Goal: Task Accomplishment & Management: Manage account settings

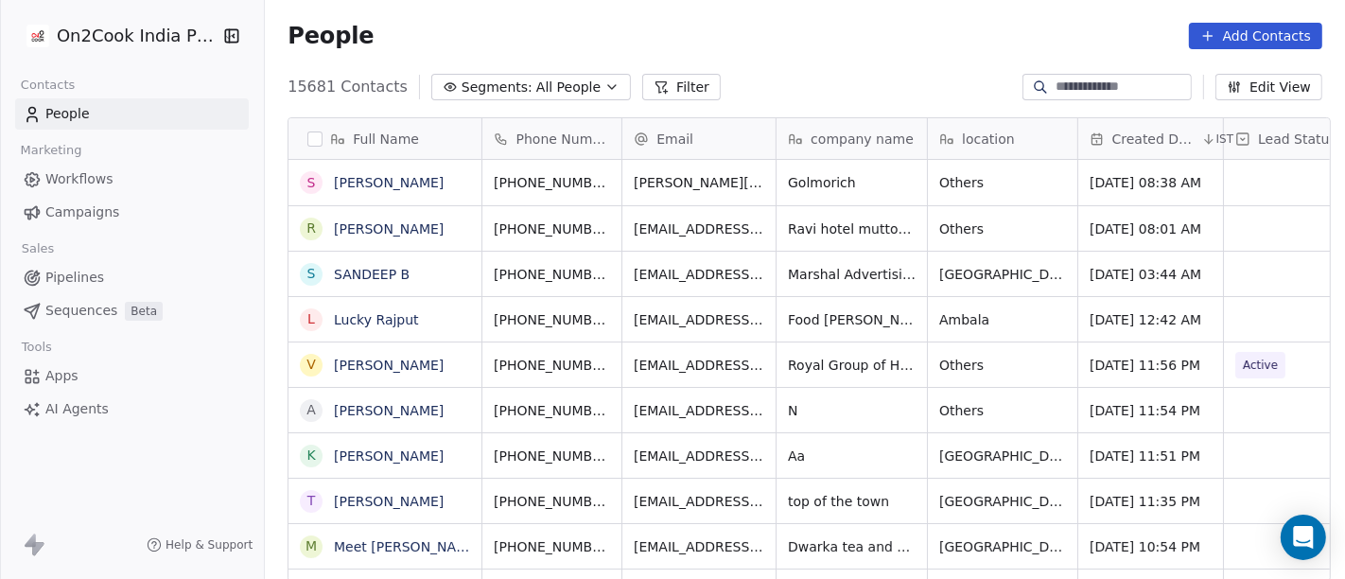
click at [563, 78] on span "All People" at bounding box center [568, 88] width 64 height 20
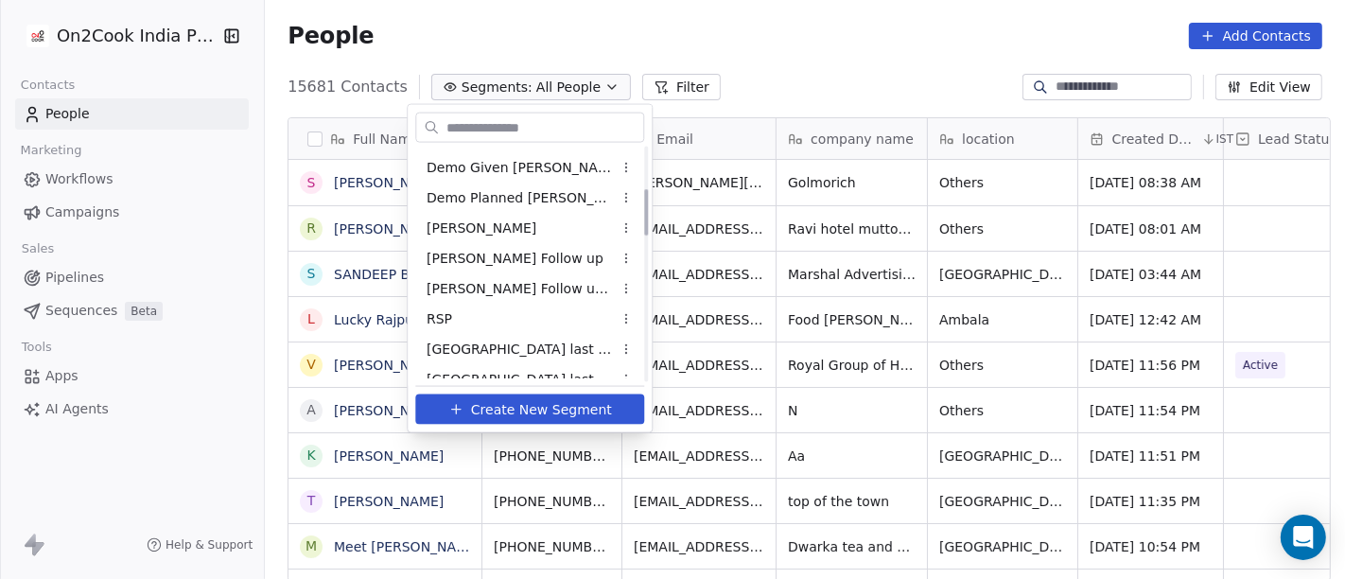
scroll to position [105, 0]
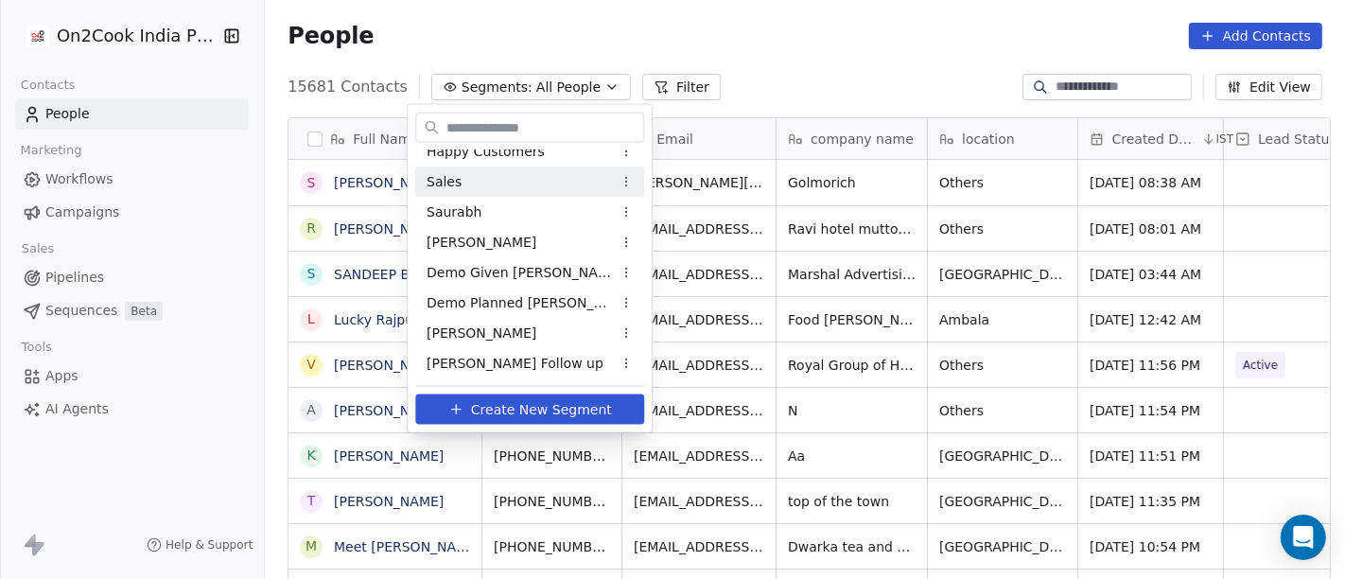
click at [792, 42] on html "On2Cook India Pvt. Ltd. Contacts People Marketing Workflows Campaigns Sales Pip…" at bounding box center [672, 289] width 1345 height 579
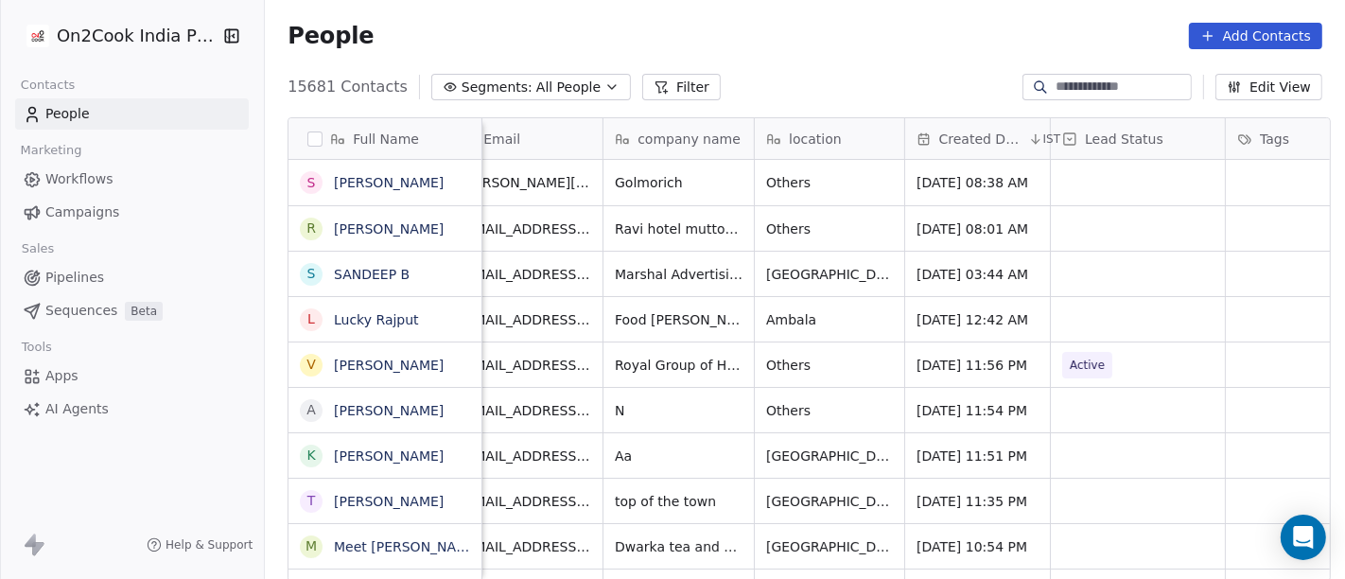
scroll to position [0, 208]
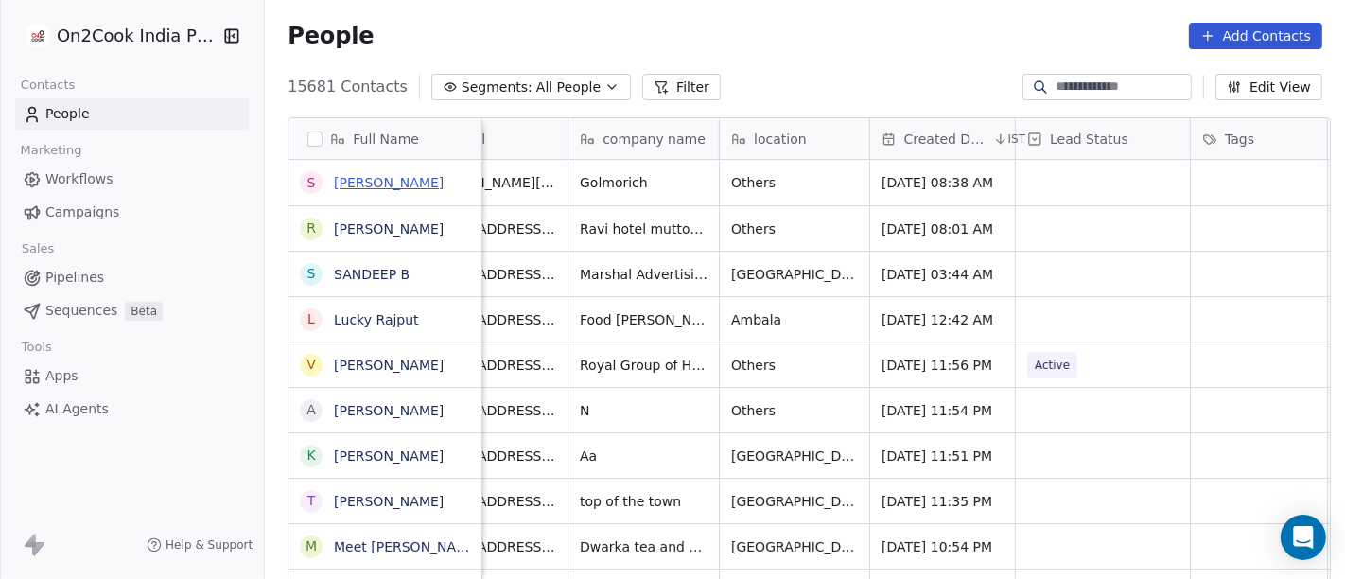
click at [374, 181] on link "[PERSON_NAME]" at bounding box center [389, 182] width 110 height 15
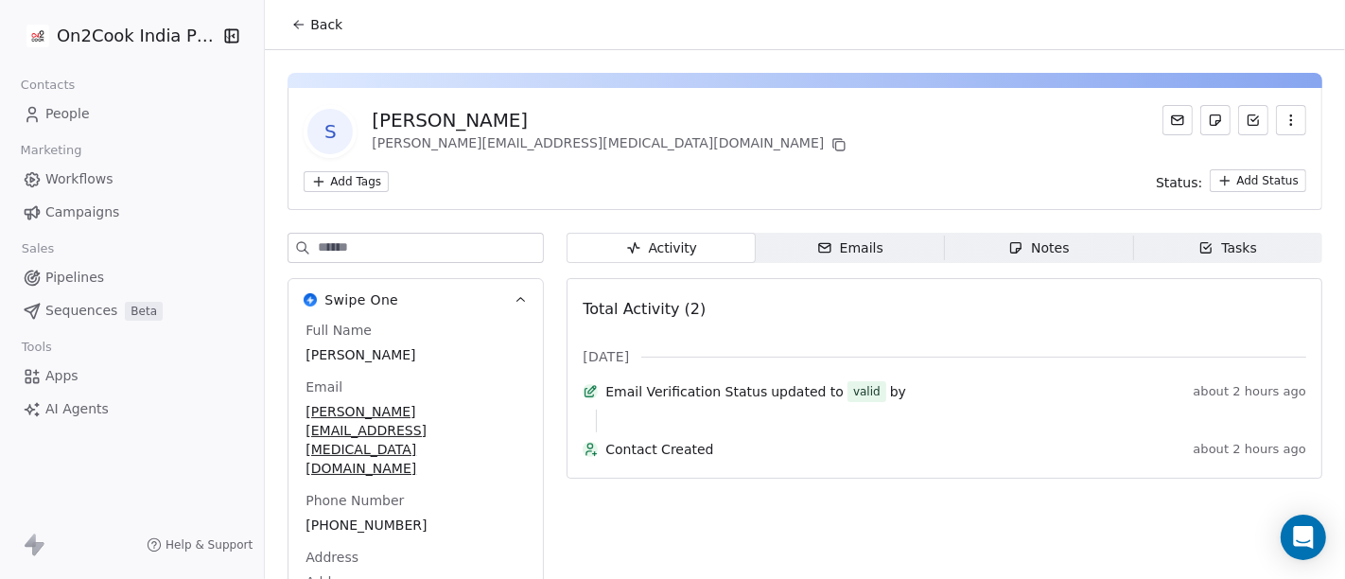
click at [317, 20] on span "Back" at bounding box center [326, 24] width 32 height 19
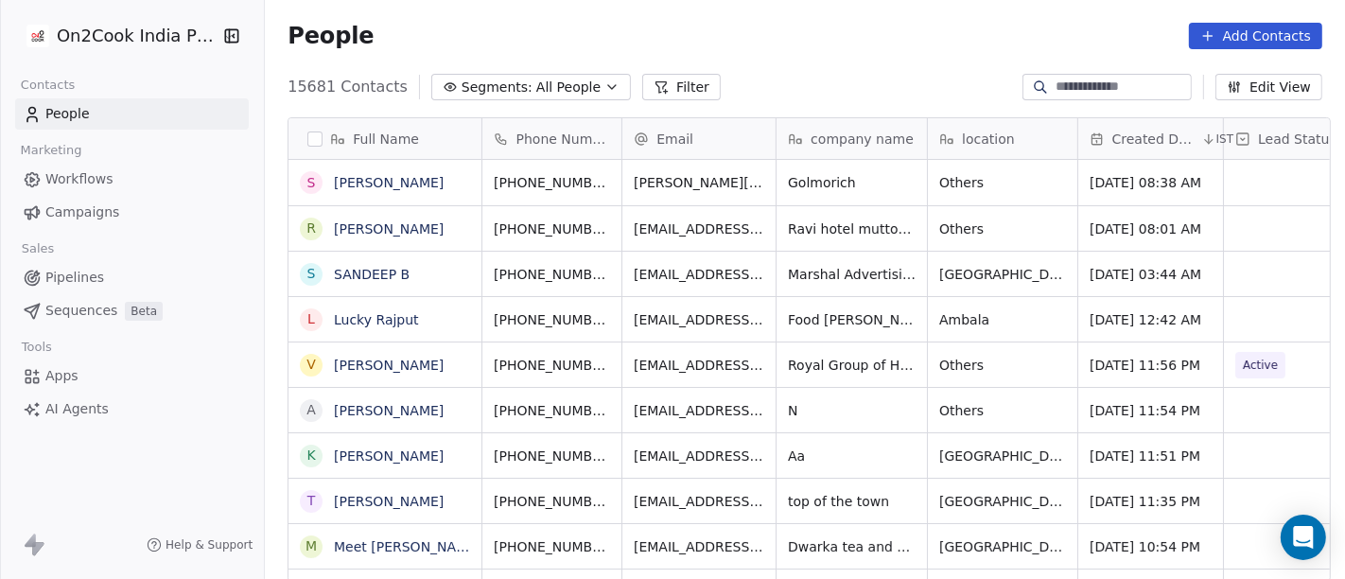
scroll to position [494, 1073]
click at [668, 90] on button "Filter" at bounding box center [681, 87] width 79 height 26
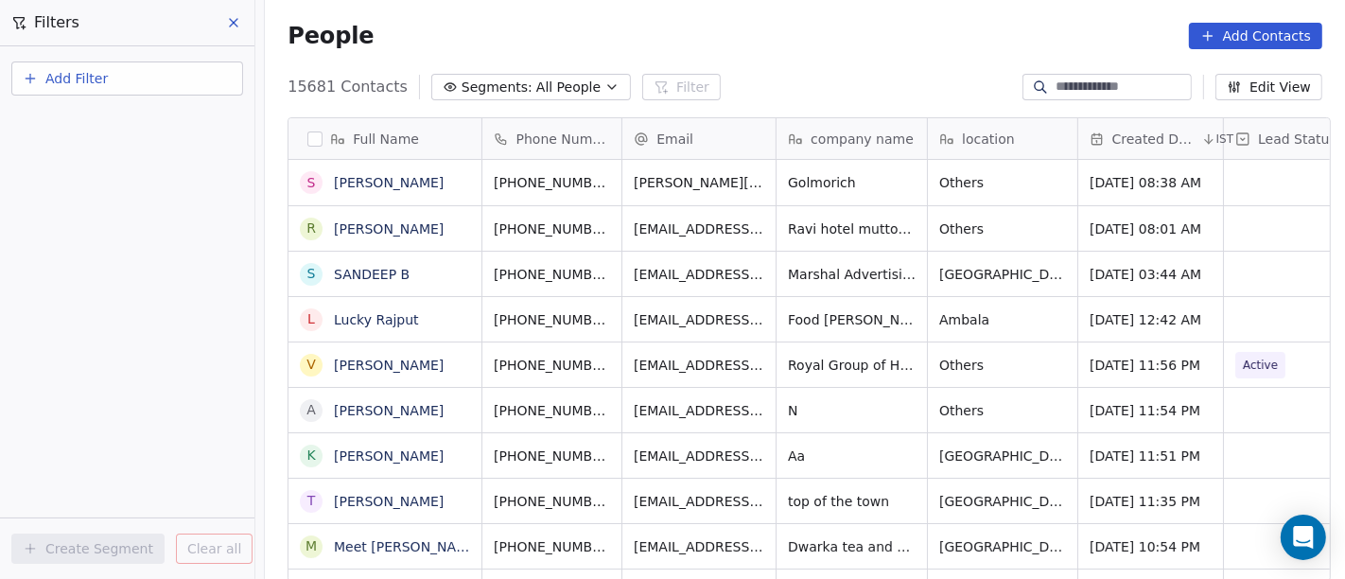
click at [126, 77] on button "Add Filter" at bounding box center [127, 78] width 232 height 34
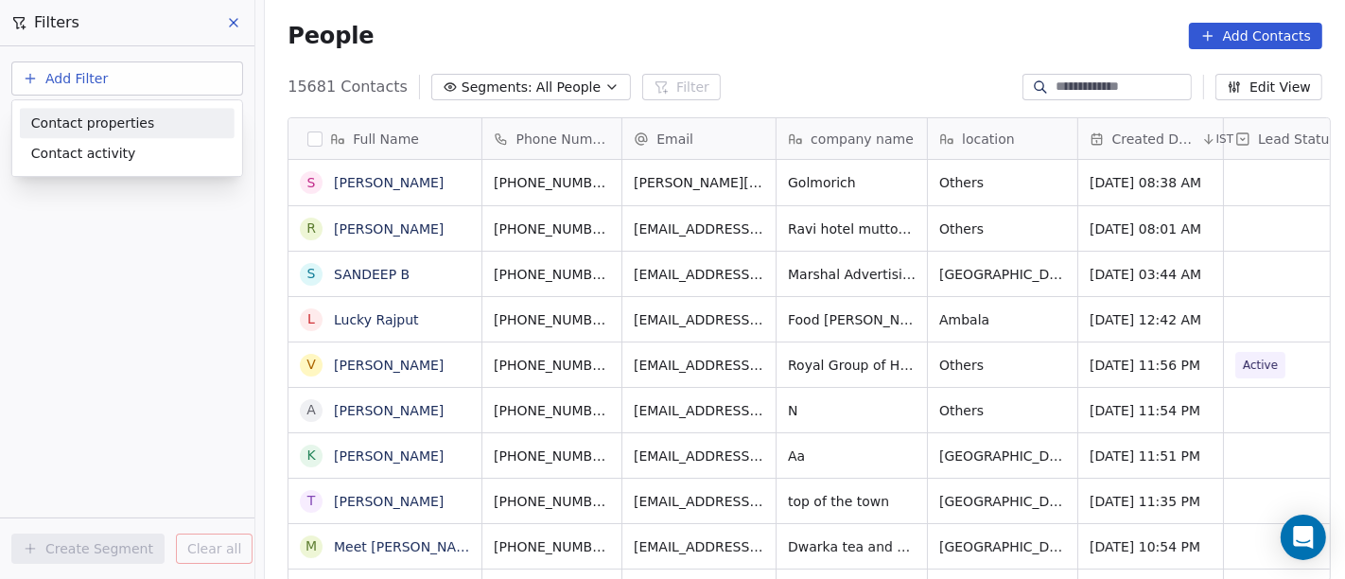
click at [77, 115] on span "Contact properties" at bounding box center [92, 124] width 123 height 20
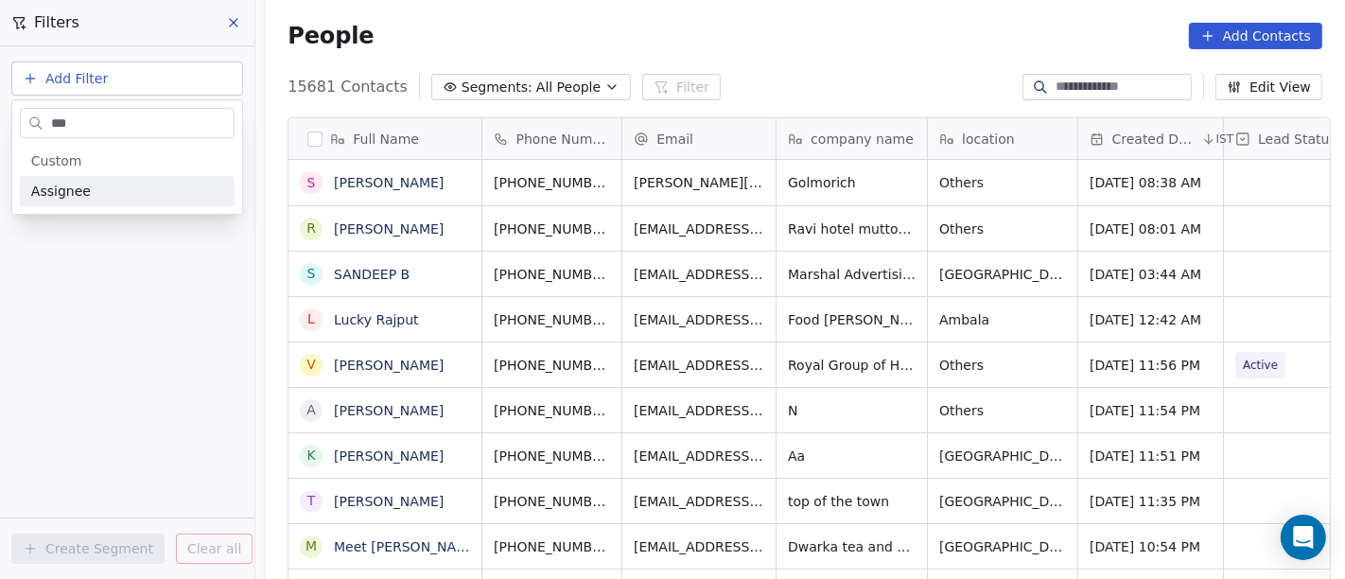
type input "***"
click at [130, 198] on div "Assignee" at bounding box center [127, 191] width 192 height 19
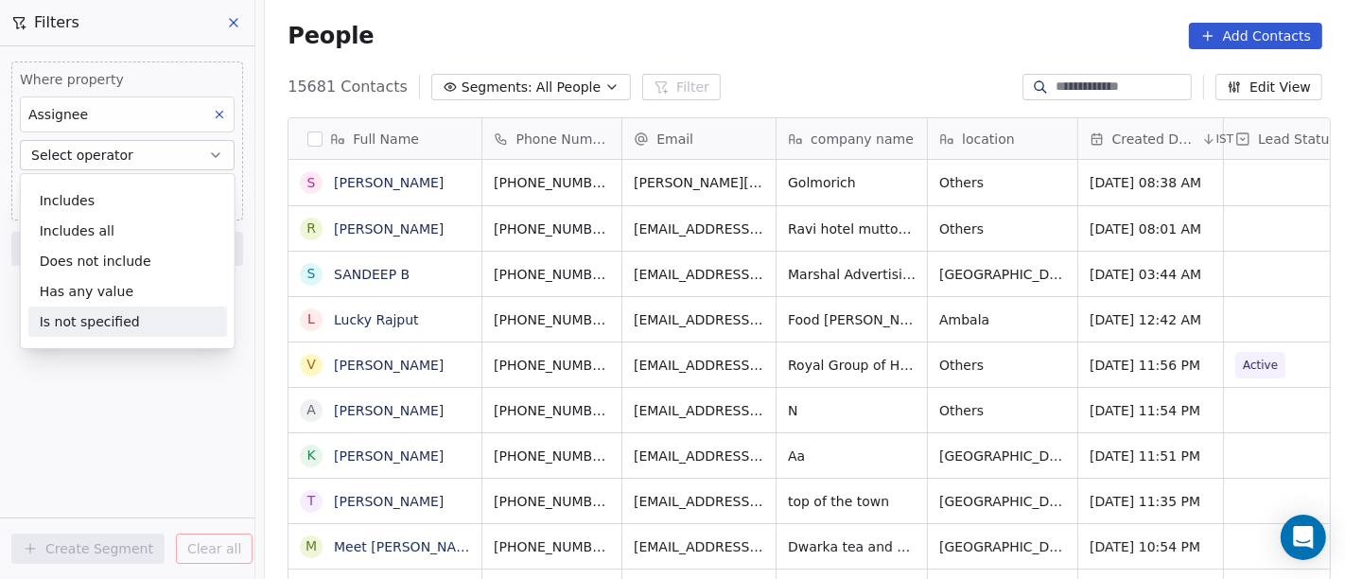
click at [143, 322] on div "Is not specified" at bounding box center [127, 321] width 199 height 30
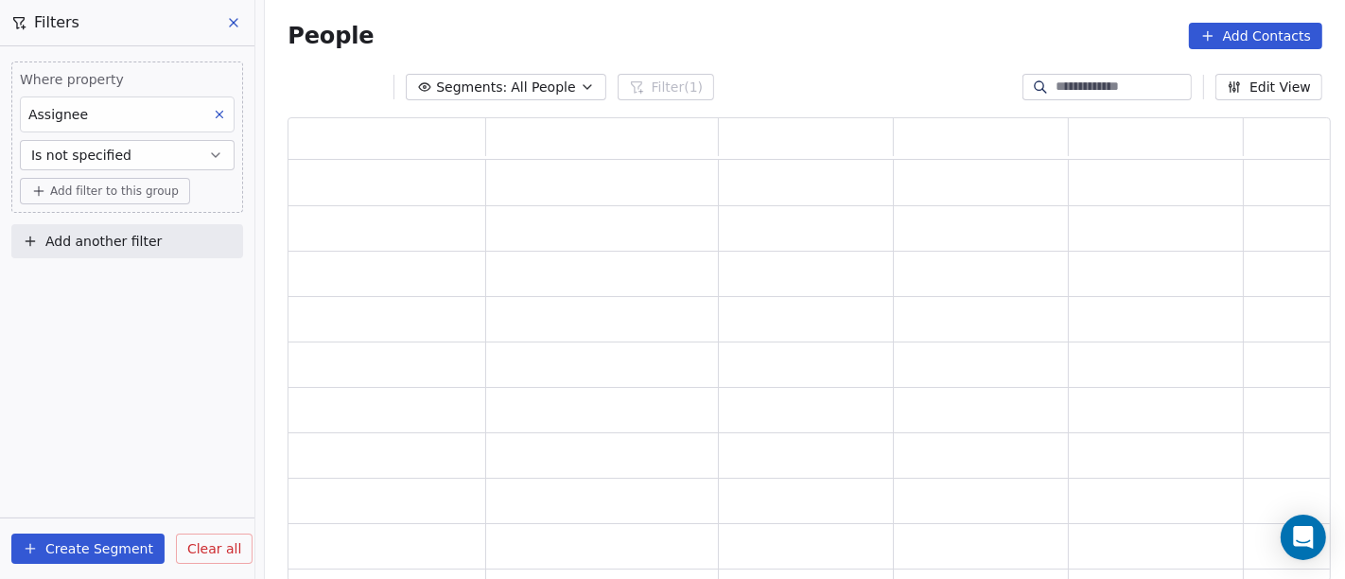
scroll to position [448, 1027]
click at [99, 188] on span "Add filter to this group" at bounding box center [114, 191] width 129 height 15
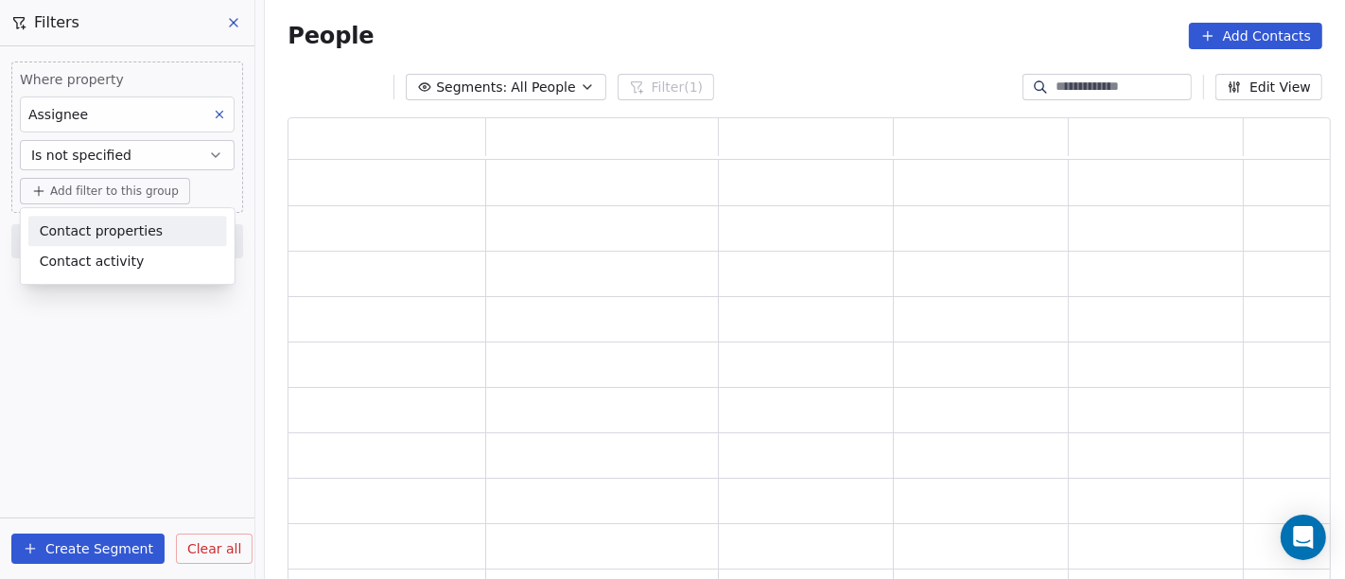
click at [121, 236] on span "Contact properties" at bounding box center [101, 231] width 123 height 20
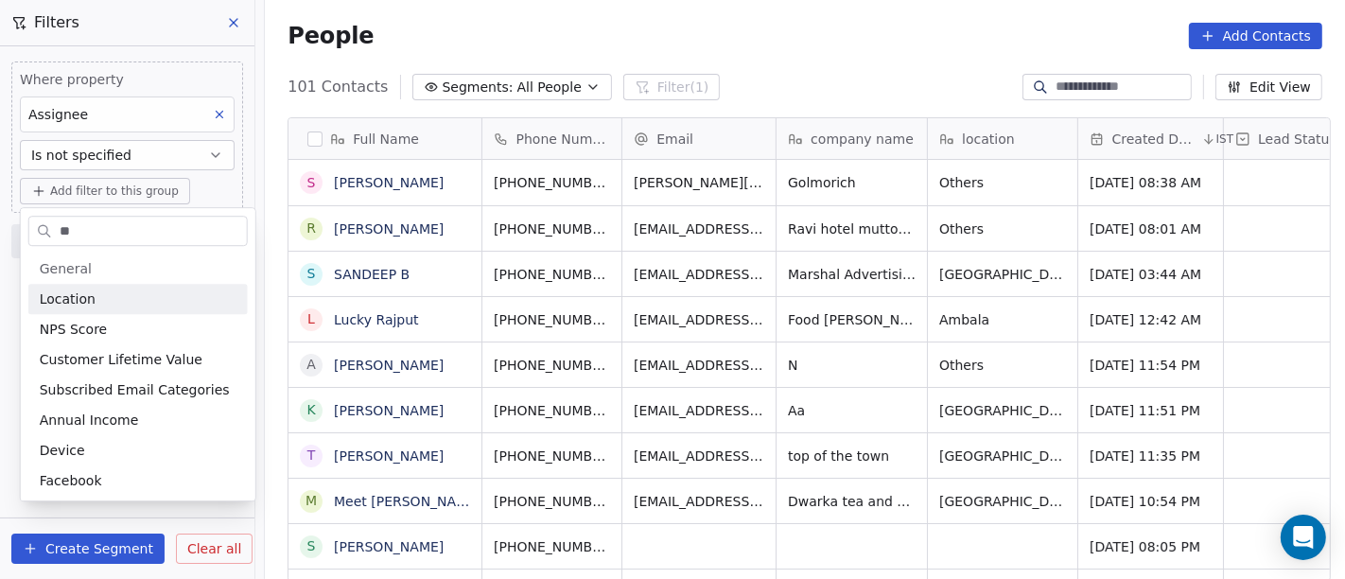
scroll to position [494, 1073]
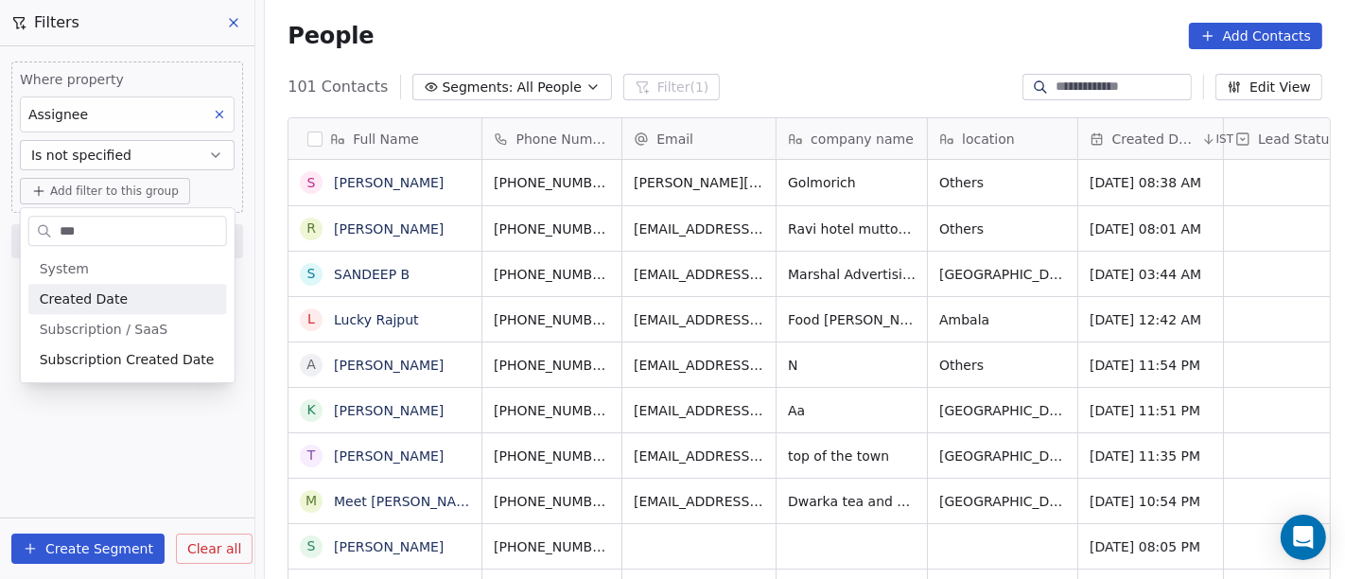
type input "***"
click at [141, 292] on div "Created Date" at bounding box center [128, 298] width 176 height 19
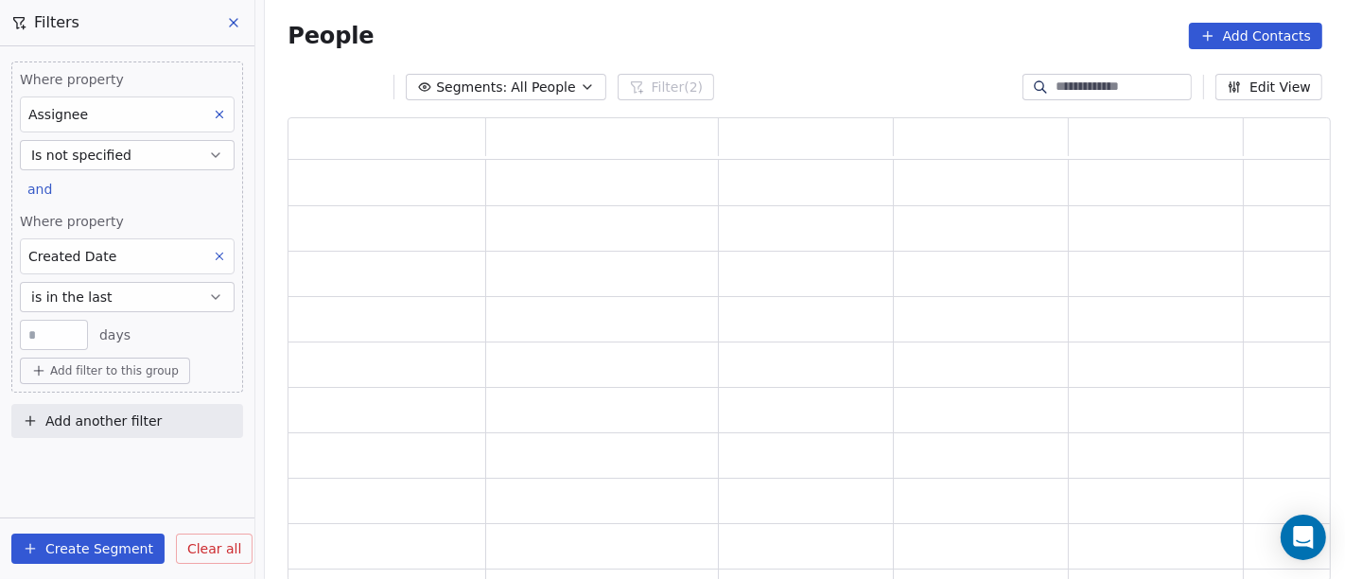
scroll to position [448, 1027]
click at [145, 273] on div "Where property Created Date is in the last ** days" at bounding box center [127, 281] width 215 height 138
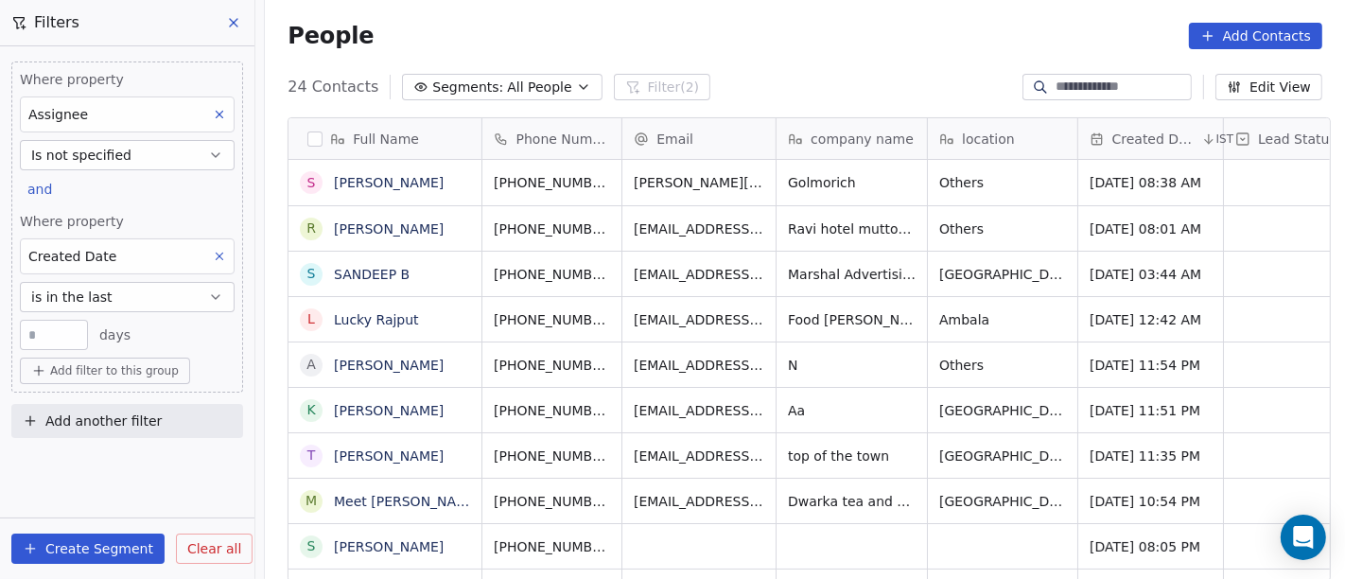
scroll to position [494, 1073]
click at [164, 301] on button "is in the last" at bounding box center [127, 297] width 215 height 30
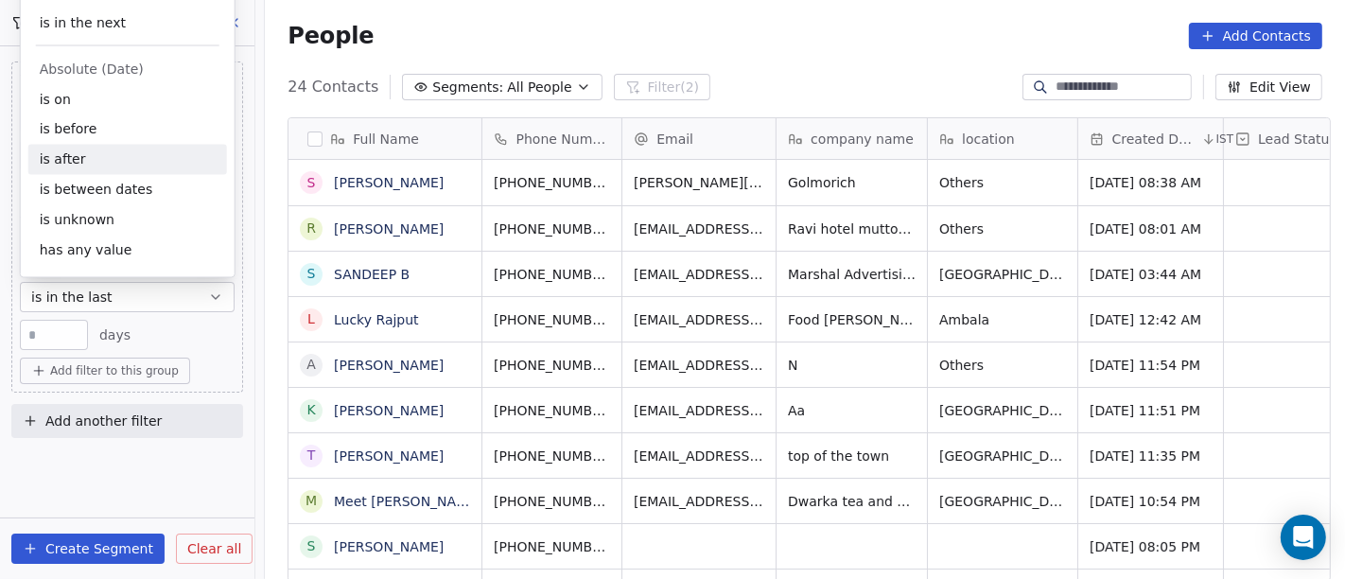
click at [137, 156] on div "is after" at bounding box center [127, 160] width 199 height 30
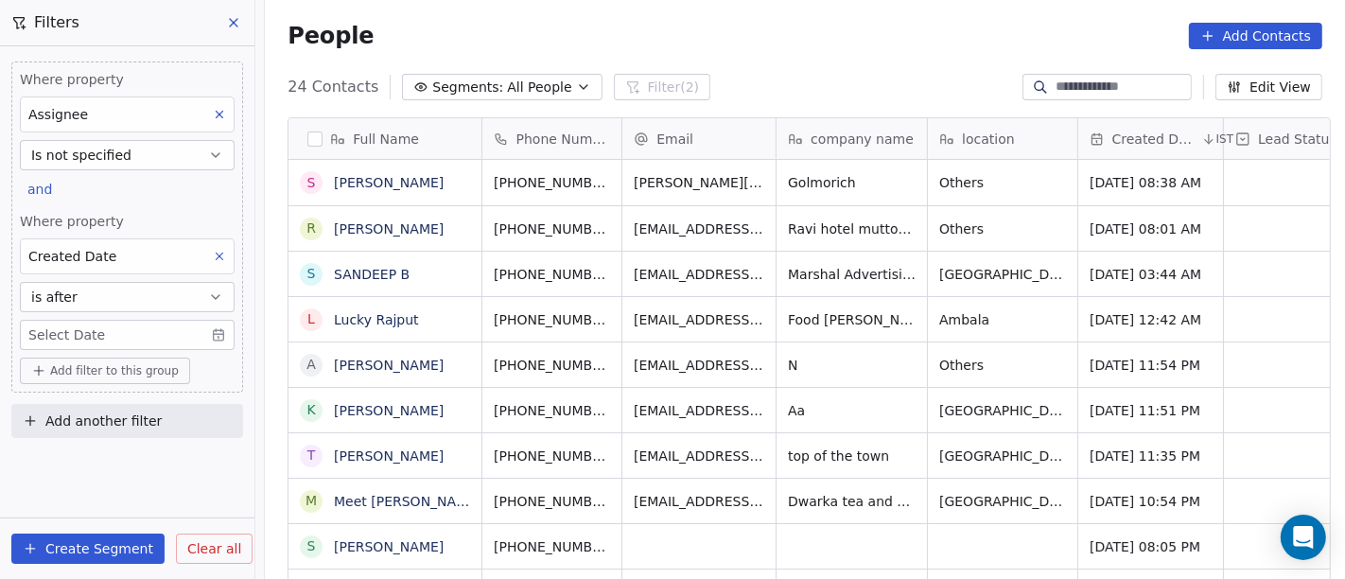
click at [114, 351] on div "Where property Assignee Is not specified and Where property Created Date is aft…" at bounding box center [127, 226] width 232 height 331
click at [114, 329] on body "On2Cook India Pvt. Ltd. Contacts People Marketing Workflows Campaigns Sales Pip…" at bounding box center [672, 289] width 1345 height 579
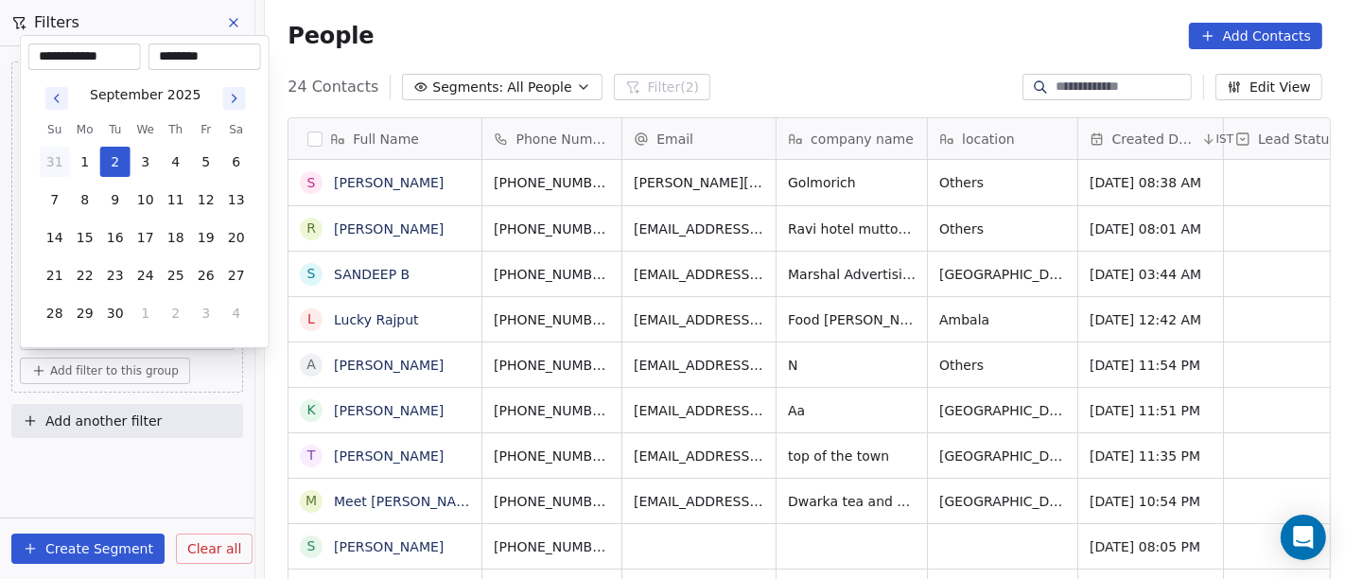
click at [59, 155] on button "31" at bounding box center [55, 162] width 30 height 30
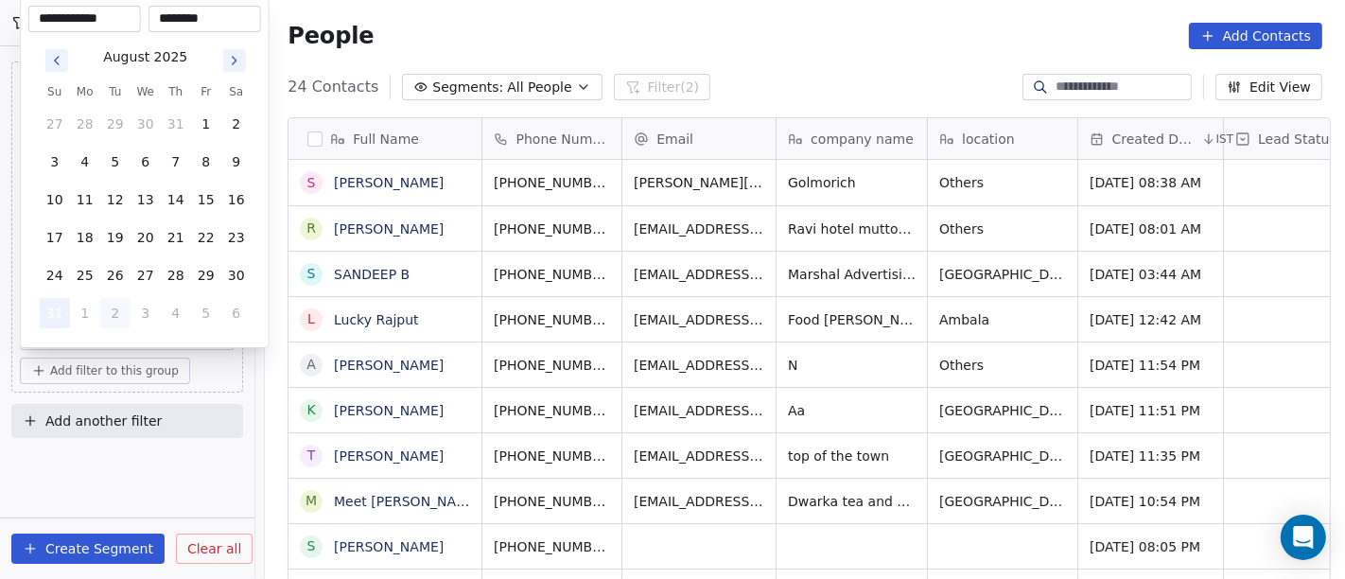
type input "**********"
click at [776, 31] on html "On2Cook India Pvt. Ltd. Contacts People Marketing Workflows Campaigns Sales Pip…" at bounding box center [672, 289] width 1345 height 579
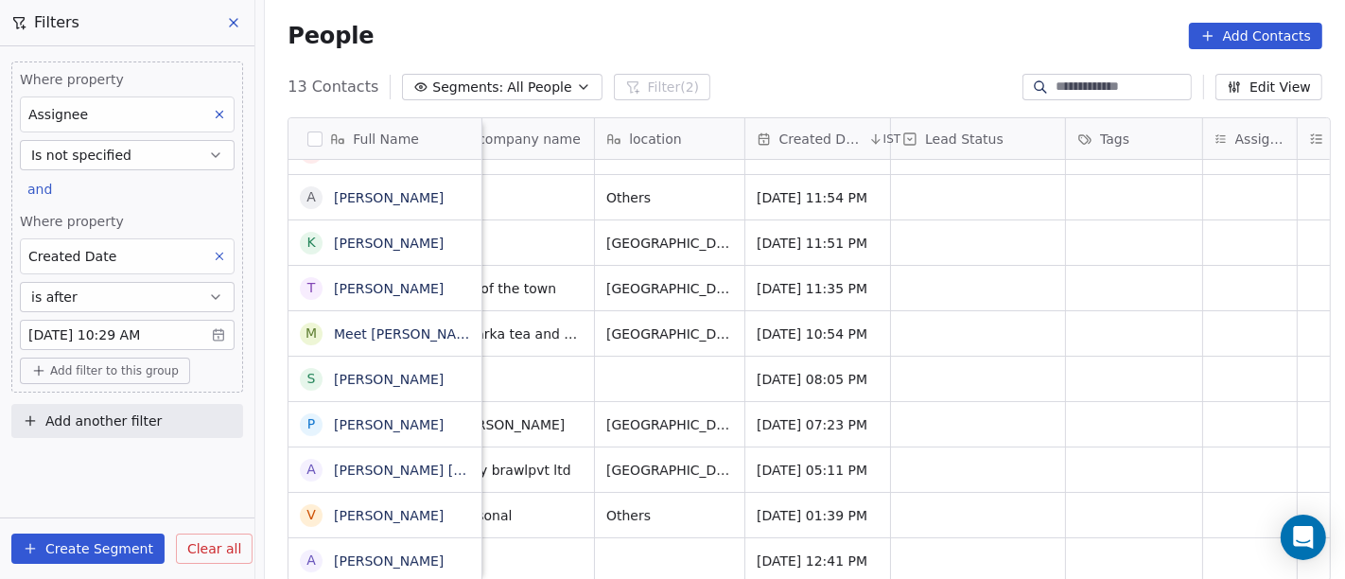
scroll to position [15, 376]
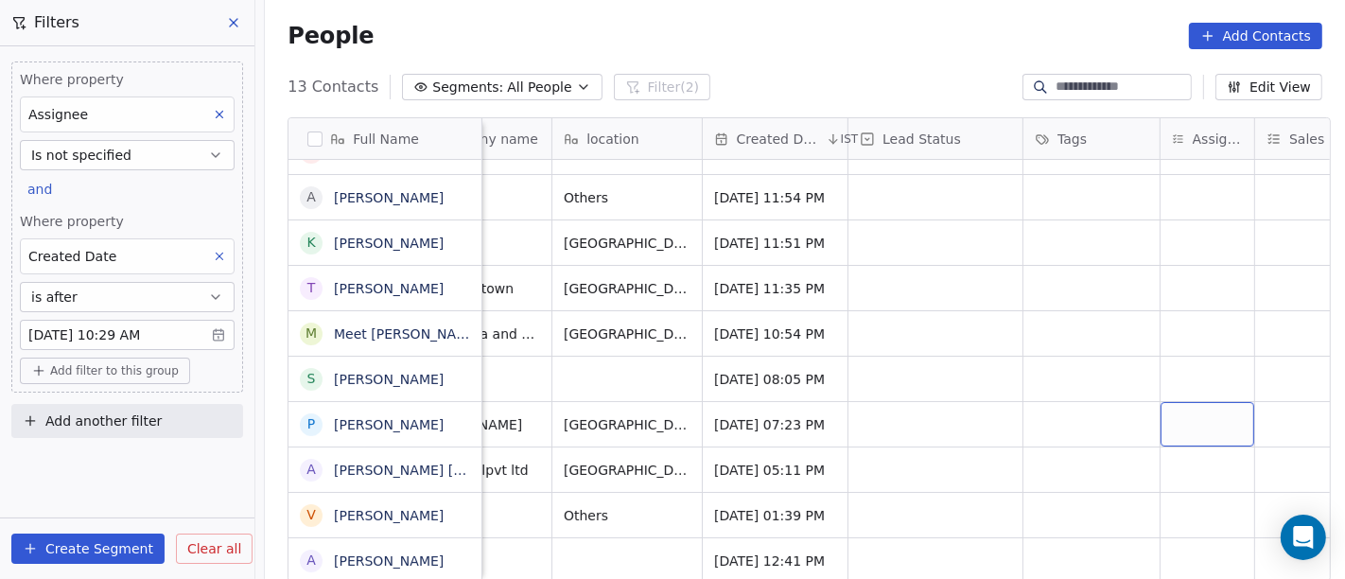
click at [1192, 408] on div "grid" at bounding box center [1208, 424] width 94 height 44
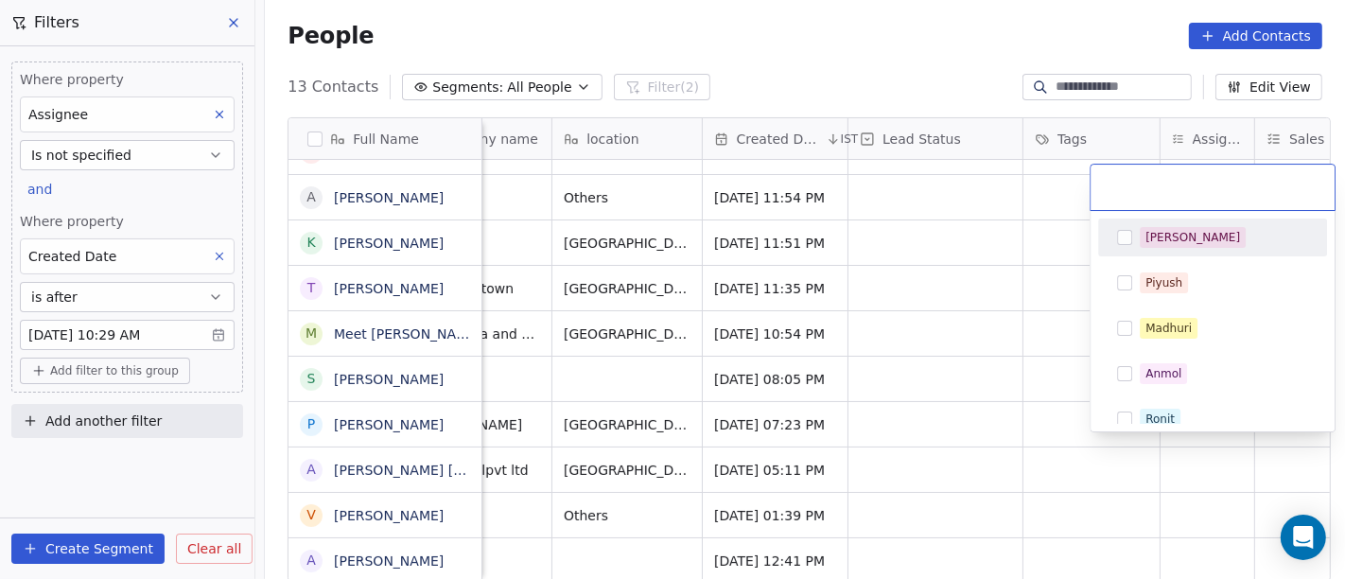
click at [1154, 240] on div "[PERSON_NAME]" at bounding box center [1193, 237] width 95 height 17
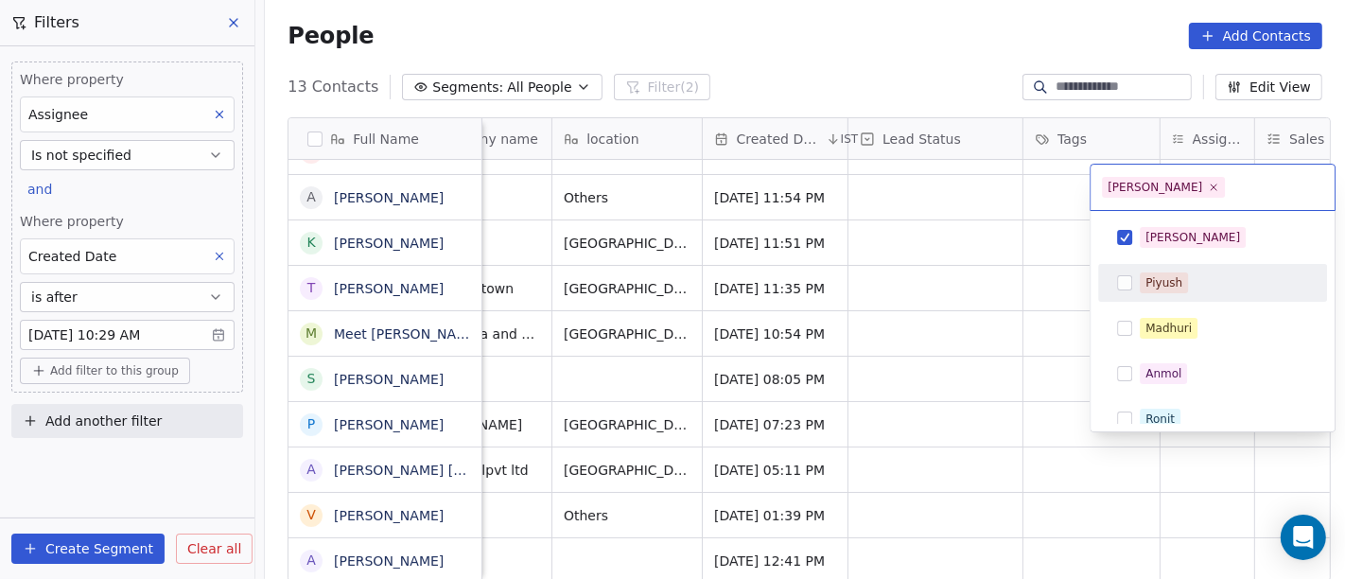
click at [924, 341] on html "On2Cook India Pvt. Ltd. Contacts People Marketing Workflows Campaigns Sales Pip…" at bounding box center [672, 289] width 1345 height 579
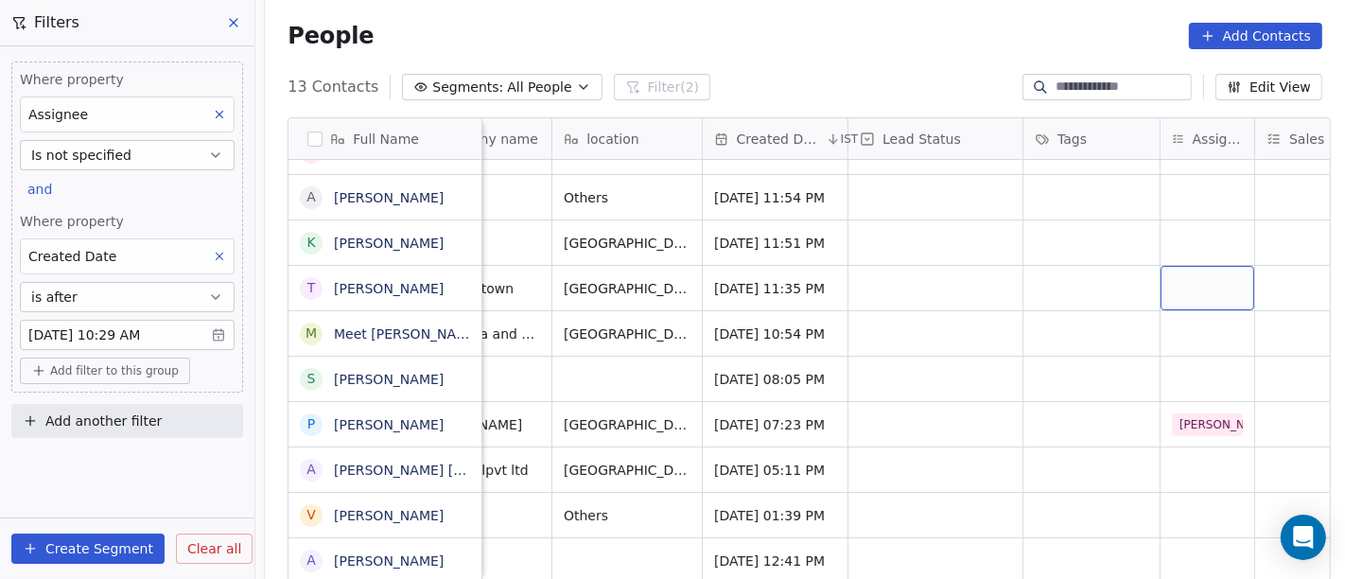
click at [1190, 278] on div "grid" at bounding box center [1208, 288] width 94 height 44
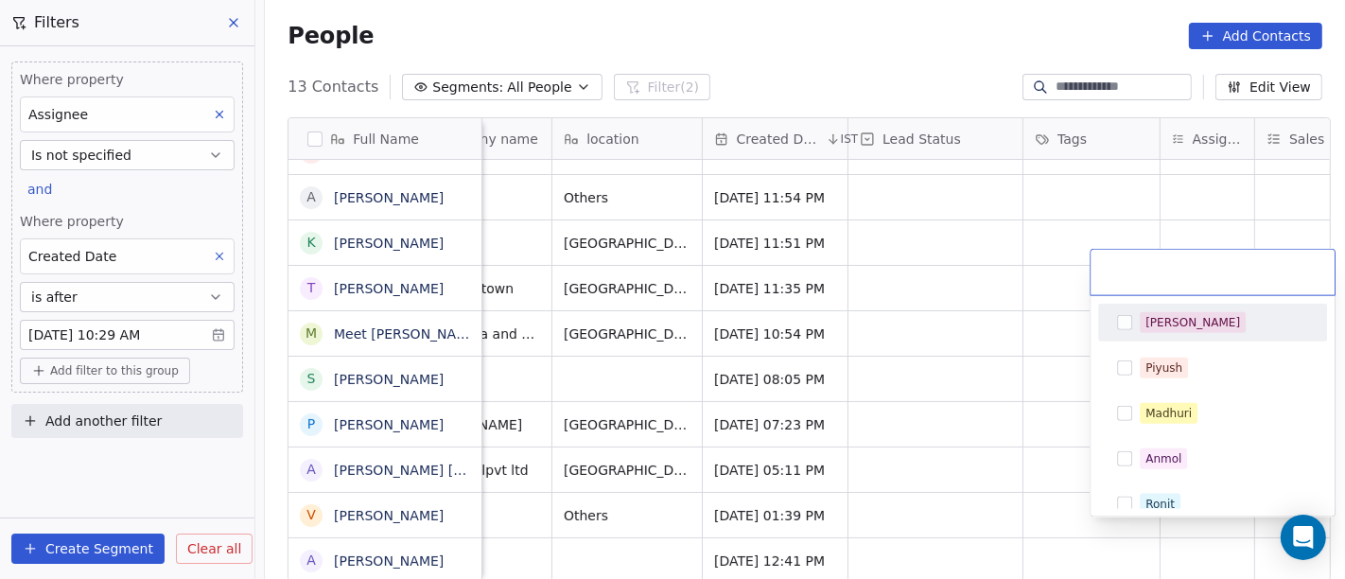
click at [1167, 312] on span "[PERSON_NAME]" at bounding box center [1193, 322] width 106 height 21
click at [1002, 275] on html "On2Cook India Pvt. Ltd. Contacts People Marketing Workflows Campaigns Sales Pip…" at bounding box center [672, 289] width 1345 height 579
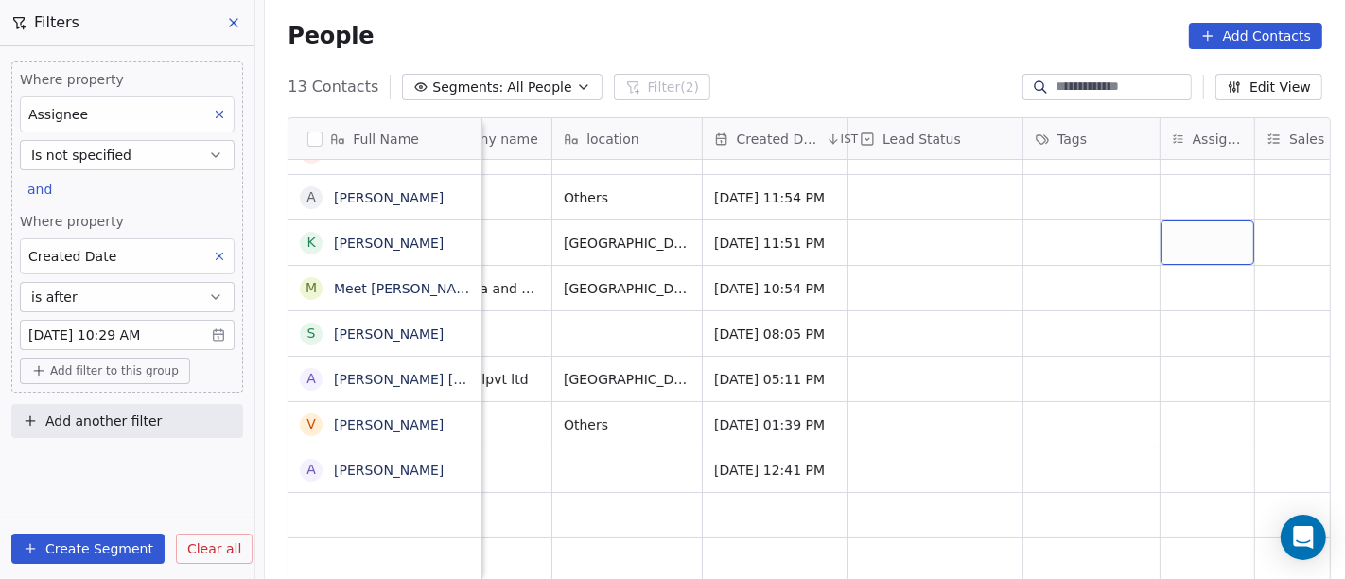
click at [1176, 220] on div "grid" at bounding box center [1208, 242] width 94 height 44
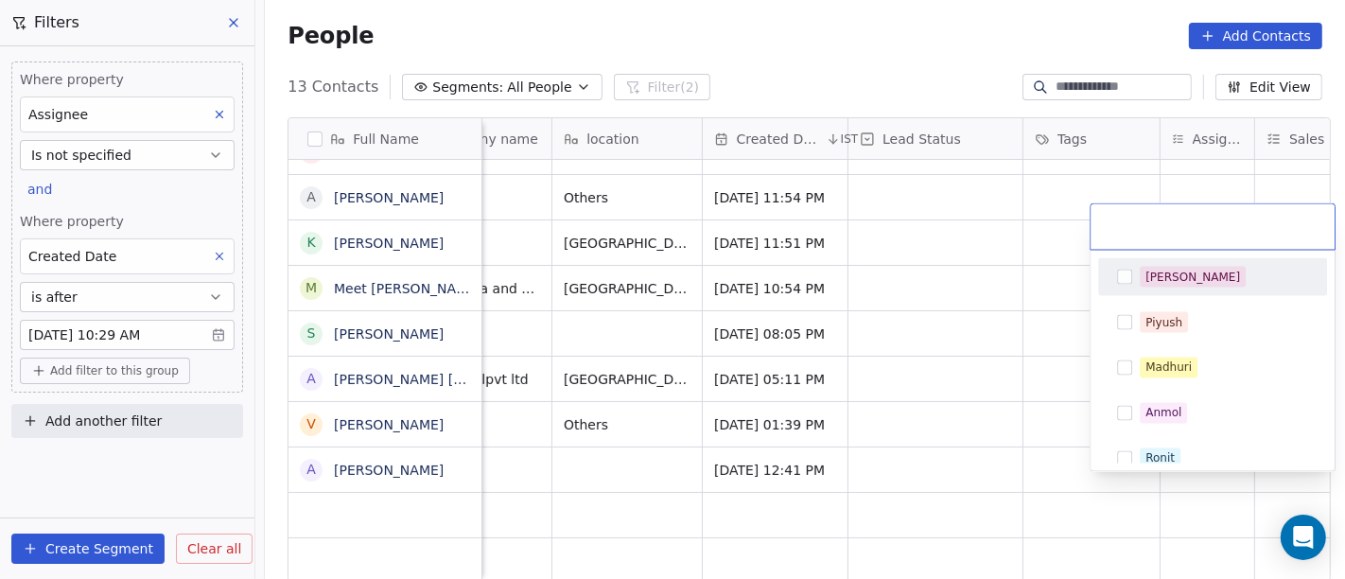
click at [1164, 271] on div "[PERSON_NAME]" at bounding box center [1193, 277] width 95 height 17
click at [926, 234] on html "On2Cook India Pvt. Ltd. Contacts People Marketing Workflows Campaigns Sales Pip…" at bounding box center [672, 289] width 1345 height 579
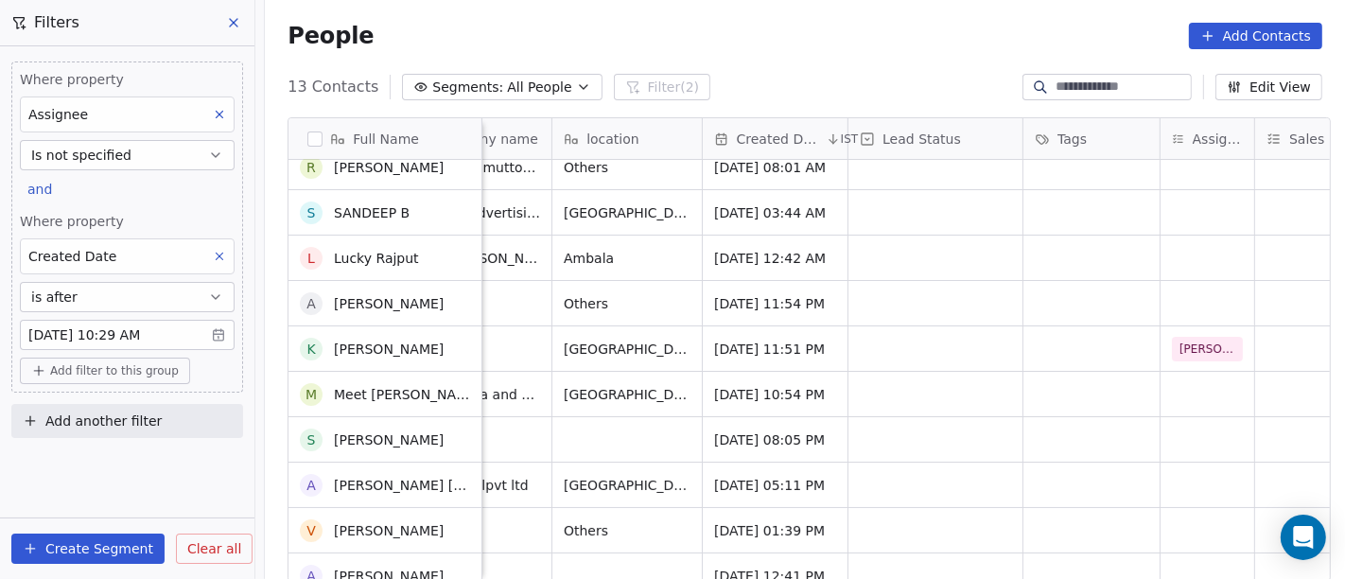
scroll to position [0, 0]
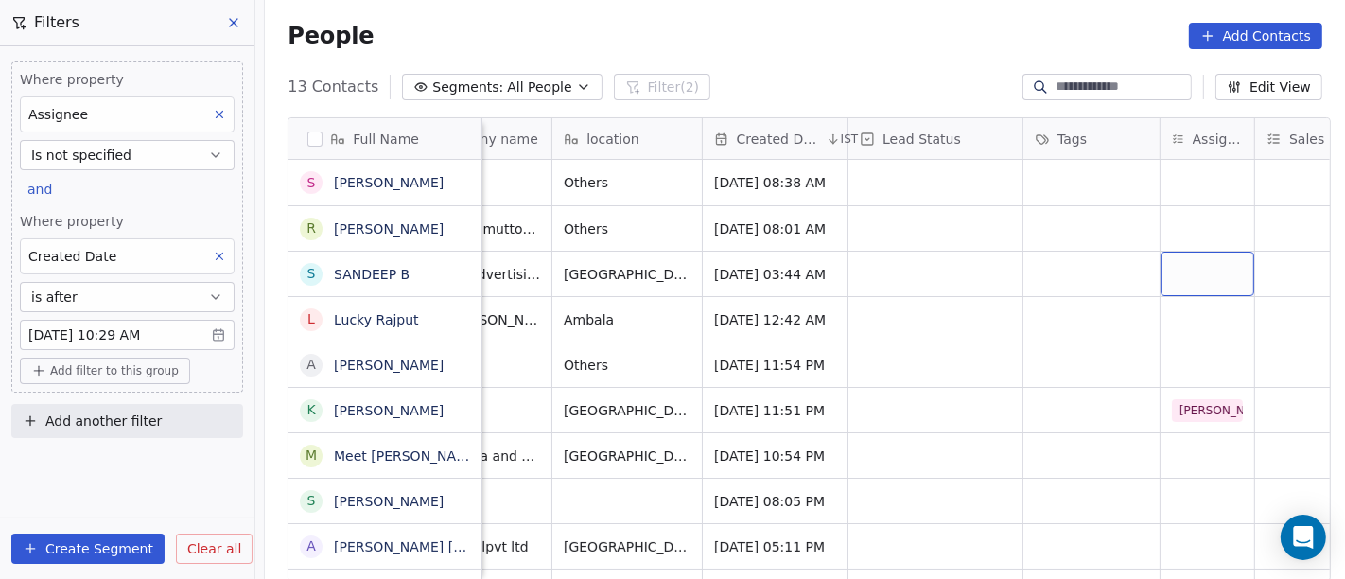
click at [1168, 266] on div "grid" at bounding box center [1208, 274] width 94 height 44
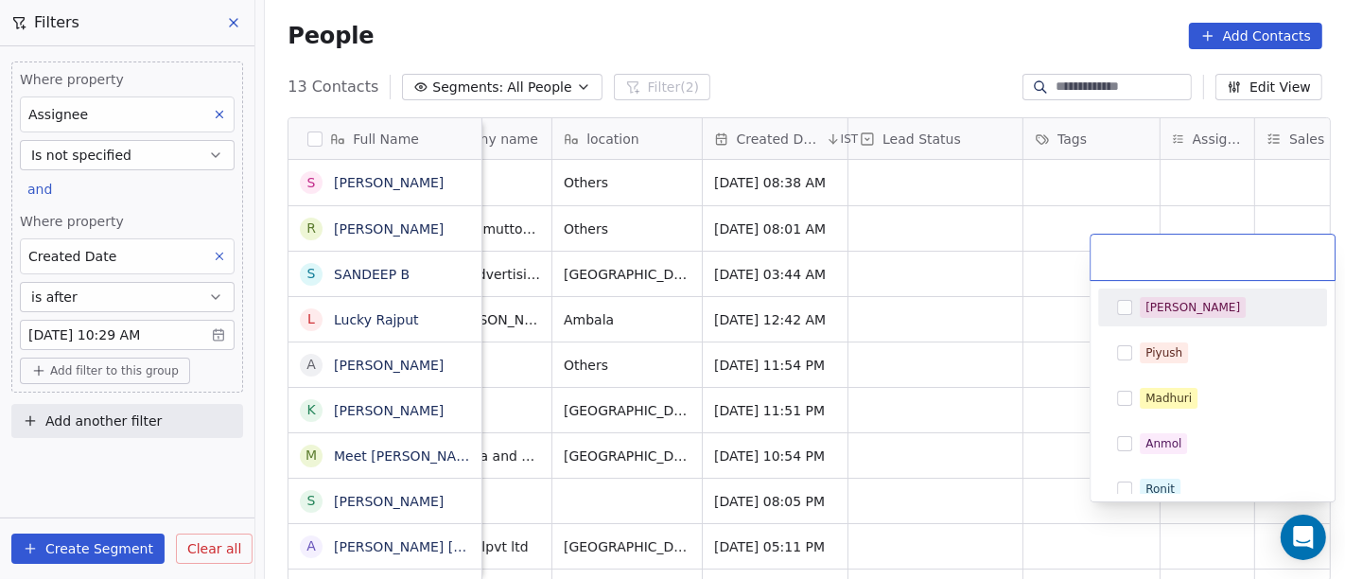
click at [1158, 322] on div "[PERSON_NAME]" at bounding box center [1213, 307] width 214 height 30
click at [1031, 294] on html "On2Cook India Pvt. Ltd. Contacts People Marketing Workflows Campaigns Sales Pip…" at bounding box center [672, 289] width 1345 height 579
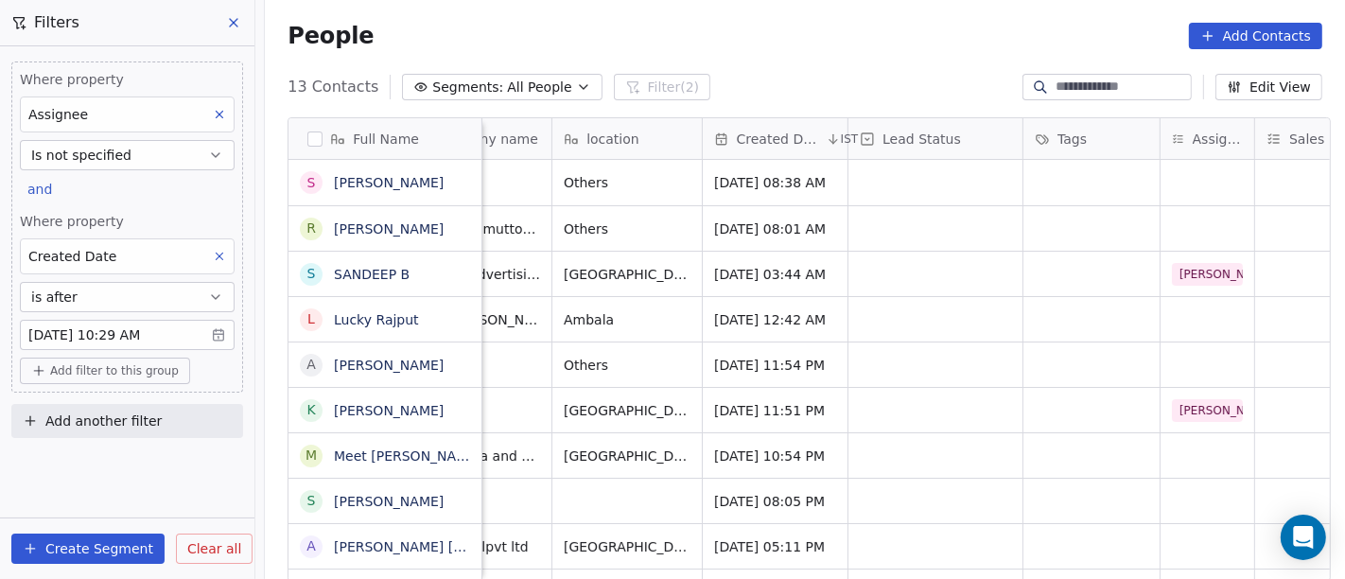
scroll to position [0, 376]
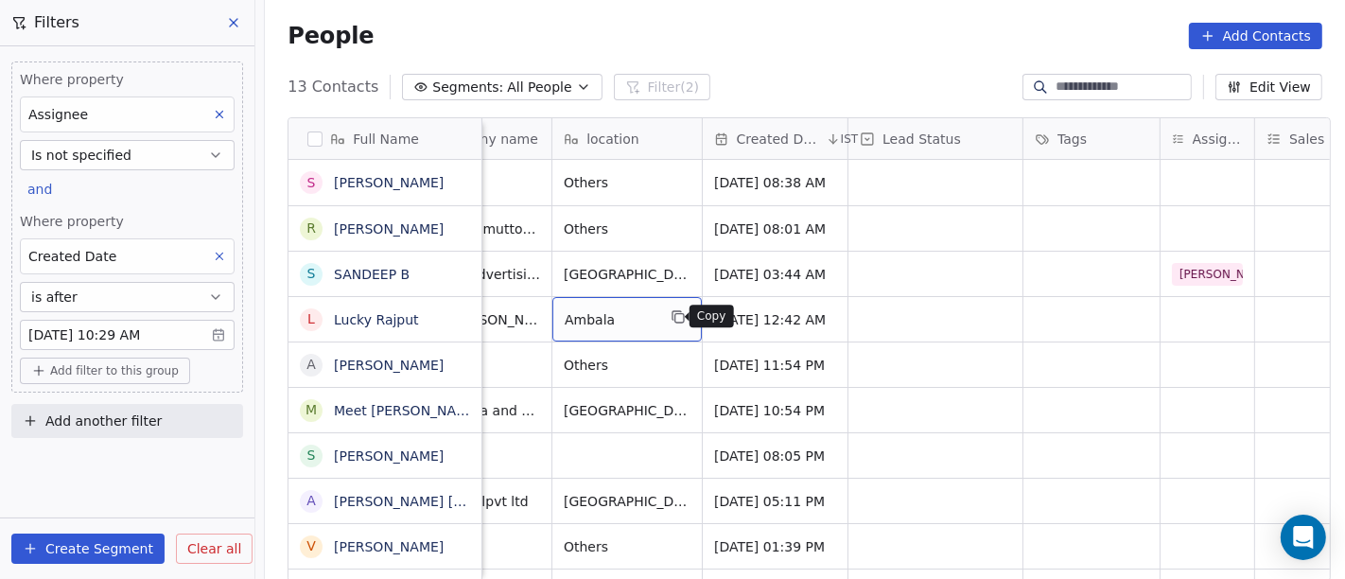
click at [671, 314] on icon "grid" at bounding box center [678, 316] width 15 height 15
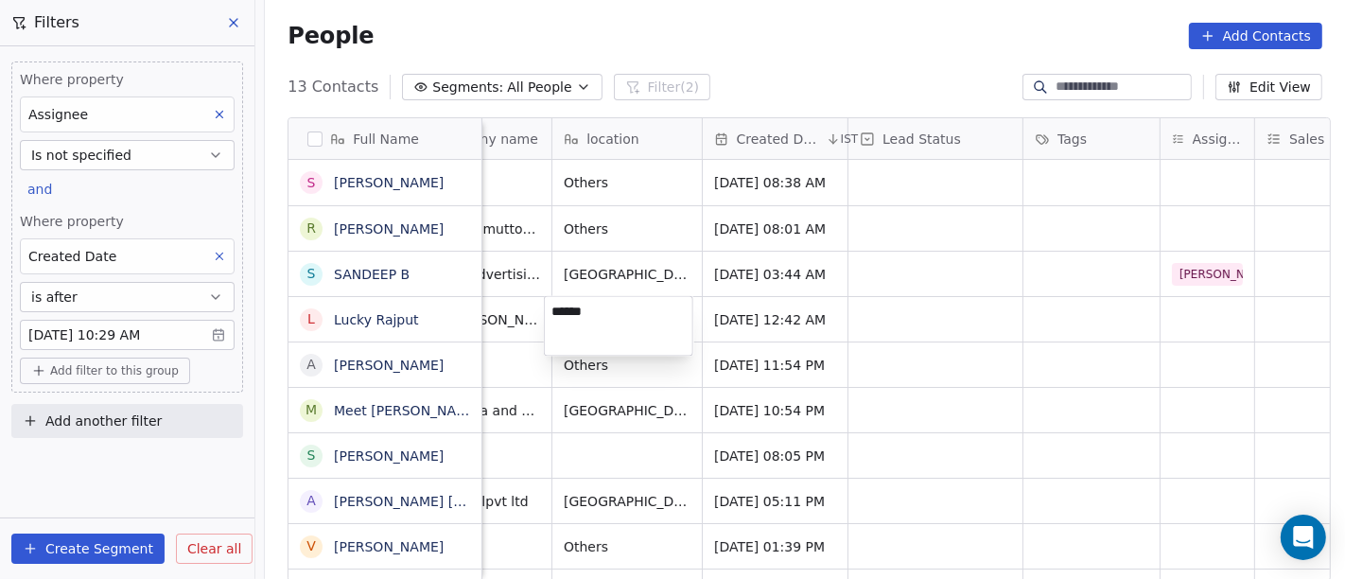
click at [1170, 320] on html "On2Cook India Pvt. Ltd. Contacts People Marketing Workflows Campaigns Sales Pip…" at bounding box center [672, 289] width 1345 height 579
click at [1189, 318] on div "grid" at bounding box center [1208, 319] width 94 height 44
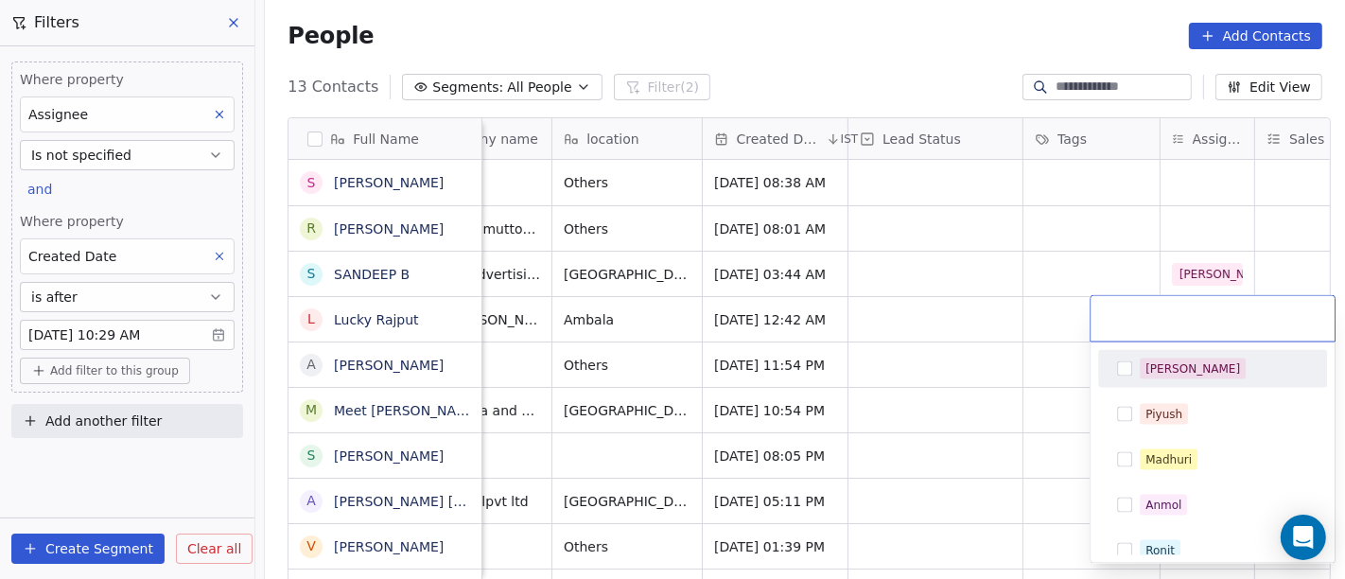
click at [1005, 325] on html "On2Cook India Pvt. Ltd. Contacts People Marketing Workflows Campaigns Sales Pip…" at bounding box center [672, 289] width 1345 height 579
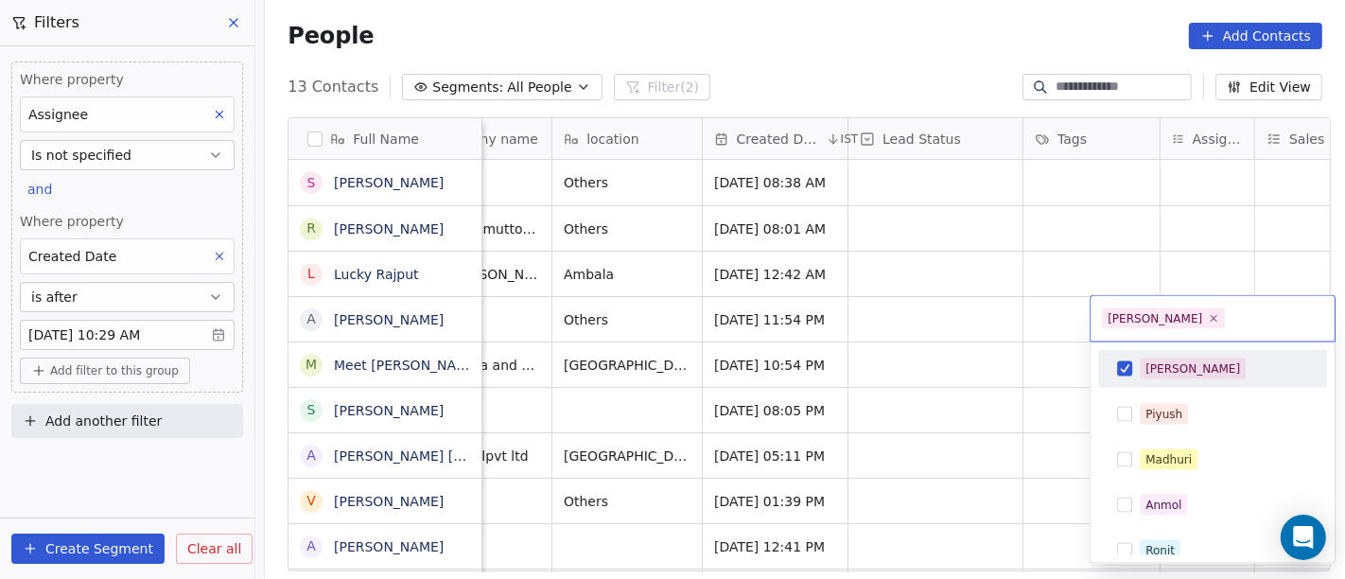
click at [1129, 361] on button "Suggestions" at bounding box center [1124, 368] width 15 height 15
click at [1021, 308] on html "On2Cook India Pvt. Ltd. Contacts People Marketing Workflows Campaigns Sales Pip…" at bounding box center [672, 289] width 1345 height 579
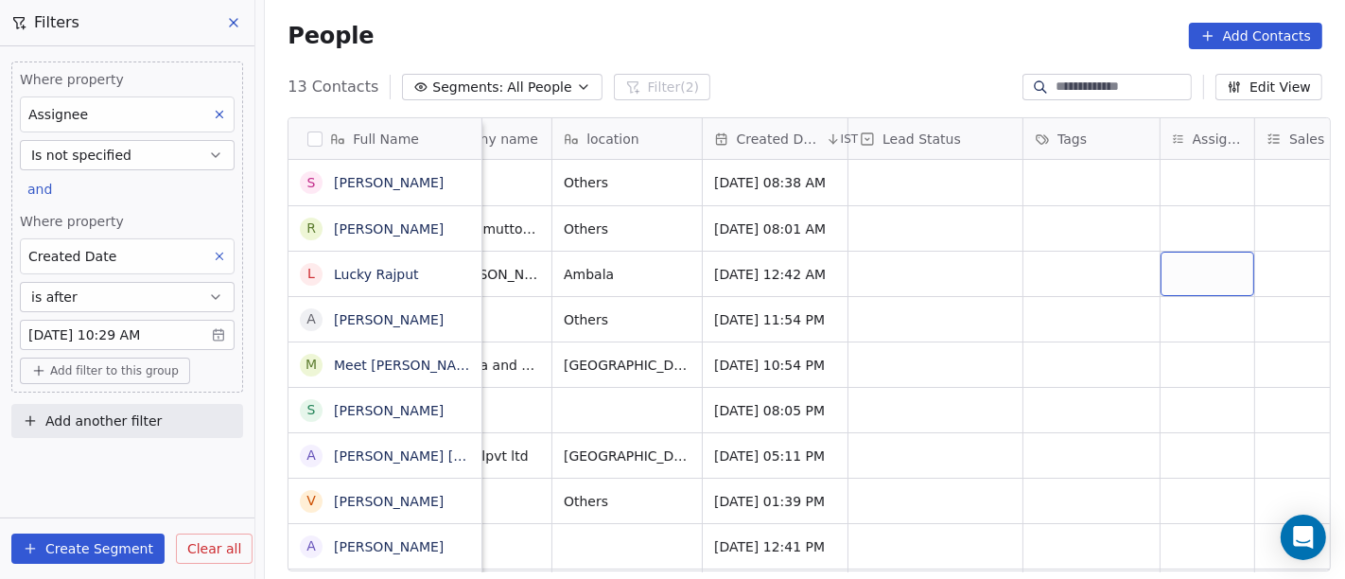
click at [1175, 276] on div "grid" at bounding box center [1208, 274] width 94 height 44
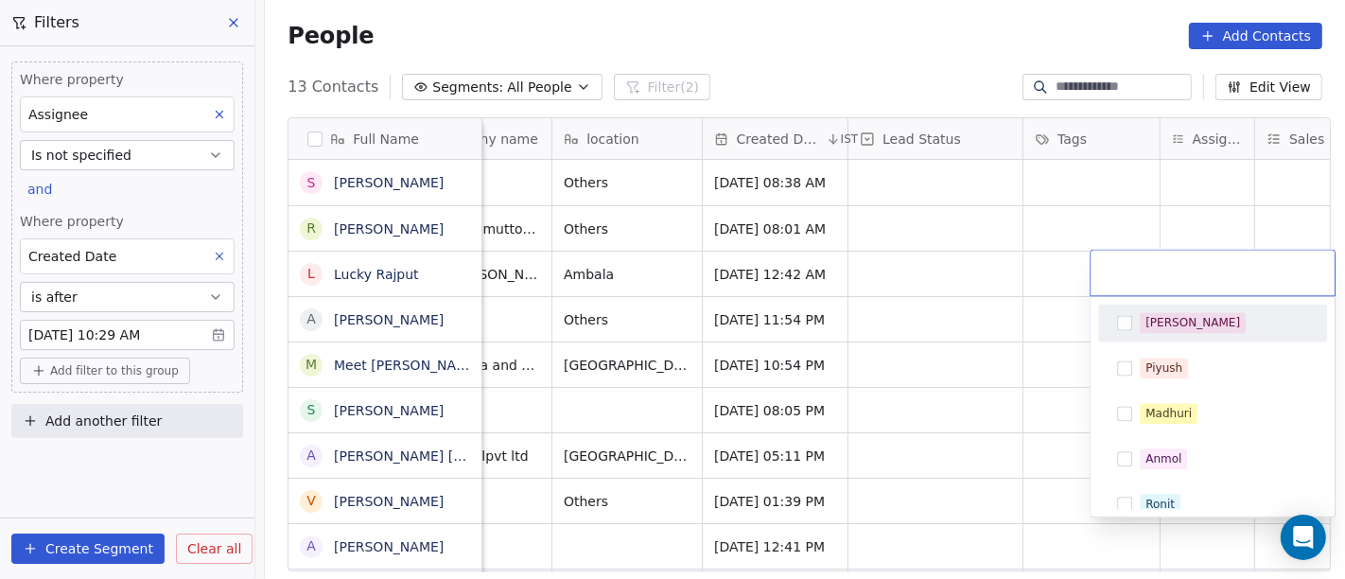
click at [1169, 323] on div "[PERSON_NAME]" at bounding box center [1193, 322] width 95 height 17
click at [929, 271] on html "On2Cook India Pvt. Ltd. Contacts People Marketing Workflows Campaigns Sales Pip…" at bounding box center [672, 289] width 1345 height 579
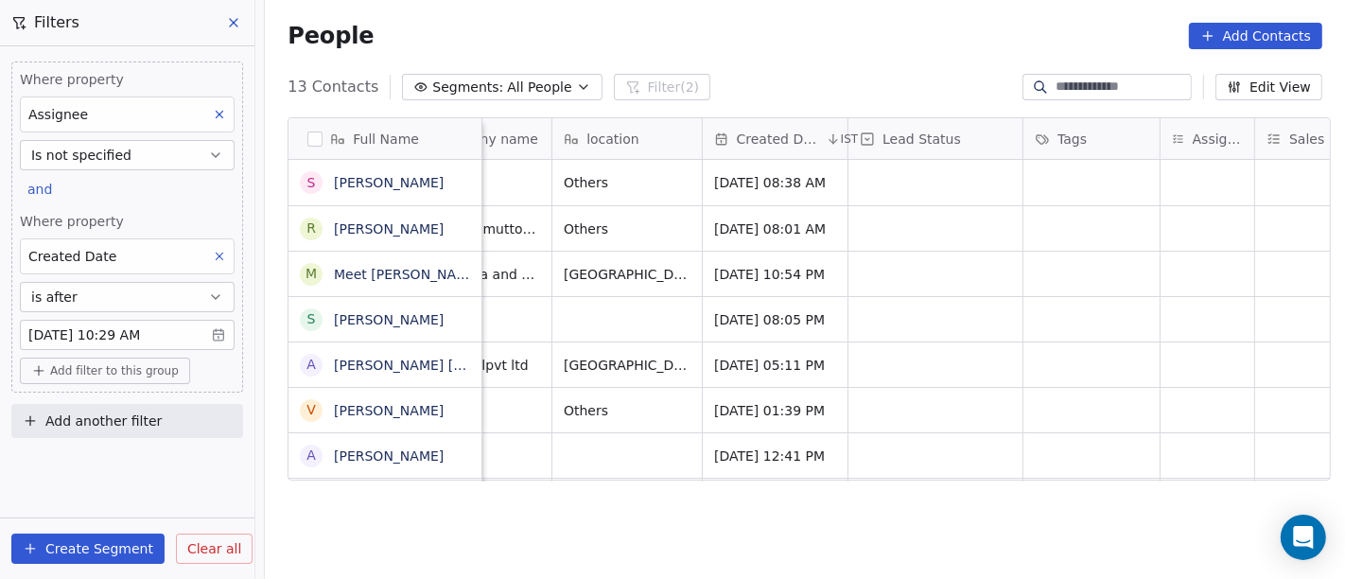
click at [807, 63] on div "People Add Contacts" at bounding box center [805, 36] width 1080 height 72
click at [456, 79] on span "Segments:" at bounding box center [467, 88] width 71 height 20
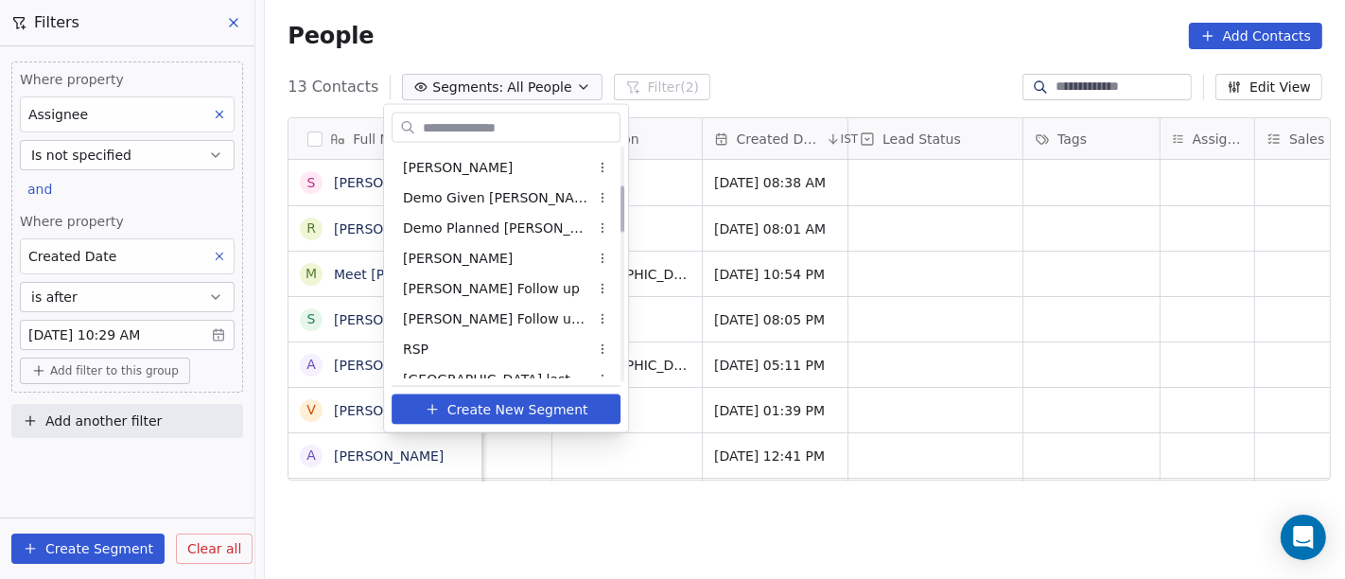
scroll to position [210, 0]
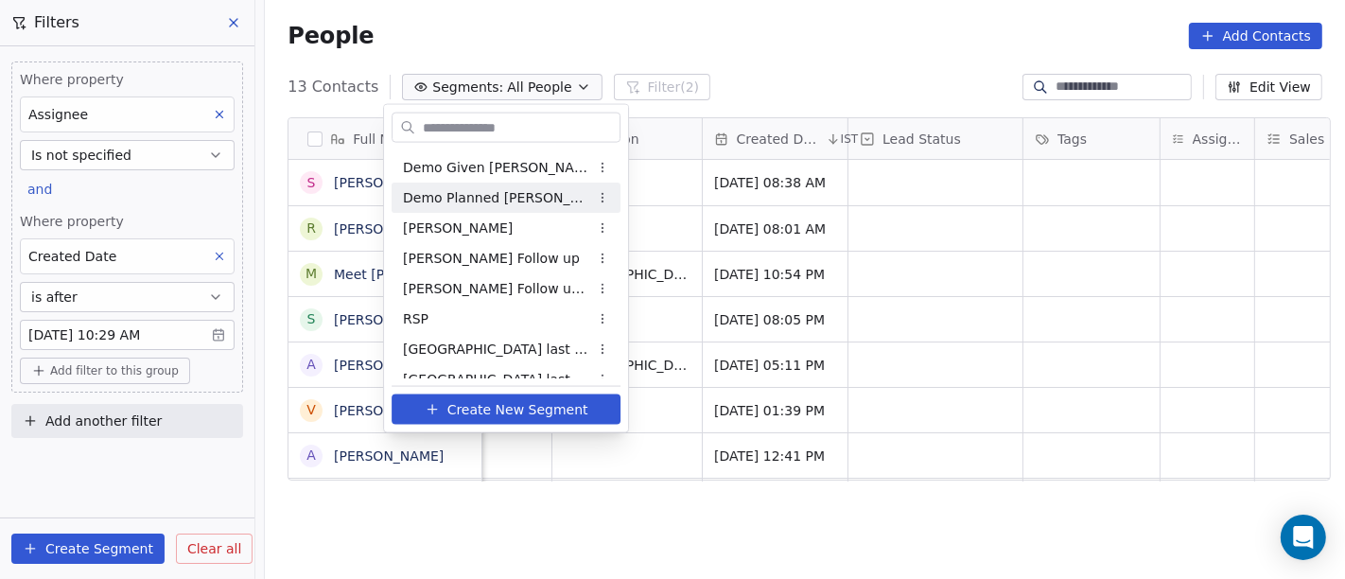
click at [778, 60] on html "On2Cook India Pvt. Ltd. Contacts People Marketing Workflows Campaigns Sales Pip…" at bounding box center [672, 289] width 1345 height 579
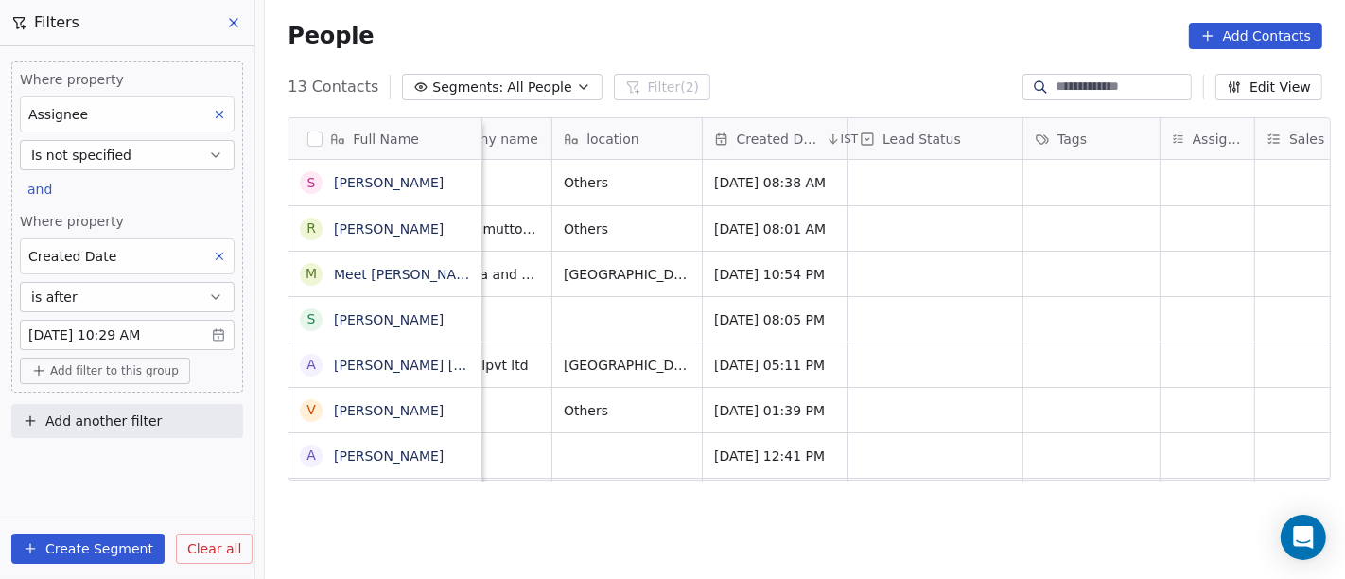
click at [512, 89] on span "All People" at bounding box center [539, 88] width 64 height 20
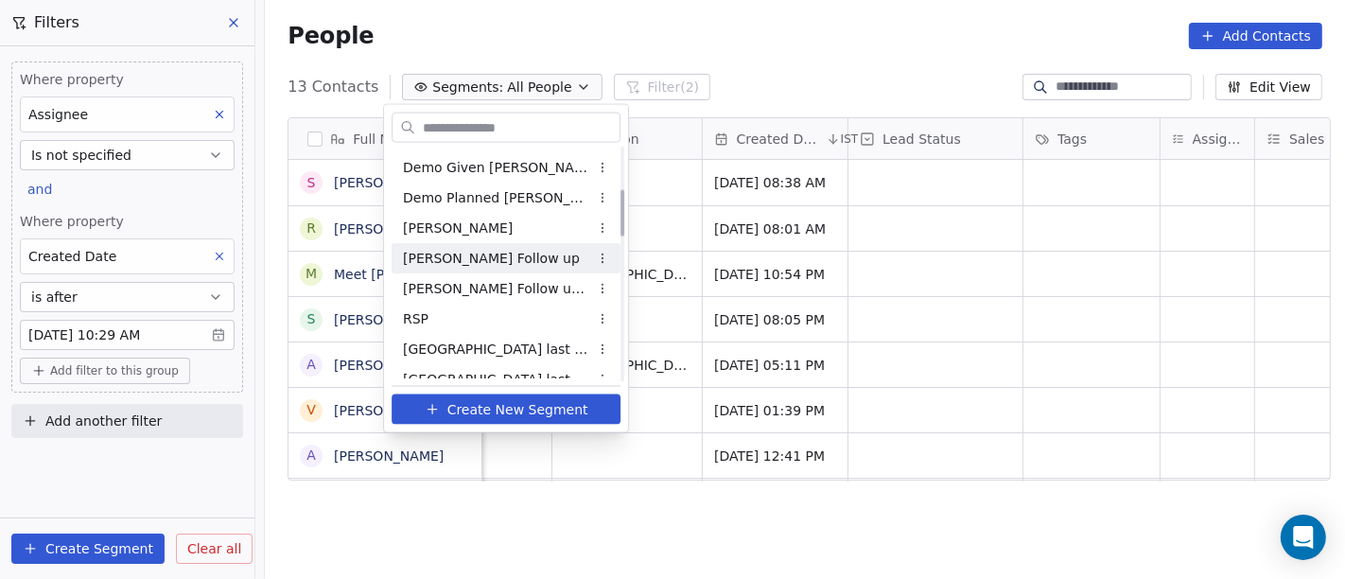
scroll to position [315, 0]
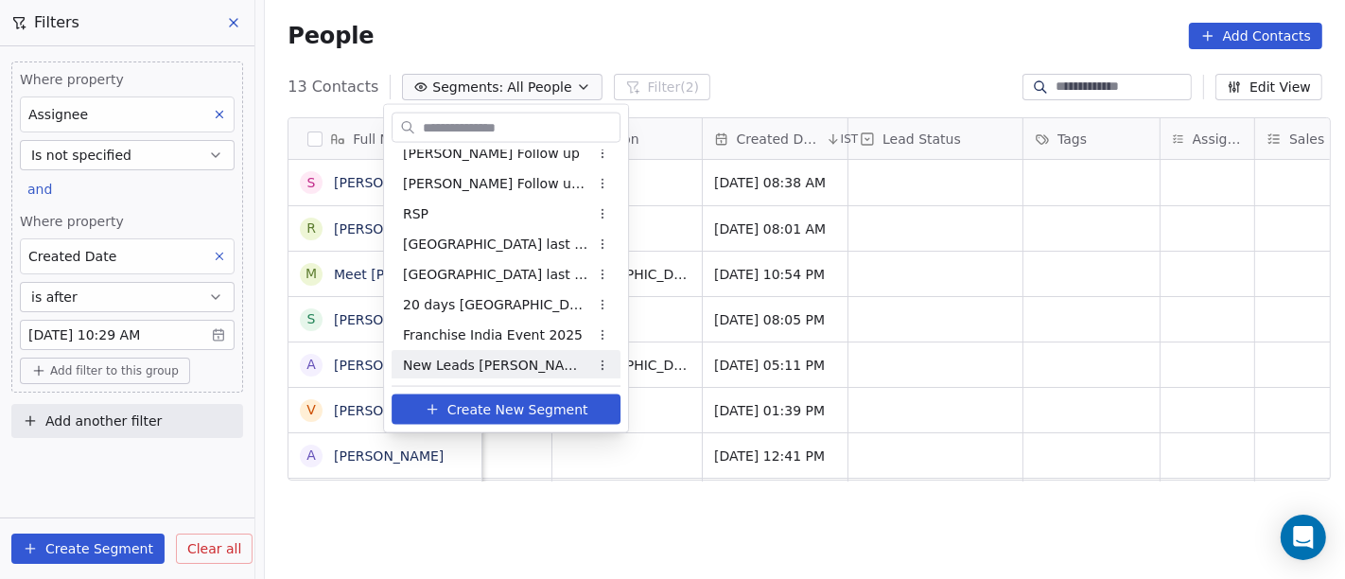
click at [542, 371] on div "New Leads [PERSON_NAME]" at bounding box center [506, 365] width 229 height 30
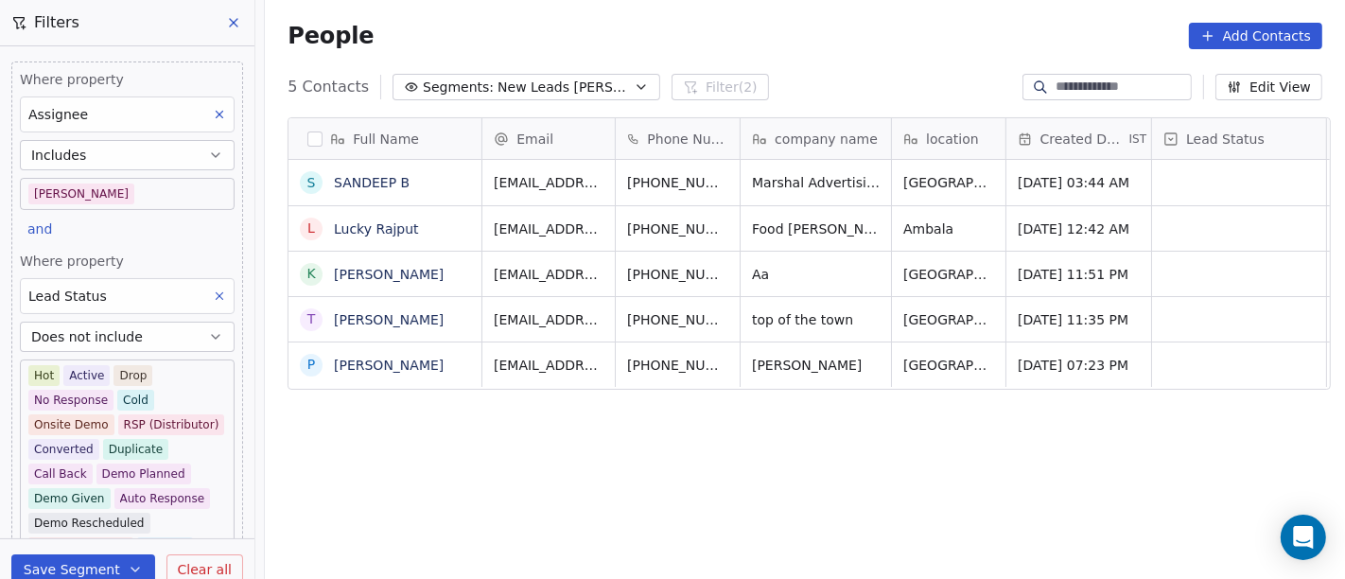
scroll to position [494, 1073]
click at [761, 187] on button "grid" at bounding box center [772, 179] width 23 height 23
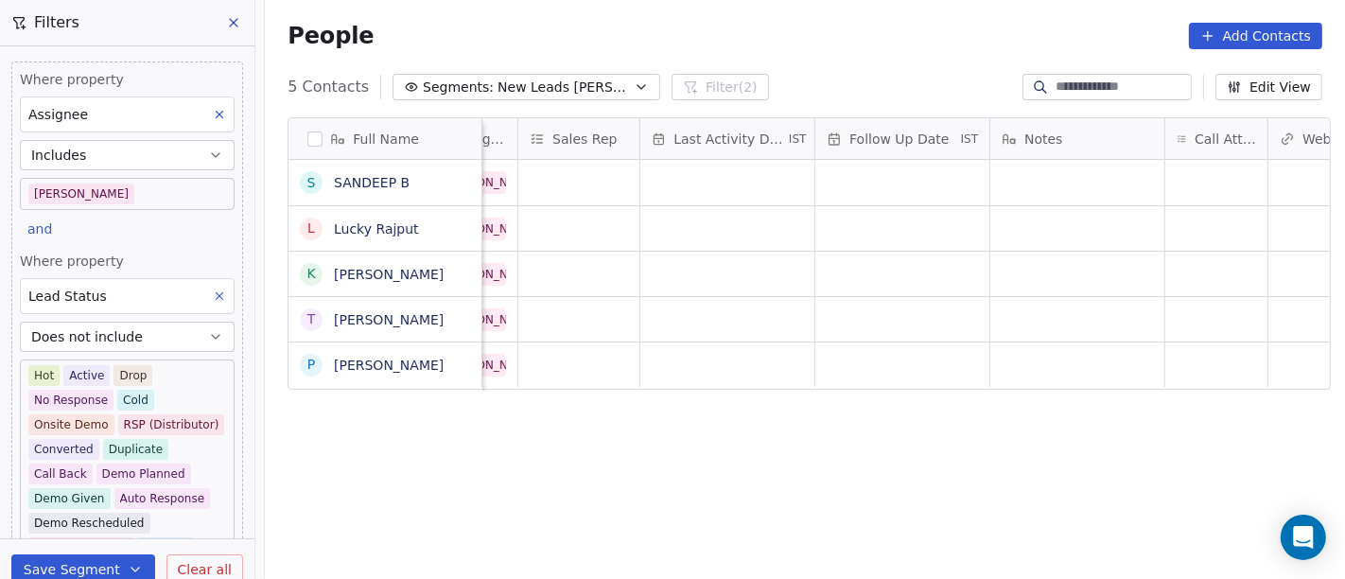
scroll to position [0, 1045]
click at [1162, 177] on div "grid" at bounding box center [1212, 182] width 102 height 45
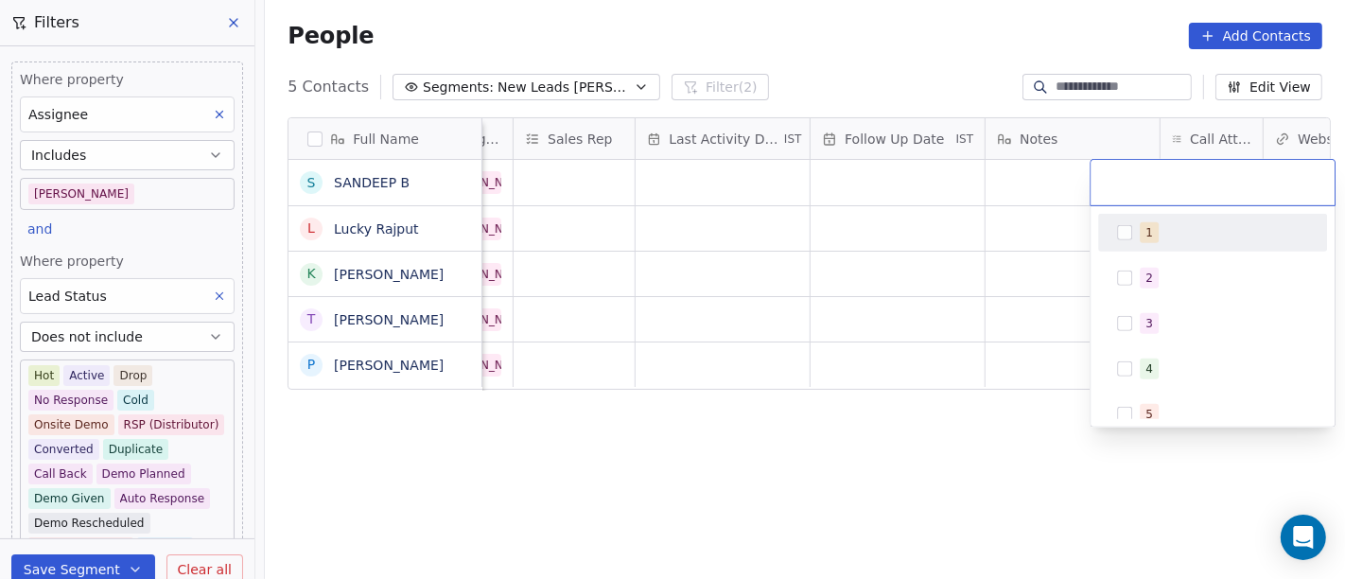
click at [1176, 225] on div "1" at bounding box center [1224, 232] width 168 height 21
click at [1035, 187] on html "On2Cook India Pvt. Ltd. Contacts People Marketing Workflows Campaigns Sales Pip…" at bounding box center [672, 289] width 1345 height 579
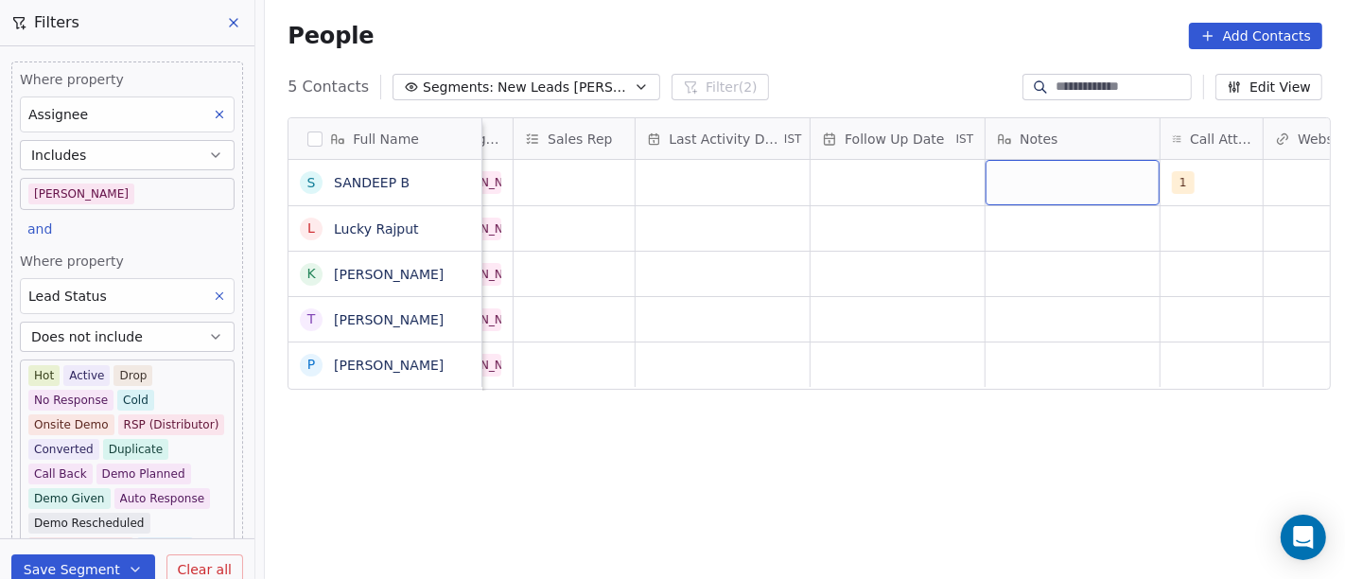
click at [1024, 188] on div "grid" at bounding box center [1073, 182] width 174 height 45
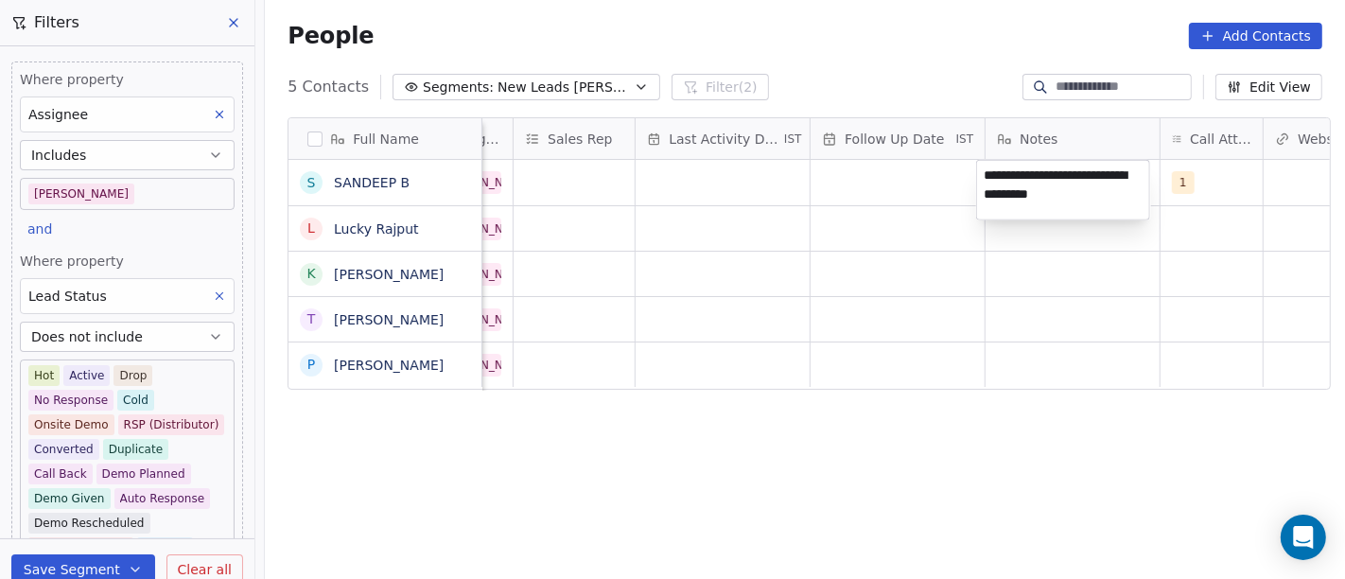
type textarea "**********"
click at [869, 232] on html "On2Cook India Pvt. Ltd. Contacts People Marketing Workflows Campaigns Sales Pip…" at bounding box center [672, 289] width 1345 height 579
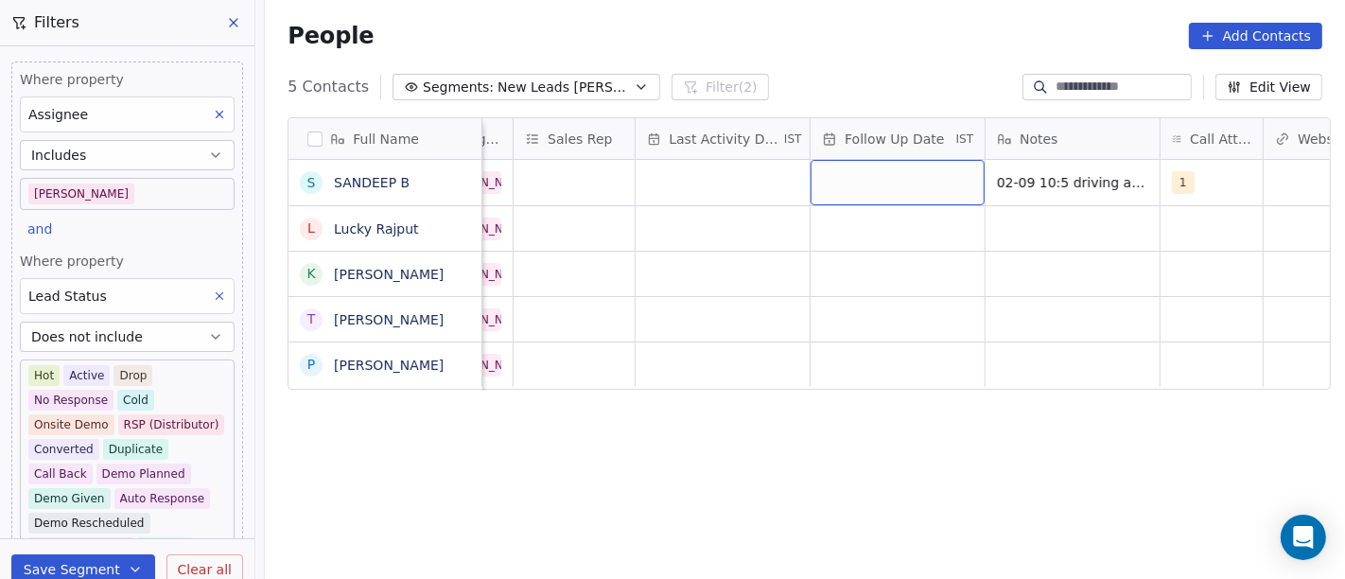
click at [855, 175] on div "grid" at bounding box center [898, 182] width 174 height 45
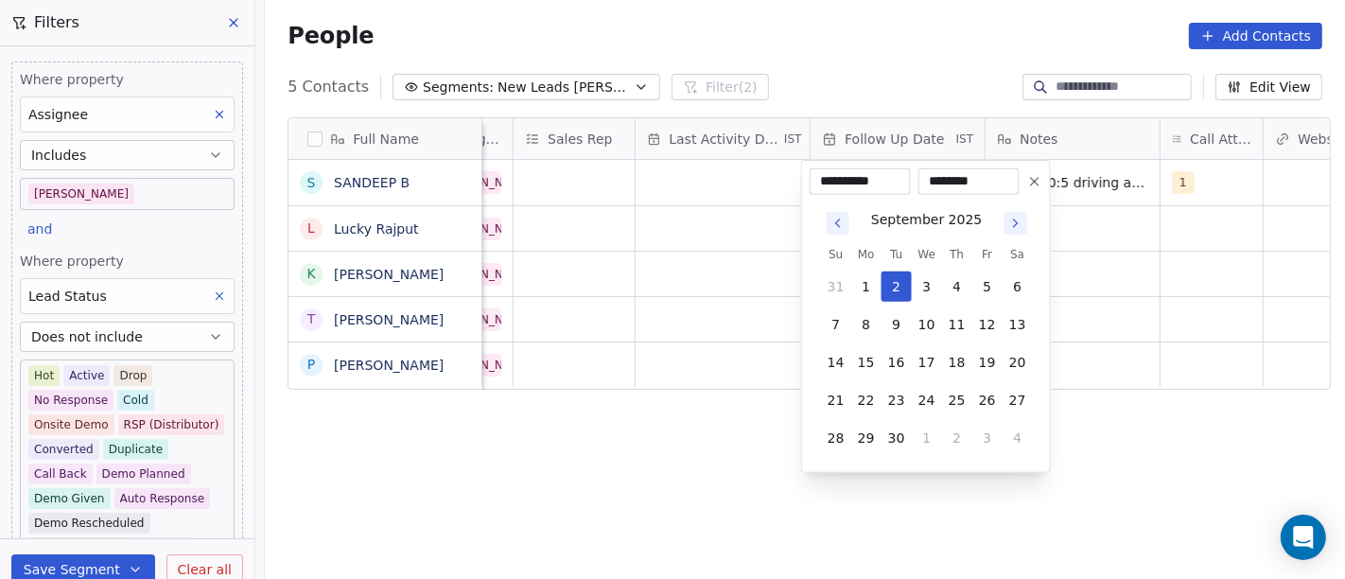
click at [894, 341] on tbody "31 1 2 3 4 5 6 7 8 9 10 11 12 13 14 15 16 17 18 19 20 21 22 23 24 25 26 27 28 2…" at bounding box center [927, 358] width 212 height 189
click at [895, 331] on button "9" at bounding box center [897, 324] width 30 height 30
type input "**********"
click at [780, 291] on html "On2Cook India Pvt. Ltd. Contacts People Marketing Workflows Campaigns Sales Pip…" at bounding box center [672, 289] width 1345 height 579
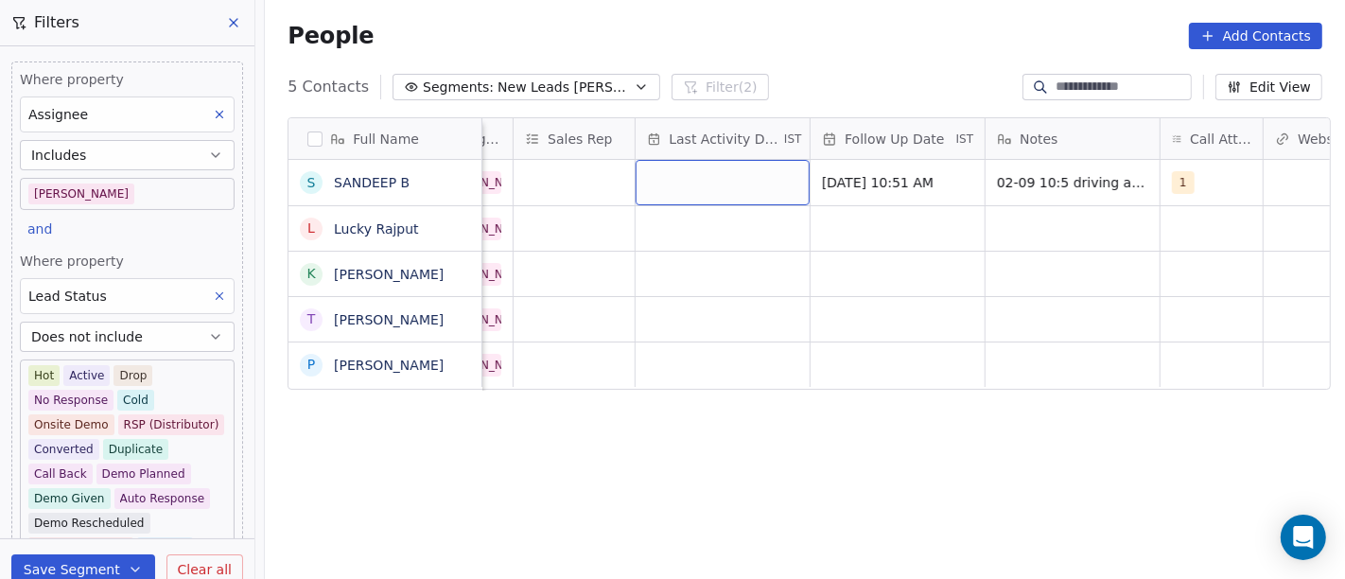
click at [748, 193] on div "grid" at bounding box center [723, 182] width 174 height 45
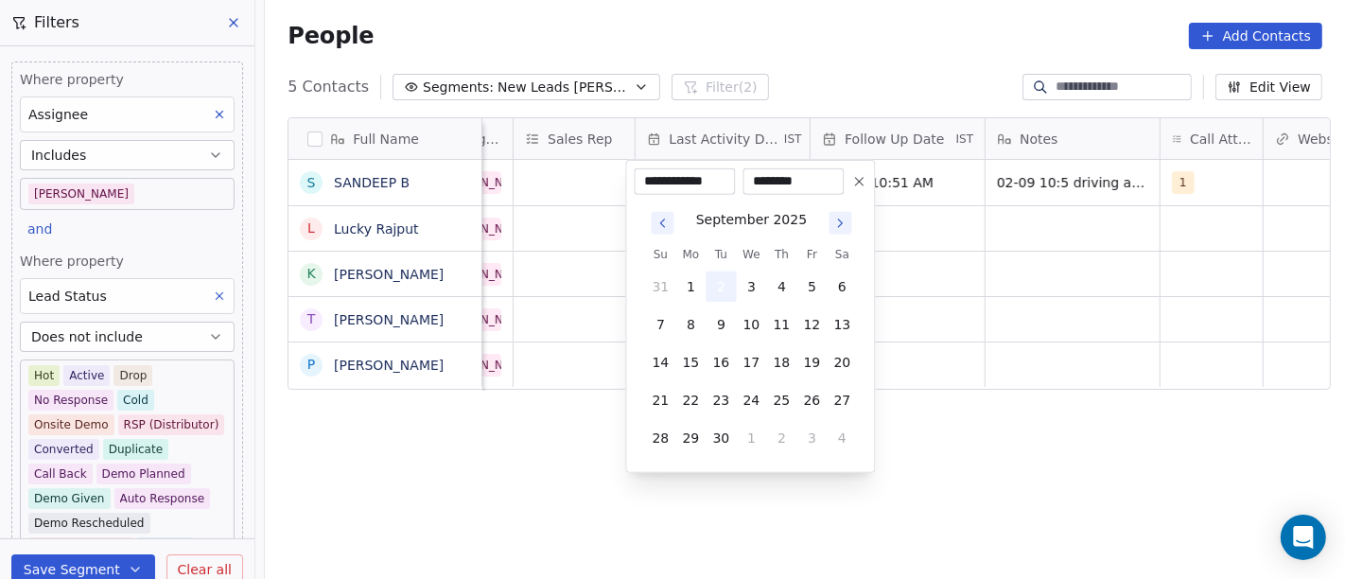
click at [715, 278] on button "2" at bounding box center [721, 286] width 30 height 30
click at [942, 302] on html "On2Cook India Pvt. Ltd. Contacts People Marketing Workflows Campaigns Sales Pip…" at bounding box center [672, 289] width 1345 height 579
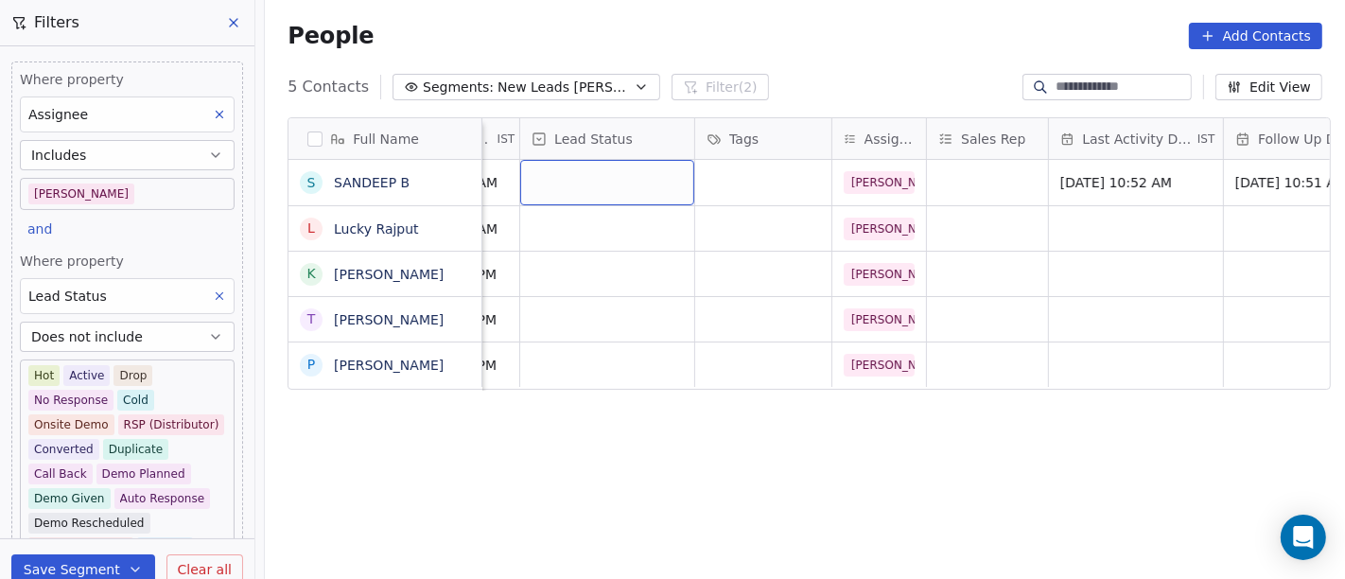
scroll to position [0, 630]
click at [632, 186] on div "grid" at bounding box center [609, 182] width 174 height 45
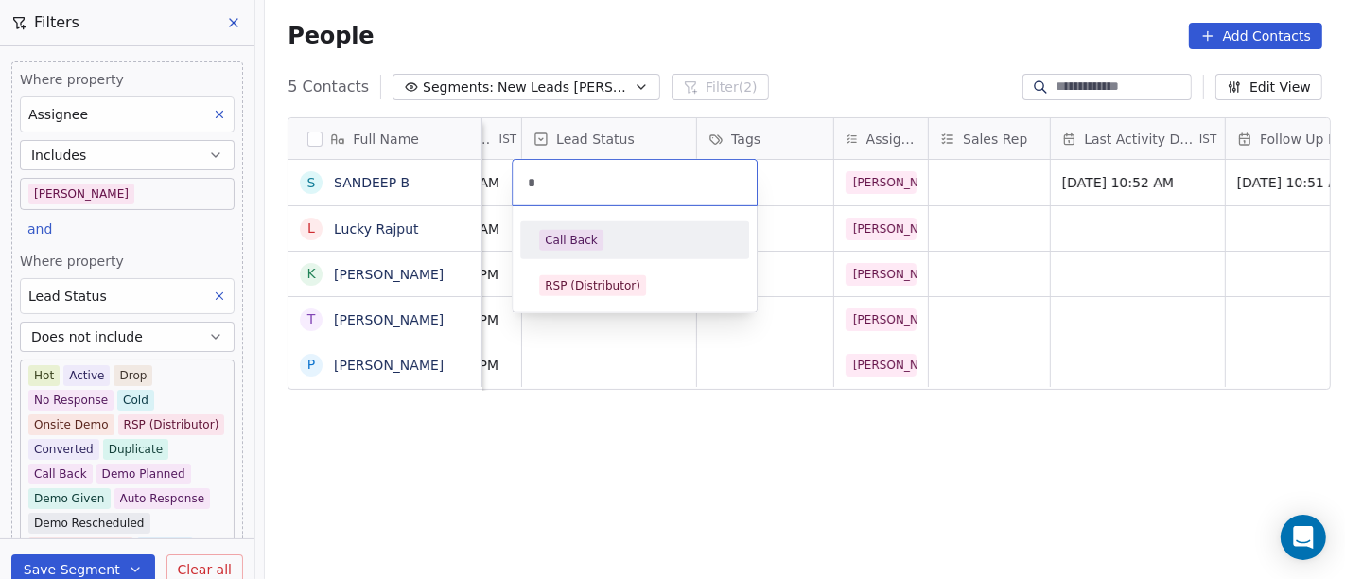
type input "*"
click at [614, 236] on div "Call Back" at bounding box center [634, 240] width 191 height 21
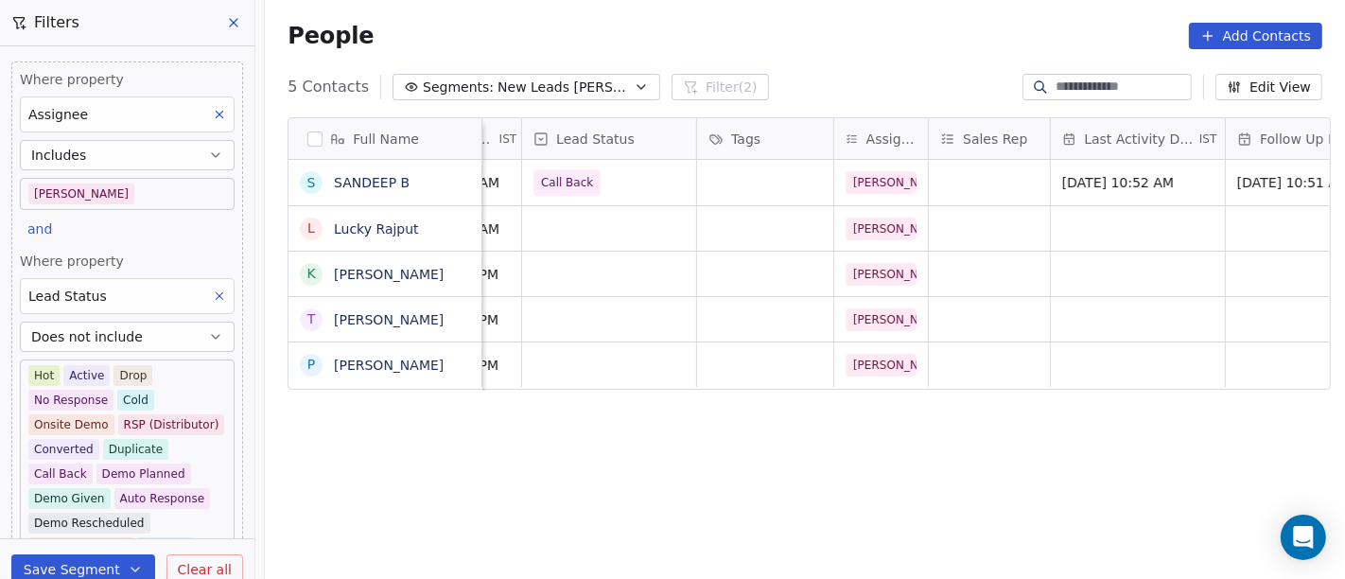
click at [884, 481] on div "Full Name S SANDEEP B L Lucky Rajput K Kabeer Khan t tapan Chhabra P Parveen Ar…" at bounding box center [805, 357] width 1080 height 510
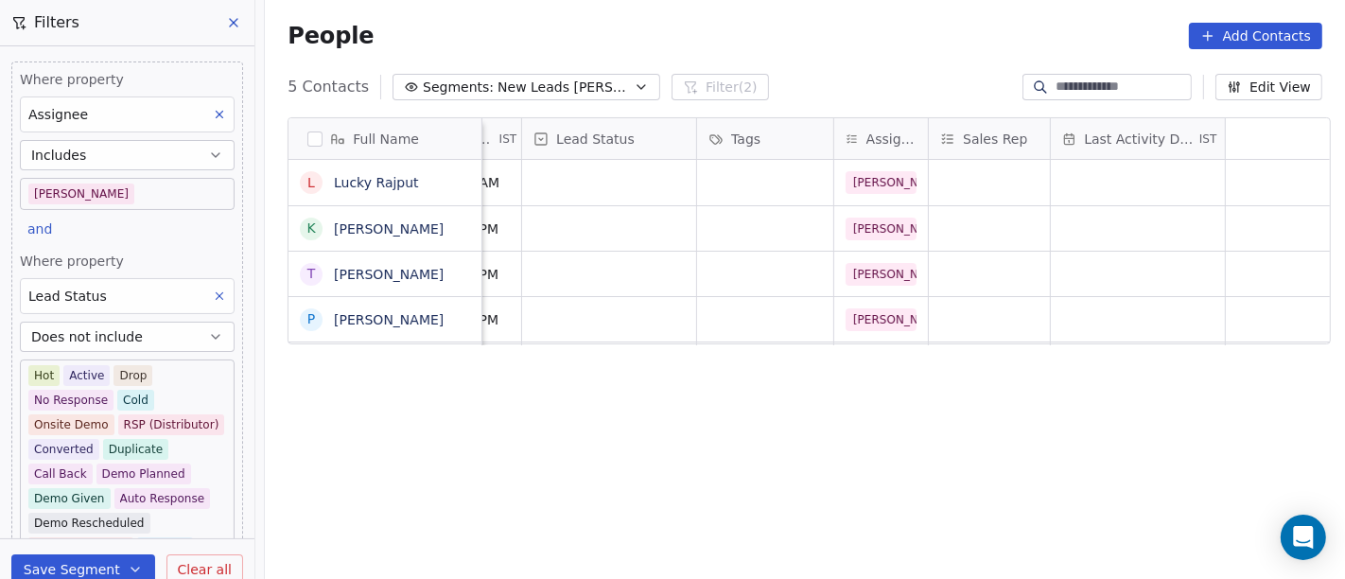
scroll to position [0, 0]
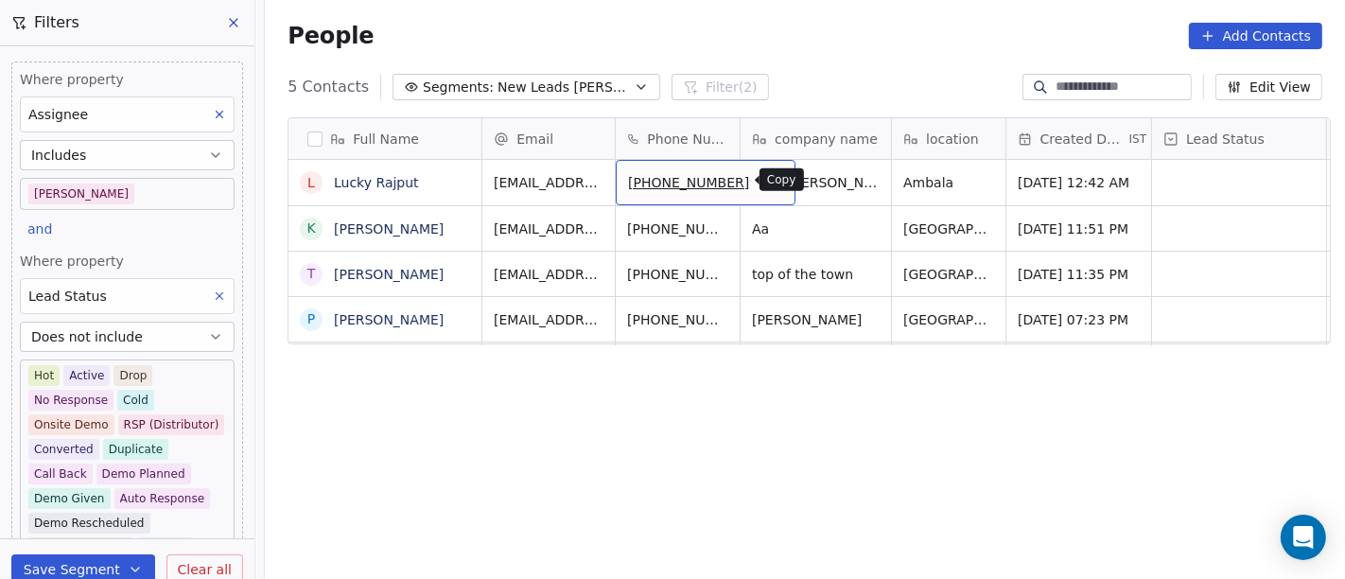
click at [764, 184] on icon "grid" at bounding box center [771, 179] width 15 height 15
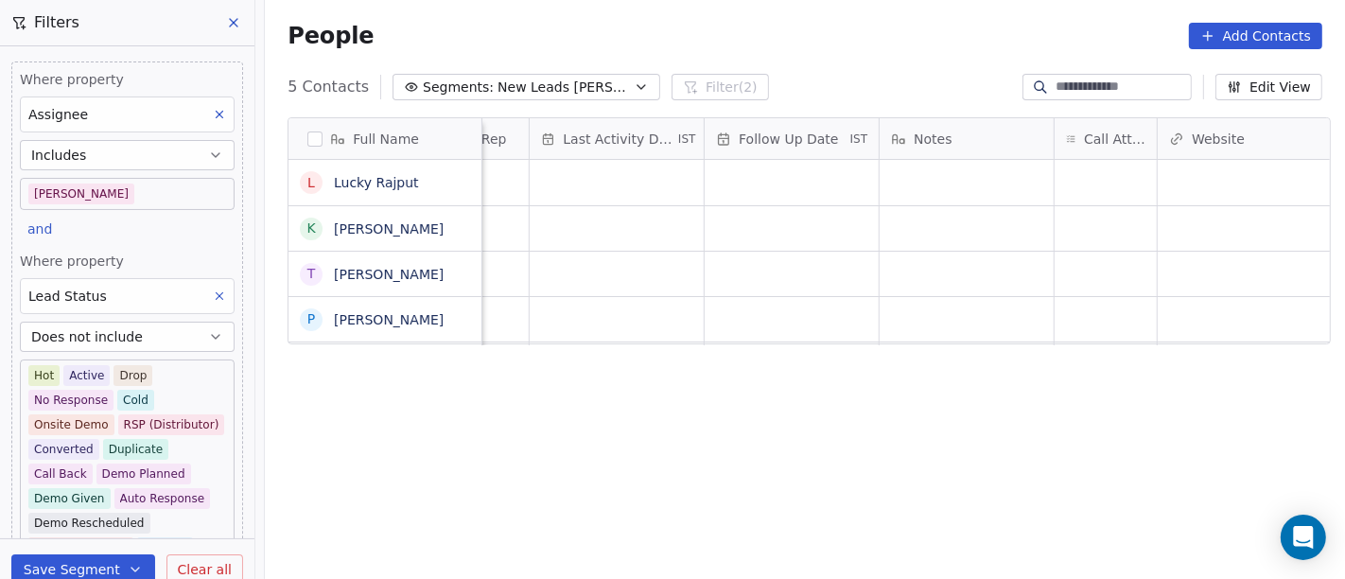
scroll to position [0, 1151]
click at [1111, 177] on div "grid" at bounding box center [1106, 182] width 102 height 45
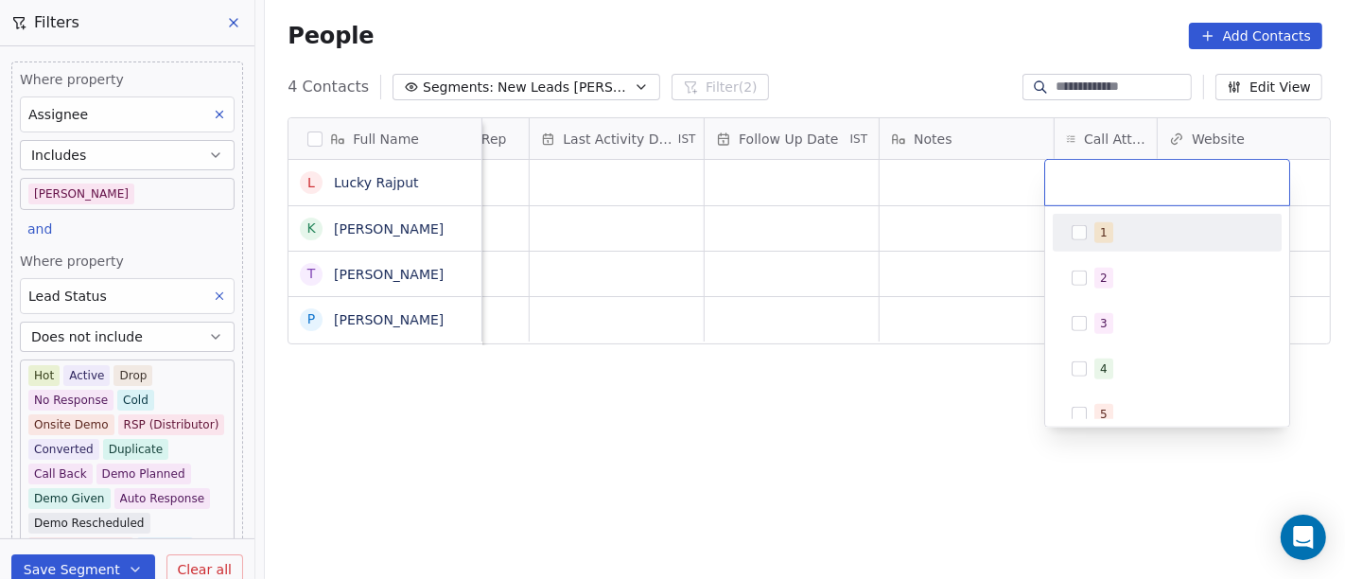
click at [1101, 244] on div "1" at bounding box center [1167, 233] width 214 height 30
click at [943, 218] on html "On2Cook India Pvt. Ltd. Contacts People Marketing Workflows Campaigns Sales Pip…" at bounding box center [672, 289] width 1345 height 579
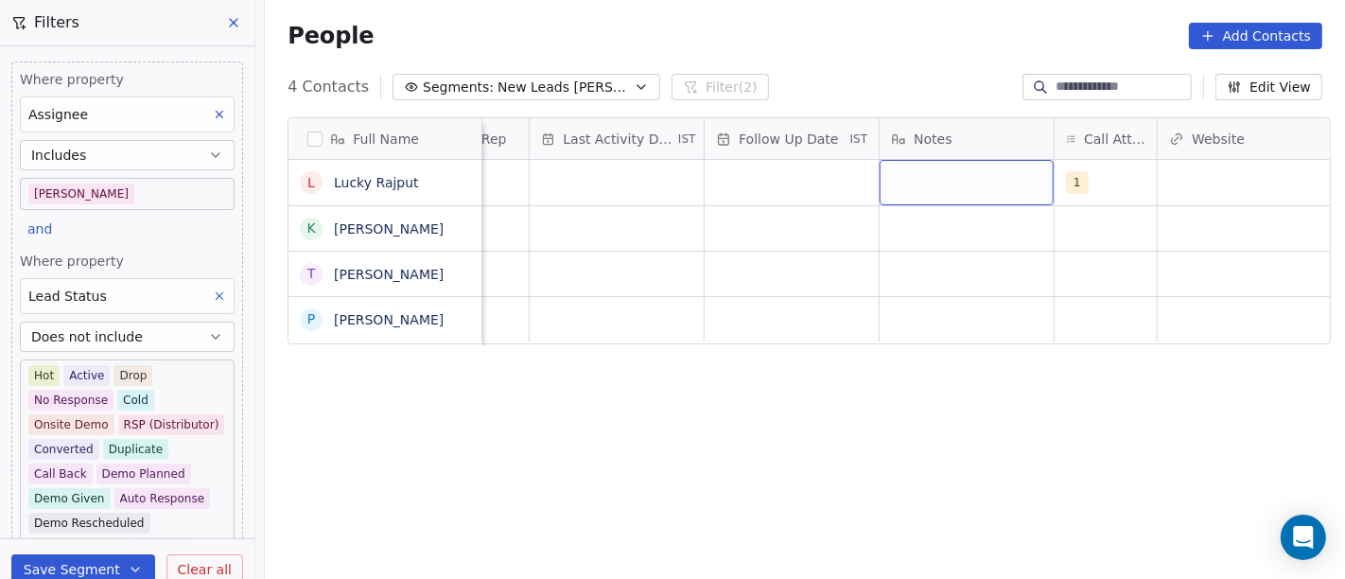
click at [927, 182] on div "grid" at bounding box center [967, 182] width 174 height 45
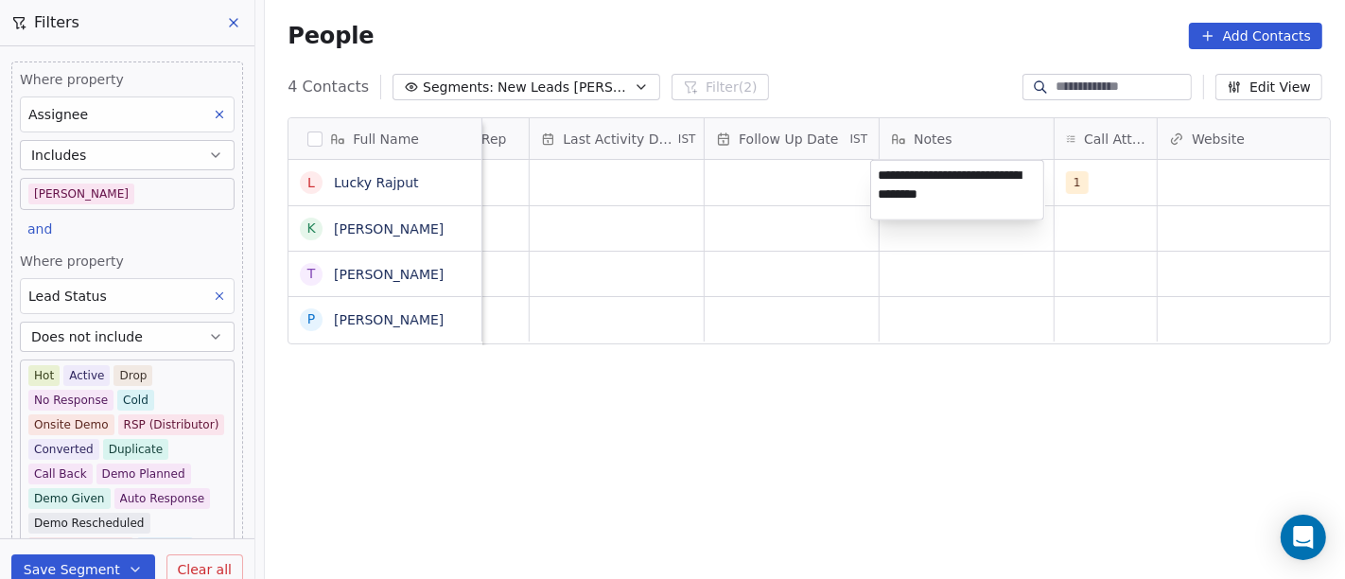
type textarea "**********"
click at [746, 312] on html "**********" at bounding box center [672, 289] width 1345 height 579
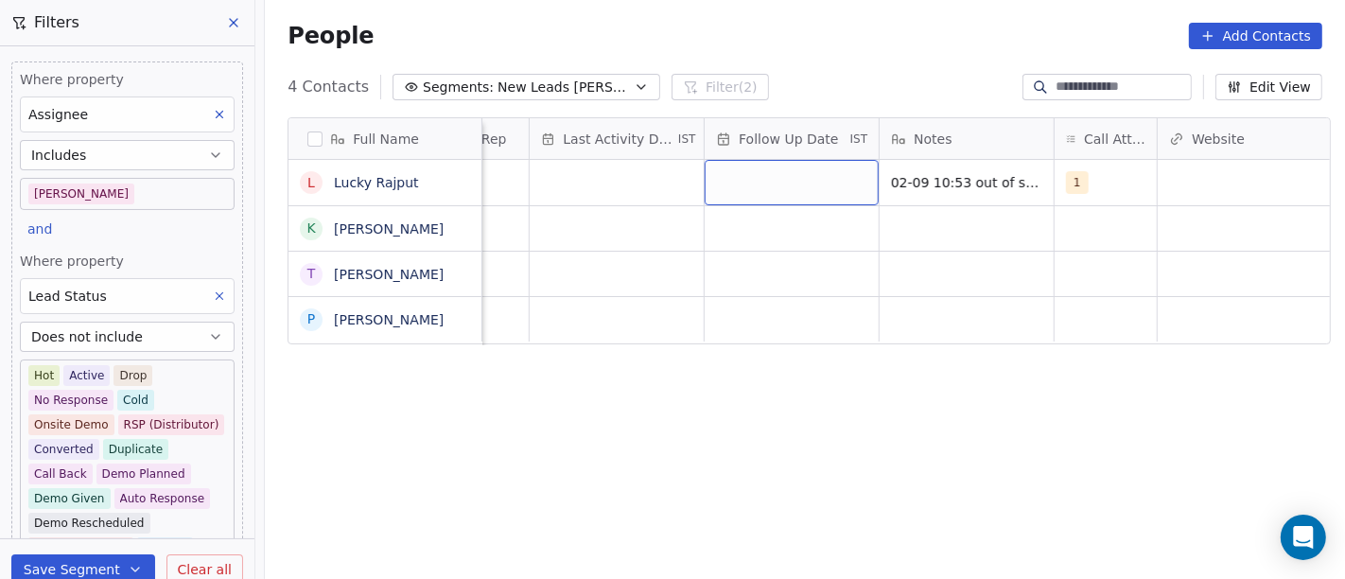
click at [756, 184] on div "grid" at bounding box center [792, 182] width 174 height 45
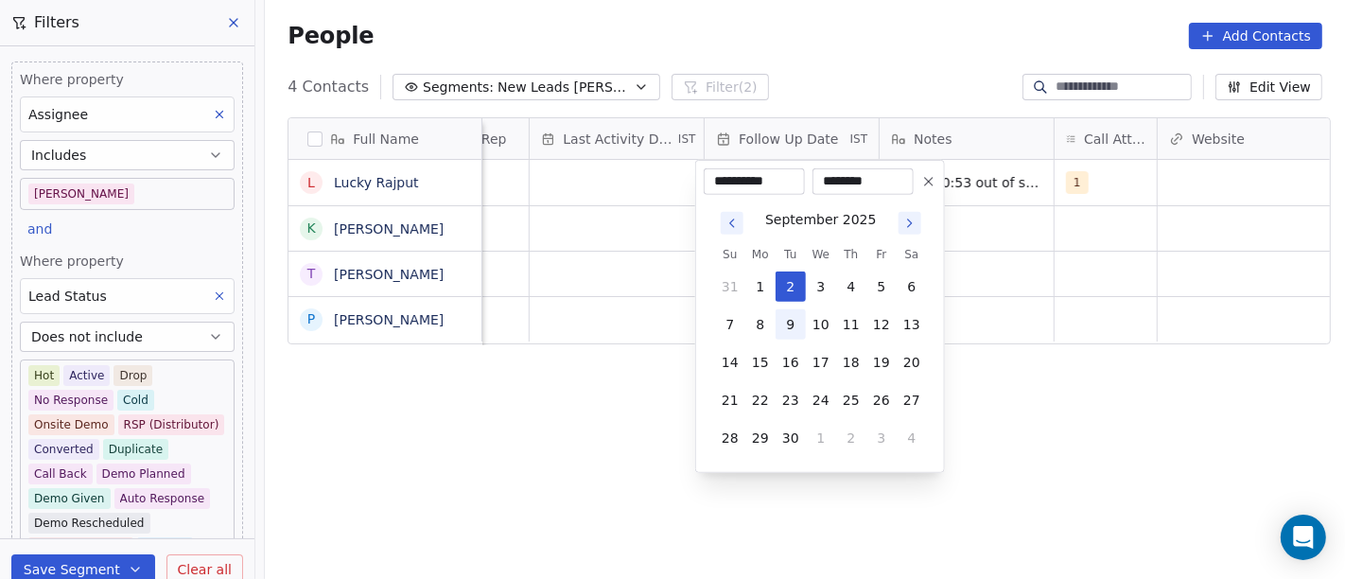
click at [786, 320] on button "9" at bounding box center [791, 324] width 30 height 30
type input "**********"
click at [1073, 320] on html "**********" at bounding box center [672, 289] width 1345 height 579
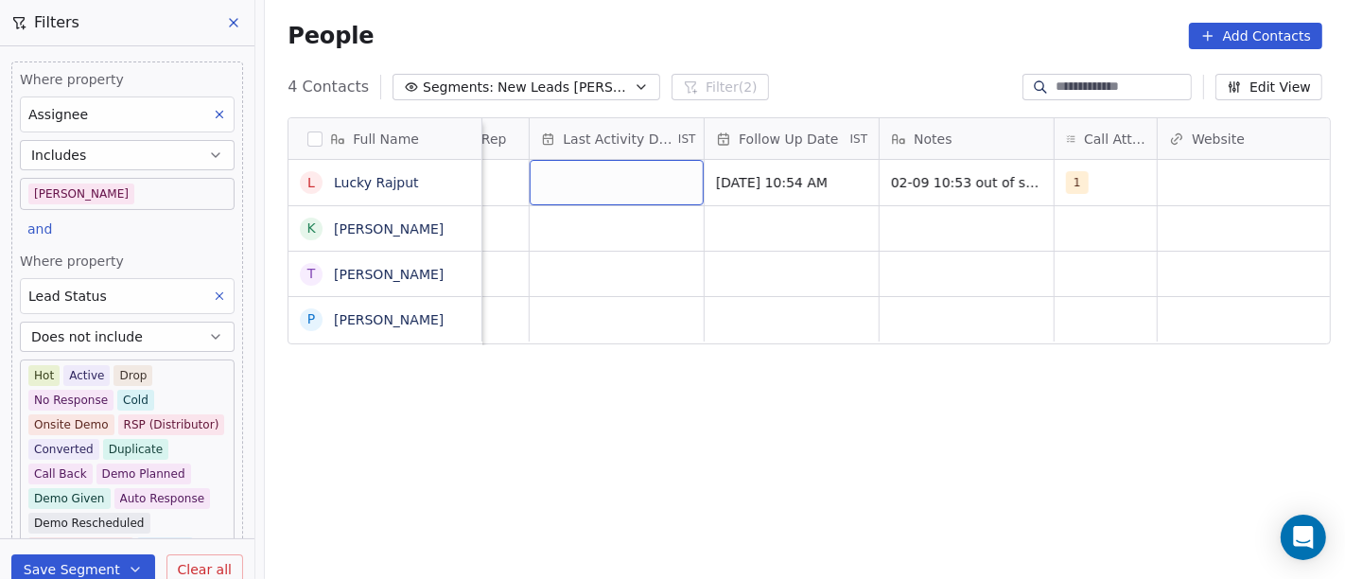
click at [578, 184] on div "grid" at bounding box center [617, 182] width 174 height 45
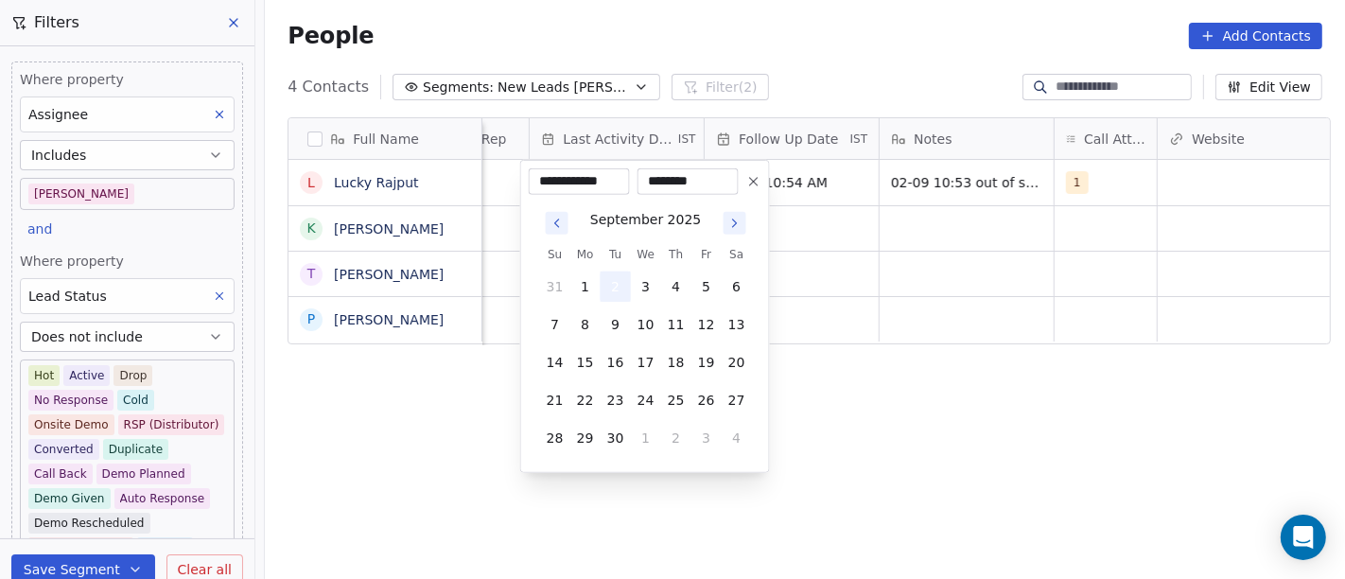
click at [621, 296] on button "2" at bounding box center [616, 286] width 30 height 30
click at [964, 277] on html "**********" at bounding box center [672, 289] width 1345 height 579
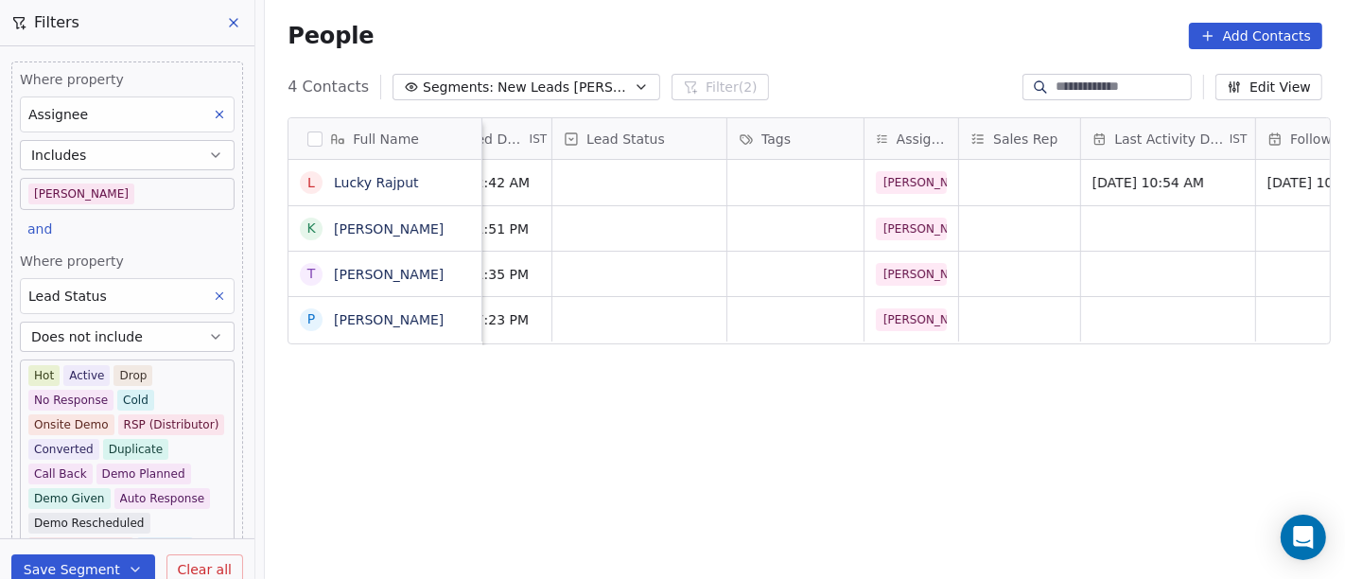
scroll to position [0, 599]
click at [600, 191] on div "grid" at bounding box center [640, 182] width 174 height 45
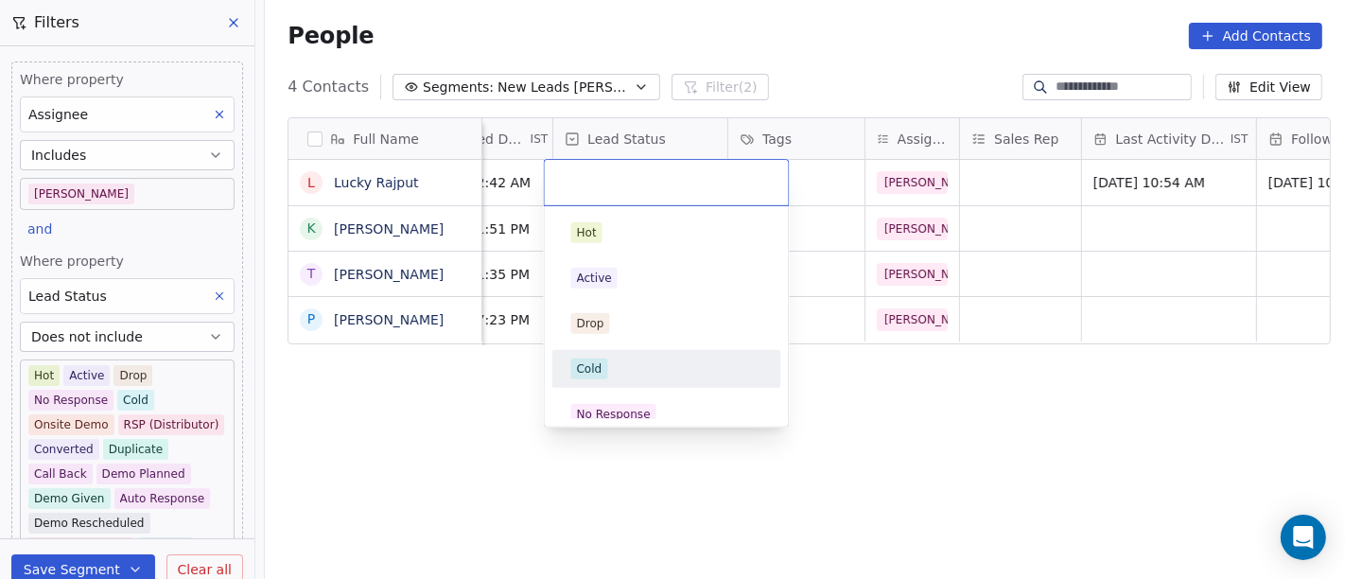
click at [672, 379] on div "Cold" at bounding box center [667, 369] width 214 height 30
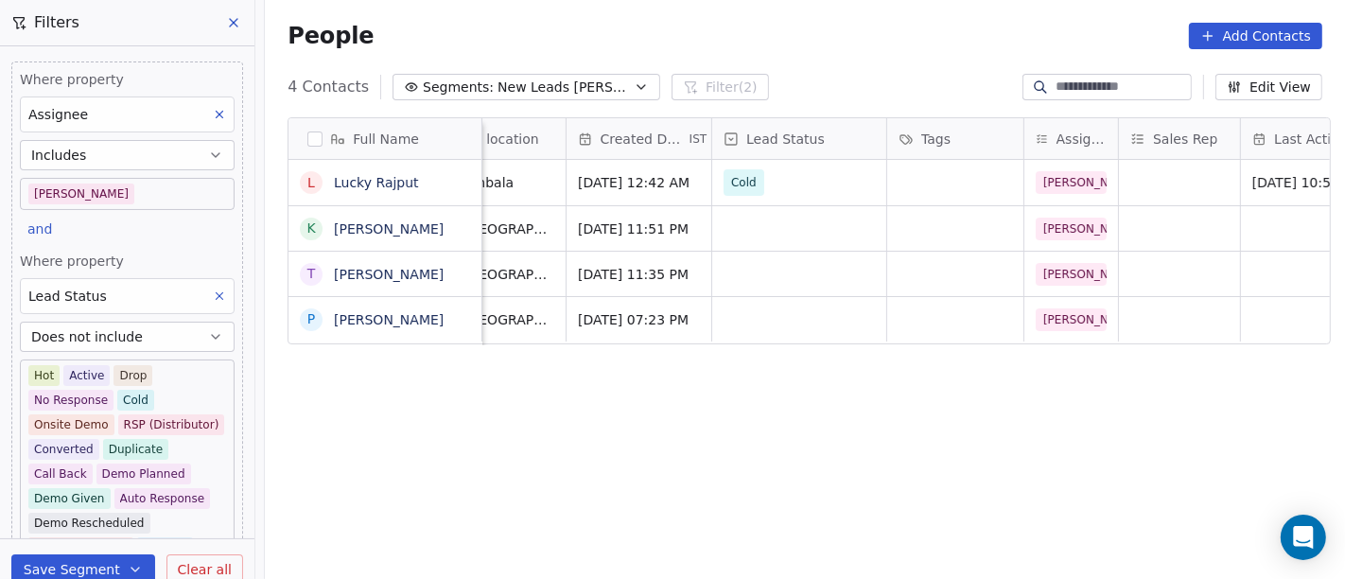
scroll to position [0, 0]
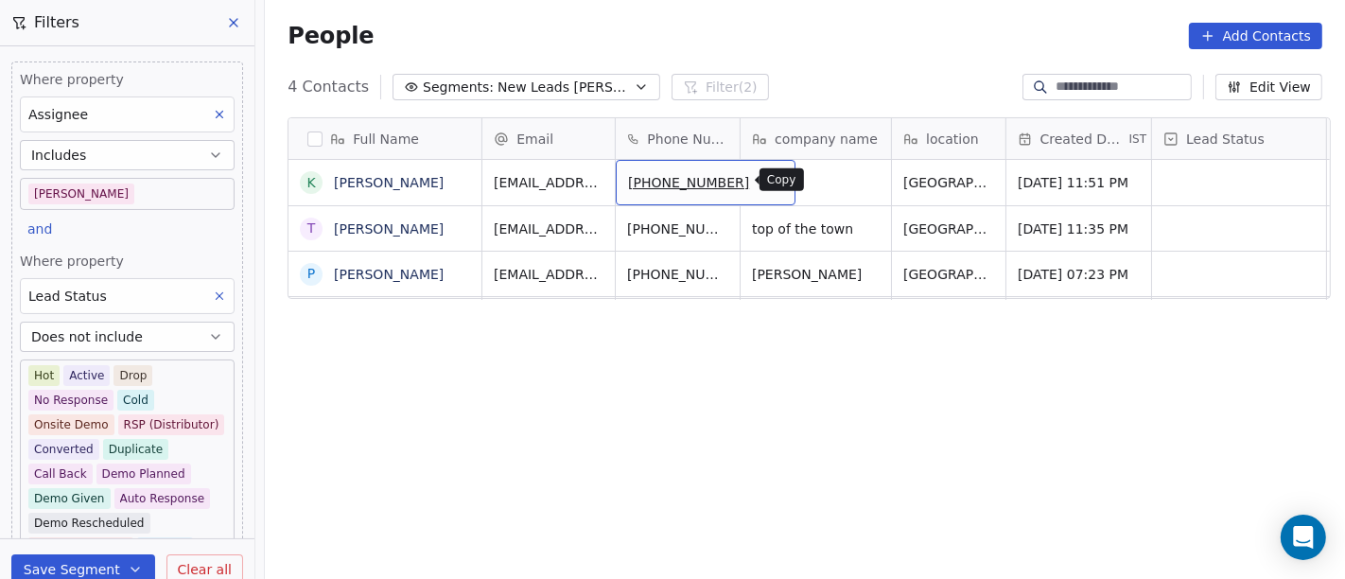
click at [761, 187] on button "grid" at bounding box center [772, 179] width 23 height 23
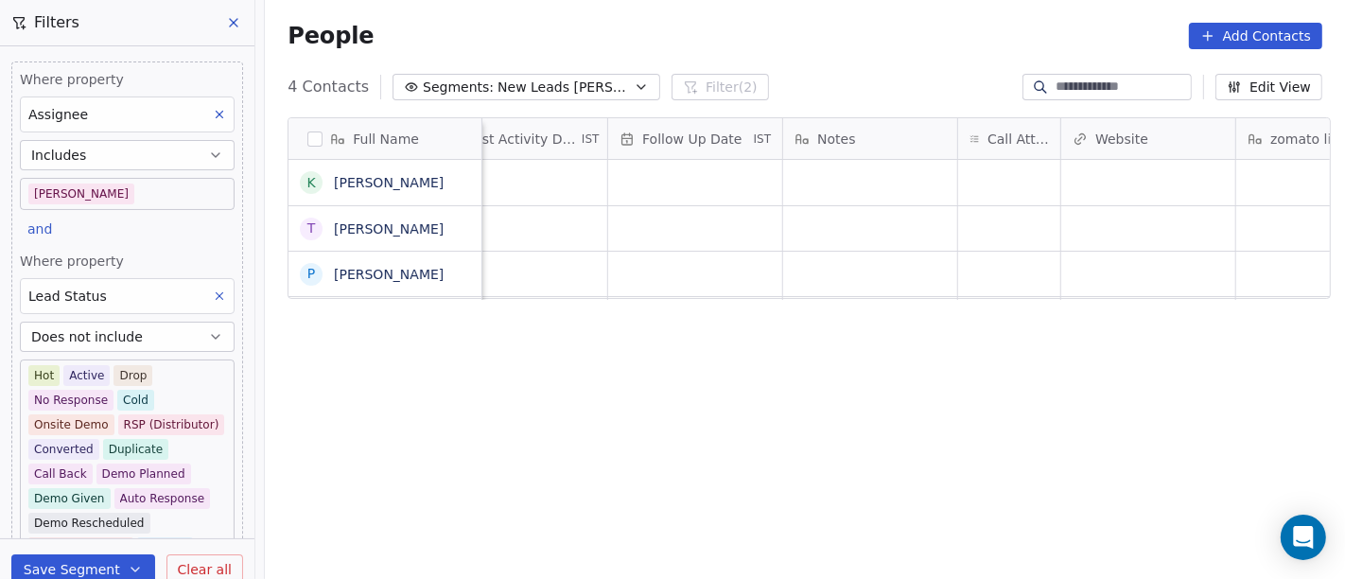
scroll to position [0, 1249]
click at [989, 177] on div "grid" at bounding box center [1008, 182] width 102 height 45
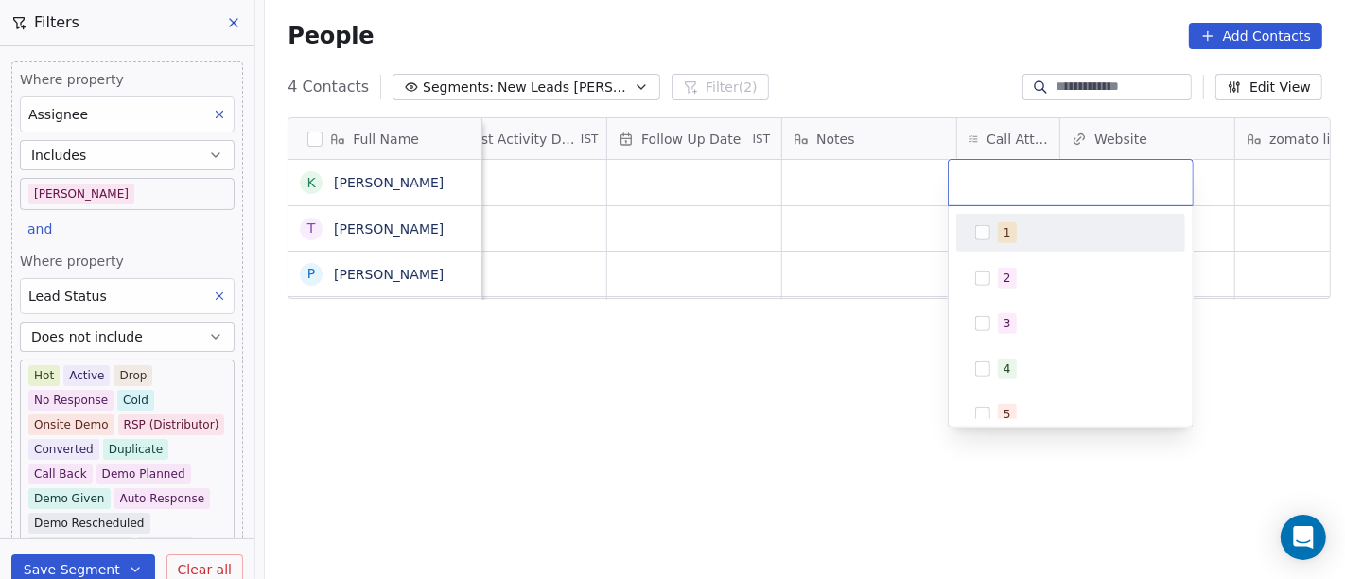
click at [995, 222] on div "1" at bounding box center [1071, 233] width 214 height 30
click at [834, 81] on html "On2Cook India Pvt. Ltd. Contacts People Marketing Workflows Campaigns Sales Pip…" at bounding box center [672, 289] width 1345 height 579
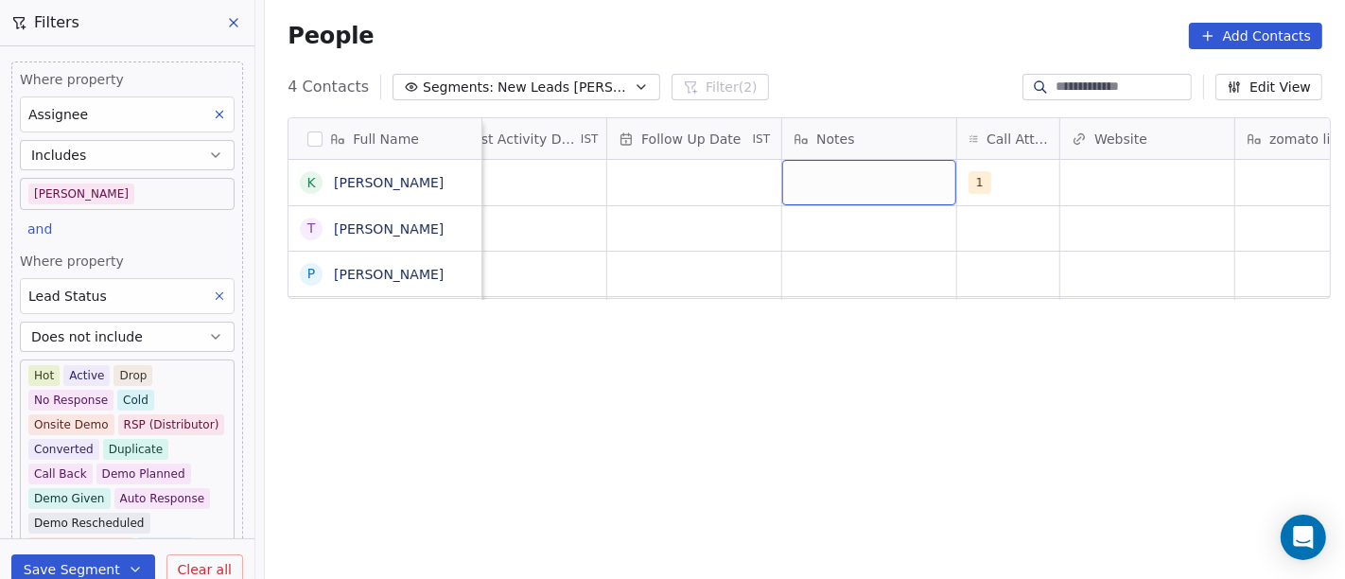
click at [812, 182] on div "grid" at bounding box center [869, 182] width 174 height 45
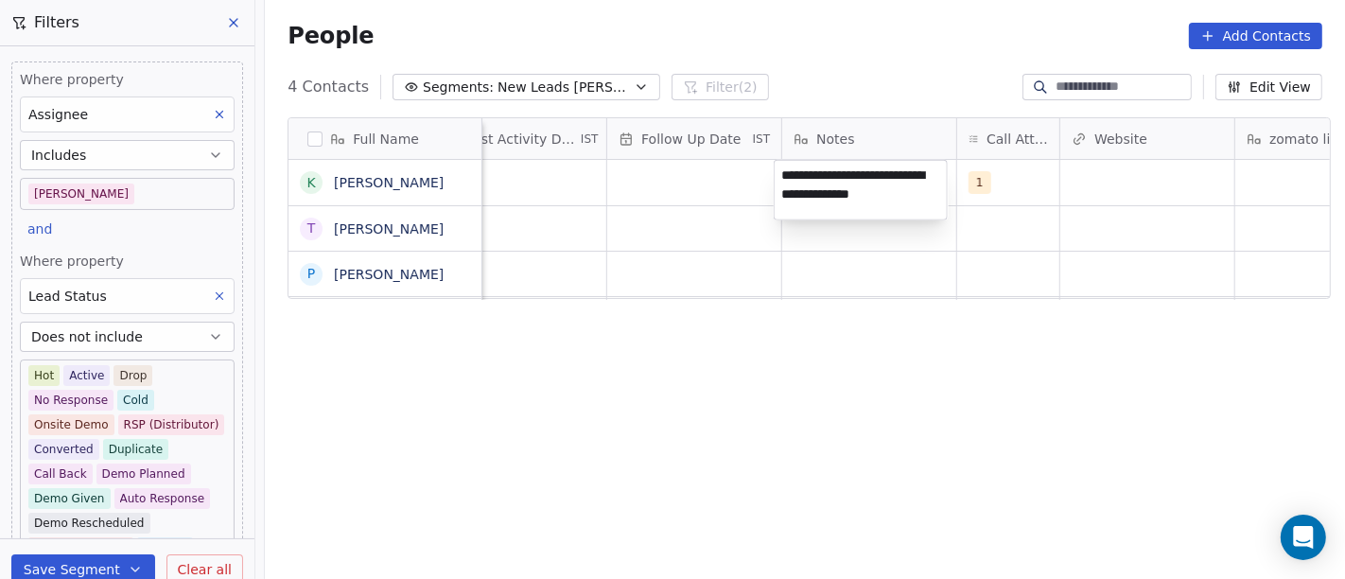
type textarea "**********"
click at [599, 260] on html "**********" at bounding box center [672, 289] width 1345 height 579
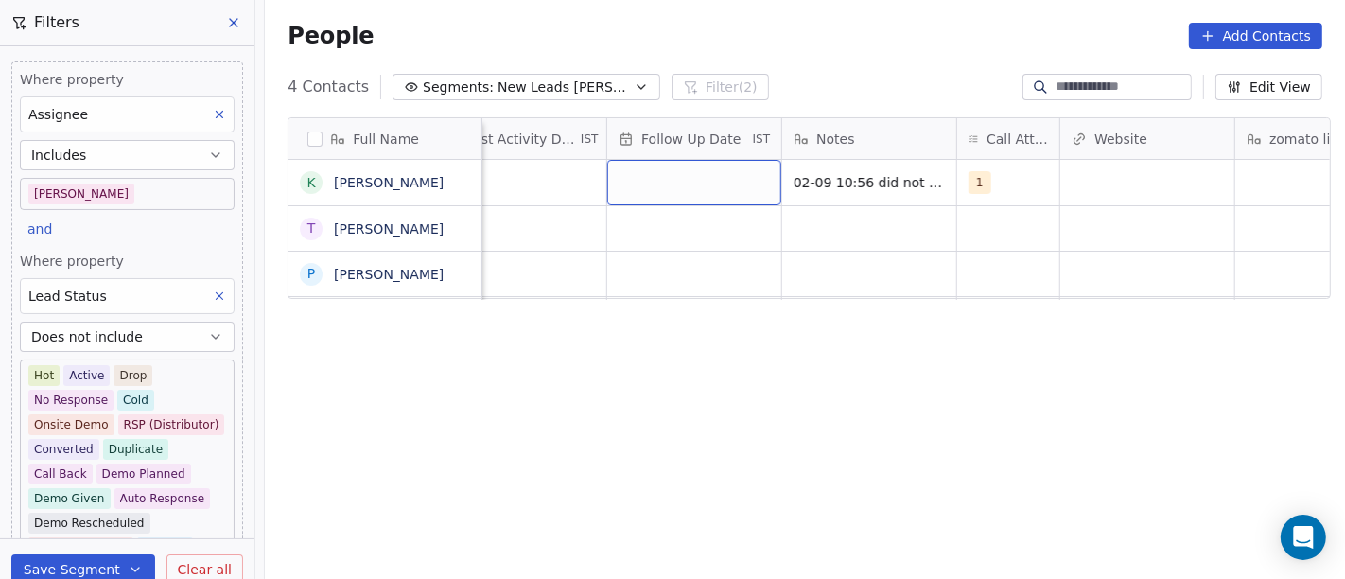
click at [646, 180] on div "grid" at bounding box center [694, 182] width 174 height 45
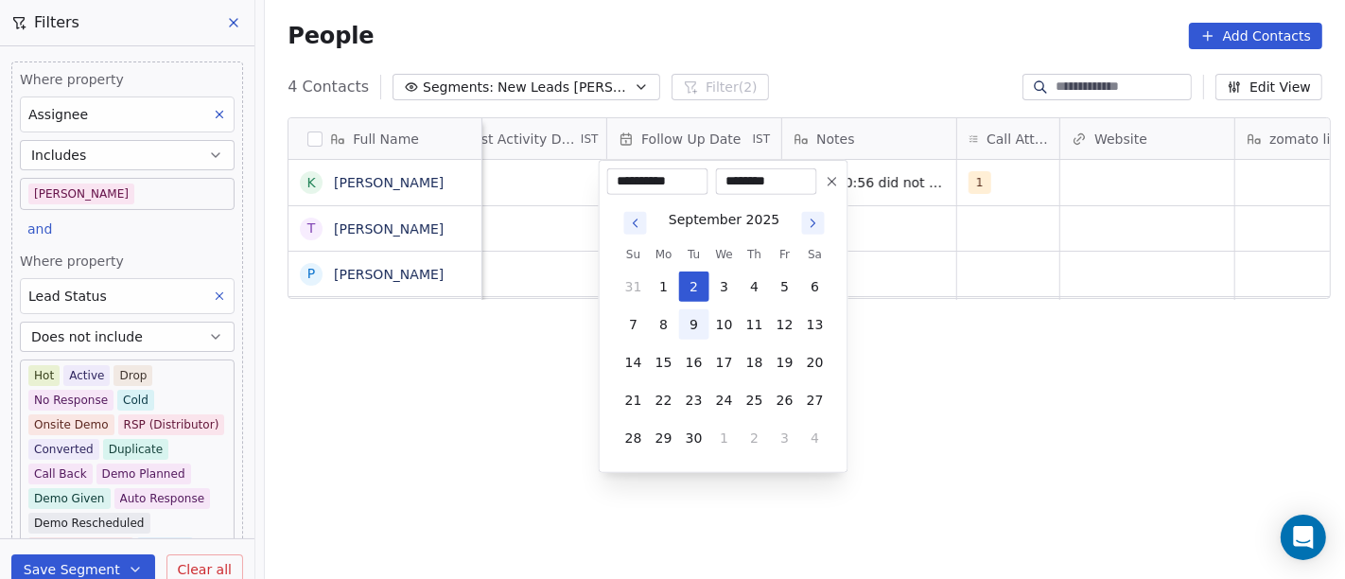
click at [689, 323] on button "9" at bounding box center [694, 324] width 30 height 30
type input "**********"
click at [927, 300] on html "**********" at bounding box center [672, 289] width 1345 height 579
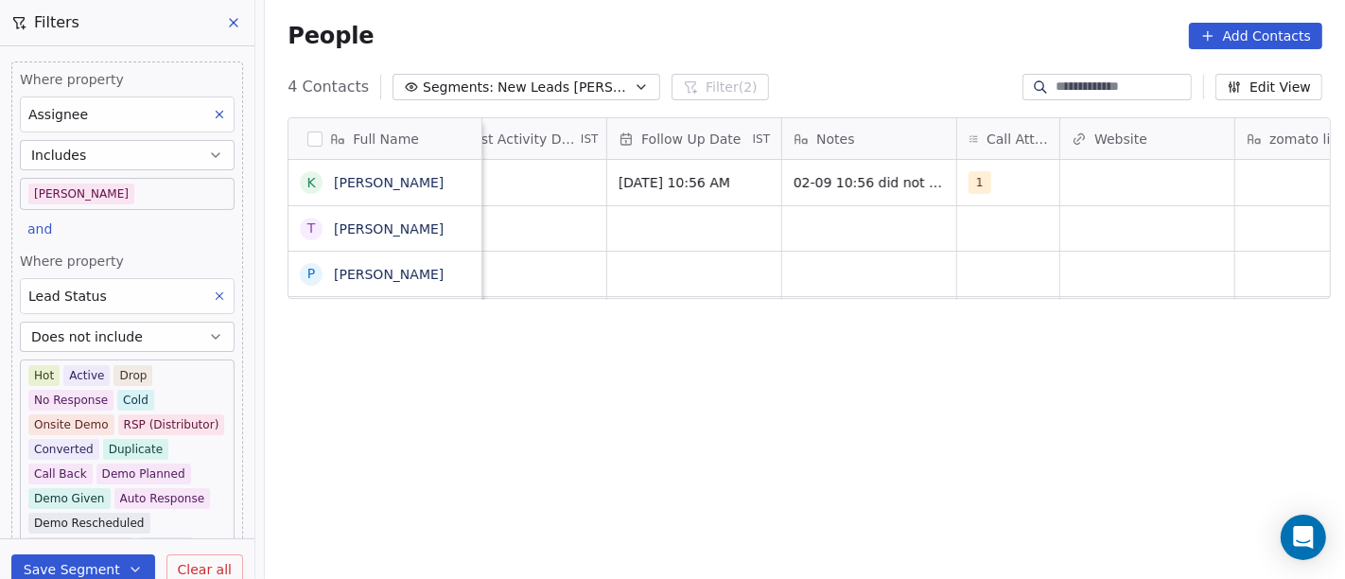
scroll to position [0, 1198]
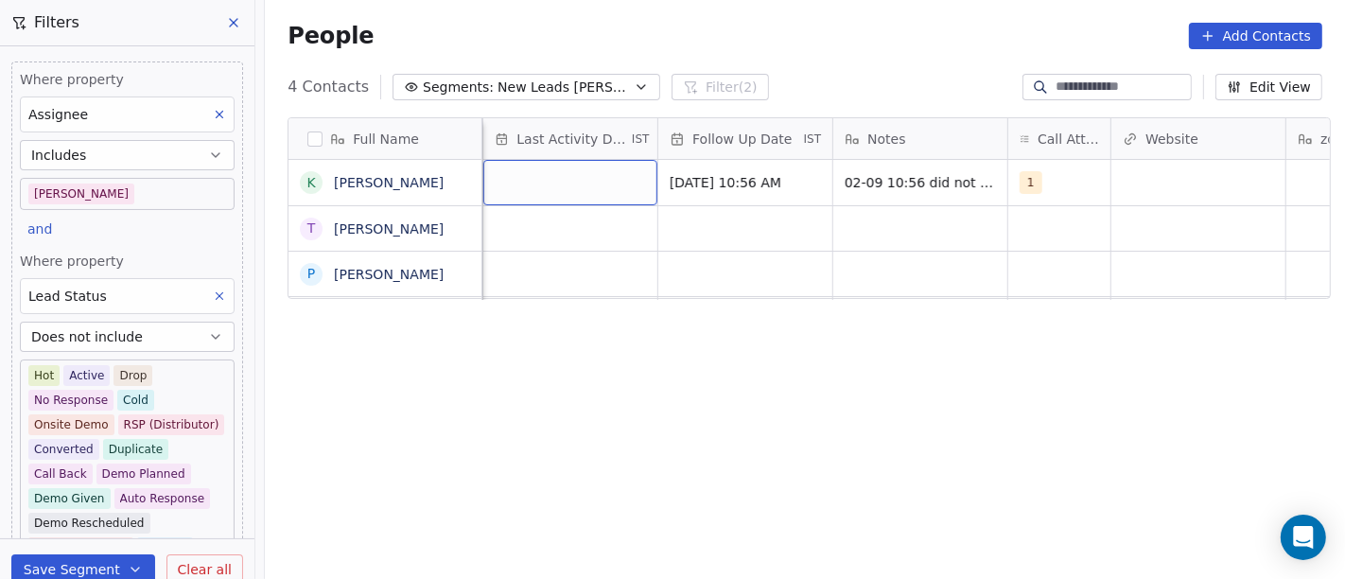
click at [532, 181] on div "grid" at bounding box center [570, 182] width 174 height 45
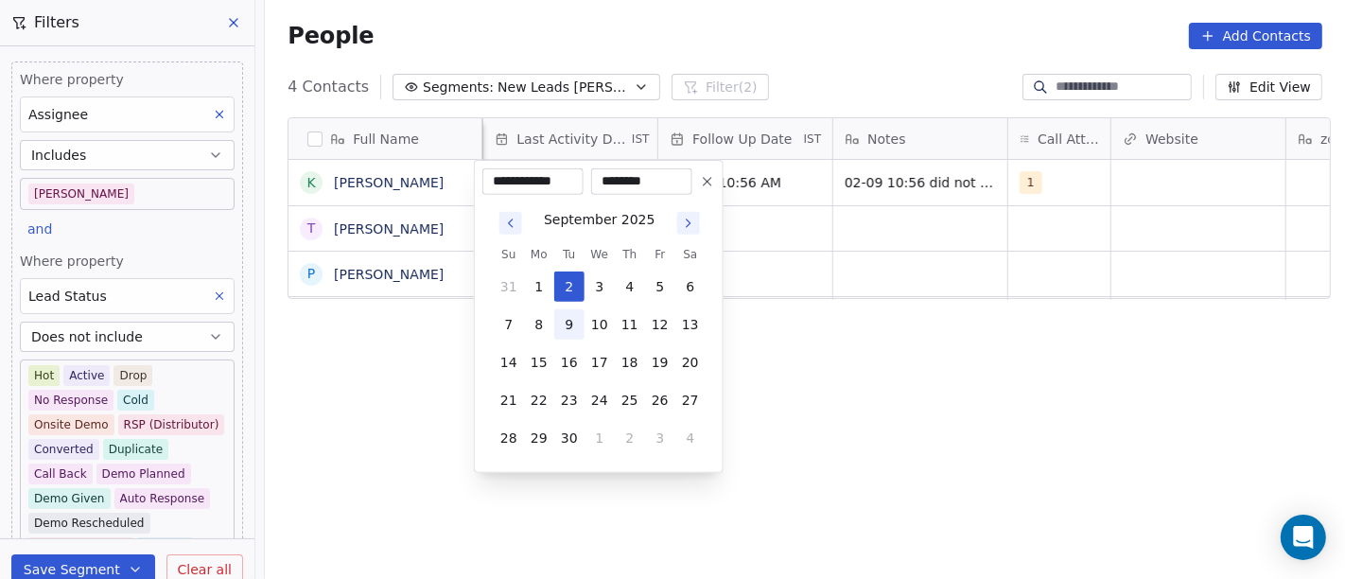
click at [565, 332] on button "9" at bounding box center [569, 324] width 30 height 30
click at [549, 289] on button "1" at bounding box center [539, 286] width 30 height 30
click at [572, 289] on button "2" at bounding box center [569, 286] width 30 height 30
type input "**********"
click at [821, 304] on html "**********" at bounding box center [672, 289] width 1345 height 579
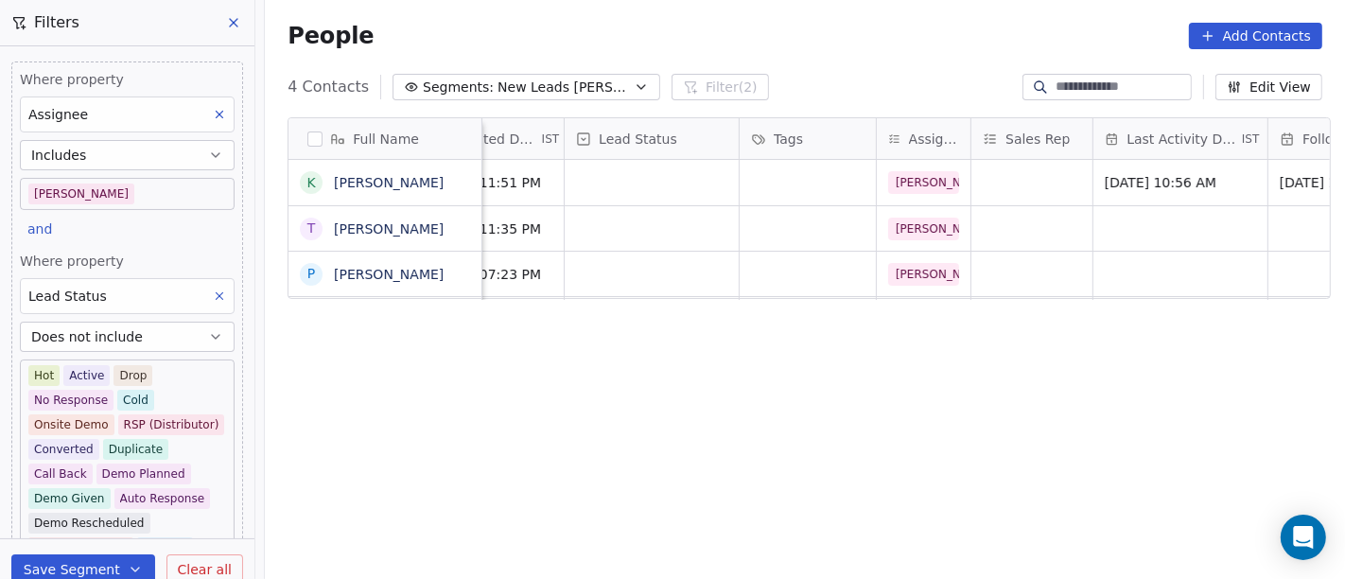
scroll to position [0, 587]
click at [643, 193] on div "grid" at bounding box center [652, 182] width 174 height 45
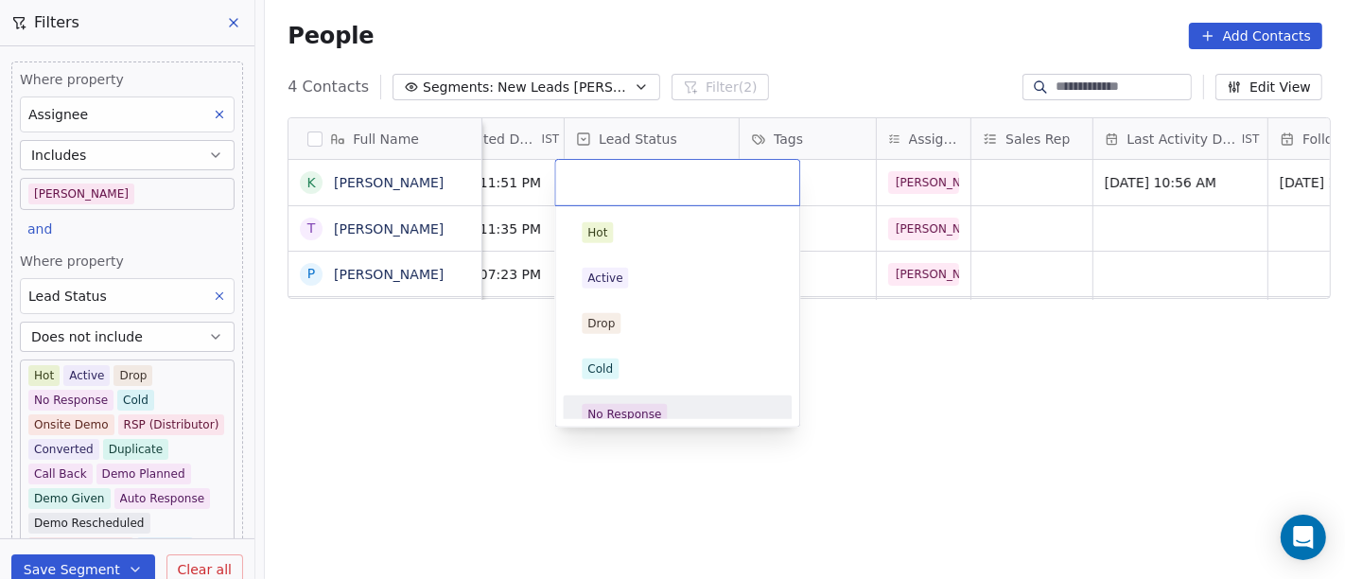
click at [644, 404] on span "No Response" at bounding box center [624, 414] width 85 height 21
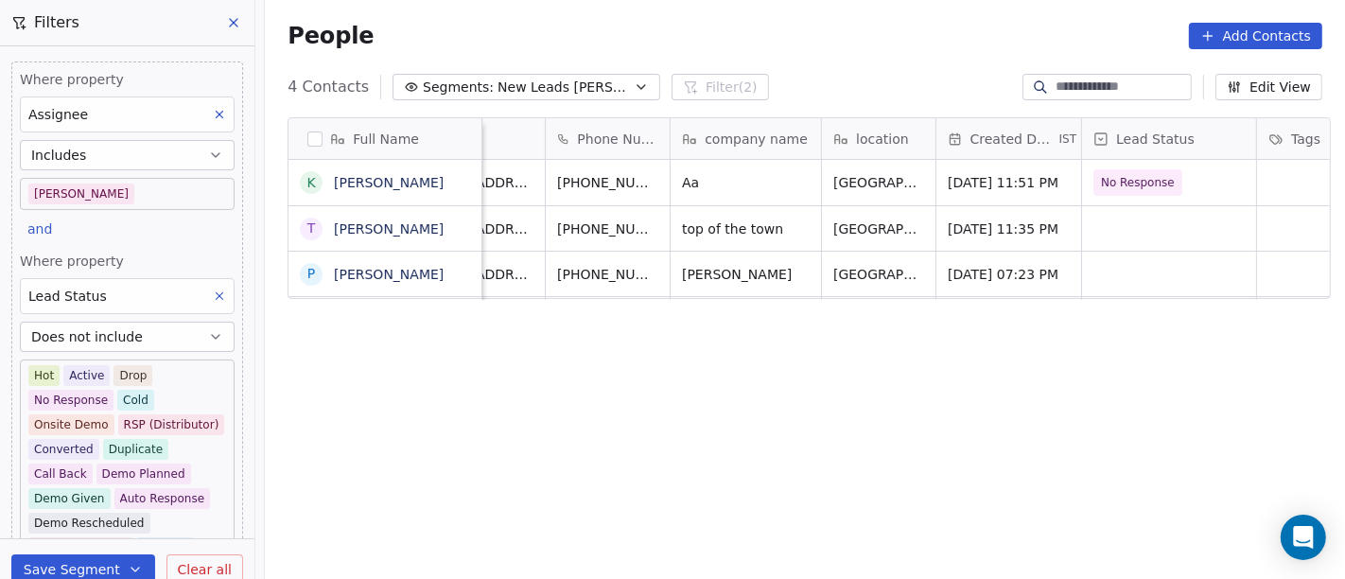
scroll to position [4, 0]
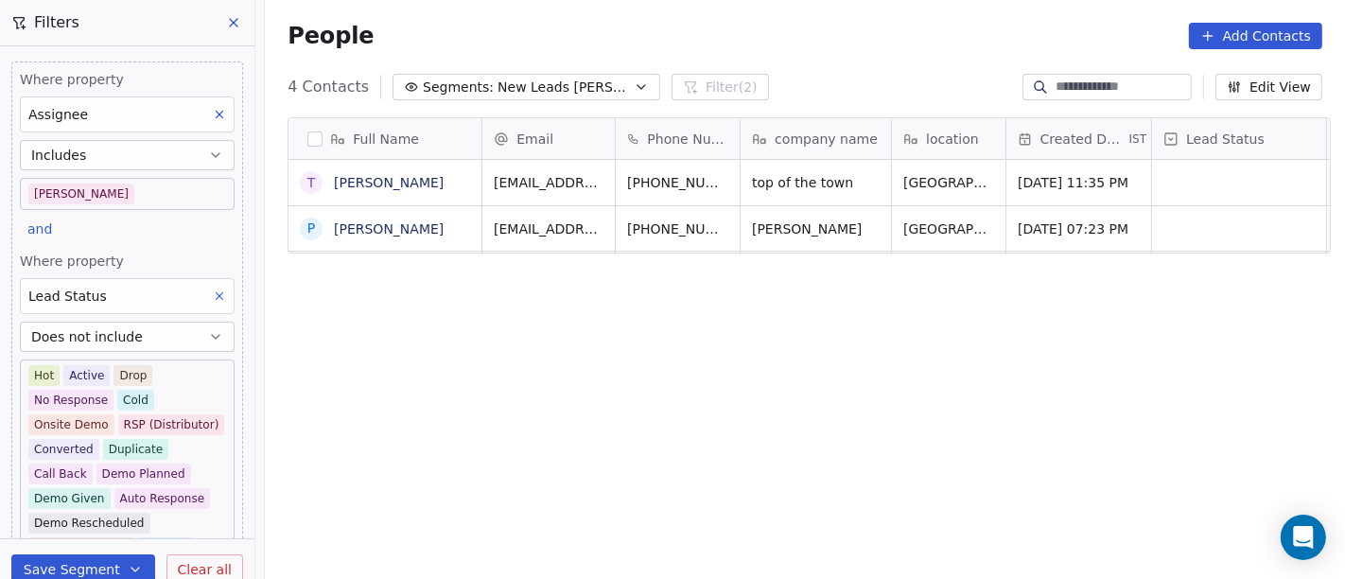
click at [839, 14] on div "People Add Contacts" at bounding box center [805, 36] width 1080 height 72
click at [764, 176] on icon "grid" at bounding box center [771, 179] width 15 height 15
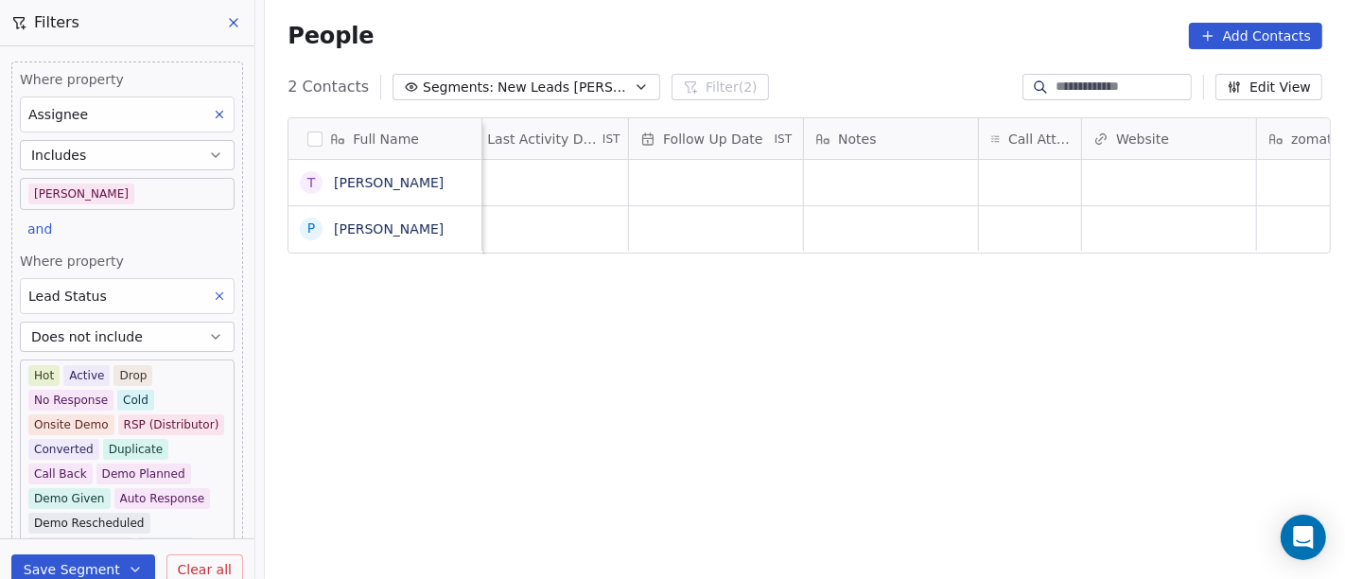
scroll to position [4, 1292]
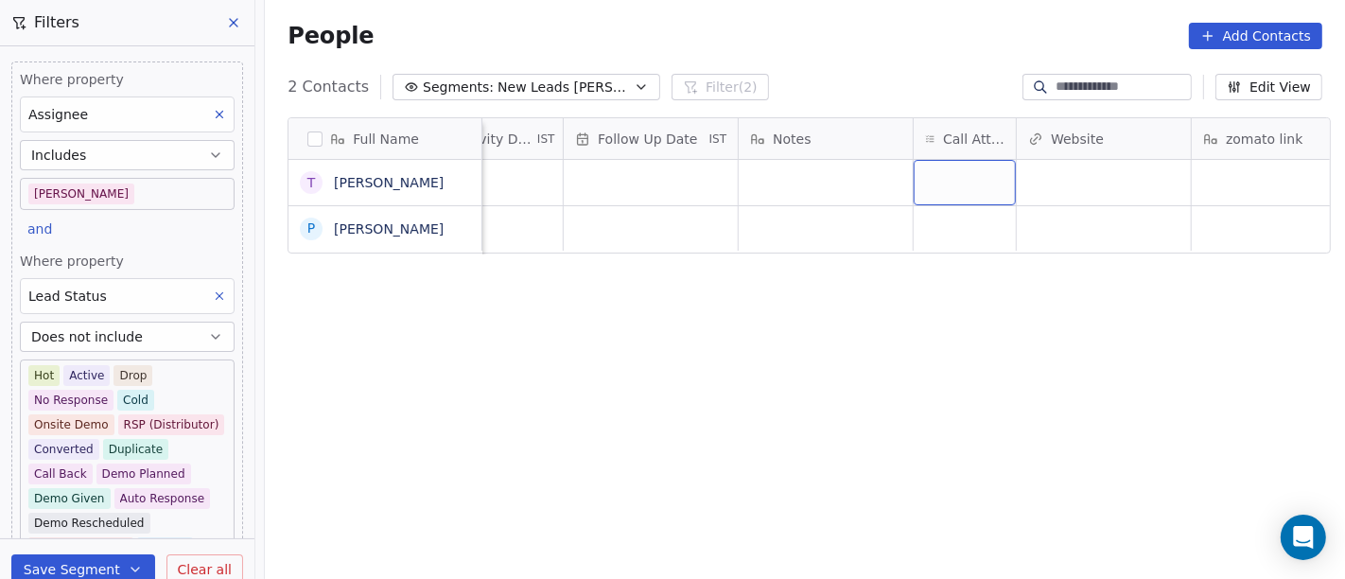
click at [963, 165] on div "grid" at bounding box center [965, 182] width 102 height 45
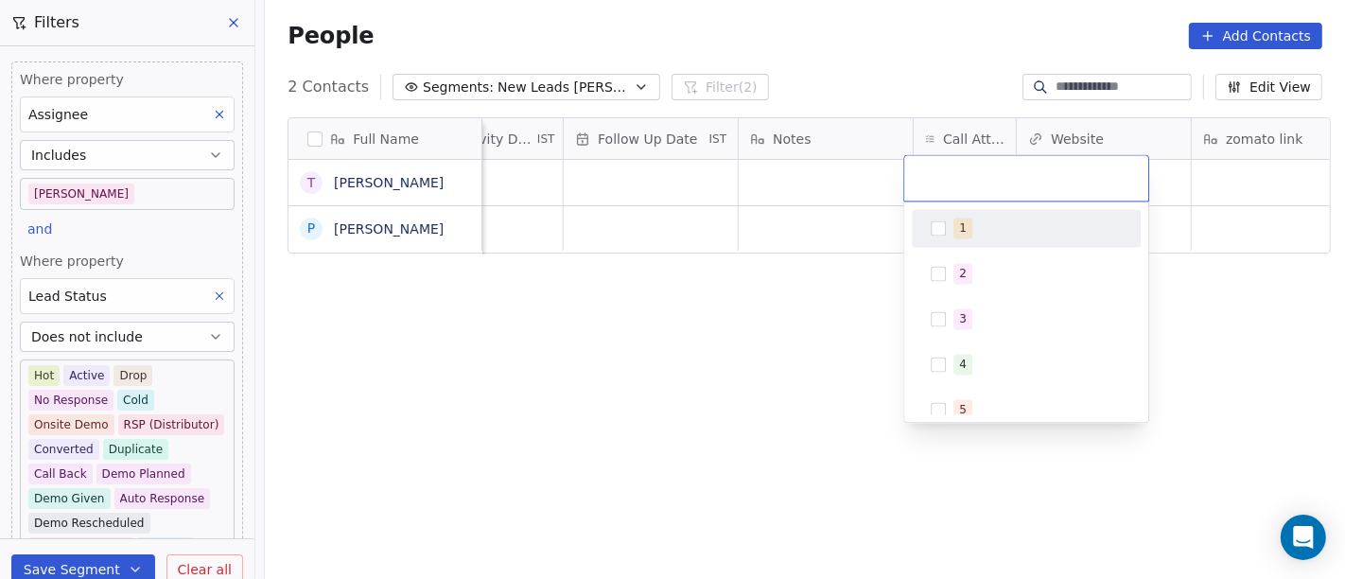
click at [931, 235] on button "Suggestions" at bounding box center [938, 227] width 15 height 15
click at [817, 170] on html "On2Cook India Pvt. Ltd. Contacts People Marketing Workflows Campaigns Sales Pip…" at bounding box center [672, 289] width 1345 height 579
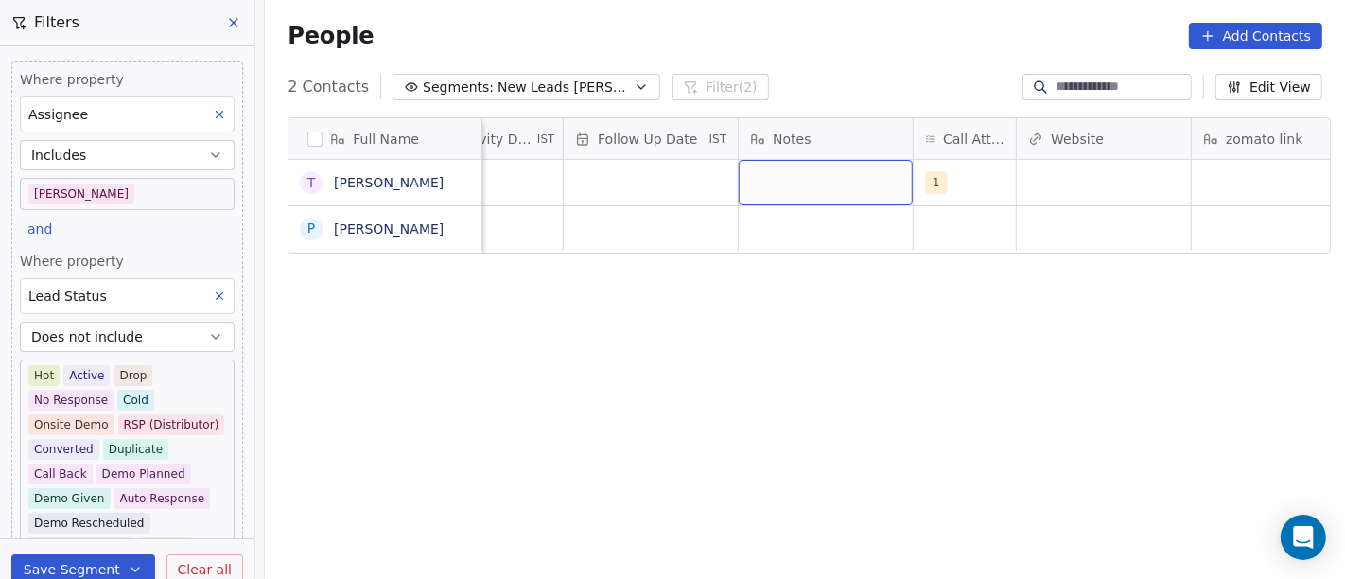
click at [817, 170] on div "grid" at bounding box center [826, 182] width 174 height 45
click at [783, 166] on div "grid" at bounding box center [826, 182] width 174 height 45
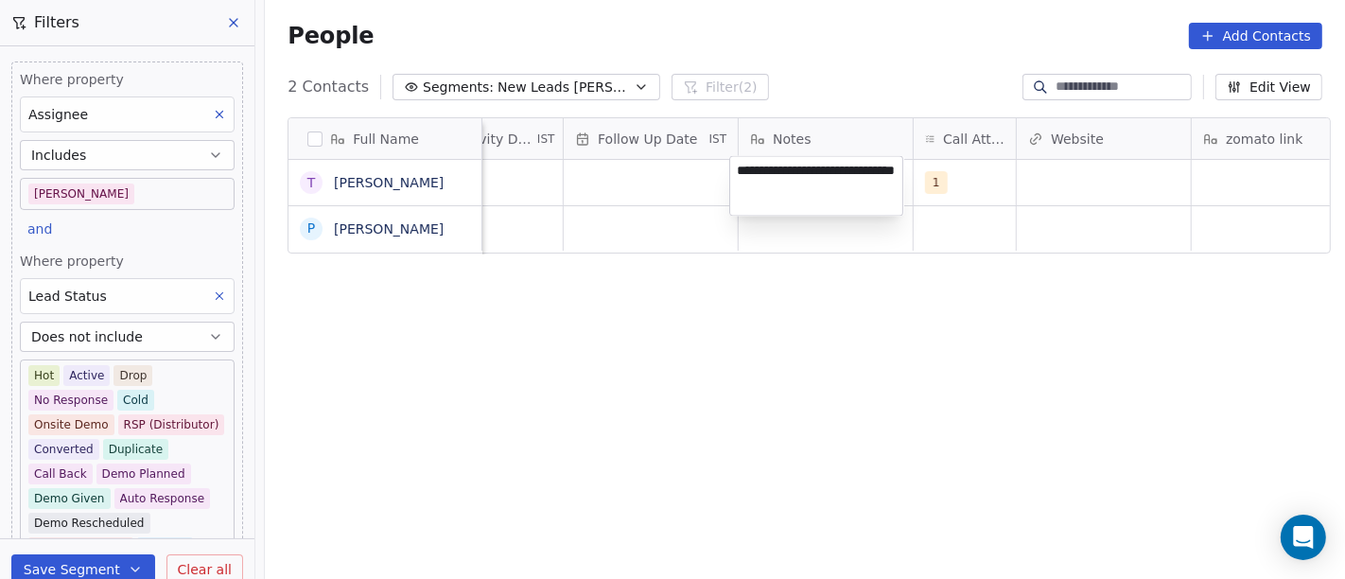
type textarea "**********"
click at [715, 255] on html "On2Cook India Pvt. Ltd. Contacts People Marketing Workflows Campaigns Sales Pip…" at bounding box center [672, 289] width 1345 height 579
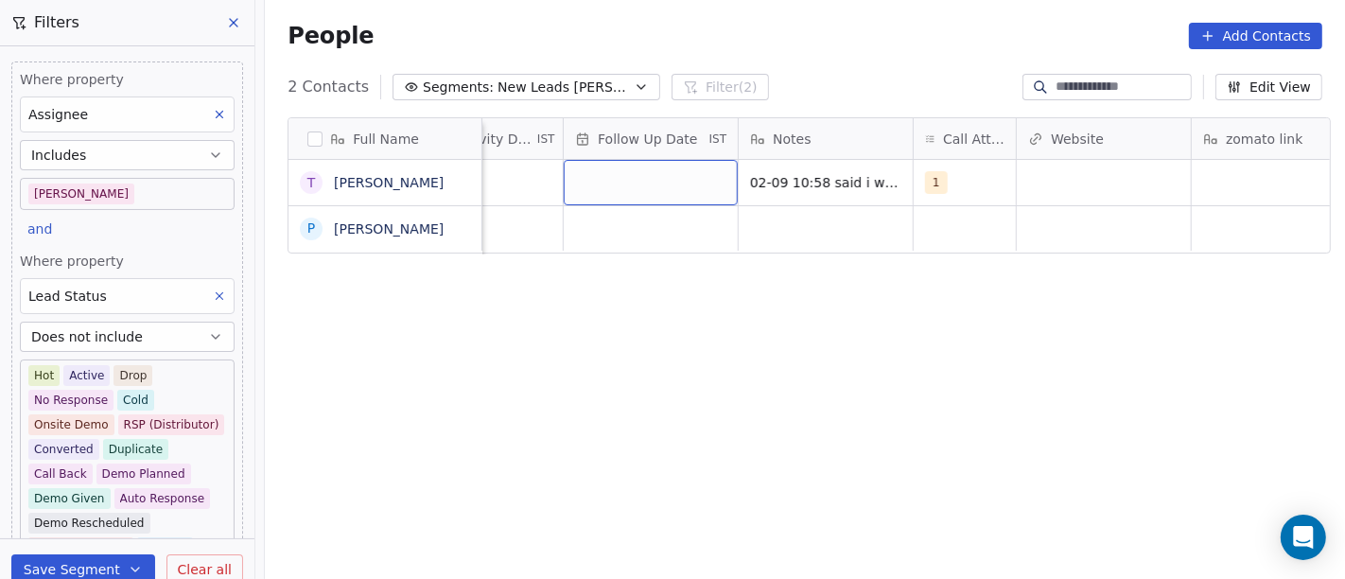
click at [613, 192] on div "grid" at bounding box center [651, 182] width 174 height 45
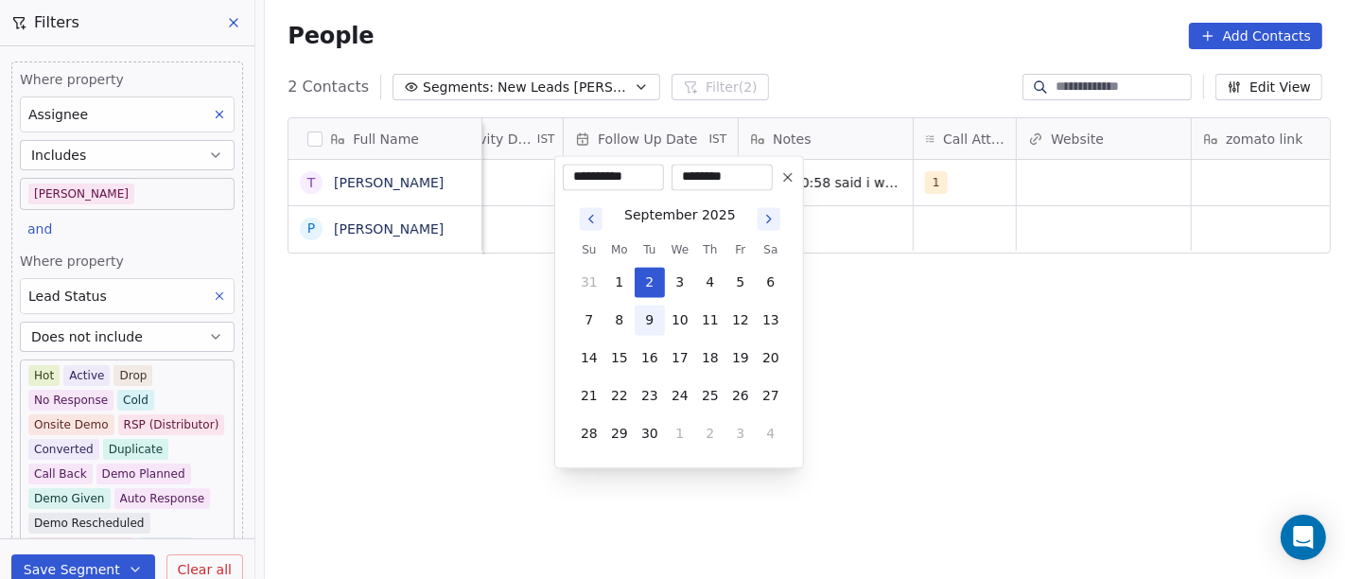
click at [650, 324] on button "9" at bounding box center [650, 320] width 30 height 30
type input "**********"
click at [1041, 385] on html "**********" at bounding box center [672, 289] width 1345 height 579
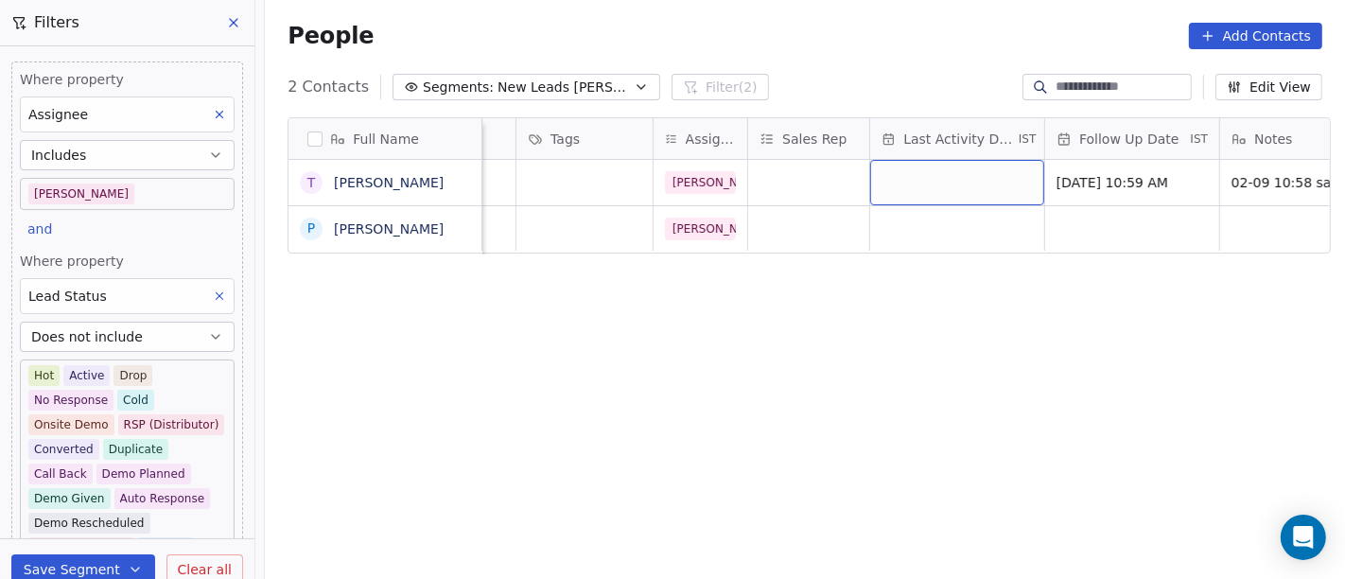
scroll to position [4, 811]
click at [921, 171] on div "grid" at bounding box center [957, 182] width 174 height 45
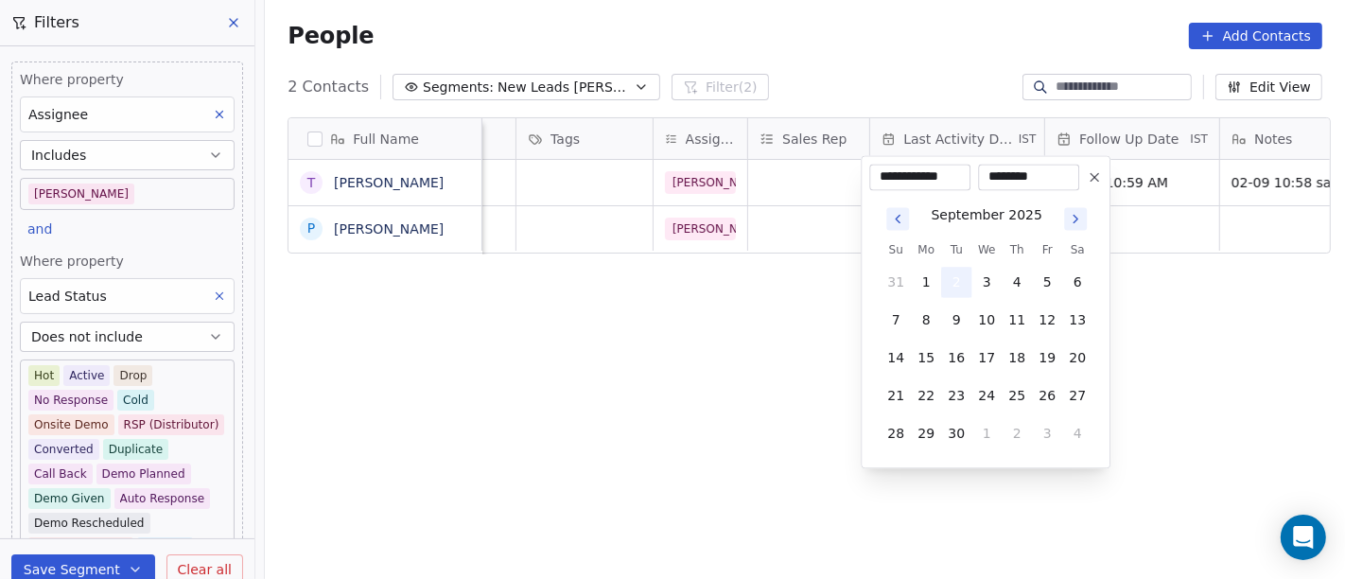
click at [946, 273] on button "2" at bounding box center [956, 282] width 30 height 30
click at [688, 321] on html "**********" at bounding box center [672, 289] width 1345 height 579
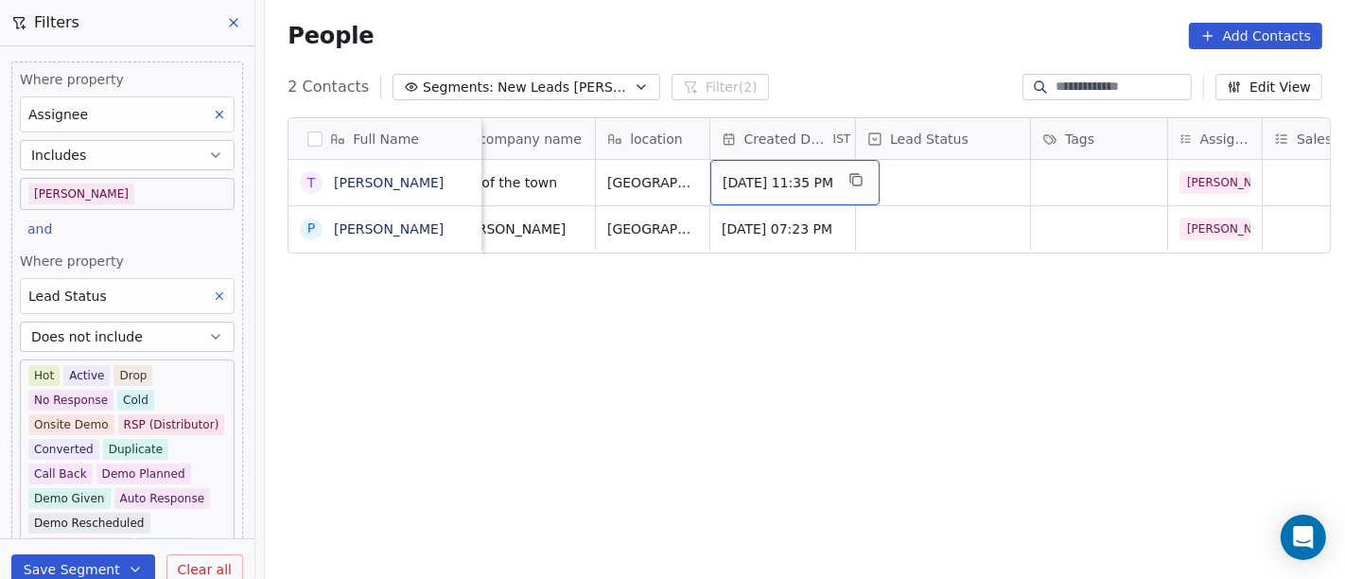
scroll to position [4, 295]
click at [903, 174] on div "grid" at bounding box center [944, 182] width 174 height 45
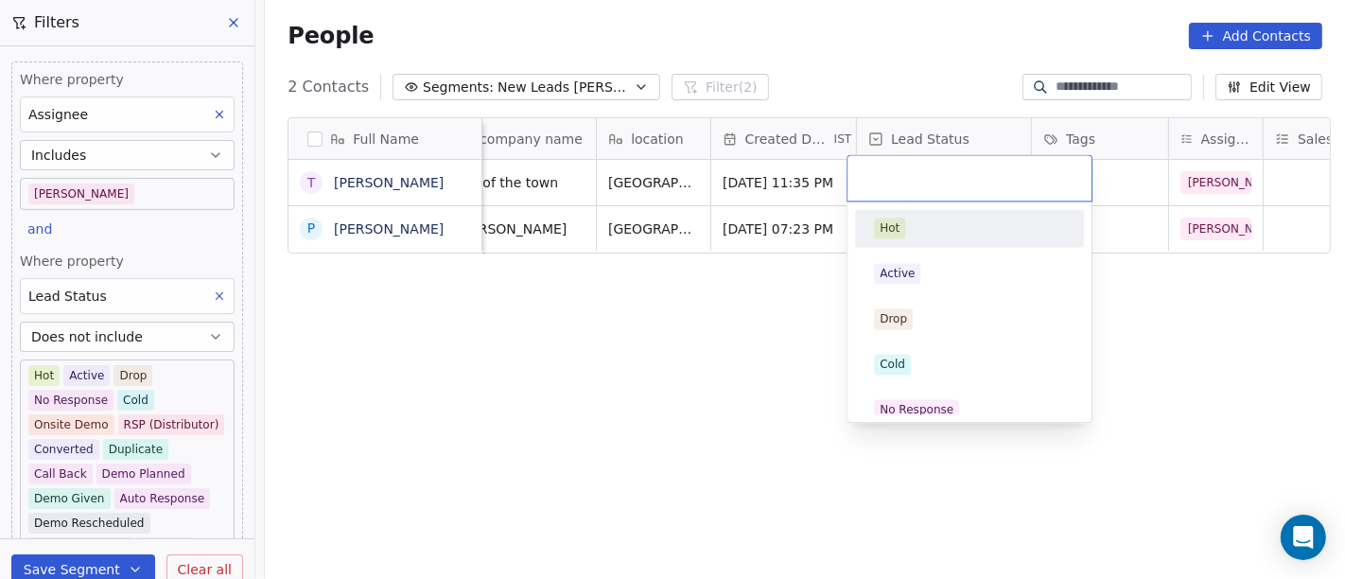
click at [903, 174] on input "text" at bounding box center [969, 177] width 221 height 21
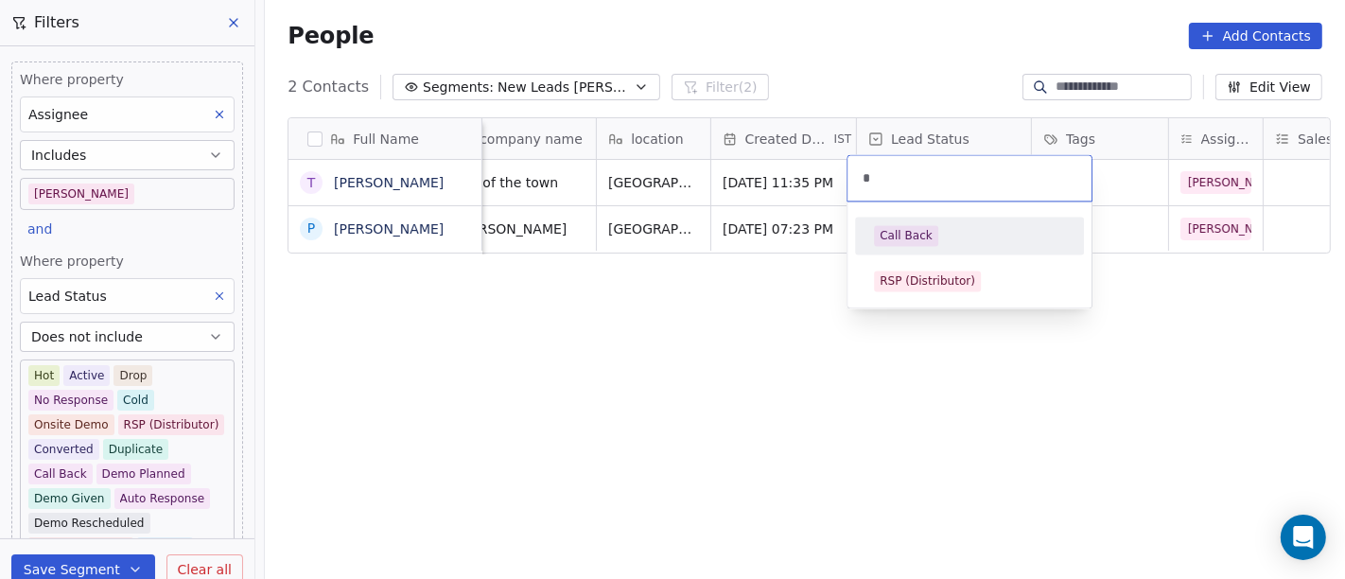
type input "*"
click at [900, 241] on div "Call Back" at bounding box center [906, 235] width 53 height 17
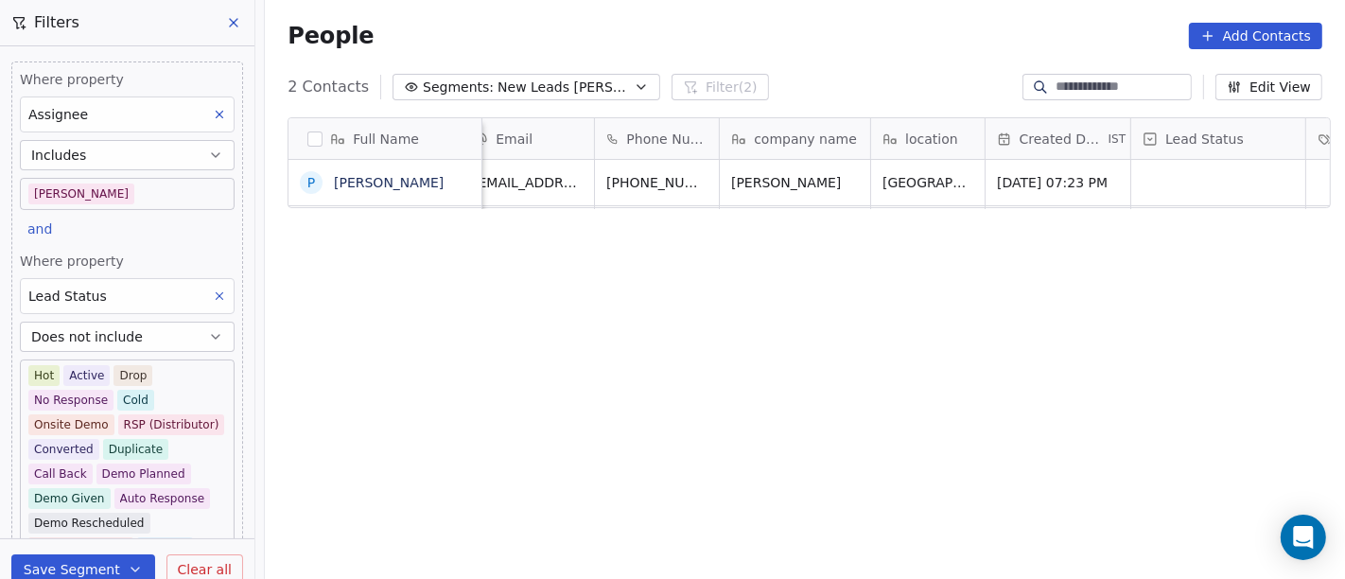
scroll to position [4, 0]
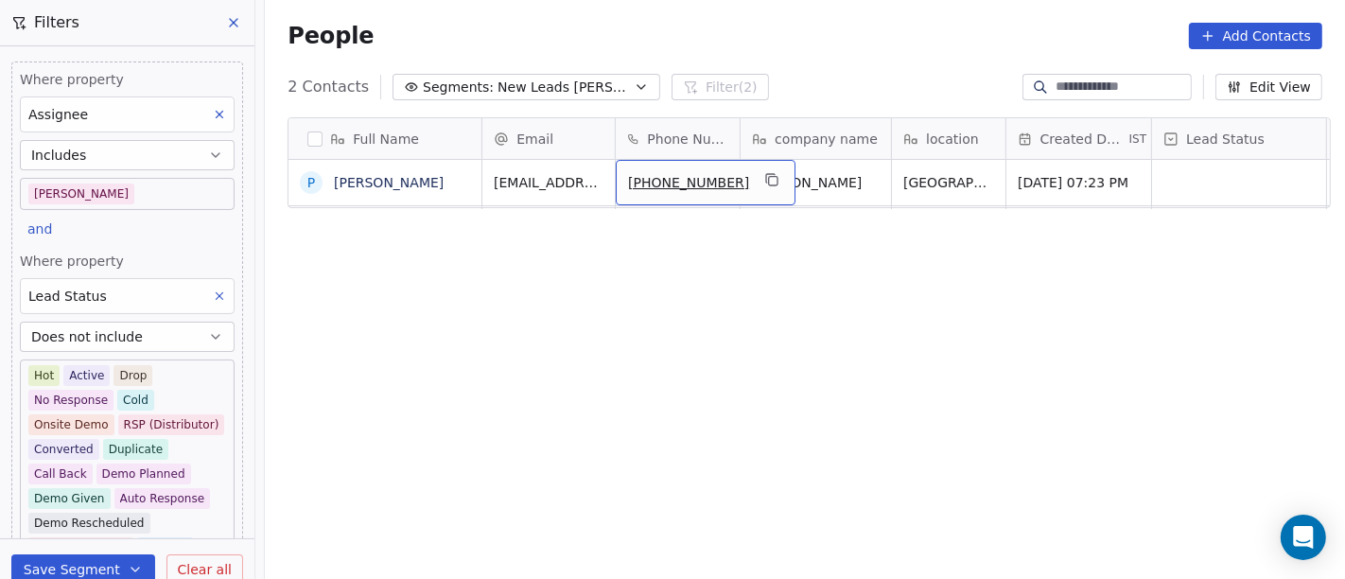
click at [724, 174] on div "[PHONE_NUMBER]" at bounding box center [706, 182] width 180 height 45
click at [766, 174] on icon "grid" at bounding box center [770, 178] width 9 height 9
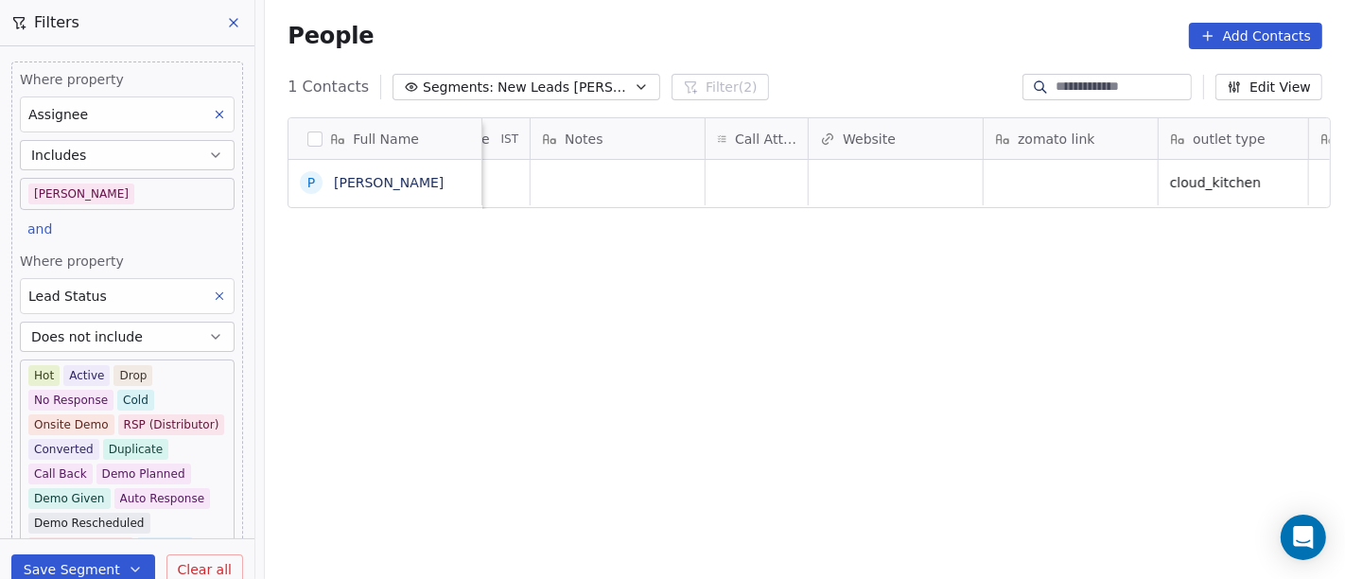
scroll to position [4, 1498]
click at [741, 174] on div "grid" at bounding box center [759, 182] width 102 height 45
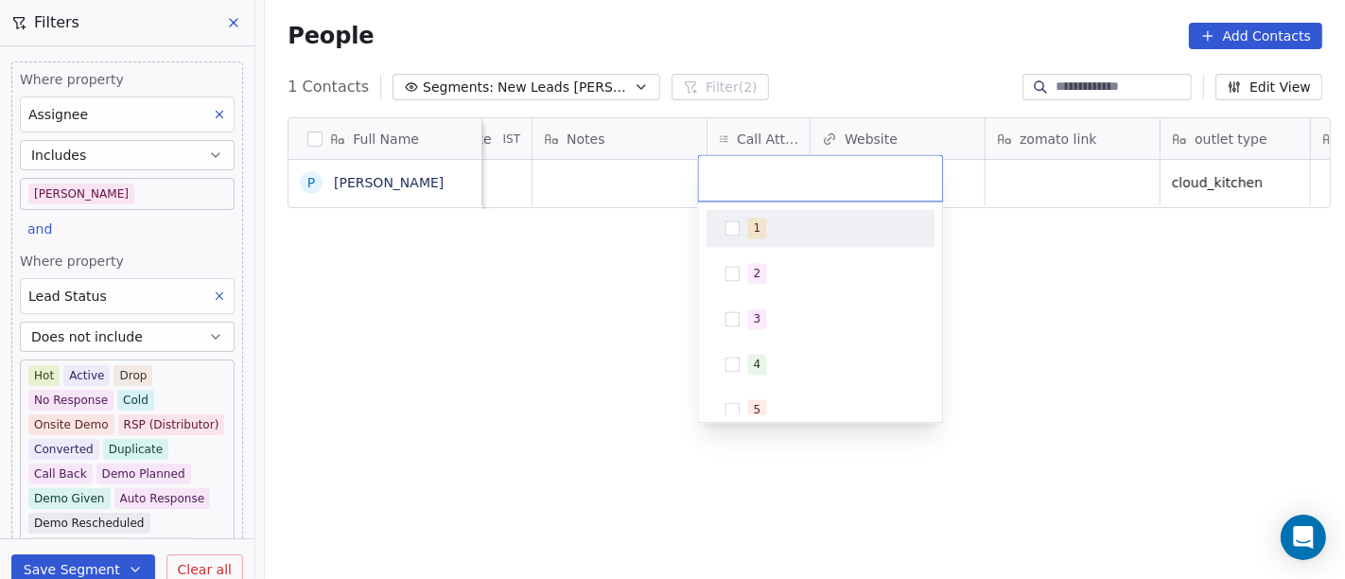
click at [750, 236] on span "1" at bounding box center [757, 228] width 19 height 21
click at [633, 251] on html "On2Cook India Pvt. Ltd. Contacts People Marketing Workflows Campaigns Sales Pip…" at bounding box center [672, 289] width 1345 height 579
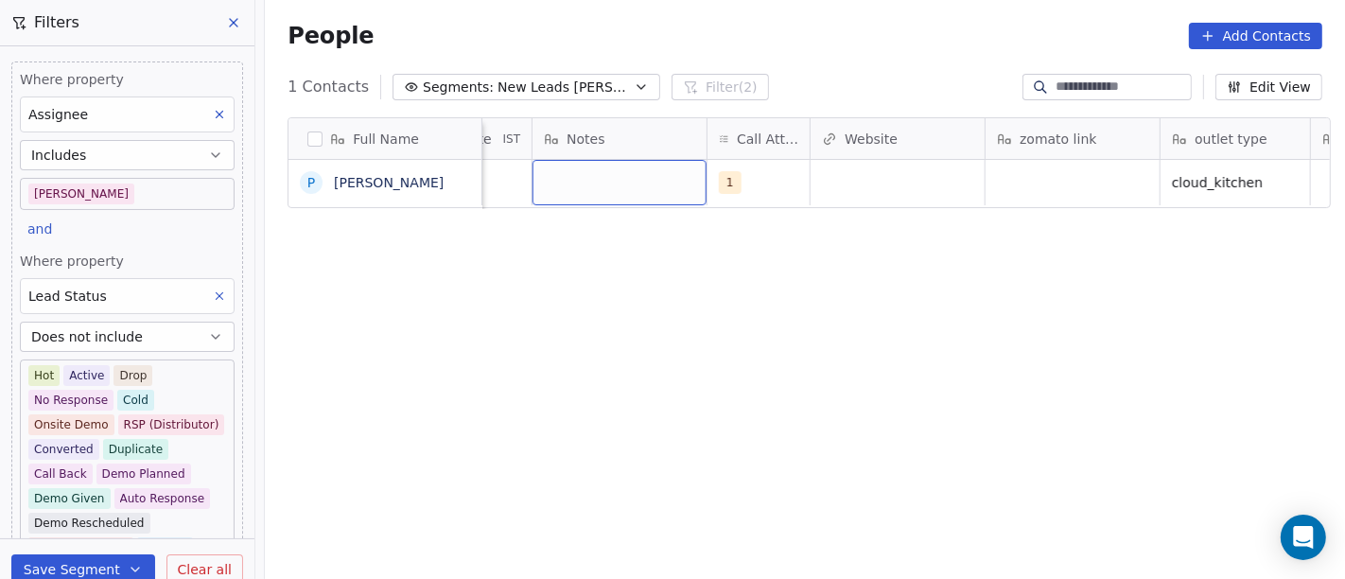
click at [594, 184] on div "grid" at bounding box center [620, 182] width 174 height 45
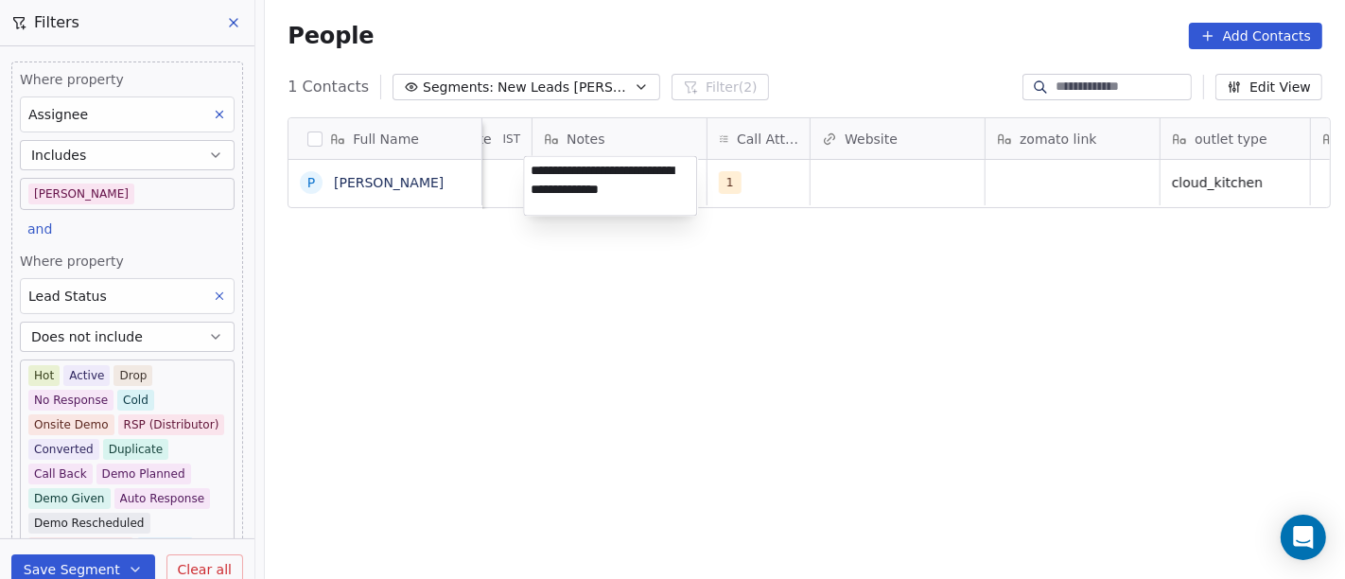
type textarea "**********"
click at [594, 343] on html "On2Cook India Pvt. Ltd. Contacts People Marketing Workflows Campaigns Sales Pip…" at bounding box center [672, 289] width 1345 height 579
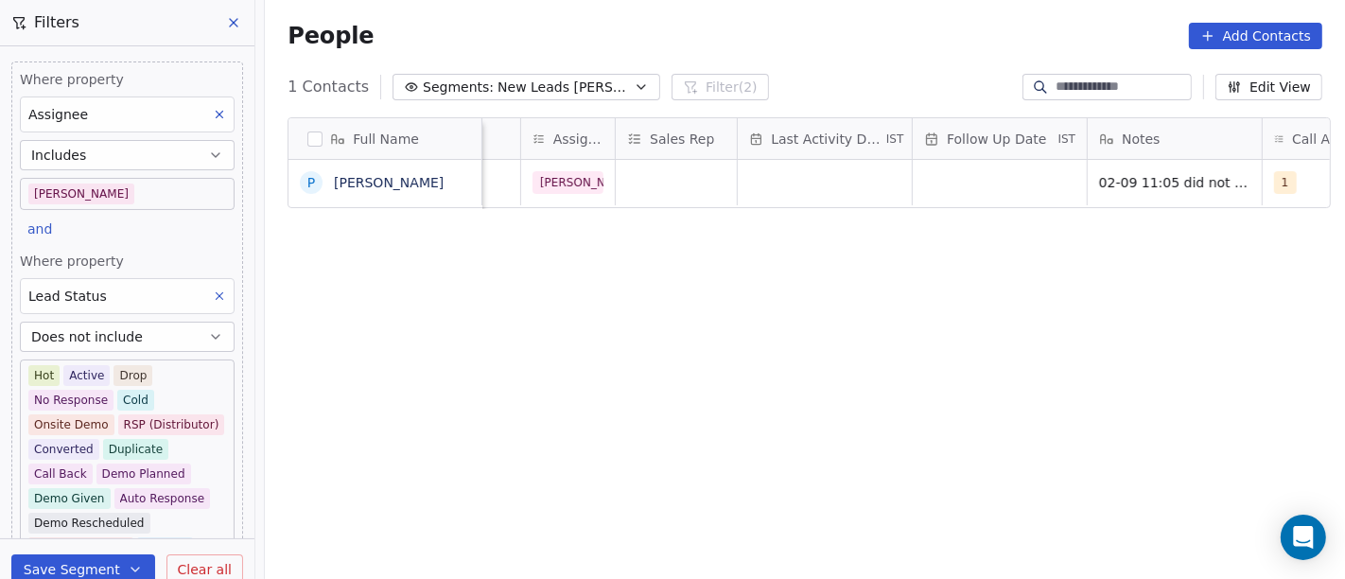
scroll to position [4, 945]
click at [982, 186] on div "grid" at bounding box center [998, 182] width 174 height 45
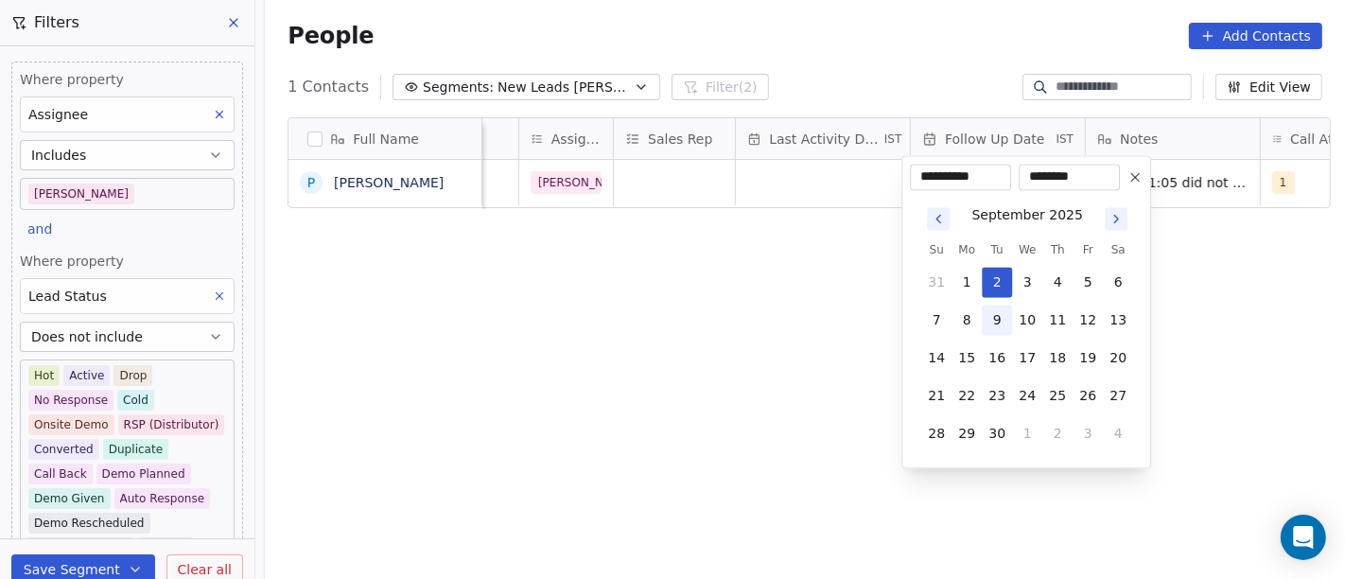
click at [1003, 326] on button "9" at bounding box center [997, 320] width 30 height 30
type input "**********"
click at [777, 318] on html "**********" at bounding box center [672, 289] width 1345 height 579
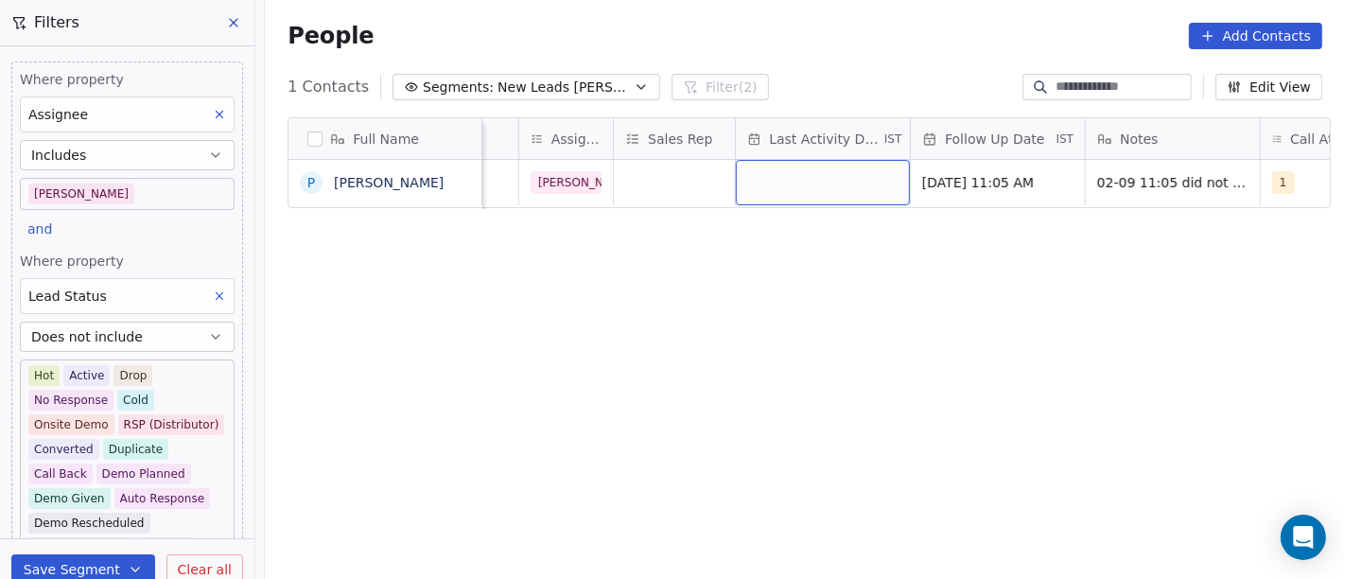
click at [828, 170] on div "grid" at bounding box center [823, 182] width 174 height 45
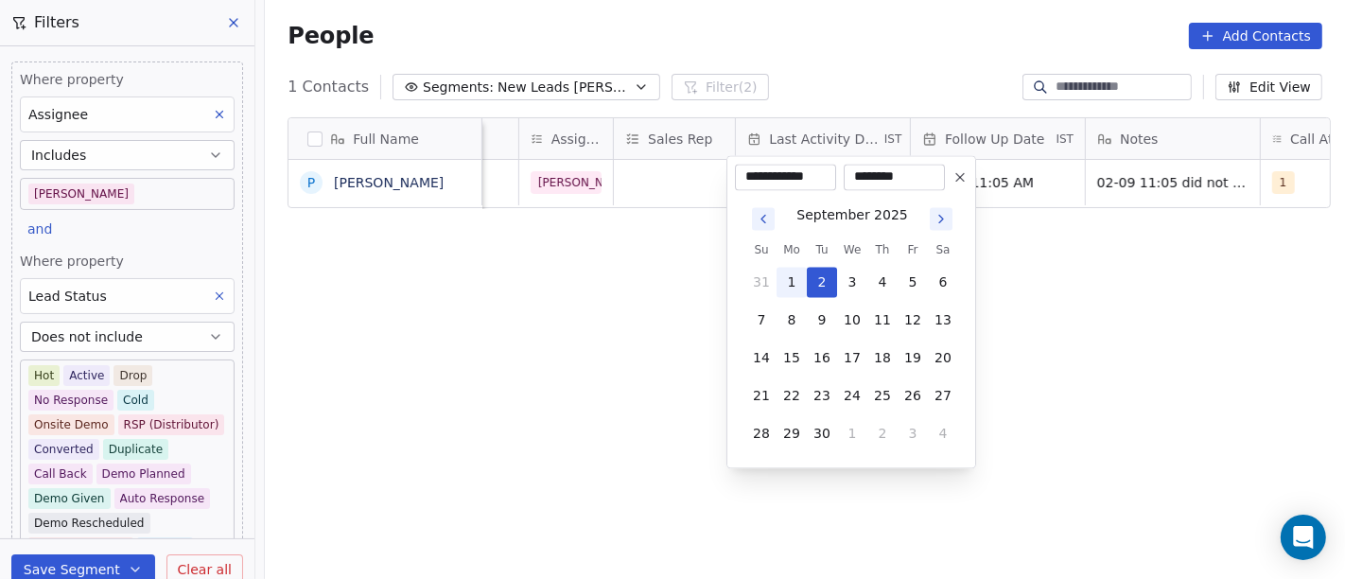
click at [803, 282] on button "1" at bounding box center [792, 282] width 30 height 30
click at [821, 285] on button "2" at bounding box center [822, 282] width 30 height 30
type input "**********"
click at [645, 285] on html "**********" at bounding box center [672, 289] width 1345 height 579
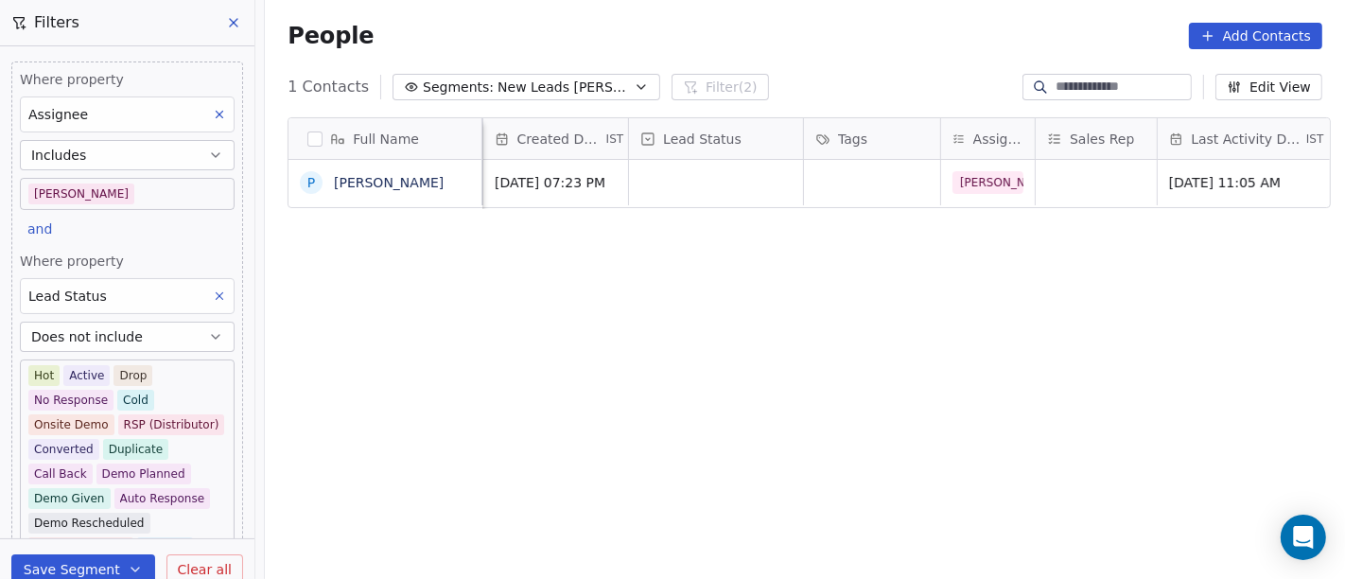
scroll to position [0, 522]
click at [727, 183] on div "grid" at bounding box center [717, 182] width 174 height 45
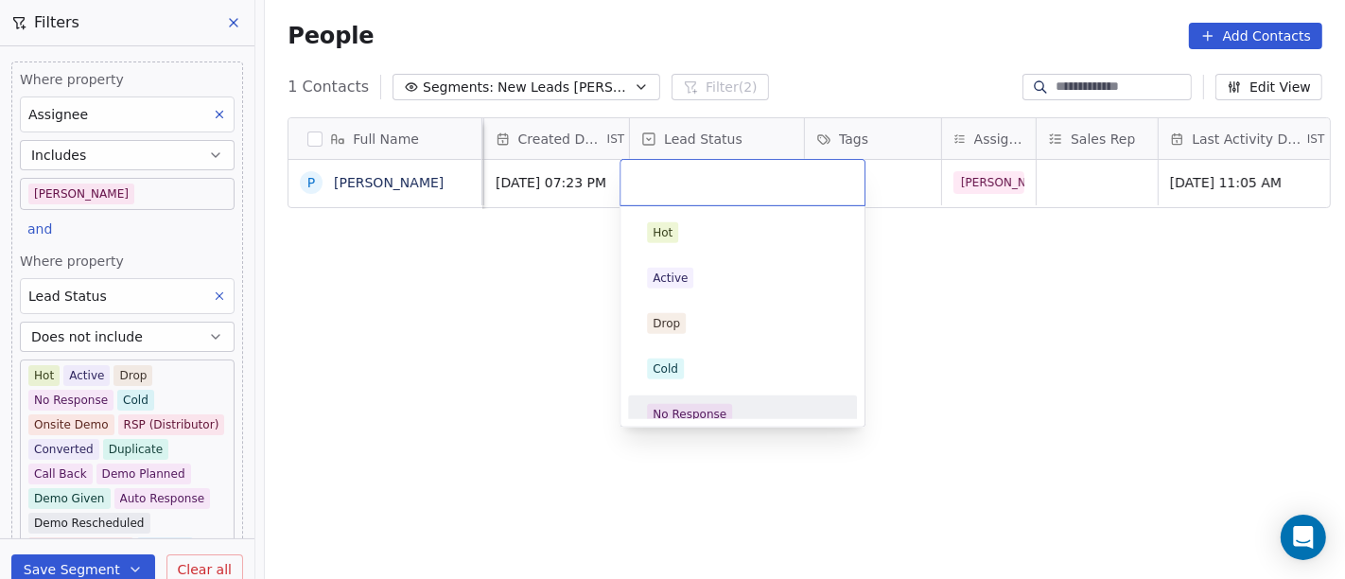
click at [727, 404] on div "No Response" at bounding box center [742, 414] width 191 height 21
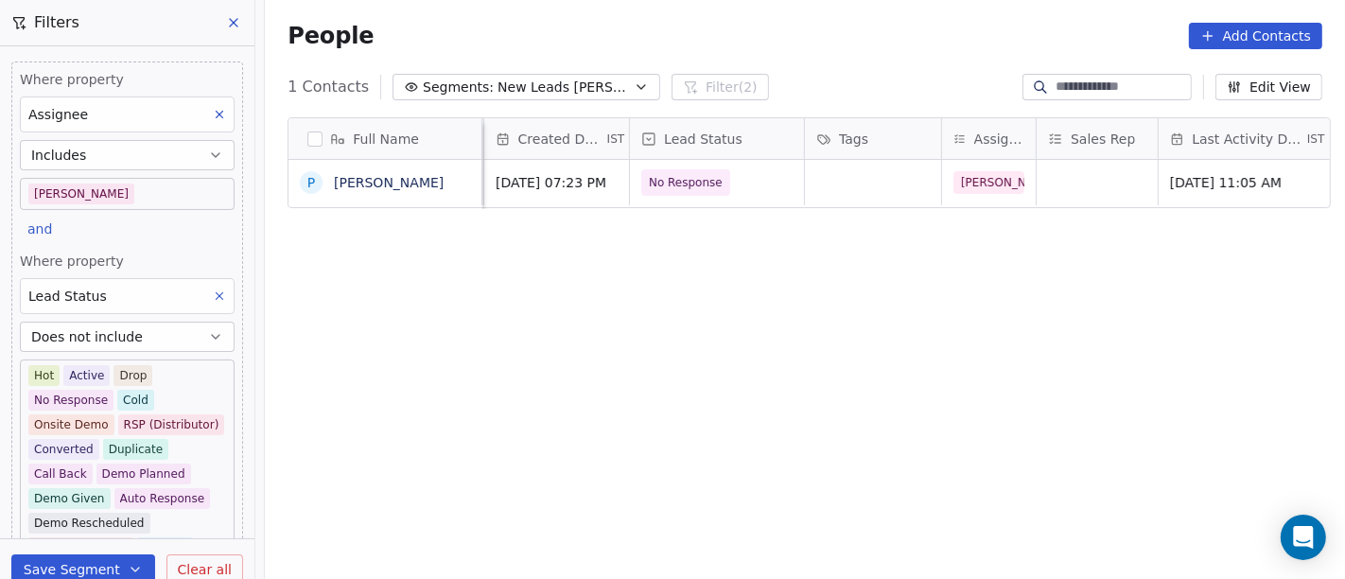
click at [1000, 321] on div "Full Name P Parveen Arora Email Phone Number company name location Created Date…" at bounding box center [805, 357] width 1080 height 510
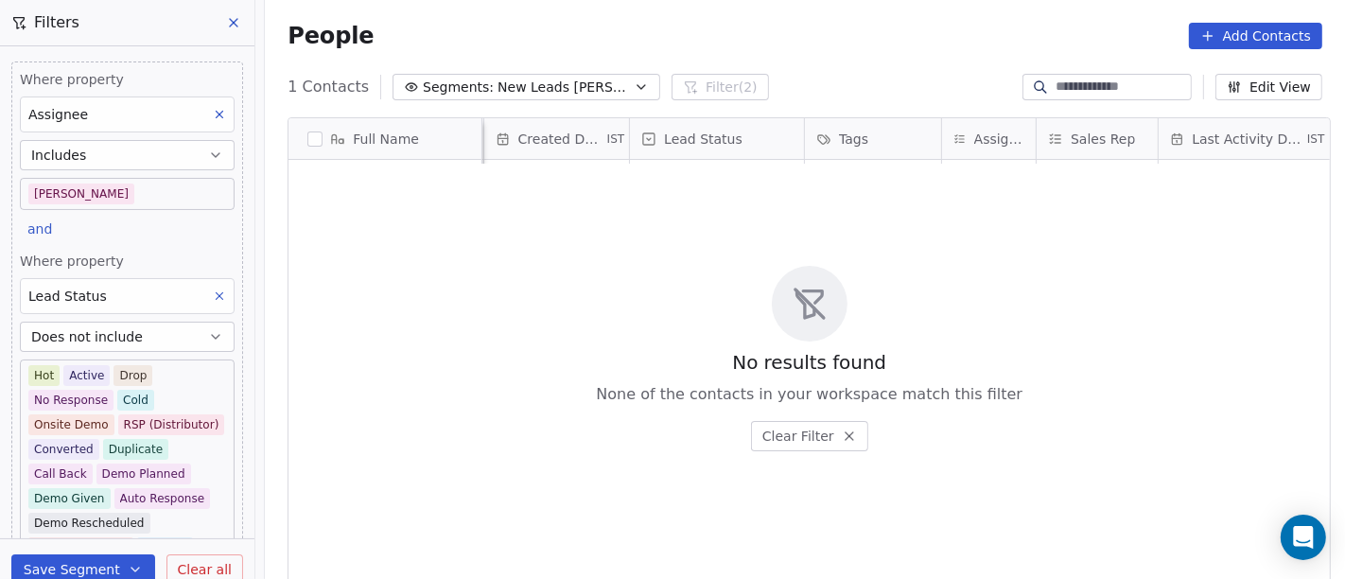
click at [500, 84] on span "New Leads Salim" at bounding box center [564, 88] width 132 height 20
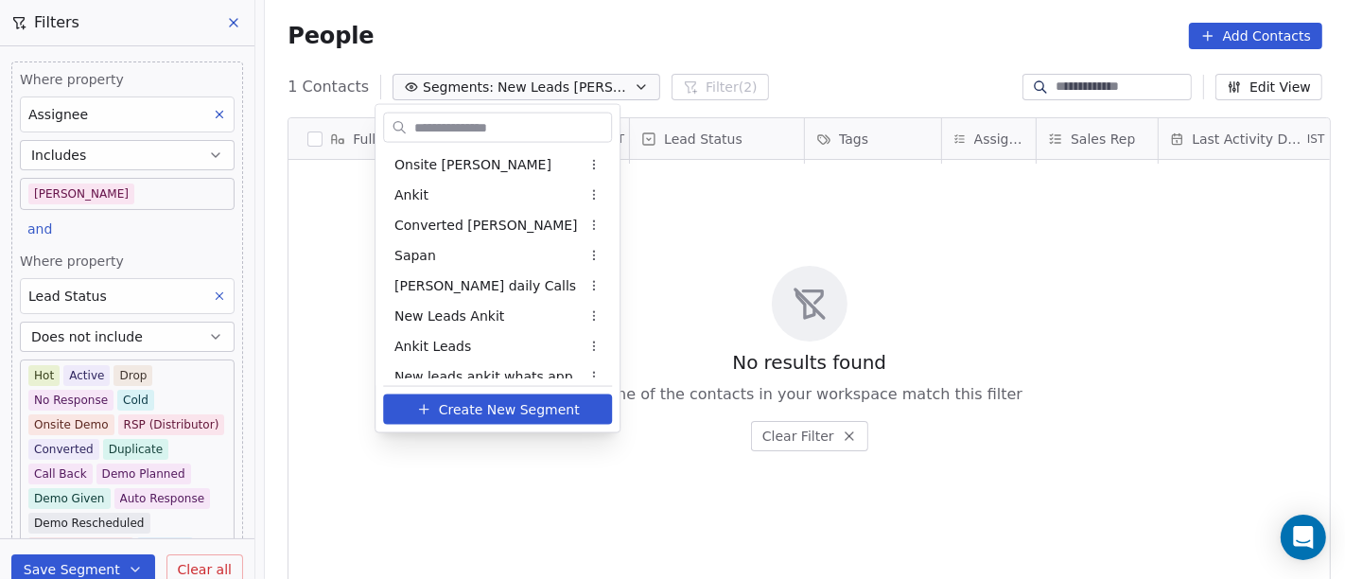
scroll to position [921, 0]
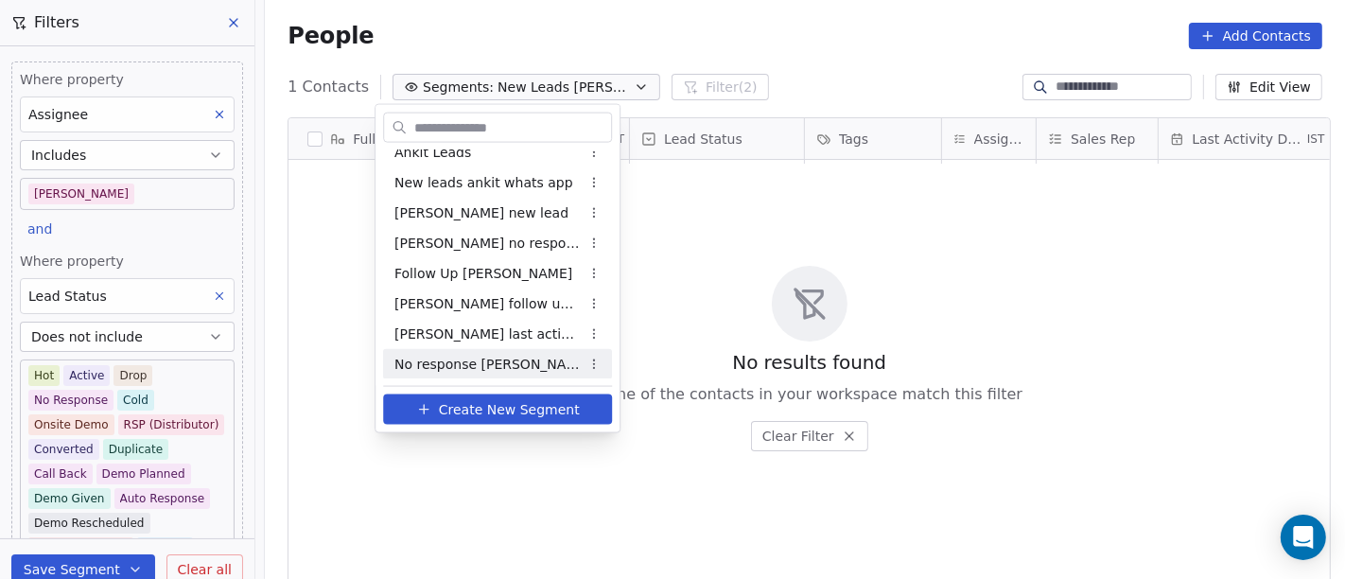
click at [548, 358] on div "No response Salim" at bounding box center [497, 364] width 229 height 30
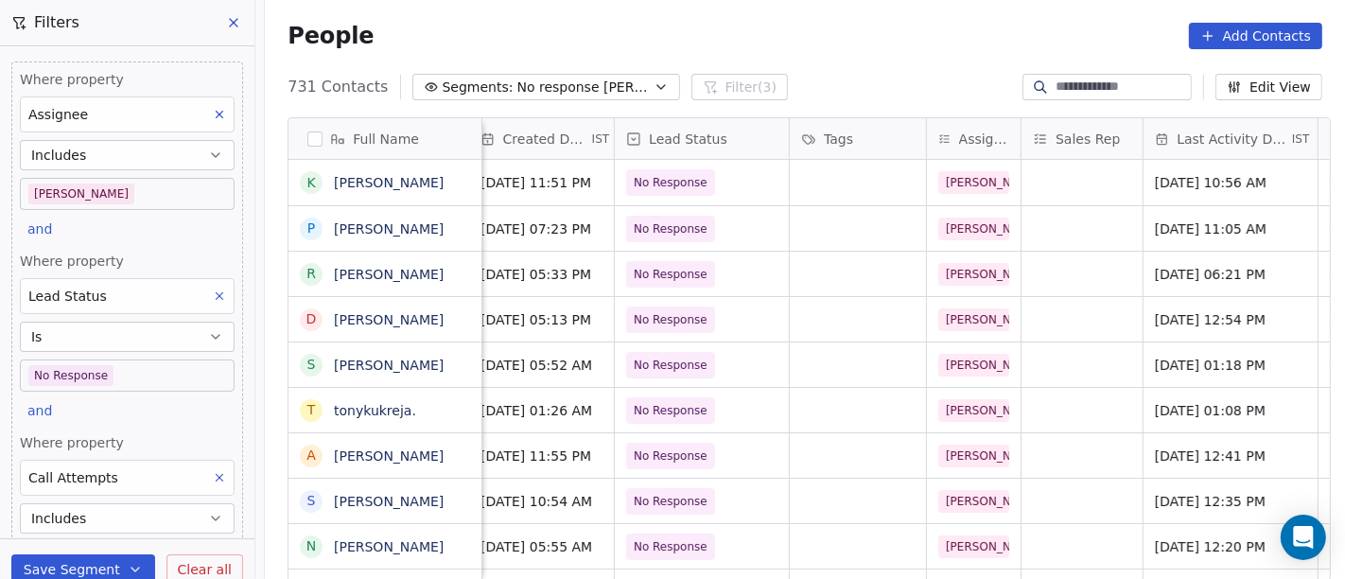
scroll to position [16, 537]
click at [373, 275] on link "[PERSON_NAME]" at bounding box center [389, 274] width 110 height 15
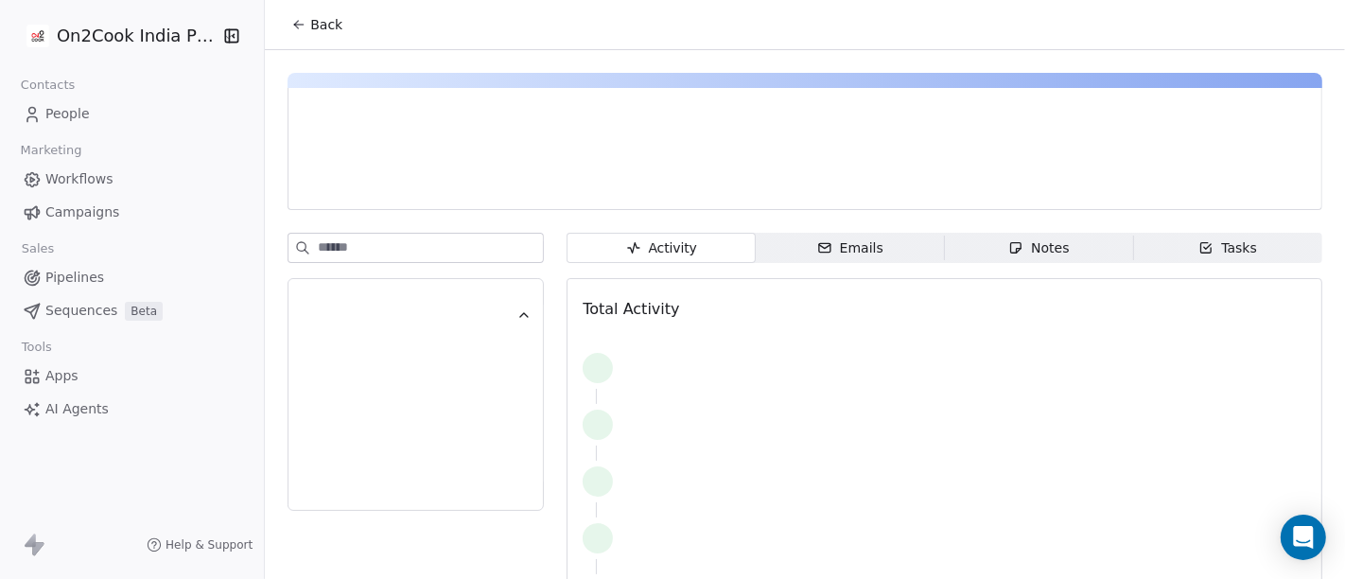
click at [326, 13] on button "Back" at bounding box center [317, 25] width 74 height 34
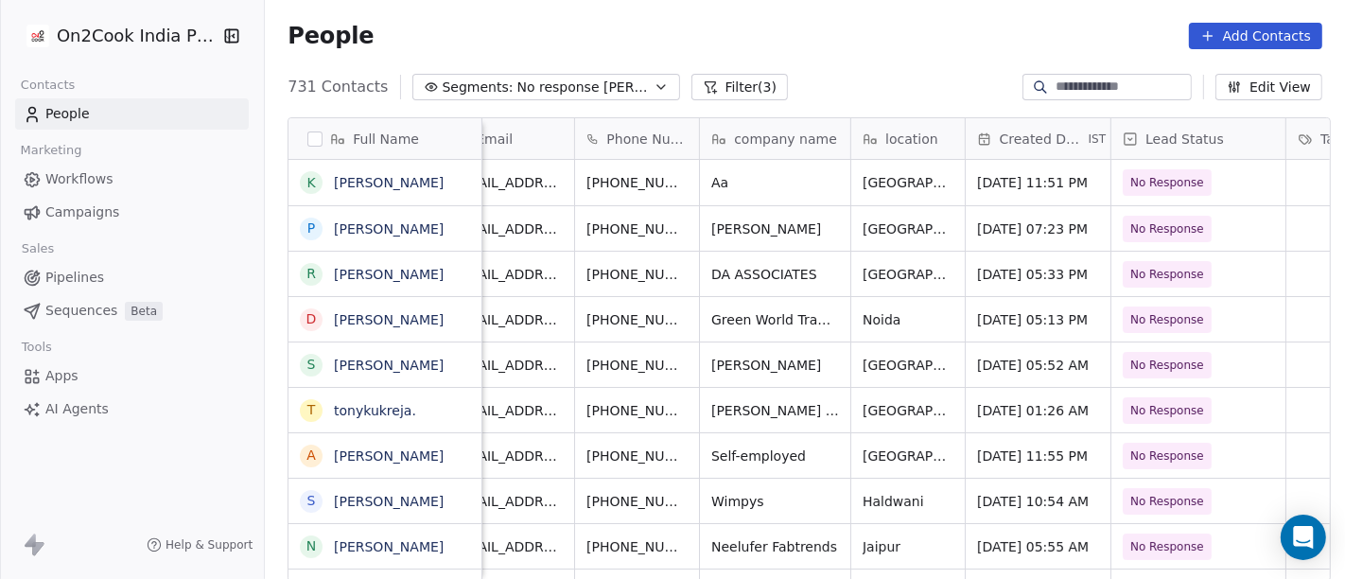
scroll to position [9, 35]
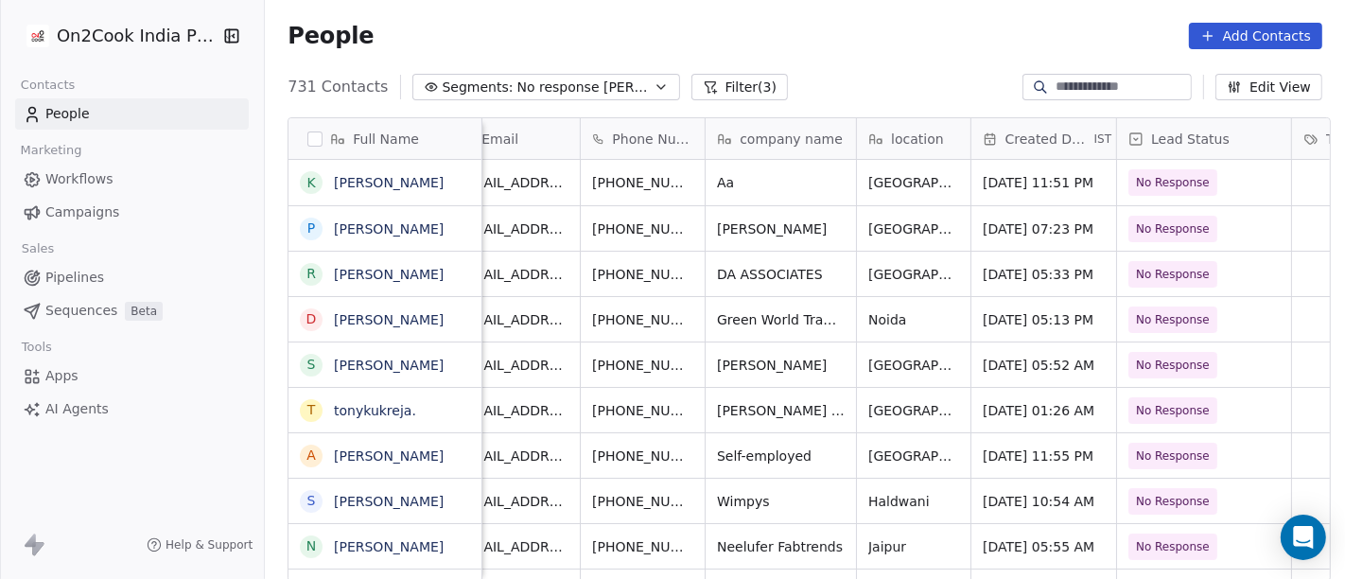
click at [790, 17] on div "People Add Contacts" at bounding box center [805, 36] width 1080 height 72
click at [729, 264] on icon "grid" at bounding box center [736, 271] width 15 height 15
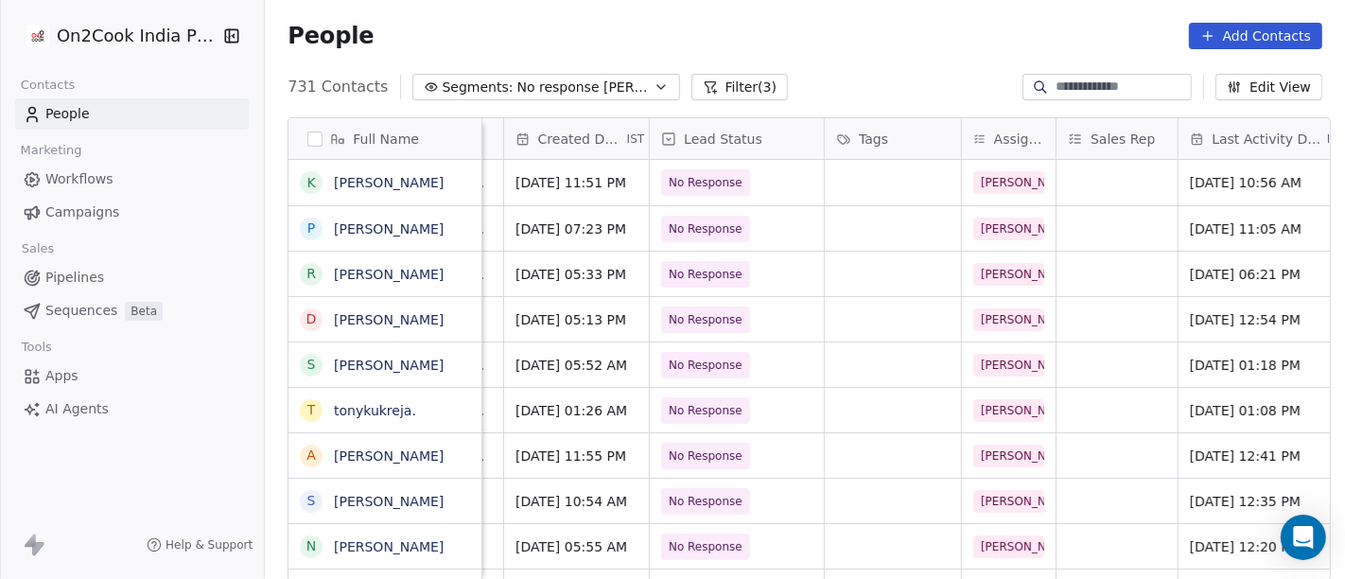
scroll to position [2, 0]
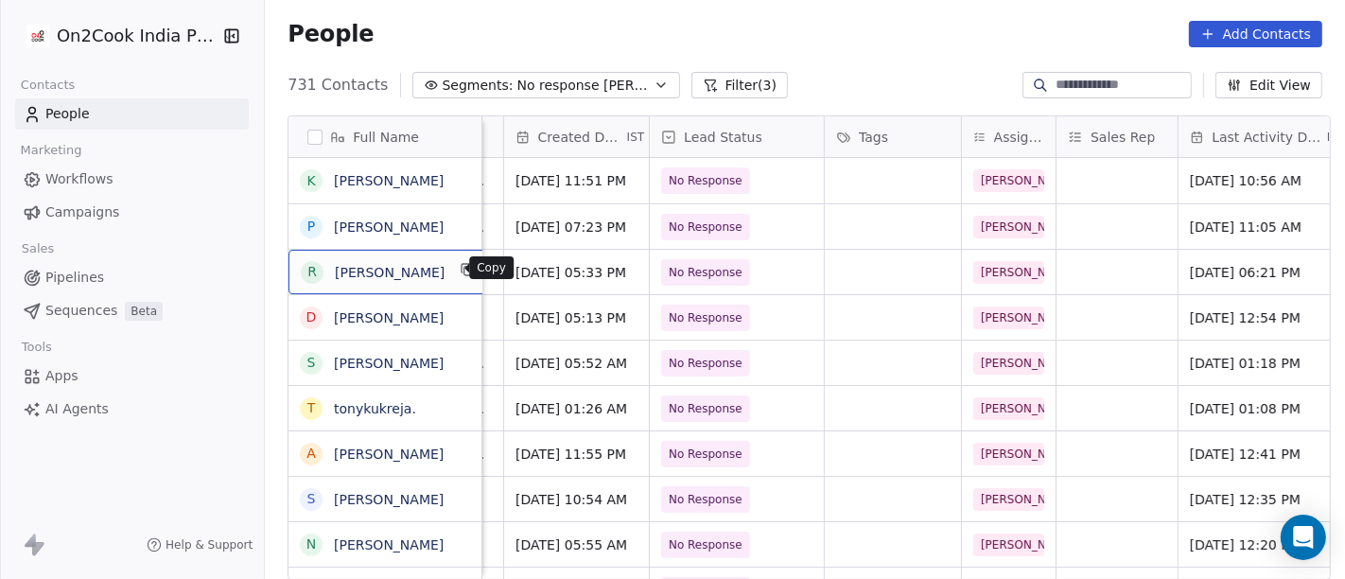
click at [457, 277] on button "grid" at bounding box center [468, 269] width 23 height 23
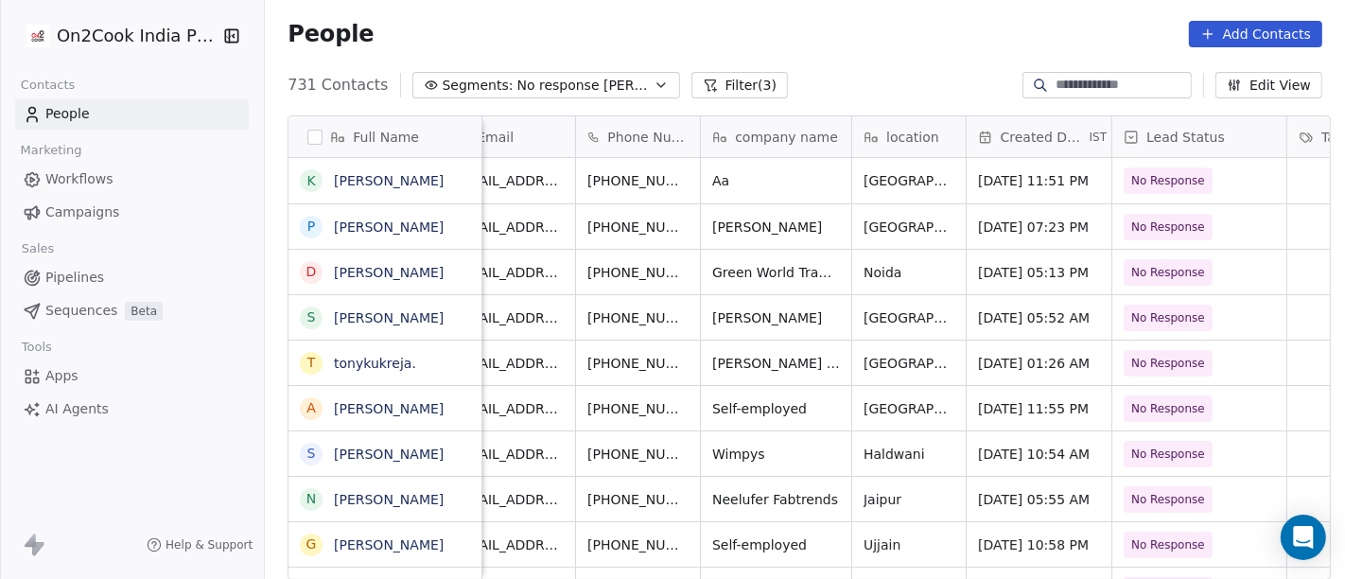
scroll to position [0, 38]
click at [728, 271] on icon "grid" at bounding box center [732, 268] width 9 height 9
click at [713, 276] on div "[PHONE_NUMBER]" at bounding box center [668, 272] width 180 height 44
click at [723, 260] on button "grid" at bounding box center [734, 269] width 23 height 23
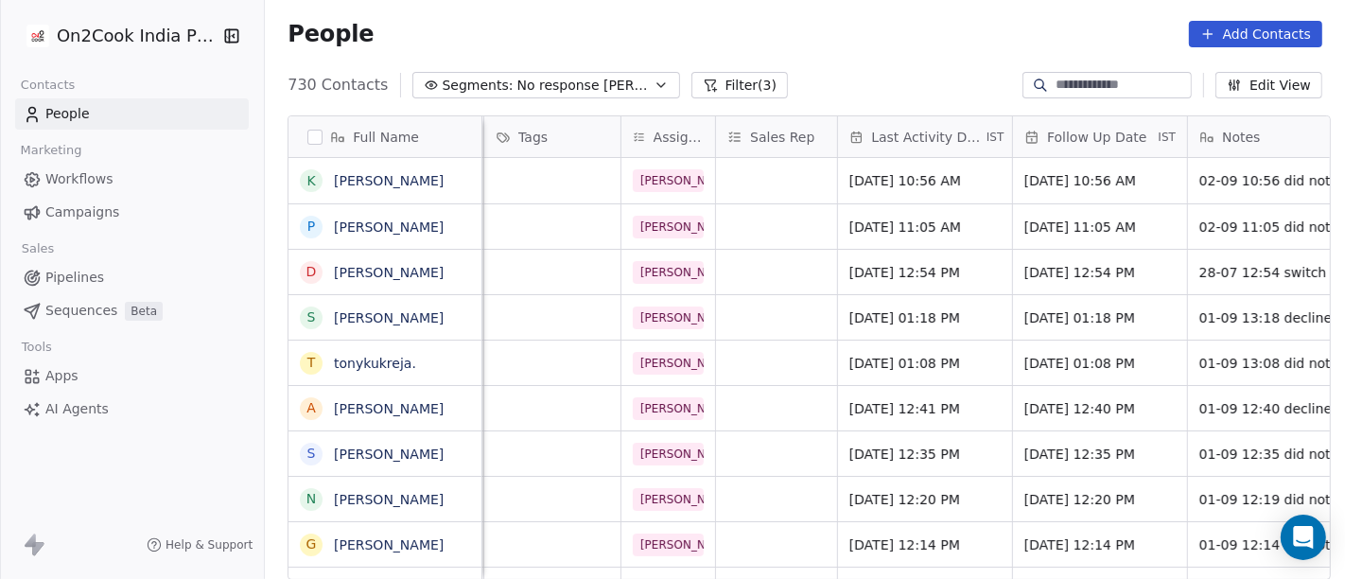
scroll to position [0, 845]
click at [929, 263] on span "Jul 28, 2025 12:54 PM" at bounding box center [906, 272] width 115 height 19
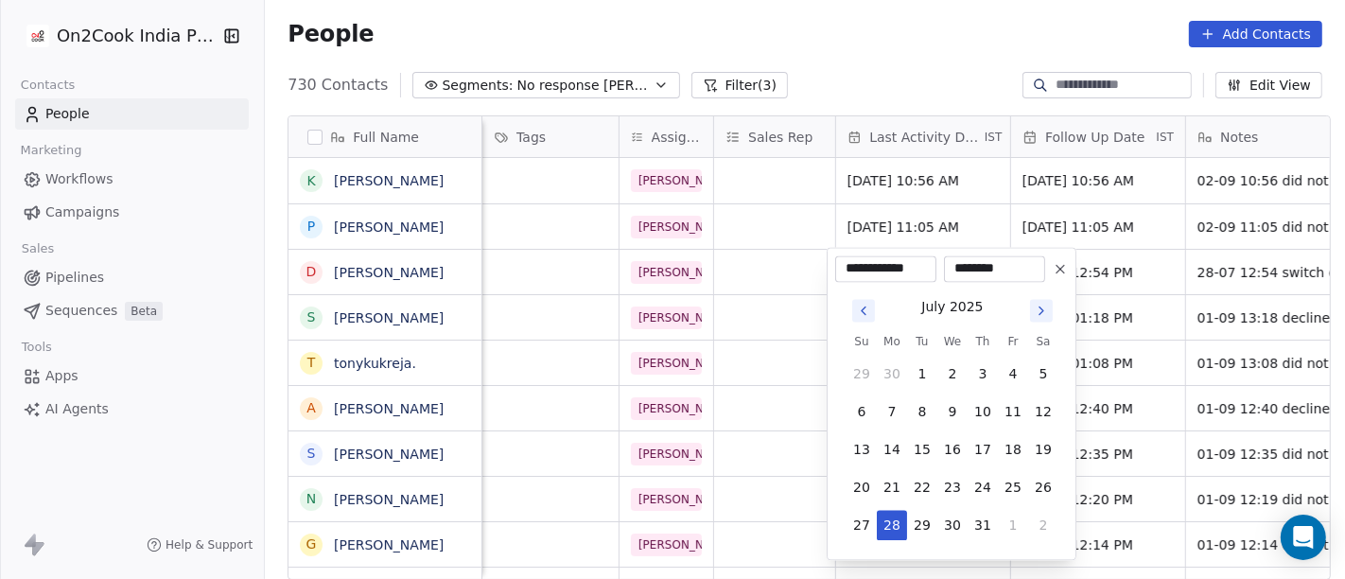
click at [1048, 291] on div "July 2025 Su Mo Tu We Th Fr Sa 29 30 1 2 3 4 5 6 7 8 9 10 11 12 13 14 15 16 17 …" at bounding box center [951, 417] width 233 height 270
click at [1045, 306] on icon "Go to next month" at bounding box center [1041, 310] width 15 height 15
click at [921, 374] on button "2" at bounding box center [922, 374] width 30 height 30
type input "**********"
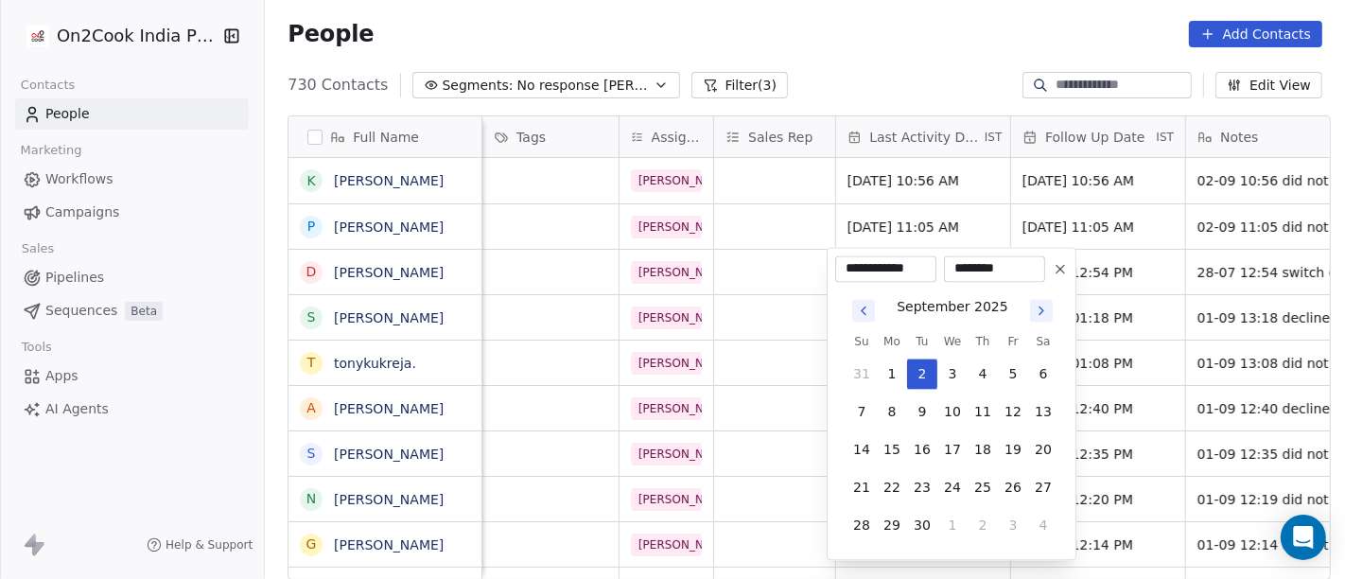
click at [909, 2] on html "On2Cook India Pvt. Ltd. Contacts People Marketing Workflows Campaigns Sales Pip…" at bounding box center [672, 289] width 1345 height 579
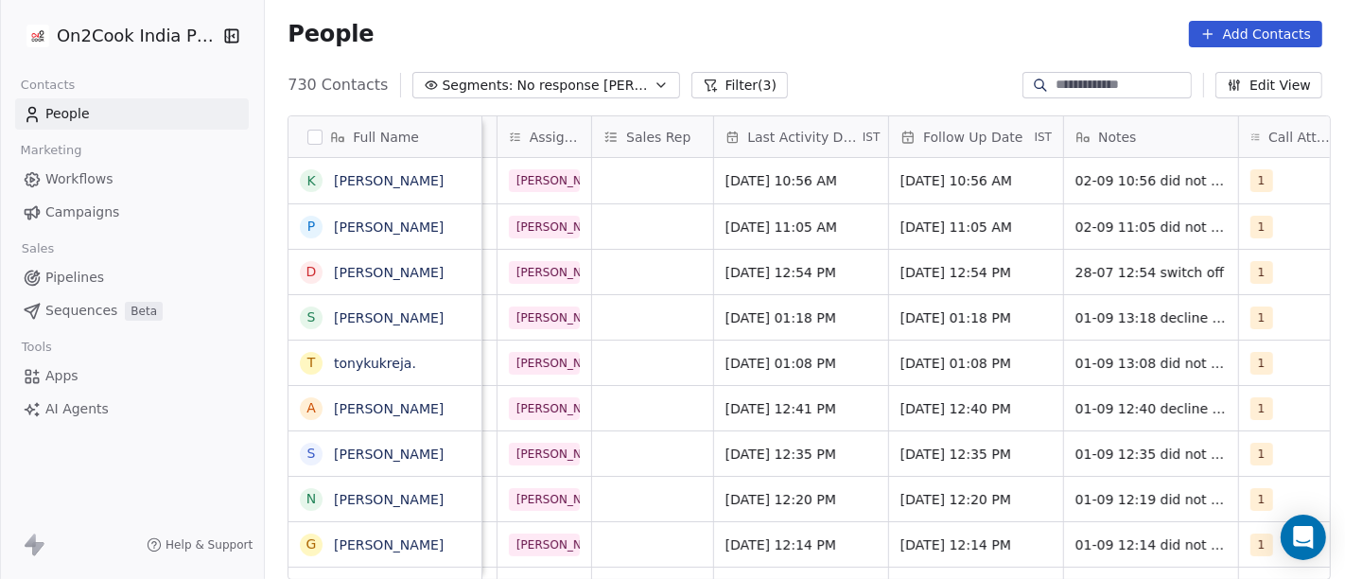
scroll to position [0, 969]
click at [940, 279] on span "04/08/2025 12:54 PM" at bounding box center [957, 272] width 115 height 19
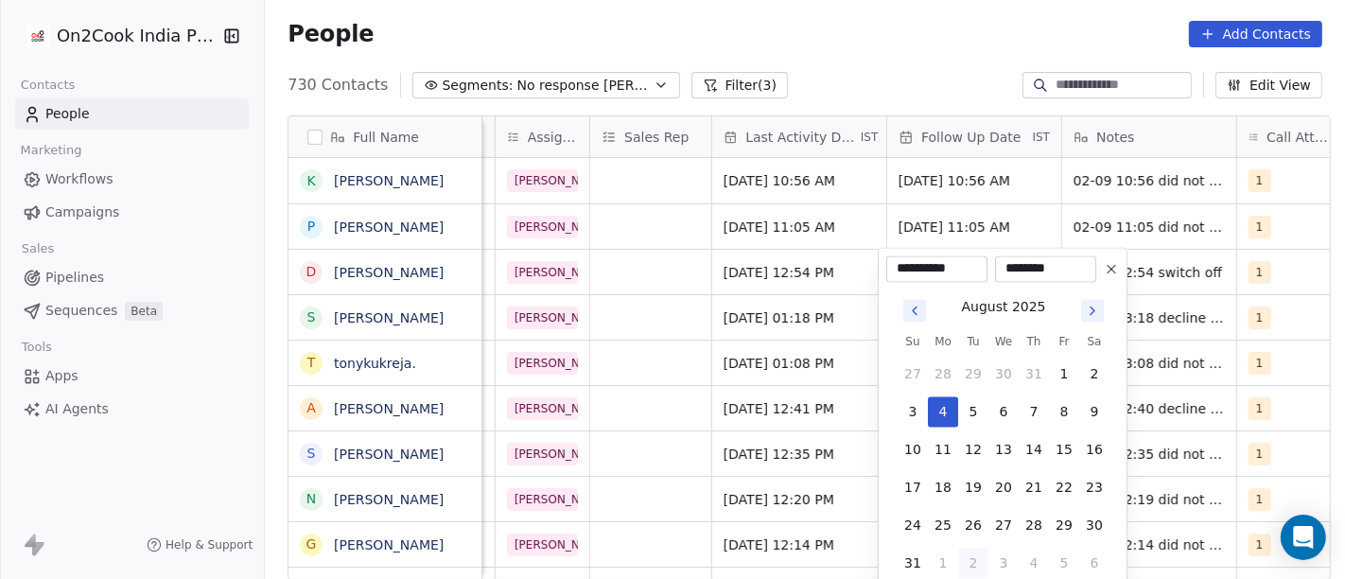
click at [1097, 305] on icon "Go to next month" at bounding box center [1092, 310] width 15 height 15
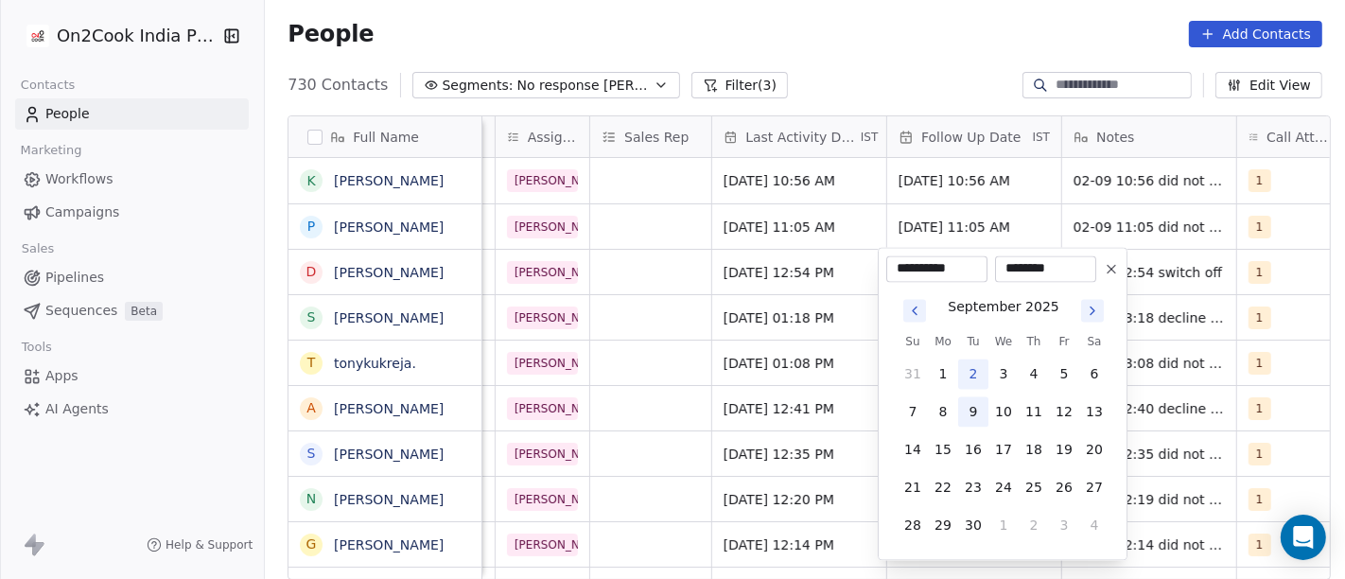
click at [965, 412] on button "9" at bounding box center [973, 411] width 30 height 30
type input "**********"
click at [926, 43] on html "On2Cook India Pvt. Ltd. Contacts People Marketing Workflows Campaigns Sales Pip…" at bounding box center [672, 289] width 1345 height 579
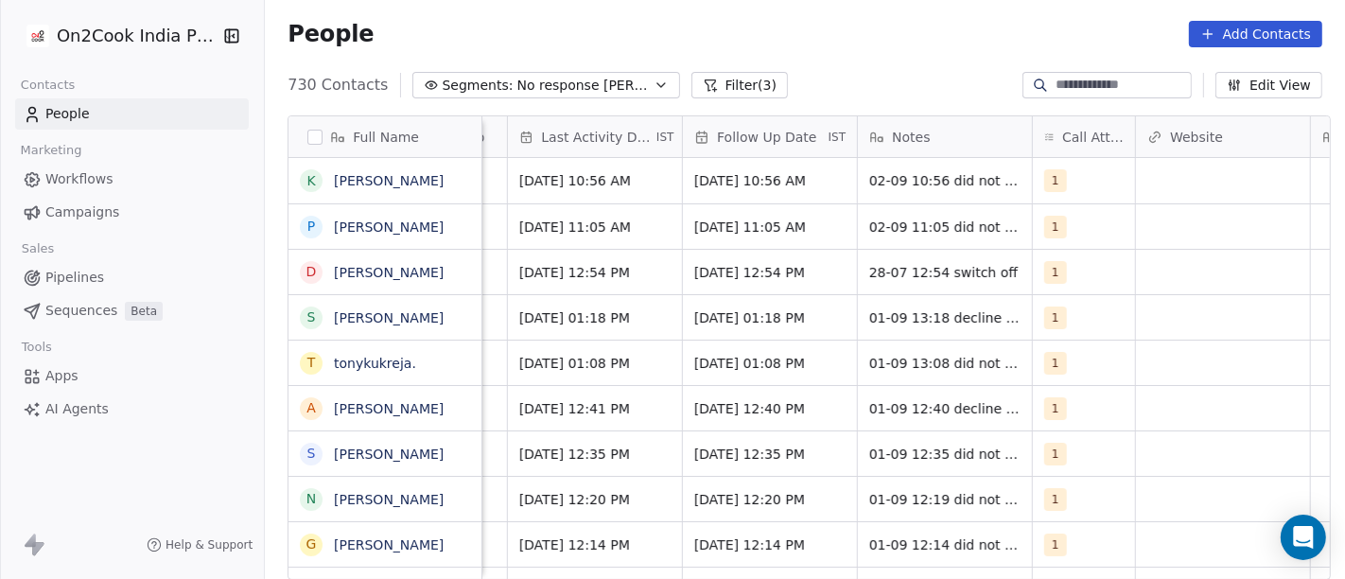
scroll to position [0, 1174]
click at [948, 280] on div "28-07 12:54 switch off" at bounding box center [960, 272] width 207 height 44
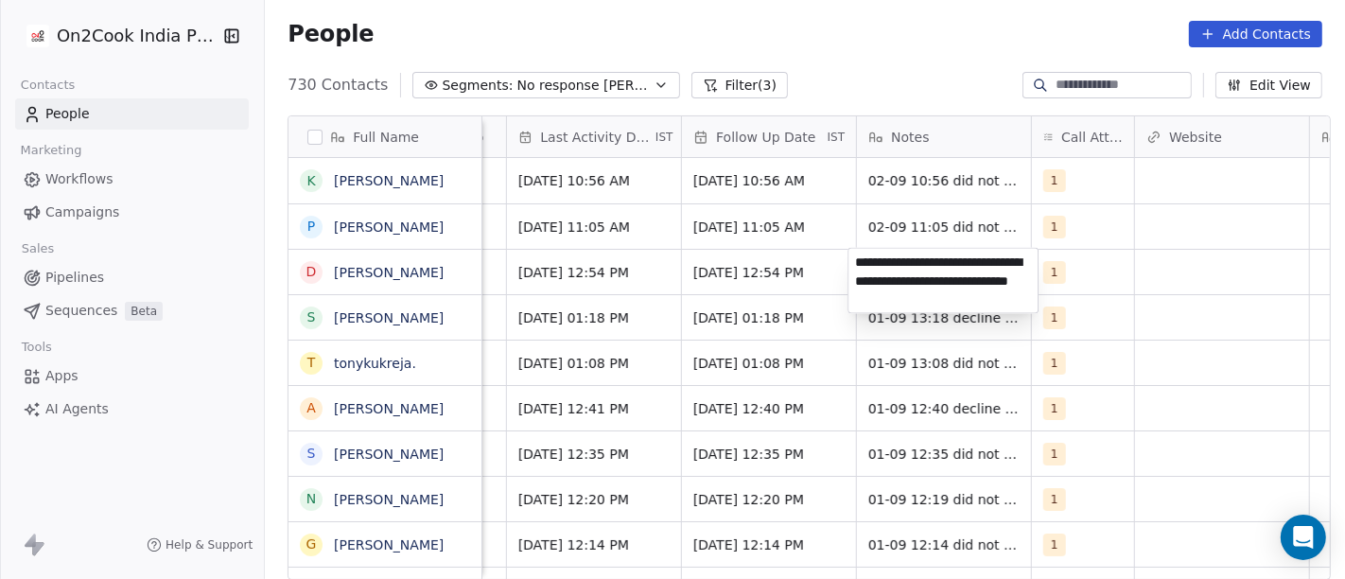
type textarea "**********"
click at [1121, 282] on html "On2Cook India Pvt. Ltd. Contacts People Marketing Workflows Campaigns Sales Pip…" at bounding box center [672, 289] width 1345 height 579
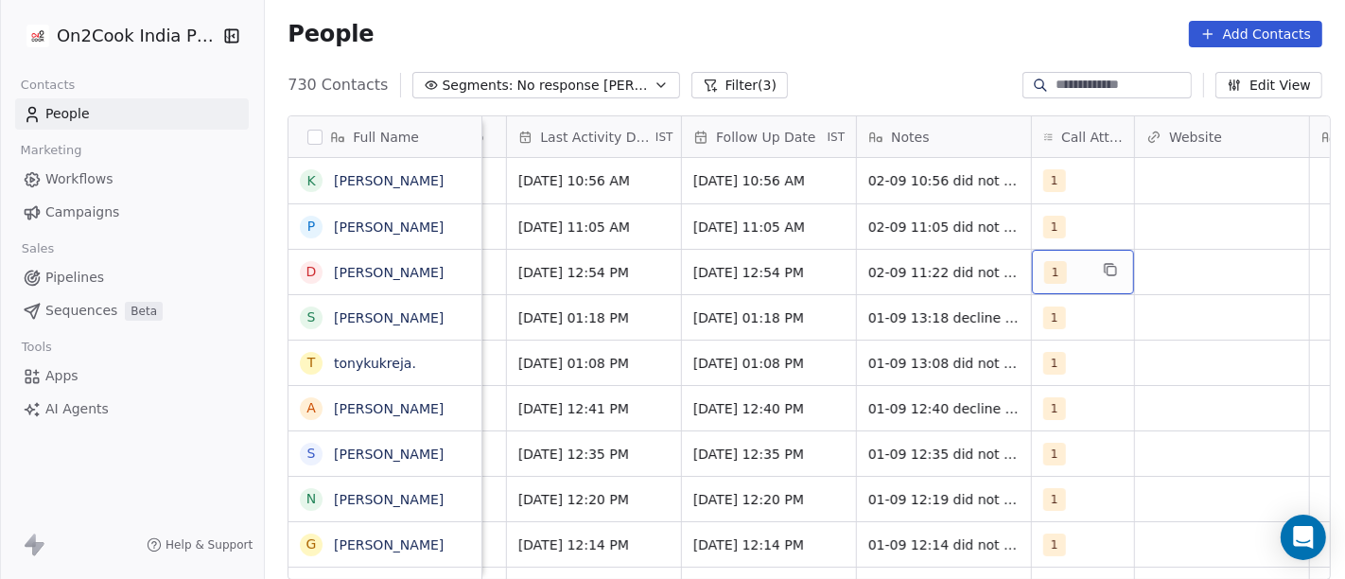
click at [1044, 273] on span "1" at bounding box center [1055, 272] width 23 height 23
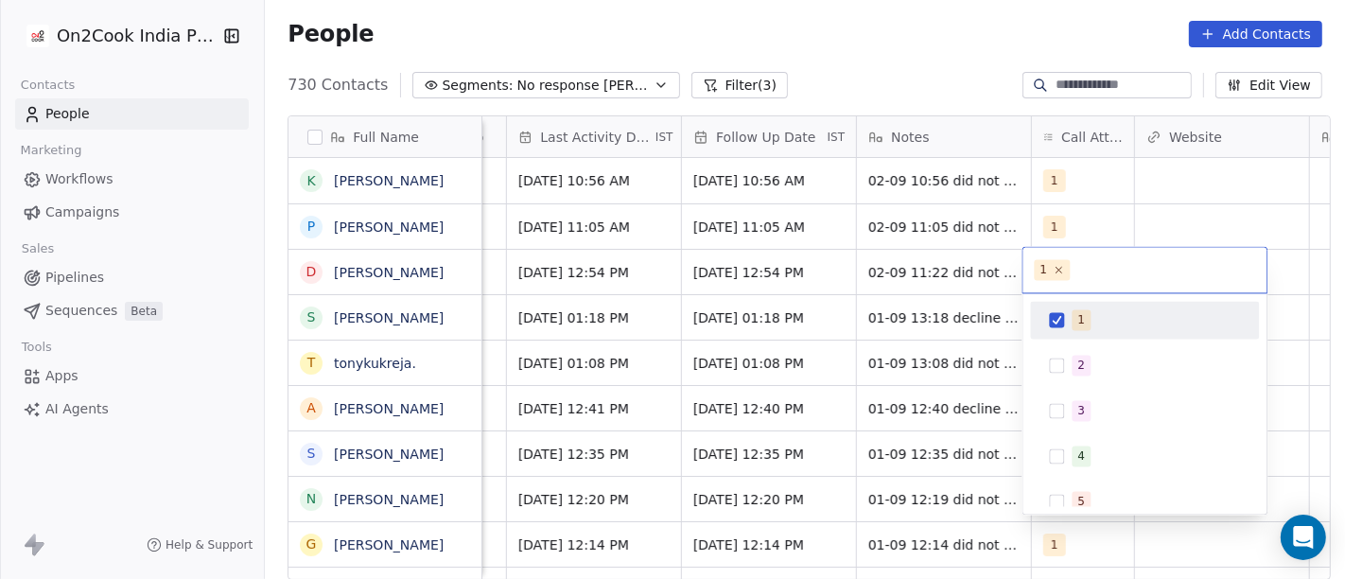
click at [1059, 347] on div "2" at bounding box center [1144, 365] width 229 height 38
click at [1051, 317] on button "Suggestions" at bounding box center [1056, 319] width 15 height 15
click at [981, 30] on html "On2Cook India Pvt. Ltd. Contacts People Marketing Workflows Campaigns Sales Pip…" at bounding box center [672, 289] width 1345 height 579
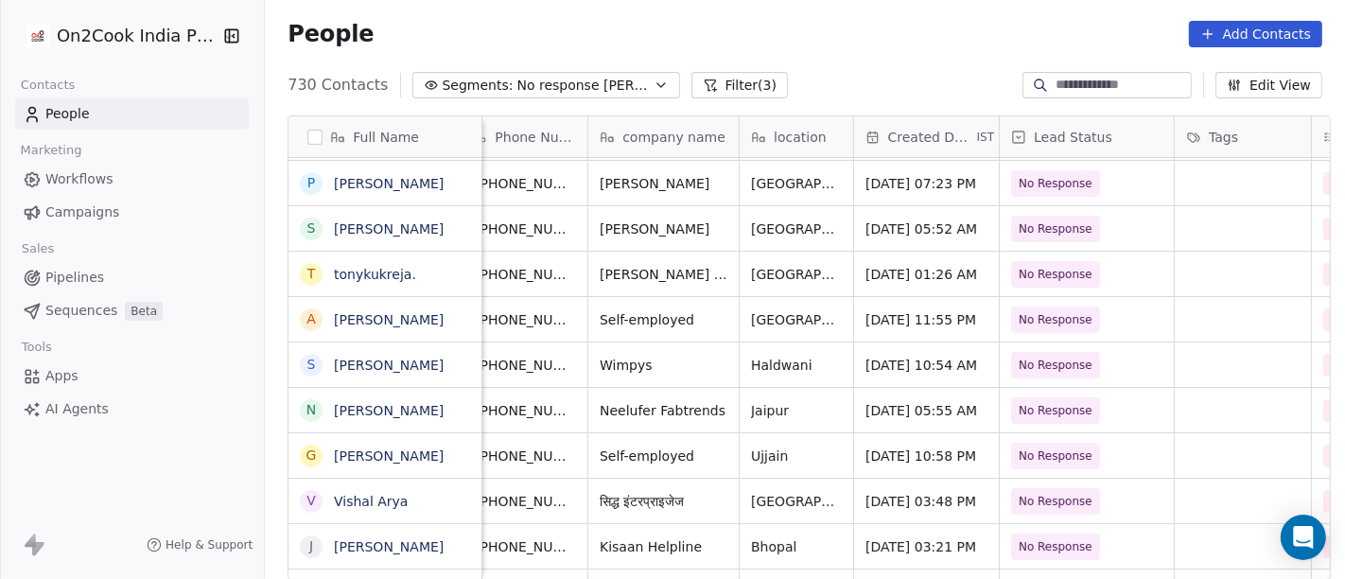
scroll to position [16, 151]
click at [457, 234] on button "grid" at bounding box center [468, 226] width 23 height 23
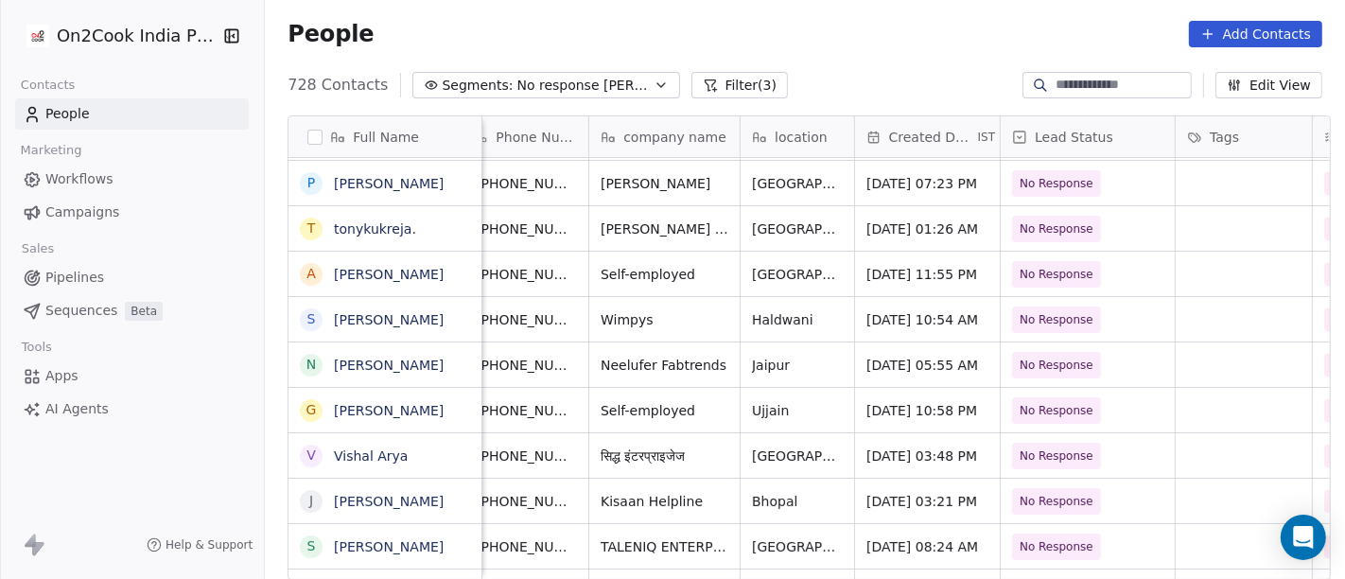
scroll to position [16, 0]
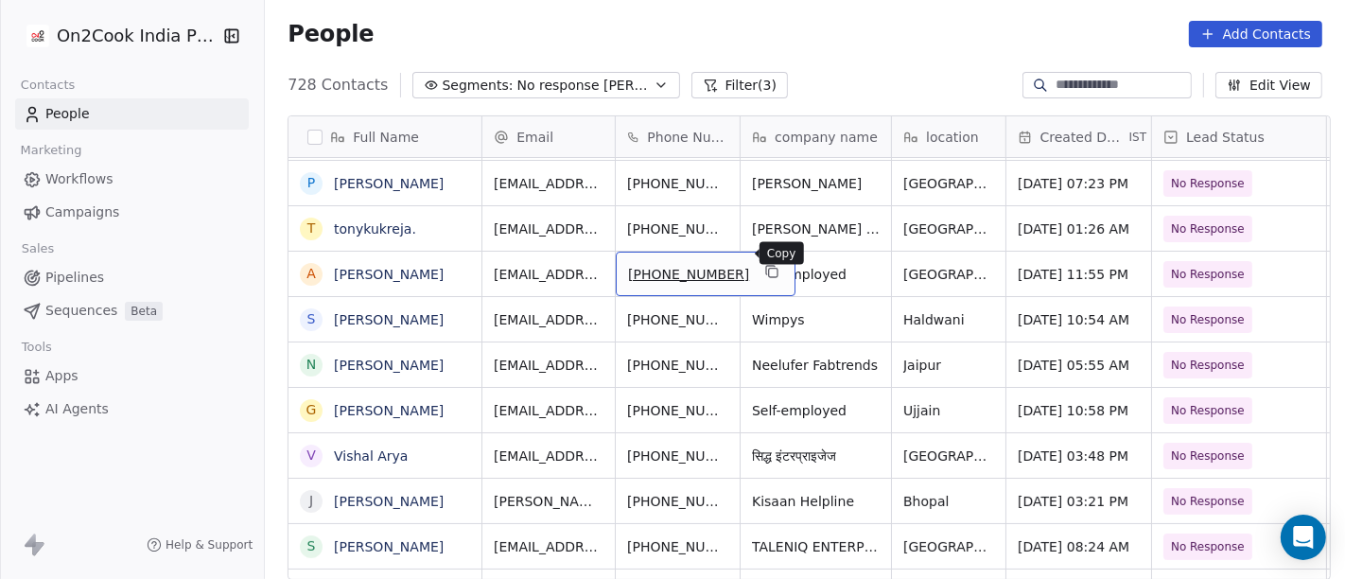
click at [769, 269] on icon "grid" at bounding box center [773, 273] width 9 height 9
click at [437, 271] on link "anuradha Mahajan" at bounding box center [389, 274] width 110 height 15
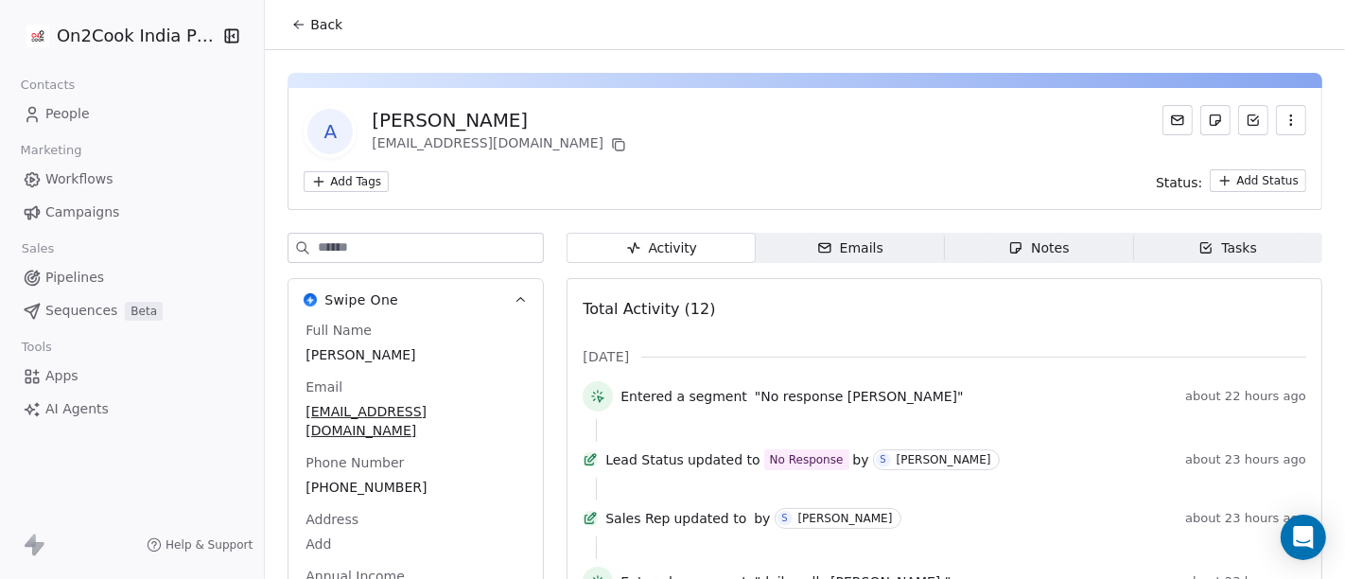
click at [310, 32] on span "Back" at bounding box center [326, 24] width 32 height 19
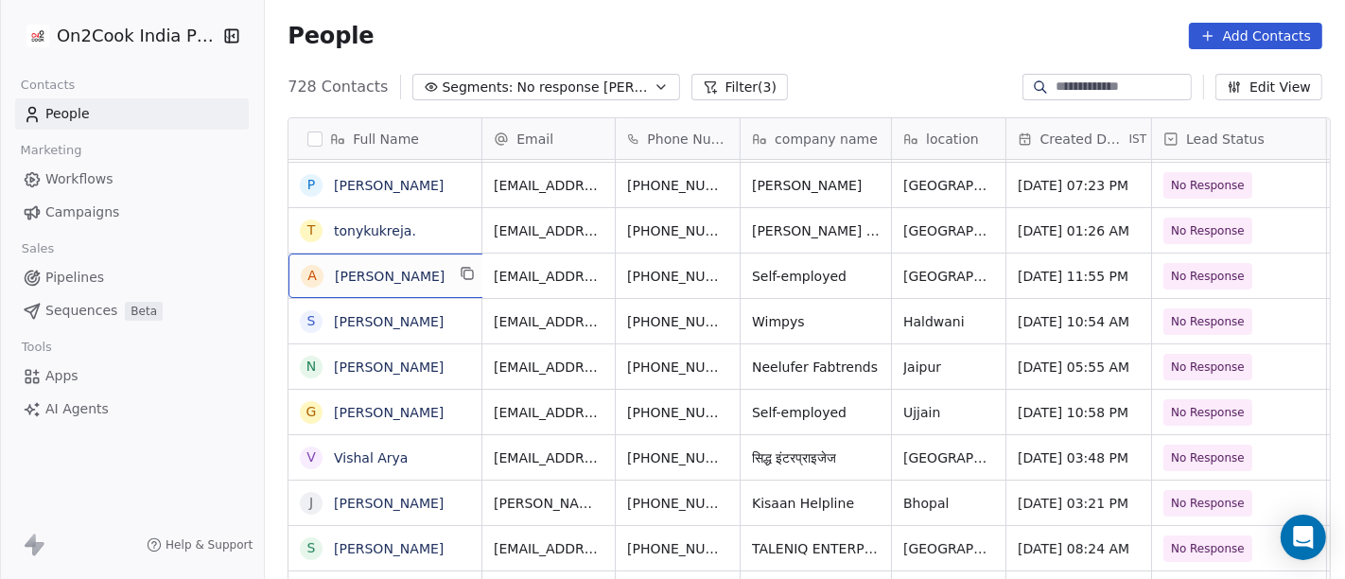
scroll to position [2, 0]
click at [464, 269] on icon "grid" at bounding box center [468, 271] width 15 height 15
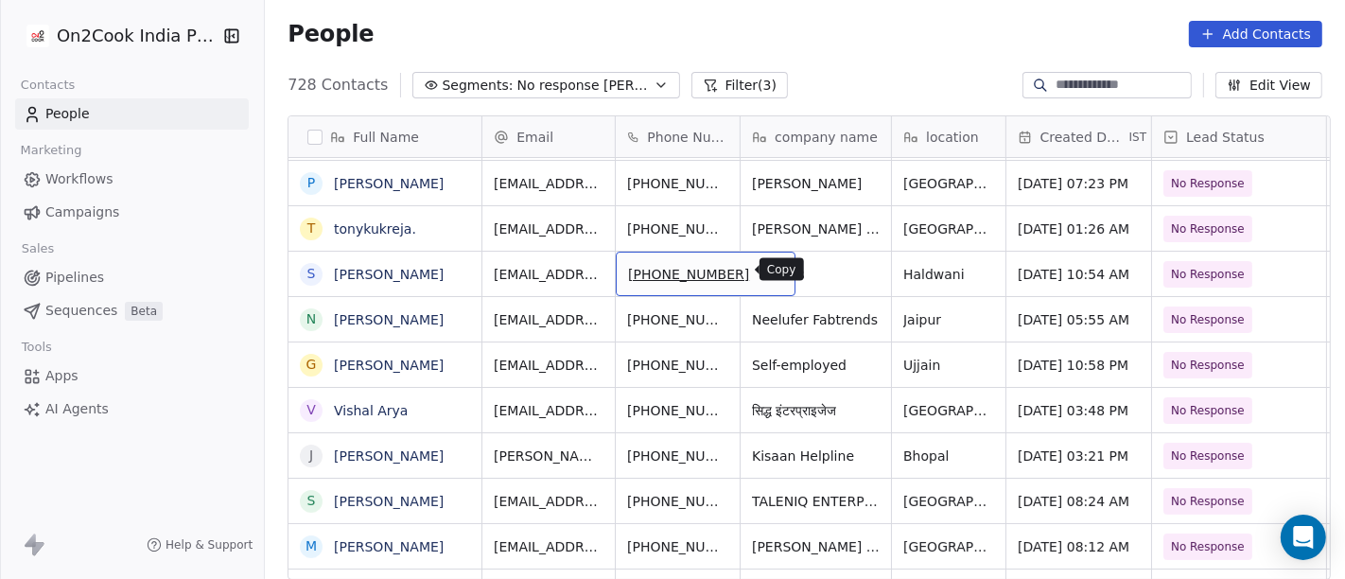
click at [764, 274] on icon "grid" at bounding box center [771, 271] width 15 height 15
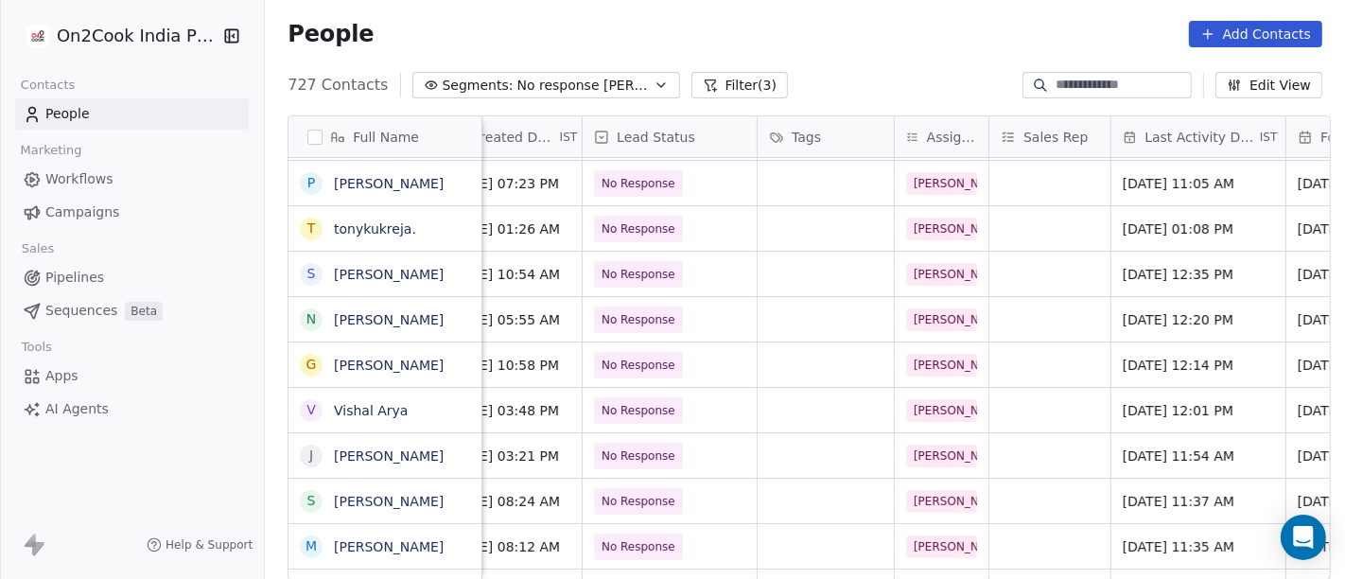
scroll to position [0, 1054]
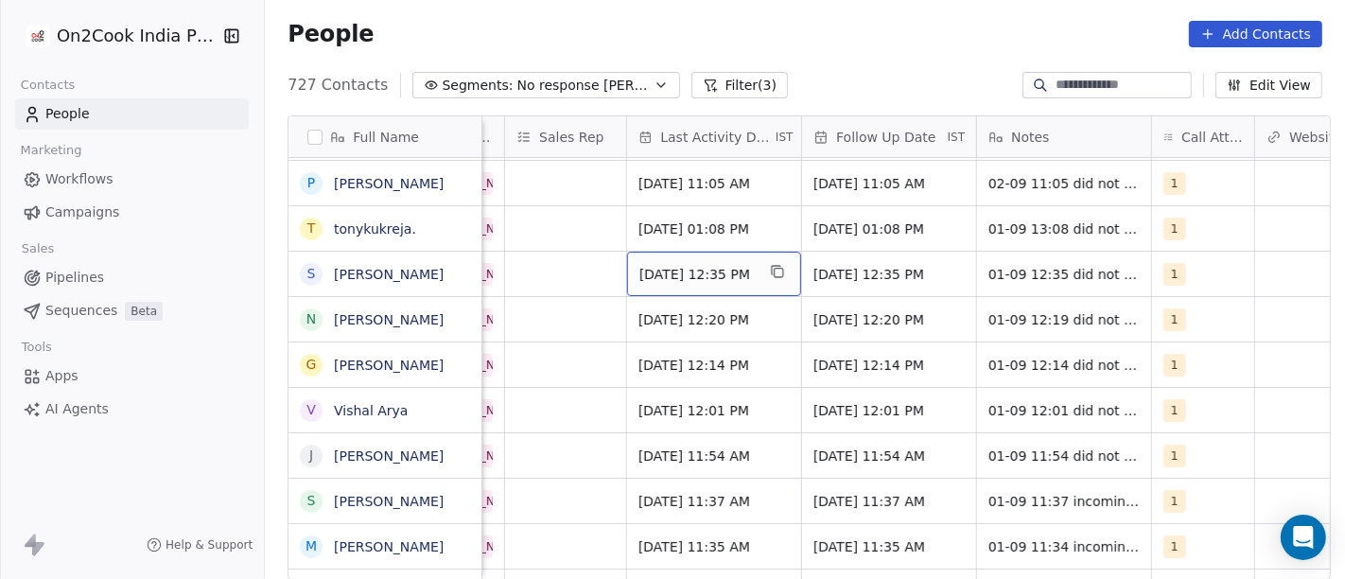
click at [701, 281] on span "Sep 01, 2025 12:35 PM" at bounding box center [696, 274] width 115 height 19
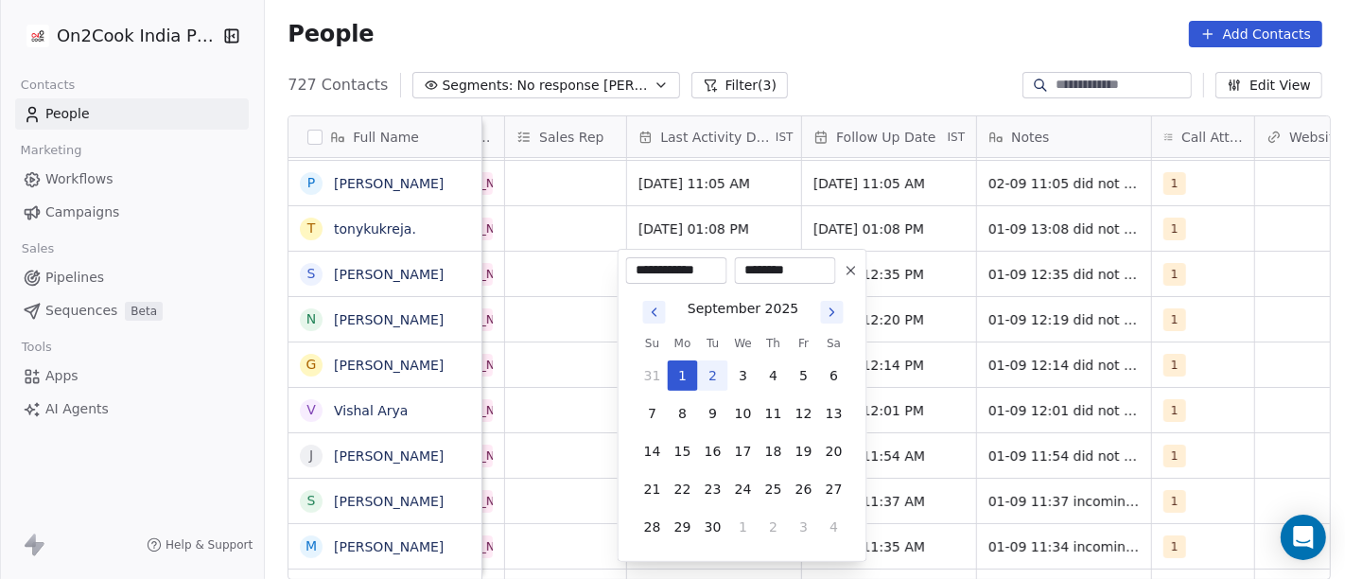
click at [704, 379] on button "2" at bounding box center [713, 375] width 30 height 30
type input "**********"
click at [899, 37] on html "On2Cook India Pvt. Ltd. Contacts People Marketing Workflows Campaigns Sales Pip…" at bounding box center [672, 289] width 1345 height 579
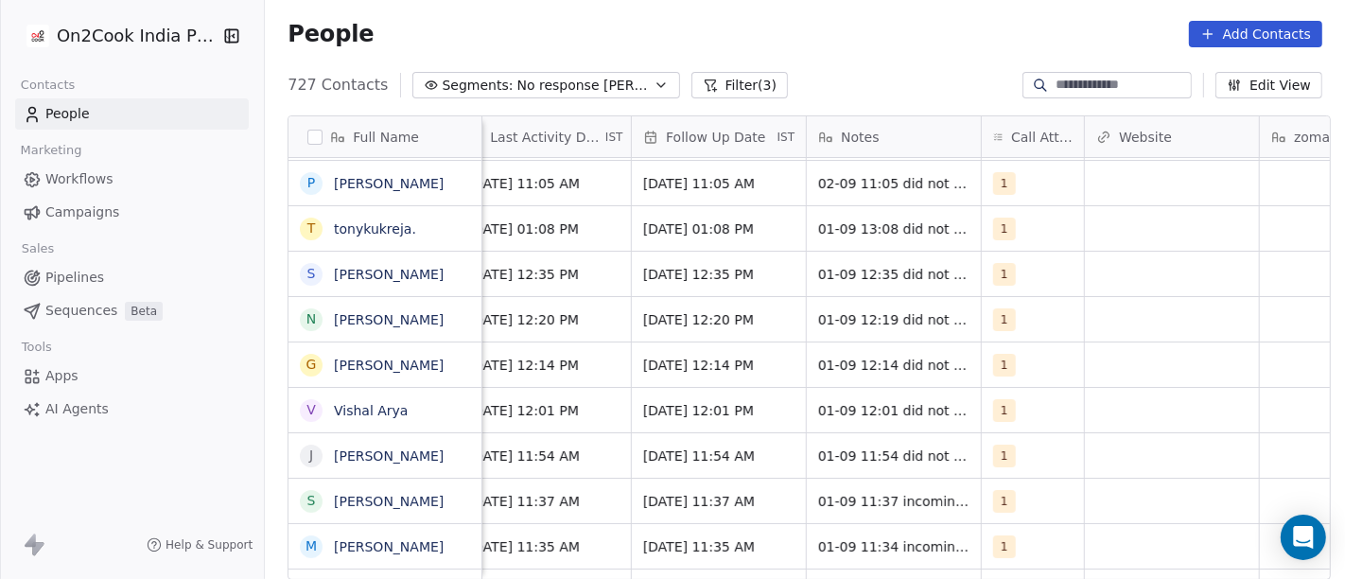
scroll to position [0, 1234]
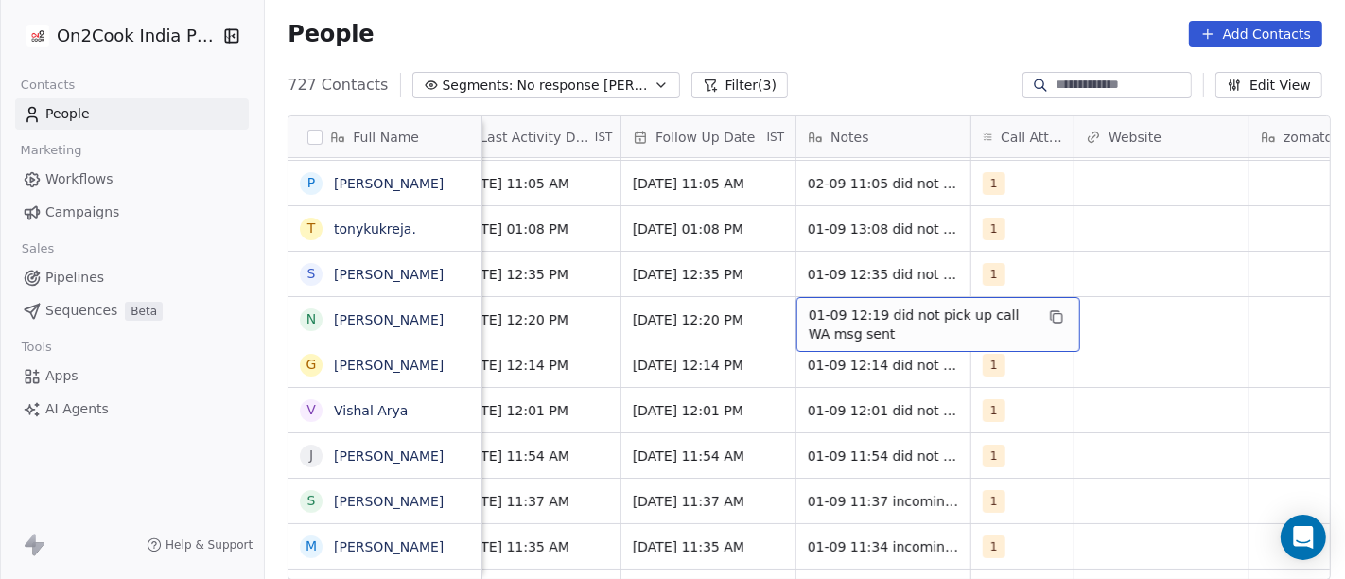
click at [830, 329] on span "01-09 12:19 did not pick up call WA msg sent" at bounding box center [921, 325] width 225 height 38
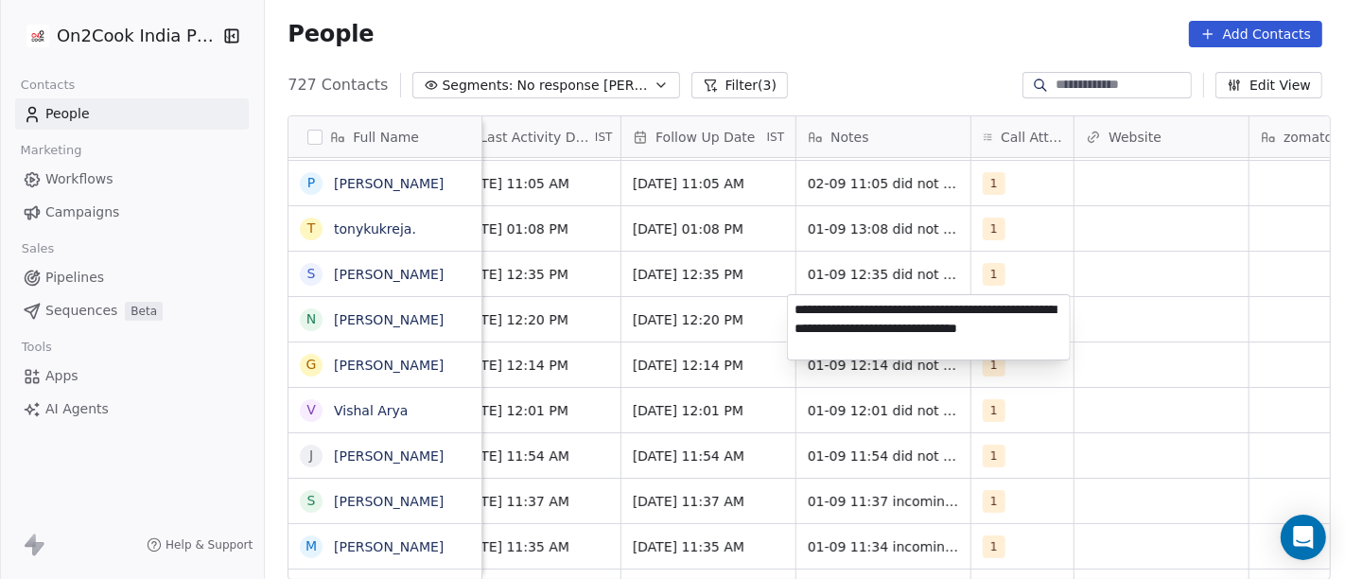
type textarea "**********"
click at [1129, 305] on html "On2Cook India Pvt. Ltd. Contacts People Marketing Workflows Campaigns Sales Pip…" at bounding box center [672, 289] width 1345 height 579
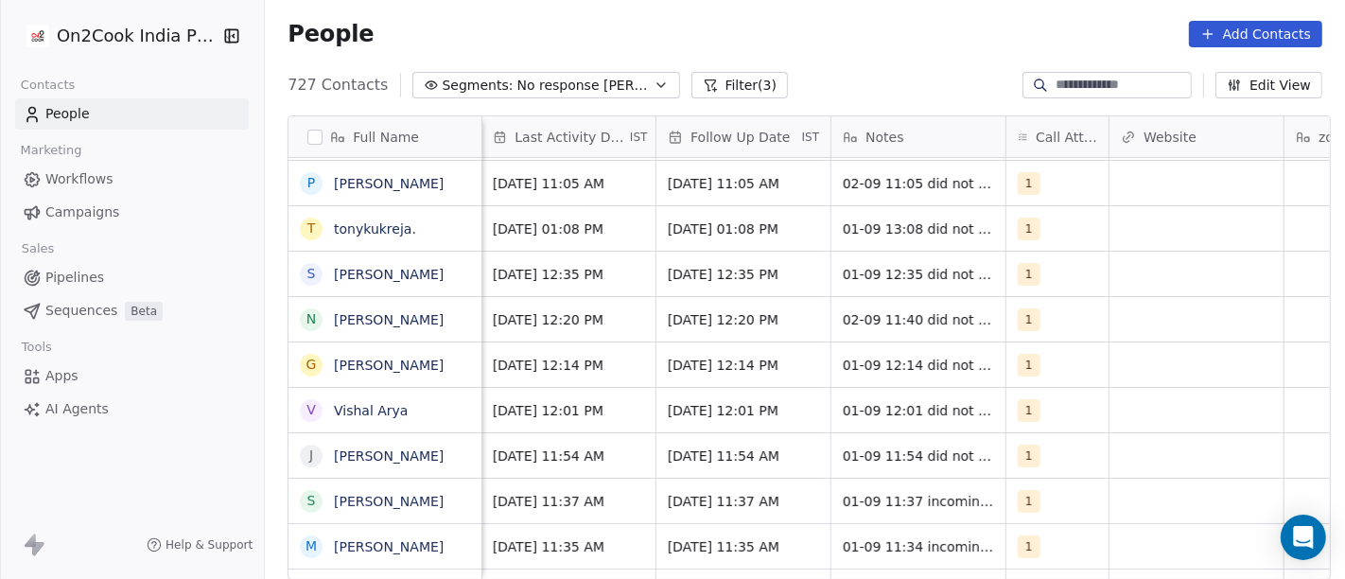
scroll to position [0, 1199]
click at [1039, 271] on div "1" at bounding box center [1041, 274] width 44 height 23
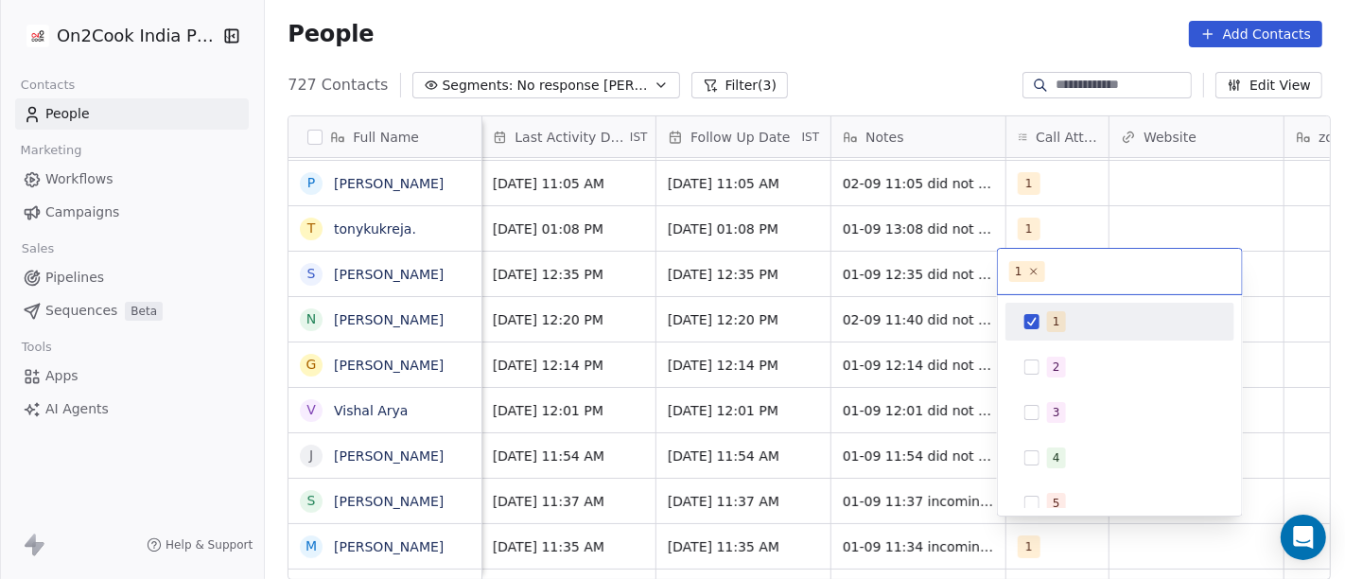
click at [867, 287] on html "On2Cook India Pvt. Ltd. Contacts People Marketing Workflows Campaigns Sales Pip…" at bounding box center [672, 289] width 1345 height 579
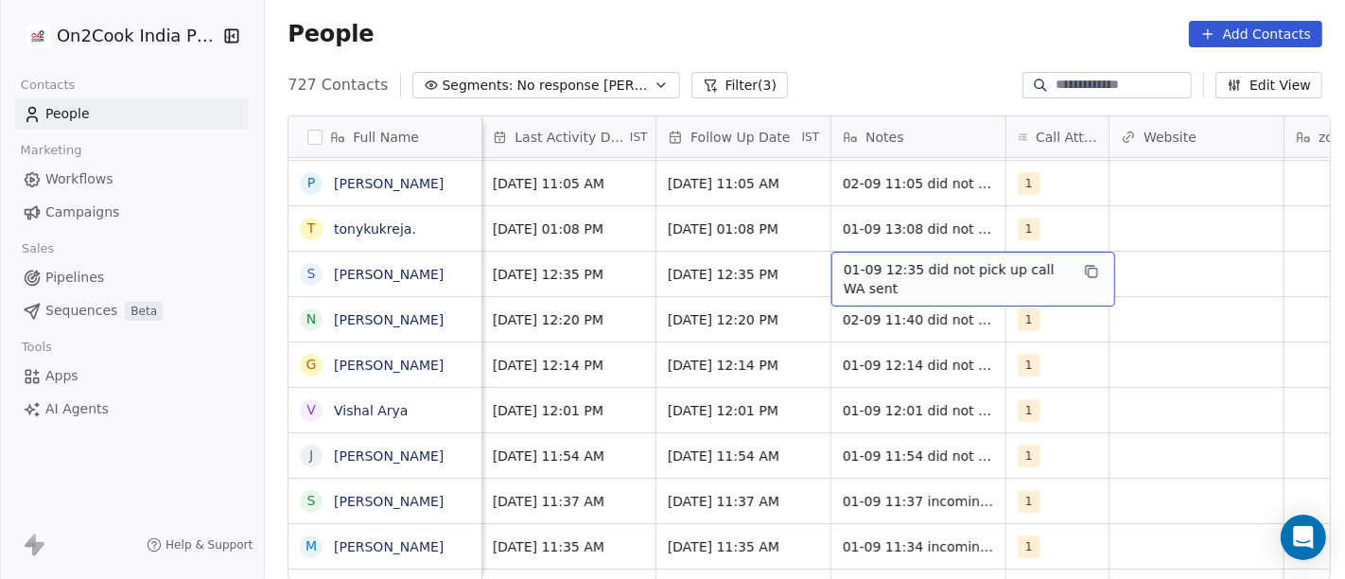
click at [923, 281] on span "01-09 12:35 did not pick up call WA sent" at bounding box center [956, 279] width 225 height 38
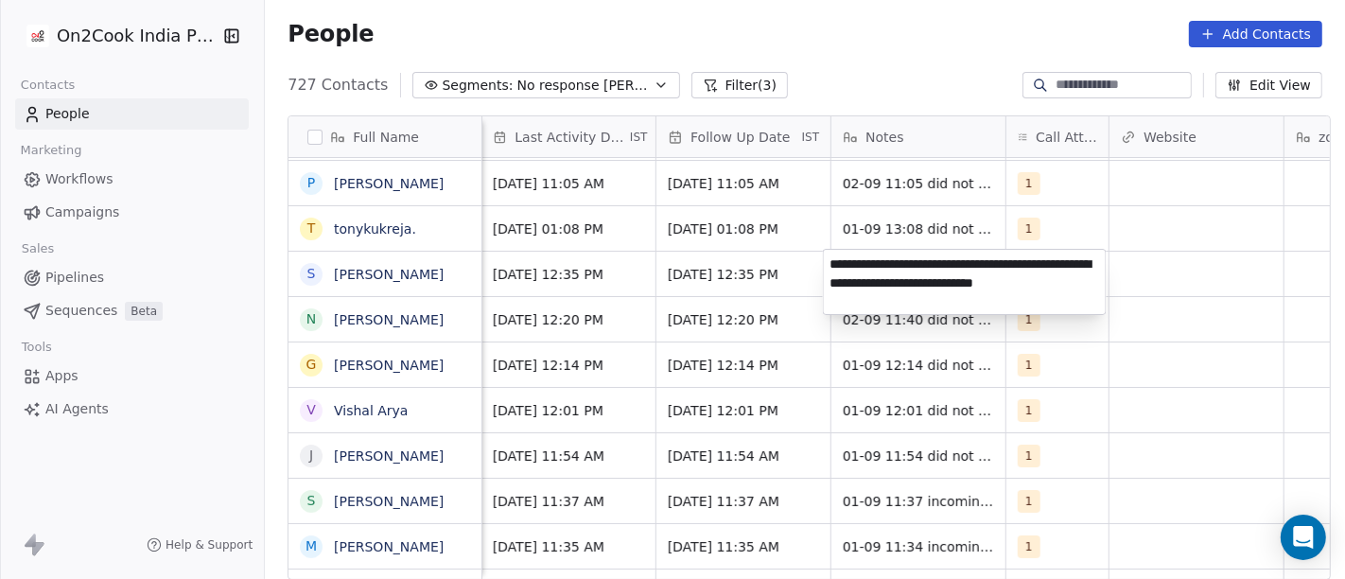
type textarea "**********"
click at [1135, 420] on html "On2Cook India Pvt. Ltd. Contacts People Marketing Workflows Campaigns Sales Pip…" at bounding box center [672, 289] width 1345 height 579
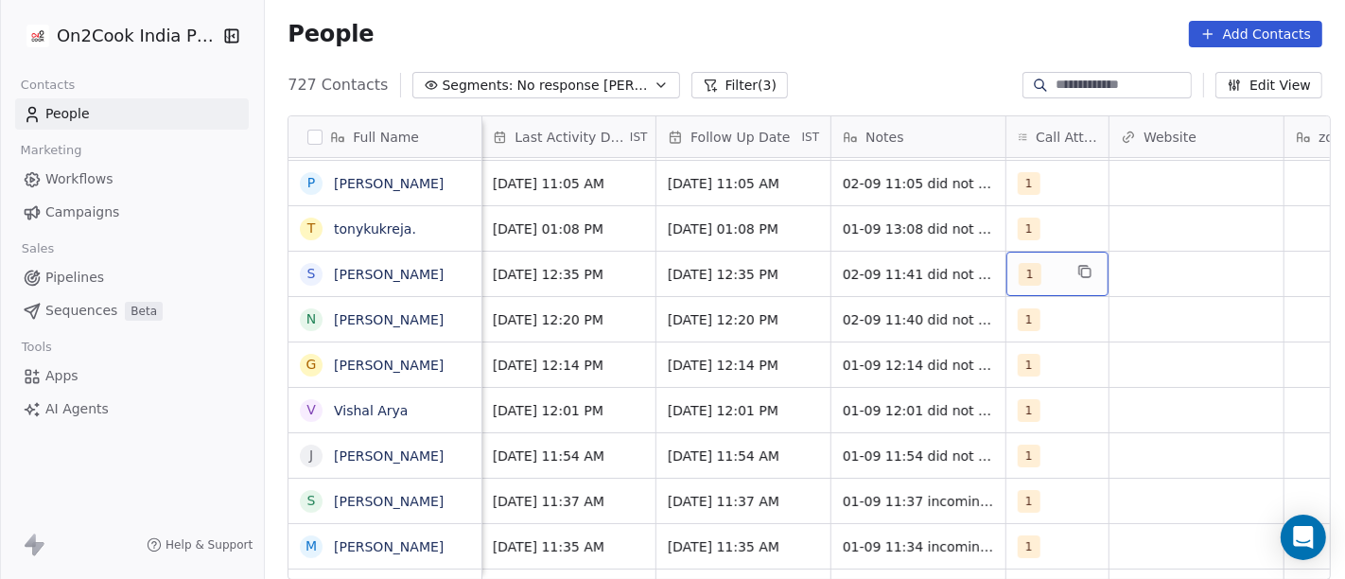
click at [1045, 263] on div "1" at bounding box center [1041, 274] width 44 height 23
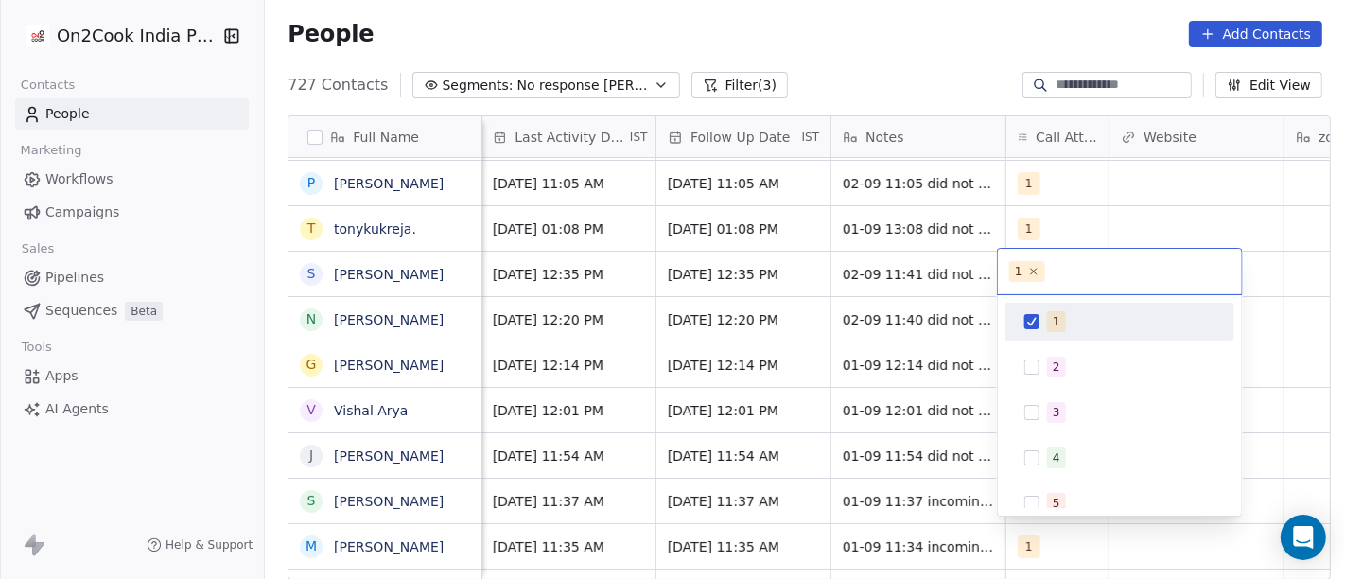
click at [1066, 344] on div "1 2 3 4 5 6 7 8 9 10" at bounding box center [1120, 526] width 229 height 446
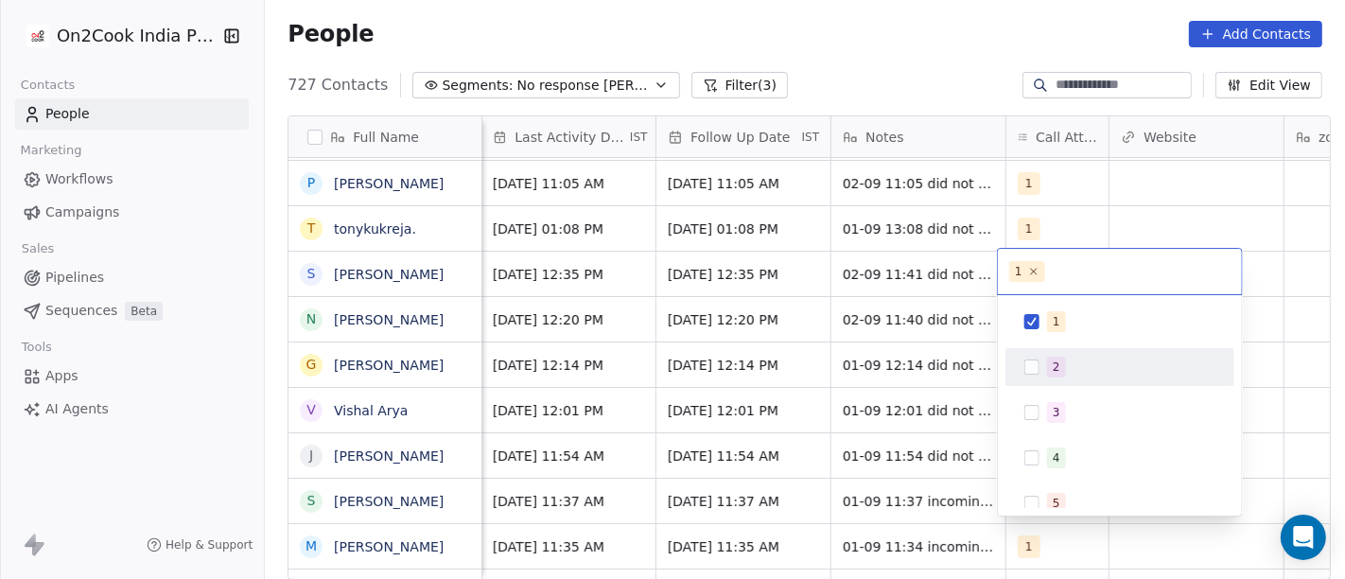
click at [1072, 371] on div "2" at bounding box center [1131, 367] width 168 height 21
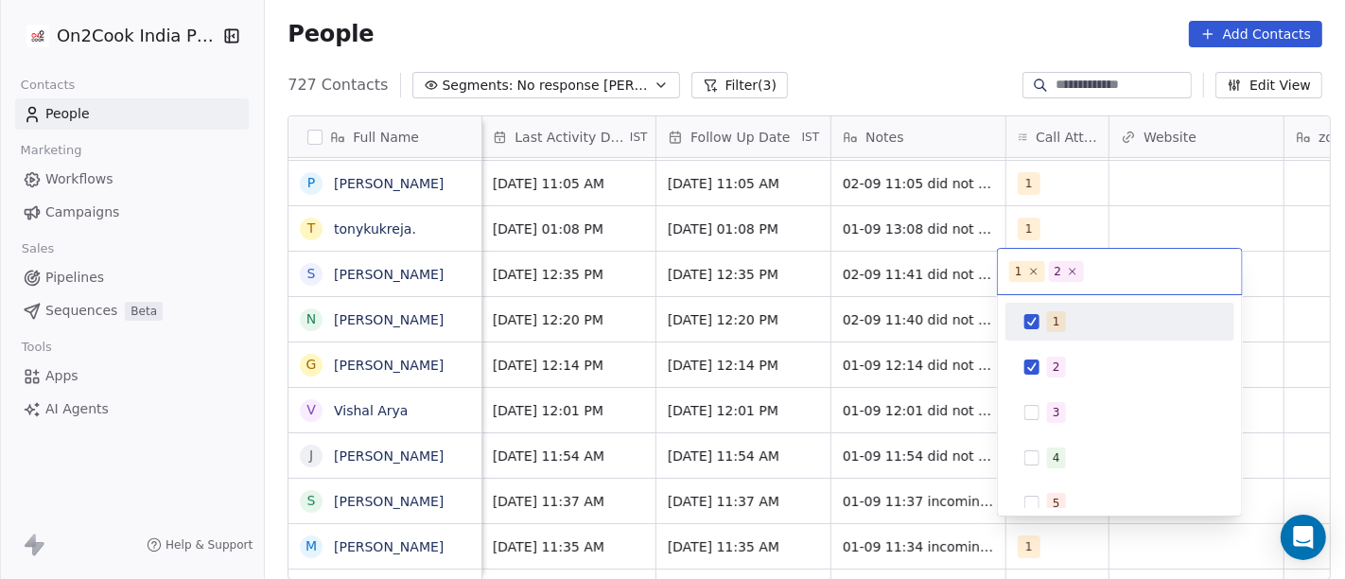
click at [1068, 334] on div "1" at bounding box center [1120, 321] width 214 height 30
click at [927, 33] on html "On2Cook India Pvt. Ltd. Contacts People Marketing Workflows Campaigns Sales Pip…" at bounding box center [672, 289] width 1345 height 579
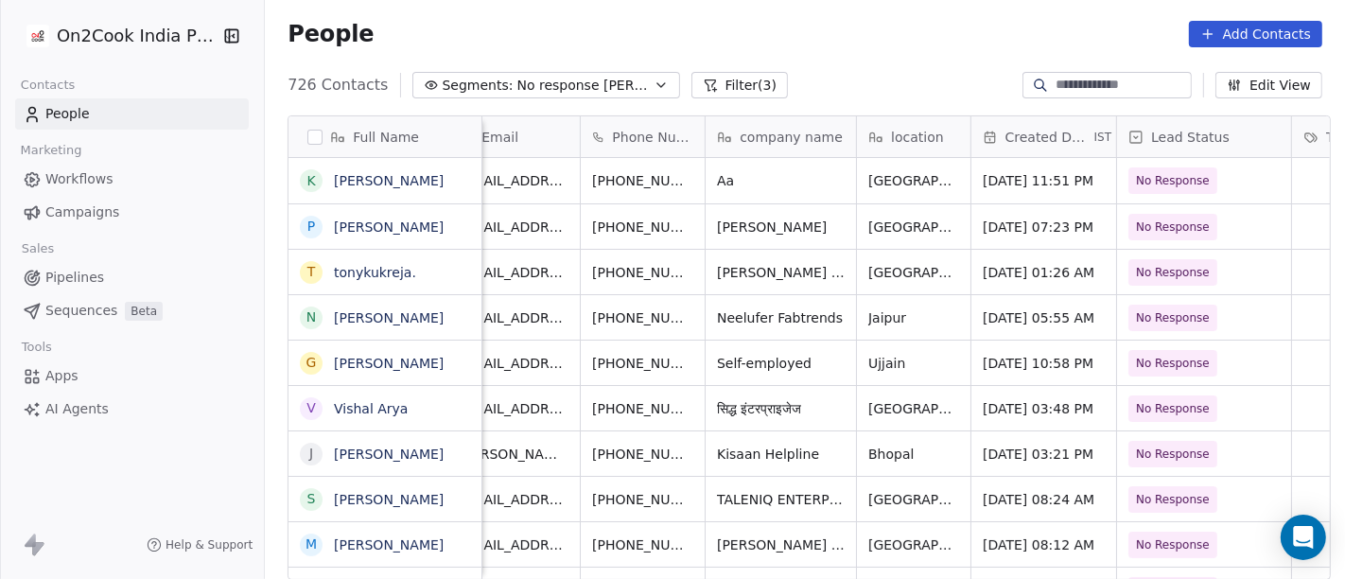
scroll to position [0, 35]
drag, startPoint x: 708, startPoint y: 271, endPoint x: 639, endPoint y: 244, distance: 73.4
click at [729, 273] on icon "grid" at bounding box center [736, 269] width 15 height 15
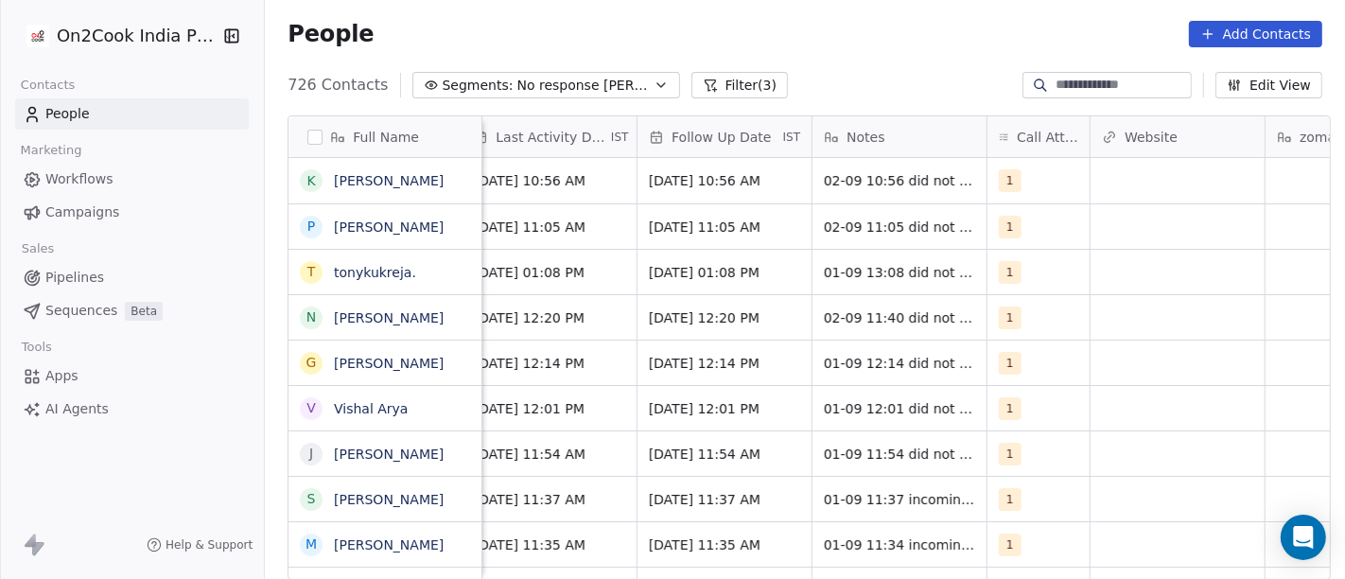
scroll to position [0, 1220]
click at [1014, 273] on div "1" at bounding box center [1020, 272] width 44 height 23
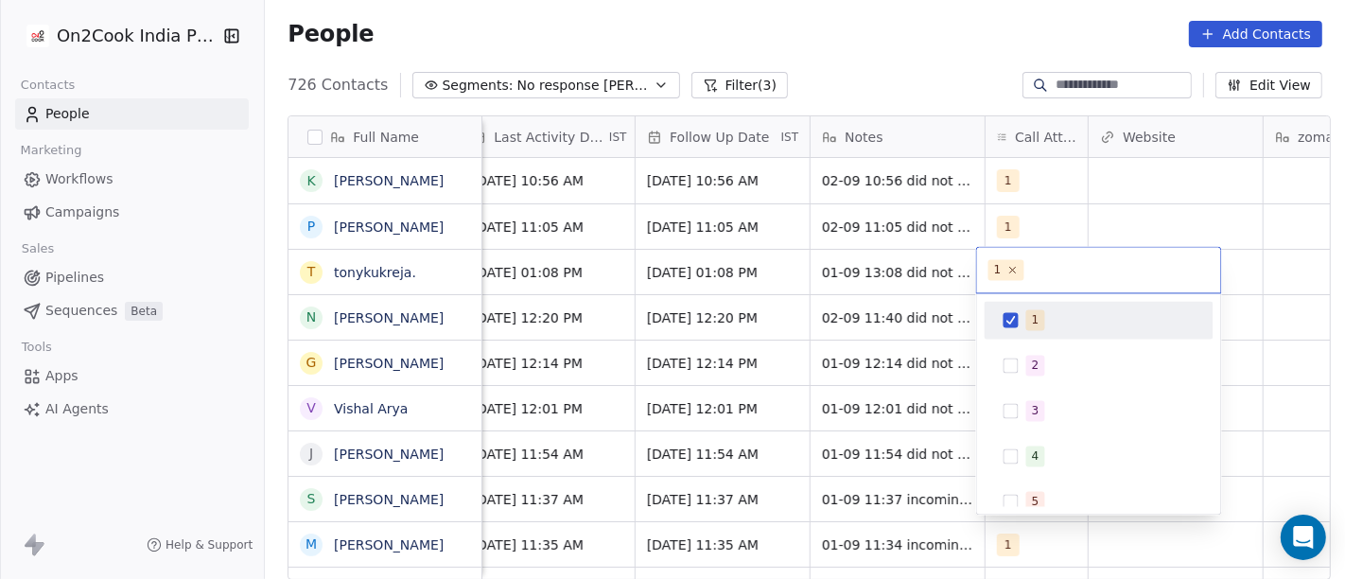
click at [757, 263] on html "On2Cook India Pvt. Ltd. Contacts People Marketing Workflows Campaigns Sales Pip…" at bounding box center [672, 289] width 1345 height 579
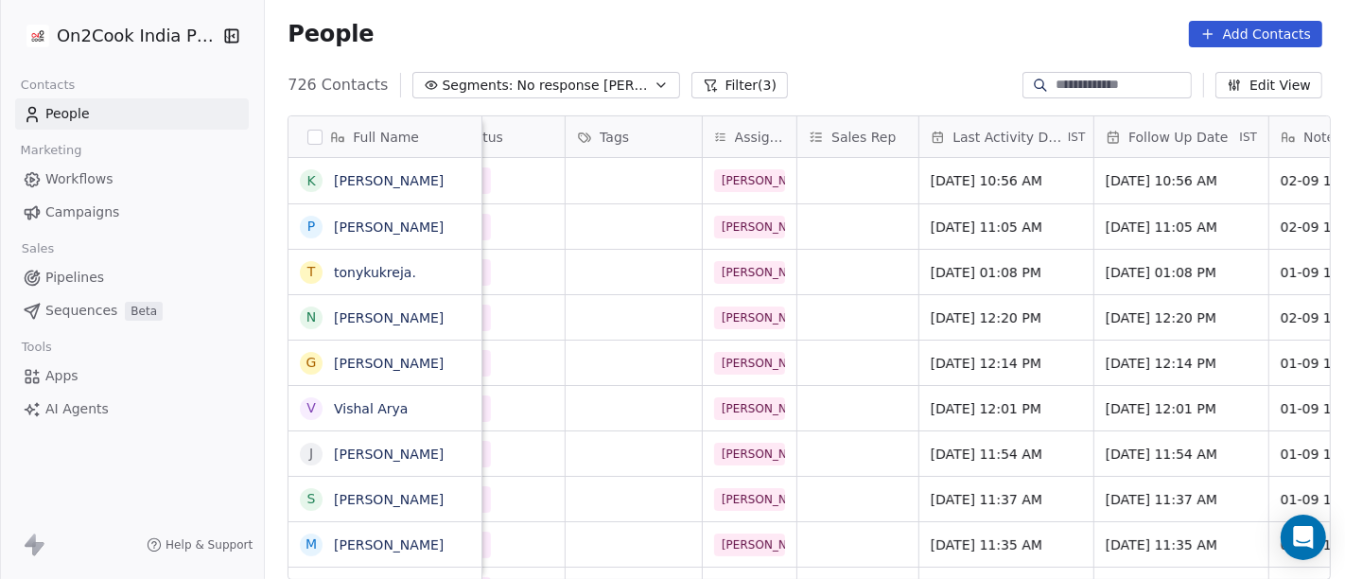
scroll to position [0, 823]
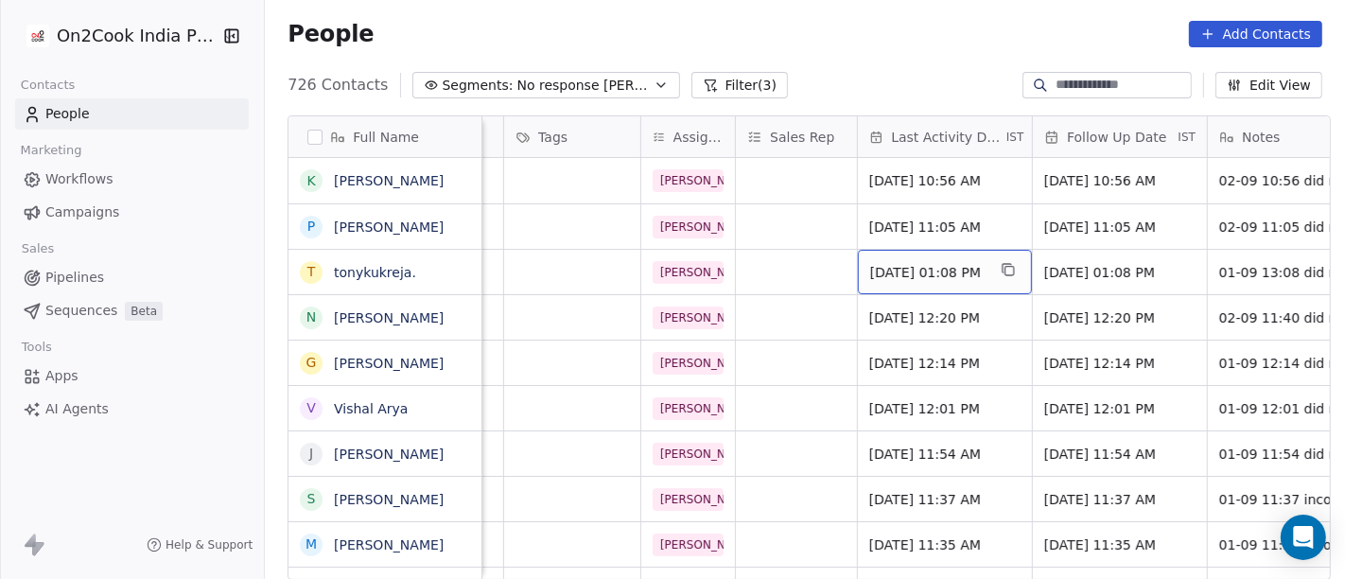
click at [906, 272] on span "Sep 01, 2025 01:08 PM" at bounding box center [927, 272] width 115 height 19
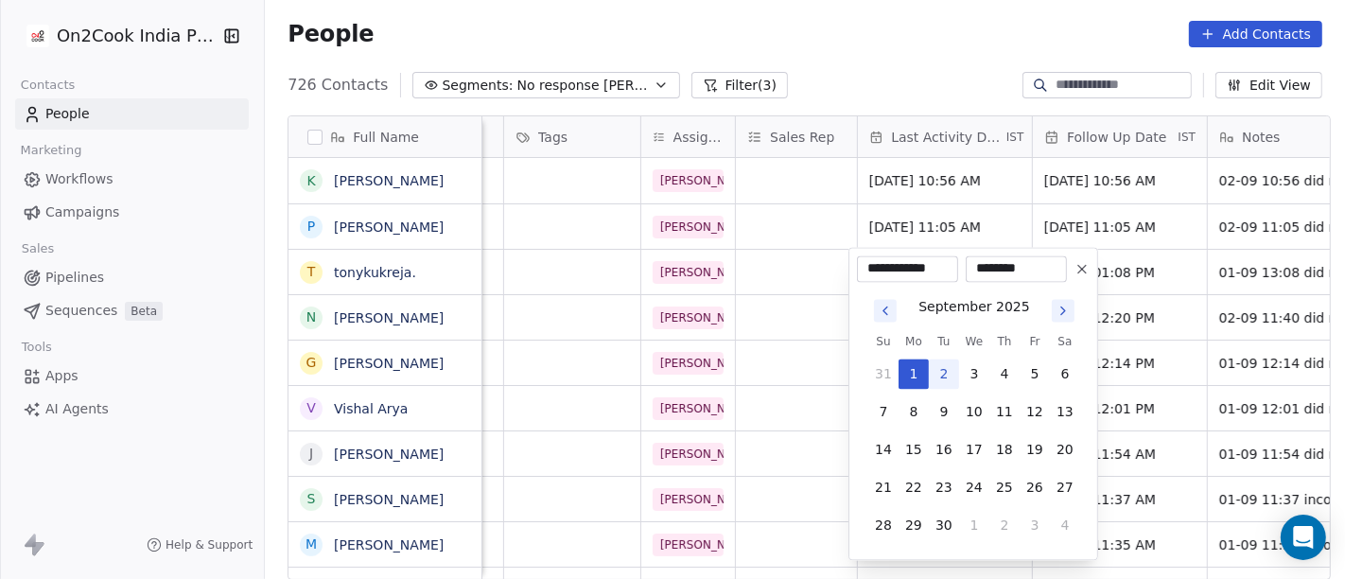
click at [930, 381] on button "2" at bounding box center [944, 374] width 30 height 30
type input "**********"
click at [932, 20] on html "On2Cook India Pvt. Ltd. Contacts People Marketing Workflows Campaigns Sales Pip…" at bounding box center [672, 289] width 1345 height 579
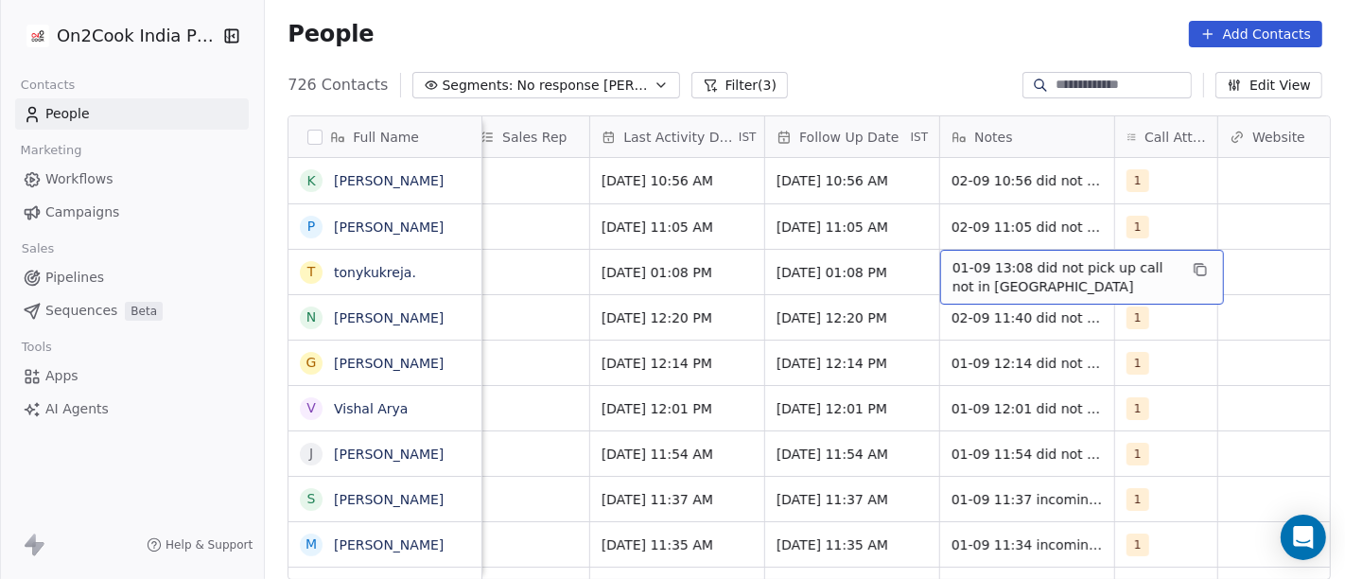
scroll to position [0, 1092]
click at [1001, 263] on span "01-09 13:08 did not pick up call not in WA" at bounding box center [1064, 277] width 225 height 38
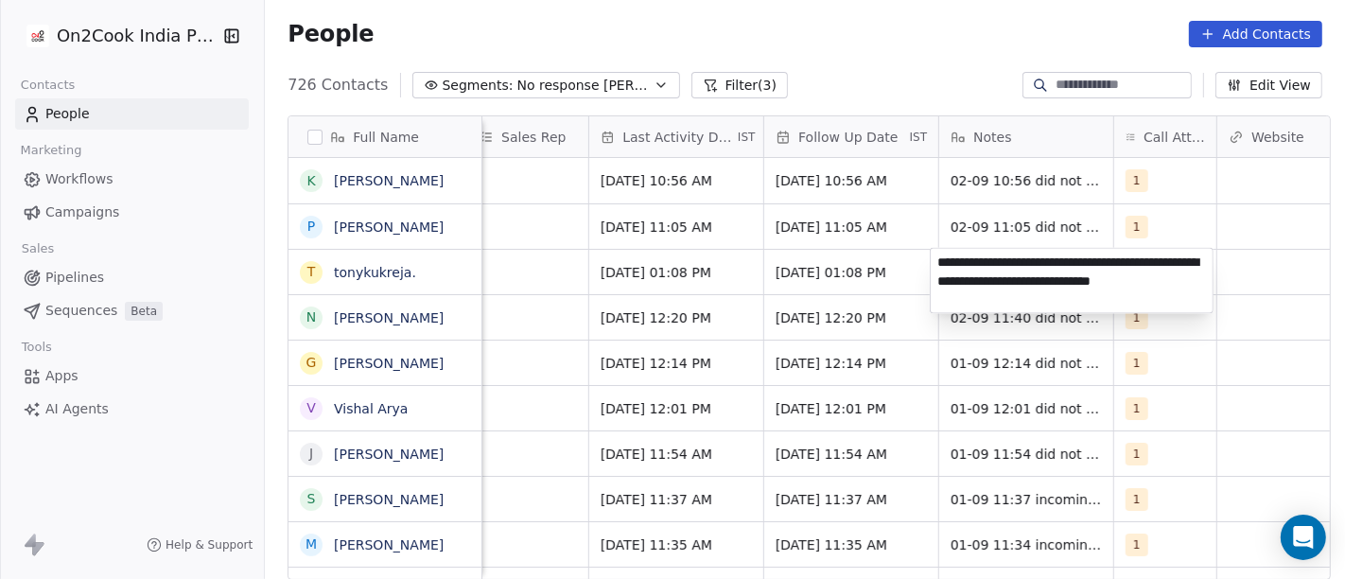
type textarea "**********"
click at [845, 288] on html "On2Cook India Pvt. Ltd. Contacts People Marketing Workflows Campaigns Sales Pip…" at bounding box center [672, 289] width 1345 height 579
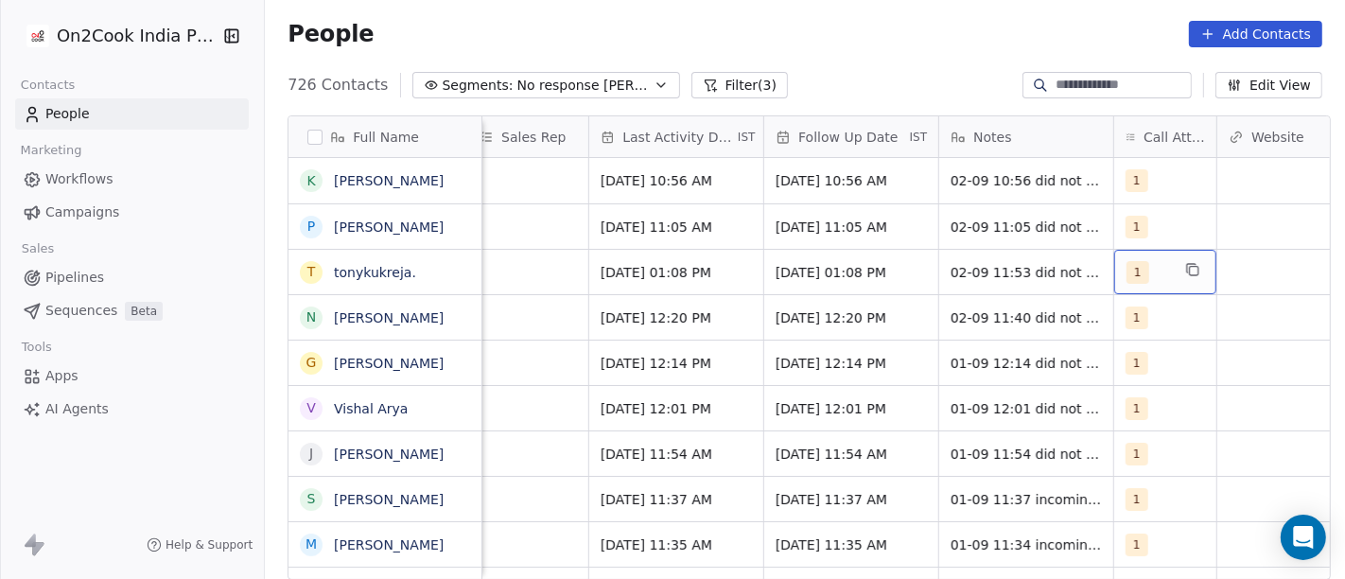
click at [1140, 283] on div "1" at bounding box center [1165, 272] width 102 height 44
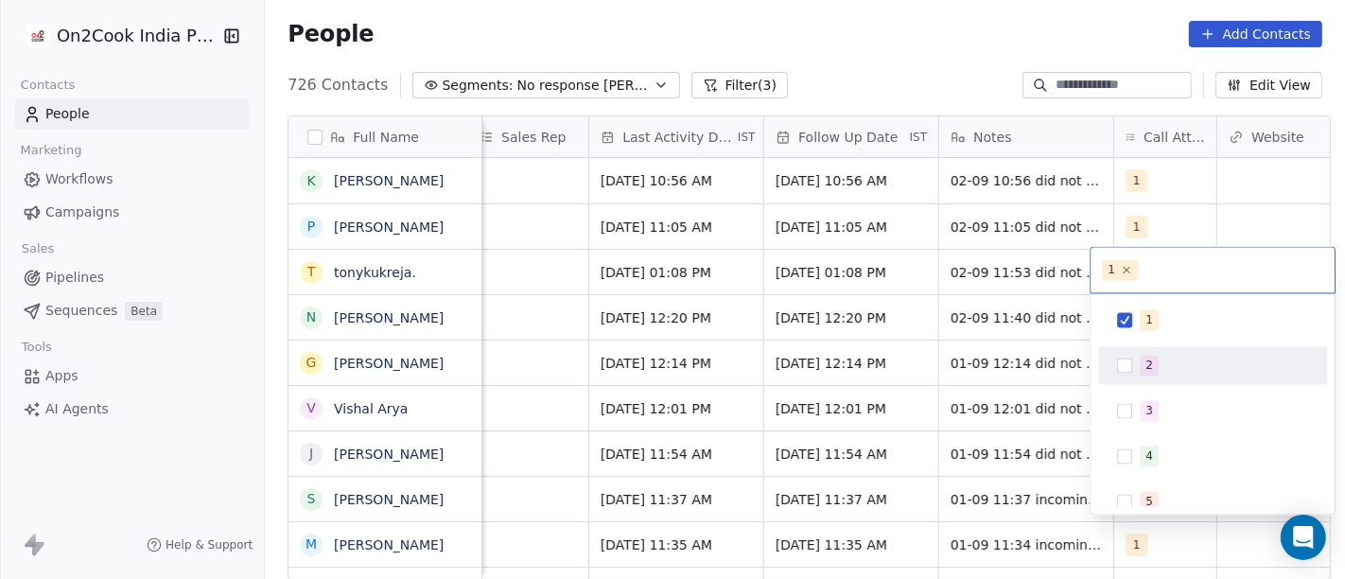
click at [1123, 366] on button "Suggestions" at bounding box center [1124, 365] width 15 height 15
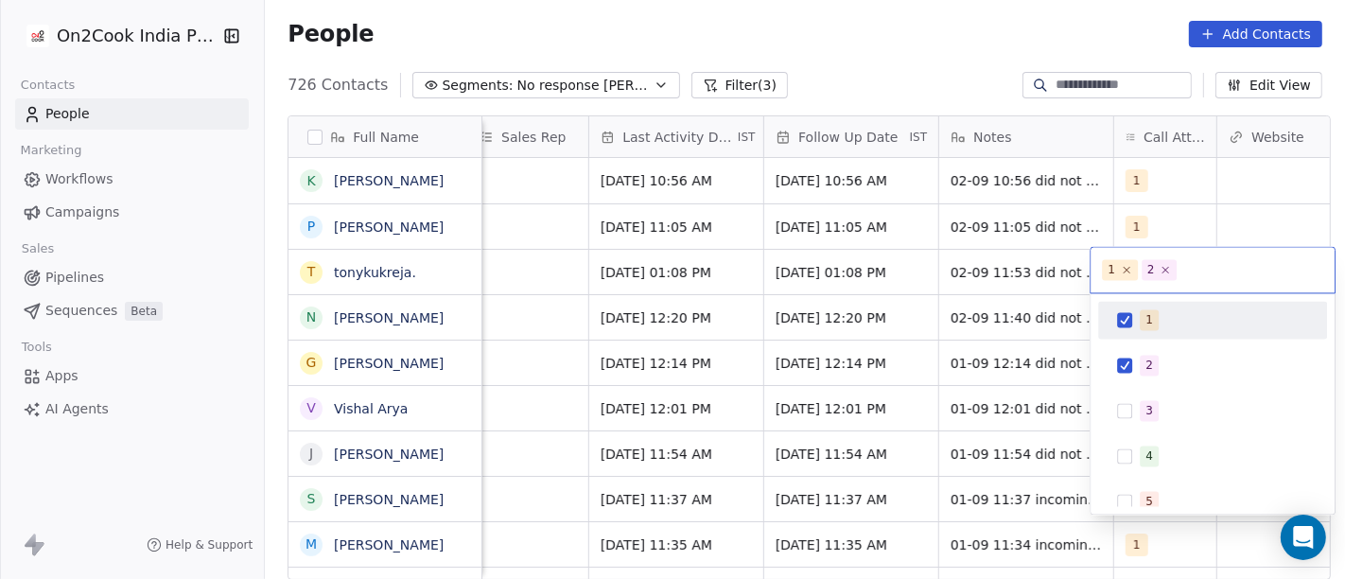
click at [1143, 324] on span "1" at bounding box center [1149, 319] width 19 height 21
click at [961, 37] on html "On2Cook India Pvt. Ltd. Contacts People Marketing Workflows Campaigns Sales Pip…" at bounding box center [672, 289] width 1345 height 579
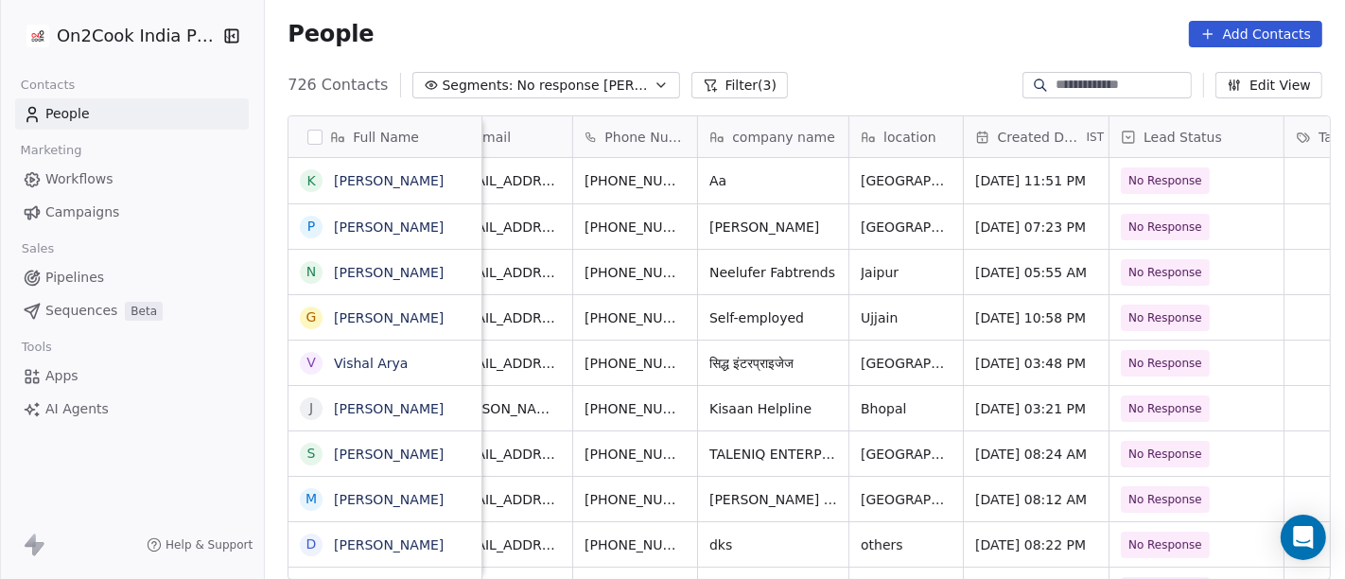
scroll to position [0, 0]
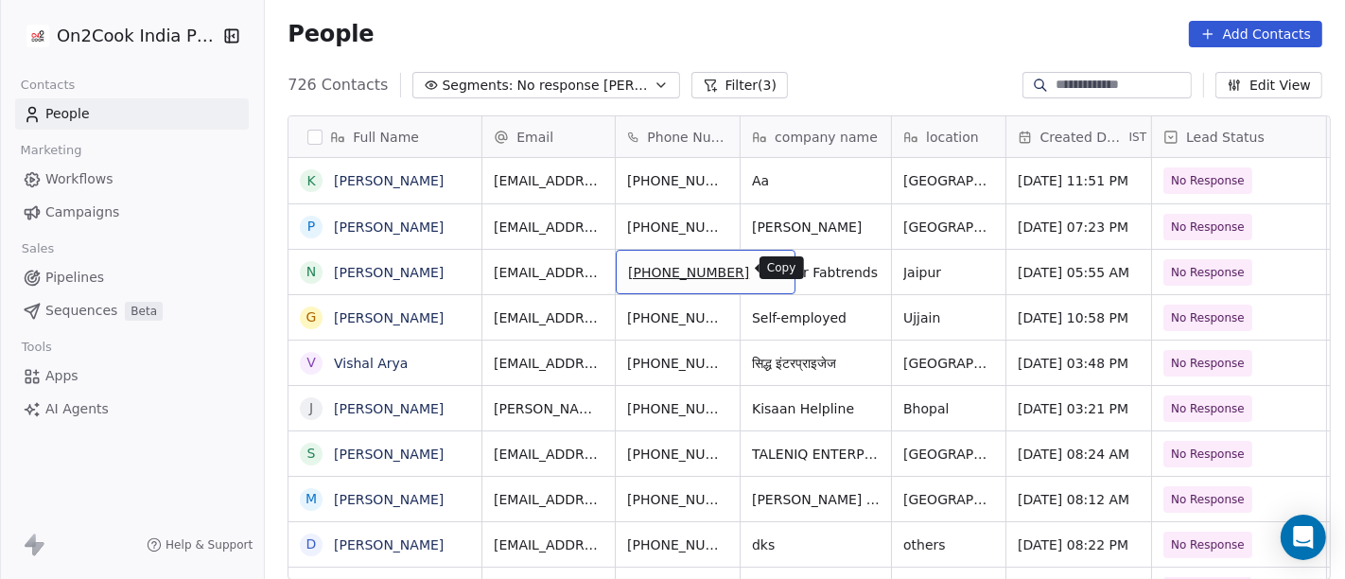
click at [764, 271] on icon "grid" at bounding box center [771, 269] width 15 height 15
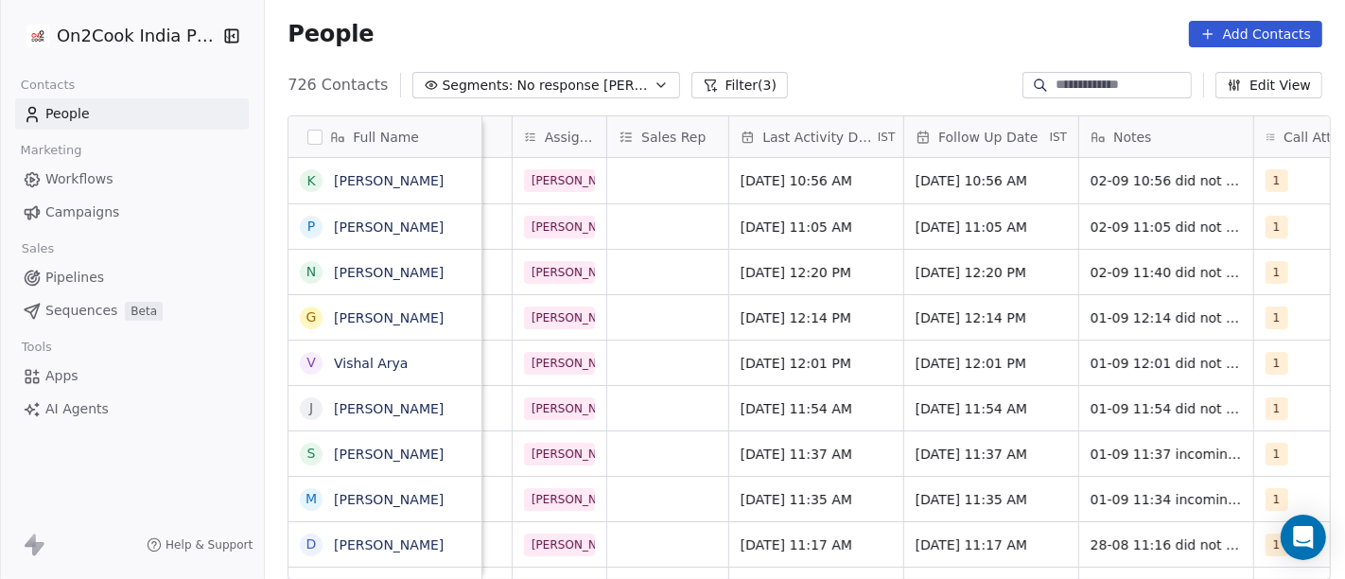
scroll to position [0, 1011]
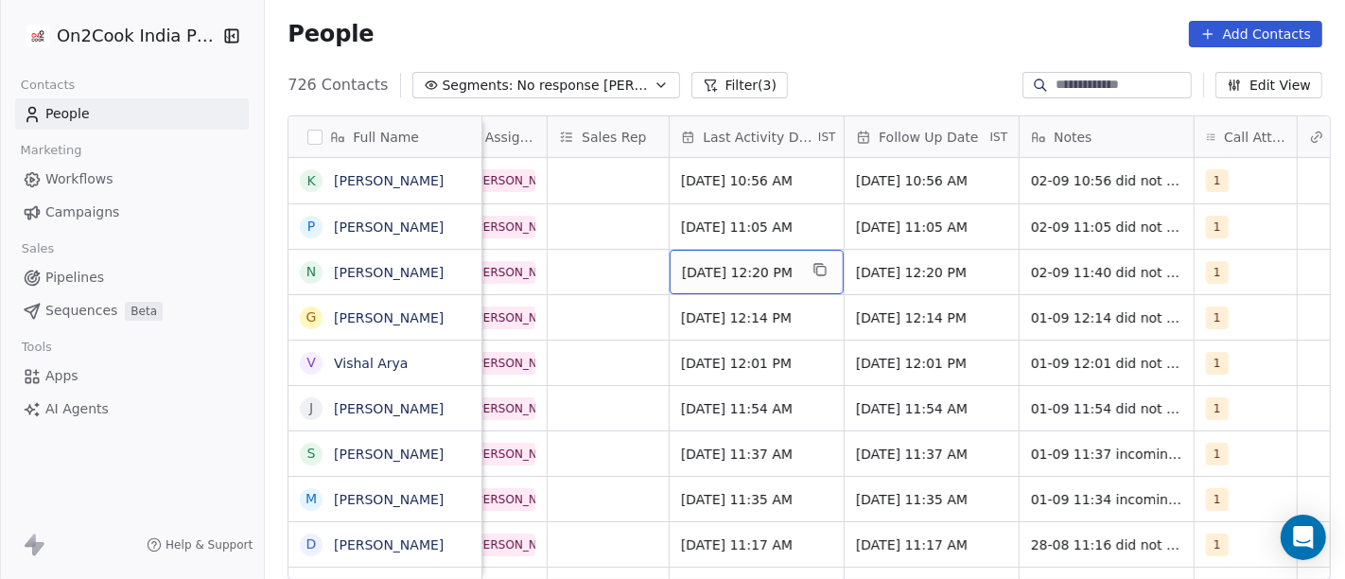
click at [708, 276] on span "Sep 01, 2025 12:20 PM" at bounding box center [739, 272] width 115 height 19
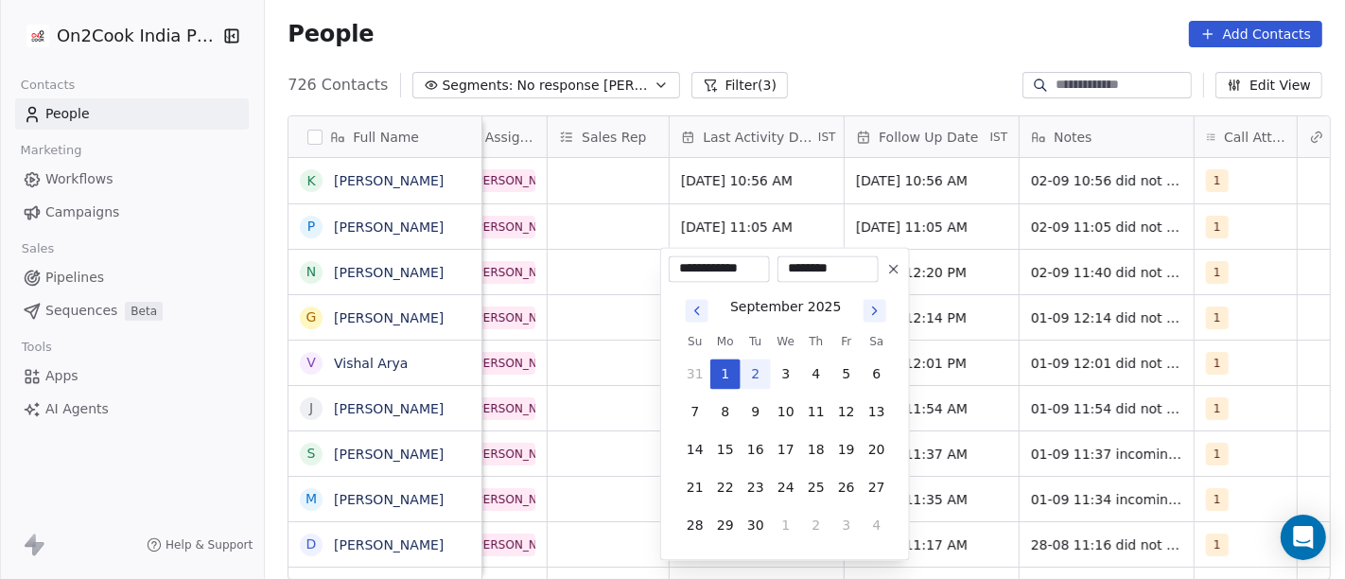
click at [756, 374] on button "2" at bounding box center [756, 374] width 30 height 30
type input "**********"
click at [884, 78] on html "On2Cook India Pvt. Ltd. Contacts People Marketing Workflows Campaigns Sales Pip…" at bounding box center [672, 289] width 1345 height 579
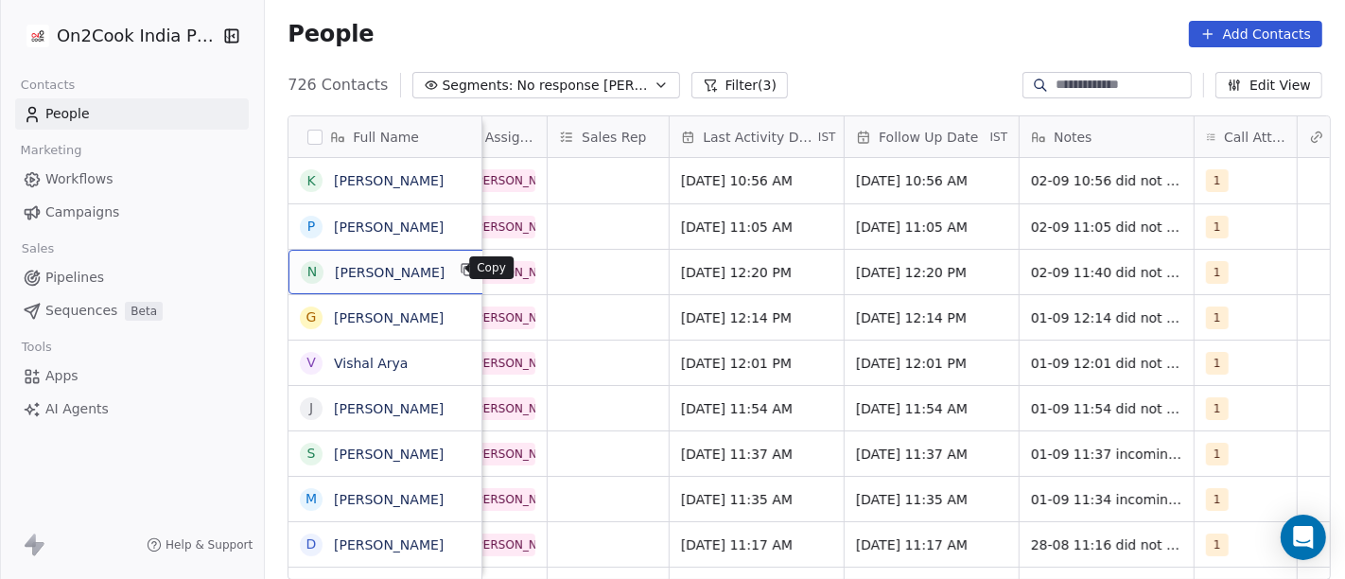
click at [461, 270] on icon "grid" at bounding box center [468, 269] width 15 height 15
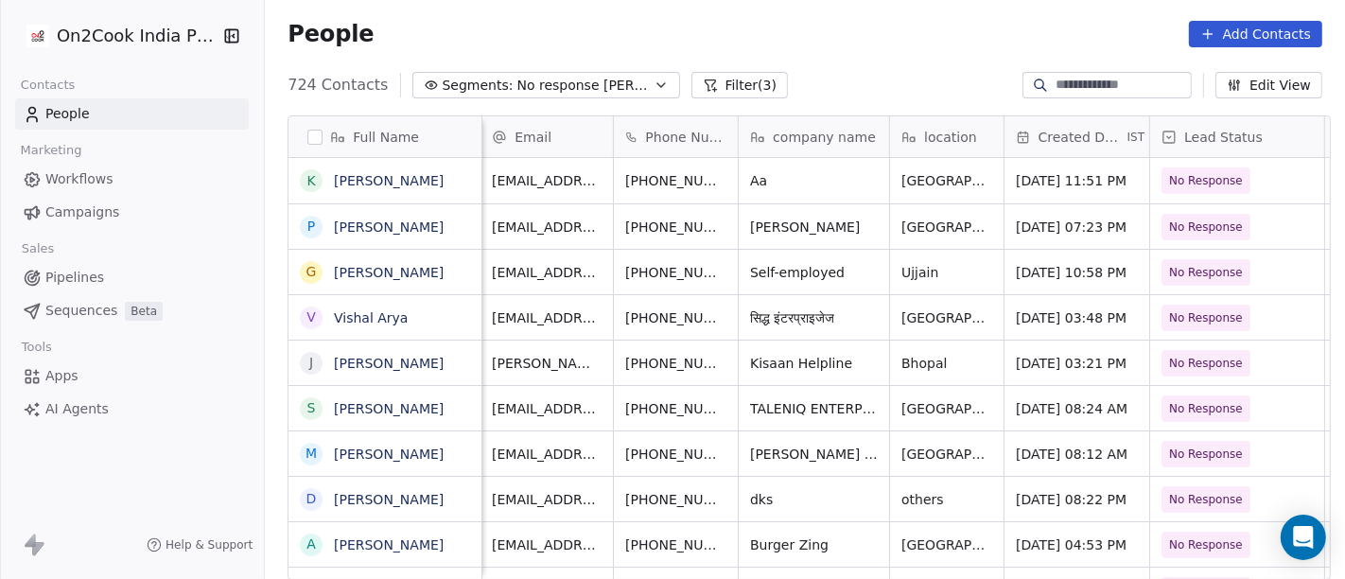
scroll to position [0, 0]
click at [769, 271] on icon "grid" at bounding box center [773, 271] width 9 height 9
click at [769, 268] on icon "grid" at bounding box center [773, 271] width 9 height 9
click at [928, 275] on span "Ujjain" at bounding box center [931, 272] width 55 height 19
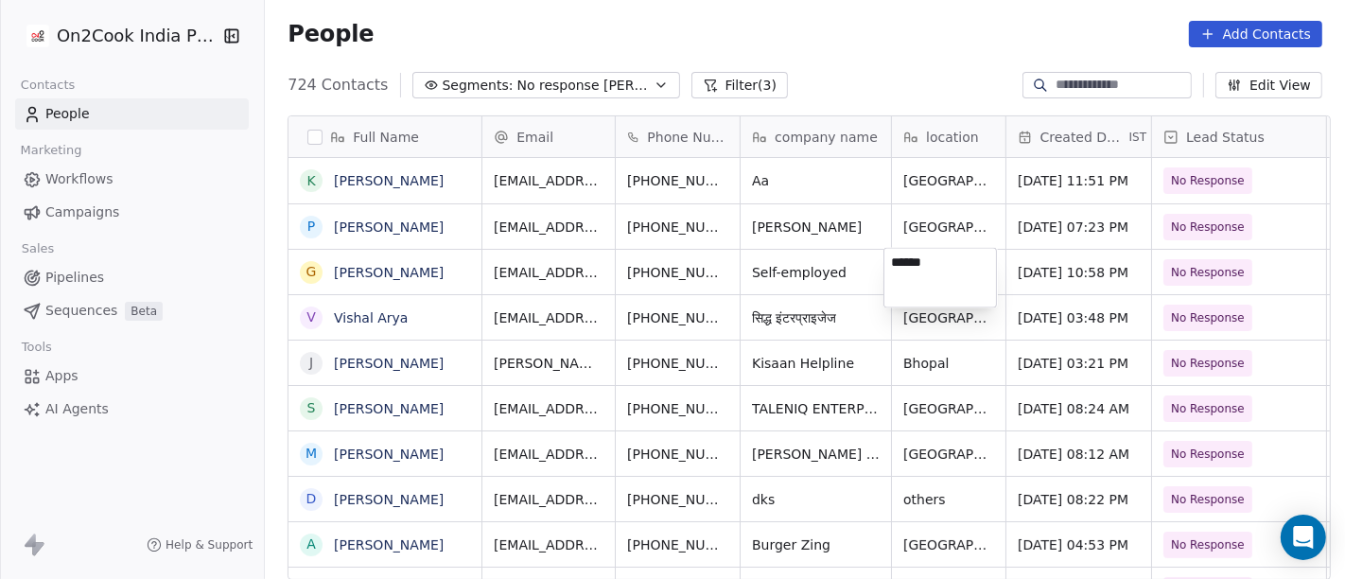
click at [935, 16] on html "On2Cook India Pvt. Ltd. Contacts People Marketing Workflows Campaigns Sales Pip…" at bounding box center [672, 289] width 1345 height 579
click at [913, 48] on div "People Add Contacts" at bounding box center [805, 34] width 1080 height 72
click at [457, 277] on button "grid" at bounding box center [468, 269] width 23 height 23
click at [658, 266] on span "+919713258489" at bounding box center [688, 272] width 121 height 19
click at [637, 268] on input "**********" at bounding box center [684, 271] width 149 height 38
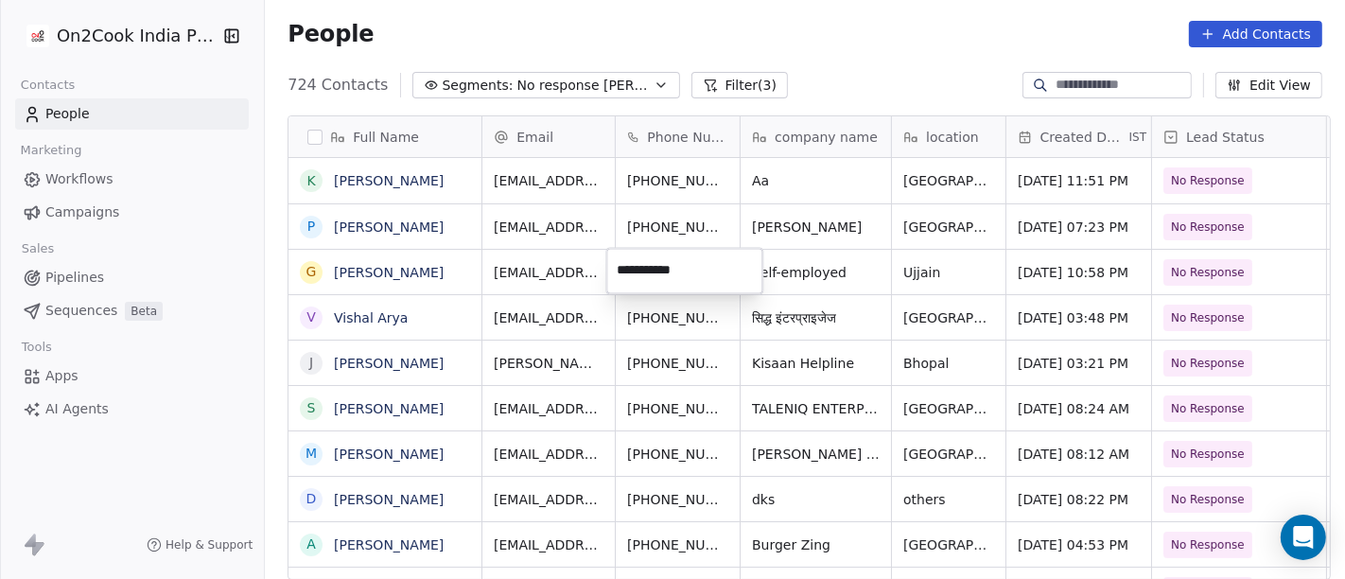
type input "**********"
click at [821, 263] on html "On2Cook India Pvt. Ltd. Contacts People Marketing Workflows Campaigns Sales Pip…" at bounding box center [672, 289] width 1345 height 579
click at [727, 271] on icon "grid" at bounding box center [734, 269] width 15 height 15
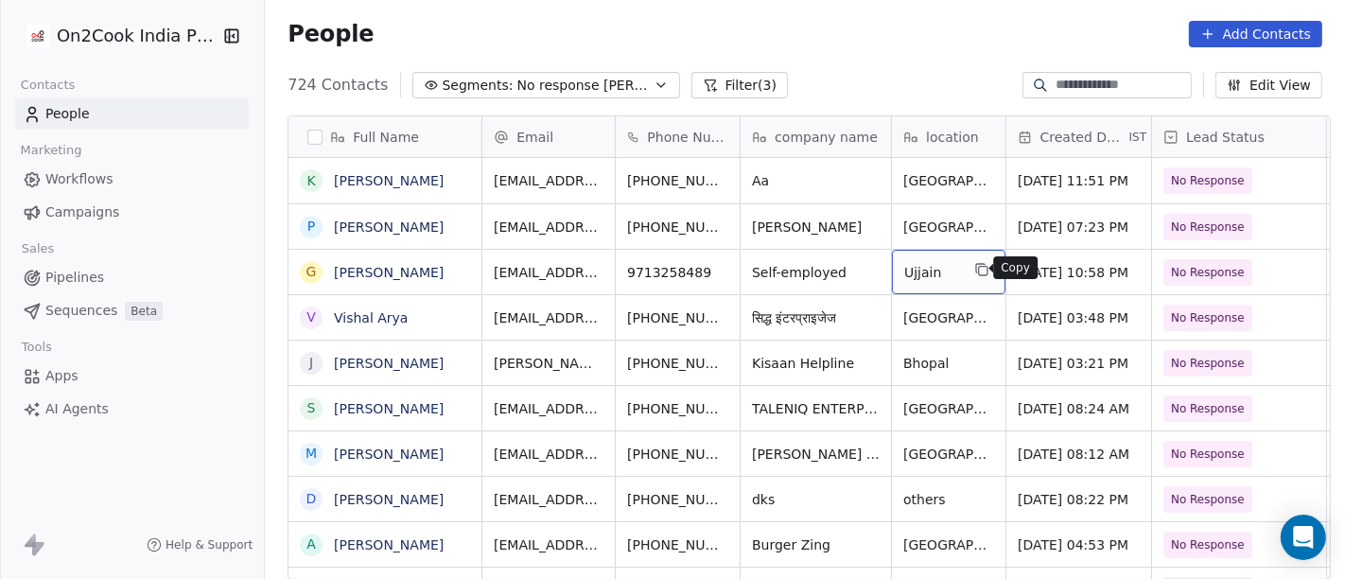
click at [974, 270] on icon "grid" at bounding box center [981, 269] width 15 height 15
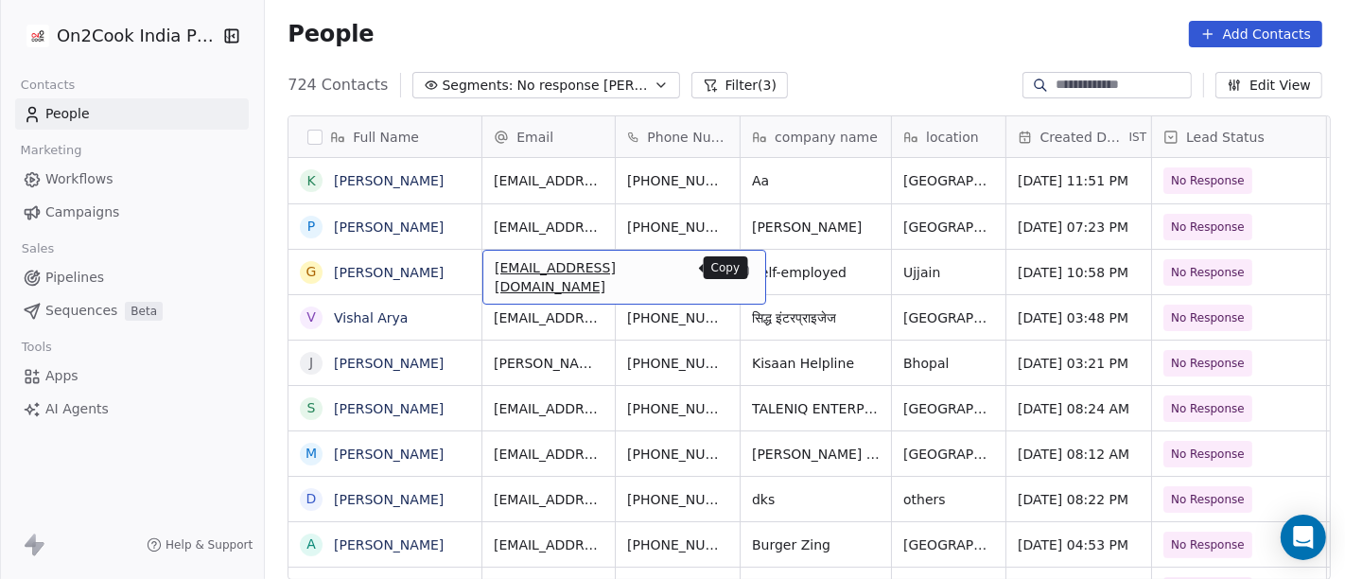
click at [731, 271] on button "grid" at bounding box center [742, 269] width 23 height 23
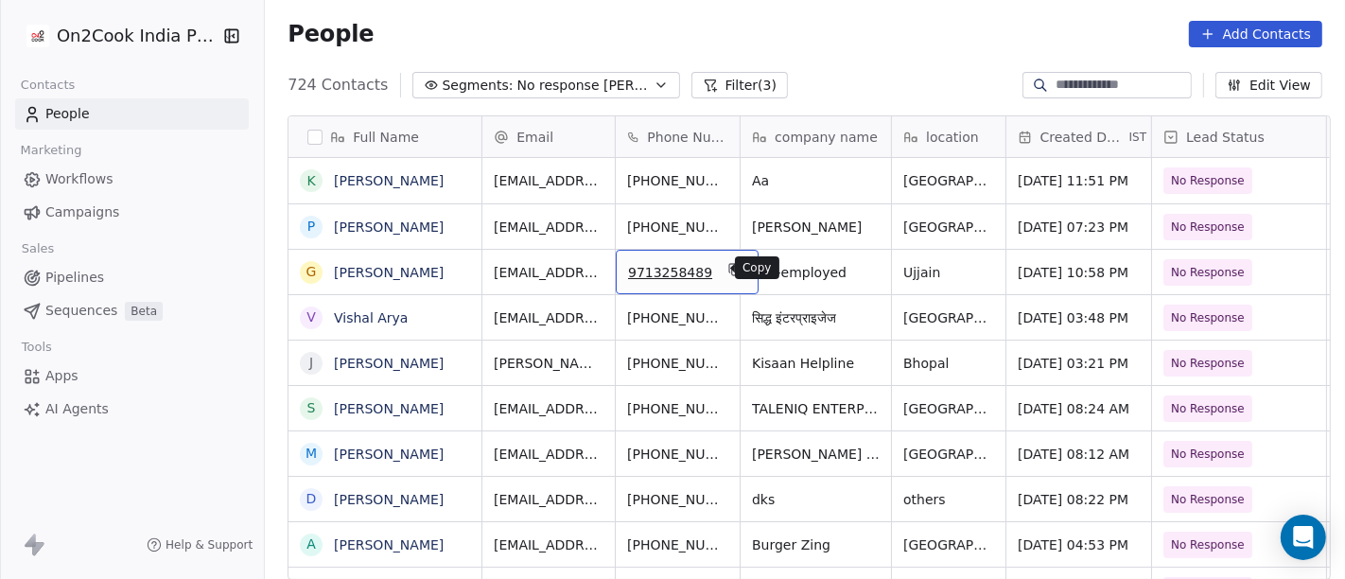
click at [724, 267] on button "grid" at bounding box center [735, 269] width 23 height 23
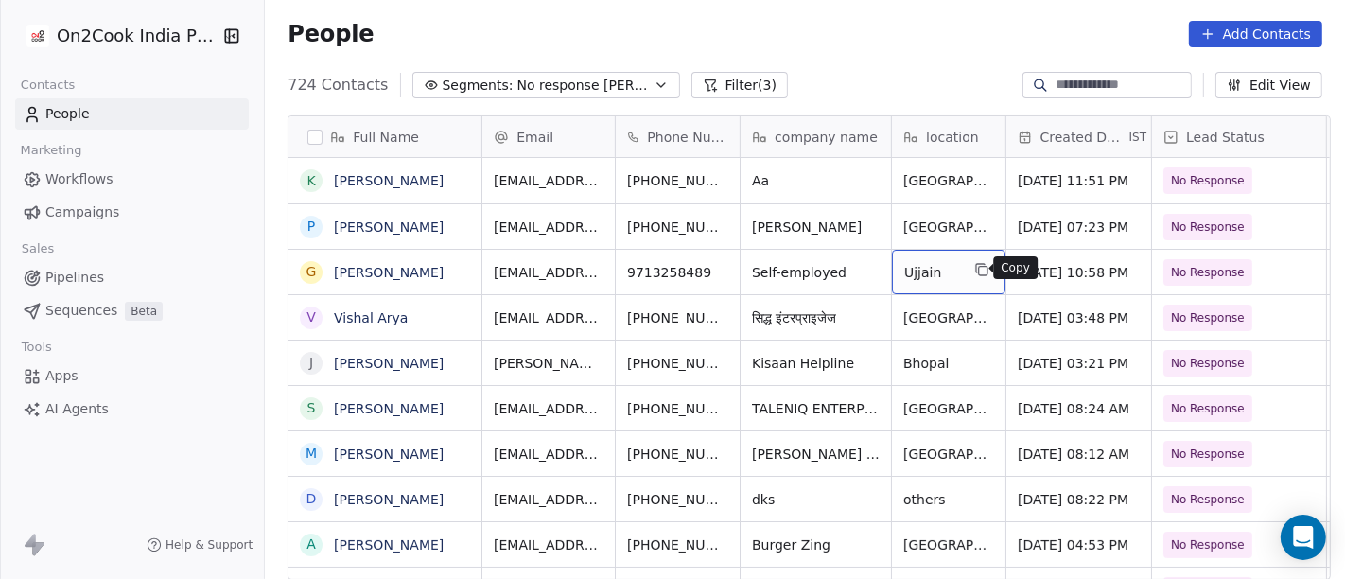
click at [974, 266] on icon "grid" at bounding box center [981, 269] width 15 height 15
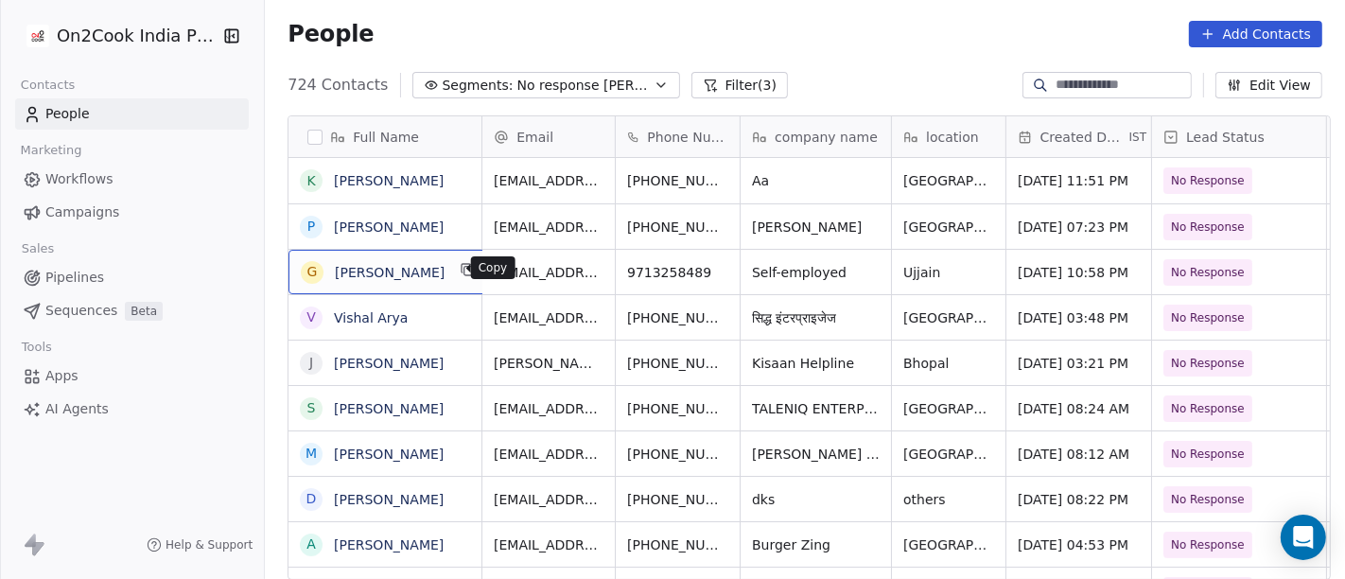
click at [461, 263] on icon "grid" at bounding box center [468, 269] width 15 height 15
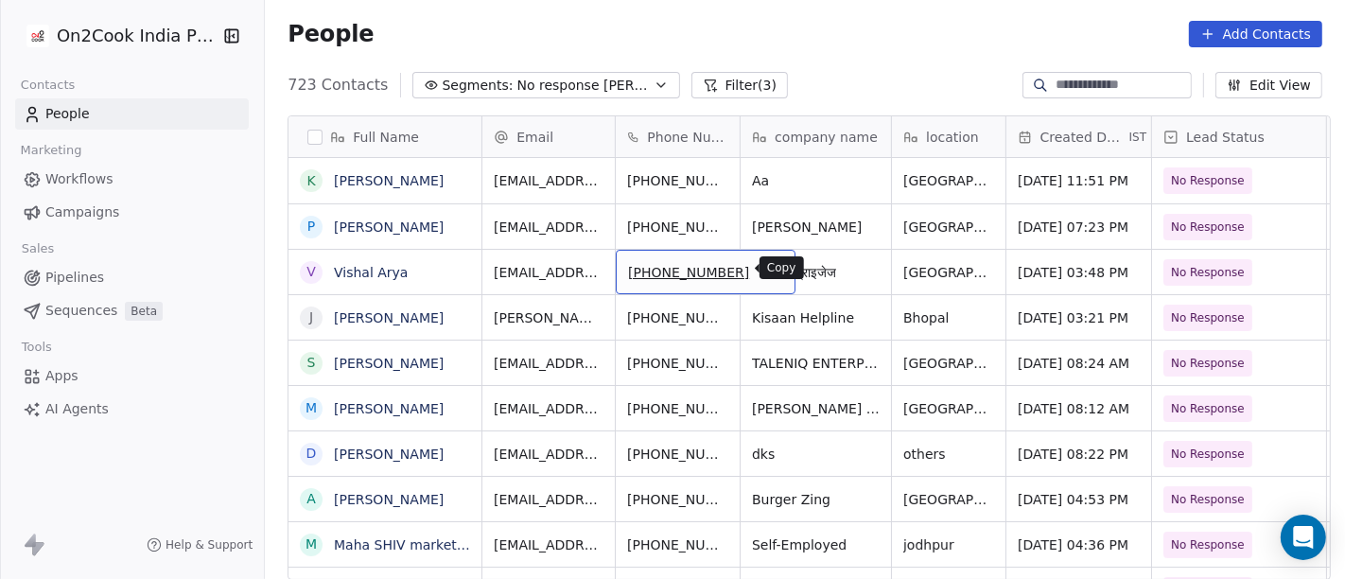
click at [764, 271] on icon "grid" at bounding box center [771, 269] width 15 height 15
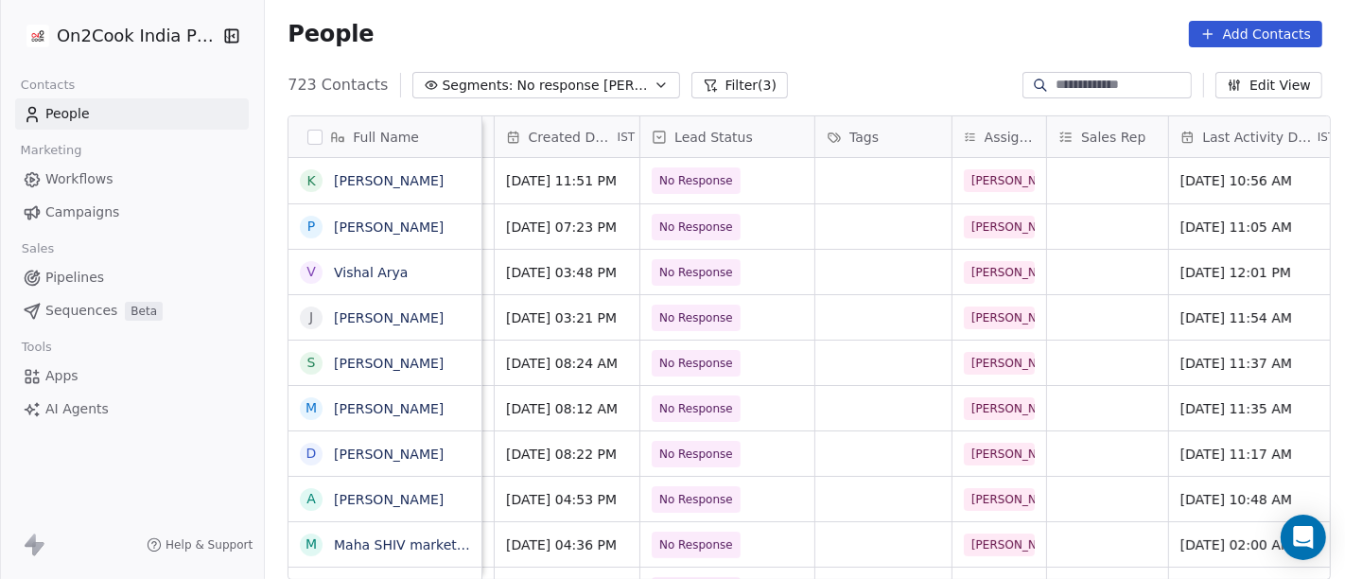
scroll to position [0, 621]
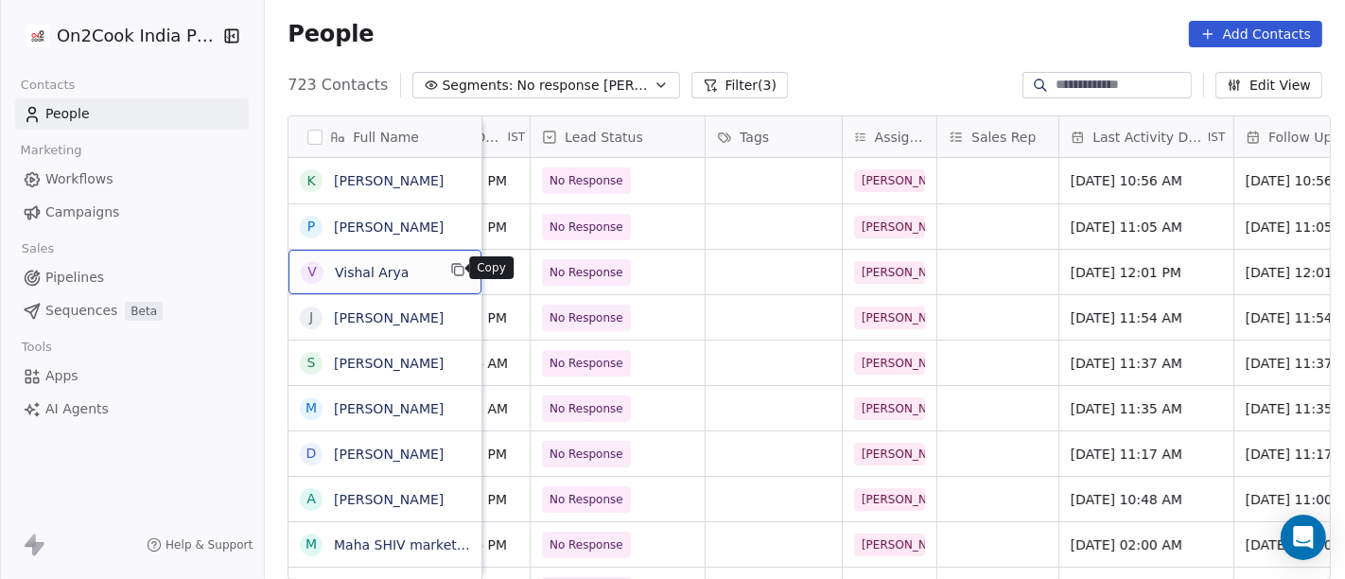
click at [455, 274] on icon "grid" at bounding box center [459, 271] width 9 height 9
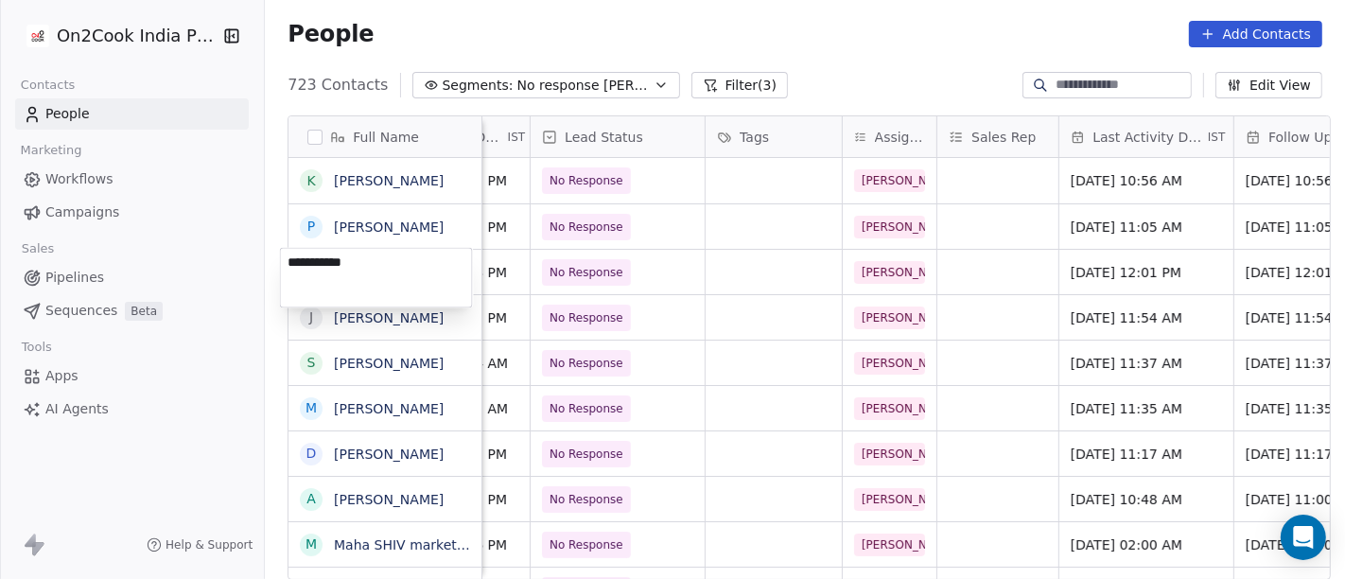
click at [413, 260] on textarea "**********" at bounding box center [376, 277] width 191 height 59
click at [734, 289] on html "On2Cook India Pvt. Ltd. Contacts People Marketing Workflows Campaigns Sales Pip…" at bounding box center [672, 289] width 1345 height 579
click at [707, 272] on html "On2Cook India Pvt. Ltd. Contacts People Marketing Workflows Campaigns Sales Pip…" at bounding box center [672, 289] width 1345 height 579
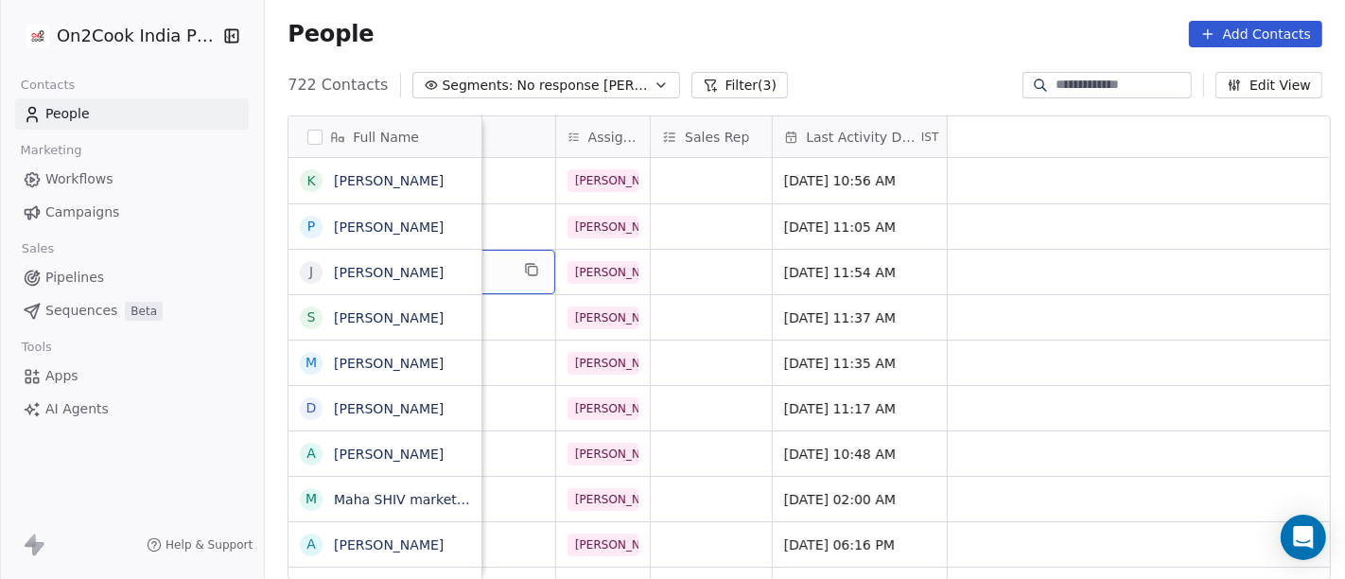
scroll to position [0, 0]
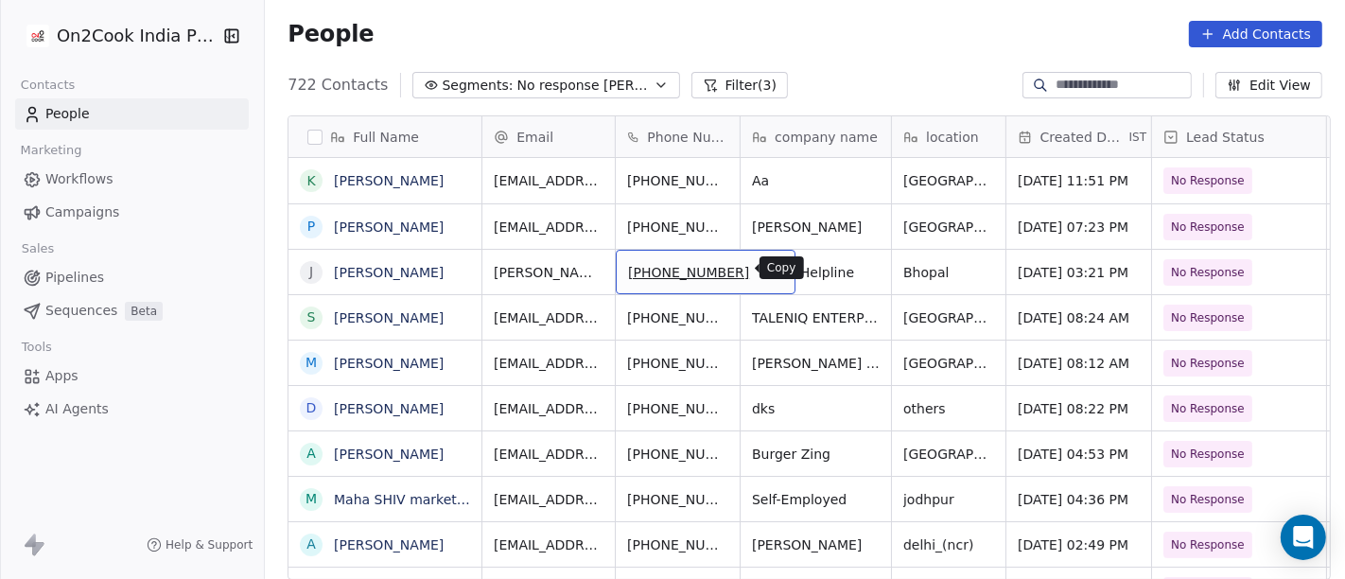
click at [761, 274] on button "grid" at bounding box center [772, 269] width 23 height 23
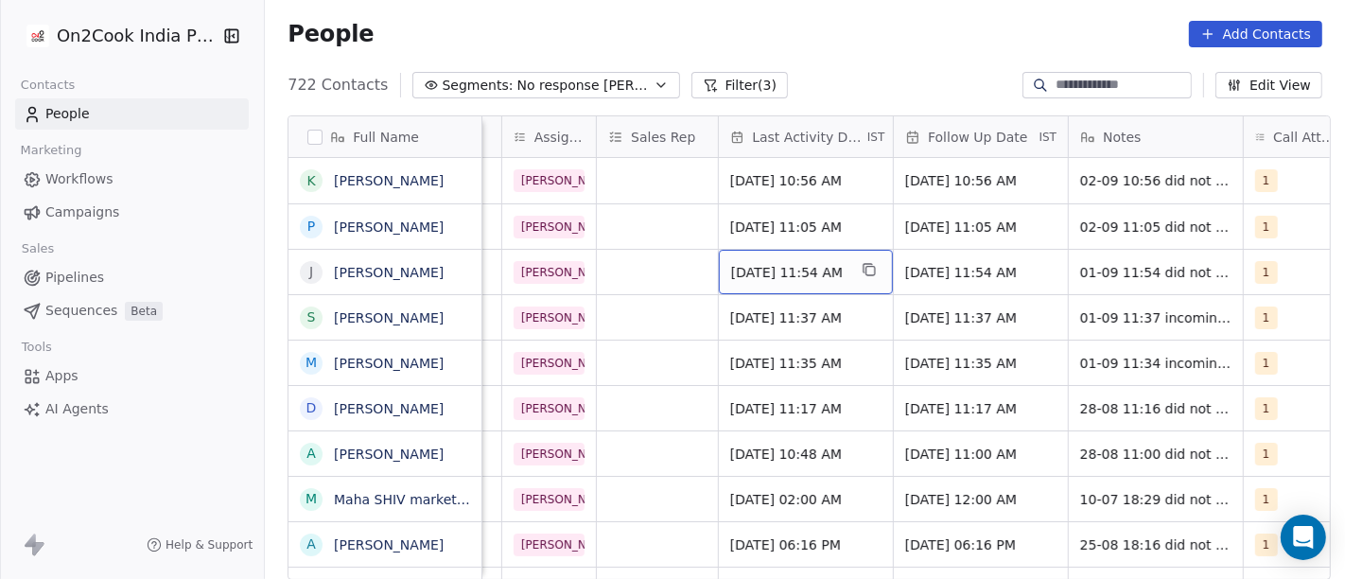
scroll to position [0, 964]
click at [830, 276] on span "Sep 01, 2025 11:54 AM" at bounding box center [786, 272] width 115 height 19
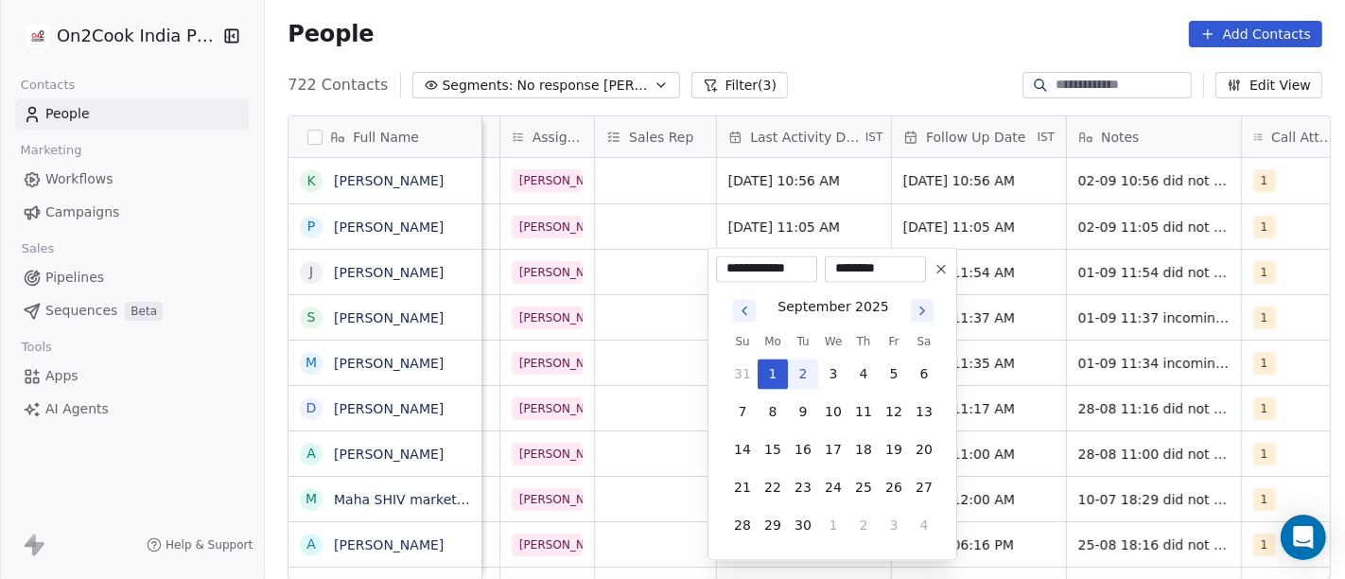
click at [802, 381] on button "2" at bounding box center [803, 374] width 30 height 30
type input "**********"
click at [923, 95] on html "On2Cook India Pvt. Ltd. Contacts People Marketing Workflows Campaigns Sales Pip…" at bounding box center [672, 289] width 1345 height 579
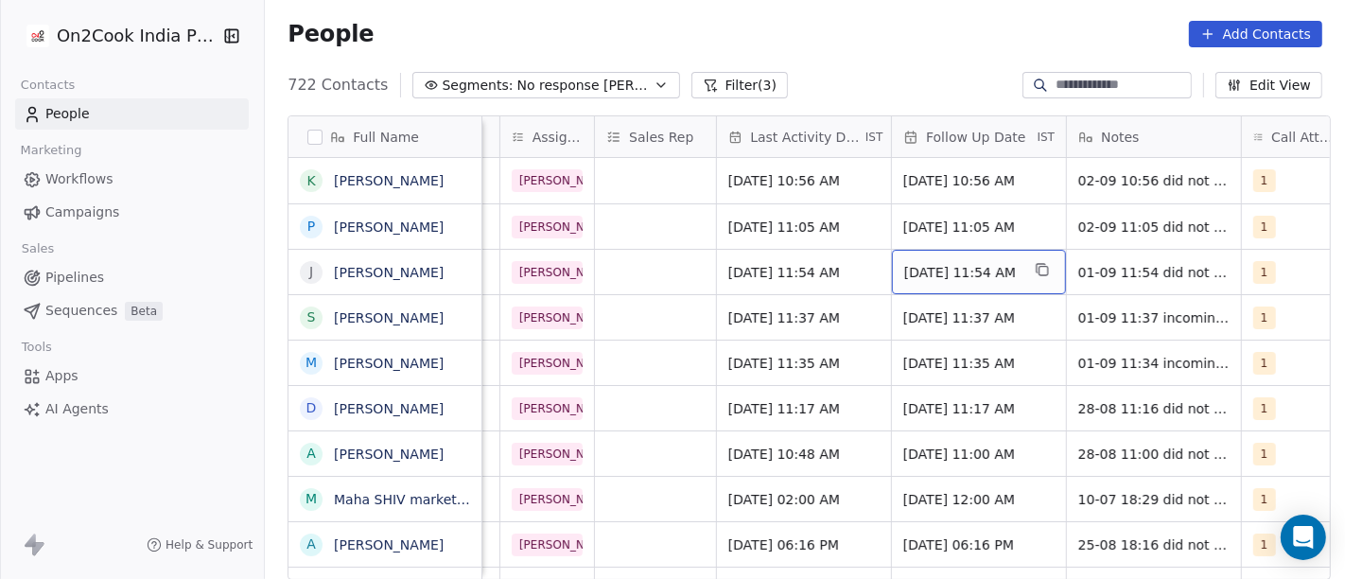
click at [940, 284] on div "08/09/2025 11:54 AM" at bounding box center [979, 272] width 174 height 44
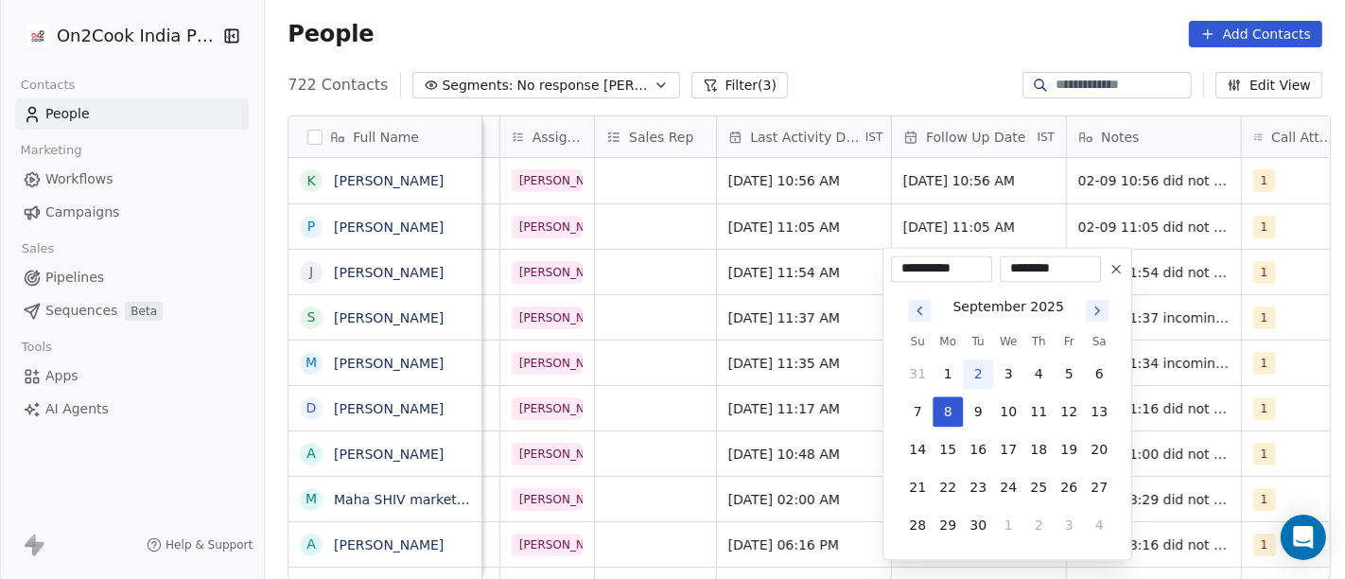
click at [1027, 44] on html "On2Cook India Pvt. Ltd. Contacts People Marketing Workflows Campaigns Sales Pip…" at bounding box center [672, 289] width 1345 height 579
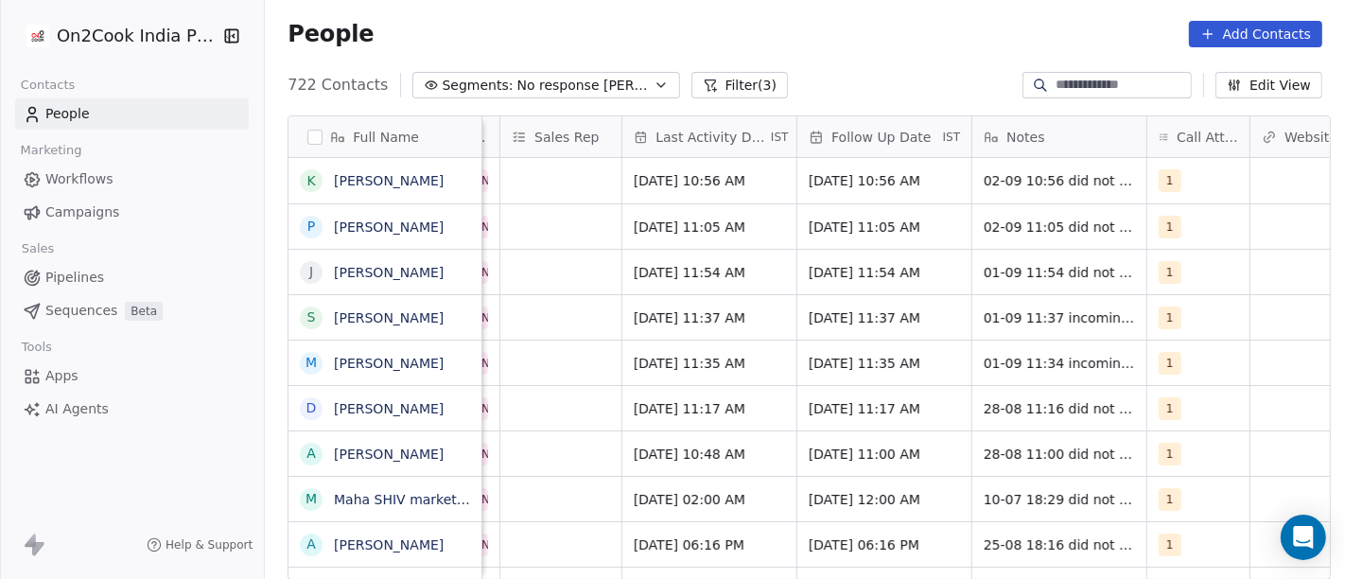
scroll to position [0, 1096]
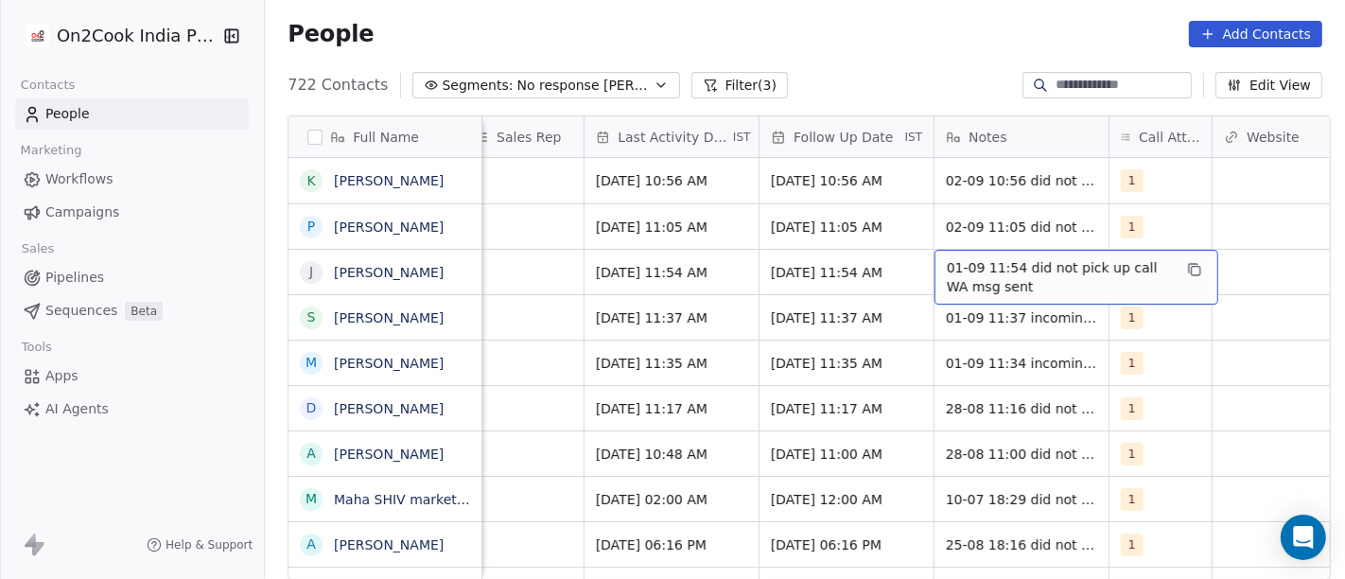
click at [1013, 266] on span "01-09 11:54 did not pick up call WA msg sent" at bounding box center [1059, 277] width 225 height 38
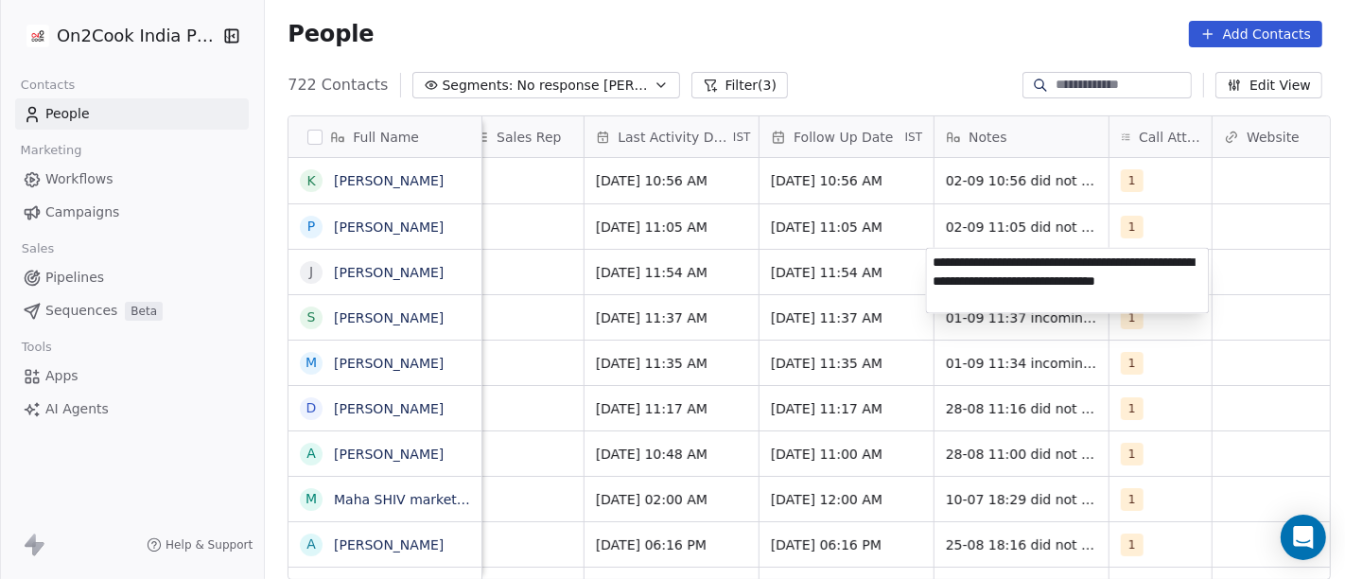
type textarea "**********"
click at [1210, 266] on html "On2Cook India Pvt. Ltd. Contacts People Marketing Workflows Campaigns Sales Pip…" at bounding box center [672, 289] width 1345 height 579
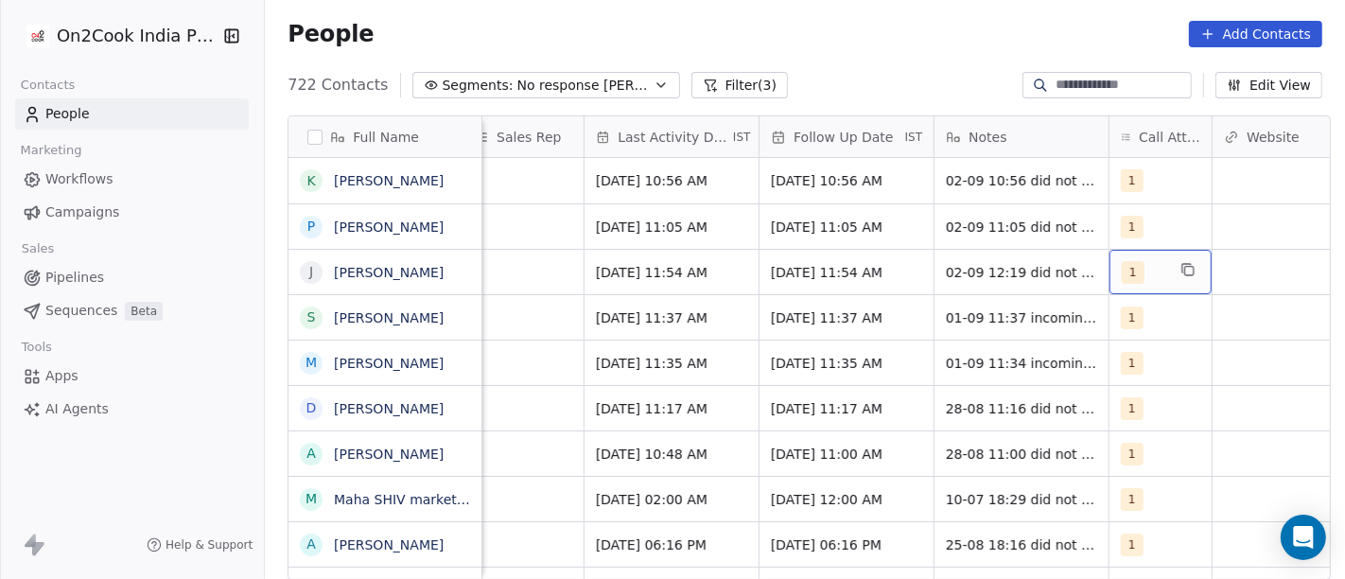
click at [1144, 268] on div "1" at bounding box center [1144, 272] width 44 height 23
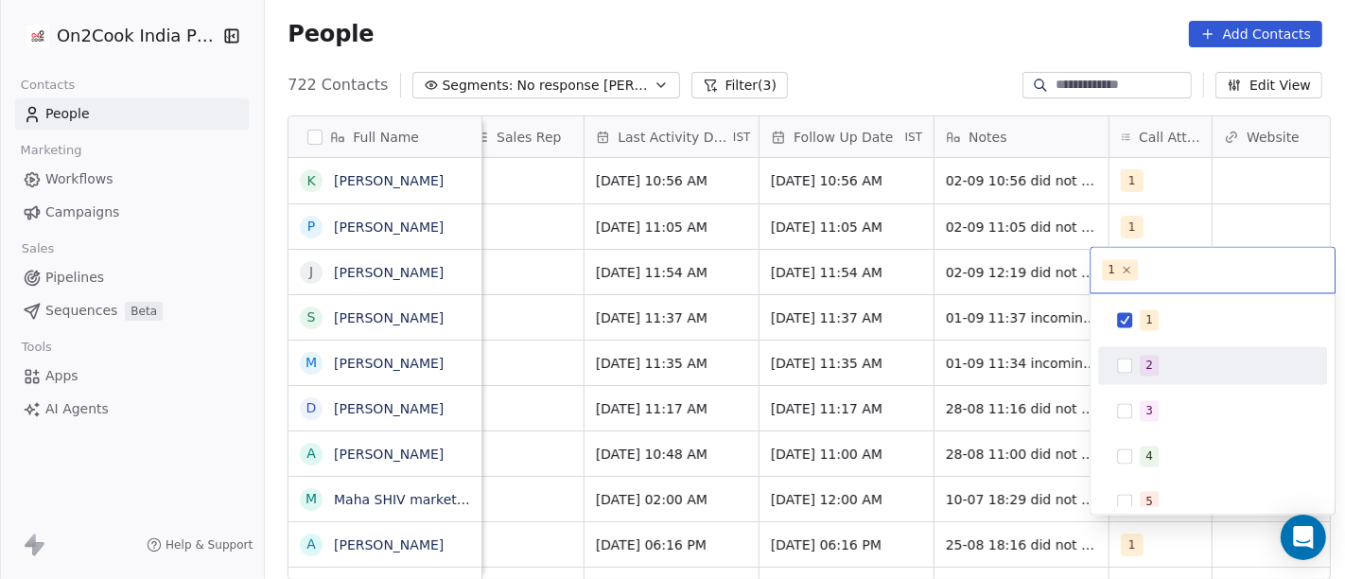
click at [1150, 369] on div "2" at bounding box center [1150, 365] width 8 height 17
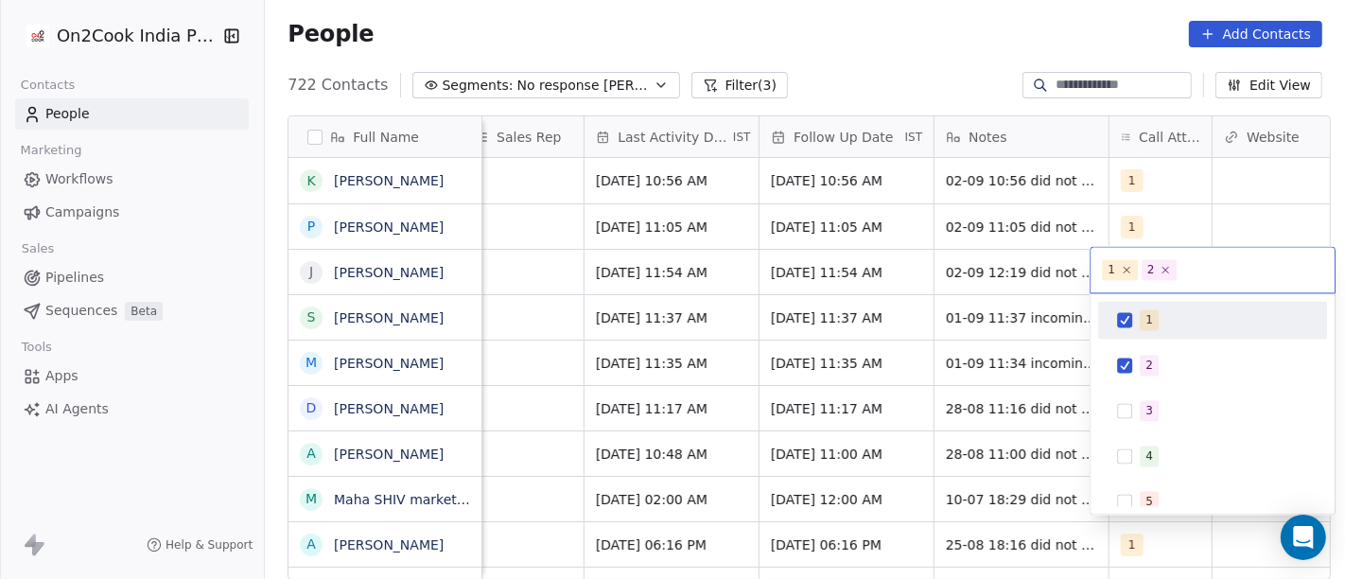
click at [1136, 312] on div "1" at bounding box center [1213, 320] width 214 height 30
click at [970, 78] on html "On2Cook India Pvt. Ltd. Contacts People Marketing Workflows Campaigns Sales Pip…" at bounding box center [672, 289] width 1345 height 579
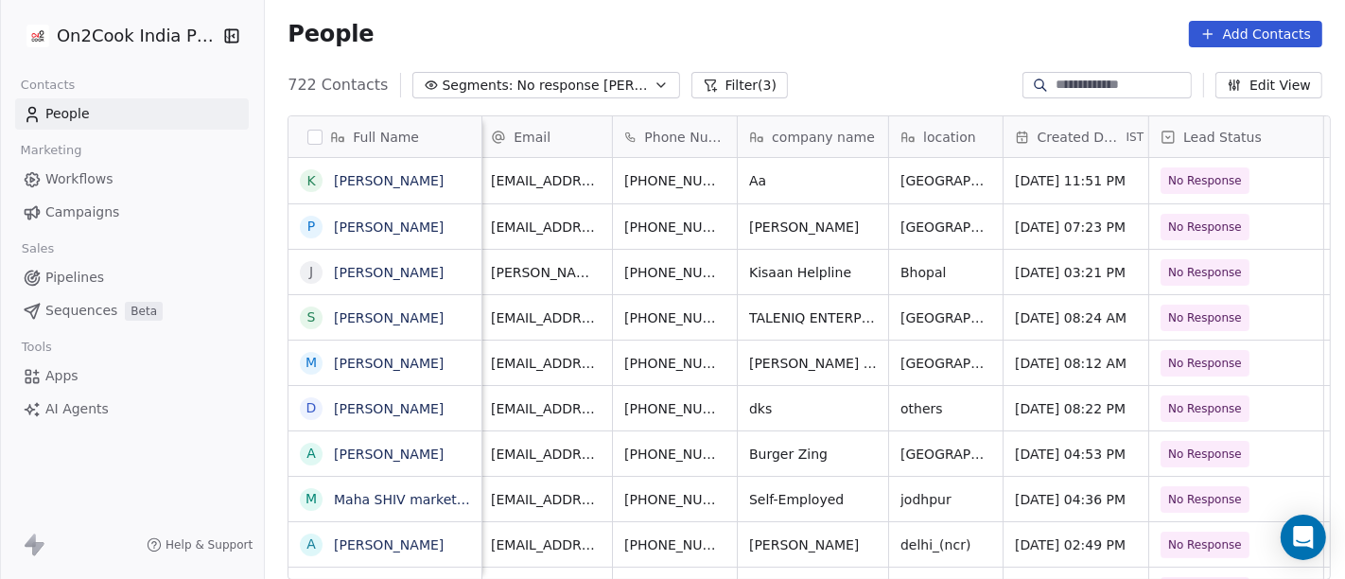
scroll to position [0, 0]
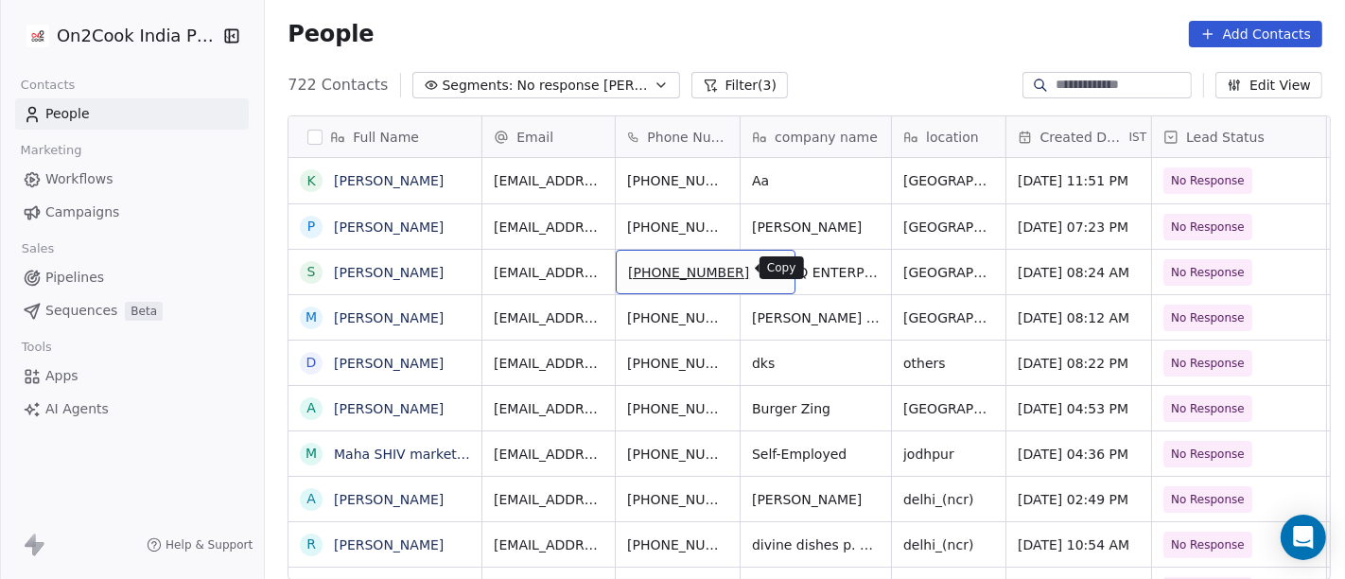
click at [764, 269] on icon "grid" at bounding box center [771, 269] width 15 height 15
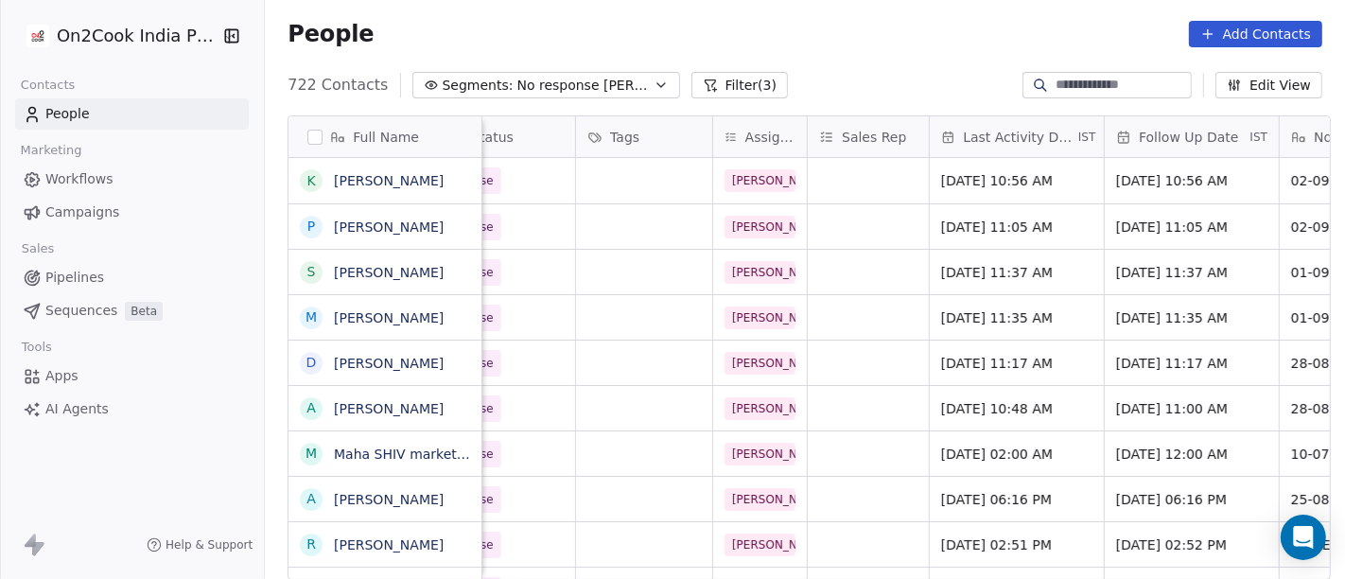
scroll to position [0, 834]
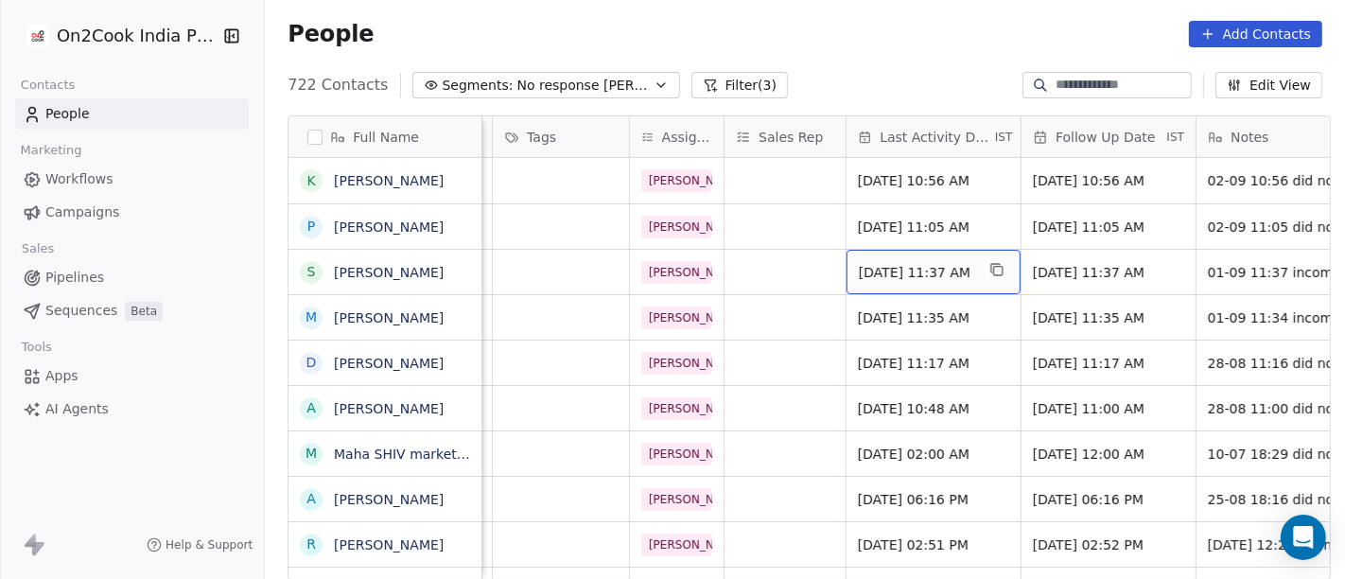
click at [869, 267] on span "Sep 01, 2025 11:37 AM" at bounding box center [916, 272] width 115 height 19
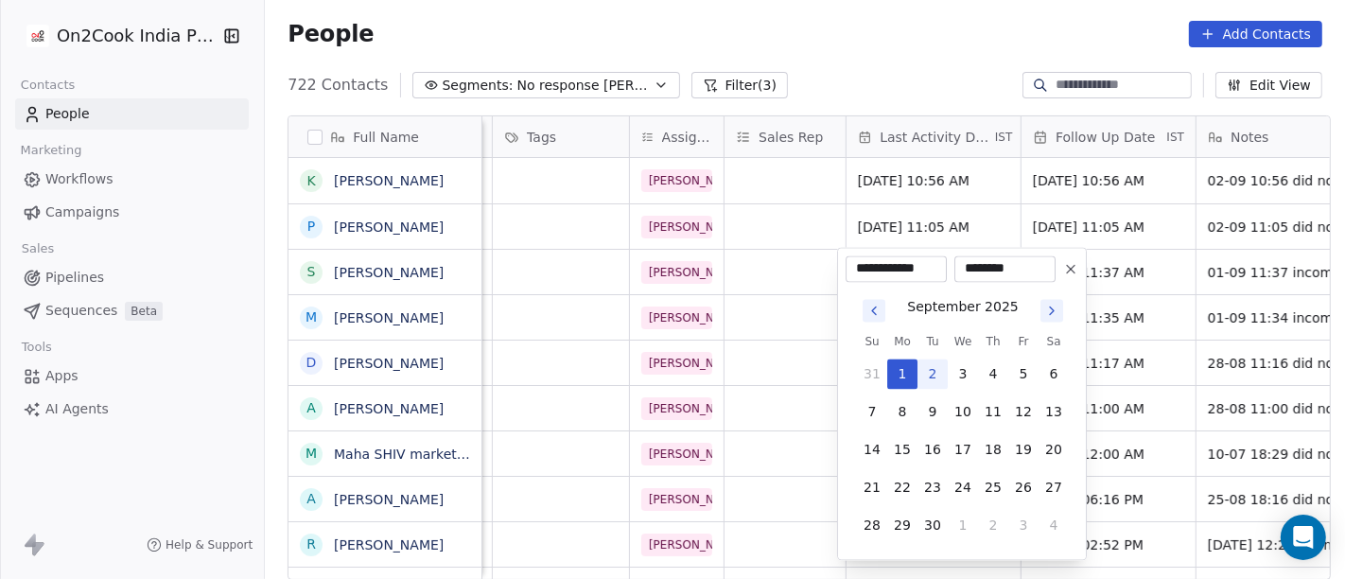
click at [936, 374] on button "2" at bounding box center [933, 374] width 30 height 30
type input "**********"
click at [855, 16] on html "On2Cook India Pvt. Ltd. Contacts People Marketing Workflows Campaigns Sales Pip…" at bounding box center [672, 289] width 1345 height 579
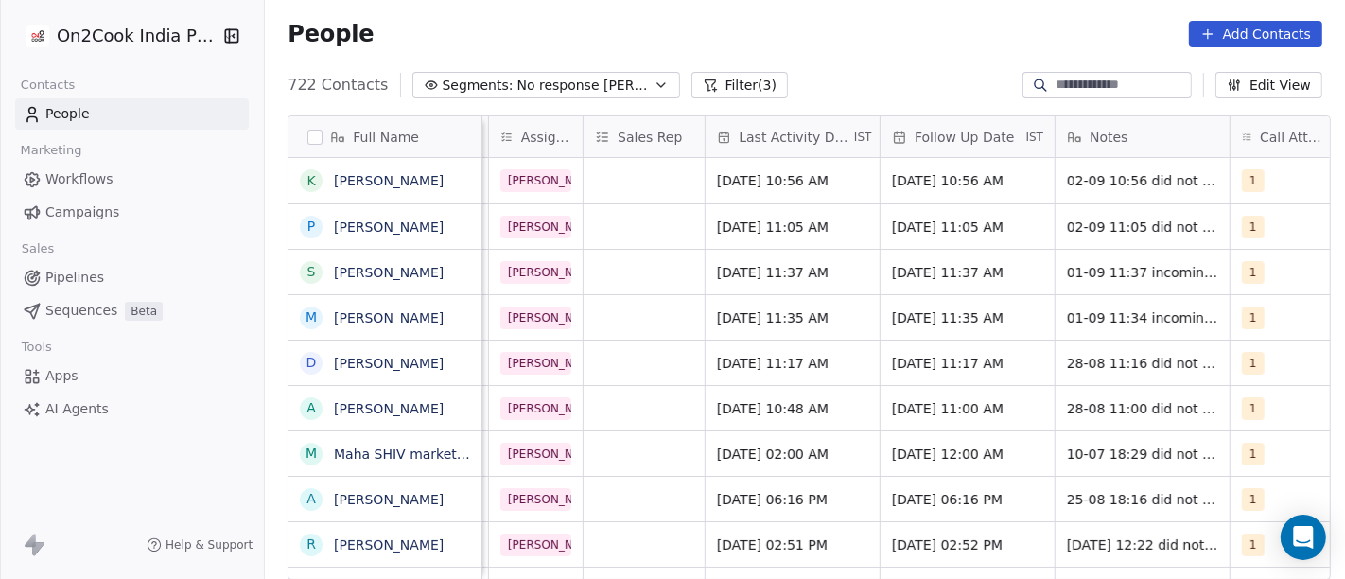
scroll to position [0, 1021]
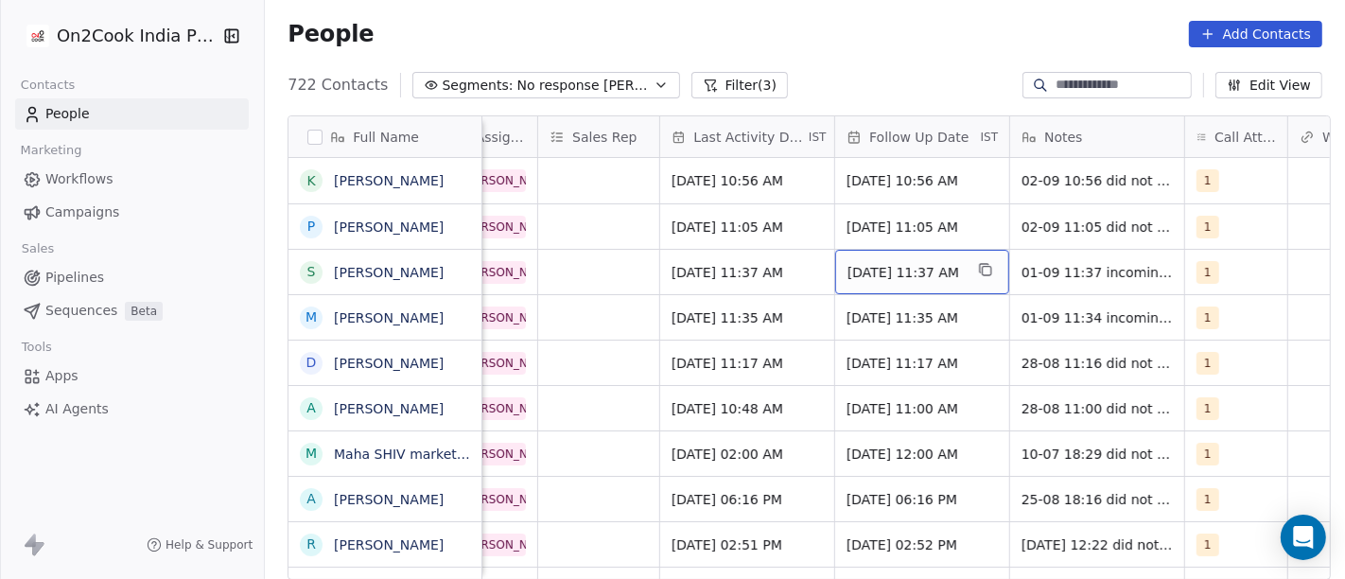
click at [936, 267] on span "08/09/2025 11:37 AM" at bounding box center [905, 272] width 115 height 19
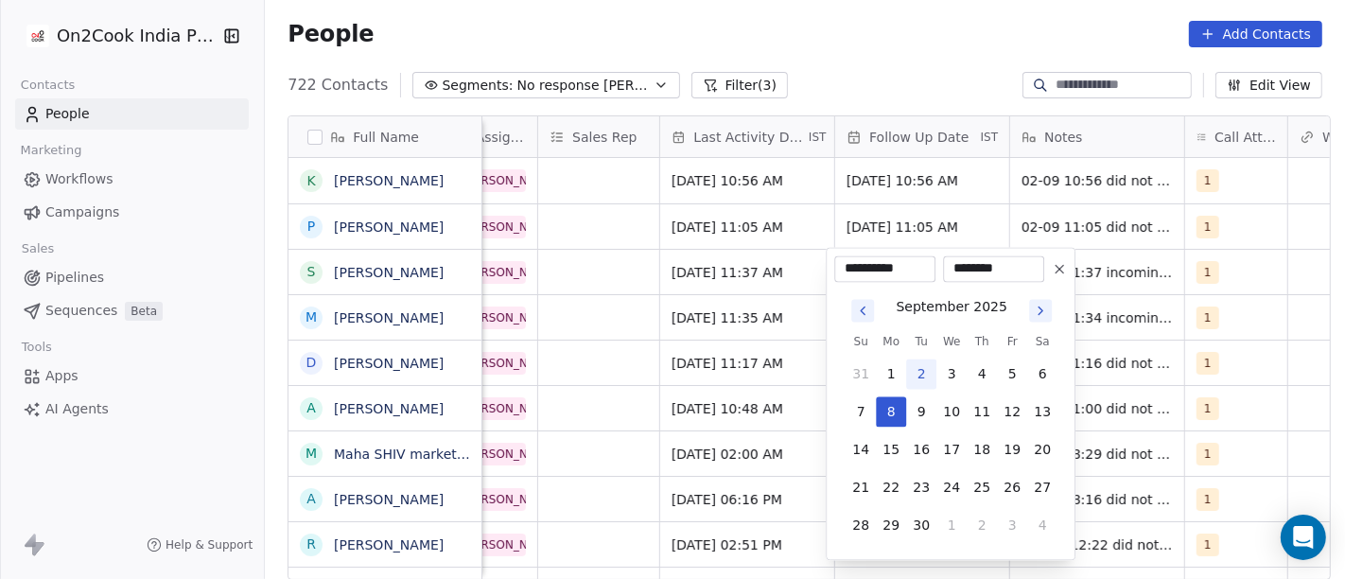
click at [1093, 274] on html "On2Cook India Pvt. Ltd. Contacts People Marketing Workflows Campaigns Sales Pip…" at bounding box center [672, 289] width 1345 height 579
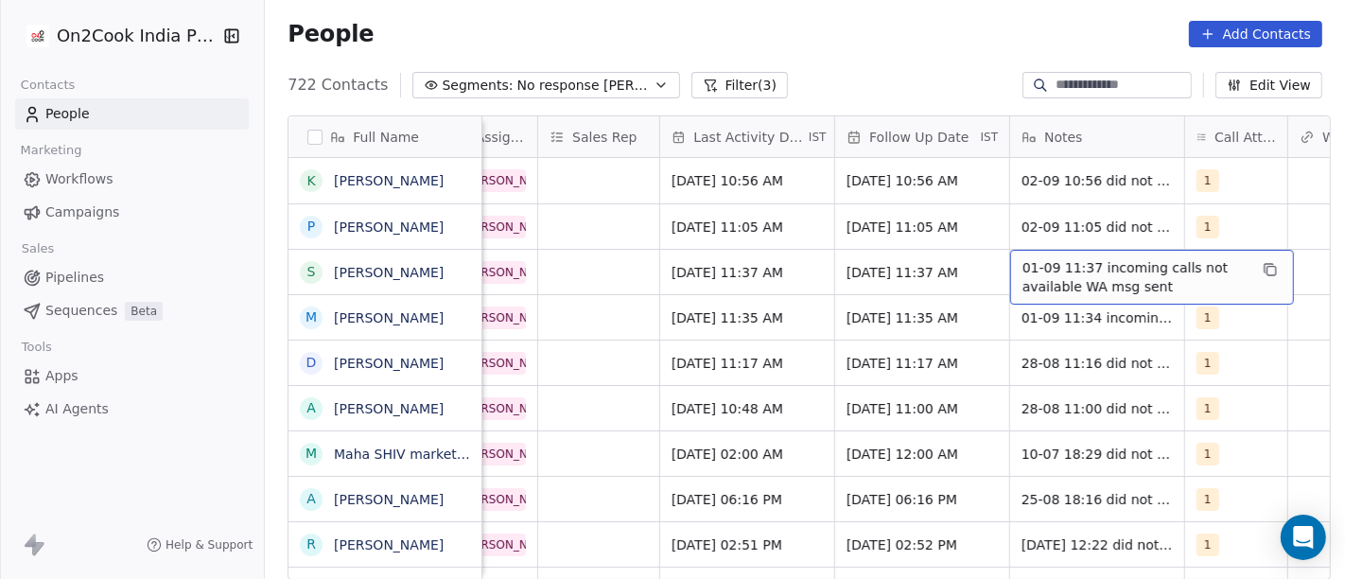
click at [1071, 271] on span "01-09 11:37 incoming calls not available WA msg sent" at bounding box center [1135, 277] width 225 height 38
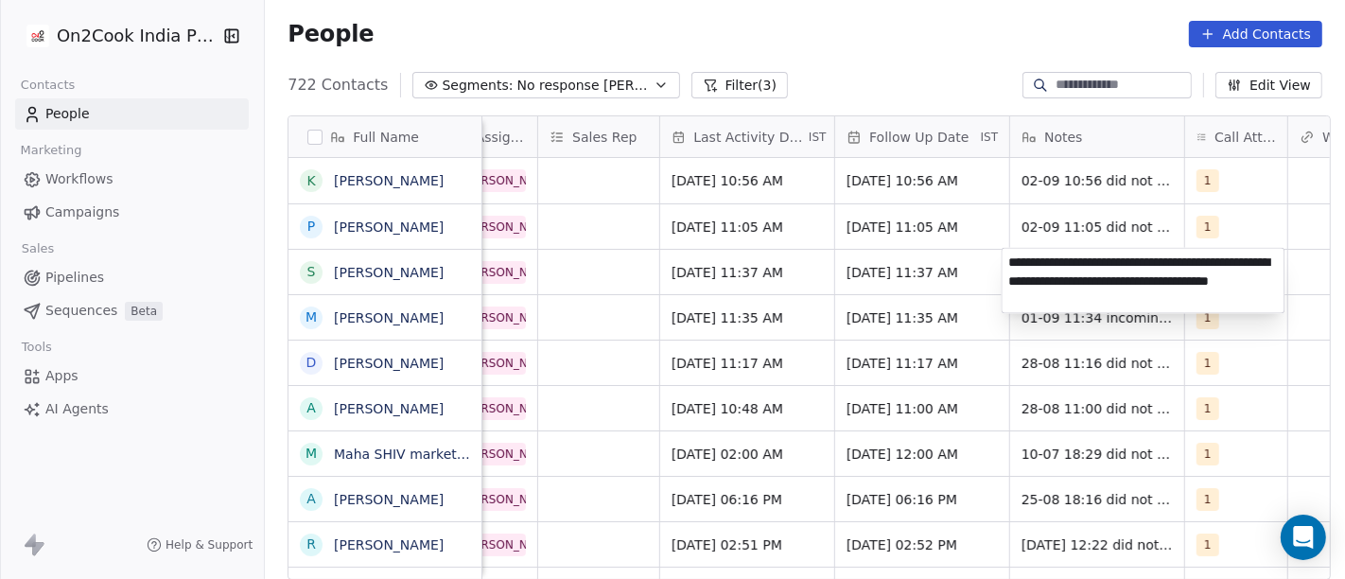
type textarea "**********"
click at [953, 241] on html "On2Cook India Pvt. Ltd. Contacts People Marketing Workflows Campaigns Sales Pip…" at bounding box center [672, 289] width 1345 height 579
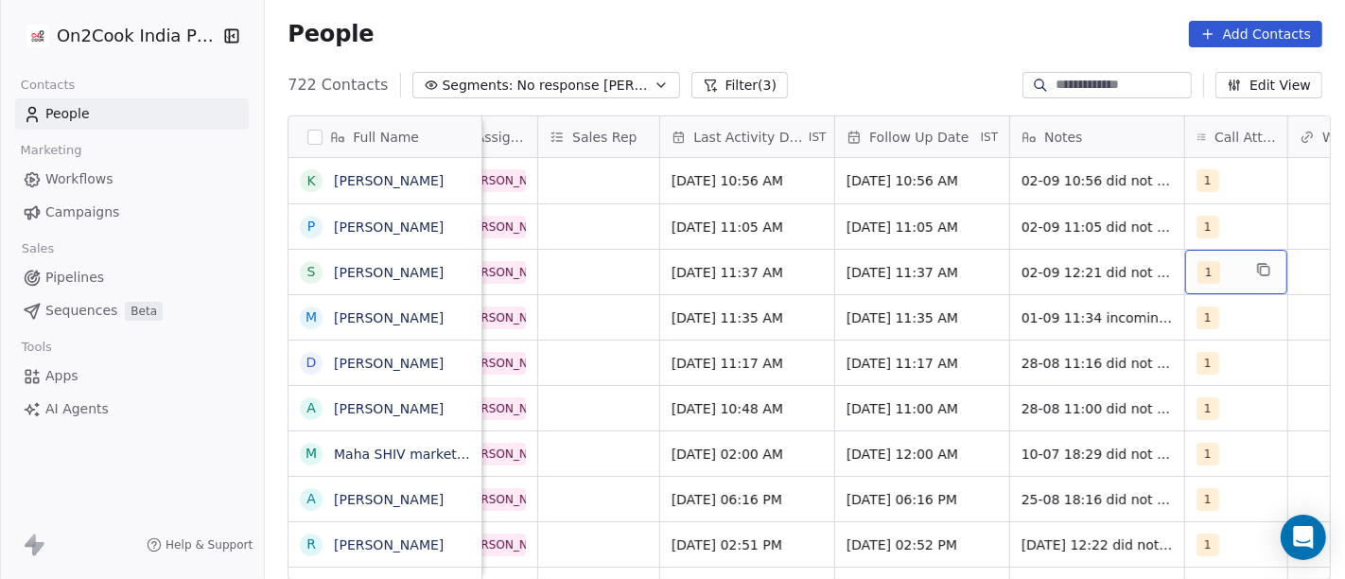
click at [1205, 287] on div "1" at bounding box center [1236, 272] width 102 height 44
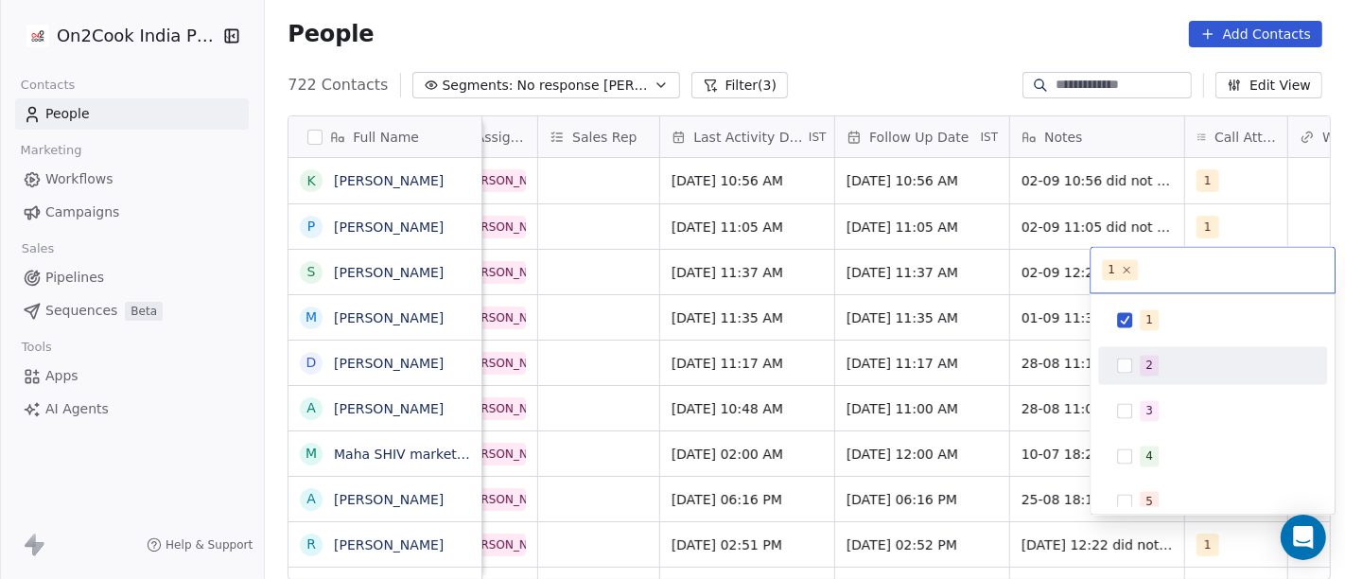
click at [1194, 359] on div "2" at bounding box center [1224, 365] width 168 height 21
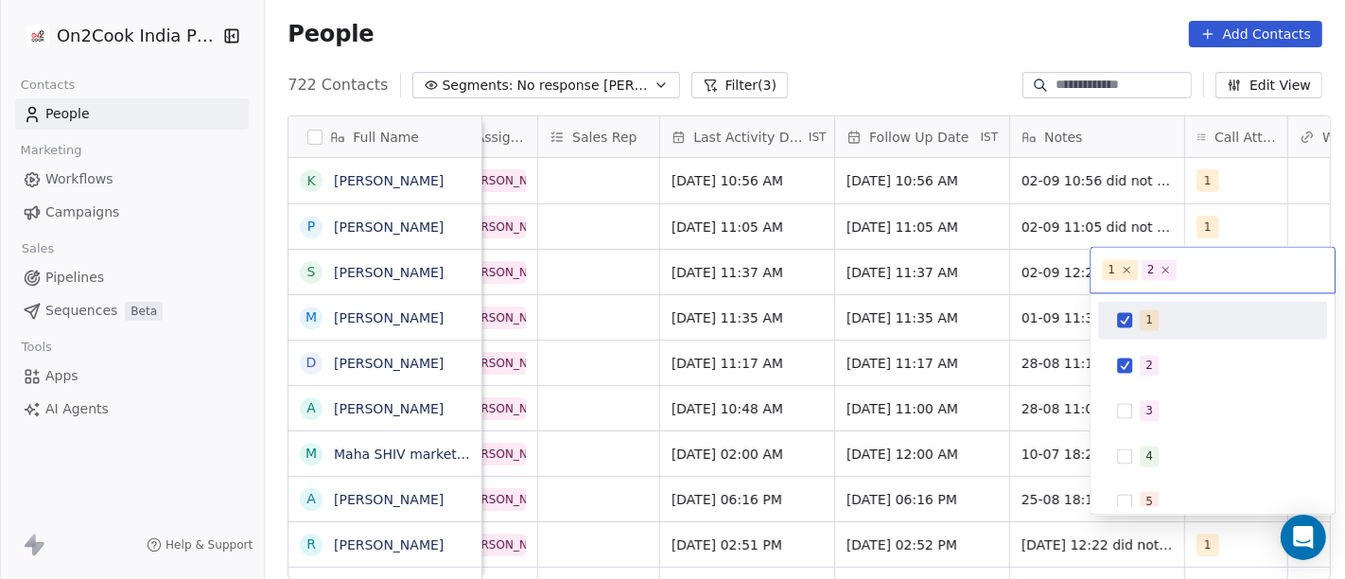
click at [1169, 330] on div "1" at bounding box center [1213, 320] width 214 height 30
click at [919, 56] on html "On2Cook India Pvt. Ltd. Contacts People Marketing Workflows Campaigns Sales Pip…" at bounding box center [672, 289] width 1345 height 579
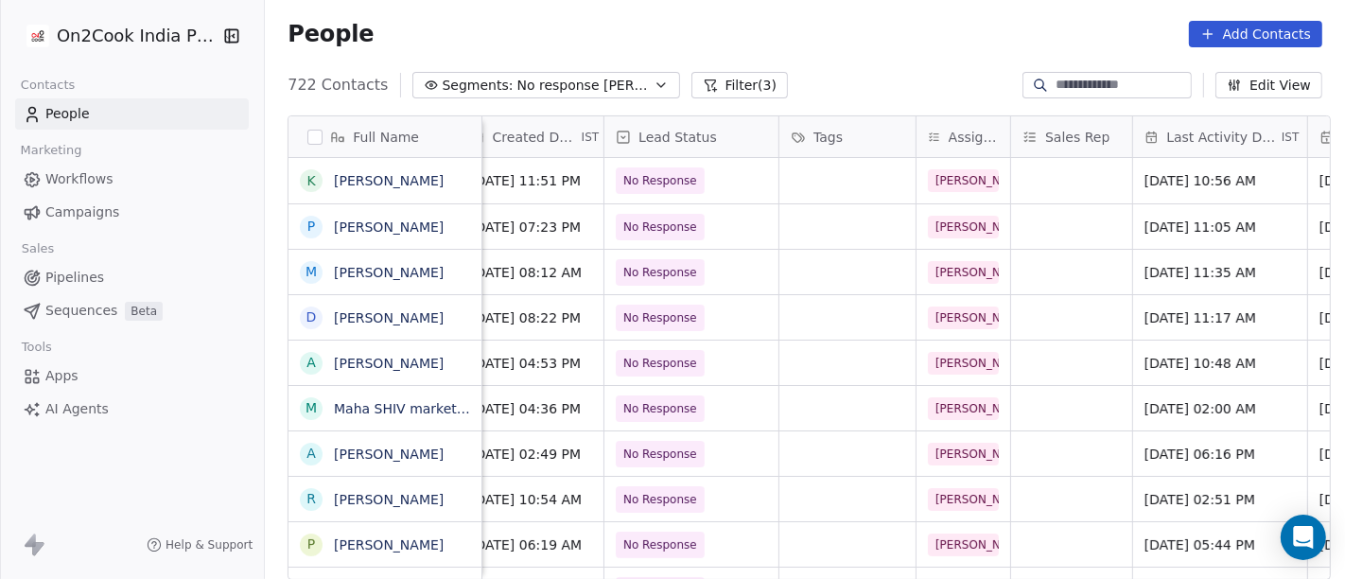
scroll to position [0, 0]
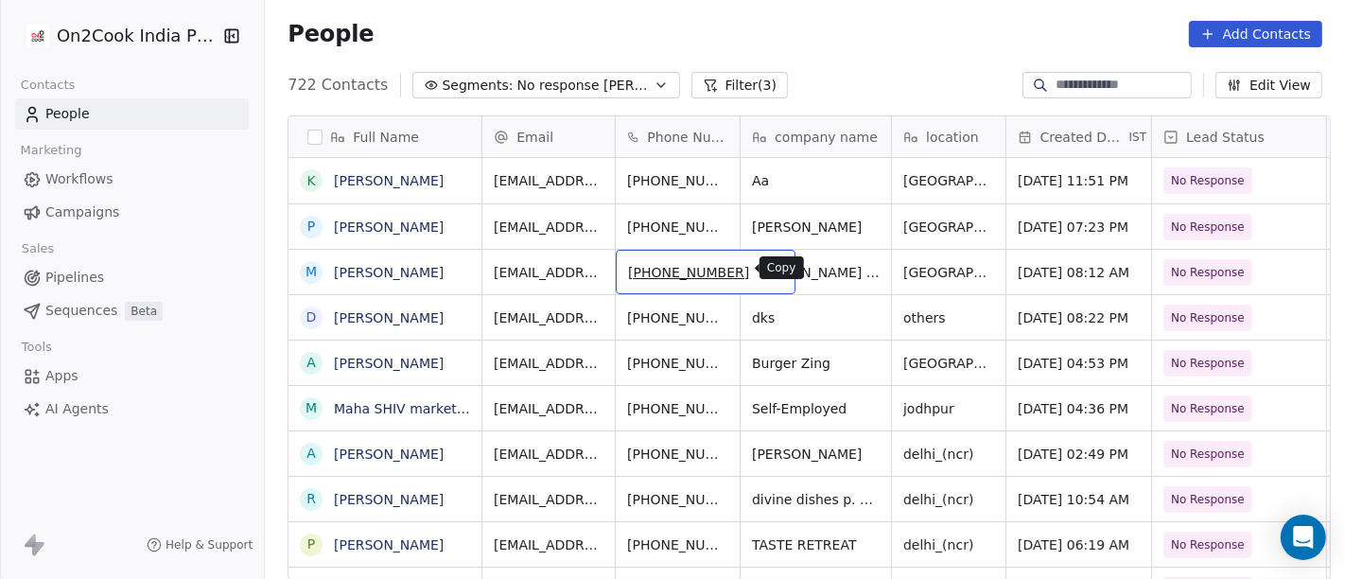
click at [764, 269] on icon "grid" at bounding box center [771, 269] width 15 height 15
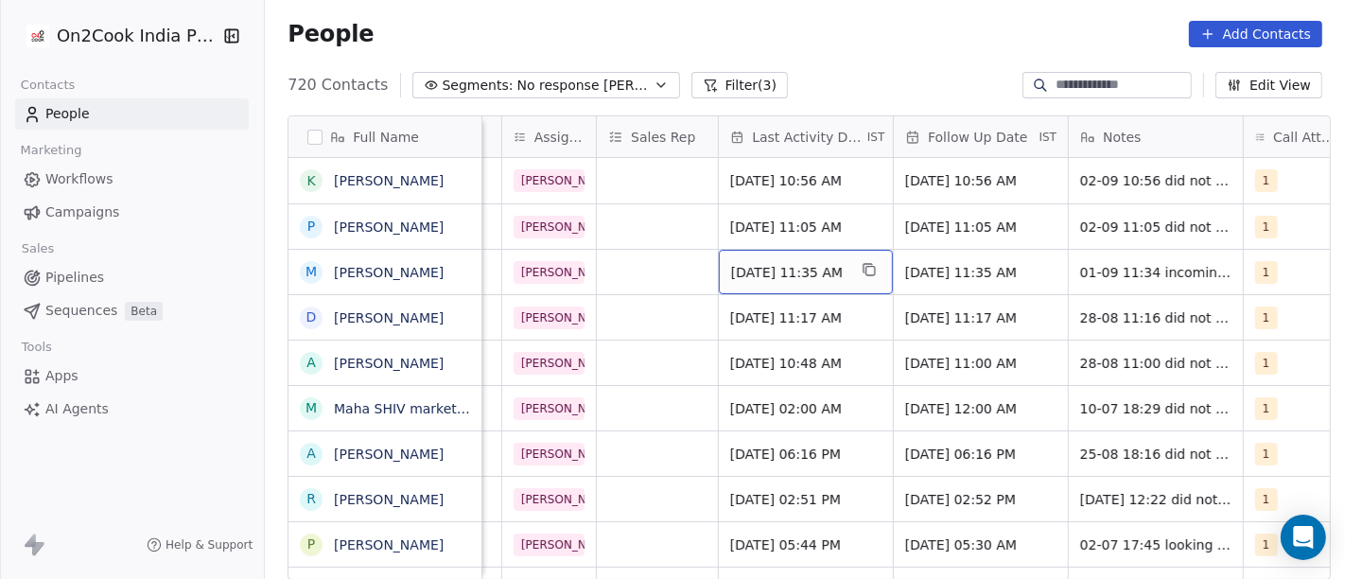
scroll to position [0, 965]
click at [768, 263] on span "Sep 01, 2025 11:35 AM" at bounding box center [785, 272] width 115 height 19
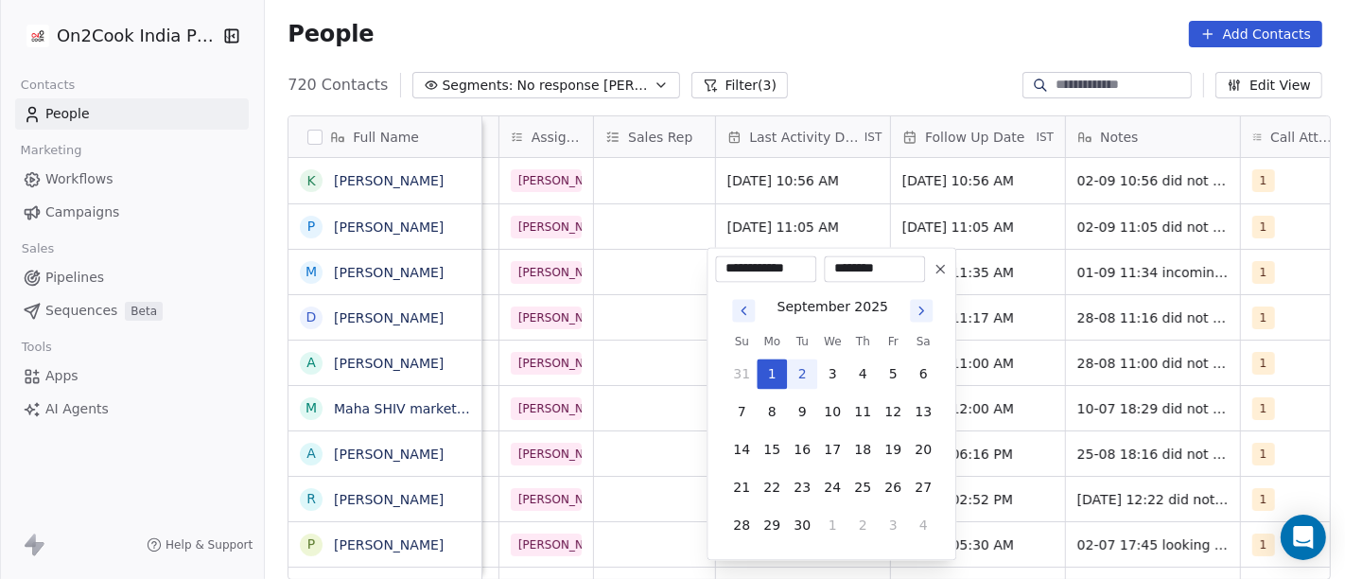
click at [804, 371] on button "2" at bounding box center [802, 374] width 30 height 30
type input "**********"
click at [819, 61] on html "On2Cook India Pvt. Ltd. Contacts People Marketing Workflows Campaigns Sales Pip…" at bounding box center [672, 289] width 1345 height 579
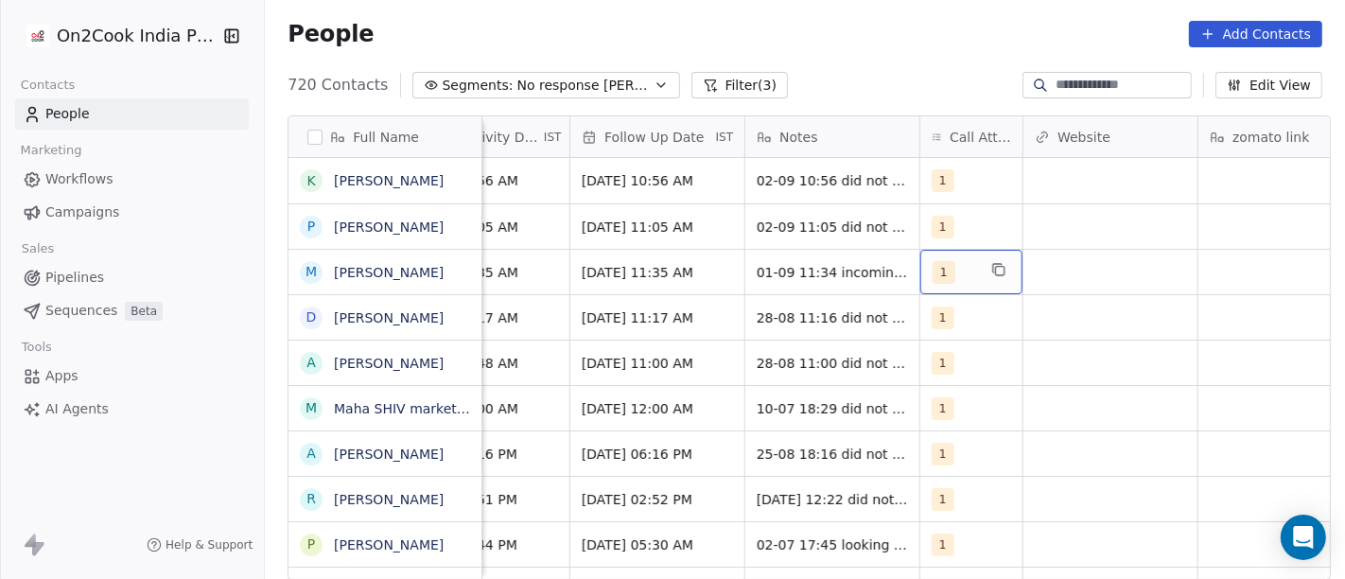
click at [920, 263] on div "1" at bounding box center [971, 272] width 102 height 44
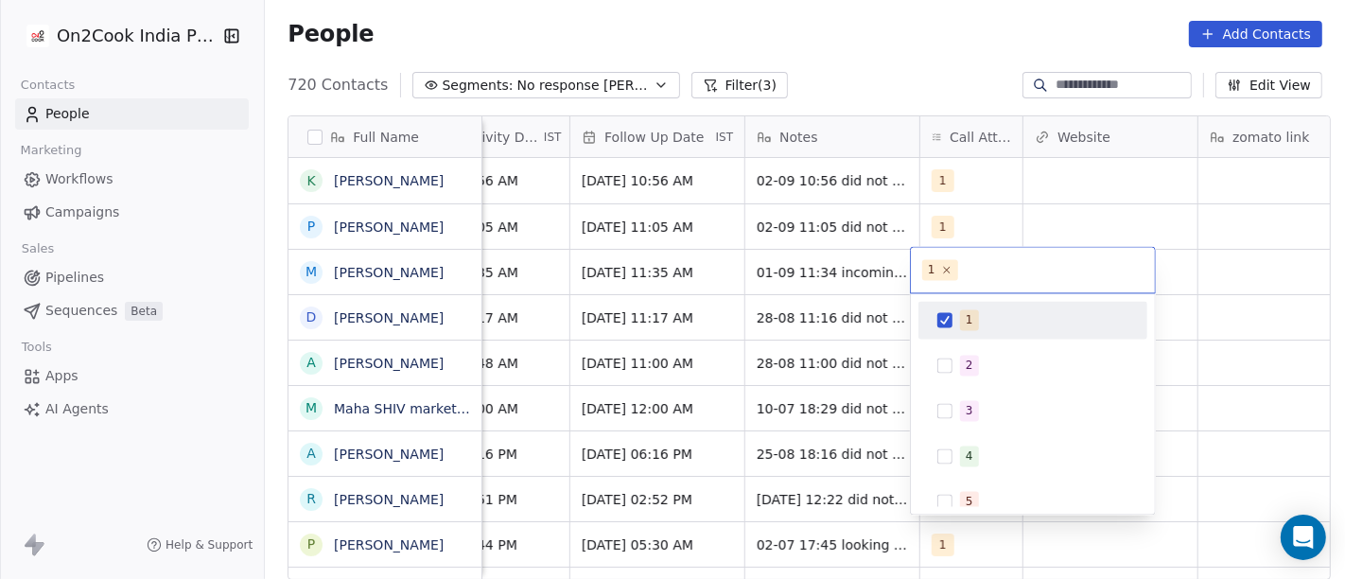
scroll to position [0, 1287]
click at [805, 225] on html "On2Cook India Pvt. Ltd. Contacts People Marketing Workflows Campaigns Sales Pip…" at bounding box center [672, 289] width 1345 height 579
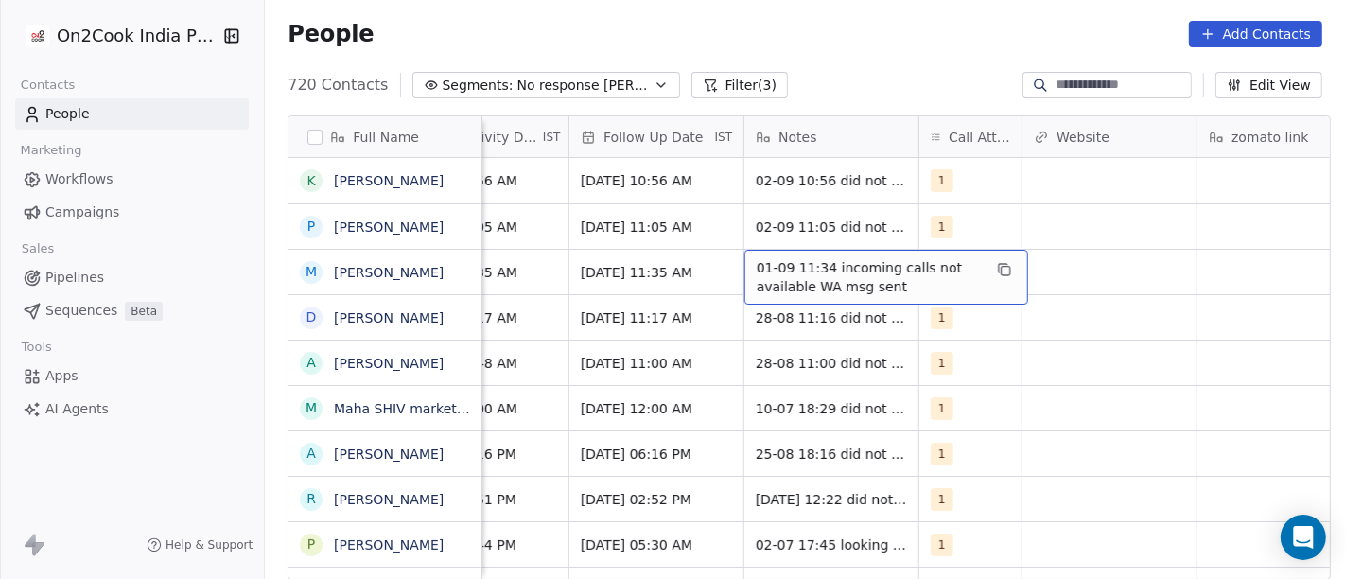
click at [793, 264] on span "01-09 11:34 incoming calls not available WA msg sent" at bounding box center [869, 277] width 225 height 38
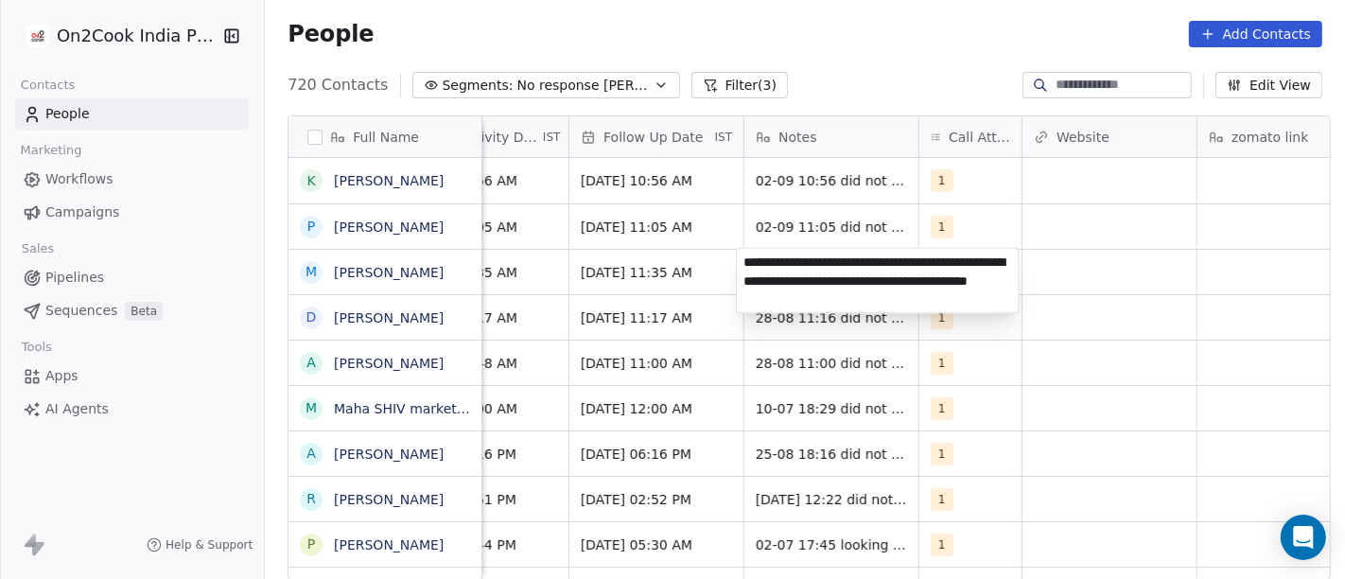
type textarea "**********"
click at [1086, 317] on html "On2Cook India Pvt. Ltd. Contacts People Marketing Workflows Campaigns Sales Pip…" at bounding box center [672, 289] width 1345 height 579
click at [1109, 267] on html "On2Cook India Pvt. Ltd. Contacts People Marketing Workflows Campaigns Sales Pip…" at bounding box center [672, 289] width 1345 height 579
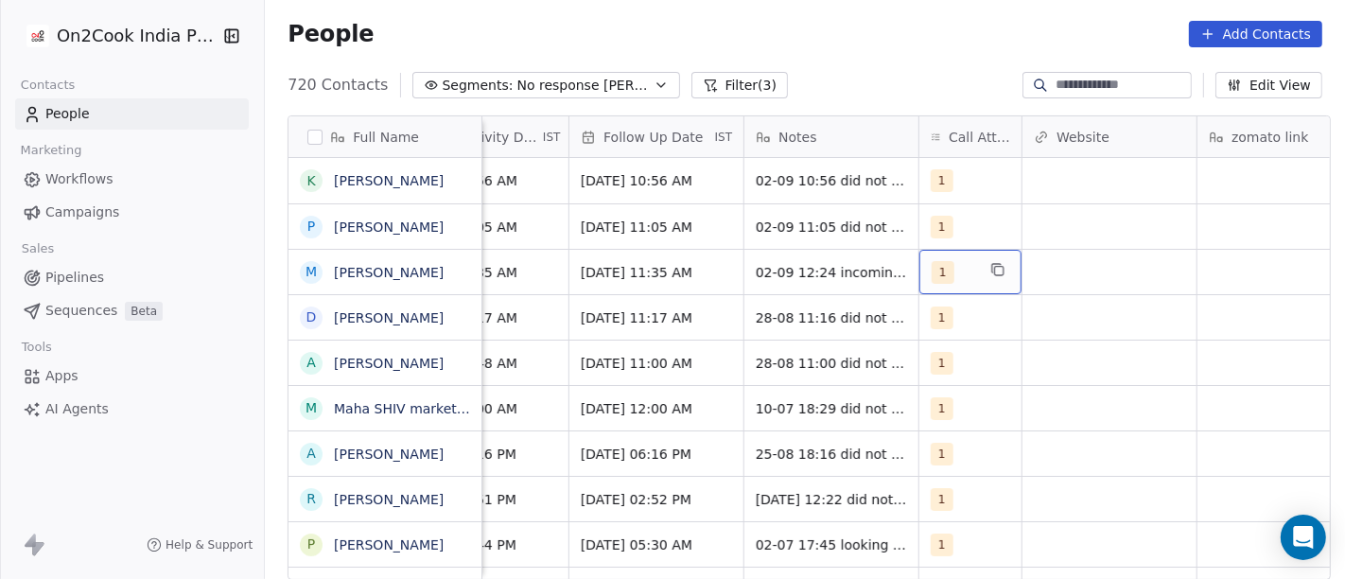
click at [952, 265] on div "1" at bounding box center [954, 272] width 44 height 23
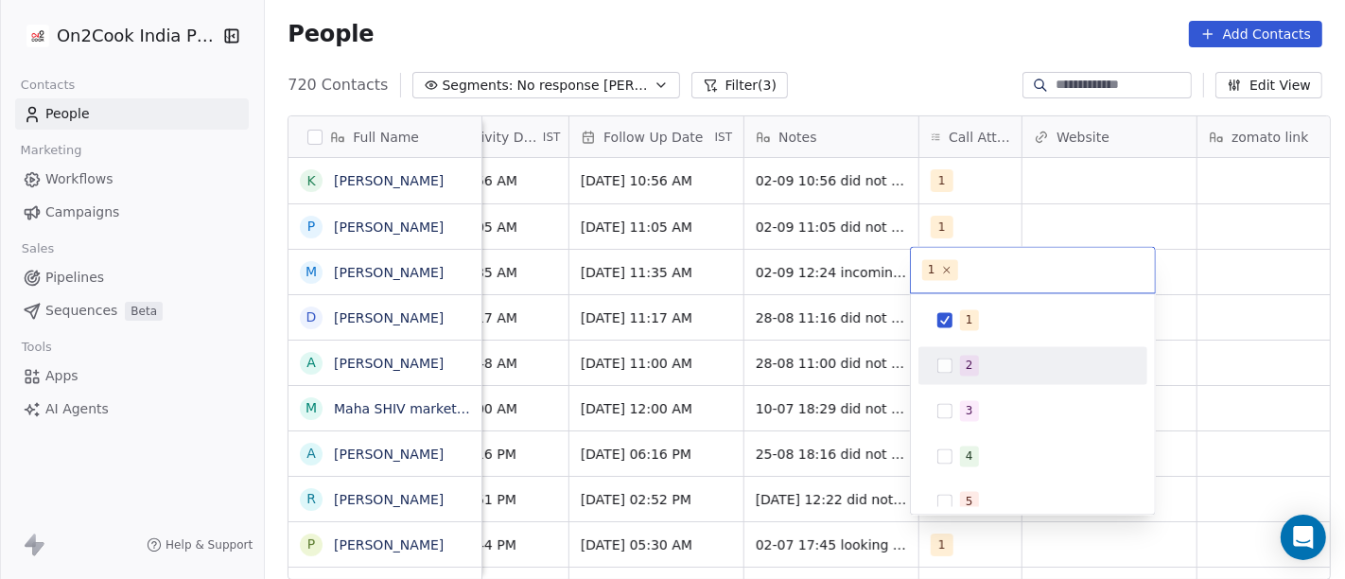
click at [966, 366] on div "2" at bounding box center [970, 365] width 8 height 17
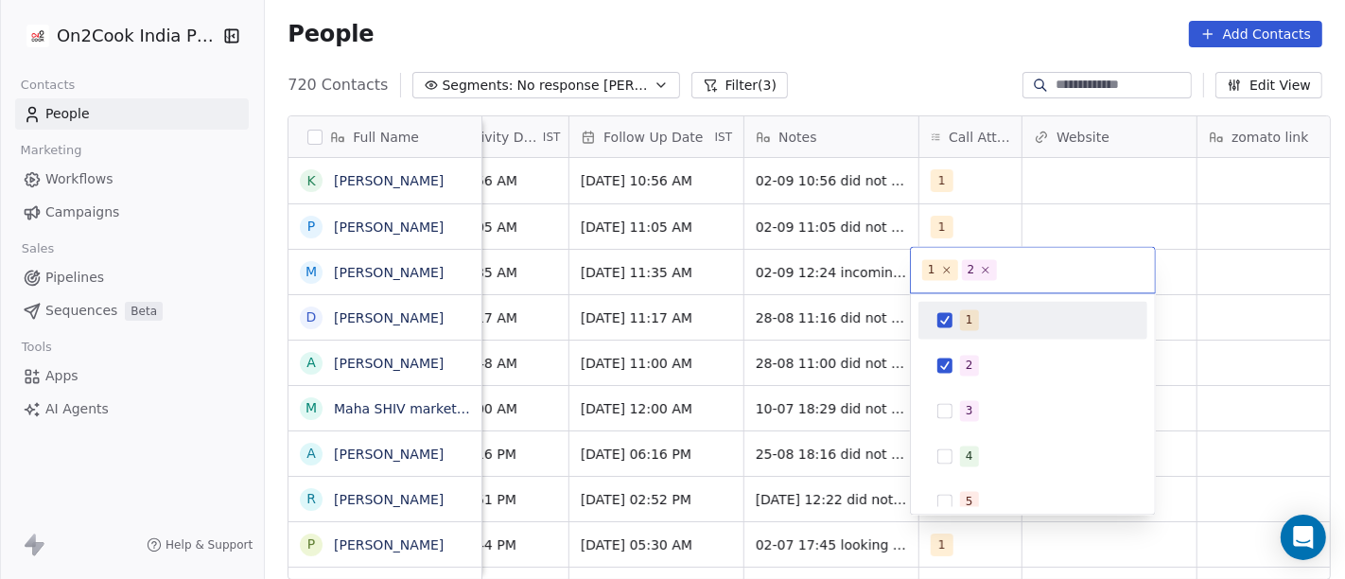
click at [943, 310] on div "1" at bounding box center [1033, 320] width 214 height 30
click at [859, 63] on html "On2Cook India Pvt. Ltd. Contacts People Marketing Workflows Campaigns Sales Pip…" at bounding box center [672, 289] width 1345 height 579
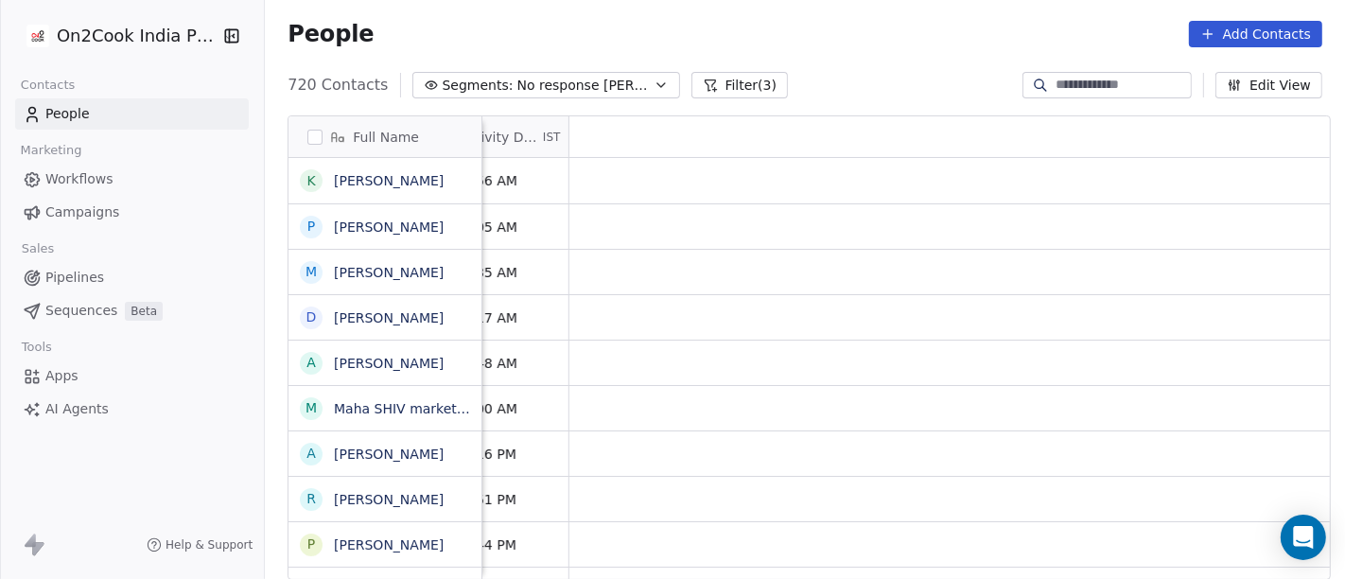
scroll to position [0, 0]
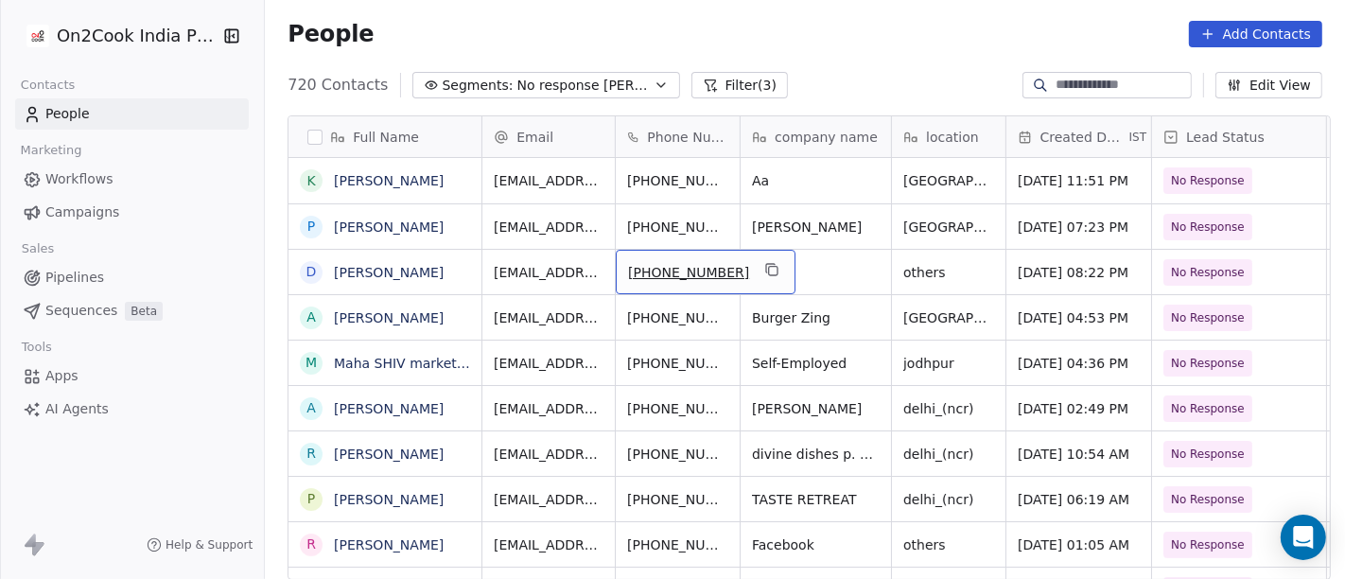
click at [741, 280] on div "+919867456650" at bounding box center [706, 272] width 180 height 44
click at [724, 255] on div "+919867456650" at bounding box center [706, 272] width 180 height 44
click at [751, 276] on div "+919867456650" at bounding box center [706, 272] width 180 height 44
click at [769, 271] on icon "grid" at bounding box center [773, 271] width 9 height 9
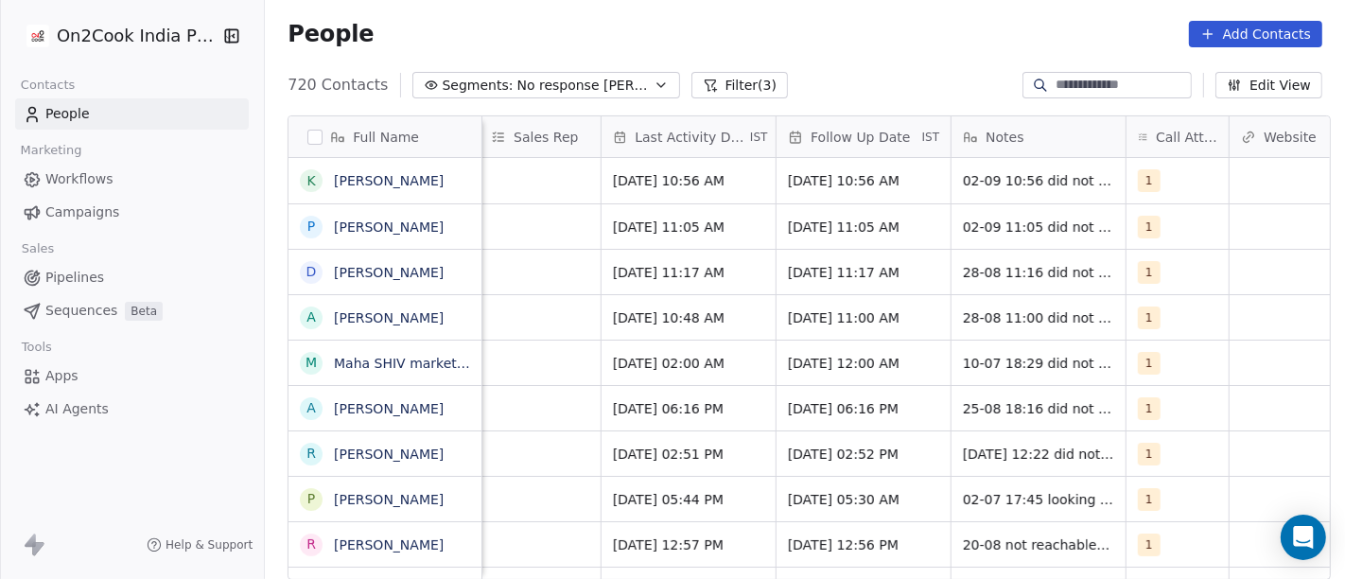
scroll to position [0, 1092]
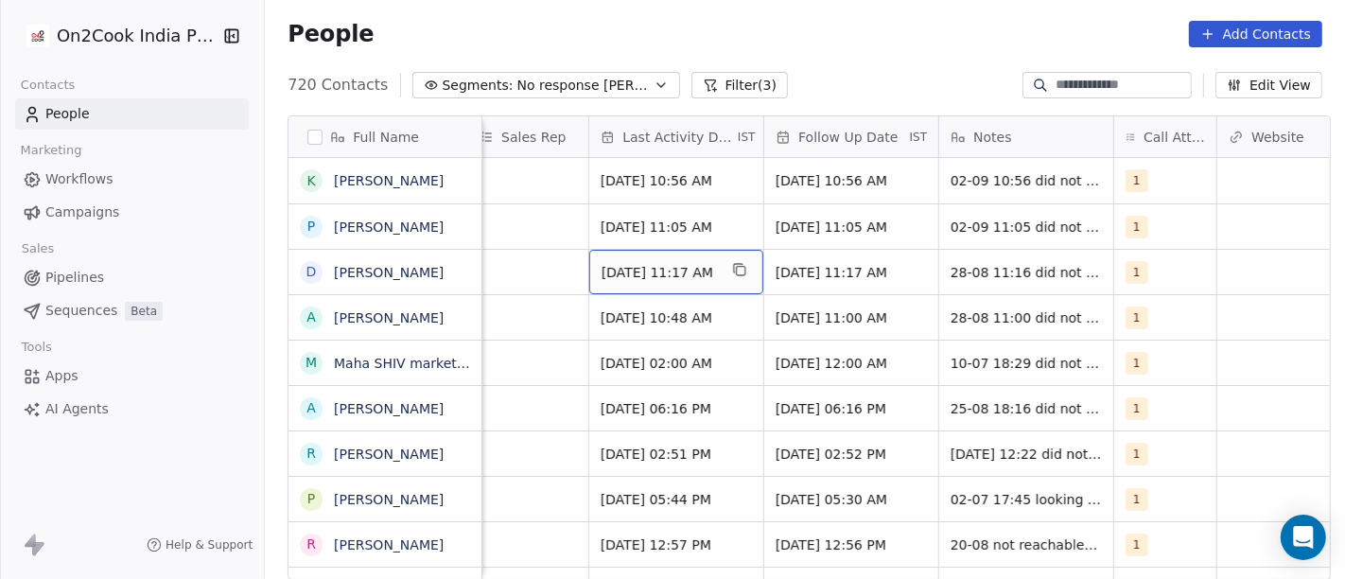
click at [643, 281] on div "Aug 28, 2025 11:17 AM" at bounding box center [676, 272] width 174 height 44
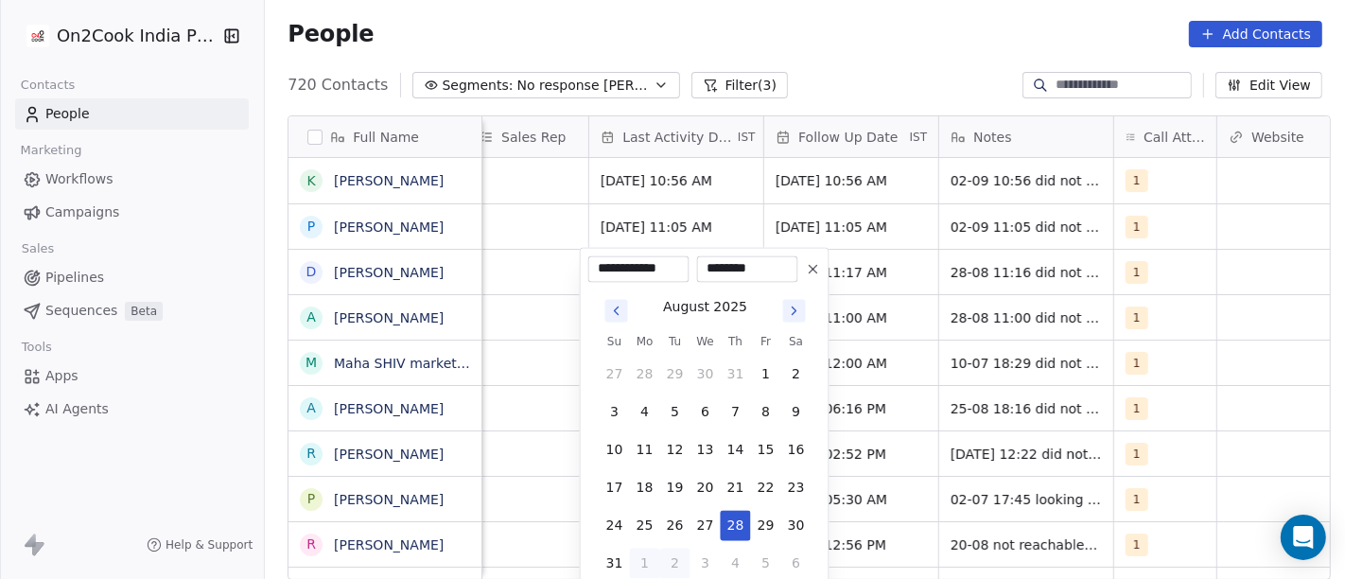
click at [639, 520] on button "1" at bounding box center [645, 563] width 30 height 30
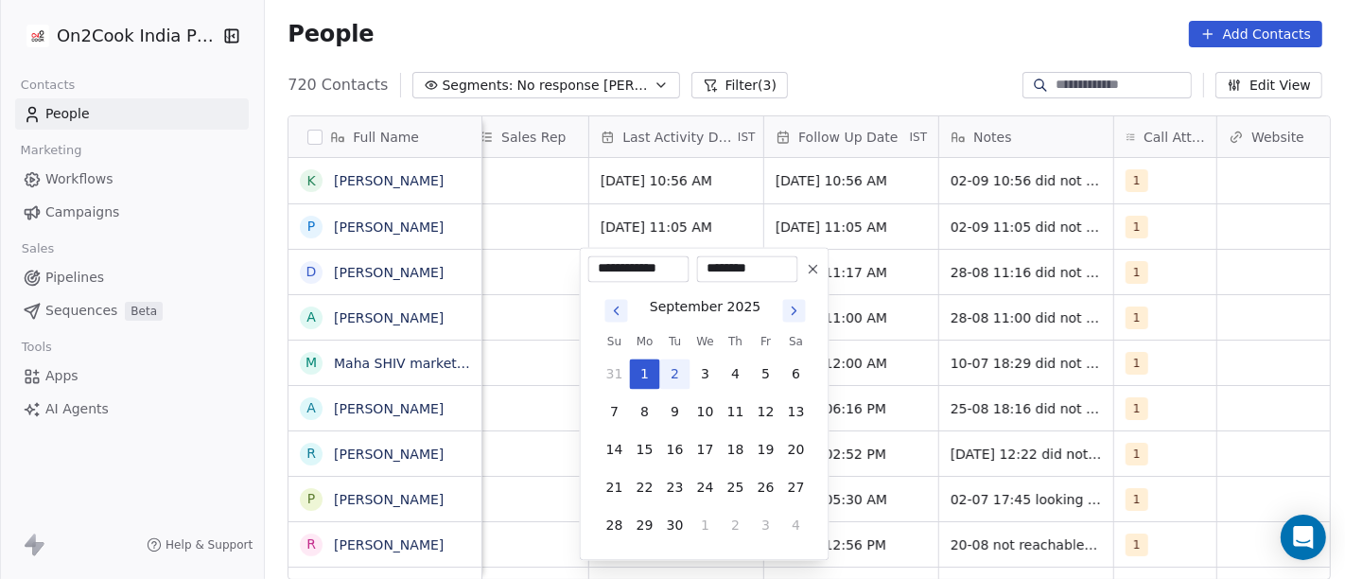
click at [673, 366] on button "2" at bounding box center [675, 374] width 30 height 30
type input "**********"
click at [831, 42] on html "On2Cook India Pvt. Ltd. Contacts People Marketing Workflows Campaigns Sales Pip…" at bounding box center [672, 289] width 1345 height 579
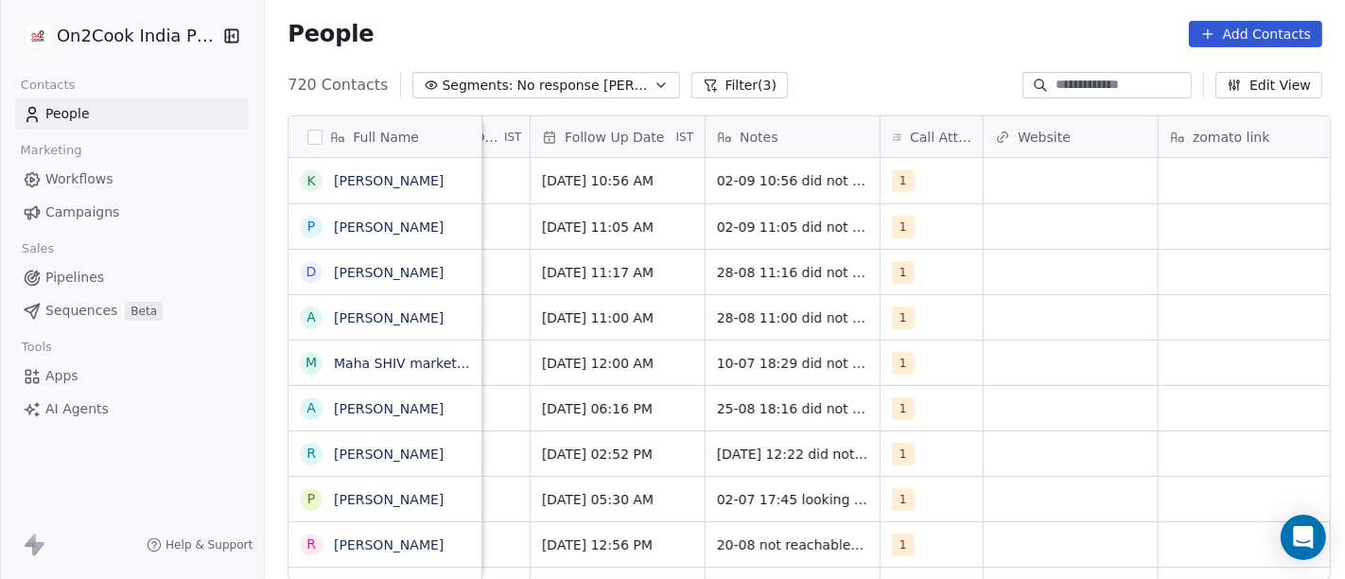
scroll to position [0, 1387]
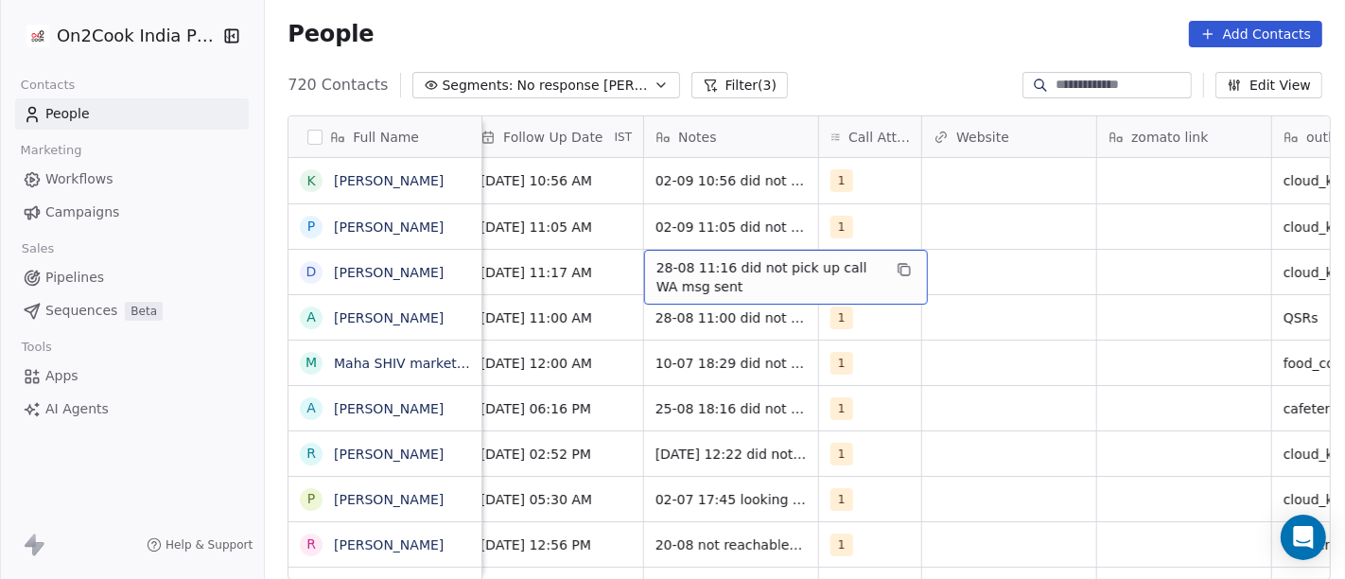
drag, startPoint x: 700, startPoint y: 276, endPoint x: 651, endPoint y: 280, distance: 49.3
click at [656, 280] on span "28-08 11:16 did not pick up call WA msg sent" at bounding box center [768, 277] width 225 height 38
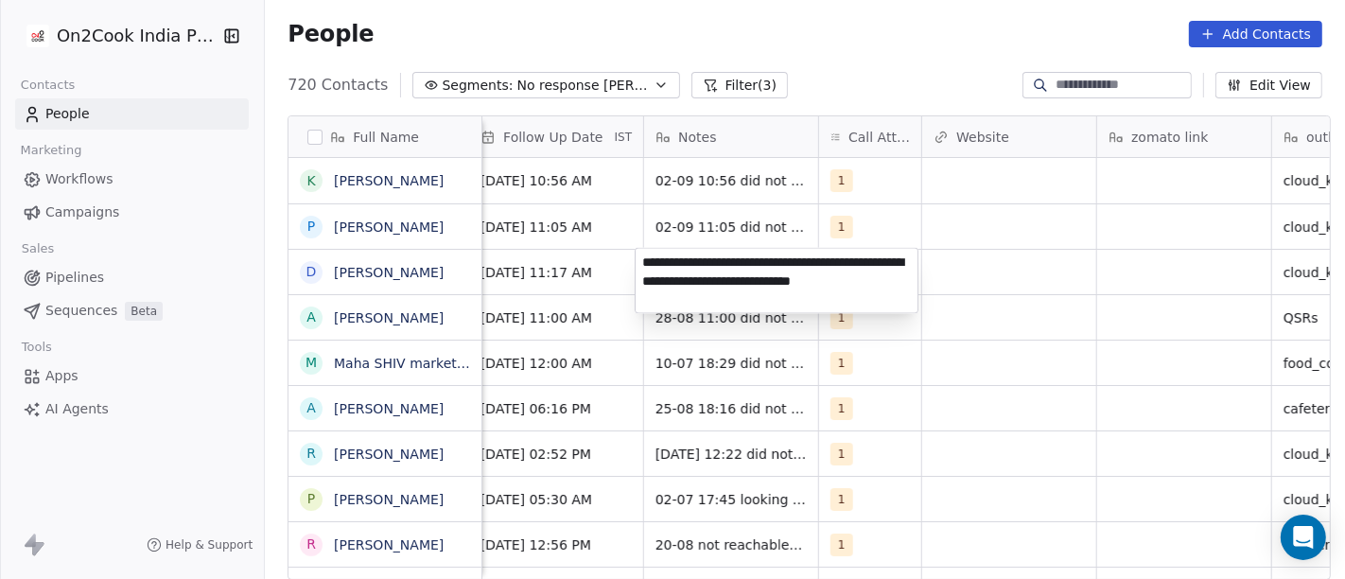
type textarea "**********"
click at [985, 381] on html "On2Cook India Pvt. Ltd. Contacts People Marketing Workflows Campaigns Sales Pip…" at bounding box center [672, 289] width 1345 height 579
click at [913, 443] on html "On2Cook India Pvt. Ltd. Contacts People Marketing Workflows Campaigns Sales Pip…" at bounding box center [672, 289] width 1345 height 579
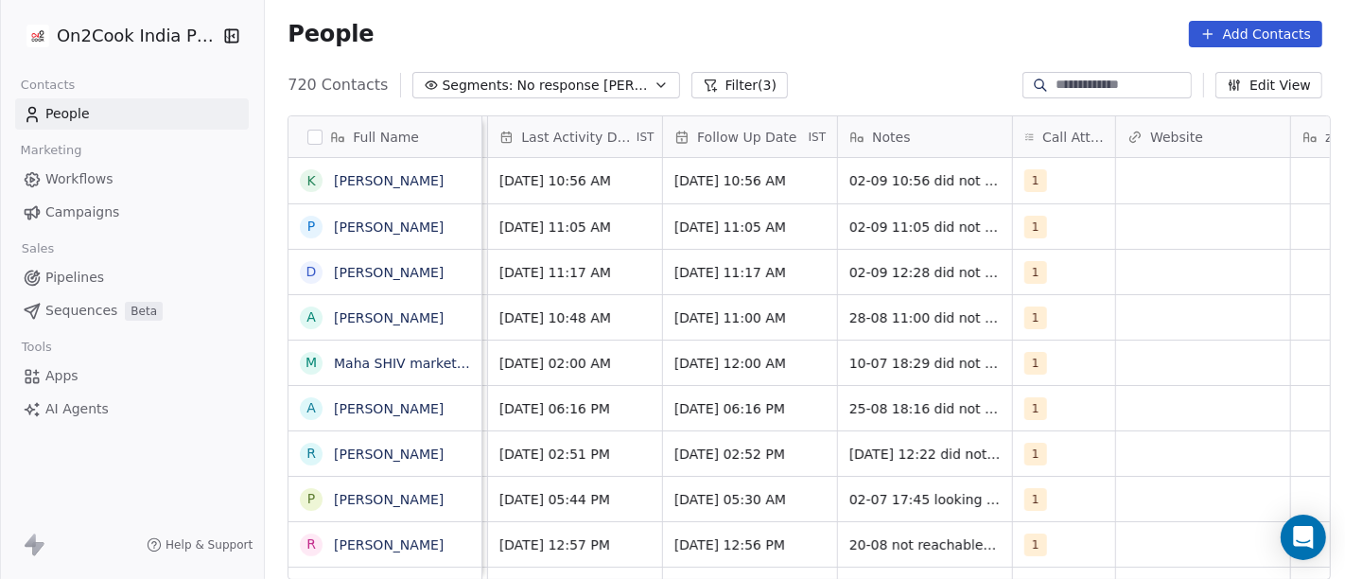
scroll to position [0, 1204]
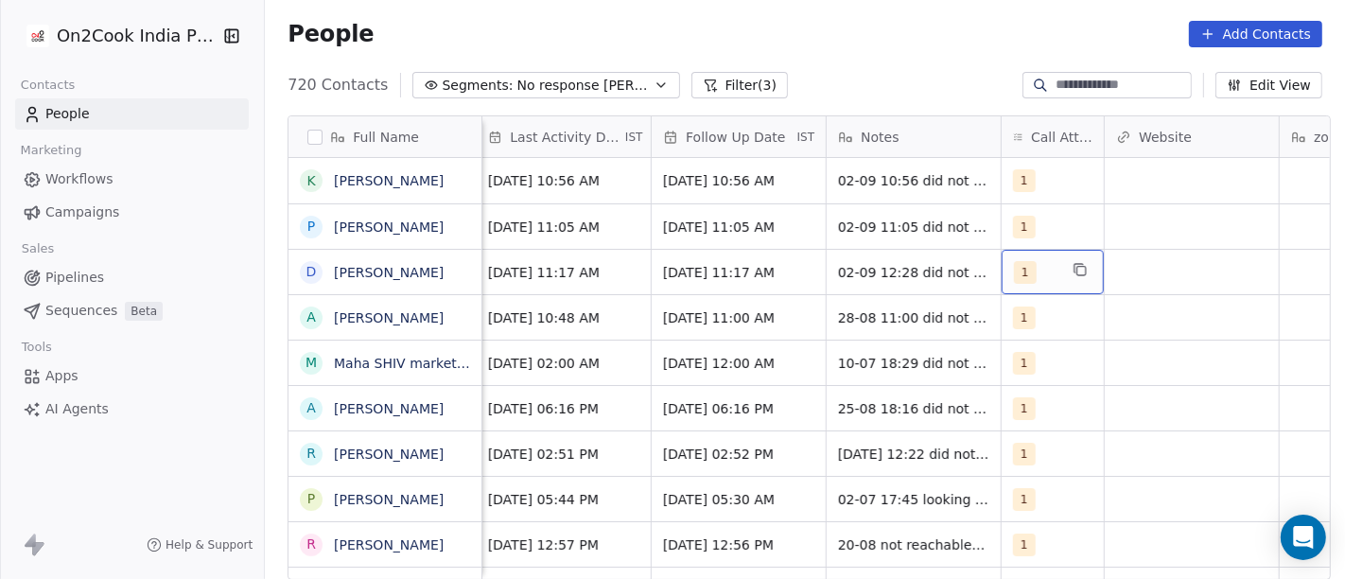
click at [1014, 266] on span "1" at bounding box center [1025, 272] width 23 height 23
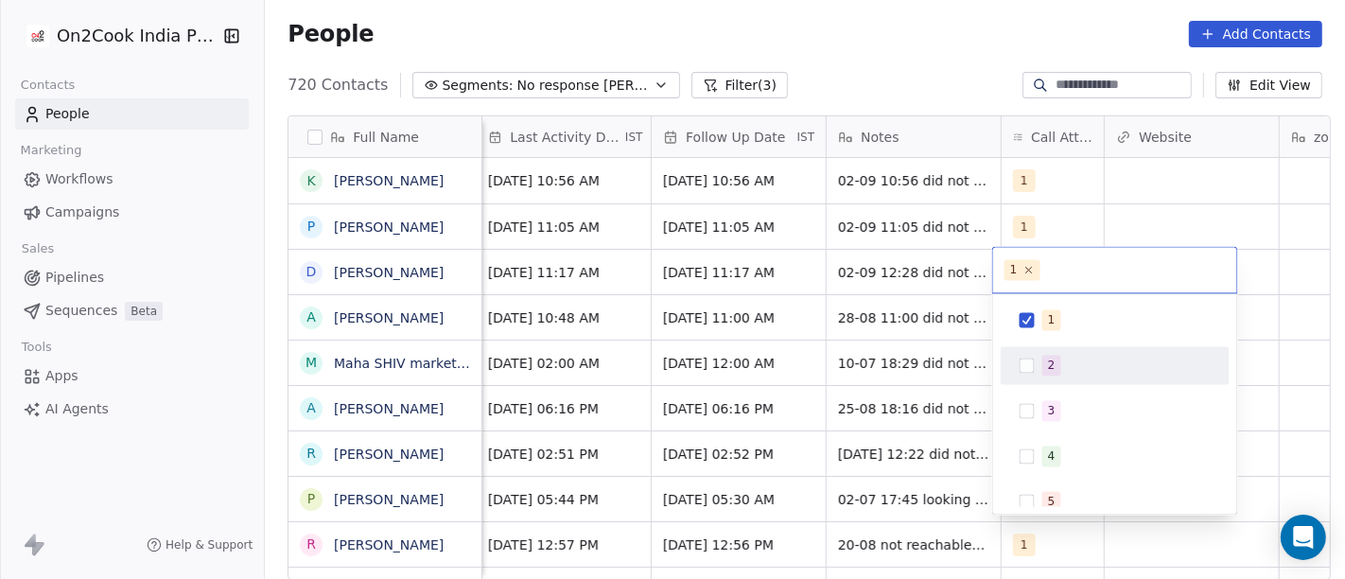
click at [1025, 372] on button "Suggestions" at bounding box center [1027, 365] width 15 height 15
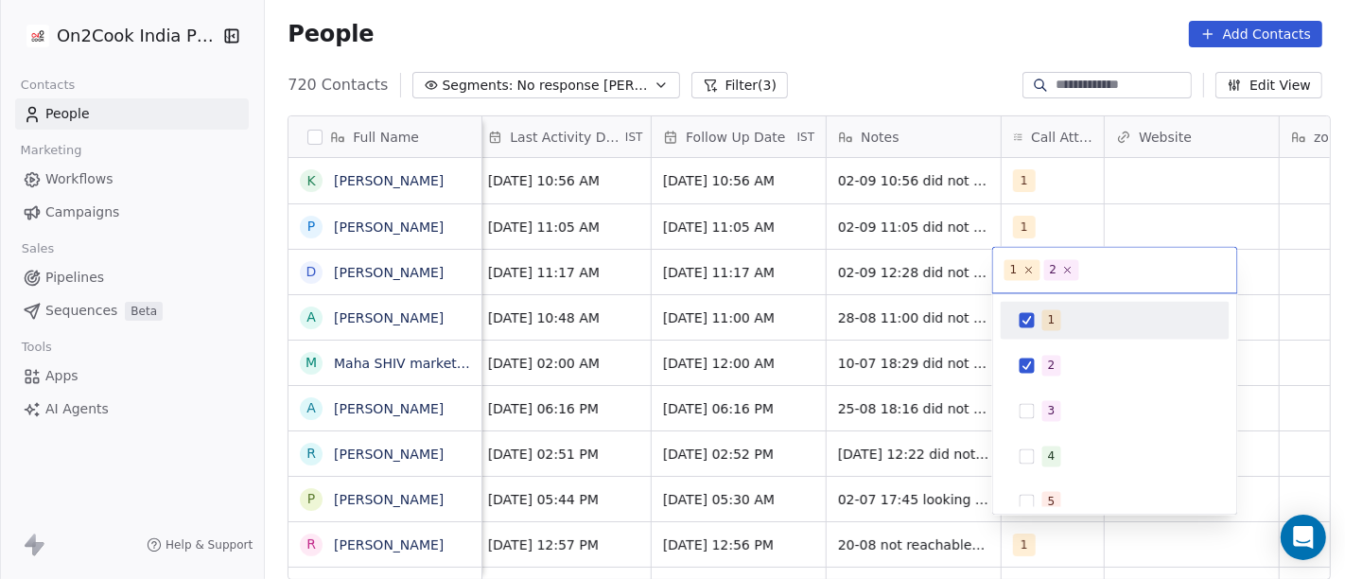
click at [1059, 309] on div "1" at bounding box center [1126, 319] width 168 height 21
click at [877, 63] on html "On2Cook India Pvt. Ltd. Contacts People Marketing Workflows Campaigns Sales Pip…" at bounding box center [672, 289] width 1345 height 579
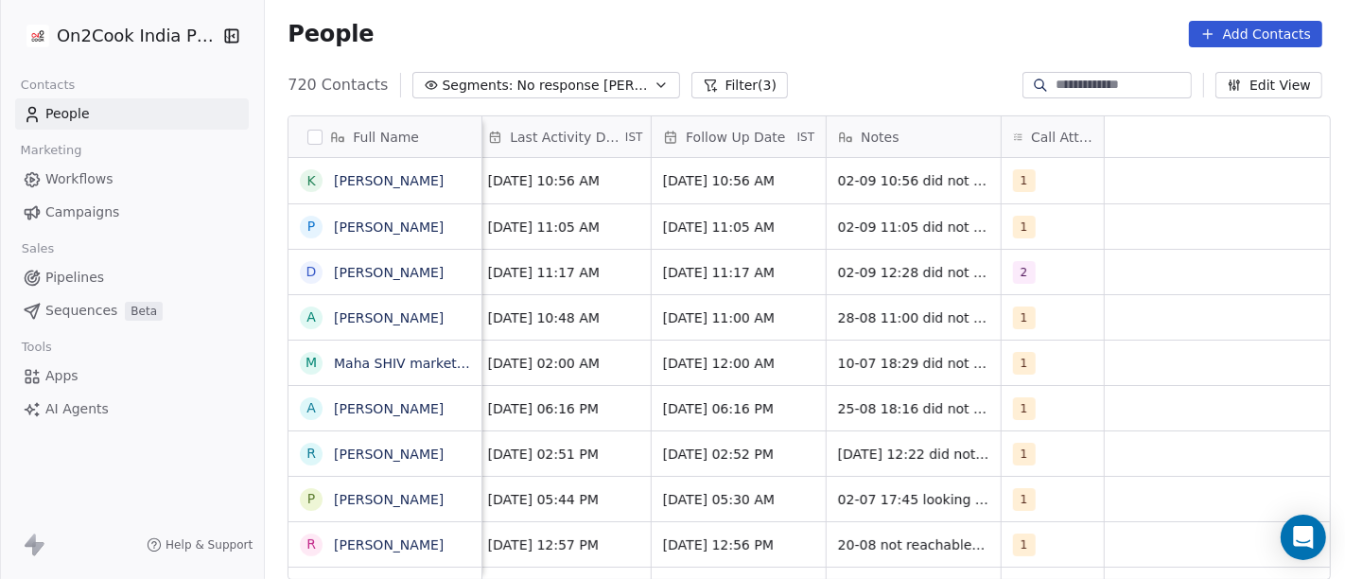
scroll to position [0, 0]
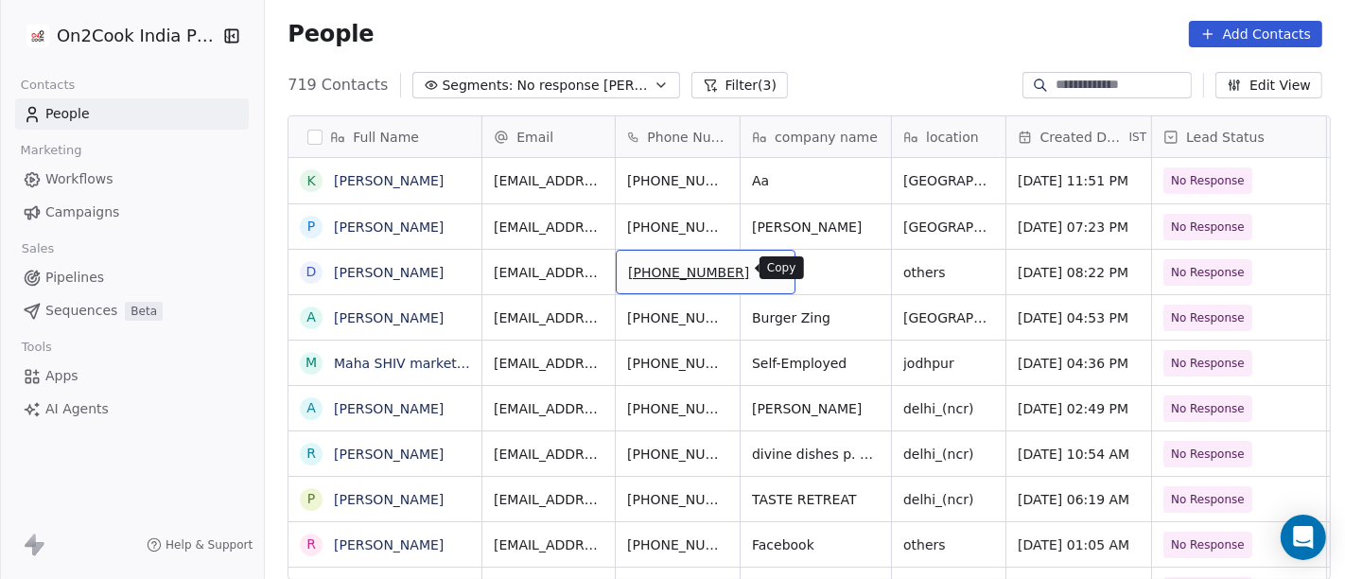
click at [761, 276] on button "grid" at bounding box center [772, 269] width 23 height 23
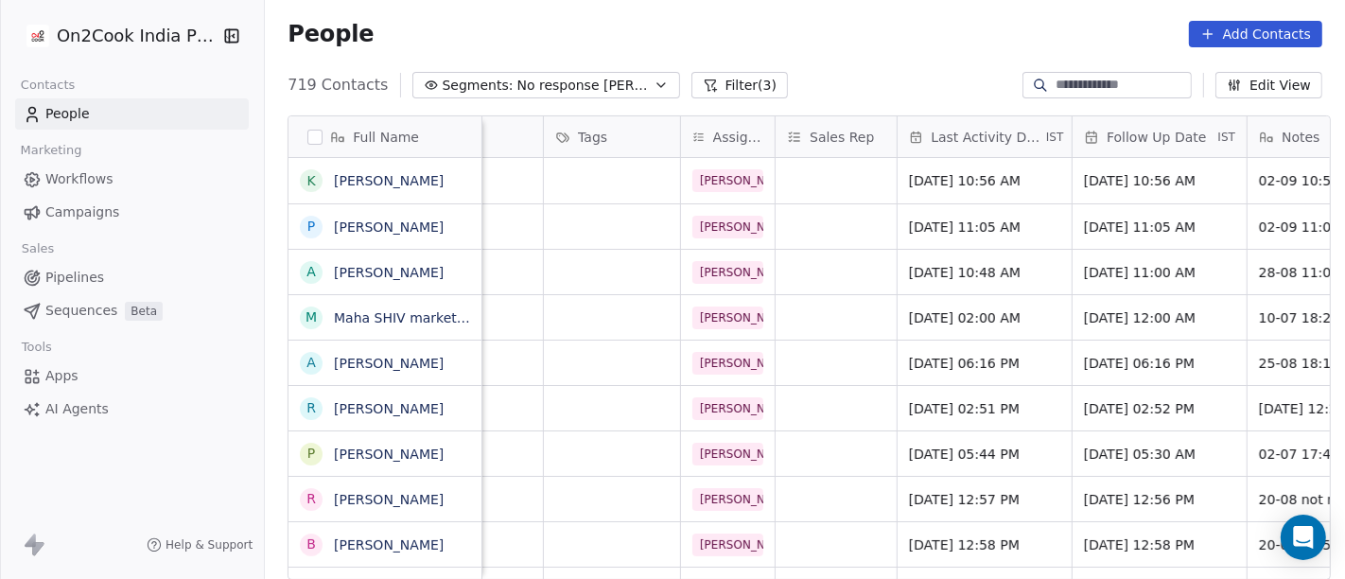
scroll to position [0, 783]
click at [913, 271] on span "Aug 28, 2025 10:48 AM" at bounding box center [967, 272] width 115 height 19
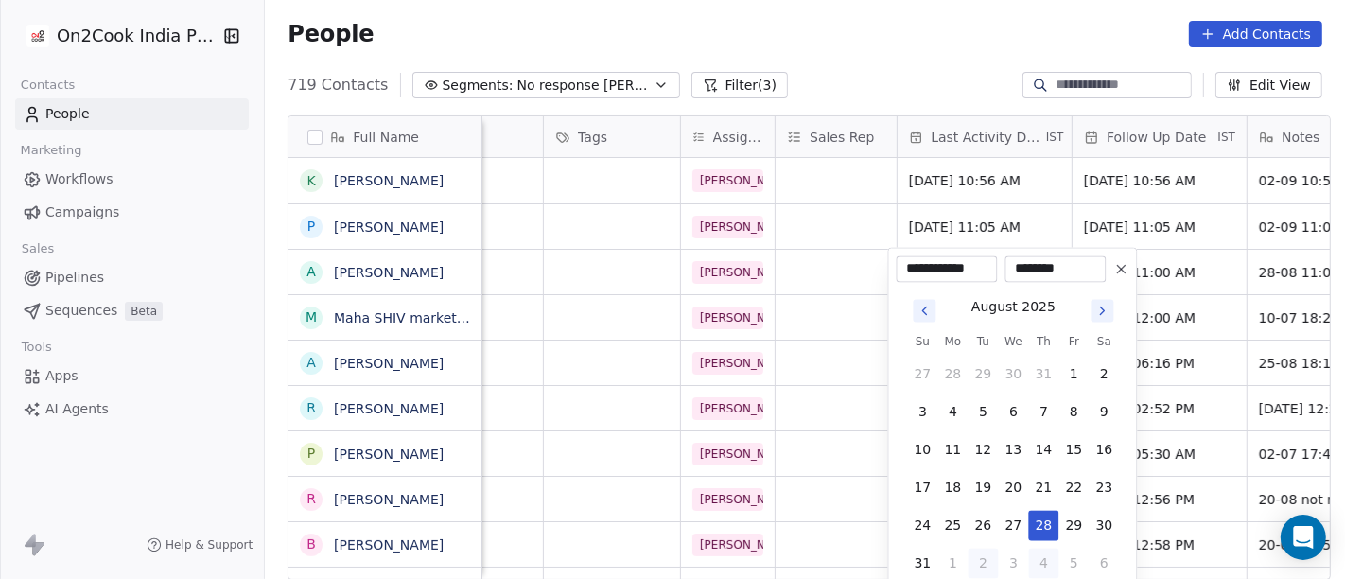
click at [1053, 520] on button "4" at bounding box center [1044, 563] width 30 height 30
type input "**********"
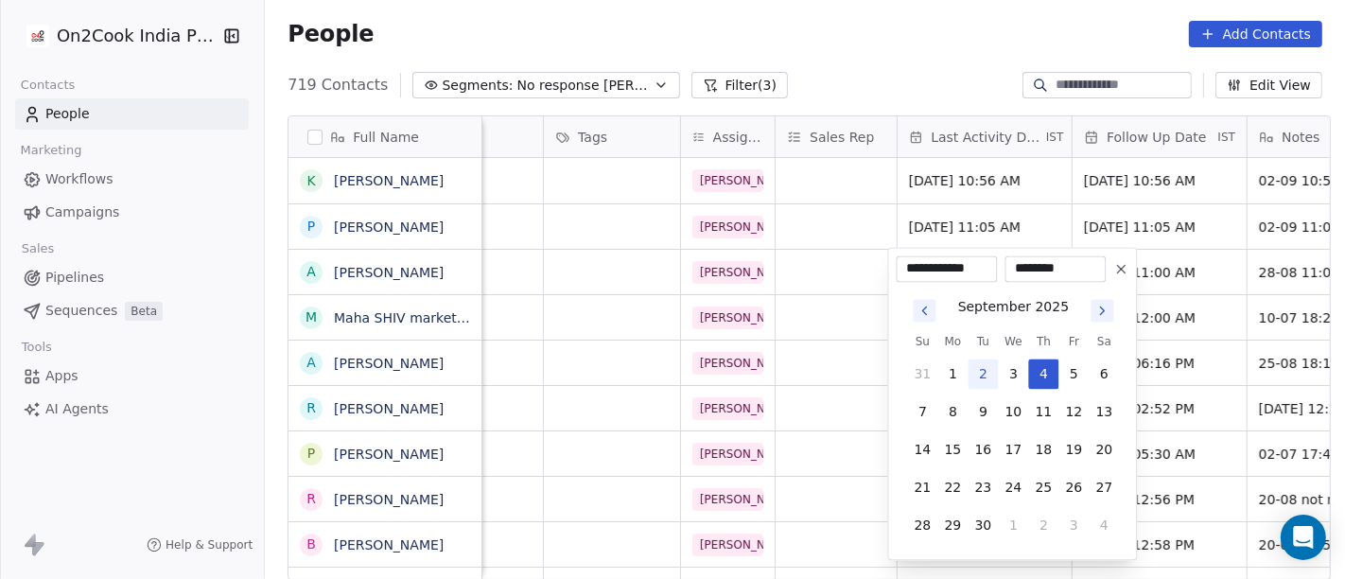
click at [888, 21] on html "On2Cook India Pvt. Ltd. Contacts People Marketing Workflows Campaigns Sales Pip…" at bounding box center [672, 289] width 1345 height 579
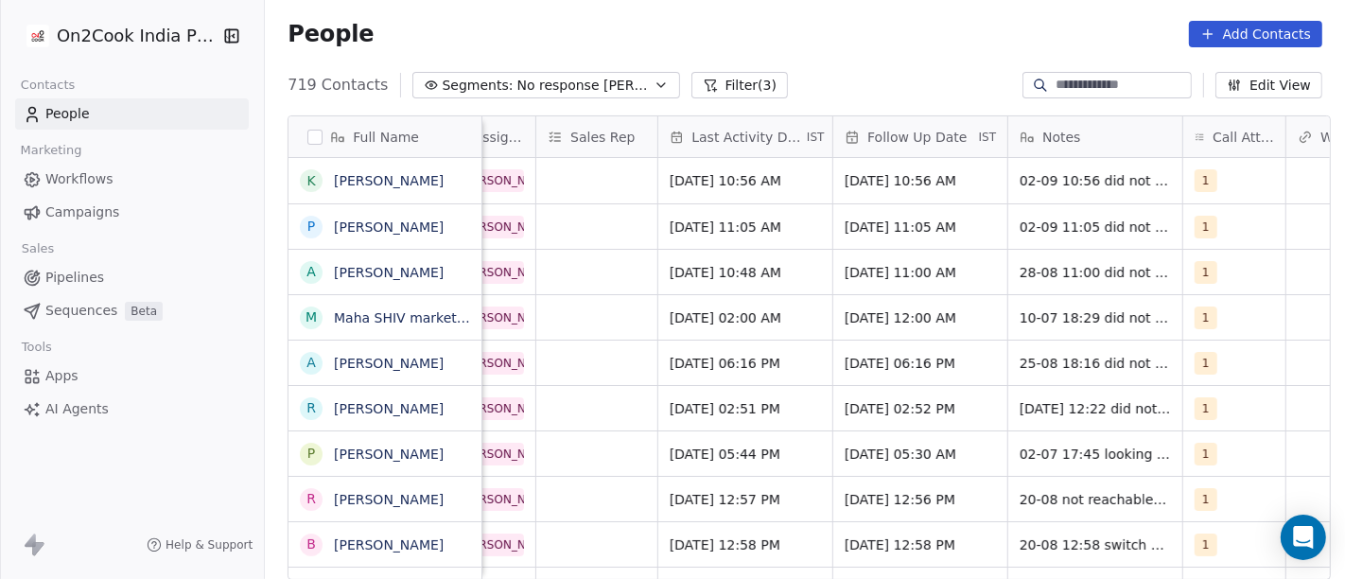
scroll to position [0, 1024]
click at [865, 260] on div "04/09/2025 11:00 AM" at bounding box center [919, 272] width 174 height 44
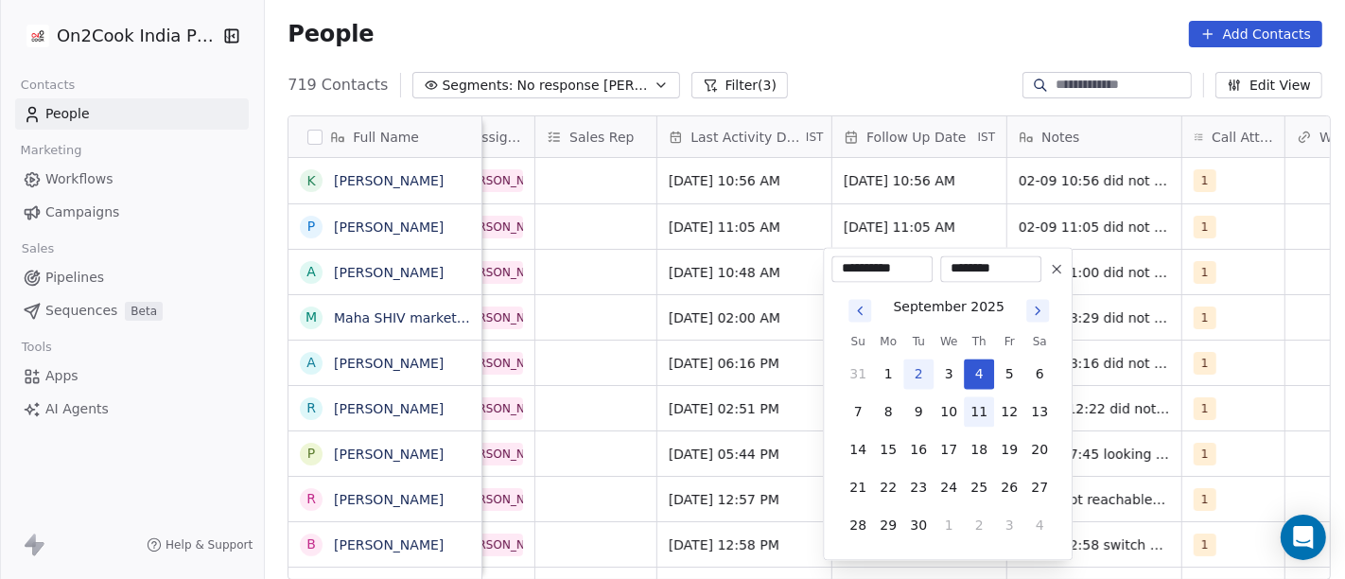
click at [975, 417] on button "11" at bounding box center [979, 411] width 30 height 30
type input "**********"
click at [874, 39] on html "On2Cook India Pvt. Ltd. Contacts People Marketing Workflows Campaigns Sales Pip…" at bounding box center [672, 289] width 1345 height 579
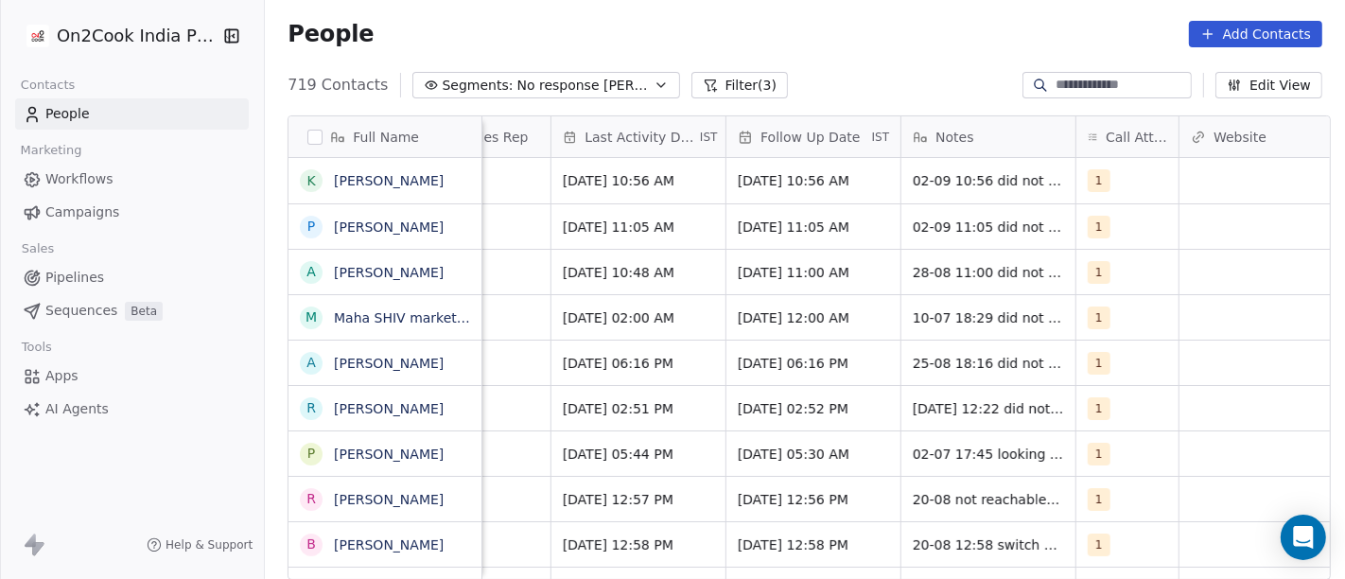
scroll to position [0, 1132]
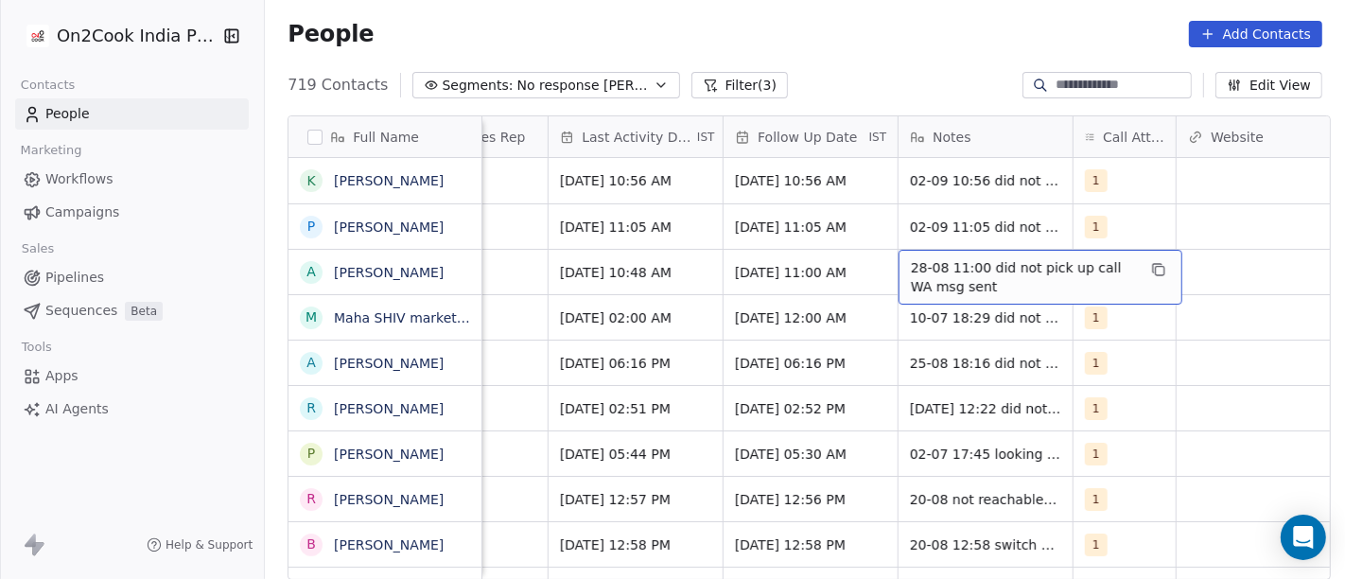
click at [929, 266] on span "28-08 11:00 did not pick up call WA msg sent" at bounding box center [1023, 277] width 225 height 38
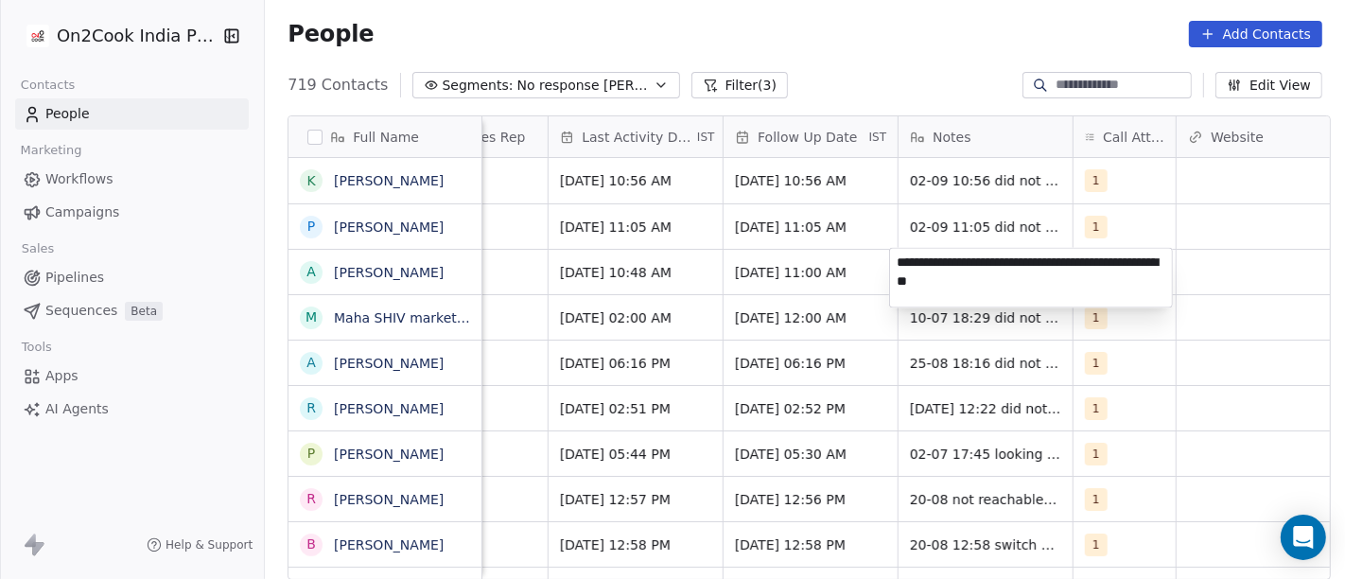
type textarea "**********"
click at [802, 266] on html "On2Cook India Pvt. Ltd. Contacts People Marketing Workflows Campaigns Sales Pip…" at bounding box center [672, 289] width 1345 height 579
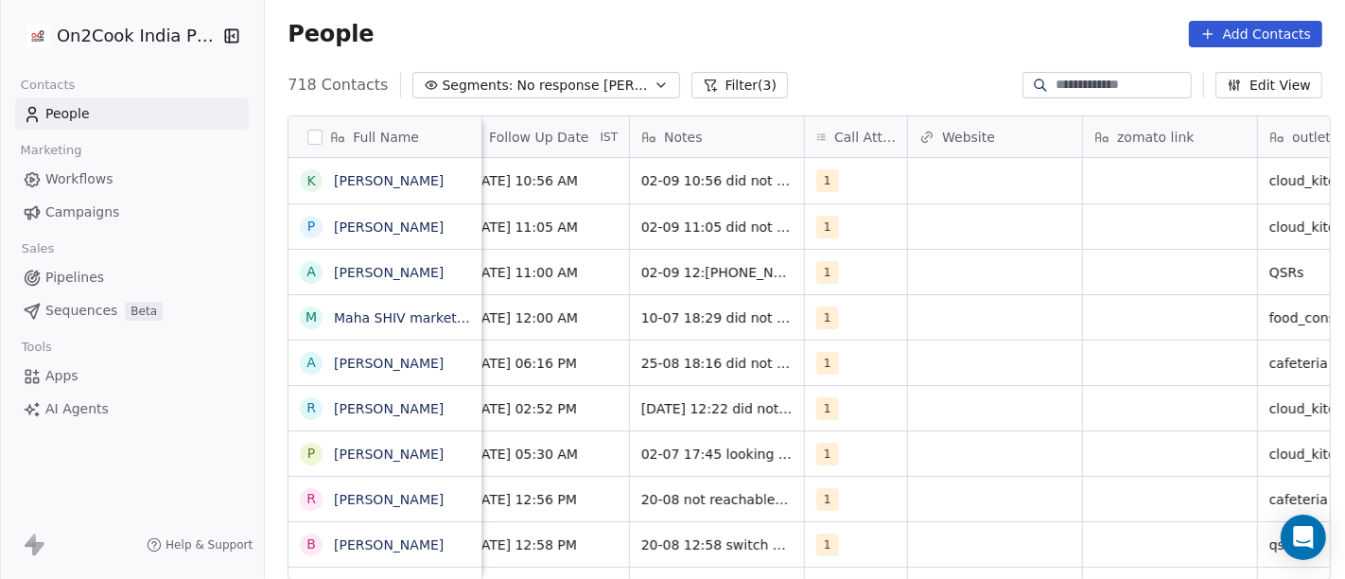
scroll to position [0, 1402]
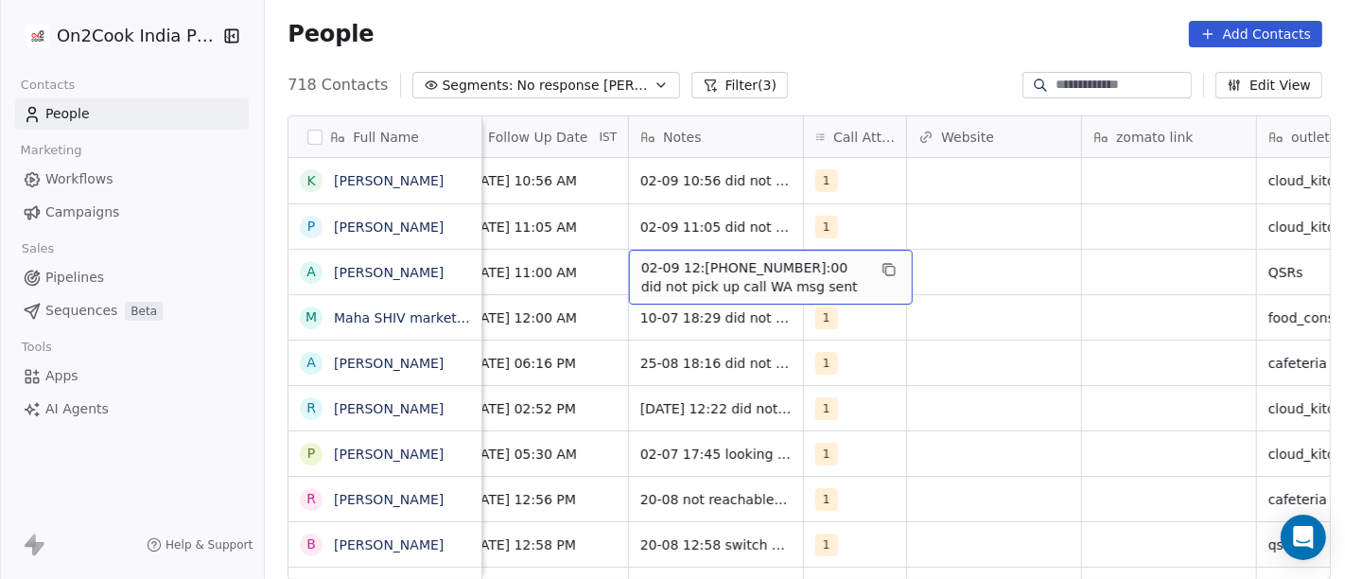
click at [695, 273] on span "02-09 12:31 28-08 11:00 did not pick up call WA msg sent" at bounding box center [753, 277] width 225 height 38
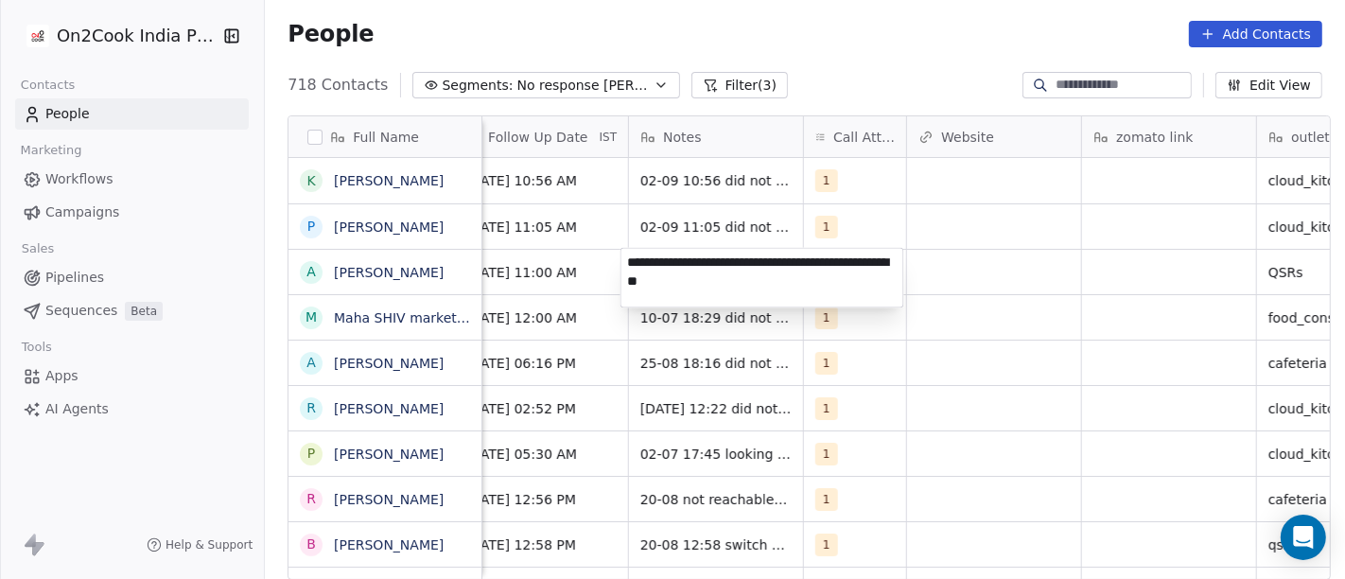
click at [700, 260] on textarea "**********" at bounding box center [762, 277] width 282 height 59
type textarea "**********"
click at [1078, 303] on html "On2Cook India Pvt. Ltd. Contacts People Marketing Workflows Campaigns Sales Pip…" at bounding box center [672, 289] width 1345 height 579
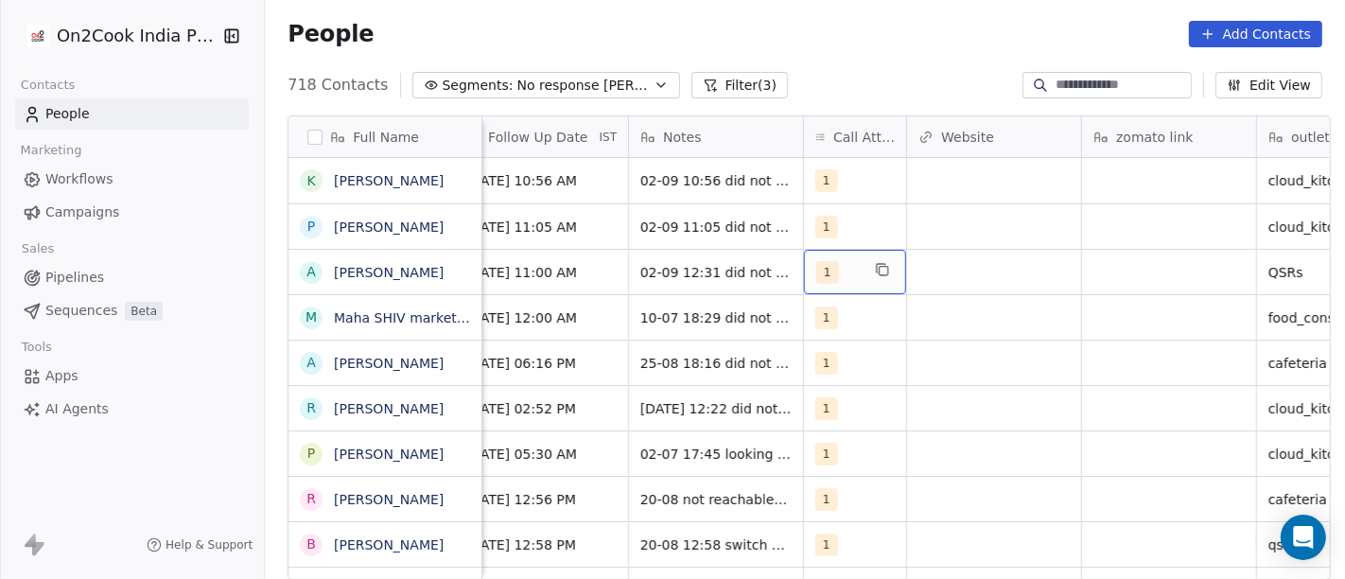
click at [832, 281] on div "1" at bounding box center [838, 272] width 44 height 23
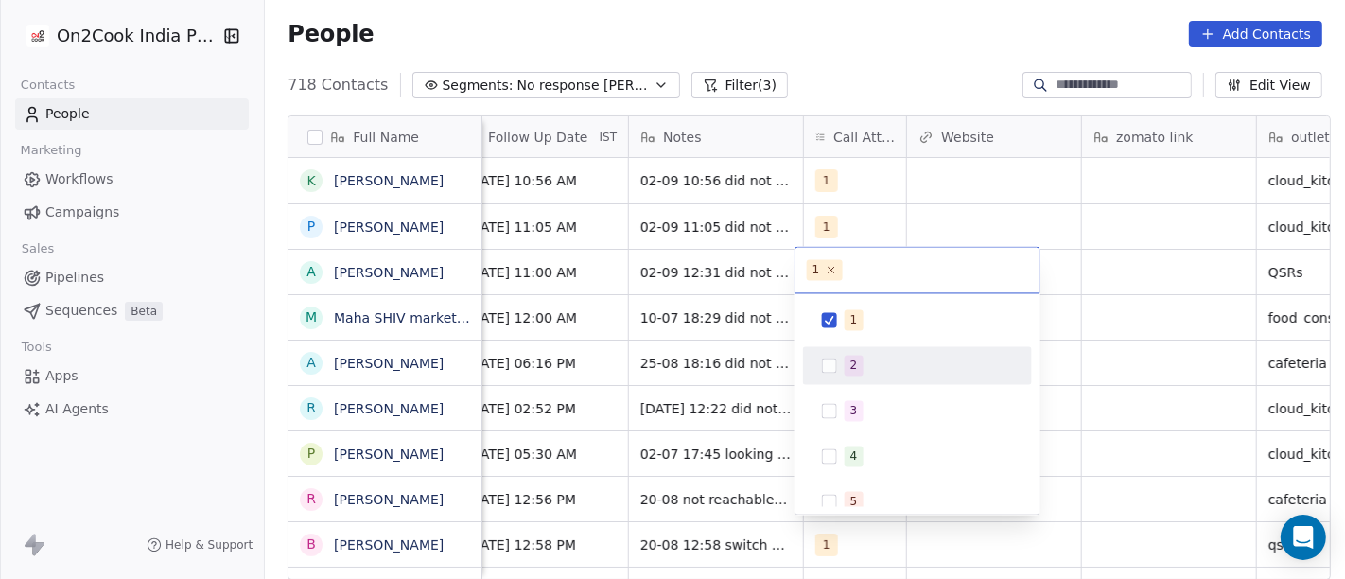
click at [846, 358] on span "2" at bounding box center [854, 365] width 19 height 21
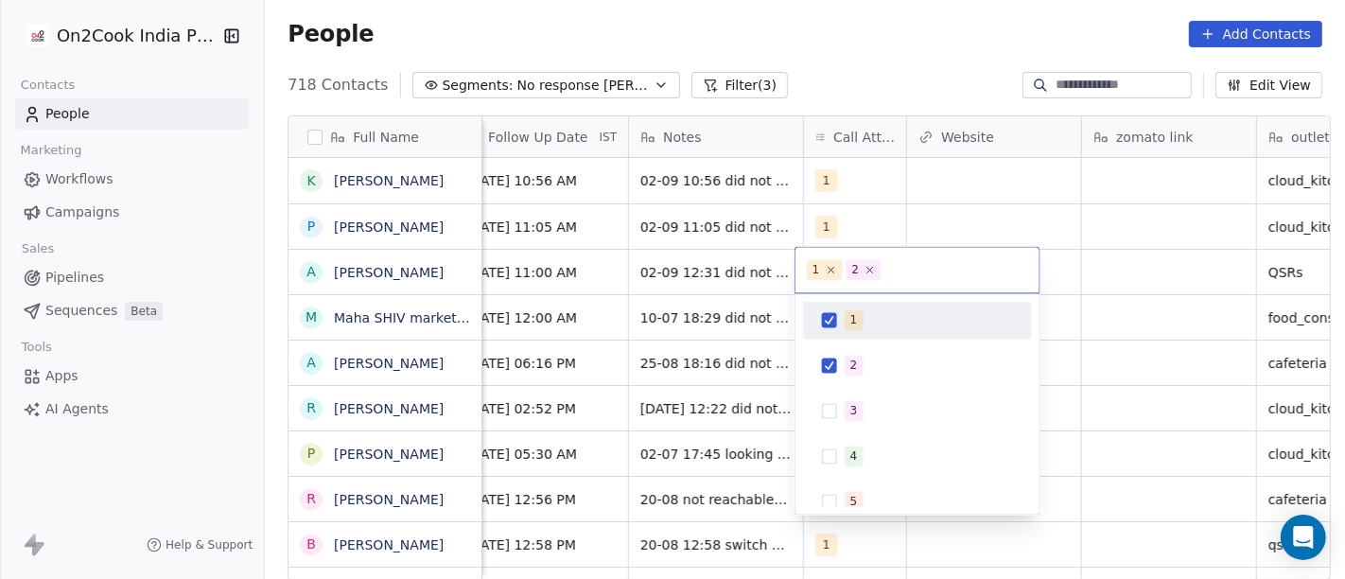
click at [846, 322] on span "1" at bounding box center [854, 319] width 19 height 21
click at [1053, 269] on html "On2Cook India Pvt. Ltd. Contacts People Marketing Workflows Campaigns Sales Pip…" at bounding box center [672, 289] width 1345 height 579
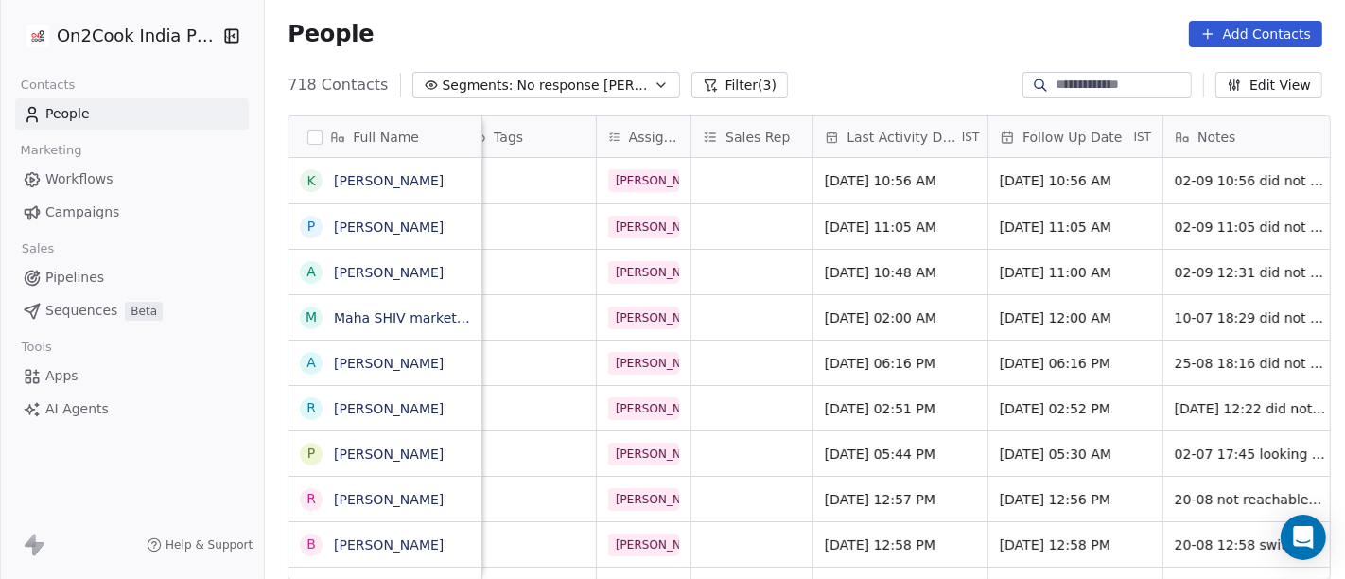
scroll to position [0, 866]
click at [914, 255] on div "Sep 04, 2025 10:48 AM" at bounding box center [902, 272] width 174 height 44
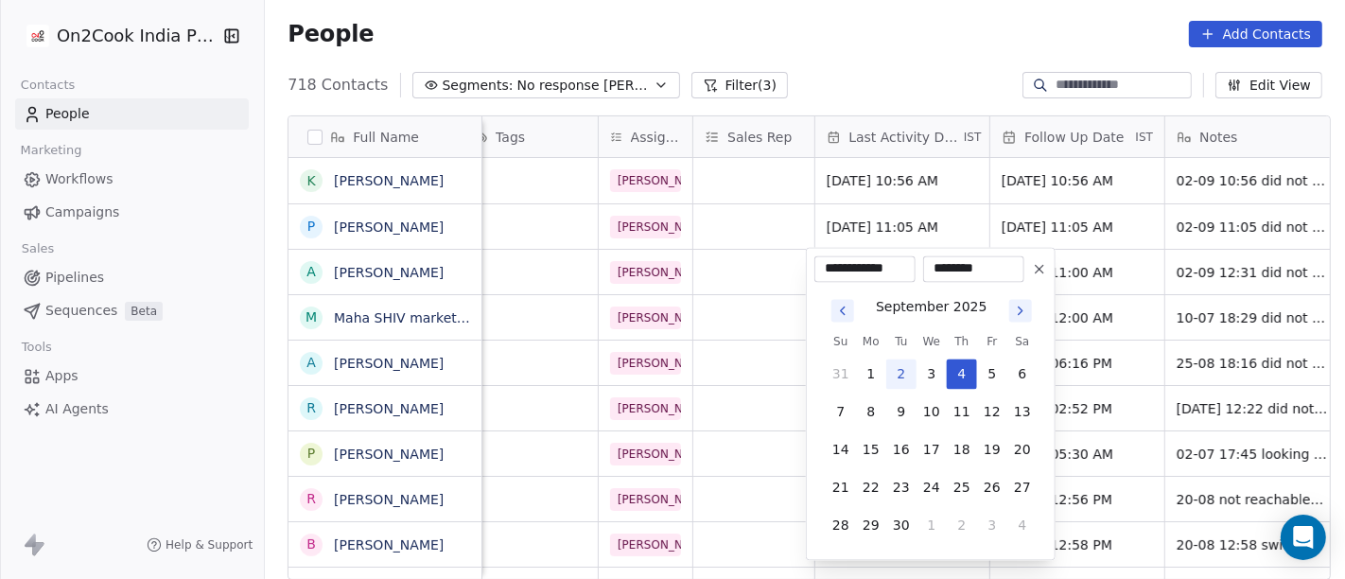
click at [896, 385] on button "2" at bounding box center [901, 374] width 30 height 30
type input "**********"
click at [904, 49] on html "On2Cook India Pvt. Ltd. Contacts People Marketing Workflows Campaigns Sales Pip…" at bounding box center [672, 289] width 1345 height 579
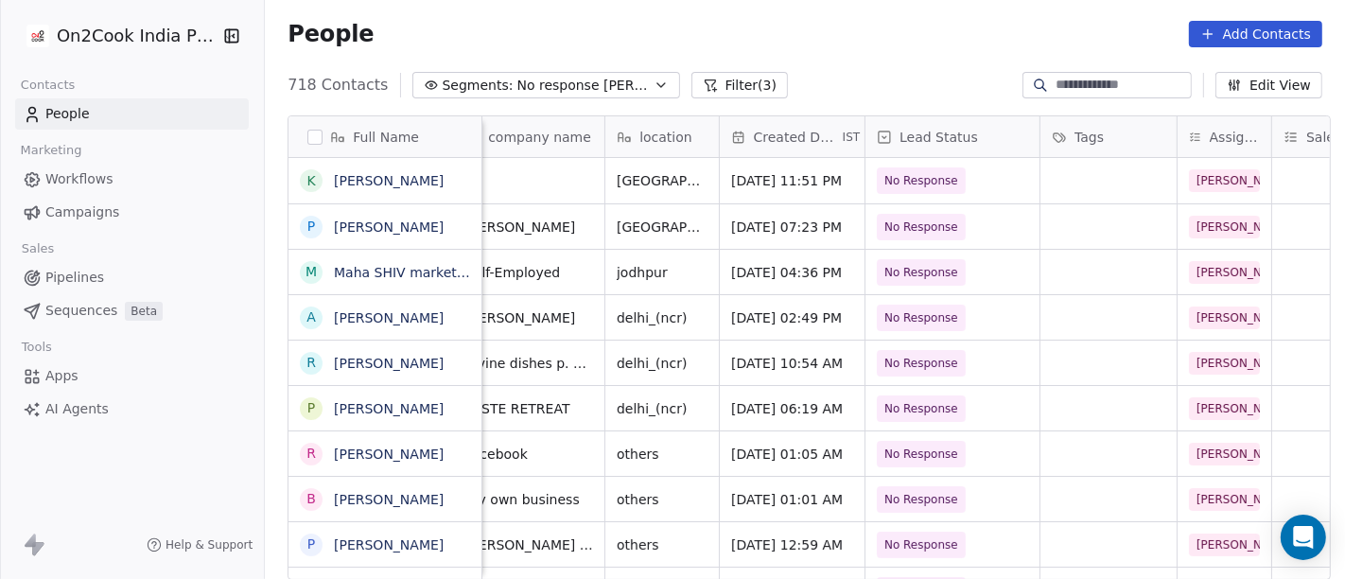
scroll to position [0, 0]
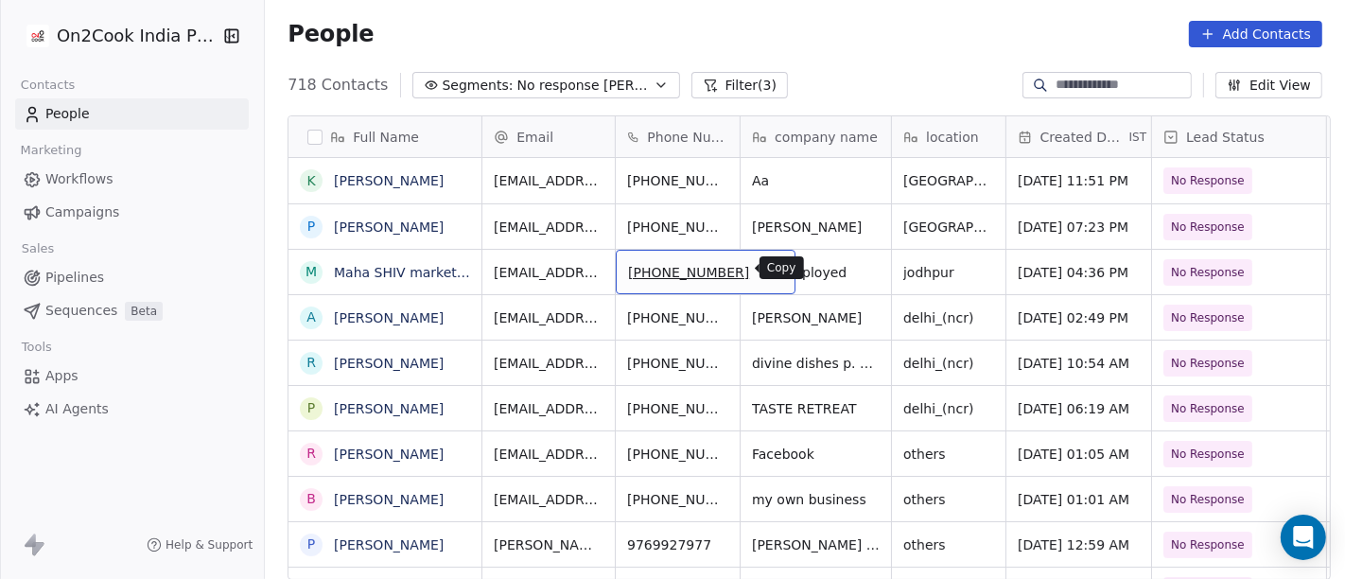
click at [764, 272] on icon "grid" at bounding box center [771, 269] width 15 height 15
click at [764, 271] on icon "grid" at bounding box center [771, 269] width 15 height 15
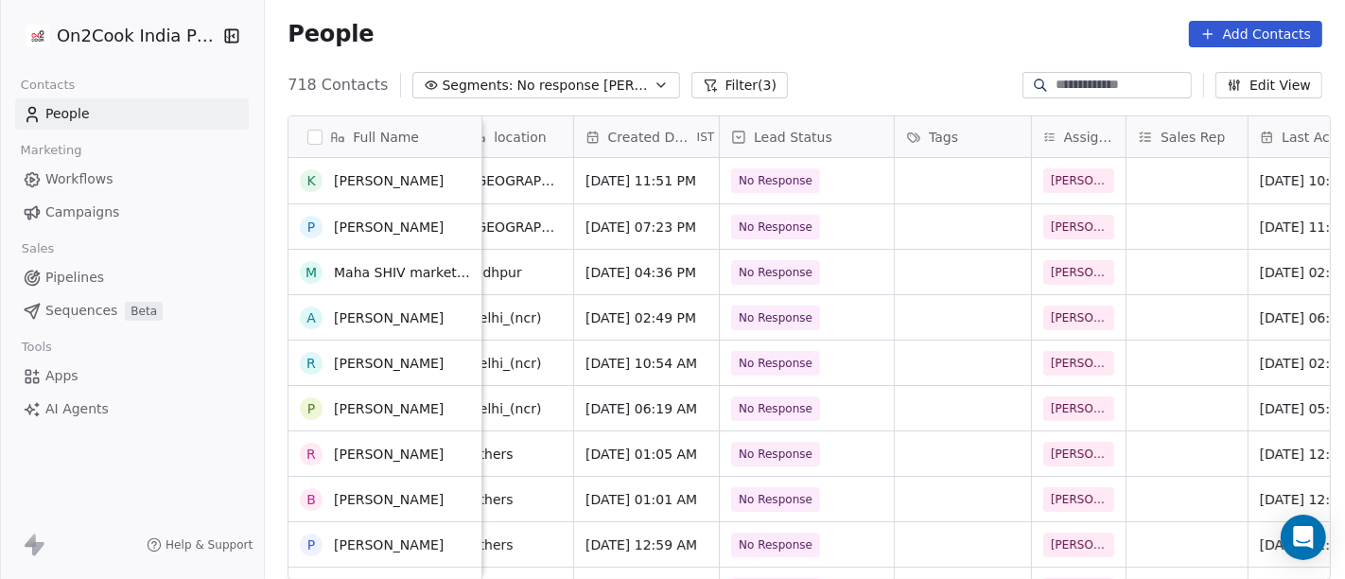
scroll to position [2, 0]
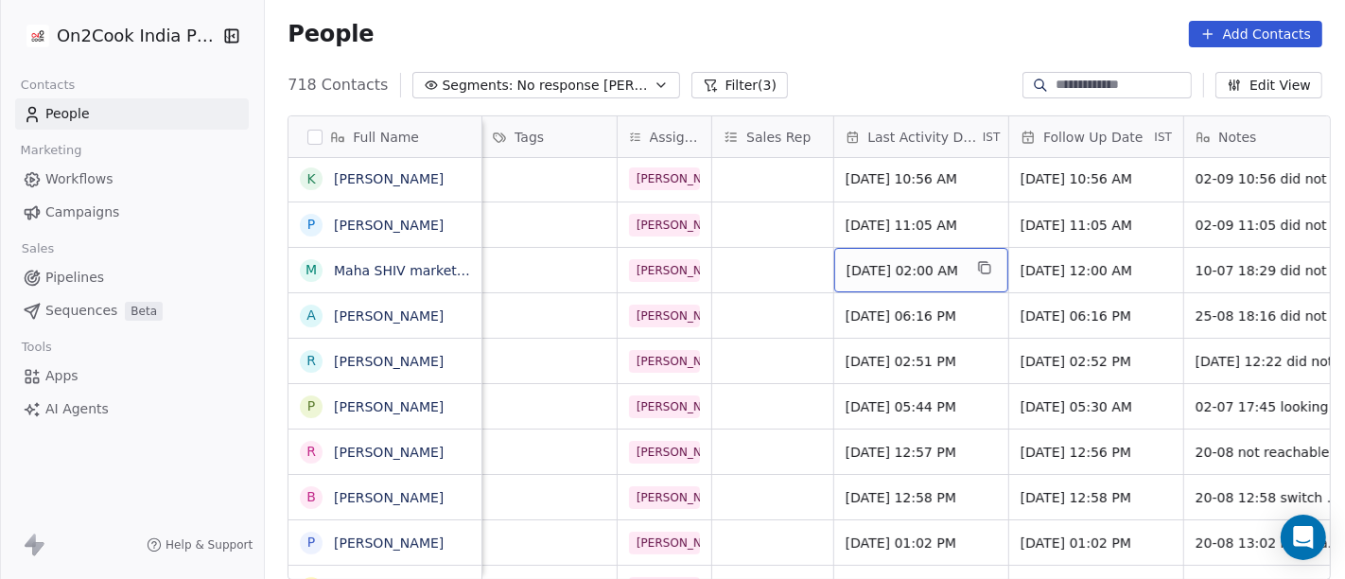
click at [898, 268] on span "Jul 10, 2025 02:00 AM" at bounding box center [904, 270] width 115 height 19
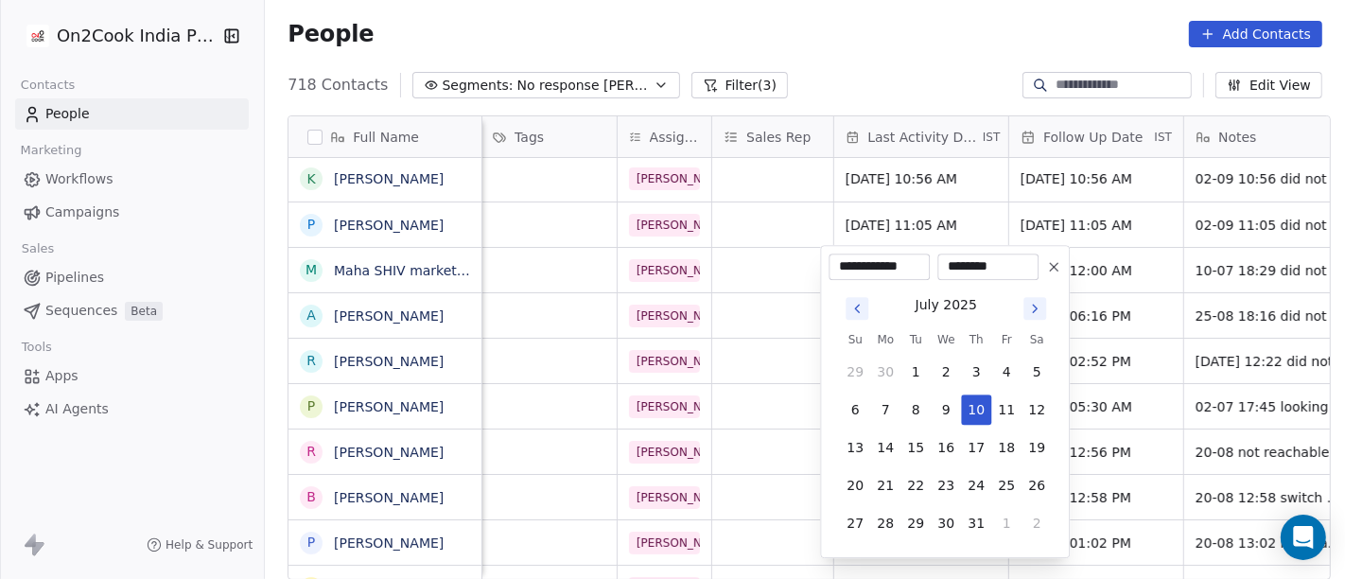
scroll to position [0, 851]
click at [1027, 309] on icon "Go to next month" at bounding box center [1034, 308] width 15 height 15
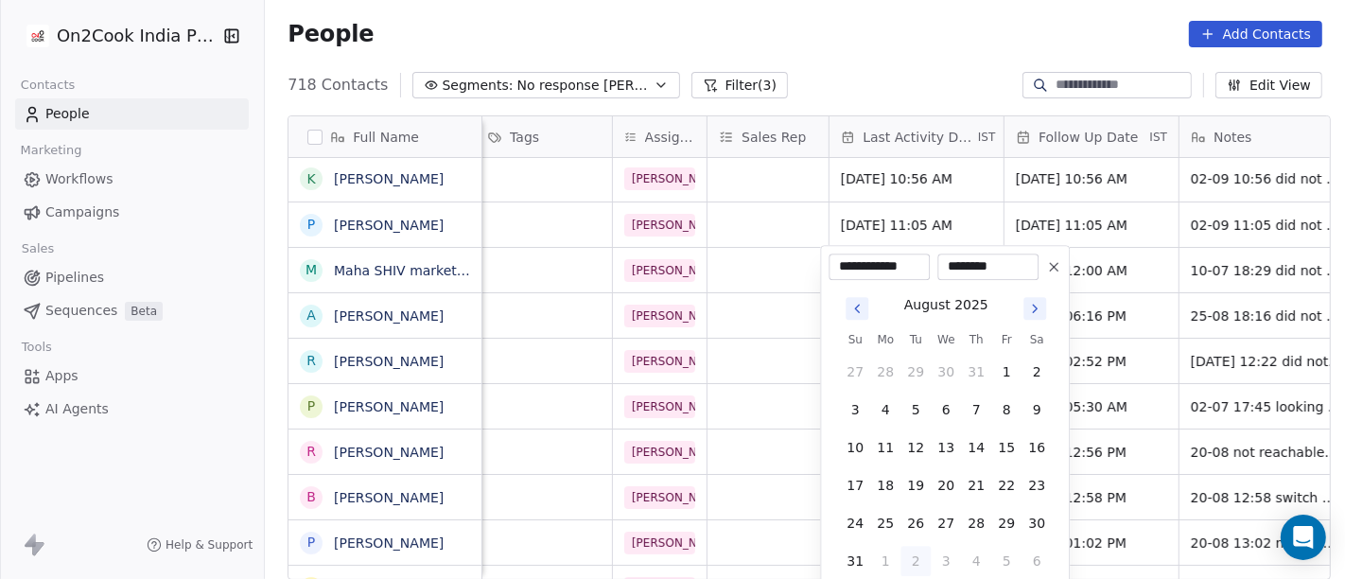
click at [1039, 314] on icon "Go to next month" at bounding box center [1034, 308] width 15 height 15
click at [913, 374] on button "2" at bounding box center [916, 372] width 30 height 30
type input "**********"
click at [789, 36] on html "On2Cook India Pvt. Ltd. Contacts People Marketing Workflows Campaigns Sales Pip…" at bounding box center [672, 289] width 1345 height 579
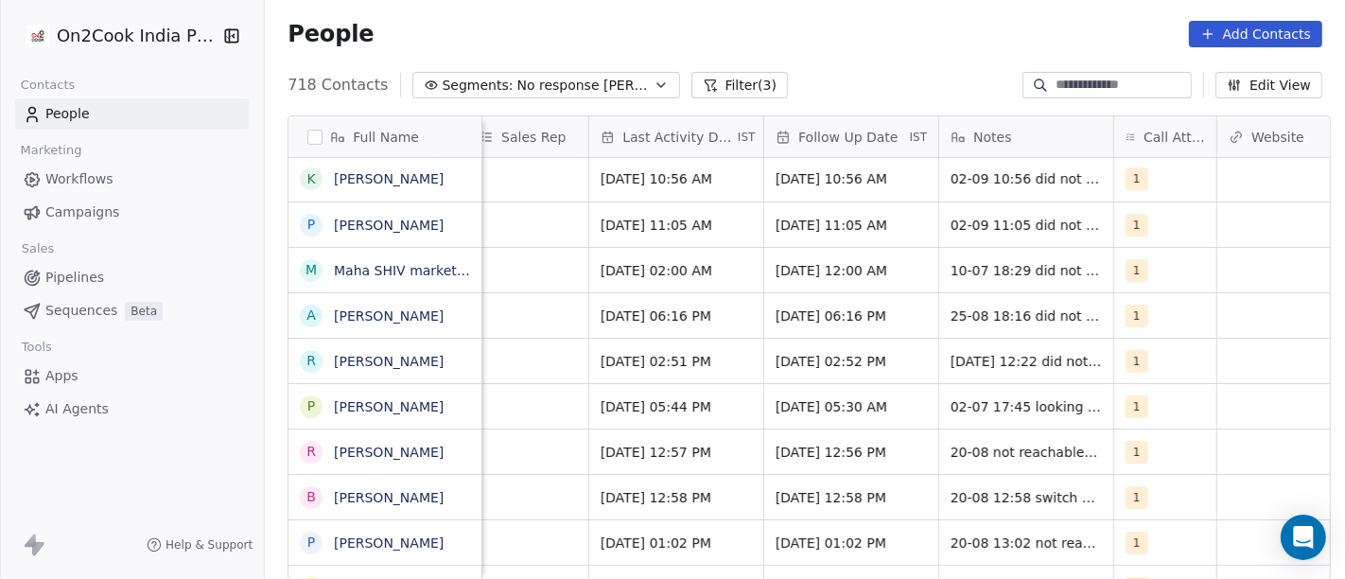
scroll to position [0, 1103]
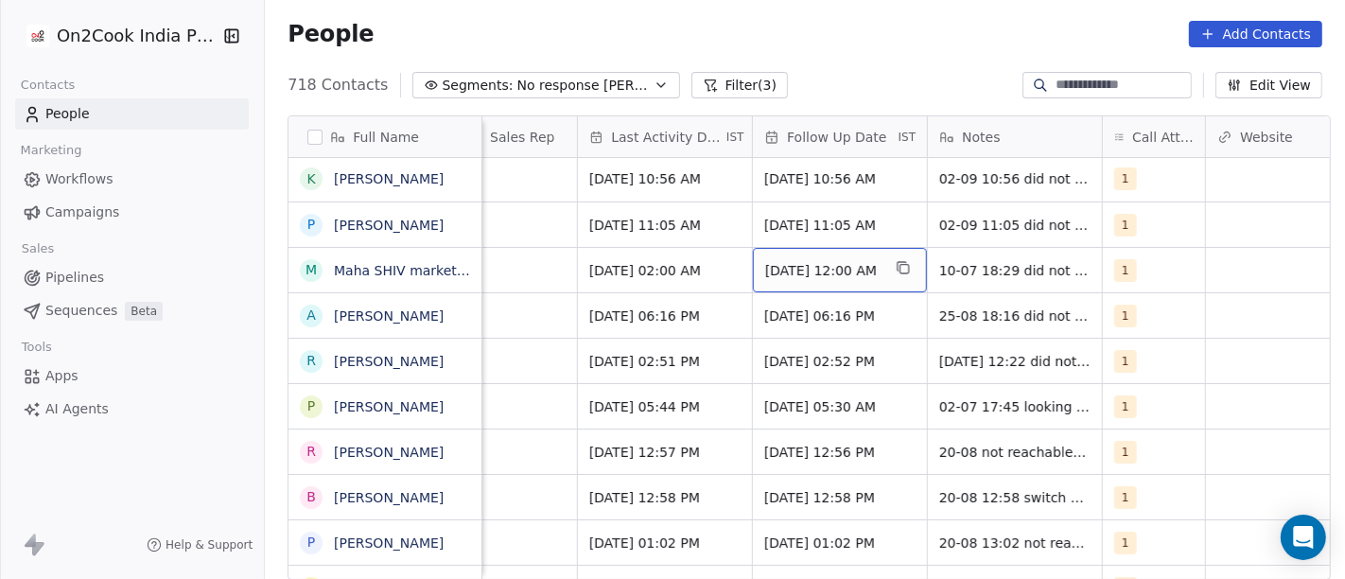
click at [849, 274] on span "17/07/2025 12:00 AM" at bounding box center [822, 270] width 115 height 19
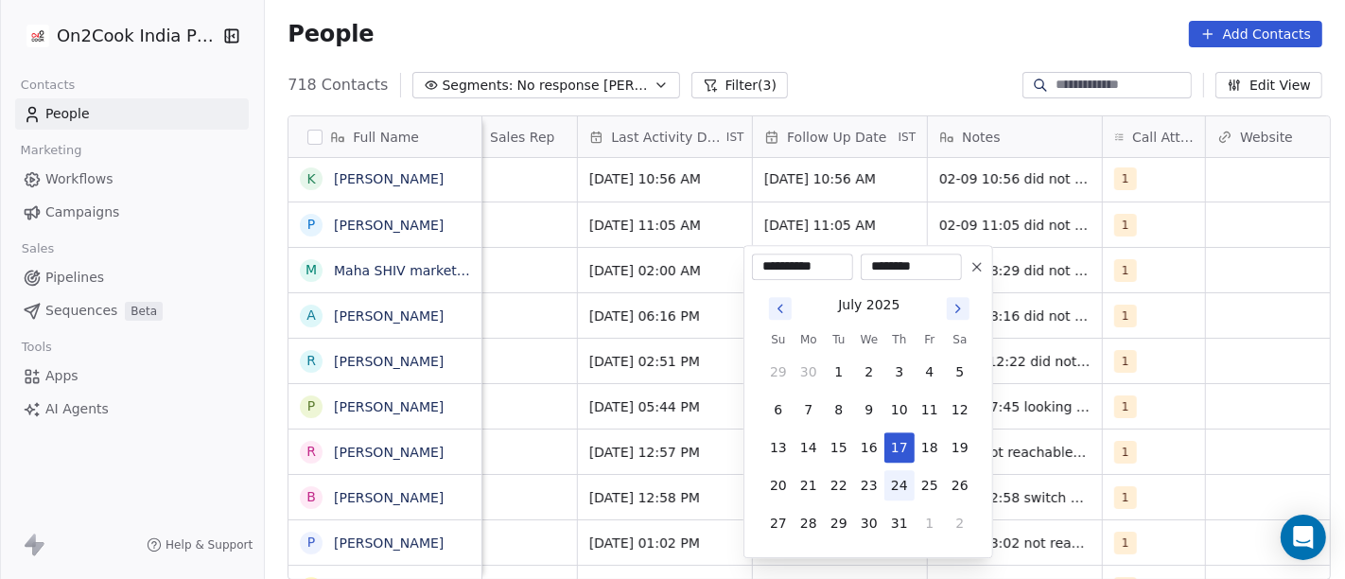
click at [911, 488] on button "24" at bounding box center [899, 485] width 30 height 30
click at [965, 310] on icon "Go to next month" at bounding box center [958, 308] width 15 height 15
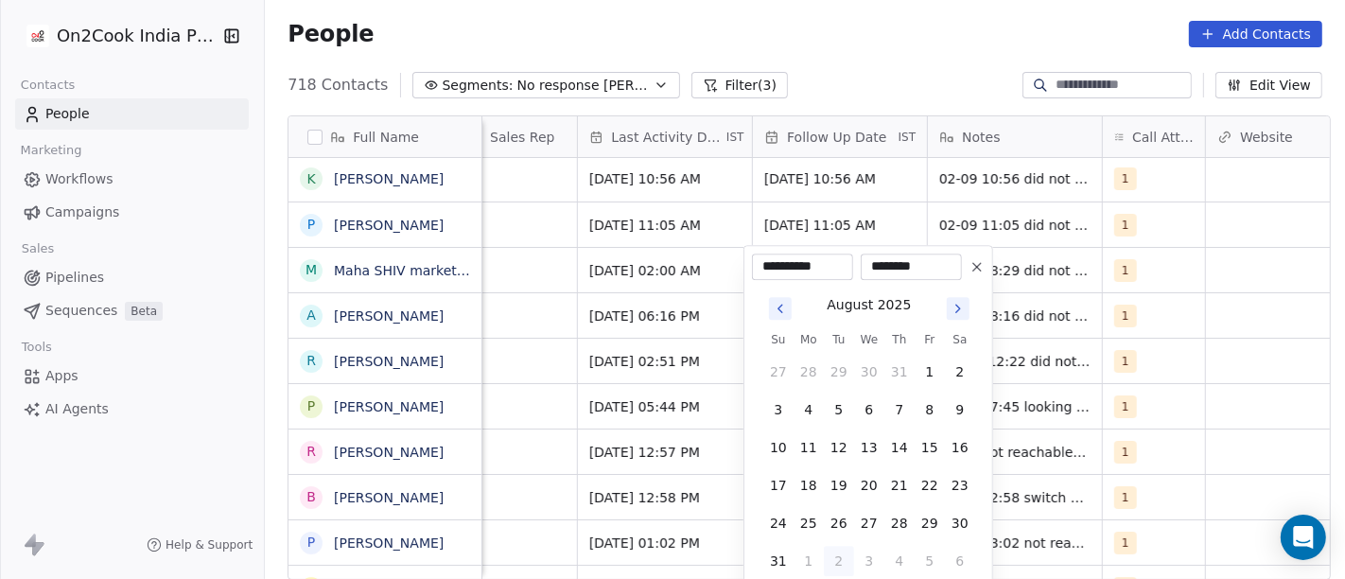
click at [965, 310] on icon "Go to next month" at bounding box center [958, 308] width 15 height 15
click at [832, 415] on button "9" at bounding box center [839, 409] width 30 height 30
type input "**********"
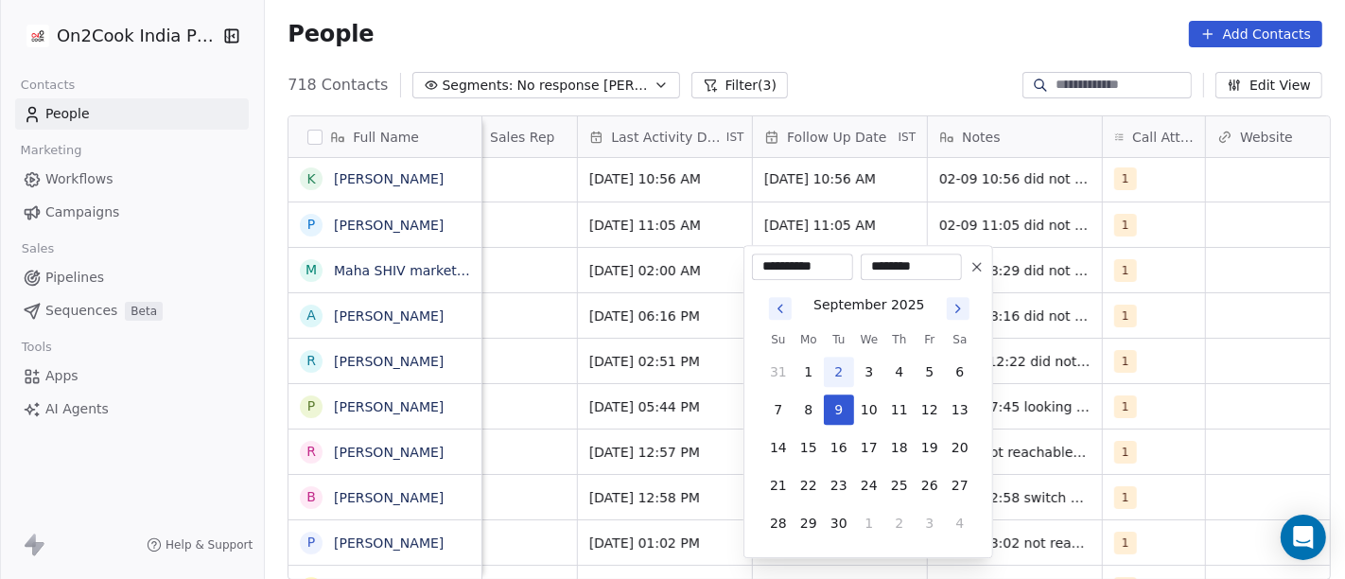
click at [824, 85] on html "On2Cook India Pvt. Ltd. Contacts People Marketing Workflows Campaigns Sales Pip…" at bounding box center [672, 289] width 1345 height 579
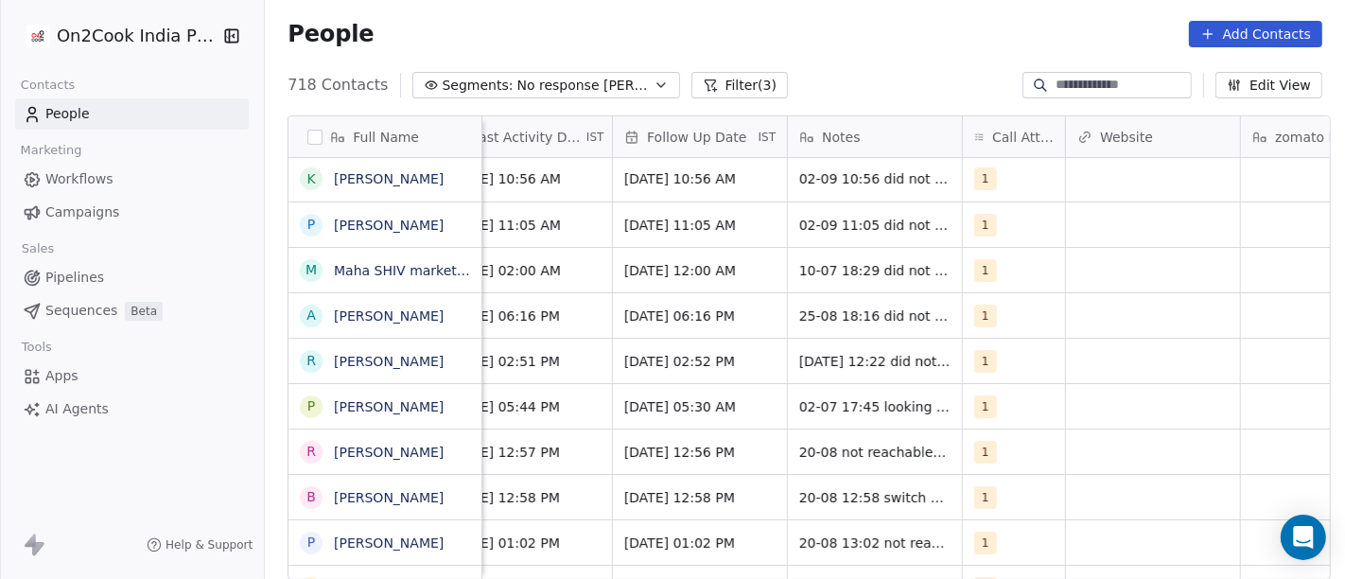
scroll to position [0, 1244]
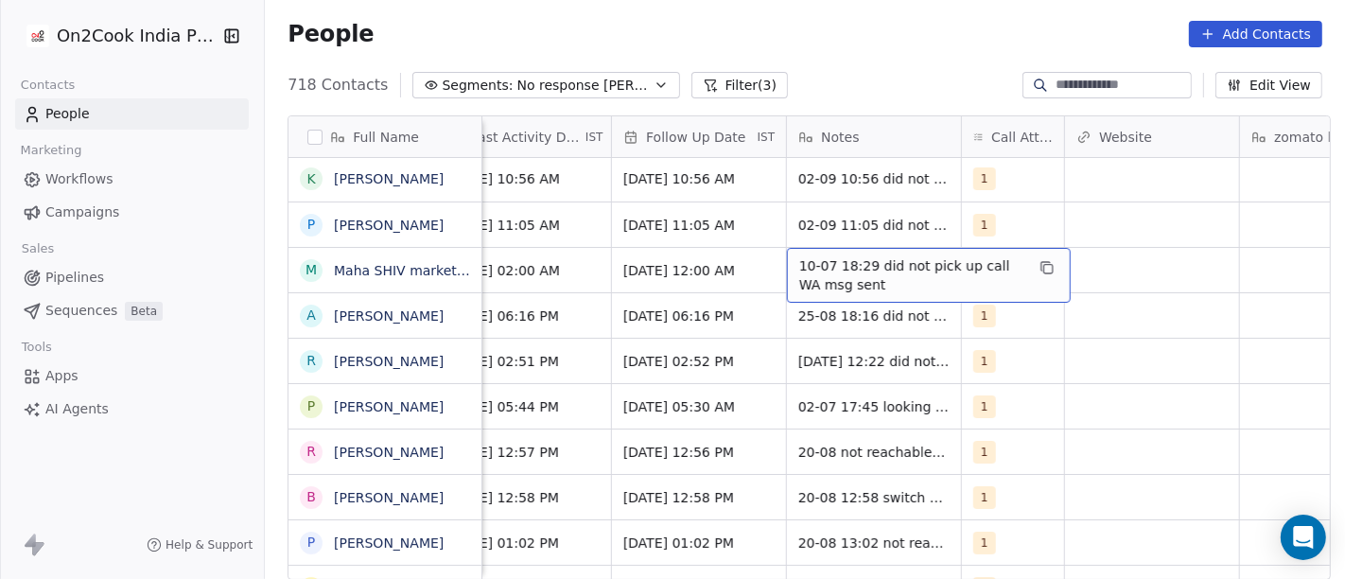
click at [886, 282] on span "10-07 18:29 did not pick up call WA msg sent" at bounding box center [911, 275] width 225 height 38
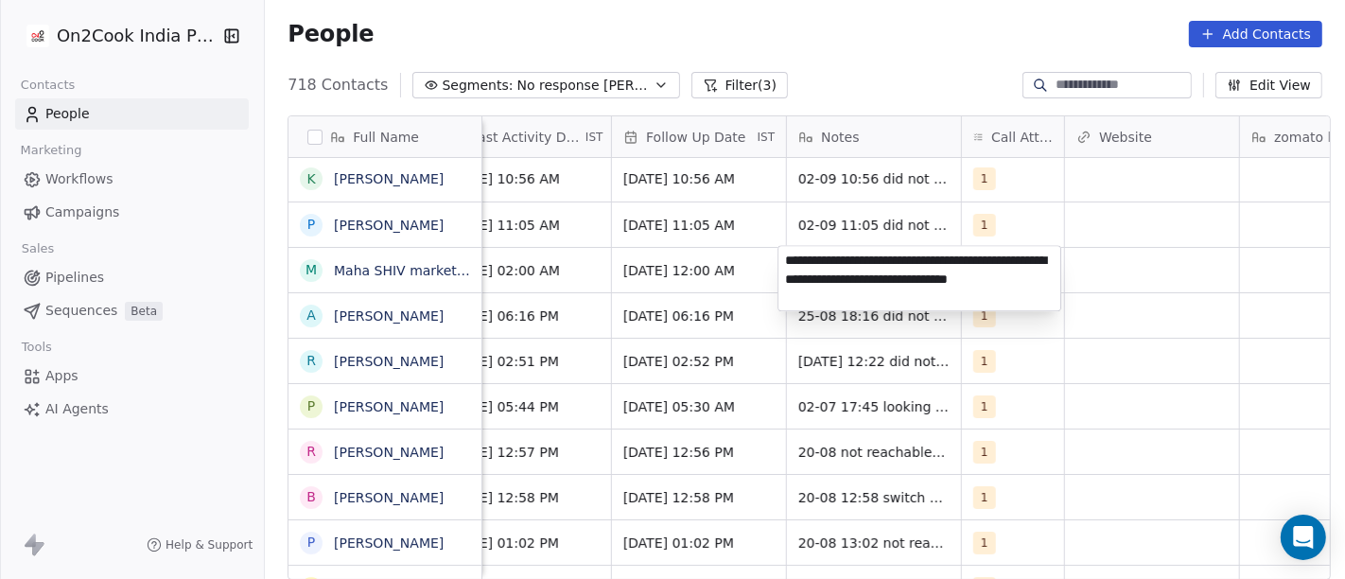
type textarea "**********"
click at [659, 257] on html "On2Cook India Pvt. Ltd. Contacts People Marketing Workflows Campaigns Sales Pip…" at bounding box center [672, 289] width 1345 height 579
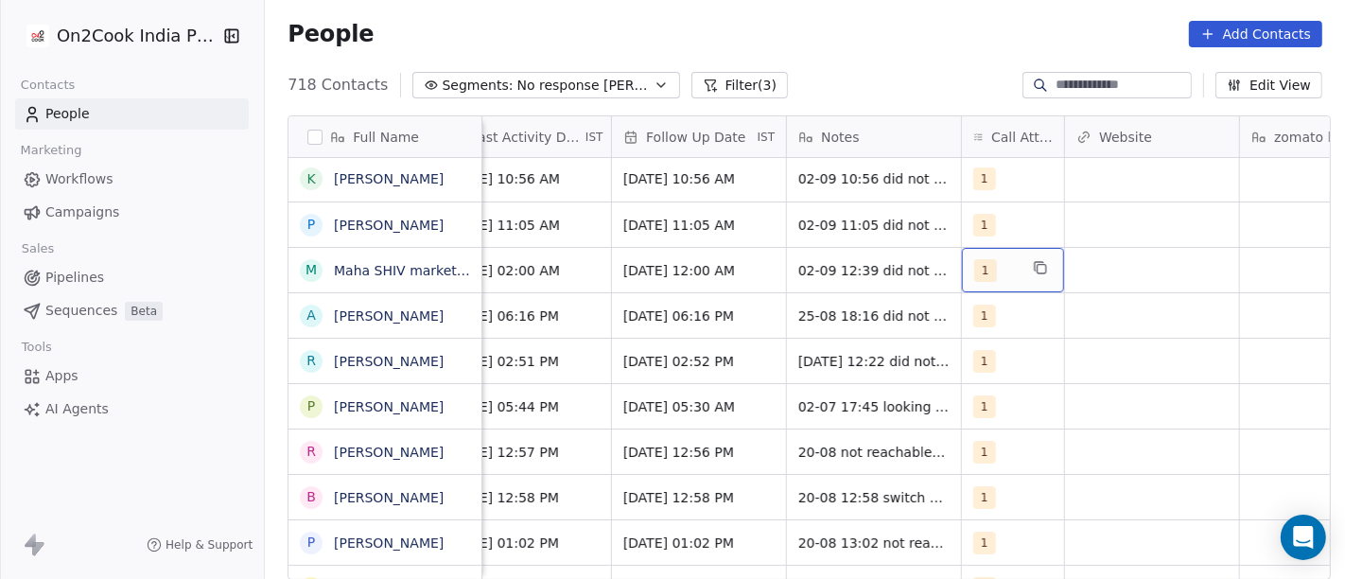
click at [977, 287] on div "1" at bounding box center [1013, 270] width 102 height 44
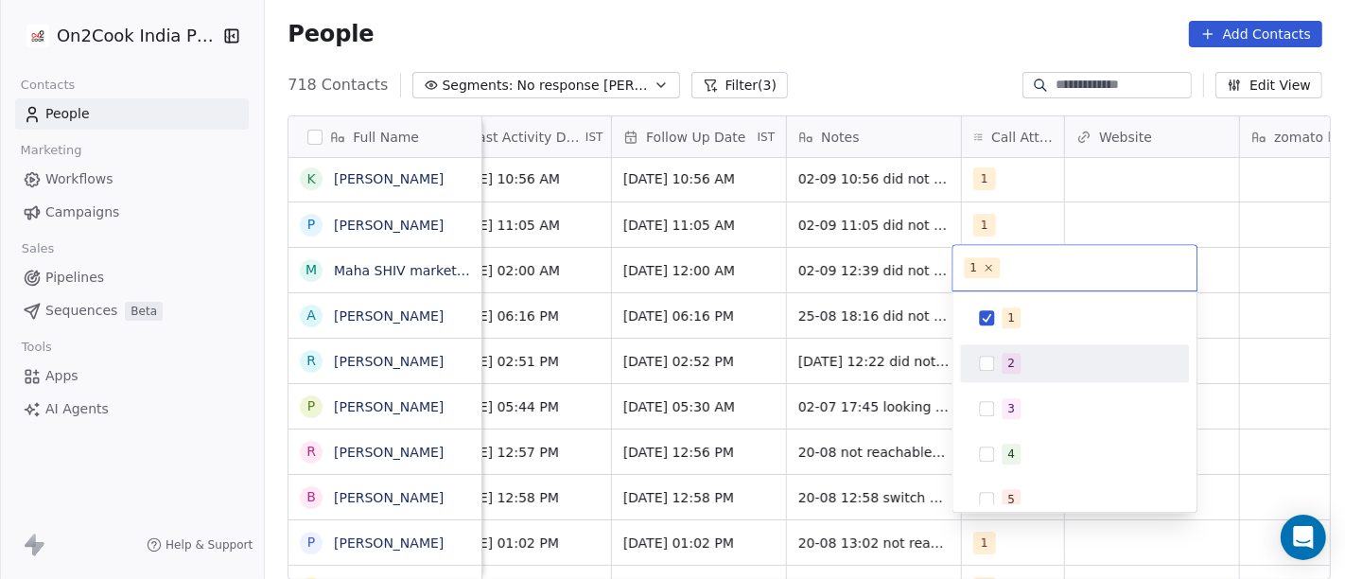
click at [1008, 355] on div "2" at bounding box center [1011, 363] width 8 height 17
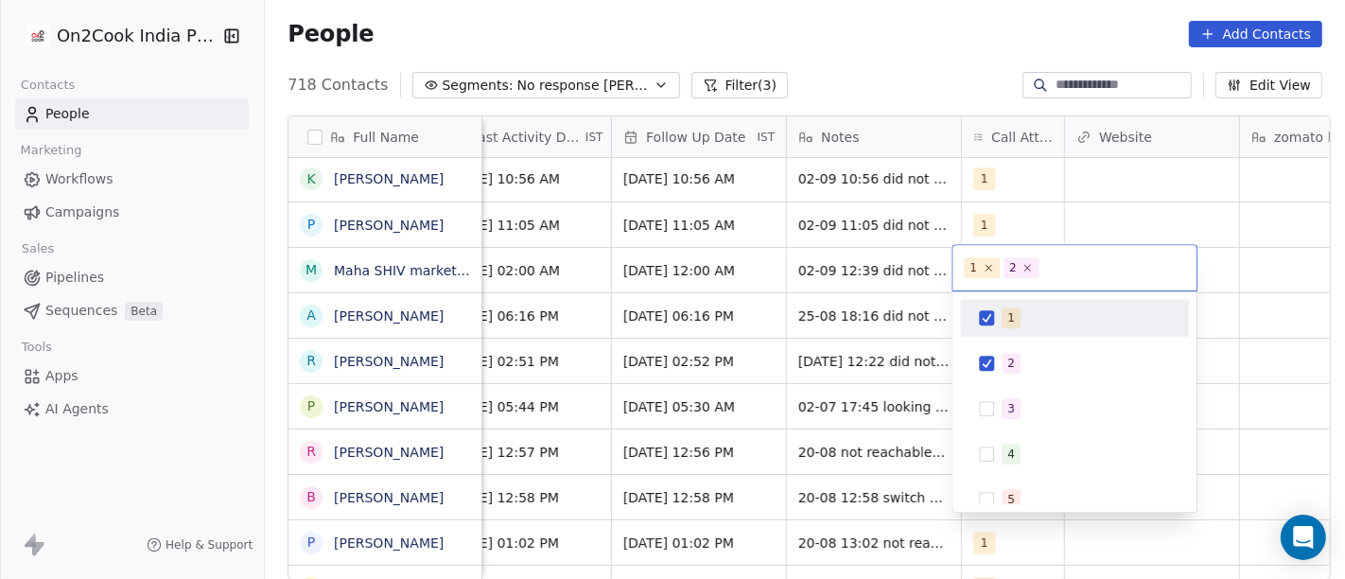
click at [1014, 323] on span "1" at bounding box center [1011, 317] width 19 height 21
click at [875, 9] on html "On2Cook India Pvt. Ltd. Contacts People Marketing Workflows Campaigns Sales Pip…" at bounding box center [672, 289] width 1345 height 579
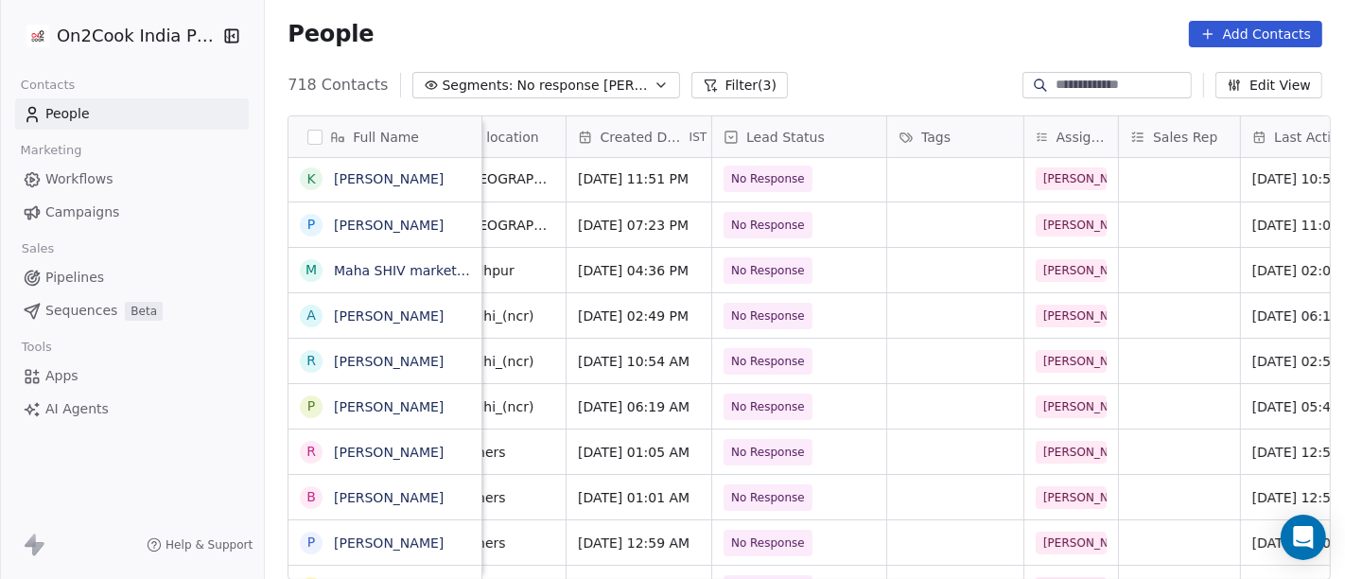
scroll to position [0, 0]
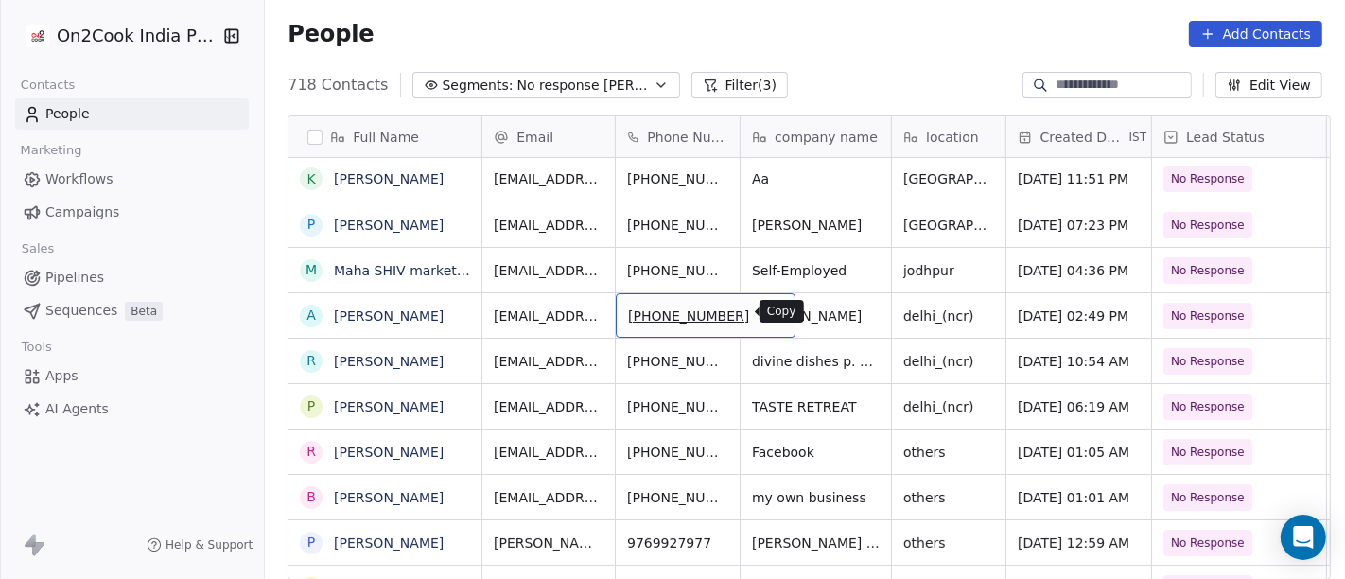
click at [764, 309] on icon "grid" at bounding box center [771, 313] width 15 height 15
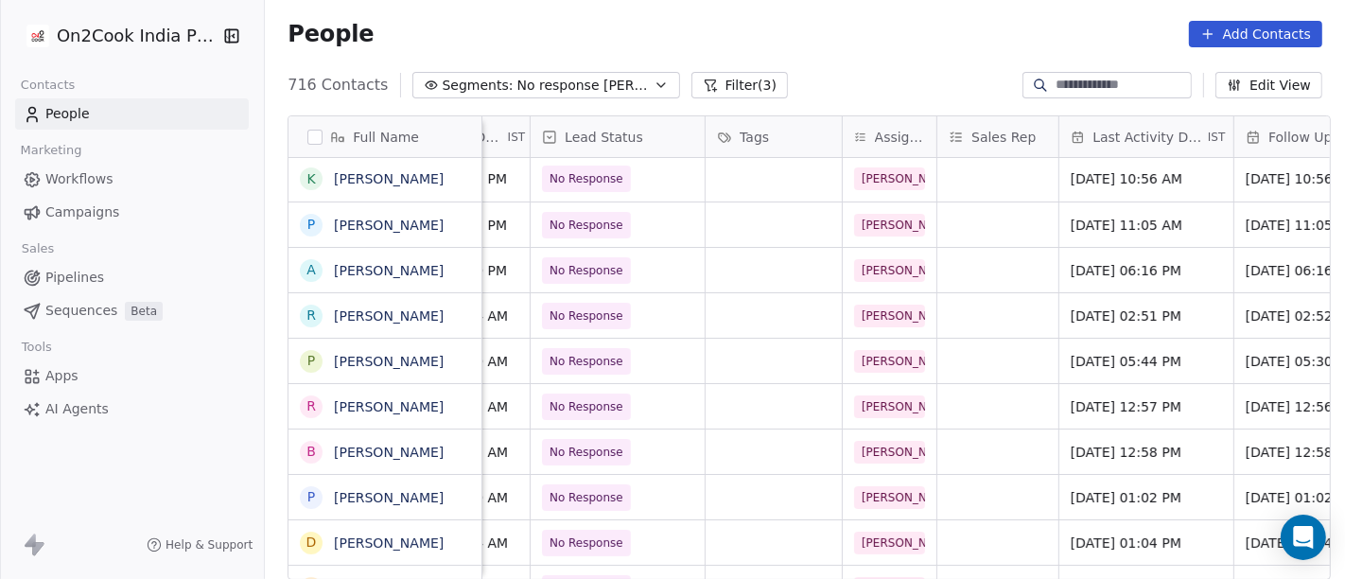
scroll to position [0, 800]
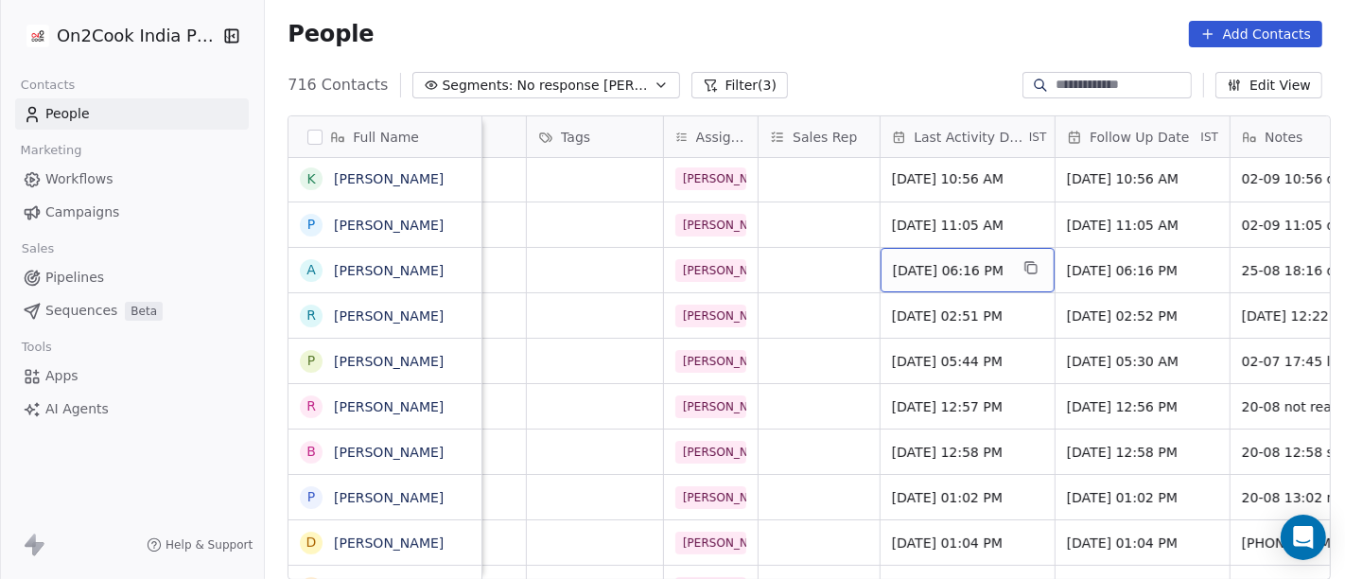
click at [929, 266] on span "Aug 25, 2025 06:16 PM" at bounding box center [950, 270] width 115 height 19
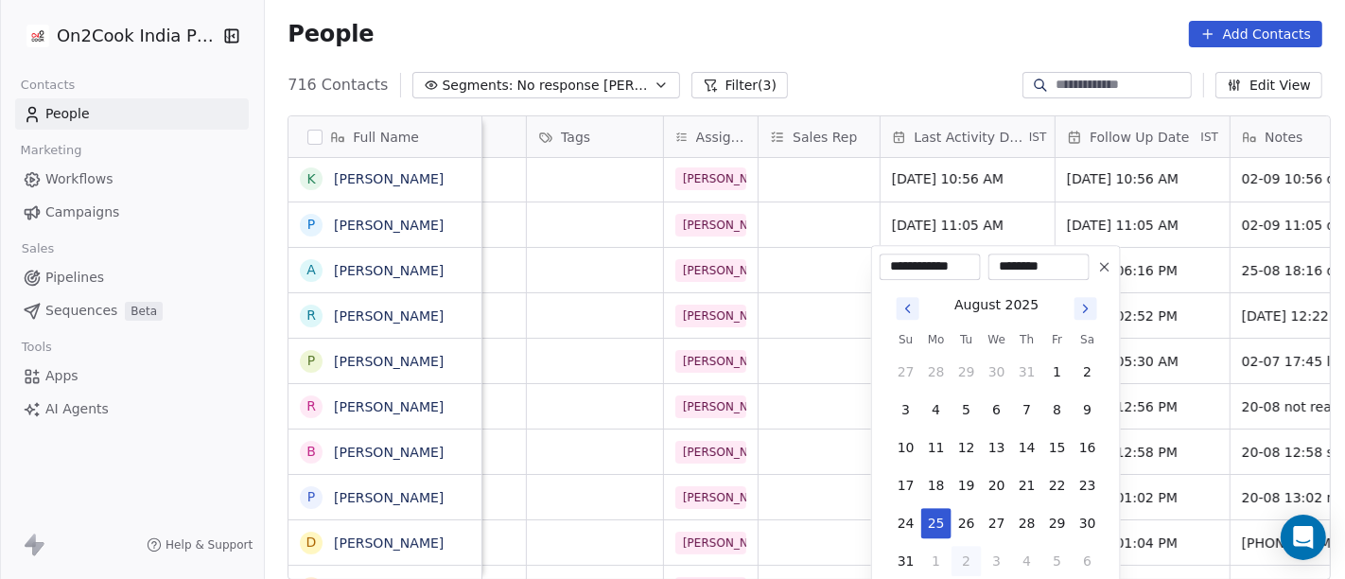
click at [963, 520] on button "2" at bounding box center [967, 561] width 30 height 30
type input "**********"
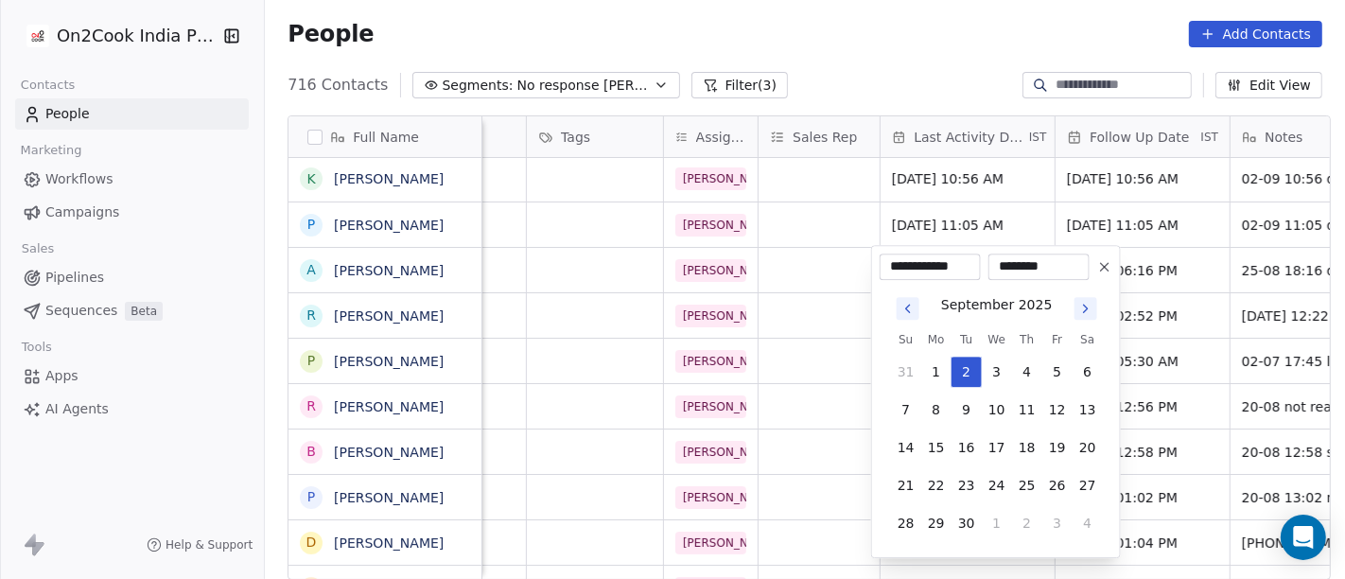
click at [843, 26] on html "On2Cook India Pvt. Ltd. Contacts People Marketing Workflows Campaigns Sales Pip…" at bounding box center [672, 289] width 1345 height 579
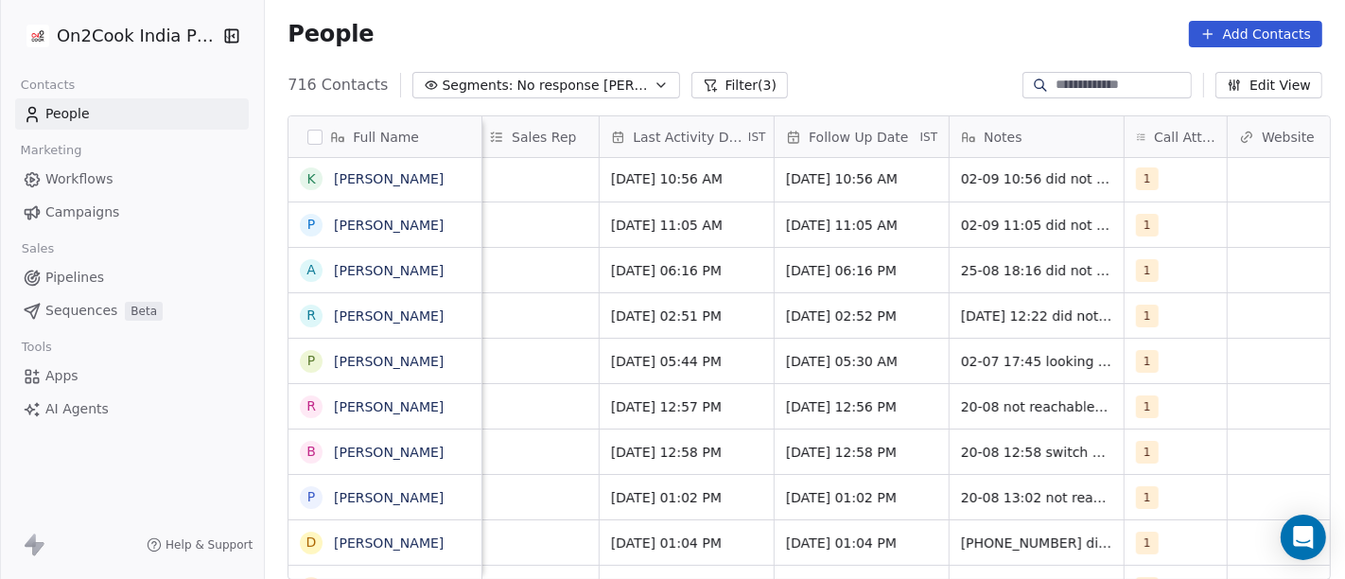
scroll to position [0, 1082]
click at [869, 268] on span "01/09/2025 06:16 PM" at bounding box center [843, 270] width 115 height 19
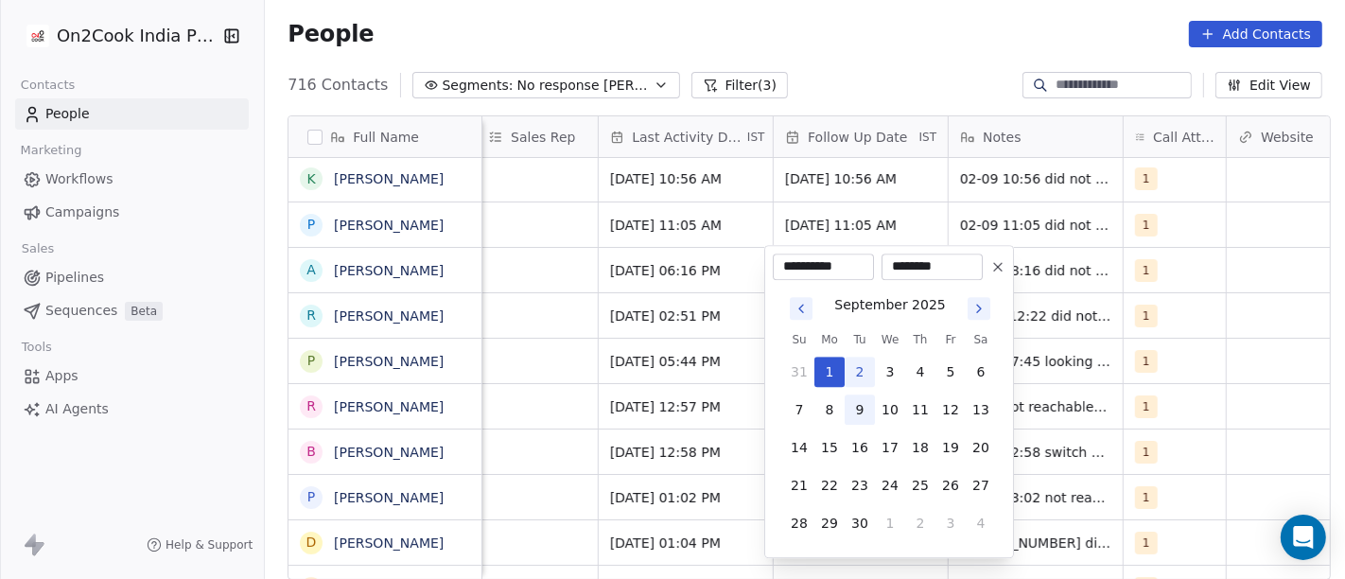
click at [854, 409] on button "9" at bounding box center [860, 409] width 30 height 30
type input "**********"
click at [888, 72] on html "On2Cook India Pvt. Ltd. Contacts People Marketing Workflows Campaigns Sales Pip…" at bounding box center [672, 289] width 1345 height 579
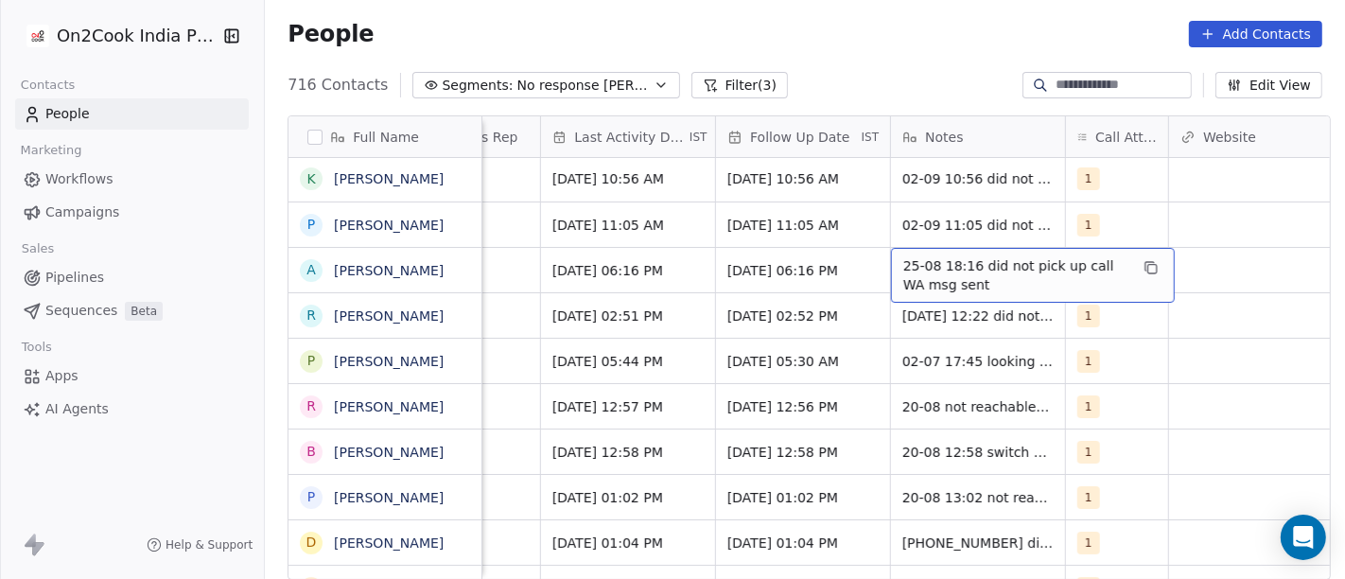
scroll to position [0, 1141]
click at [923, 263] on span "25-08 18:16 did not pick up call WA msg sent" at bounding box center [1014, 275] width 225 height 38
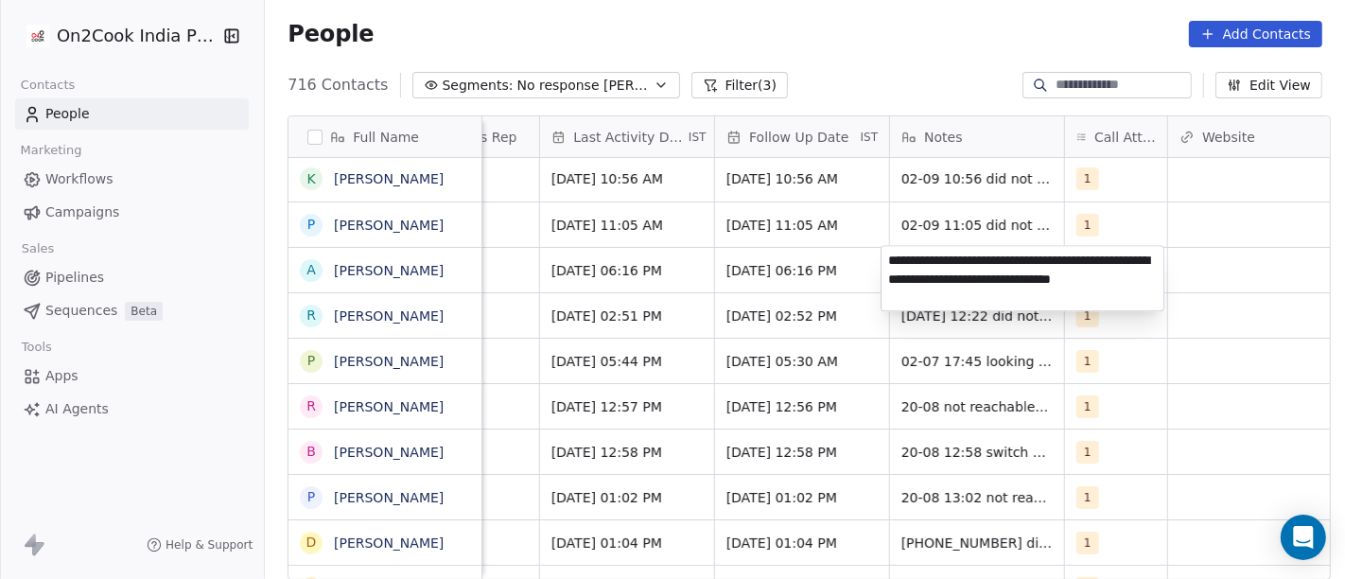
type textarea "**********"
click at [808, 284] on html "On2Cook India Pvt. Ltd. Contacts People Marketing Workflows Campaigns Sales Pip…" at bounding box center [672, 289] width 1345 height 579
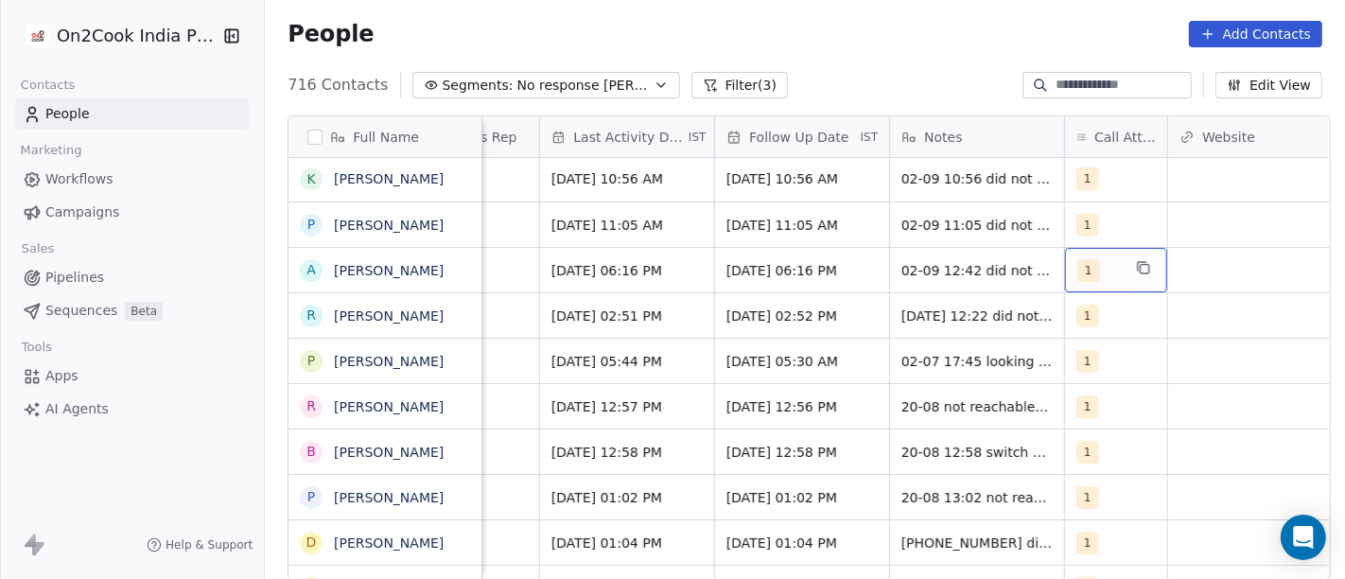
click at [1105, 263] on div "1" at bounding box center [1099, 270] width 44 height 23
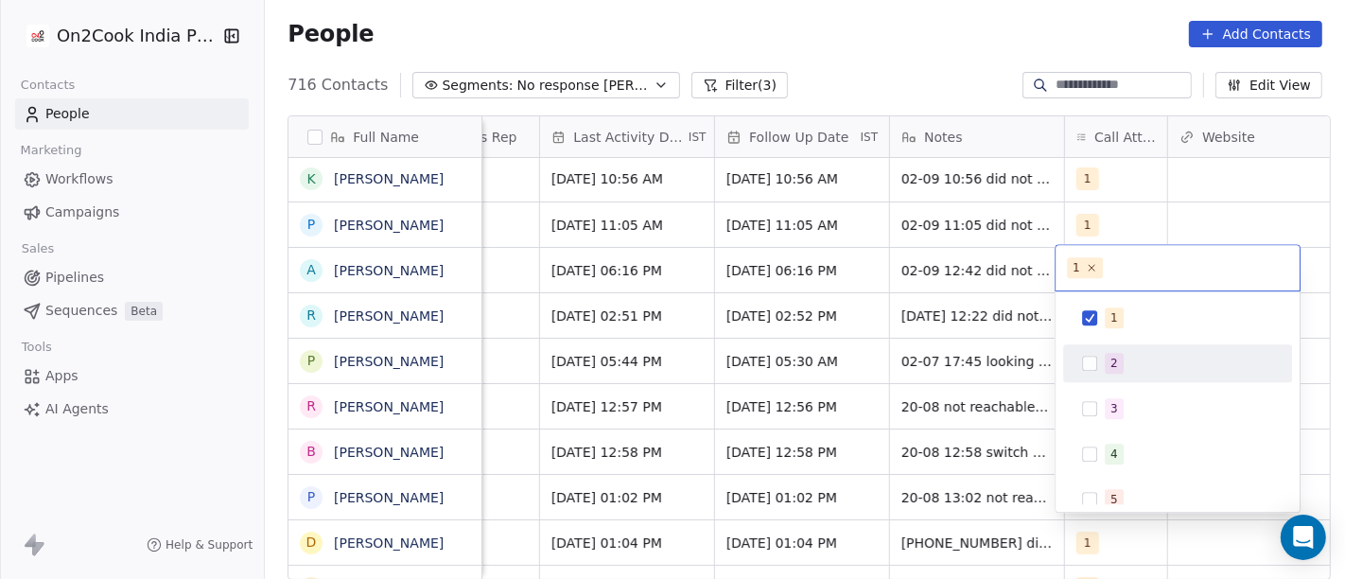
click at [1100, 356] on div "2" at bounding box center [1178, 363] width 214 height 30
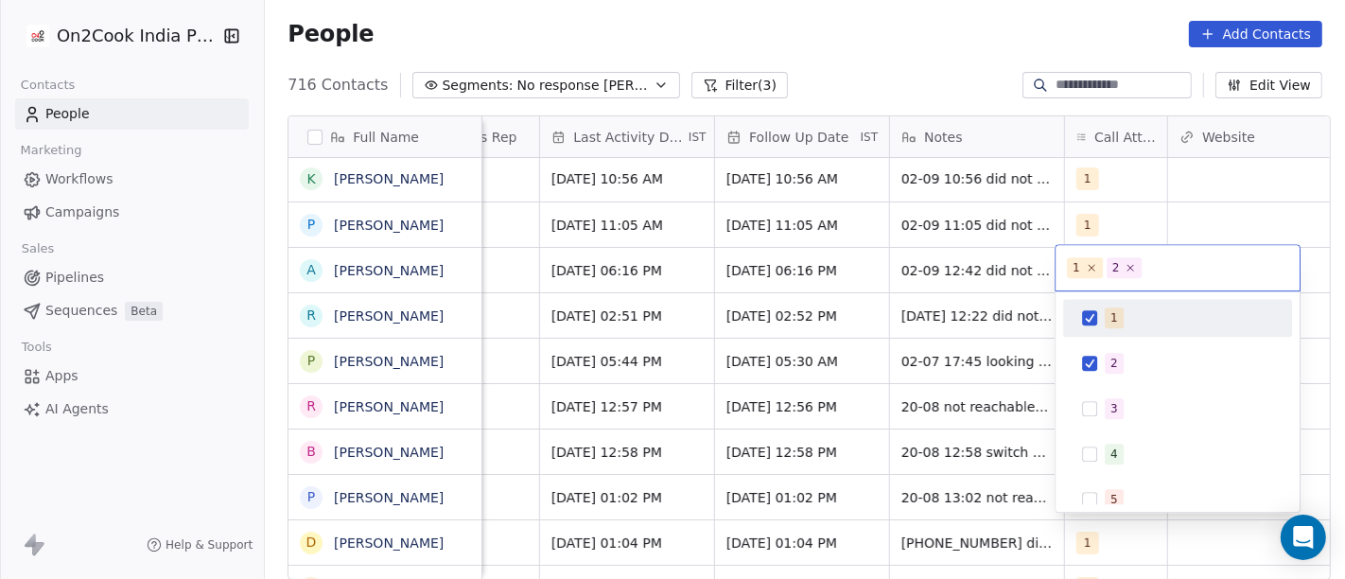
click at [1106, 303] on div "1" at bounding box center [1178, 318] width 214 height 30
click at [956, 6] on html "On2Cook India Pvt. Ltd. Contacts People Marketing Workflows Campaigns Sales Pip…" at bounding box center [672, 289] width 1345 height 579
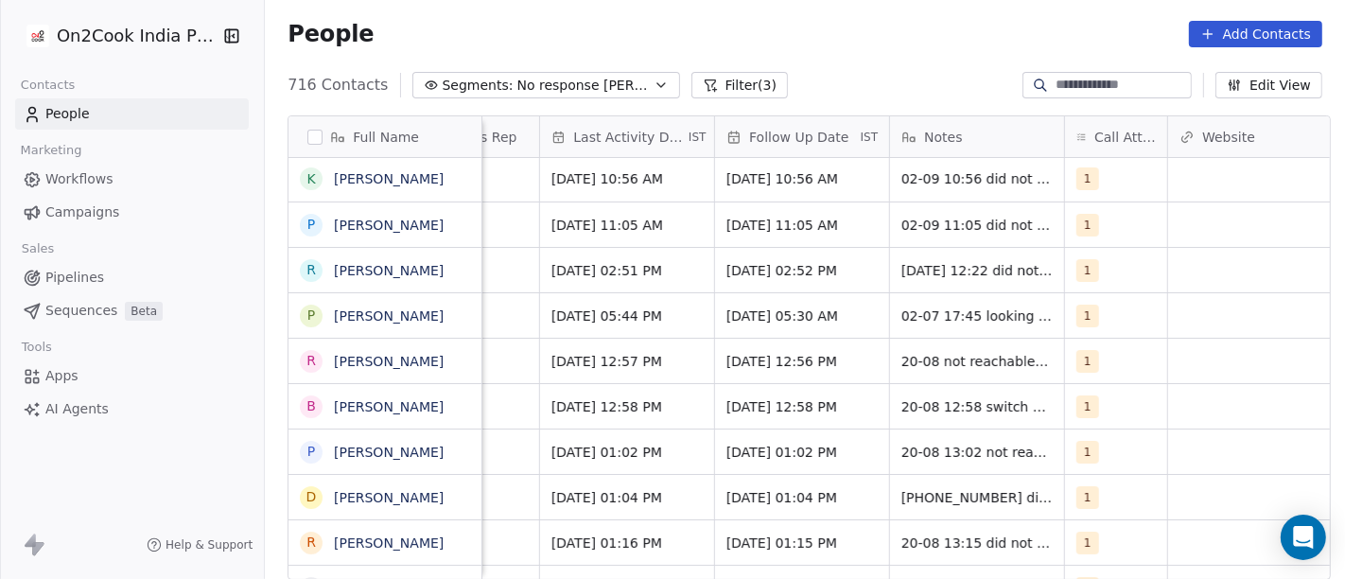
click at [703, 82] on icon at bounding box center [710, 85] width 15 height 15
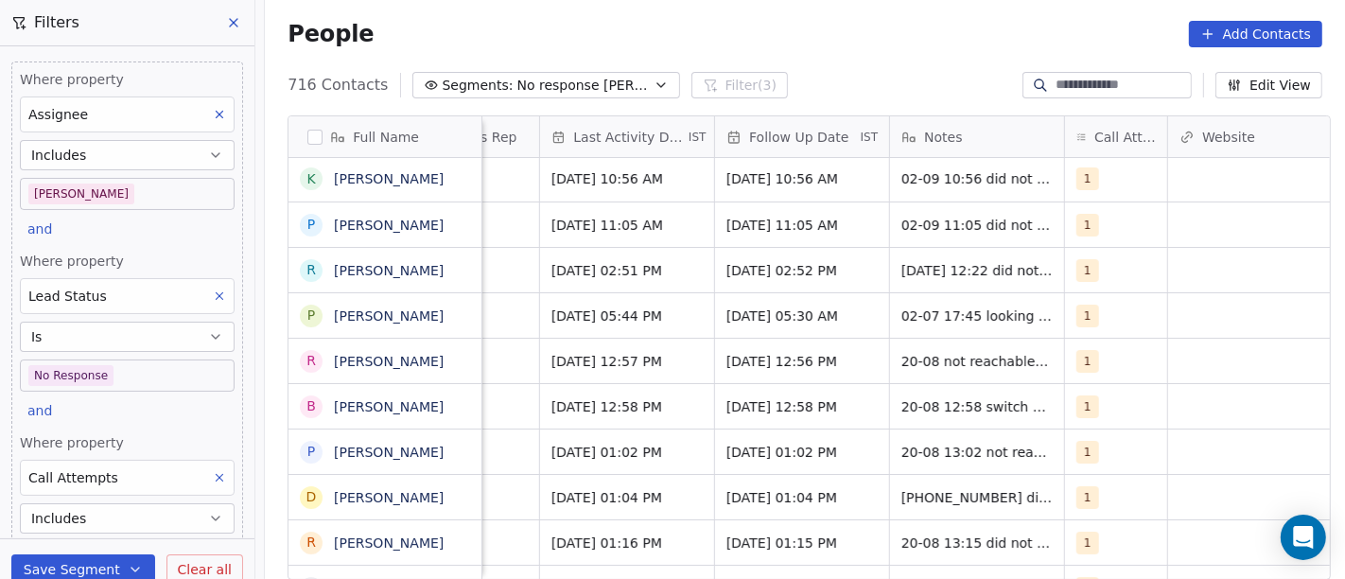
scroll to position [126, 0]
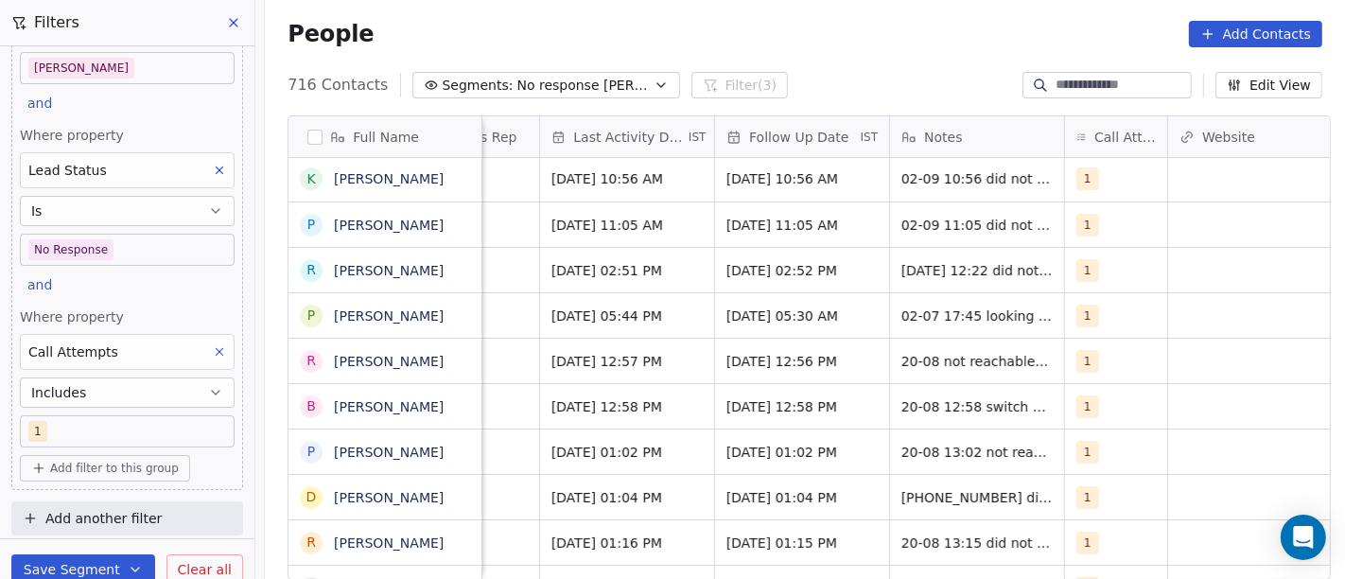
click at [691, 21] on div "People Add Contacts" at bounding box center [805, 34] width 1035 height 26
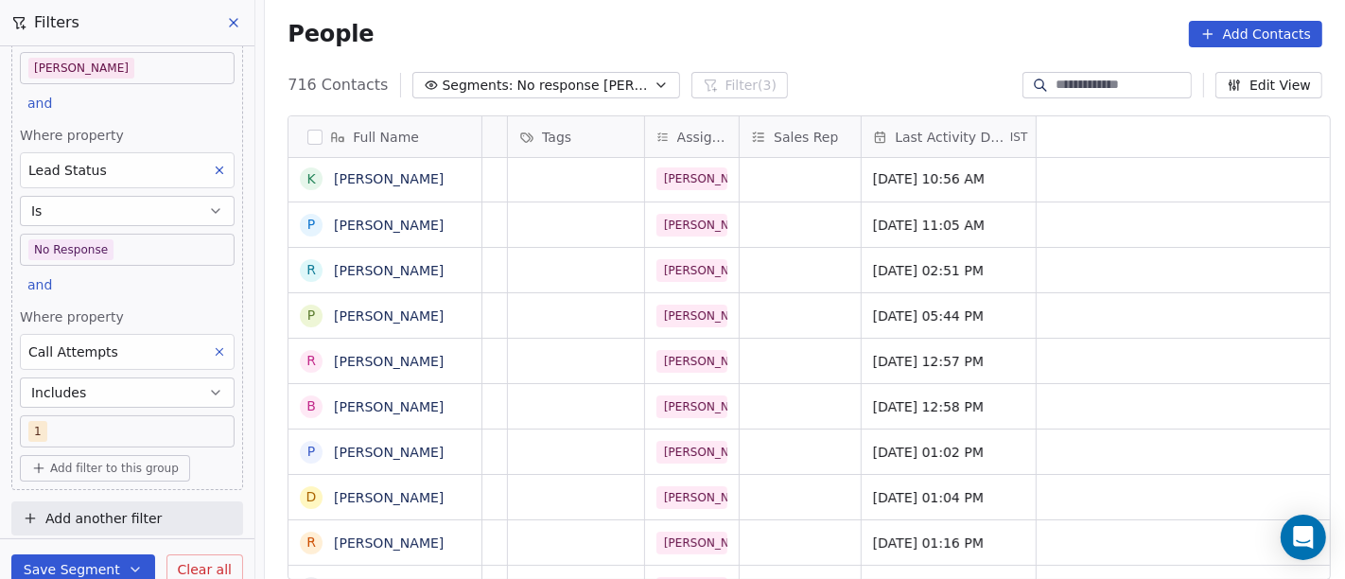
scroll to position [0, 0]
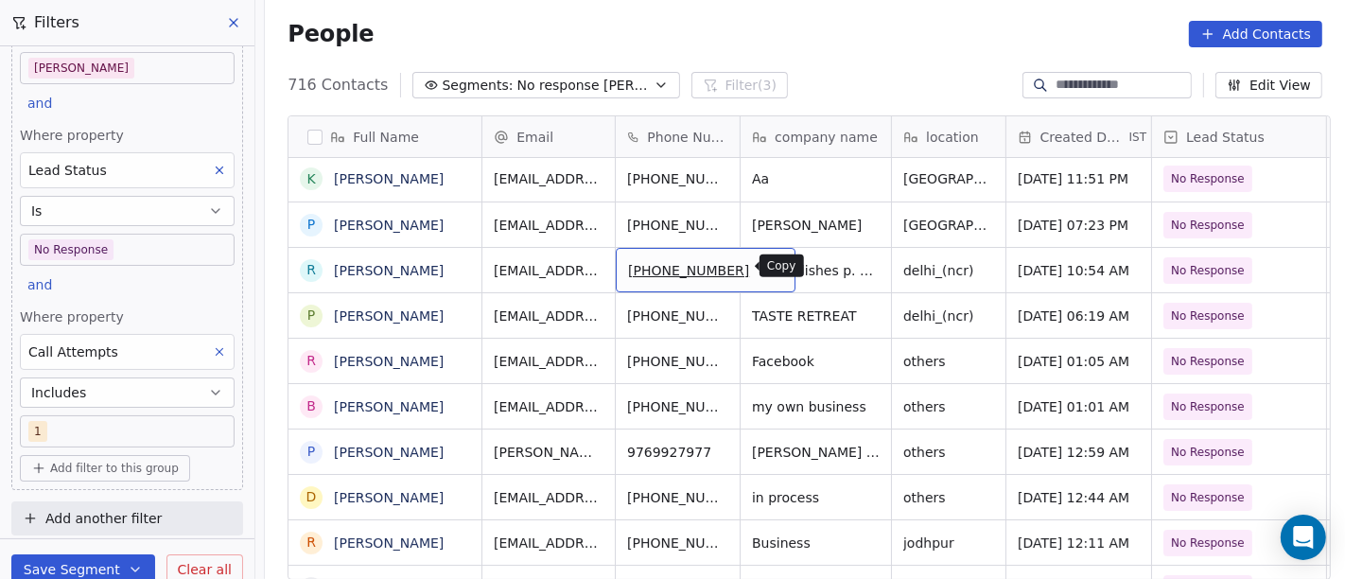
drag, startPoint x: 738, startPoint y: 269, endPoint x: 686, endPoint y: 252, distance: 54.7
click at [764, 269] on icon "grid" at bounding box center [771, 267] width 15 height 15
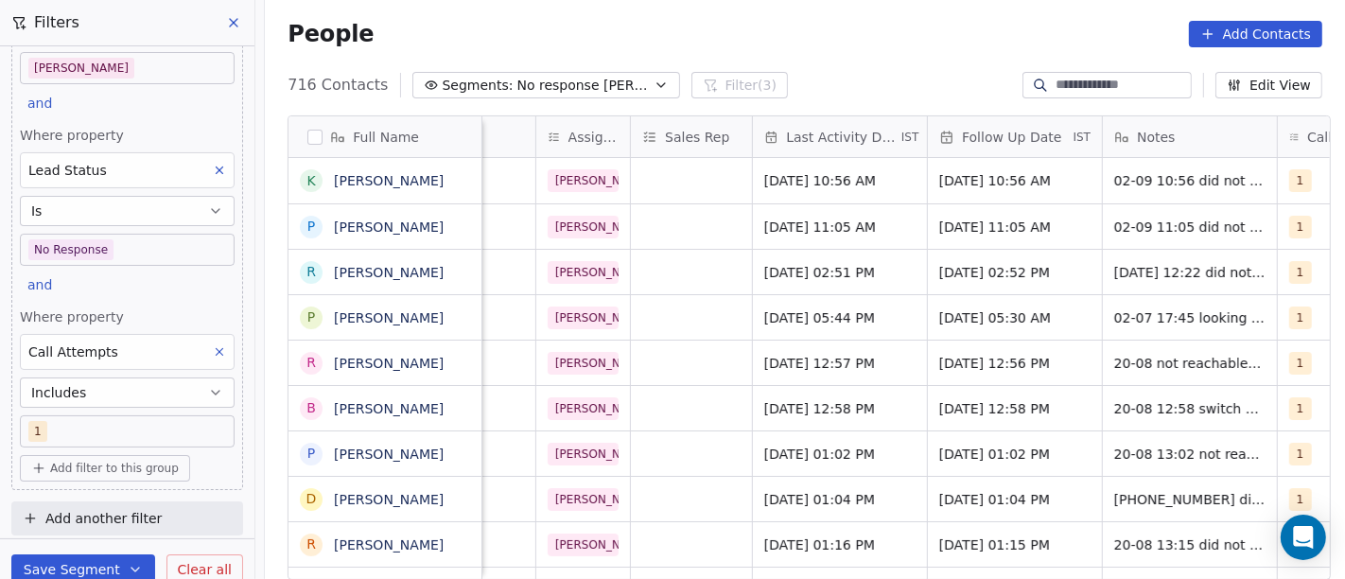
scroll to position [0, 929]
click at [806, 278] on span "Jul 30, 2025 02:51 PM" at bounding box center [821, 272] width 115 height 19
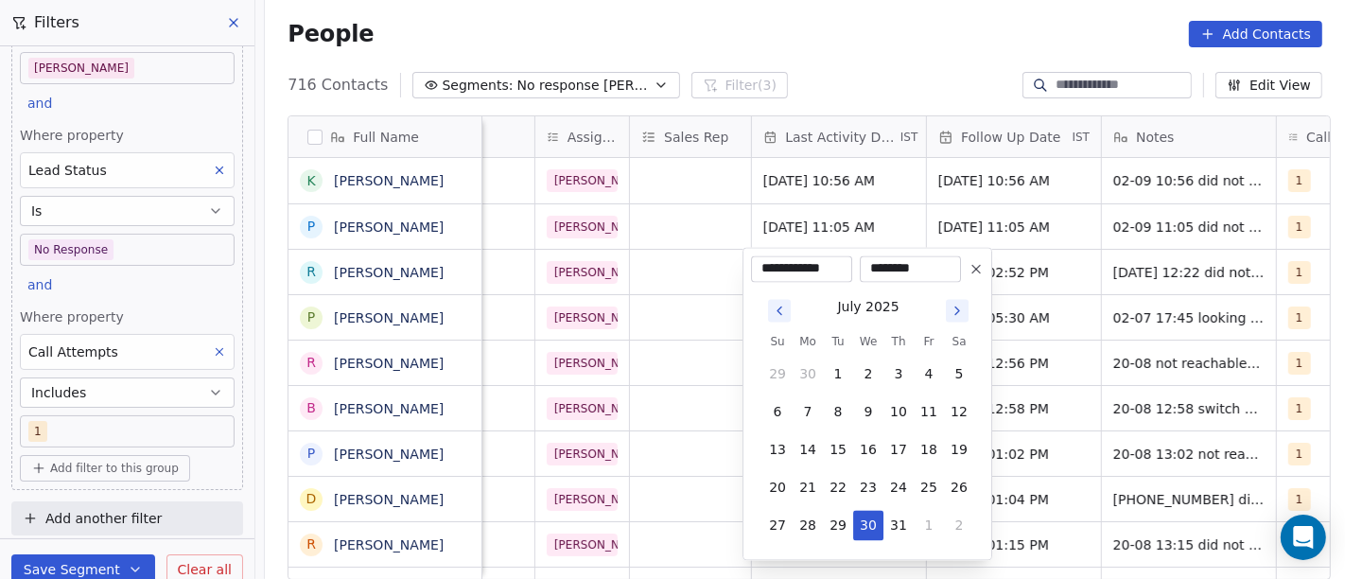
click at [950, 306] on icon "Go to next month" at bounding box center [957, 310] width 15 height 15
click at [948, 309] on button "Go to next month" at bounding box center [957, 310] width 23 height 23
click at [840, 377] on button "2" at bounding box center [838, 374] width 30 height 30
type input "**********"
click at [825, 75] on html "On2Cook India Pvt. Ltd. Contacts People Marketing Workflows Campaigns Sales Pip…" at bounding box center [672, 289] width 1345 height 579
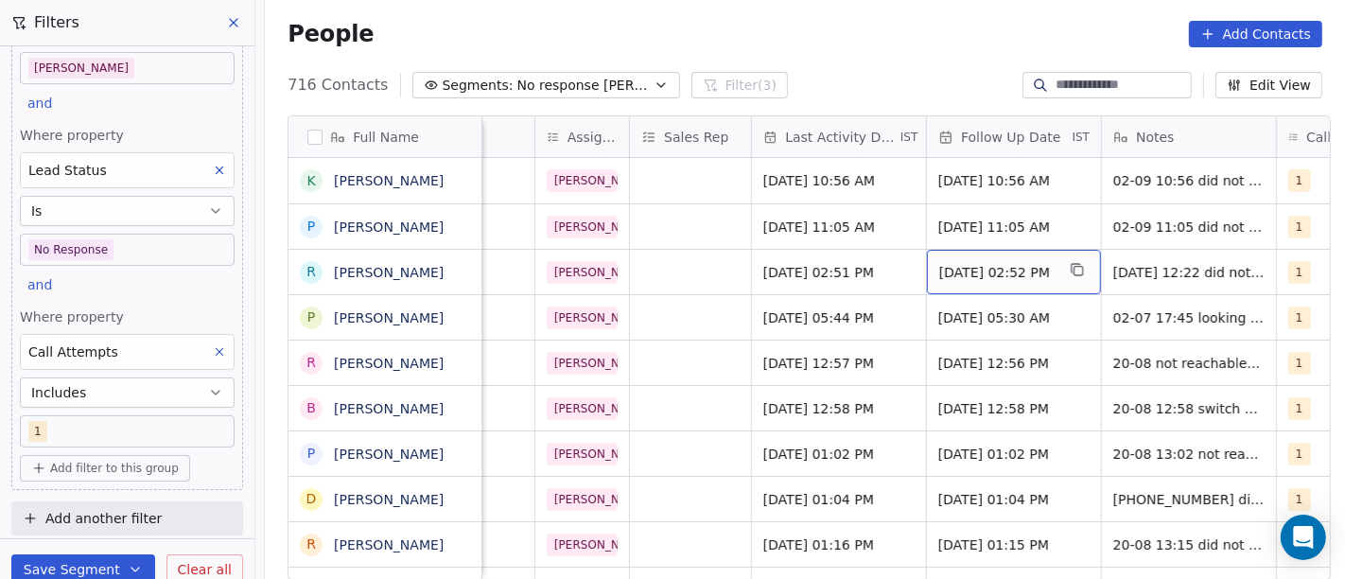
click at [934, 287] on div "28/08/2025 02:52 PM" at bounding box center [1014, 272] width 174 height 44
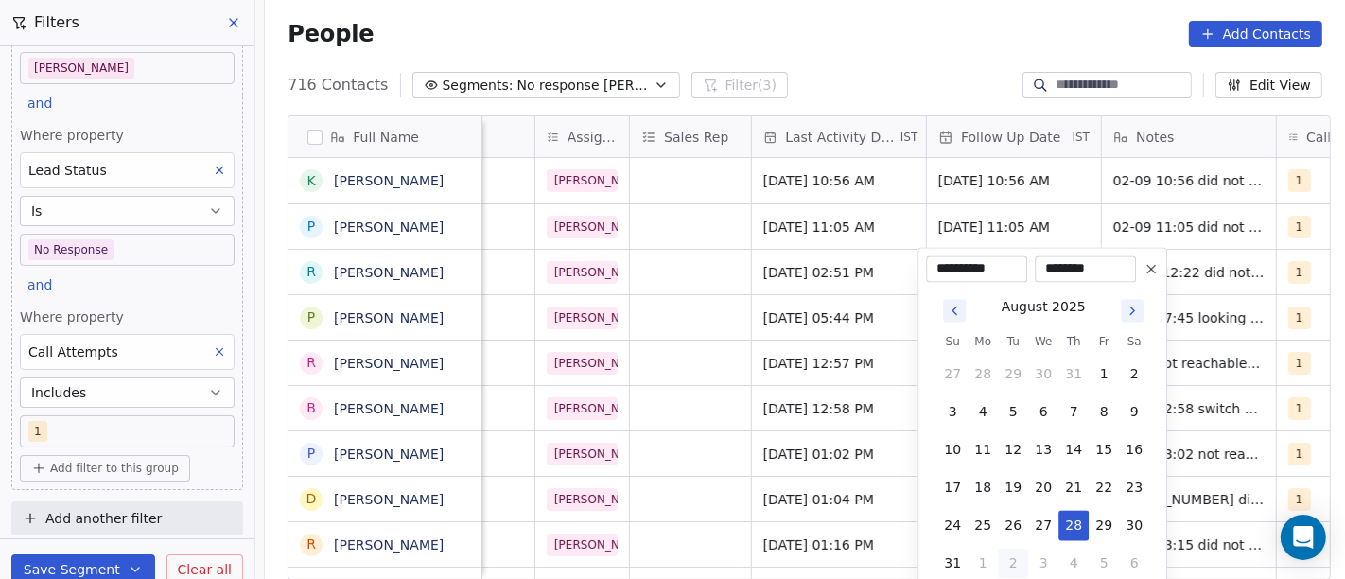
click at [1127, 320] on button "Go to next month" at bounding box center [1132, 310] width 23 height 23
click at [1005, 405] on button "9" at bounding box center [1013, 411] width 30 height 30
type input "**********"
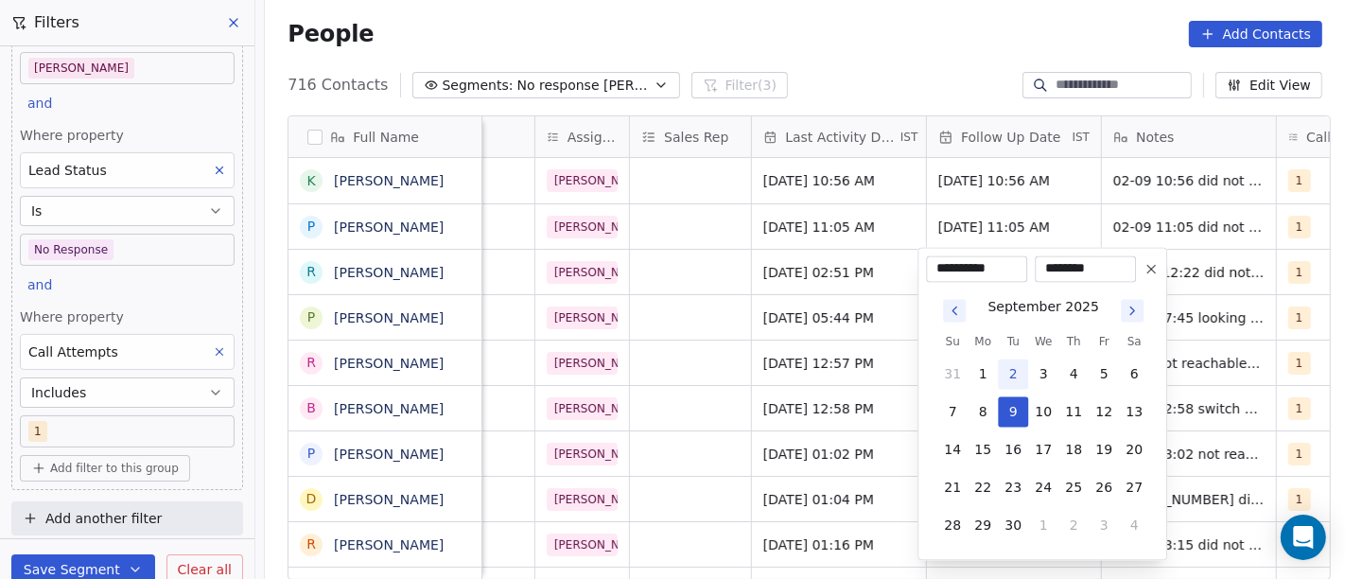
click at [875, 44] on html "On2Cook India Pvt. Ltd. Contacts People Marketing Workflows Campaigns Sales Pip…" at bounding box center [672, 289] width 1345 height 579
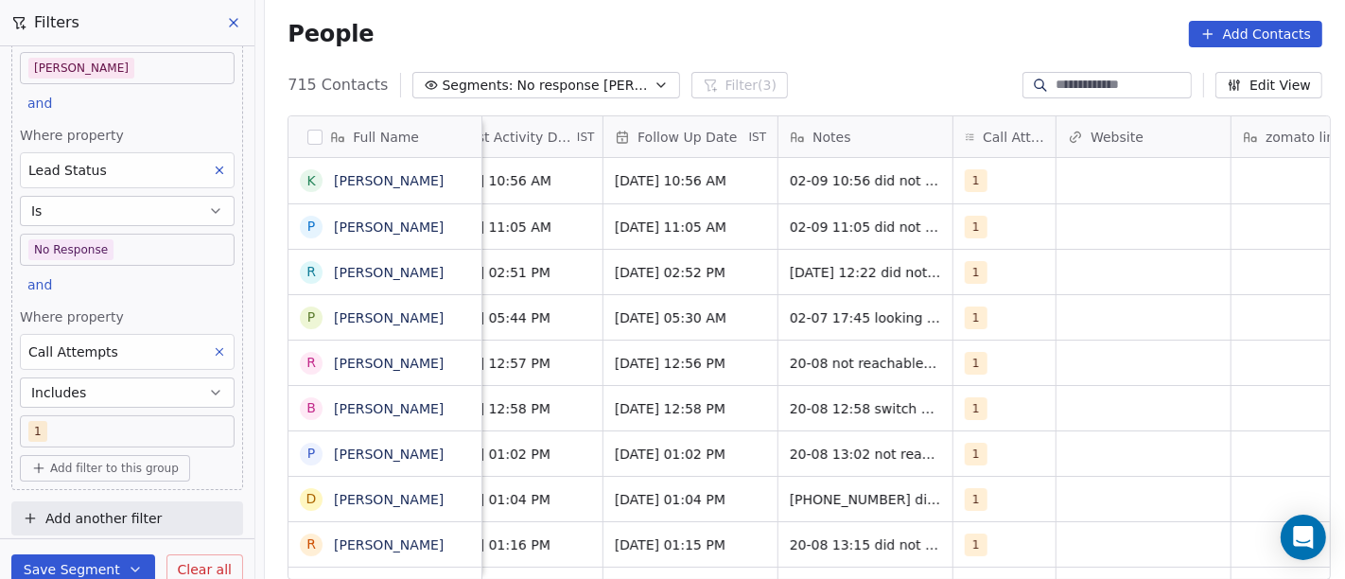
scroll to position [0, 1254]
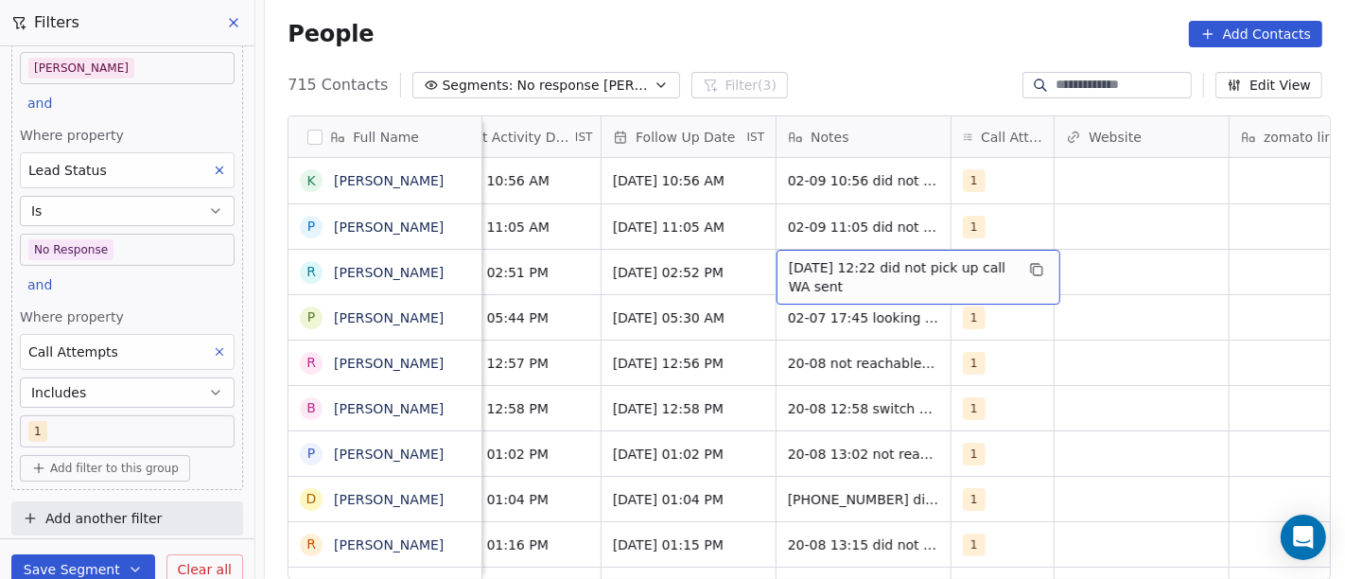
click at [921, 286] on span "30-06-2025 12:22 did not pick up call WA sent" at bounding box center [901, 277] width 225 height 38
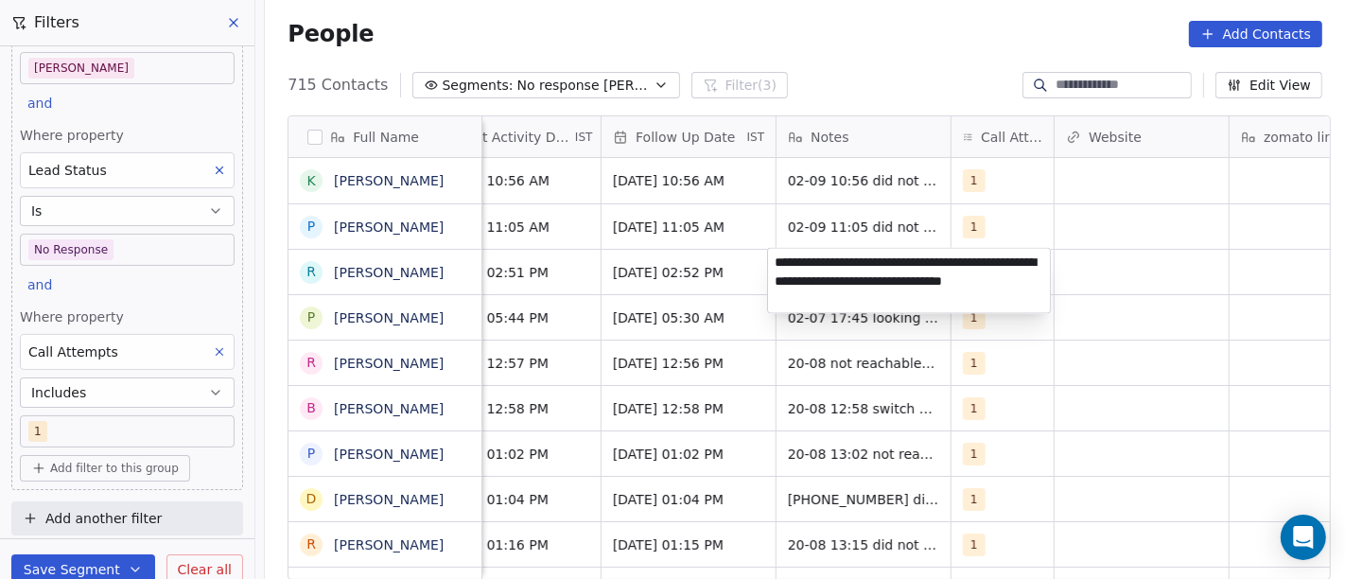
type textarea "**********"
click at [1024, 395] on html "On2Cook India Pvt. Ltd. Contacts People Marketing Workflows Campaigns Sales Pip…" at bounding box center [672, 289] width 1345 height 579
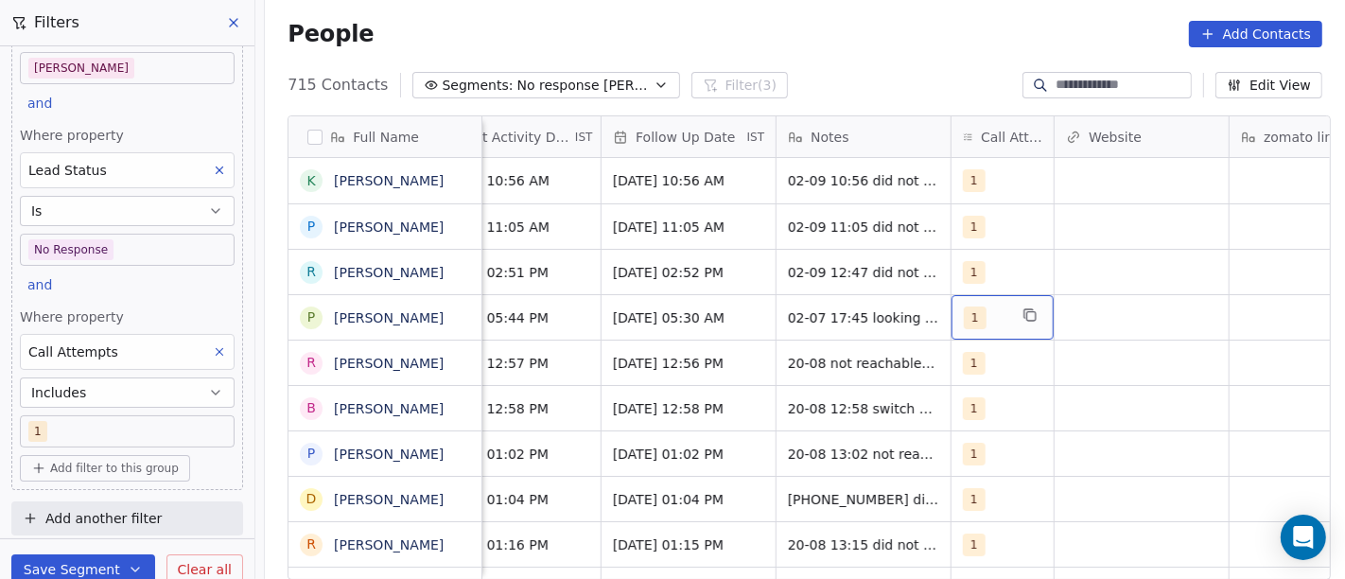
click at [1002, 295] on div "1" at bounding box center [1003, 317] width 102 height 44
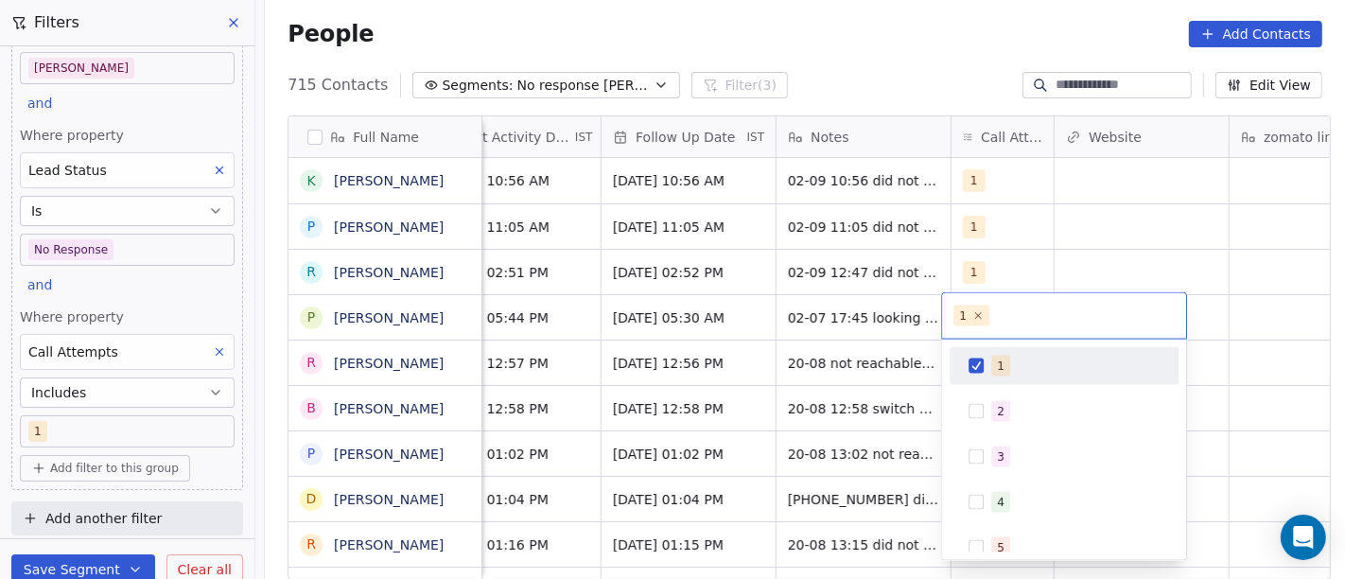
click at [1175, 269] on html "On2Cook India Pvt. Ltd. Contacts People Marketing Workflows Campaigns Sales Pip…" at bounding box center [672, 289] width 1345 height 579
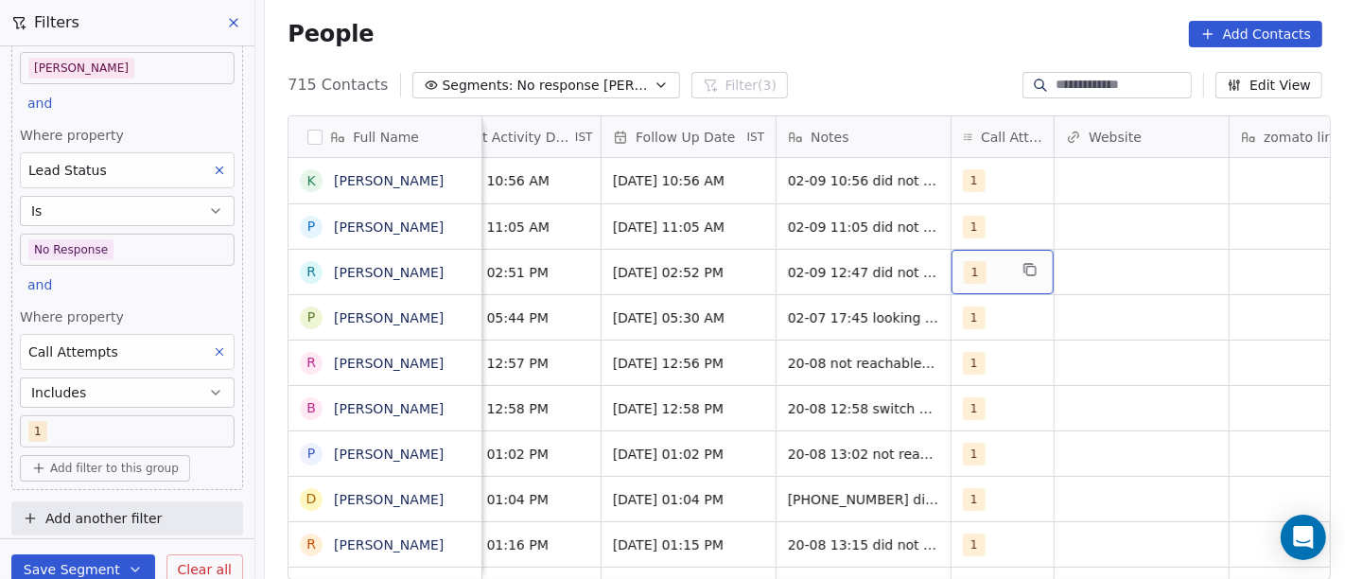
click at [1037, 274] on div "1" at bounding box center [1003, 272] width 102 height 44
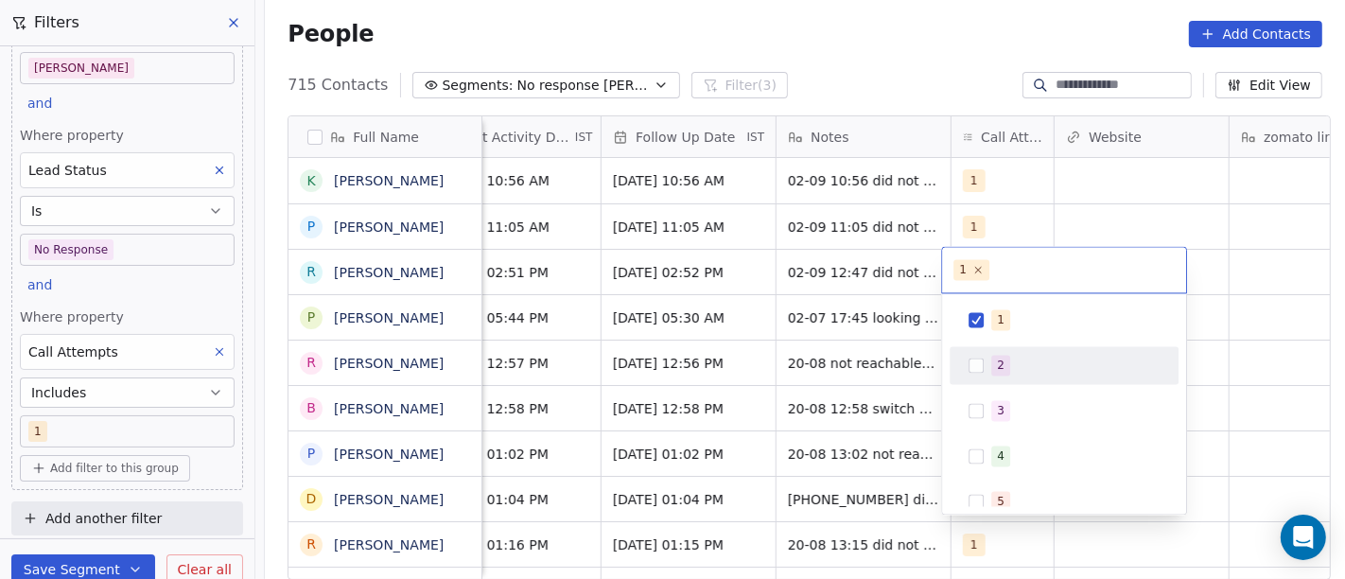
click at [987, 395] on div "3" at bounding box center [1064, 410] width 214 height 30
click at [997, 370] on div "2" at bounding box center [1001, 365] width 8 height 17
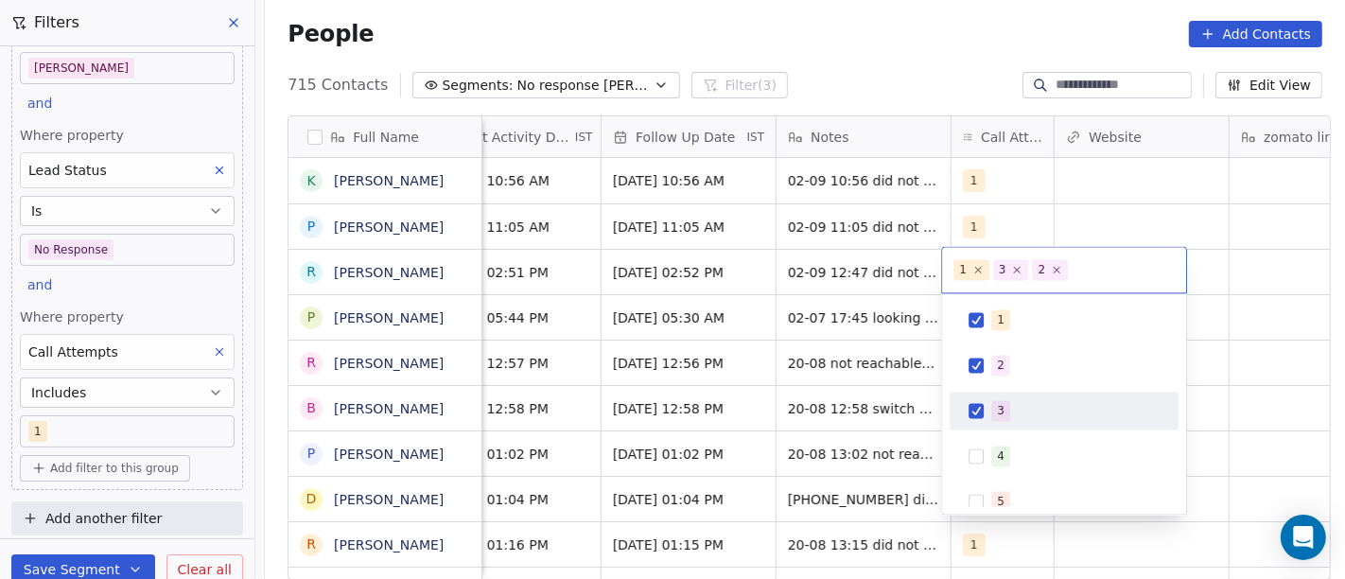
click at [1005, 404] on span "3" at bounding box center [1000, 410] width 19 height 21
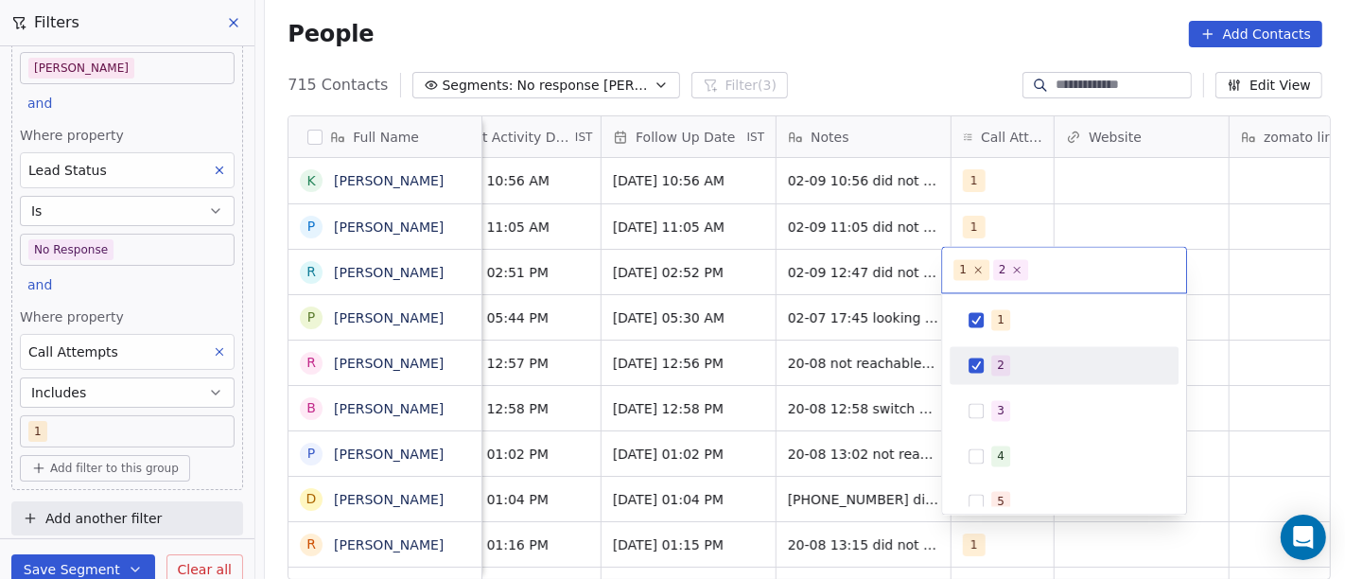
click at [1006, 371] on span "2" at bounding box center [1000, 365] width 19 height 21
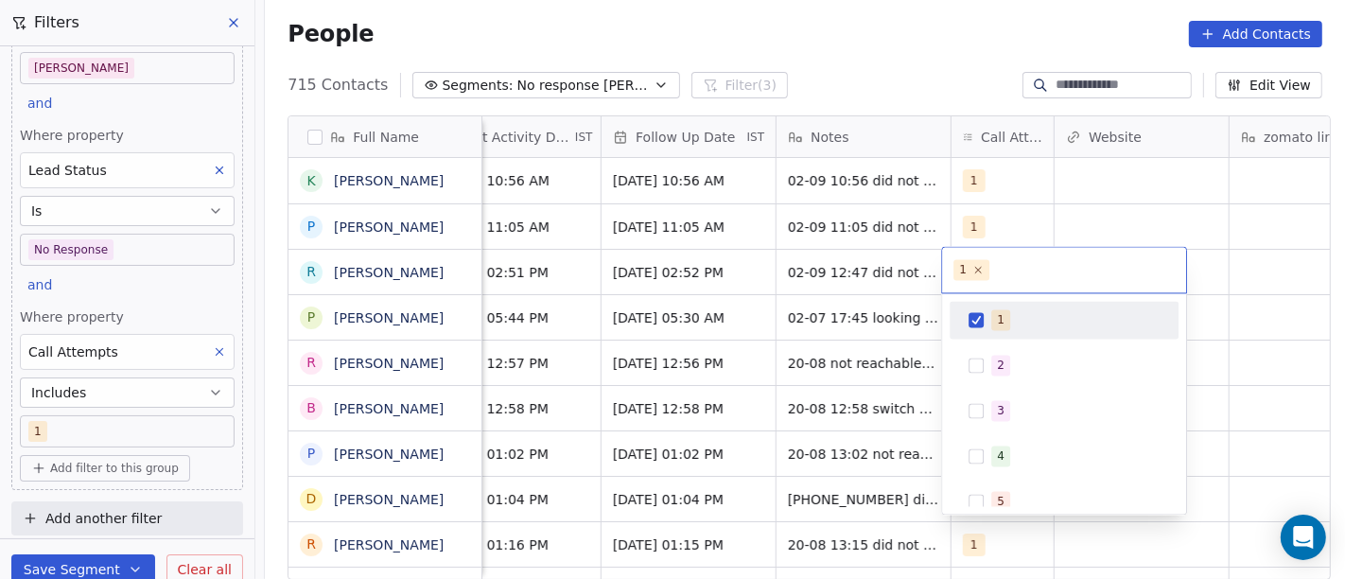
click at [1013, 333] on div "1" at bounding box center [1064, 320] width 214 height 30
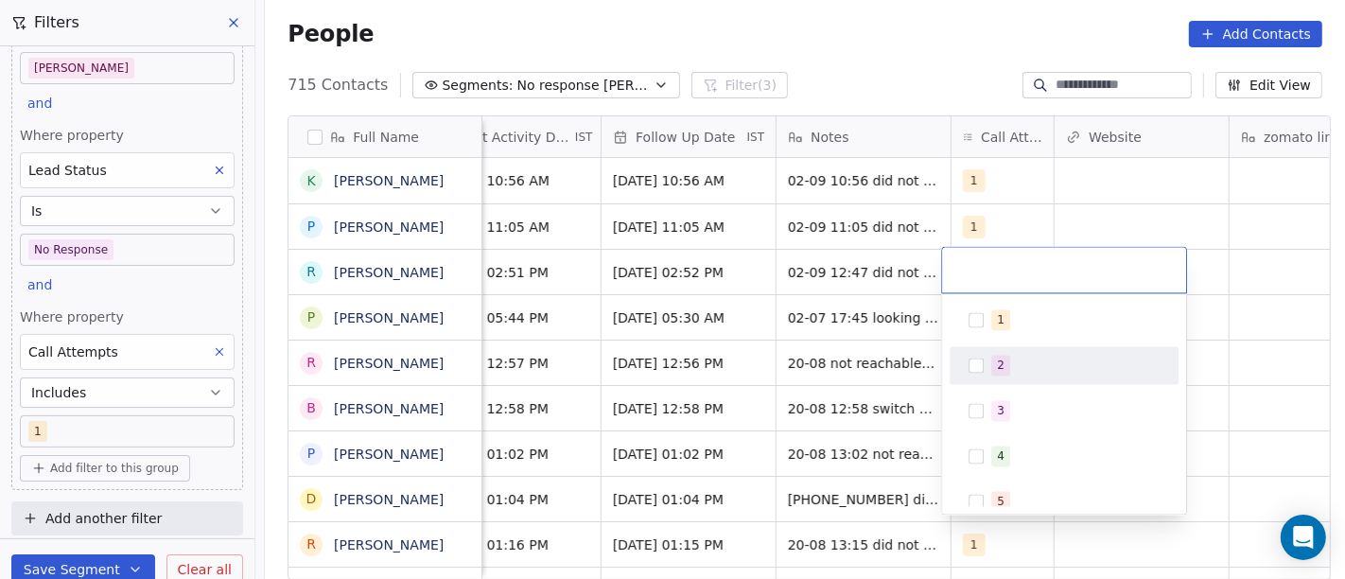
click at [1012, 359] on div "2" at bounding box center [1075, 365] width 168 height 21
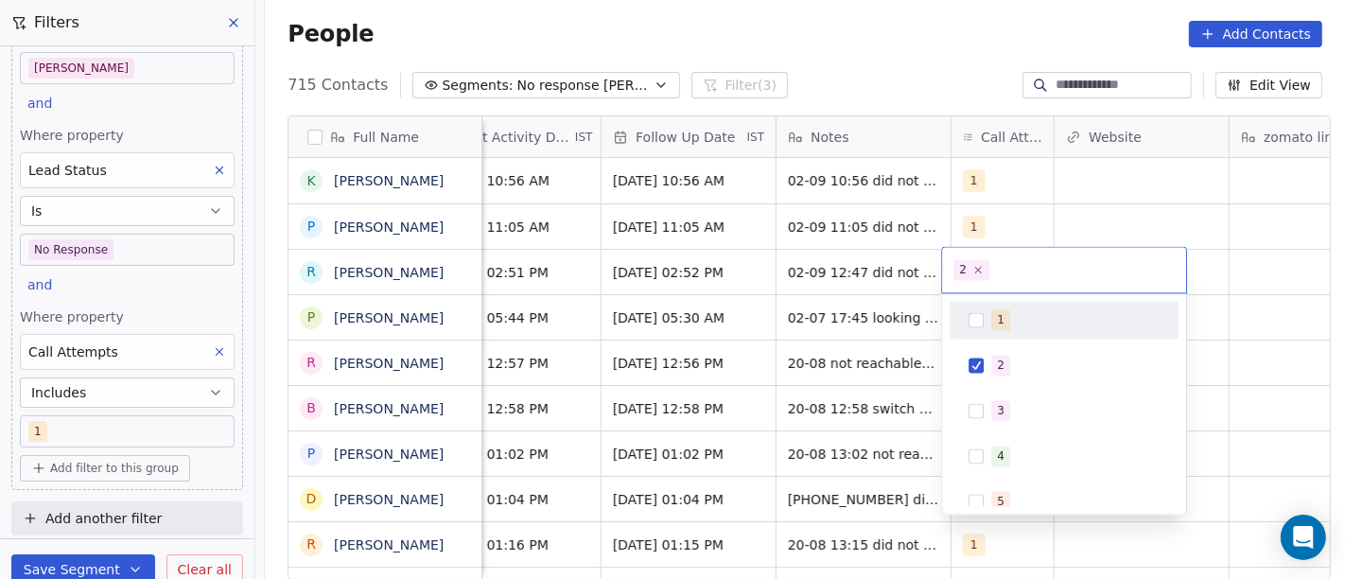
click at [948, 70] on html "On2Cook India Pvt. Ltd. Contacts People Marketing Workflows Campaigns Sales Pip…" at bounding box center [672, 289] width 1345 height 579
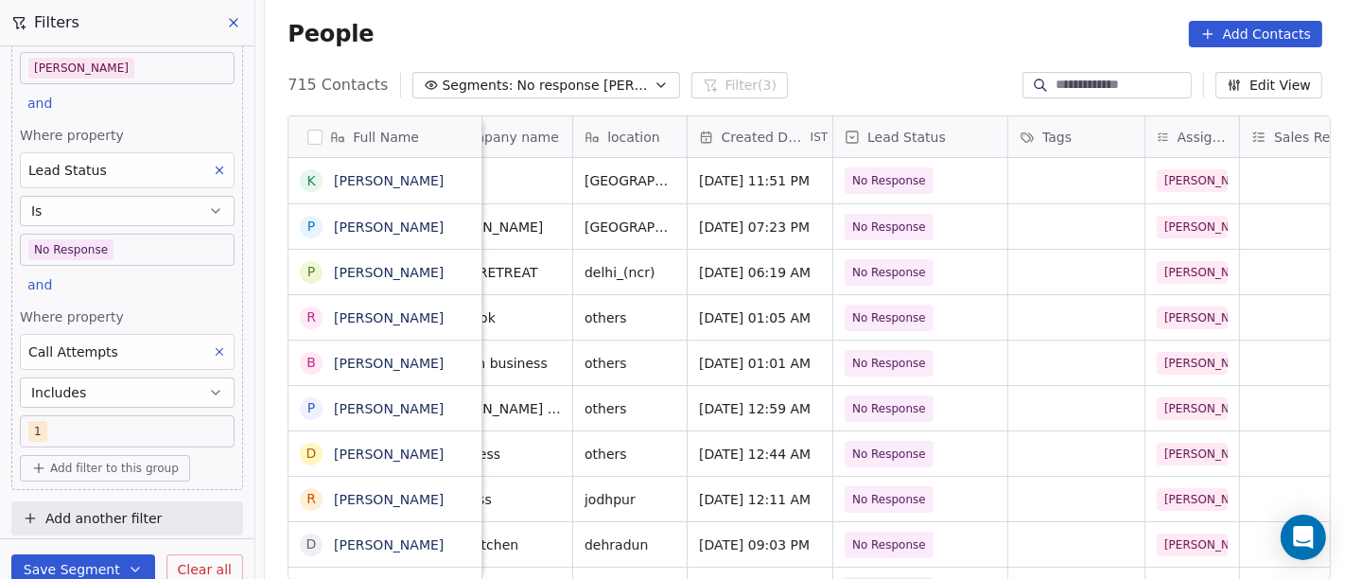
scroll to position [0, 0]
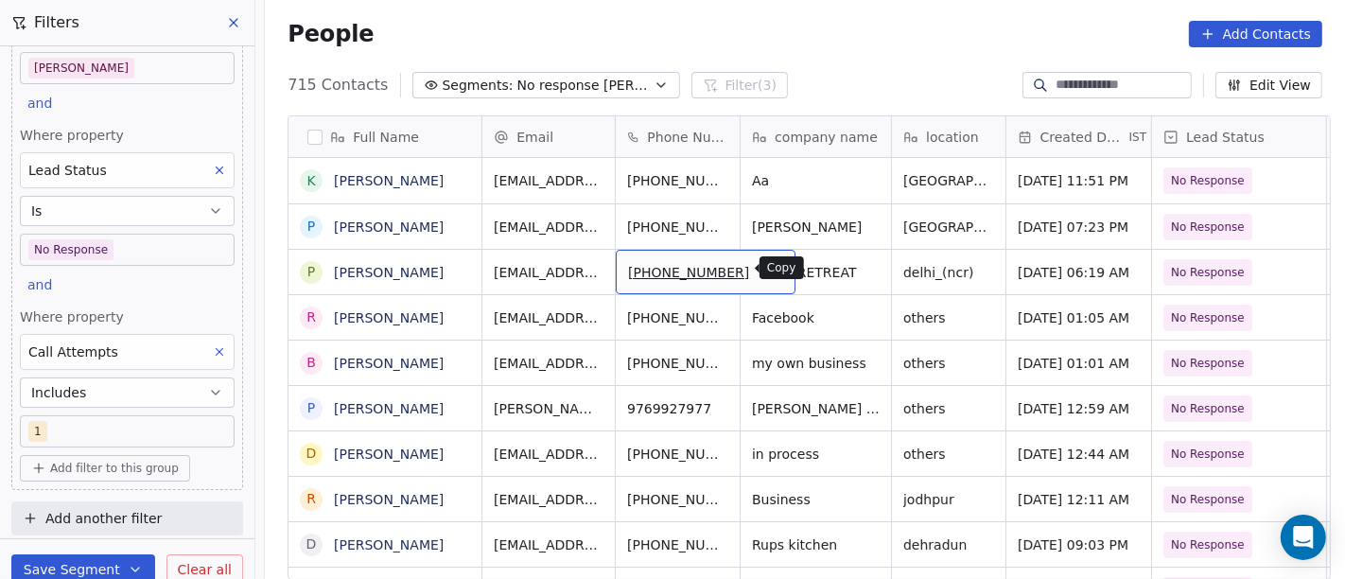
click at [766, 271] on icon "grid" at bounding box center [770, 268] width 9 height 9
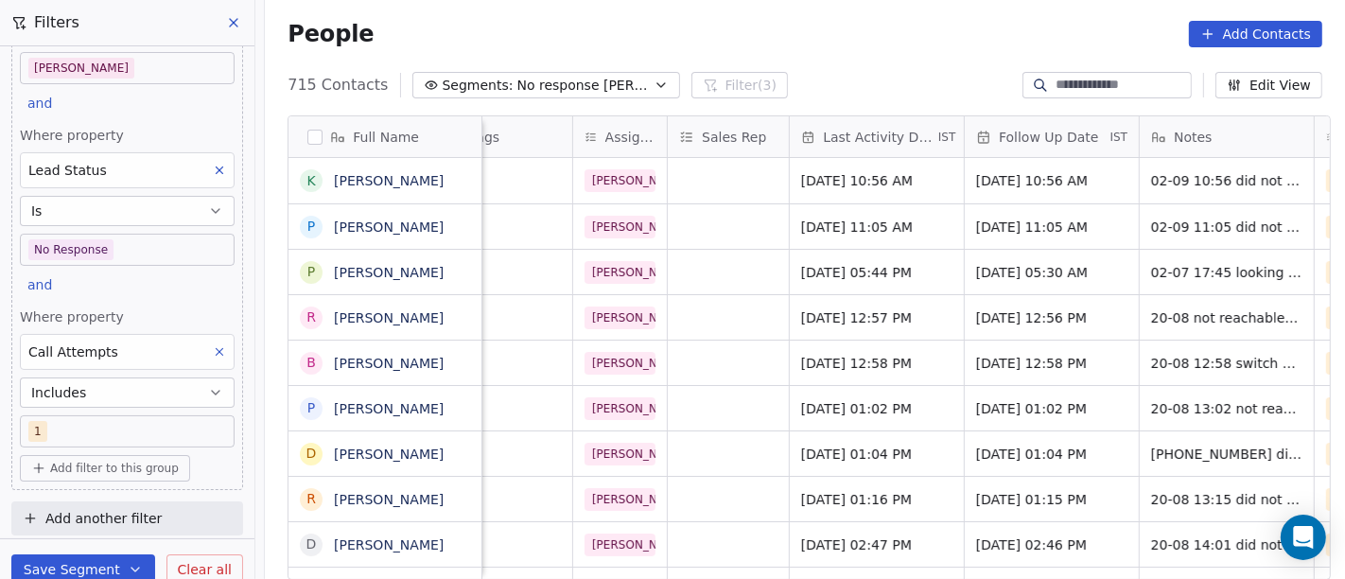
scroll to position [0, 894]
click at [854, 270] on span "Jul 02, 2025 05:44 PM" at bounding box center [856, 272] width 115 height 19
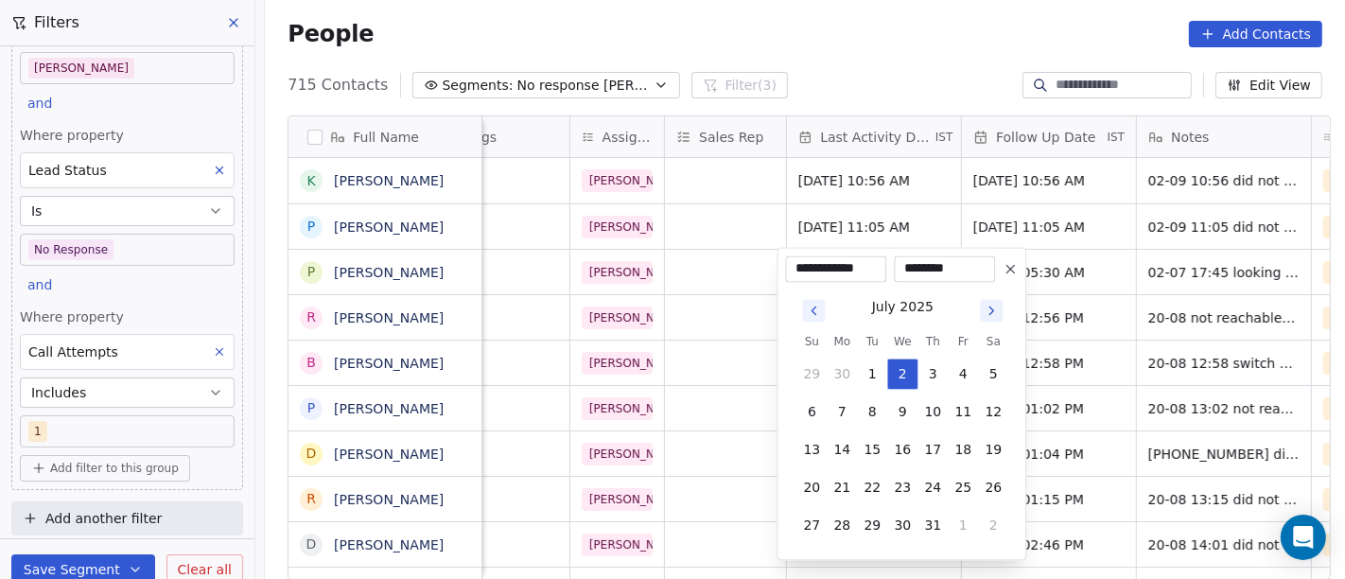
click at [998, 305] on icon "Go to next month" at bounding box center [991, 310] width 15 height 15
click at [873, 366] on button "2" at bounding box center [872, 374] width 30 height 30
type input "**********"
click at [821, 49] on html "On2Cook India Pvt. Ltd. Contacts People Marketing Workflows Campaigns Sales Pip…" at bounding box center [672, 289] width 1345 height 579
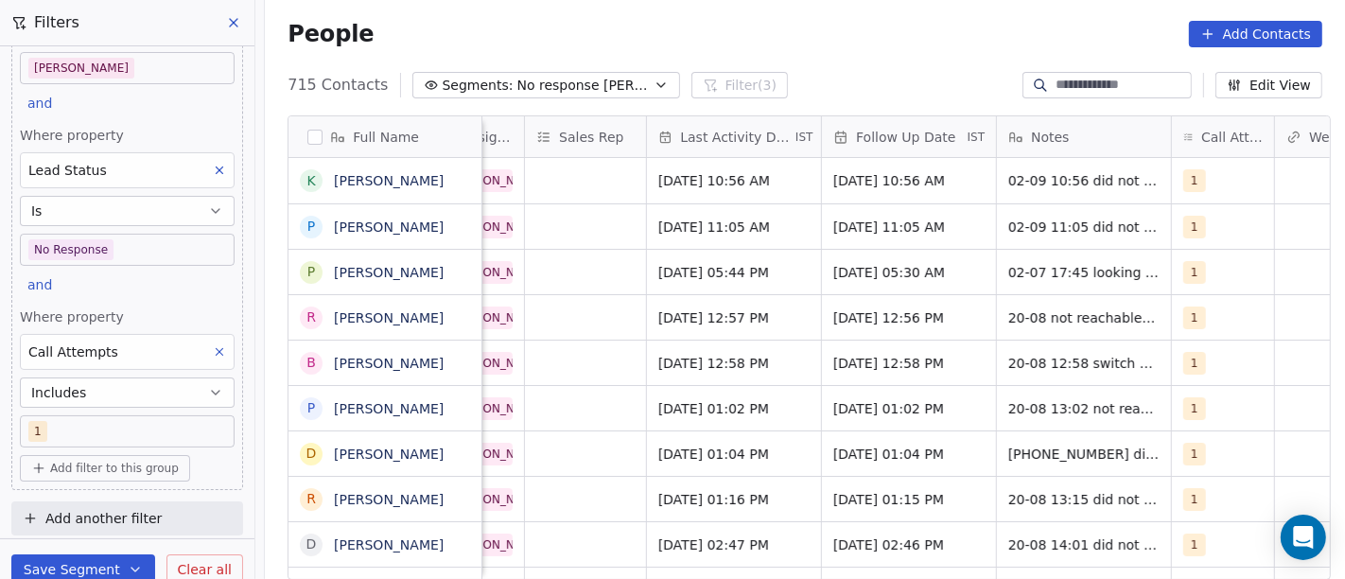
scroll to position [0, 1033]
click at [888, 277] on span "[DATE] 05:30 AM" at bounding box center [892, 272] width 115 height 19
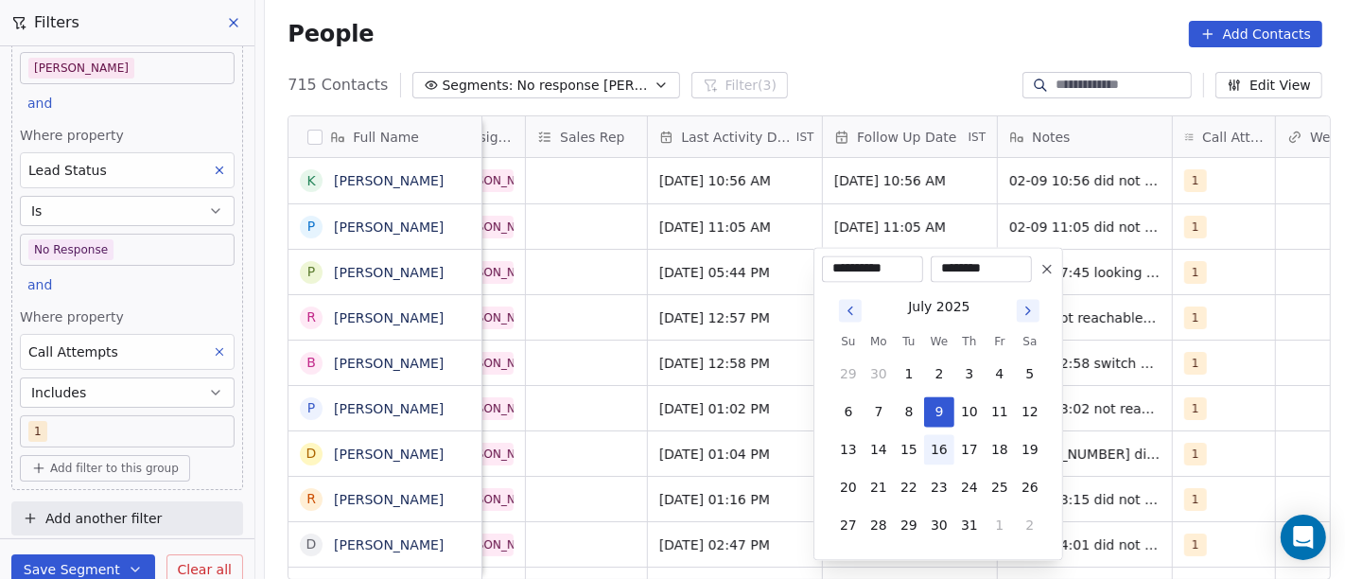
click at [943, 446] on button "16" at bounding box center [939, 449] width 30 height 30
type input "**********"
click at [839, 43] on html "On2Cook India Pvt. Ltd. Contacts People Marketing Workflows Campaigns Sales Pip…" at bounding box center [672, 289] width 1345 height 579
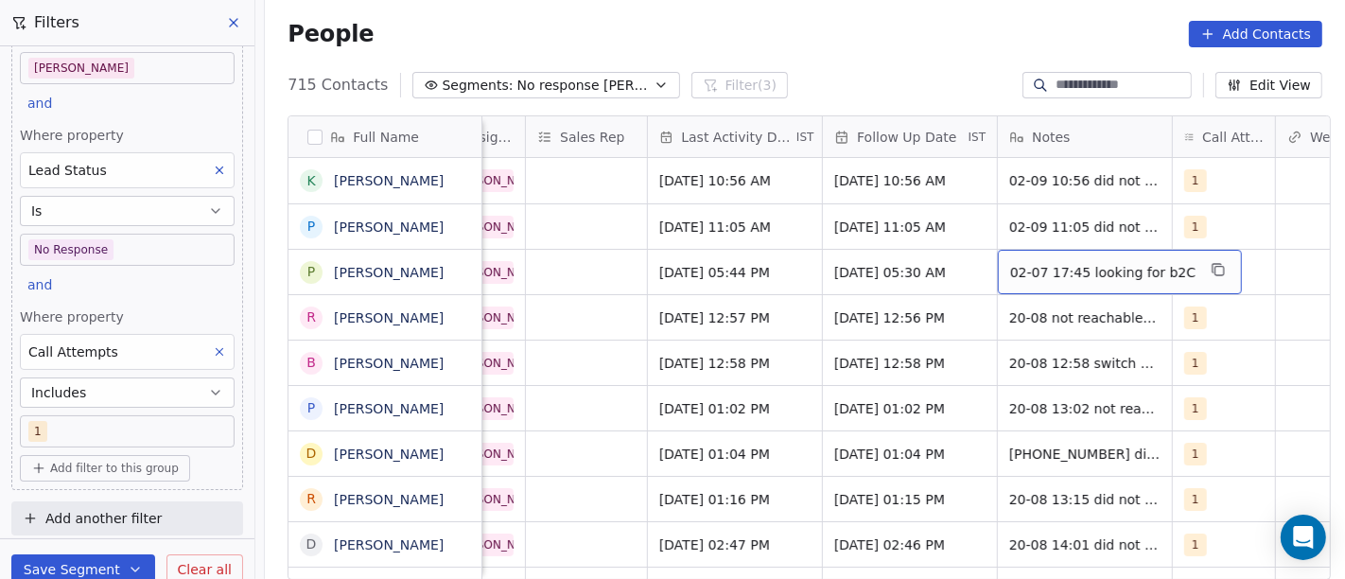
click at [1046, 272] on span "02-07 17:45 looking for b2C" at bounding box center [1102, 272] width 185 height 19
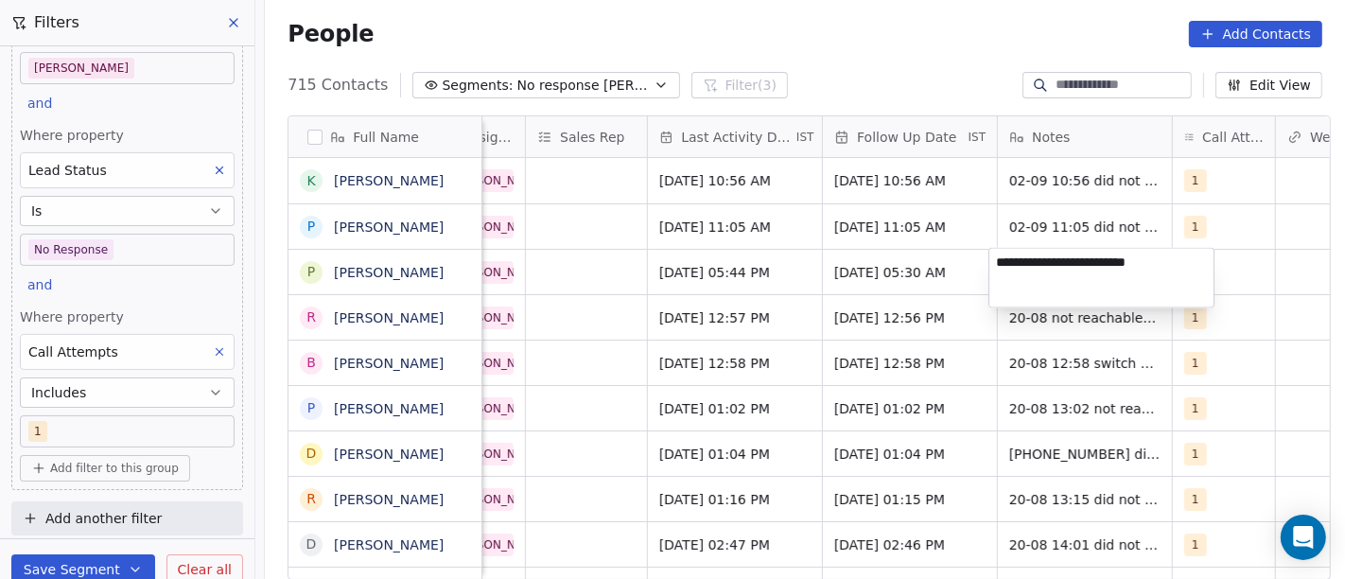
click at [929, 29] on html "On2Cook India Pvt. Ltd. Contacts People Marketing Workflows Campaigns Sales Pip…" at bounding box center [672, 289] width 1345 height 579
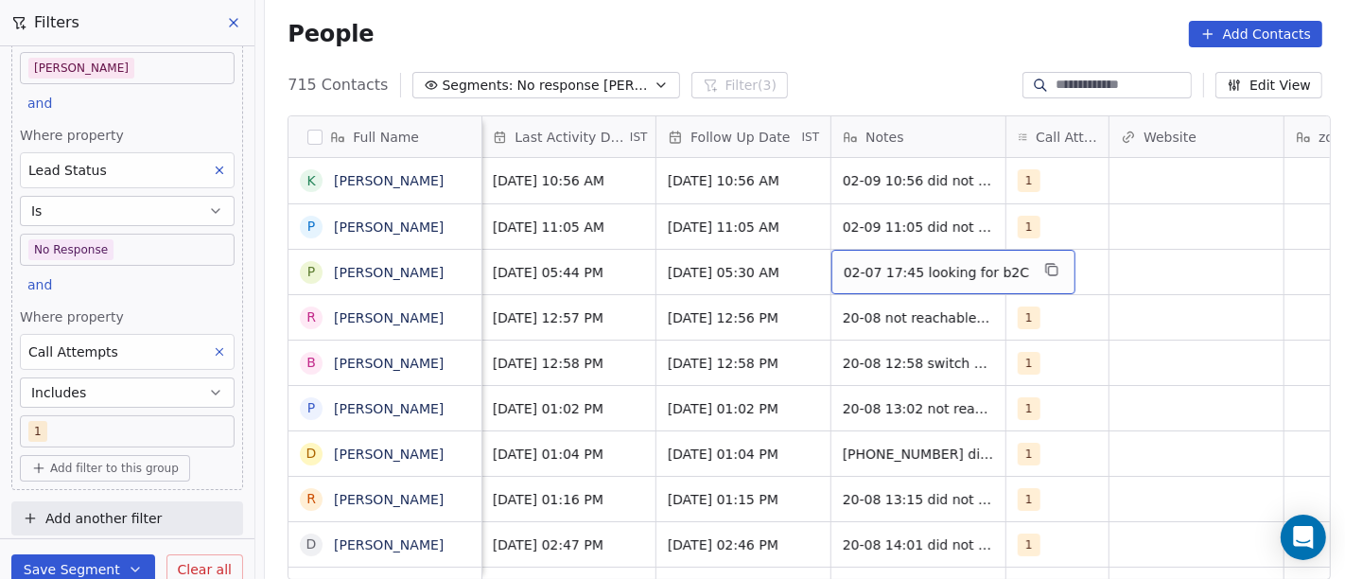
scroll to position [0, 1170]
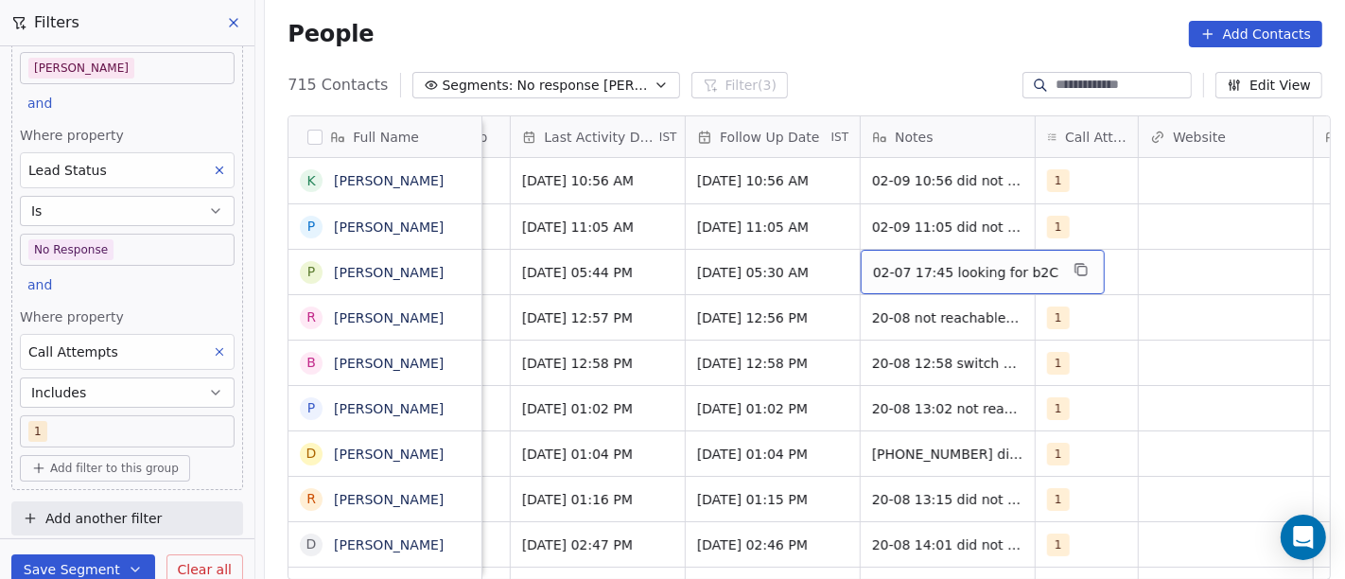
click at [932, 280] on div "02-07 17:45 looking for b2C" at bounding box center [983, 272] width 244 height 44
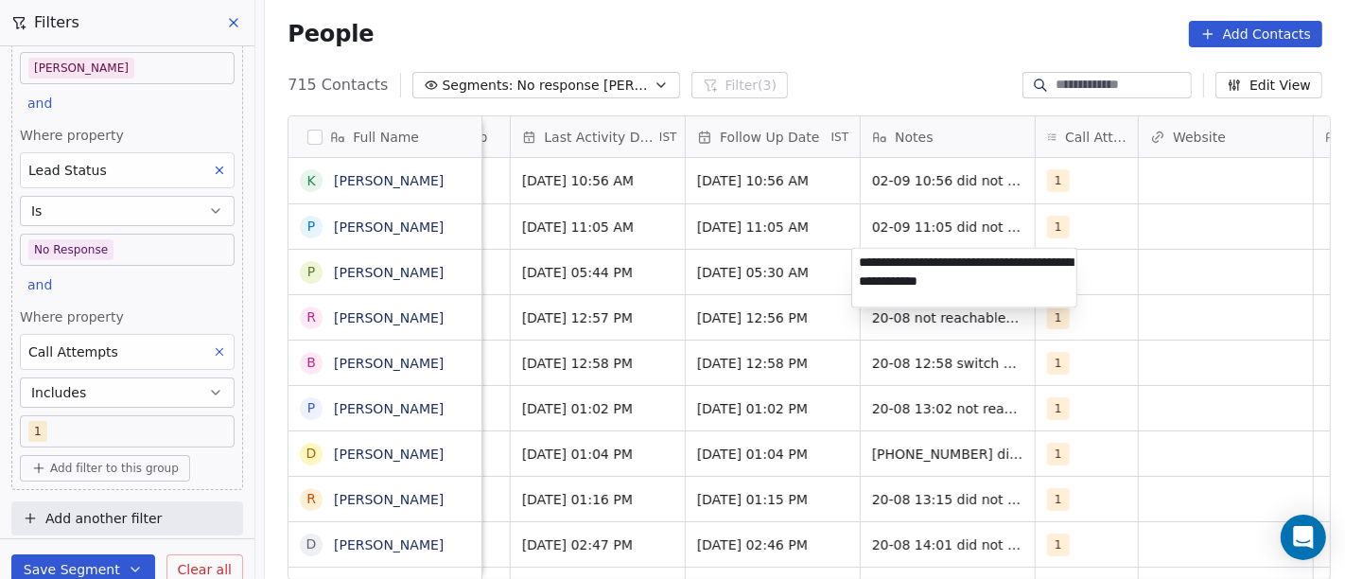
type textarea "**********"
click at [745, 264] on html "On2Cook India Pvt. Ltd. Contacts People Marketing Workflows Campaigns Sales Pip…" at bounding box center [672, 289] width 1345 height 579
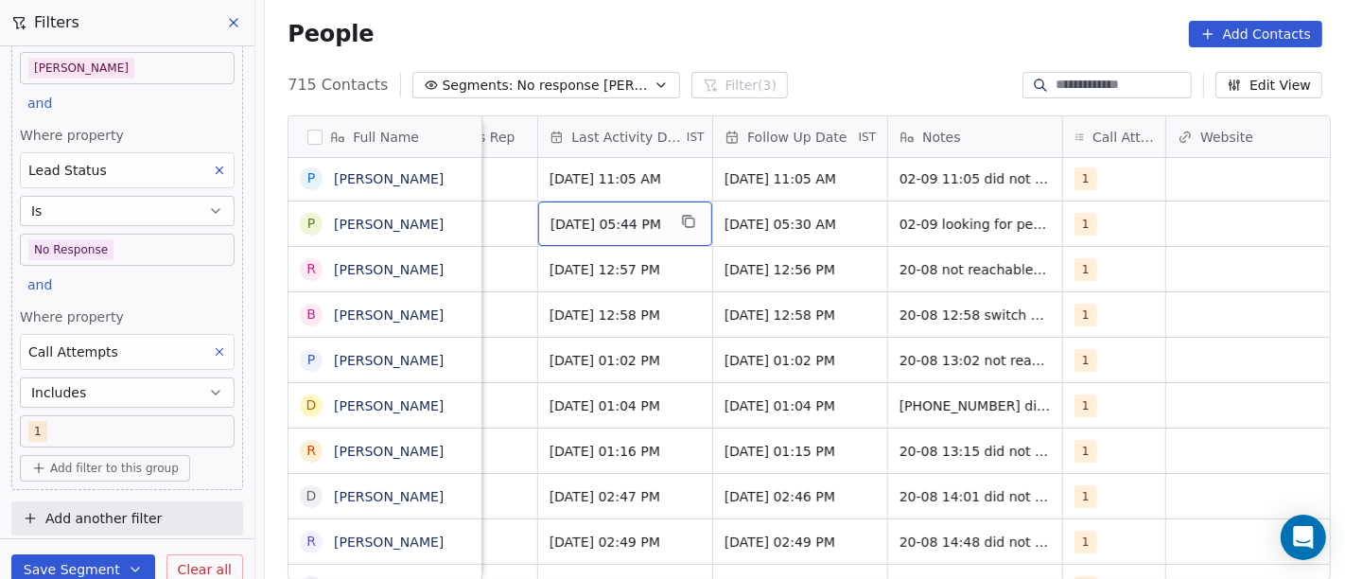
scroll to position [0, 1157]
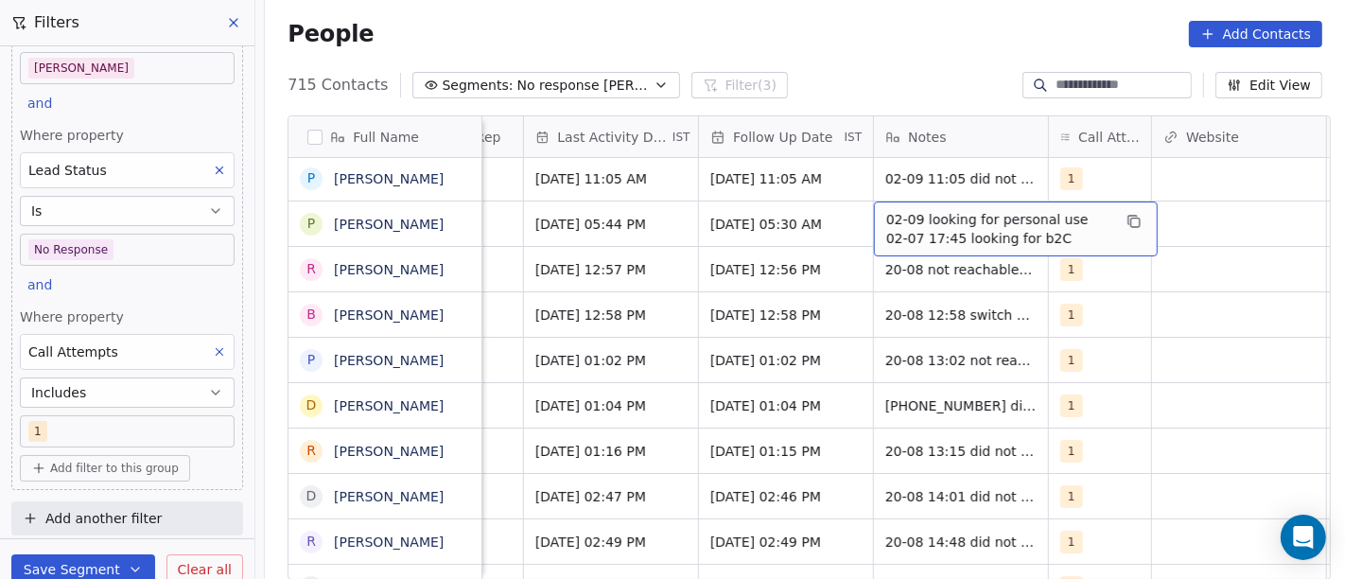
click at [959, 233] on span "02-09 looking for personal use 02-07 17:45 looking for b2C" at bounding box center [998, 229] width 225 height 38
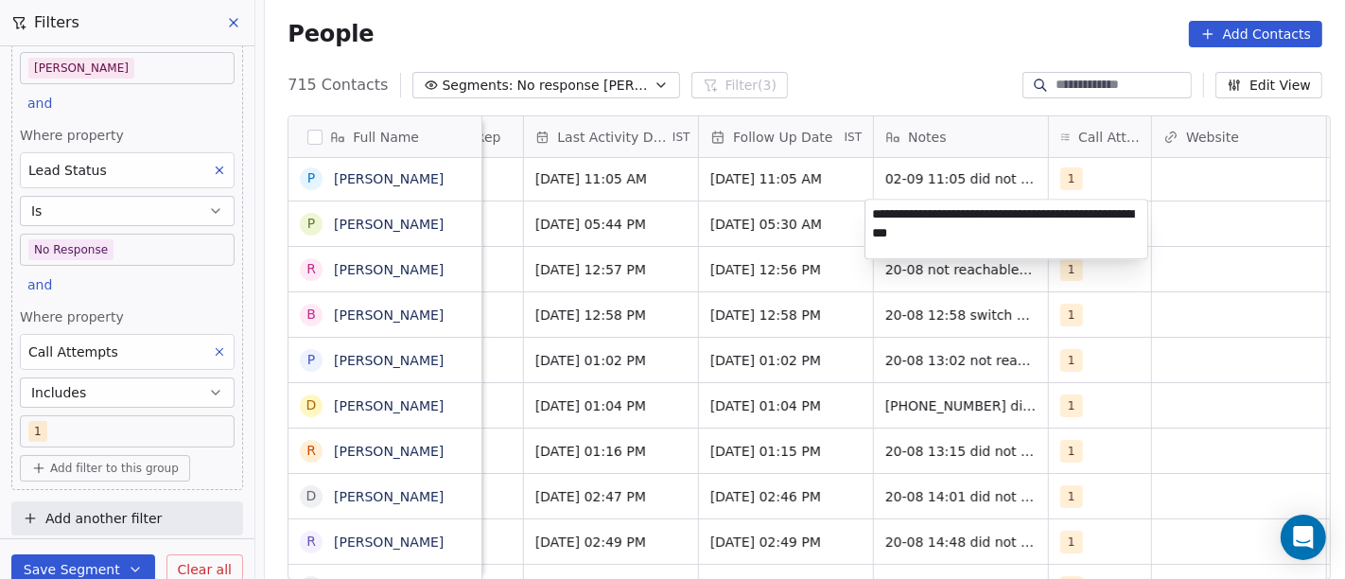
drag, startPoint x: 1055, startPoint y: 220, endPoint x: 910, endPoint y: 214, distance: 144.9
click at [910, 214] on textarea "**********" at bounding box center [1007, 229] width 282 height 59
type textarea "**********"
click at [732, 238] on html "On2Cook India Pvt. Ltd. Contacts People Marketing Workflows Campaigns Sales Pip…" at bounding box center [672, 289] width 1345 height 579
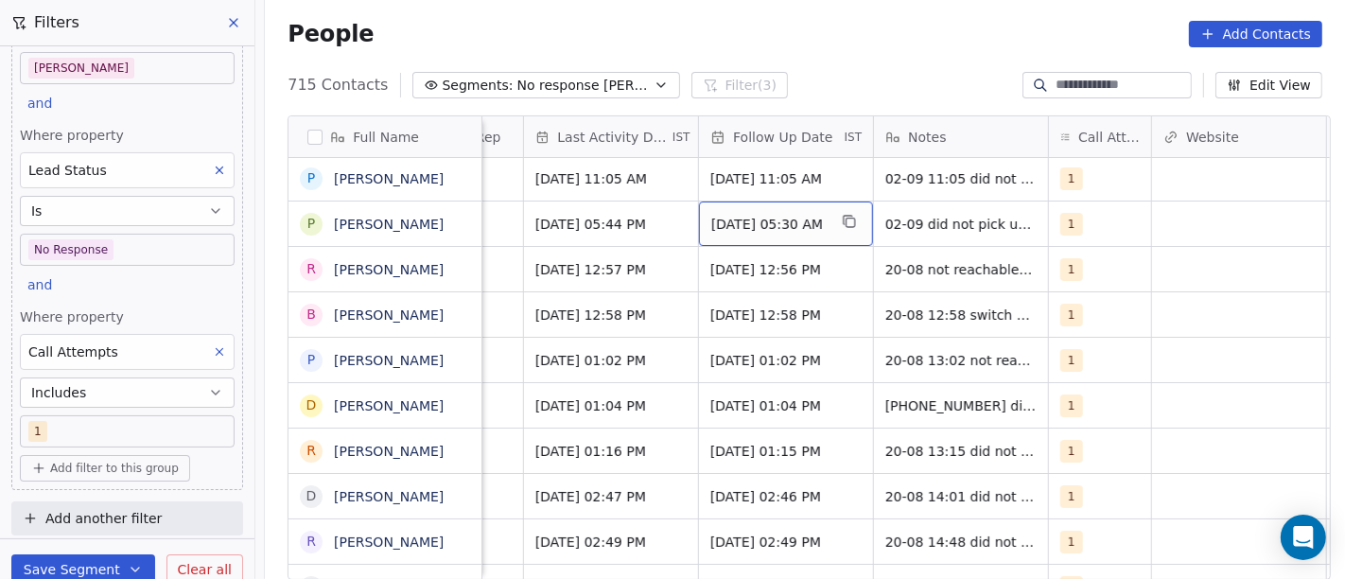
click at [754, 219] on span "[DATE] 05:30 AM" at bounding box center [768, 224] width 115 height 19
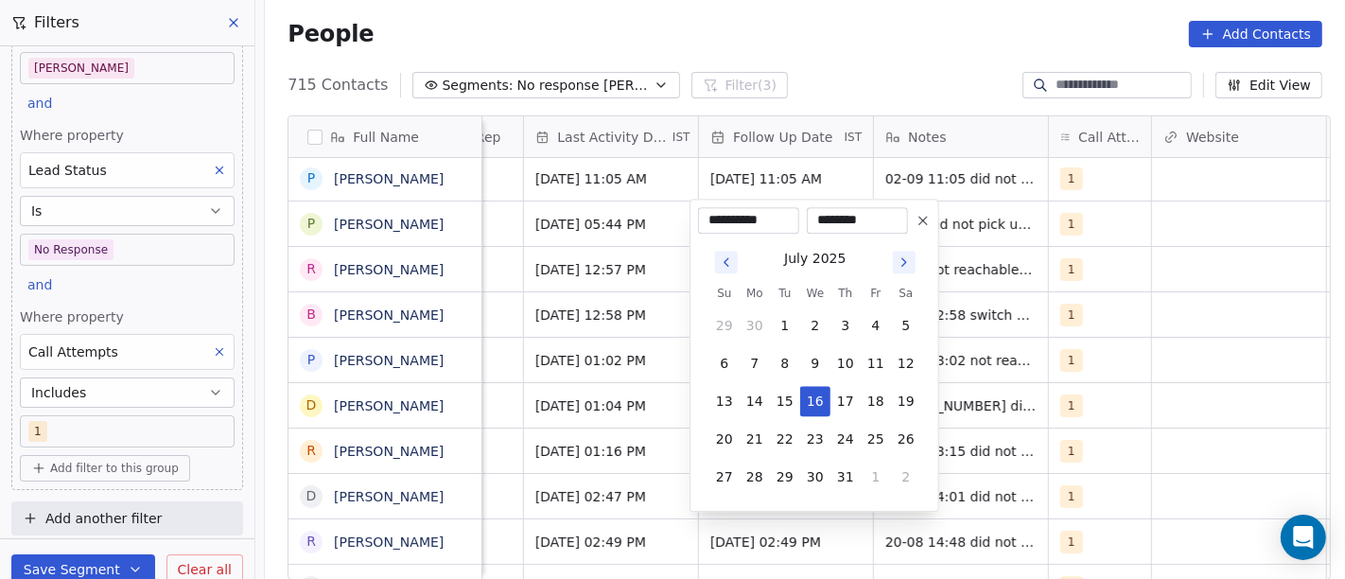
click at [909, 262] on icon "Go to next month" at bounding box center [904, 261] width 15 height 15
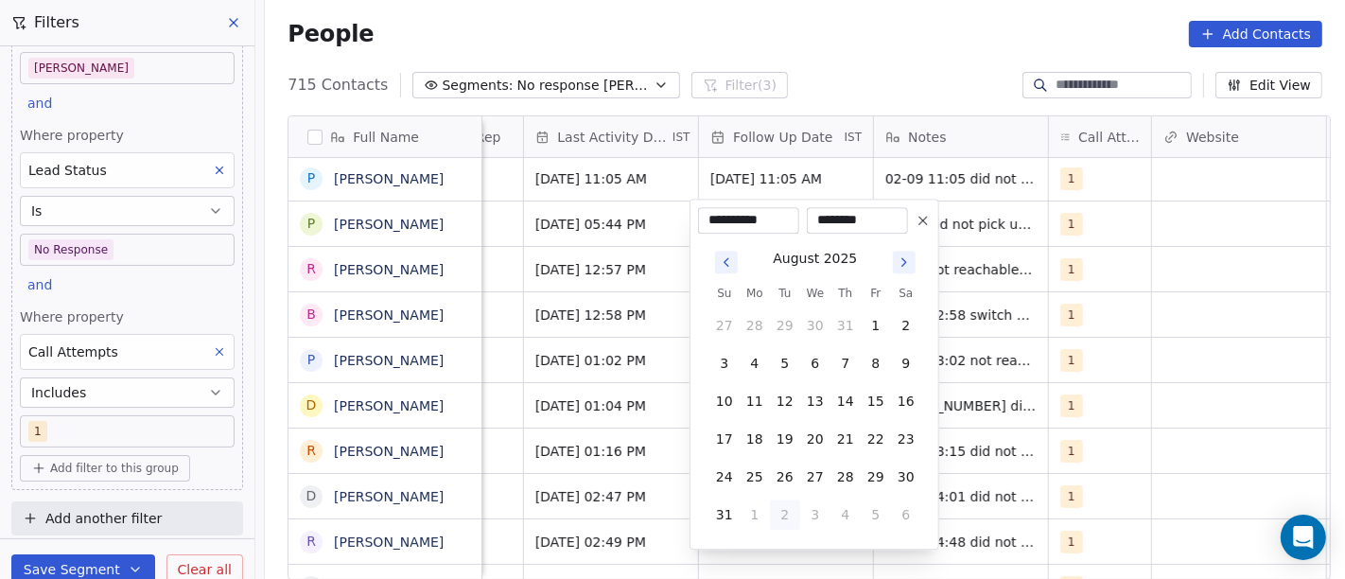
click at [909, 262] on icon "Go to next month" at bounding box center [904, 261] width 15 height 15
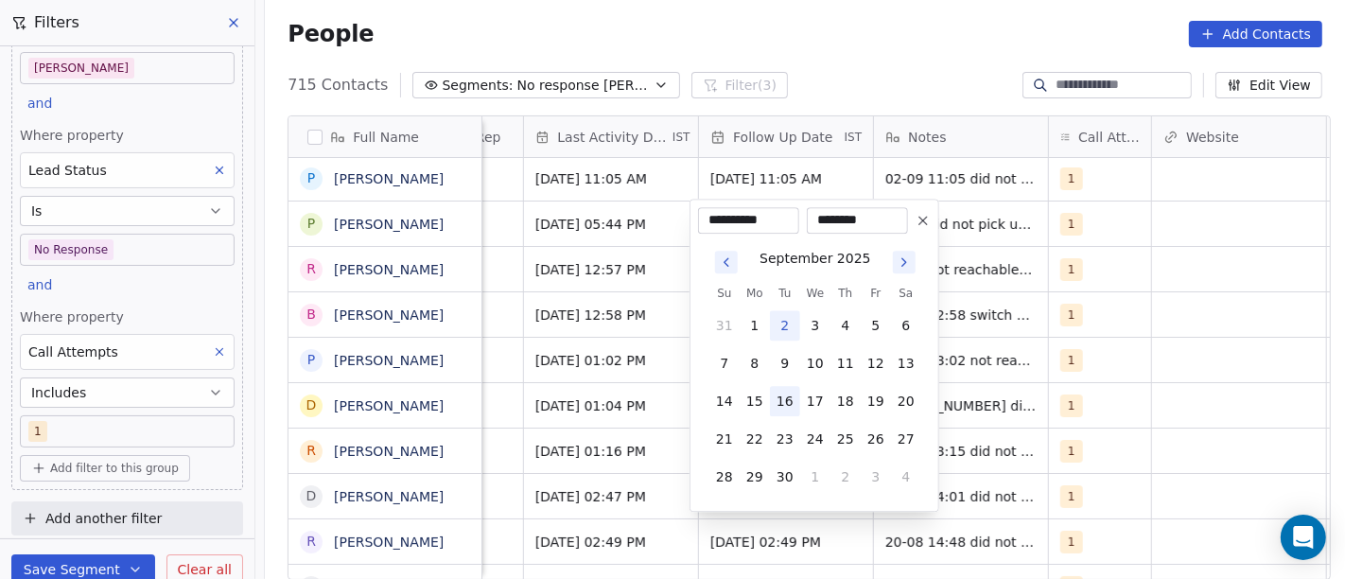
click at [787, 395] on button "16" at bounding box center [785, 401] width 30 height 30
type input "**********"
click at [866, 11] on html "On2Cook India Pvt. Ltd. Contacts People Marketing Workflows Campaigns Sales Pip…" at bounding box center [672, 289] width 1345 height 579
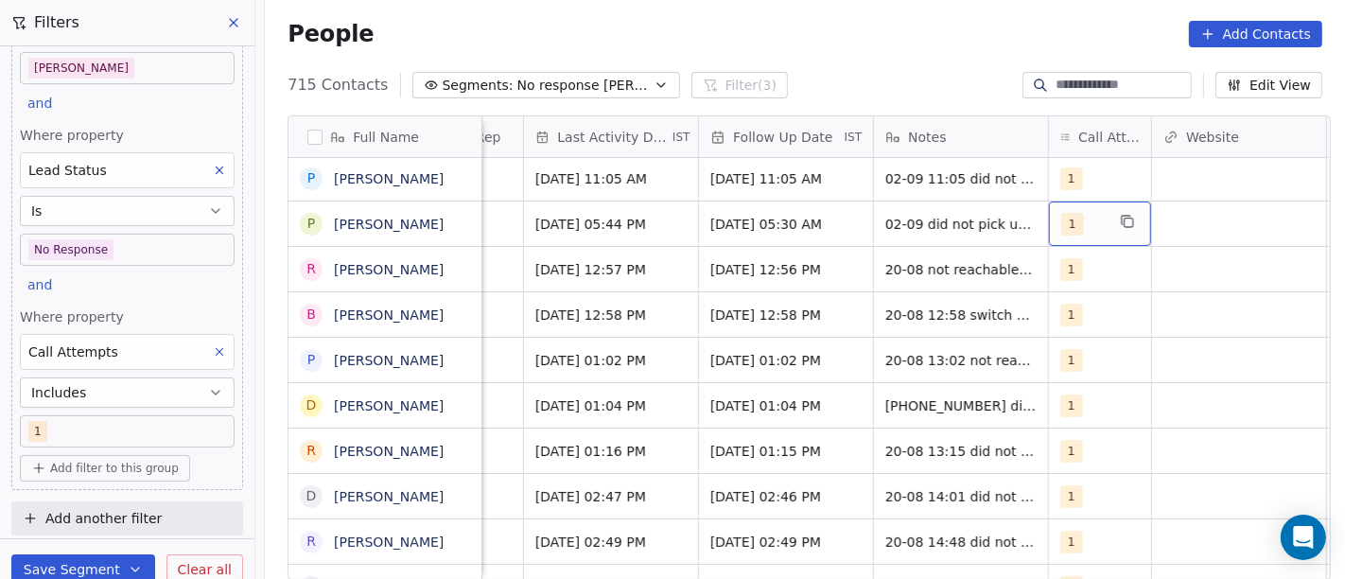
click at [1062, 225] on span "1" at bounding box center [1072, 224] width 23 height 23
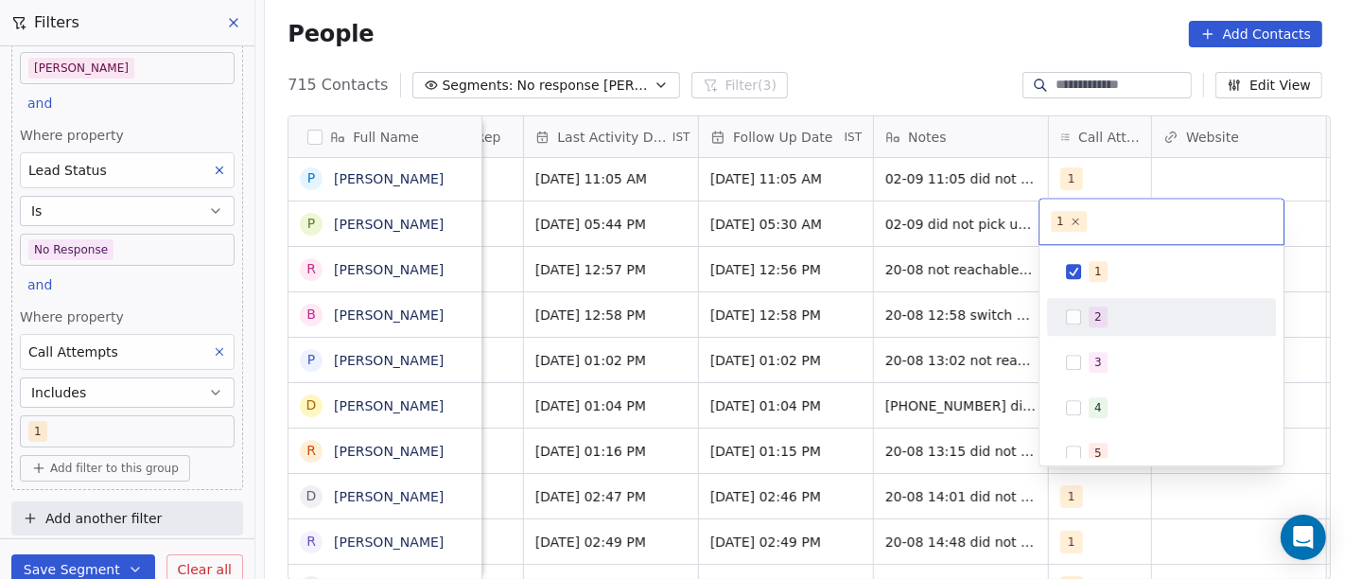
click at [1078, 307] on div "2" at bounding box center [1162, 317] width 214 height 30
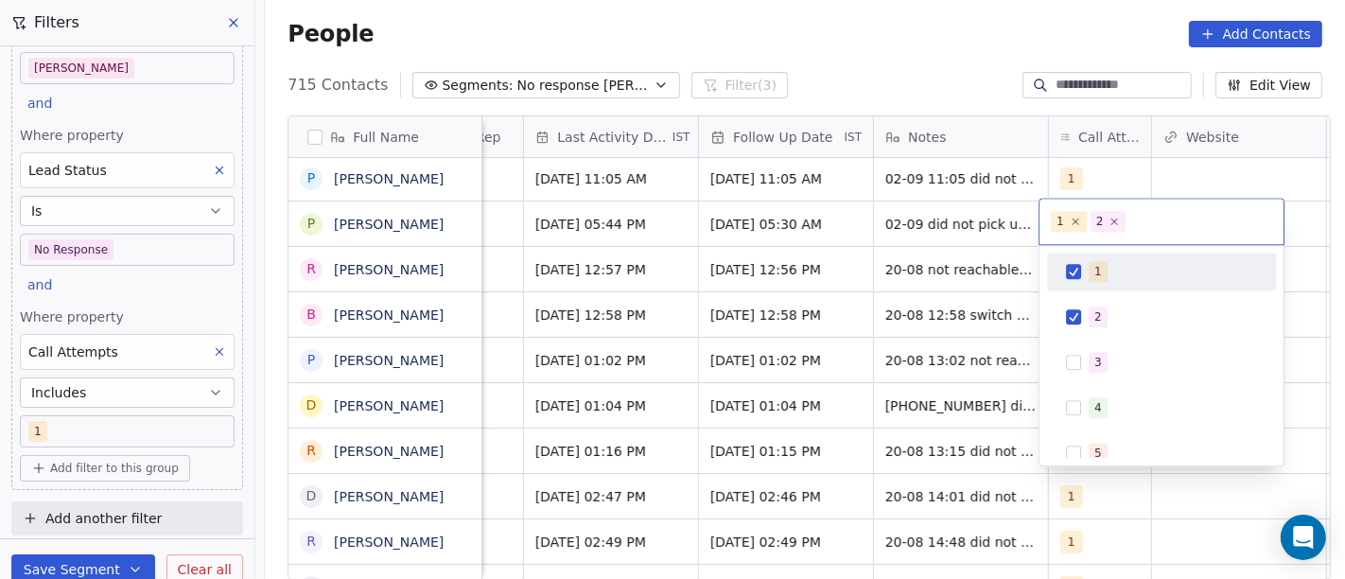
click at [1073, 282] on div "1" at bounding box center [1162, 271] width 214 height 30
click at [853, 78] on html "On2Cook India Pvt. Ltd. Contacts People Marketing Workflows Campaigns Sales Pip…" at bounding box center [672, 289] width 1345 height 579
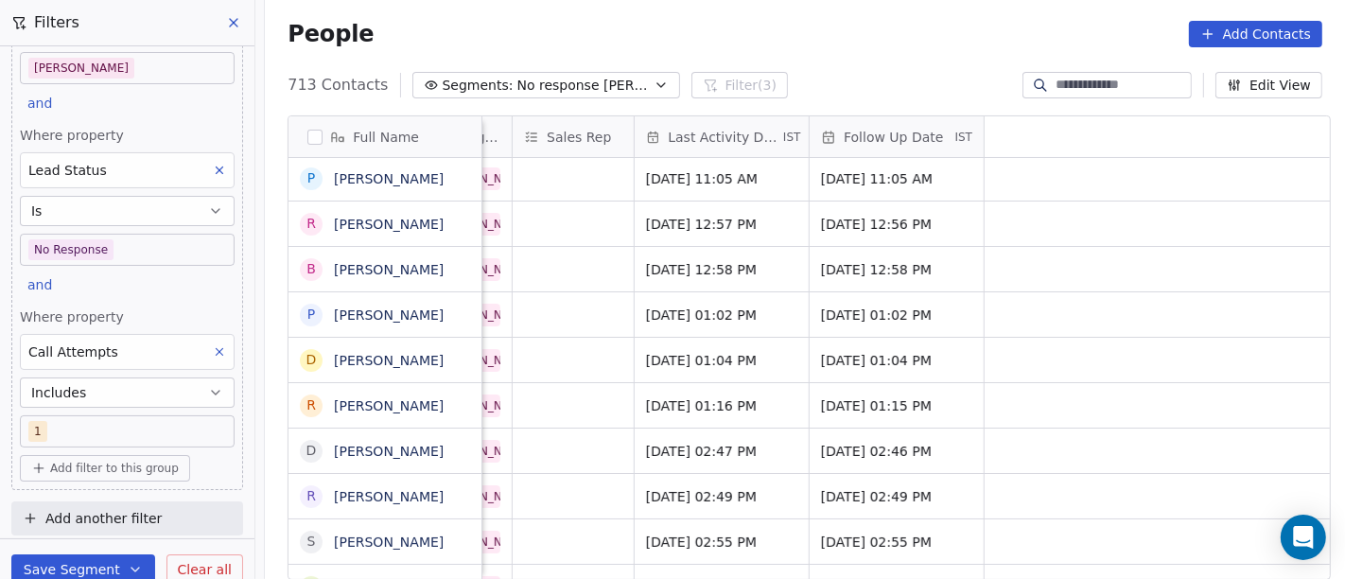
scroll to position [0, 0]
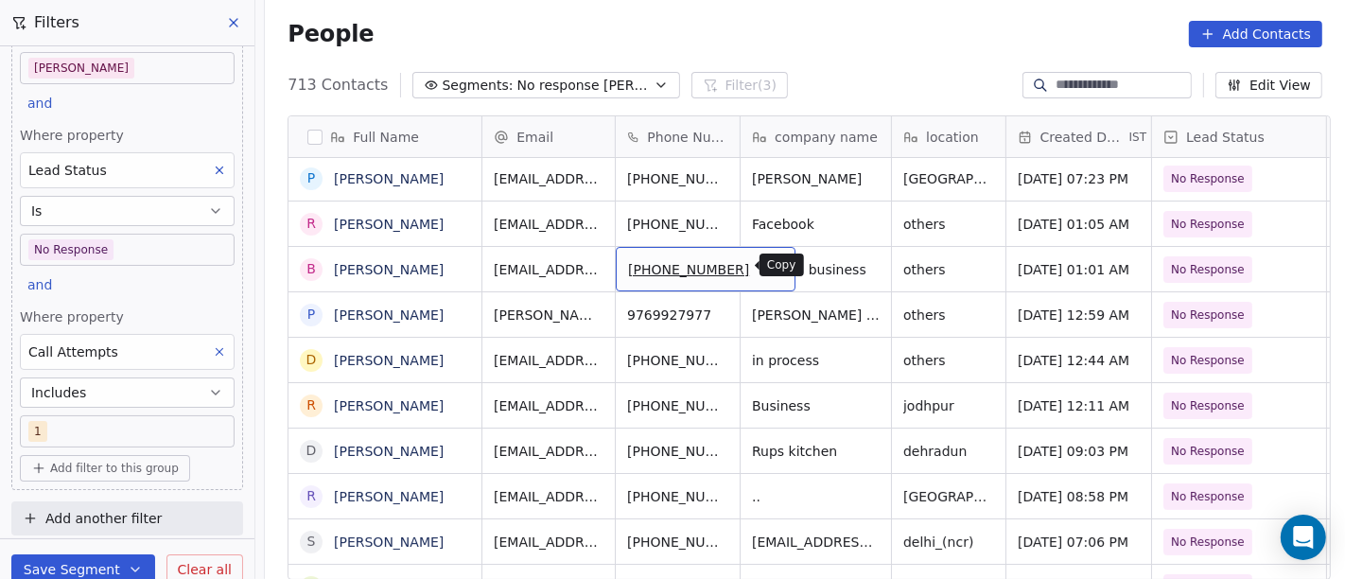
click at [769, 266] on icon "grid" at bounding box center [773, 268] width 9 height 9
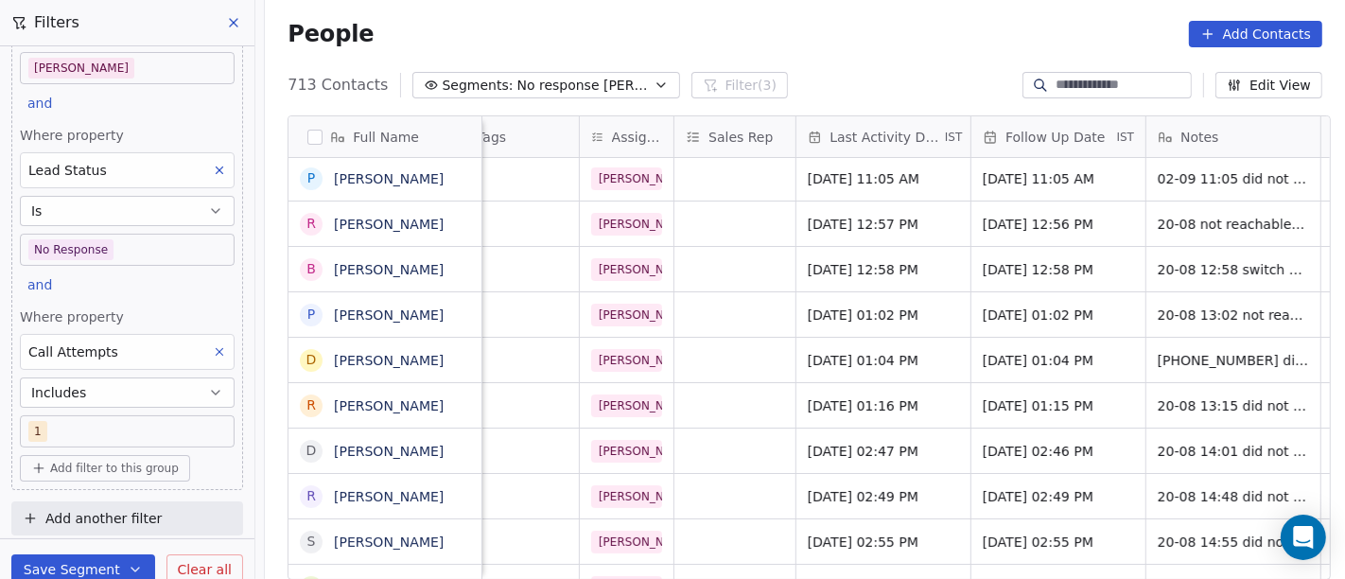
scroll to position [0, 886]
click at [870, 283] on div "Aug 20, 2025 12:58 PM" at bounding box center [882, 269] width 174 height 44
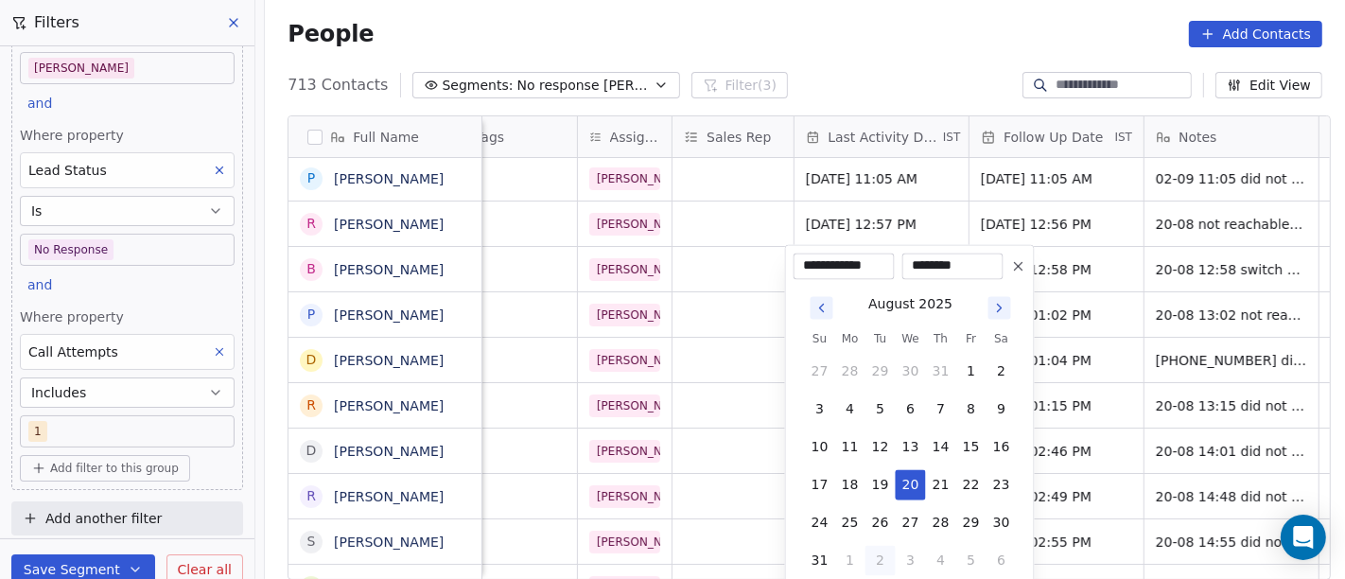
click at [718, 257] on html "On2Cook India Pvt. Ltd. Contacts People Marketing Workflows Campaigns Sales Pip…" at bounding box center [672, 289] width 1345 height 579
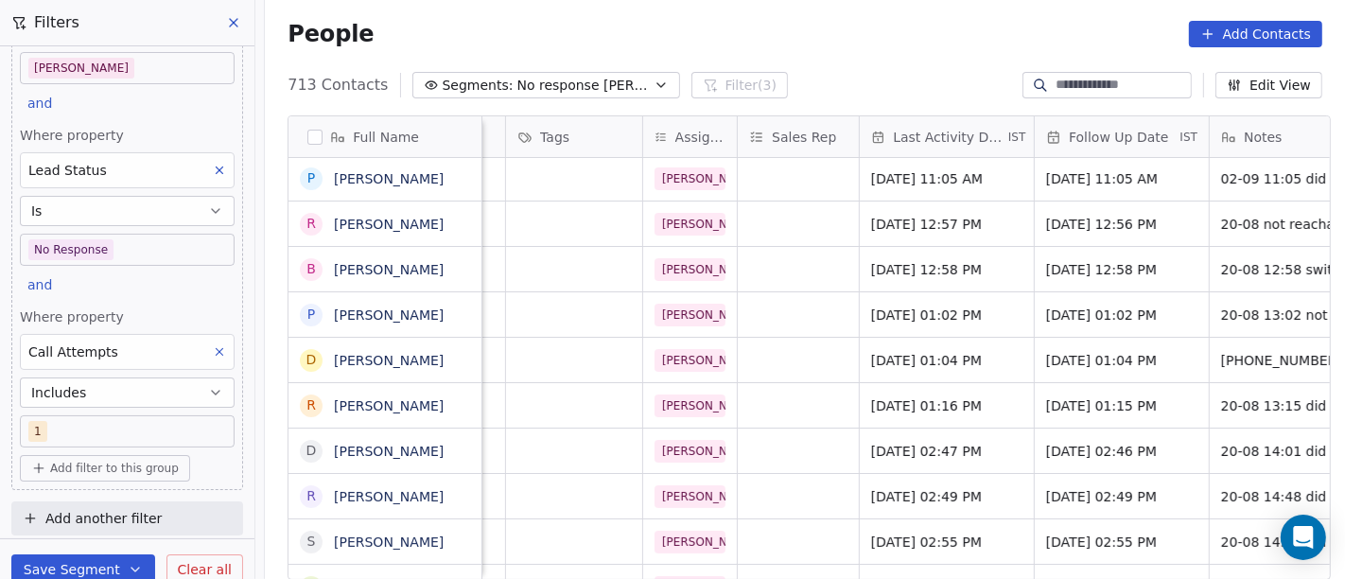
scroll to position [0, 850]
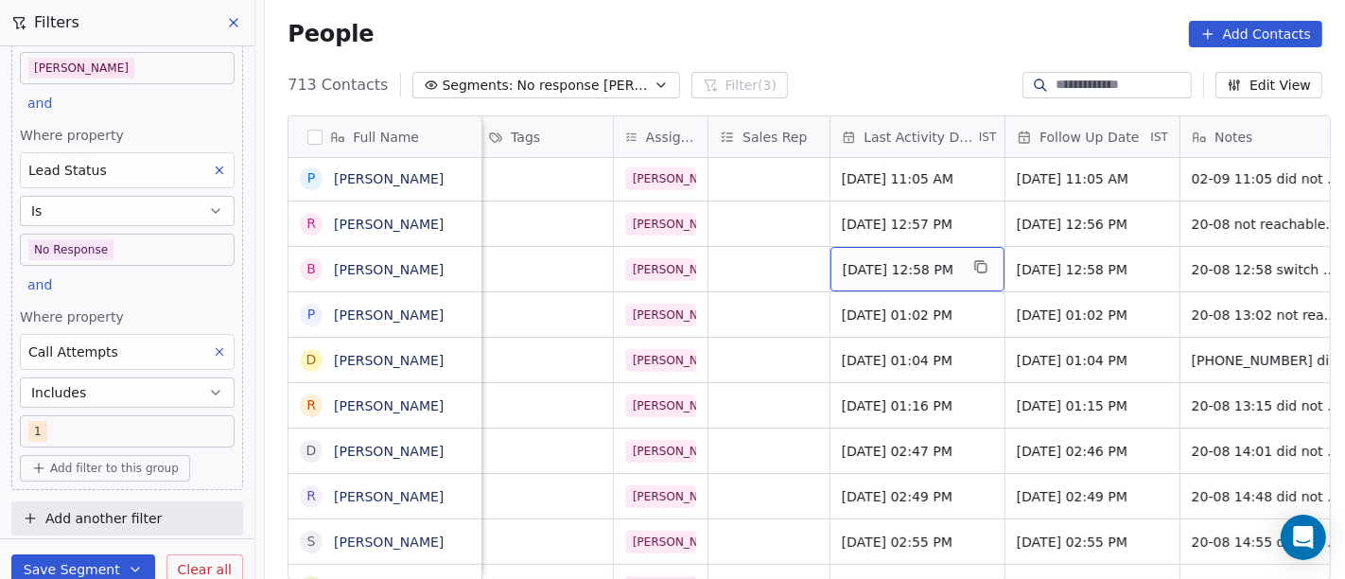
click at [901, 264] on span "Aug 20, 2025 12:58 PM" at bounding box center [900, 269] width 115 height 19
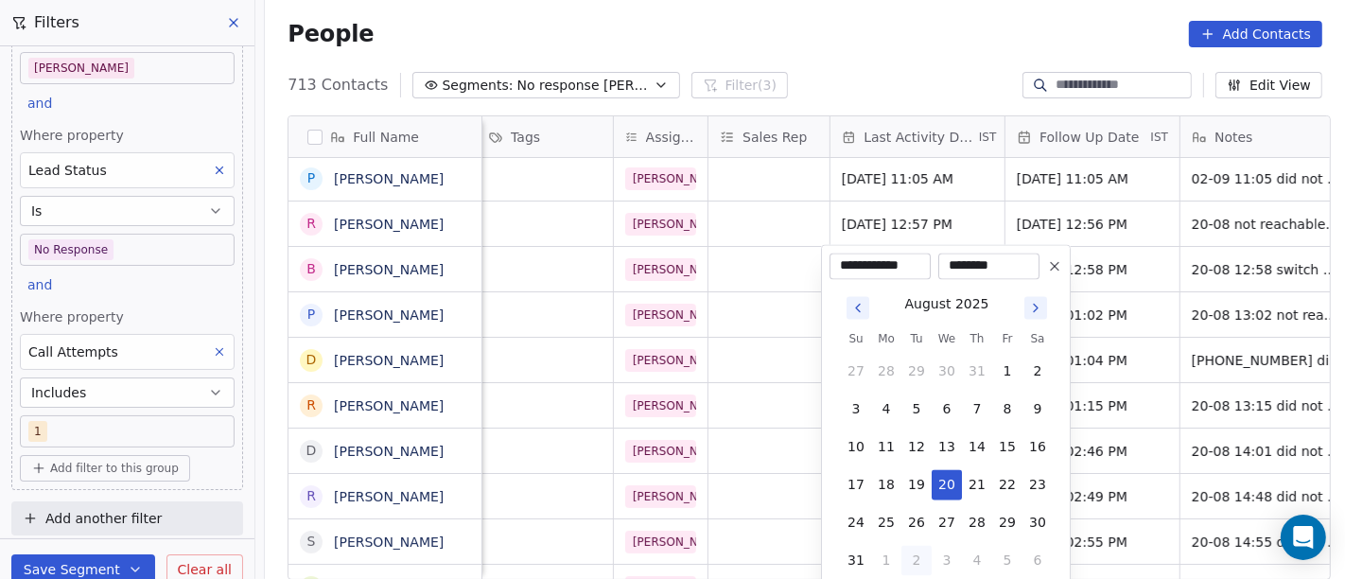
click at [1029, 308] on icon "Go to next month" at bounding box center [1035, 308] width 15 height 15
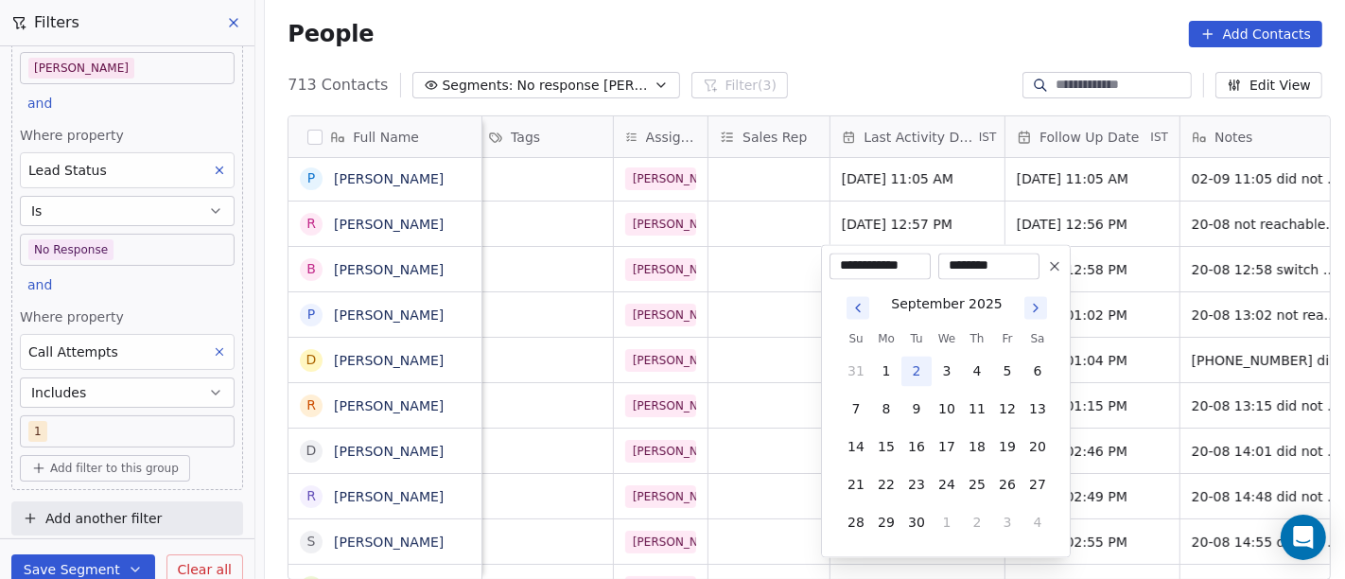
click at [912, 372] on button "2" at bounding box center [916, 372] width 30 height 30
type input "**********"
click at [908, 59] on html "On2Cook India Pvt. Ltd. Contacts People Marketing Workflows Campaigns Sales Pip…" at bounding box center [672, 289] width 1345 height 579
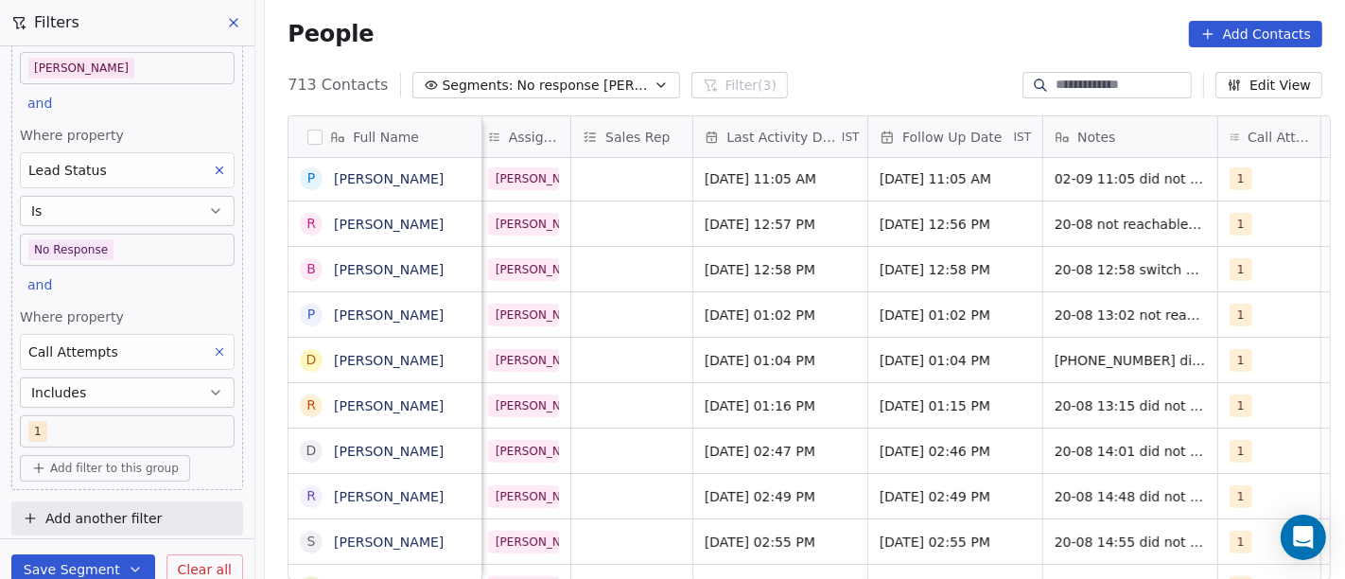
scroll to position [0, 989]
click at [925, 269] on span "27/08/2025 12:58 PM" at bounding box center [937, 269] width 115 height 19
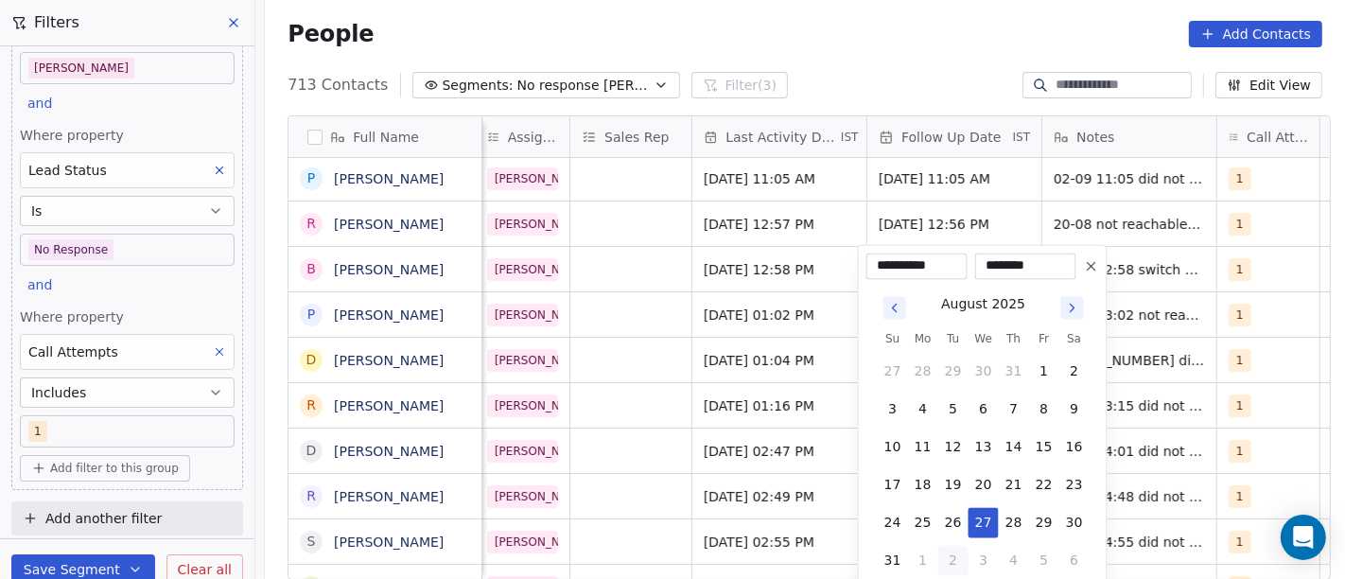
click at [1068, 314] on icon "Go to next month" at bounding box center [1072, 308] width 15 height 15
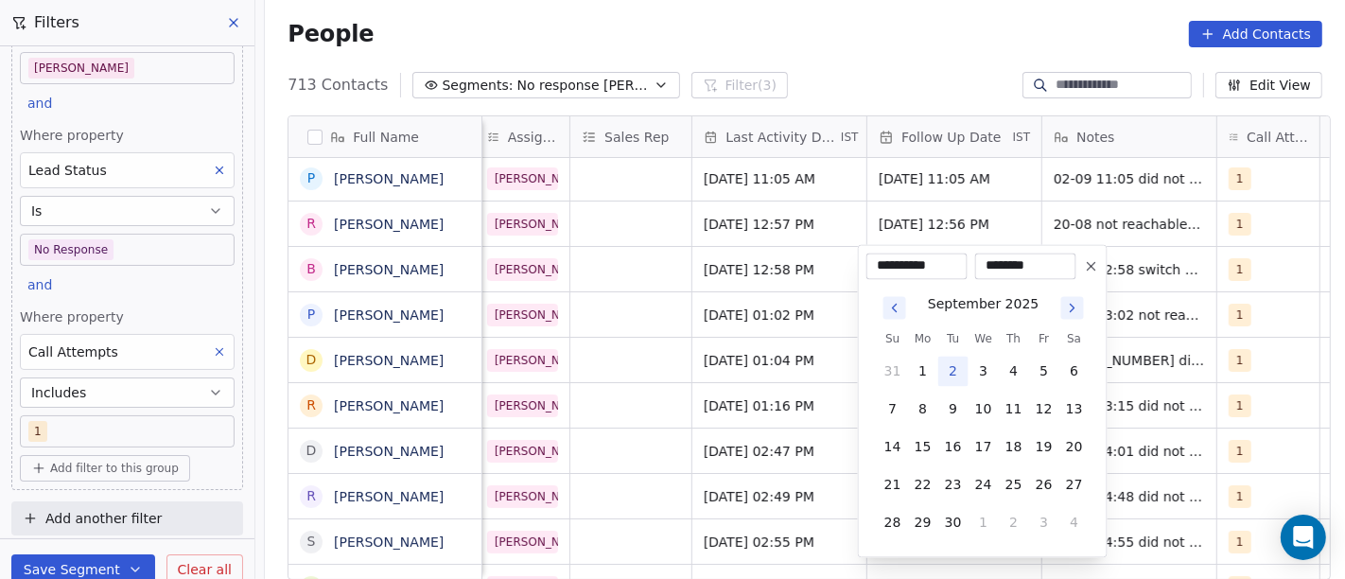
click at [956, 429] on tbody "31 1 2 3 4 5 6 7 8 9 10 11 12 13 14 15 16 17 18 19 20 21 22 23 24 25 26 27 28 2…" at bounding box center [984, 443] width 212 height 189
click at [956, 449] on button "16" at bounding box center [953, 447] width 30 height 30
type input "**********"
click at [917, 49] on html "On2Cook India Pvt. Ltd. Contacts People Marketing Workflows Campaigns Sales Pip…" at bounding box center [672, 289] width 1345 height 579
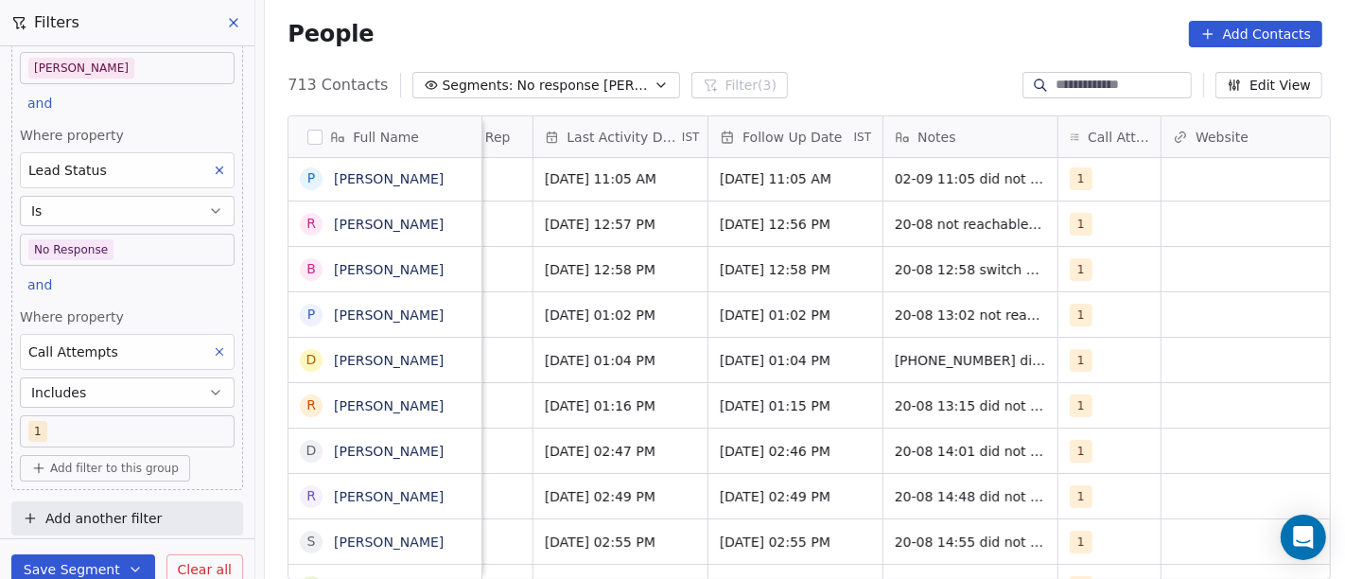
scroll to position [0, 1148]
click at [953, 263] on span "20-08 12:58 switch WA sent" at bounding box center [987, 269] width 185 height 19
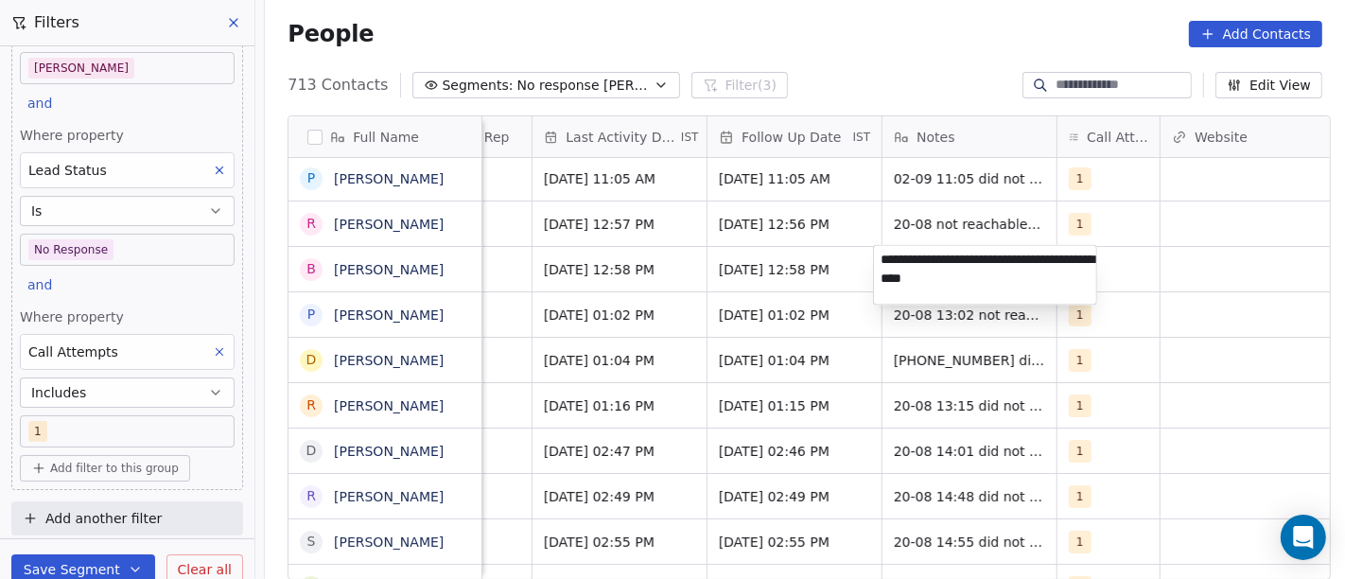
type textarea "**********"
click at [1156, 266] on html "On2Cook India Pvt. Ltd. Contacts People Marketing Workflows Campaigns Sales Pip…" at bounding box center [672, 289] width 1345 height 579
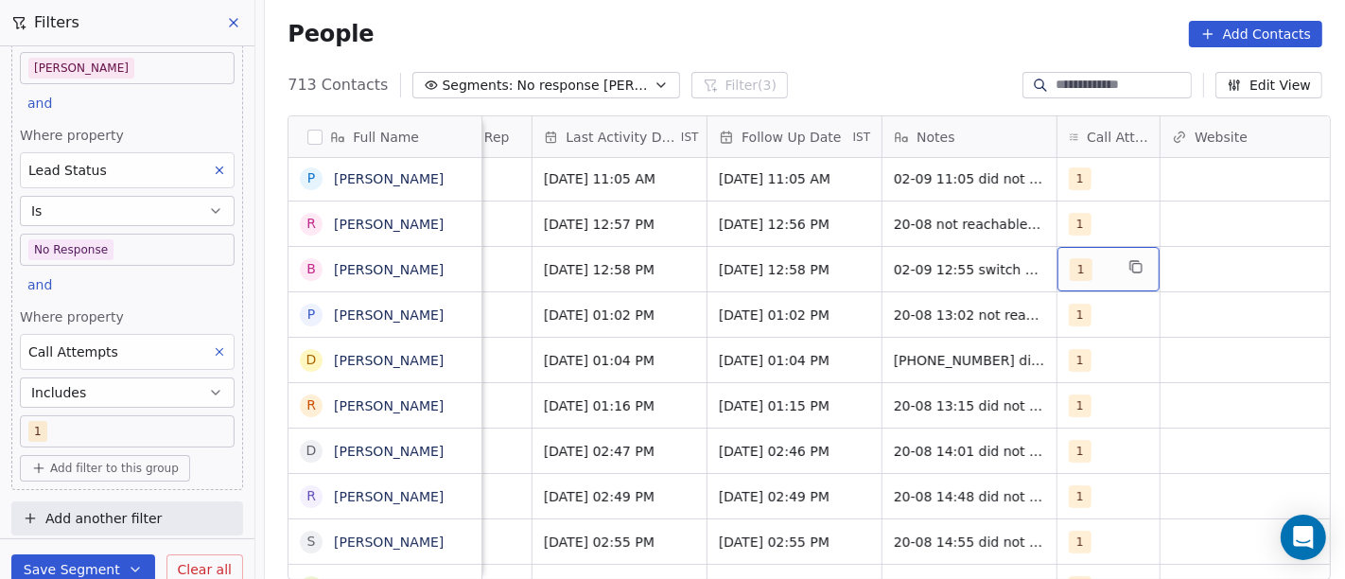
click at [1096, 265] on div "1" at bounding box center [1092, 269] width 44 height 23
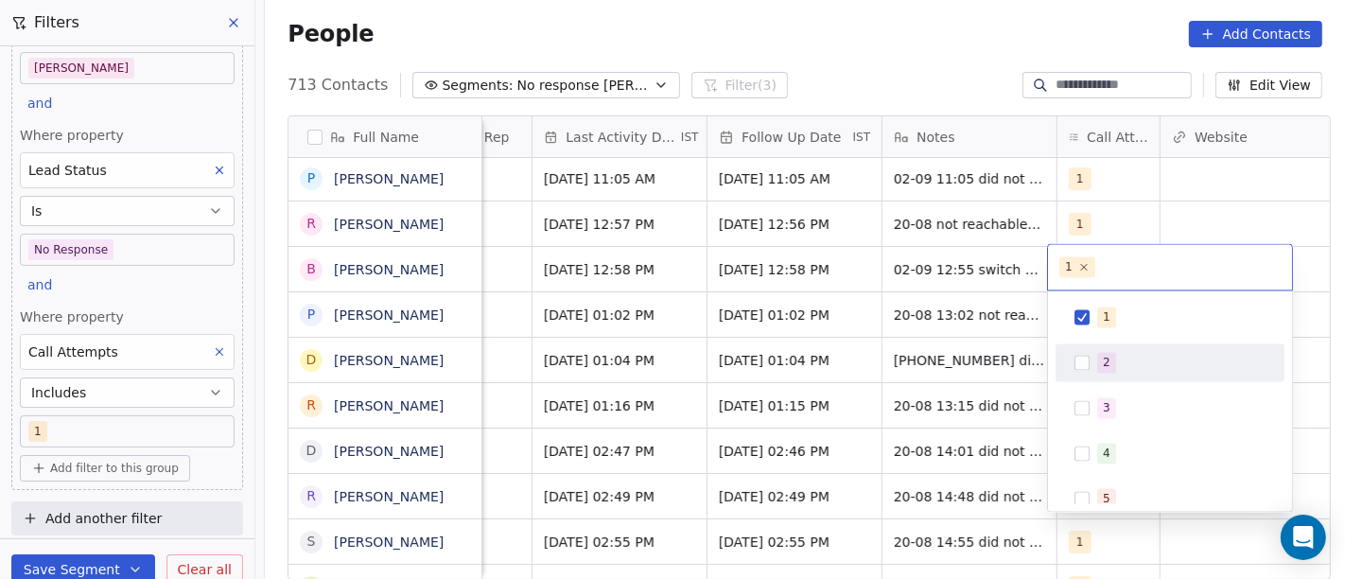
click at [1073, 350] on div "2" at bounding box center [1170, 363] width 214 height 30
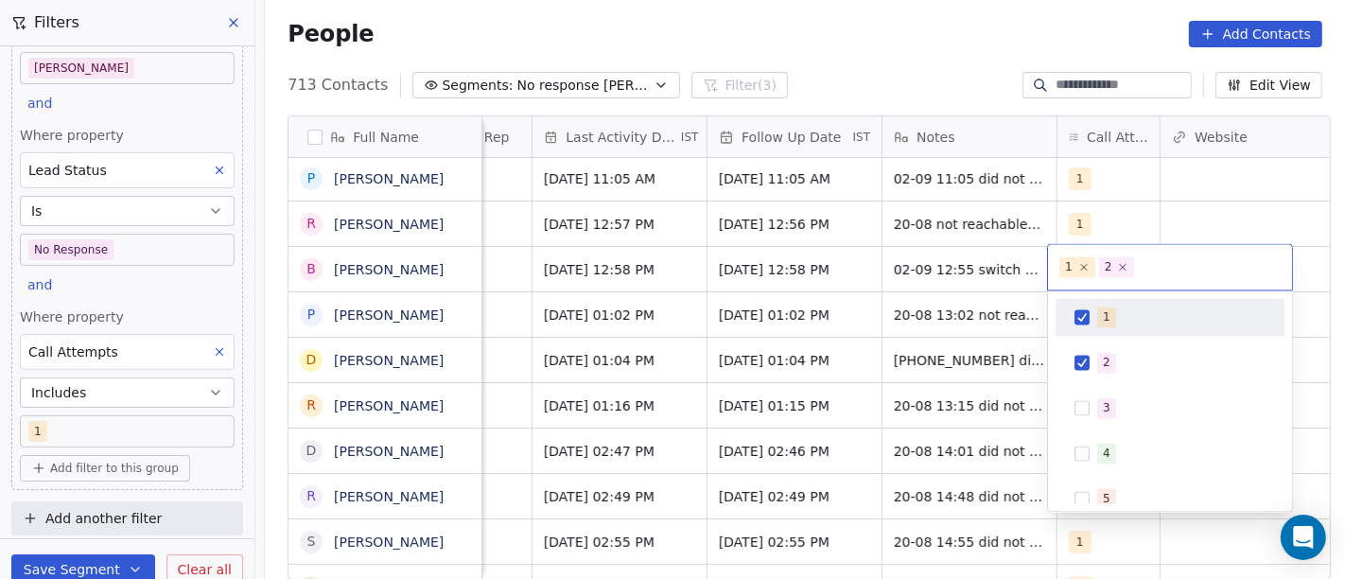
click at [1090, 328] on div "1" at bounding box center [1170, 318] width 214 height 30
click at [854, 241] on html "On2Cook India Pvt. Ltd. Contacts People Marketing Workflows Campaigns Sales Pip…" at bounding box center [672, 289] width 1345 height 579
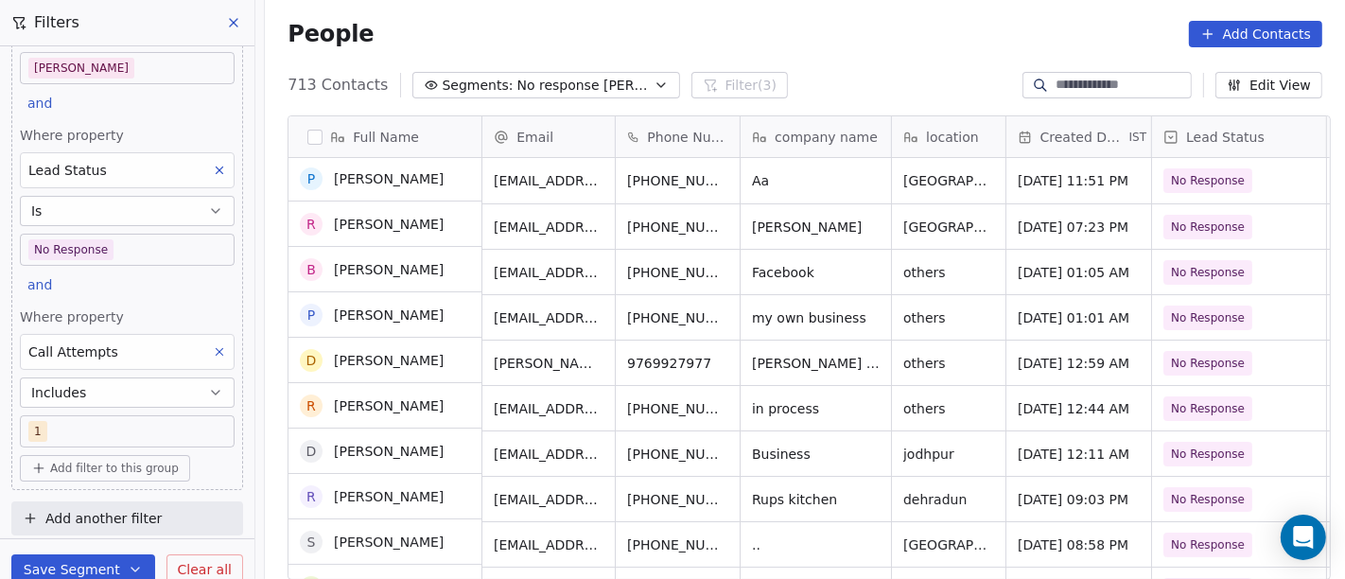
scroll to position [0, 0]
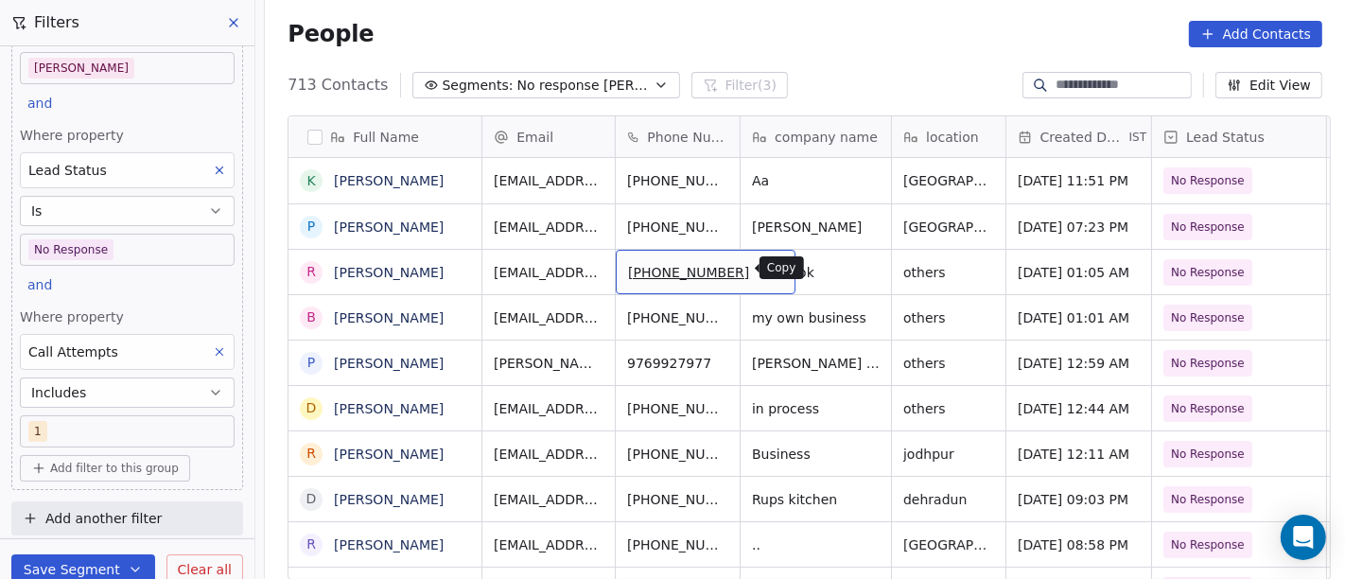
click at [761, 266] on button "grid" at bounding box center [772, 269] width 23 height 23
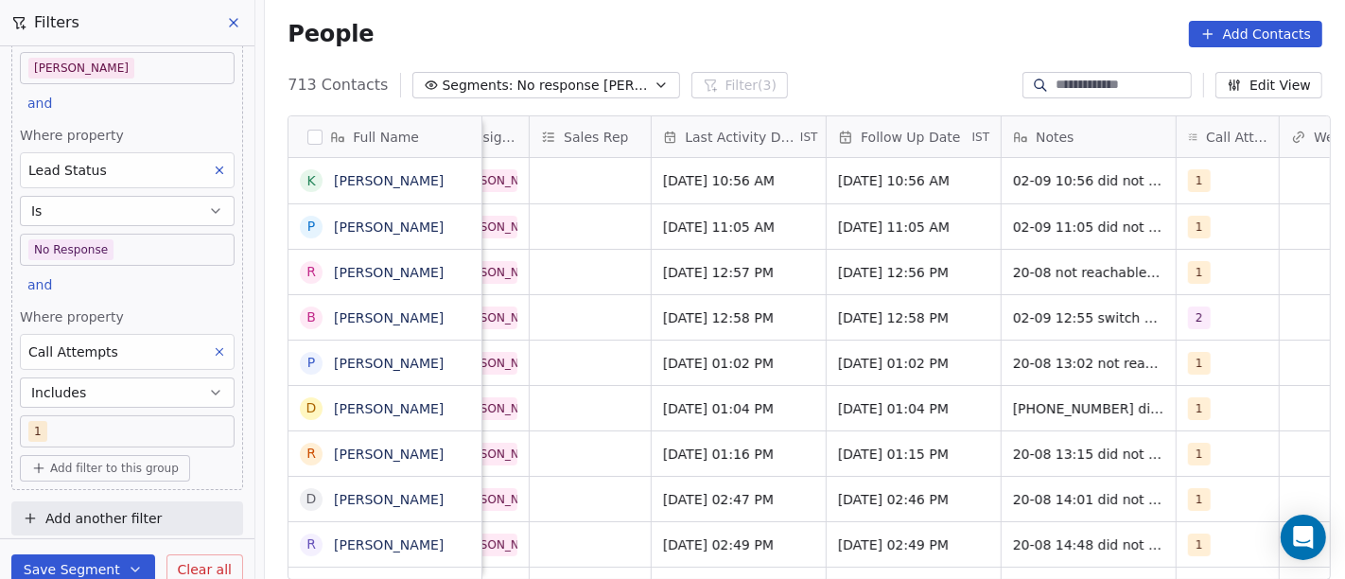
scroll to position [0, 1031]
click at [778, 271] on span "Aug 20, 2025 12:57 PM" at bounding box center [719, 272] width 115 height 19
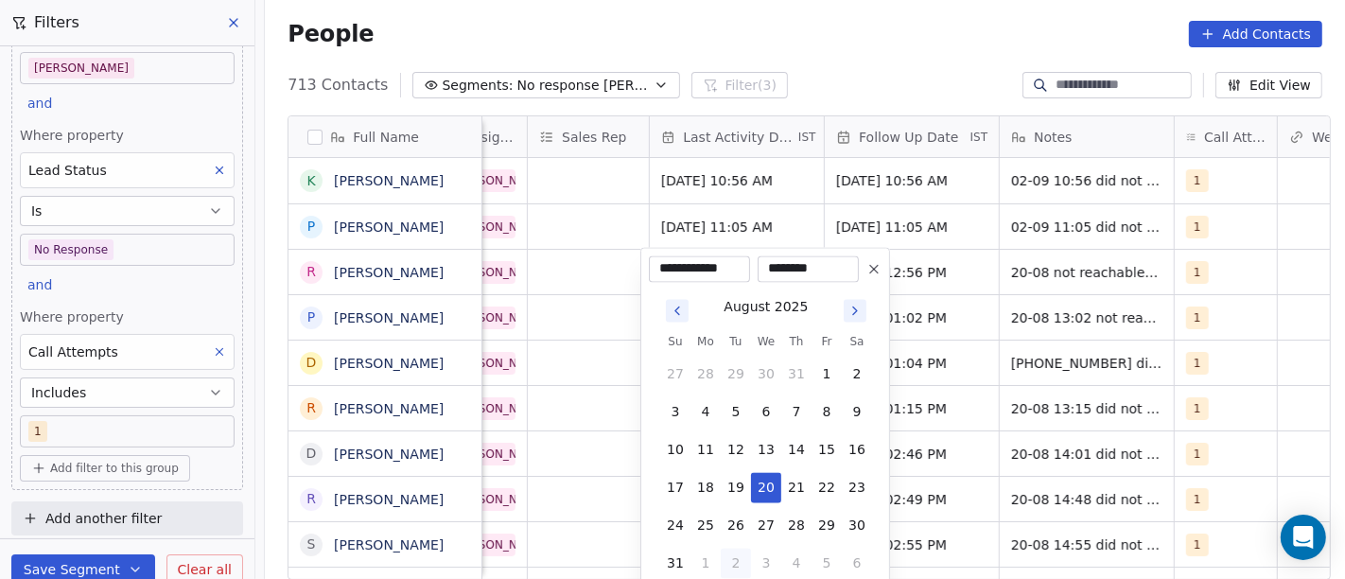
click at [862, 312] on button "Go to next month" at bounding box center [855, 310] width 23 height 23
click at [738, 369] on button "2" at bounding box center [736, 374] width 30 height 30
type input "**********"
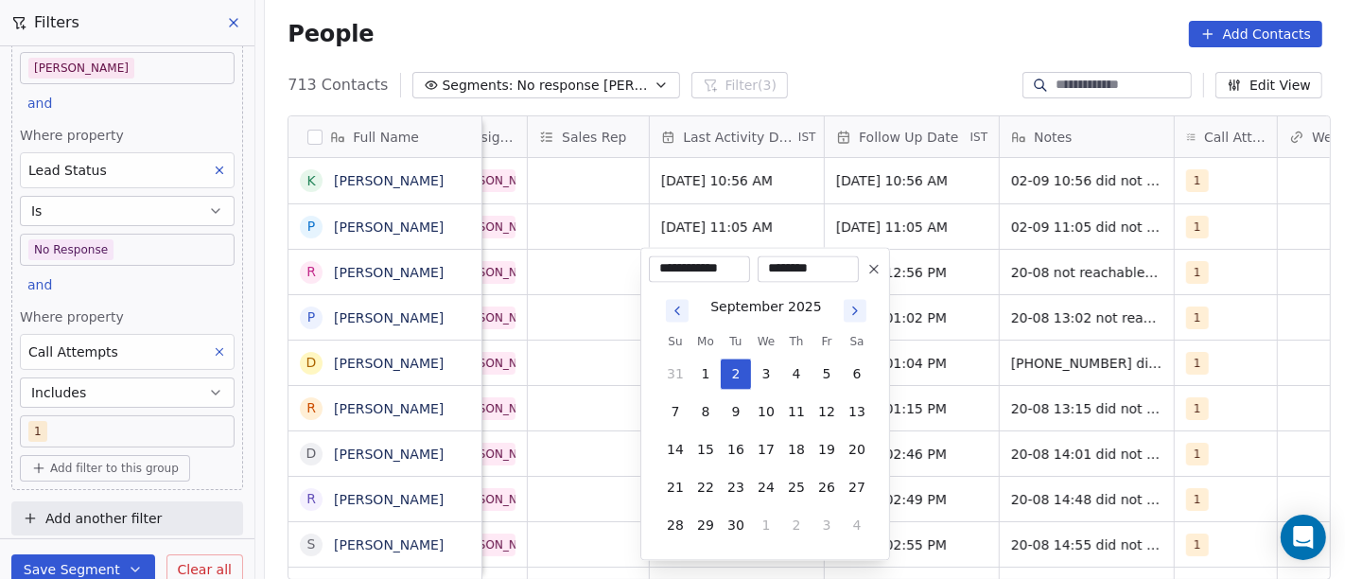
click at [831, 26] on html "On2Cook India Pvt. Ltd. Contacts People Marketing Workflows Campaigns Sales Pip…" at bounding box center [672, 289] width 1345 height 579
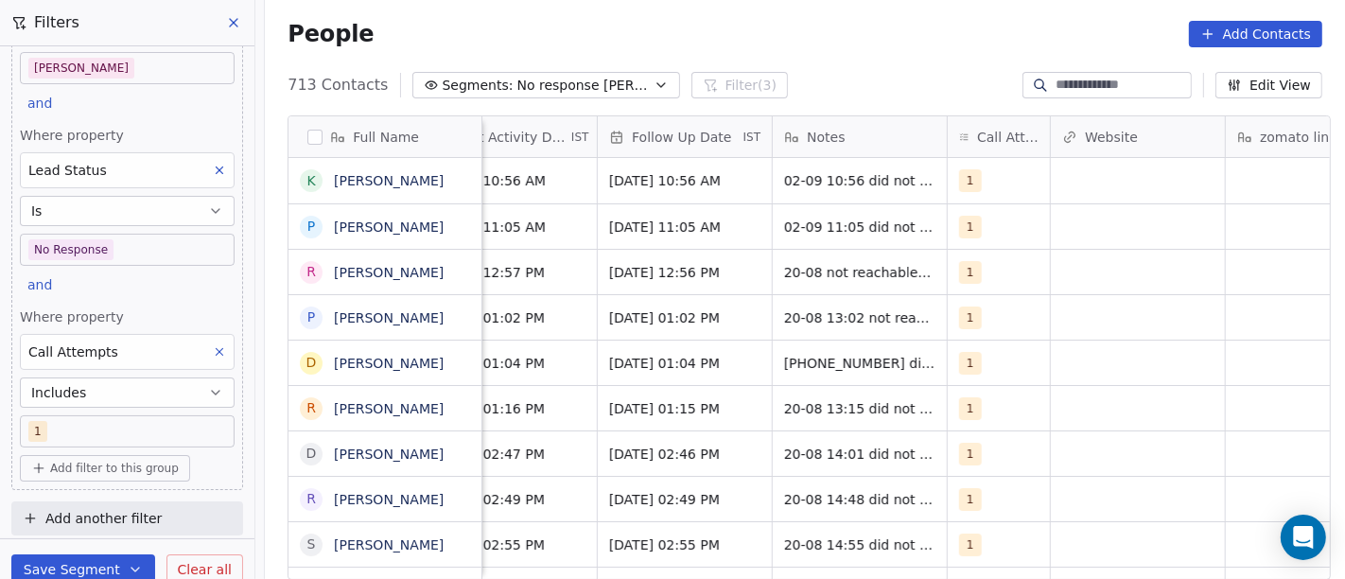
scroll to position [0, 1265]
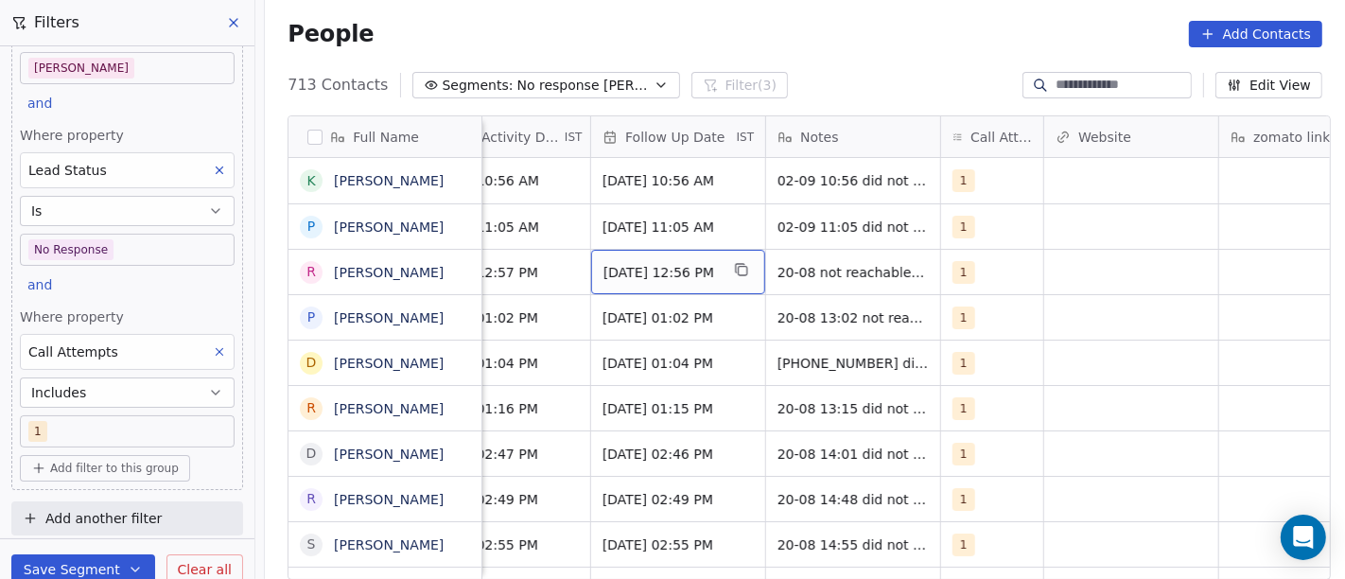
click at [674, 272] on span "27/08/2025 12:56 PM" at bounding box center [661, 272] width 115 height 19
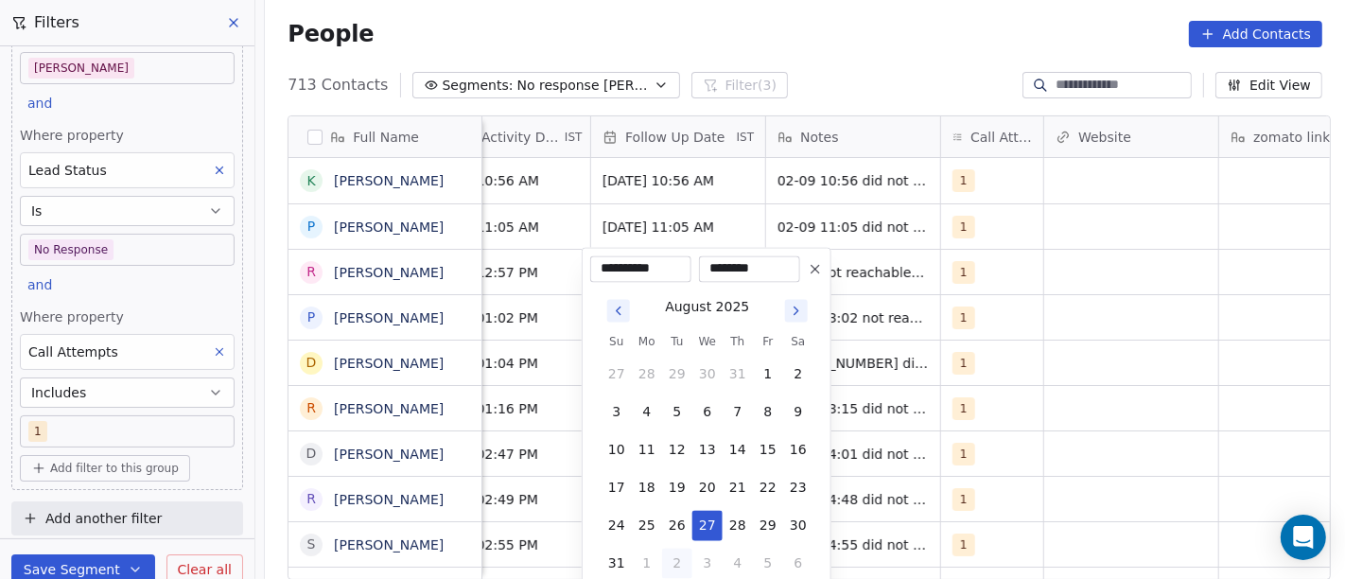
click at [780, 321] on div "August 2025 Su Mo Tu We Th Fr Sa 27 28 29 30 31 1 2 3 4 5 6 7 8 9 10 11 12 13 1…" at bounding box center [708, 435] width 212 height 285
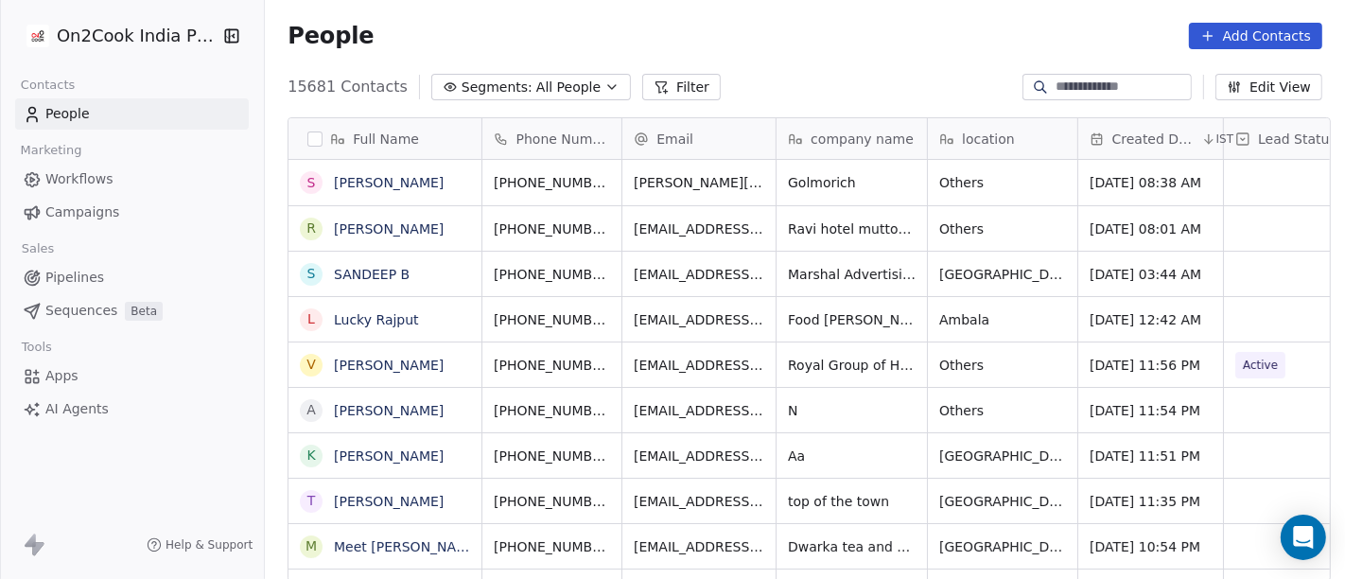
scroll to position [494, 1073]
click at [384, 183] on link "[PERSON_NAME]" at bounding box center [389, 182] width 110 height 15
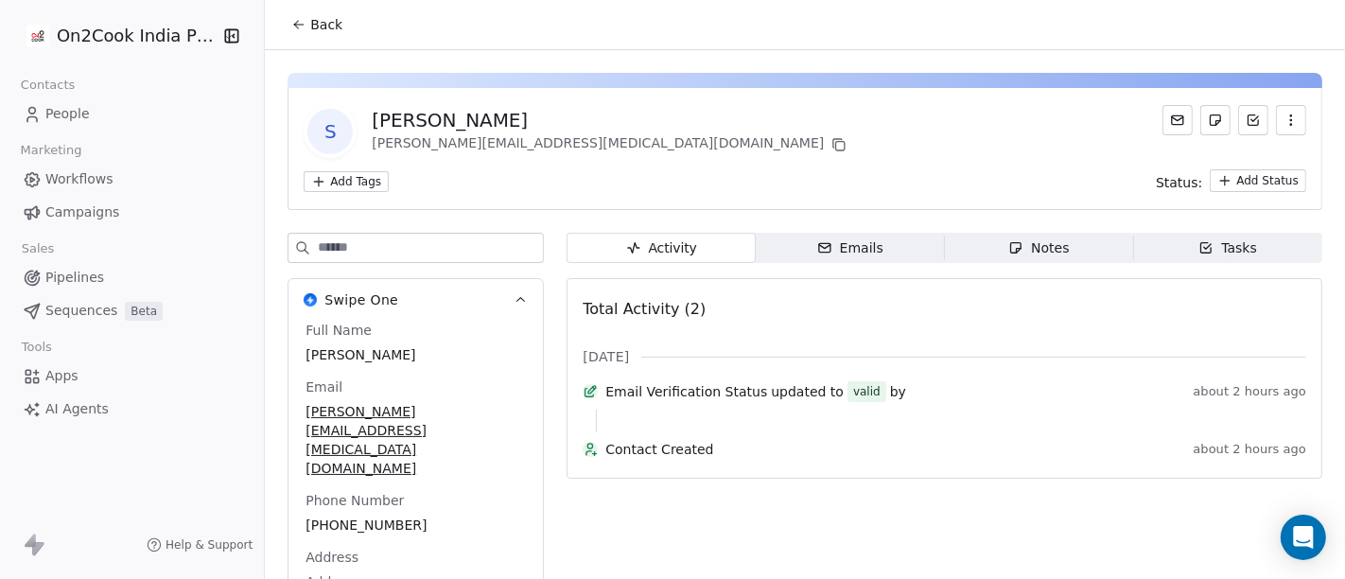
click at [295, 25] on icon at bounding box center [299, 25] width 9 height 0
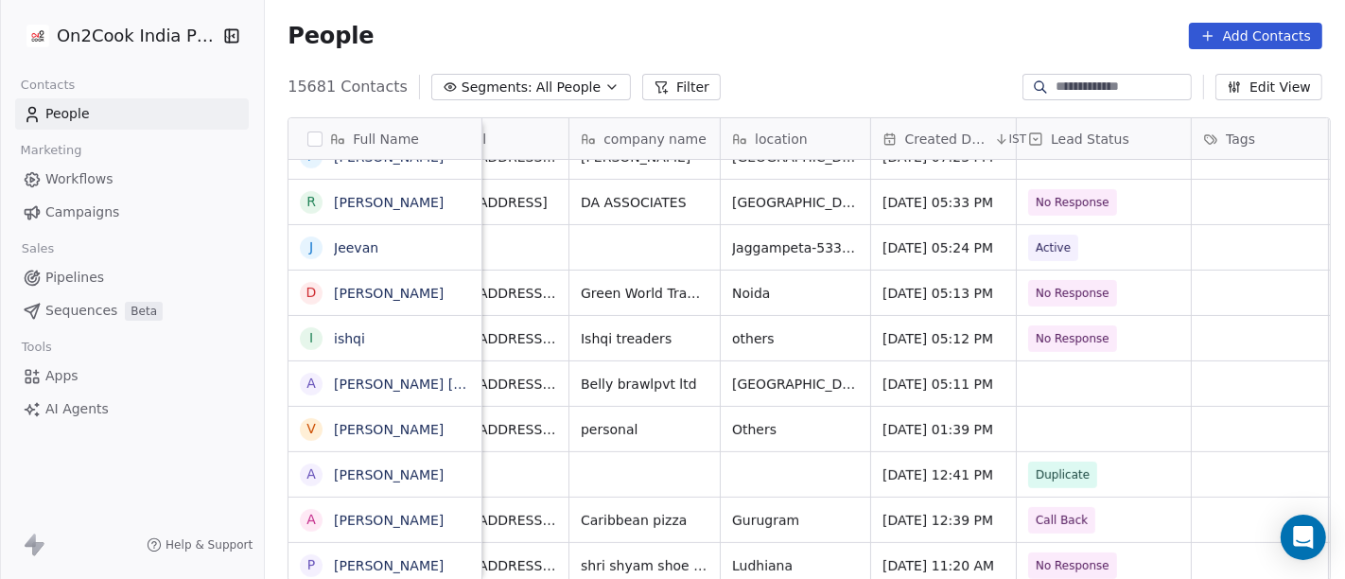
scroll to position [2, 0]
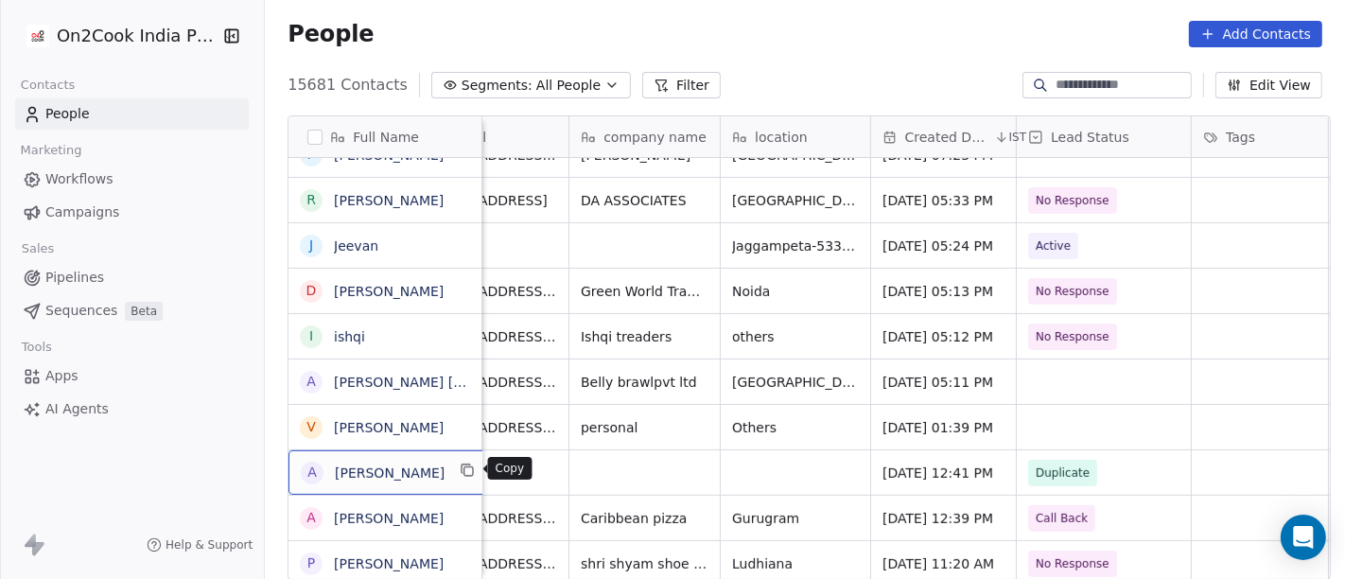
click at [459, 475] on button "grid" at bounding box center [468, 470] width 23 height 23
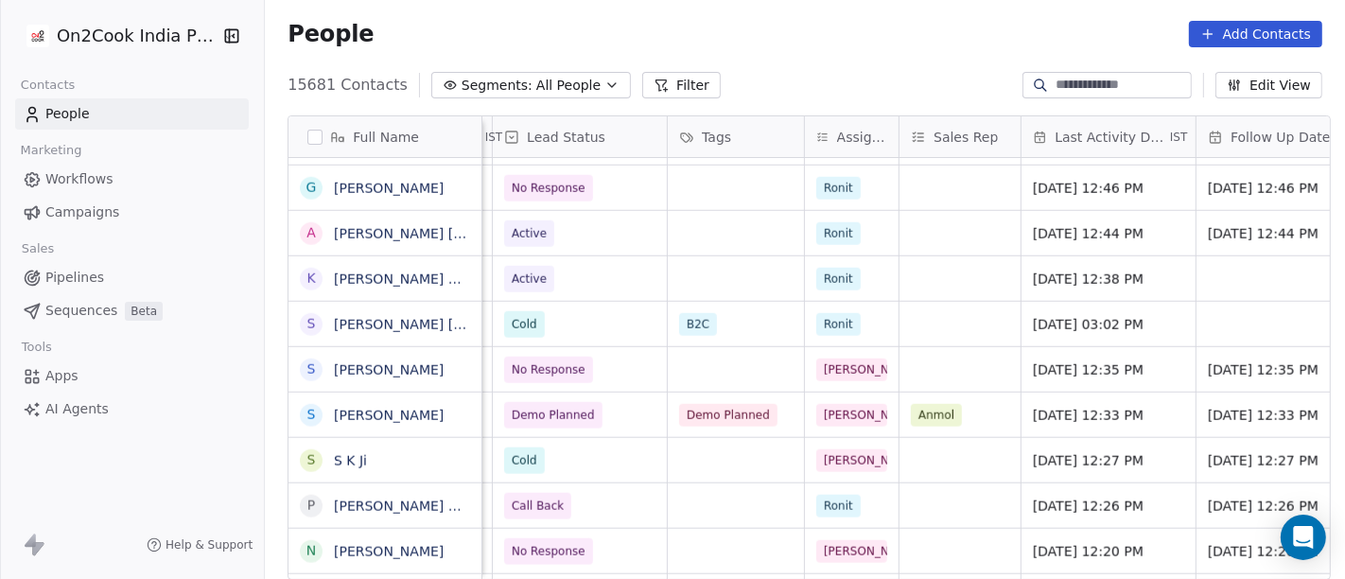
scroll to position [0, 739]
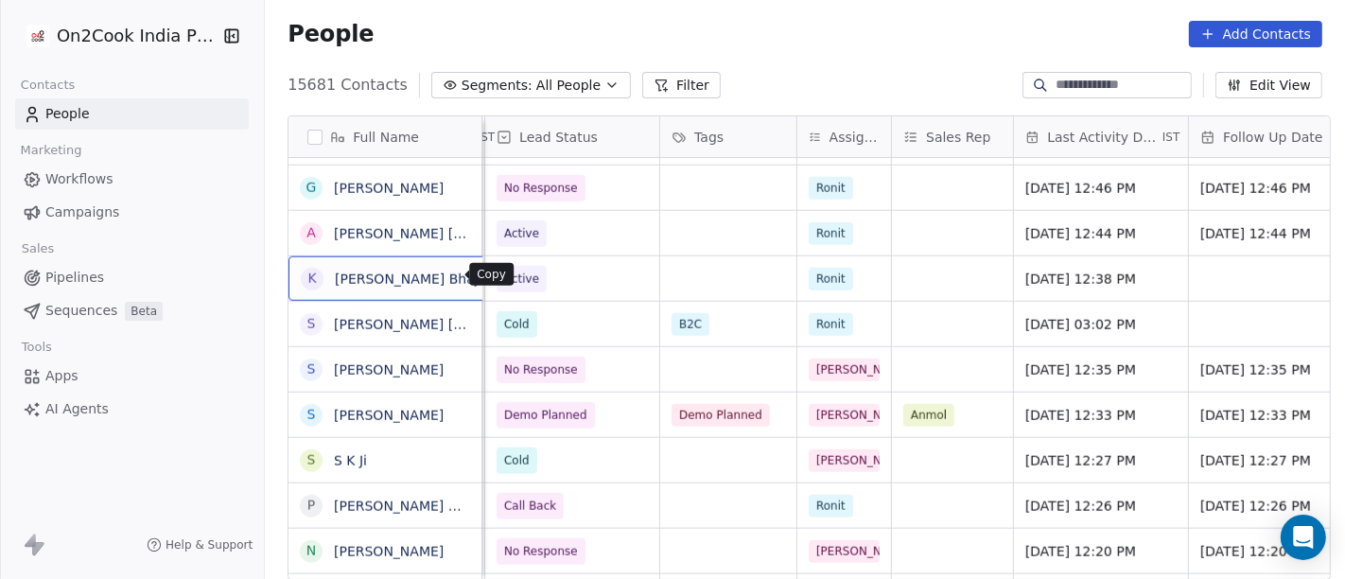
click at [513, 282] on button "grid" at bounding box center [524, 276] width 23 height 23
click at [536, 90] on span "All People" at bounding box center [568, 86] width 64 height 20
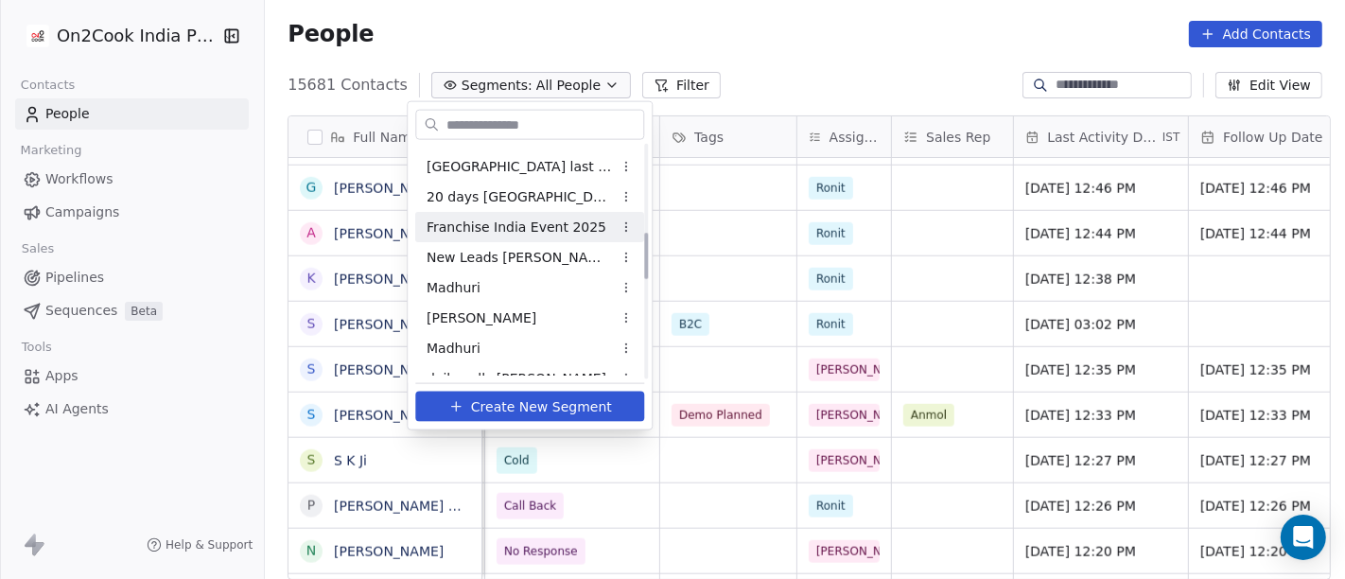
scroll to position [525, 0]
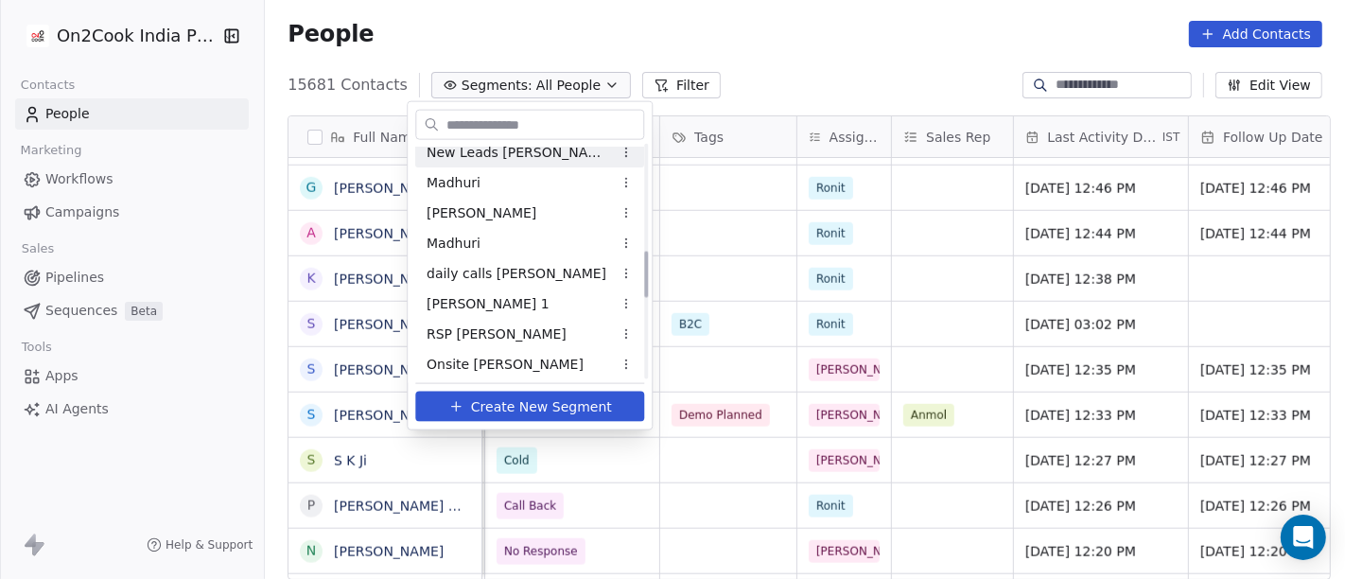
click at [507, 153] on span "New Leads [PERSON_NAME]" at bounding box center [519, 152] width 185 height 20
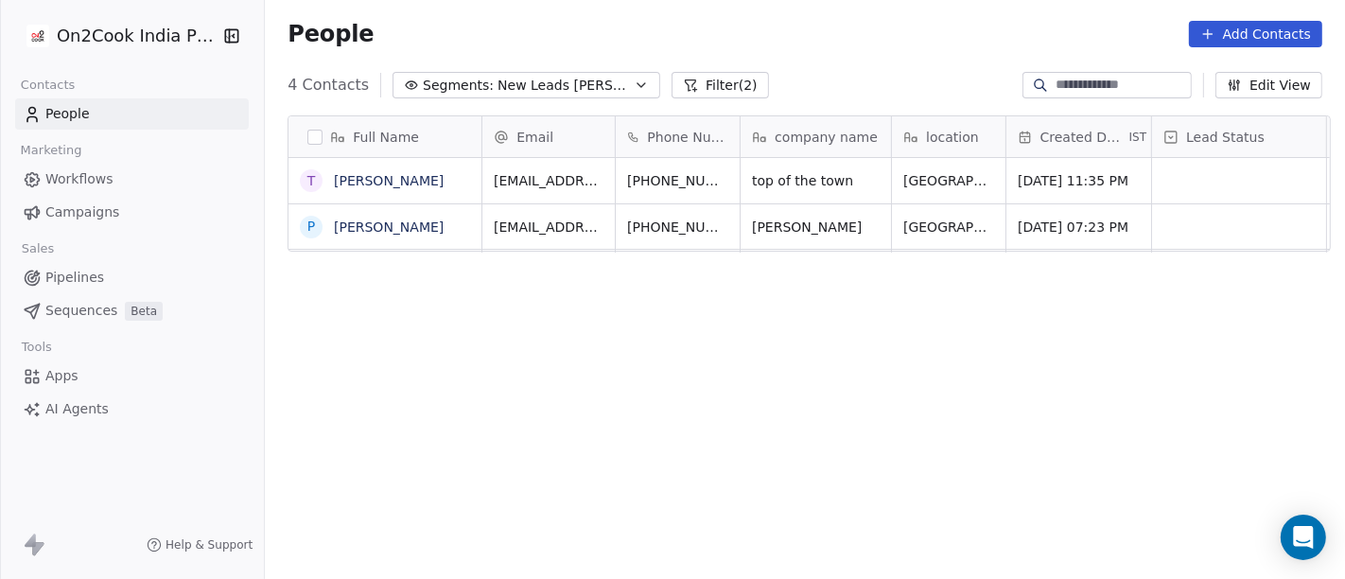
scroll to position [494, 1073]
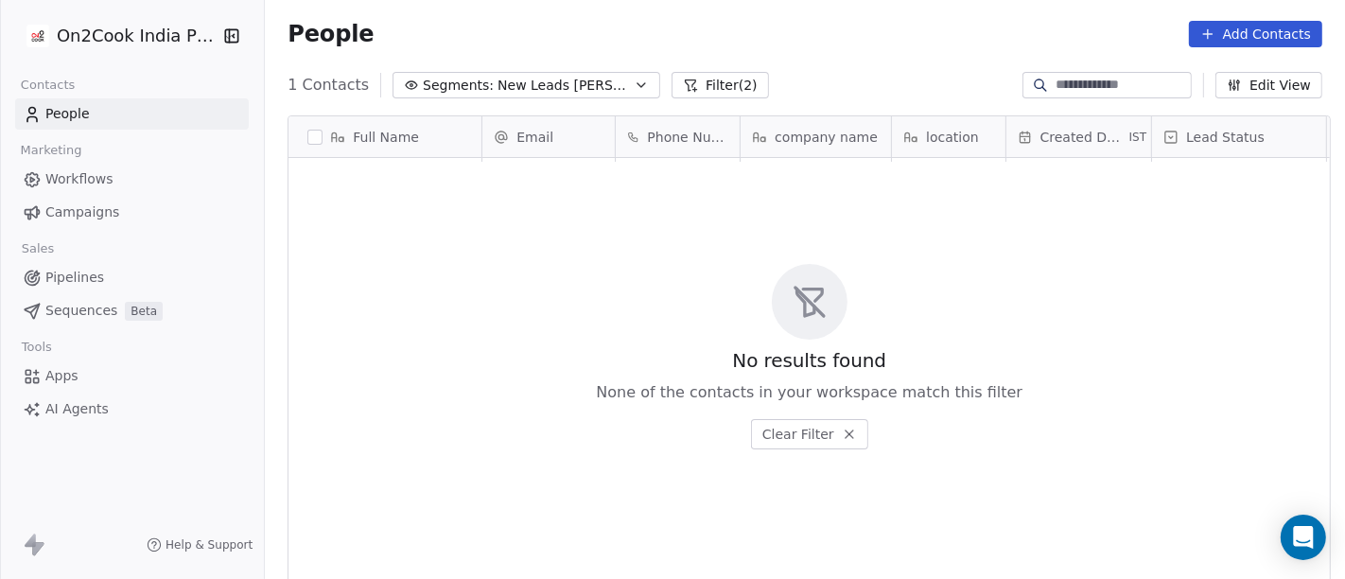
click at [562, 83] on span "New Leads [PERSON_NAME]" at bounding box center [564, 86] width 132 height 20
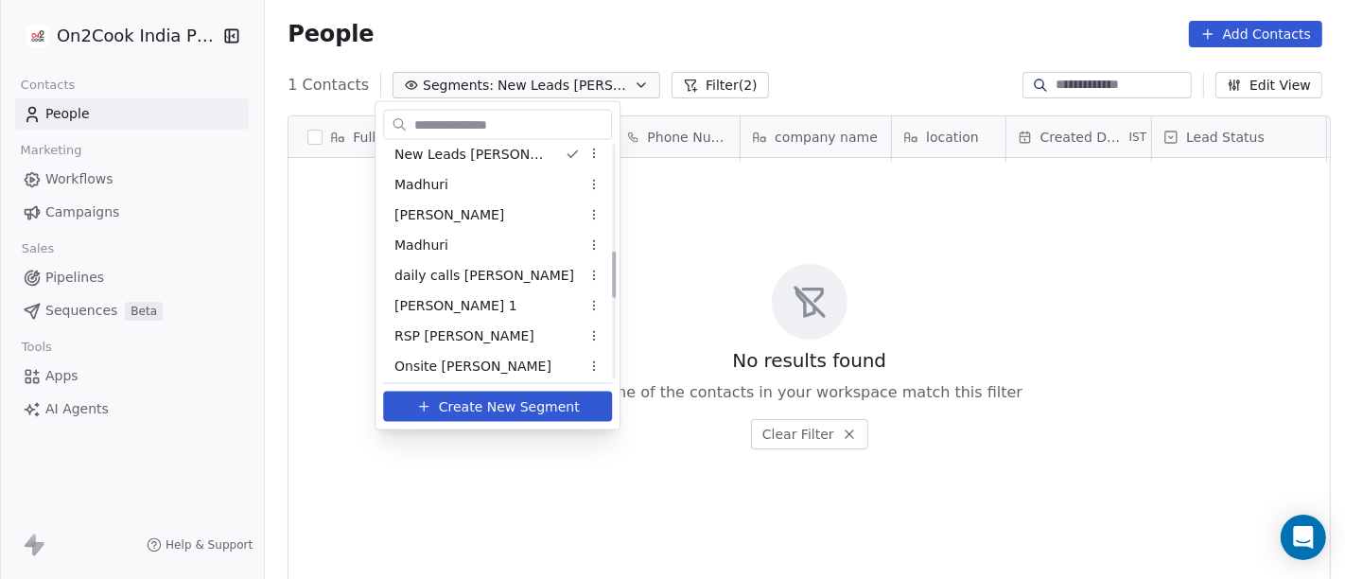
scroll to position [527, 0]
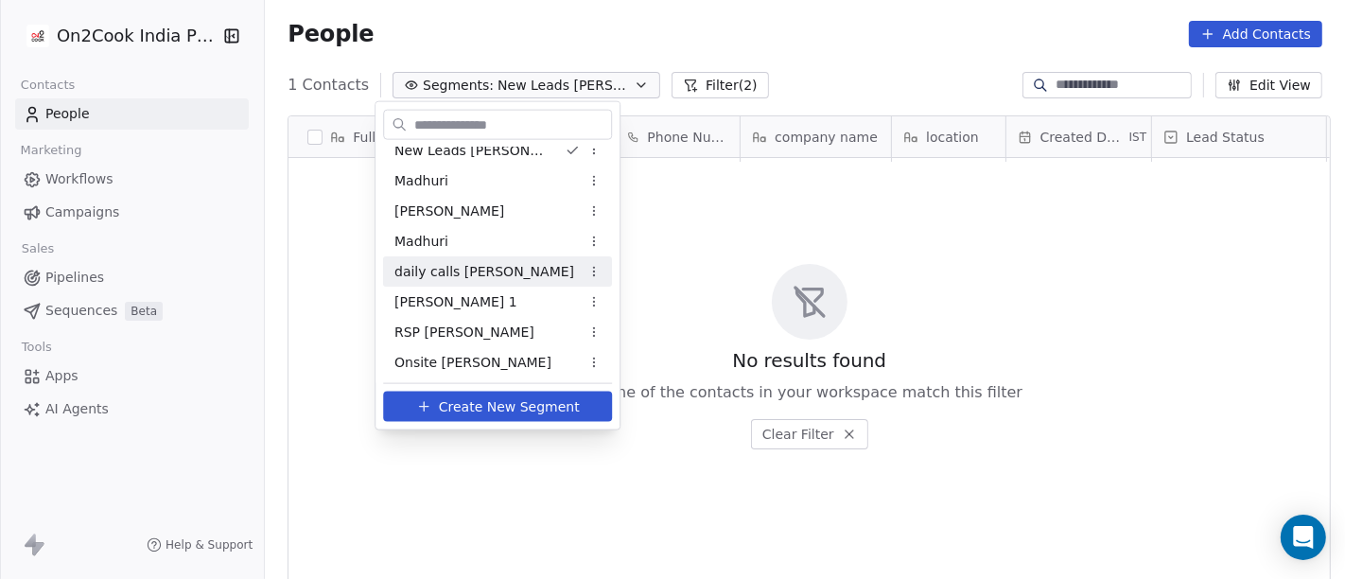
click at [510, 269] on div "daily calls [PERSON_NAME]" at bounding box center [497, 271] width 229 height 30
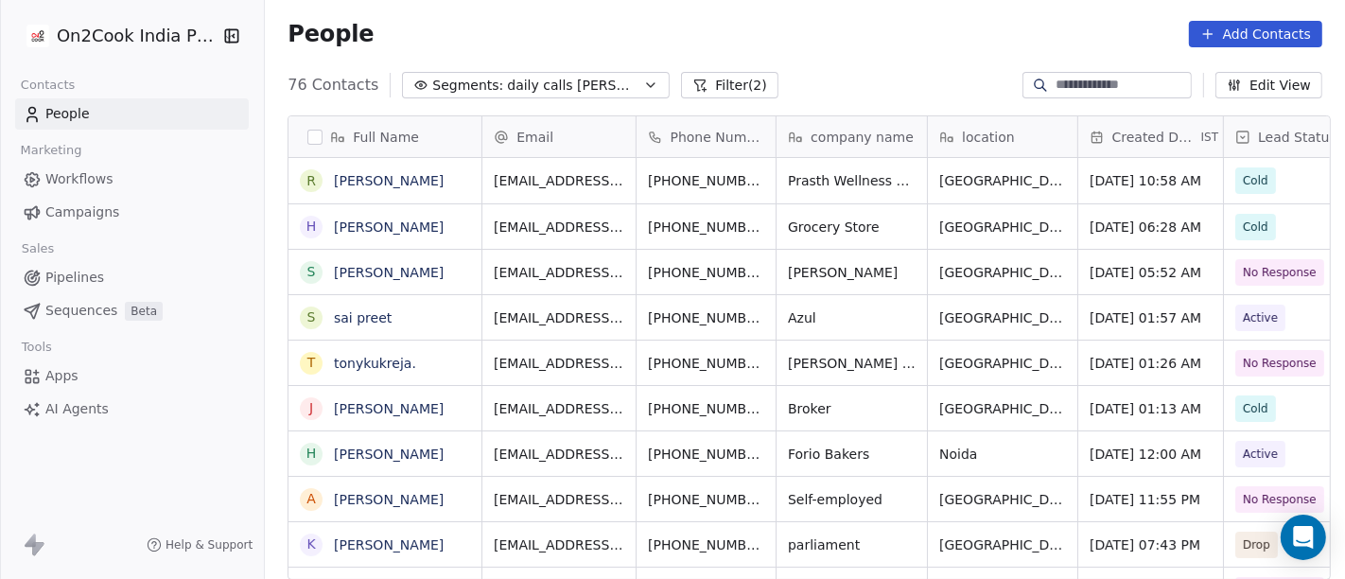
scroll to position [494, 1073]
click at [681, 85] on button "Filter (2)" at bounding box center [729, 85] width 97 height 26
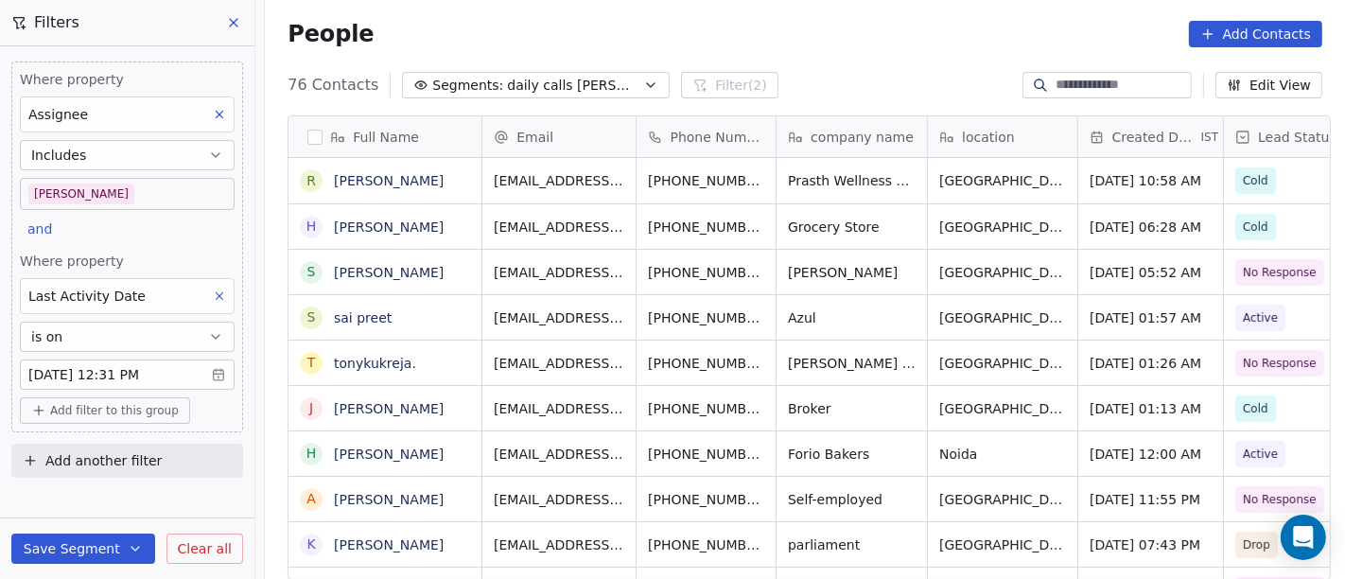
click at [129, 444] on button "Add another filter" at bounding box center [127, 461] width 232 height 34
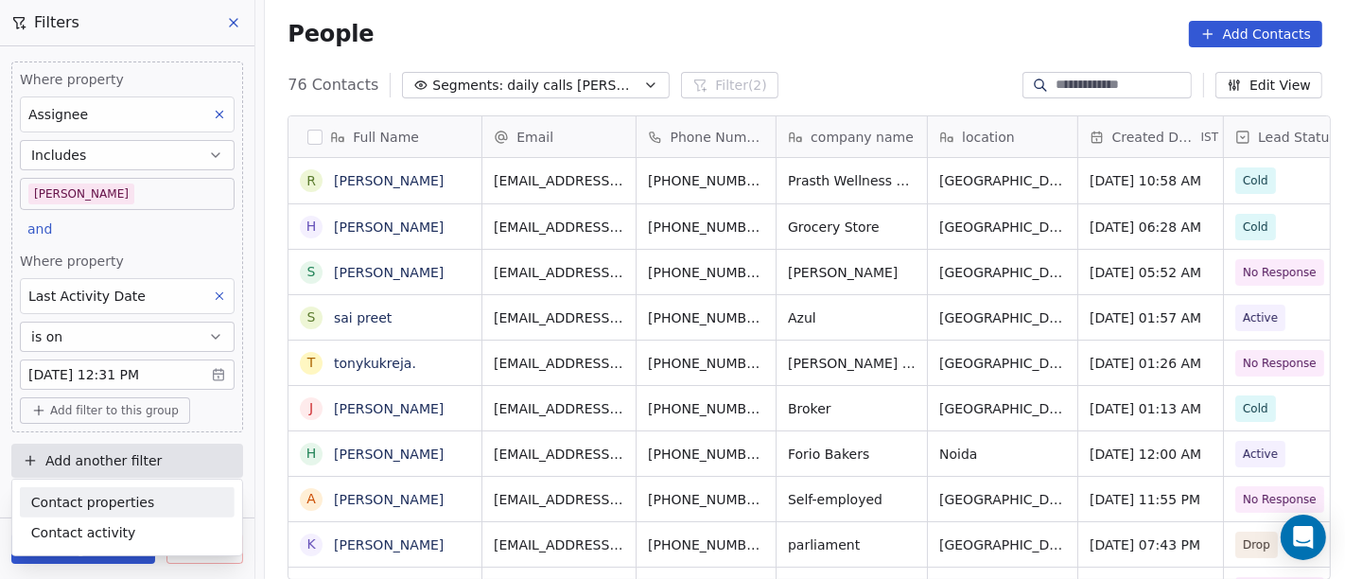
click at [129, 443] on html "On2Cook India Pvt. Ltd. Contacts People Marketing Workflows Campaigns Sales Pip…" at bounding box center [672, 289] width 1345 height 579
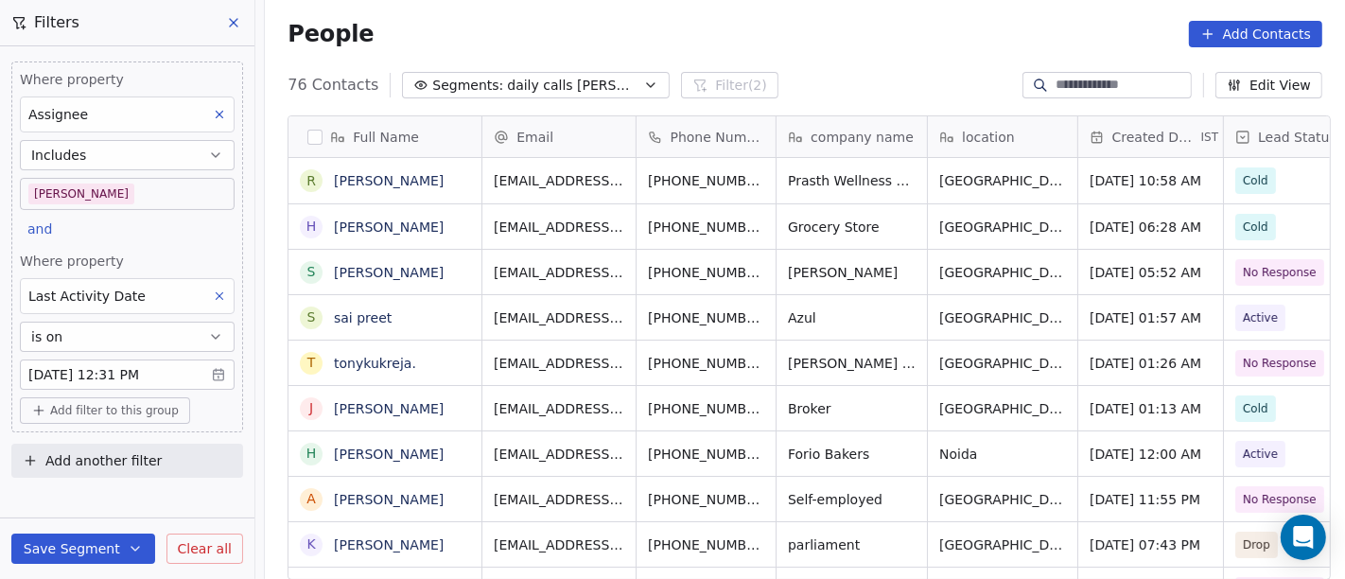
click at [131, 372] on body "On2Cook India Pvt. Ltd. Contacts People Marketing Workflows Campaigns Sales Pip…" at bounding box center [672, 289] width 1345 height 579
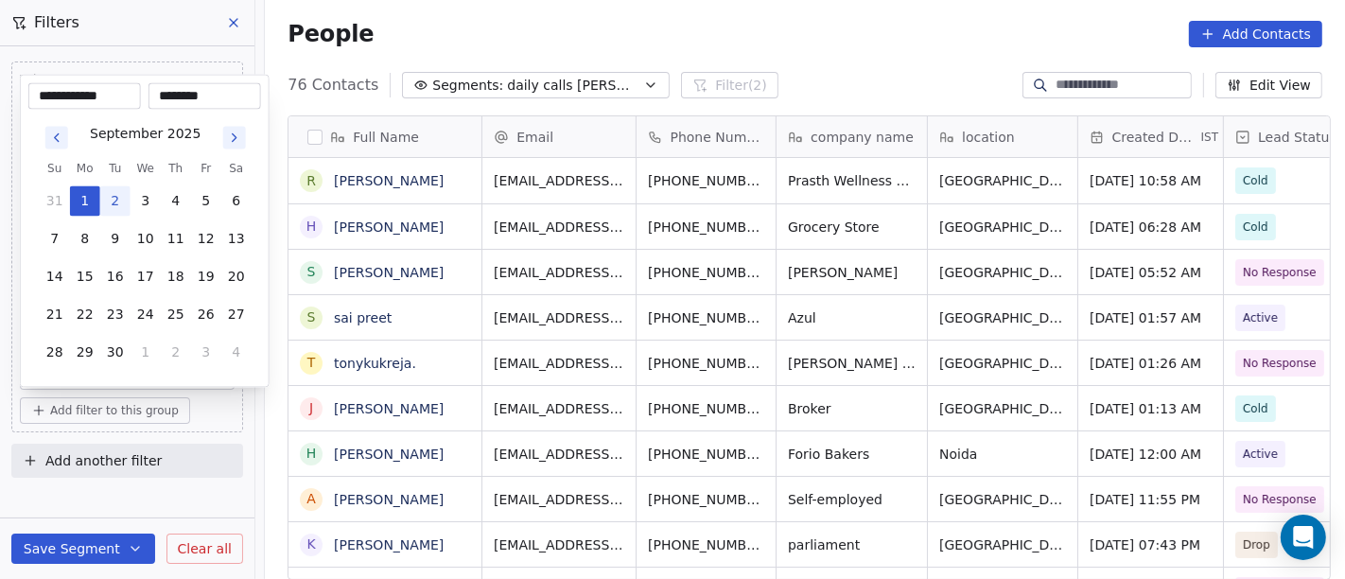
click at [114, 198] on button "2" at bounding box center [115, 201] width 30 height 30
type input "**********"
click at [560, 17] on html "On2Cook India Pvt. Ltd. Contacts People Marketing Workflows Campaigns Sales Pip…" at bounding box center [672, 289] width 1345 height 579
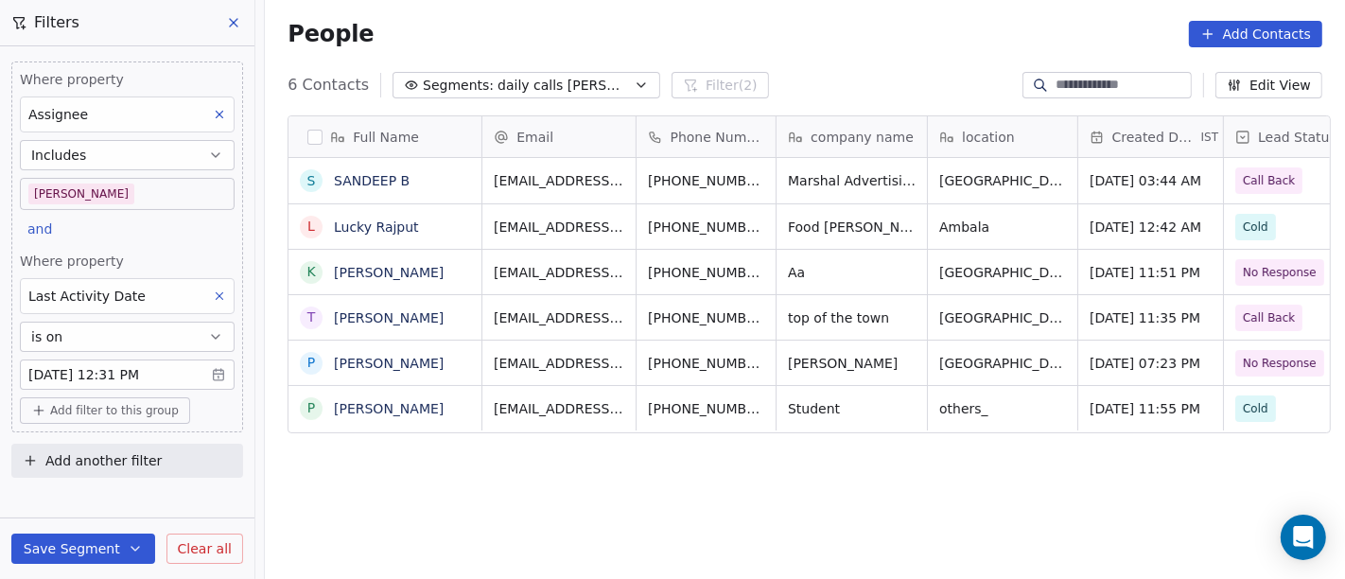
click at [119, 542] on button "Save Segment" at bounding box center [83, 549] width 144 height 30
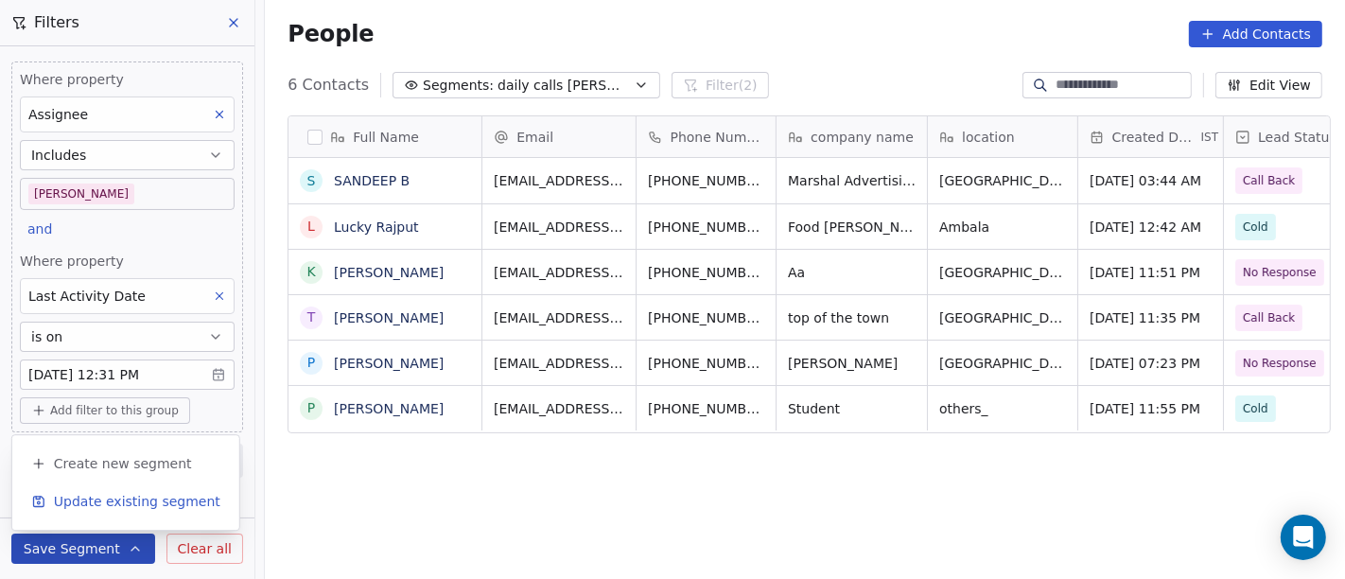
click at [140, 493] on span "Update existing segment" at bounding box center [137, 501] width 166 height 19
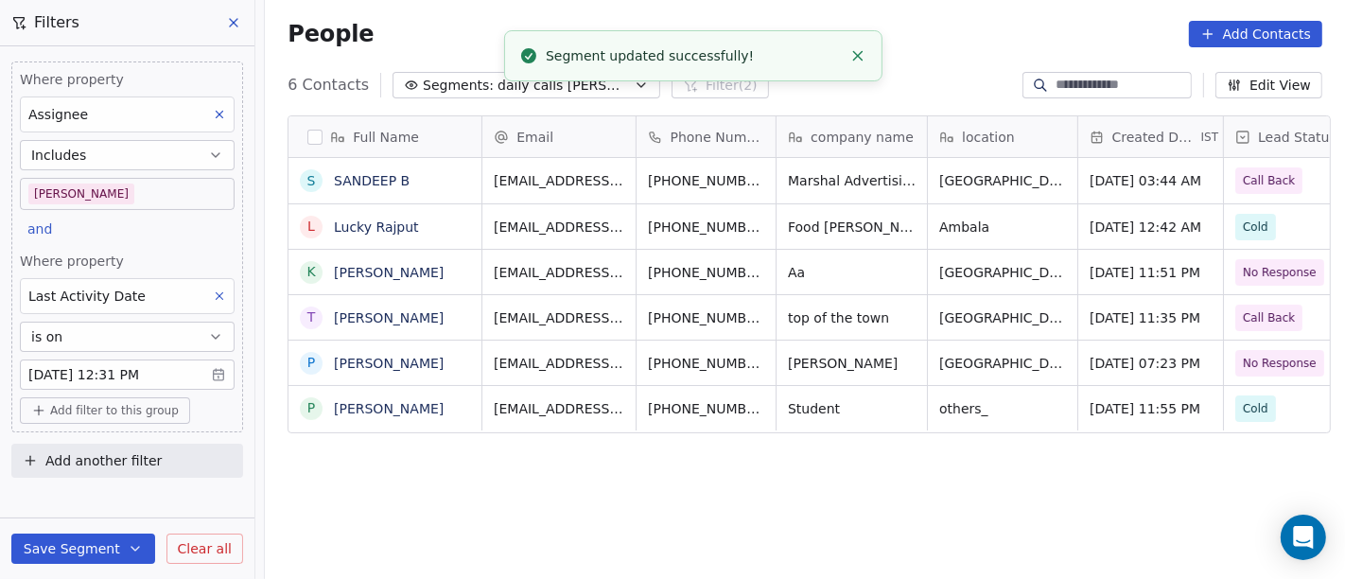
click at [885, 455] on div "Full Name S SANDEEP B L Lucky Rajput K Kabeer Khan t tapan Chhabra P Parveen Ar…" at bounding box center [805, 355] width 1080 height 510
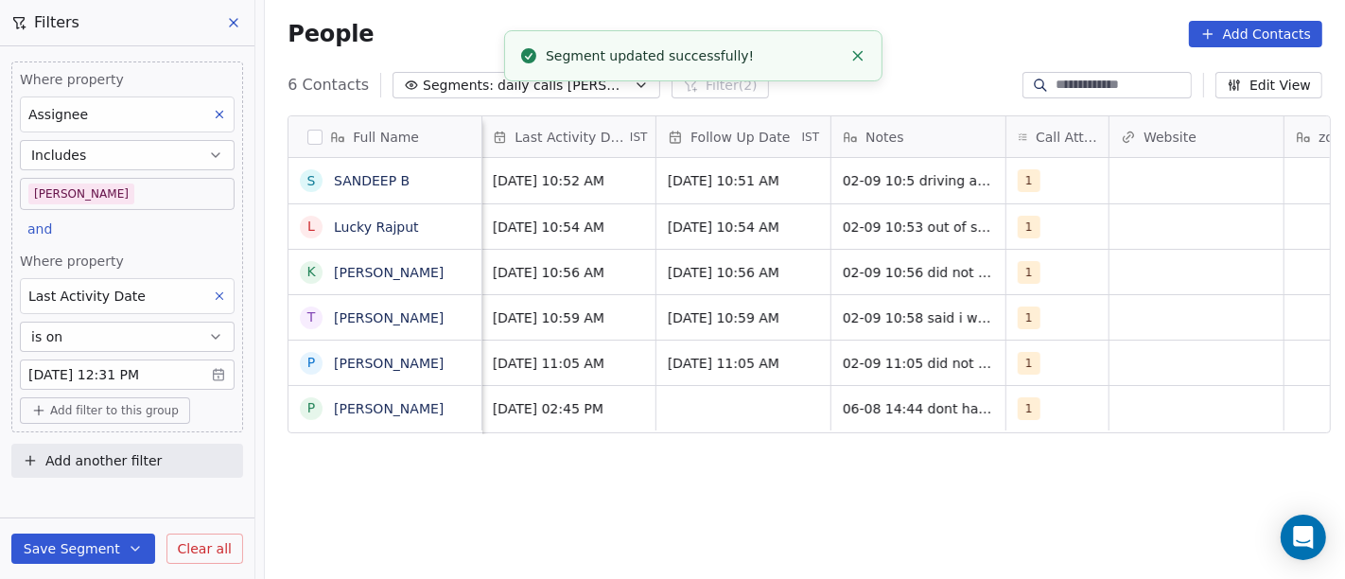
scroll to position [0, 1282]
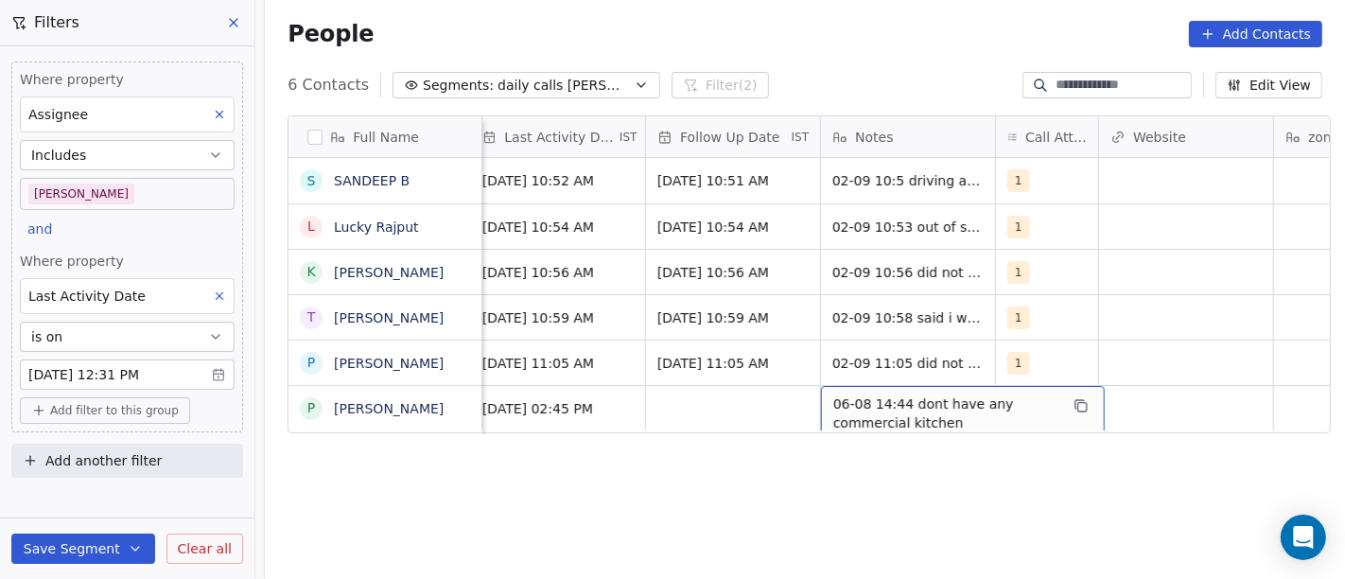
click at [807, 495] on div "Full Name S SANDEEP B L Lucky Rajput K Kabeer Khan t tapan Chhabra P Parveen Ar…" at bounding box center [805, 355] width 1080 height 510
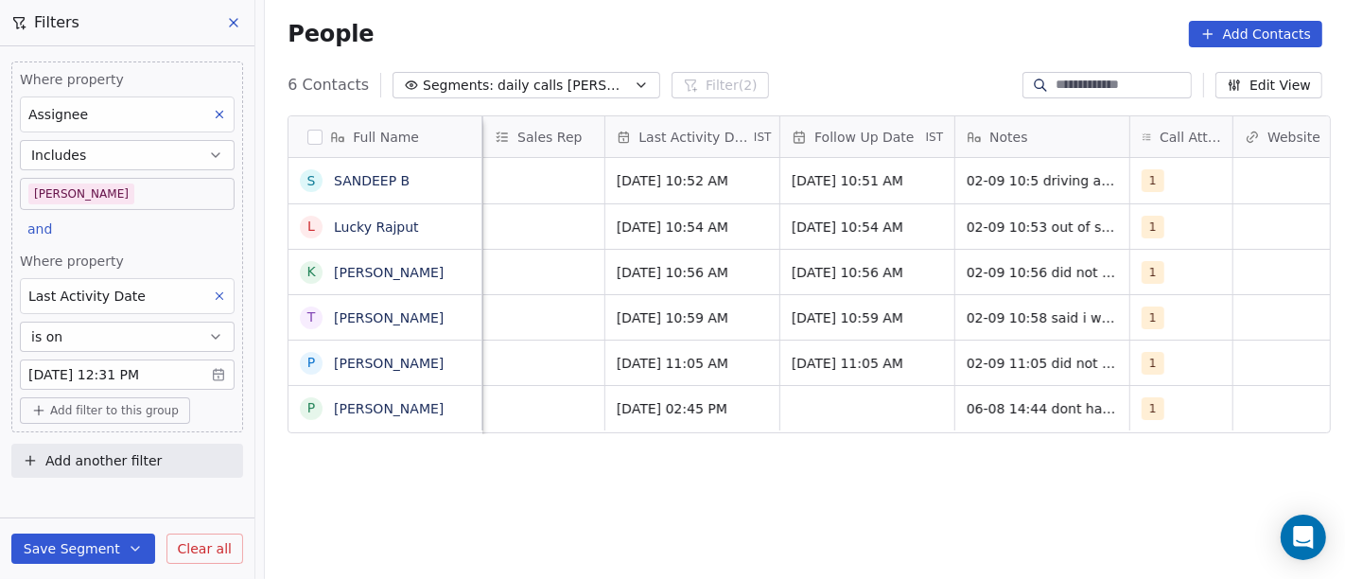
scroll to position [1, 1147]
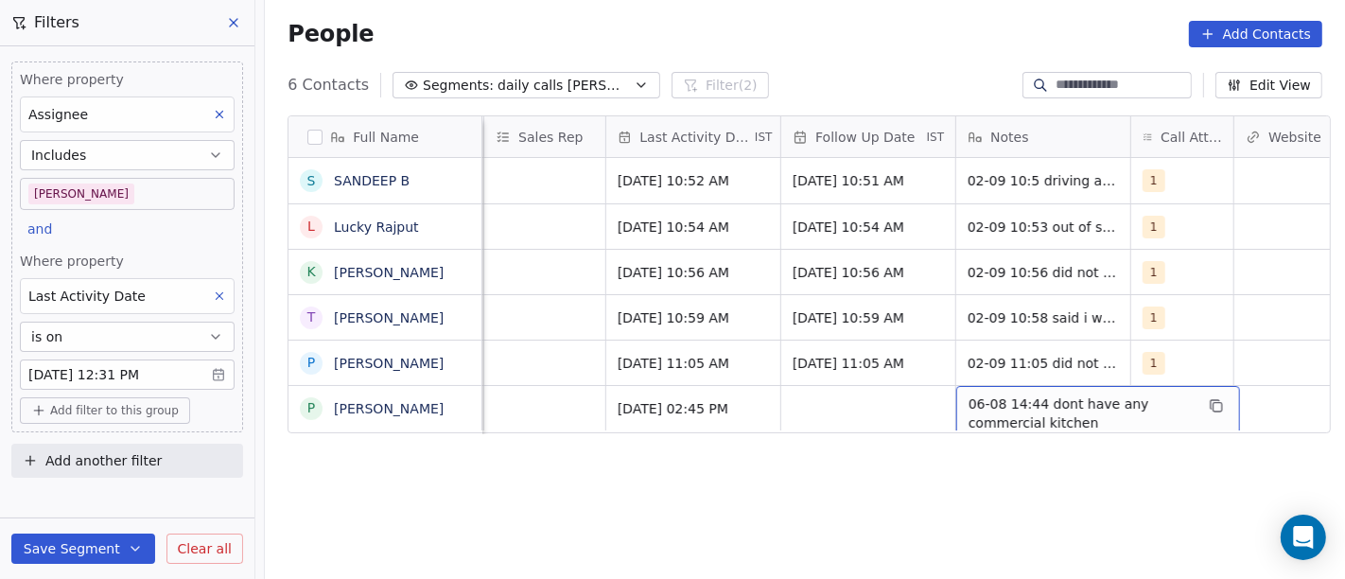
click at [999, 407] on span "06-08 14:44 dont have any commercial kitchen" at bounding box center [1081, 413] width 225 height 38
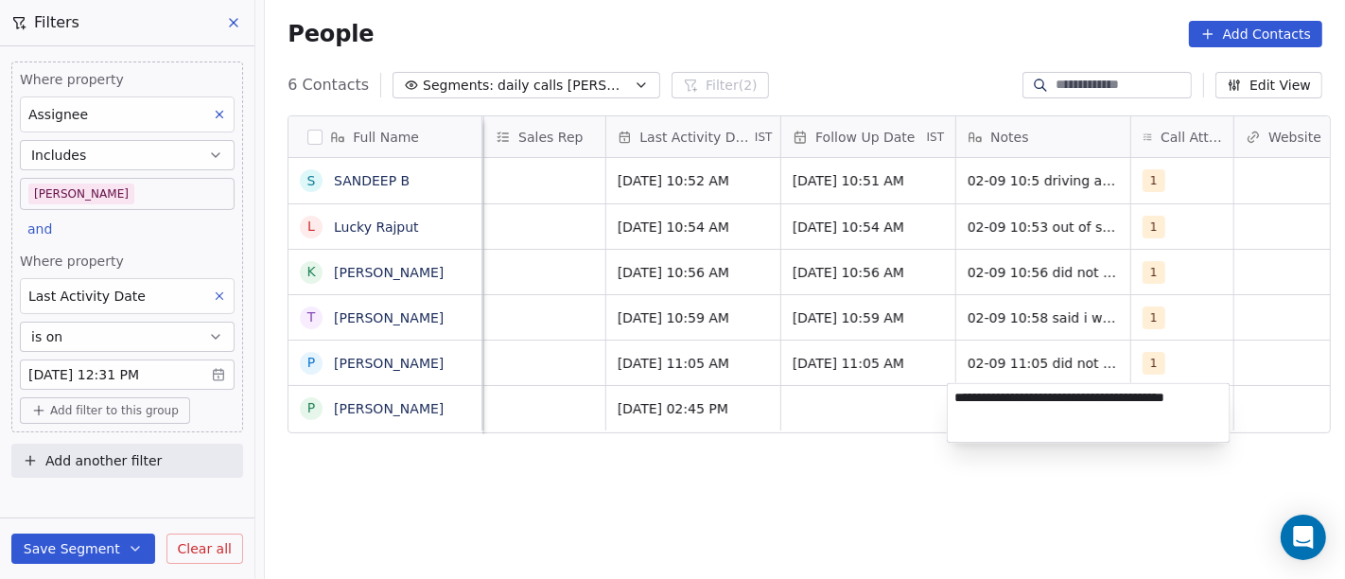
click at [961, 398] on textarea "**********" at bounding box center [1089, 412] width 282 height 59
type textarea "**********"
click at [1011, 496] on html "On2Cook India Pvt. Ltd. Contacts People Marketing Workflows Campaigns Sales Pip…" at bounding box center [672, 289] width 1345 height 579
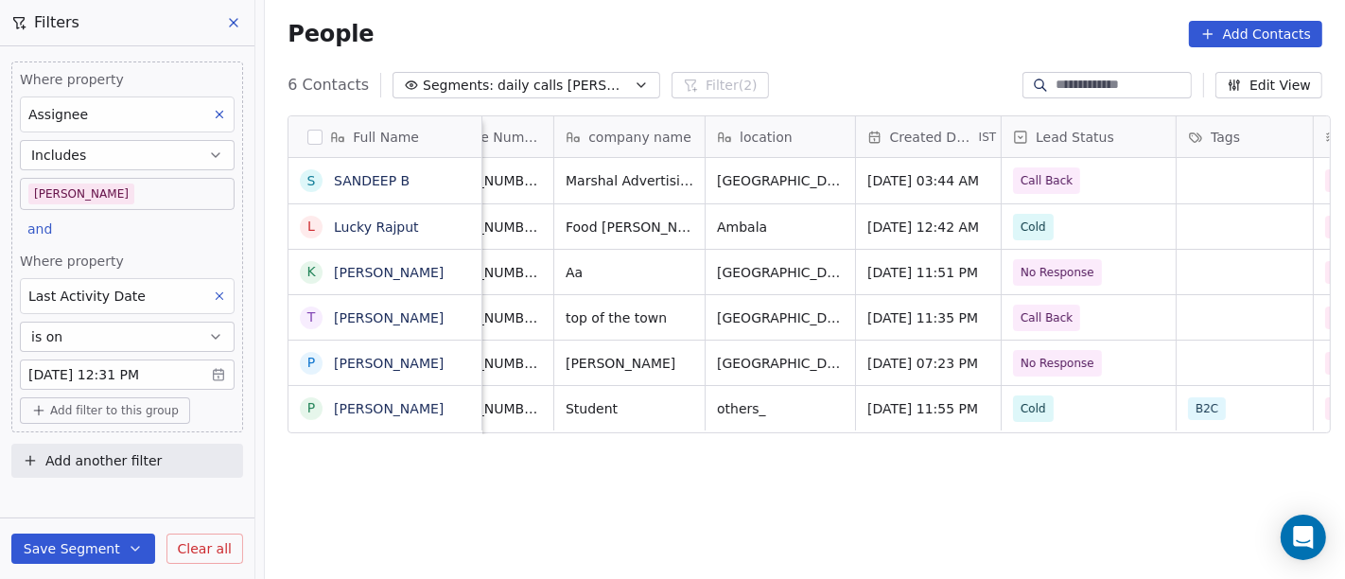
scroll to position [16, 221]
click at [897, 58] on div "People Add Contacts" at bounding box center [805, 34] width 1080 height 72
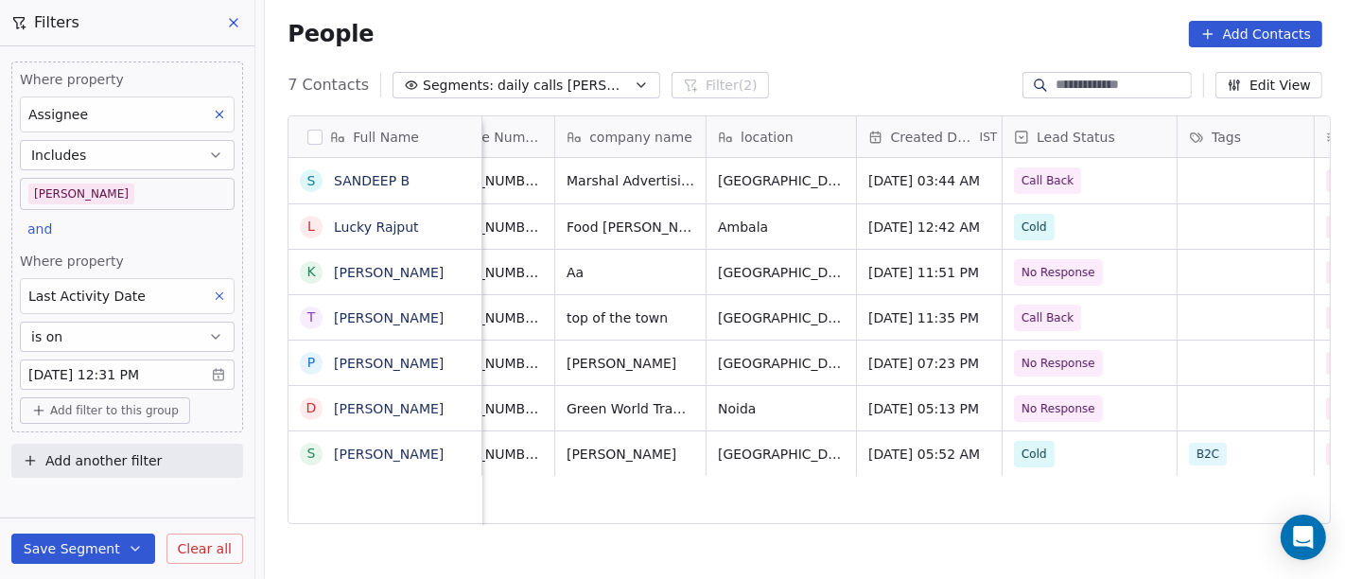
click at [832, 45] on div "People Add Contacts" at bounding box center [805, 34] width 1035 height 26
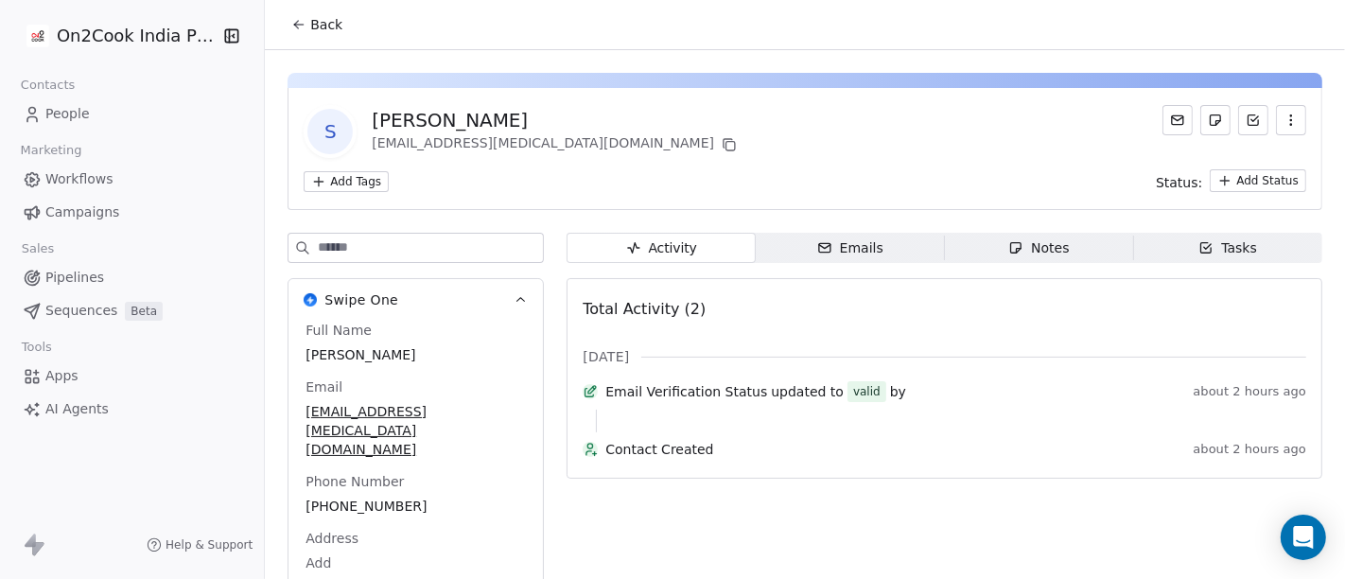
click at [329, 21] on span "Back" at bounding box center [326, 24] width 32 height 19
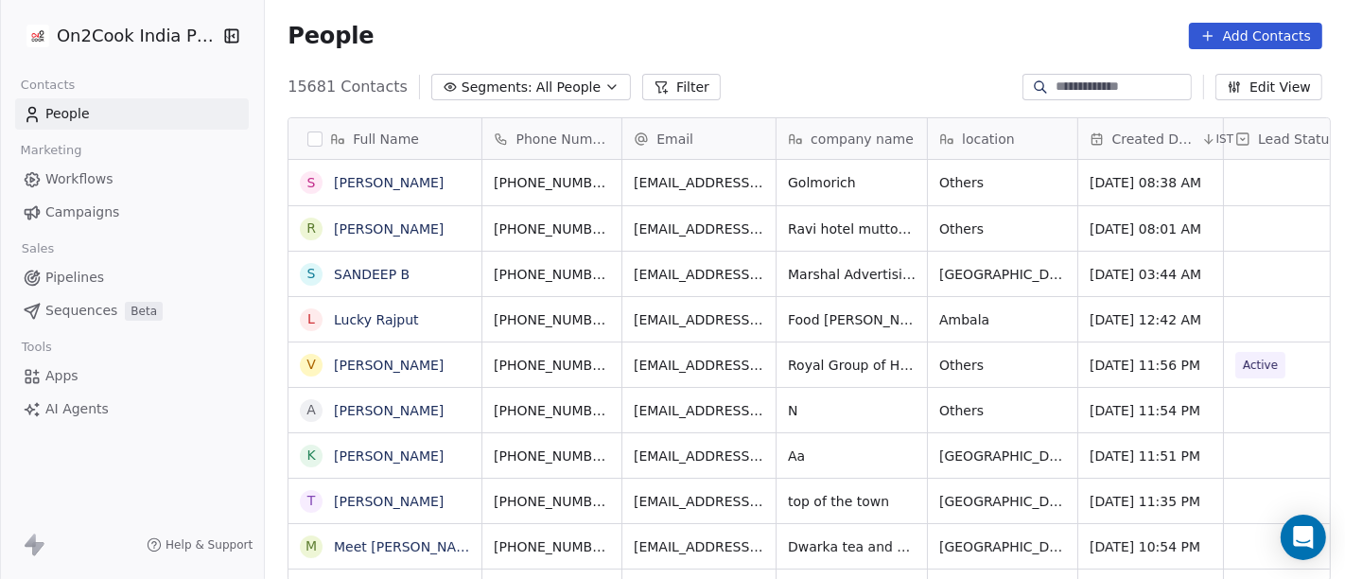
scroll to position [494, 1073]
click at [1056, 83] on input at bounding box center [1122, 87] width 132 height 19
paste input "**********"
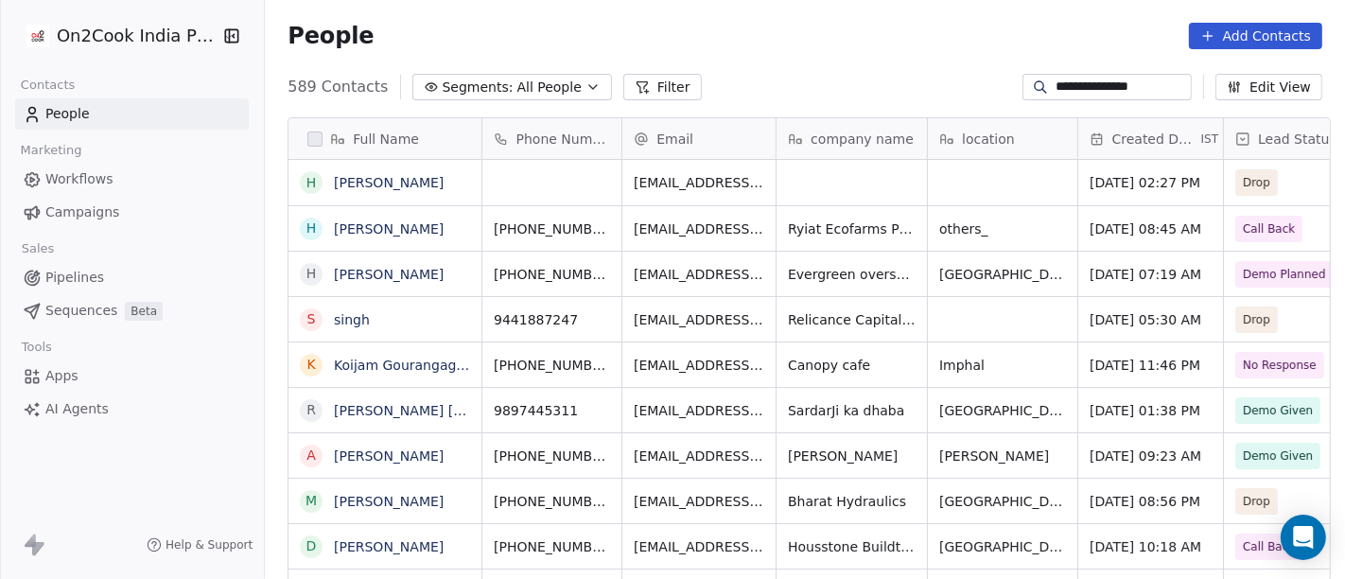
type input "**********"
click at [541, 279] on span "+919781905172" at bounding box center [555, 274] width 121 height 19
click at [429, 274] on html "**********" at bounding box center [672, 289] width 1345 height 579
click at [445, 274] on html "**********" at bounding box center [672, 289] width 1345 height 579
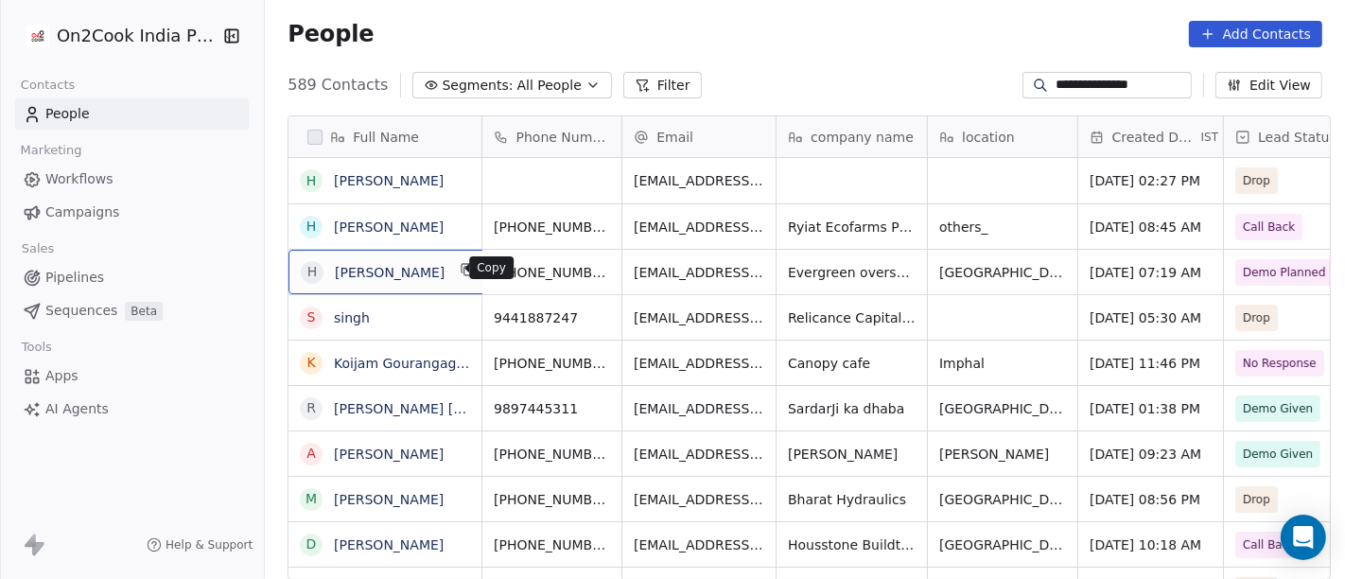
click at [461, 271] on icon "grid" at bounding box center [468, 269] width 15 height 15
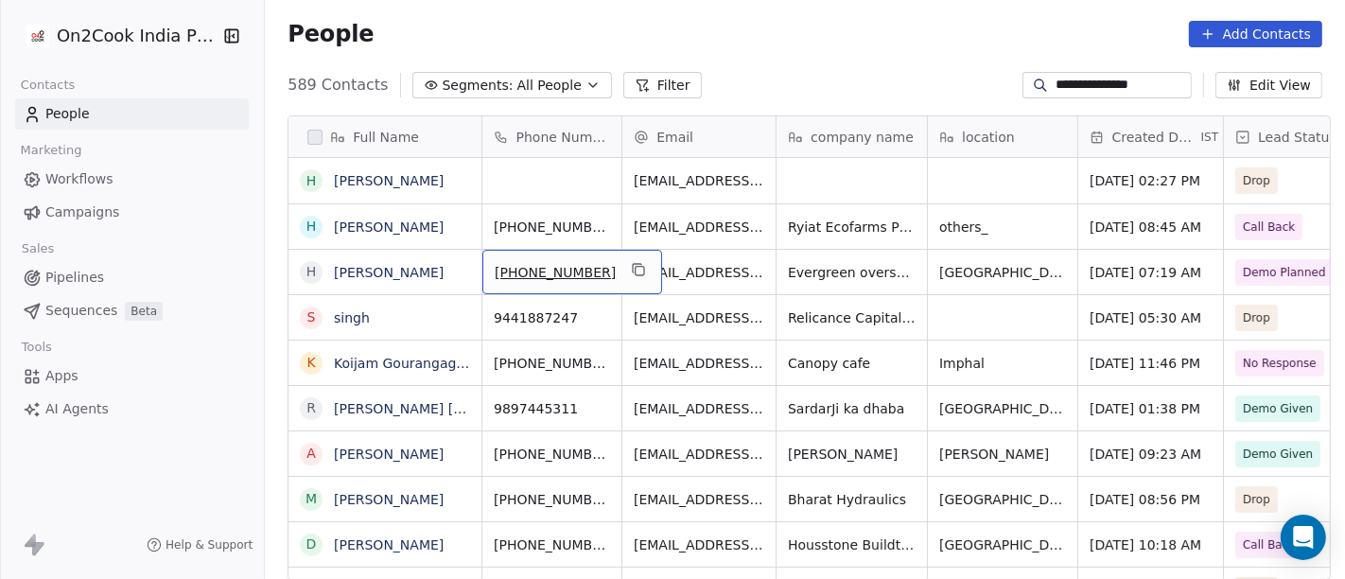
click at [530, 276] on span "+919781905172" at bounding box center [555, 272] width 121 height 19
click at [507, 263] on input "**********" at bounding box center [552, 269] width 149 height 38
type input "**********"
click at [656, 264] on html "**********" at bounding box center [672, 289] width 1345 height 579
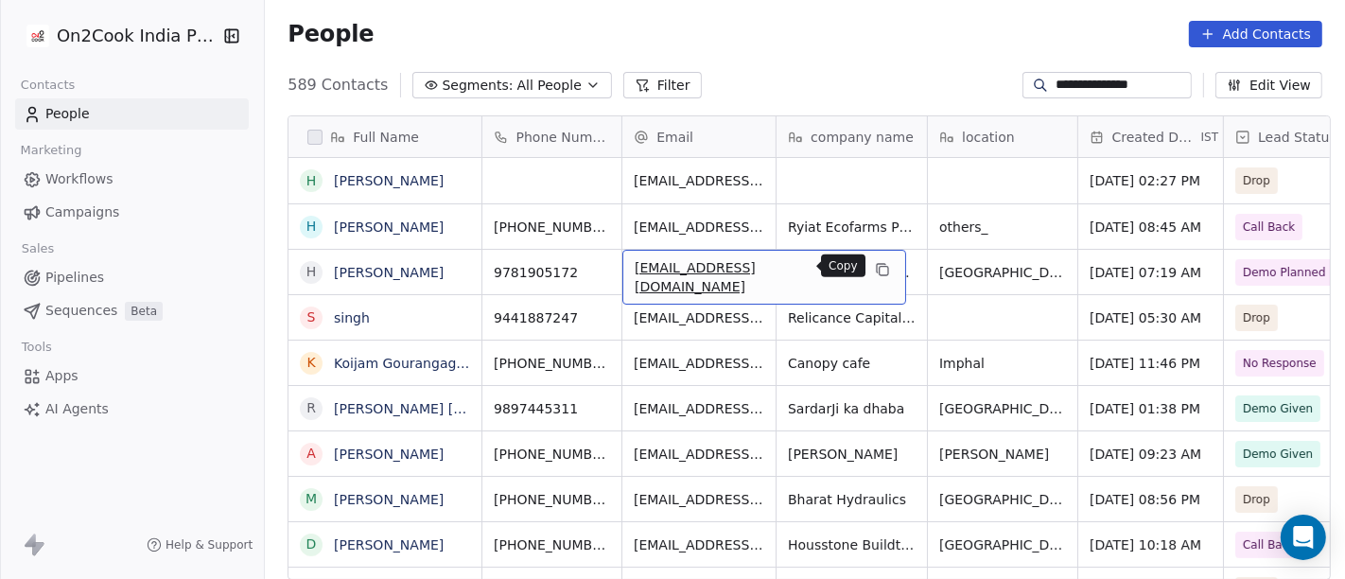
click at [875, 265] on icon "grid" at bounding box center [882, 269] width 15 height 15
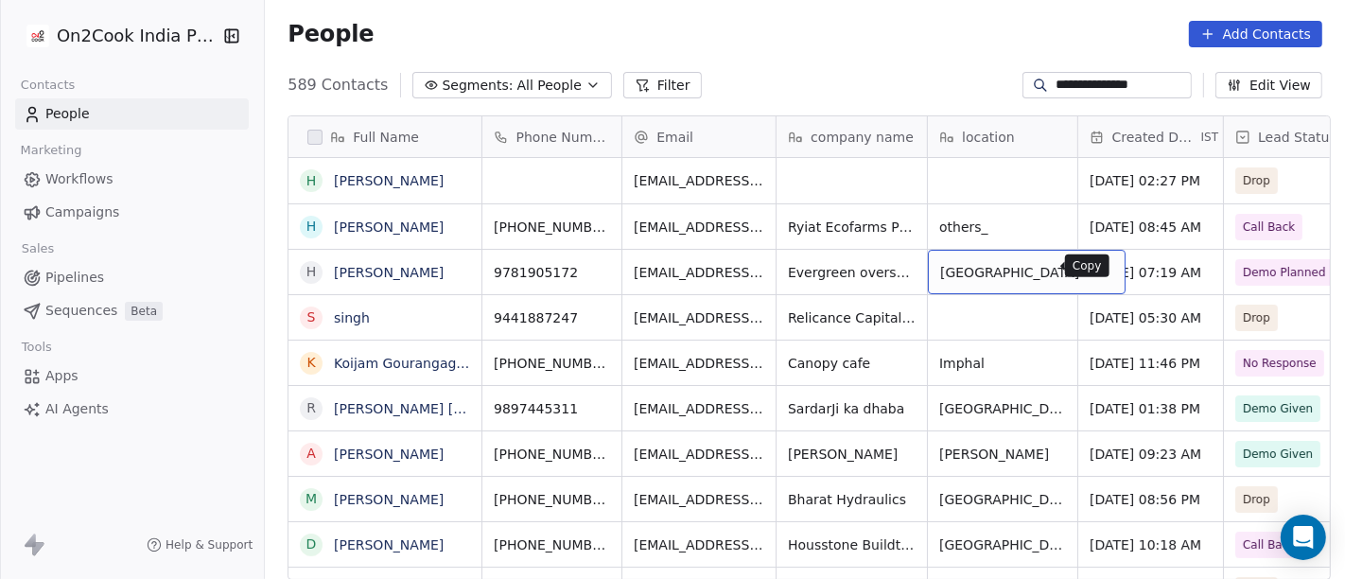
click at [1094, 271] on icon "grid" at bounding box center [1101, 269] width 15 height 15
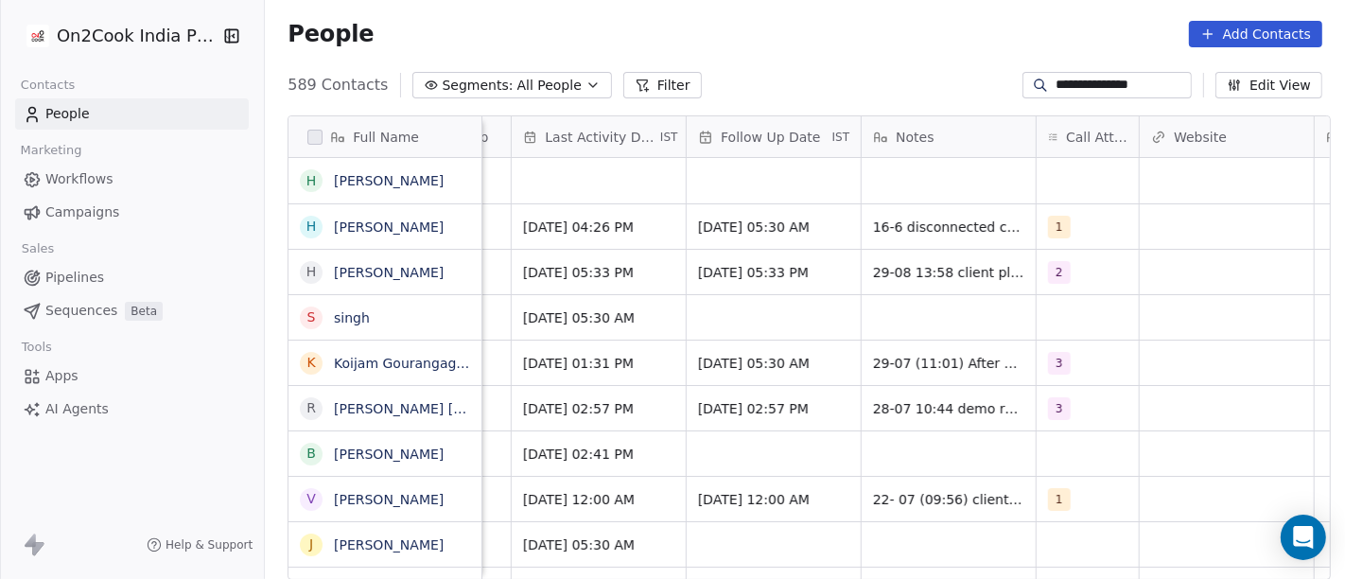
scroll to position [2, 1243]
click at [1097, 90] on input "**********" at bounding box center [1122, 85] width 132 height 19
paste input
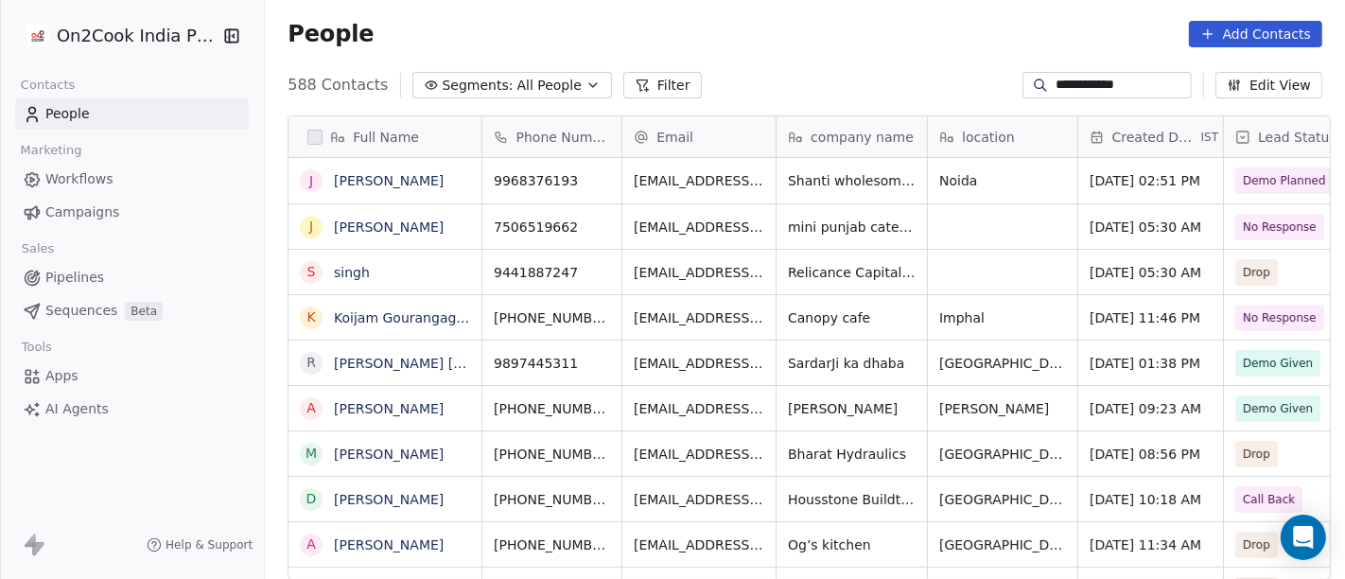
scroll to position [494, 1073]
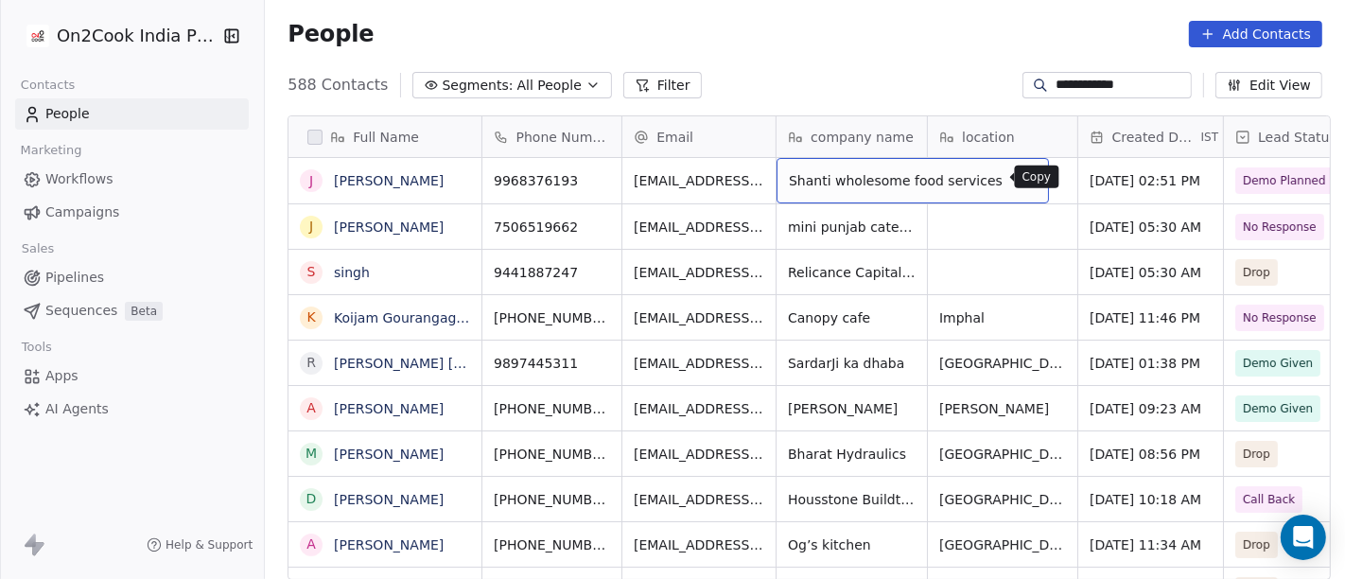
click at [1018, 170] on icon "grid" at bounding box center [1025, 177] width 15 height 15
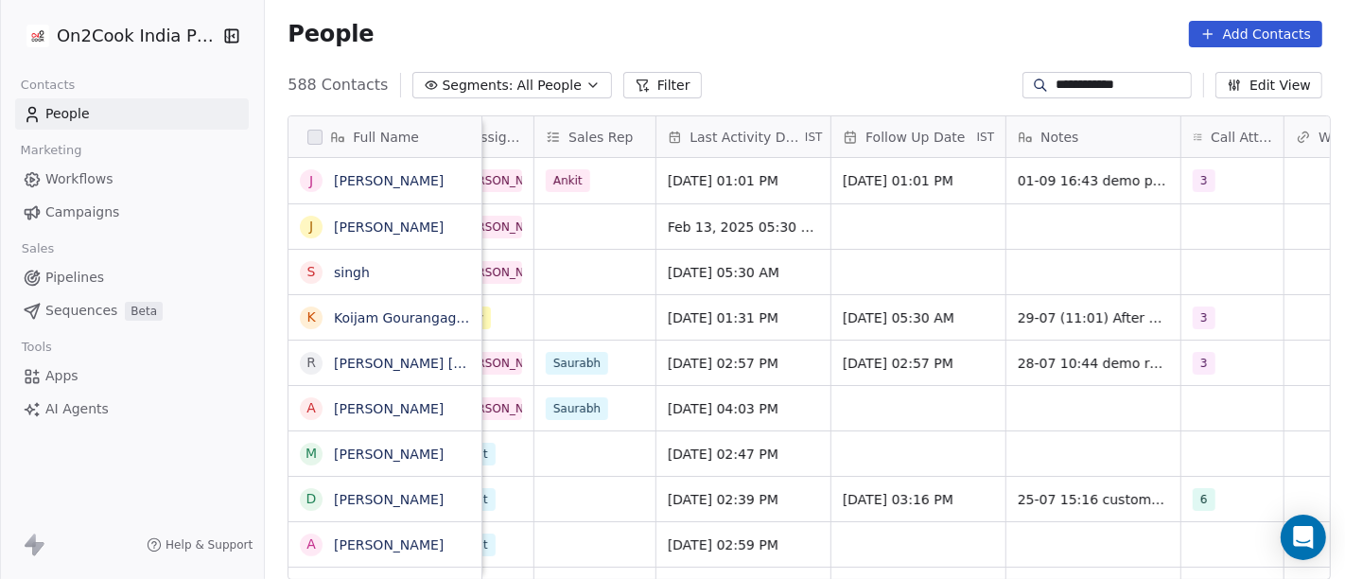
scroll to position [0, 702]
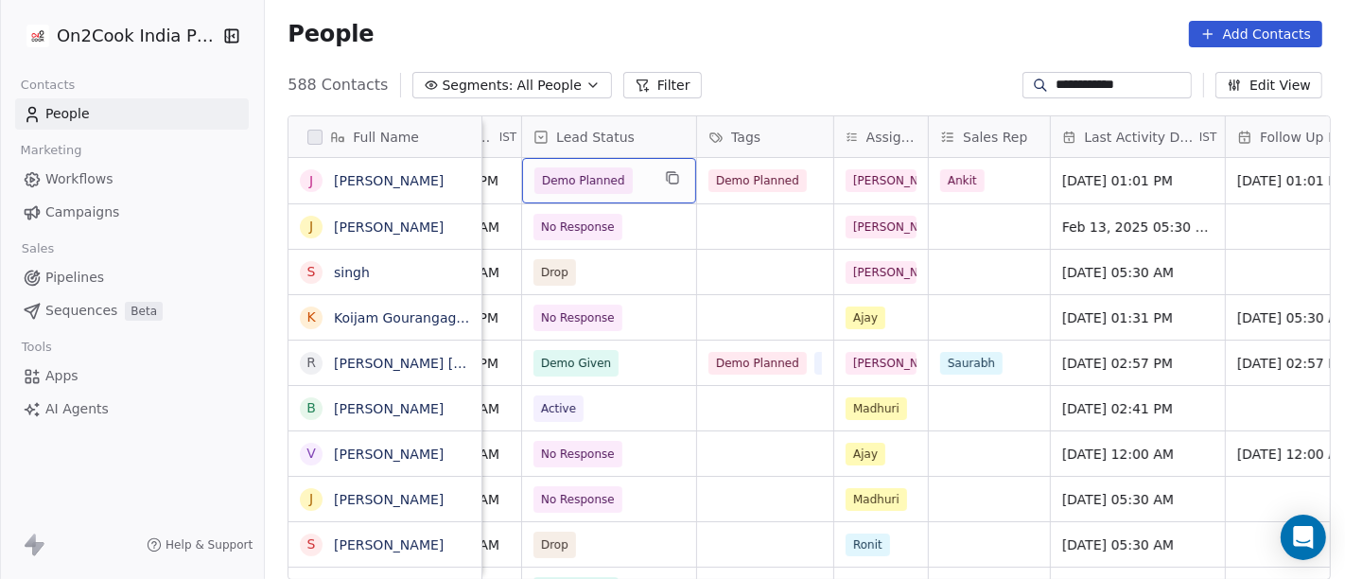
click at [620, 183] on span "Demo Planned" at bounding box center [591, 180] width 115 height 26
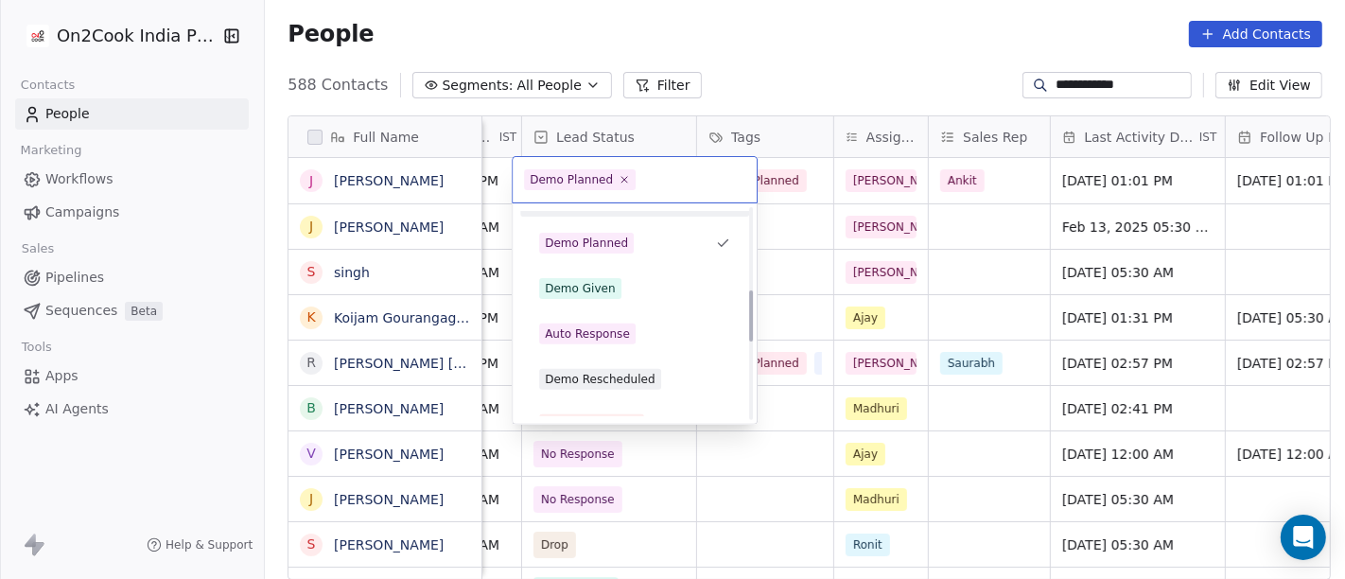
scroll to position [334, 0]
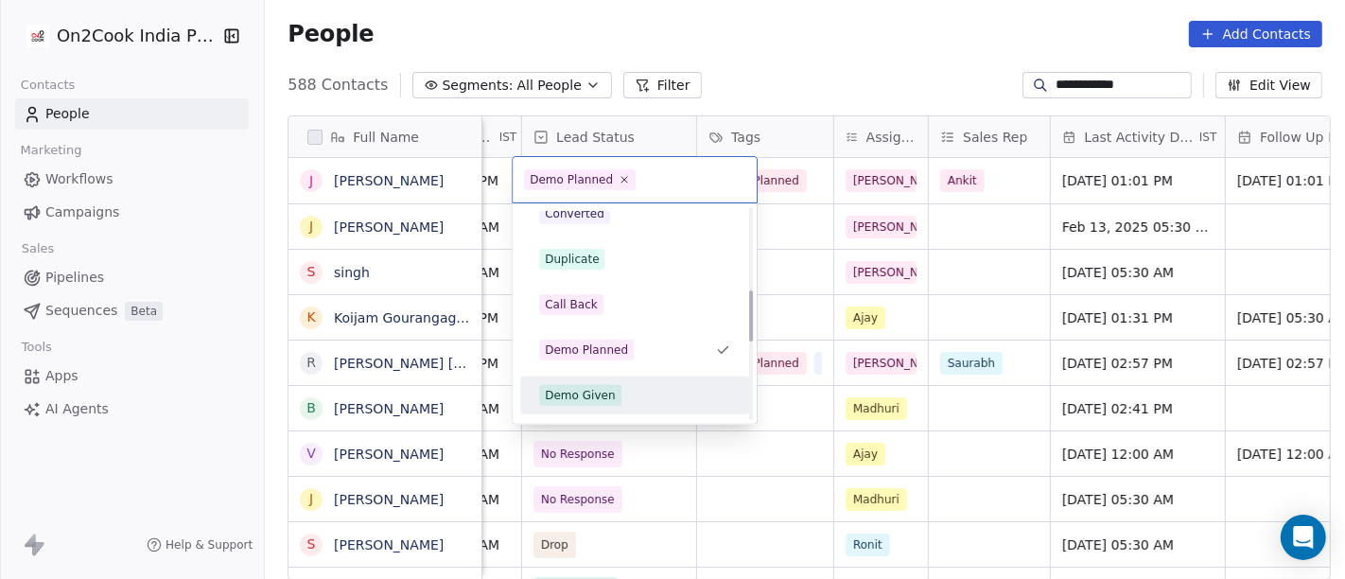
click at [639, 390] on div "Demo Given" at bounding box center [634, 395] width 191 height 21
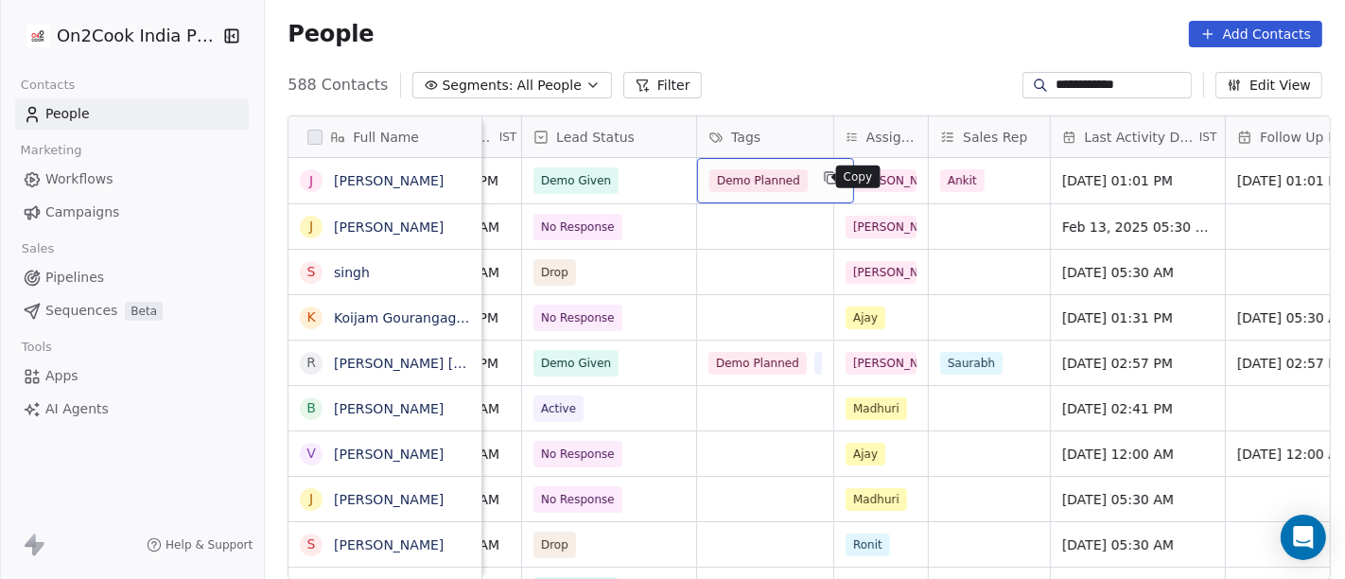
click at [819, 179] on button "grid" at bounding box center [830, 177] width 23 height 23
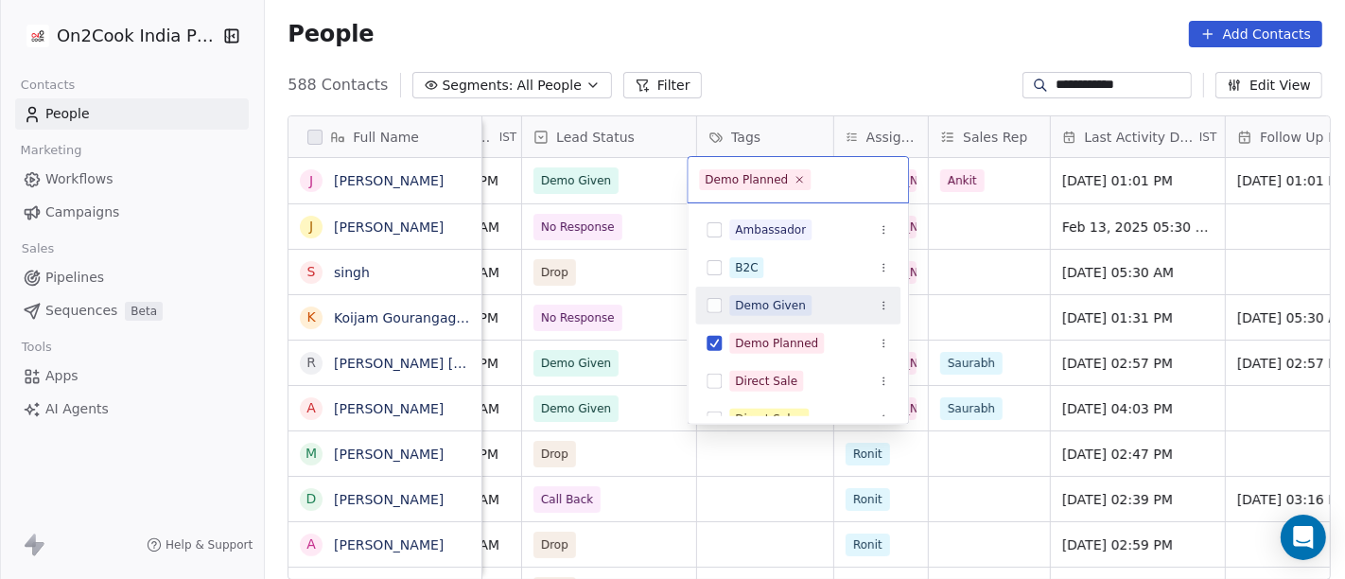
click at [764, 314] on span "Demo Given" at bounding box center [770, 305] width 82 height 21
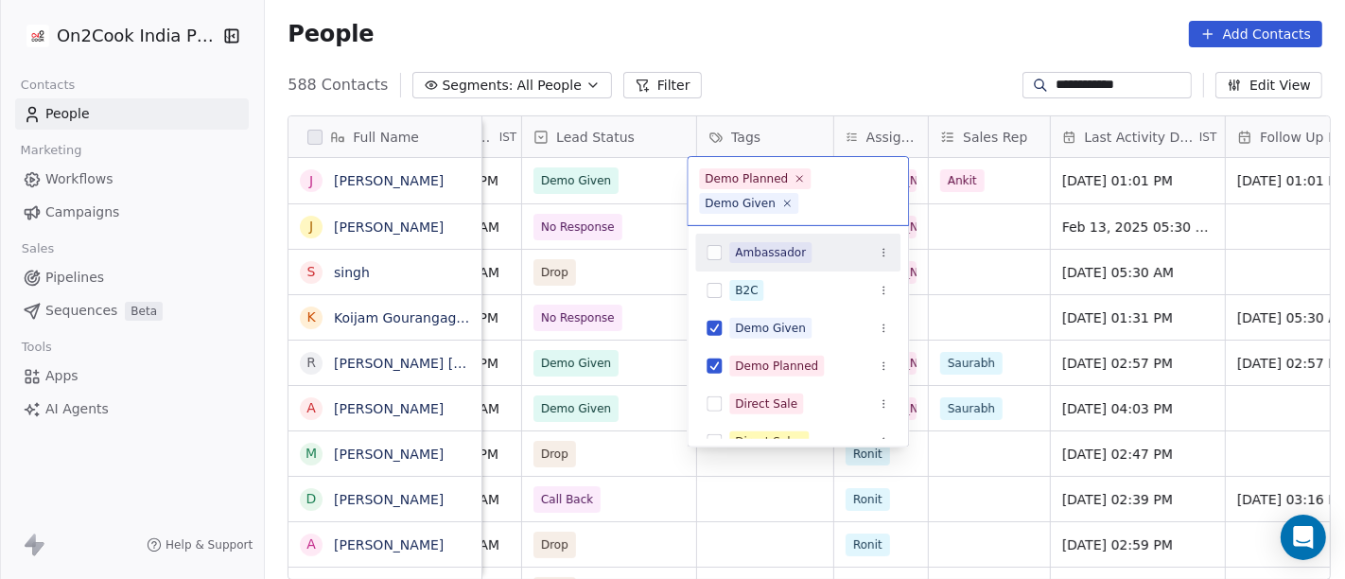
click at [849, 23] on html "**********" at bounding box center [672, 289] width 1345 height 579
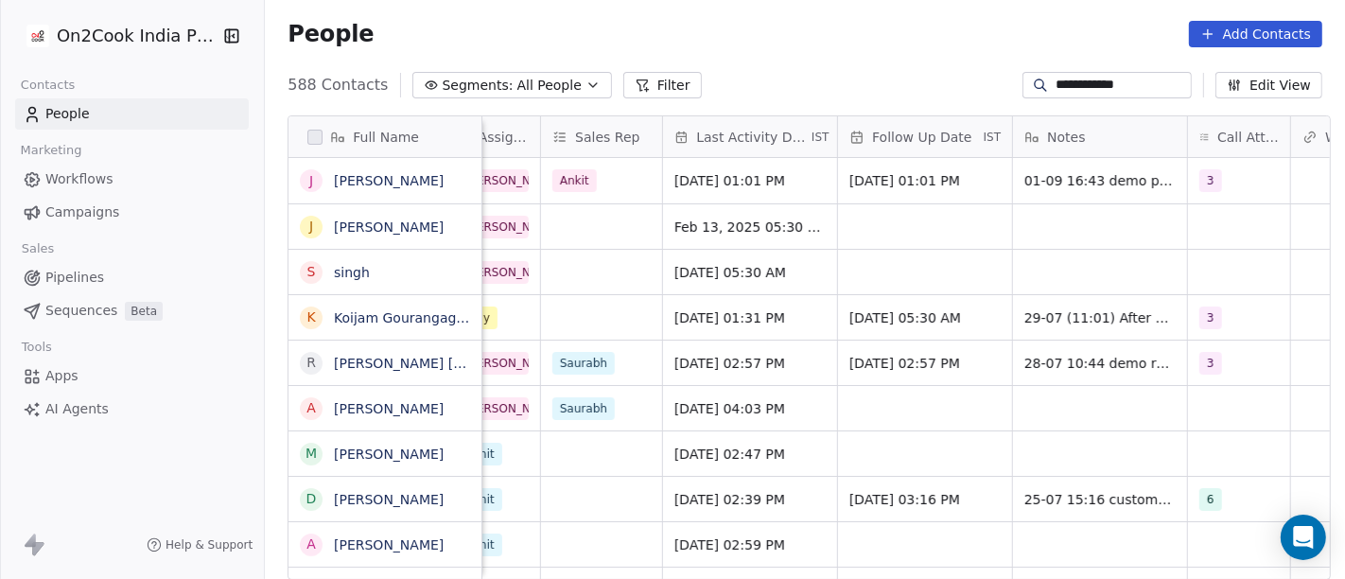
scroll to position [0, 1092]
click at [1076, 89] on input "**********" at bounding box center [1122, 85] width 132 height 19
paste input
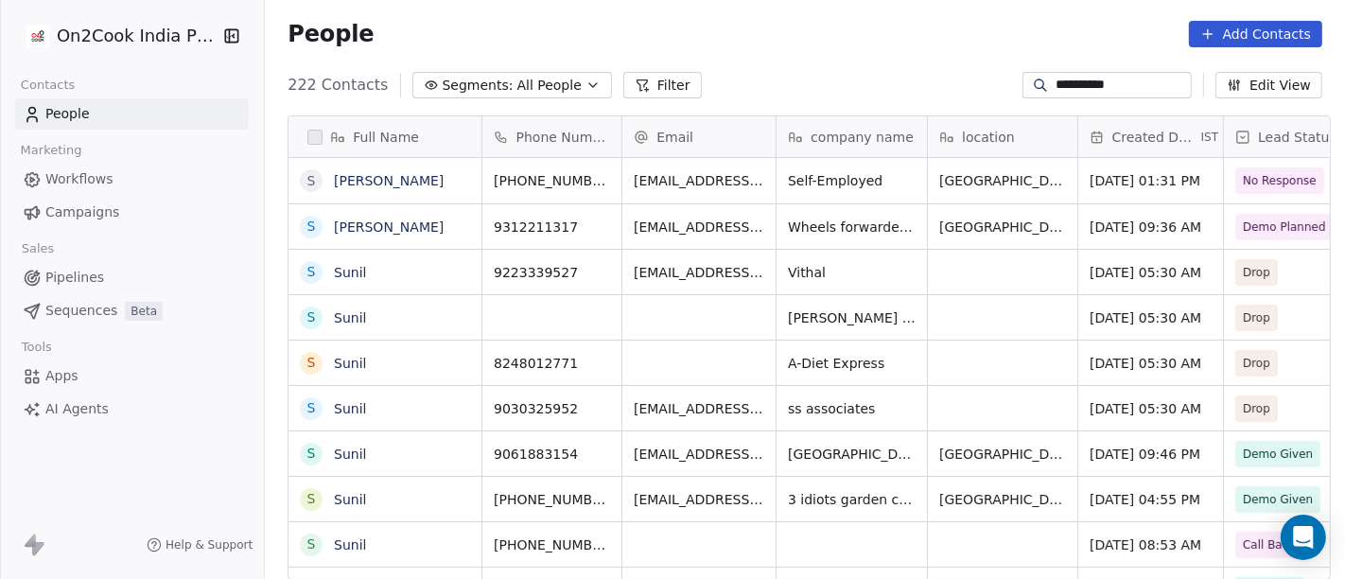
scroll to position [0, 1]
click at [594, 220] on icon "grid" at bounding box center [601, 224] width 15 height 15
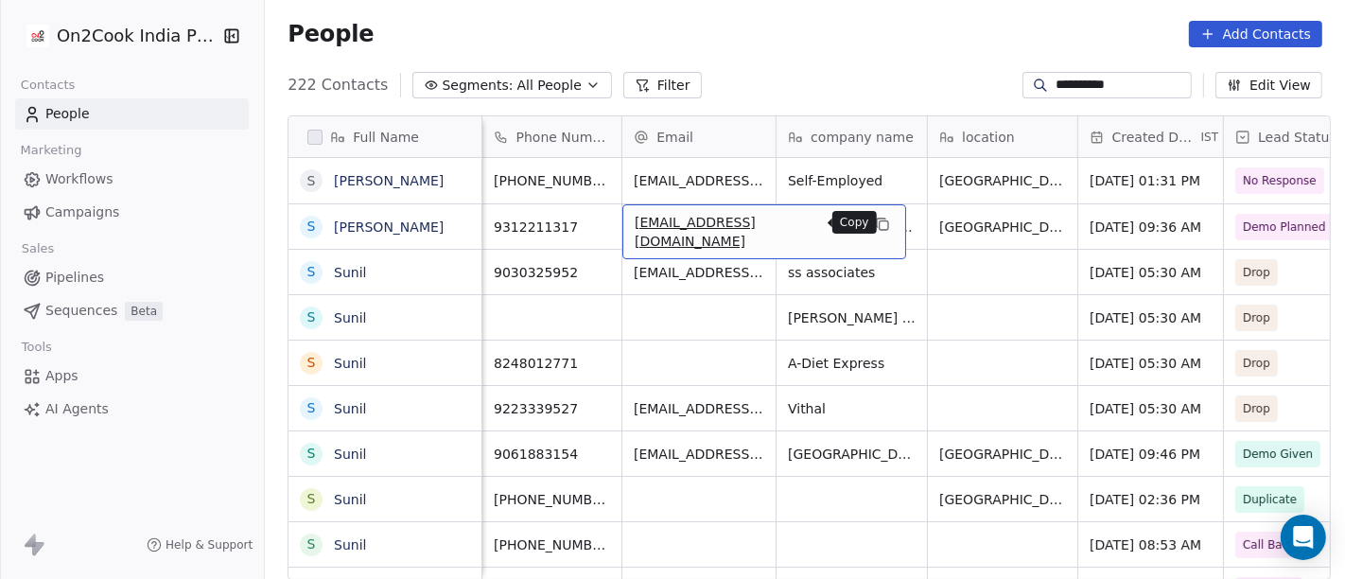
click at [877, 224] on icon "grid" at bounding box center [881, 223] width 9 height 9
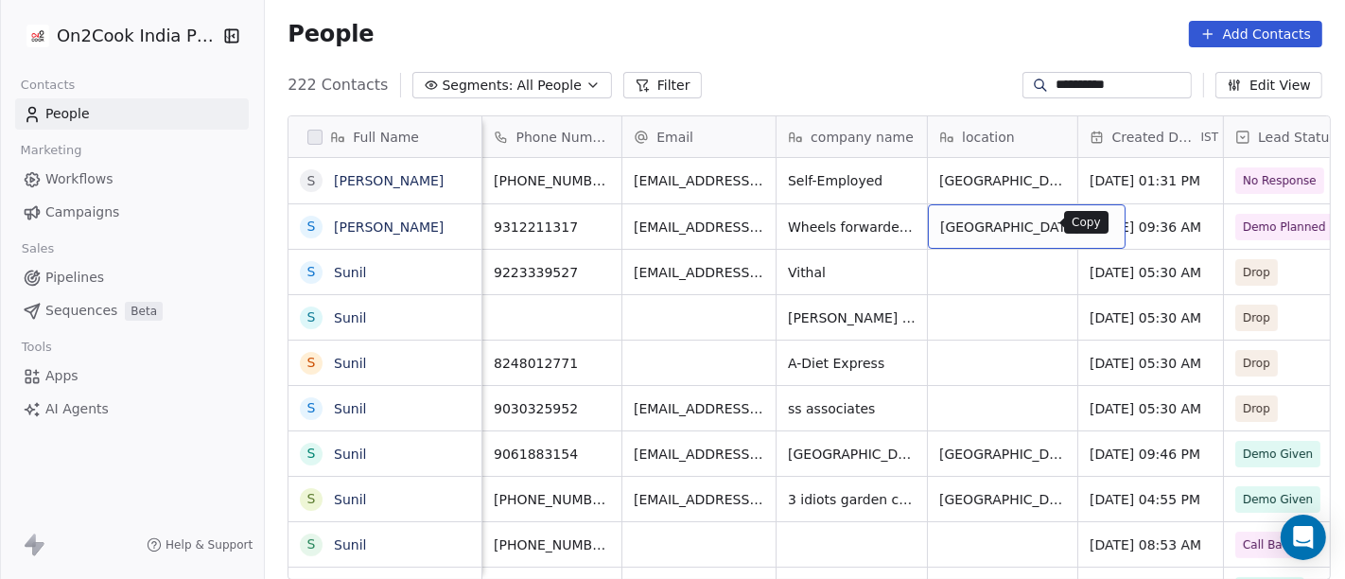
click at [1094, 229] on icon "grid" at bounding box center [1101, 224] width 15 height 15
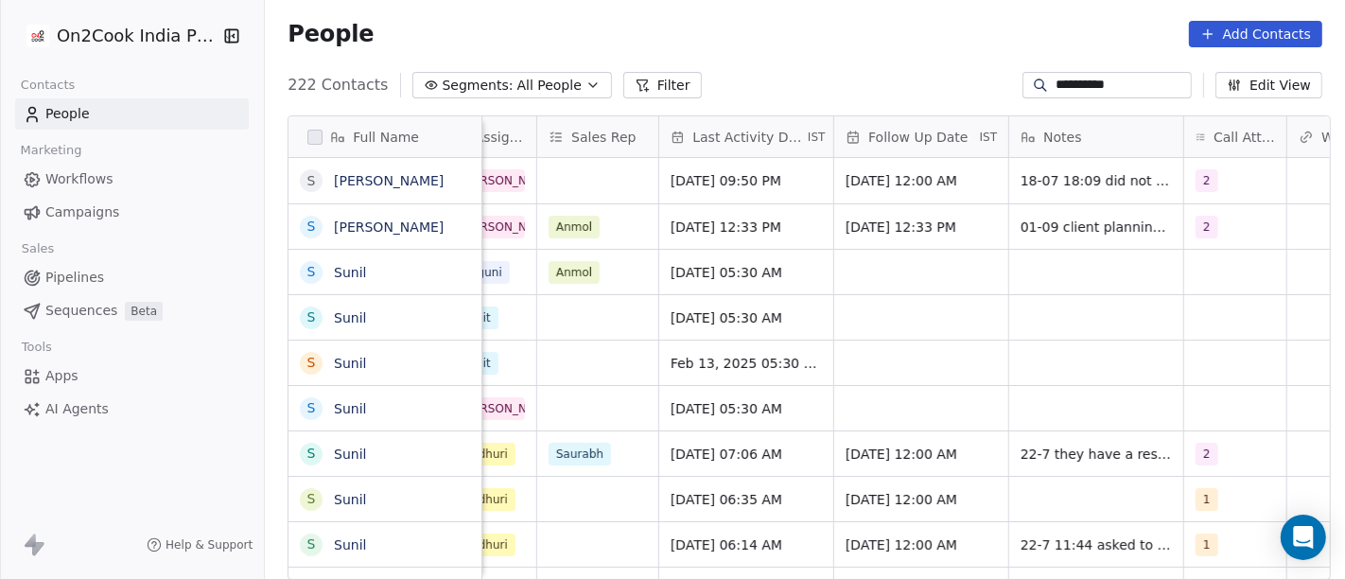
scroll to position [0, 1098]
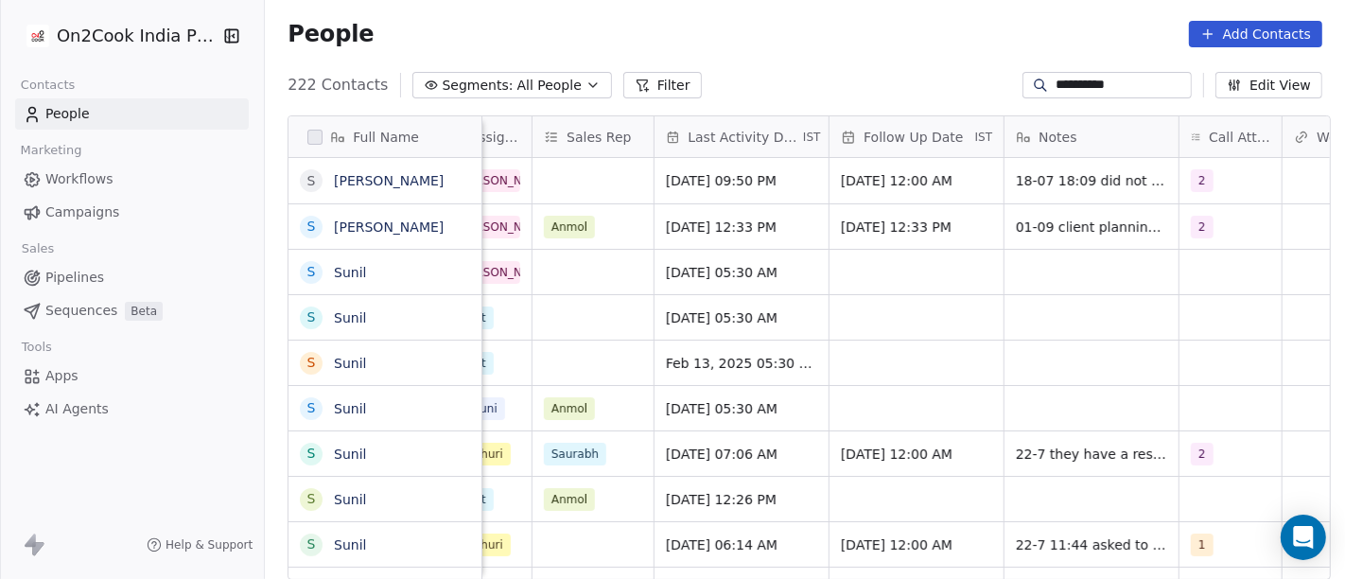
click at [1088, 76] on input "**********" at bounding box center [1122, 85] width 132 height 19
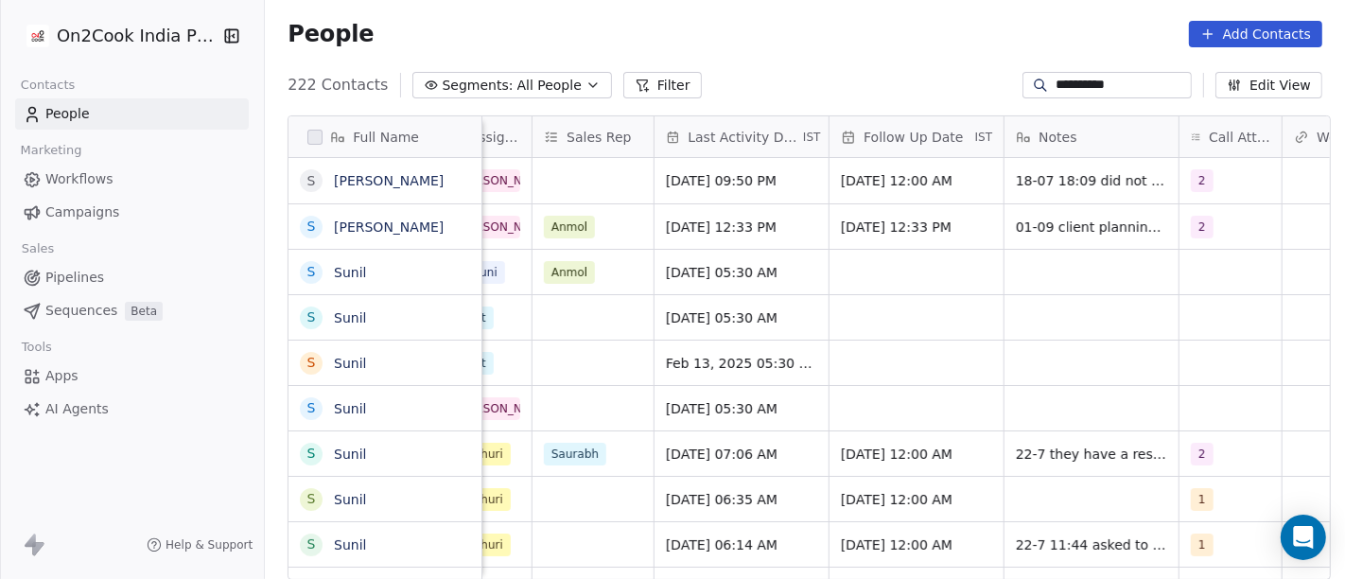
paste input "**"
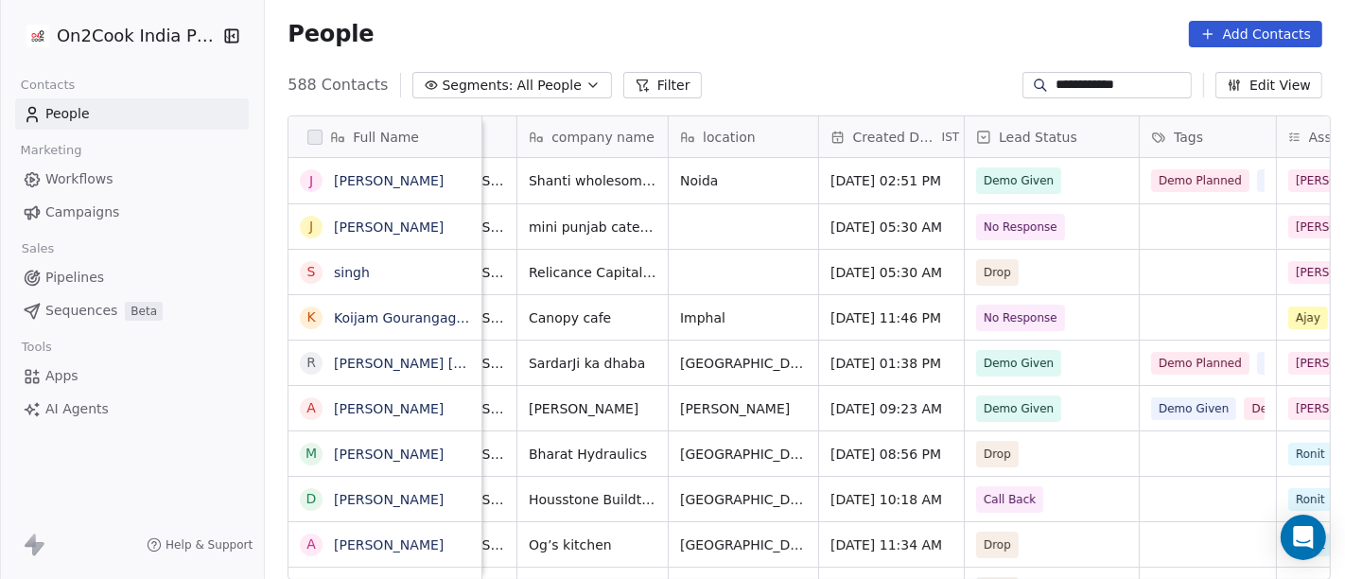
scroll to position [0, 218]
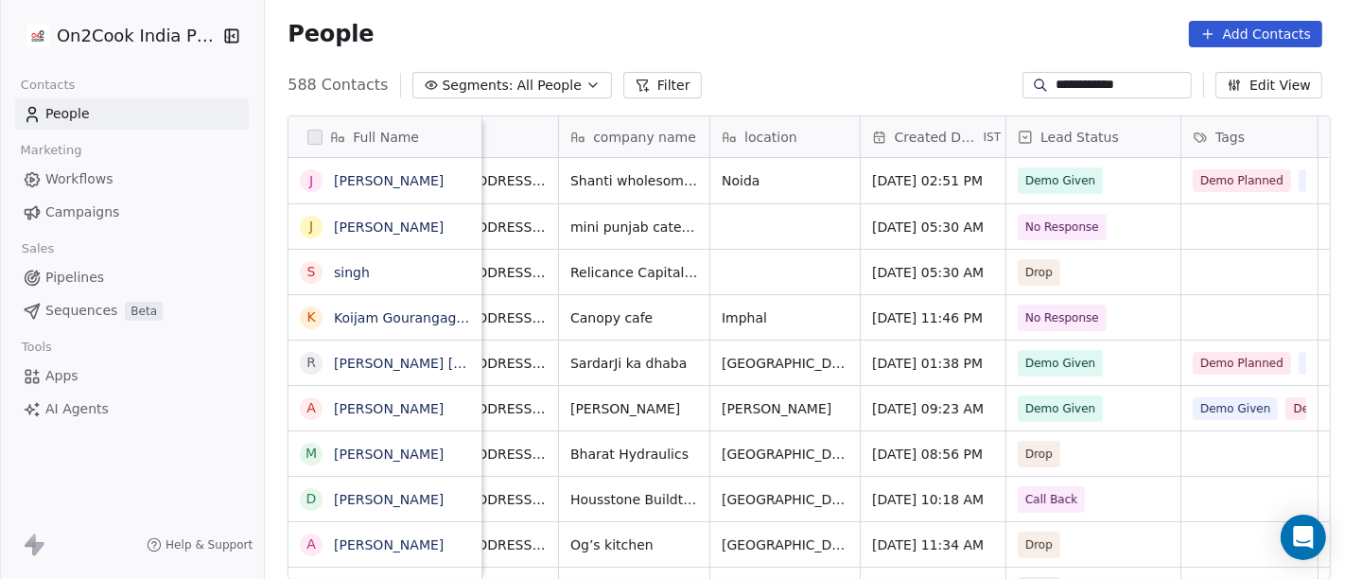
type input "**********"
click at [1092, 92] on input "**********" at bounding box center [1122, 85] width 132 height 19
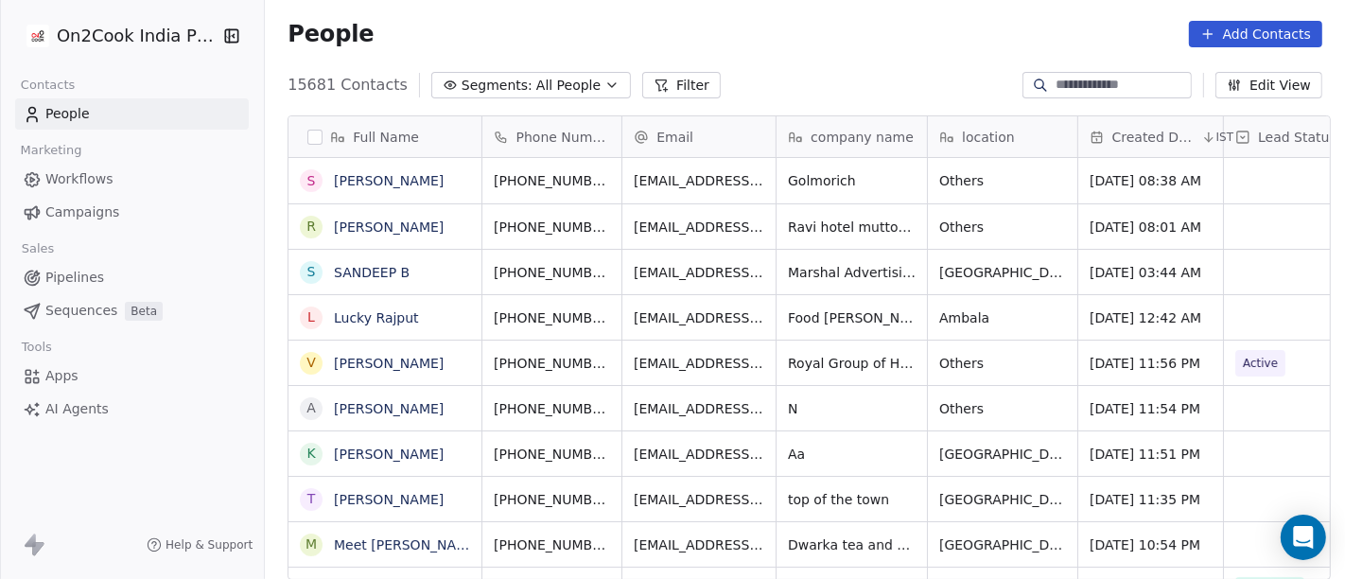
scroll to position [494, 1073]
click at [894, 42] on div "People Add Contacts" at bounding box center [805, 34] width 1035 height 26
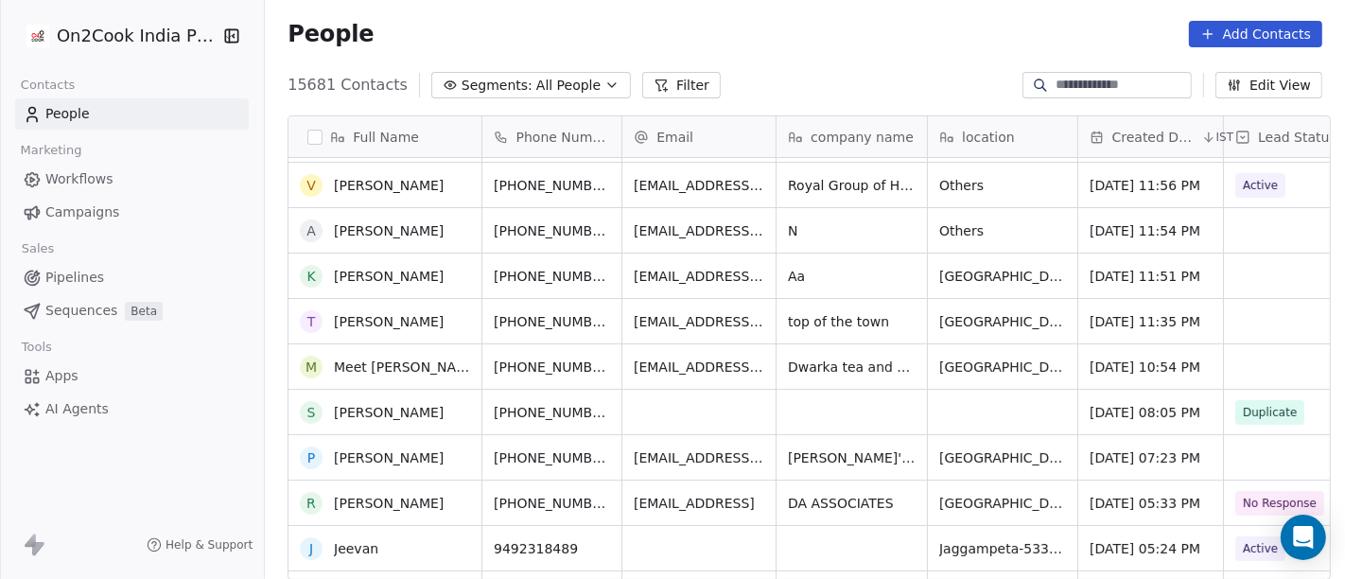
scroll to position [183, 0]
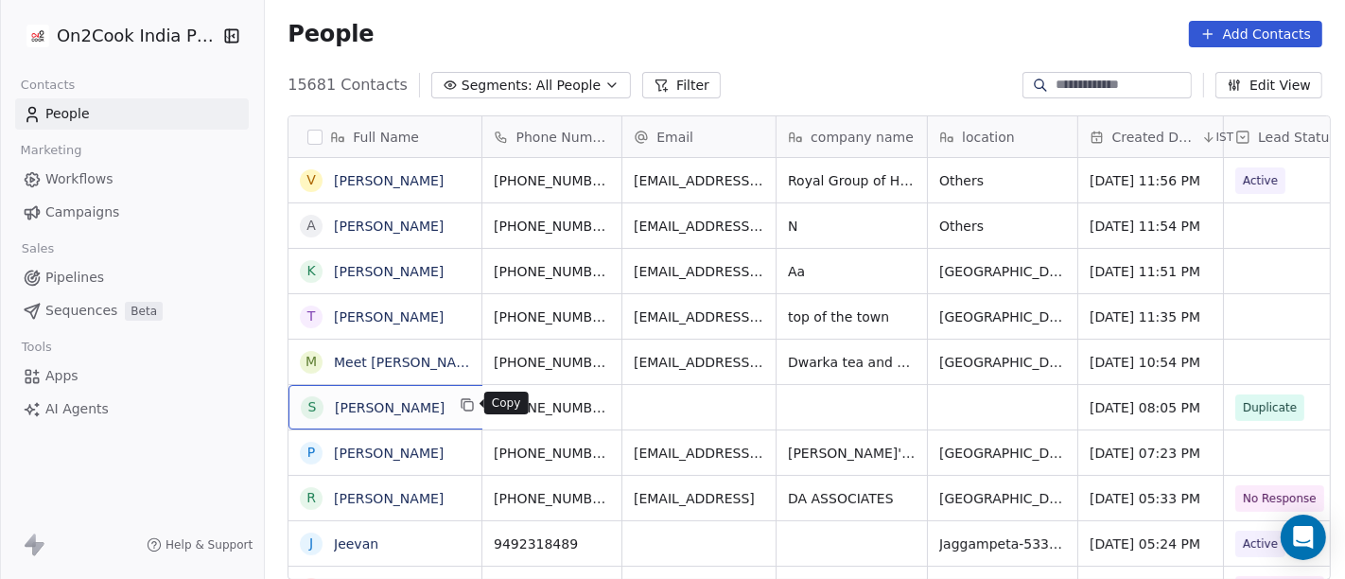
click at [464, 409] on icon "grid" at bounding box center [468, 404] width 15 height 15
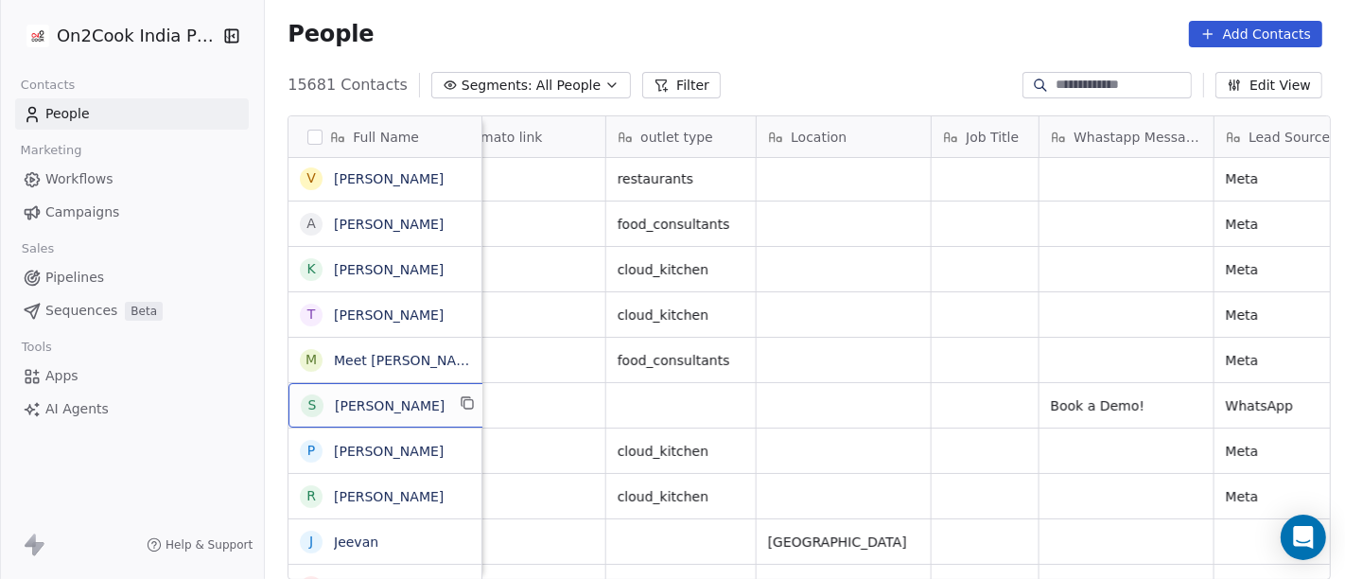
scroll to position [0, 2127]
click at [1088, 76] on input at bounding box center [1122, 85] width 132 height 19
paste input "**********"
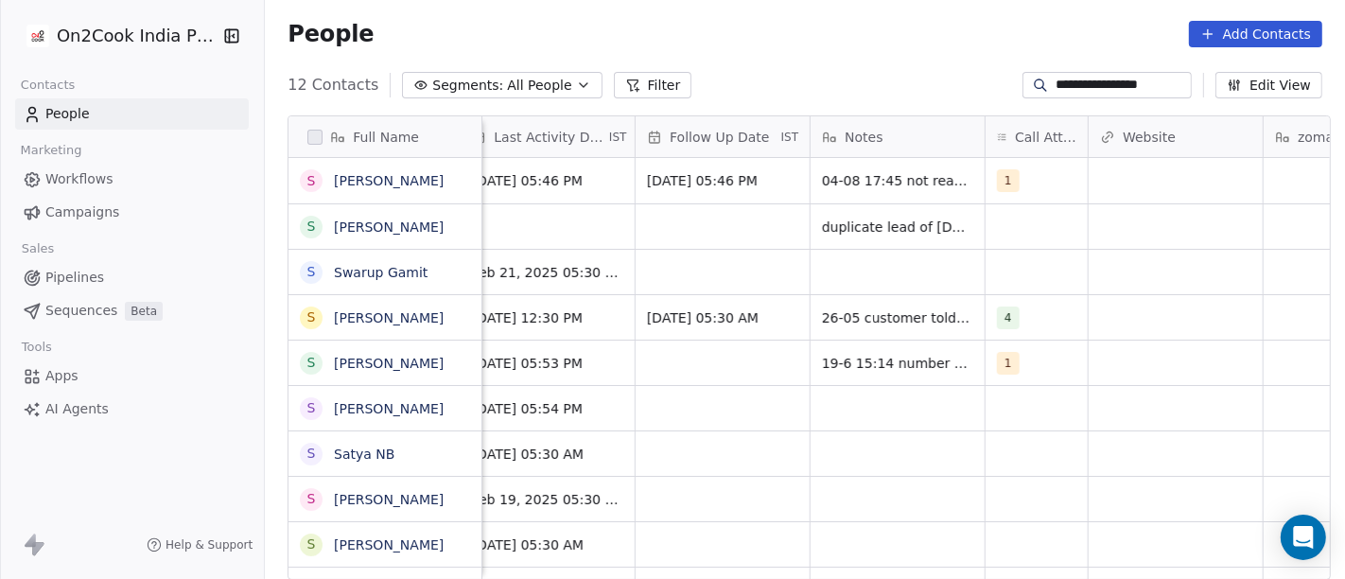
scroll to position [0, 1292]
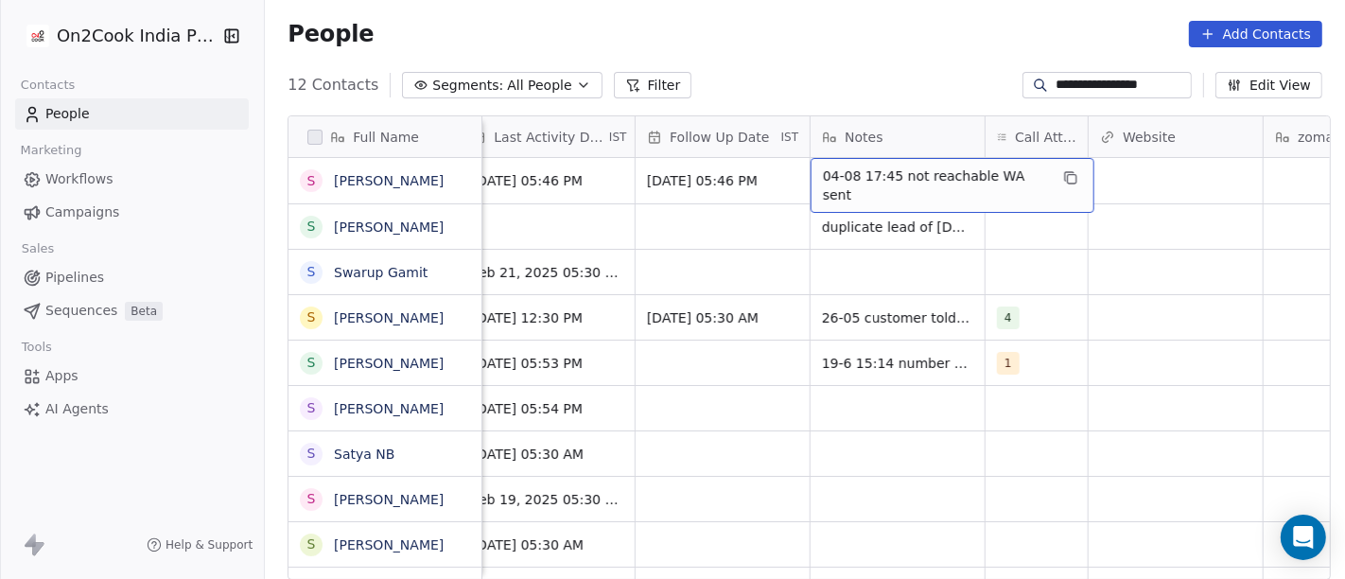
click at [913, 87] on div "**********" at bounding box center [805, 85] width 1080 height 30
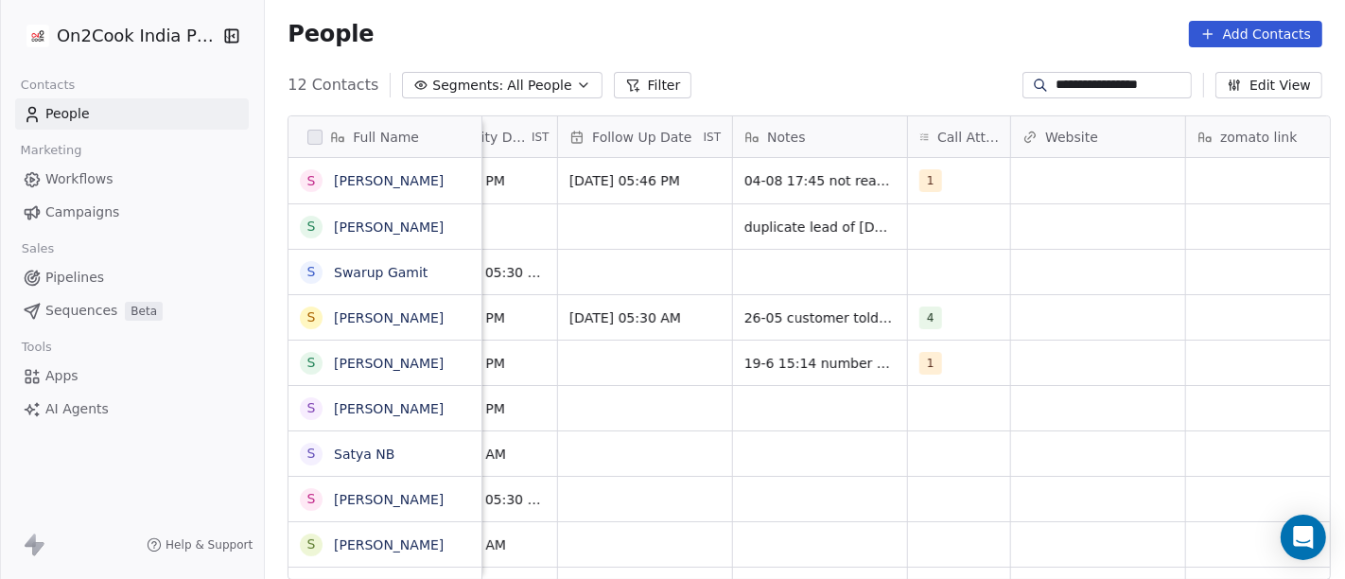
scroll to position [0, 1340]
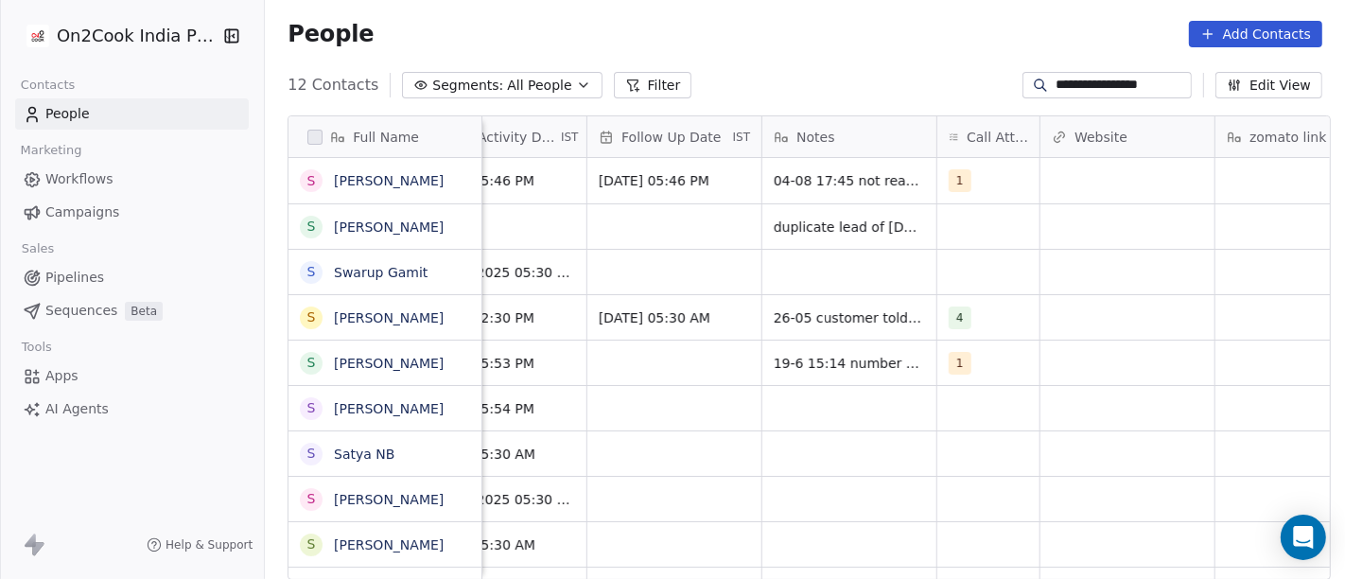
click at [1094, 82] on input "**********" at bounding box center [1122, 85] width 132 height 19
paste input "*"
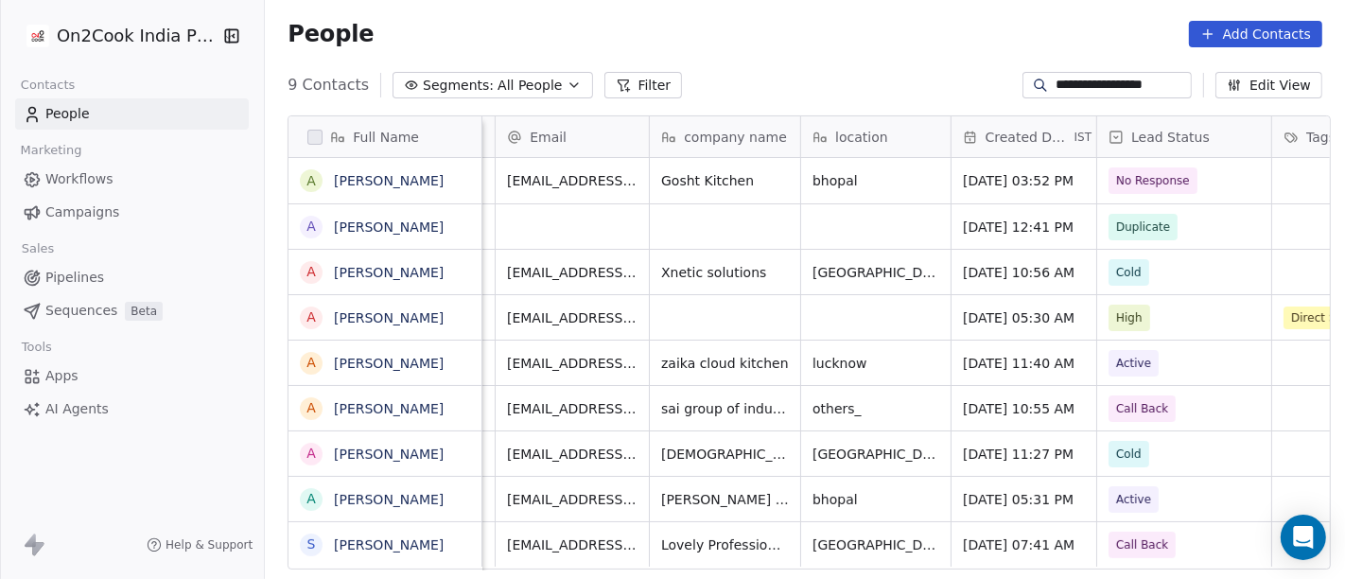
scroll to position [0, 0]
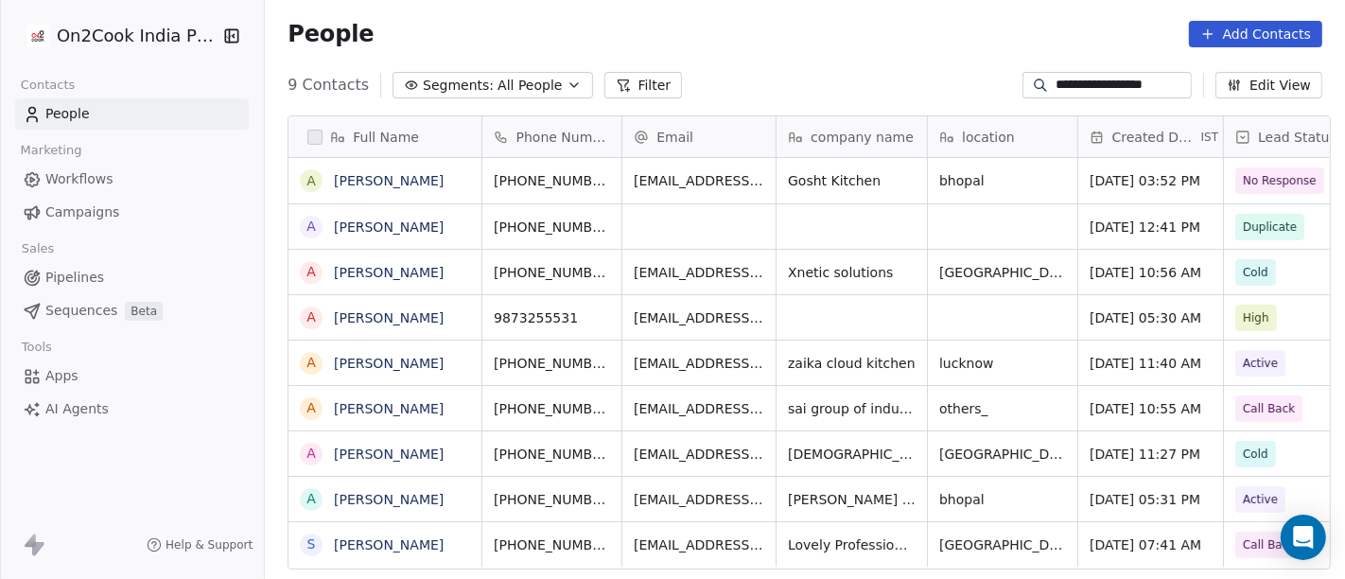
click at [1101, 82] on input "**********" at bounding box center [1122, 85] width 132 height 19
click at [1100, 82] on input "**********" at bounding box center [1122, 85] width 132 height 19
paste input
type input "**********"
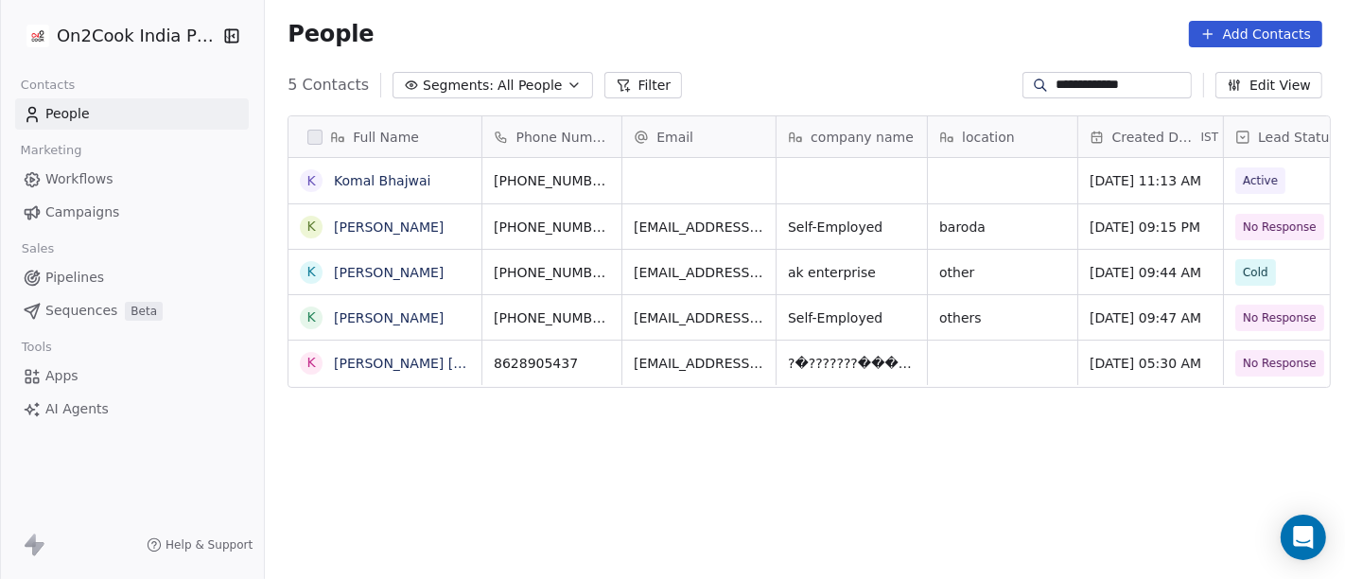
click at [1135, 85] on input "**********" at bounding box center [1122, 85] width 132 height 19
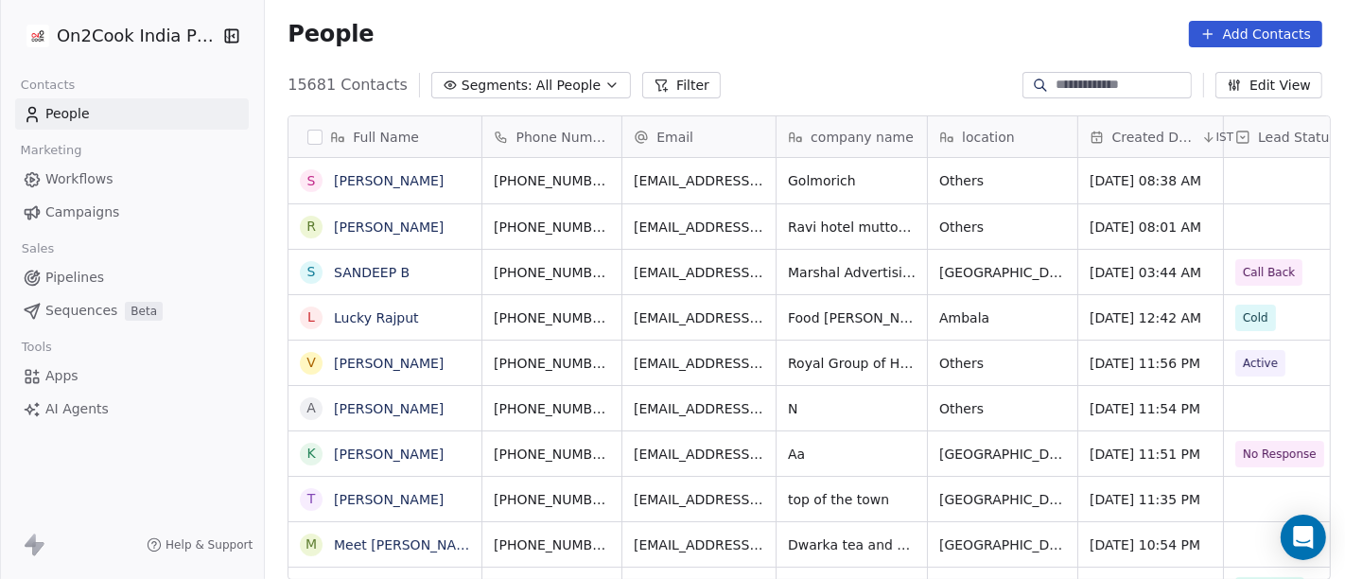
click at [1073, 90] on input at bounding box center [1122, 85] width 132 height 19
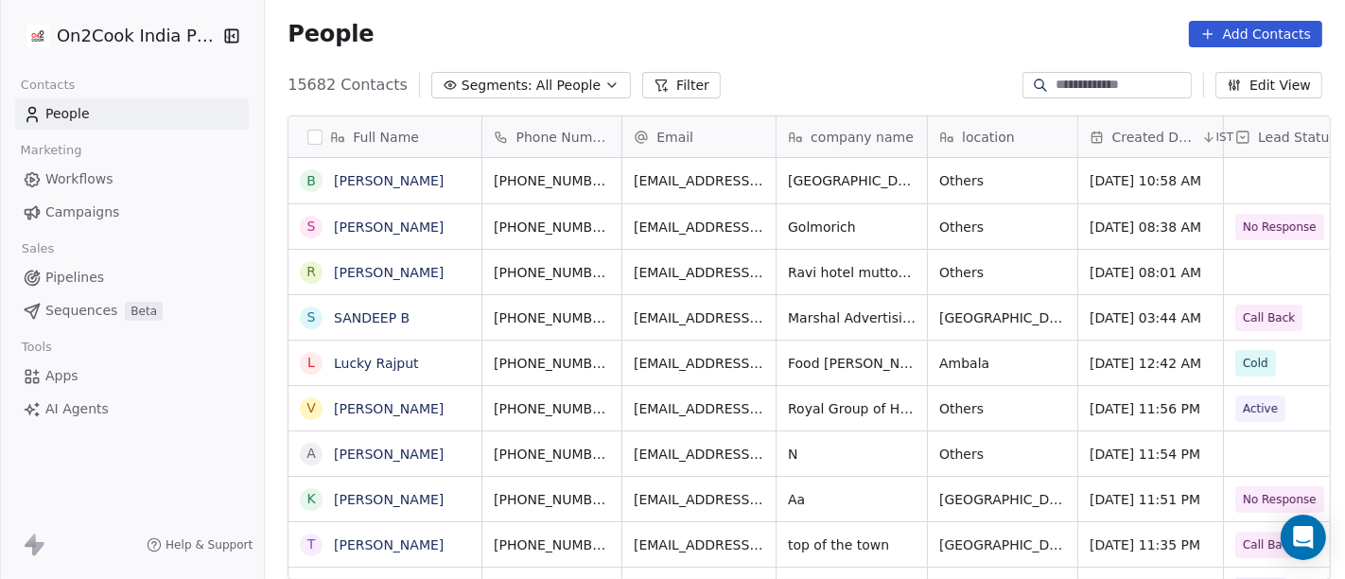
paste input "**********"
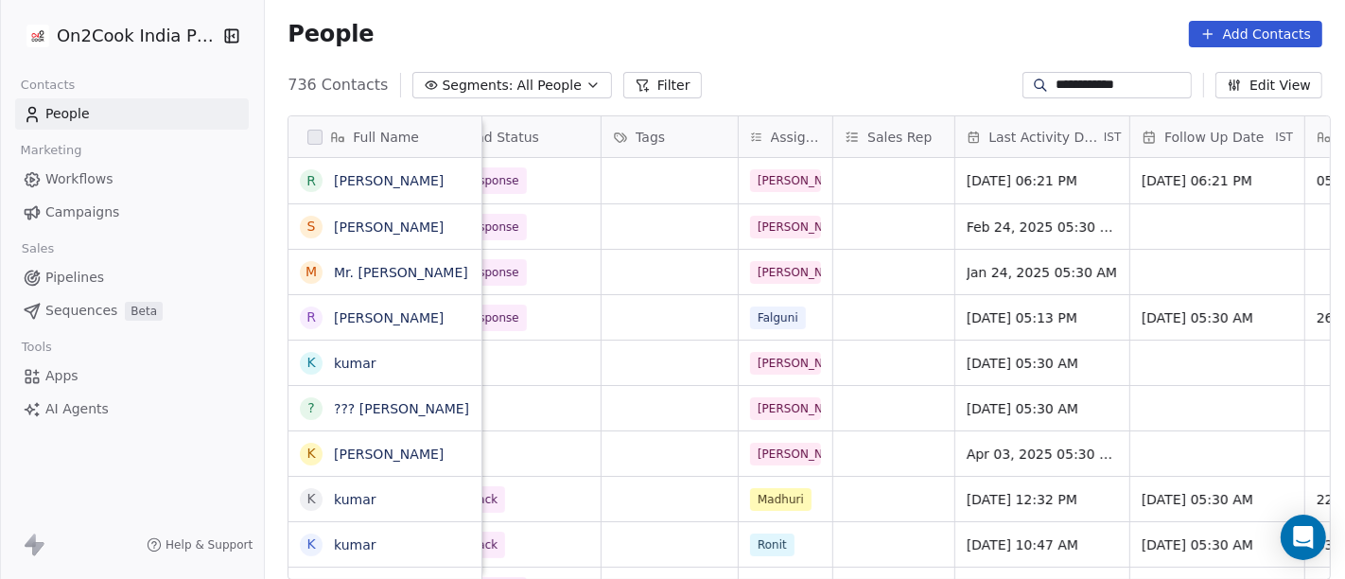
scroll to position [0, 712]
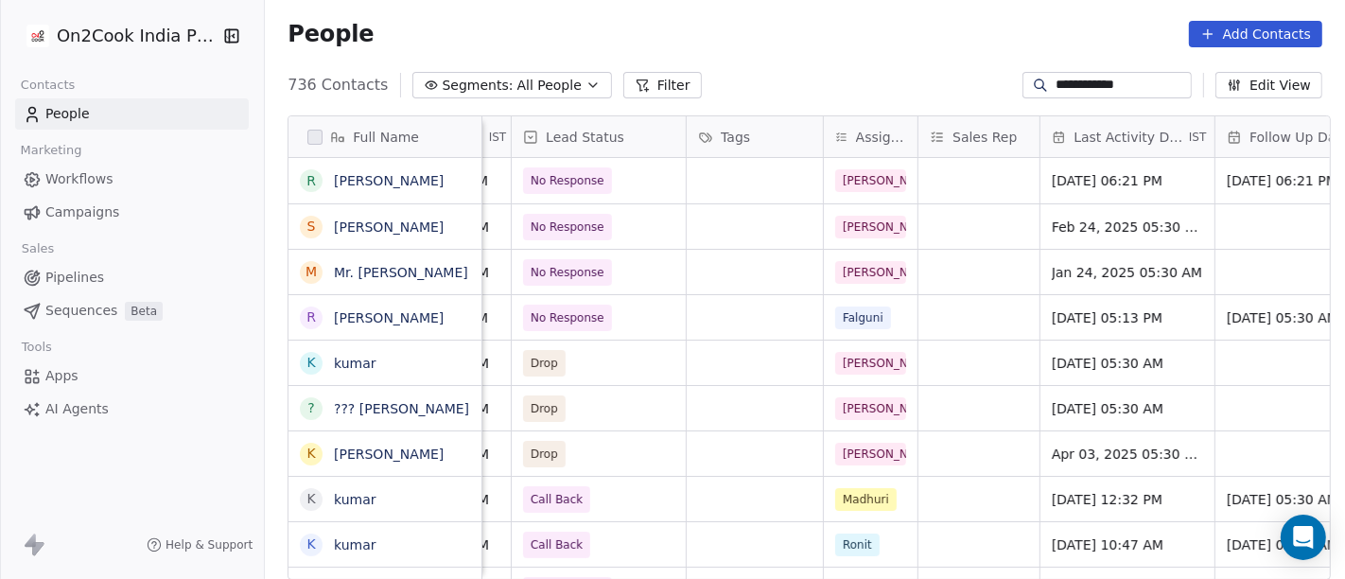
type input "**********"
click at [635, 184] on div "No Response" at bounding box center [599, 180] width 174 height 45
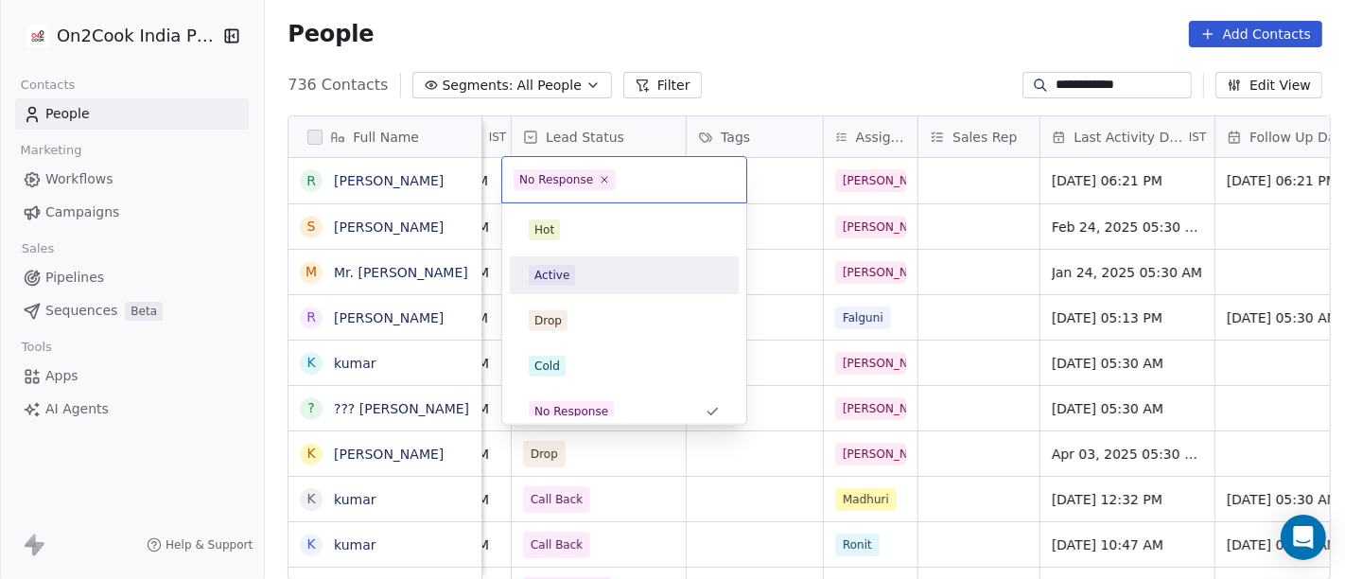
scroll to position [13, 0]
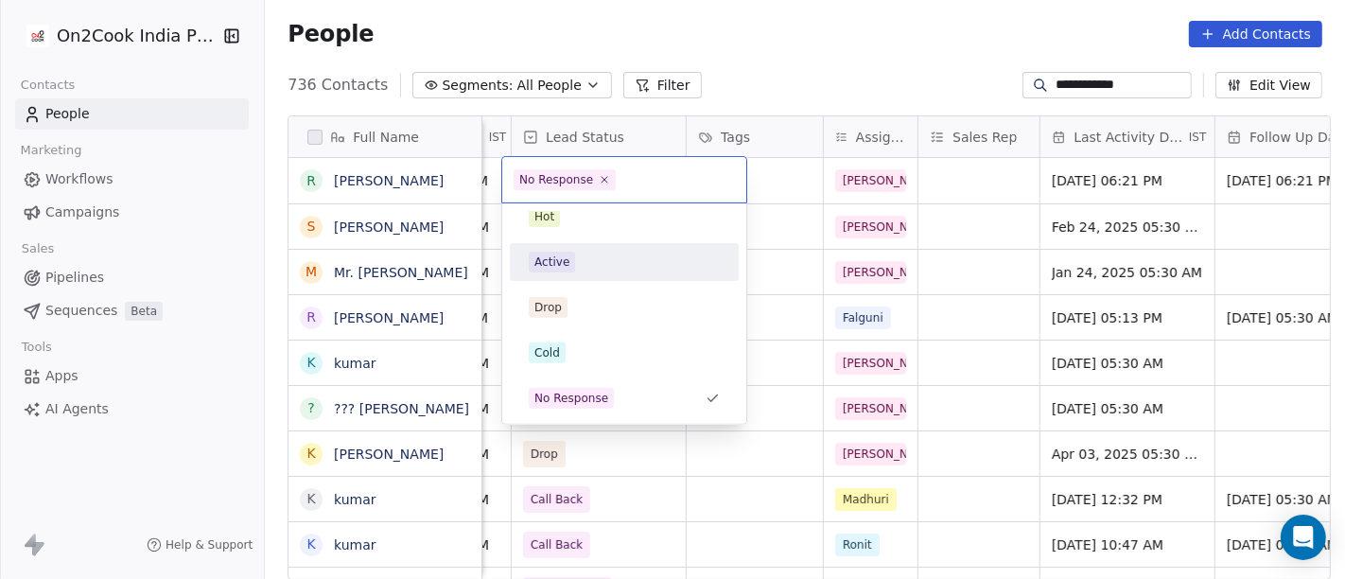
click at [638, 275] on div "Active" at bounding box center [624, 262] width 214 height 30
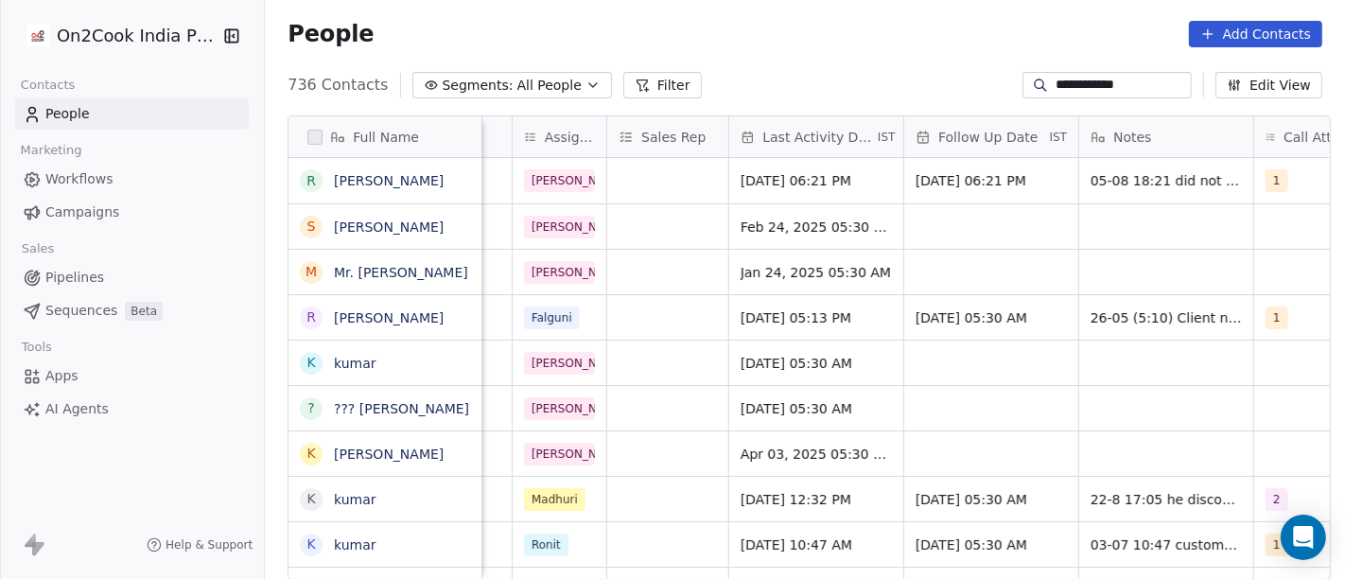
scroll to position [0, 1029]
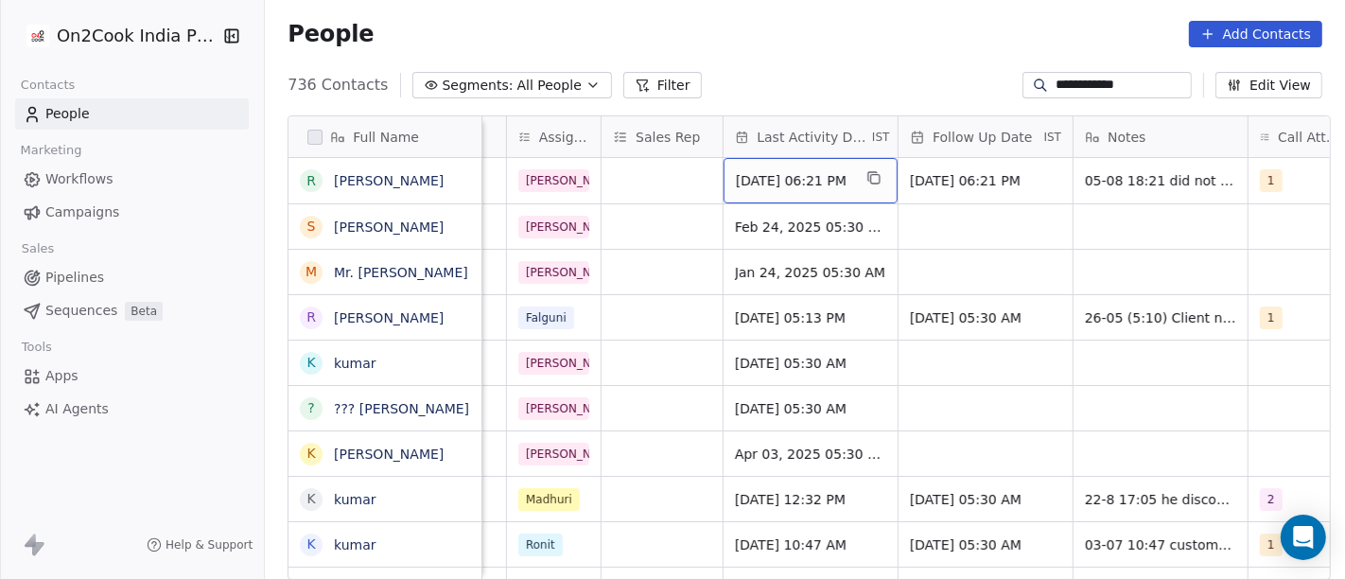
click at [814, 183] on span "Aug 05, 2025 06:21 PM" at bounding box center [793, 180] width 115 height 19
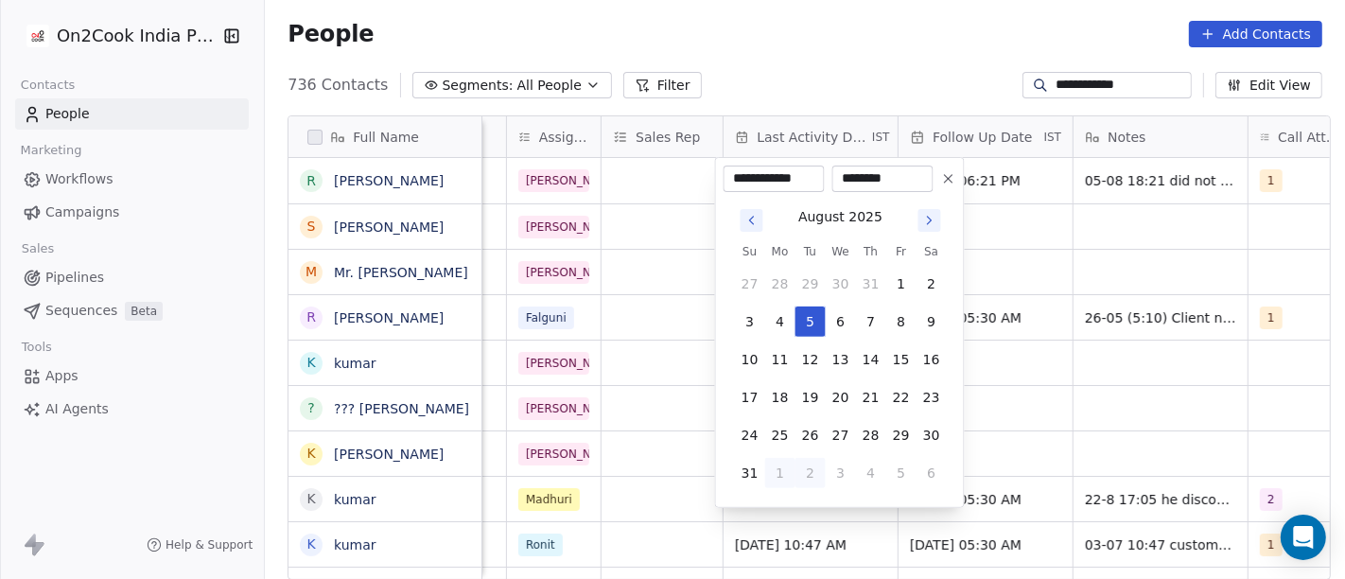
click at [780, 471] on button "1" at bounding box center [780, 473] width 30 height 30
type input "**********"
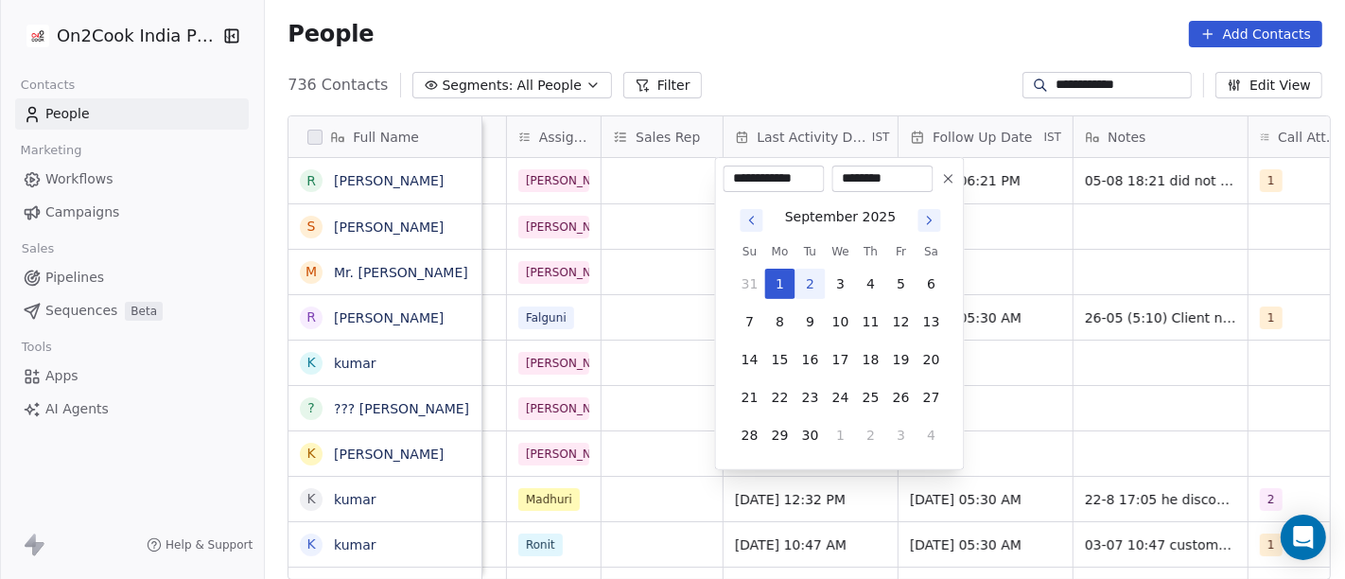
click at [877, 54] on html "**********" at bounding box center [672, 289] width 1345 height 579
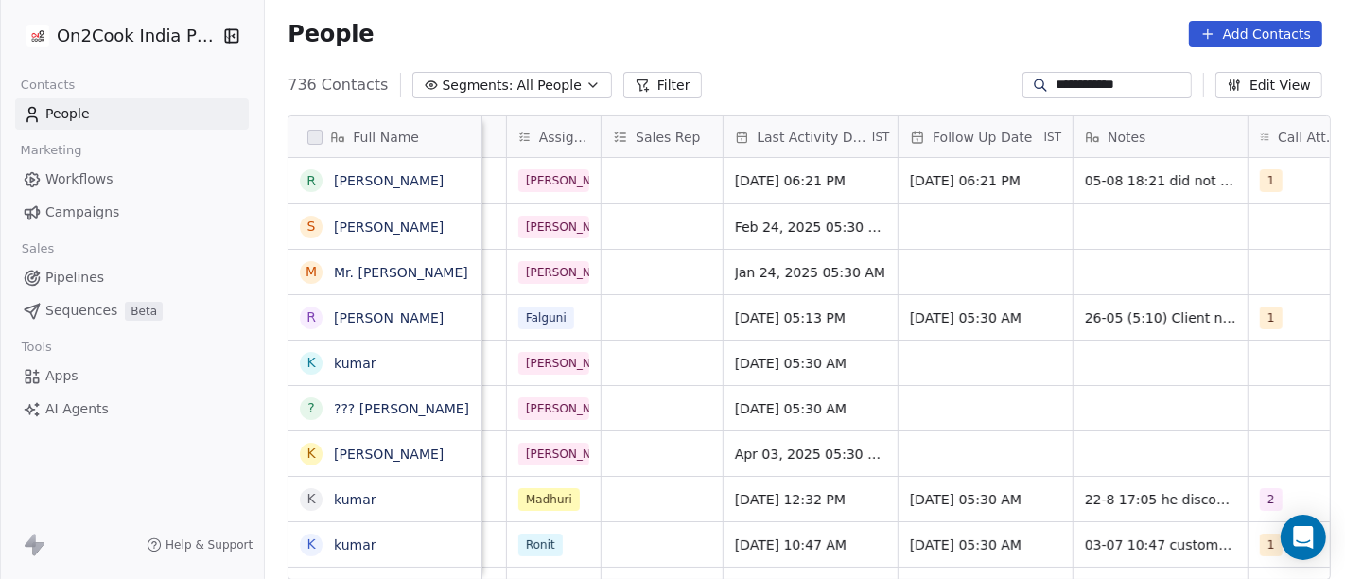
scroll to position [0, 1237]
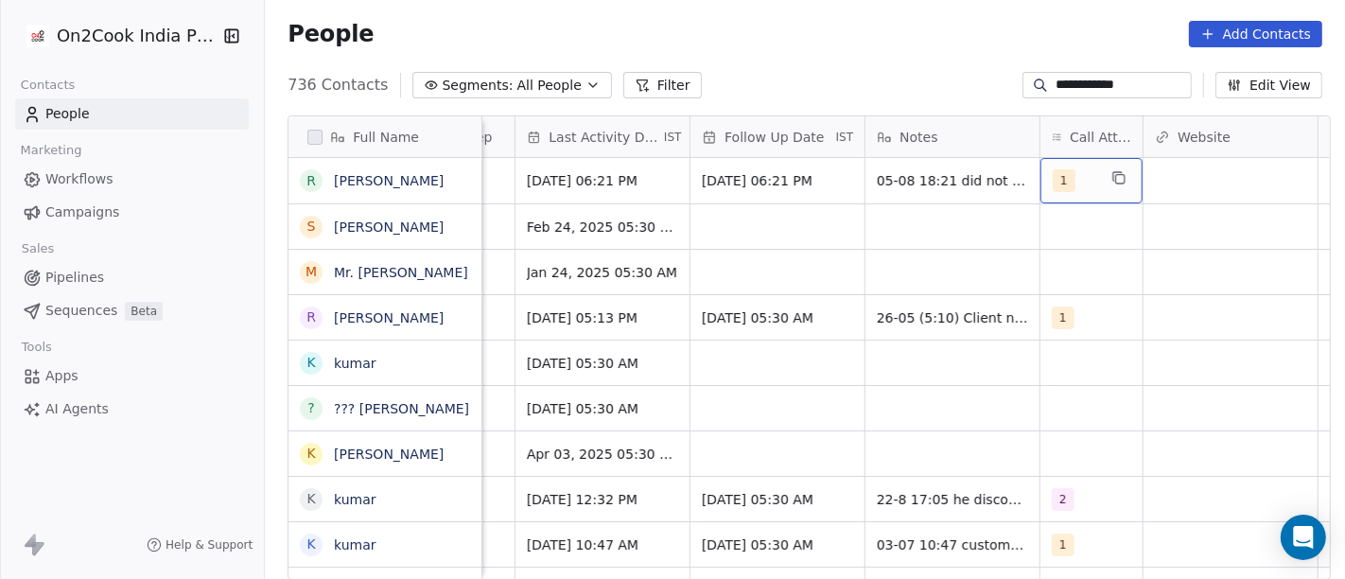
click at [1080, 184] on div "1" at bounding box center [1075, 180] width 44 height 23
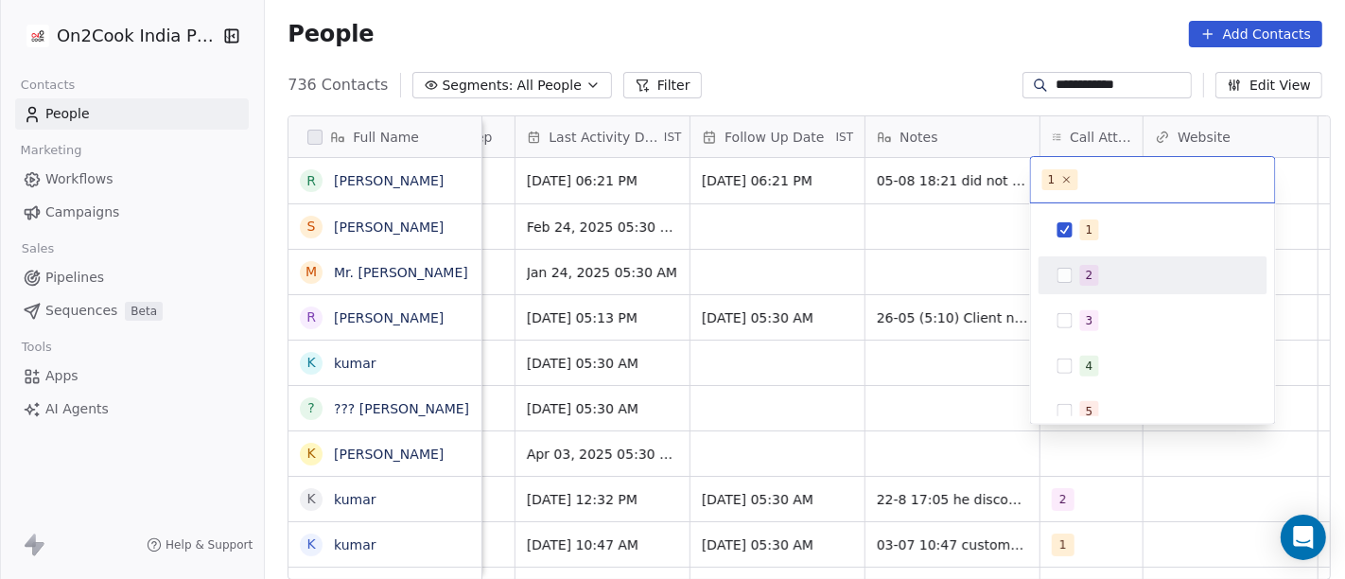
click at [1097, 269] on span "2" at bounding box center [1089, 275] width 19 height 21
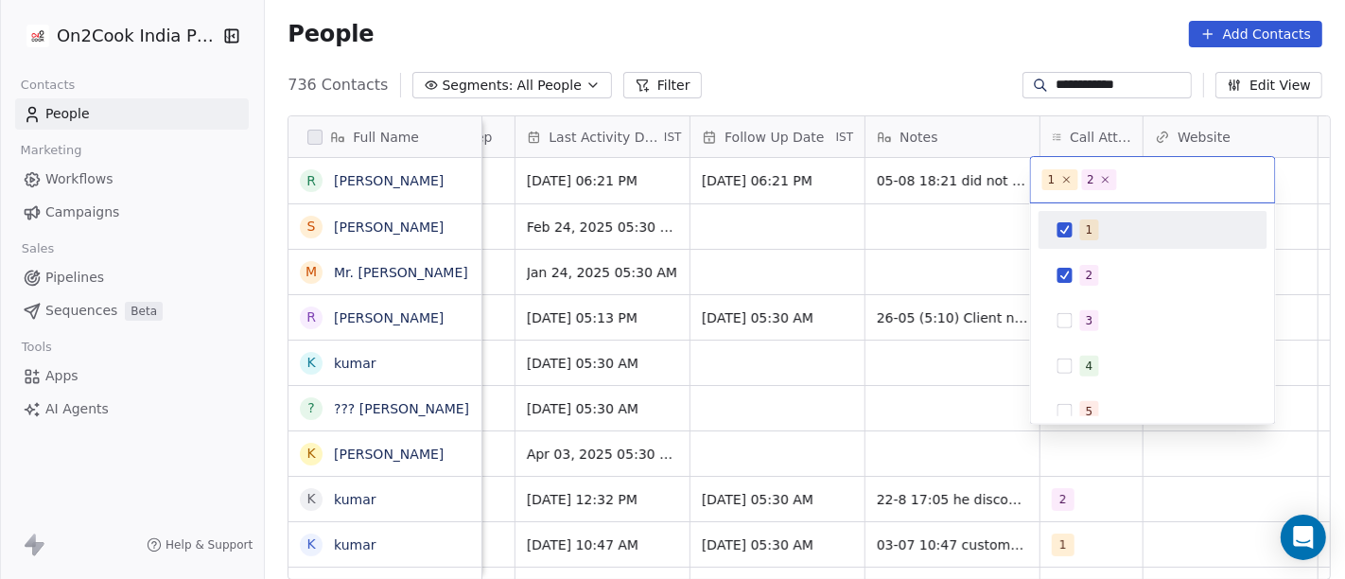
click at [1080, 234] on span "1" at bounding box center [1089, 229] width 19 height 21
click at [943, 69] on html "**********" at bounding box center [672, 289] width 1345 height 579
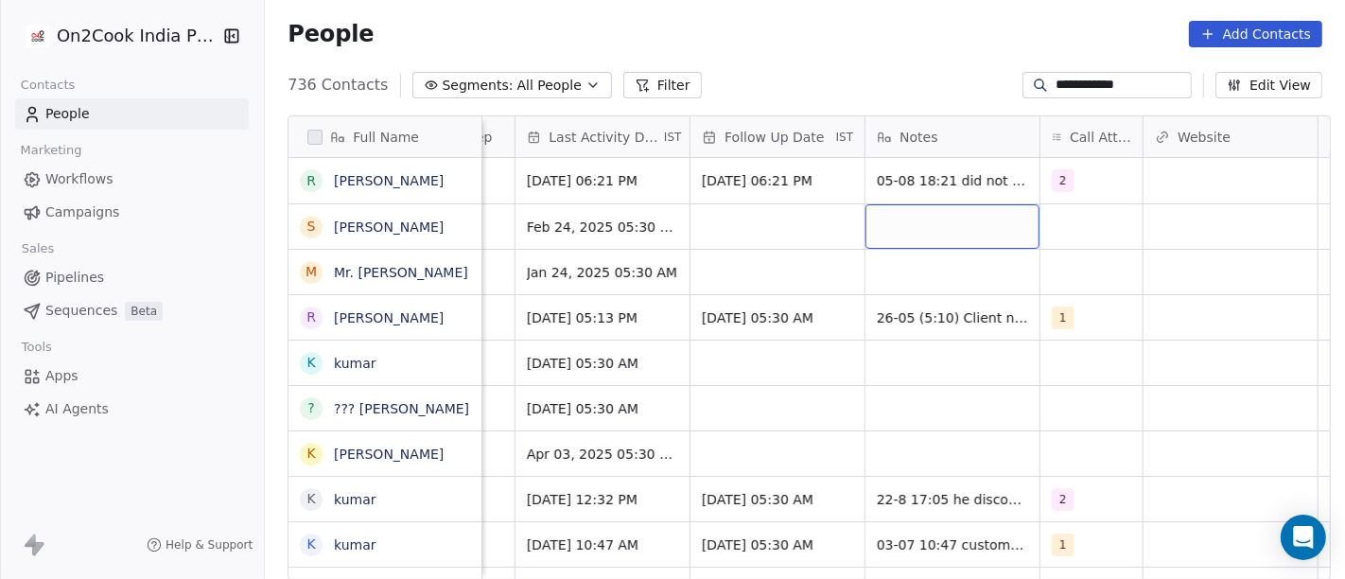
click at [929, 204] on div "grid" at bounding box center [953, 226] width 174 height 44
click at [921, 62] on html "**********" at bounding box center [672, 289] width 1345 height 579
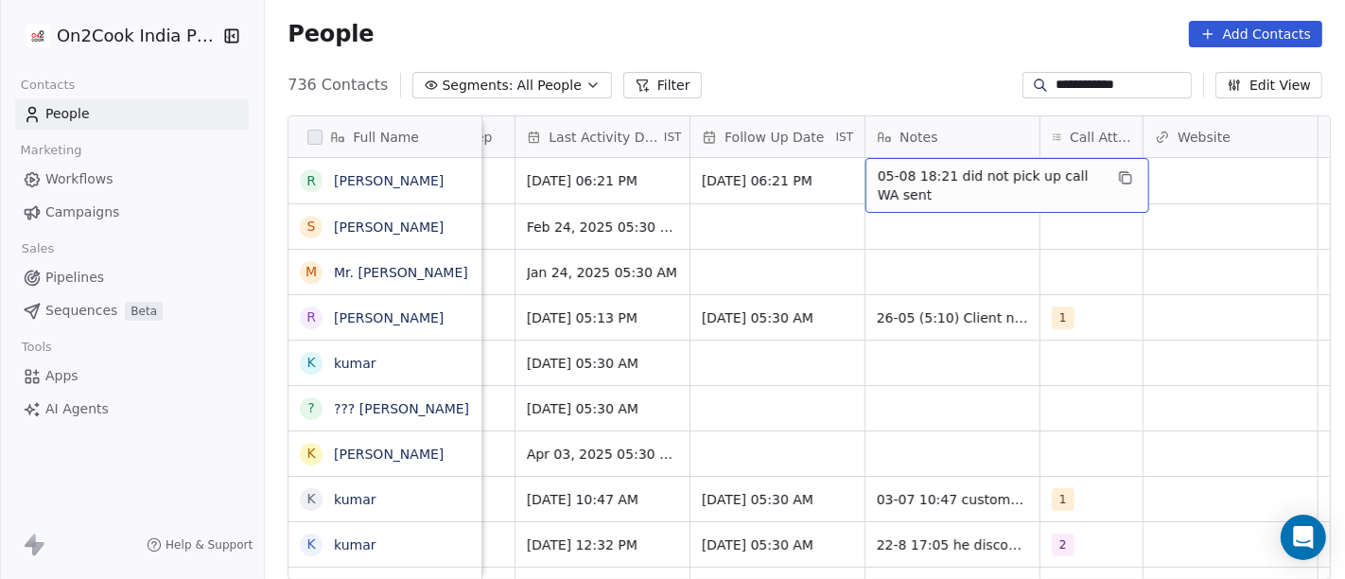
click at [919, 180] on span "05-08 18:21 did not pick up call WA sent" at bounding box center [990, 185] width 225 height 38
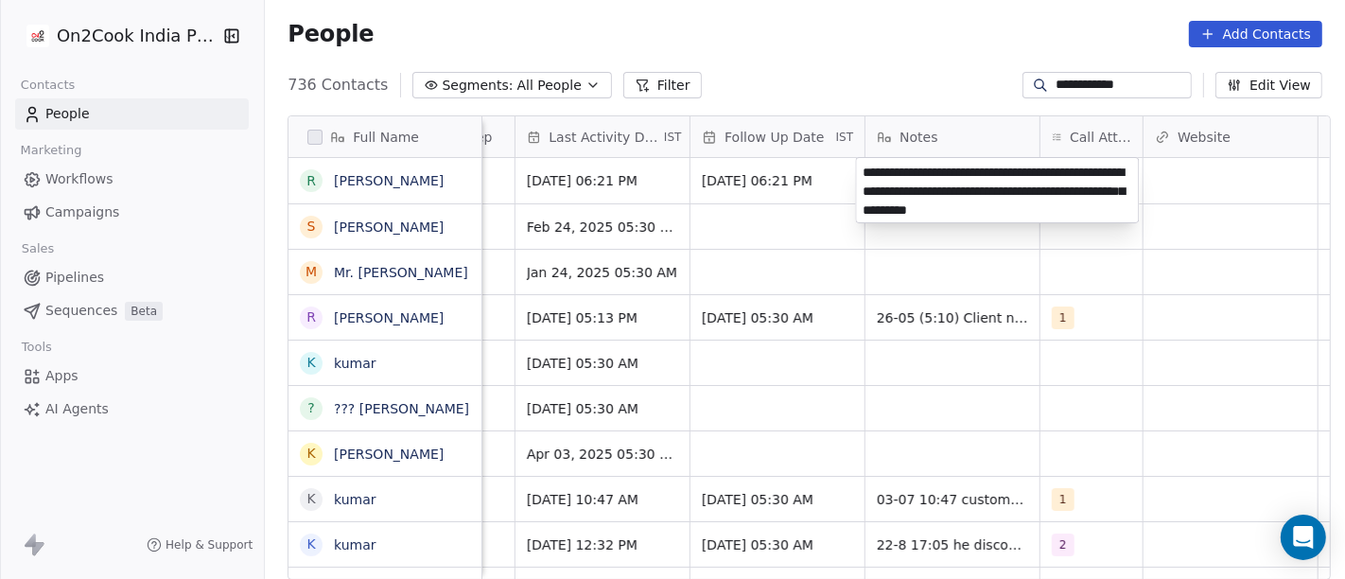
type textarea "**********"
click at [885, 247] on html "**********" at bounding box center [672, 289] width 1345 height 579
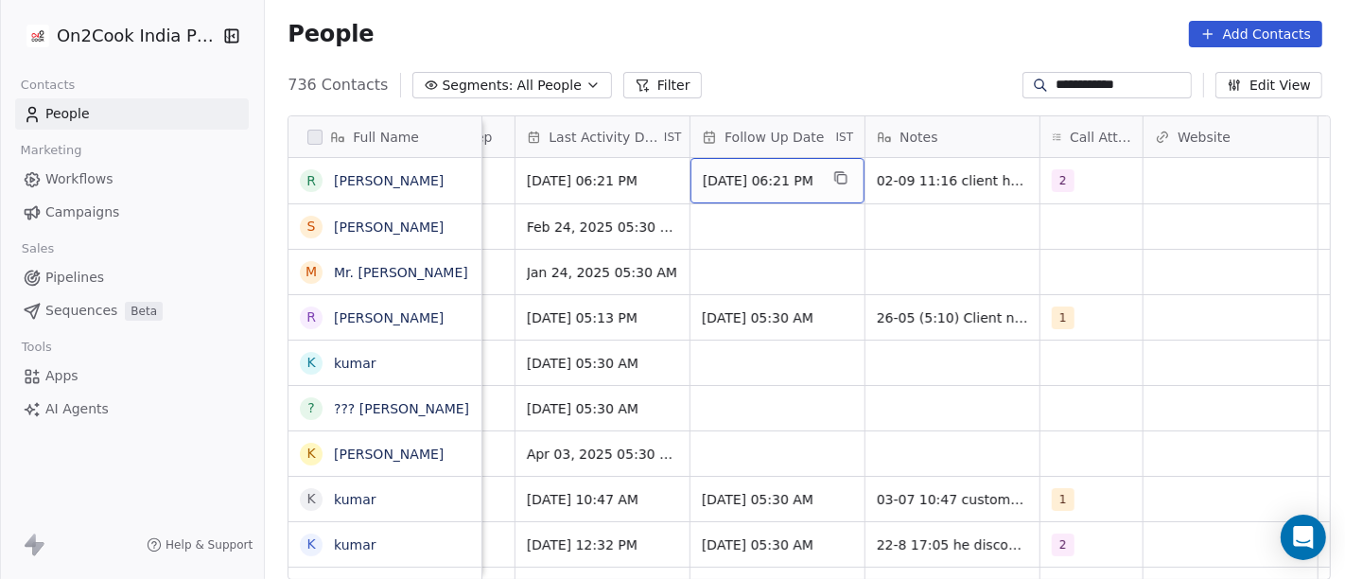
click at [747, 193] on div "12/08/2025 06:21 PM" at bounding box center [778, 180] width 174 height 45
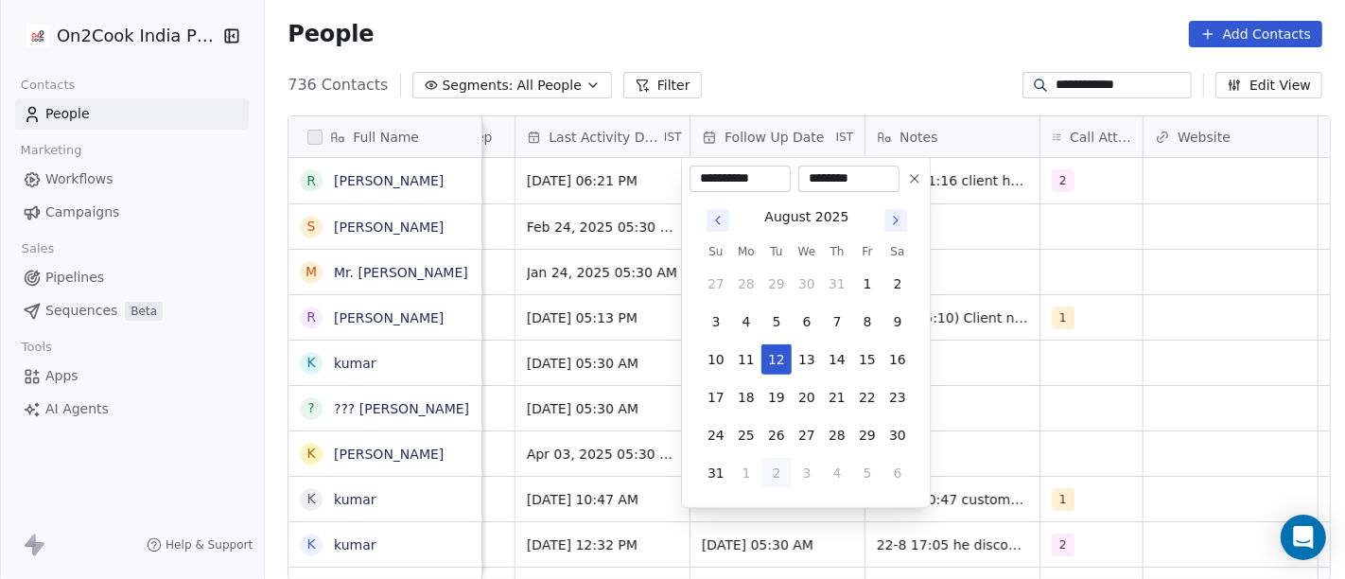
click at [894, 224] on icon "Go to next month" at bounding box center [895, 220] width 15 height 15
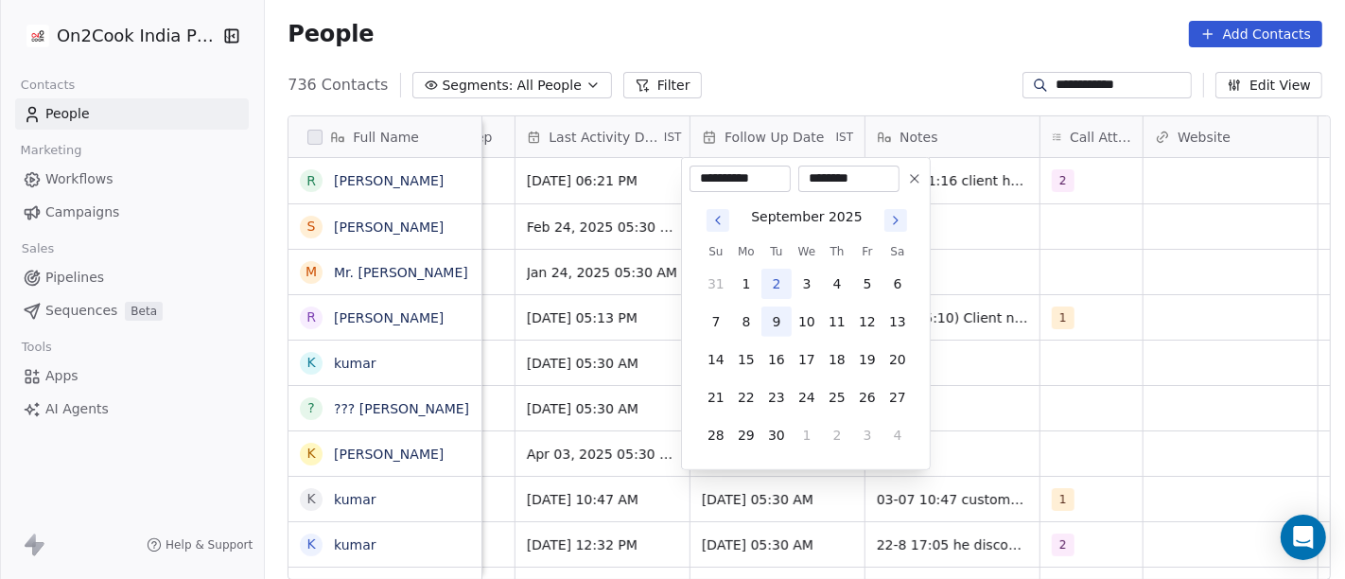
click at [774, 316] on button "9" at bounding box center [776, 321] width 30 height 30
type input "**********"
click at [1034, 250] on html "**********" at bounding box center [672, 289] width 1345 height 579
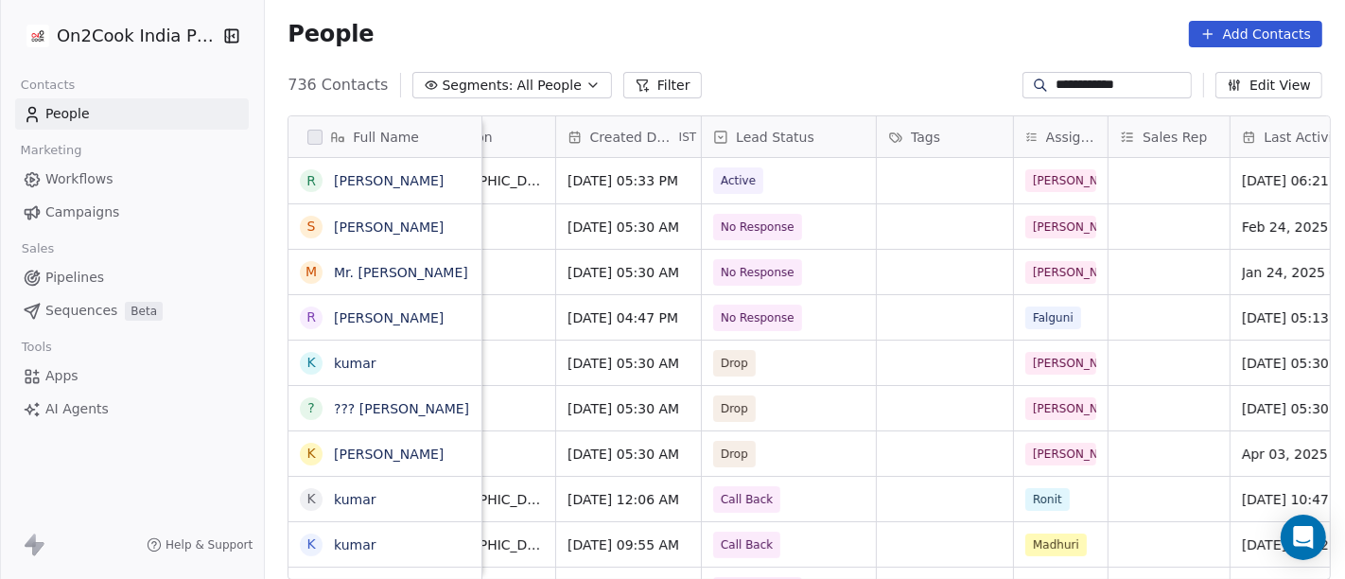
scroll to position [0, 504]
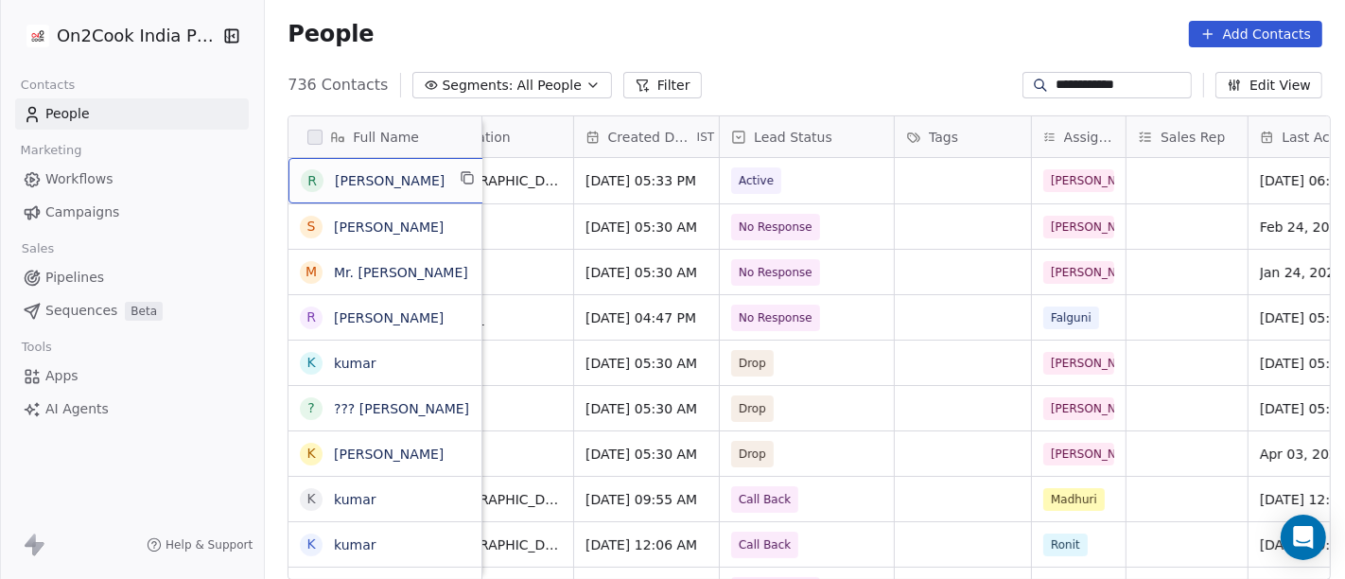
drag, startPoint x: 318, startPoint y: 180, endPoint x: 795, endPoint y: 514, distance: 582.1
drag, startPoint x: 315, startPoint y: 181, endPoint x: 1026, endPoint y: 473, distance: 769.1
click at [1026, 473] on div "Full Name R Ravish Kumar S Satya Siva Kumar K M Mr. Jhontu Paul R Raj k kumar ?…" at bounding box center [810, 348] width 1042 height 464
click at [846, 46] on div "People Add Contacts" at bounding box center [805, 34] width 1080 height 72
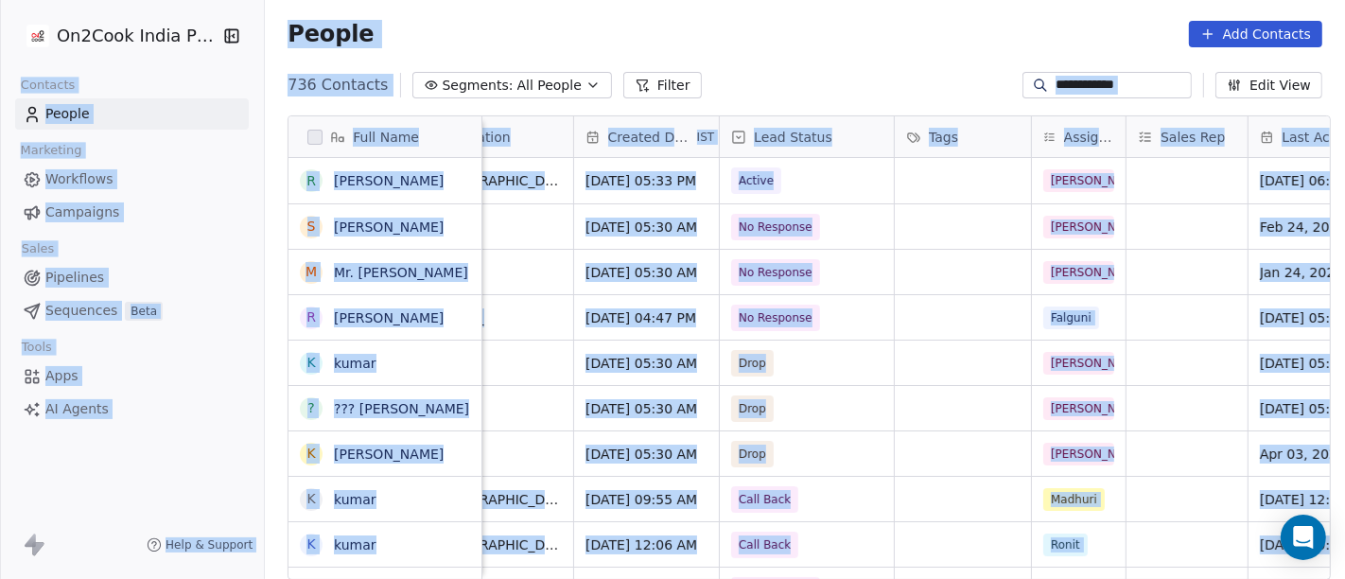
copy body "Contacts People Marketing Workflows Campaigns Sales Pipelines Sequences Beta To…"
click at [767, 28] on div "People Add Contacts" at bounding box center [805, 34] width 1035 height 26
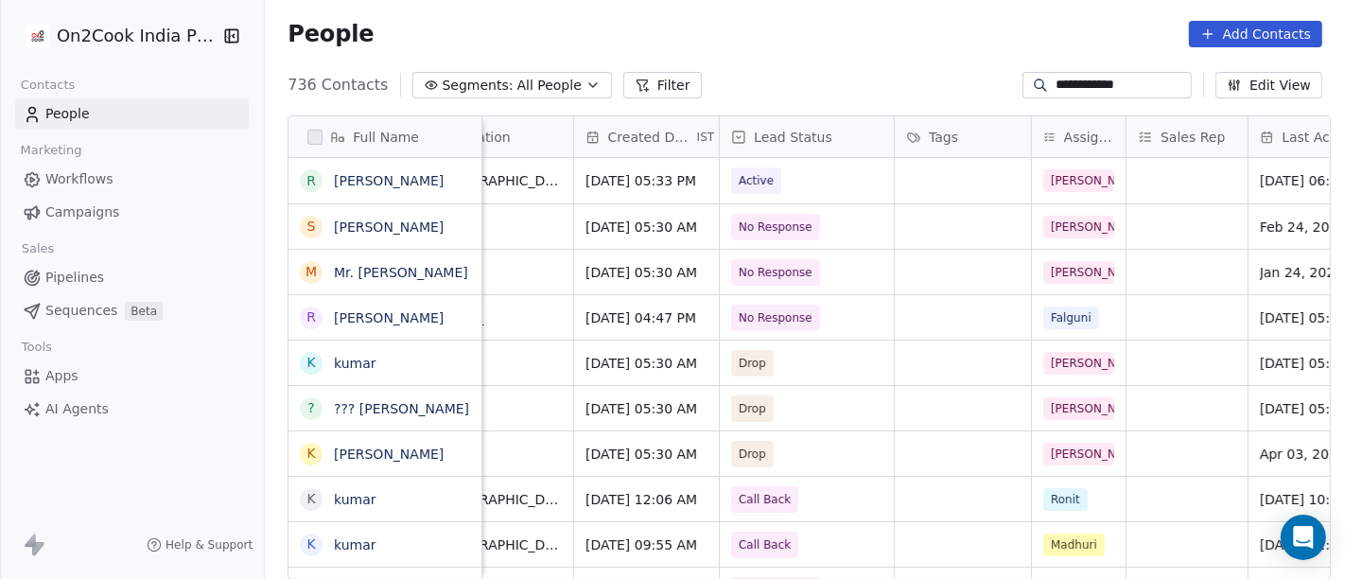
scroll to position [0, 0]
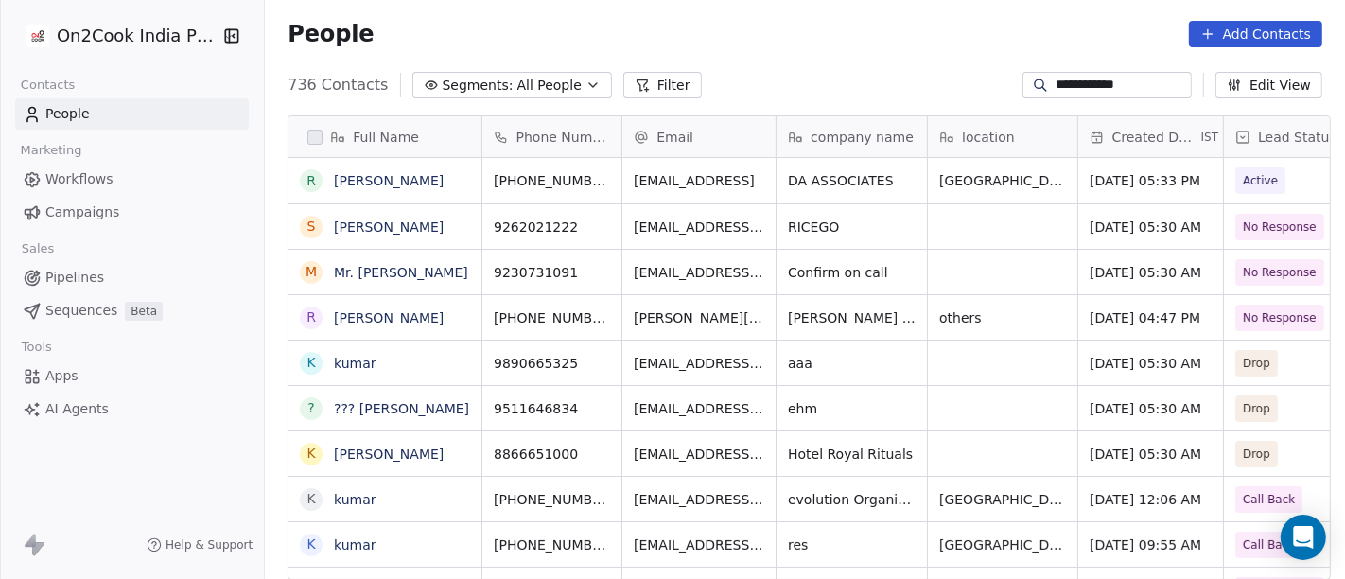
click at [1101, 91] on input "**********" at bounding box center [1122, 85] width 132 height 19
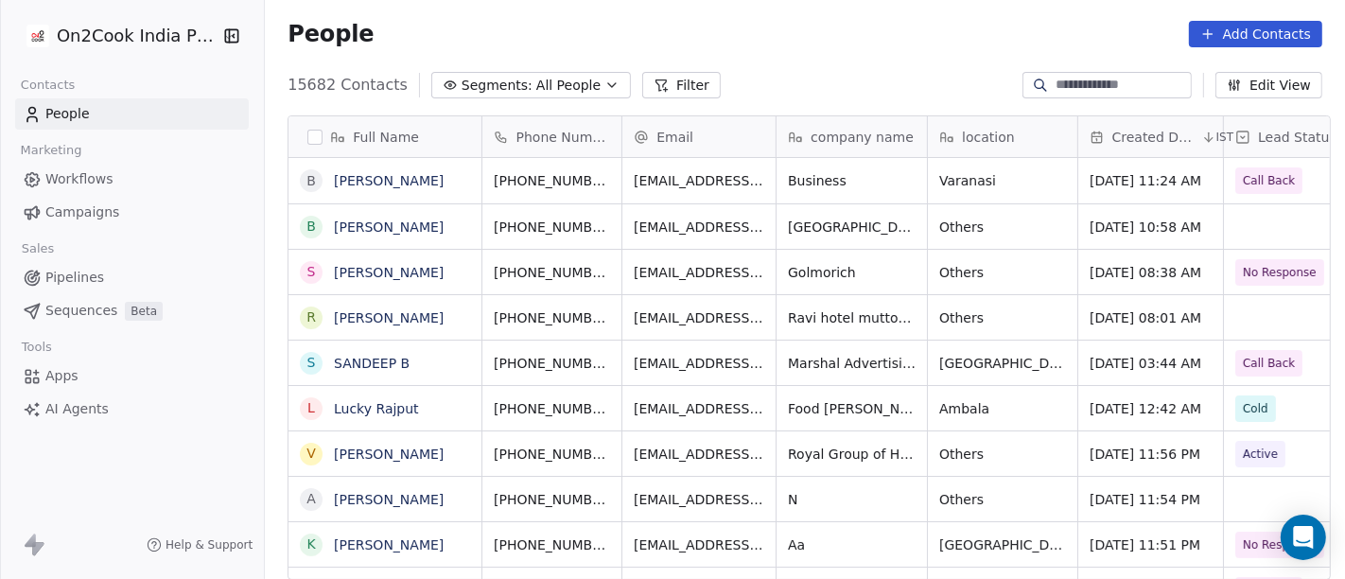
scroll to position [494, 1073]
paste input "**********"
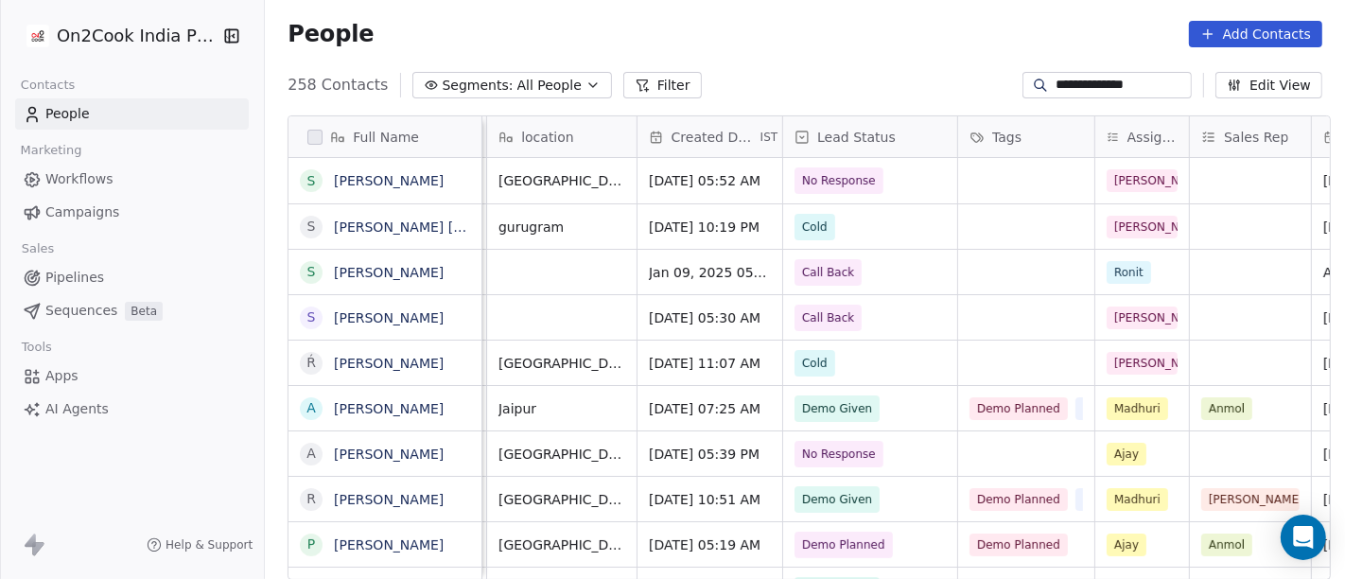
scroll to position [0, 443]
type input "**********"
click at [852, 185] on span "No Response" at bounding box center [838, 180] width 74 height 19
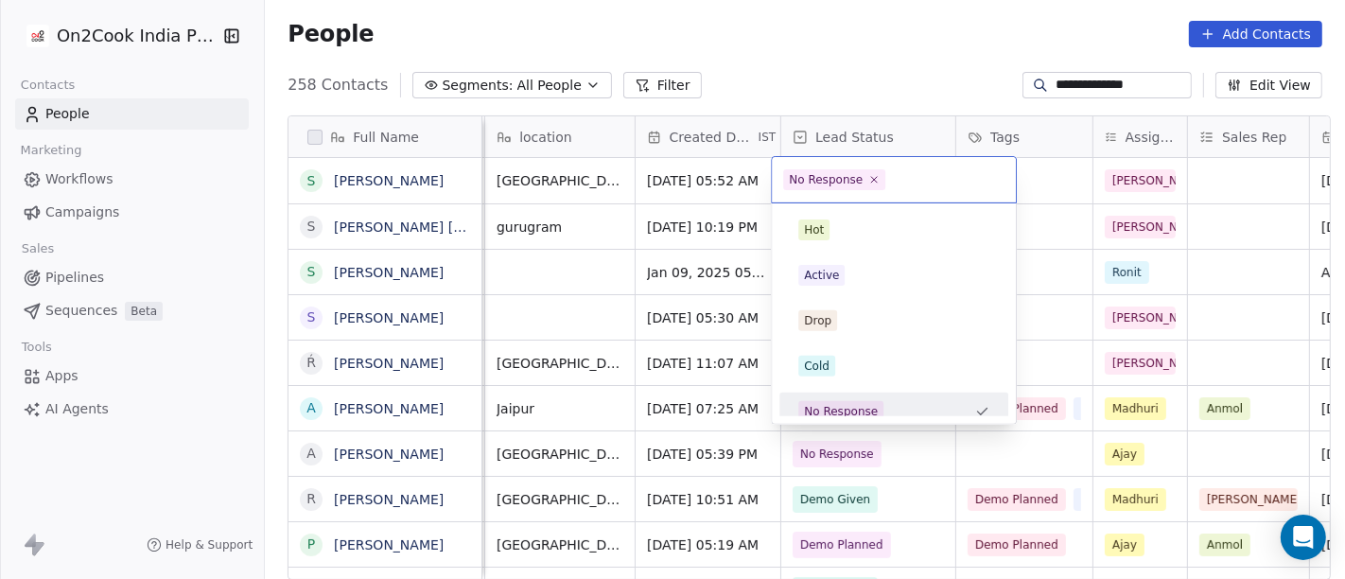
scroll to position [13, 0]
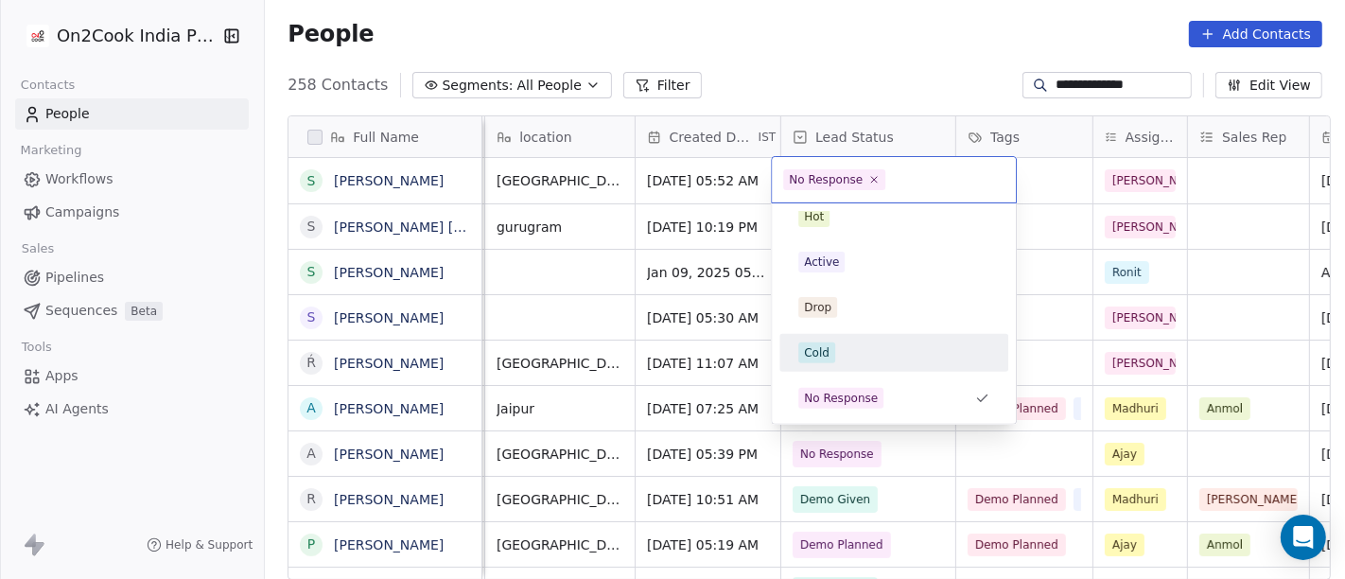
click at [846, 350] on div "Cold" at bounding box center [893, 352] width 191 height 21
click at [881, 8] on div "People Add Contacts" at bounding box center [805, 34] width 1080 height 72
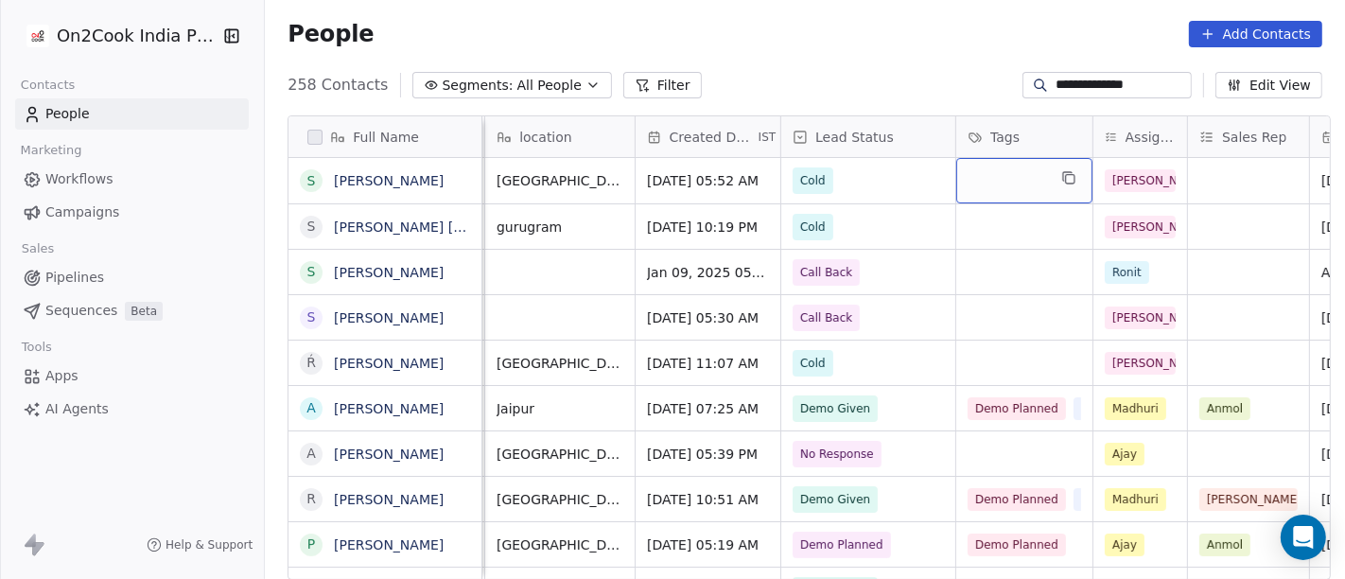
click at [985, 184] on div "grid" at bounding box center [1024, 180] width 136 height 45
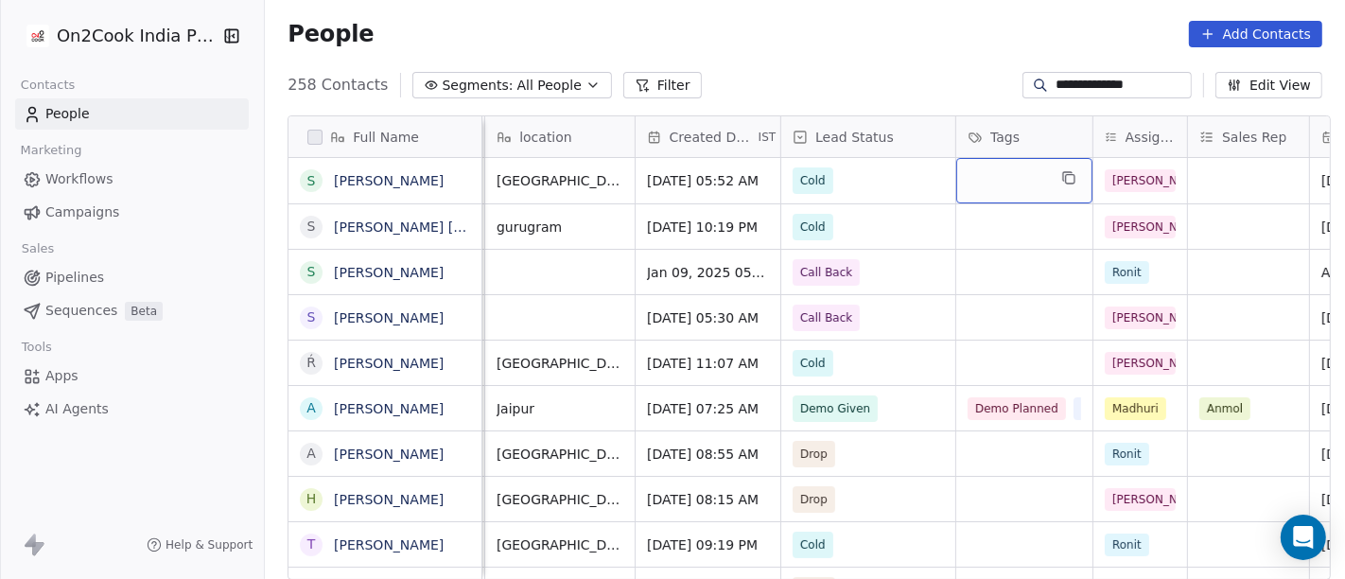
click at [985, 184] on div "grid" at bounding box center [1024, 180] width 136 height 45
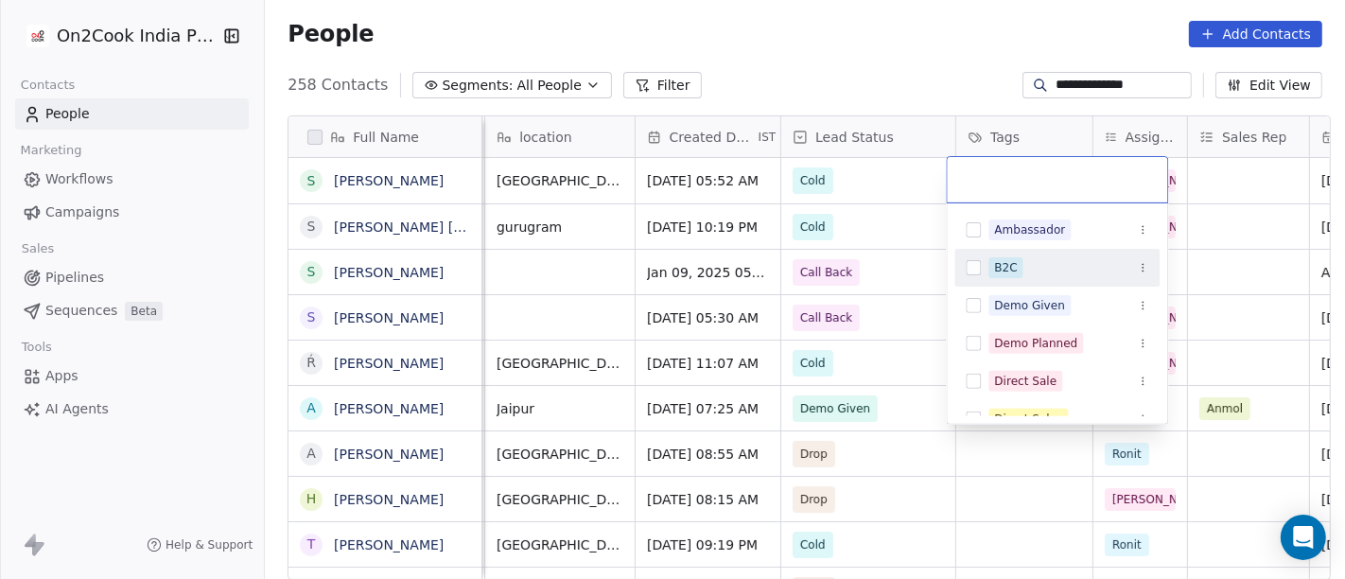
click at [1001, 271] on div "B2C" at bounding box center [1005, 267] width 23 height 17
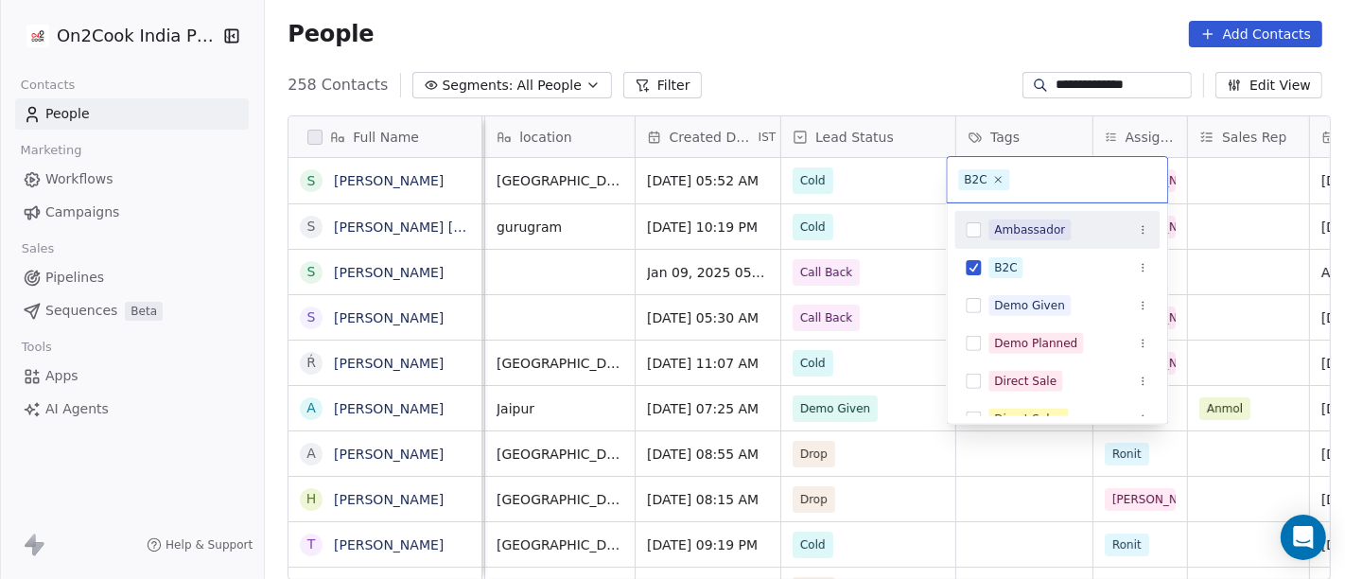
click at [866, 51] on html "**********" at bounding box center [672, 289] width 1345 height 579
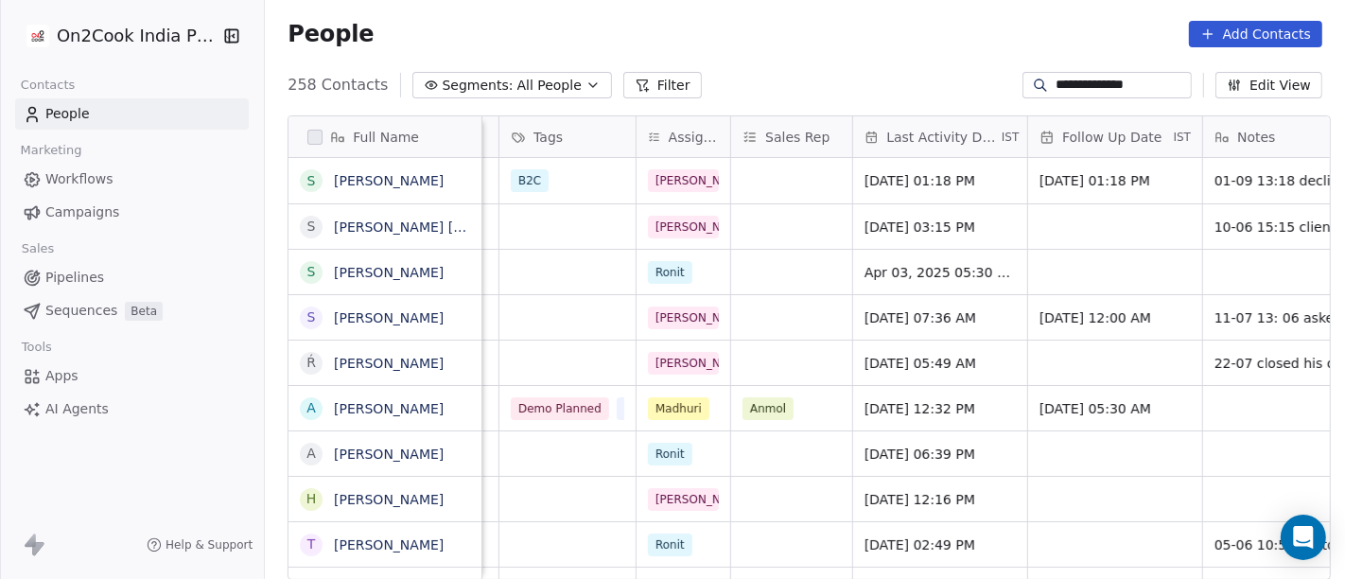
scroll to position [0, 907]
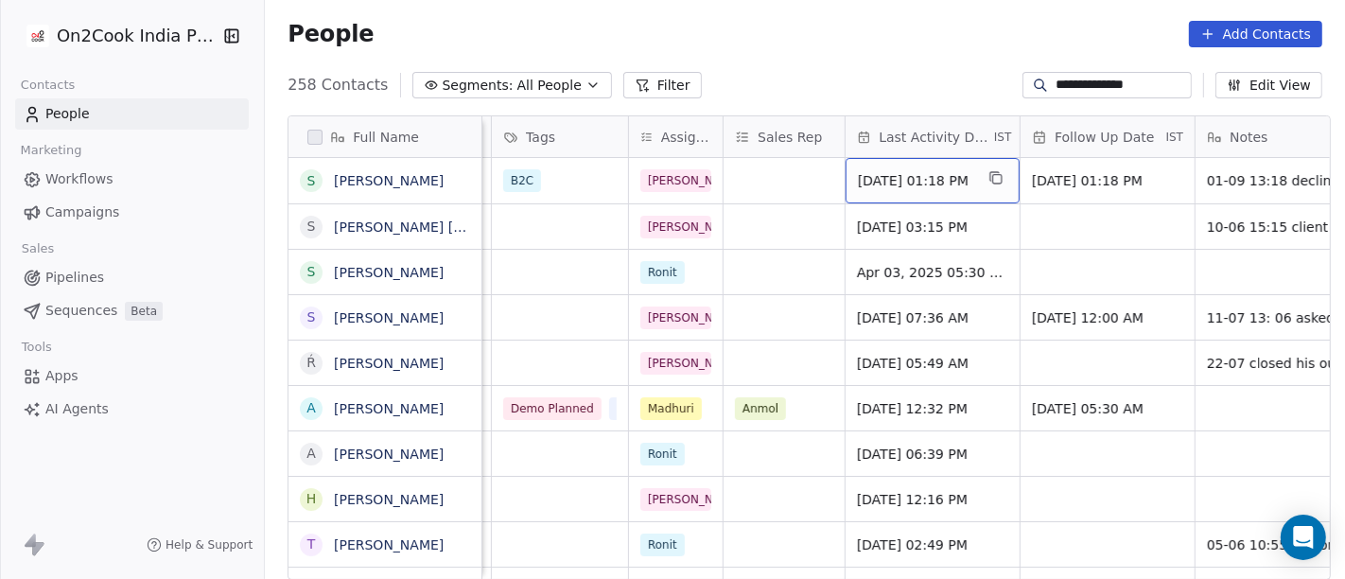
click at [920, 185] on span "Sep 01, 2025 01:18 PM" at bounding box center [915, 180] width 115 height 19
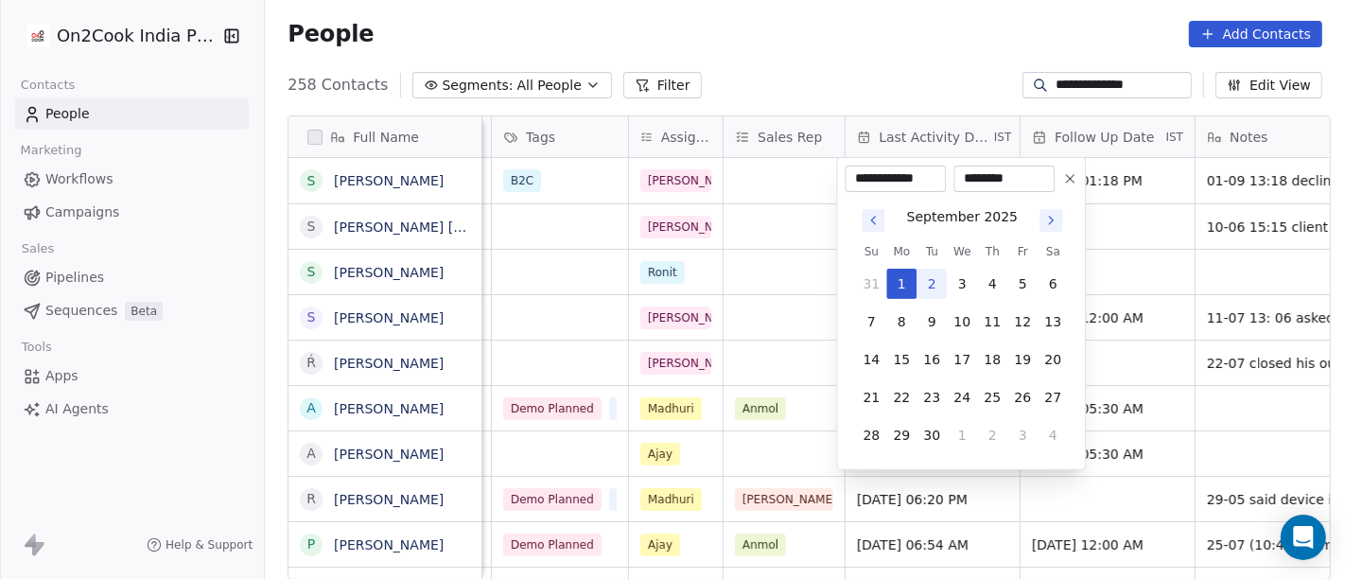
click at [929, 286] on button "2" at bounding box center [932, 284] width 30 height 30
type input "**********"
click at [837, 61] on html "**********" at bounding box center [672, 289] width 1345 height 579
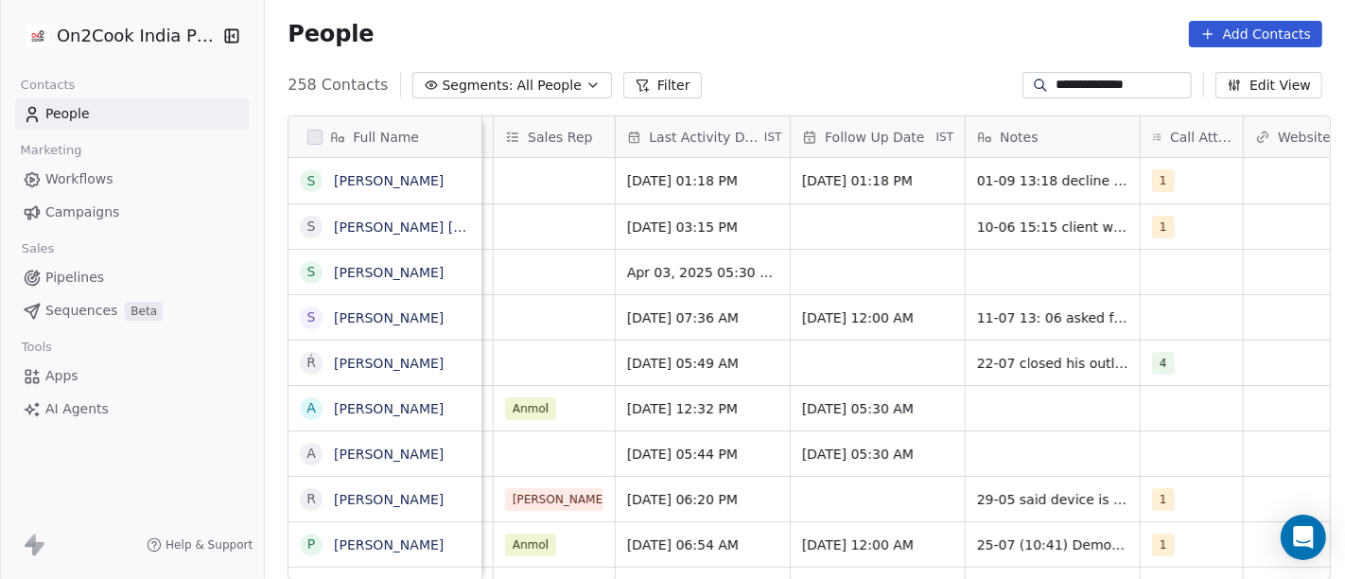
scroll to position [0, 1138]
click at [873, 177] on span "08/09/2025 01:18 PM" at bounding box center [859, 180] width 115 height 19
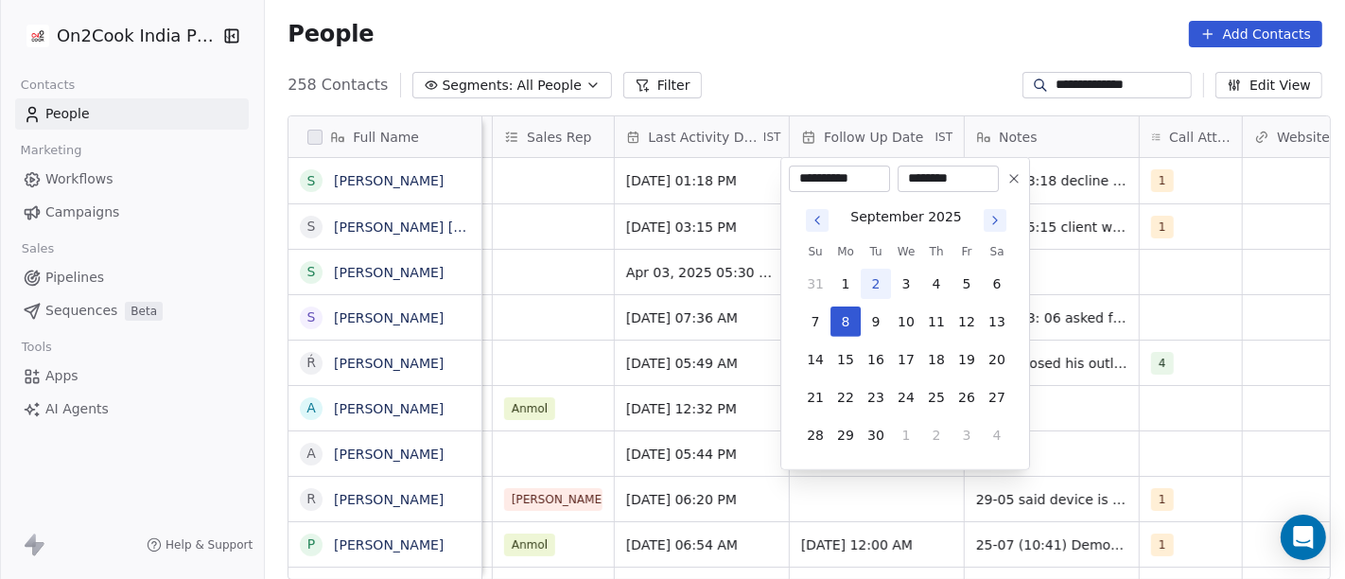
click at [1010, 180] on icon at bounding box center [1014, 178] width 15 height 15
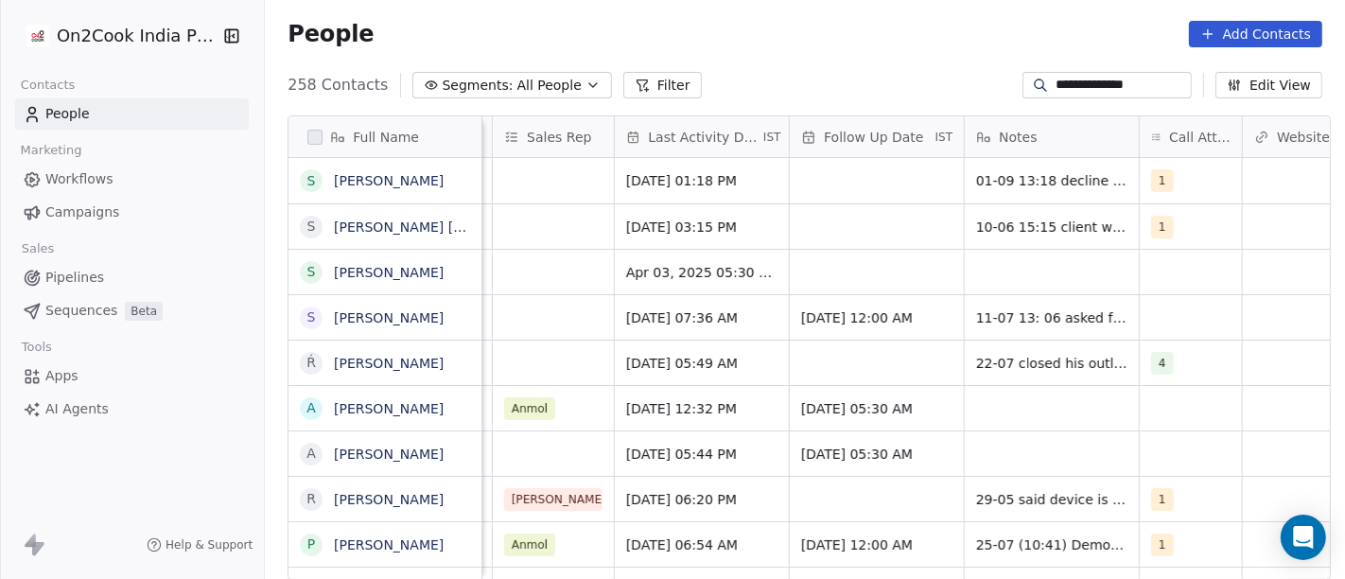
click at [786, 45] on div "People Add Contacts" at bounding box center [805, 34] width 1035 height 26
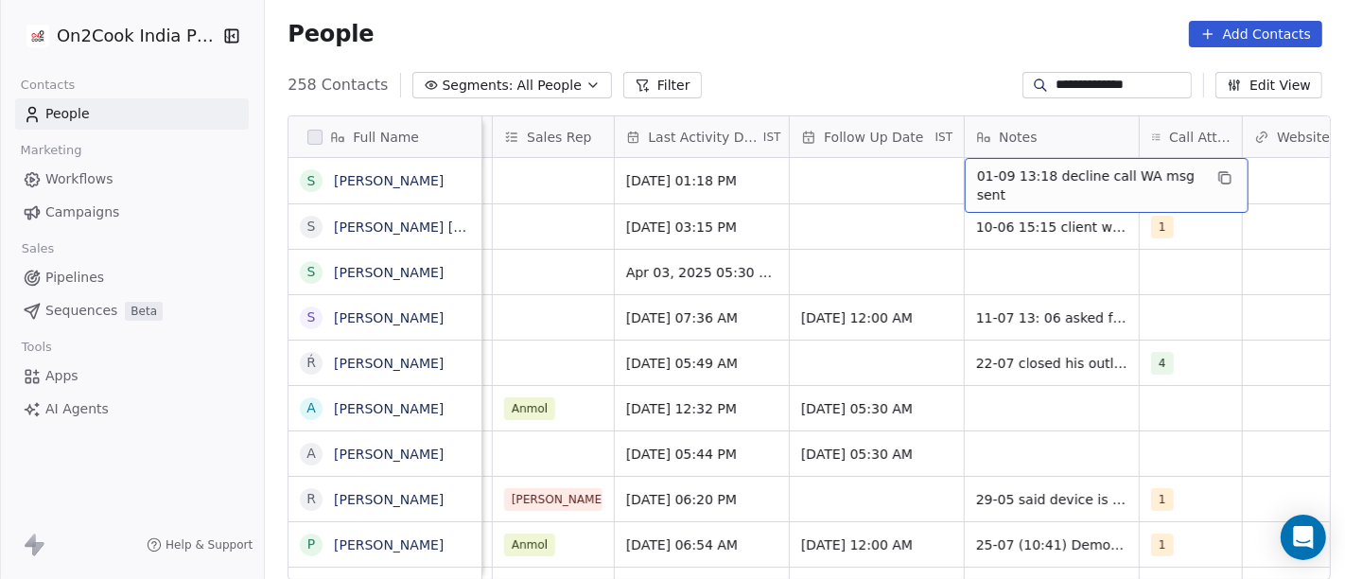
click at [989, 169] on span "01-09 13:18 decline call WA msg sent" at bounding box center [1089, 185] width 225 height 38
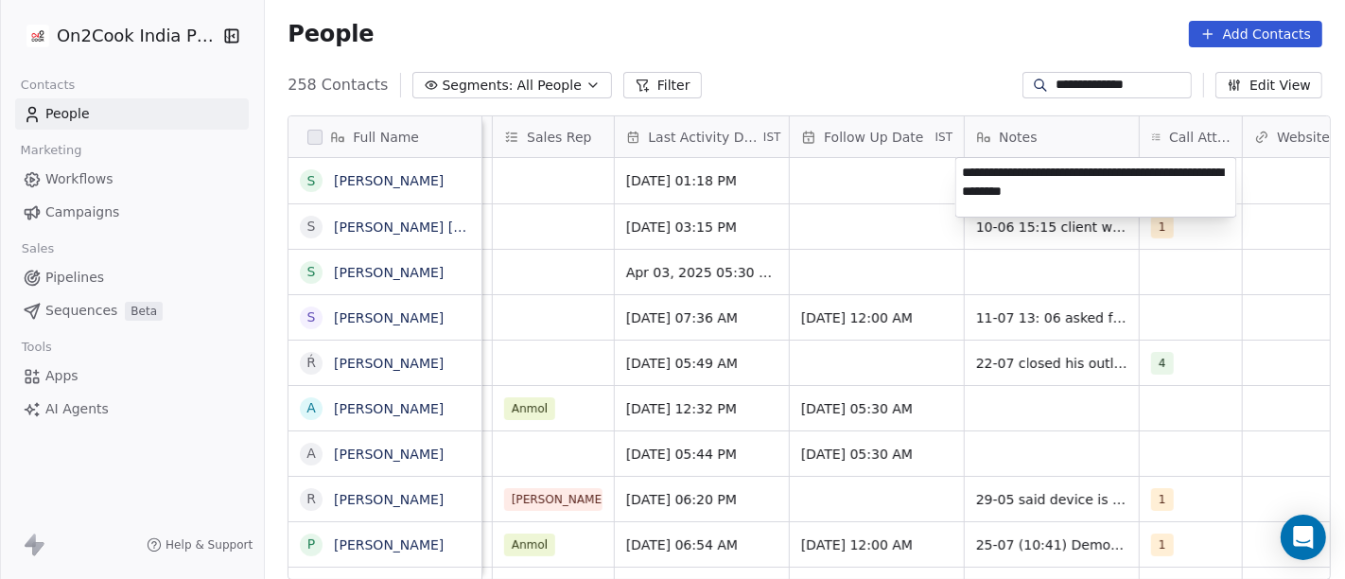
type textarea "**********"
click at [837, 189] on html "**********" at bounding box center [672, 289] width 1345 height 579
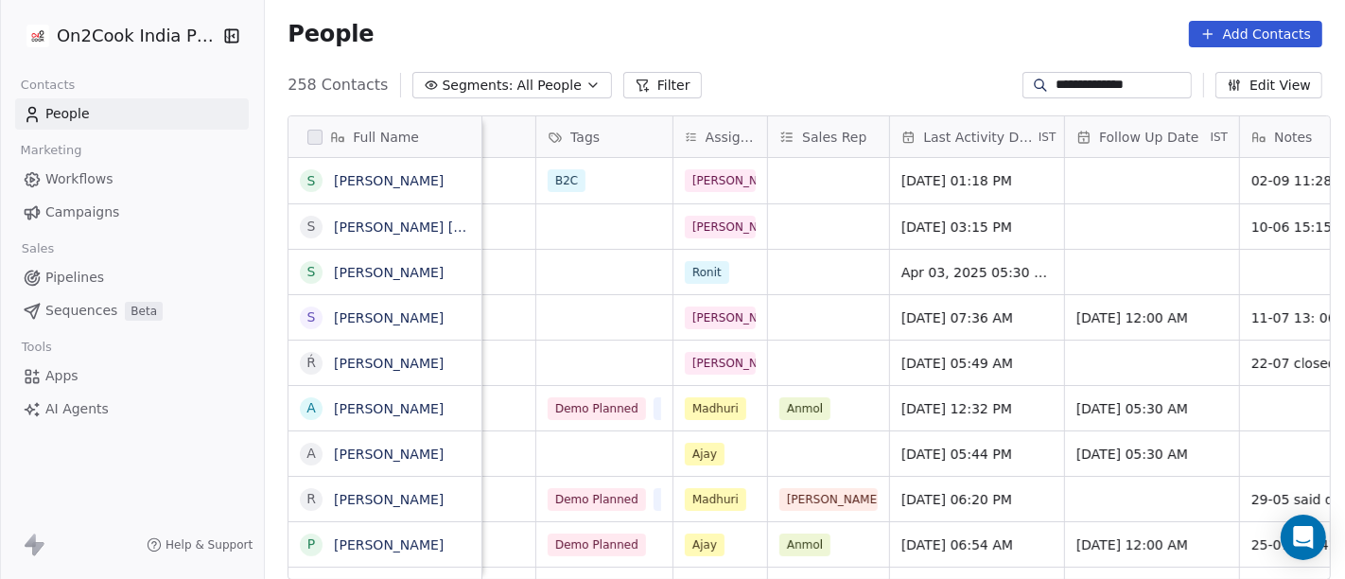
scroll to position [0, 529]
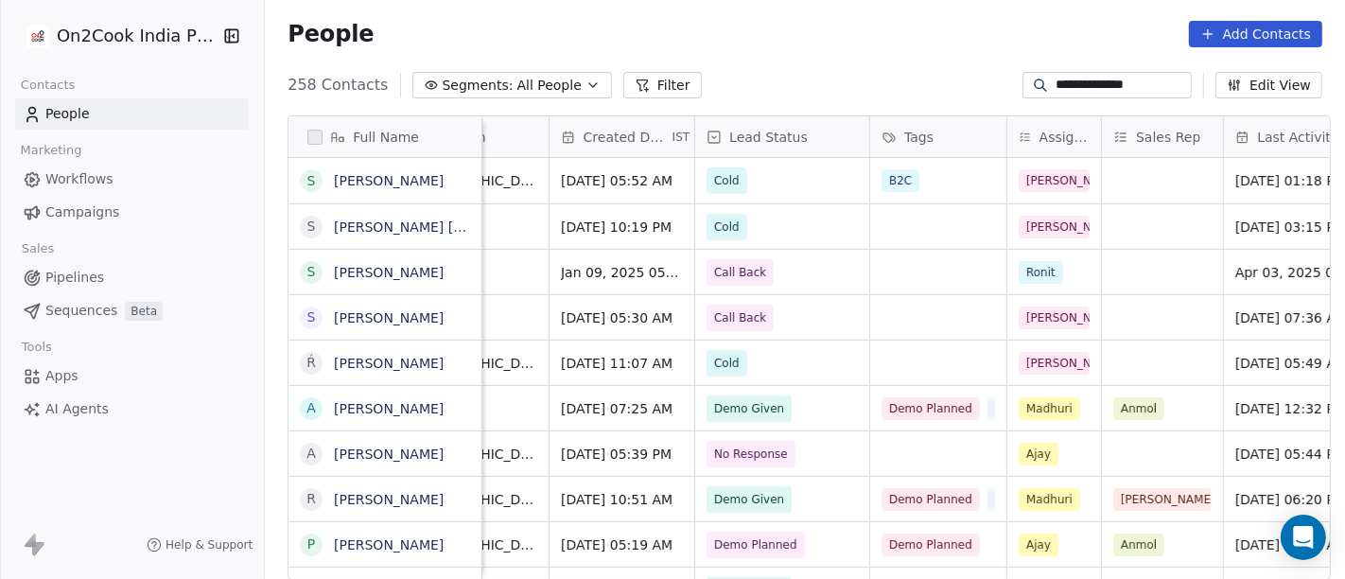
click at [1105, 79] on input "**********" at bounding box center [1122, 85] width 132 height 19
paste input "**"
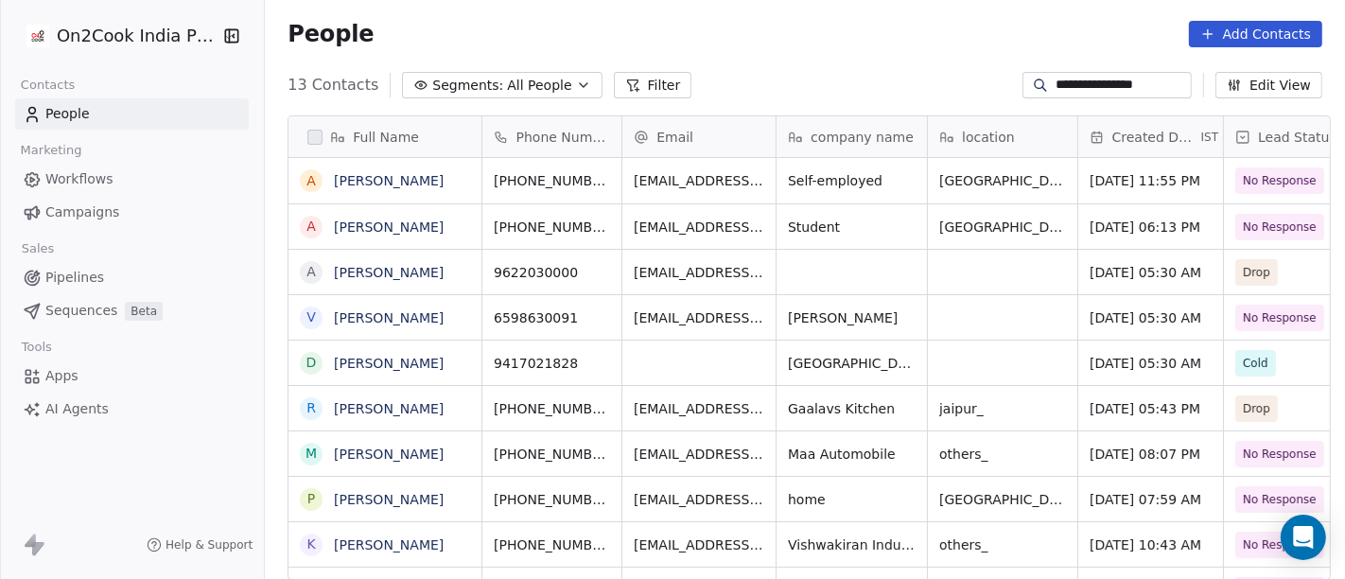
scroll to position [494, 1073]
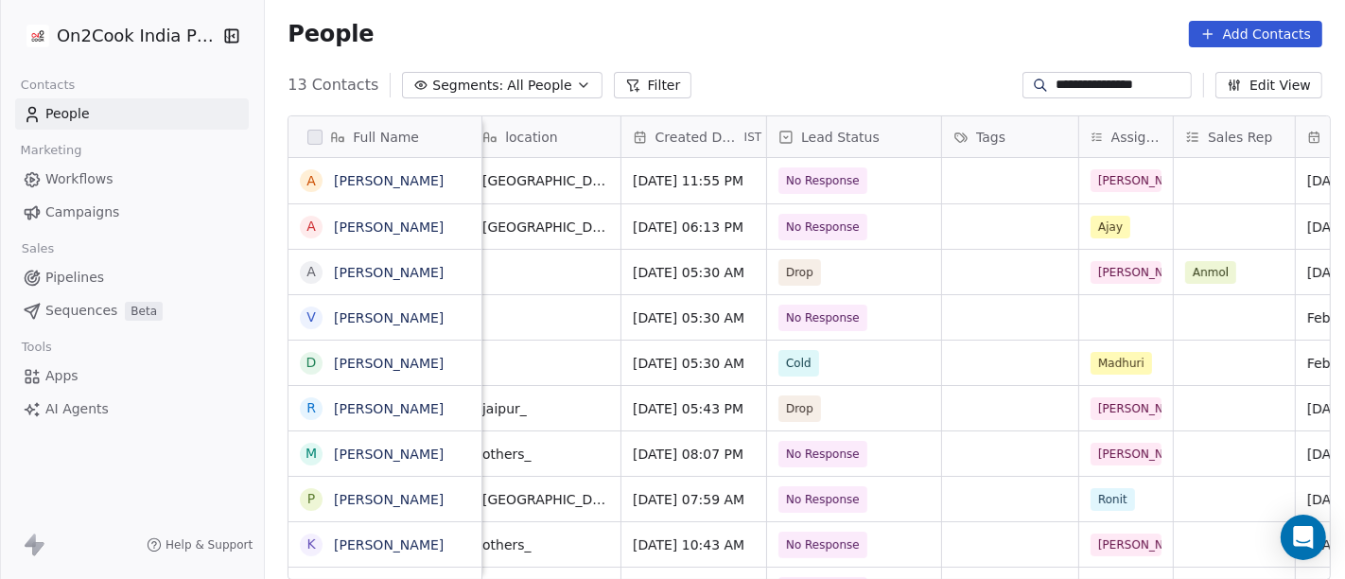
type input "**********"
click at [887, 176] on span "No Response" at bounding box center [838, 180] width 115 height 26
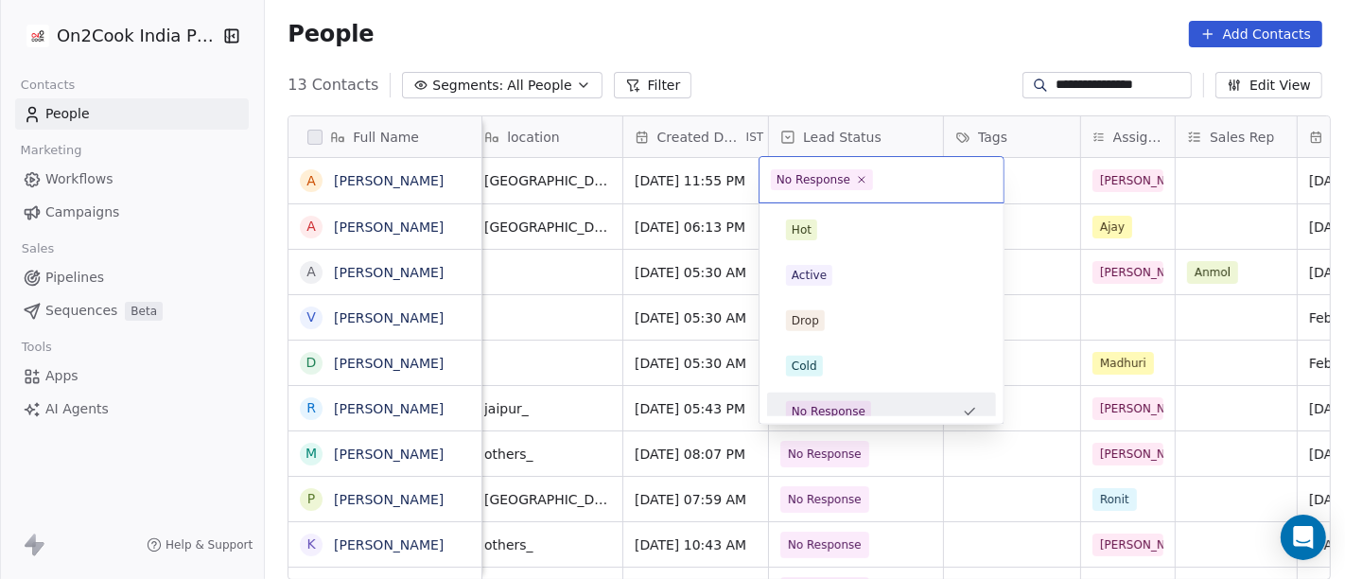
scroll to position [13, 0]
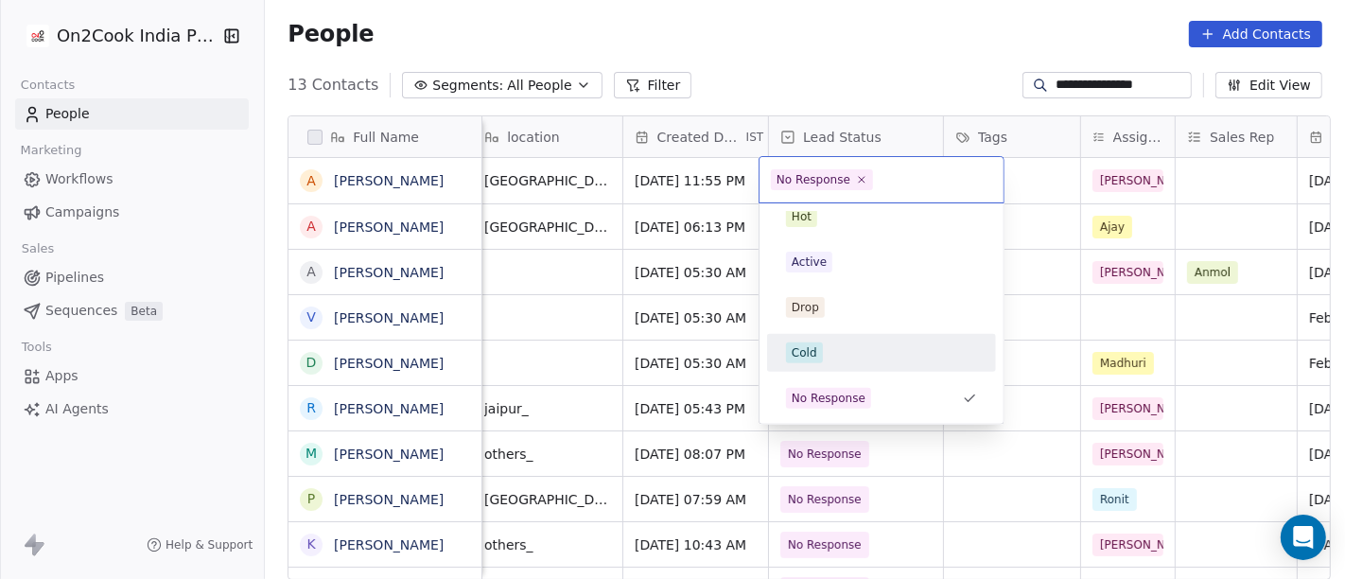
drag, startPoint x: 846, startPoint y: 341, endPoint x: 870, endPoint y: 102, distance: 240.6
click at [846, 342] on div "Cold" at bounding box center [881, 352] width 191 height 21
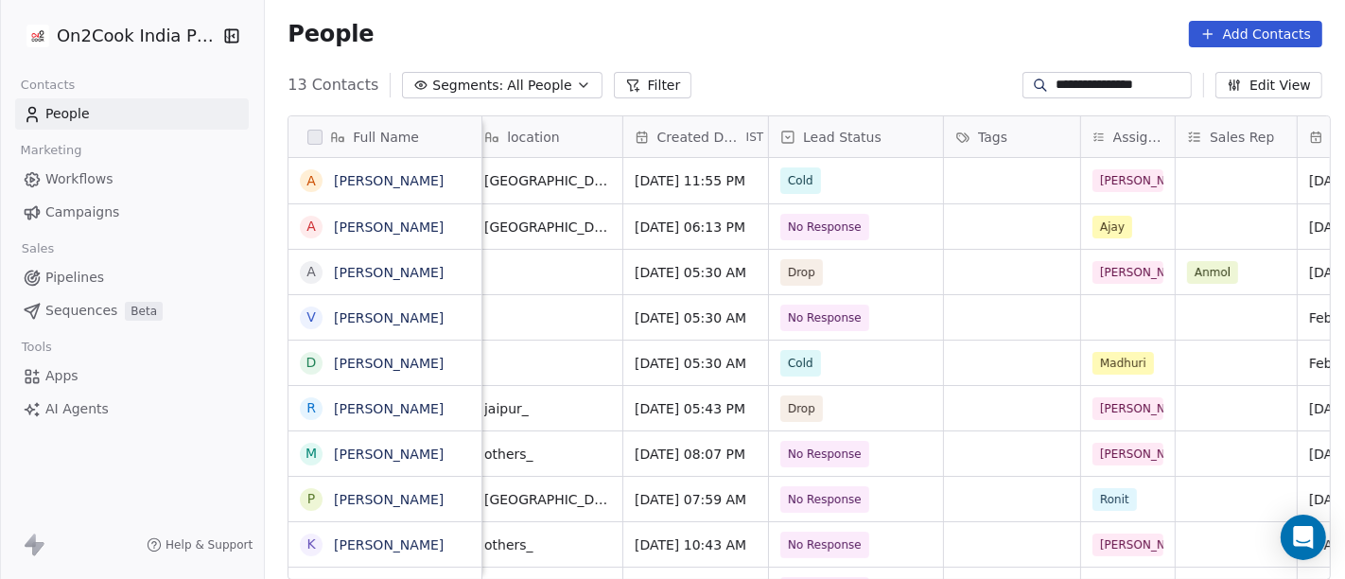
click at [866, 70] on div "**********" at bounding box center [805, 85] width 1080 height 30
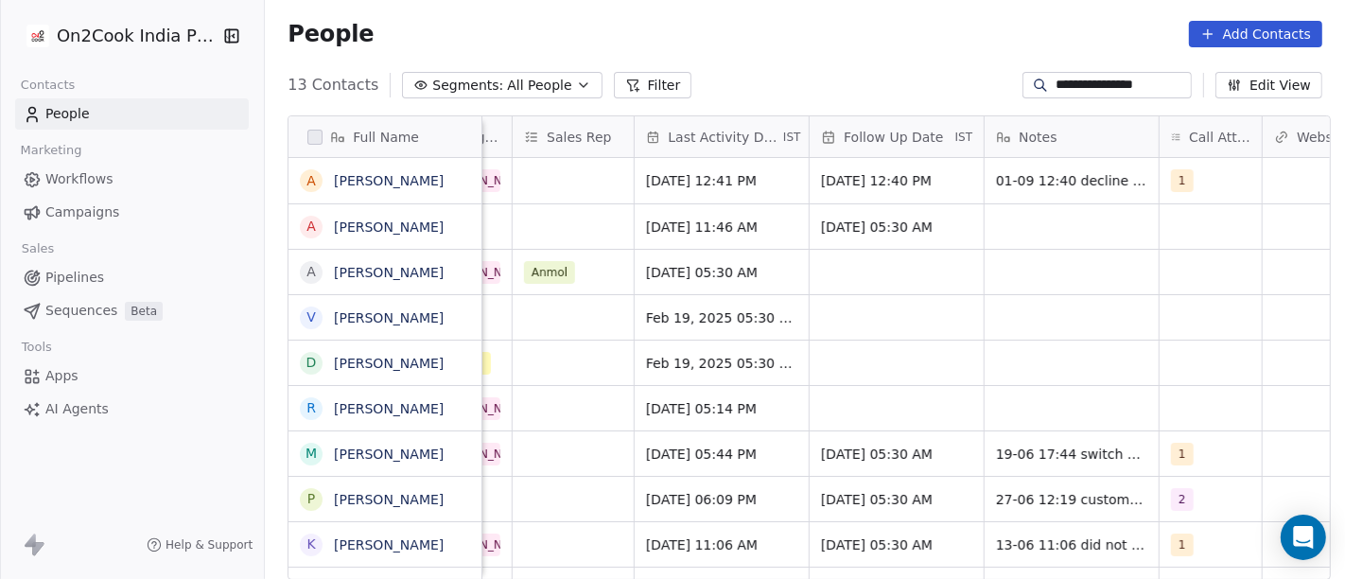
scroll to position [0, 1117]
click at [695, 191] on div "[DATE] 12:41 PM" at bounding box center [723, 180] width 174 height 45
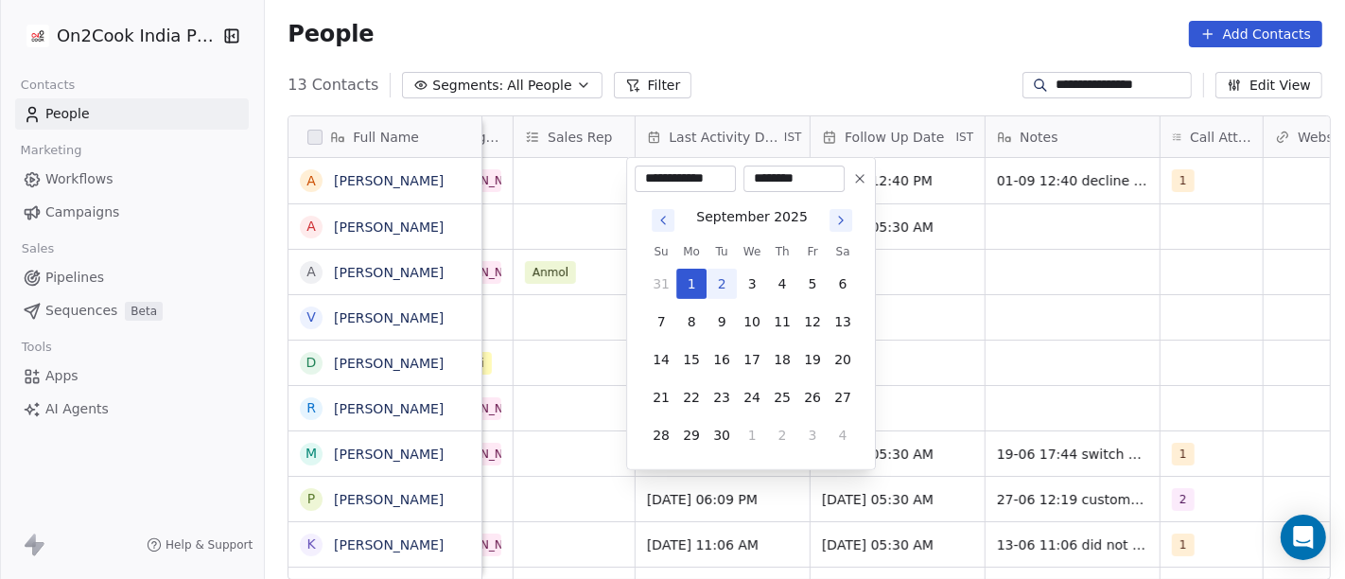
click at [863, 52] on html "**********" at bounding box center [672, 289] width 1345 height 579
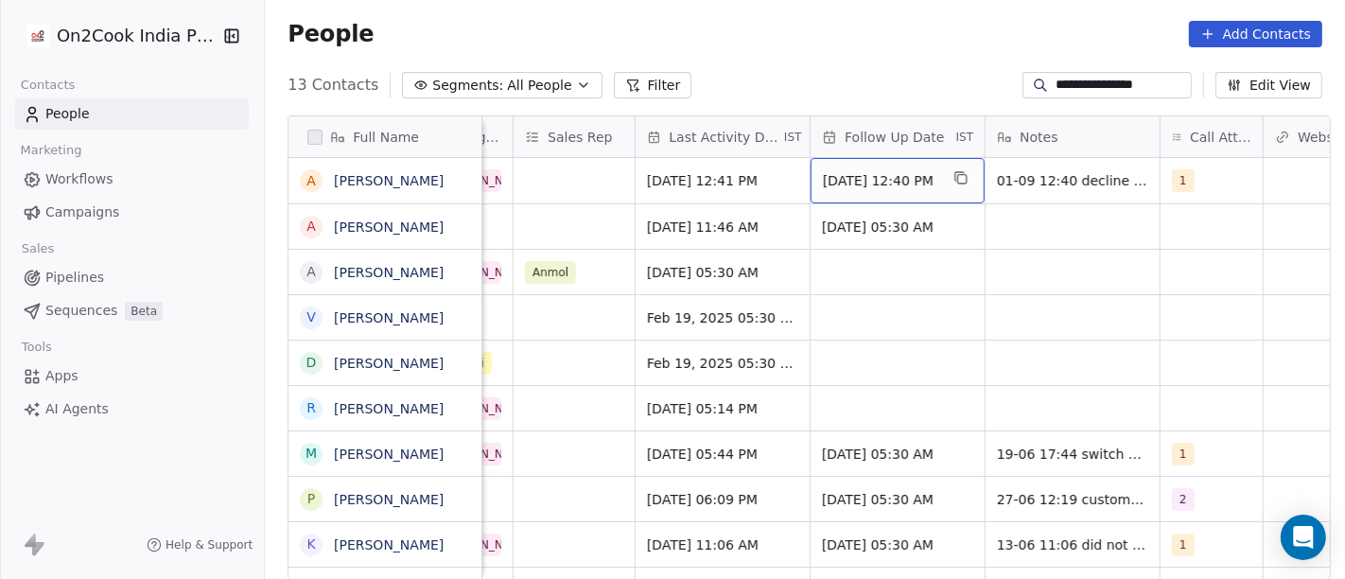
click at [882, 165] on div "08/09/2025 12:40 PM" at bounding box center [898, 180] width 174 height 45
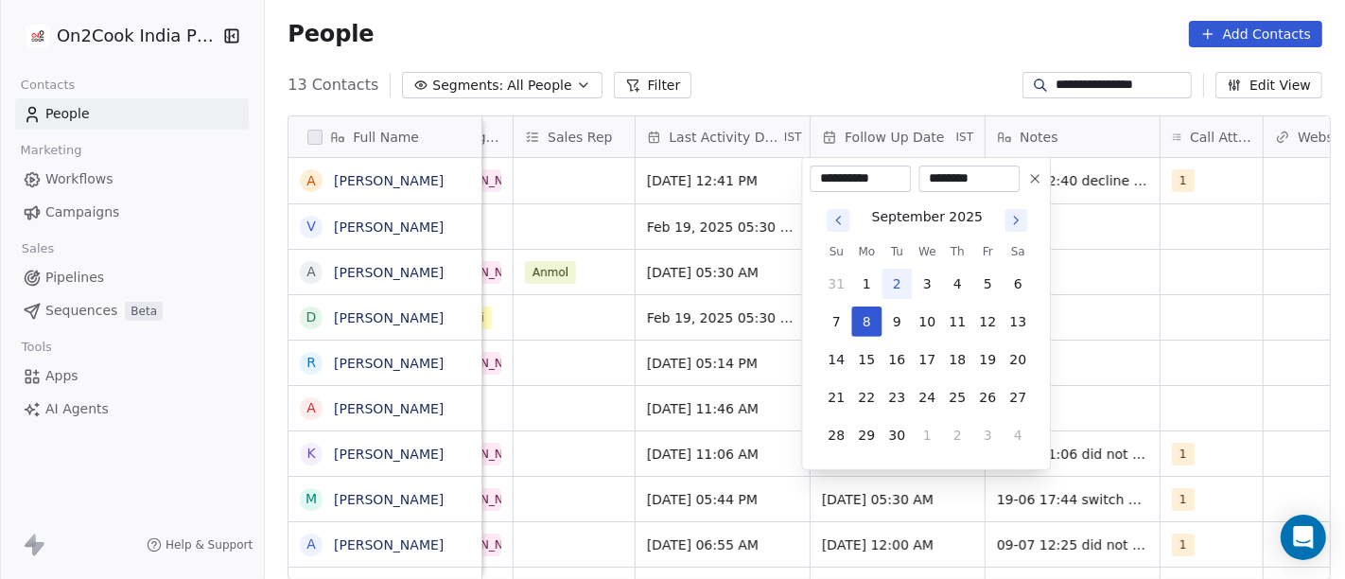
click at [1036, 175] on icon at bounding box center [1034, 178] width 15 height 15
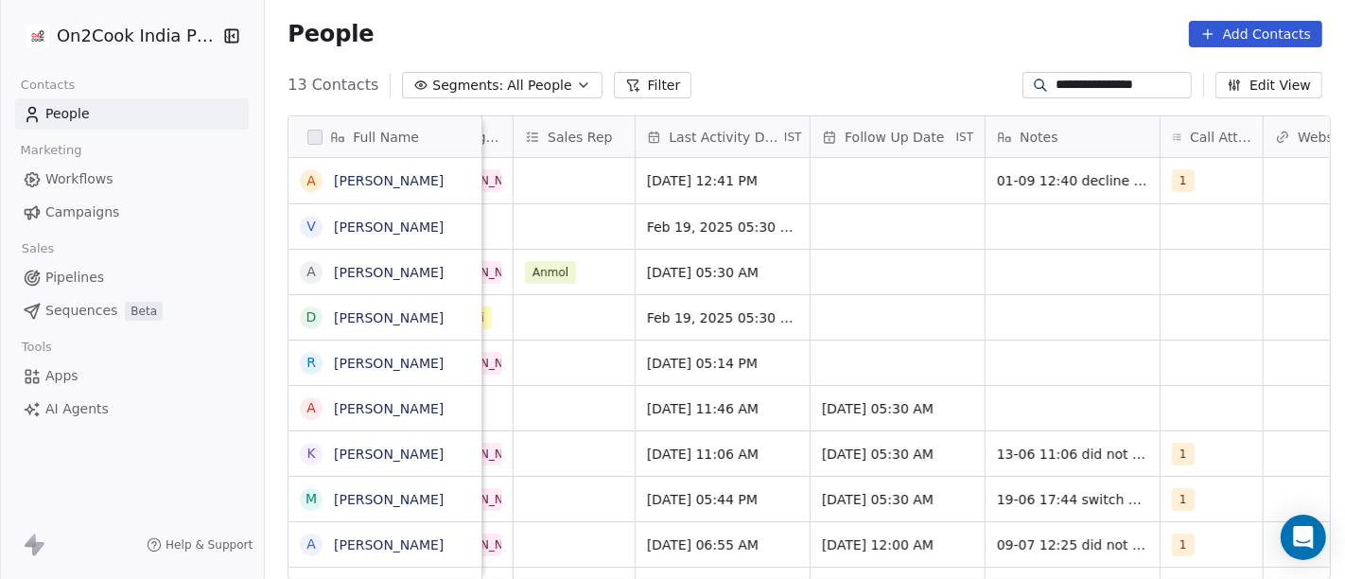
click at [895, 73] on div "**********" at bounding box center [805, 85] width 1080 height 30
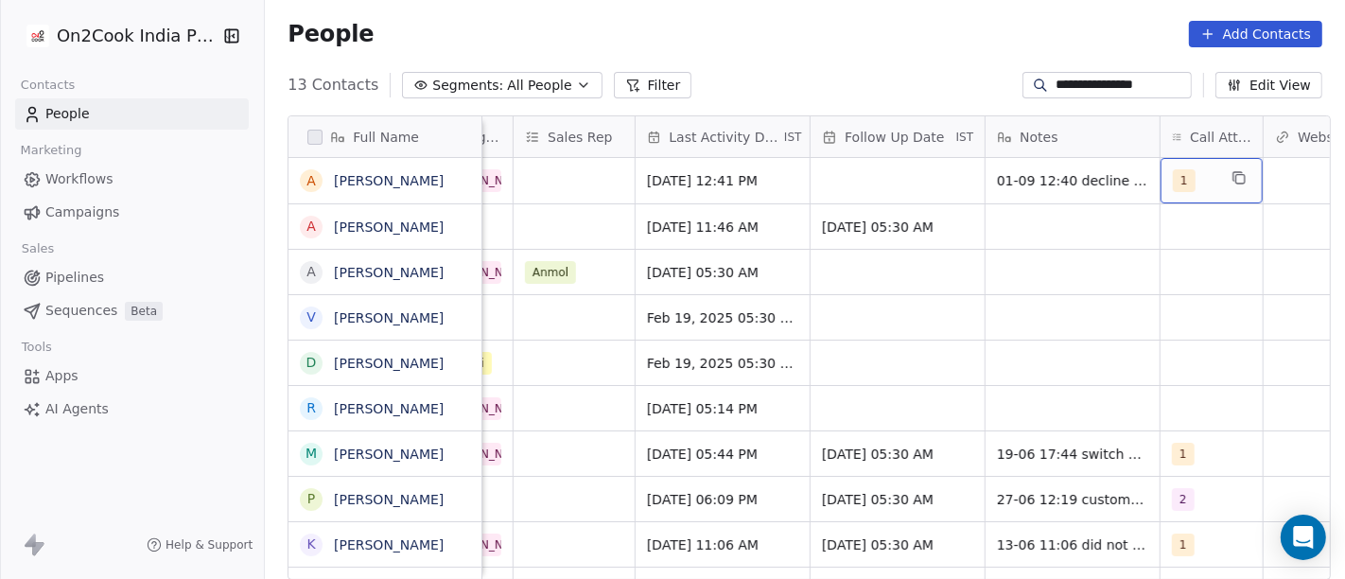
click at [1176, 186] on span "1" at bounding box center [1184, 180] width 23 height 23
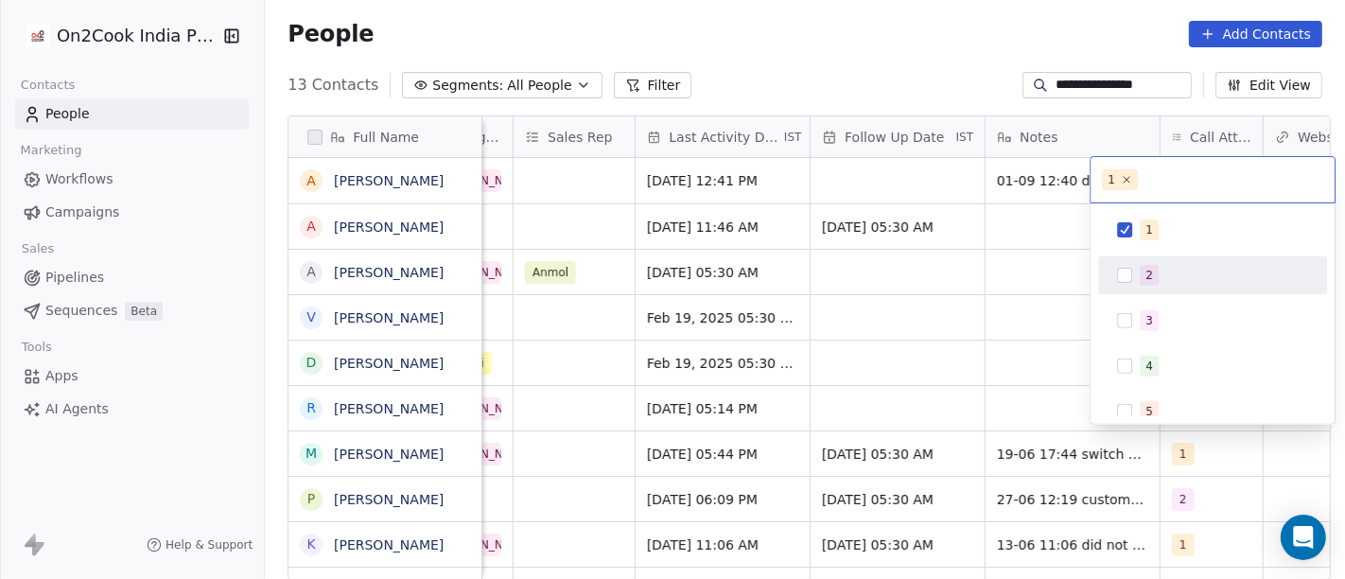
click at [1147, 267] on div "2" at bounding box center [1150, 275] width 8 height 17
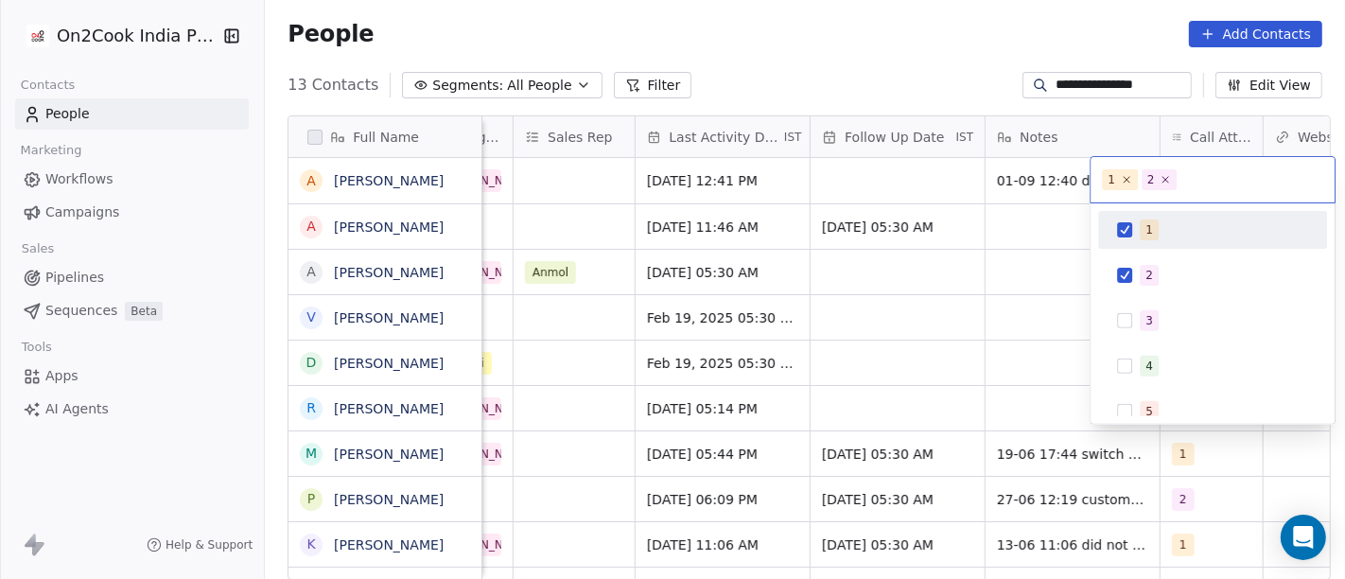
click at [1135, 231] on div "1" at bounding box center [1213, 230] width 214 height 30
click at [997, 93] on html "**********" at bounding box center [672, 289] width 1345 height 579
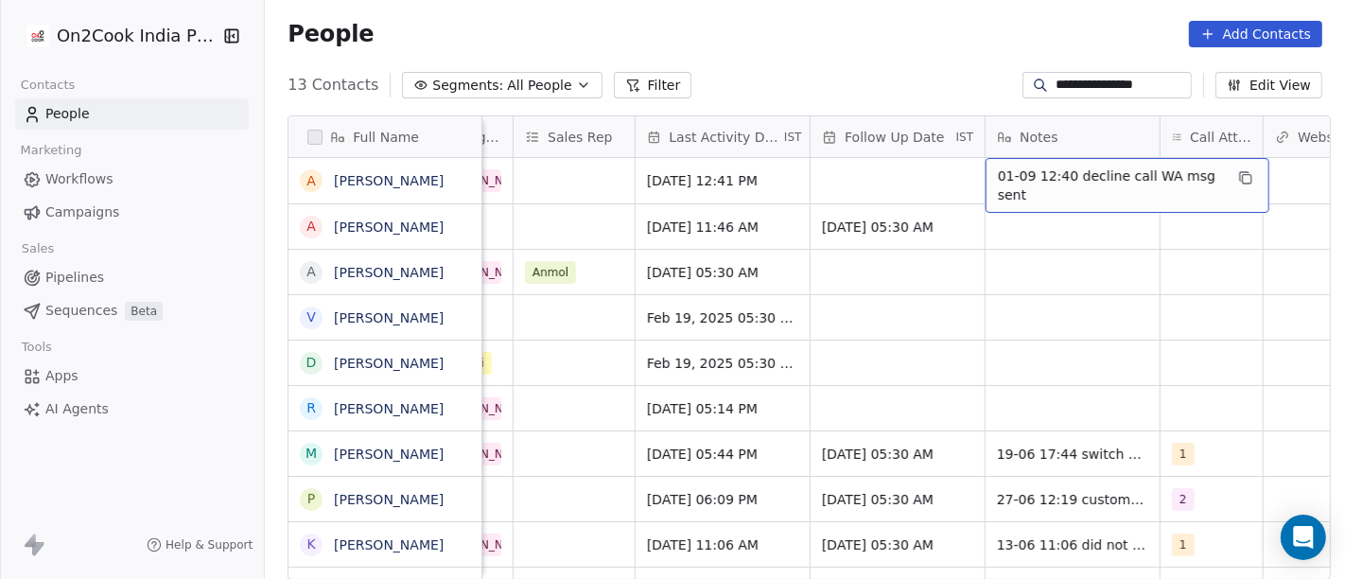
click at [1026, 188] on span "01-09 12:40 decline call WA msg sent" at bounding box center [1110, 185] width 225 height 38
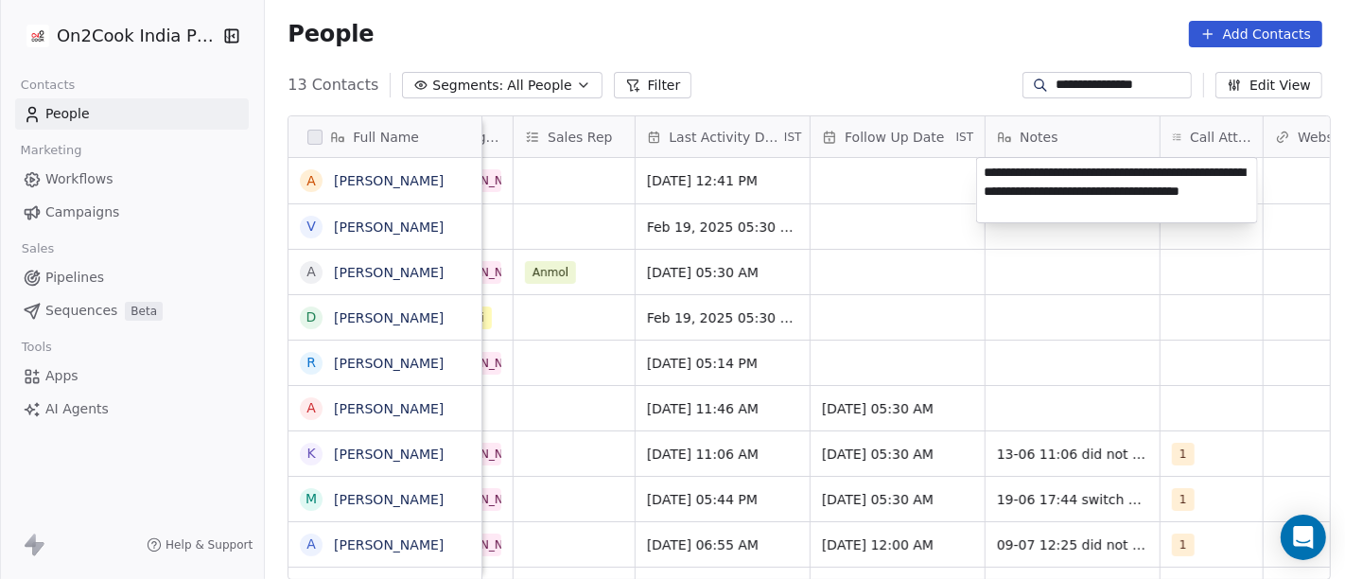
type textarea "**********"
click at [1073, 294] on html "**********" at bounding box center [672, 289] width 1345 height 579
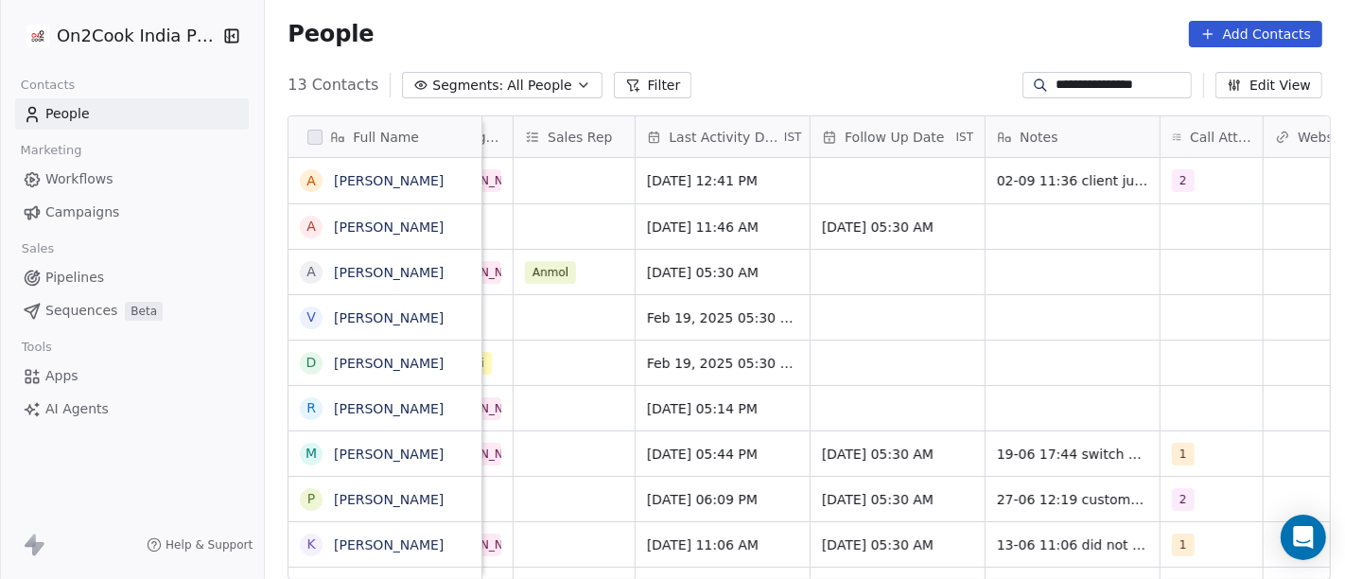
click at [1083, 82] on input "**********" at bounding box center [1122, 85] width 132 height 19
paste input
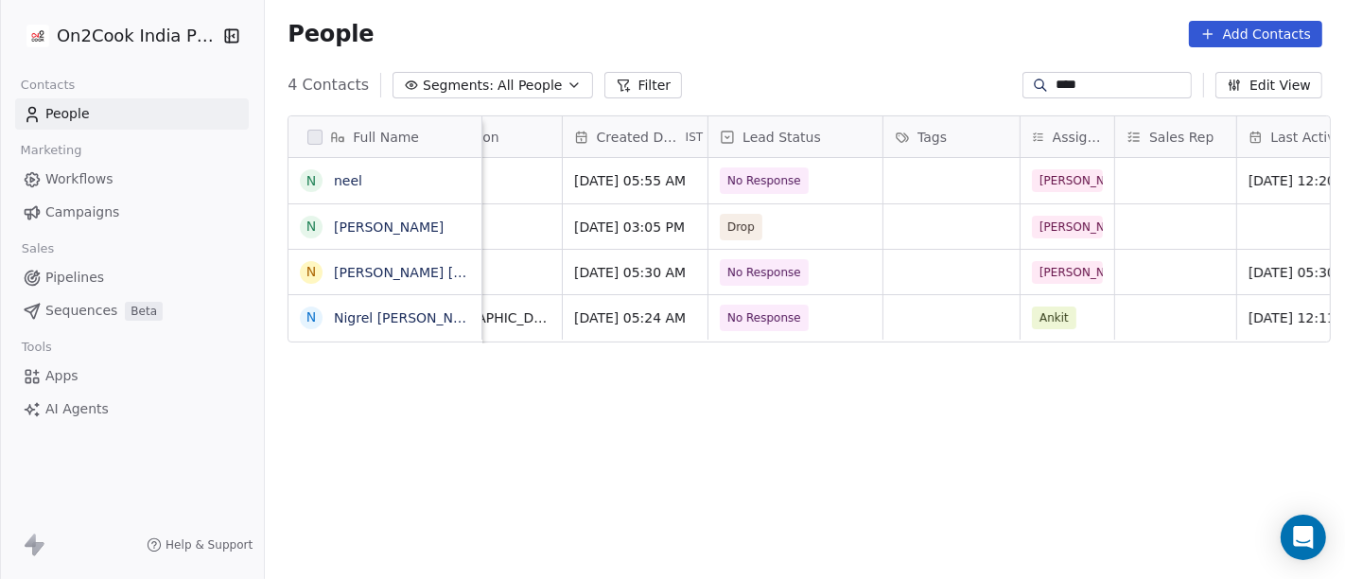
scroll to position [0, 531]
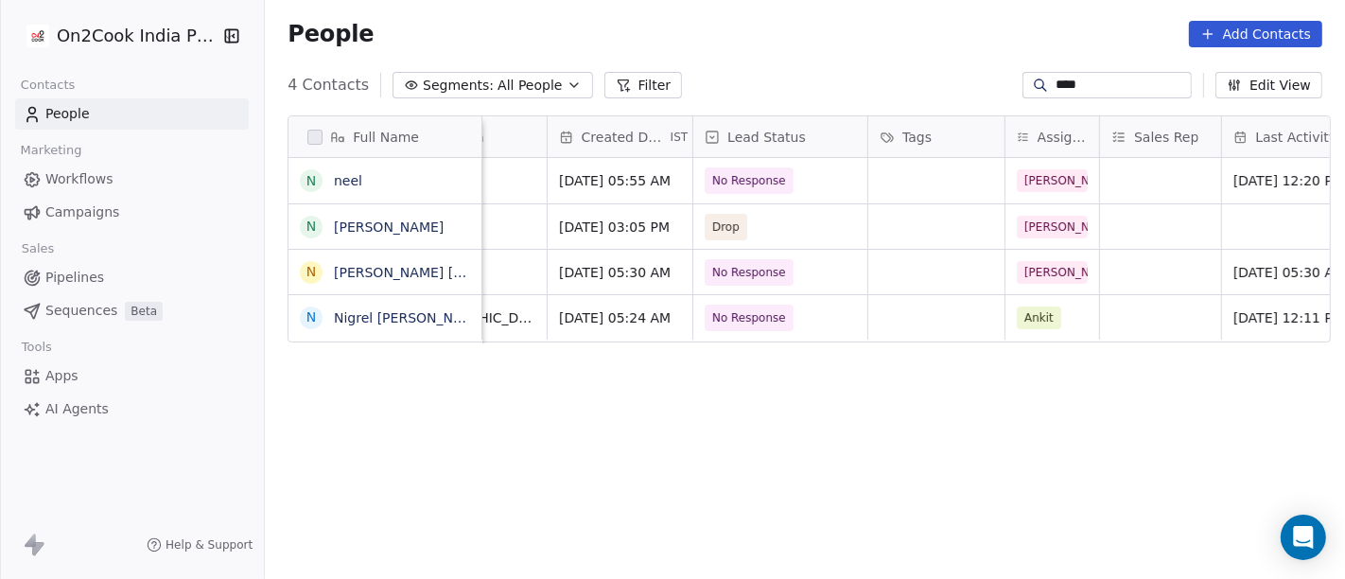
type input "****"
click at [753, 178] on span "No Response" at bounding box center [750, 180] width 74 height 19
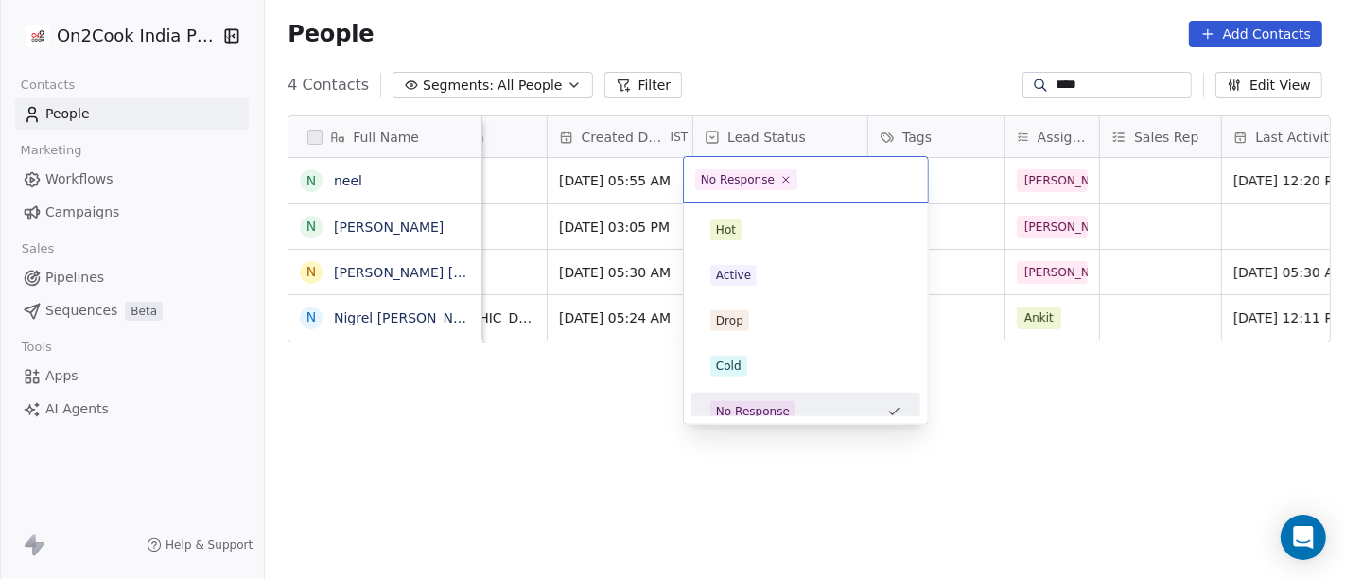
scroll to position [13, 0]
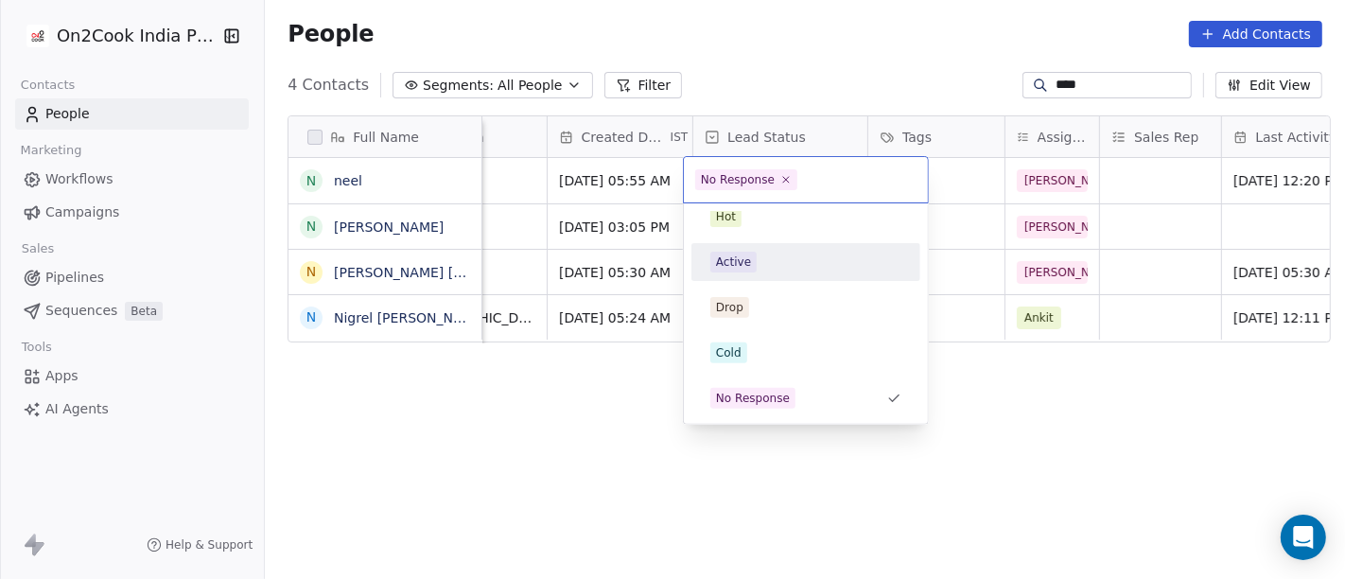
click at [744, 257] on div "Active" at bounding box center [733, 262] width 35 height 17
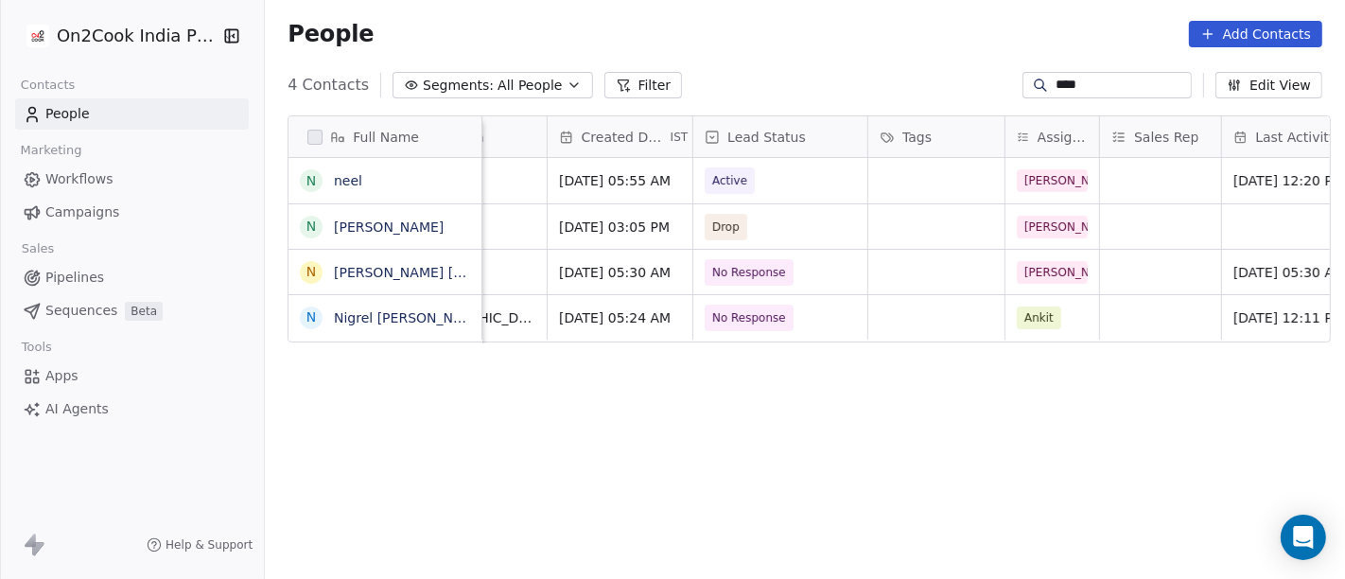
click at [872, 58] on div "People Add Contacts" at bounding box center [805, 34] width 1080 height 72
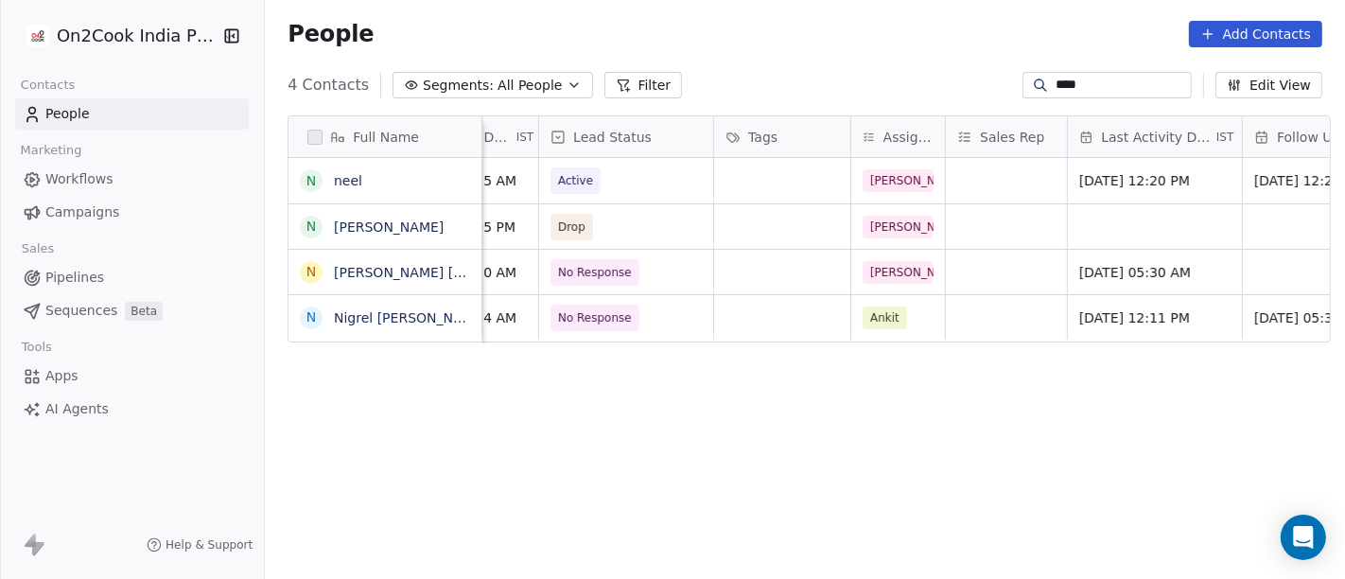
scroll to position [0, 968]
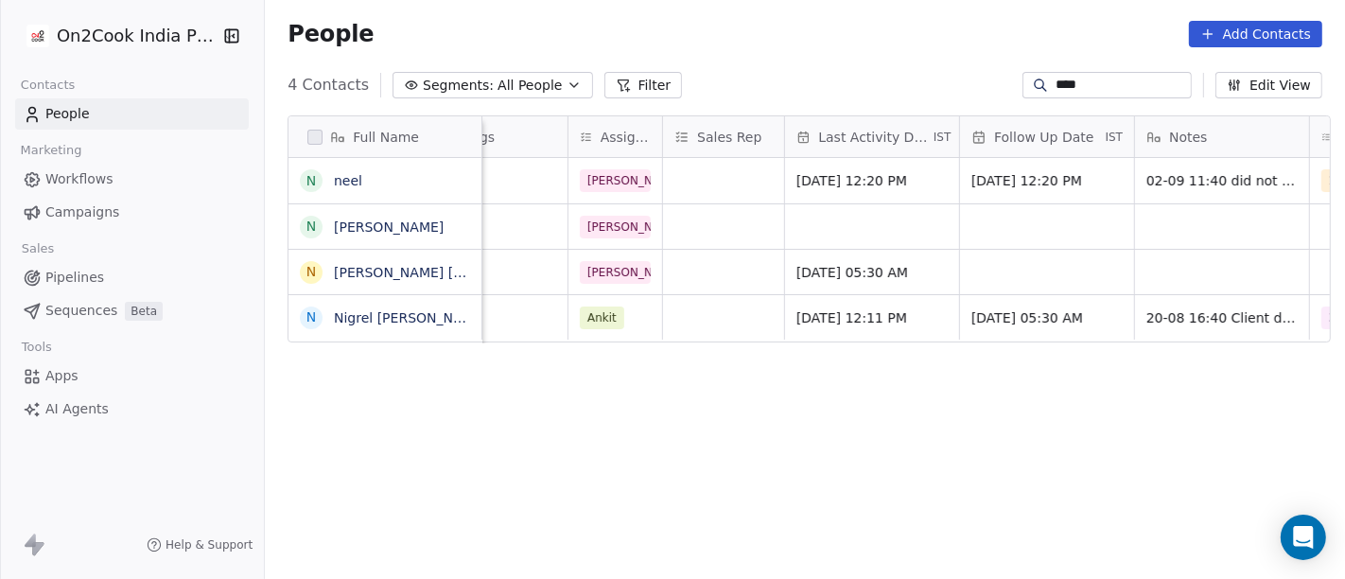
click at [913, 72] on div "4 Contacts Segments: All People Filter **** Edit View" at bounding box center [805, 85] width 1080 height 30
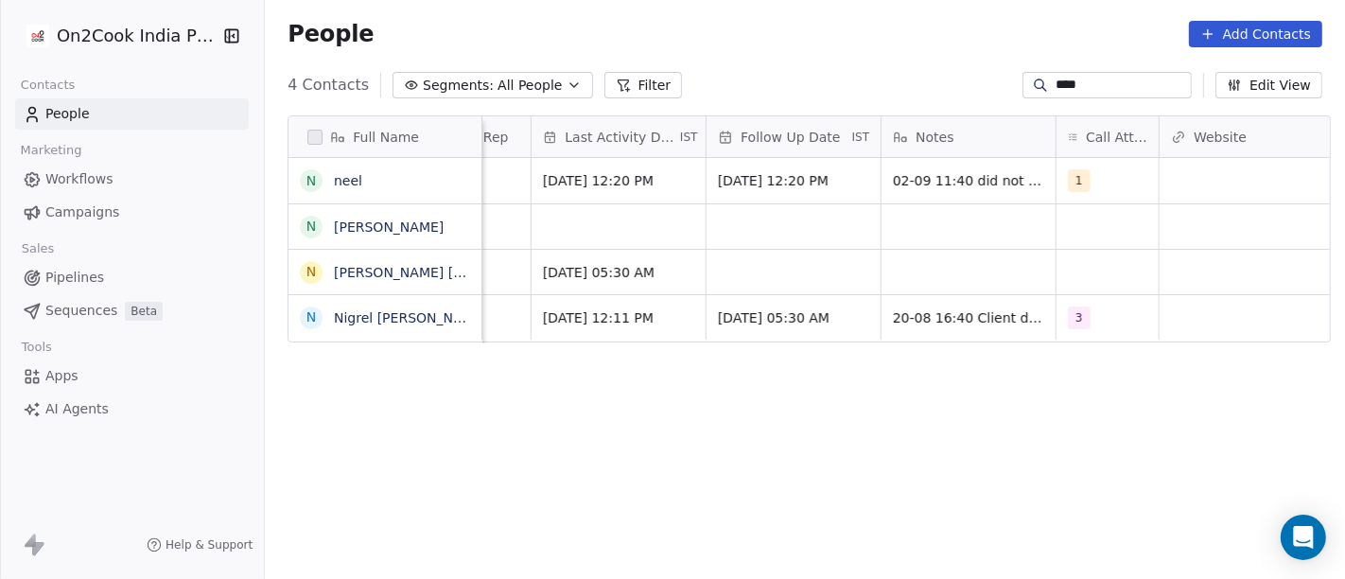
scroll to position [0, 1222]
click at [1068, 169] on span "1" at bounding box center [1079, 180] width 23 height 23
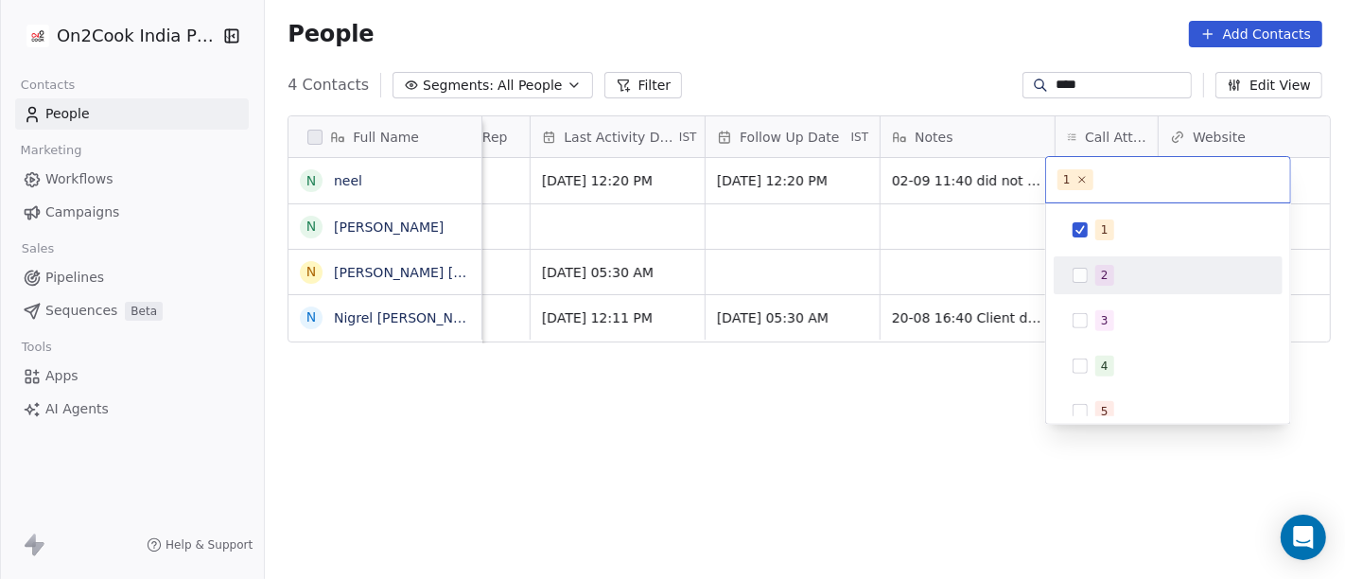
click at [1080, 260] on div "2" at bounding box center [1168, 275] width 214 height 30
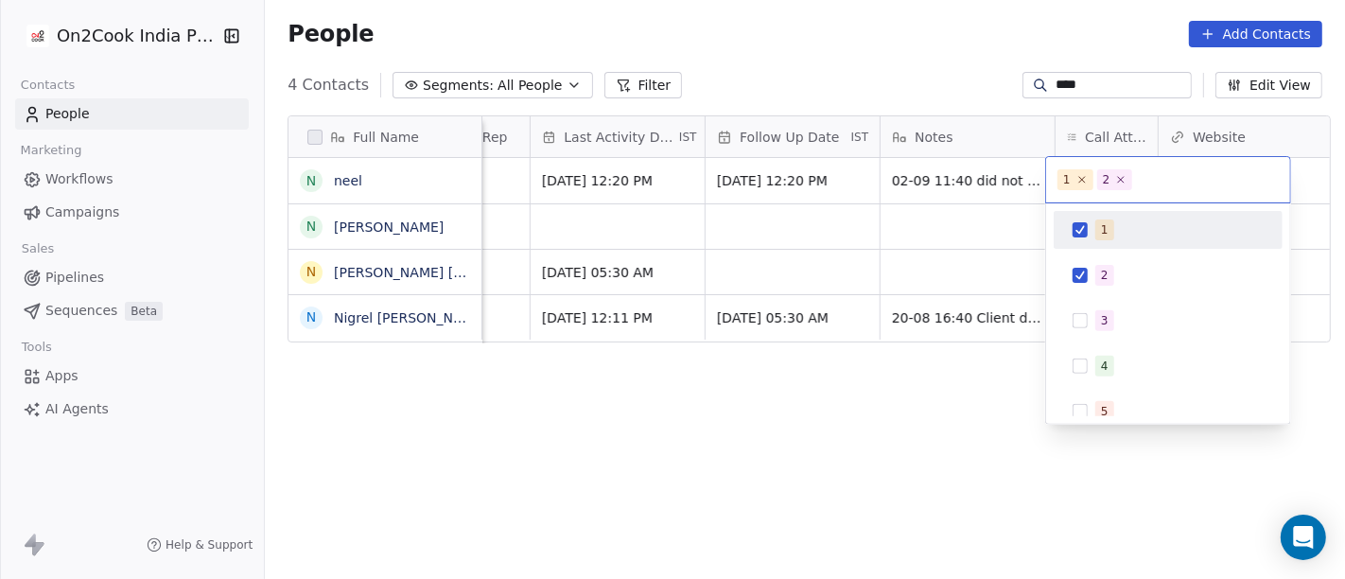
click at [1093, 222] on div "1" at bounding box center [1168, 230] width 214 height 30
click at [989, 96] on html "On2Cook India Pvt. Ltd. Contacts People Marketing Workflows Campaigns Sales Pip…" at bounding box center [672, 289] width 1345 height 579
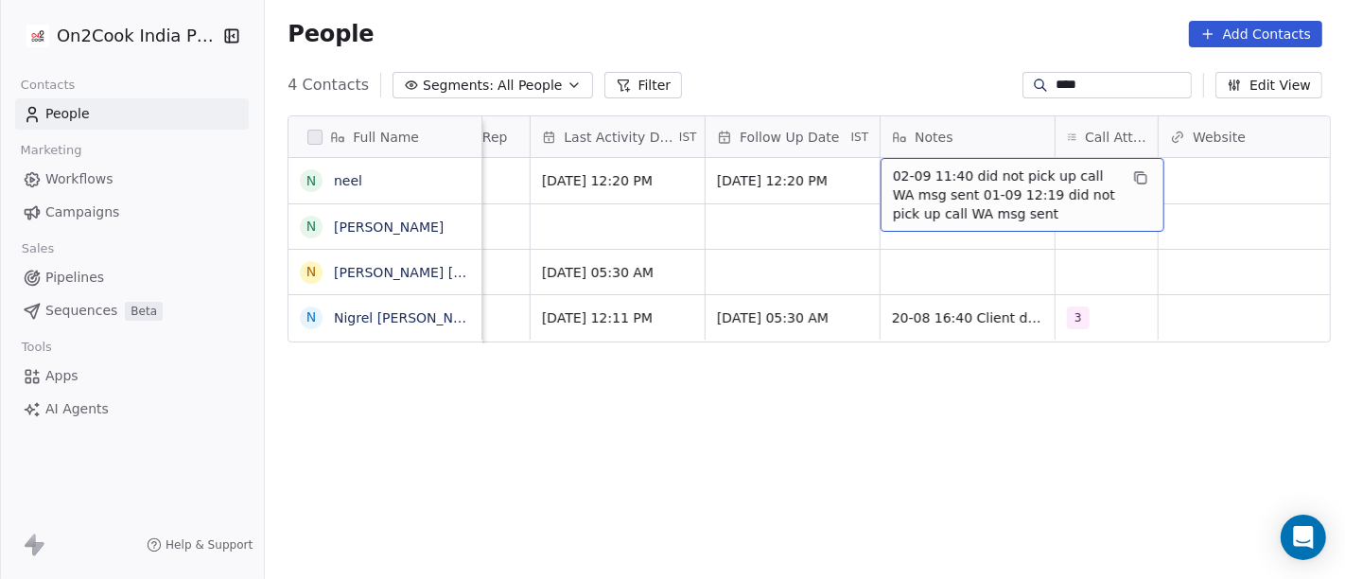
click at [970, 196] on span "02-09 11:40 did not pick up call WA msg sent 01-09 12:19 did not pick up call W…" at bounding box center [1005, 194] width 225 height 57
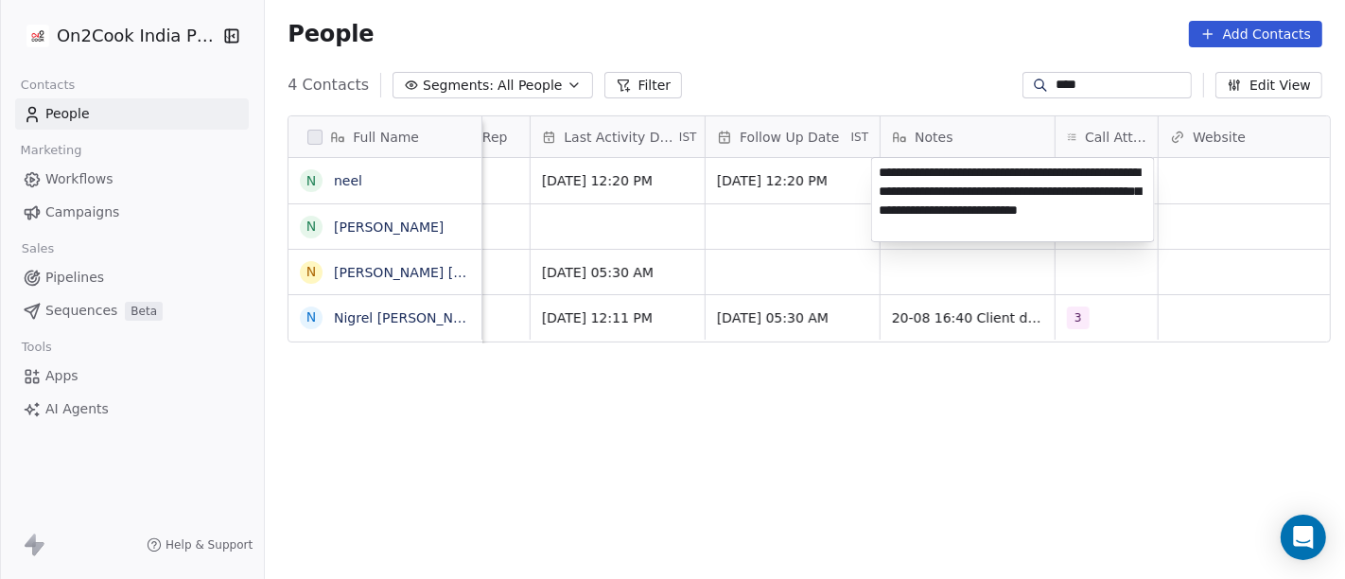
type textarea "**********"
click at [1041, 493] on html "On2Cook India Pvt. Ltd. Contacts People Marketing Workflows Campaigns Sales Pip…" at bounding box center [672, 289] width 1345 height 579
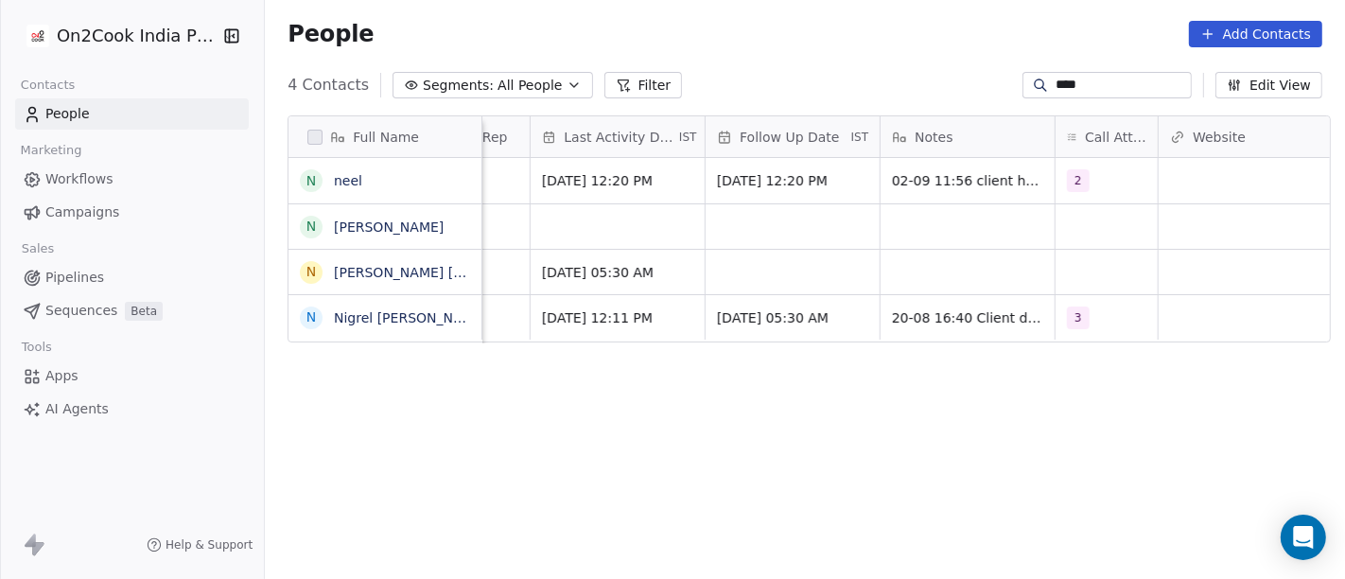
click at [1097, 77] on input "****" at bounding box center [1122, 85] width 132 height 19
paste input "**********"
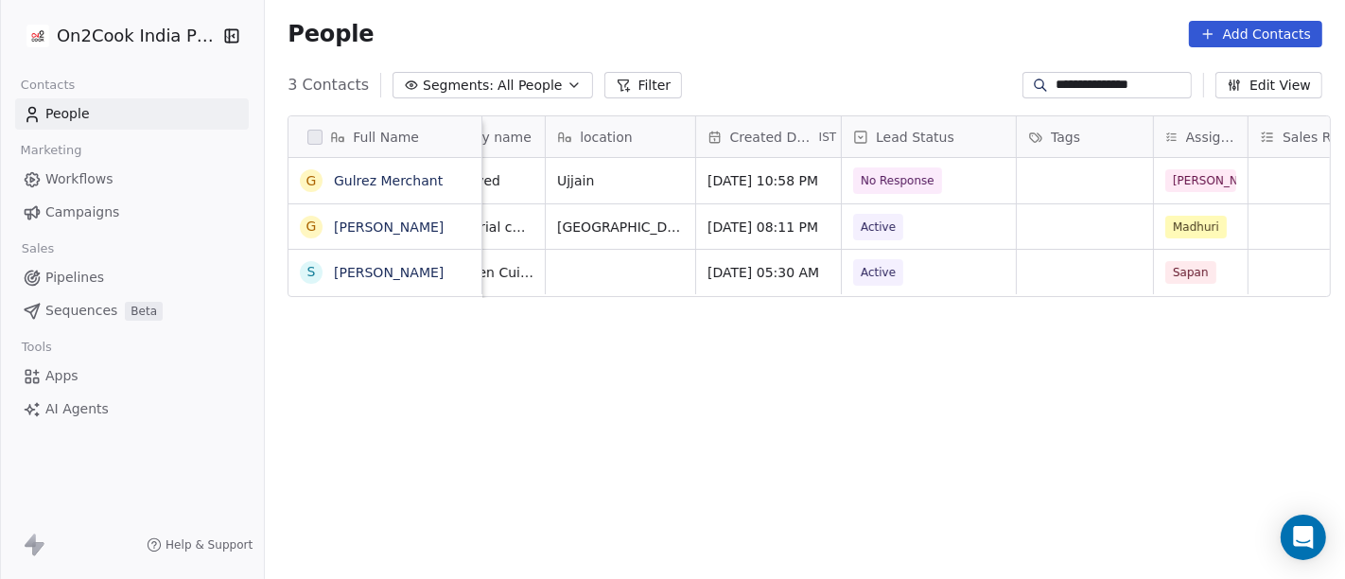
scroll to position [0, 399]
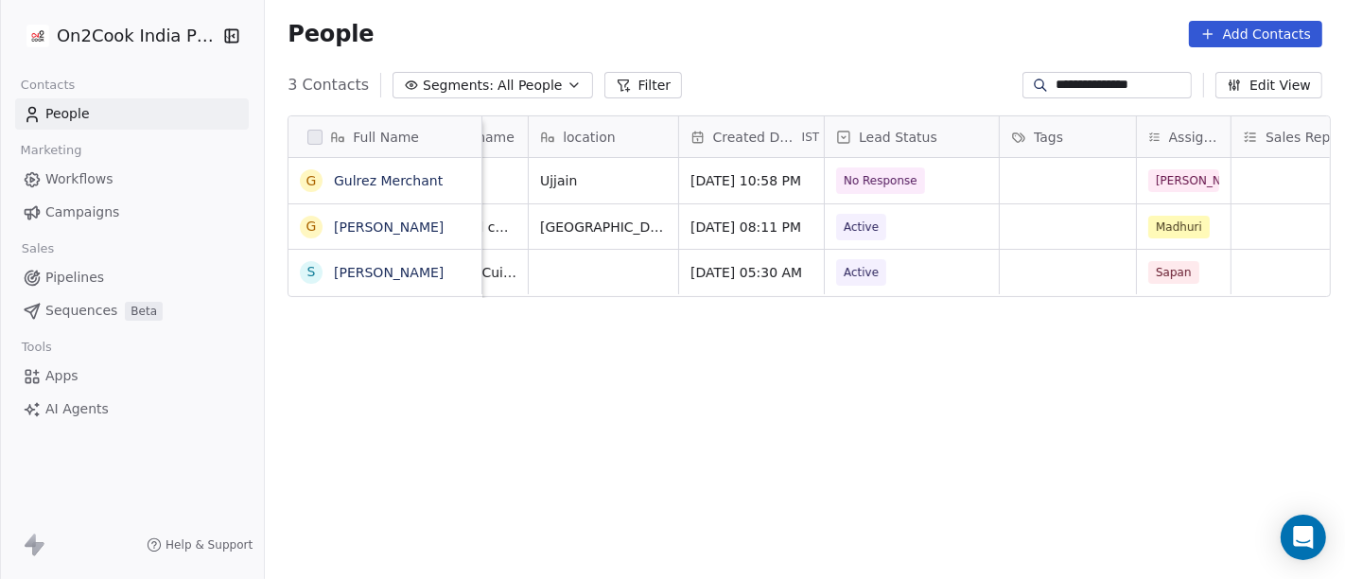
type input "**********"
click at [868, 182] on span "No Response" at bounding box center [882, 180] width 74 height 19
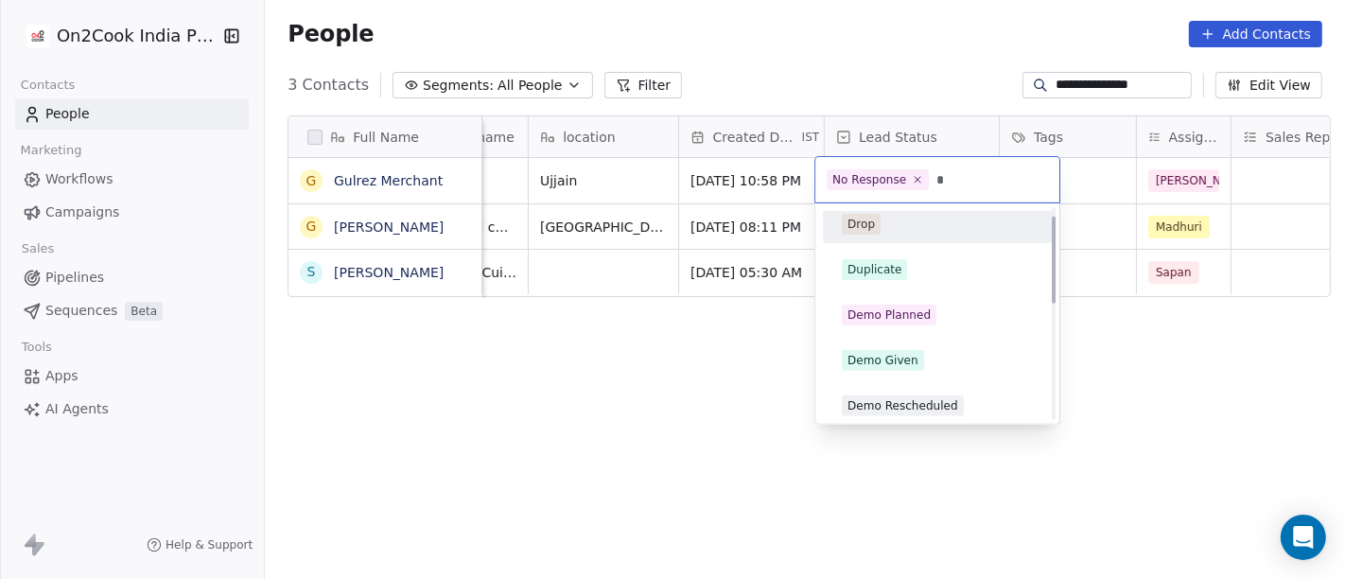
scroll to position [21, 0]
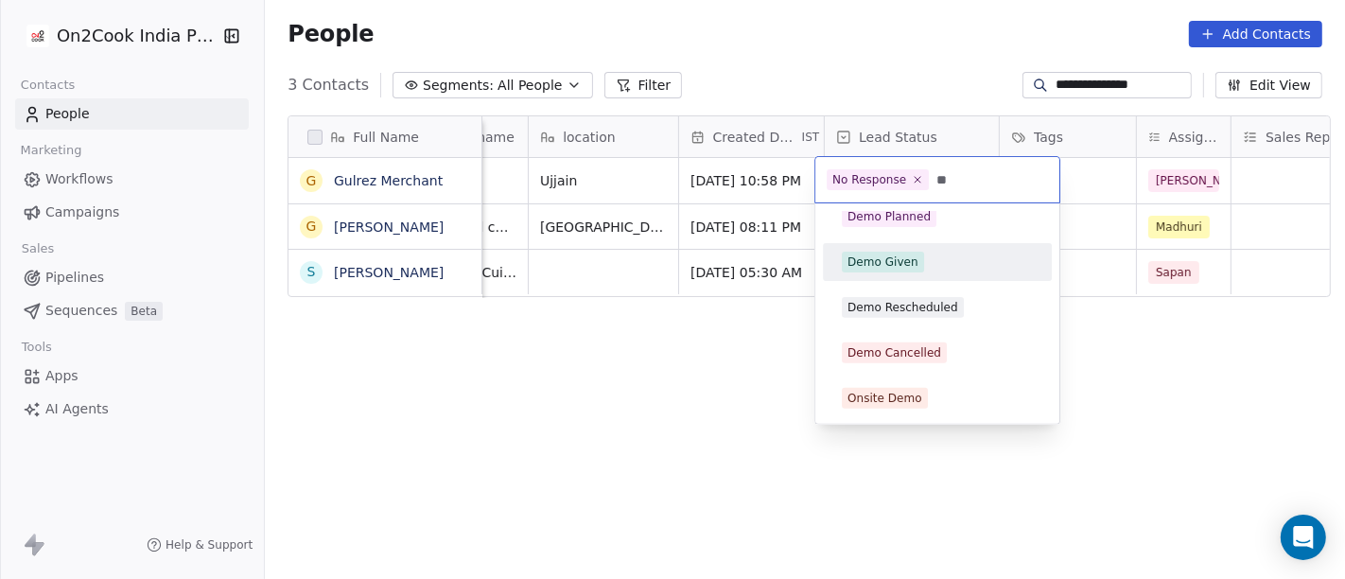
type input "**"
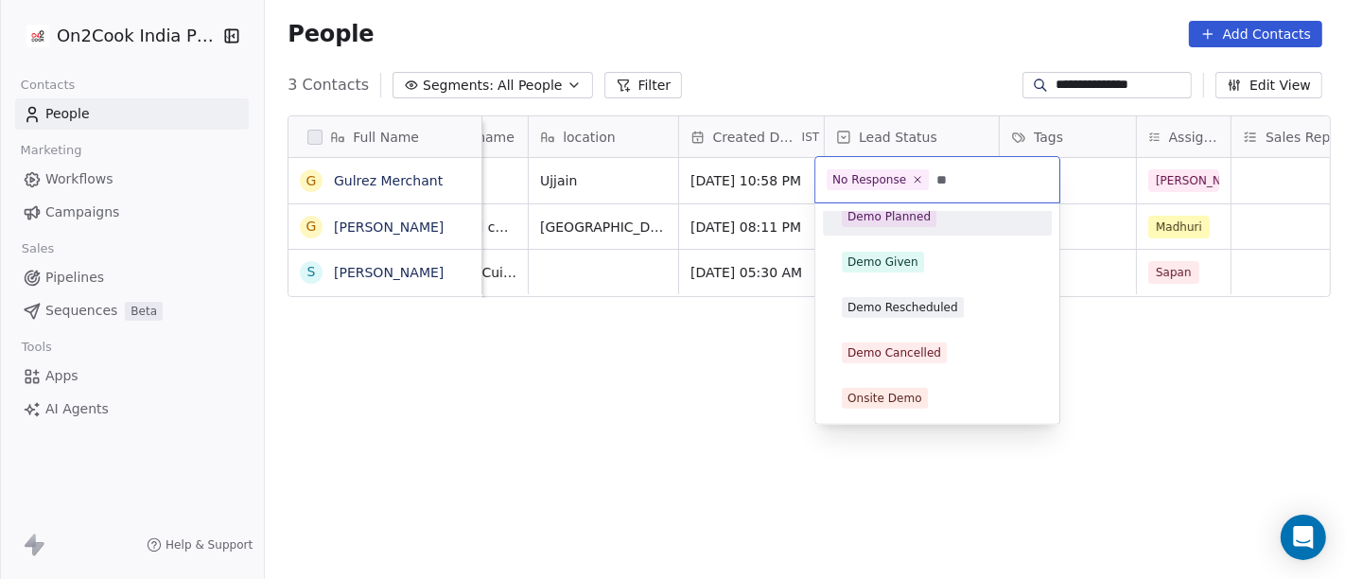
click at [911, 221] on div "Demo Planned" at bounding box center [889, 216] width 83 height 17
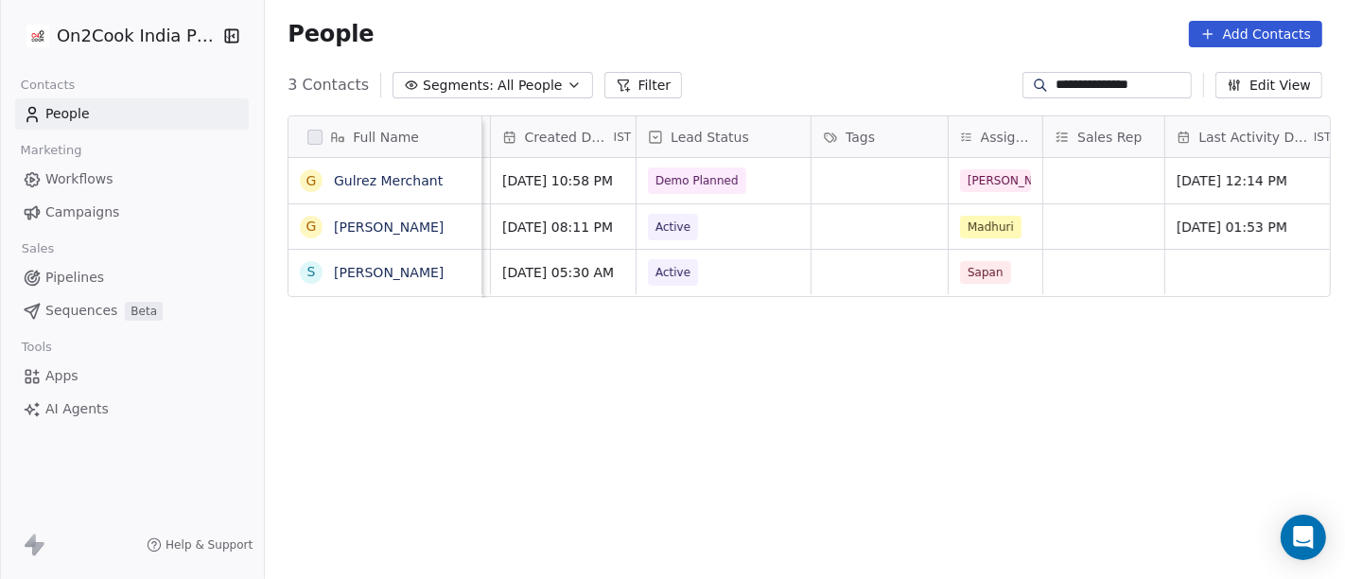
scroll to position [0, 588]
click at [866, 178] on div "grid" at bounding box center [879, 180] width 136 height 45
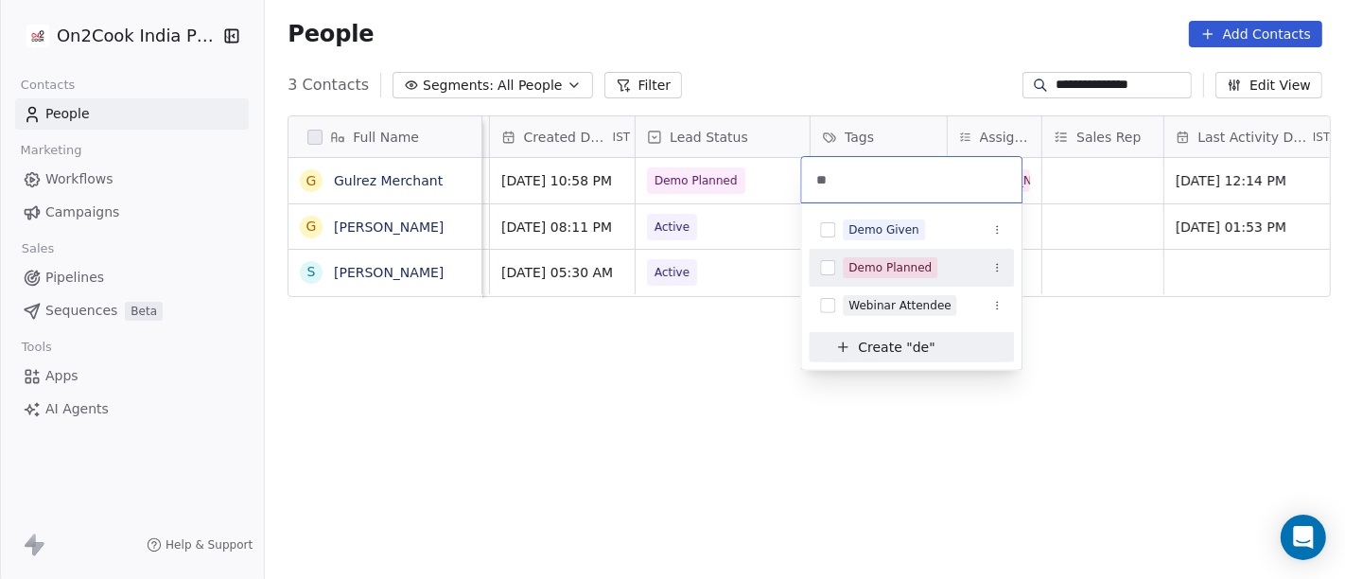
type input "**"
click at [883, 273] on div "Demo Planned" at bounding box center [890, 267] width 83 height 17
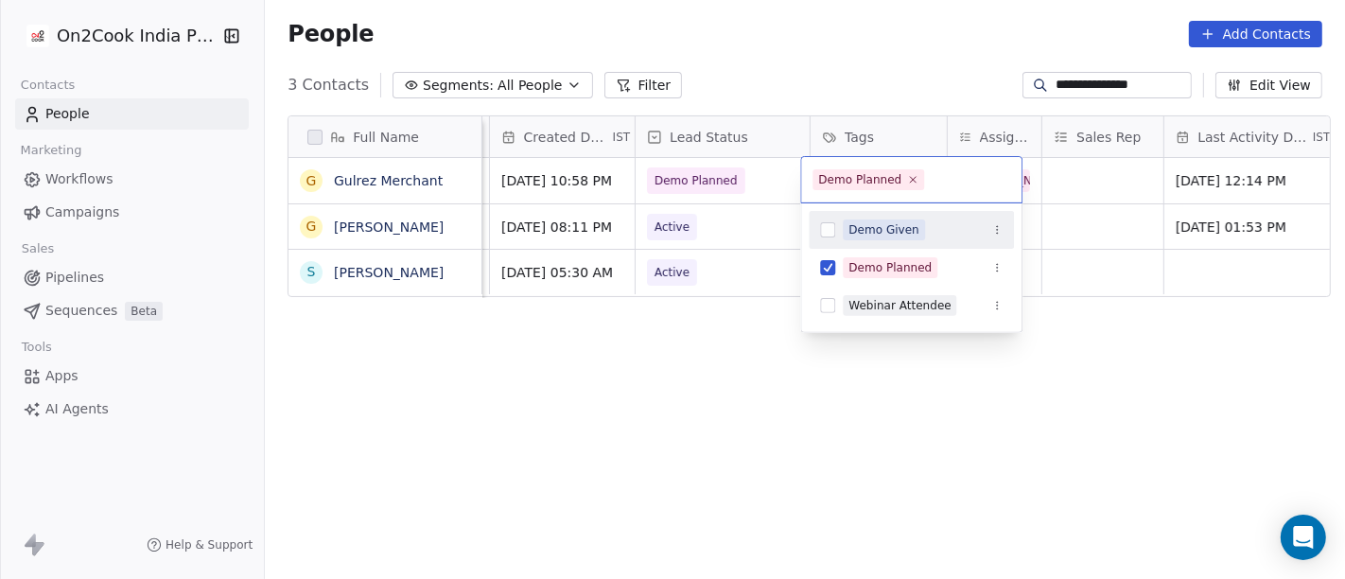
click at [898, 73] on html "**********" at bounding box center [672, 289] width 1345 height 579
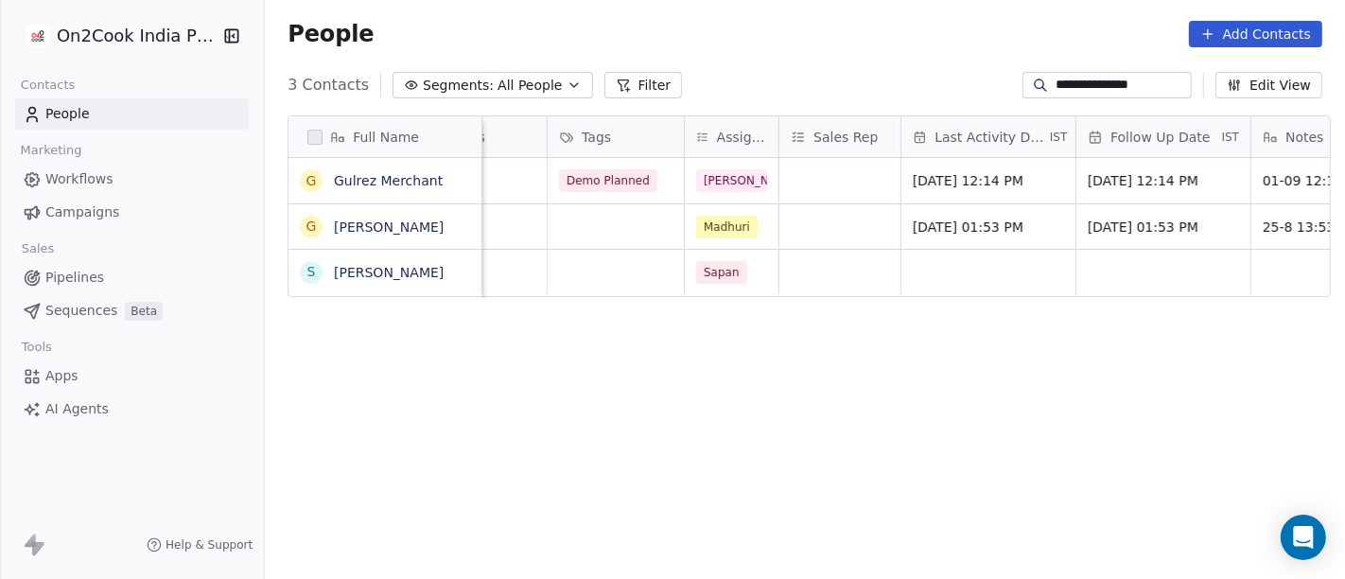
scroll to position [0, 856]
click at [789, 186] on div "grid" at bounding box center [835, 180] width 121 height 45
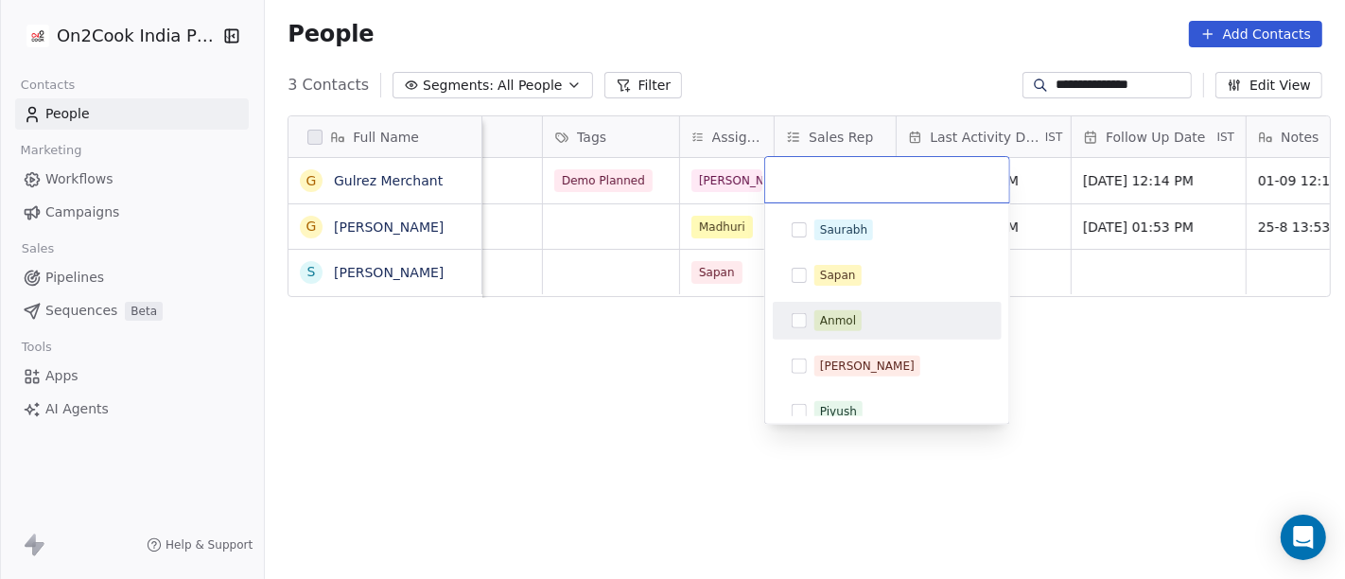
click at [799, 314] on button "Suggestions" at bounding box center [799, 320] width 15 height 15
click at [623, 464] on html "**********" at bounding box center [672, 289] width 1345 height 579
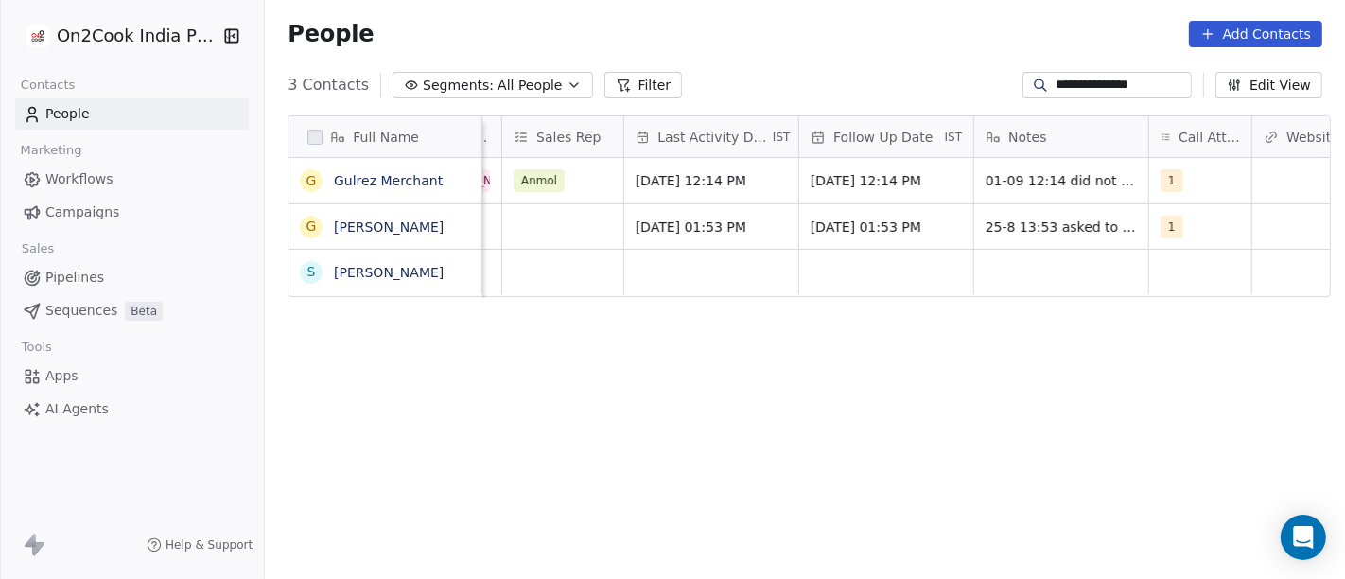
scroll to position [0, 1129]
click at [670, 184] on span "Sep 01, 2025 12:14 PM" at bounding box center [693, 180] width 115 height 19
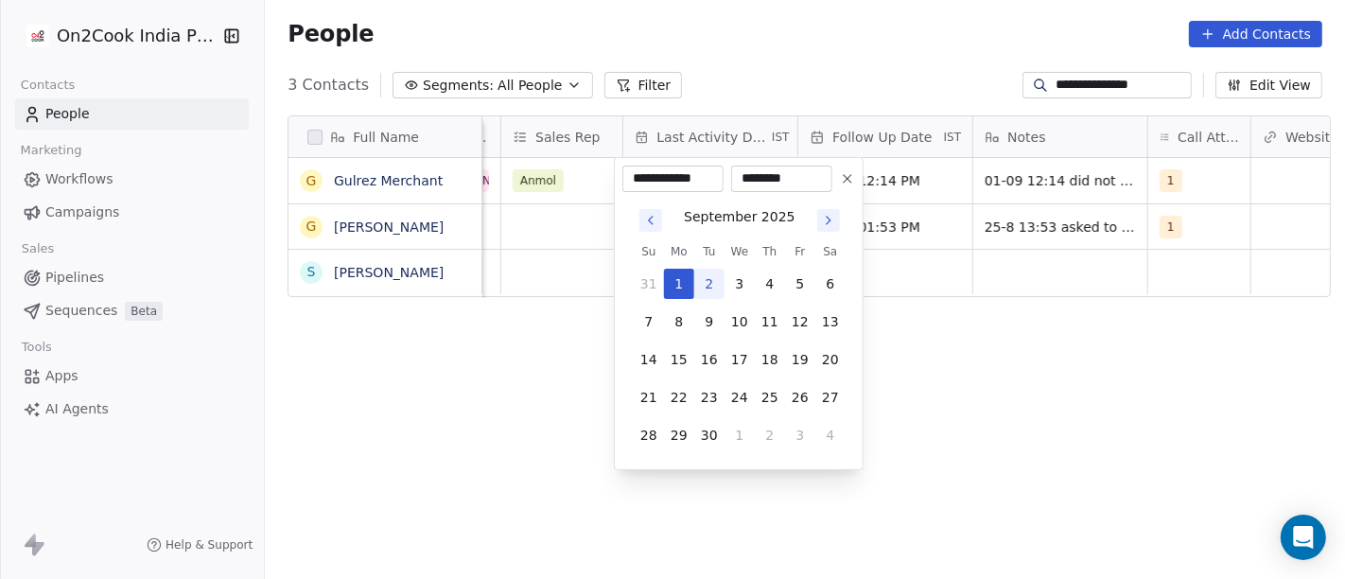
click at [709, 288] on button "2" at bounding box center [709, 284] width 30 height 30
type input "**********"
click at [985, 378] on html "**********" at bounding box center [672, 289] width 1345 height 579
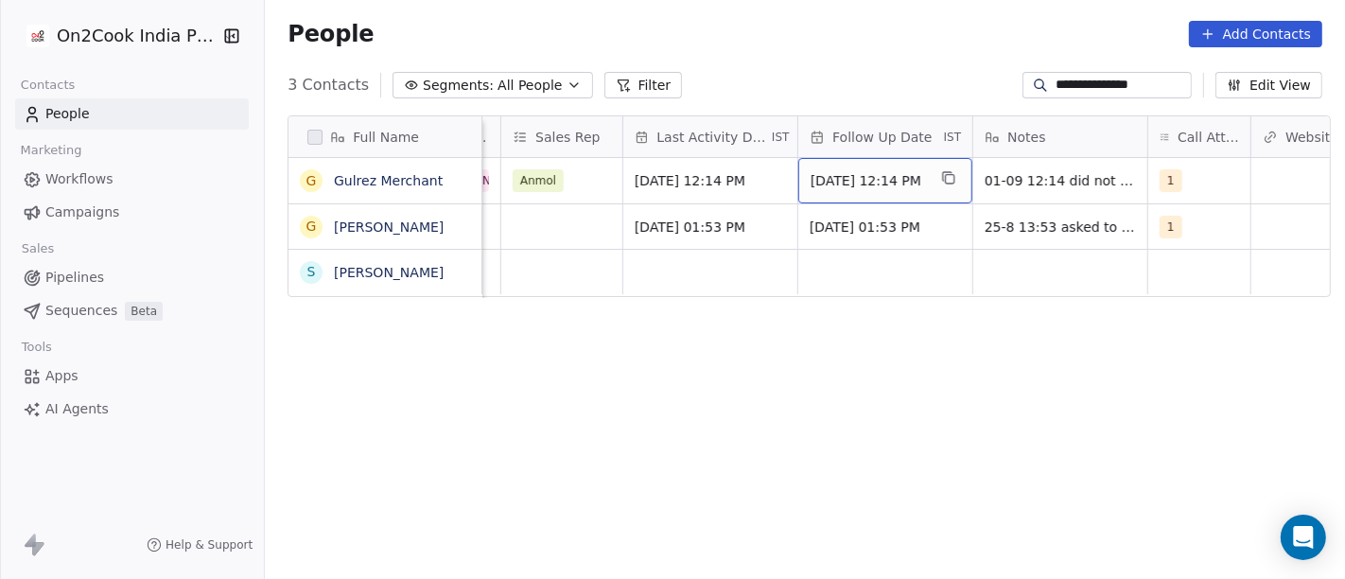
click at [846, 173] on span "08/09/2025 12:14 PM" at bounding box center [868, 180] width 115 height 19
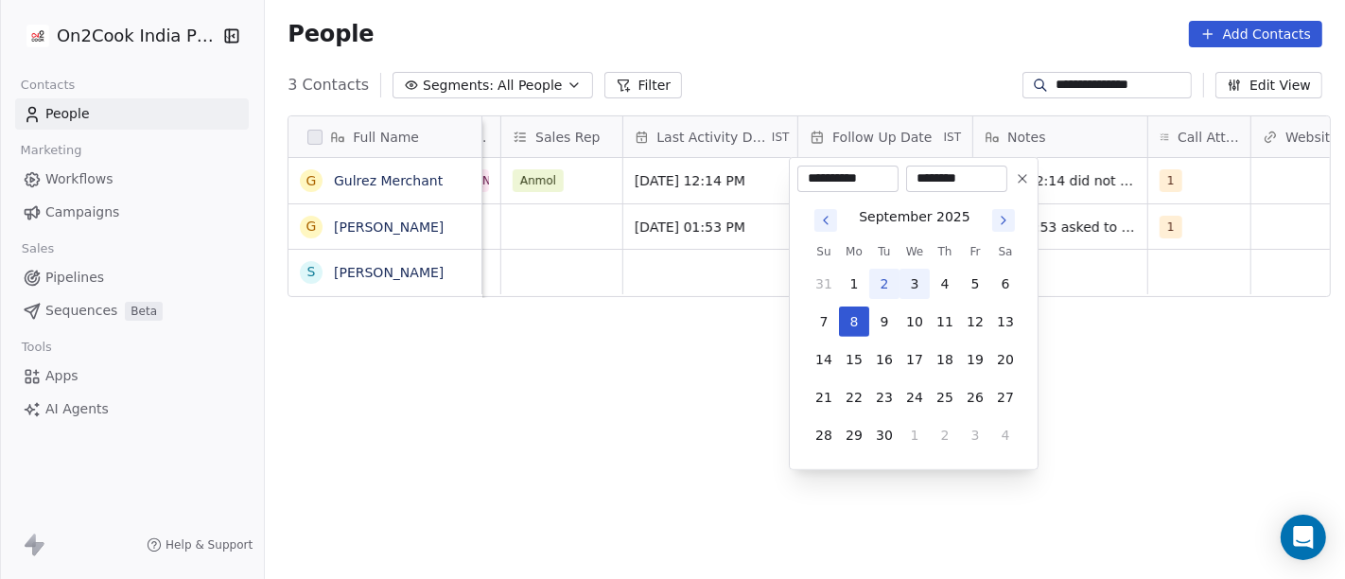
click at [915, 273] on button "3" at bounding box center [915, 284] width 30 height 30
type input "**********"
click at [596, 356] on html "**********" at bounding box center [672, 289] width 1345 height 579
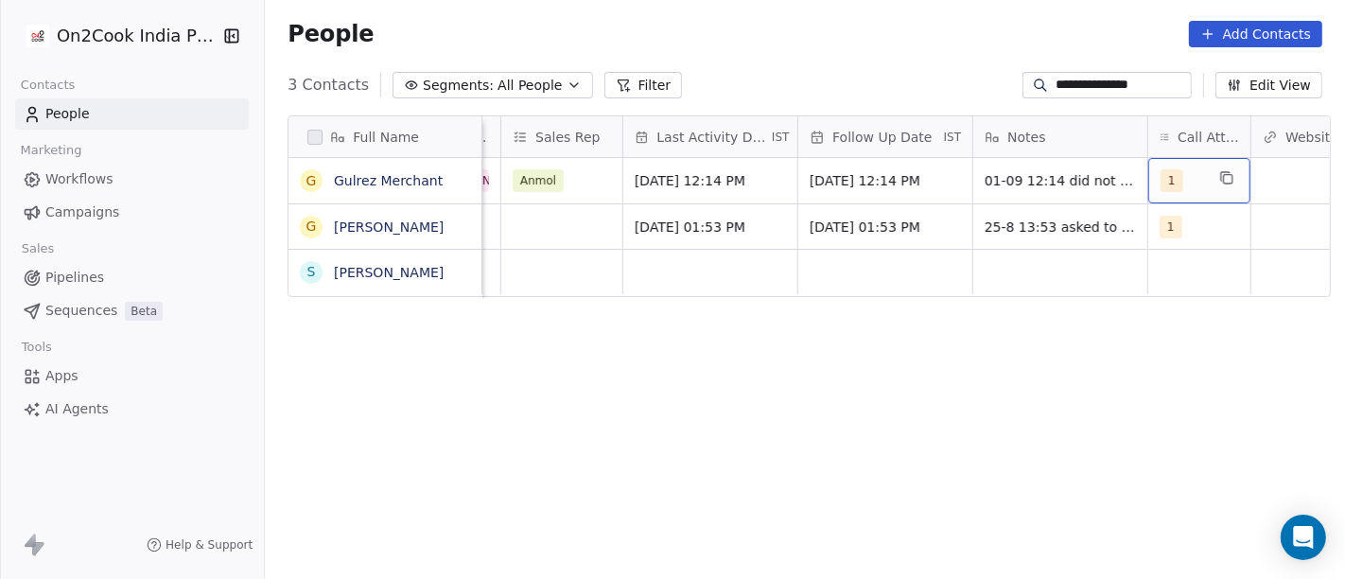
click at [1164, 196] on div "1" at bounding box center [1199, 180] width 102 height 45
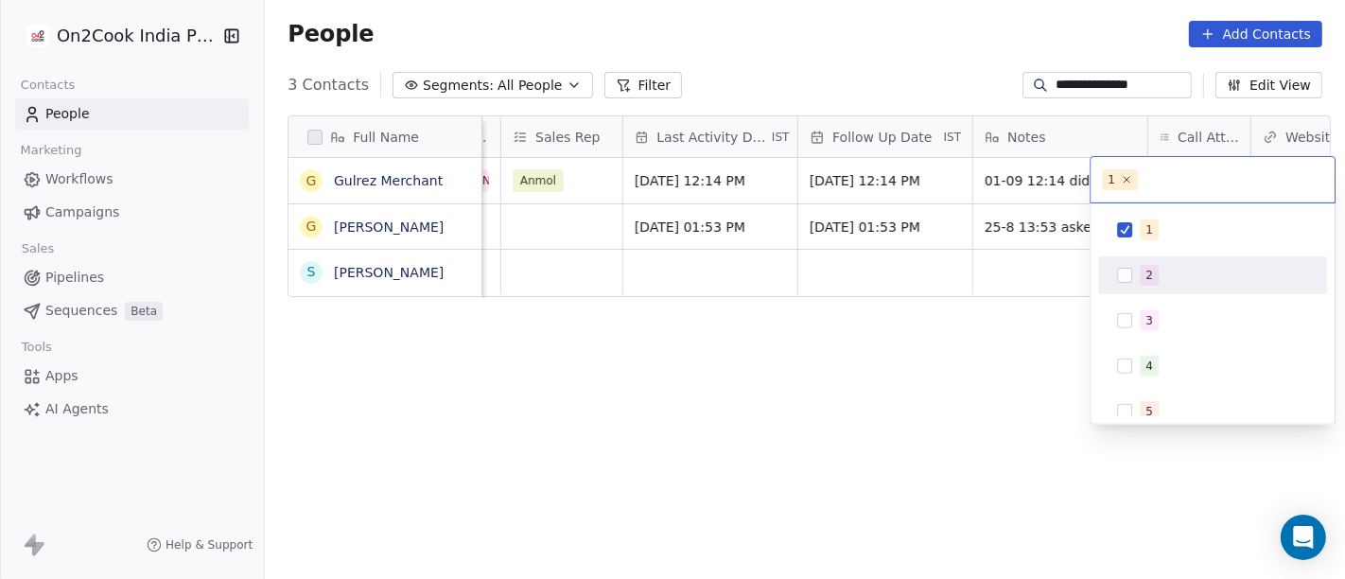
click at [1119, 274] on button "Suggestions" at bounding box center [1124, 275] width 15 height 15
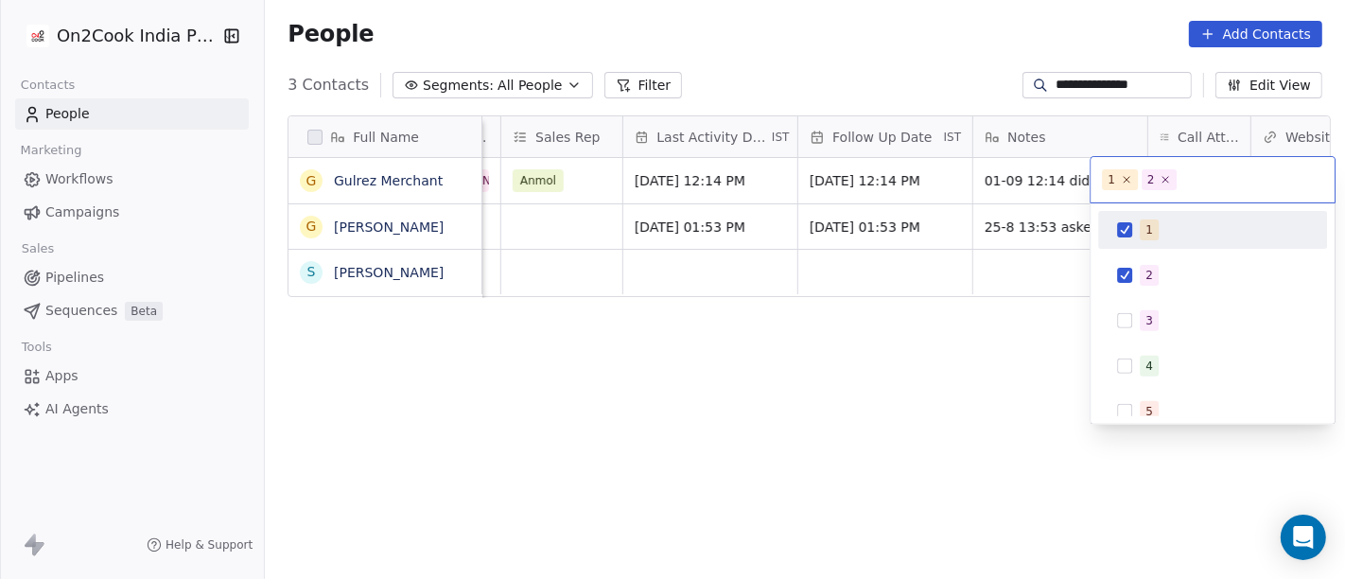
click at [1124, 244] on div "1" at bounding box center [1213, 230] width 214 height 30
click at [1016, 184] on html "**********" at bounding box center [672, 289] width 1345 height 579
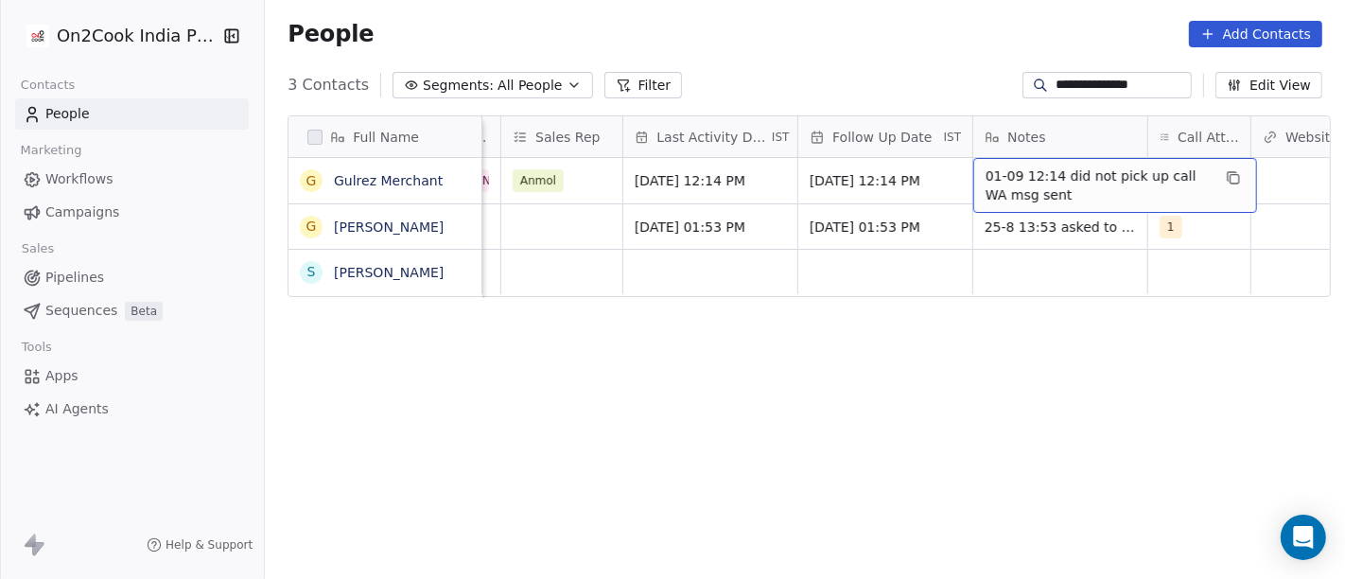
click at [1016, 184] on span "01-09 12:14 did not pick up call WA msg sent" at bounding box center [1098, 185] width 225 height 38
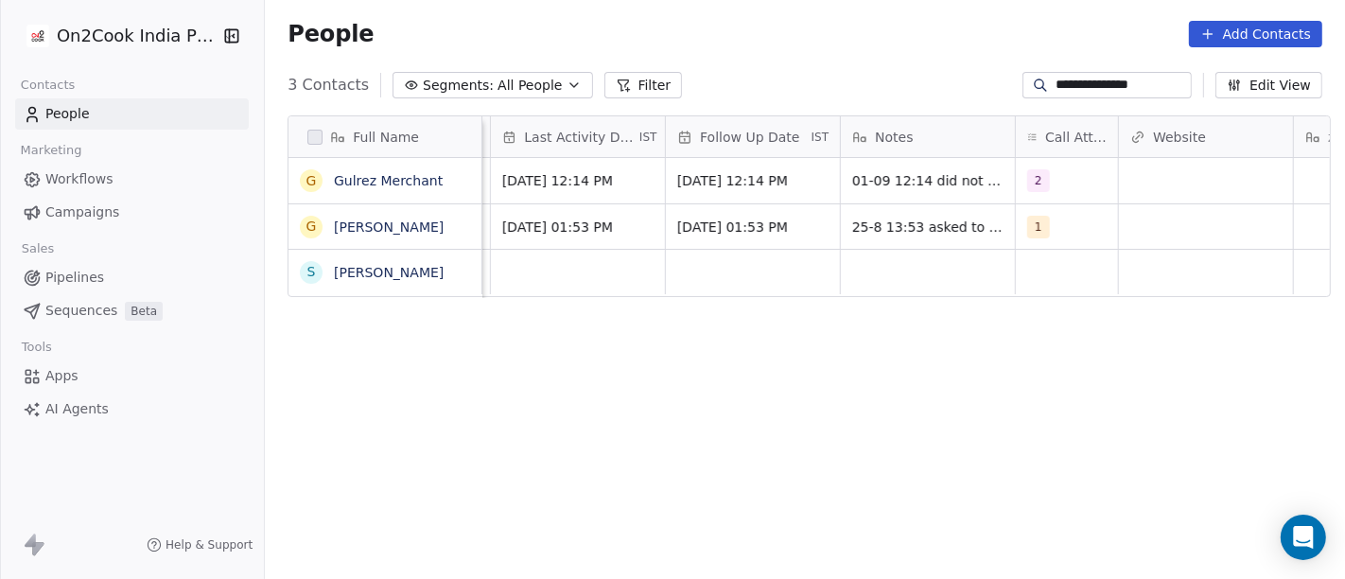
scroll to position [0, 1269]
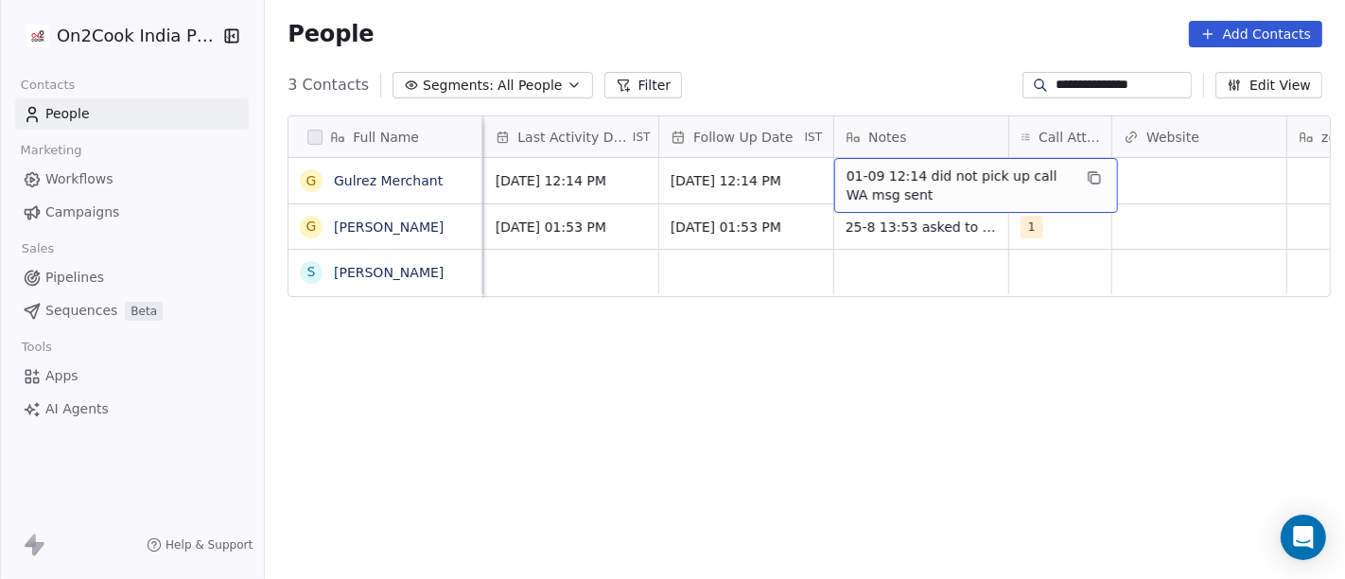
click at [868, 183] on span "01-09 12:14 did not pick up call WA msg sent" at bounding box center [959, 185] width 225 height 38
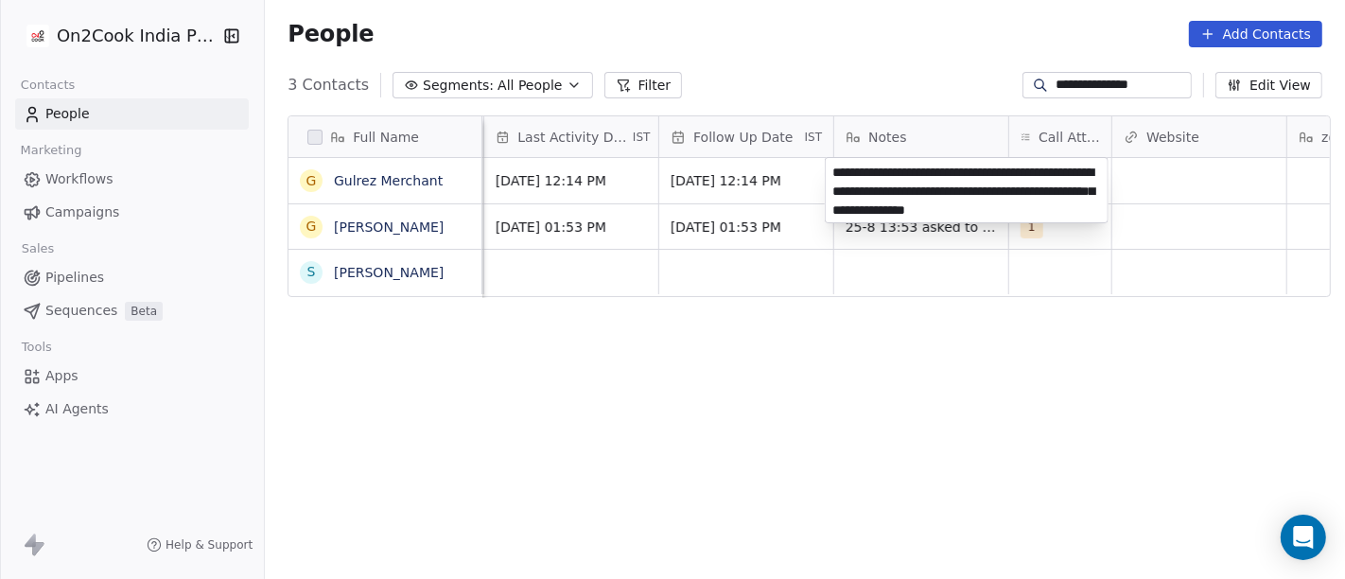
type textarea "**********"
click at [802, 467] on html "**********" at bounding box center [672, 289] width 1345 height 579
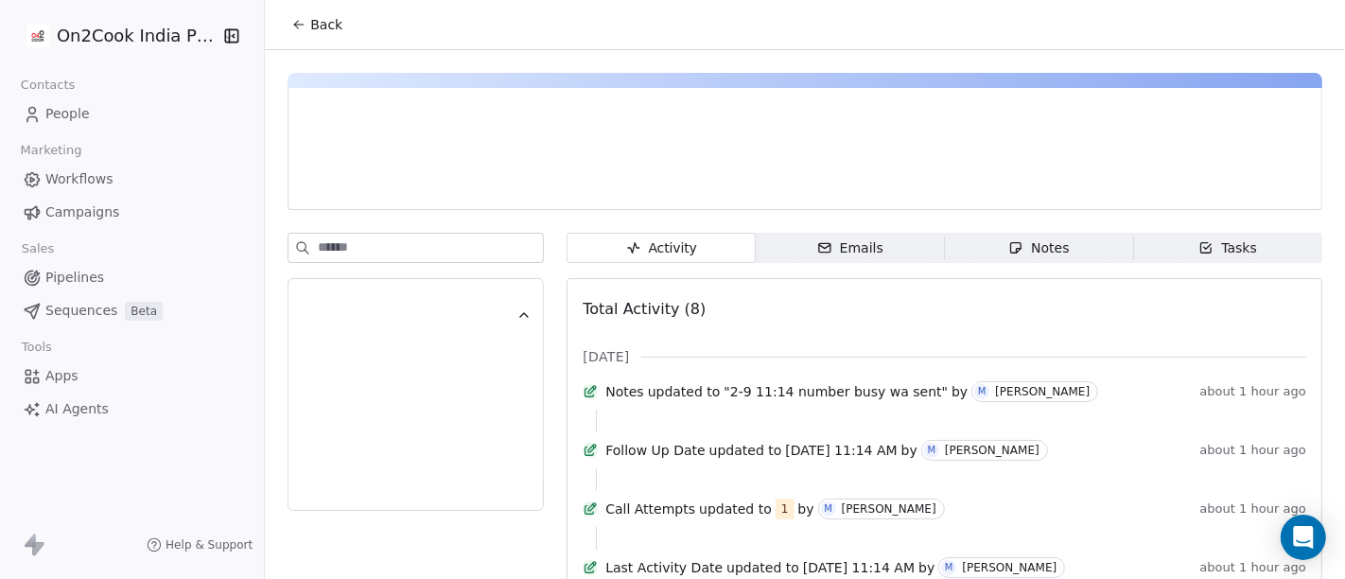
drag, startPoint x: 315, startPoint y: 23, endPoint x: 440, endPoint y: 1, distance: 126.7
click at [316, 23] on span "Back" at bounding box center [326, 24] width 32 height 19
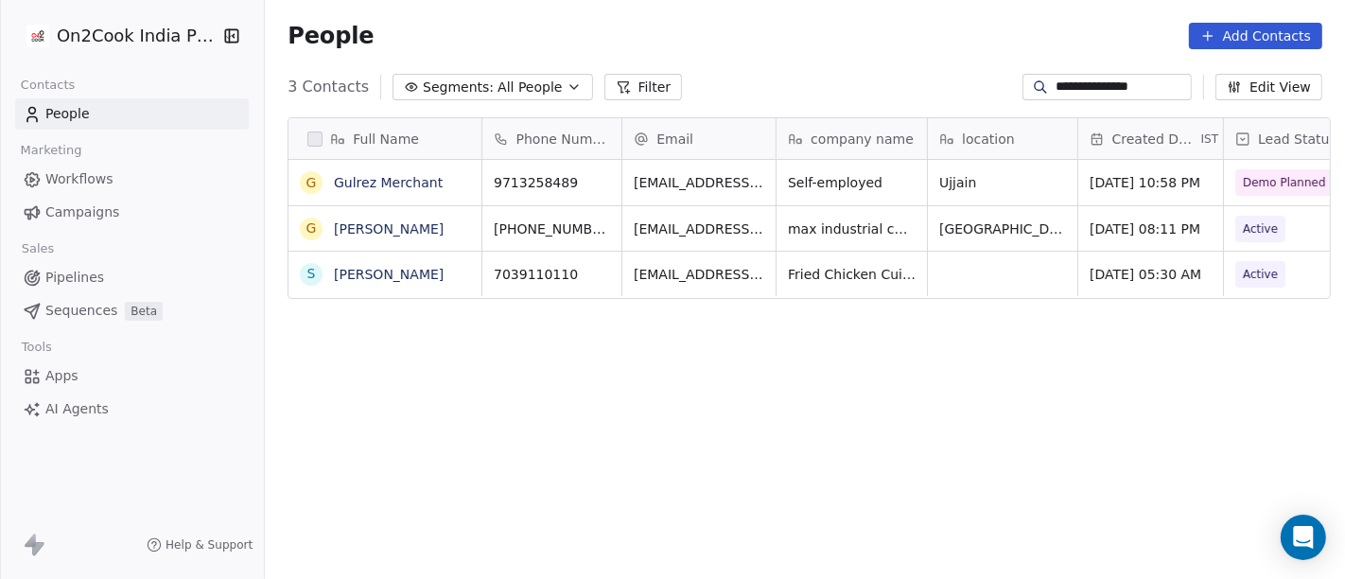
scroll to position [494, 1073]
click at [1080, 95] on input "**********" at bounding box center [1122, 87] width 132 height 19
paste input
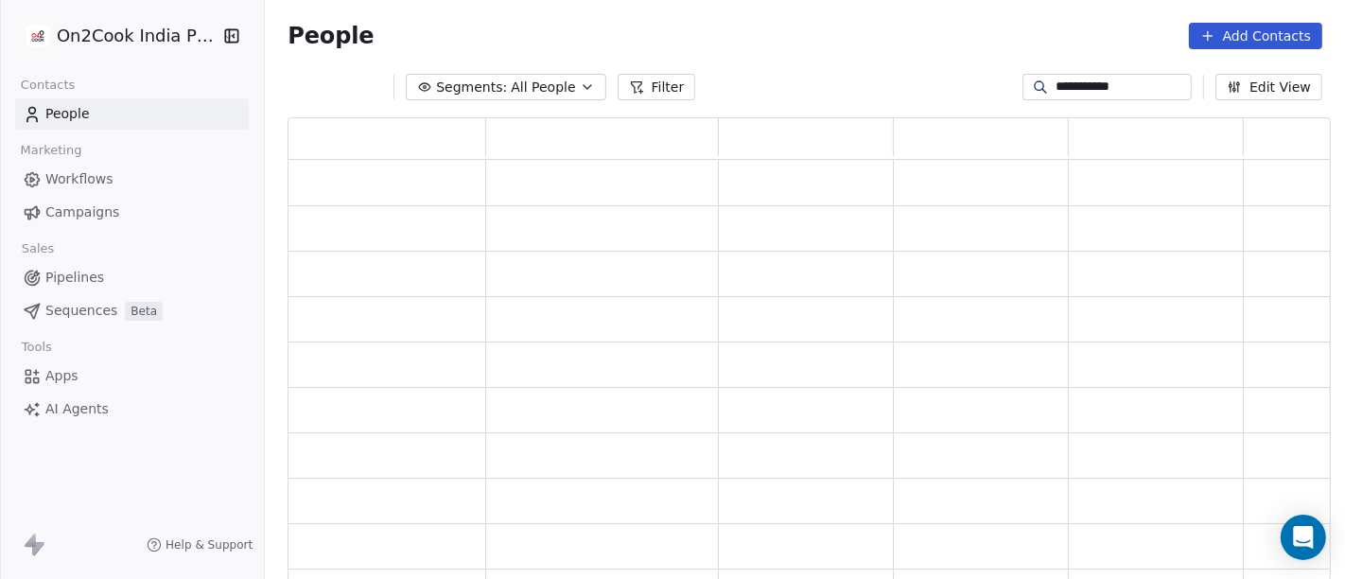
scroll to position [448, 1027]
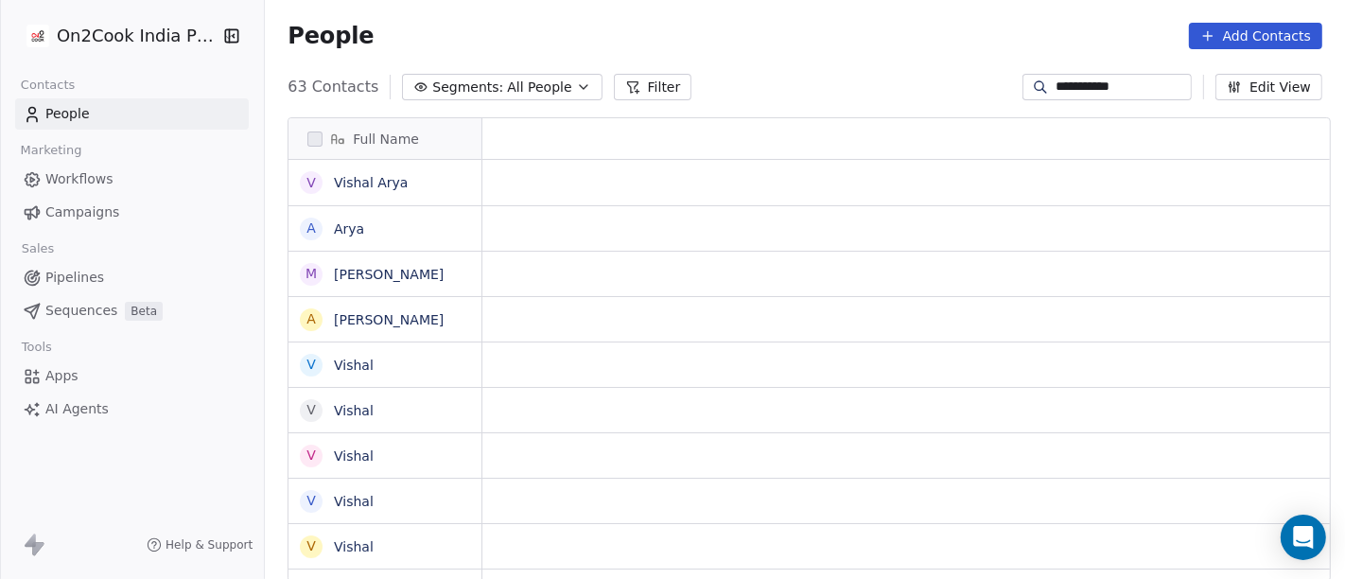
type input "**********"
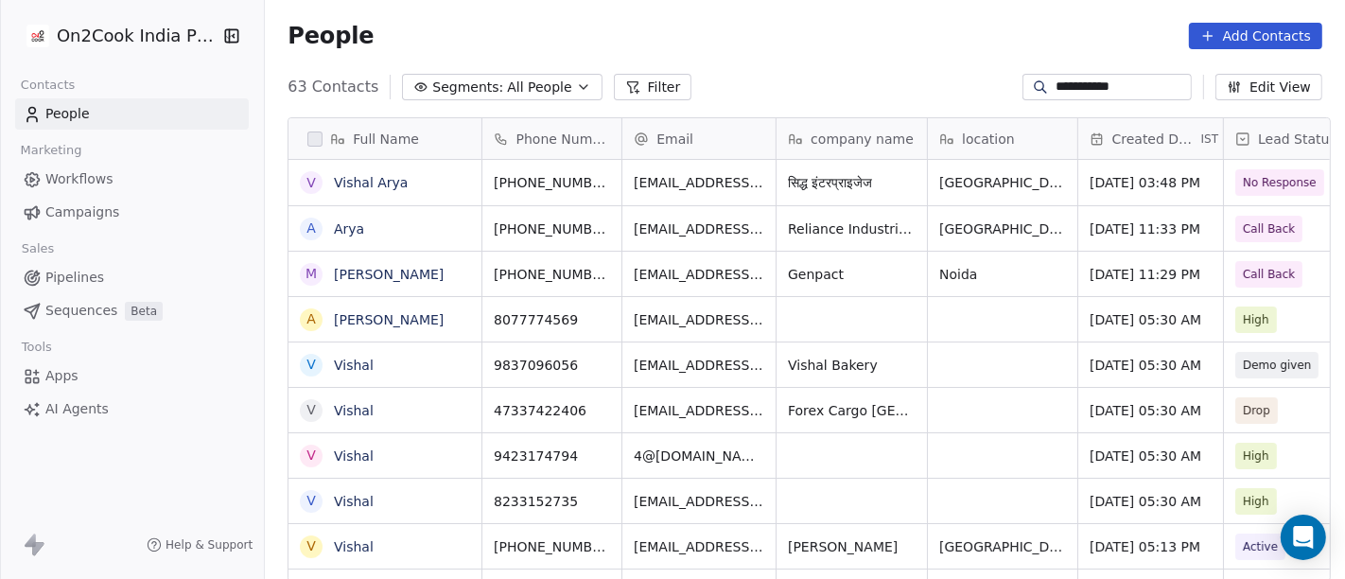
scroll to position [494, 1073]
drag, startPoint x: 1080, startPoint y: 95, endPoint x: 879, endPoint y: 18, distance: 215.6
click at [879, 18] on div "People Add Contacts" at bounding box center [805, 36] width 1080 height 72
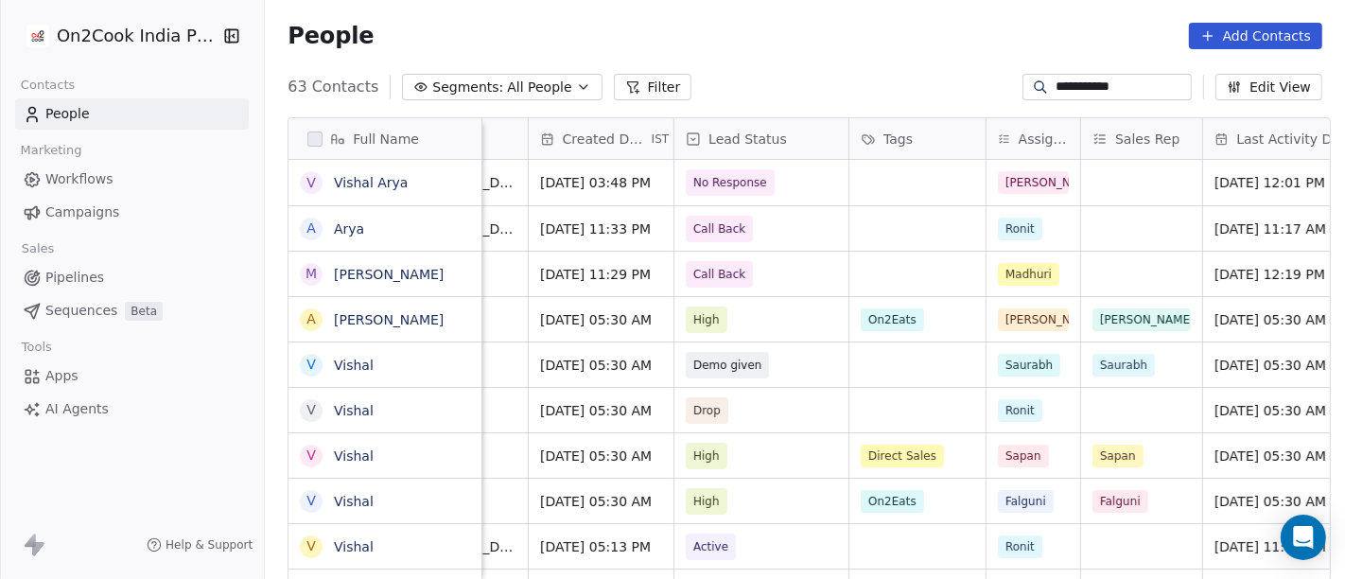
scroll to position [0, 551]
click at [777, 180] on span "No Response" at bounding box center [743, 182] width 115 height 26
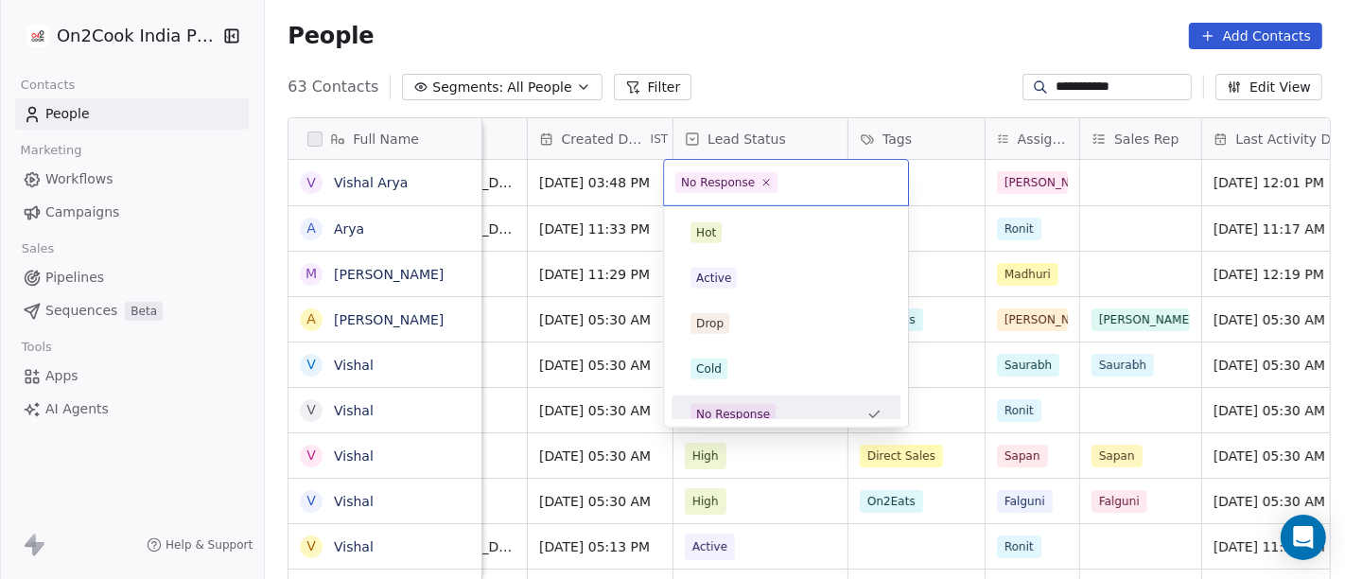
scroll to position [13, 0]
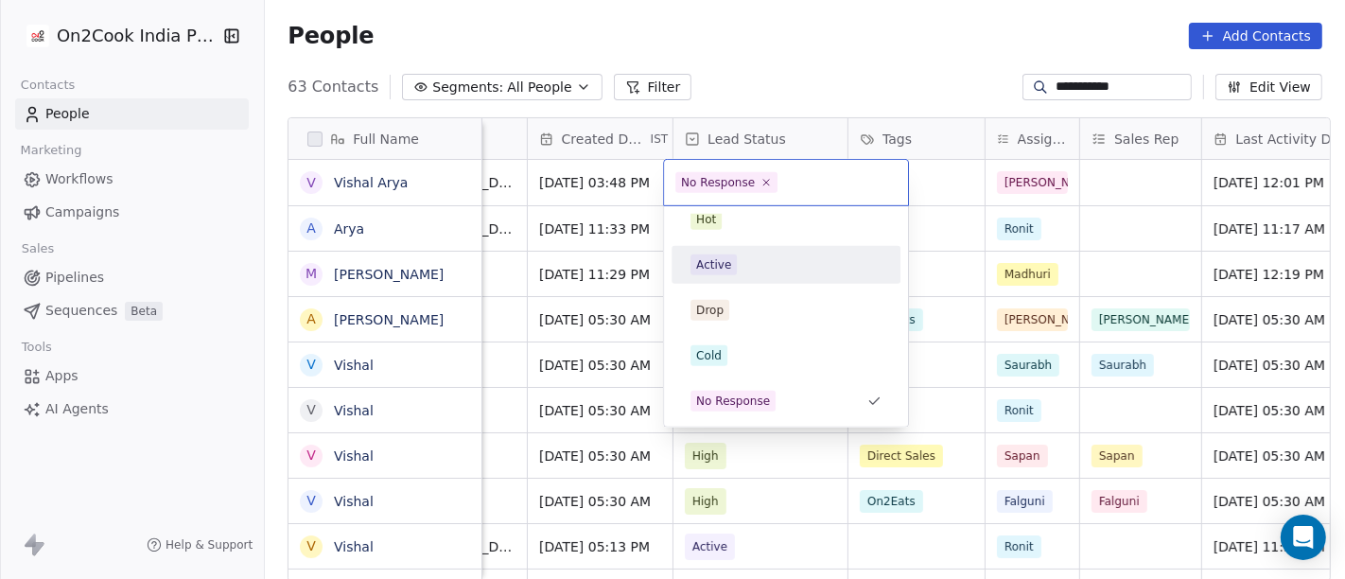
click at [740, 272] on div "Active" at bounding box center [786, 264] width 191 height 21
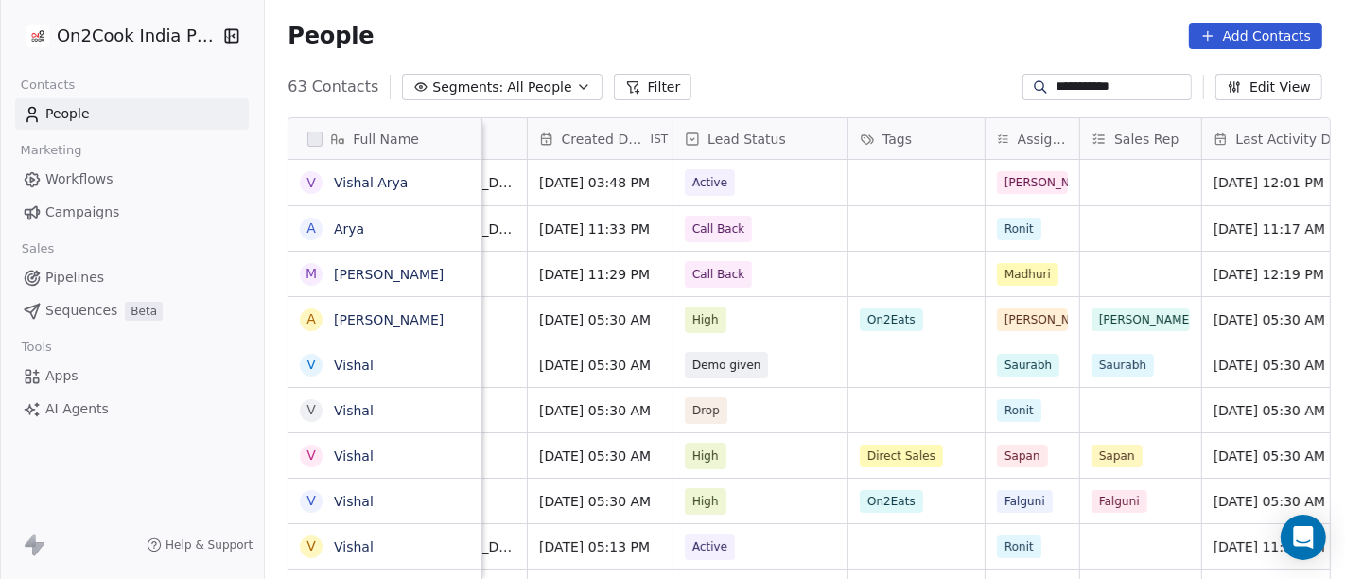
click at [867, 27] on div "People Add Contacts" at bounding box center [805, 36] width 1035 height 26
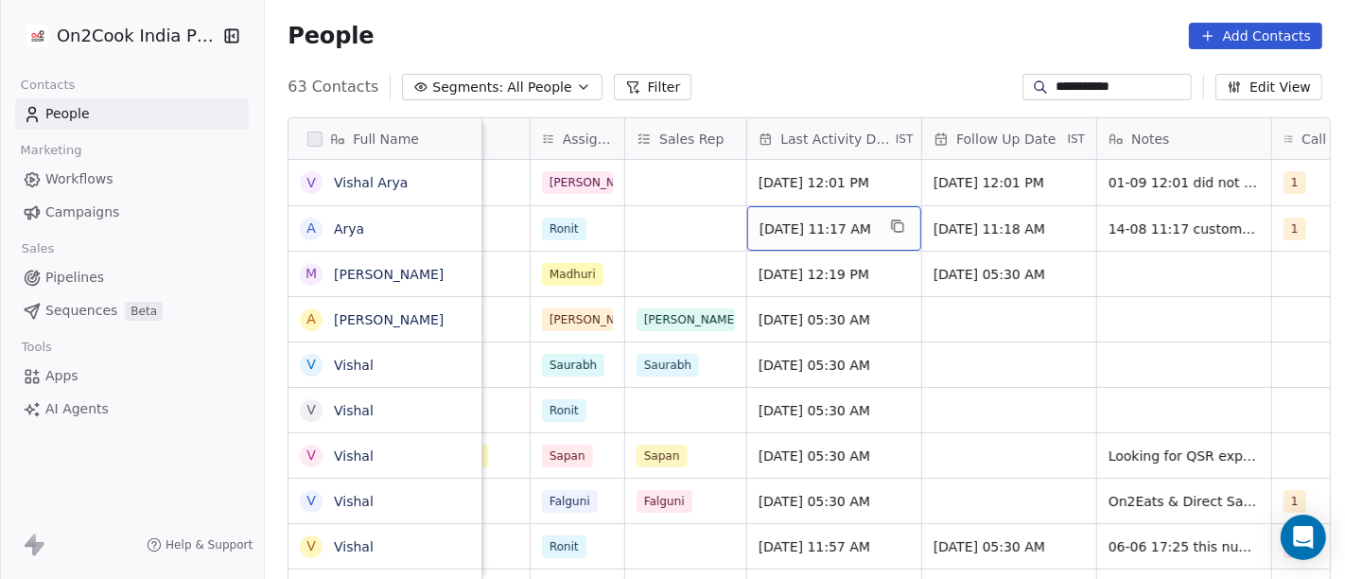
scroll to position [0, 1010]
click at [796, 206] on div "Aug 14, 2025 11:17 AM" at bounding box center [830, 228] width 174 height 44
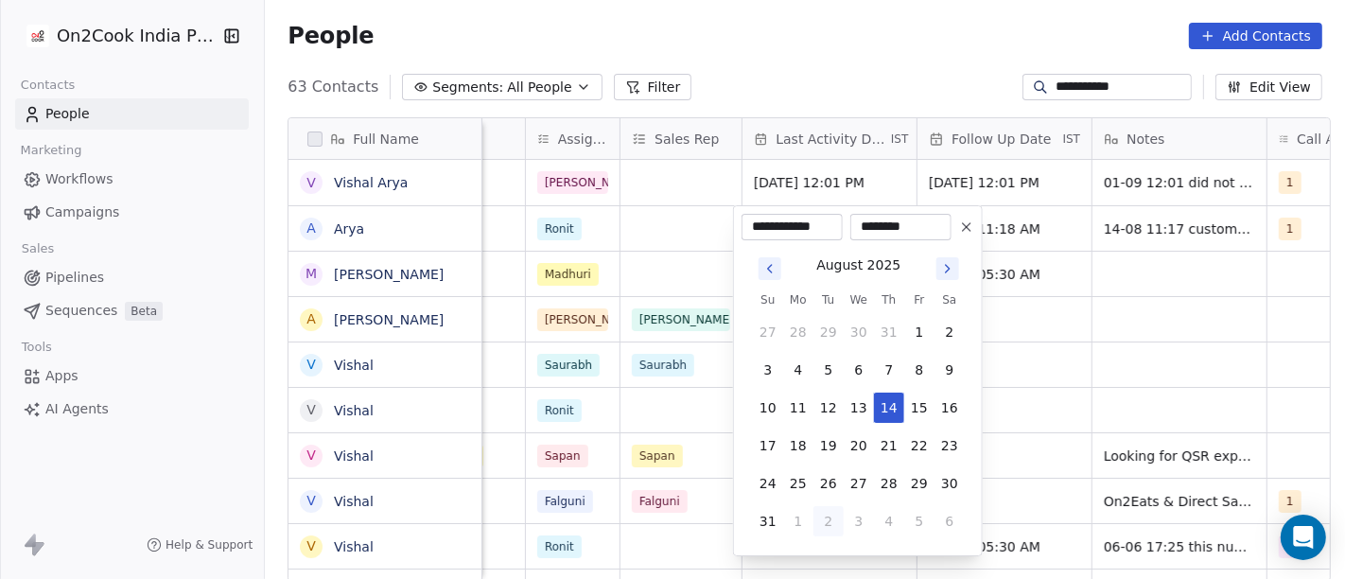
click at [818, 61] on html "**********" at bounding box center [672, 289] width 1345 height 579
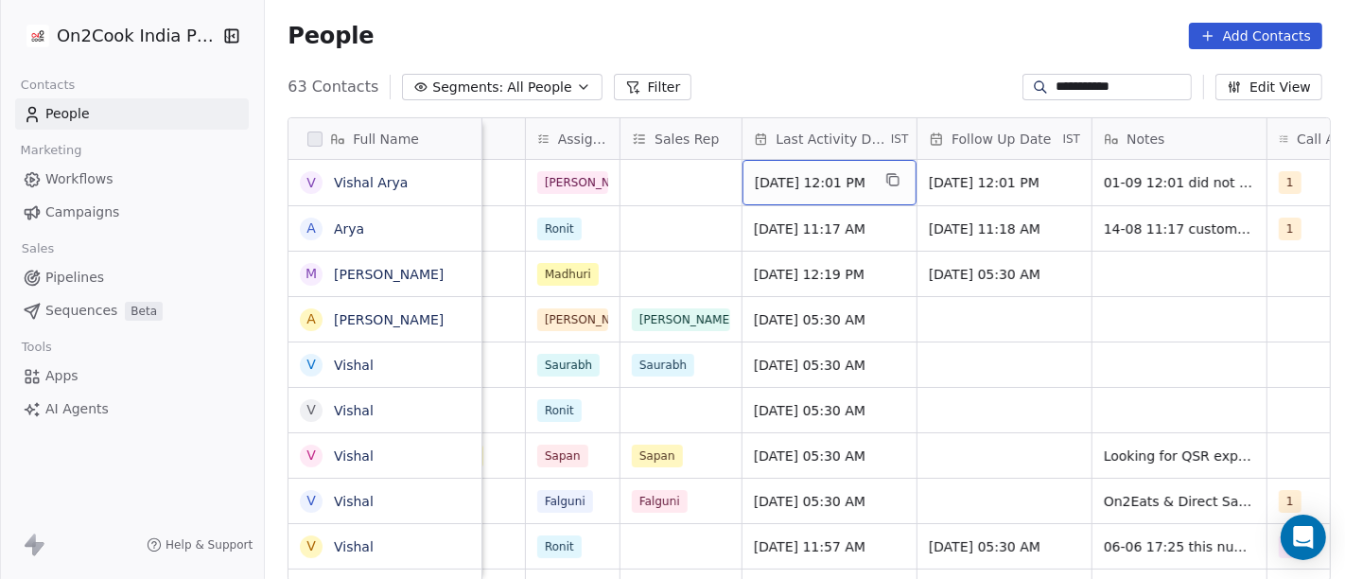
click at [792, 182] on span "Sep 01, 2025 12:01 PM" at bounding box center [812, 182] width 115 height 19
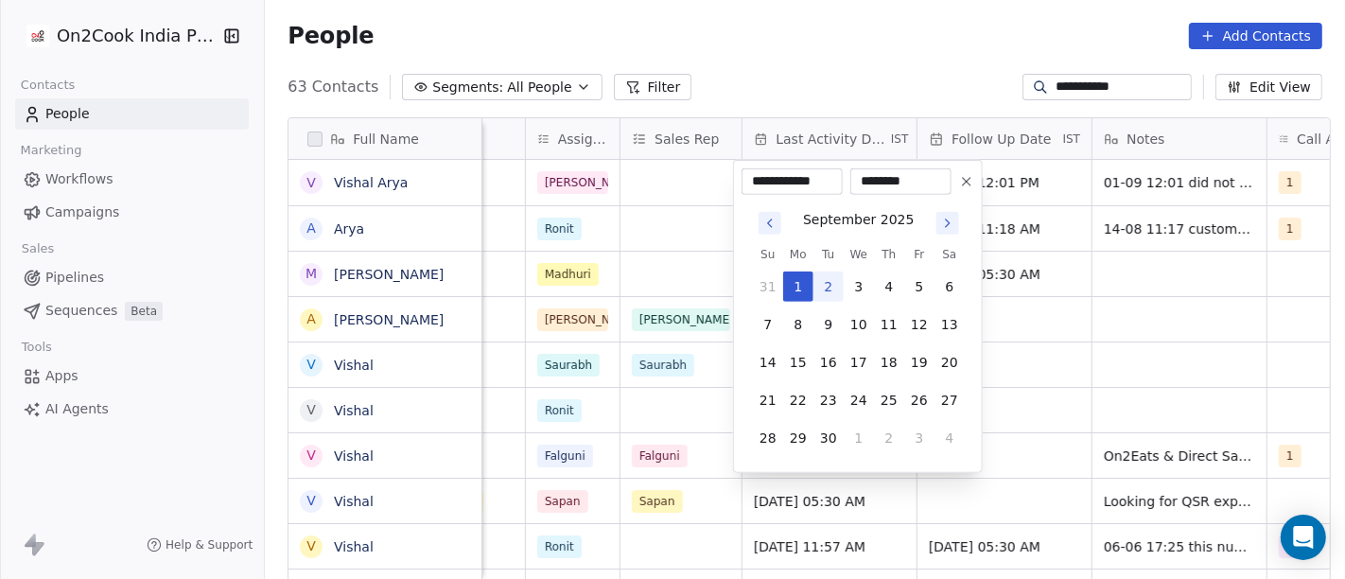
click at [831, 289] on button "2" at bounding box center [829, 286] width 30 height 30
type input "**********"
click at [917, 70] on html "**********" at bounding box center [672, 289] width 1345 height 579
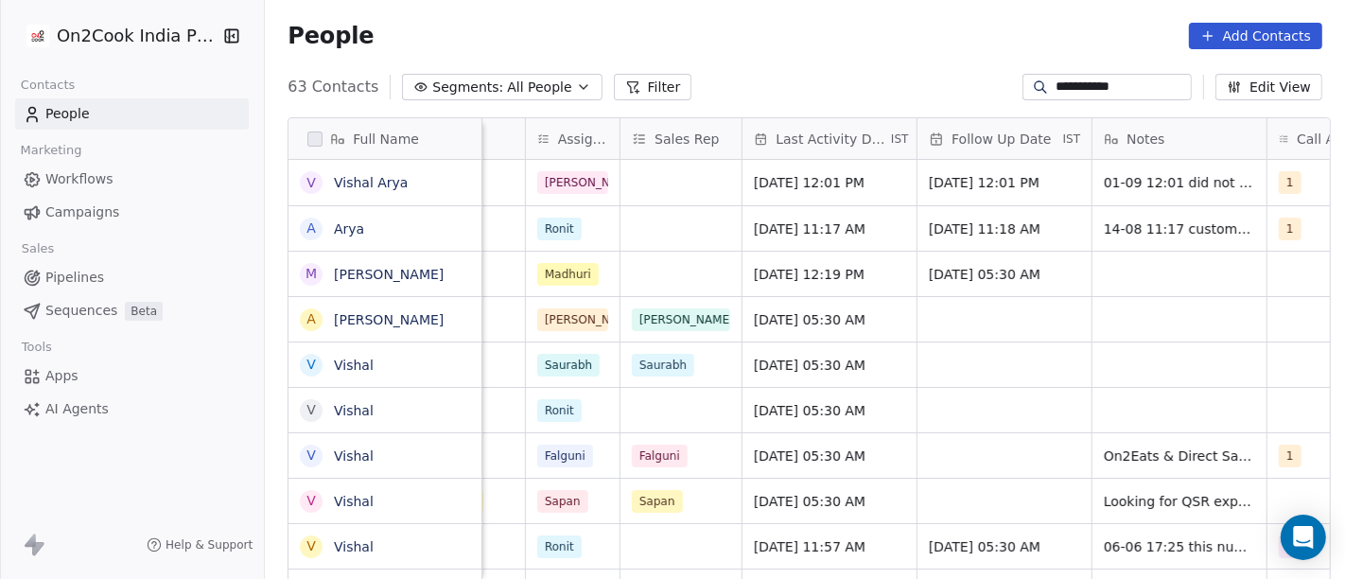
scroll to position [0, 1197]
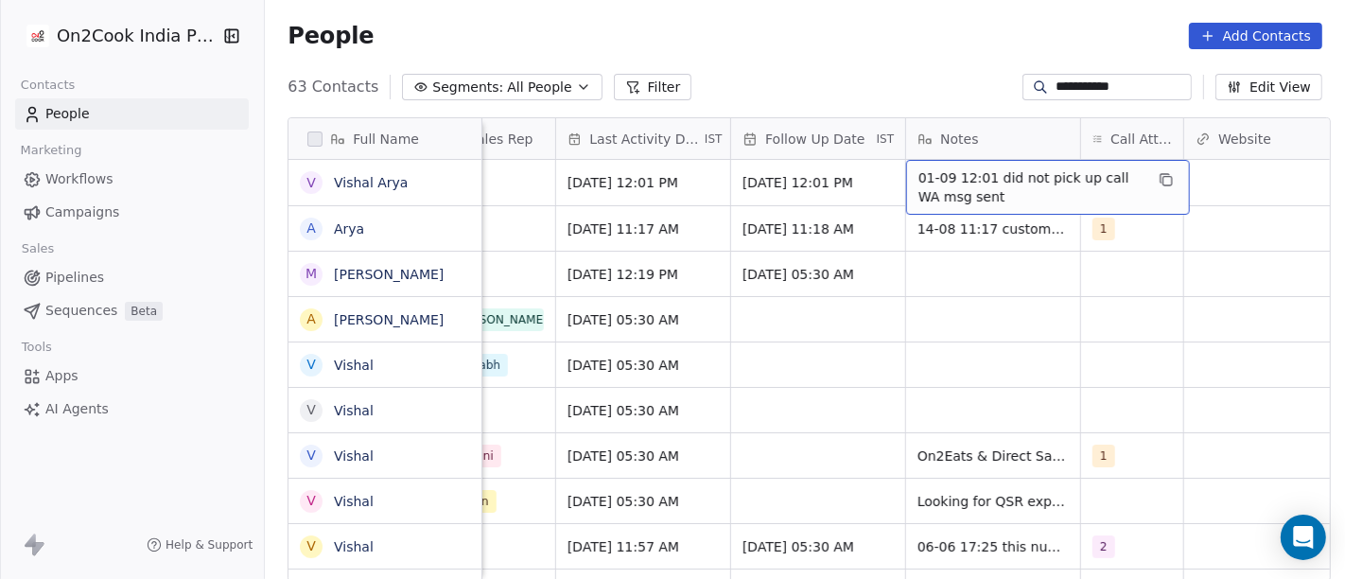
click at [1111, 193] on span "01-09 12:01 did not pick up call WA msg sent" at bounding box center [1031, 187] width 225 height 38
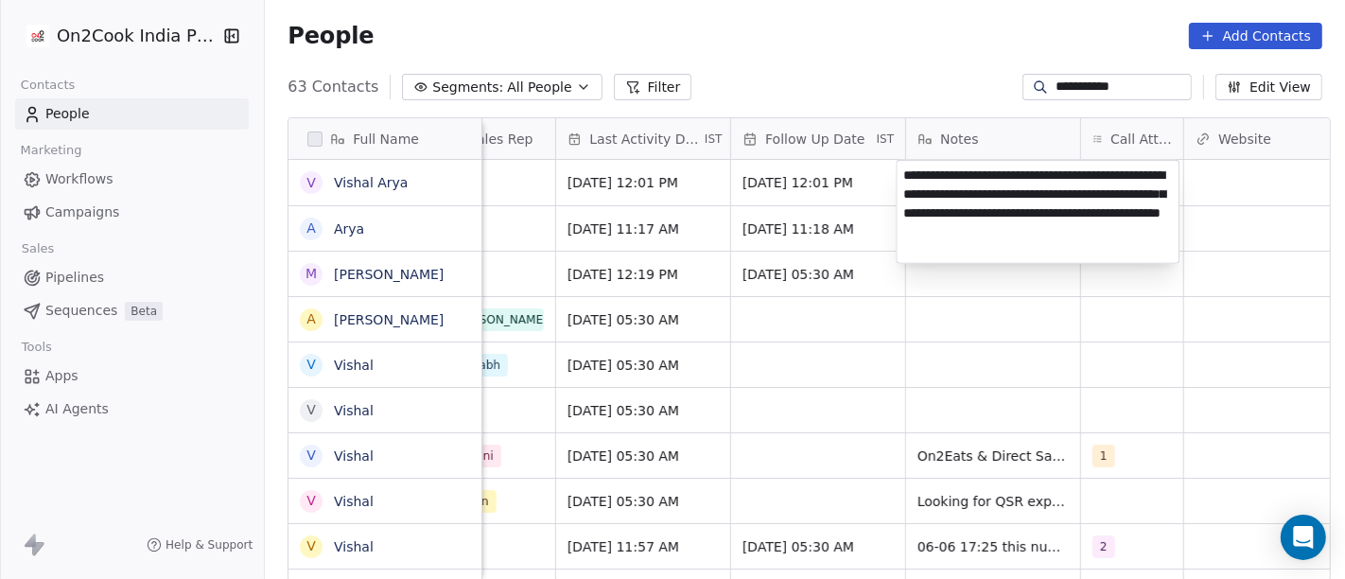
type textarea "**********"
click at [1129, 364] on html "**********" at bounding box center [672, 289] width 1345 height 579
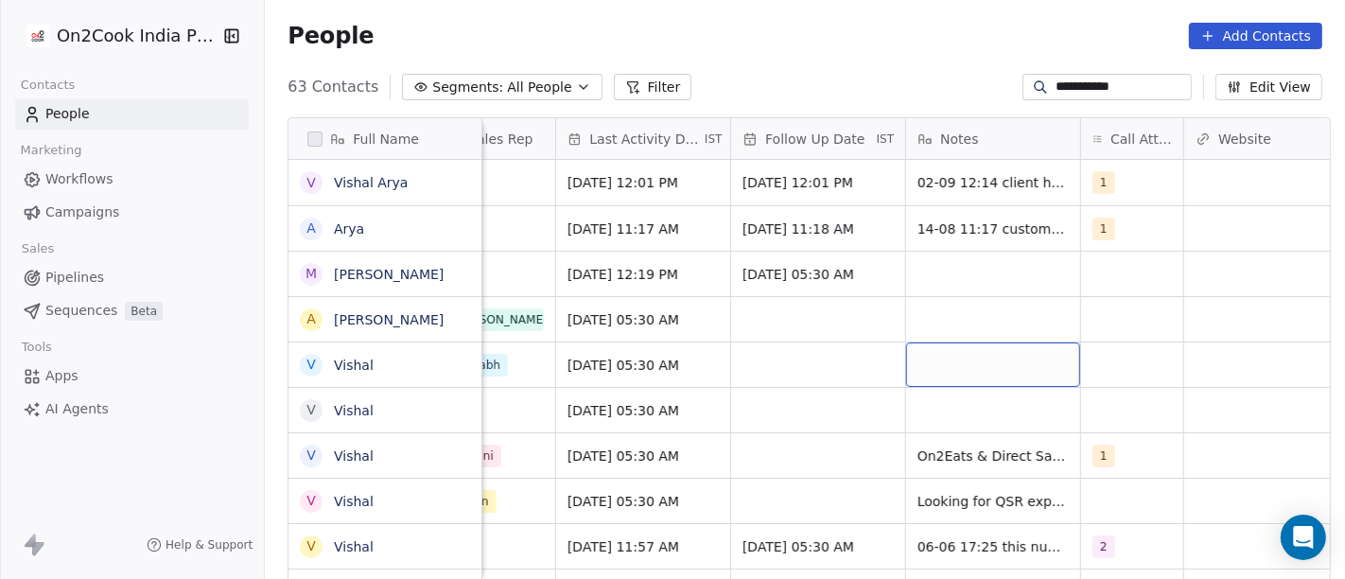
click at [1070, 81] on input "**********" at bounding box center [1122, 87] width 132 height 19
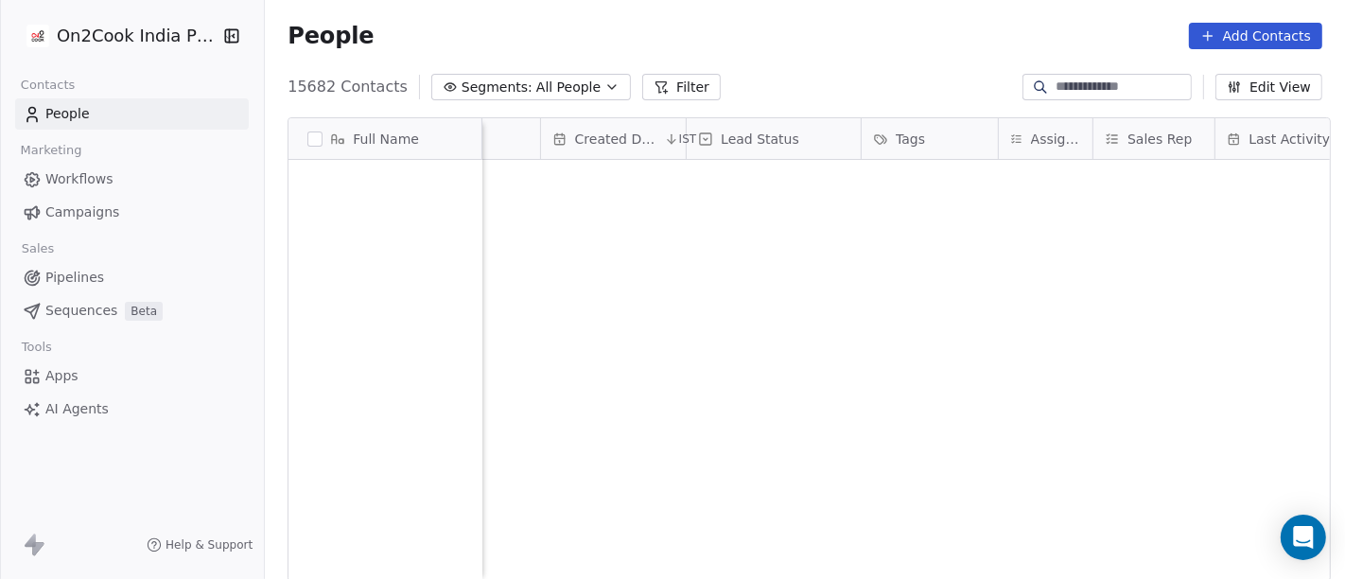
scroll to position [0, 0]
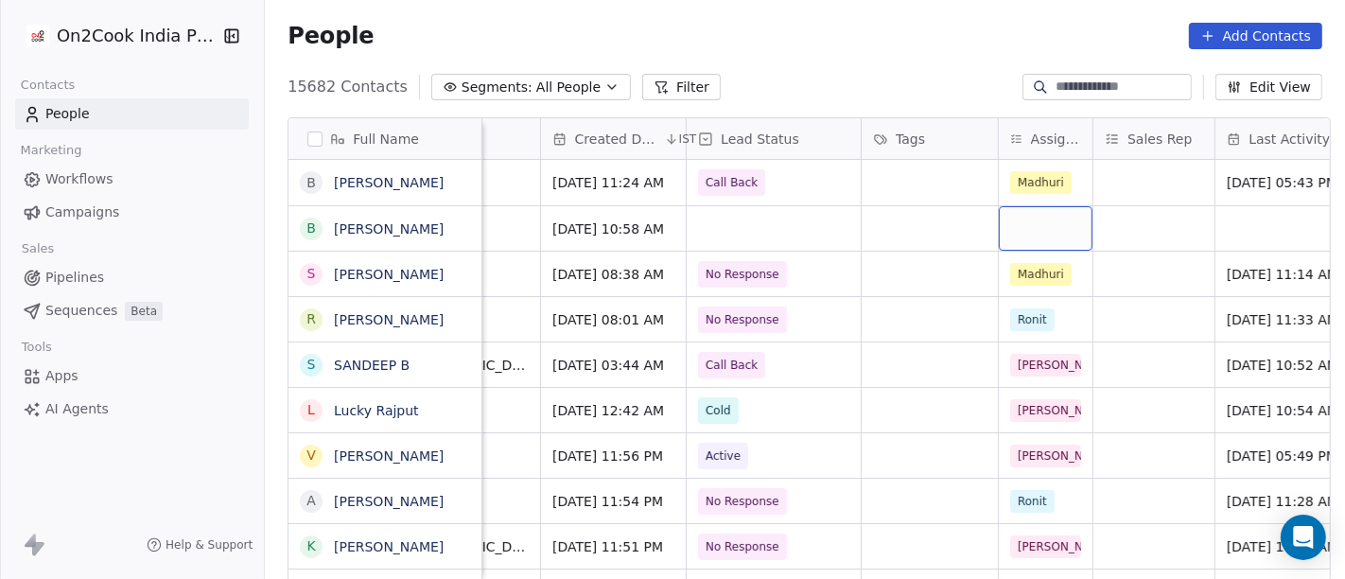
click at [1029, 213] on div "grid" at bounding box center [1046, 228] width 94 height 44
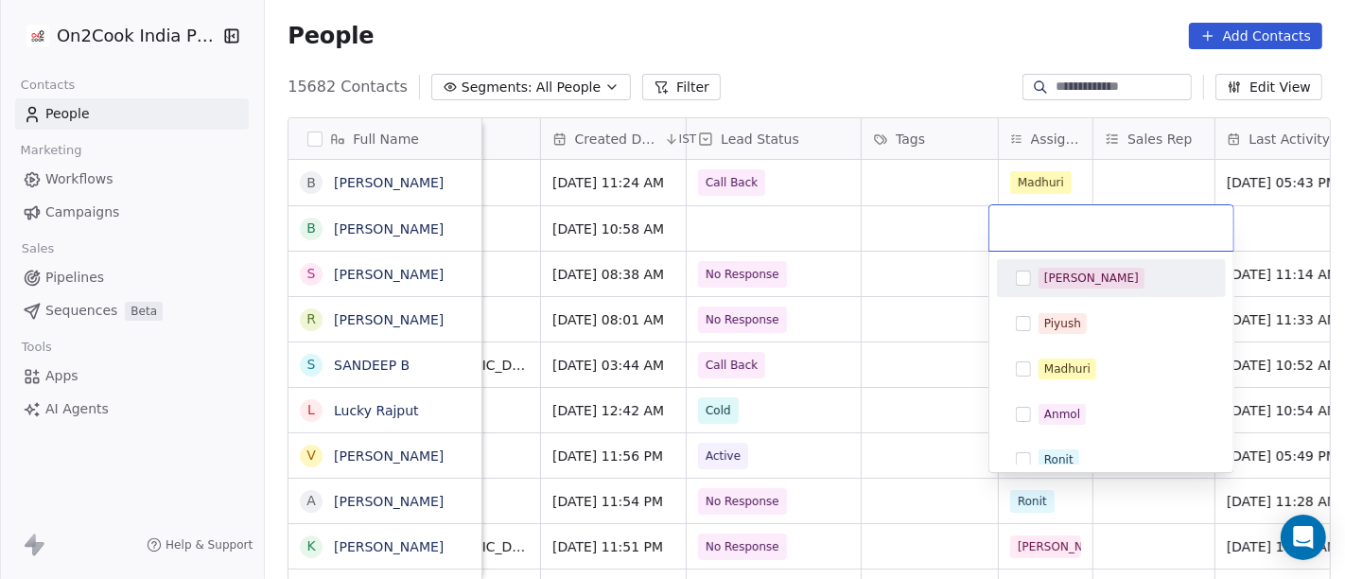
click at [916, 44] on html "On2Cook India Pvt. Ltd. Contacts People Marketing Workflows Campaigns Sales Pip…" at bounding box center [672, 289] width 1345 height 579
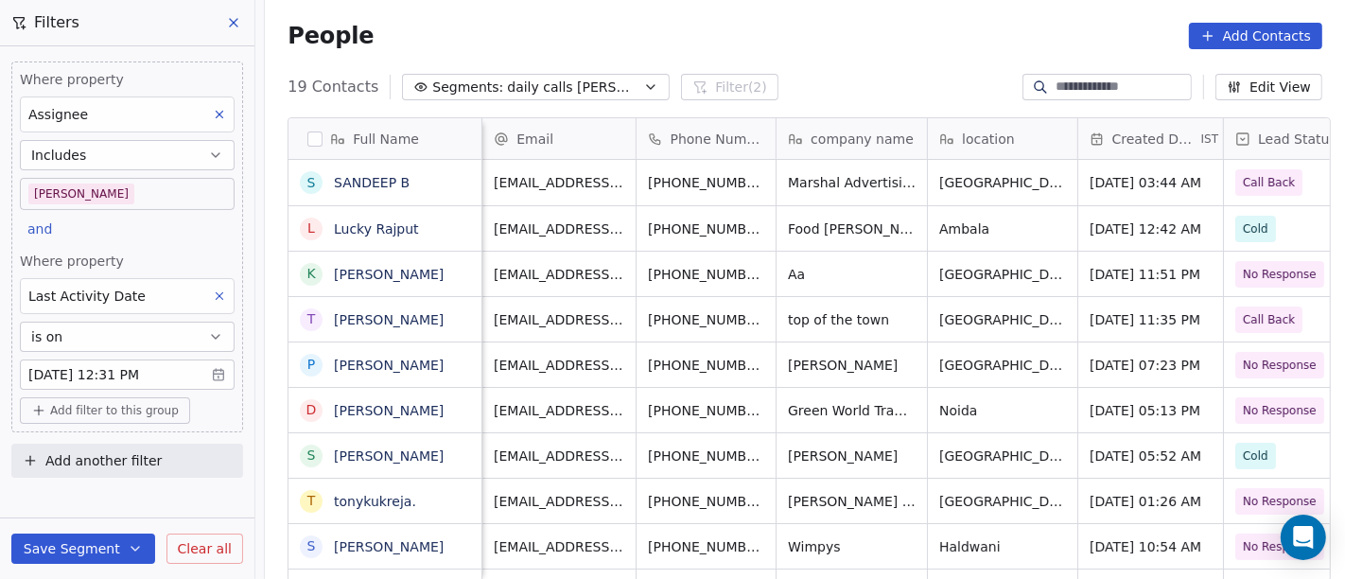
click at [750, 46] on div "People Add Contacts" at bounding box center [805, 36] width 1080 height 72
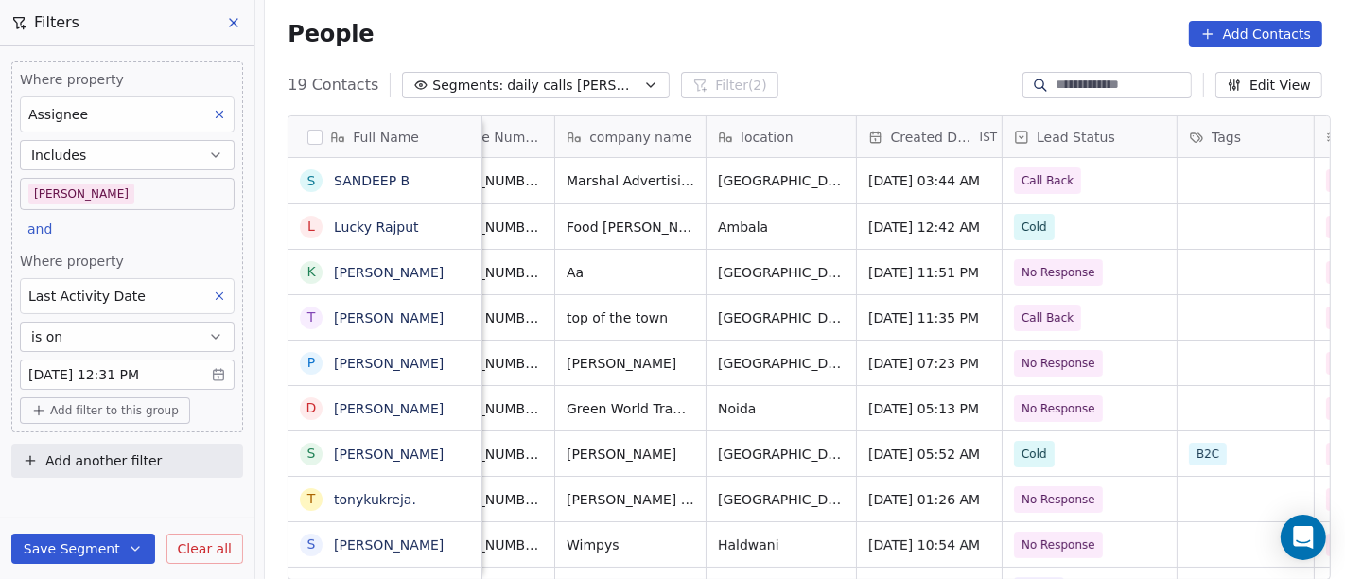
click at [96, 189] on body "On2Cook India Pvt. Ltd. Contacts People Marketing Workflows Campaigns Sales Pip…" at bounding box center [672, 289] width 1345 height 579
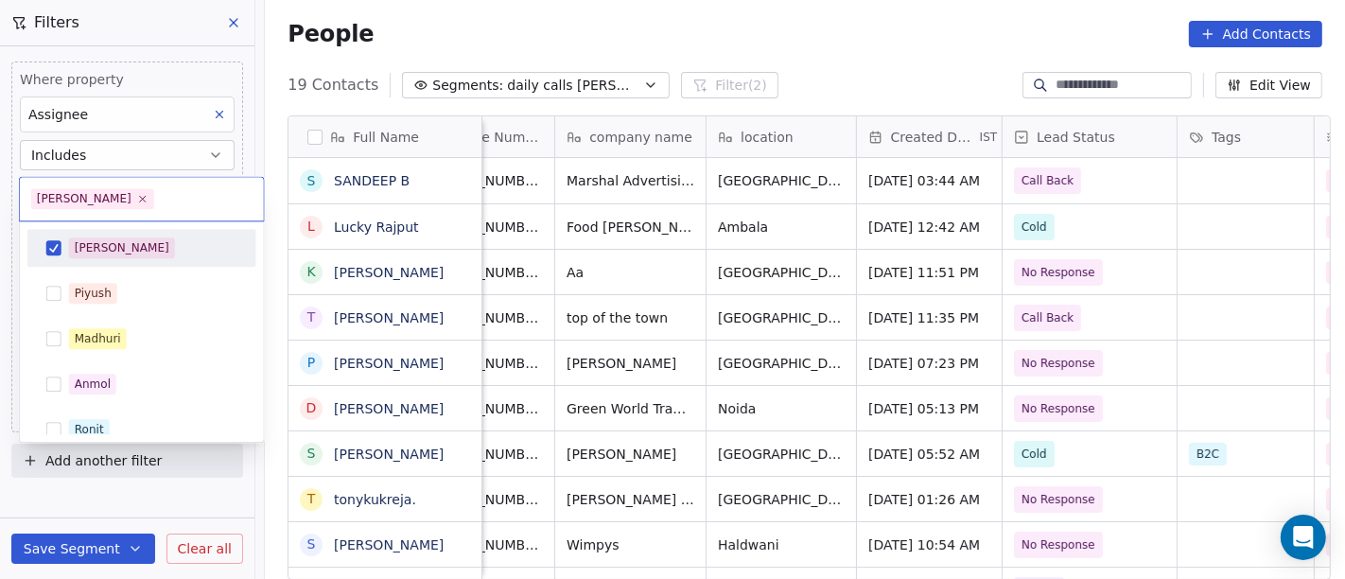
click at [125, 262] on div "[PERSON_NAME]" at bounding box center [142, 248] width 214 height 30
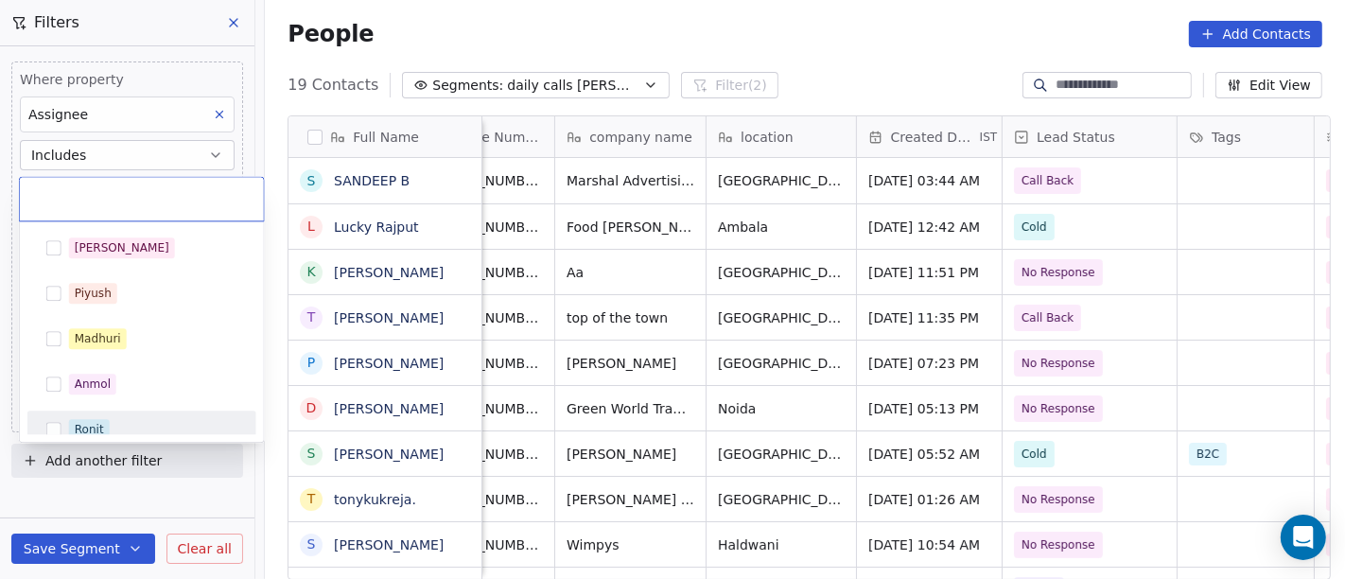
click at [96, 423] on div "Ronit" at bounding box center [89, 429] width 29 height 17
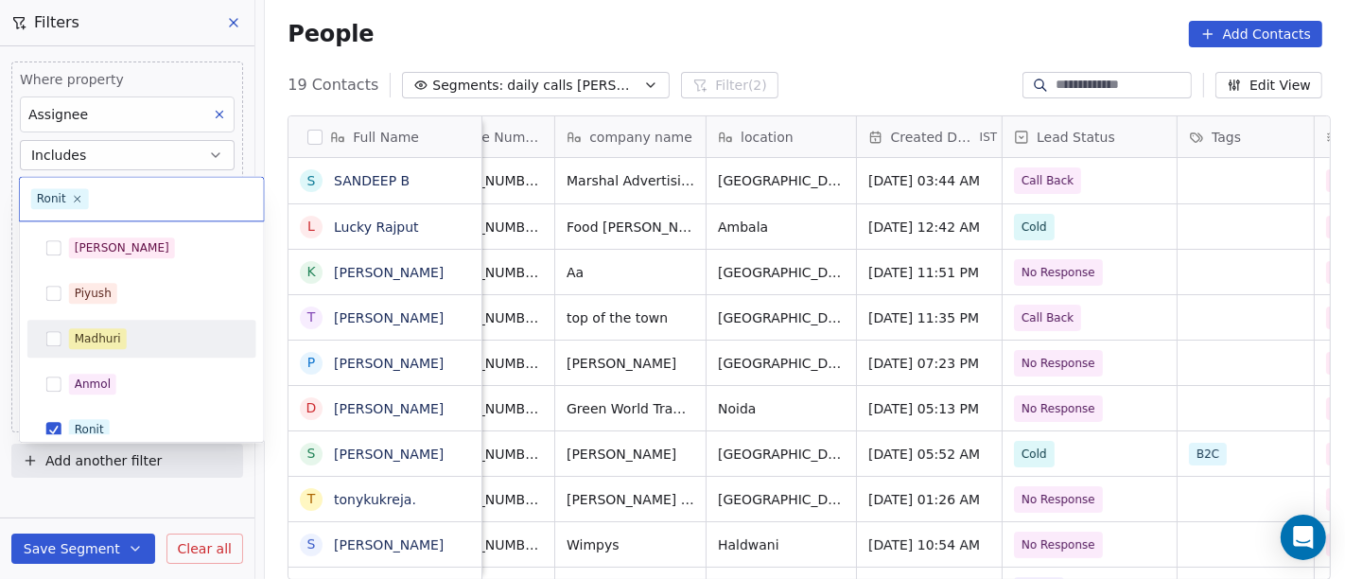
click at [661, 14] on html "On2Cook India Pvt. Ltd. Contacts People Marketing Workflows Campaigns Sales Pip…" at bounding box center [672, 289] width 1345 height 579
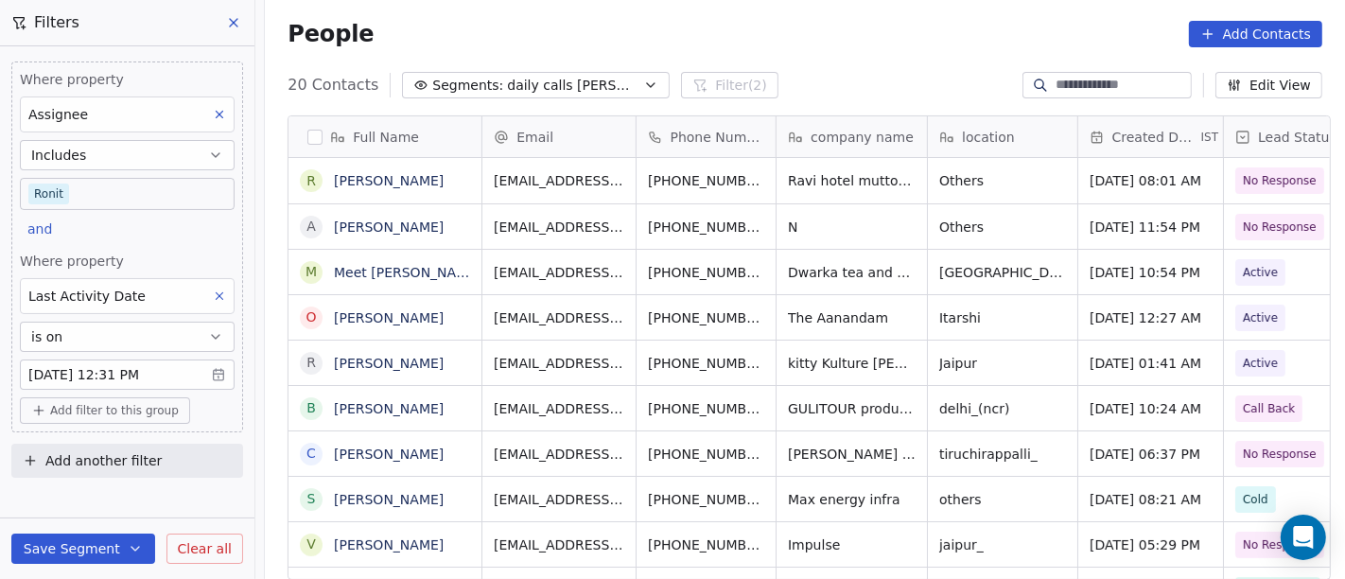
click at [126, 184] on body "On2Cook India Pvt. Ltd. Contacts People Marketing Workflows Campaigns Sales Pip…" at bounding box center [672, 289] width 1345 height 579
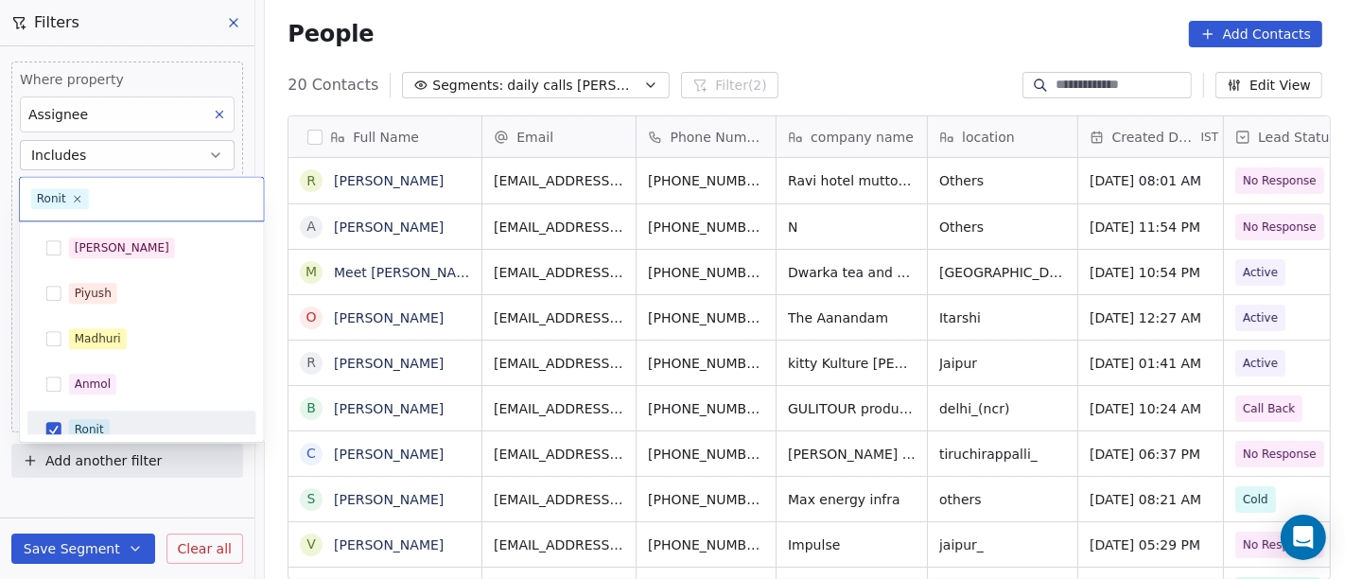
scroll to position [13, 0]
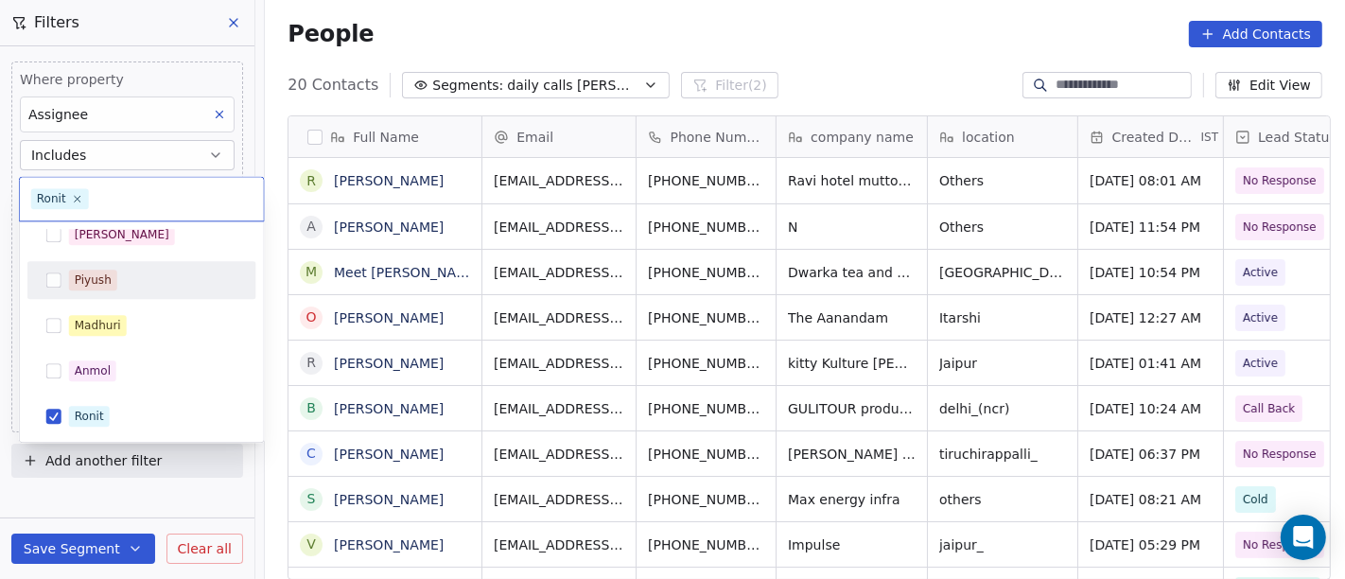
click at [115, 277] on div "Piyush" at bounding box center [153, 280] width 168 height 21
click at [99, 279] on div "Piyush" at bounding box center [93, 279] width 37 height 17
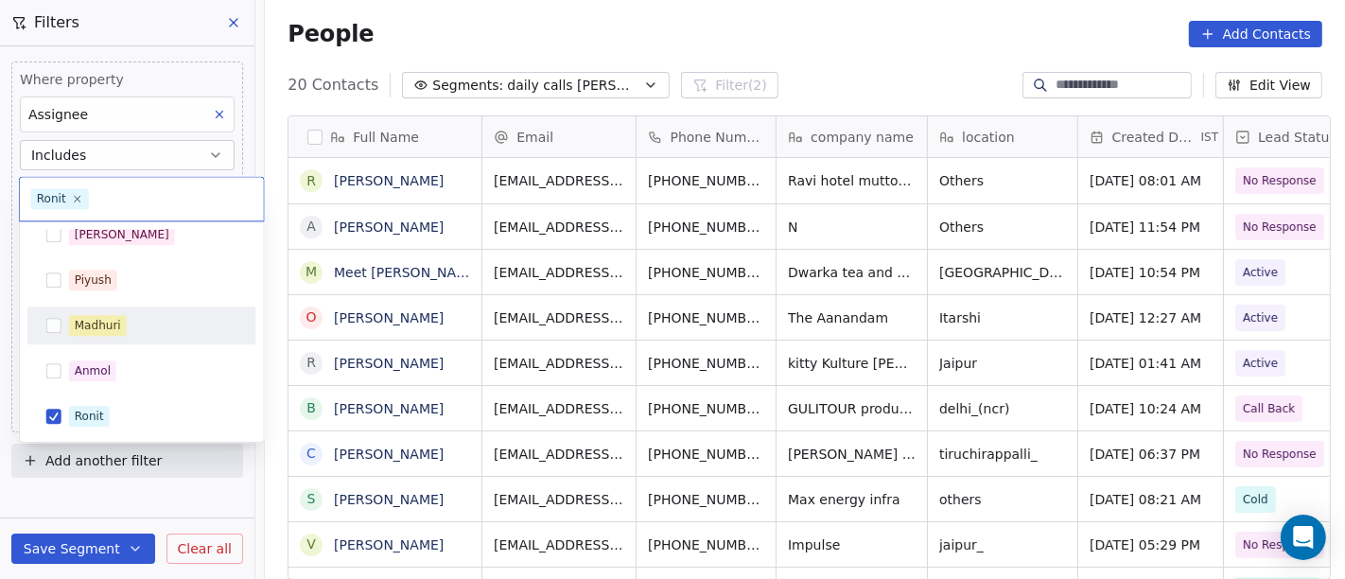
click at [110, 310] on div "Madhuri" at bounding box center [142, 325] width 214 height 30
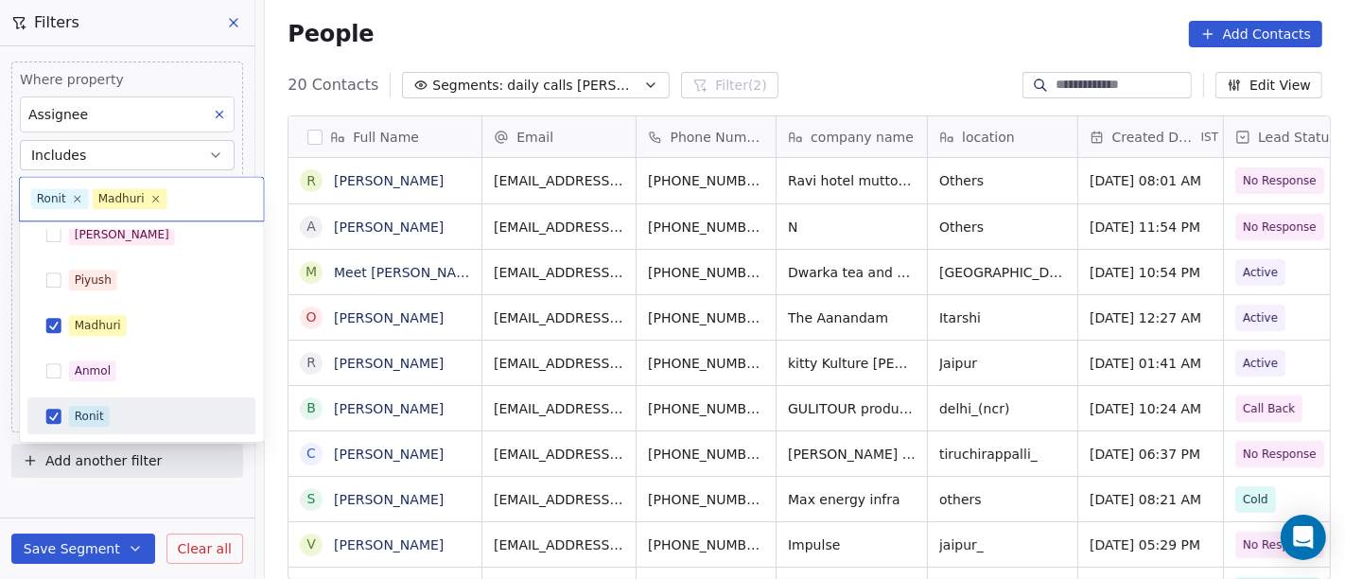
click at [103, 401] on div "Ronit" at bounding box center [142, 416] width 214 height 30
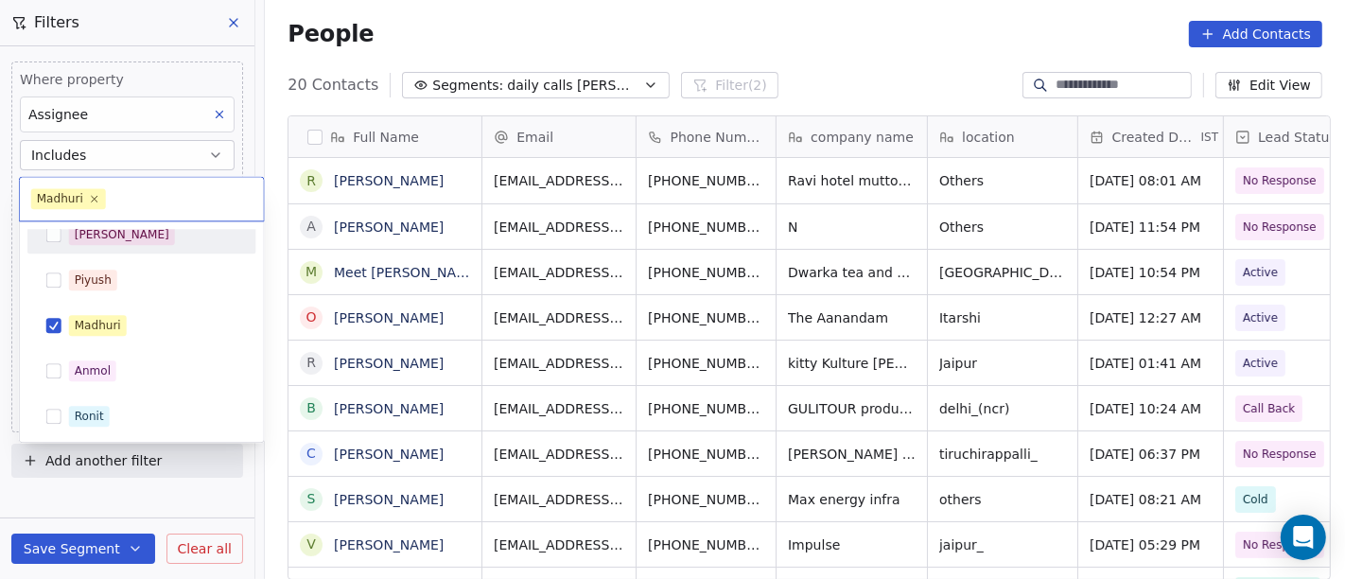
click at [533, 27] on html "On2Cook India Pvt. Ltd. Contacts People Marketing Workflows Campaigns Sales Pip…" at bounding box center [672, 289] width 1345 height 579
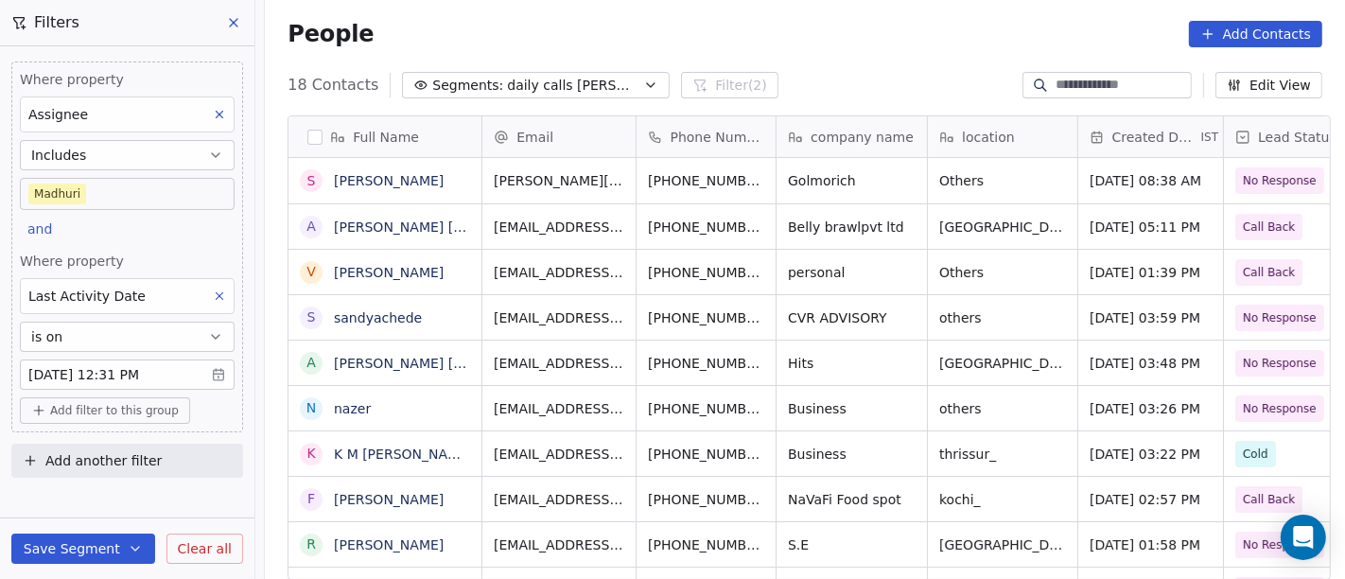
scroll to position [494, 1073]
click at [73, 193] on body "On2Cook India Pvt. Ltd. Contacts People Marketing Workflows Campaigns Sales Pip…" at bounding box center [672, 289] width 1345 height 579
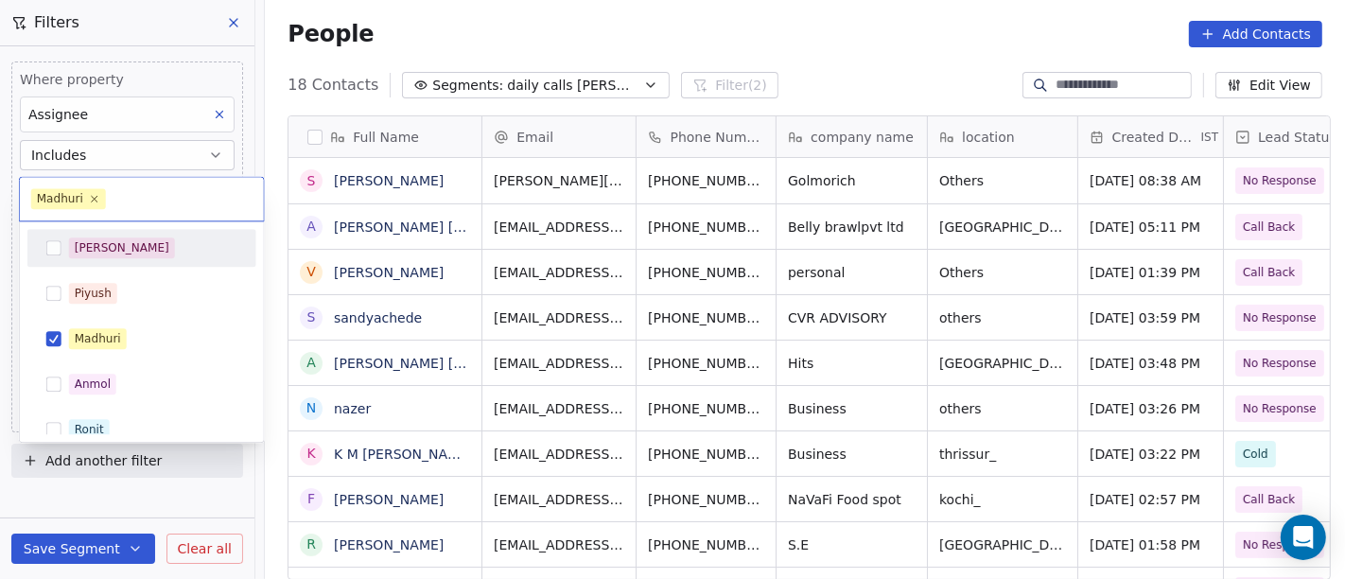
click at [82, 234] on div "[PERSON_NAME]" at bounding box center [142, 248] width 214 height 30
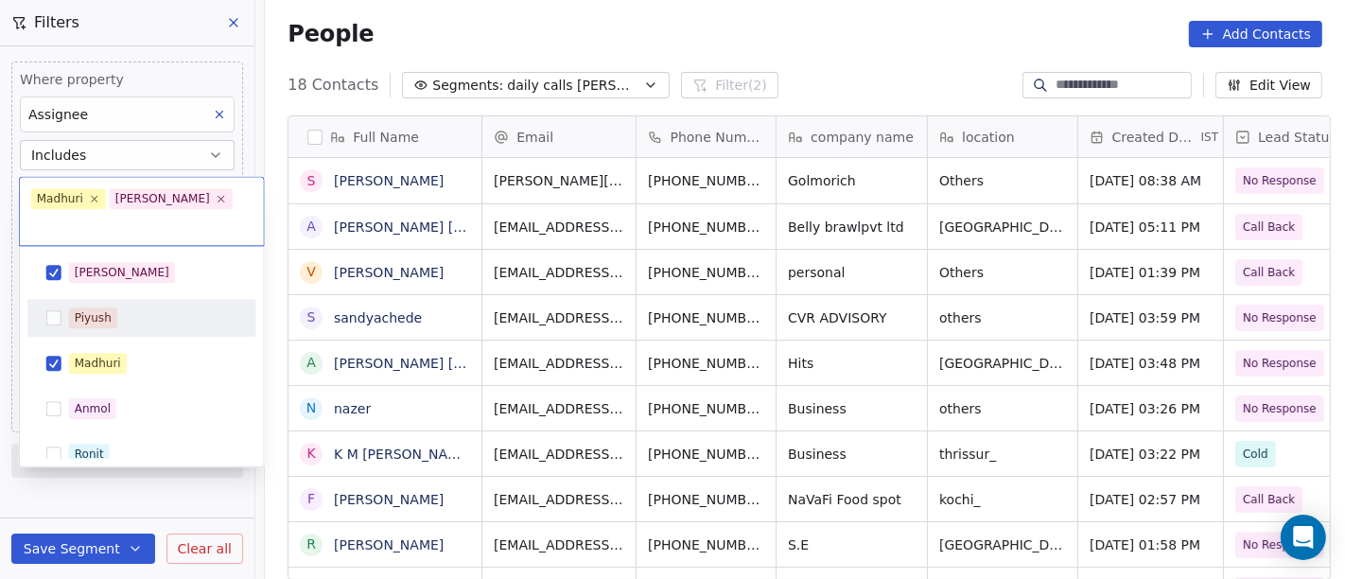
click at [83, 317] on div "Salim Piyush Madhuri Anmol Ronit Saurabh Sapan Falguni Mary Ajay Ankit Rohit Sh…" at bounding box center [141, 545] width 229 height 583
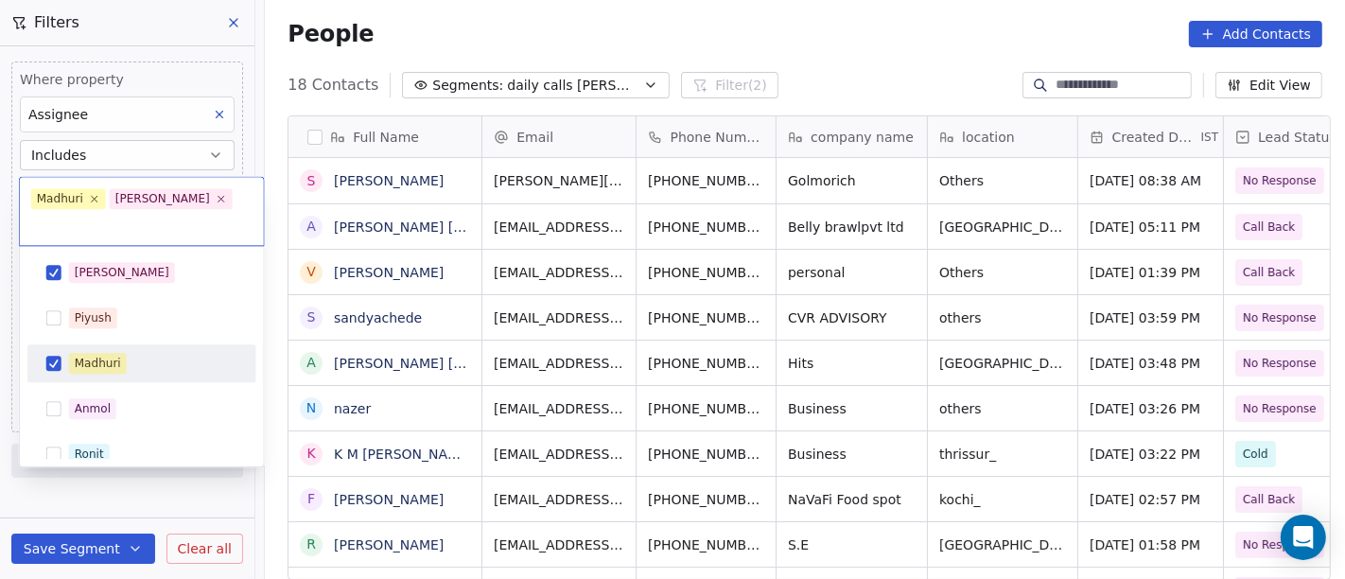
click at [89, 355] on div "Madhuri" at bounding box center [98, 363] width 46 height 17
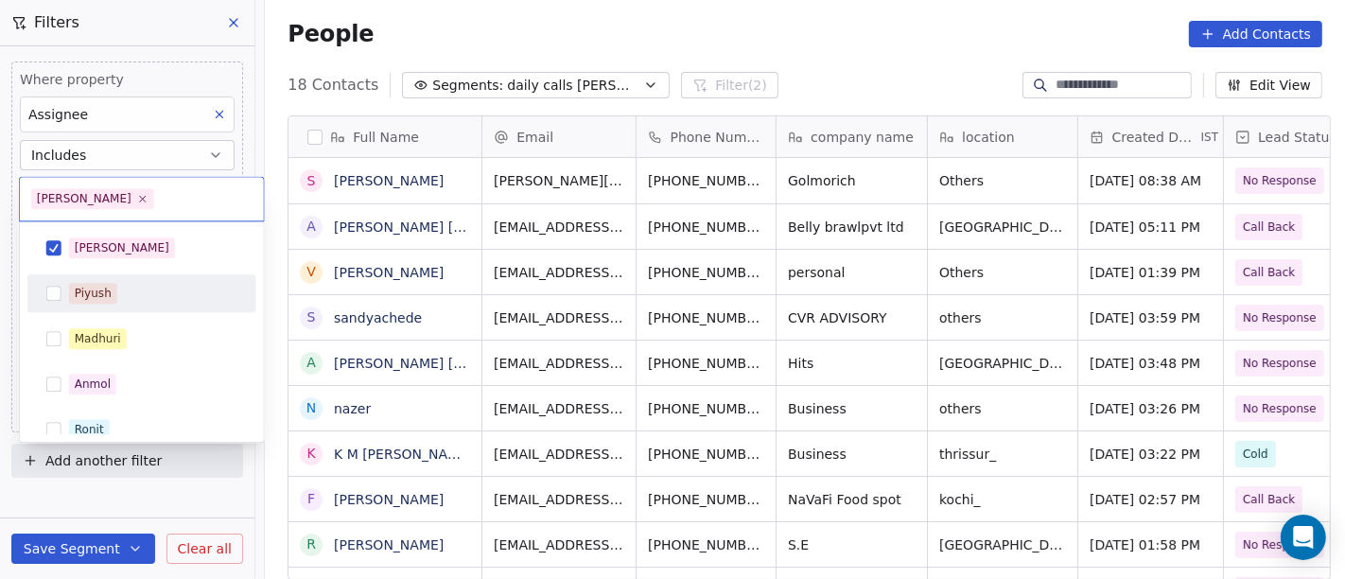
click at [811, 9] on html "On2Cook India Pvt. Ltd. Contacts People Marketing Workflows Campaigns Sales Pip…" at bounding box center [672, 289] width 1345 height 579
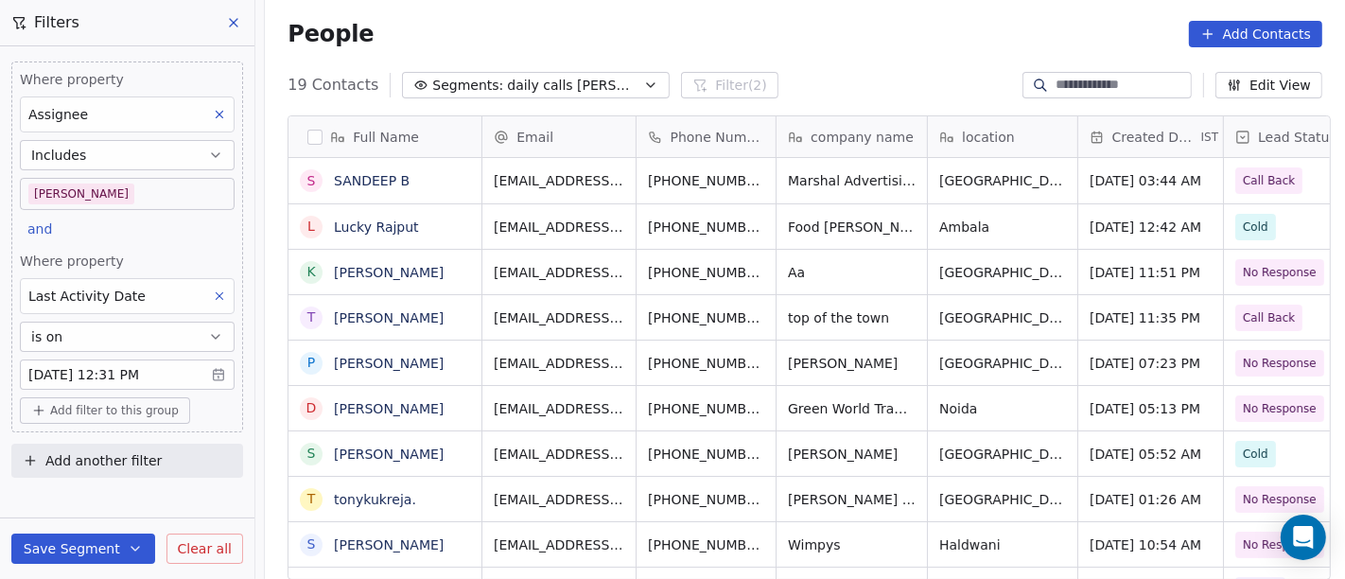
click at [820, 47] on div "People Add Contacts" at bounding box center [805, 34] width 1080 height 72
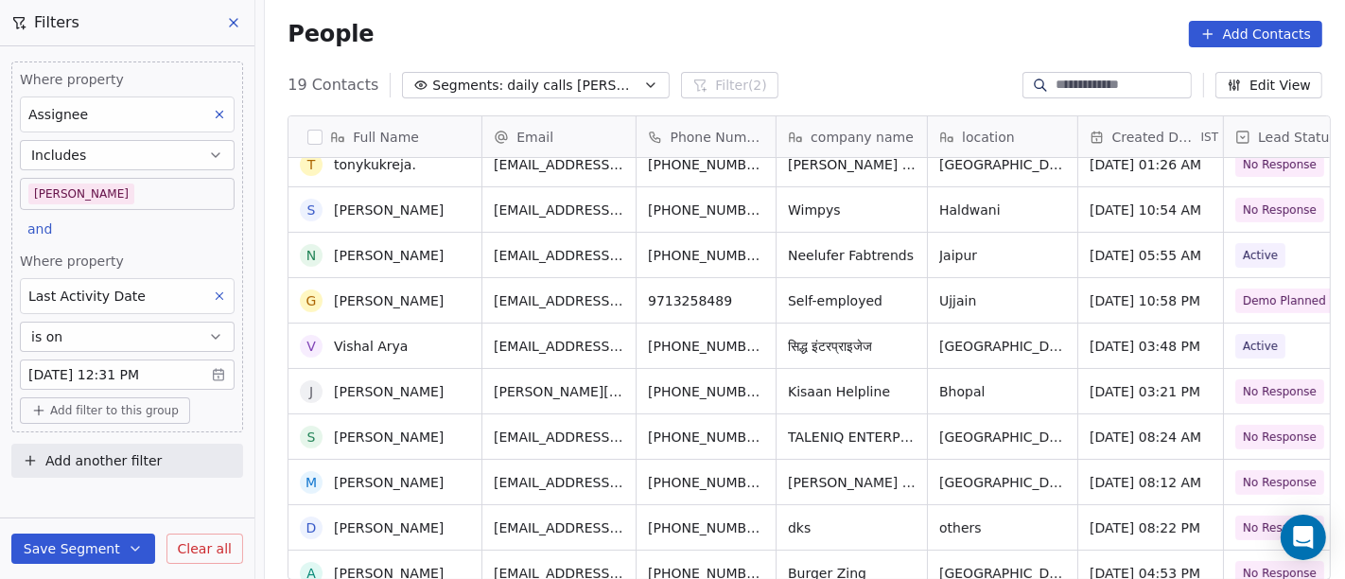
scroll to position [0, 0]
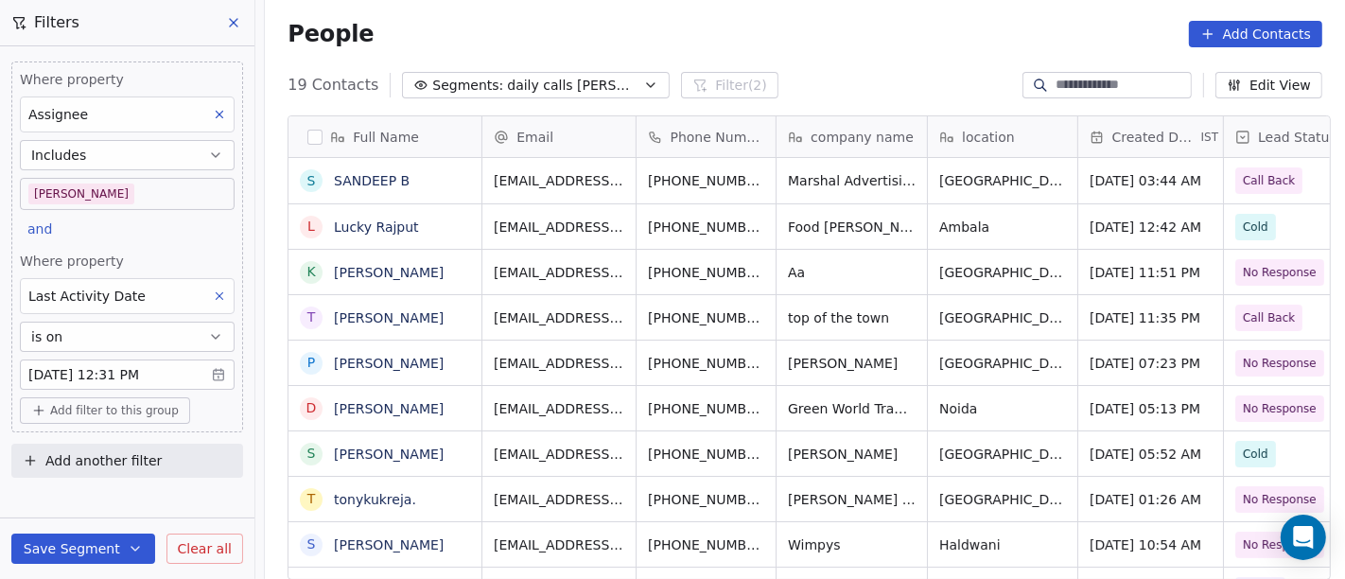
click at [100, 379] on body "On2Cook India Pvt. Ltd. Contacts People Marketing Workflows Campaigns Sales Pip…" at bounding box center [672, 289] width 1345 height 579
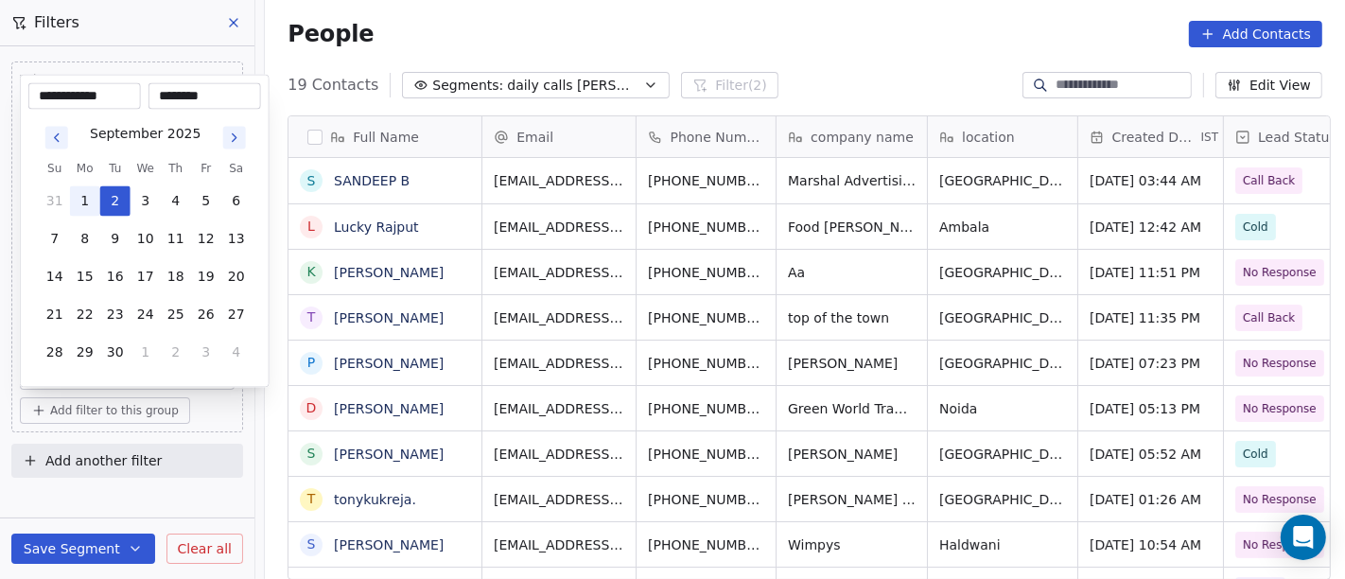
click at [83, 190] on button "1" at bounding box center [85, 201] width 30 height 30
type input "**********"
click at [811, 16] on html "On2Cook India Pvt. Ltd. Contacts People Marketing Workflows Campaigns Sales Pip…" at bounding box center [672, 289] width 1345 height 579
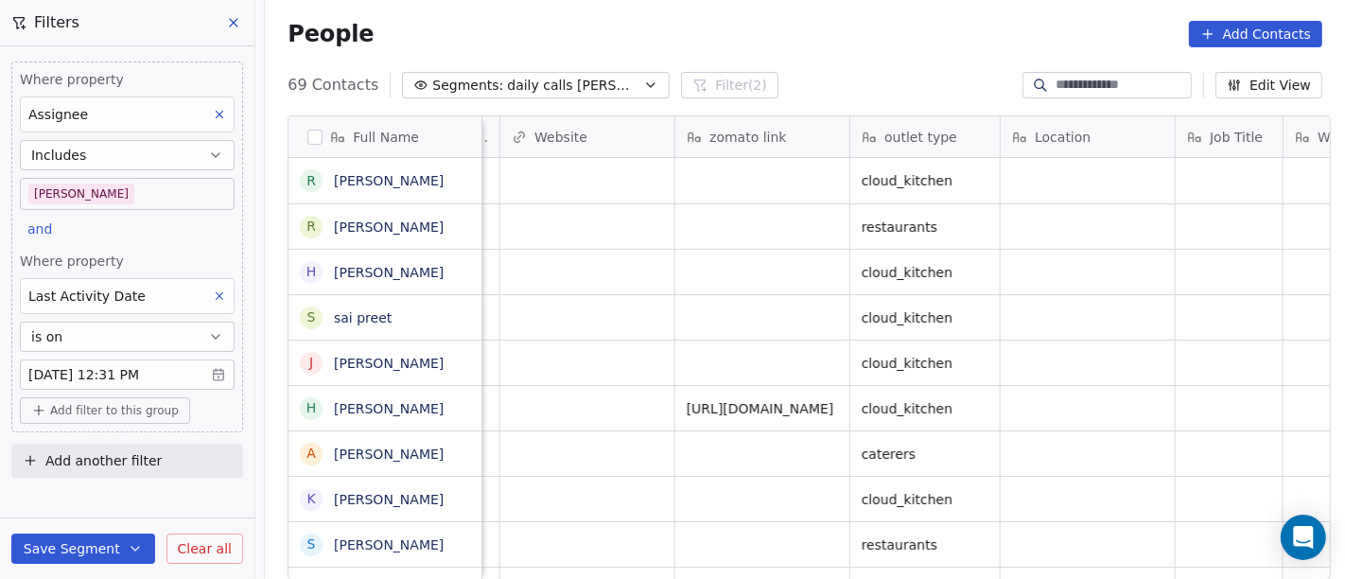
click at [477, 82] on span "Segments:" at bounding box center [467, 86] width 71 height 20
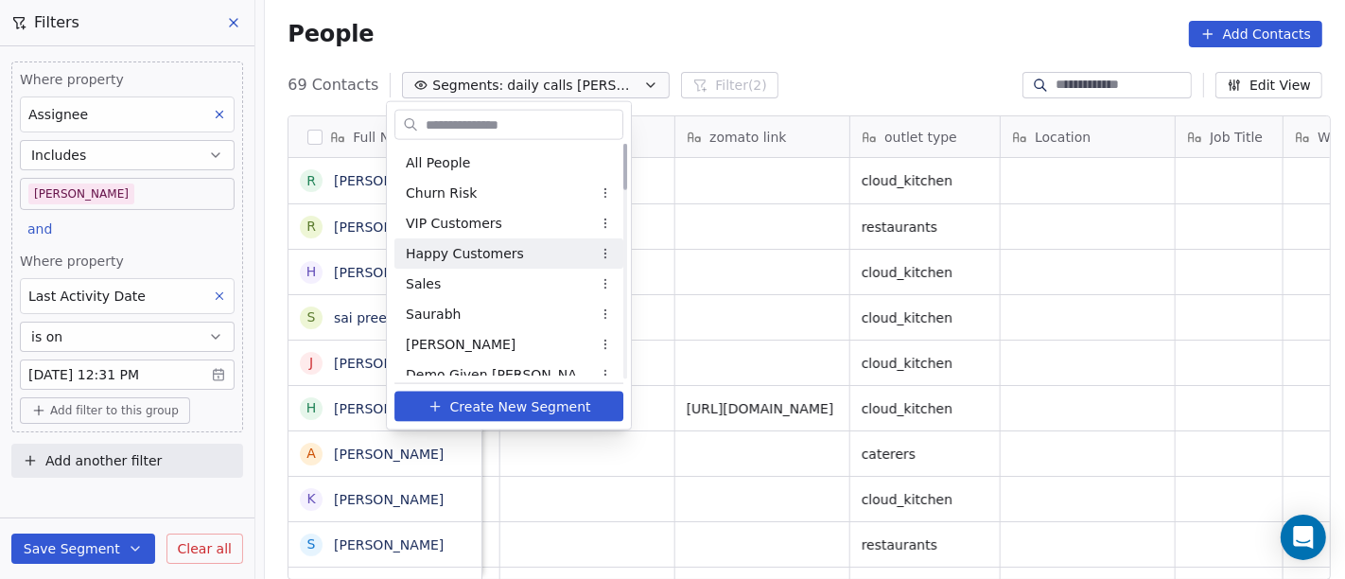
click at [735, 13] on html "On2Cook India Pvt. Ltd. Contacts People Marketing Workflows Campaigns Sales Pip…" at bounding box center [672, 289] width 1345 height 579
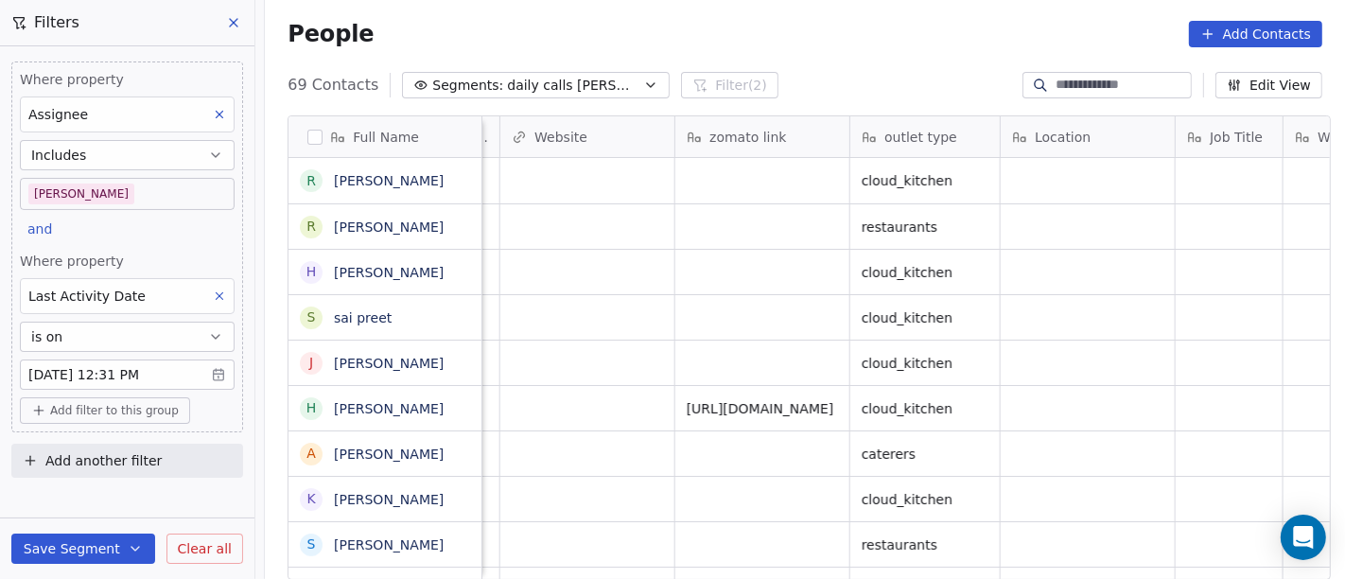
click at [166, 376] on body "On2Cook India Pvt. Ltd. Contacts People Marketing Workflows Campaigns Sales Pip…" at bounding box center [672, 289] width 1345 height 579
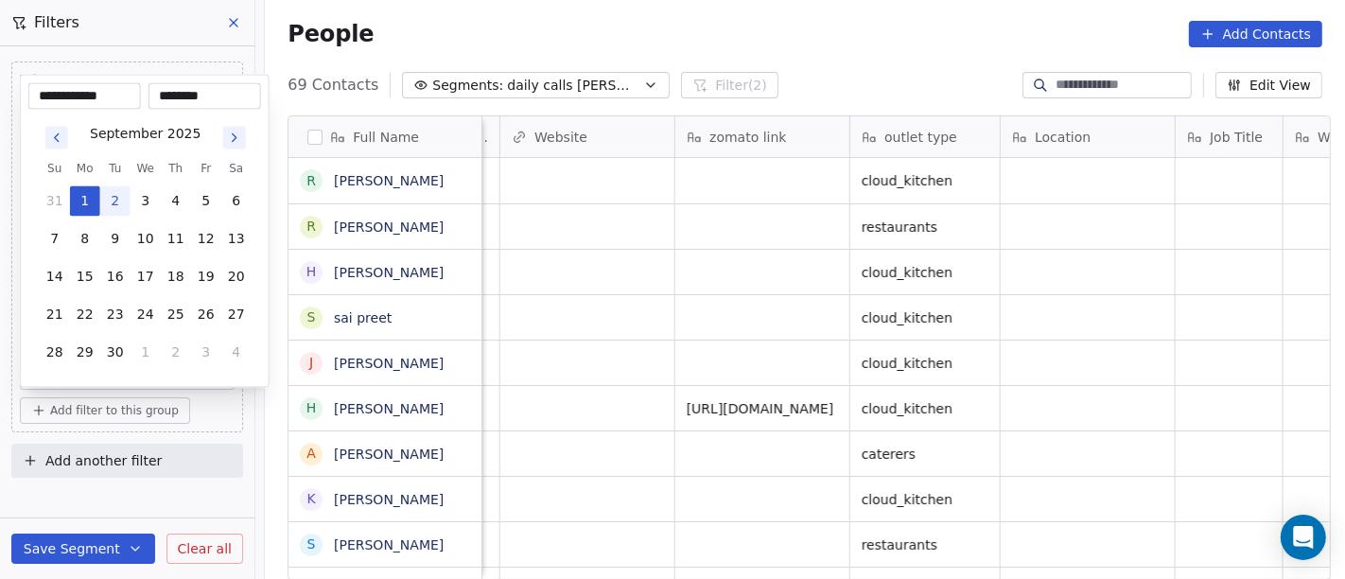
click at [107, 202] on button "2" at bounding box center [115, 201] width 30 height 30
type input "**********"
click at [691, 18] on html "On2Cook India Pvt. Ltd. Contacts People Marketing Workflows Campaigns Sales Pip…" at bounding box center [672, 289] width 1345 height 579
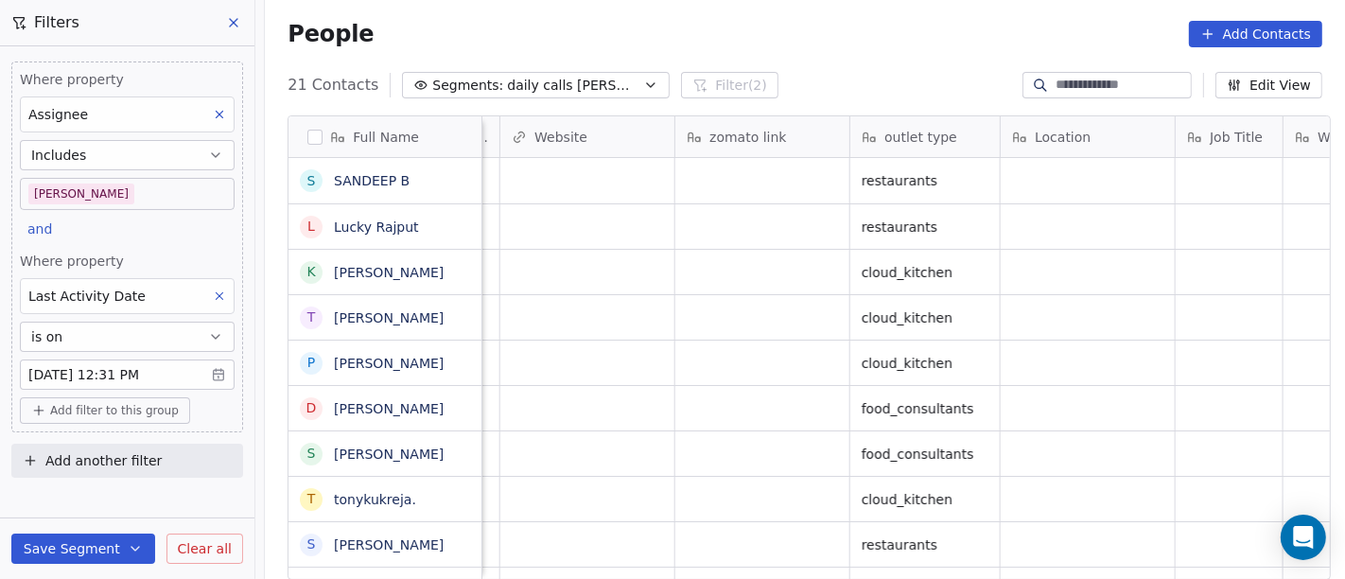
click at [745, 23] on div "People Add Contacts" at bounding box center [805, 34] width 1035 height 26
click at [202, 544] on span "Clear all" at bounding box center [205, 549] width 54 height 20
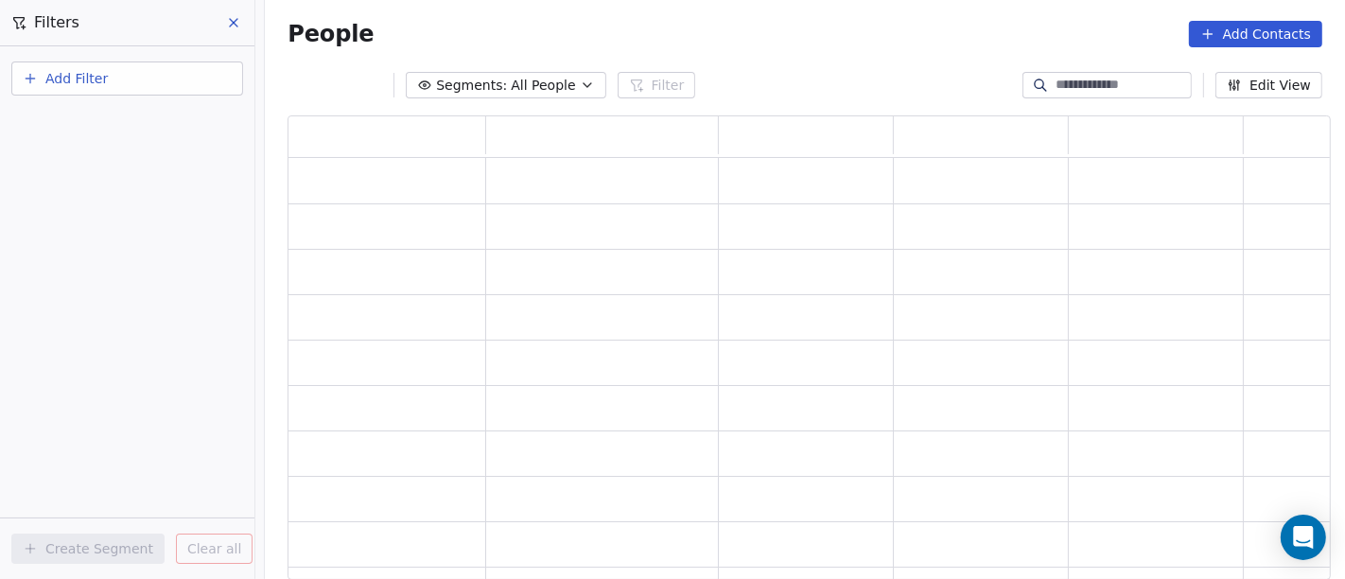
scroll to position [448, 1027]
click at [170, 80] on button "Add Filter" at bounding box center [127, 78] width 232 height 34
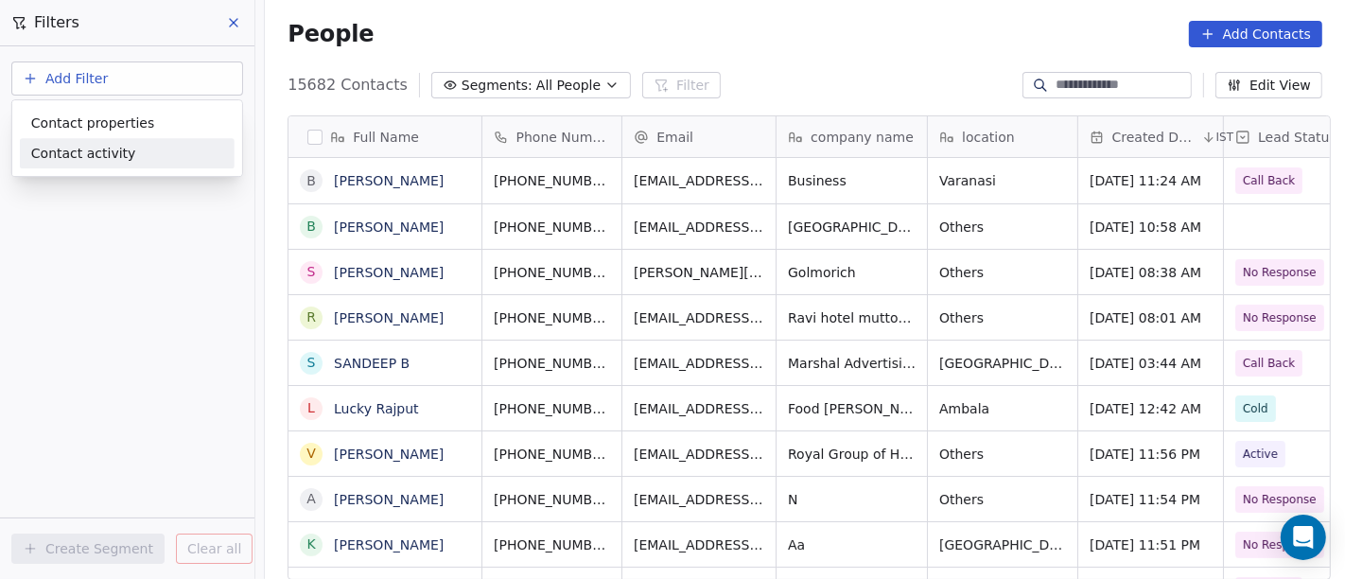
scroll to position [494, 1073]
click at [127, 119] on span "Contact properties" at bounding box center [92, 124] width 123 height 20
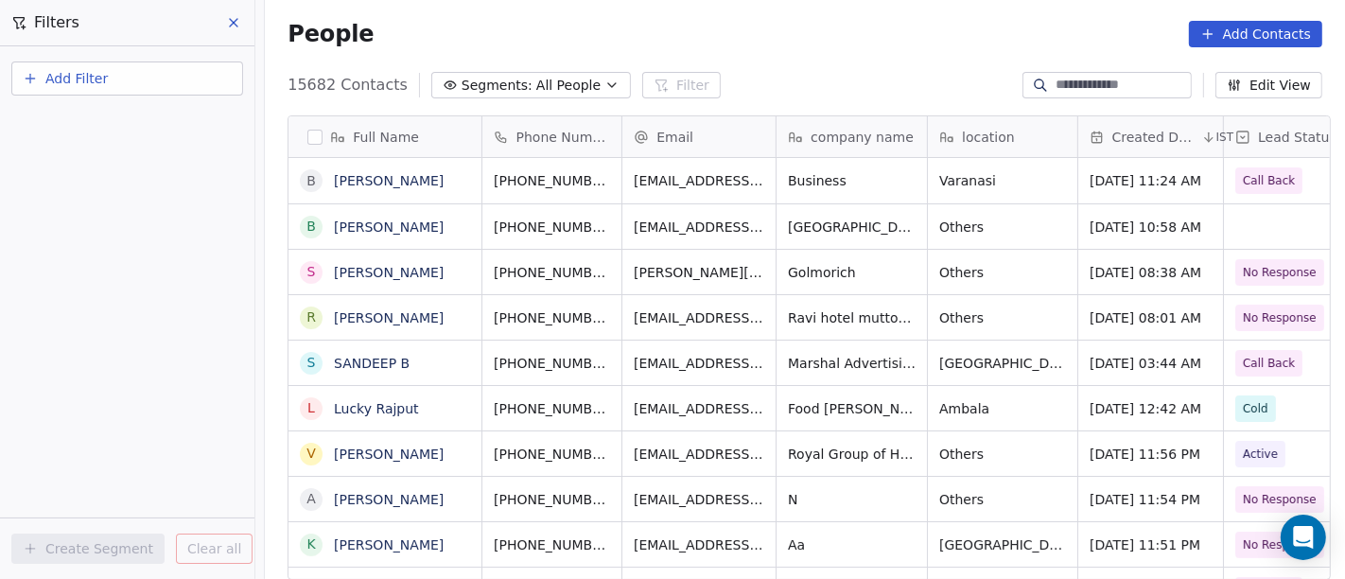
click at [152, 91] on html "On2Cook India Pvt. Ltd. Contacts People Marketing Workflows Campaigns Sales Pip…" at bounding box center [672, 289] width 1345 height 579
click at [156, 83] on button "Add Filter" at bounding box center [127, 78] width 232 height 34
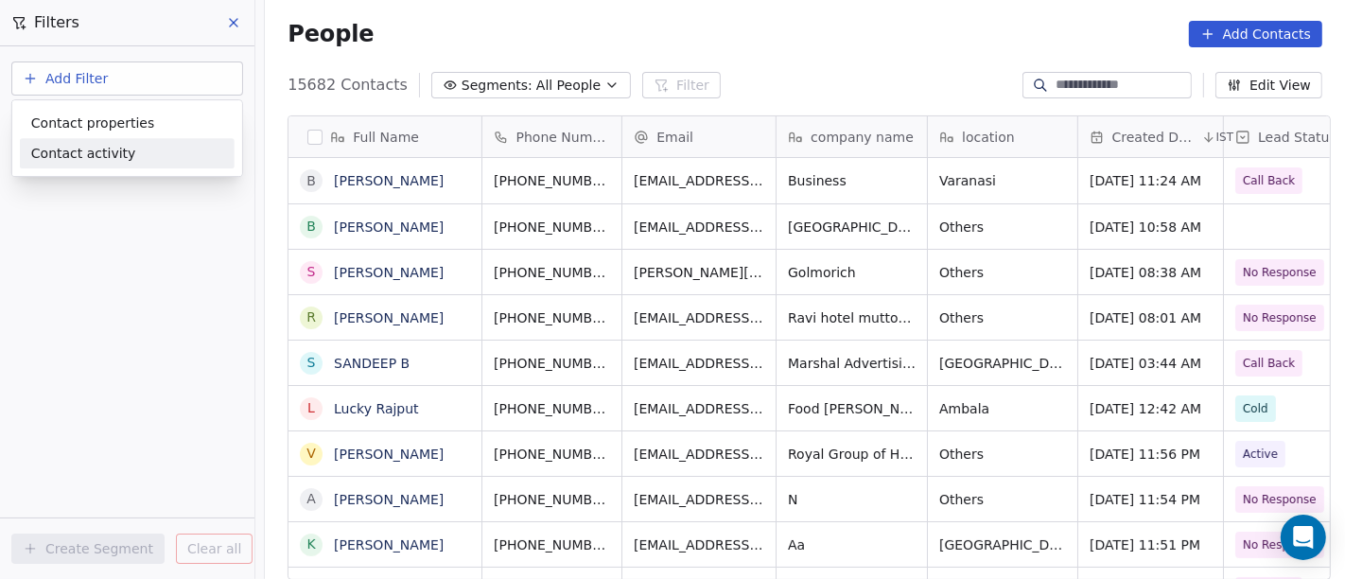
click at [174, 156] on div "Contact activity" at bounding box center [127, 154] width 192 height 20
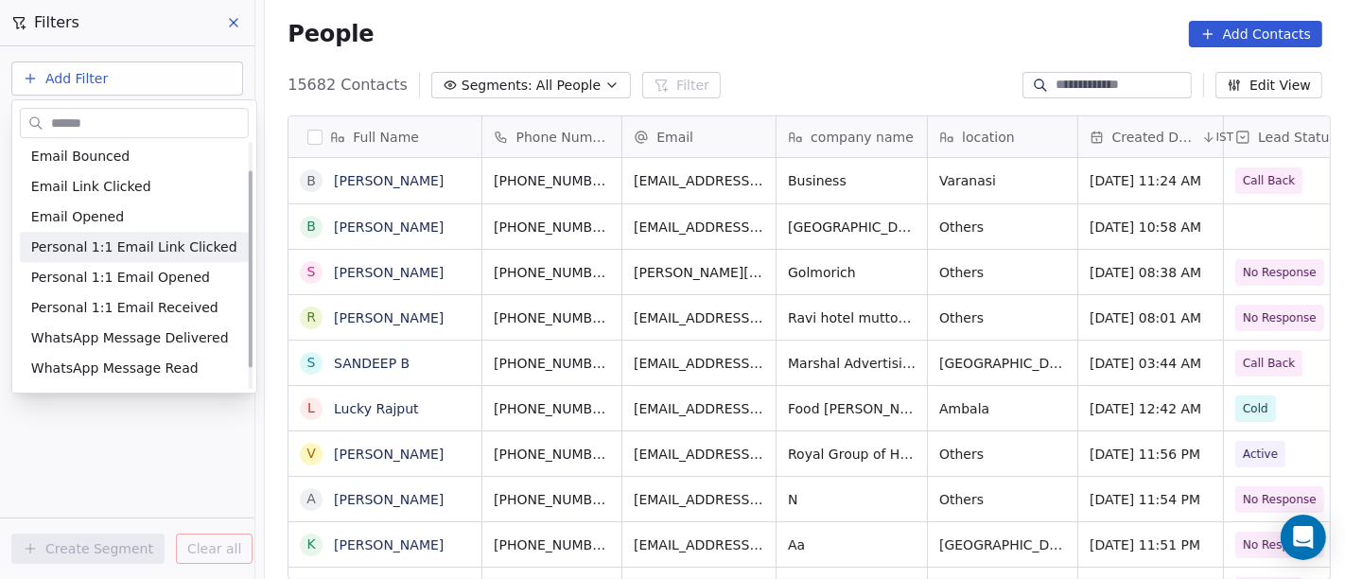
scroll to position [62, 0]
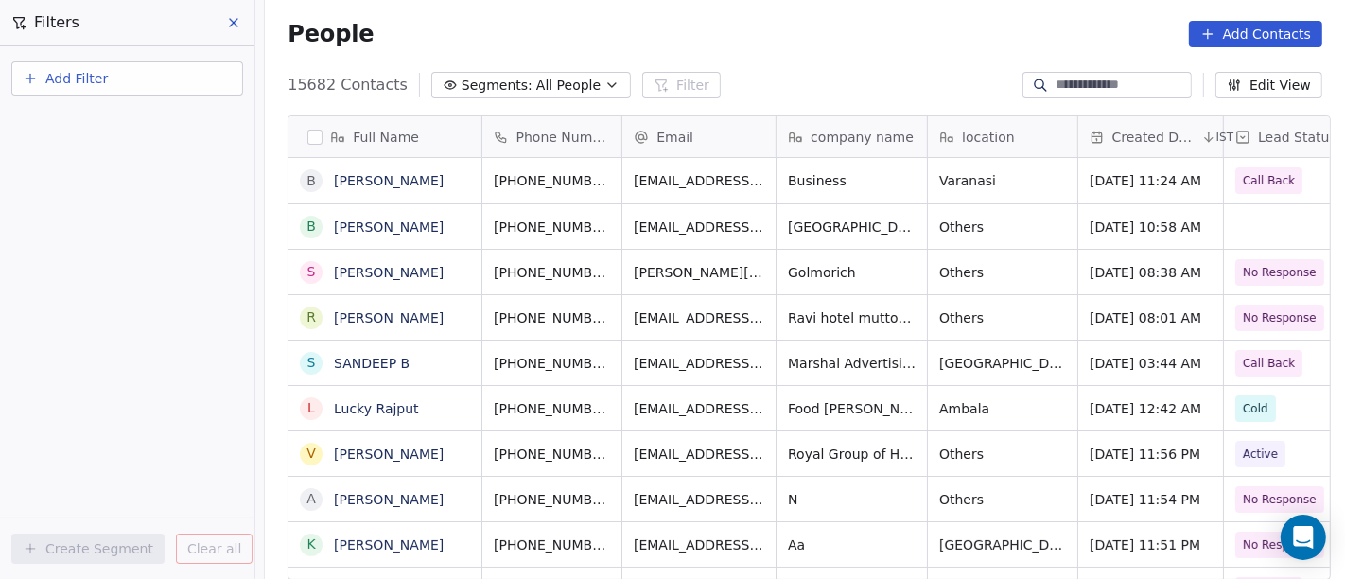
click at [191, 72] on html "On2Cook India Pvt. Ltd. Contacts People Marketing Workflows Campaigns Sales Pip…" at bounding box center [672, 289] width 1345 height 579
click at [191, 72] on button "Add Filter" at bounding box center [127, 78] width 232 height 34
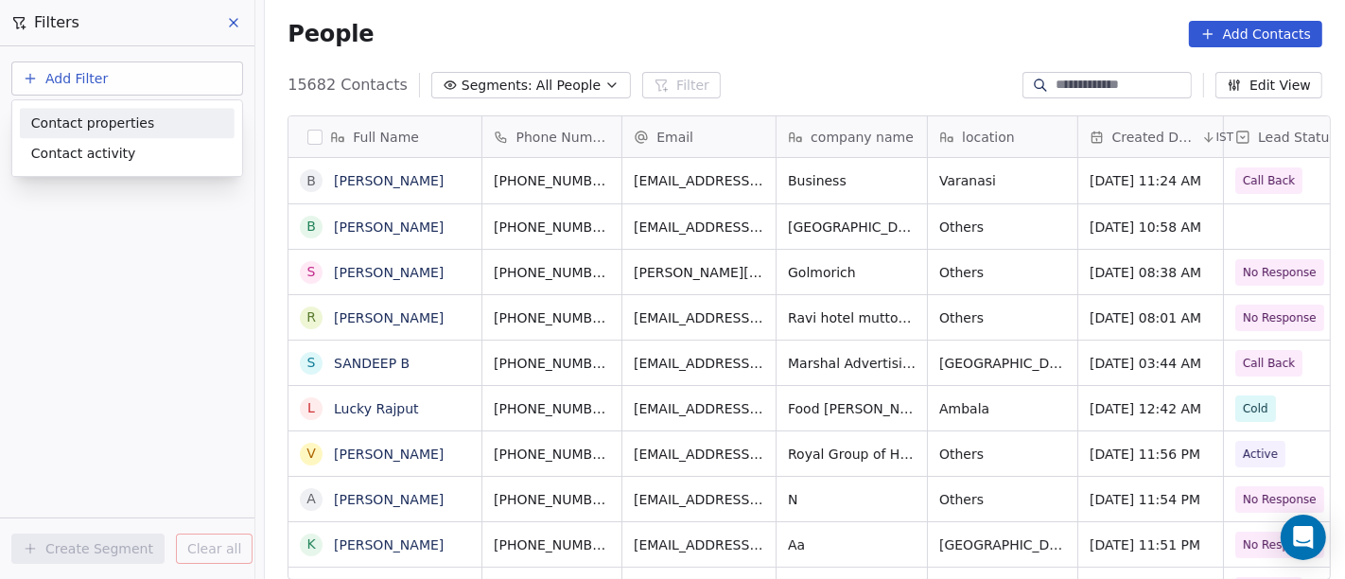
click at [161, 123] on div "Contact properties" at bounding box center [127, 124] width 192 height 20
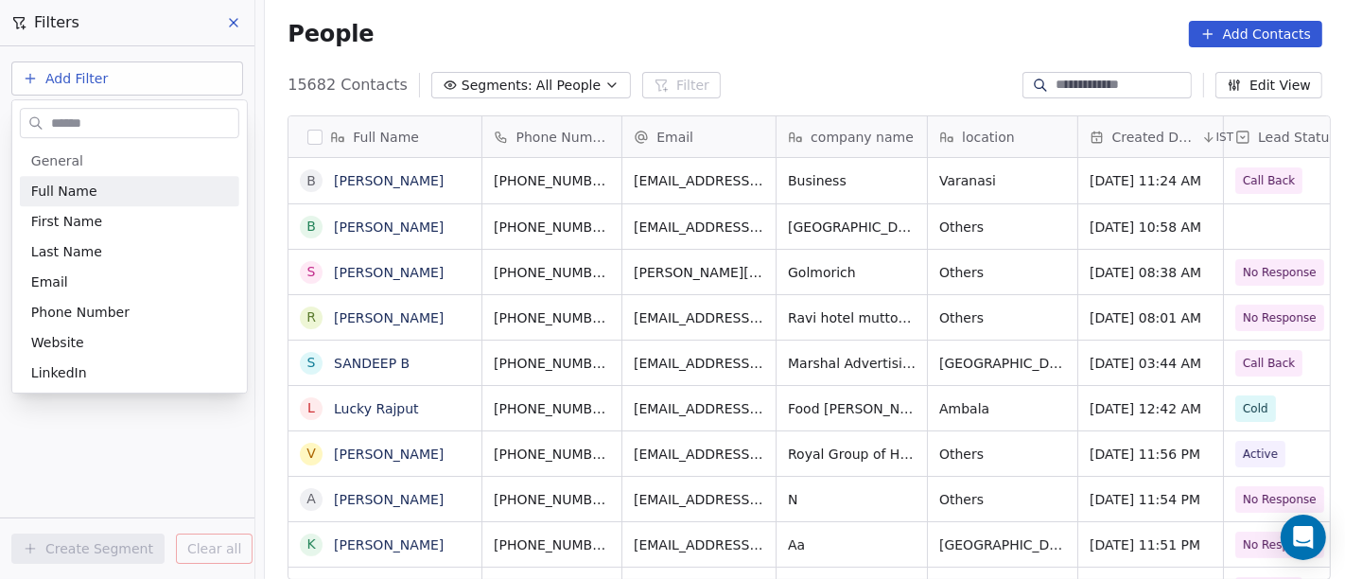
click at [120, 119] on input "text" at bounding box center [142, 123] width 191 height 27
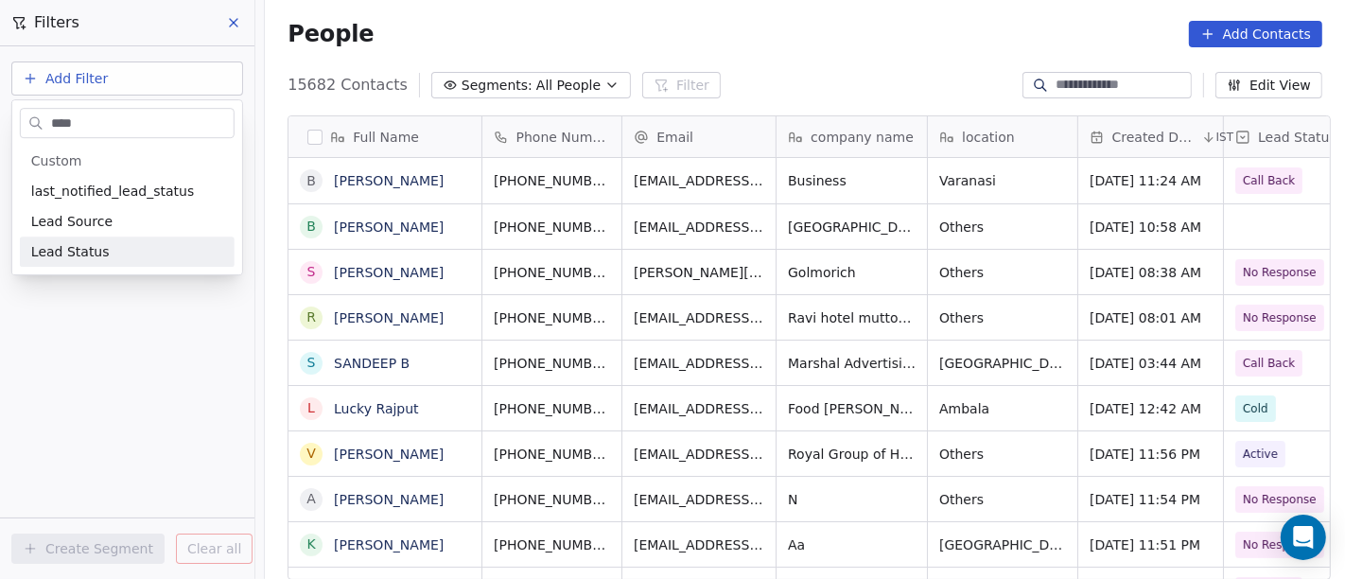
type input "****"
click at [148, 268] on div "General System Custom last_notified_lead_status Lead Source Lead Status B2B Fie…" at bounding box center [127, 206] width 230 height 136
click at [148, 254] on div "Lead Status" at bounding box center [127, 251] width 192 height 19
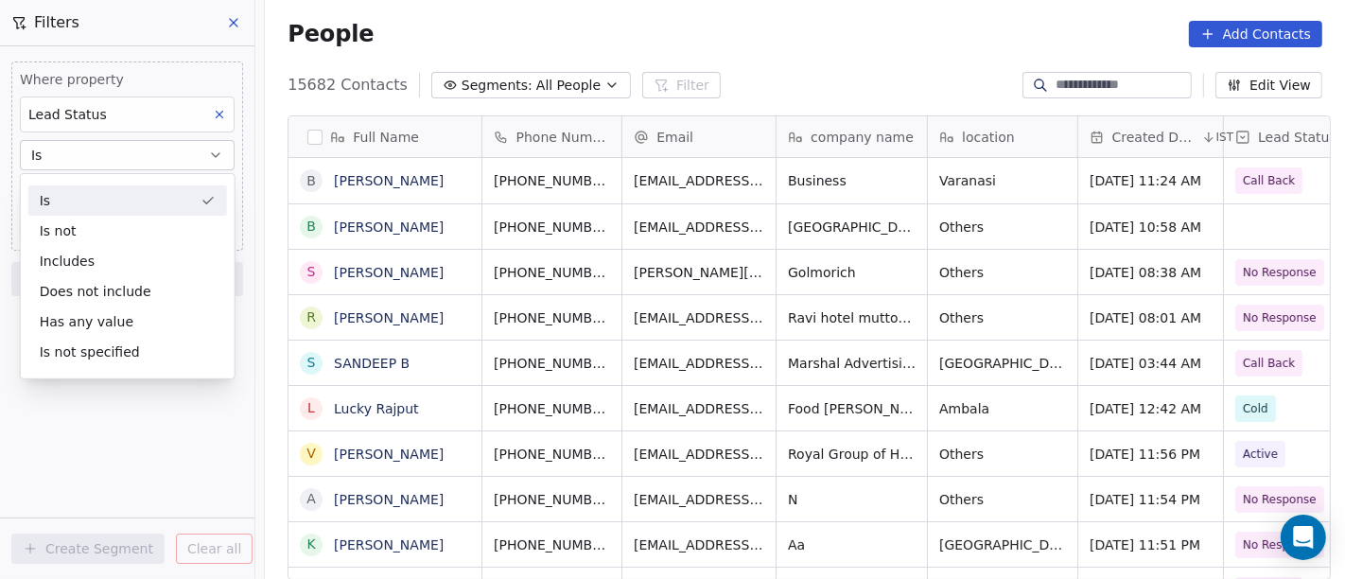
click at [80, 197] on div "Is" at bounding box center [127, 200] width 199 height 30
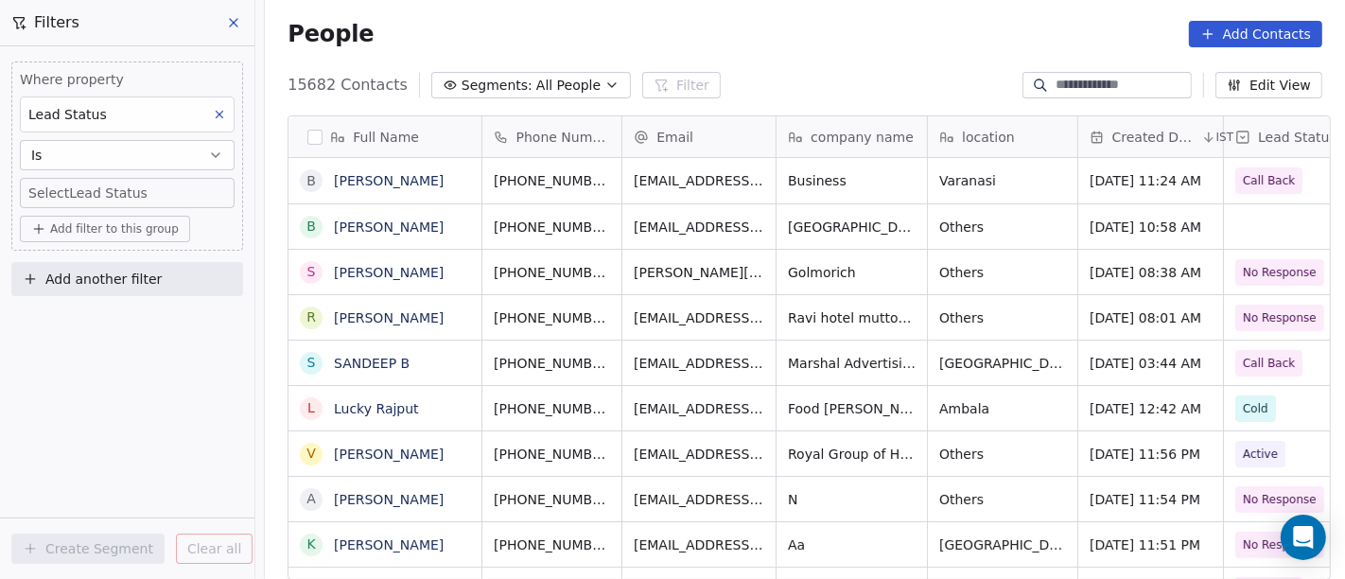
click at [67, 221] on span "Add filter to this group" at bounding box center [114, 228] width 129 height 15
click at [64, 265] on span "Contact properties" at bounding box center [101, 268] width 123 height 20
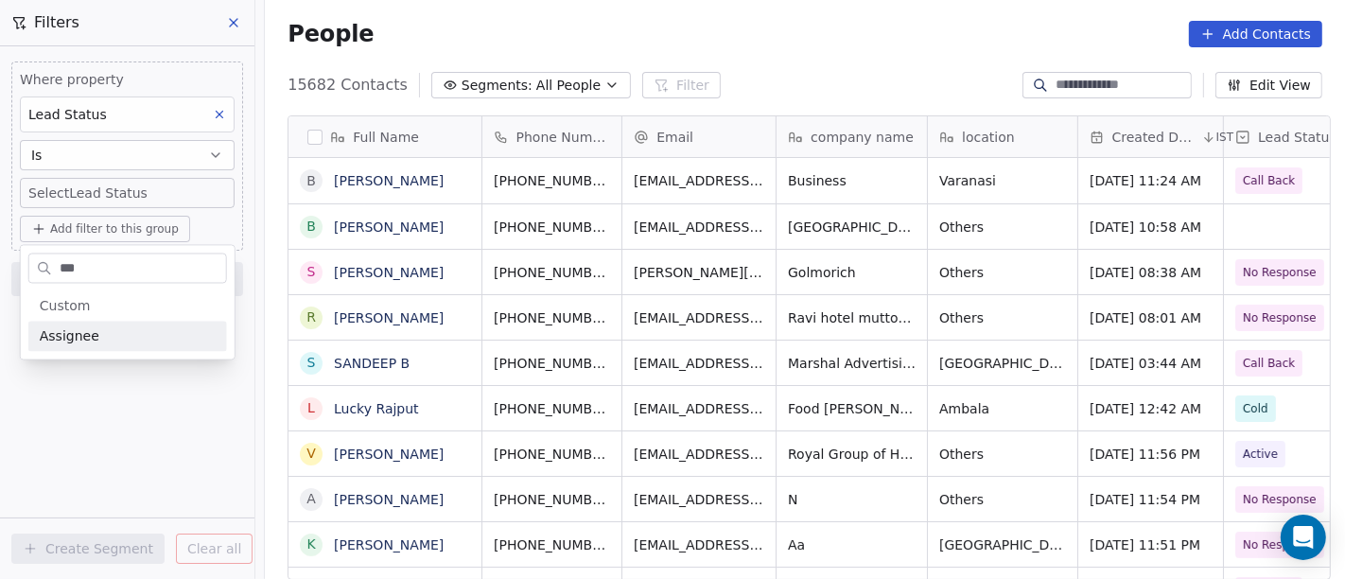
type input "***"
click at [82, 334] on span "Assignee" at bounding box center [70, 336] width 60 height 19
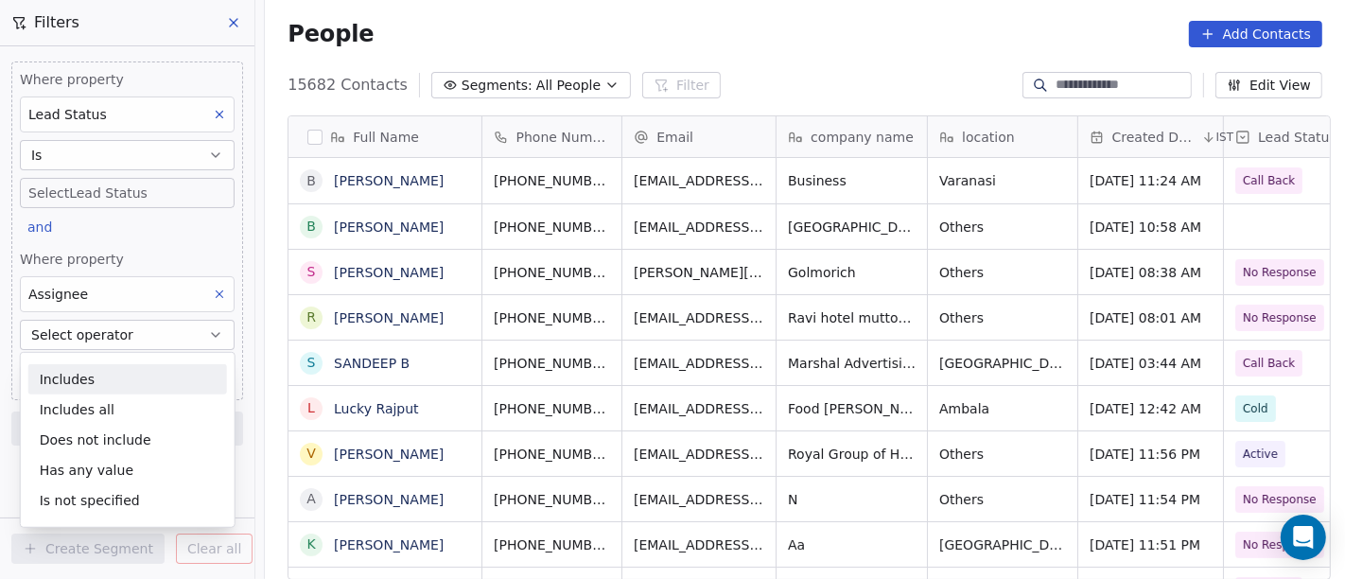
click at [105, 385] on div "Includes" at bounding box center [127, 379] width 199 height 30
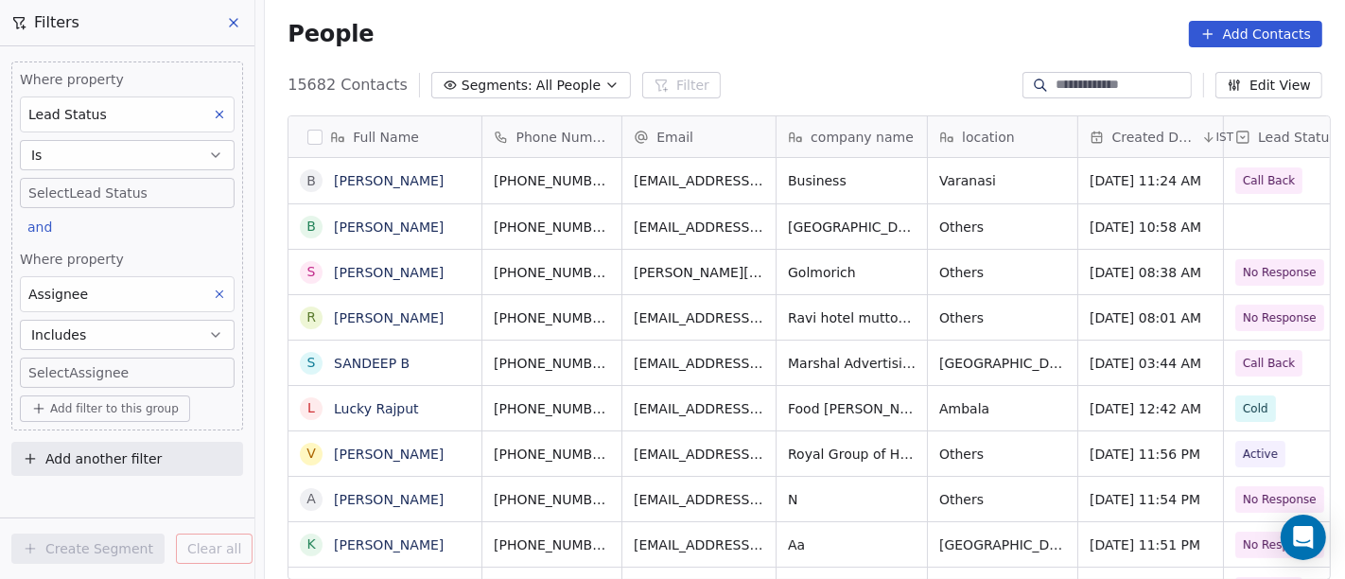
click at [117, 412] on span "Add filter to this group" at bounding box center [114, 408] width 129 height 15
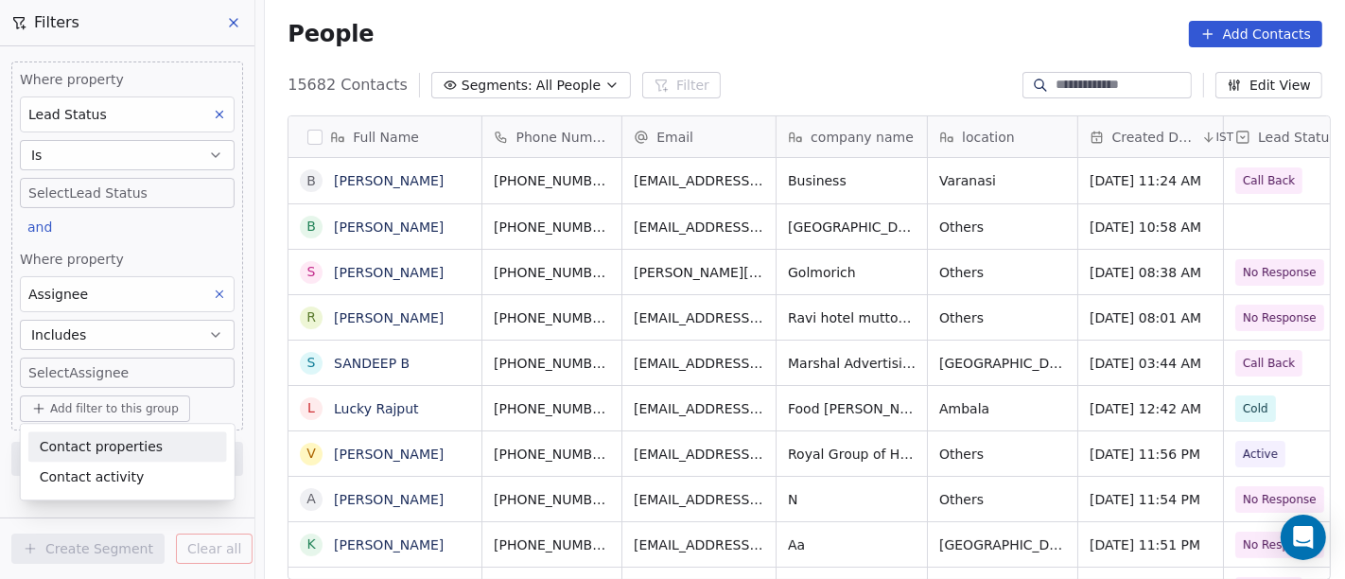
click at [123, 430] on div "Contact properties Contact activity" at bounding box center [128, 462] width 214 height 76
click at [125, 434] on div "Contact properties" at bounding box center [127, 446] width 199 height 30
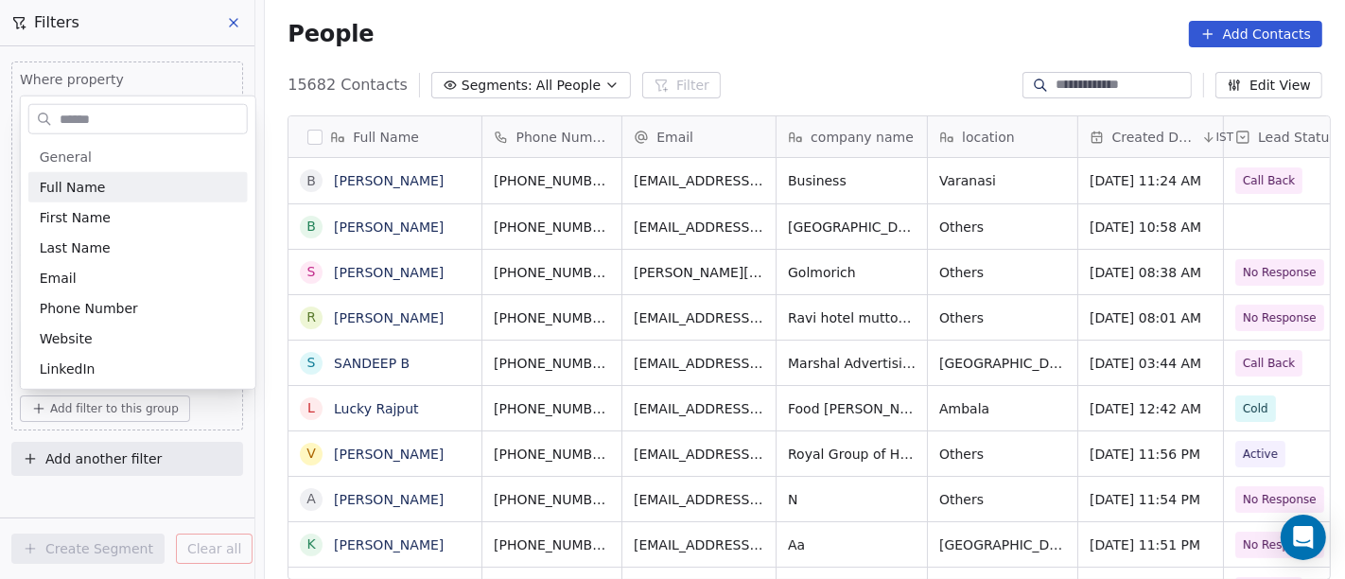
click at [108, 114] on input "text" at bounding box center [151, 118] width 191 height 27
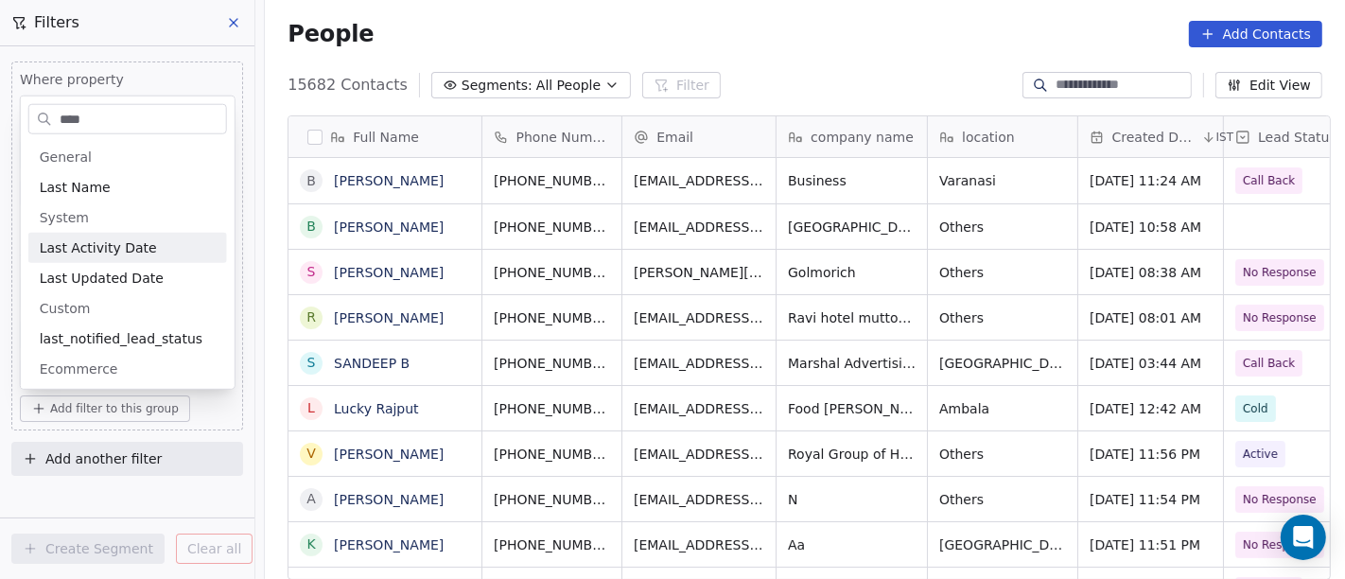
type input "****"
click at [165, 252] on div "Last Activity Date" at bounding box center [128, 247] width 176 height 19
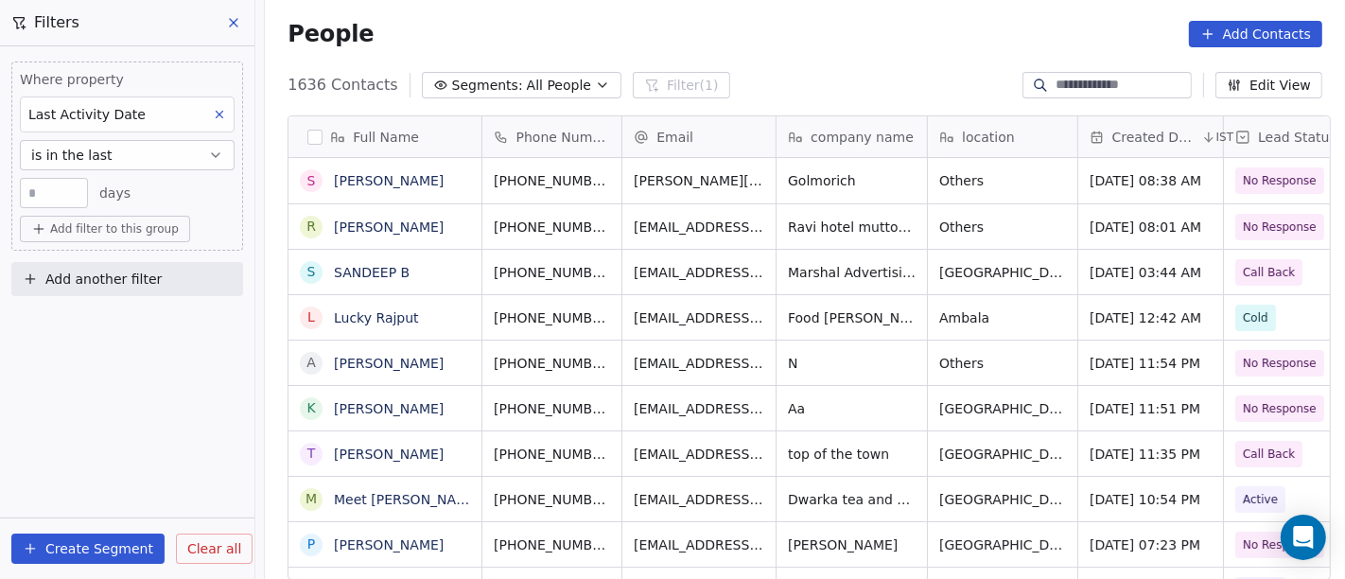
scroll to position [494, 1073]
click at [240, 33] on button at bounding box center [234, 22] width 28 height 26
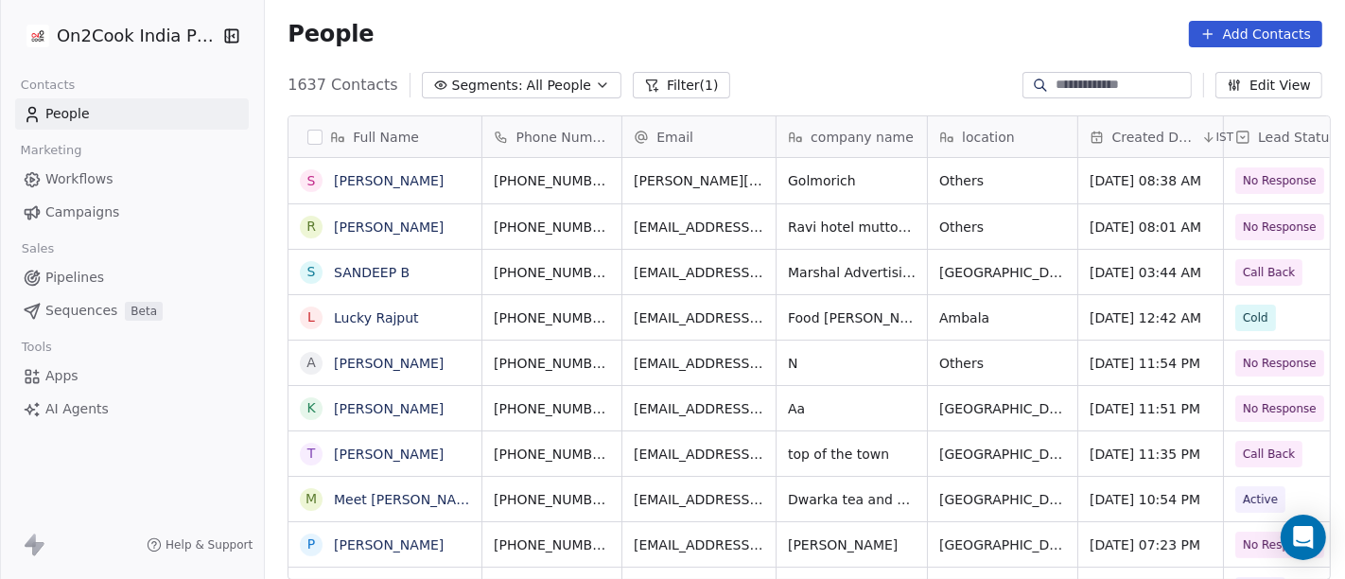
click at [558, 84] on span "All People" at bounding box center [559, 86] width 64 height 20
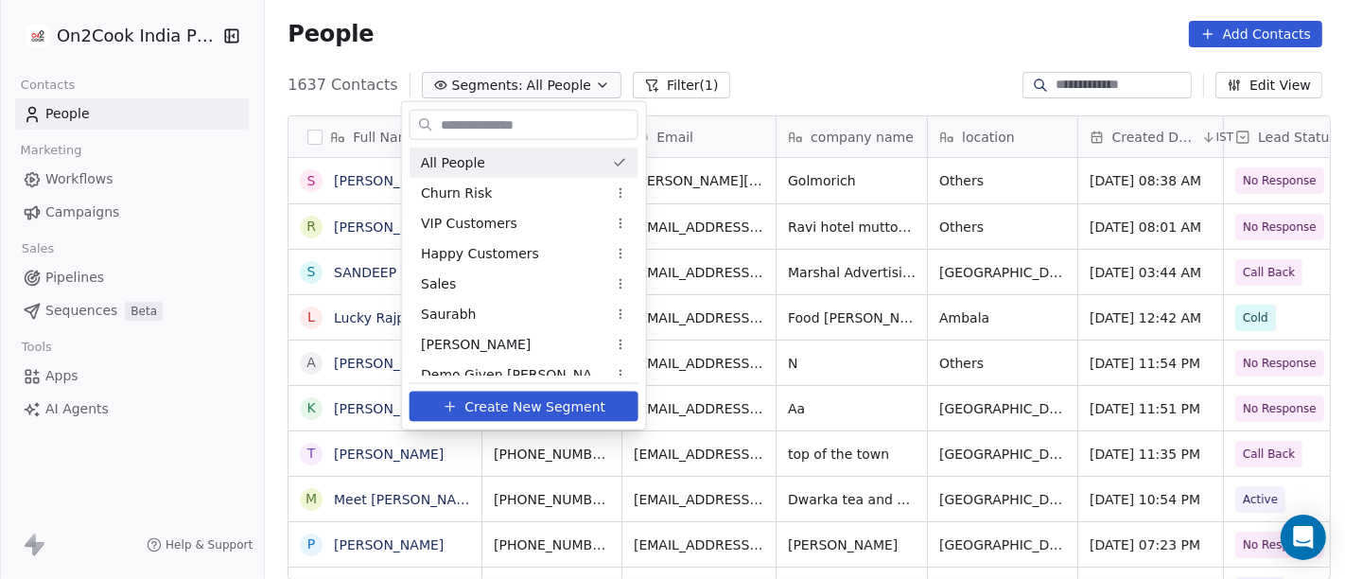
click at [667, 85] on html "On2Cook India Pvt. Ltd. Contacts People Marketing Workflows Campaigns Sales Pip…" at bounding box center [672, 289] width 1345 height 579
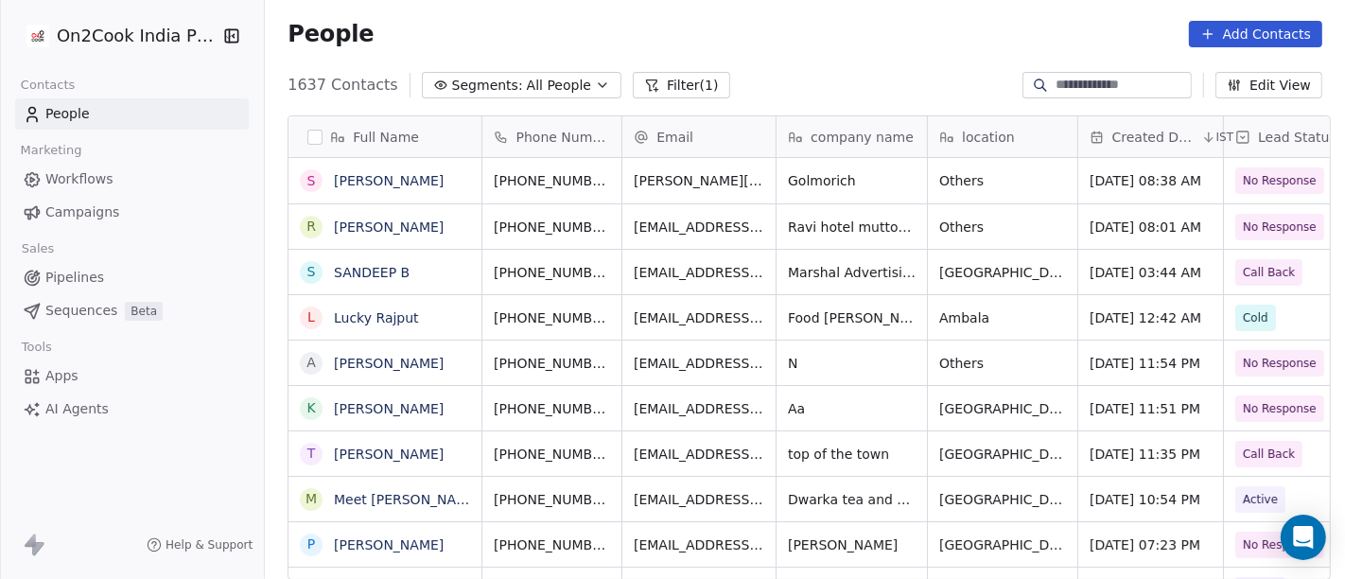
click at [667, 85] on button "Filter (1)" at bounding box center [681, 85] width 97 height 26
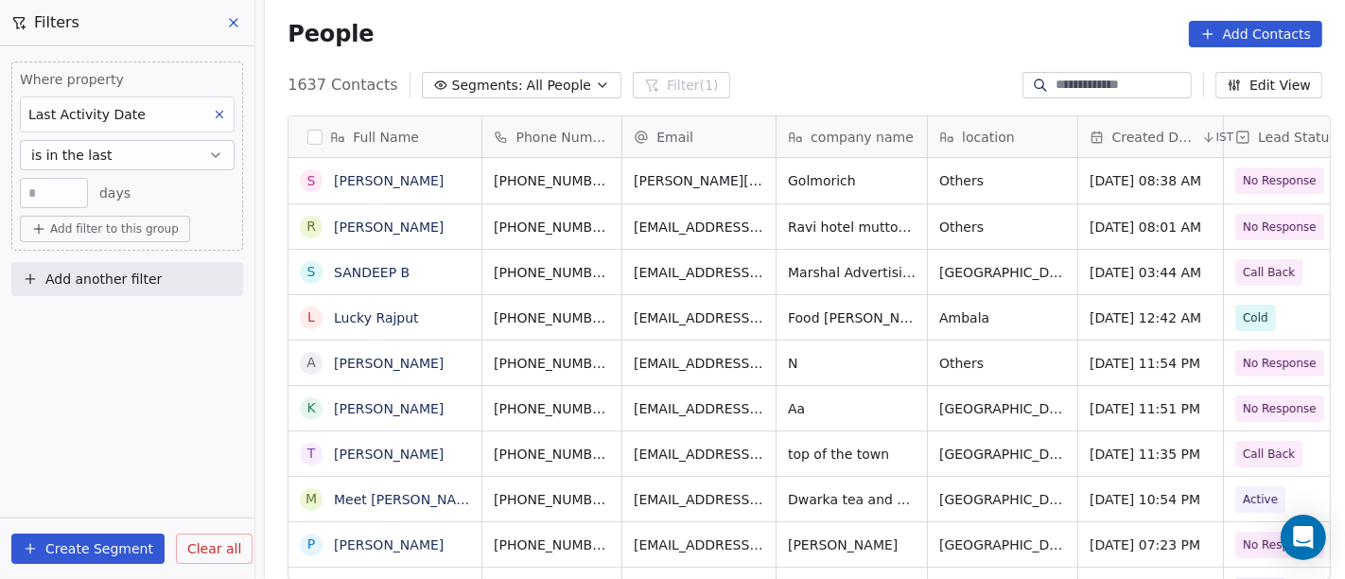
click at [229, 22] on icon at bounding box center [233, 22] width 15 height 15
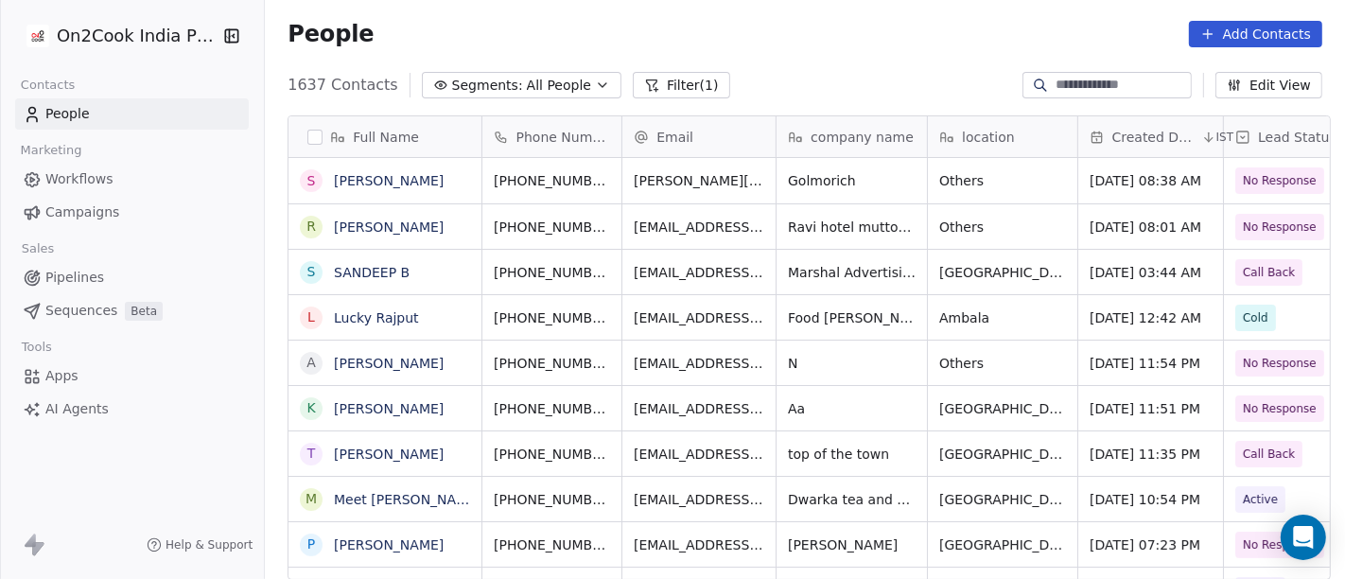
click at [532, 90] on span "All People" at bounding box center [559, 86] width 64 height 20
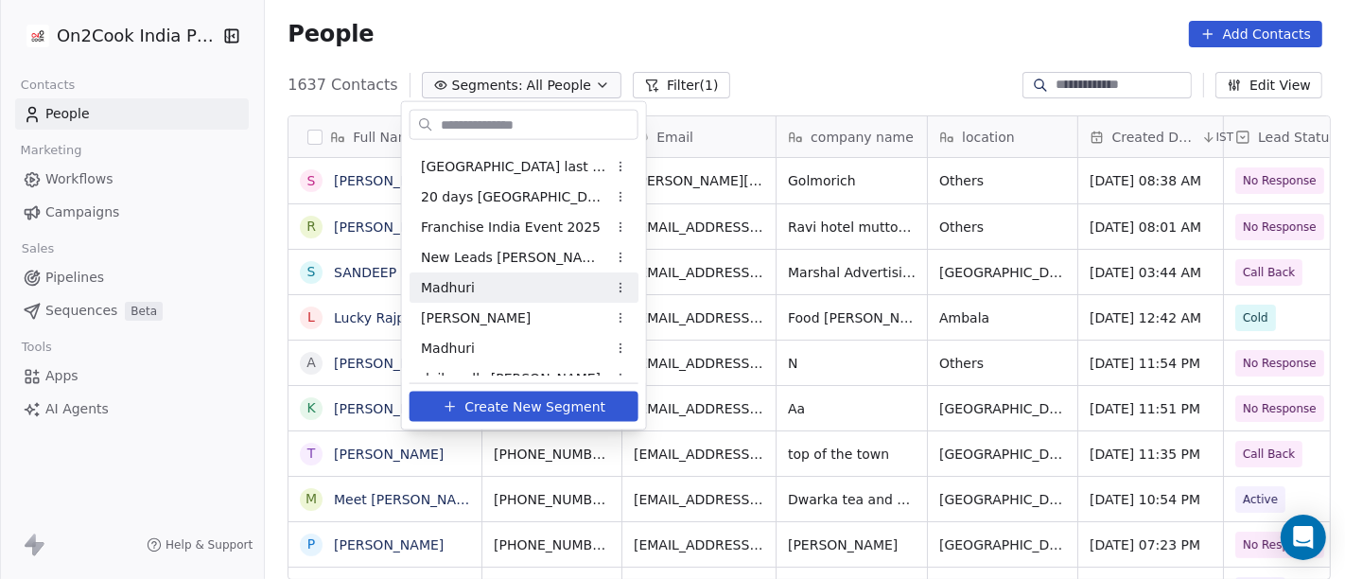
scroll to position [525, 0]
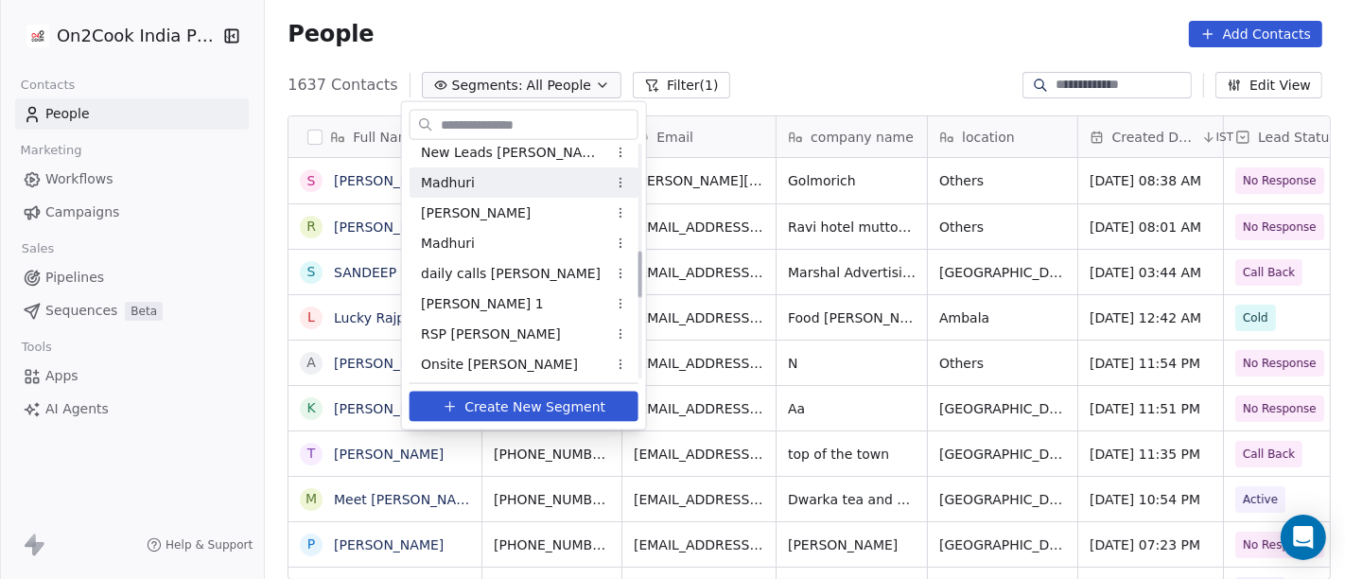
click at [521, 272] on div "daily calls [PERSON_NAME]" at bounding box center [524, 273] width 229 height 30
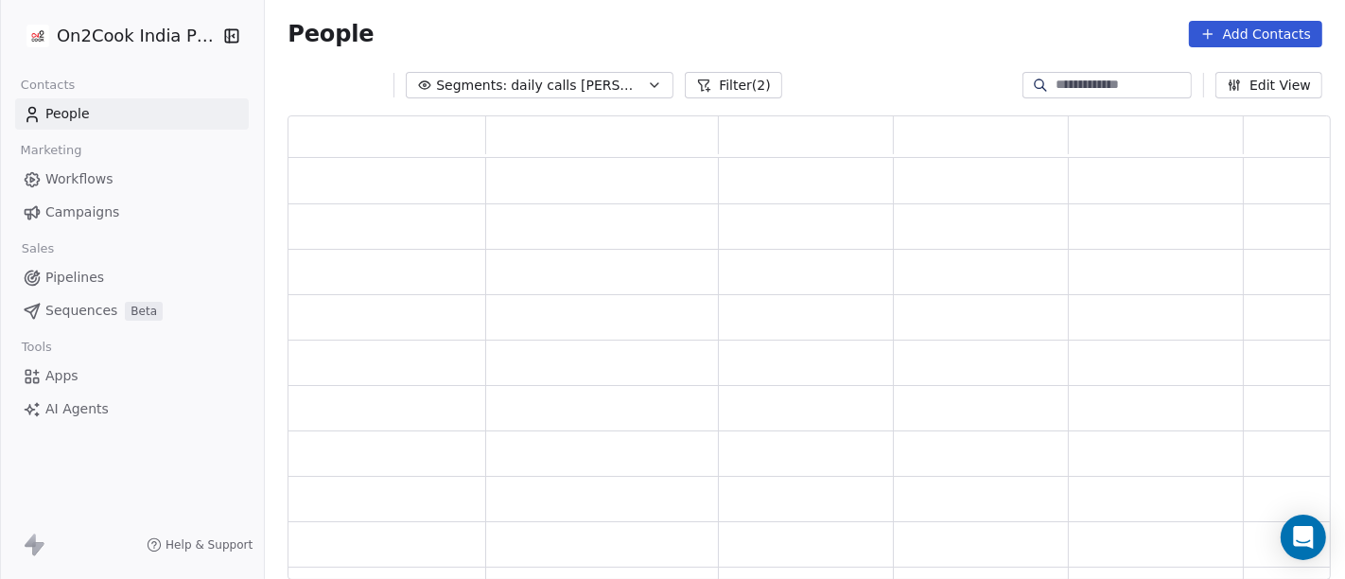
scroll to position [448, 1027]
click at [805, 26] on div "People Add Contacts" at bounding box center [805, 34] width 1035 height 26
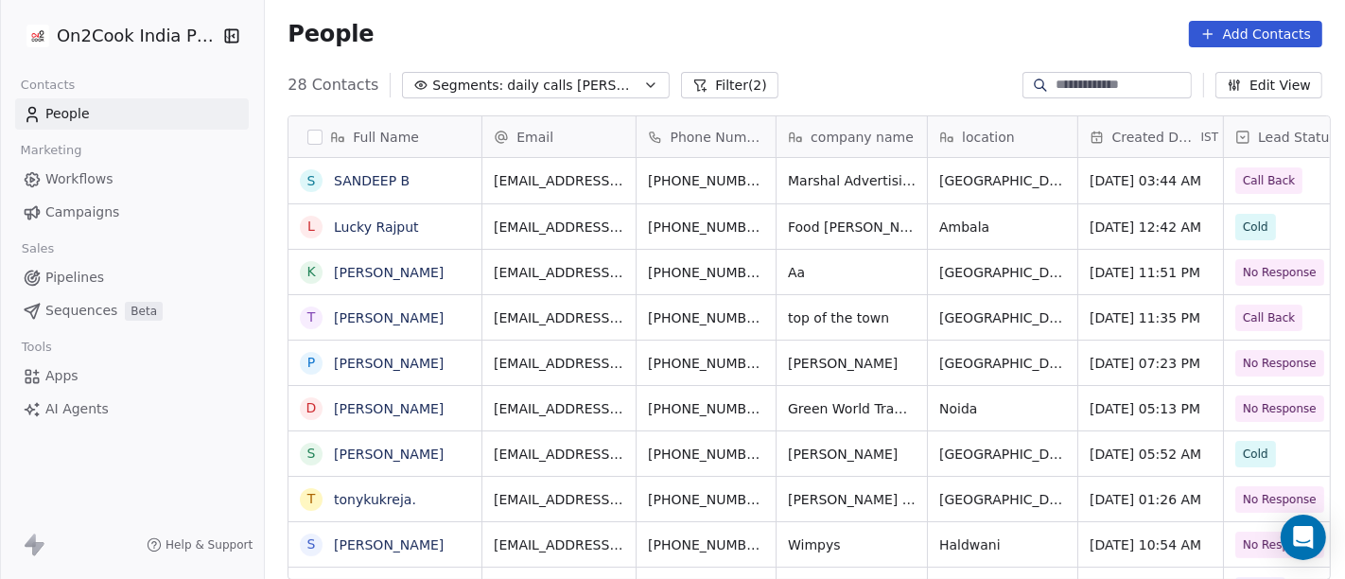
scroll to position [494, 1073]
click at [854, 28] on div "People Add Contacts" at bounding box center [805, 34] width 1035 height 26
click at [820, 43] on div "People Add Contacts" at bounding box center [805, 34] width 1035 height 26
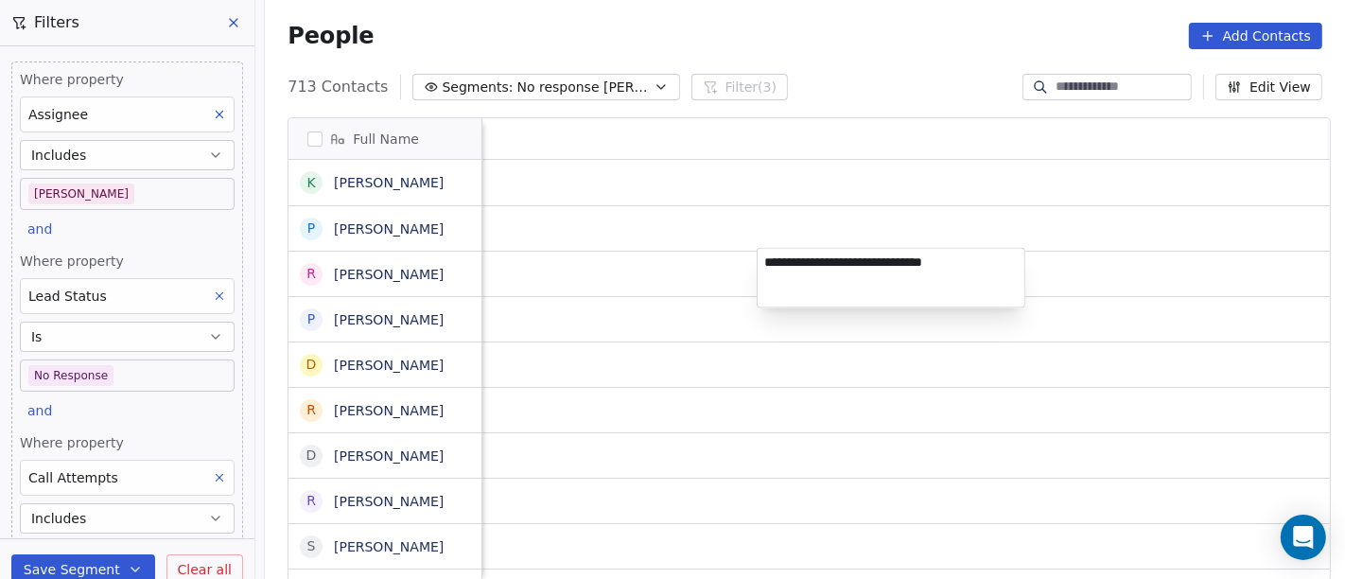
scroll to position [494, 1073]
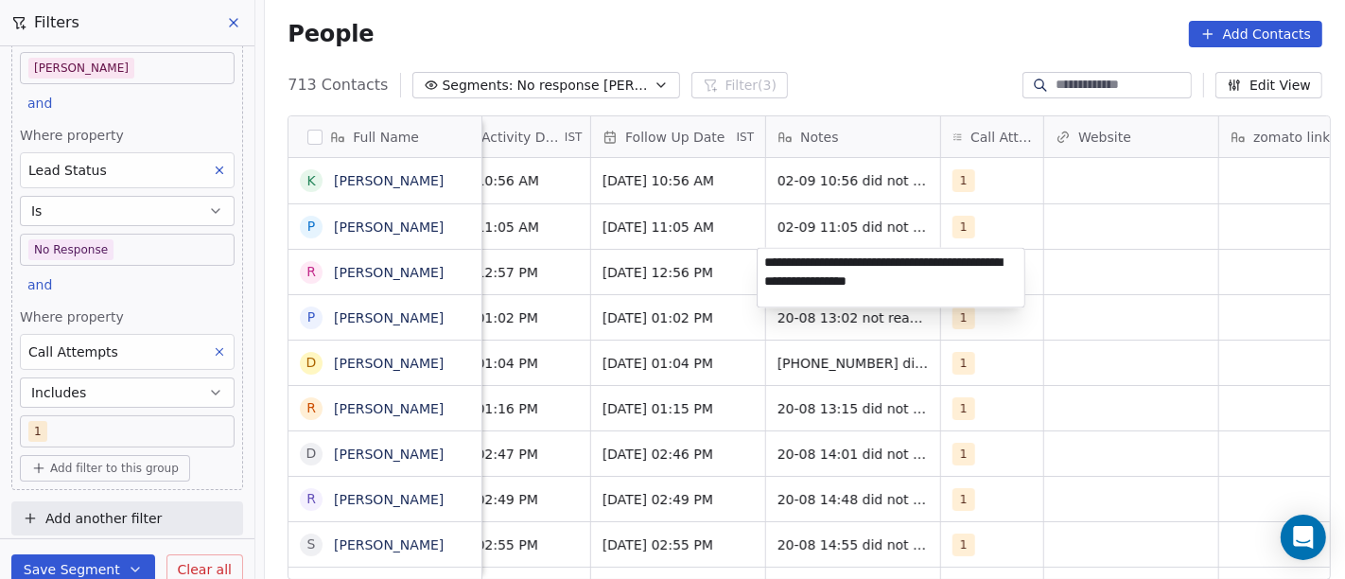
type textarea "**********"
click at [1064, 276] on html "On2Cook India Pvt. Ltd. Contacts People Marketing Workflows Campaigns Sales Pip…" at bounding box center [672, 289] width 1345 height 579
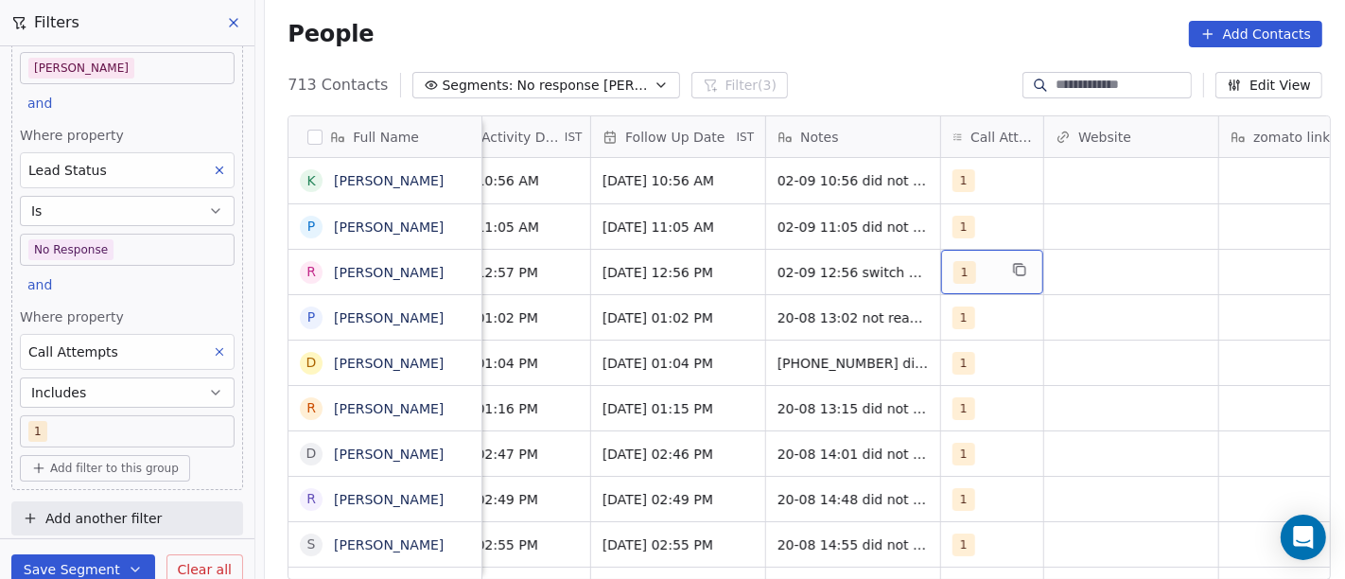
click at [966, 273] on div "1" at bounding box center [976, 272] width 44 height 23
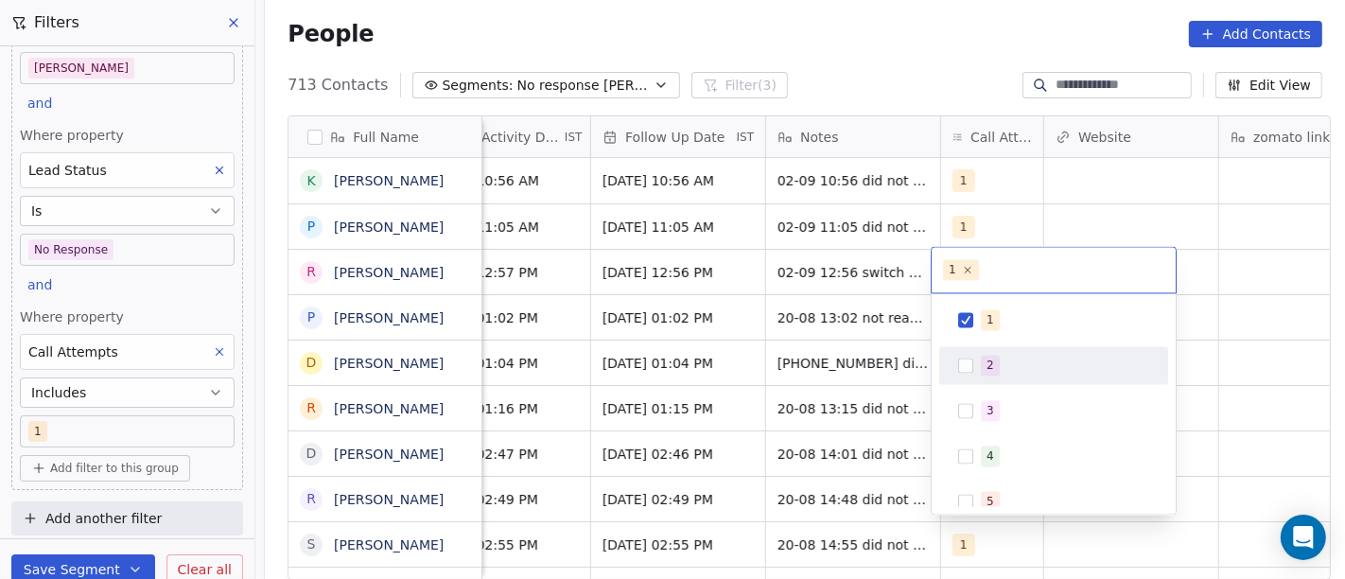
click at [961, 361] on button "Suggestions" at bounding box center [965, 365] width 15 height 15
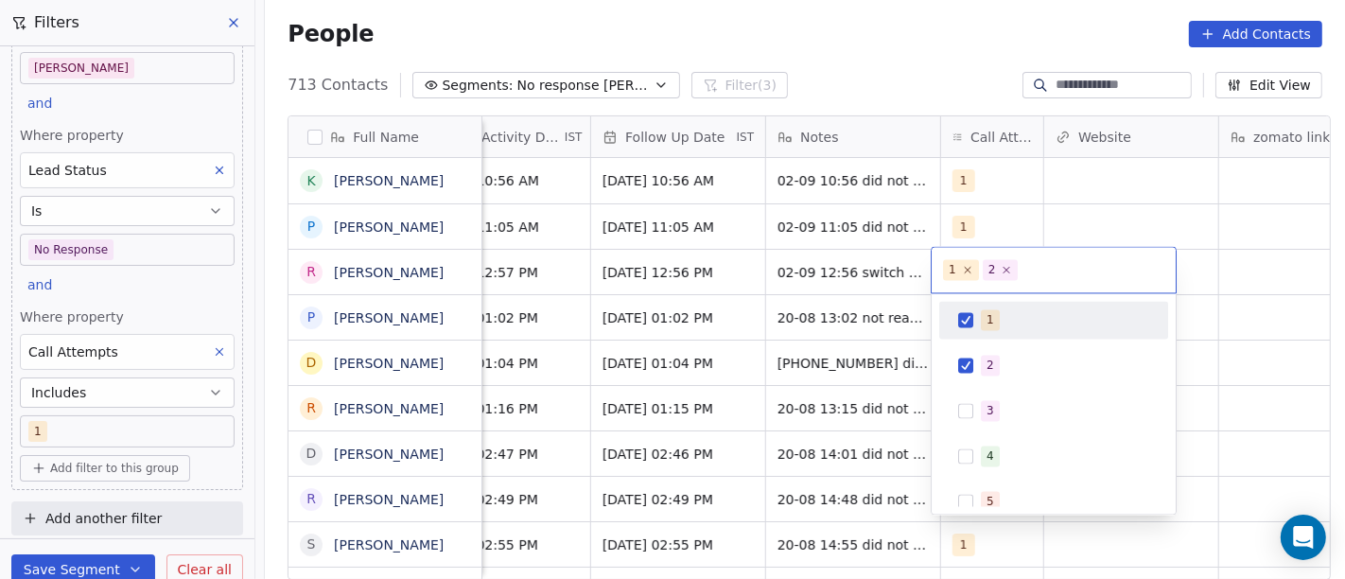
click at [970, 329] on div "1" at bounding box center [1054, 320] width 214 height 30
click at [915, 34] on html "On2Cook India Pvt. Ltd. Contacts People Marketing Workflows Campaigns Sales Pip…" at bounding box center [672, 289] width 1345 height 579
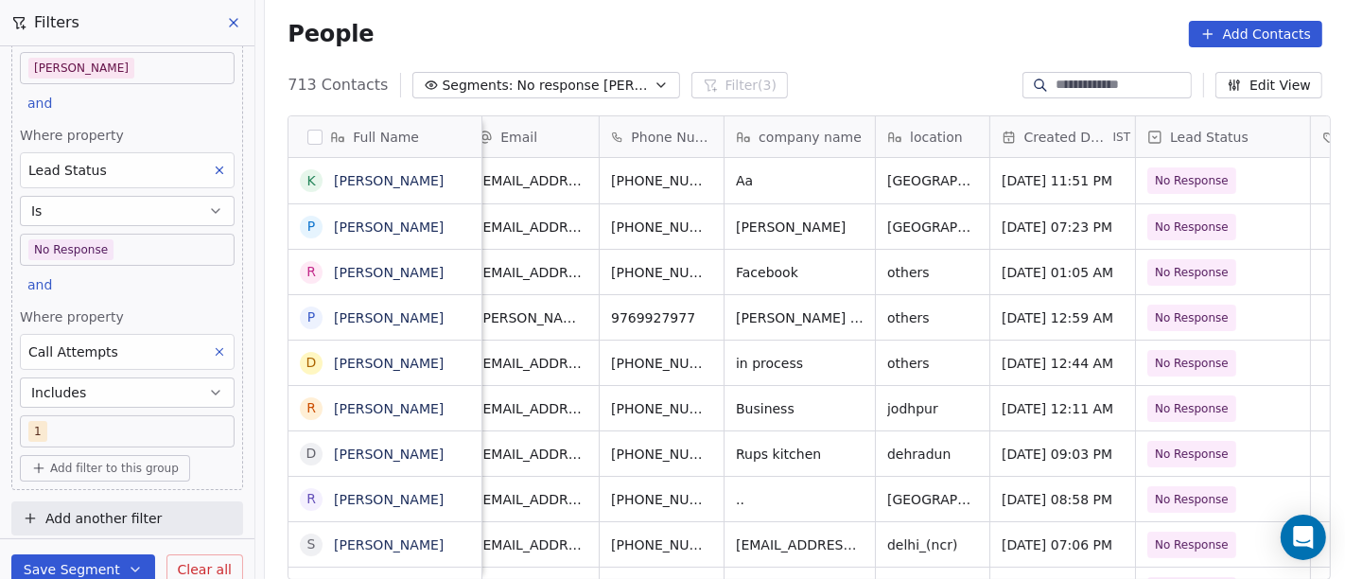
scroll to position [0, 0]
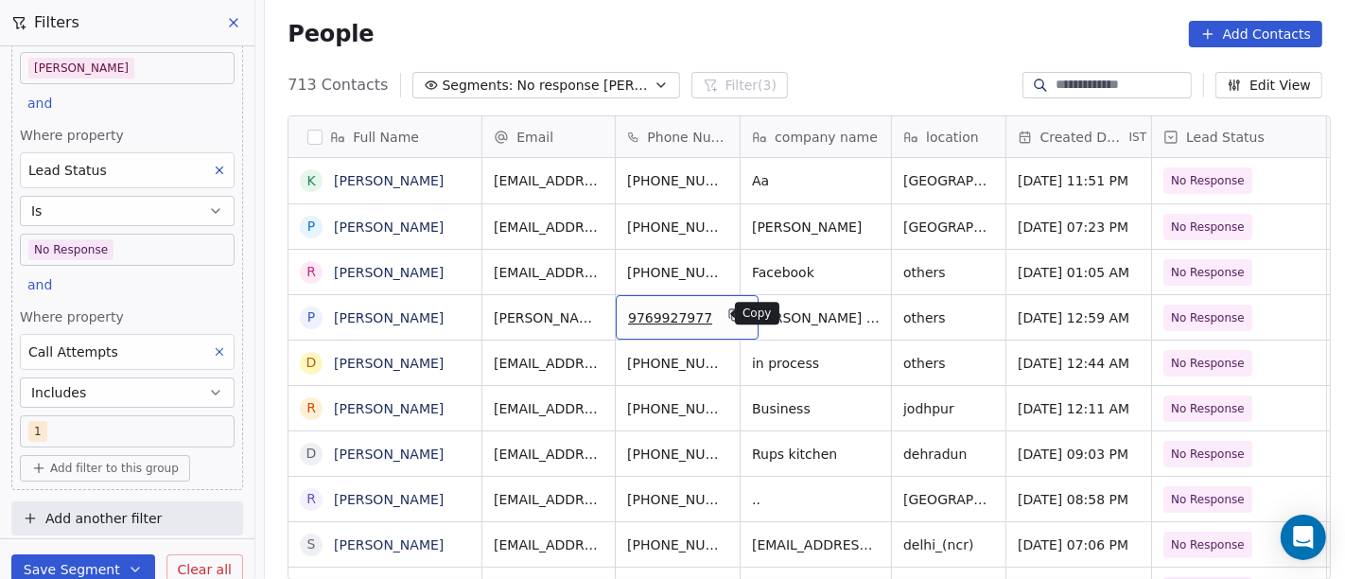
click at [727, 311] on icon "grid" at bounding box center [734, 314] width 15 height 15
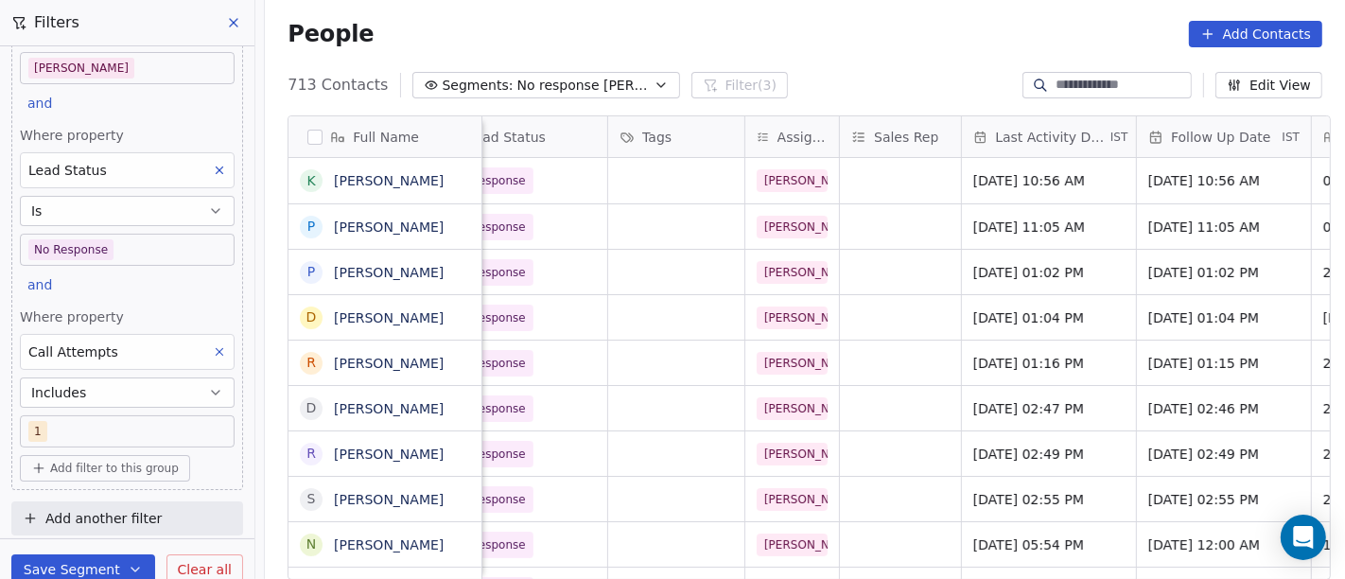
scroll to position [0, 725]
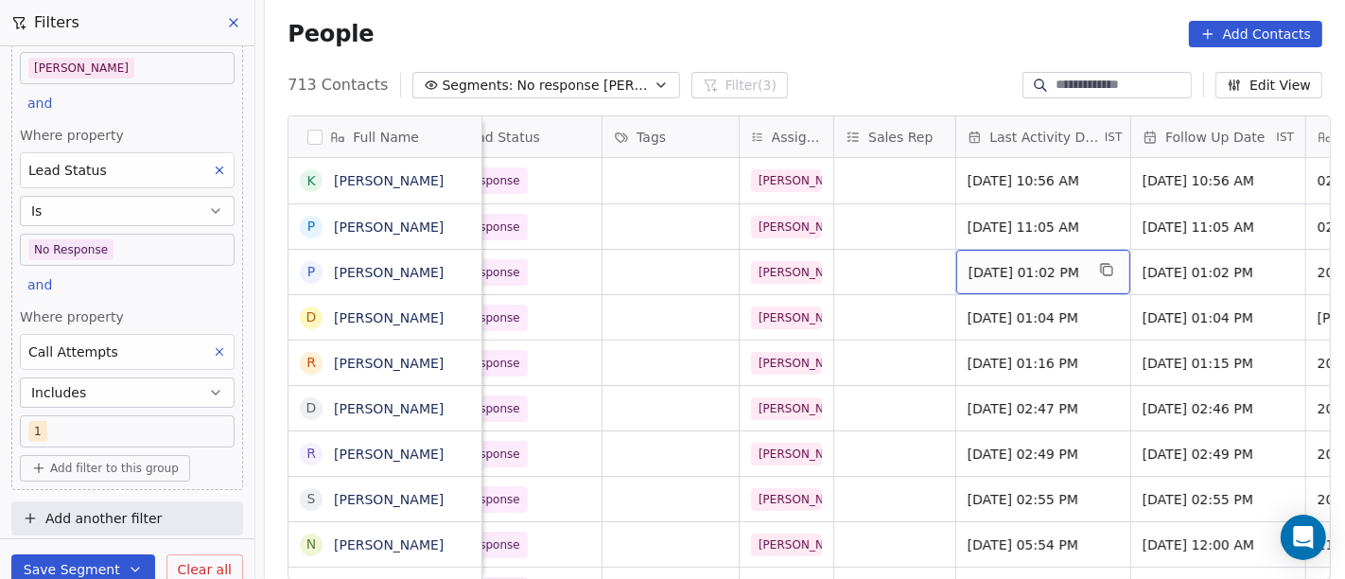
click at [1035, 271] on span "[DATE] 01:02 PM" at bounding box center [1026, 272] width 115 height 19
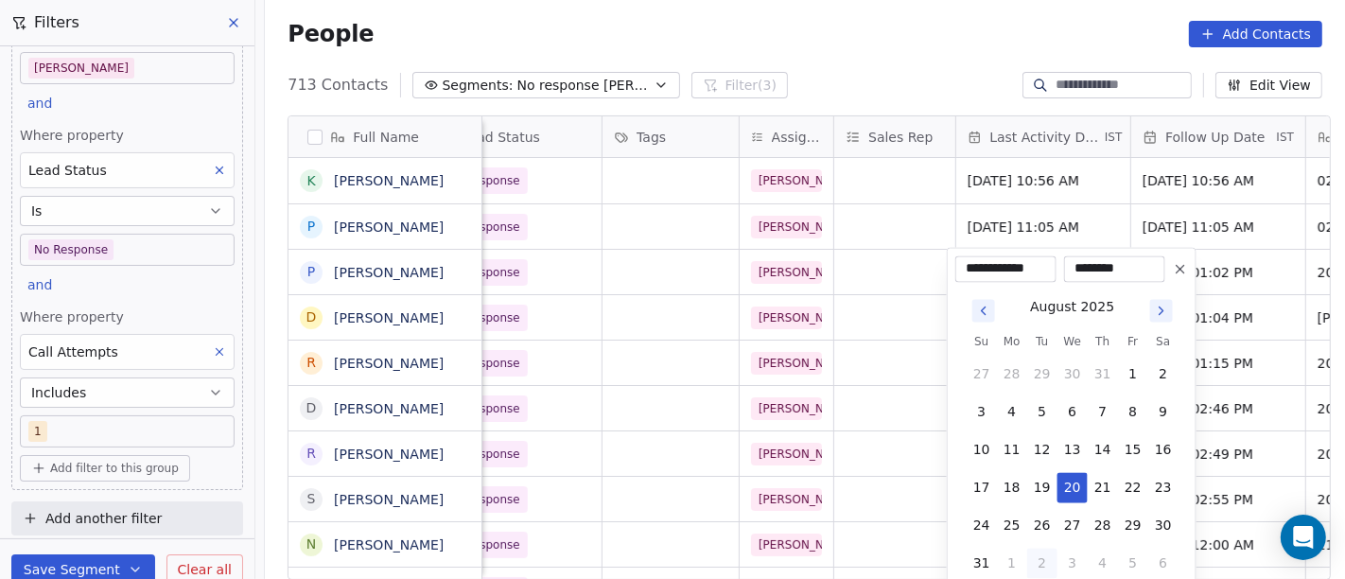
click at [1035, 560] on button "2" at bounding box center [1042, 563] width 30 height 30
type input "**********"
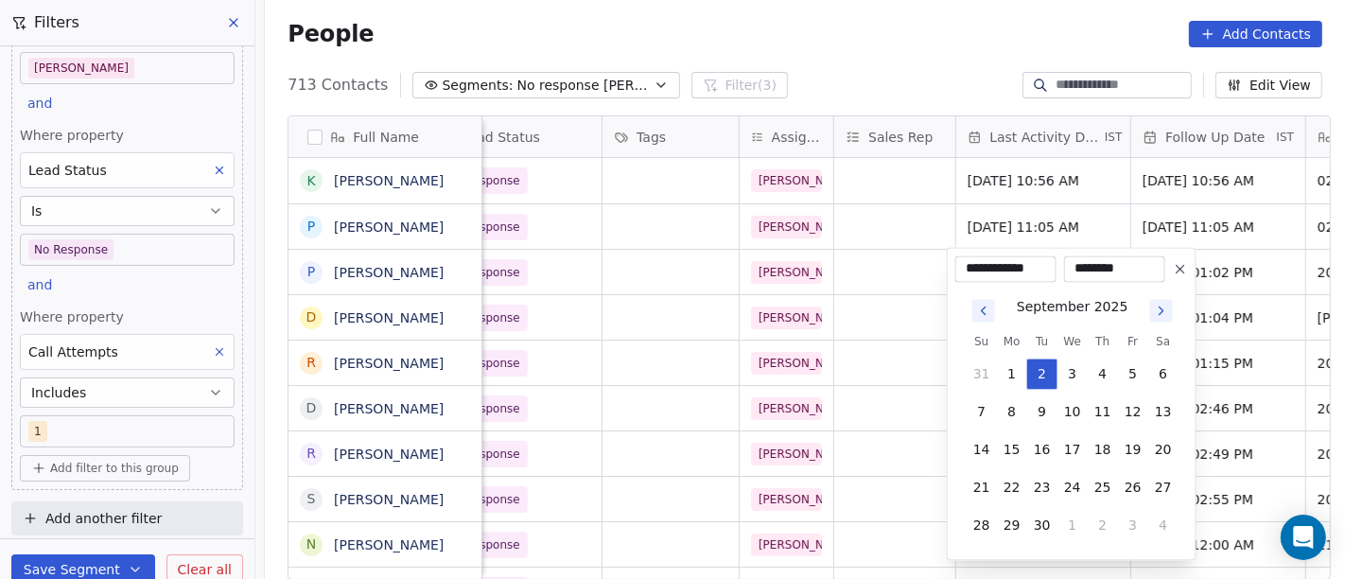
click at [1240, 278] on html "On2Cook India Pvt. Ltd. Contacts People Marketing Workflows Campaigns Sales Pip…" at bounding box center [672, 289] width 1345 height 579
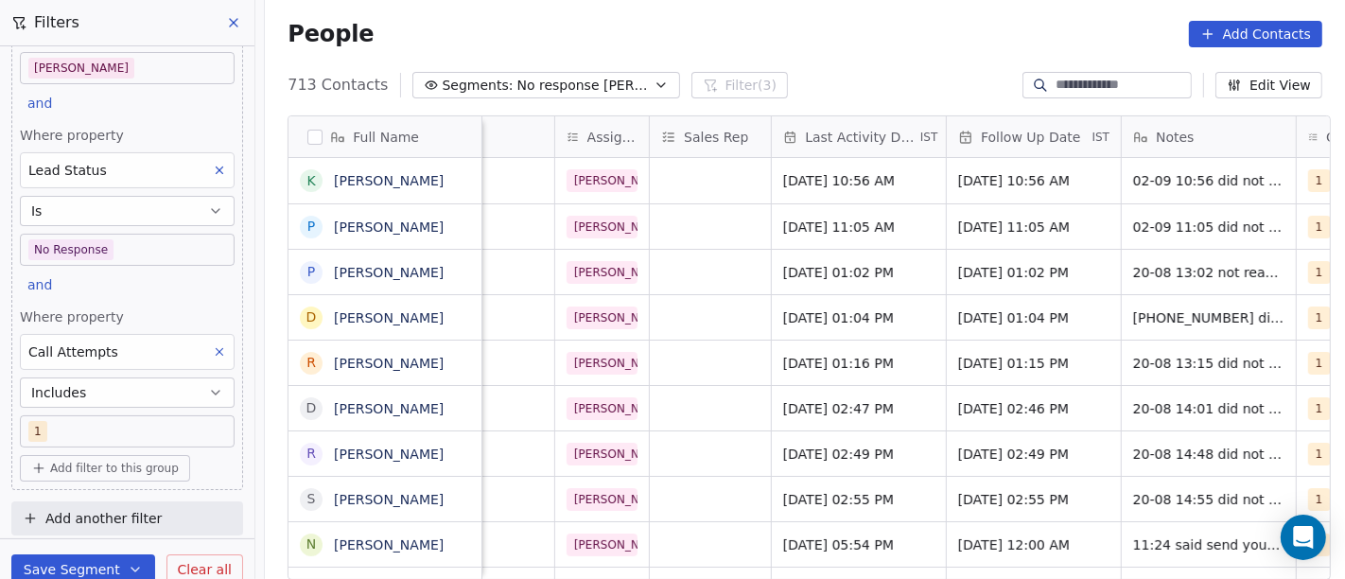
scroll to position [0, 910]
click at [1034, 295] on div "[DATE] 01:04 PM" at bounding box center [1033, 317] width 174 height 44
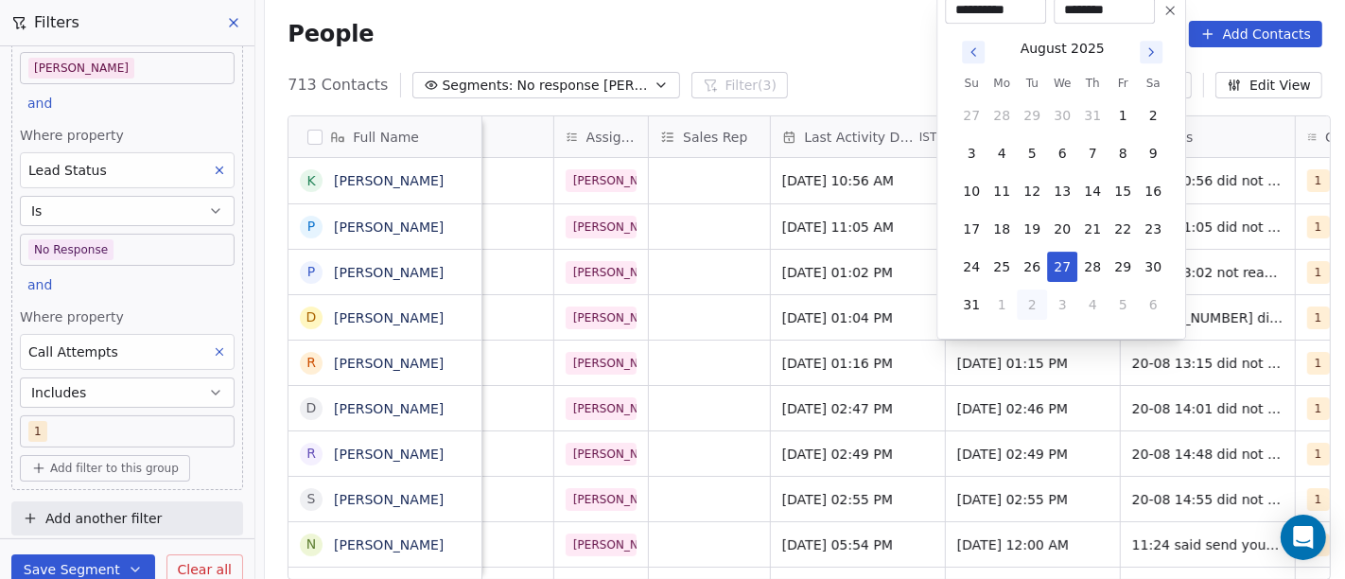
click at [872, 275] on html "On2Cook India Pvt. Ltd. Contacts People Marketing Workflows Campaigns Sales Pip…" at bounding box center [672, 289] width 1345 height 579
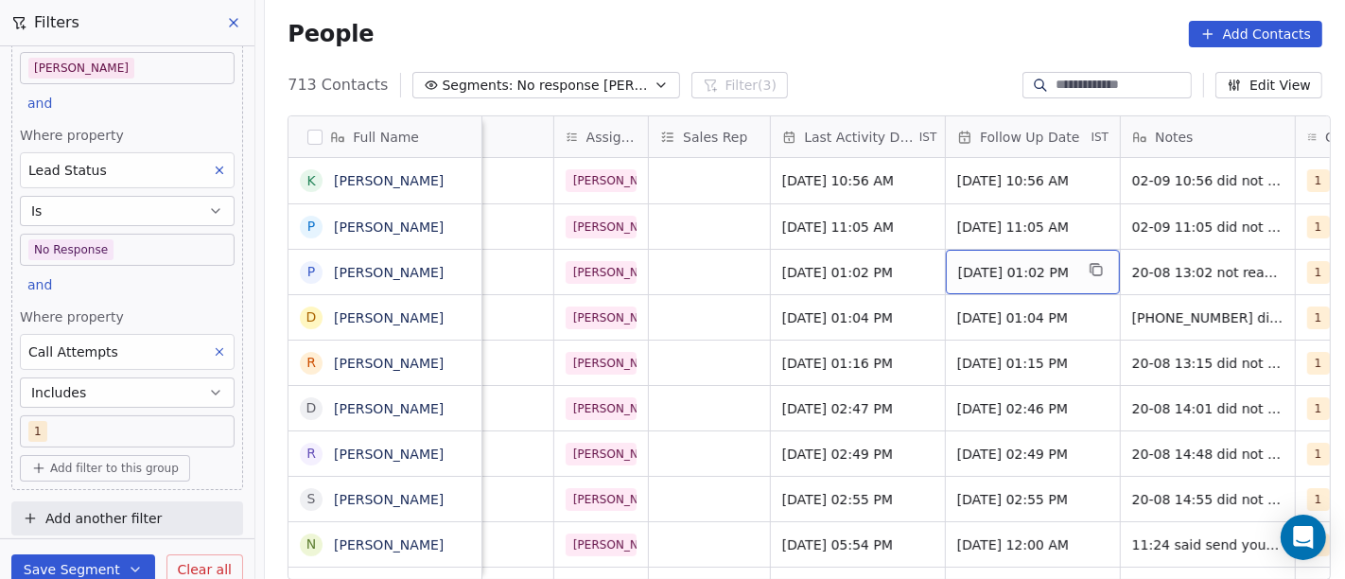
click at [981, 274] on span "[DATE] 01:02 PM" at bounding box center [1015, 272] width 115 height 19
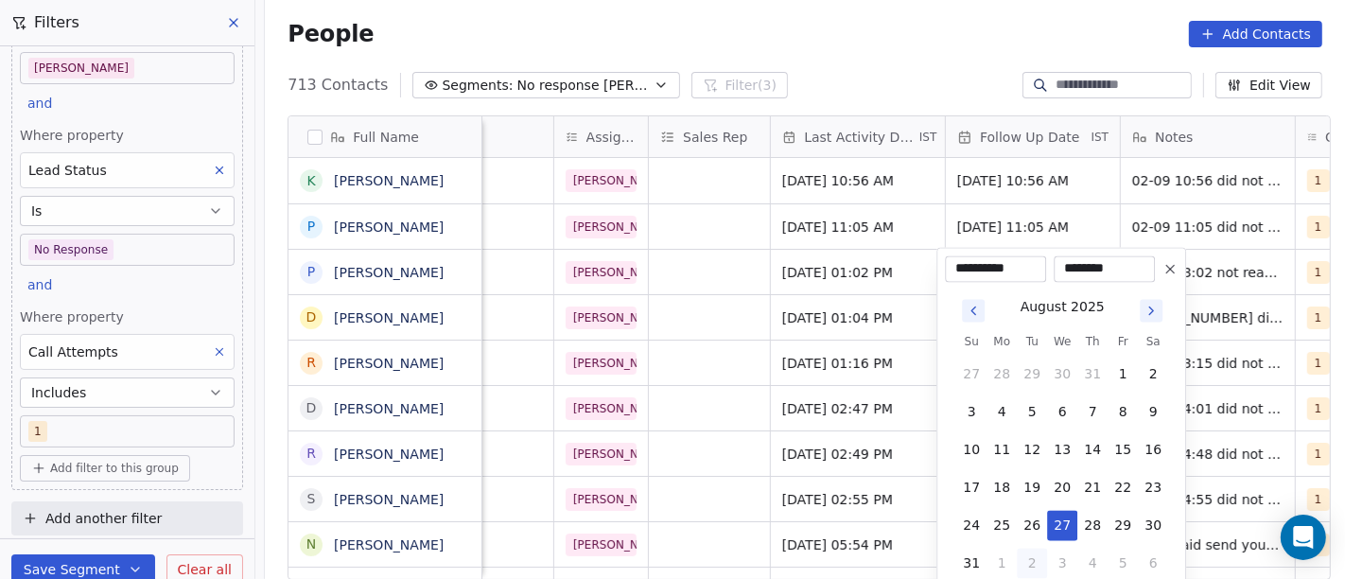
click at [1154, 295] on div "August 2025" at bounding box center [1062, 305] width 212 height 24
click at [1154, 311] on icon "Go to next month" at bounding box center [1151, 310] width 15 height 15
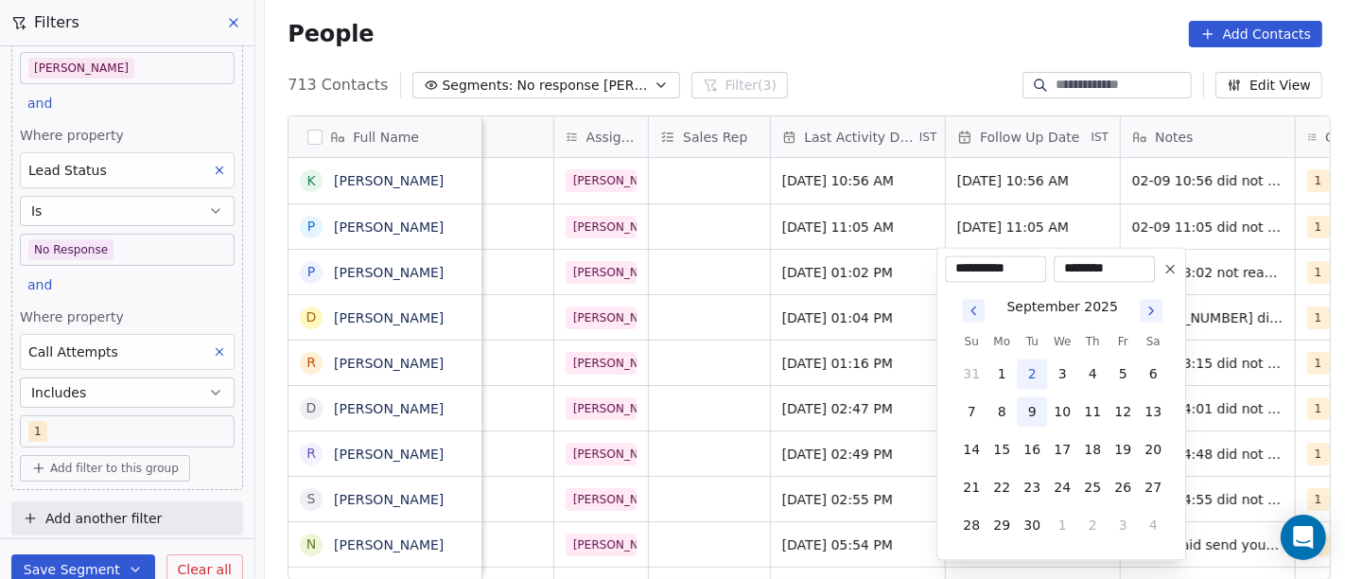
click at [1030, 405] on button "9" at bounding box center [1032, 411] width 30 height 30
type input "**********"
click at [829, 278] on html "On2Cook India Pvt. Ltd. Contacts People Marketing Workflows Campaigns Sales Pip…" at bounding box center [672, 289] width 1345 height 579
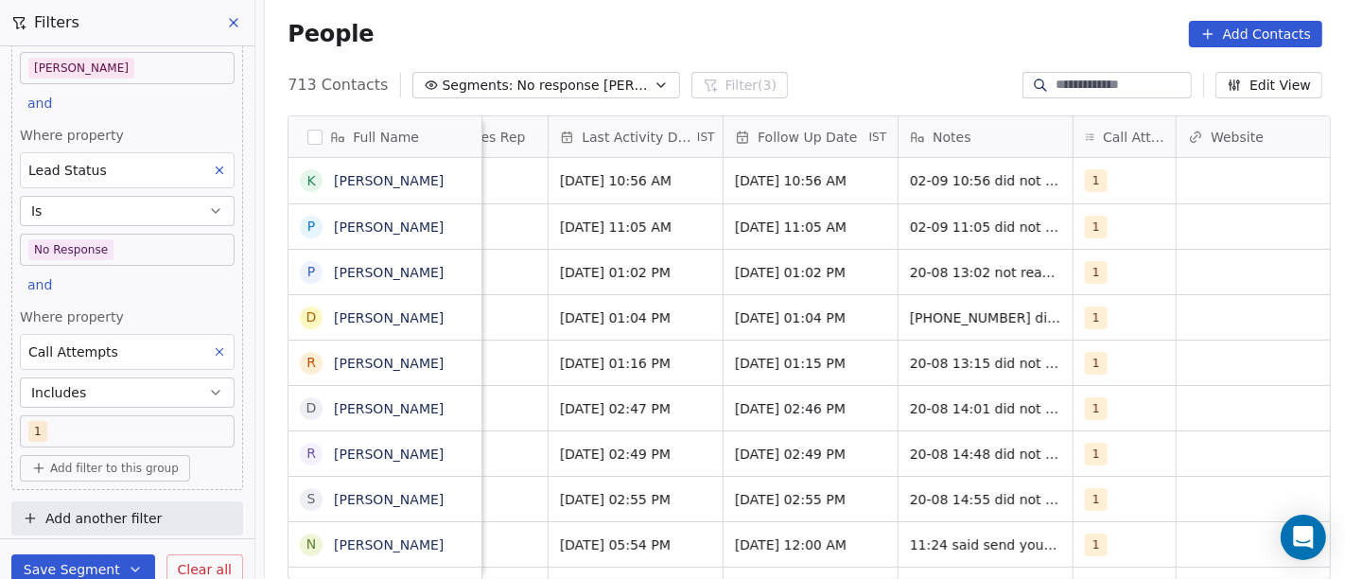
scroll to position [0, 1135]
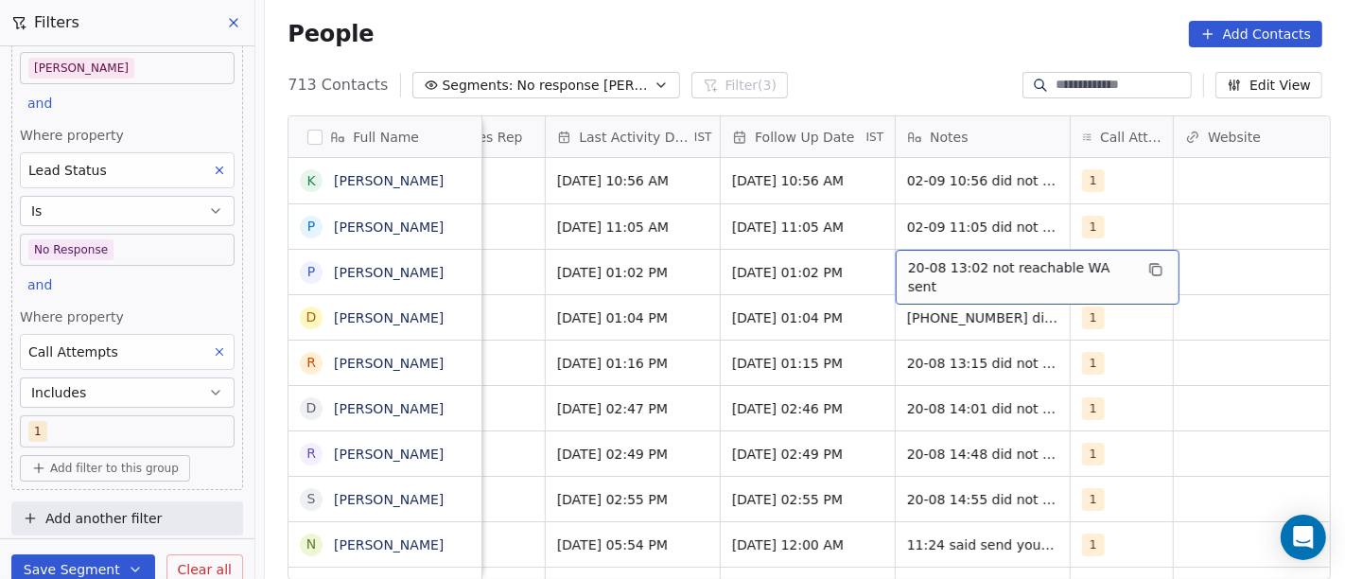
click at [936, 274] on span "20-08 13:02 not reachable WA sent" at bounding box center [1020, 277] width 225 height 38
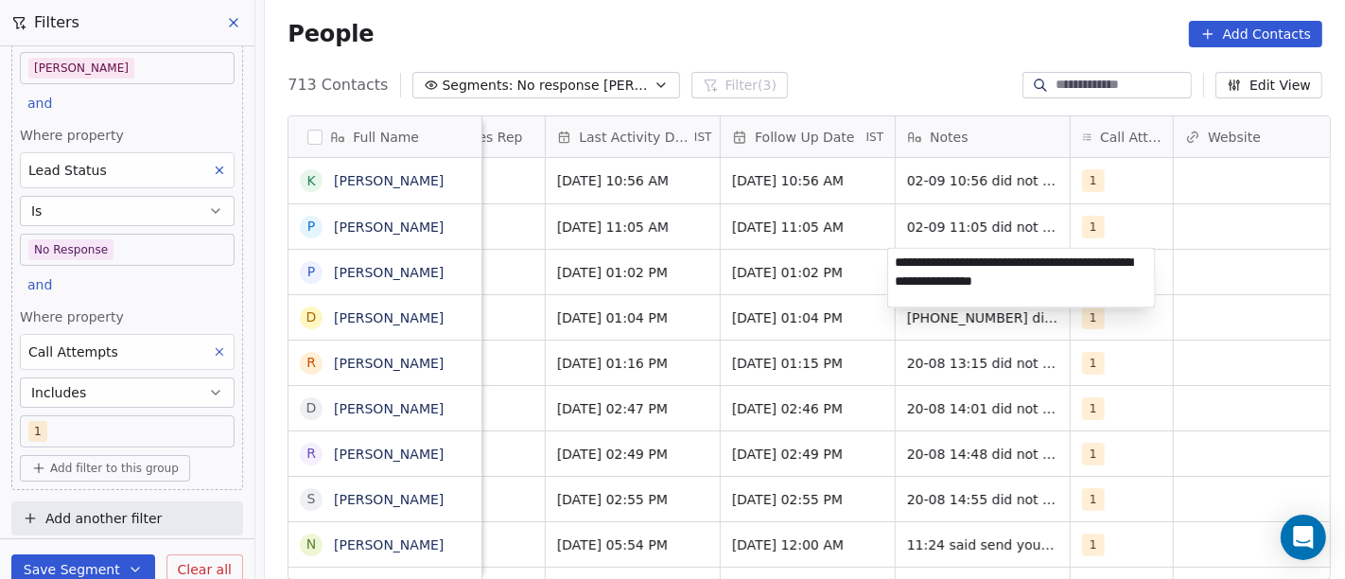
type textarea "**********"
click at [809, 266] on html "On2Cook India Pvt. Ltd. Contacts People Marketing Workflows Campaigns Sales Pip…" at bounding box center [672, 289] width 1345 height 579
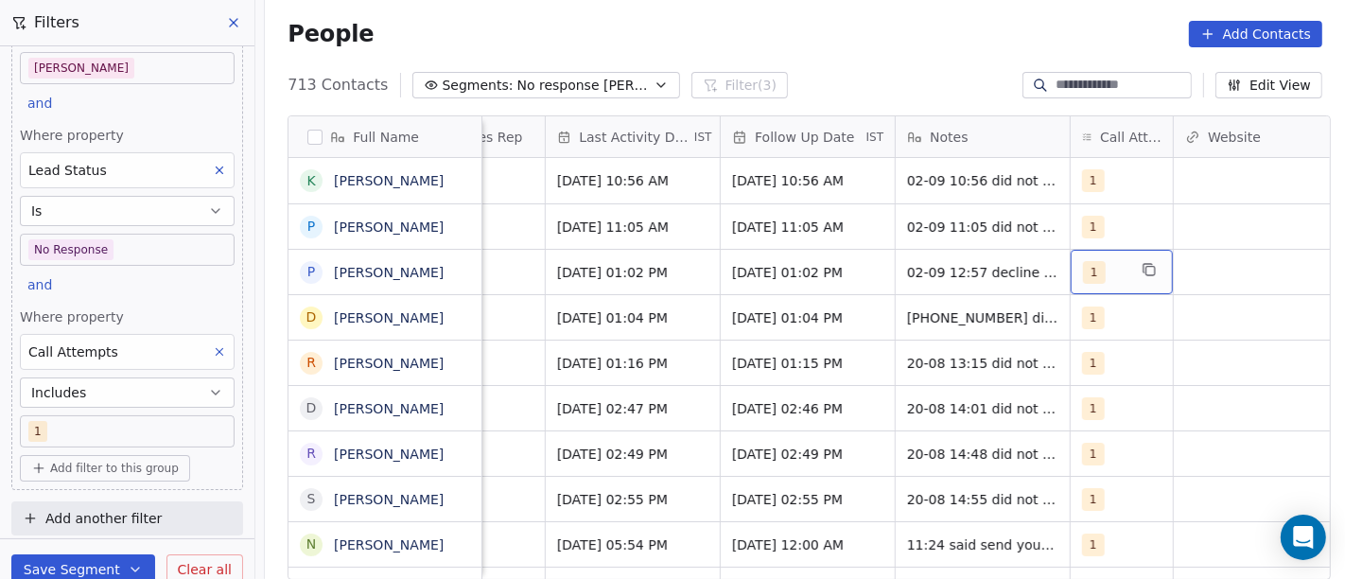
click at [1132, 283] on div "1" at bounding box center [1122, 272] width 102 height 44
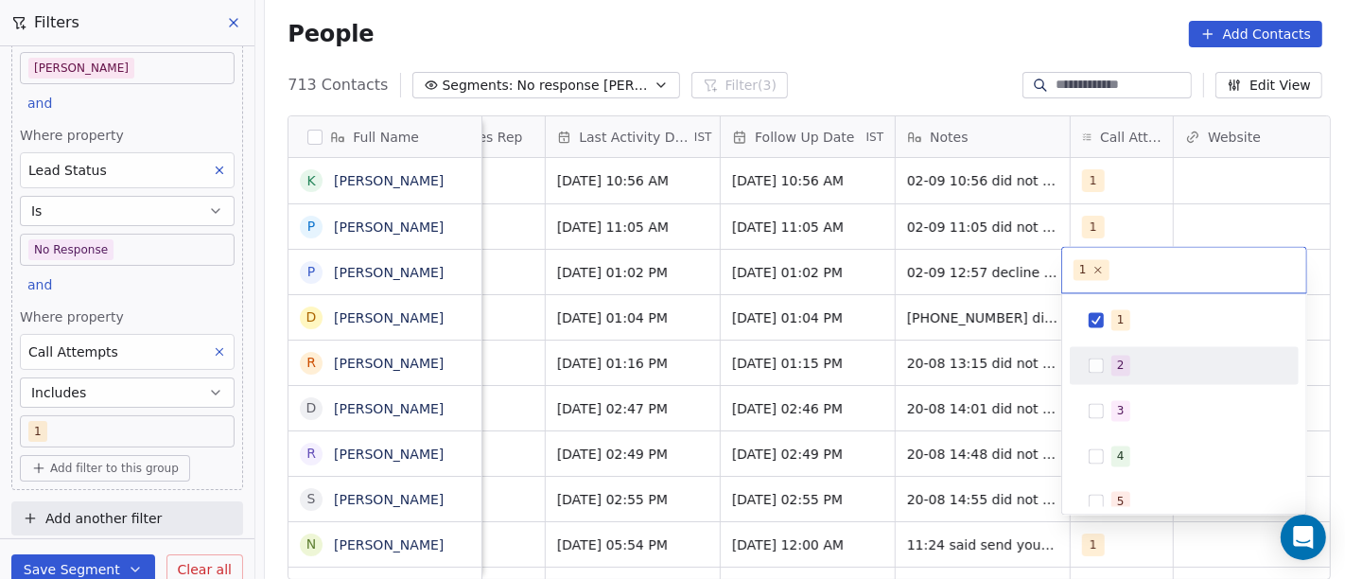
click at [1108, 385] on div "1 2 3 4 5 6 7 8 9 10" at bounding box center [1184, 524] width 229 height 446
click at [1105, 373] on div "2" at bounding box center [1184, 365] width 214 height 30
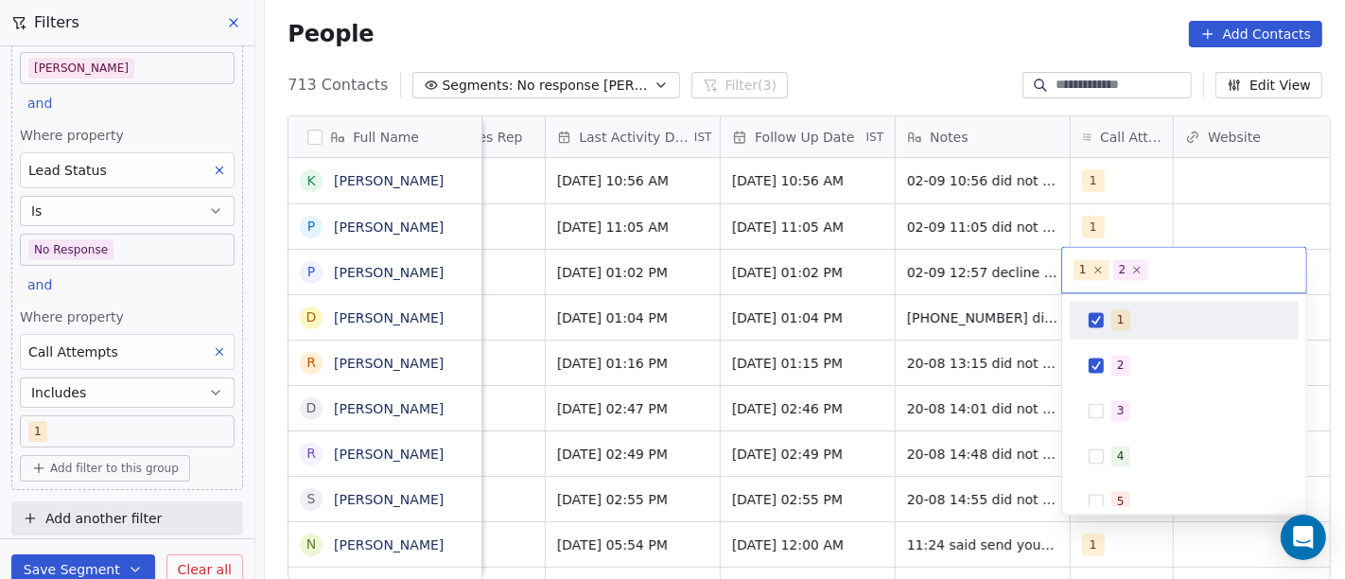
click at [1097, 331] on div "1" at bounding box center [1184, 320] width 214 height 30
click at [859, 75] on html "On2Cook India Pvt. Ltd. Contacts People Marketing Workflows Campaigns Sales Pip…" at bounding box center [672, 289] width 1345 height 579
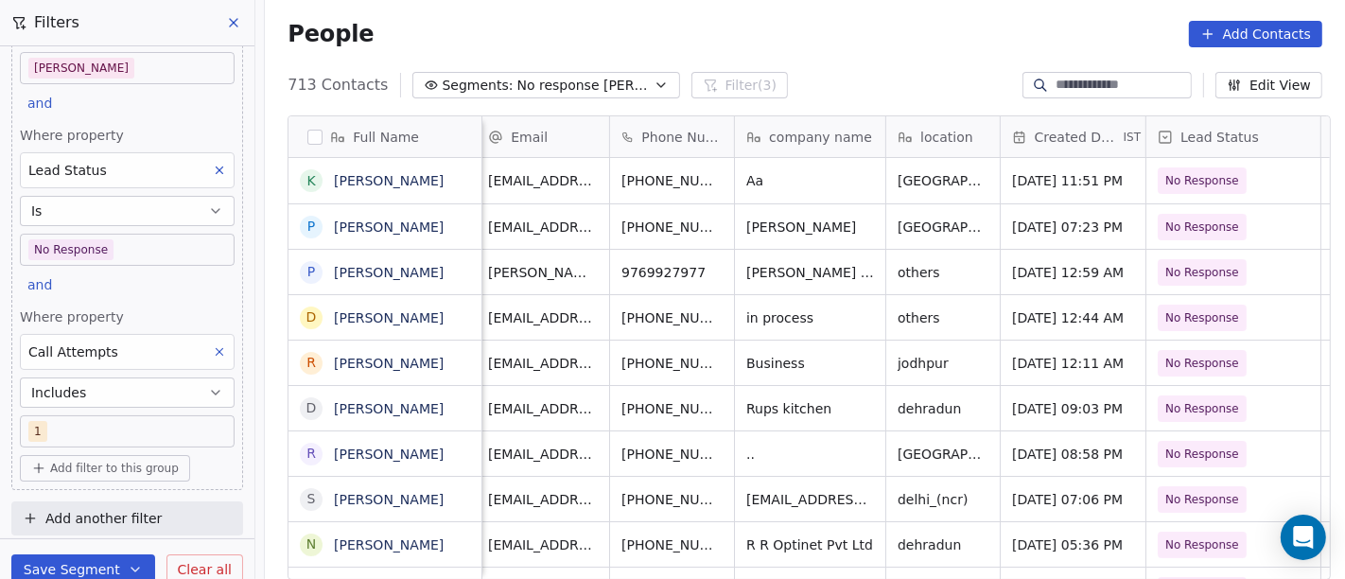
scroll to position [0, 0]
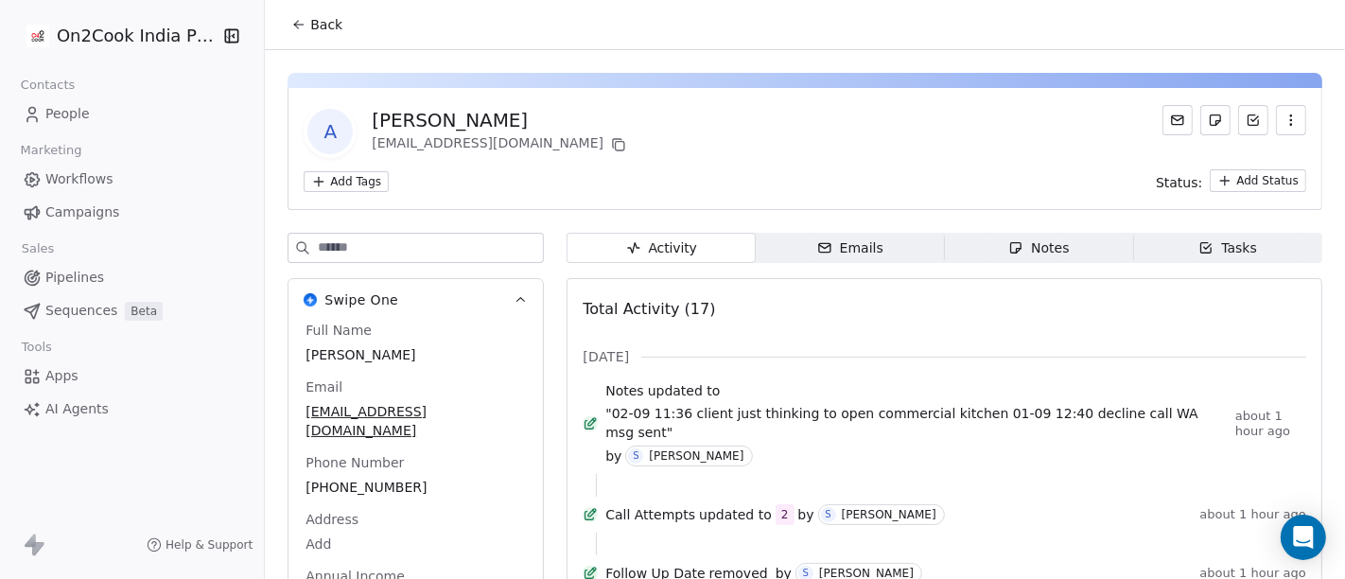
click at [326, 26] on span "Back" at bounding box center [326, 24] width 32 height 19
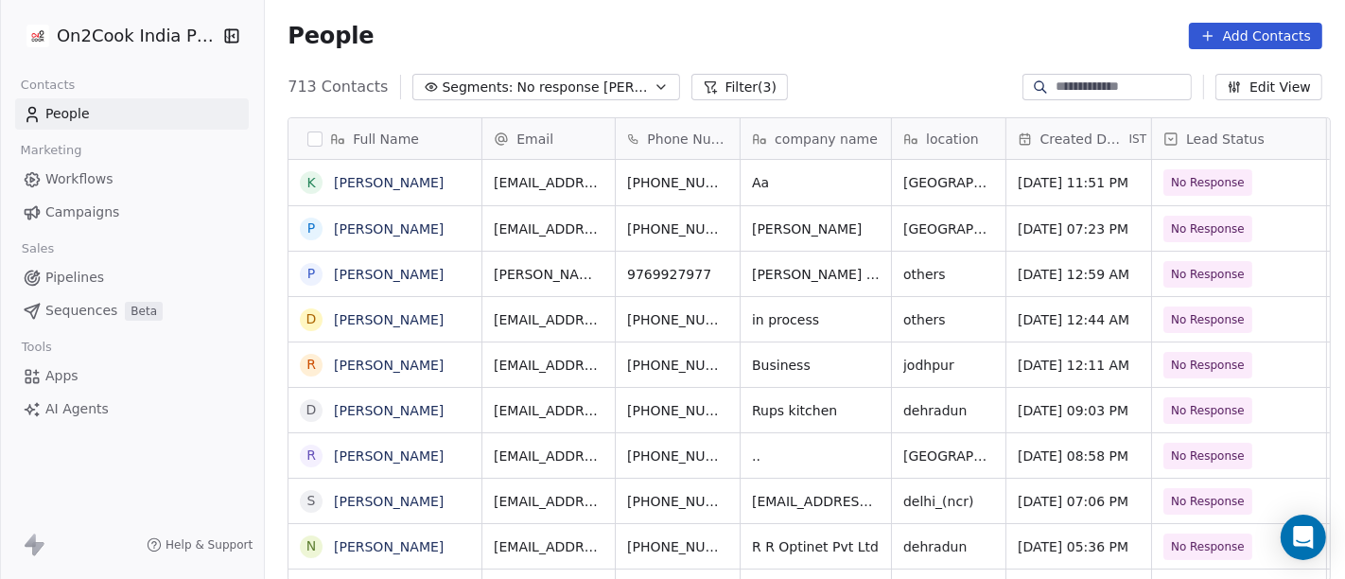
scroll to position [494, 1073]
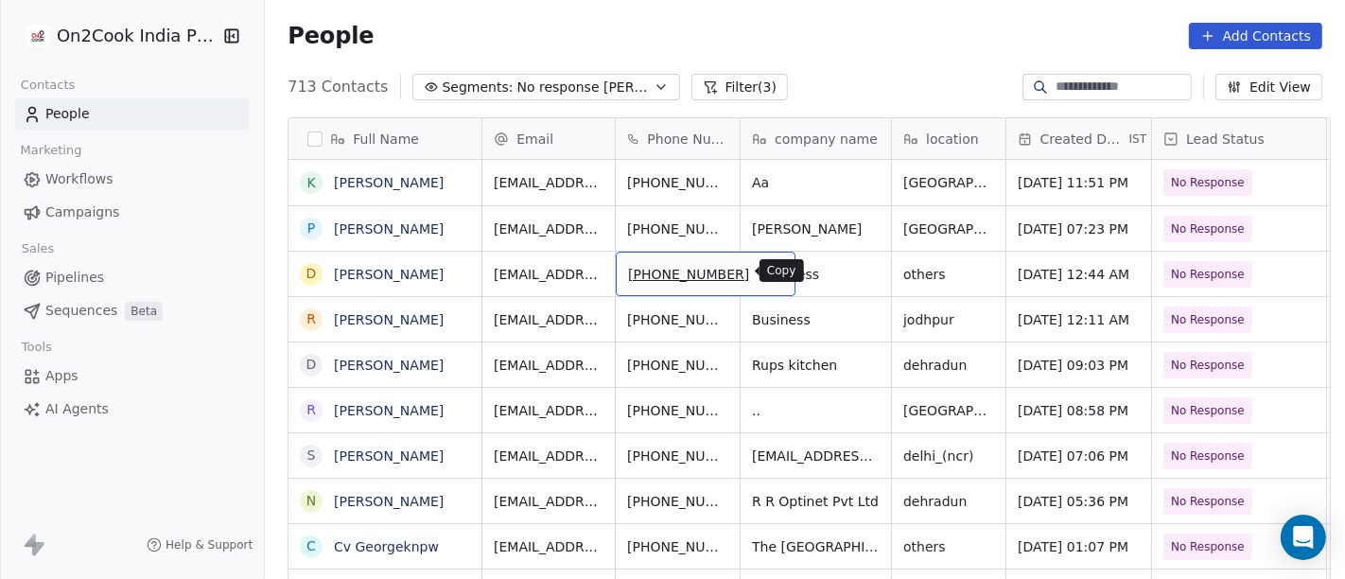
click at [769, 276] on icon "grid" at bounding box center [773, 273] width 9 height 9
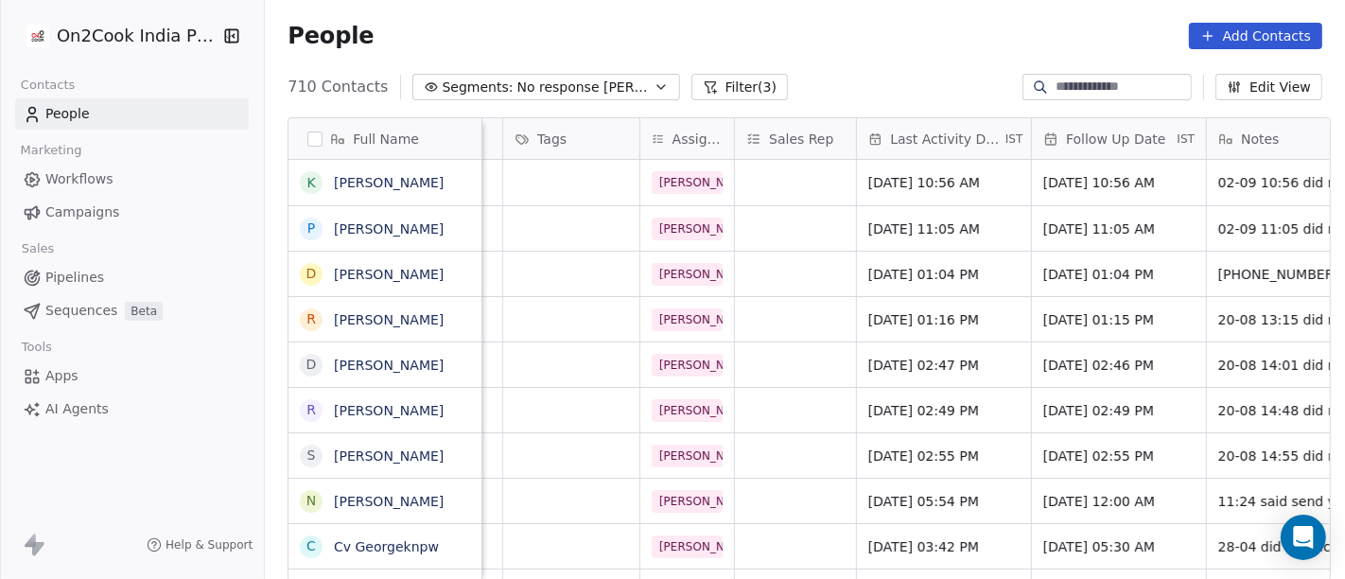
scroll to position [0, 828]
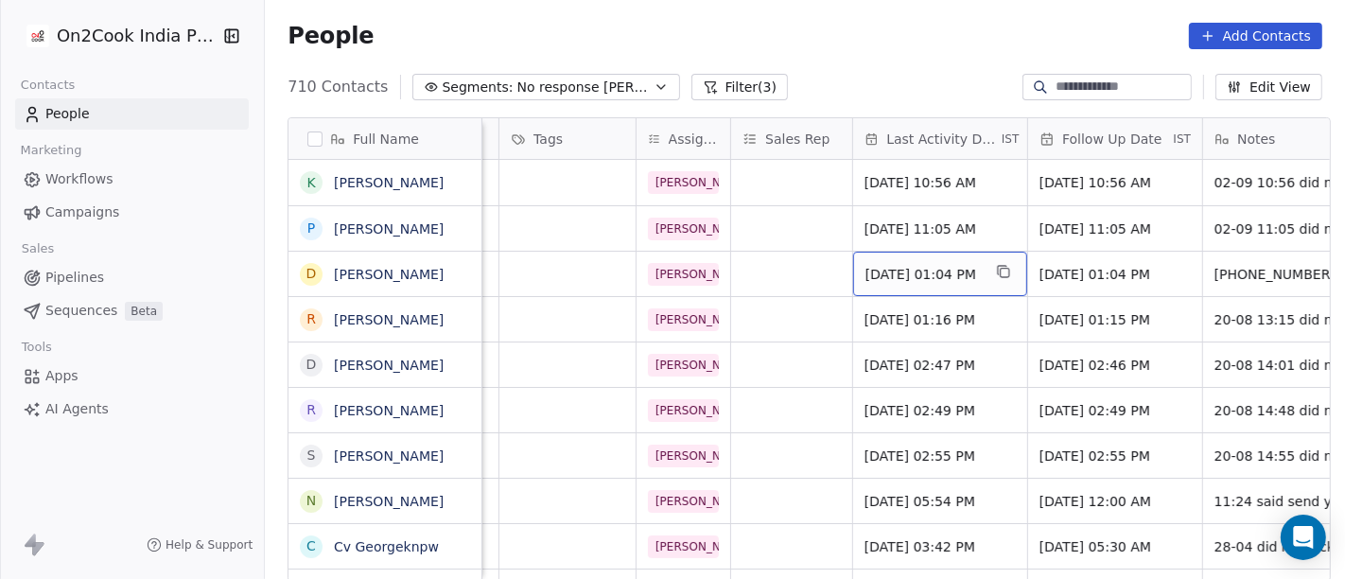
click at [907, 271] on span "Aug 20, 2025 01:04 PM" at bounding box center [923, 274] width 115 height 19
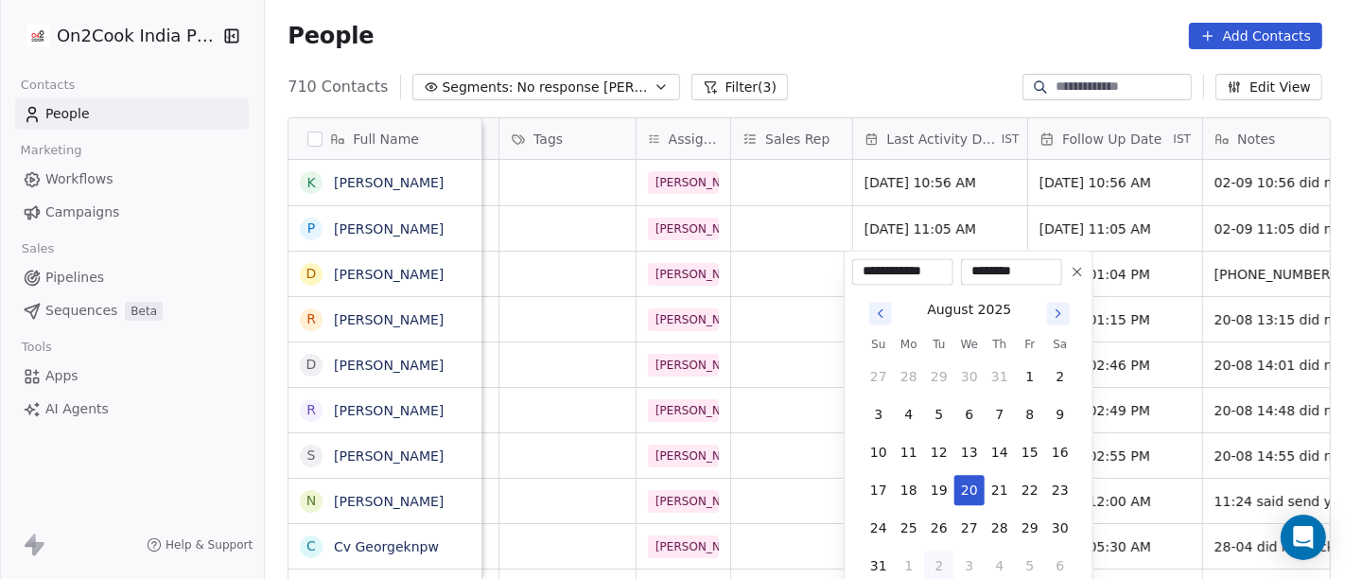
click at [939, 569] on button "2" at bounding box center [939, 566] width 30 height 30
type input "**********"
click at [903, 85] on html "On2Cook India Pvt. Ltd. Contacts People Marketing Workflows Campaigns Sales Pip…" at bounding box center [672, 289] width 1345 height 579
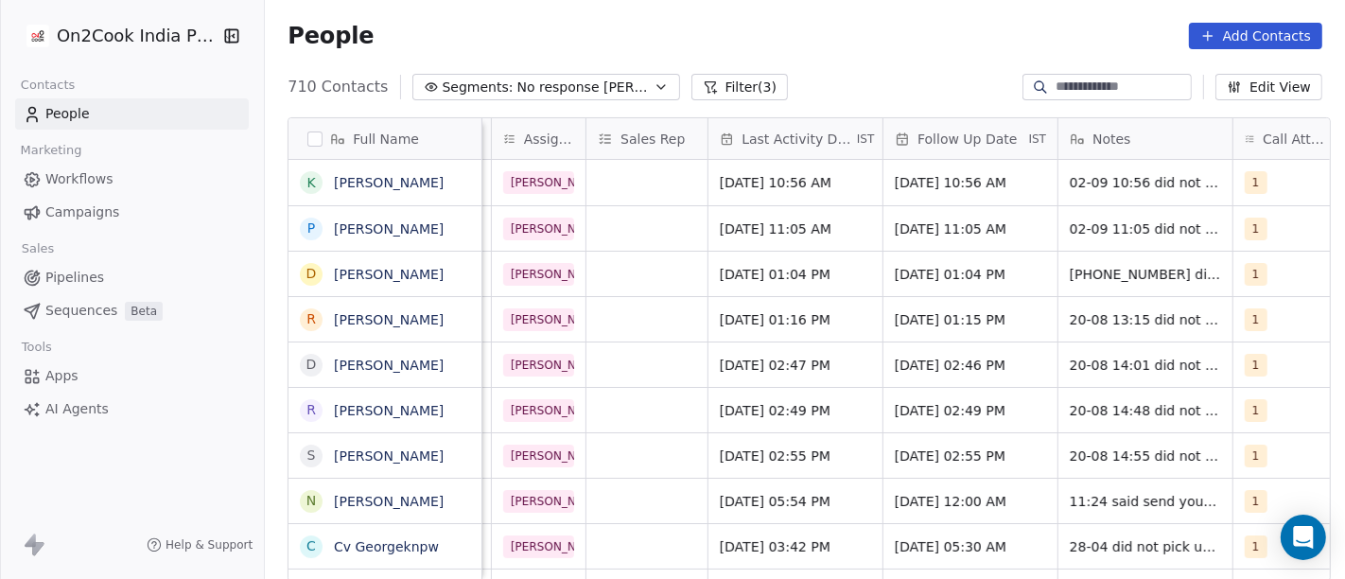
scroll to position [0, 974]
click at [914, 276] on span "27/08/2025 01:04 PM" at bounding box center [951, 274] width 115 height 19
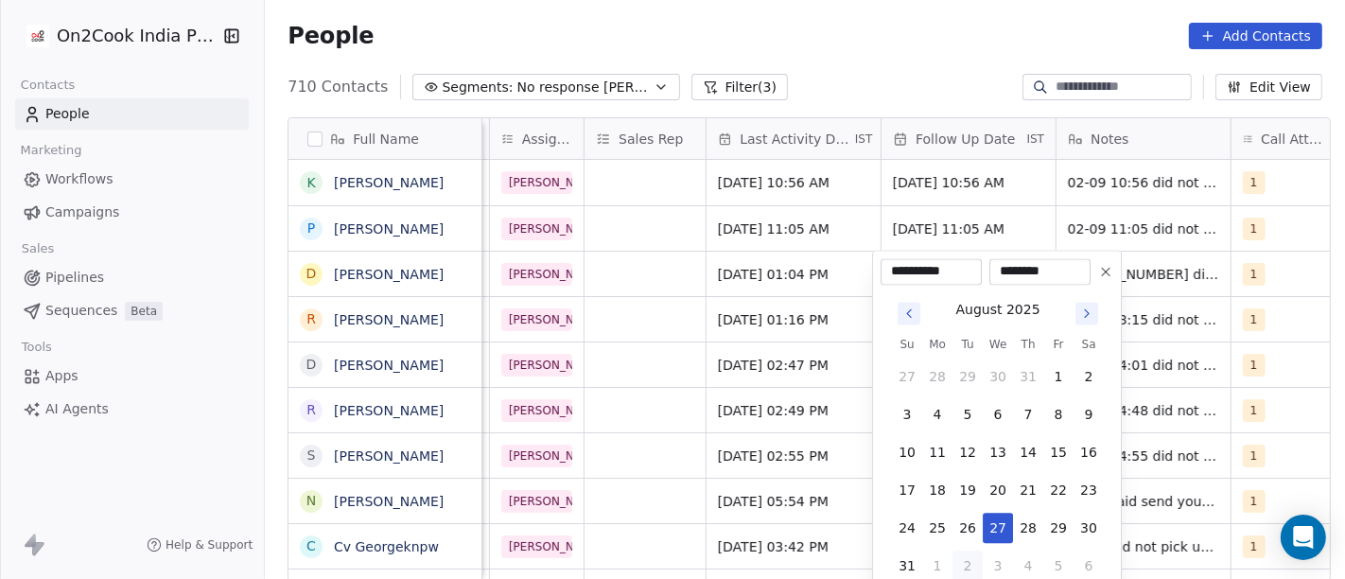
click at [1080, 306] on icon "Go to next month" at bounding box center [1086, 313] width 15 height 15
click at [972, 439] on button "16" at bounding box center [968, 452] width 30 height 30
type input "**********"
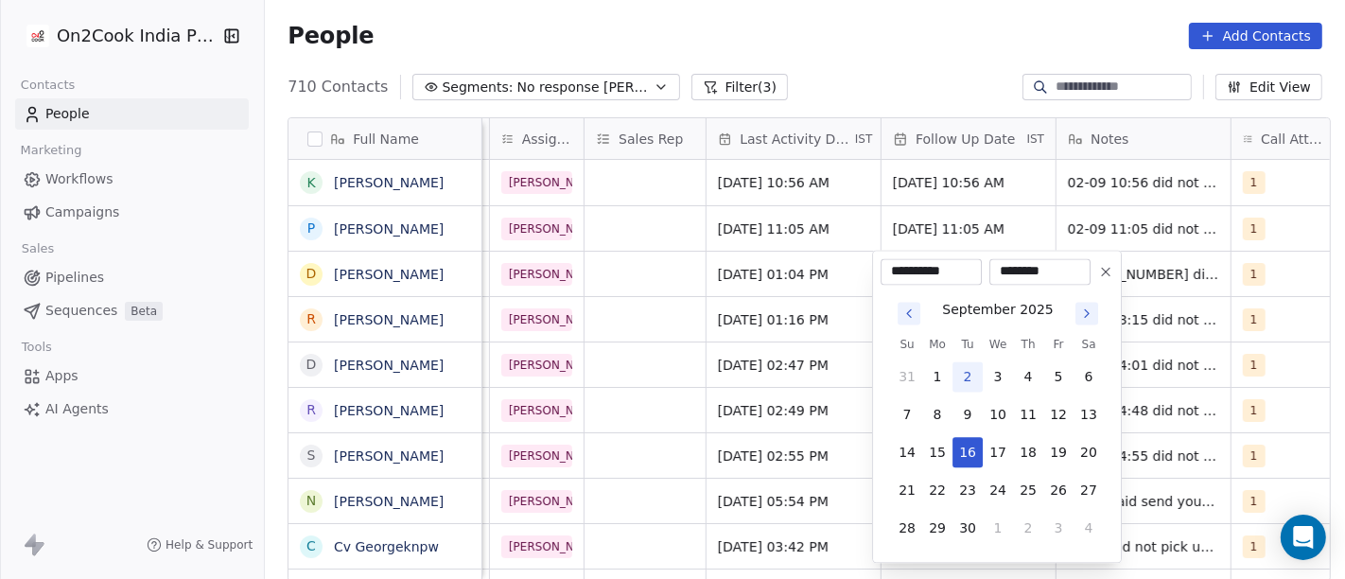
click at [902, 53] on html "On2Cook India Pvt. Ltd. Contacts People Marketing Workflows Campaigns Sales Pip…" at bounding box center [672, 289] width 1345 height 579
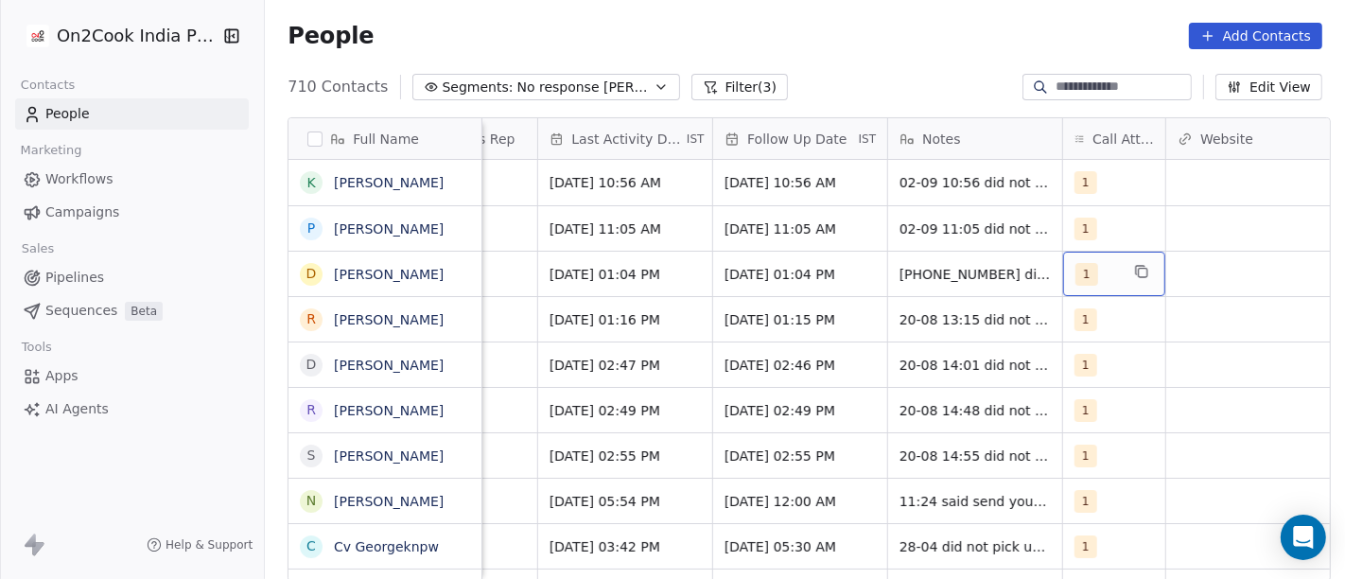
scroll to position [0, 1143]
click at [1113, 274] on div "1" at bounding box center [1114, 274] width 102 height 44
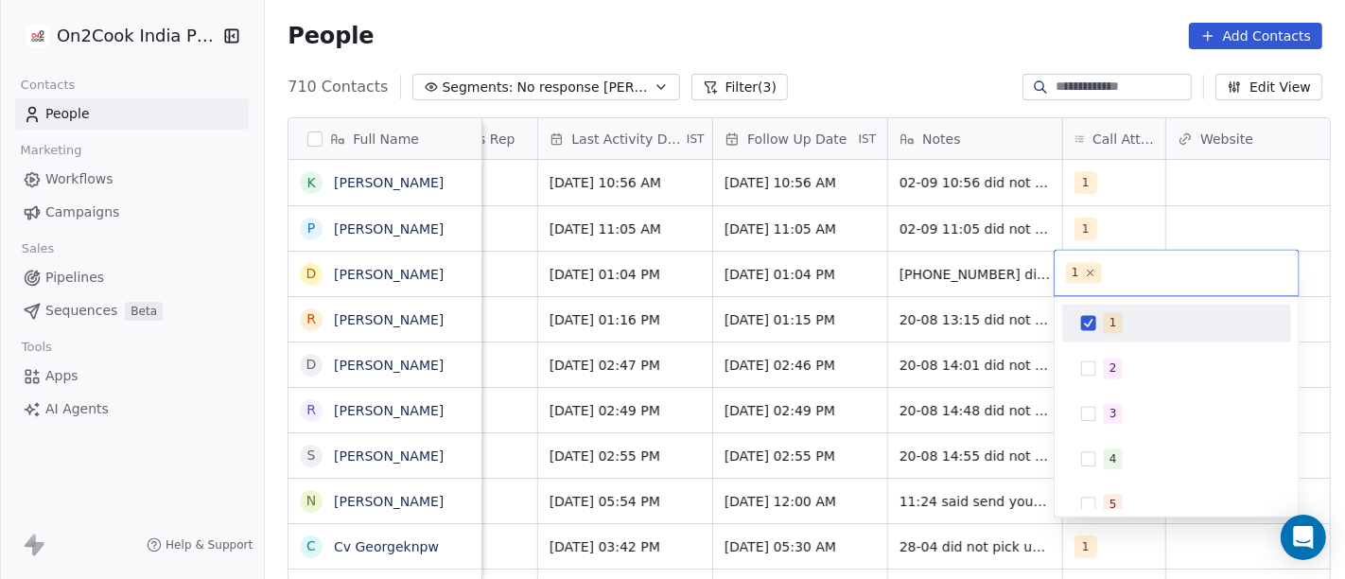
click at [1010, 263] on html "On2Cook India Pvt. Ltd. Contacts People Marketing Workflows Campaigns Sales Pip…" at bounding box center [672, 289] width 1345 height 579
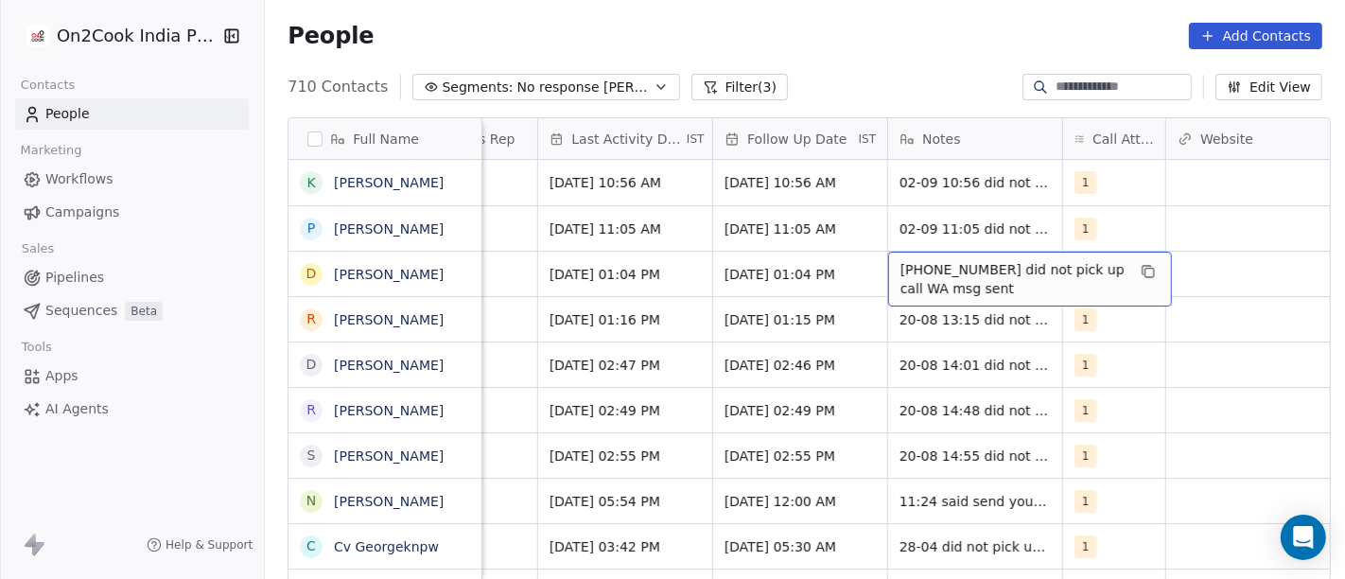
click at [970, 270] on span "20-08 13-04 did not pick up call WA msg sent" at bounding box center [1013, 279] width 225 height 38
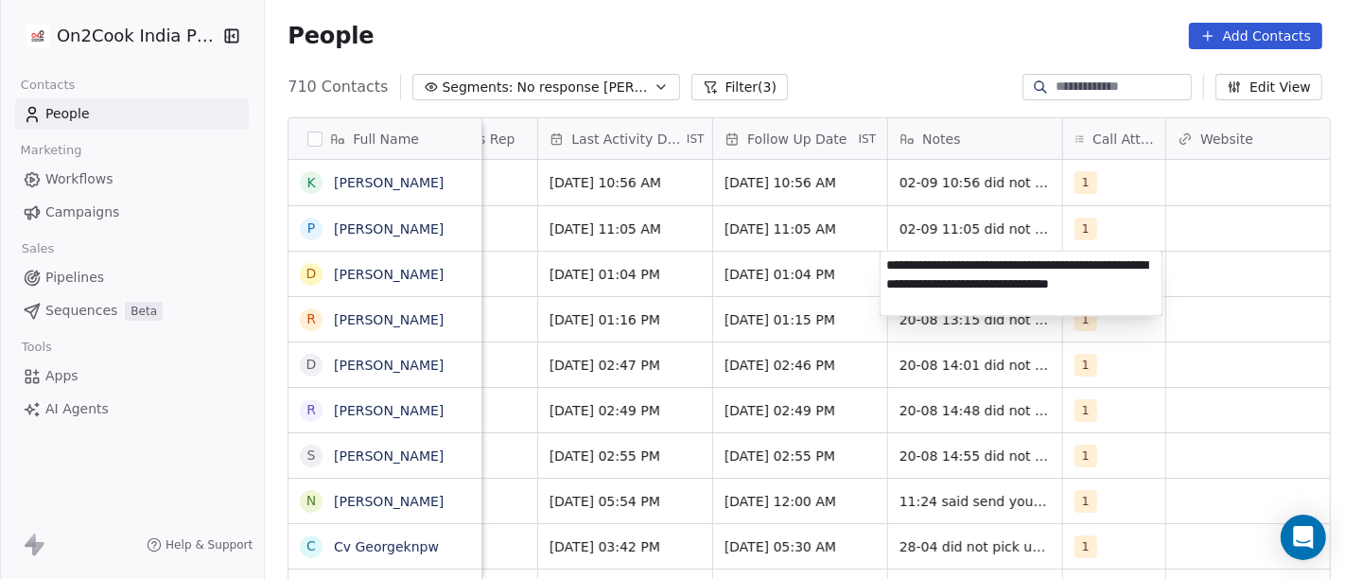
type textarea "**********"
click at [797, 263] on html "On2Cook India Pvt. Ltd. Contacts People Marketing Workflows Campaigns Sales Pip…" at bounding box center [672, 289] width 1345 height 579
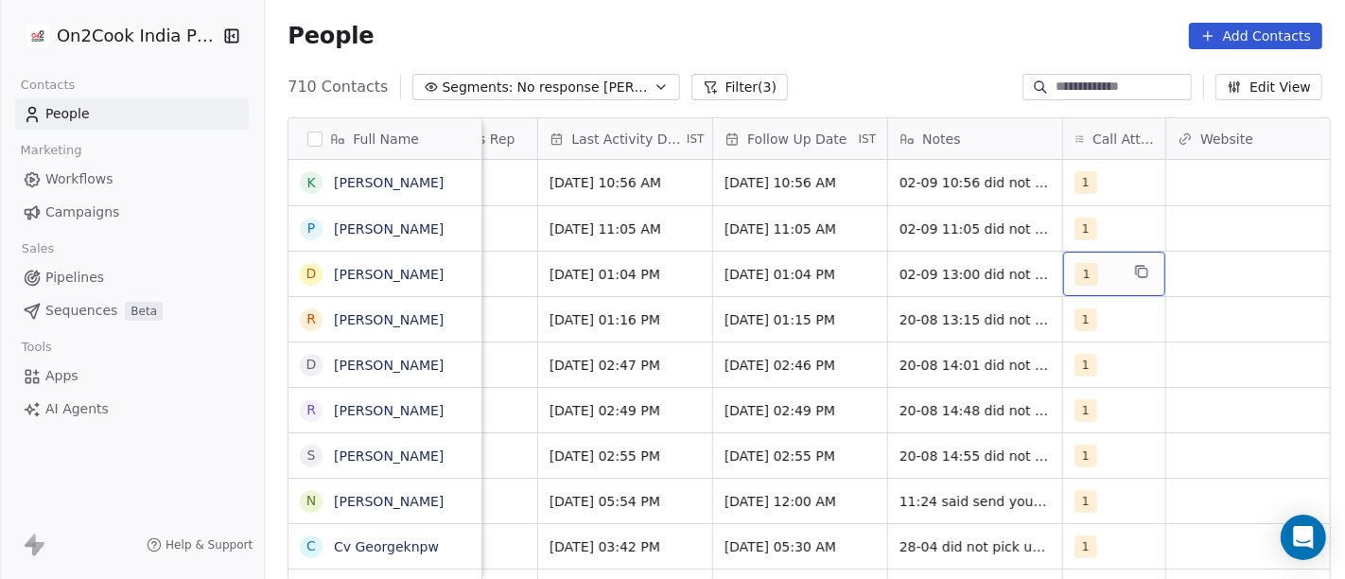
click at [1075, 290] on div "1" at bounding box center [1114, 274] width 102 height 44
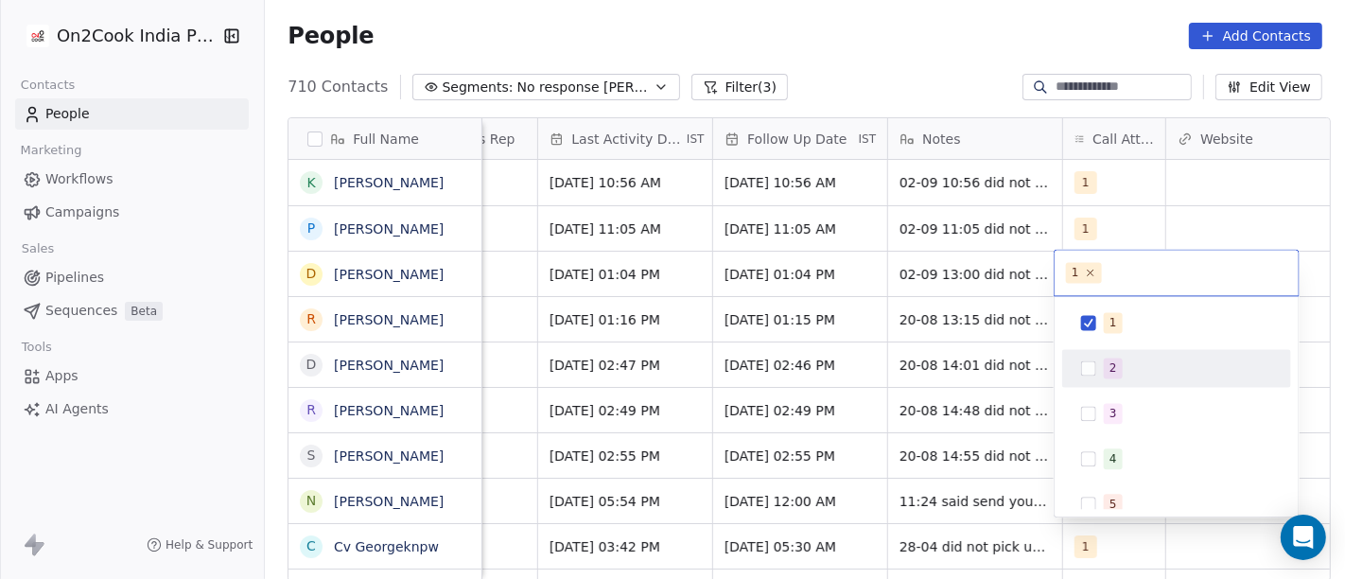
click at [1094, 367] on button "Suggestions" at bounding box center [1088, 367] width 15 height 15
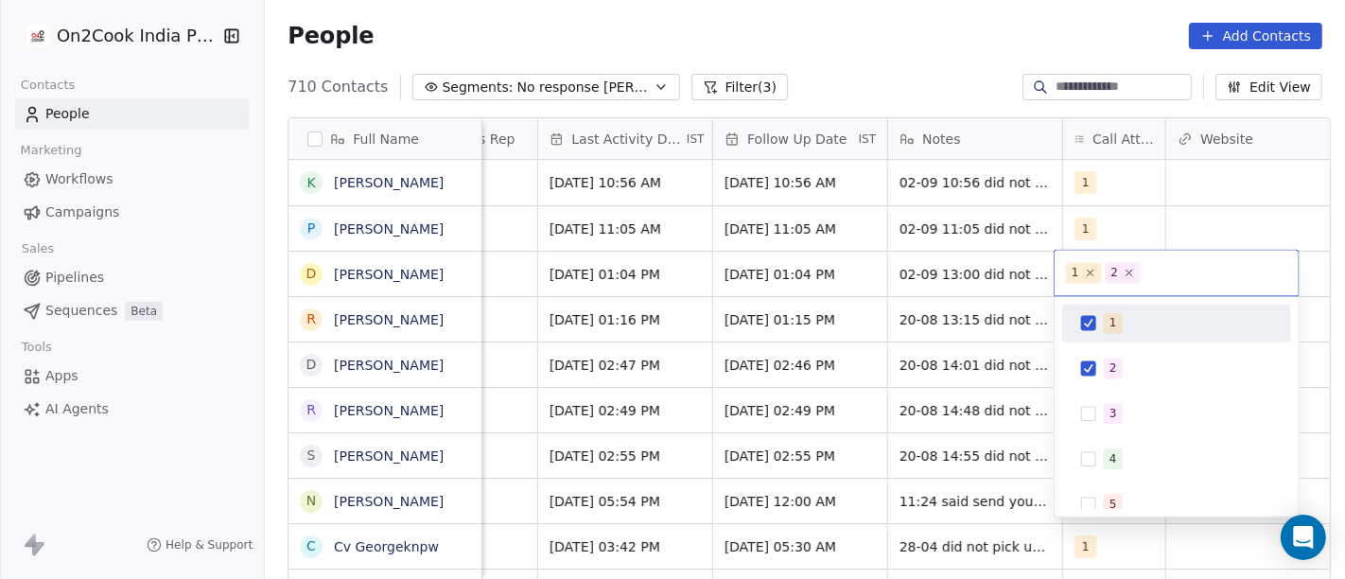
click at [1099, 322] on div "1" at bounding box center [1177, 322] width 214 height 30
click at [955, 44] on html "On2Cook India Pvt. Ltd. Contacts People Marketing Workflows Campaigns Sales Pip…" at bounding box center [672, 289] width 1345 height 579
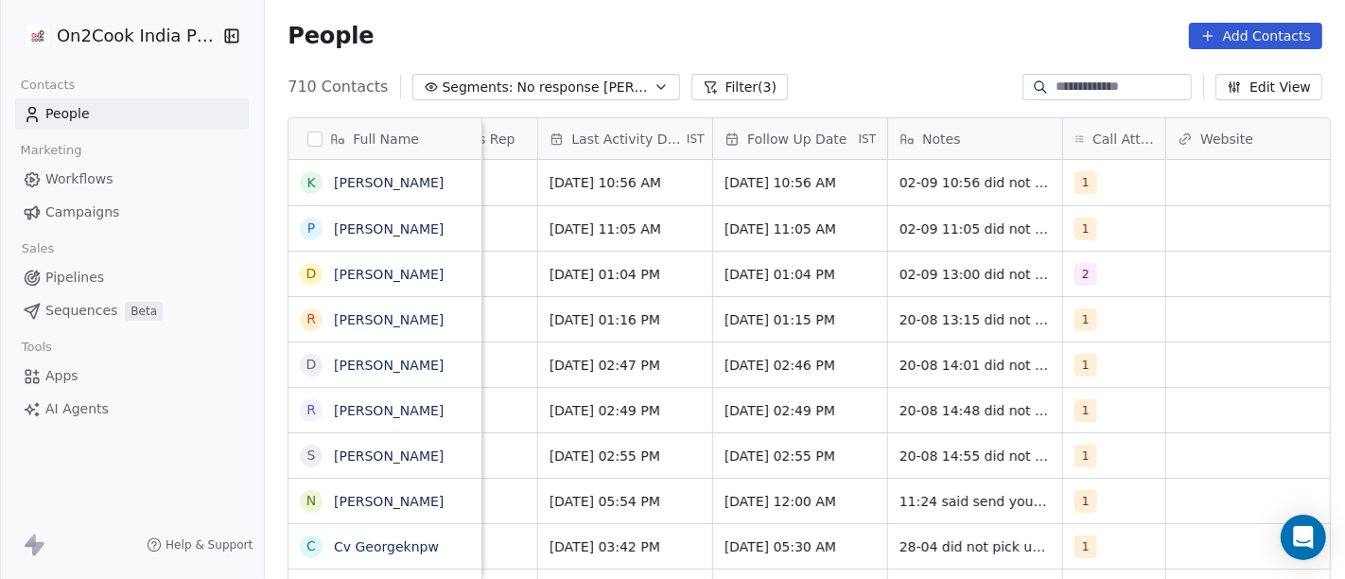
scroll to position [2, 0]
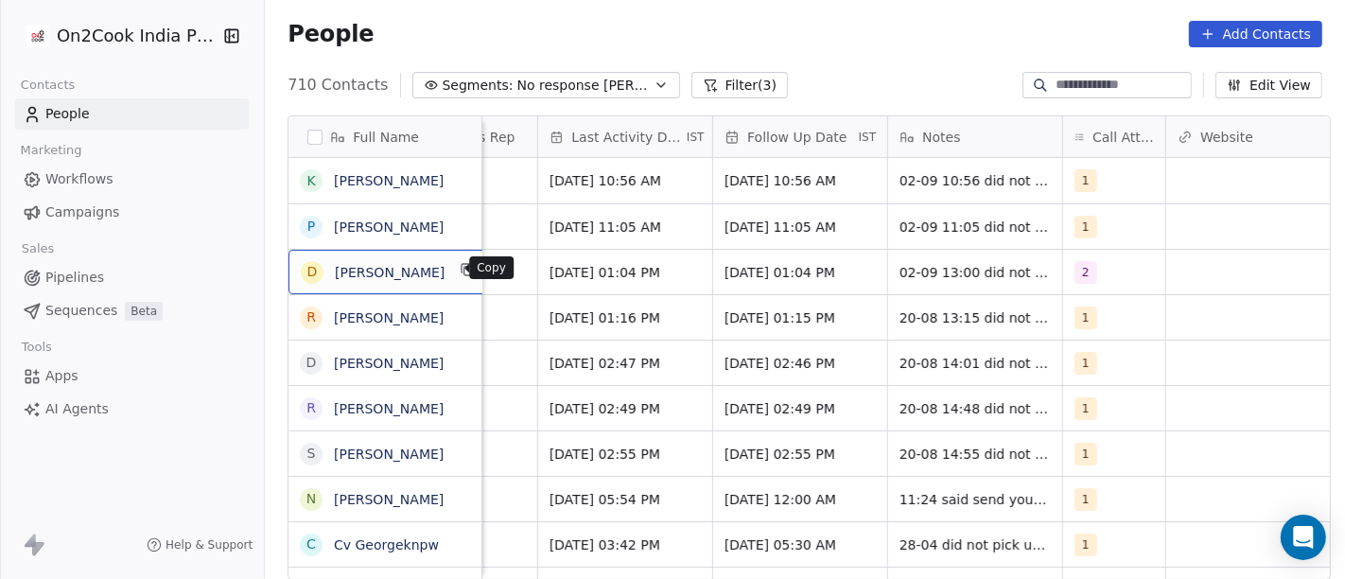
click at [459, 269] on button "grid" at bounding box center [468, 269] width 23 height 23
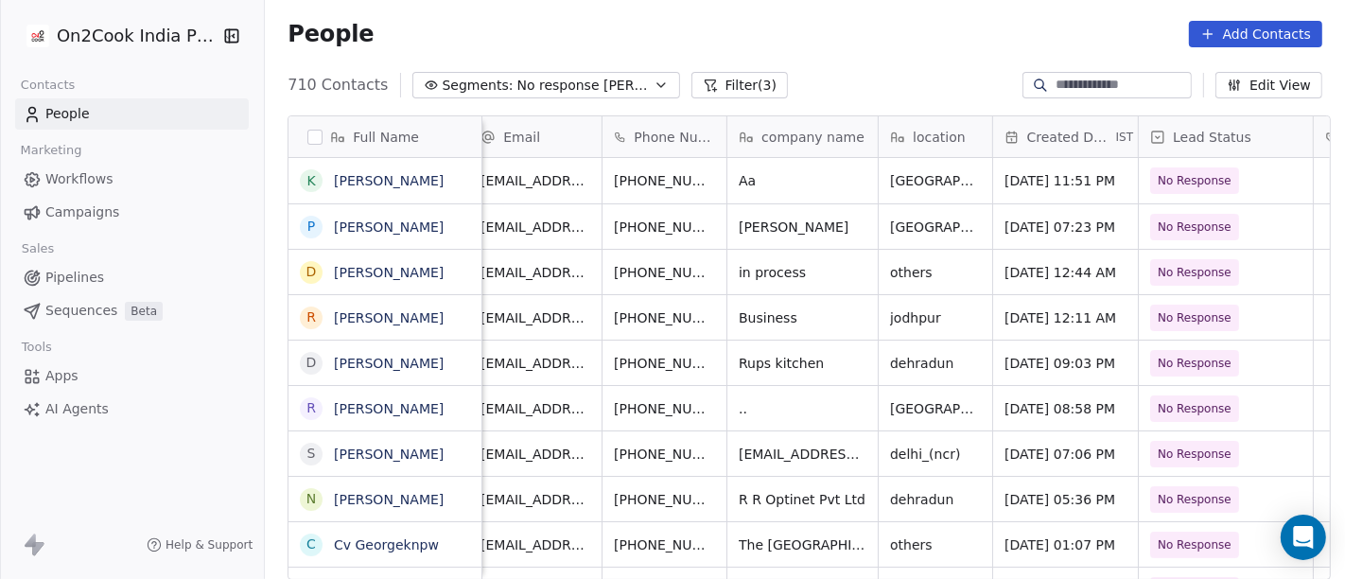
scroll to position [0, 0]
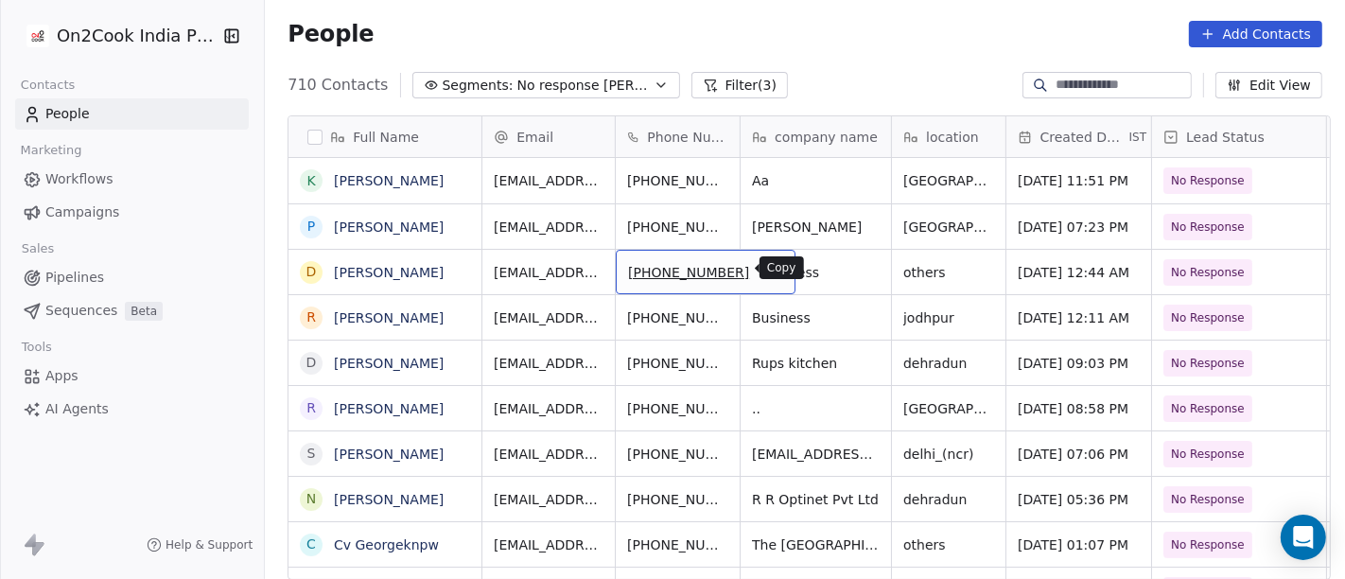
click at [764, 274] on icon "grid" at bounding box center [771, 269] width 15 height 15
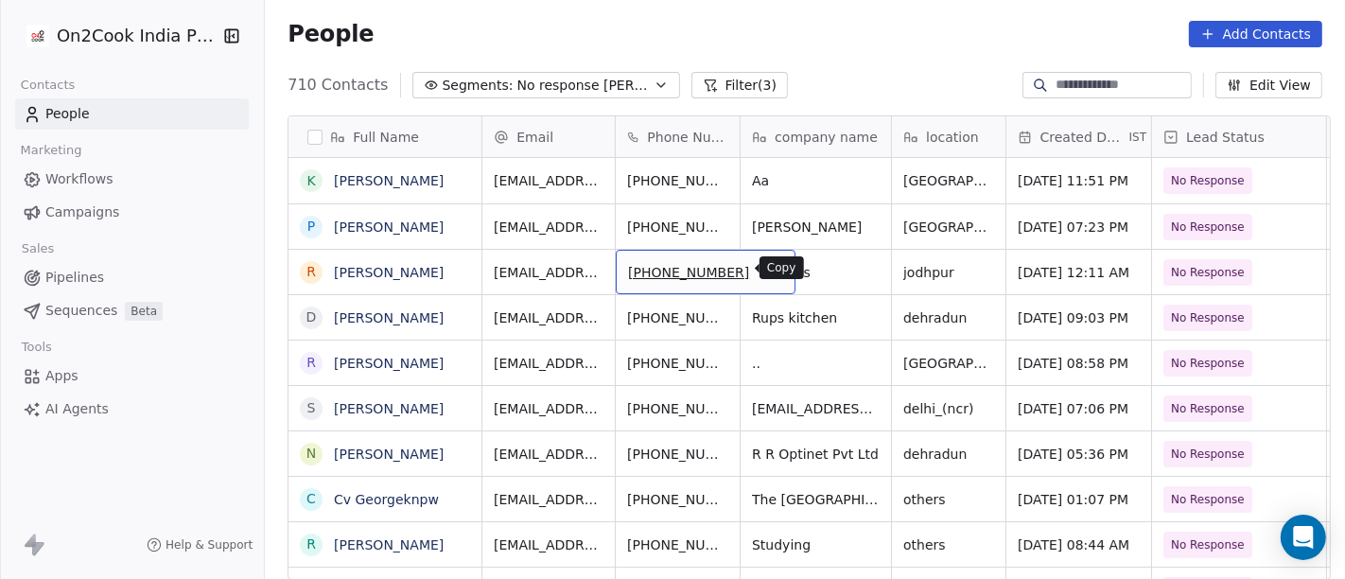
click at [764, 272] on icon "grid" at bounding box center [771, 269] width 15 height 15
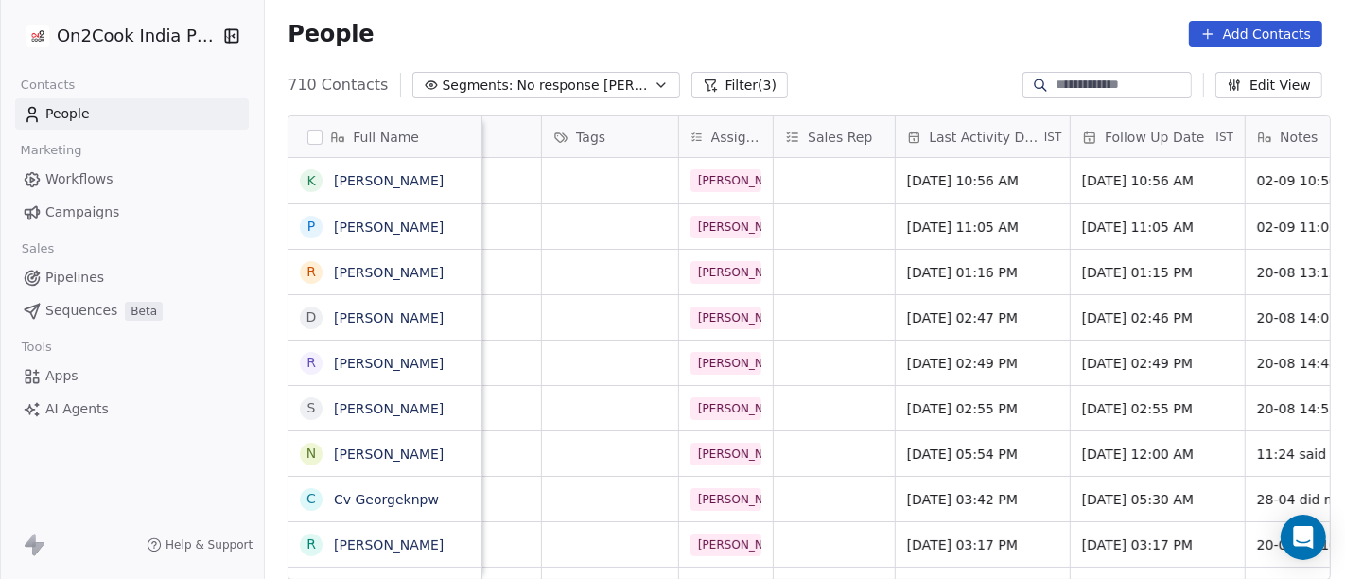
scroll to position [0, 786]
click at [989, 282] on div "Aug 20, 2025 01:16 PM" at bounding box center [982, 272] width 174 height 44
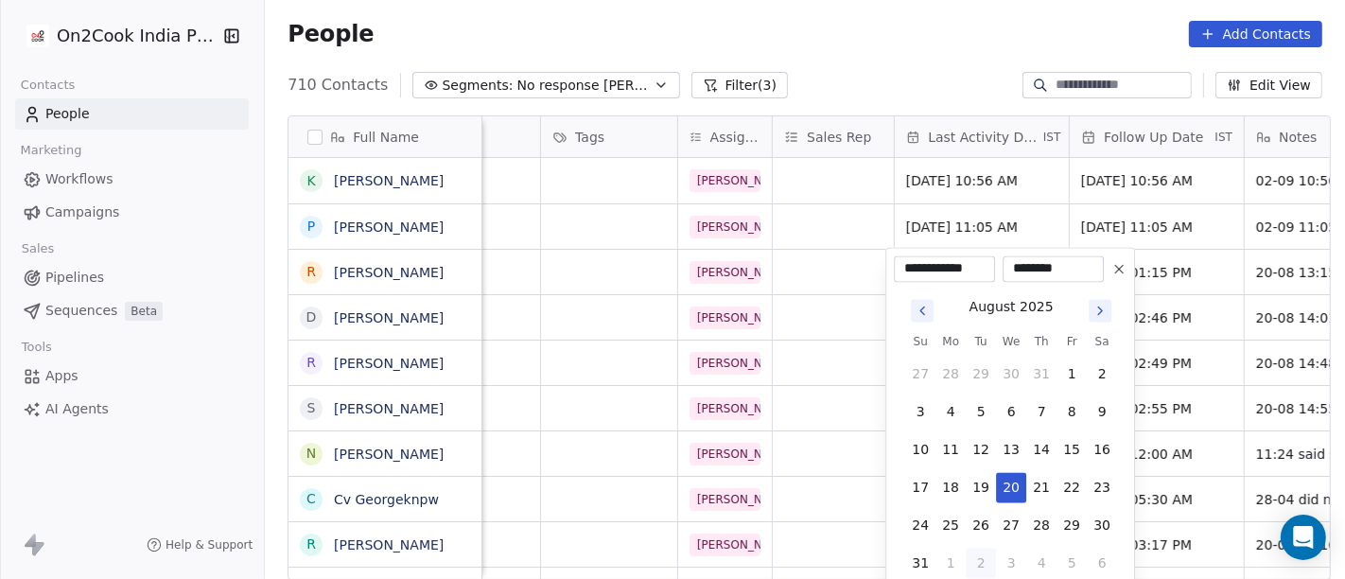
click at [977, 563] on button "2" at bounding box center [981, 563] width 30 height 30
type input "**********"
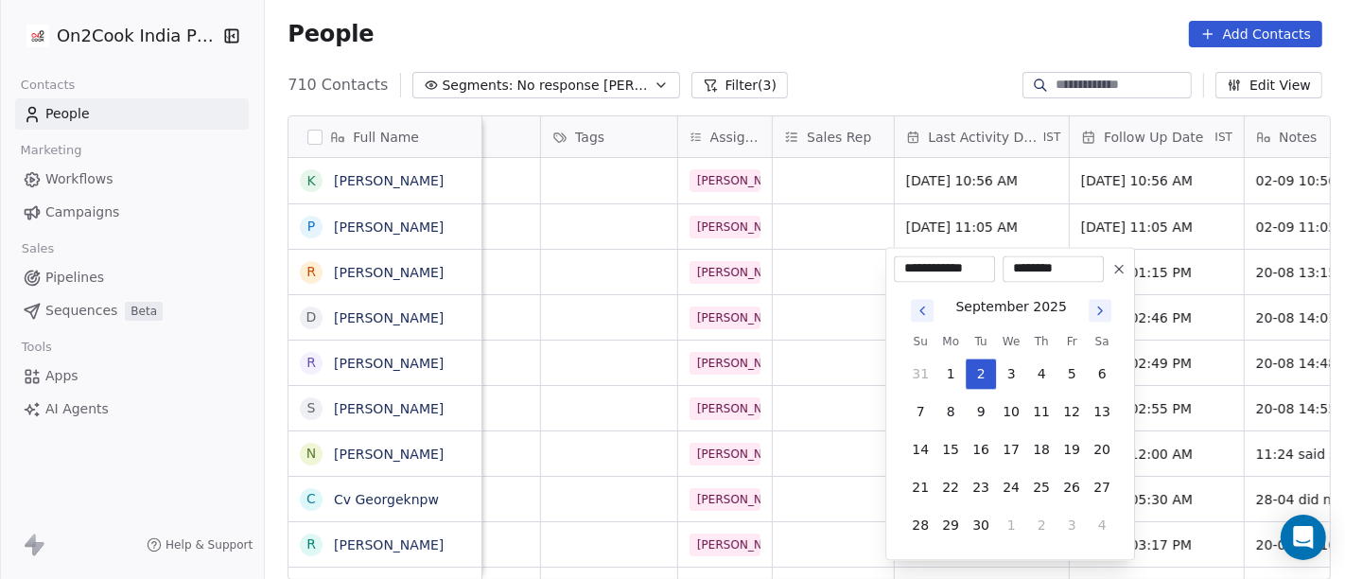
click at [891, 52] on html "On2Cook India Pvt. Ltd. Contacts People Marketing Workflows Campaigns Sales Pip…" at bounding box center [672, 289] width 1345 height 579
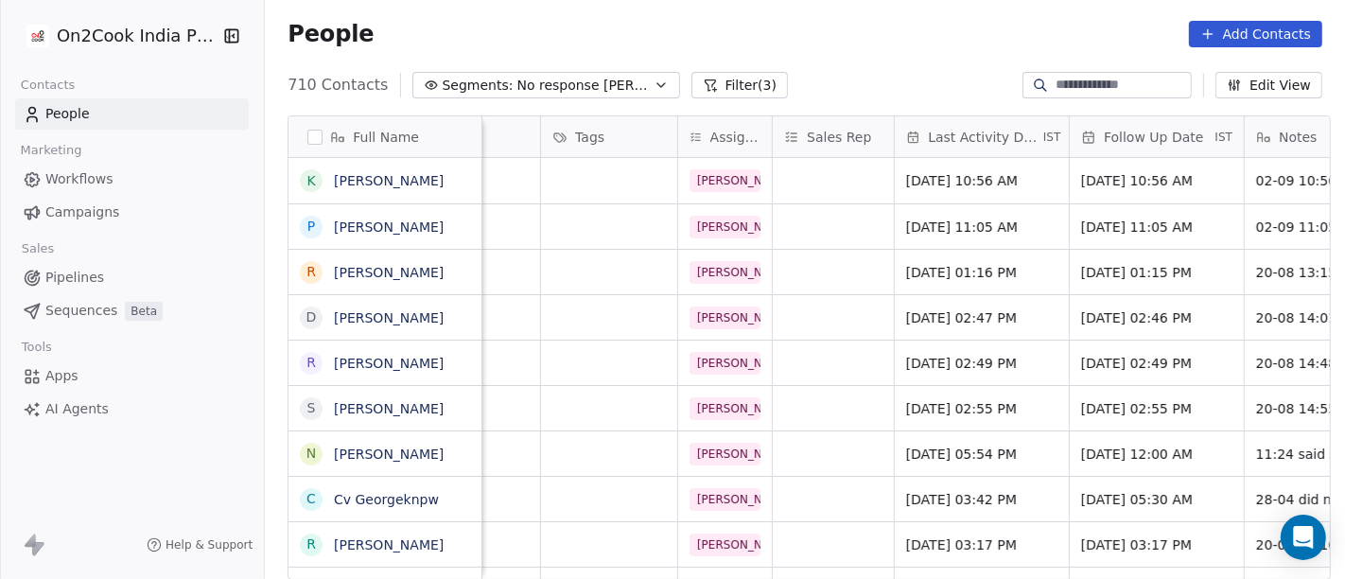
scroll to position [0, 886]
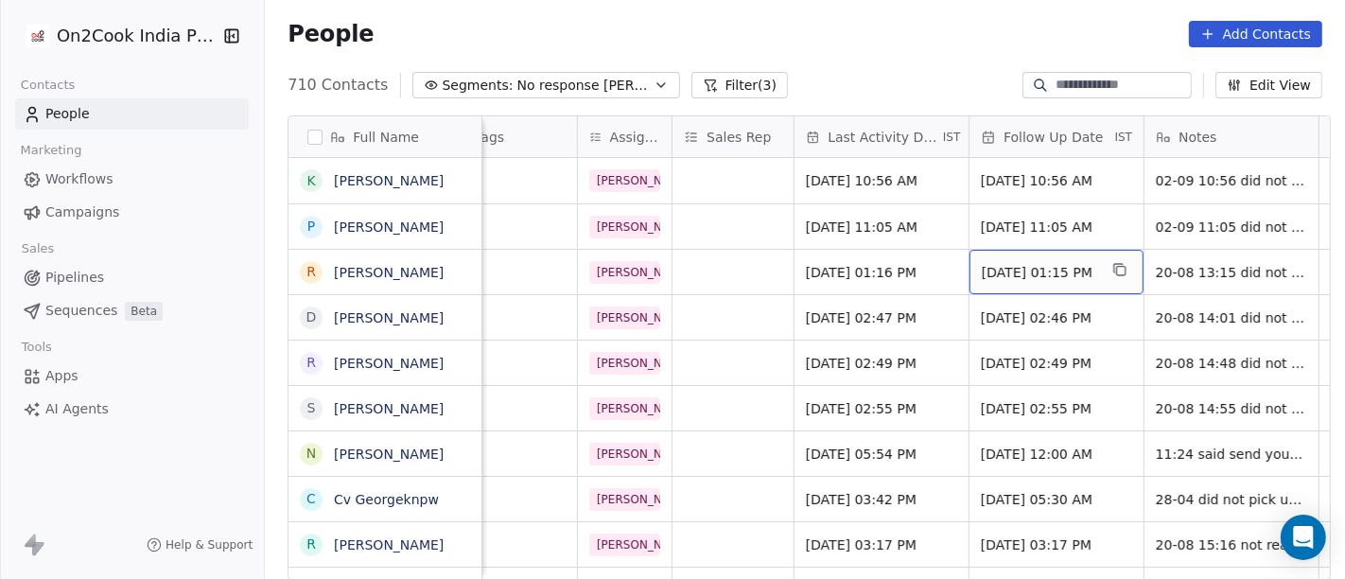
click at [1044, 271] on span "27/08/2025 01:15 PM" at bounding box center [1039, 272] width 115 height 19
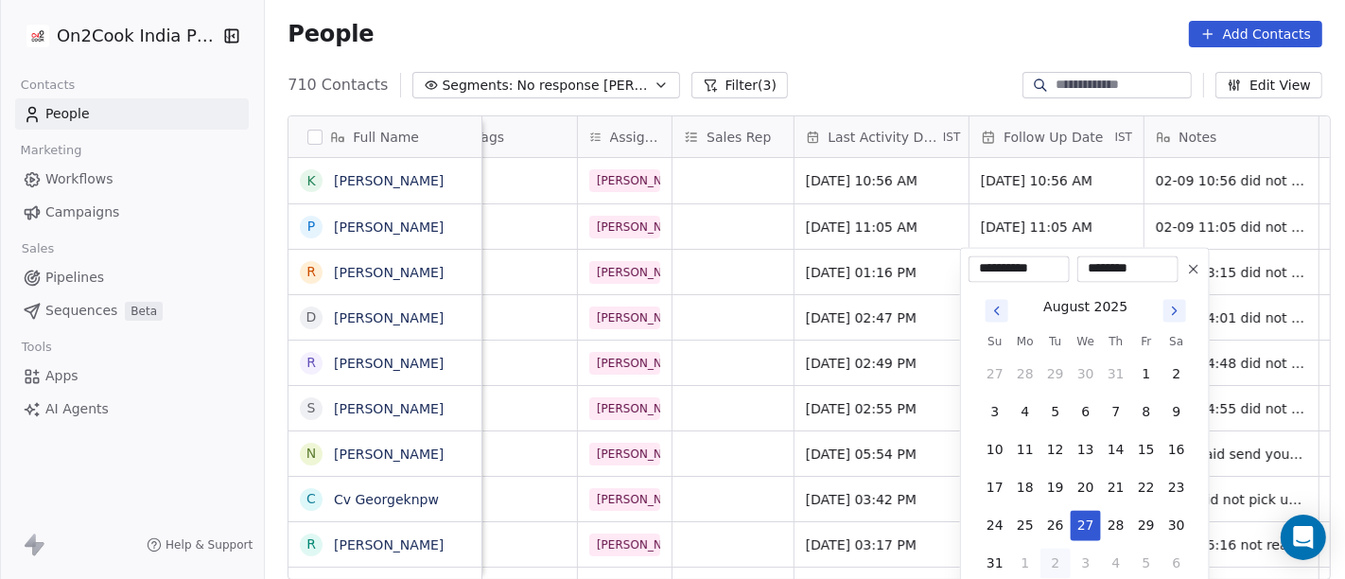
click at [1171, 309] on icon "Go to next month" at bounding box center [1174, 310] width 15 height 15
click at [1060, 410] on button "9" at bounding box center [1056, 411] width 30 height 30
type input "**********"
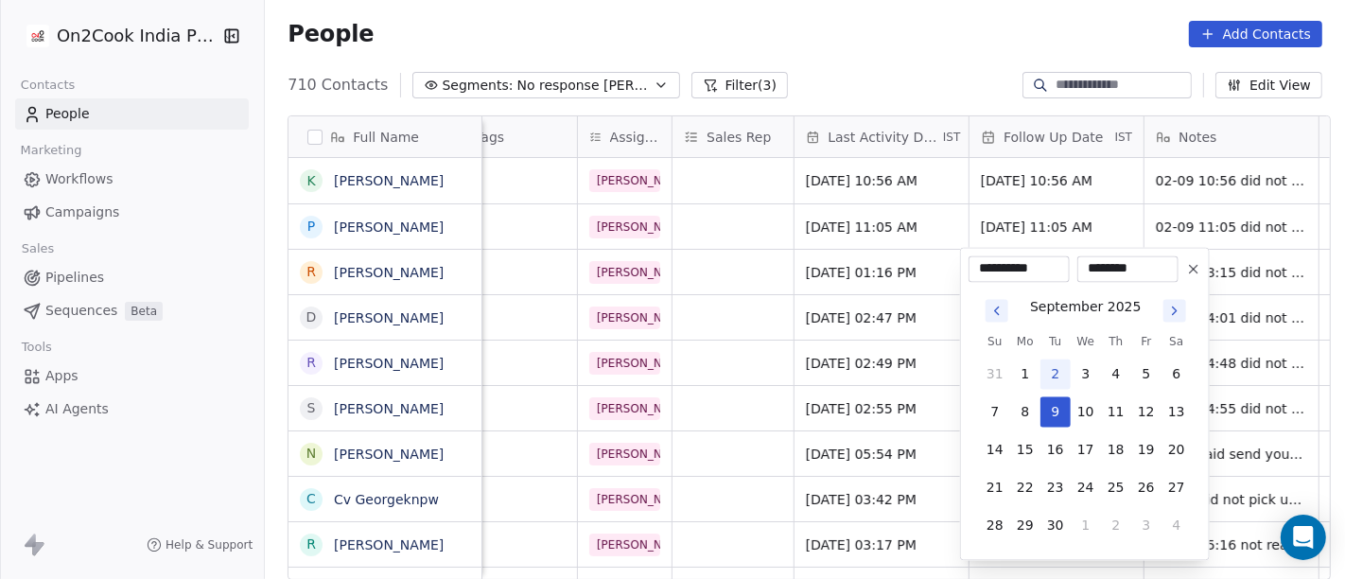
click at [906, 20] on html "On2Cook India Pvt. Ltd. Contacts People Marketing Workflows Campaigns Sales Pip…" at bounding box center [672, 289] width 1345 height 579
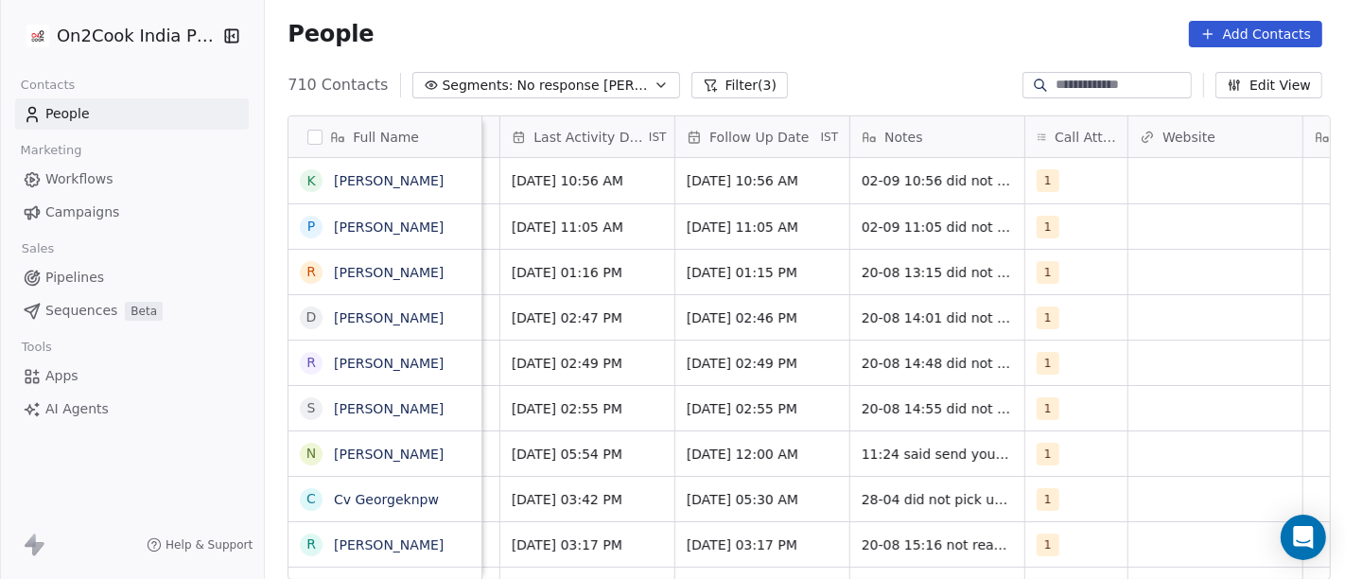
scroll to position [0, 1181]
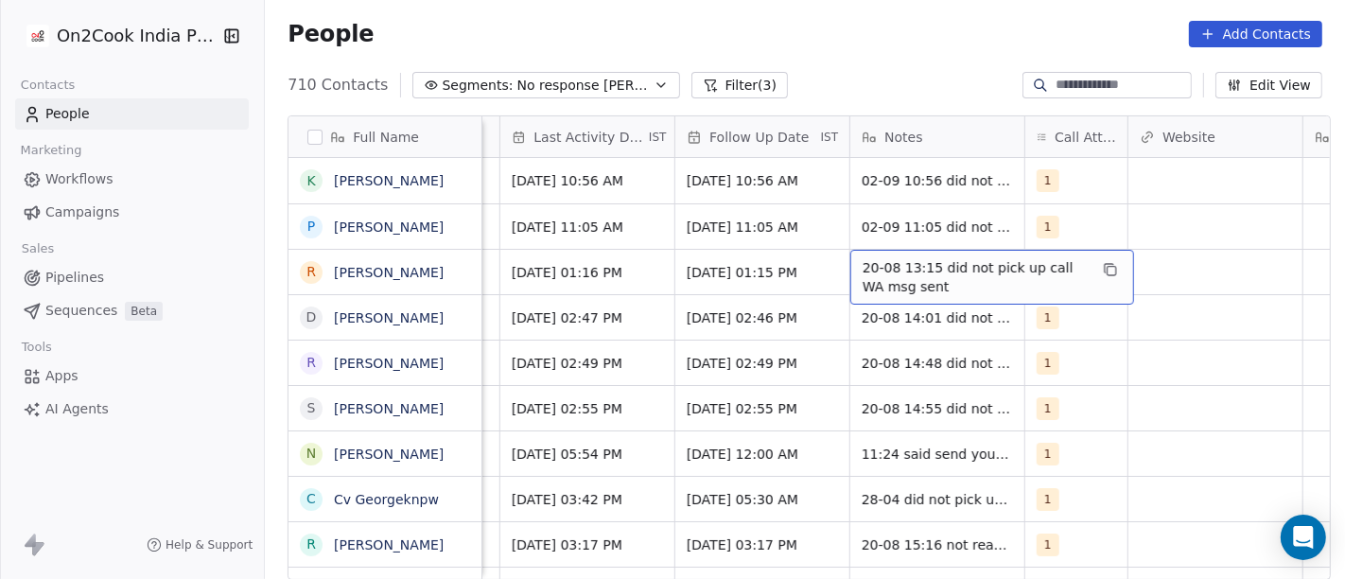
click at [929, 282] on span "20-08 13:15 did not pick up call WA msg sent" at bounding box center [975, 277] width 225 height 38
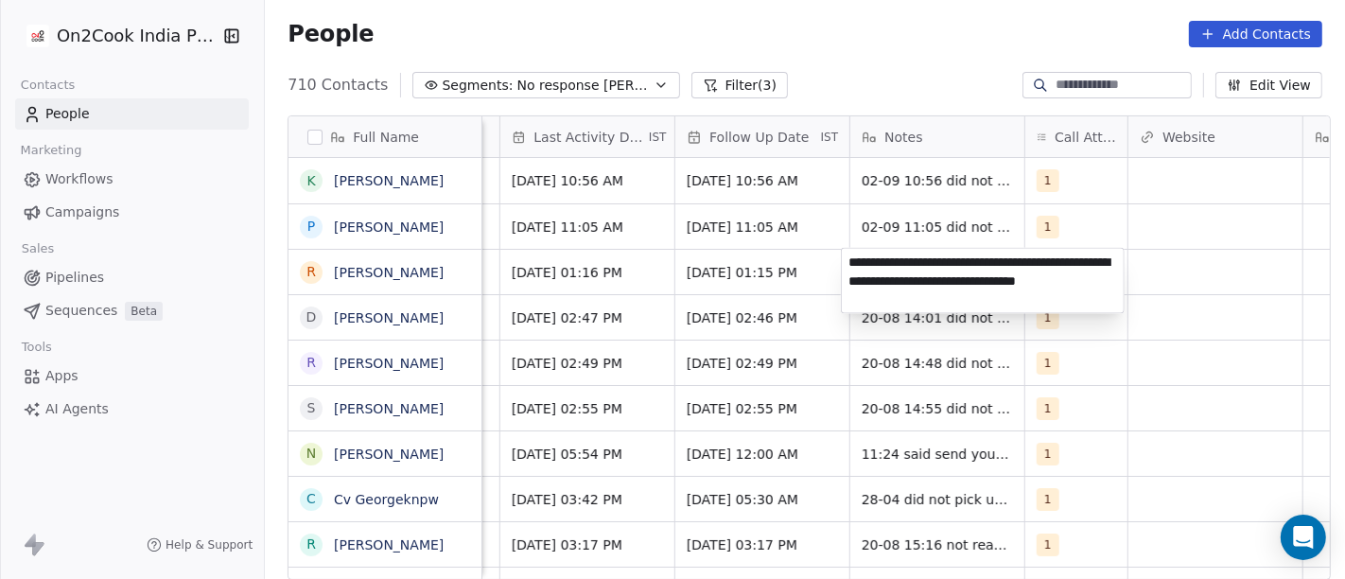
type textarea "**********"
click at [1089, 393] on html "On2Cook India Pvt. Ltd. Contacts People Marketing Workflows Campaigns Sales Pip…" at bounding box center [672, 289] width 1345 height 579
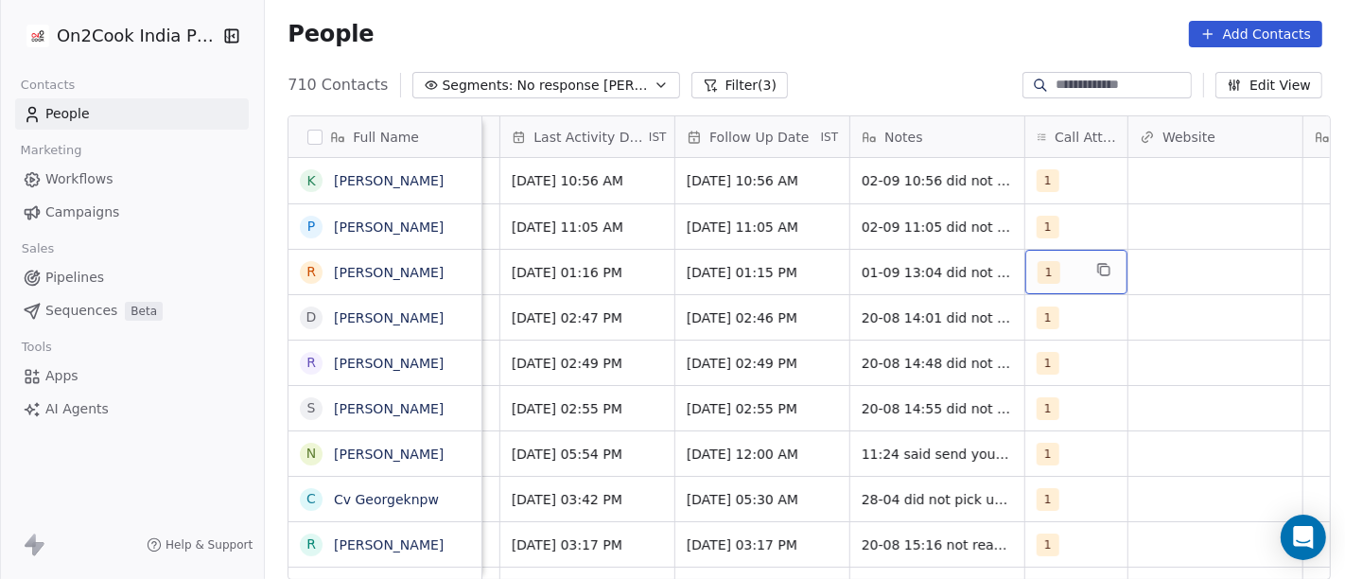
click at [1037, 282] on div "1" at bounding box center [1076, 272] width 102 height 44
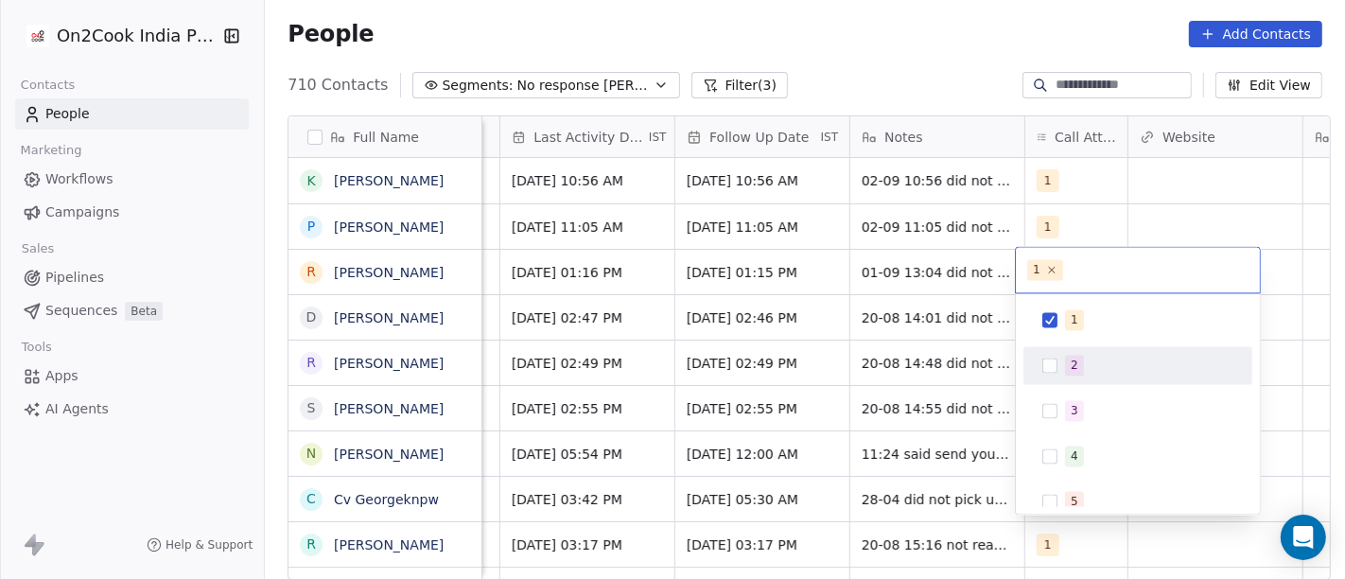
click at [1080, 365] on span "2" at bounding box center [1074, 365] width 19 height 21
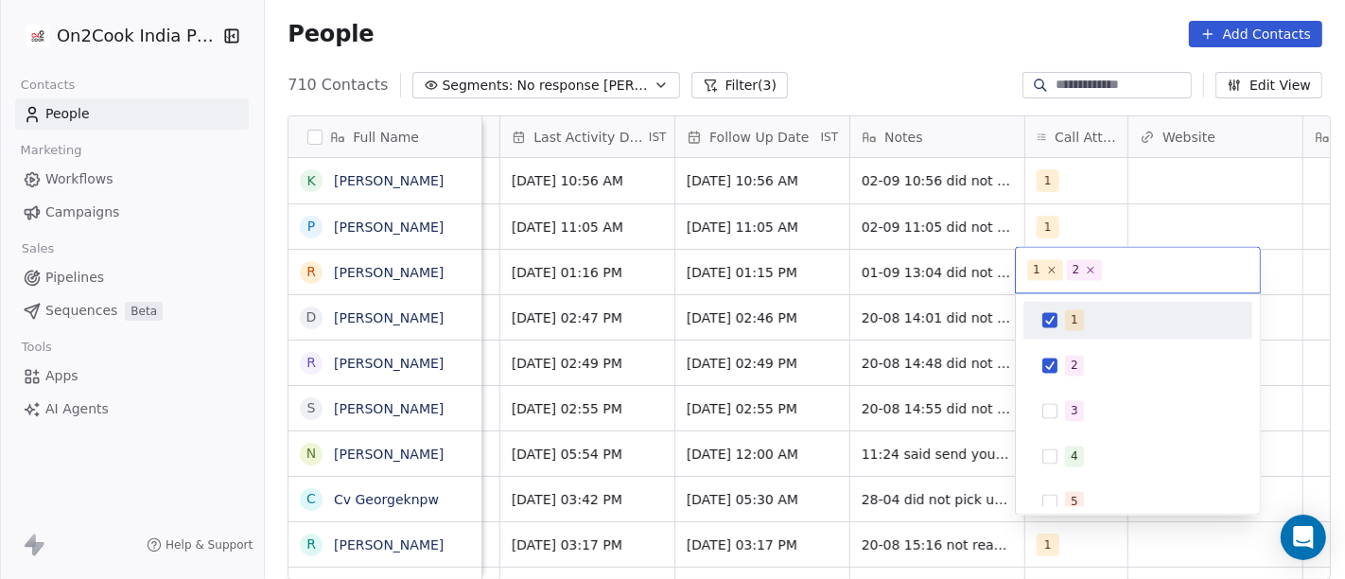
click at [1073, 335] on div "1" at bounding box center [1138, 320] width 229 height 38
click at [919, 276] on html "On2Cook India Pvt. Ltd. Contacts People Marketing Workflows Campaigns Sales Pip…" at bounding box center [672, 289] width 1345 height 579
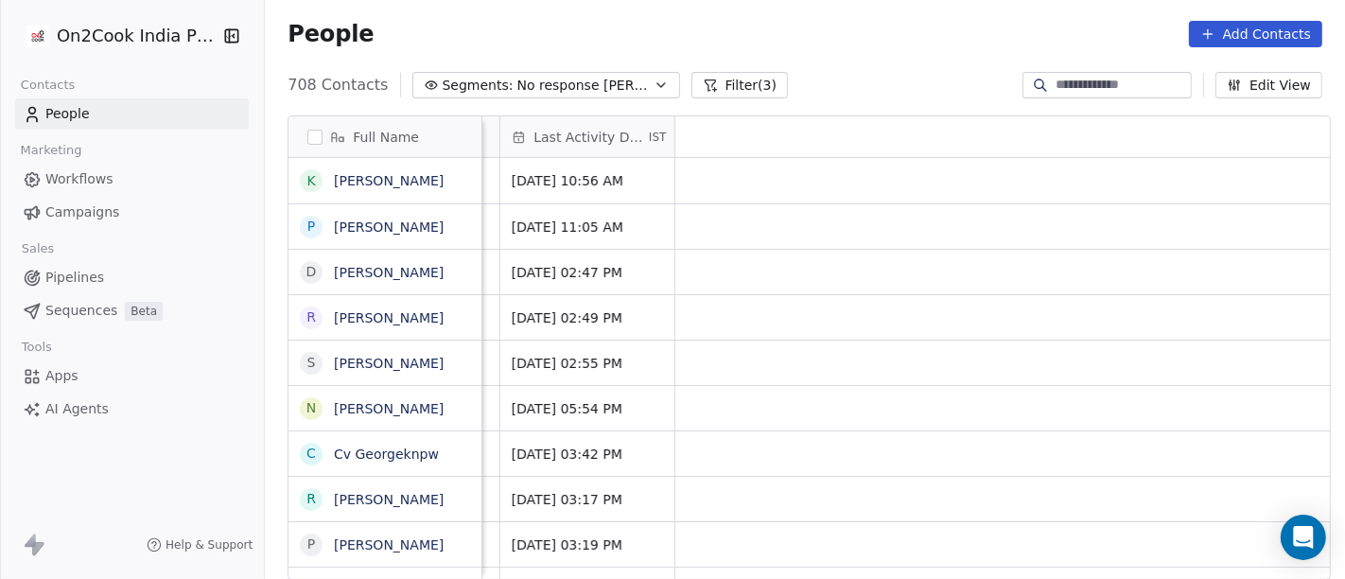
scroll to position [0, 0]
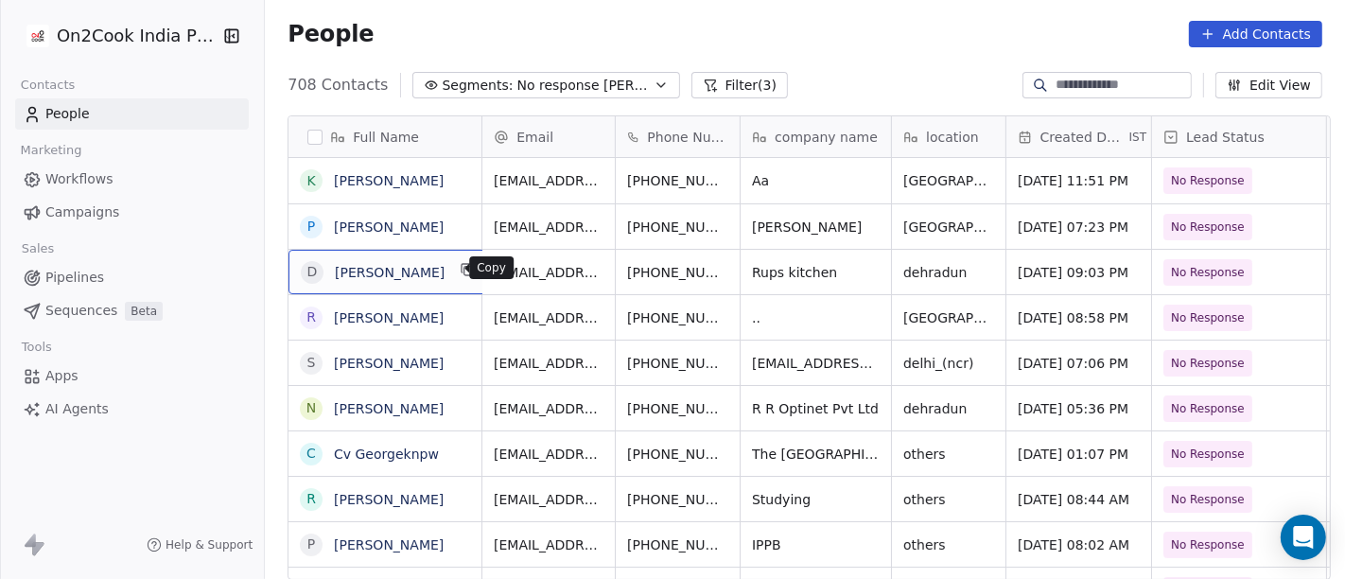
click at [461, 262] on icon "grid" at bounding box center [468, 269] width 15 height 15
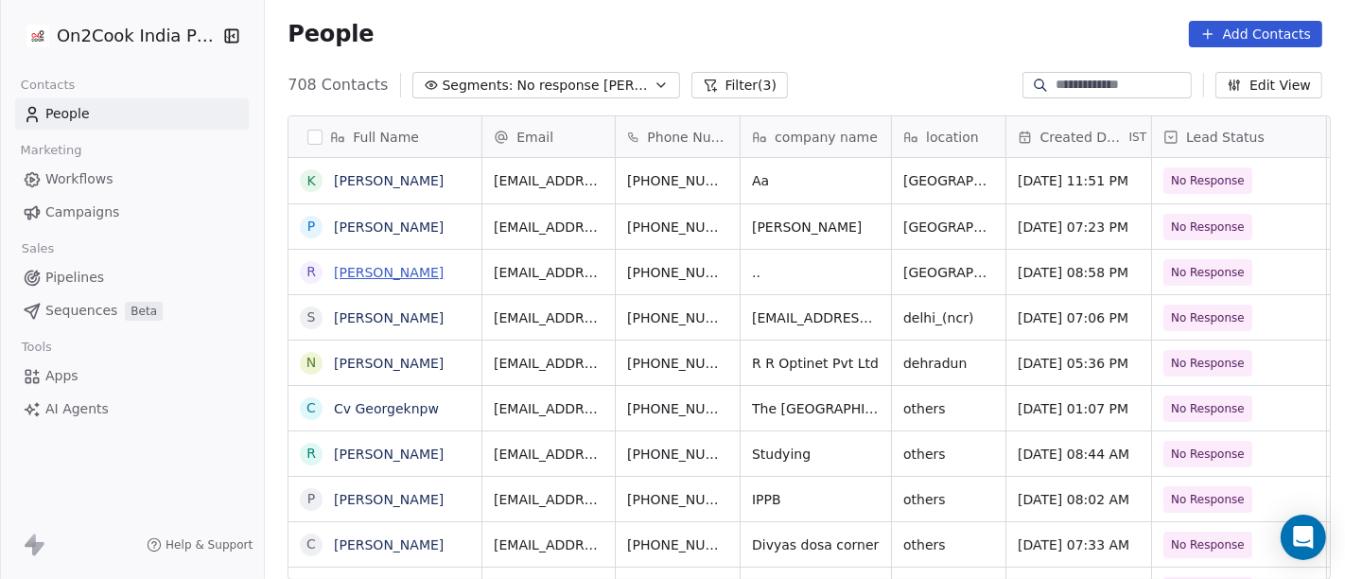
click at [425, 277] on link "[PERSON_NAME]" at bounding box center [389, 272] width 110 height 15
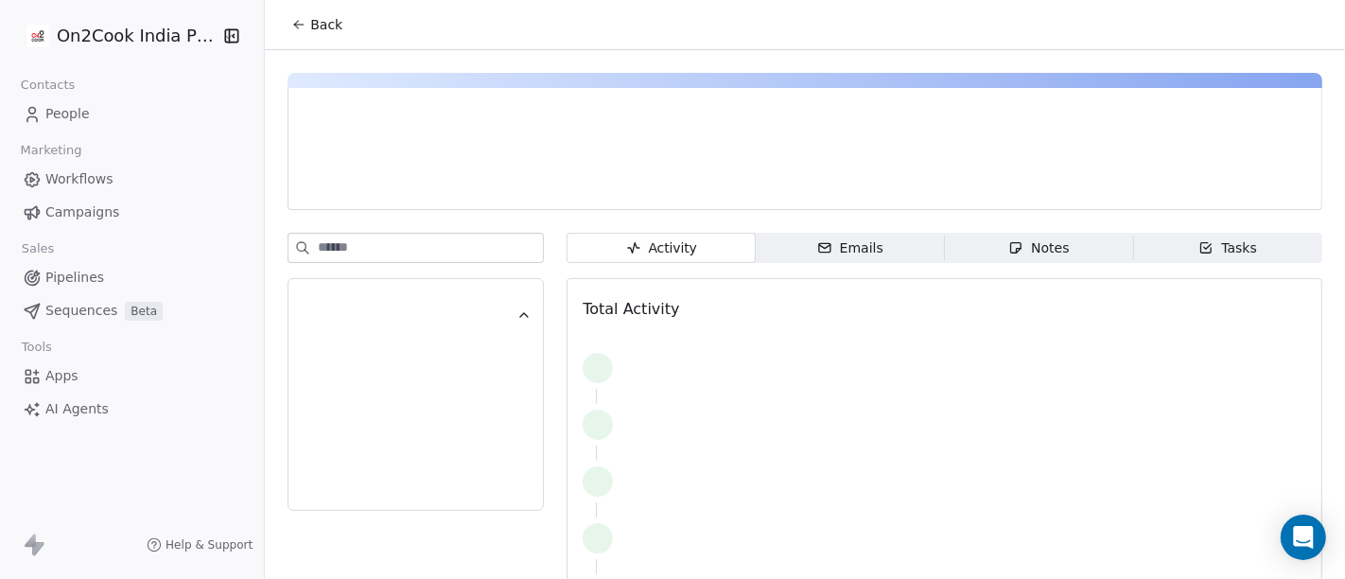
click at [310, 31] on span "Back" at bounding box center [326, 24] width 32 height 19
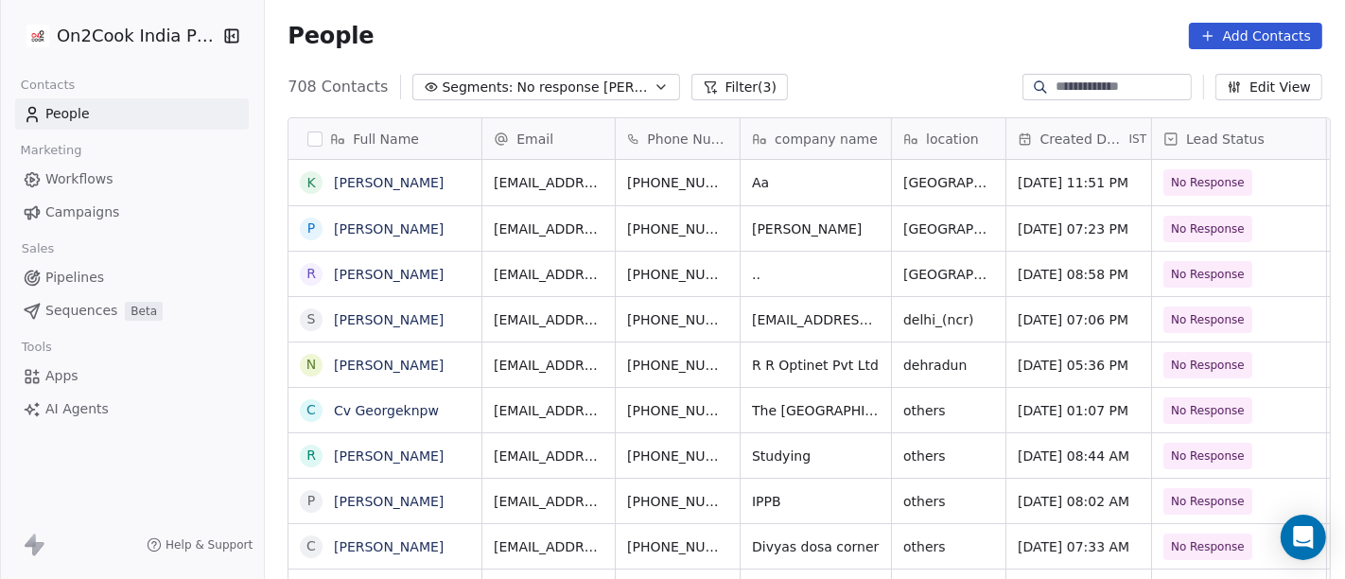
scroll to position [2, 0]
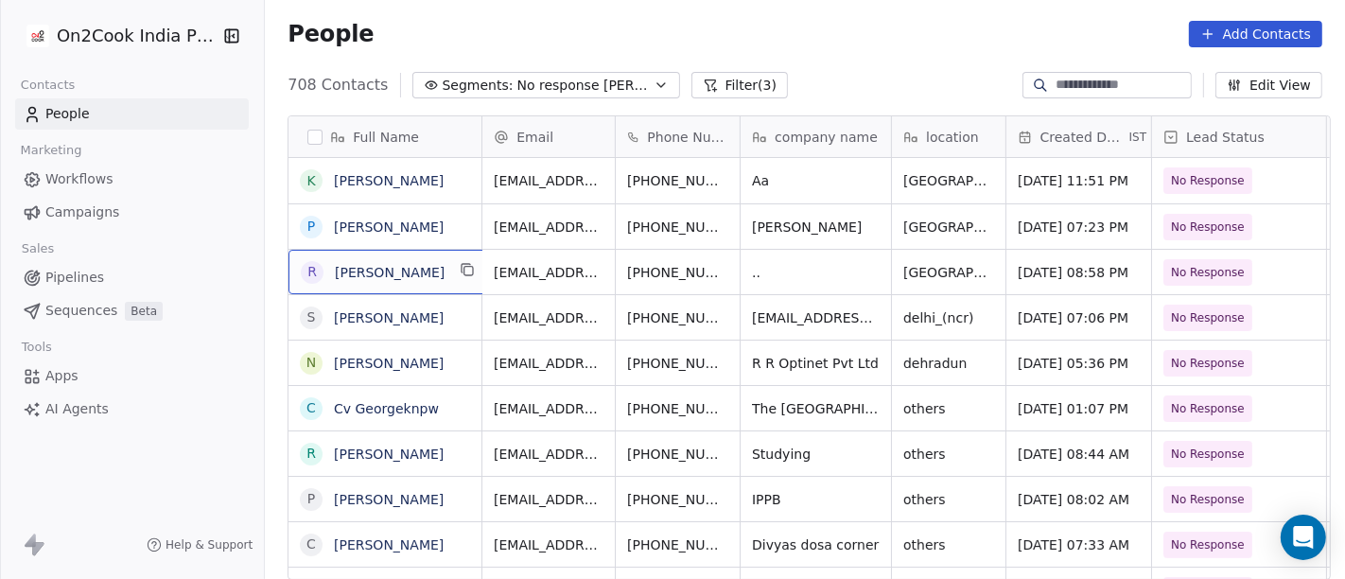
click at [380, 287] on div "r ravinder kumar sharma" at bounding box center [390, 272] width 202 height 44
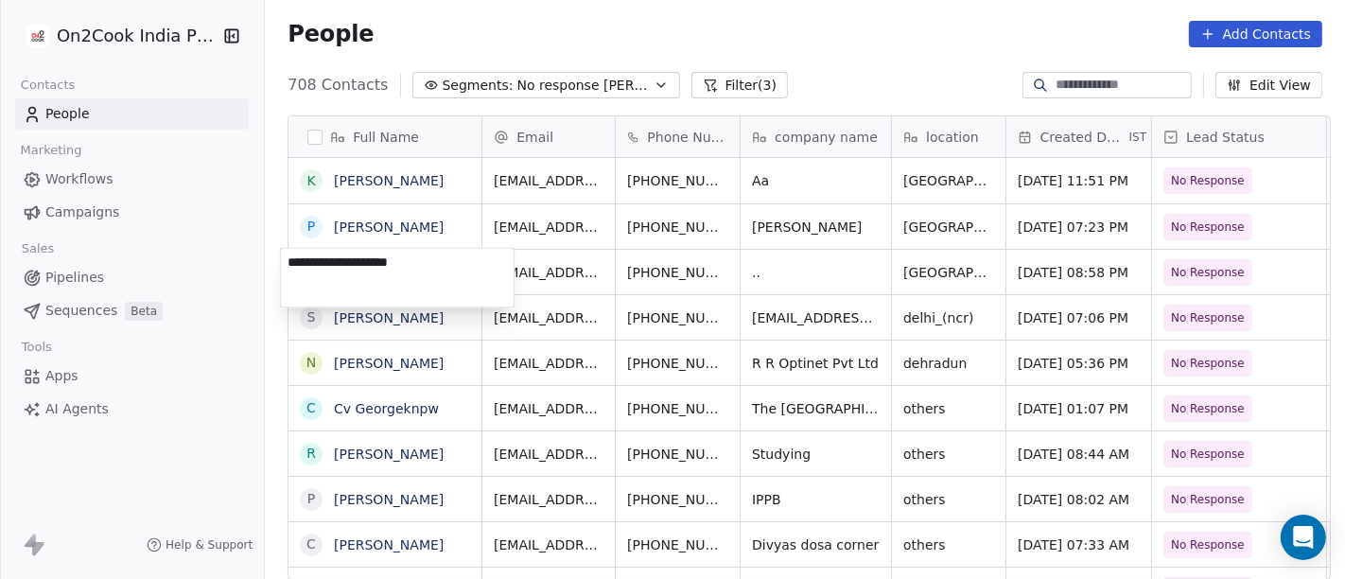
click at [448, 273] on textarea "**********" at bounding box center [398, 277] width 234 height 59
click at [754, 268] on html "On2Cook India Pvt. Ltd. Contacts People Marketing Workflows Campaigns Sales Pip…" at bounding box center [672, 289] width 1345 height 579
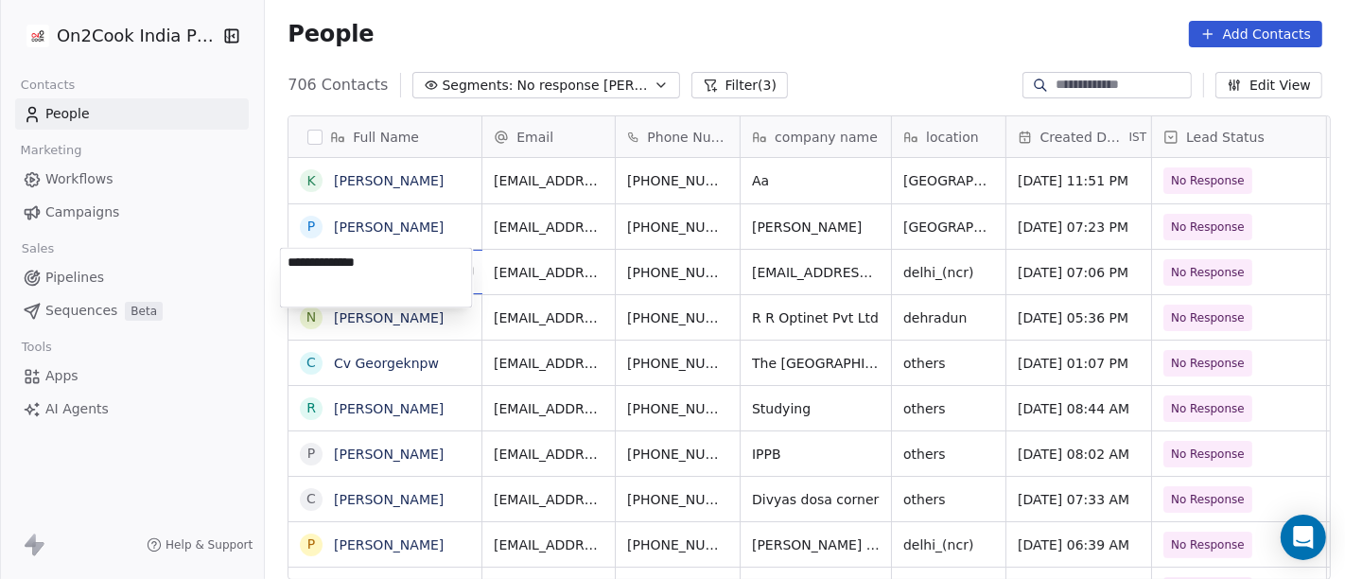
click at [745, 7] on html "On2Cook India Pvt. Ltd. Contacts People Marketing Workflows Campaigns Sales Pip…" at bounding box center [672, 289] width 1345 height 579
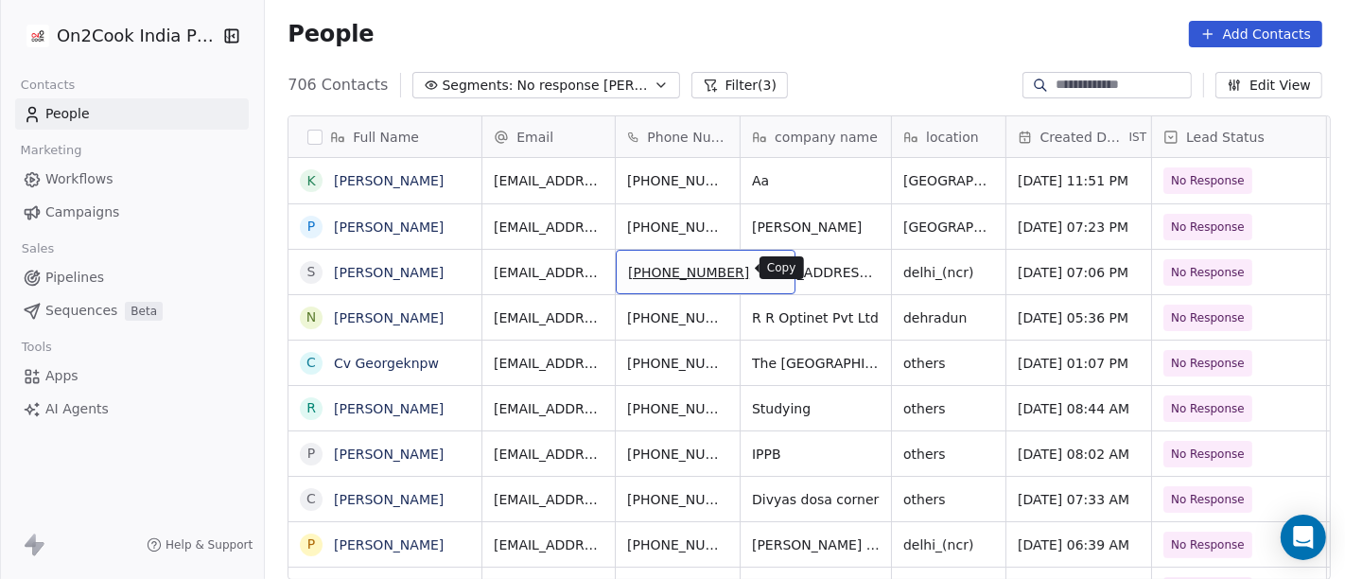
click at [769, 270] on icon "grid" at bounding box center [773, 271] width 9 height 9
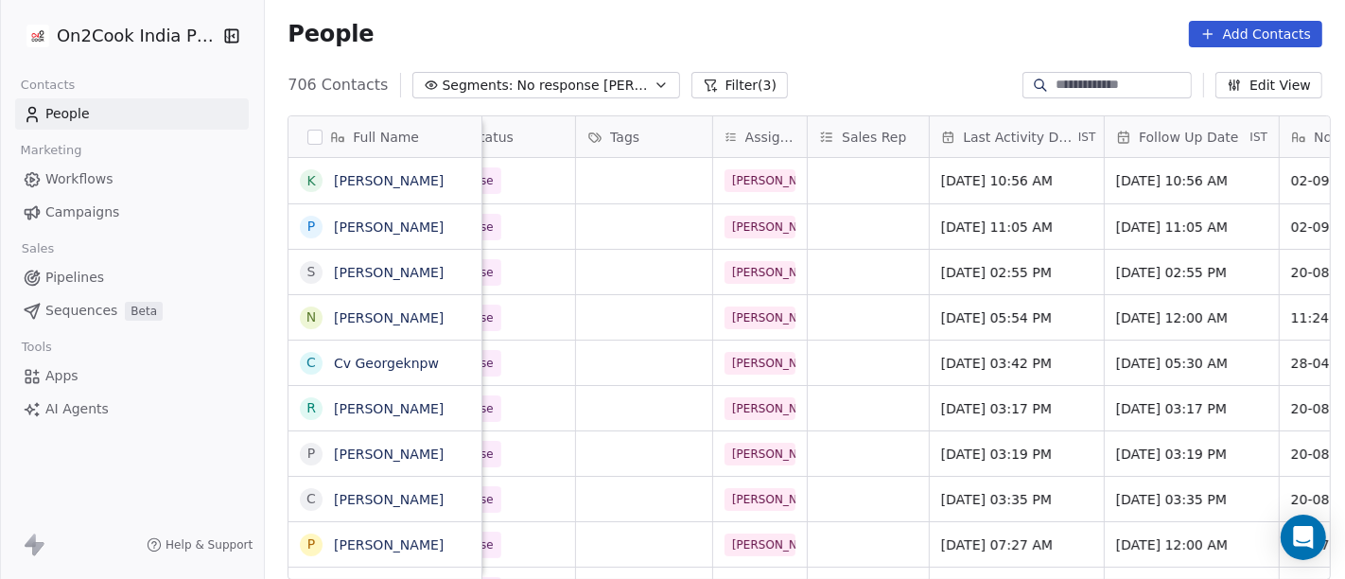
scroll to position [0, 752]
click at [1022, 266] on span "Aug 20, 2025 02:55 PM" at bounding box center [998, 272] width 115 height 19
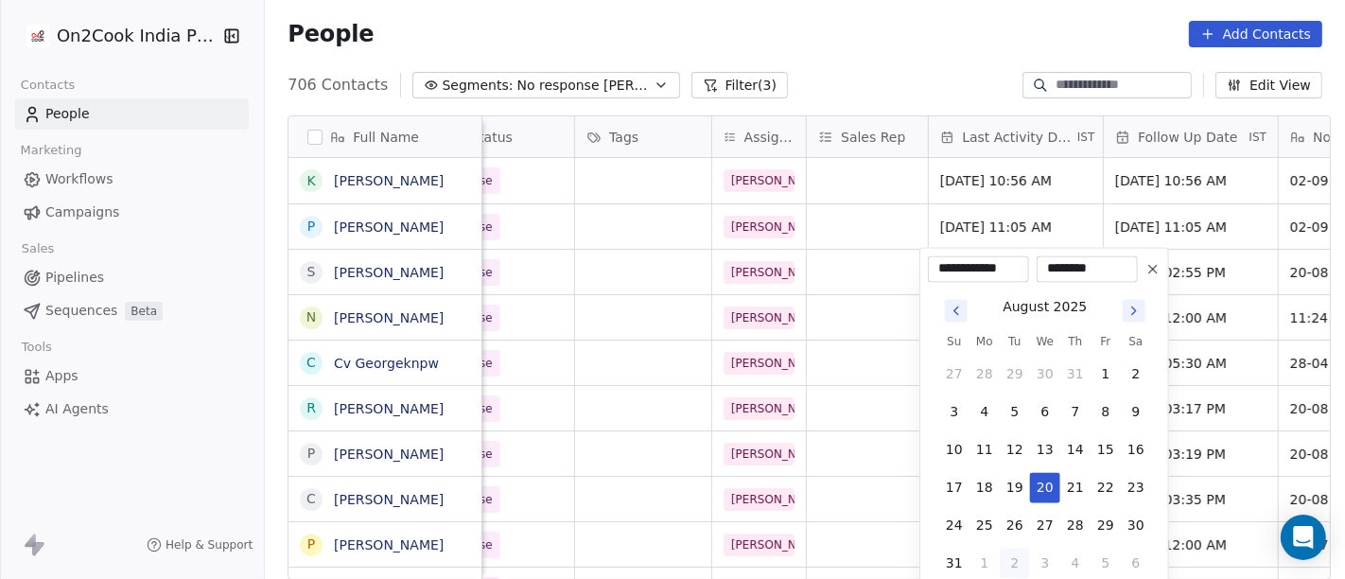
click at [1012, 560] on button "2" at bounding box center [1015, 563] width 30 height 30
type input "**********"
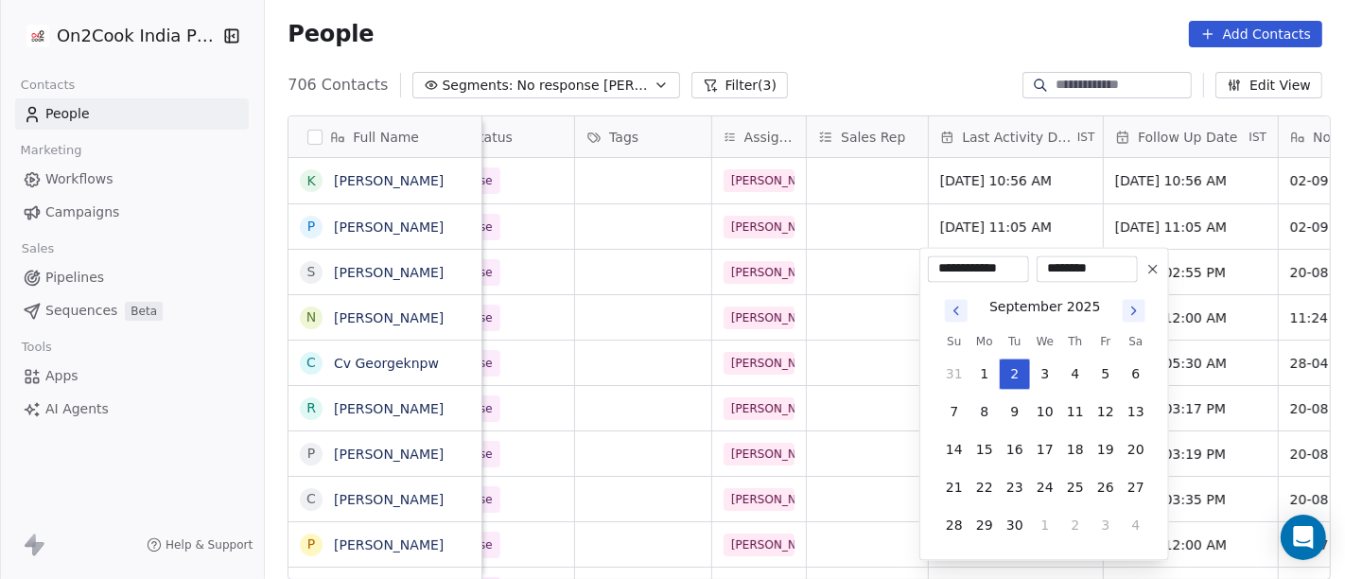
click at [851, 23] on html "On2Cook India Pvt. Ltd. Contacts People Marketing Workflows Campaigns Sales Pip…" at bounding box center [672, 289] width 1345 height 579
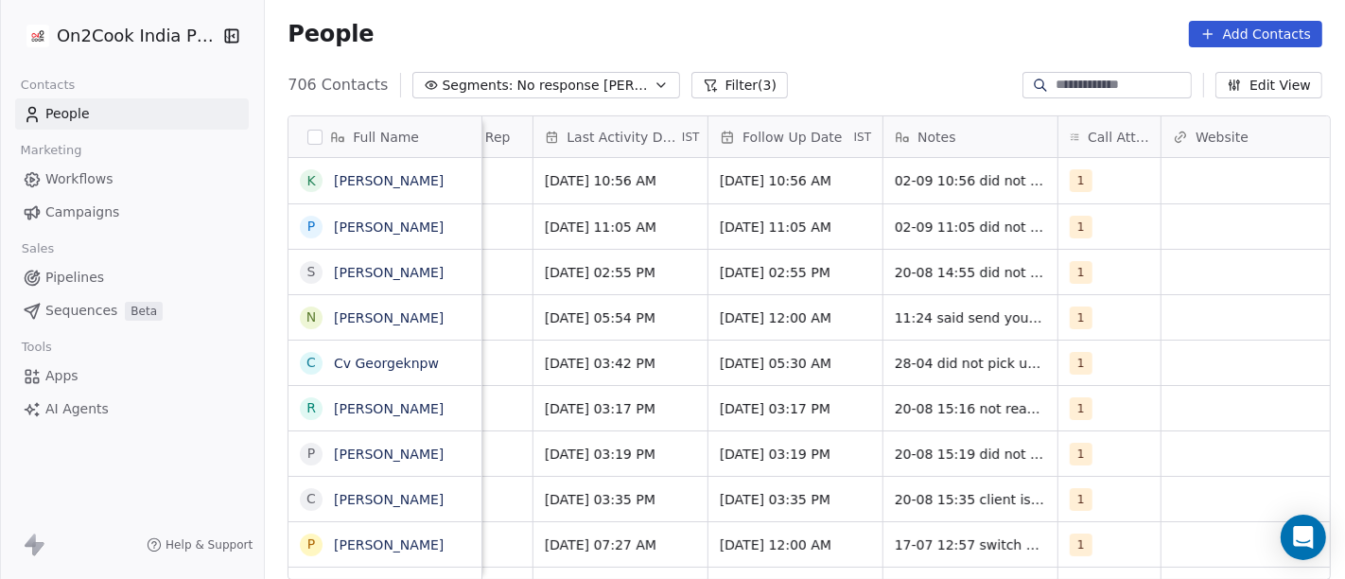
scroll to position [0, 1148]
click at [1080, 275] on div "1" at bounding box center [1092, 272] width 44 height 23
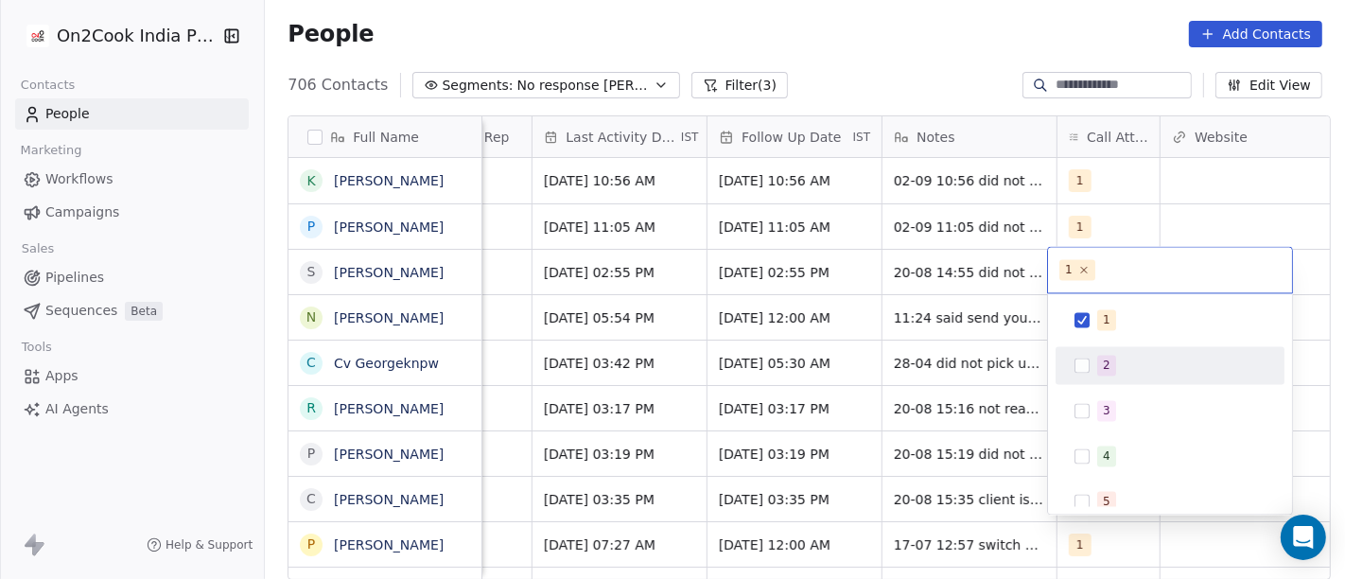
click at [1108, 364] on div "2" at bounding box center [1107, 365] width 8 height 17
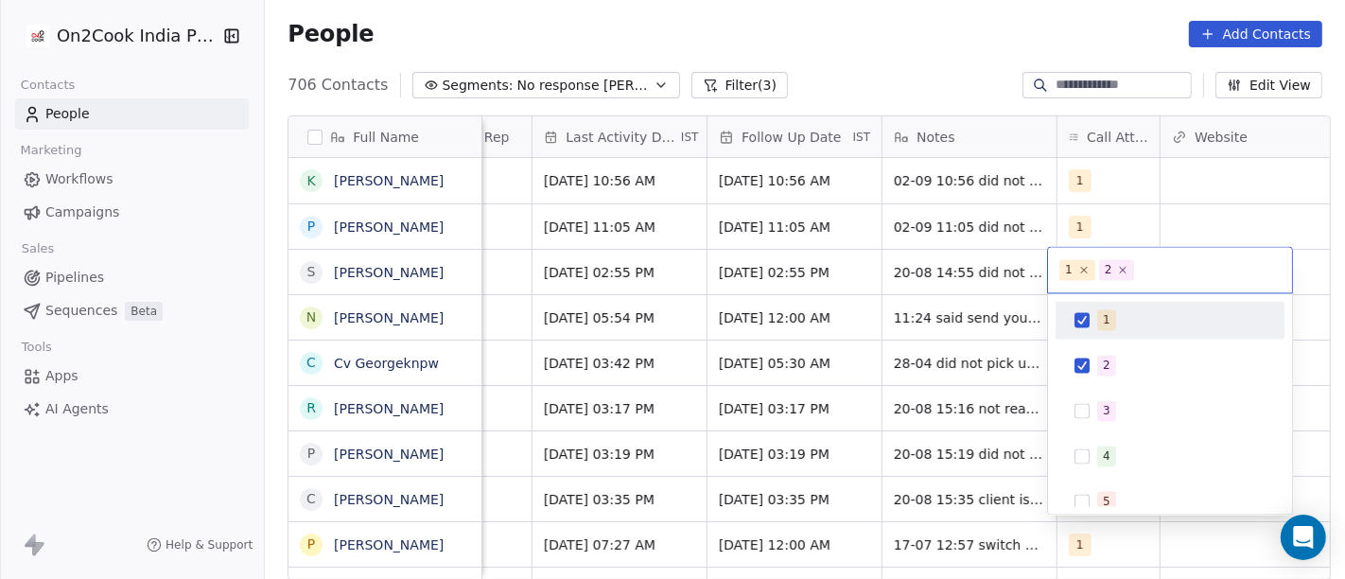
click at [1092, 314] on div "1" at bounding box center [1170, 320] width 214 height 30
click at [673, 274] on html "On2Cook India Pvt. Ltd. Contacts People Marketing Workflows Campaigns Sales Pip…" at bounding box center [672, 289] width 1345 height 579
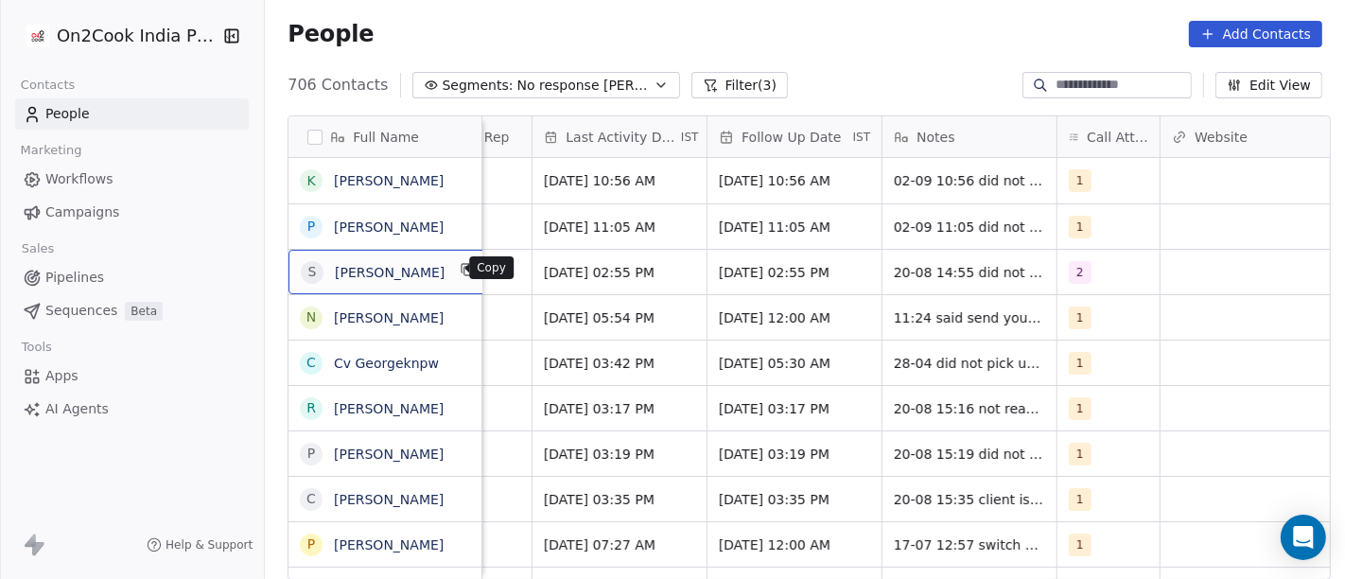
click at [461, 270] on icon "grid" at bounding box center [468, 269] width 15 height 15
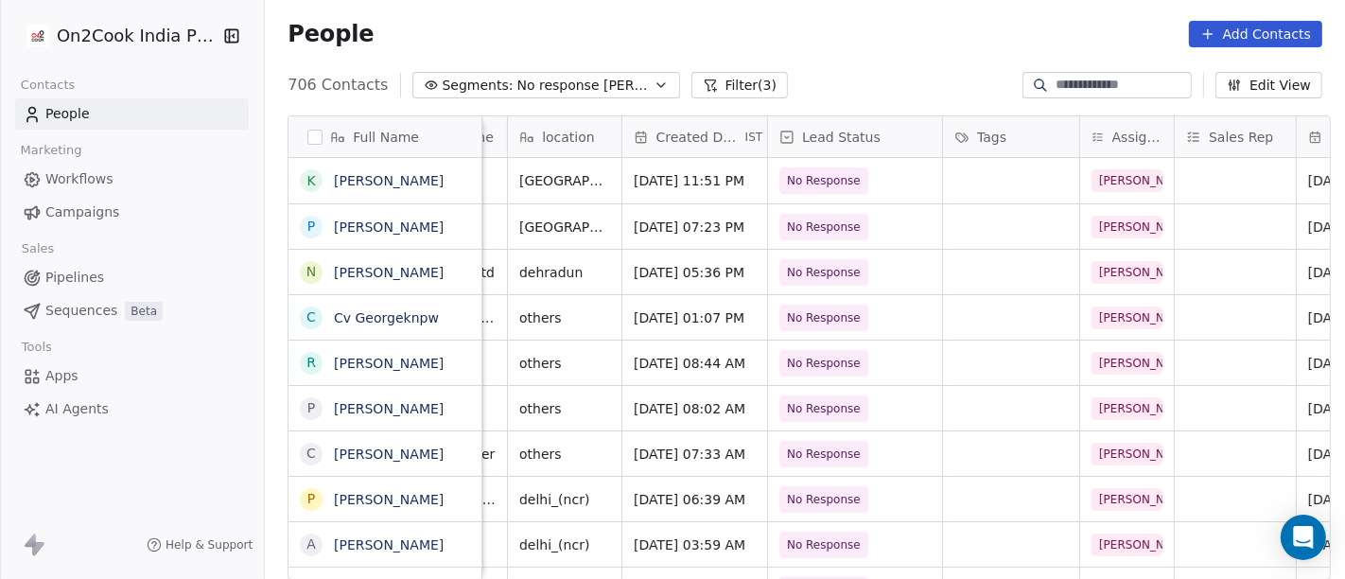
scroll to position [5, 0]
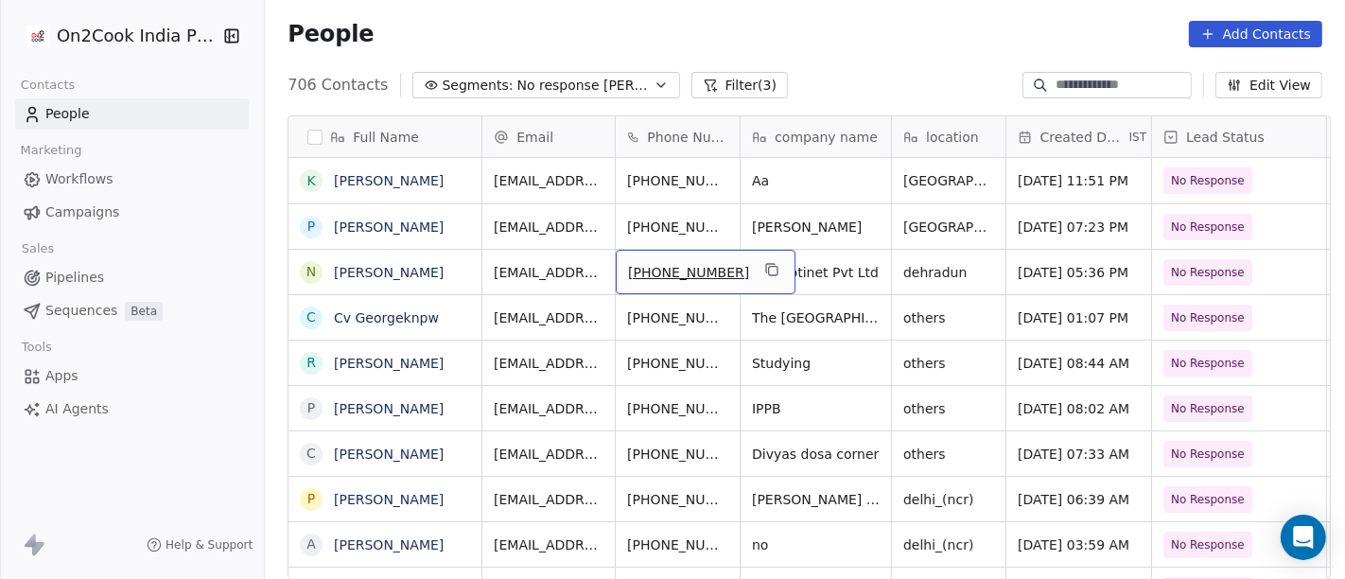
click at [751, 258] on div "[PHONE_NUMBER]" at bounding box center [706, 272] width 180 height 44
click at [764, 264] on icon "grid" at bounding box center [771, 269] width 15 height 15
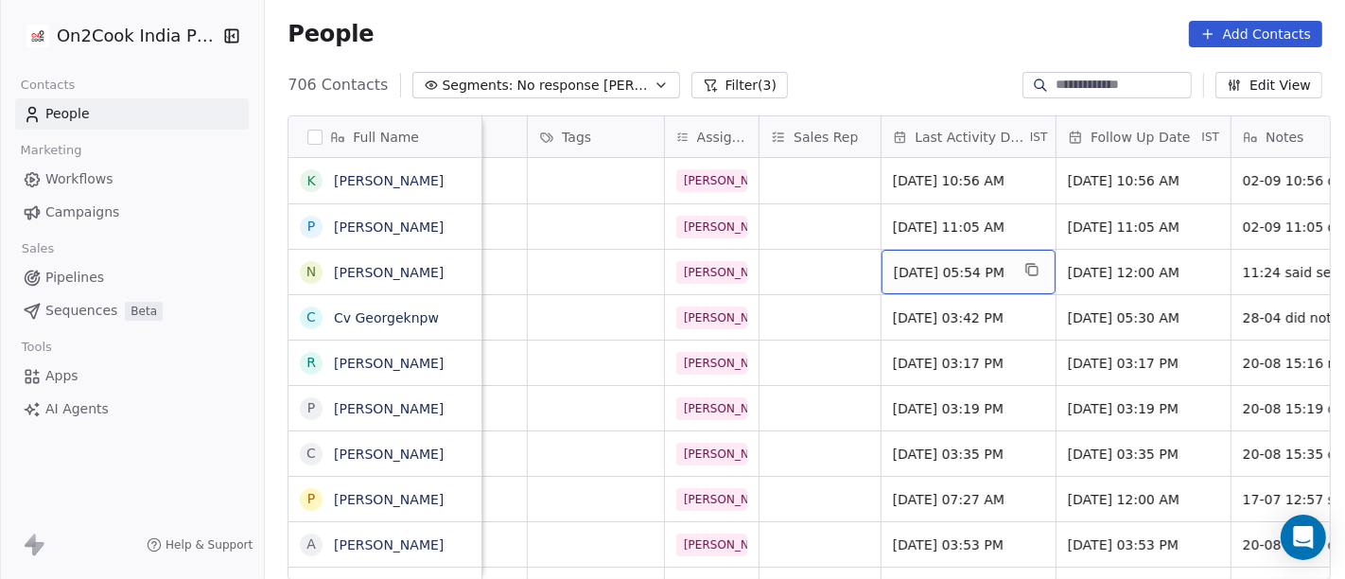
scroll to position [5, 800]
click at [907, 267] on span "Jul 18, 2025 05:54 PM" at bounding box center [950, 272] width 115 height 19
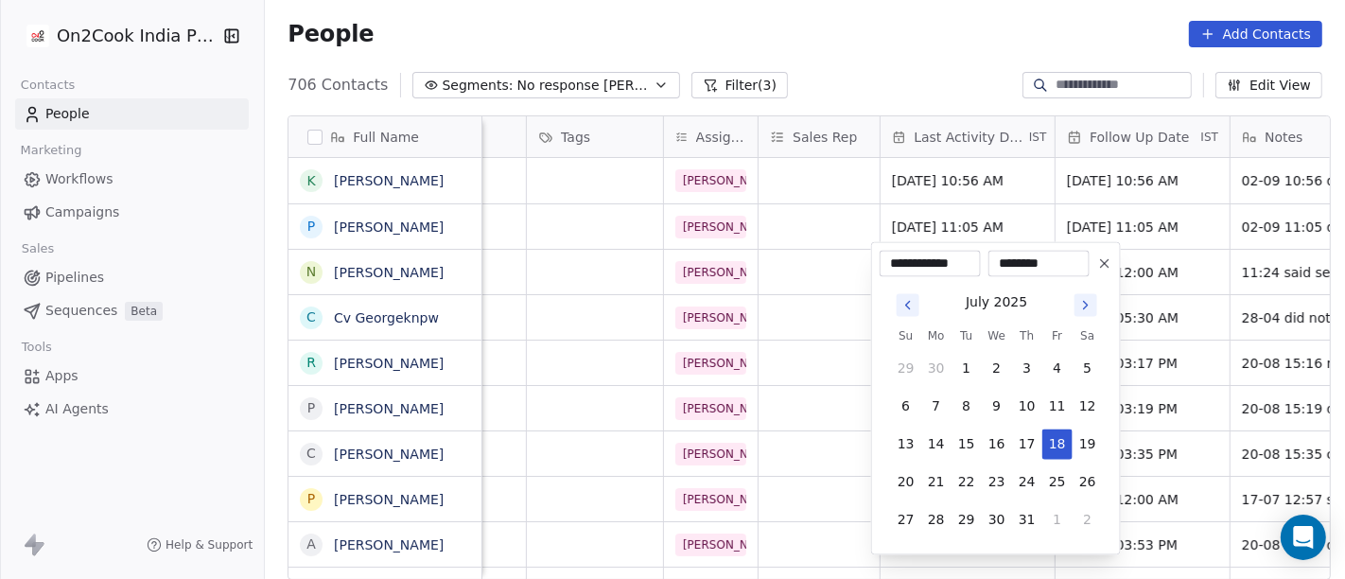
click at [1091, 307] on icon "Go to next month" at bounding box center [1085, 305] width 15 height 15
click at [1089, 310] on icon "Go to next month" at bounding box center [1085, 305] width 15 height 15
click at [965, 373] on button "2" at bounding box center [967, 369] width 30 height 30
type input "**********"
click at [916, 42] on html "On2Cook India Pvt. Ltd. Contacts People Marketing Workflows Campaigns Sales Pip…" at bounding box center [672, 289] width 1345 height 579
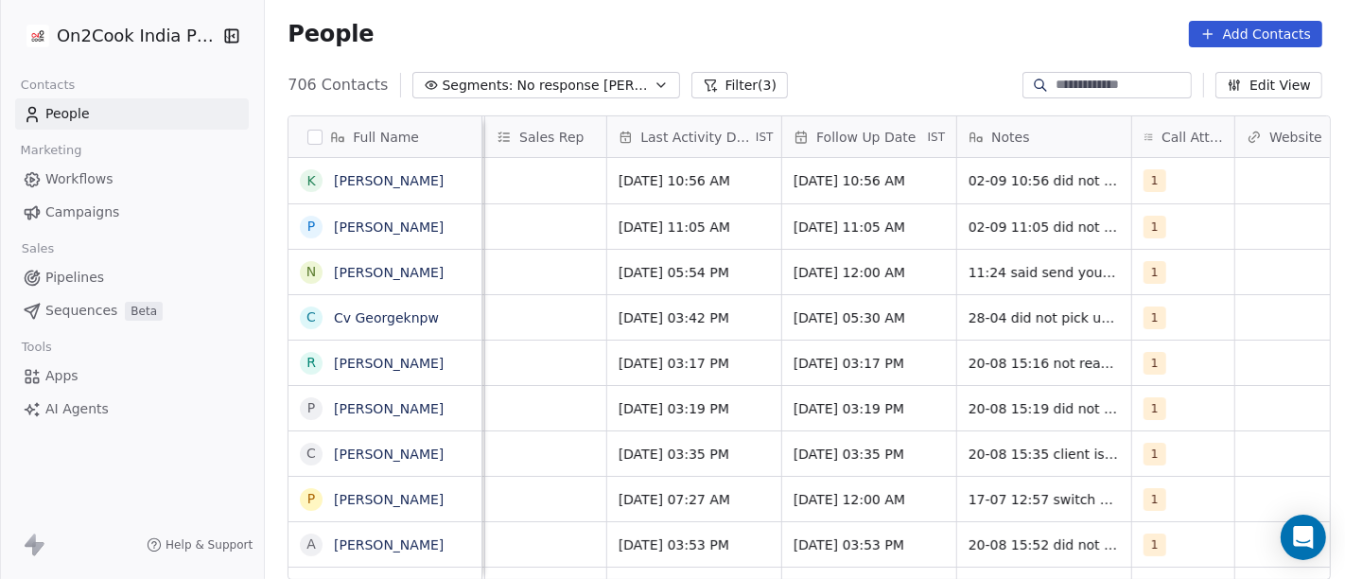
scroll to position [1, 1076]
click at [877, 271] on span "25/07/2025 12:00 AM" at bounding box center [850, 272] width 115 height 19
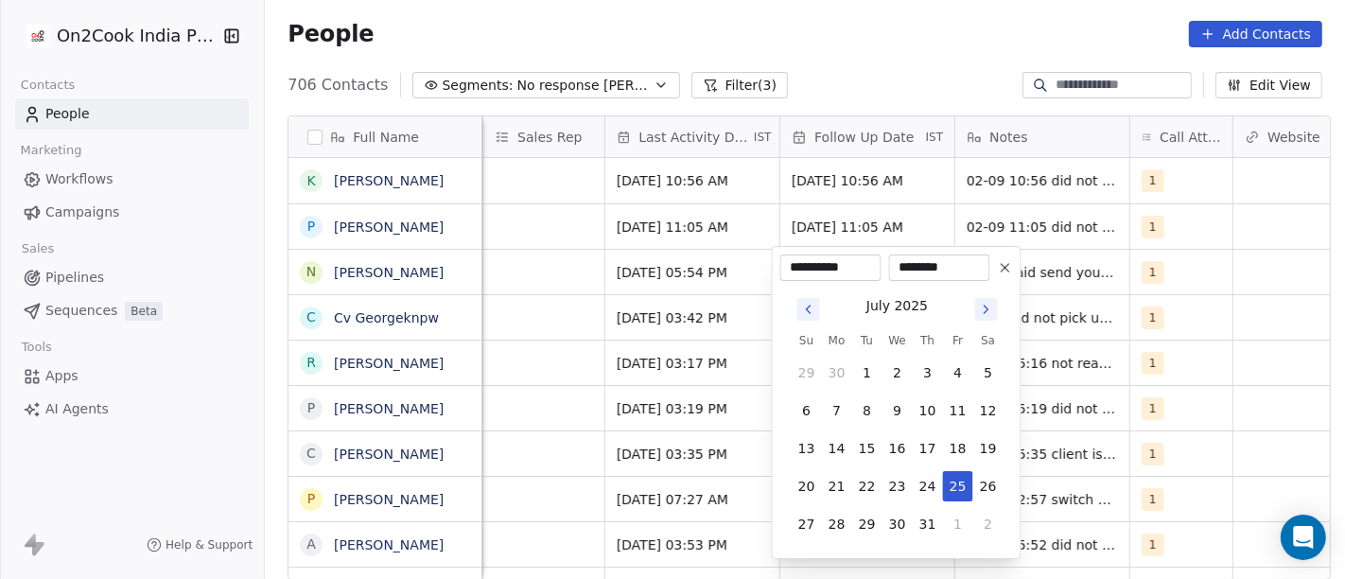
click at [989, 311] on icon "Go to next month" at bounding box center [986, 309] width 15 height 15
click at [865, 417] on button "9" at bounding box center [867, 410] width 30 height 30
type input "**********"
click at [902, 86] on html "On2Cook India Pvt. Ltd. Contacts People Marketing Workflows Campaigns Sales Pip…" at bounding box center [672, 289] width 1345 height 579
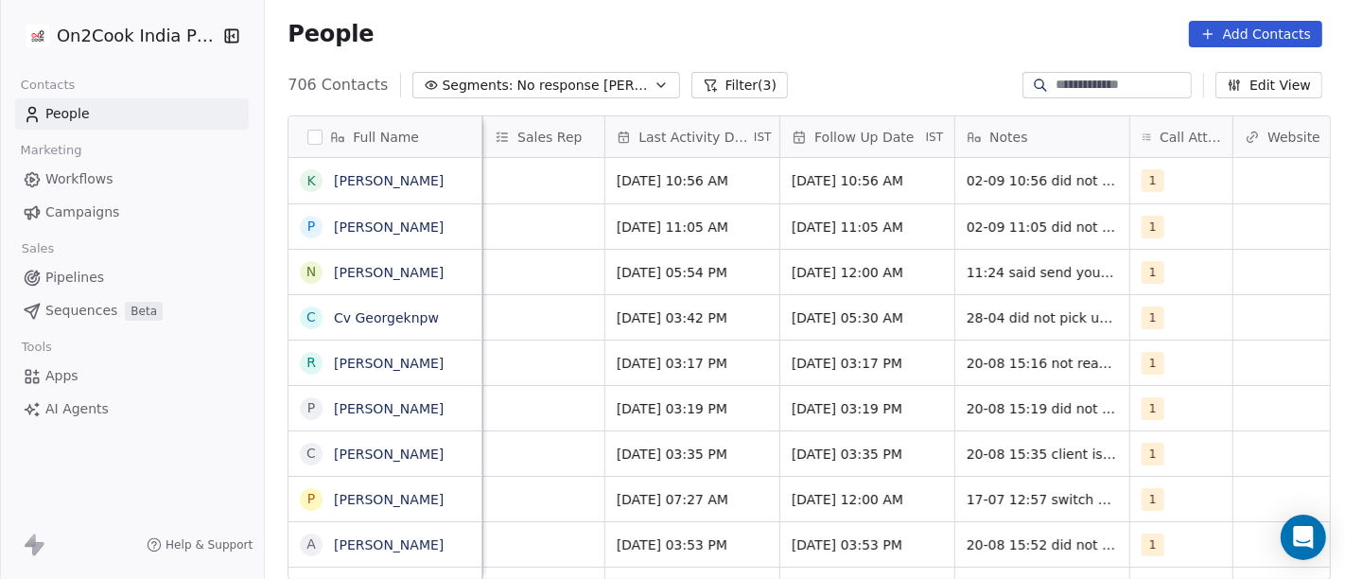
click at [999, 294] on div "Aug 19, 2025 01:07 PM No Response Salim Apr 28, 2025 03:42 PM 27/06/2025 05:30 …" at bounding box center [909, 316] width 3005 height 45
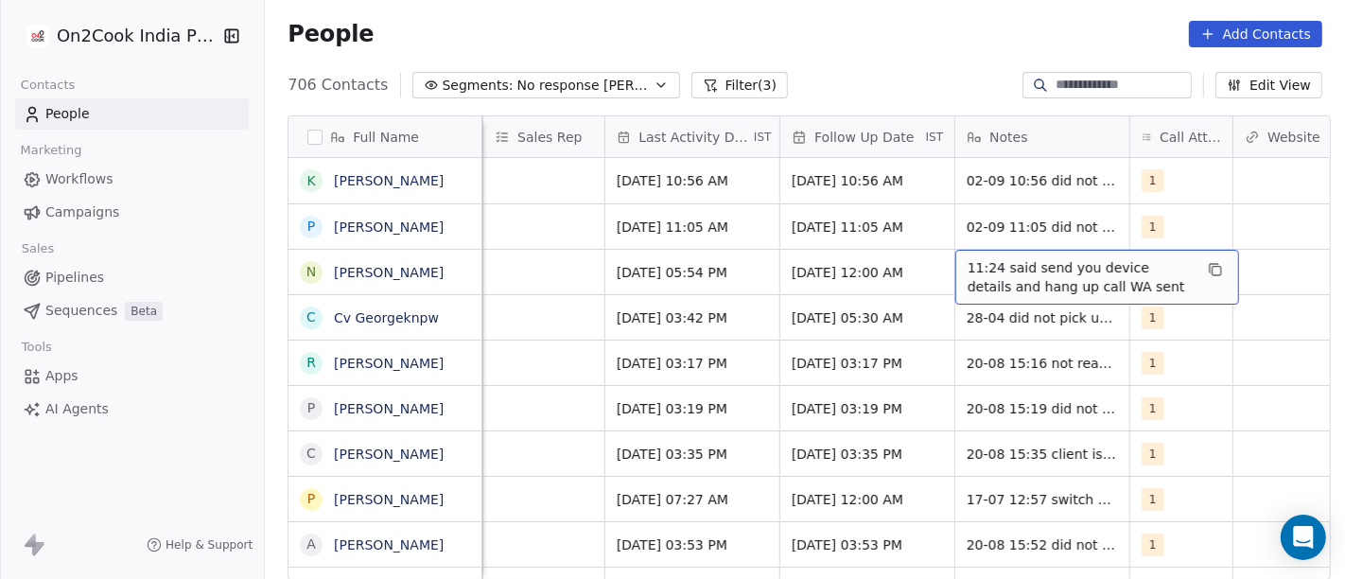
click at [1002, 271] on span "11:24 said send you device details and hang up call WA sent" at bounding box center [1080, 277] width 225 height 38
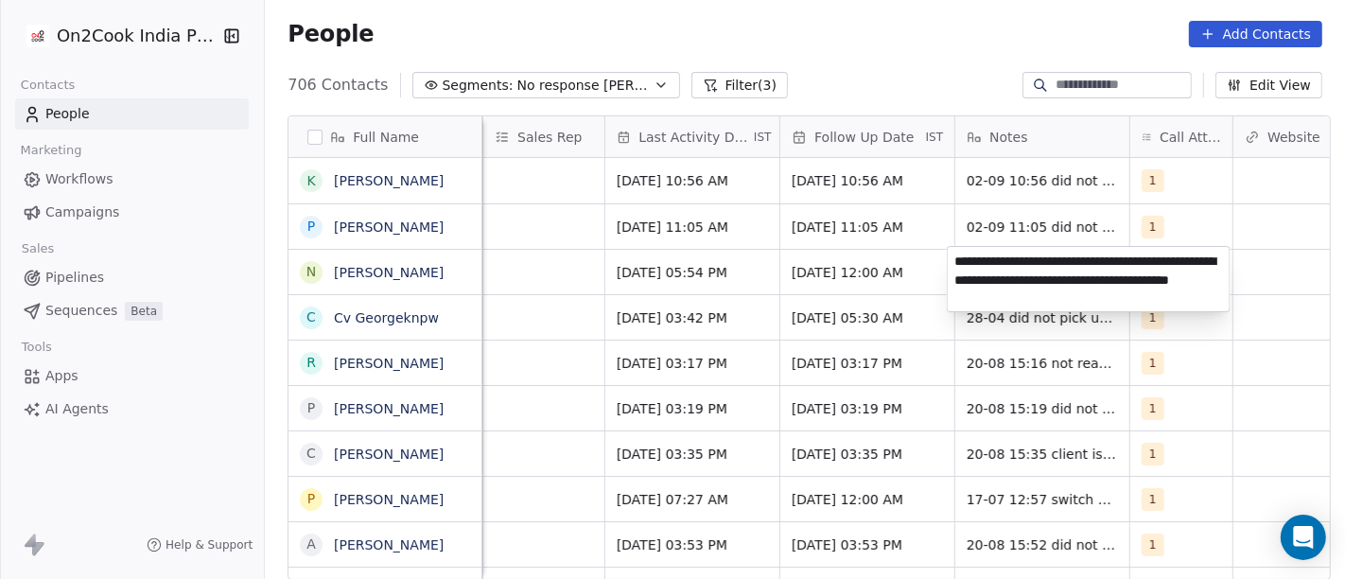
type textarea "**********"
click at [687, 275] on html "On2Cook India Pvt. Ltd. Contacts People Marketing Workflows Campaigns Sales Pip…" at bounding box center [672, 289] width 1345 height 579
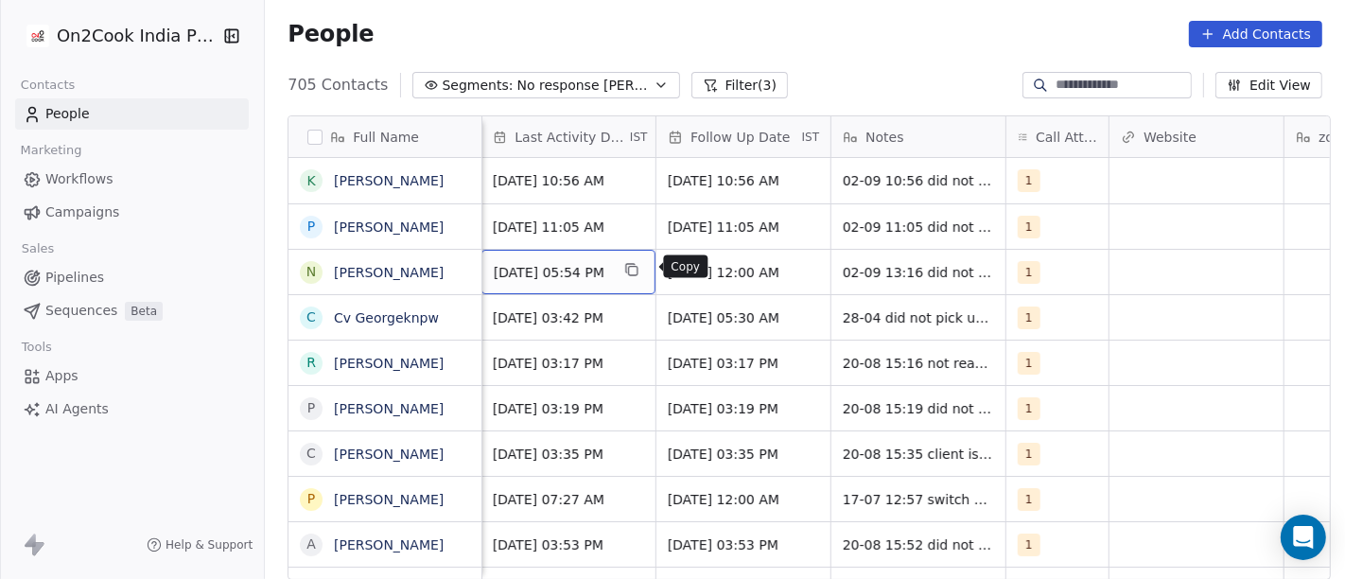
scroll to position [1, 1199]
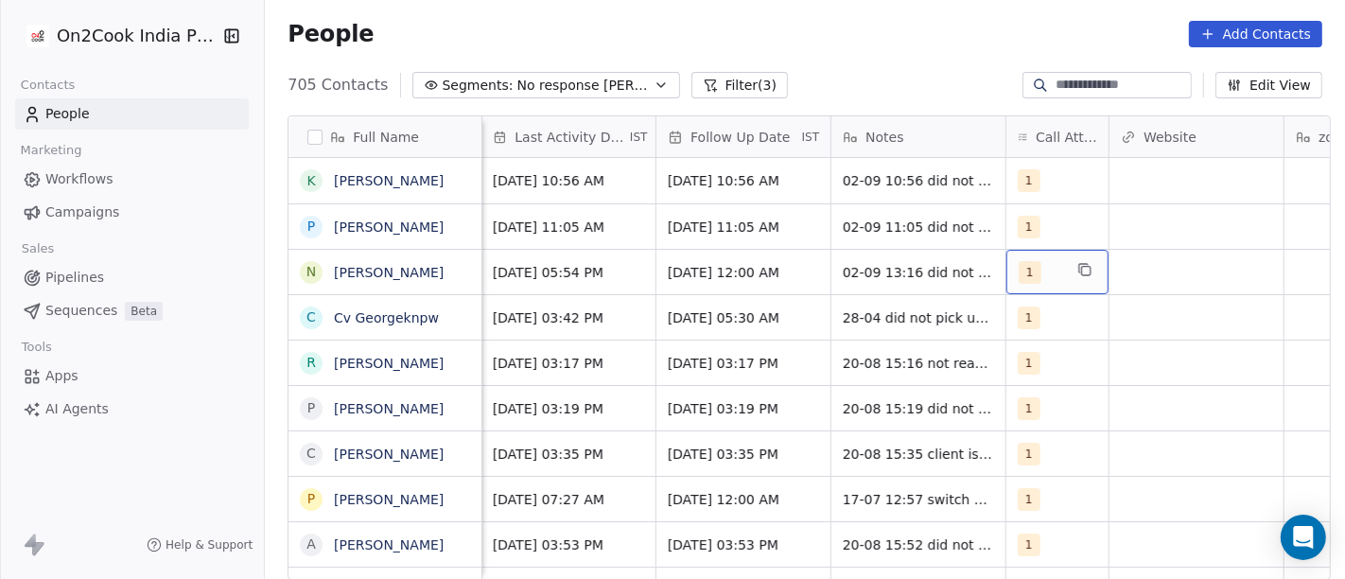
click at [1037, 269] on div "1" at bounding box center [1041, 272] width 44 height 23
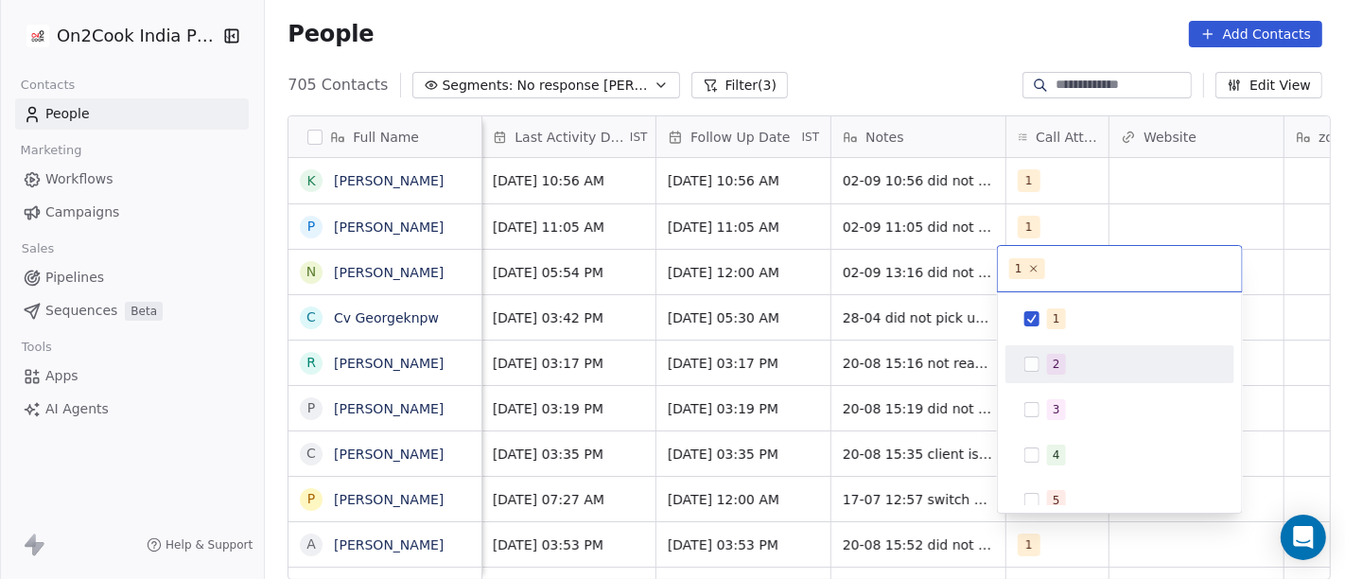
click at [1035, 363] on button "Suggestions" at bounding box center [1031, 364] width 15 height 15
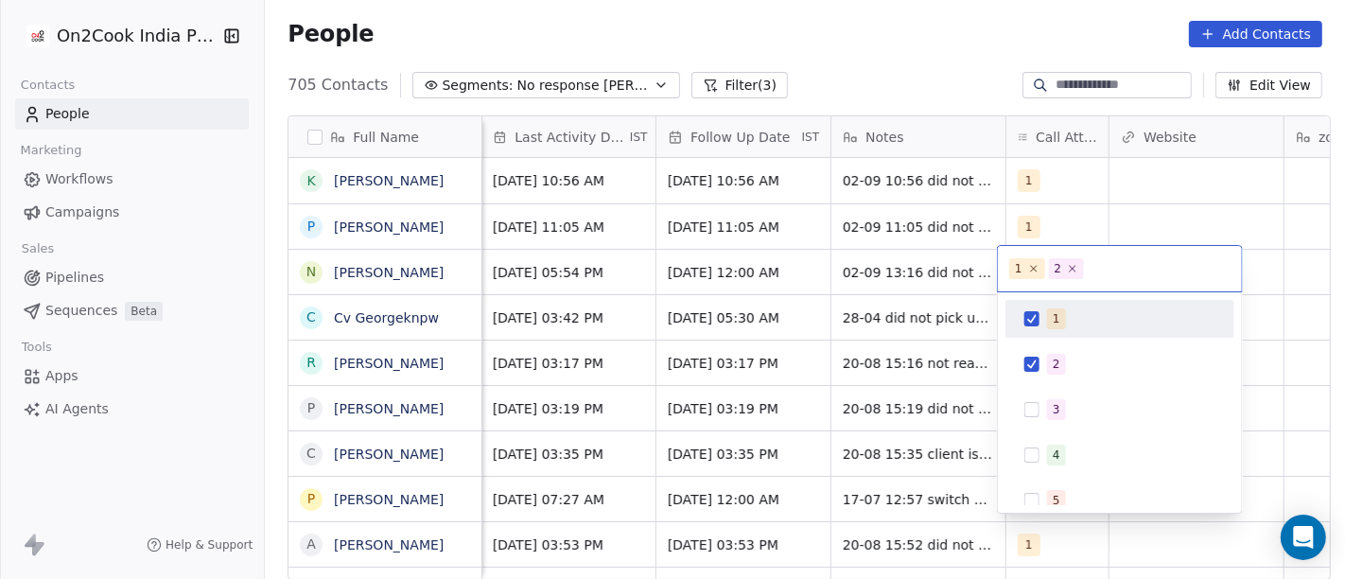
click at [1048, 312] on span "1" at bounding box center [1056, 318] width 19 height 21
click at [886, 71] on html "On2Cook India Pvt. Ltd. Contacts People Marketing Workflows Campaigns Sales Pip…" at bounding box center [672, 289] width 1345 height 579
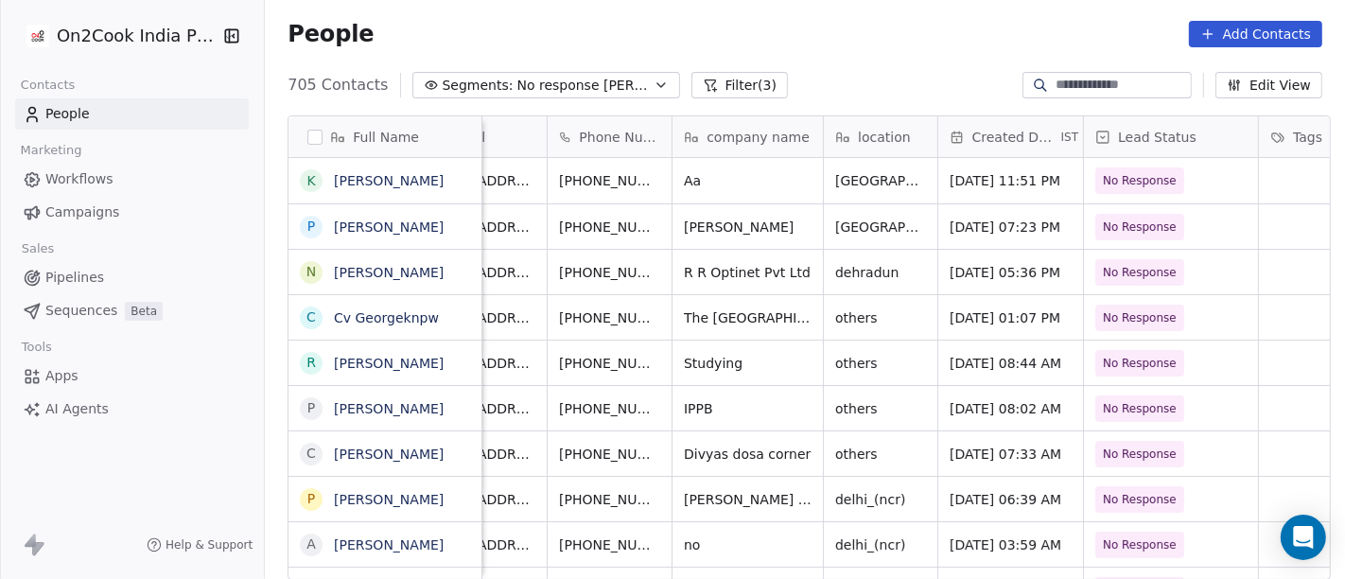
scroll to position [0, 0]
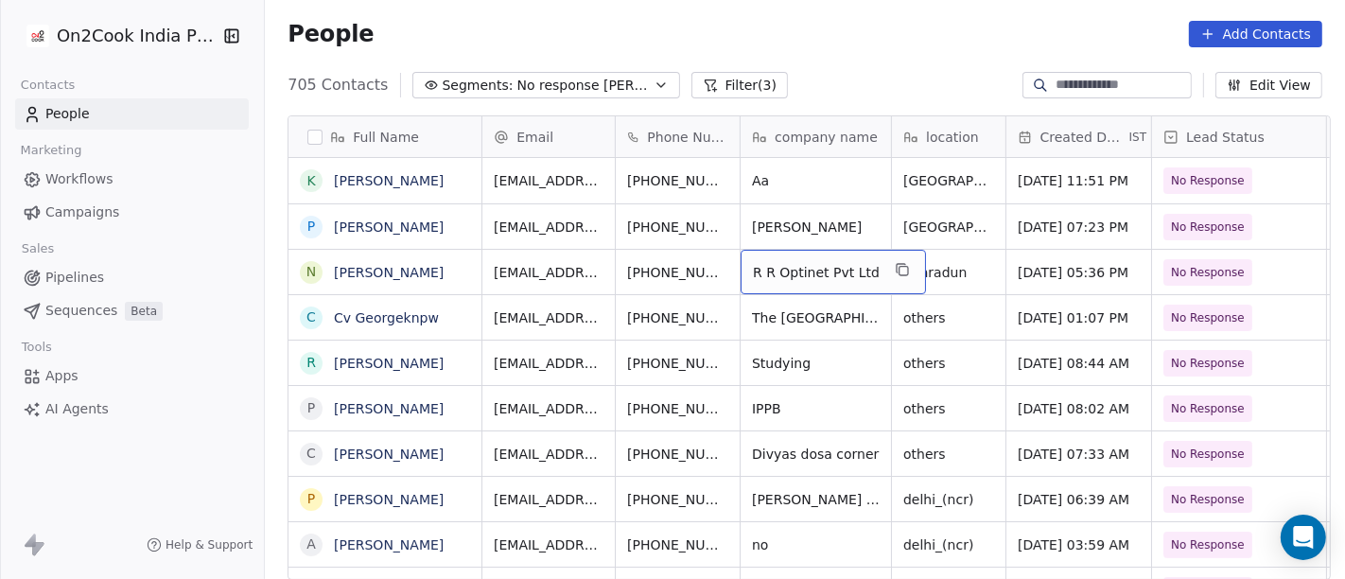
drag, startPoint x: 869, startPoint y: 265, endPoint x: 979, endPoint y: 326, distance: 125.8
click at [933, 308] on span "others" at bounding box center [931, 317] width 55 height 19
click at [933, 308] on textarea "******" at bounding box center [940, 323] width 112 height 59
type textarea "******"
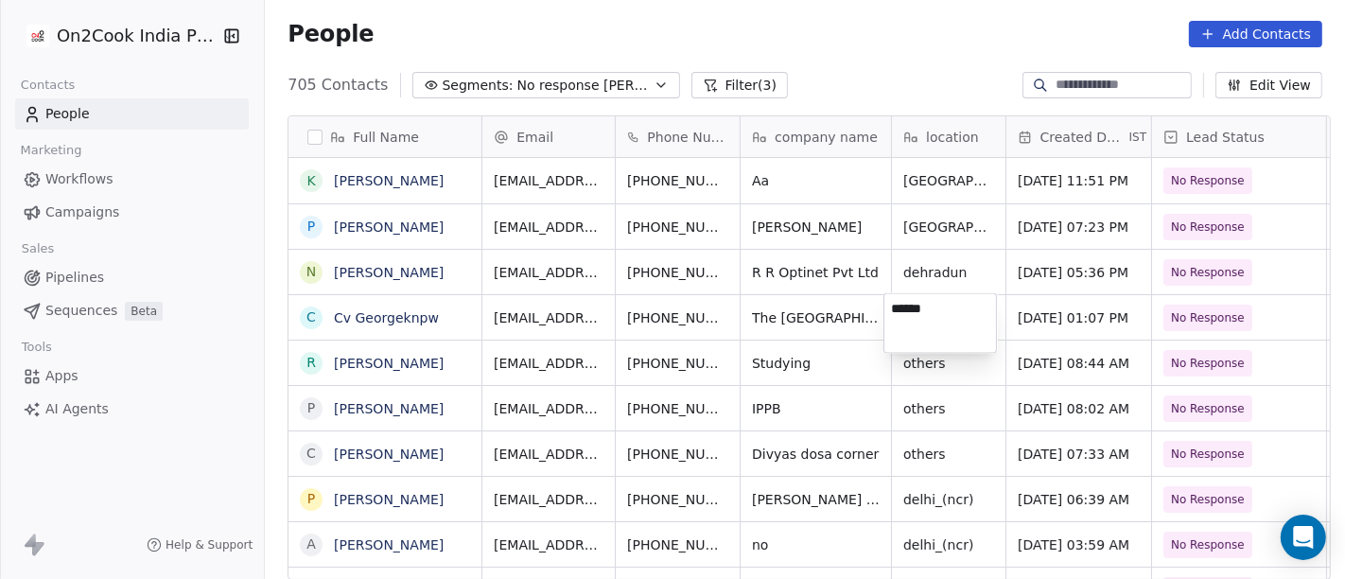
click at [759, 317] on html "On2Cook India Pvt. Ltd. Contacts People Marketing Workflows Campaigns Sales Pip…" at bounding box center [672, 289] width 1345 height 579
click at [937, 315] on span "karela" at bounding box center [931, 317] width 55 height 19
click at [937, 315] on textarea "******" at bounding box center [940, 323] width 112 height 59
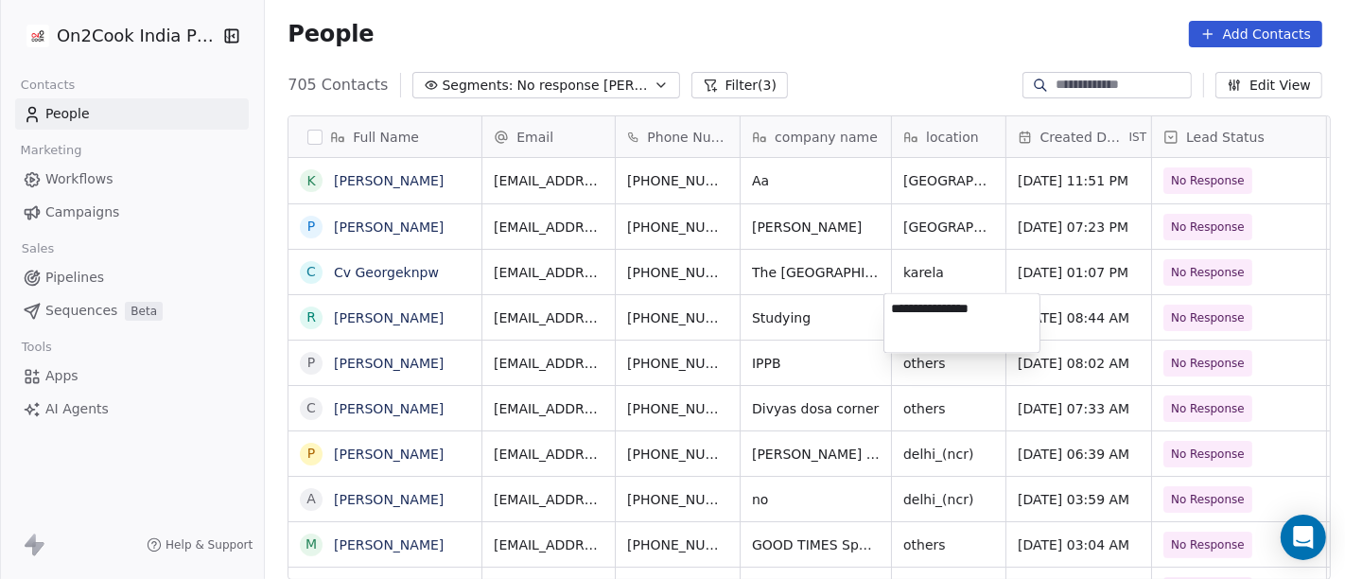
click at [929, 299] on textarea "**********" at bounding box center [961, 323] width 155 height 59
type textarea "**********"
click at [836, 314] on html "On2Cook India Pvt. Ltd. Contacts People Marketing Workflows Campaigns Sales Pip…" at bounding box center [672, 289] width 1345 height 579
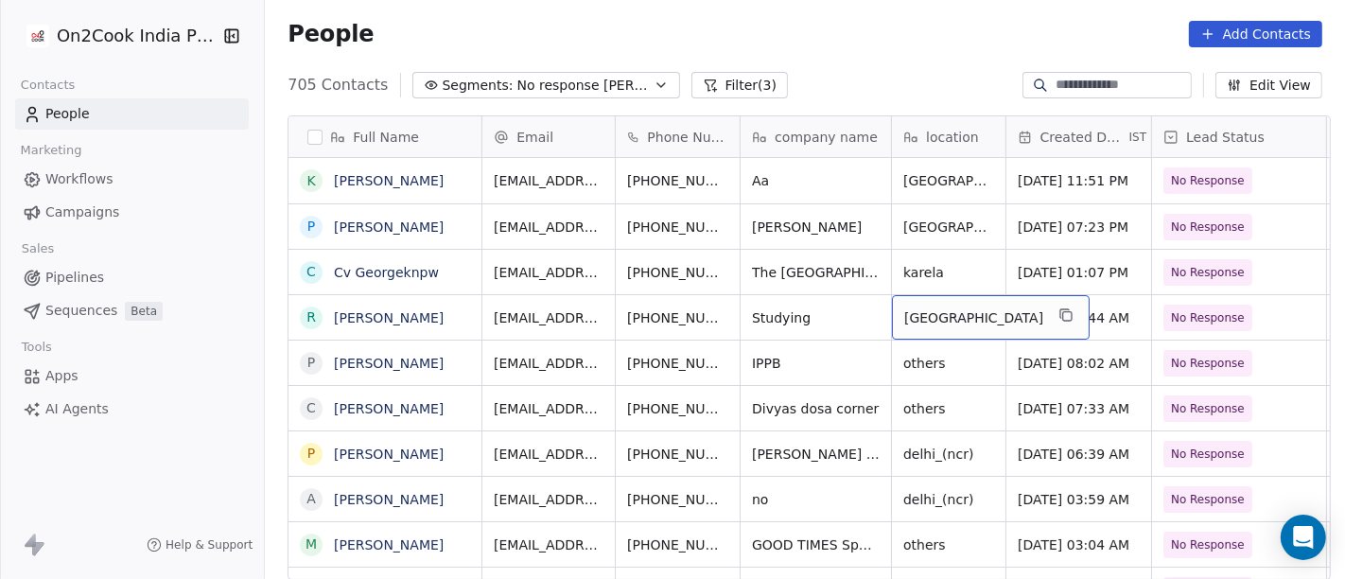
click at [953, 323] on span "[GEOGRAPHIC_DATA]" at bounding box center [973, 317] width 139 height 19
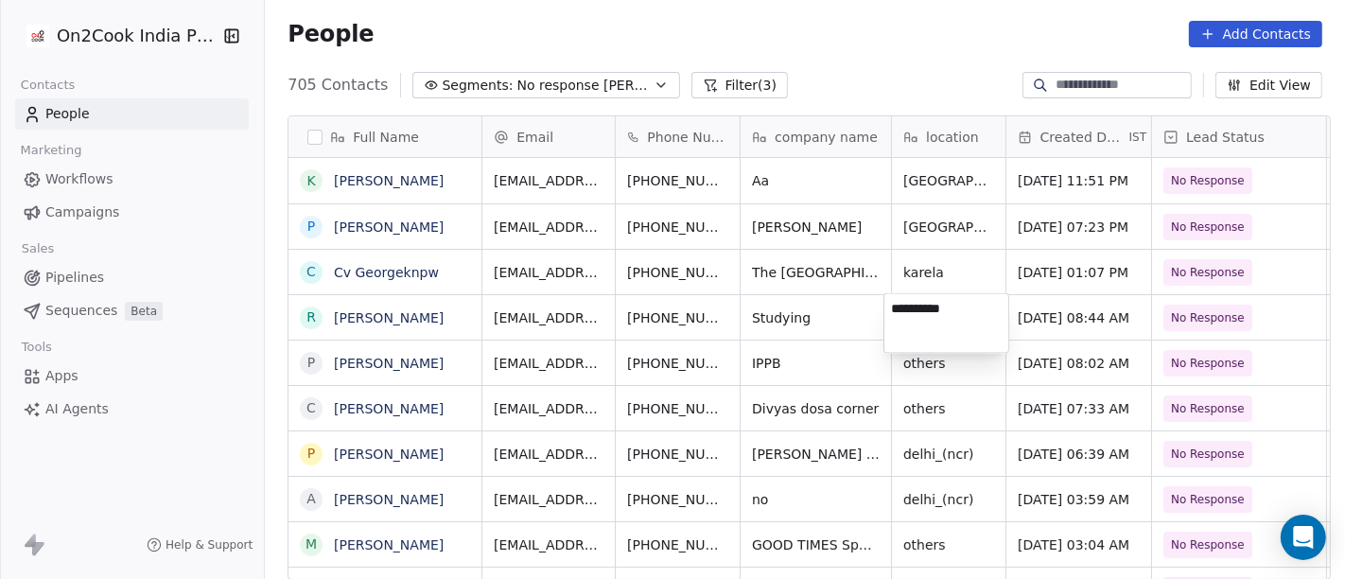
click at [953, 323] on textarea "**********" at bounding box center [946, 323] width 124 height 59
click at [946, 276] on html "On2Cook India Pvt. Ltd. Contacts People Marketing Workflows Campaigns Sales Pip…" at bounding box center [672, 289] width 1345 height 579
click at [929, 267] on span "karela" at bounding box center [931, 272] width 55 height 19
click at [929, 267] on textarea "******" at bounding box center [940, 277] width 112 height 59
type textarea "**********"
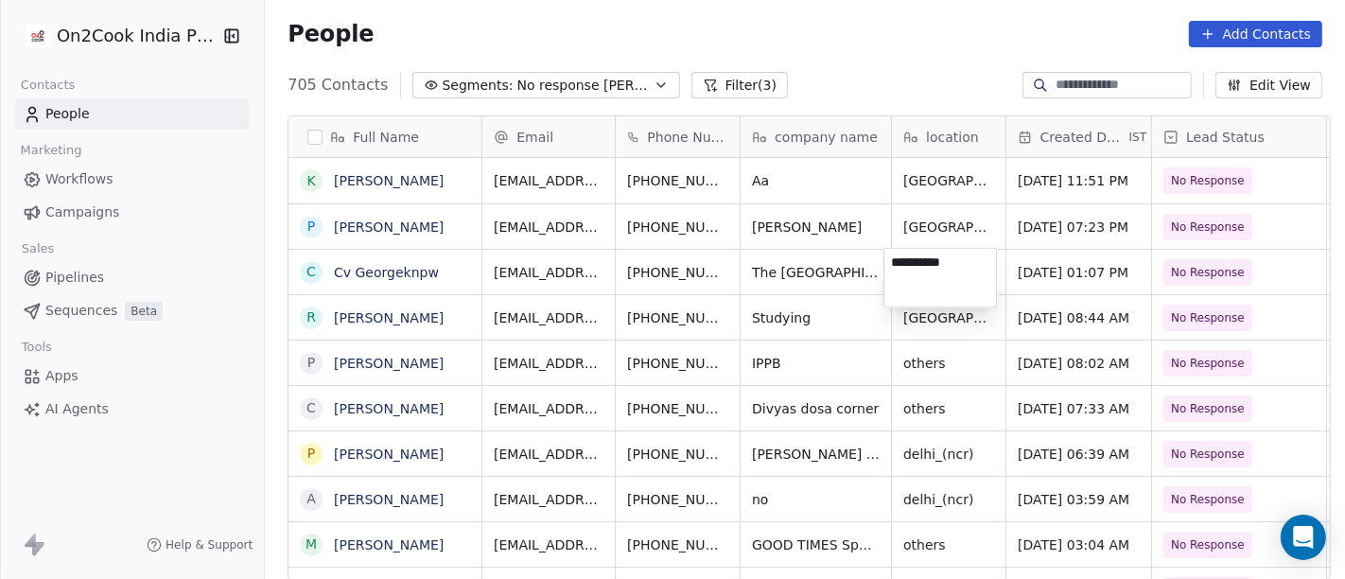
click at [865, 274] on html "On2Cook India Pvt. Ltd. Contacts People Marketing Workflows Campaigns Sales Pip…" at bounding box center [672, 289] width 1345 height 579
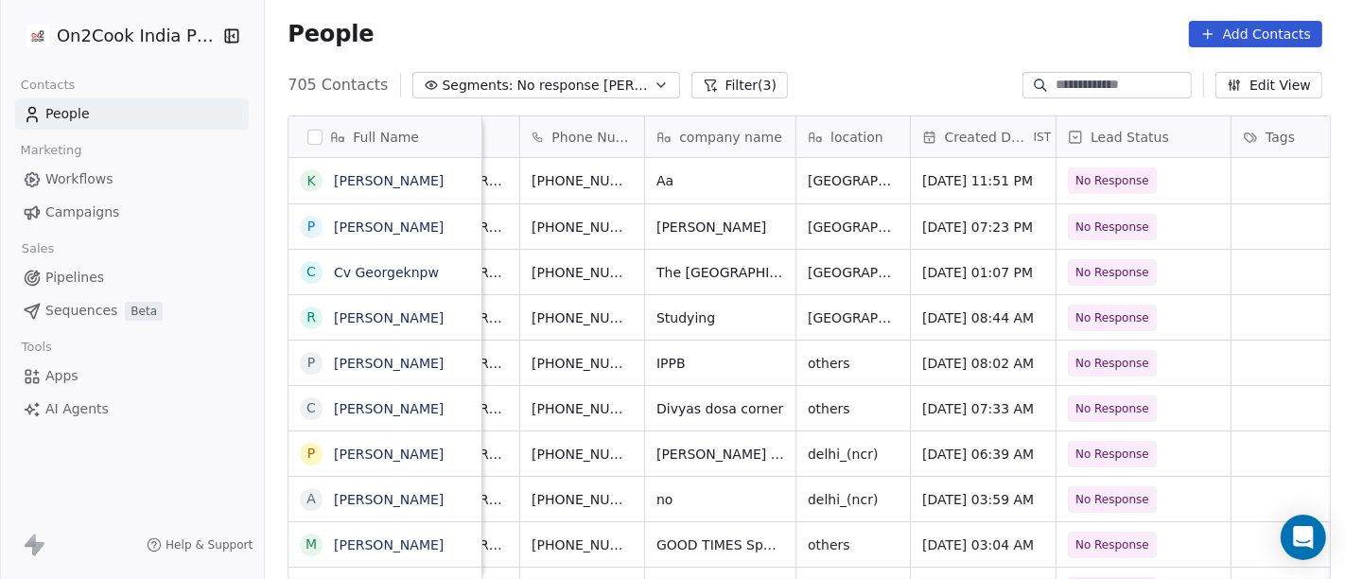
scroll to position [0, 95]
click at [666, 259] on button "grid" at bounding box center [677, 269] width 23 height 23
click at [670, 274] on icon "grid" at bounding box center [677, 269] width 15 height 15
click at [666, 272] on button "grid" at bounding box center [677, 269] width 23 height 23
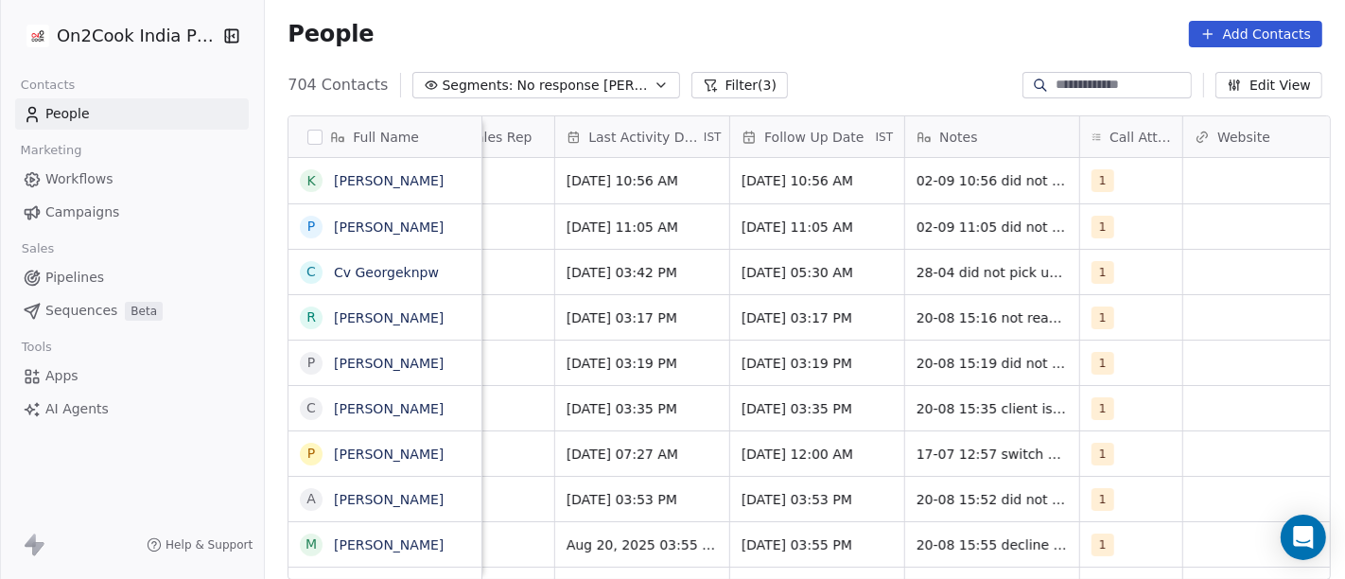
scroll to position [0, 1127]
click at [613, 263] on span "Apr 28, 2025 03:42 PM" at bounding box center [624, 272] width 115 height 19
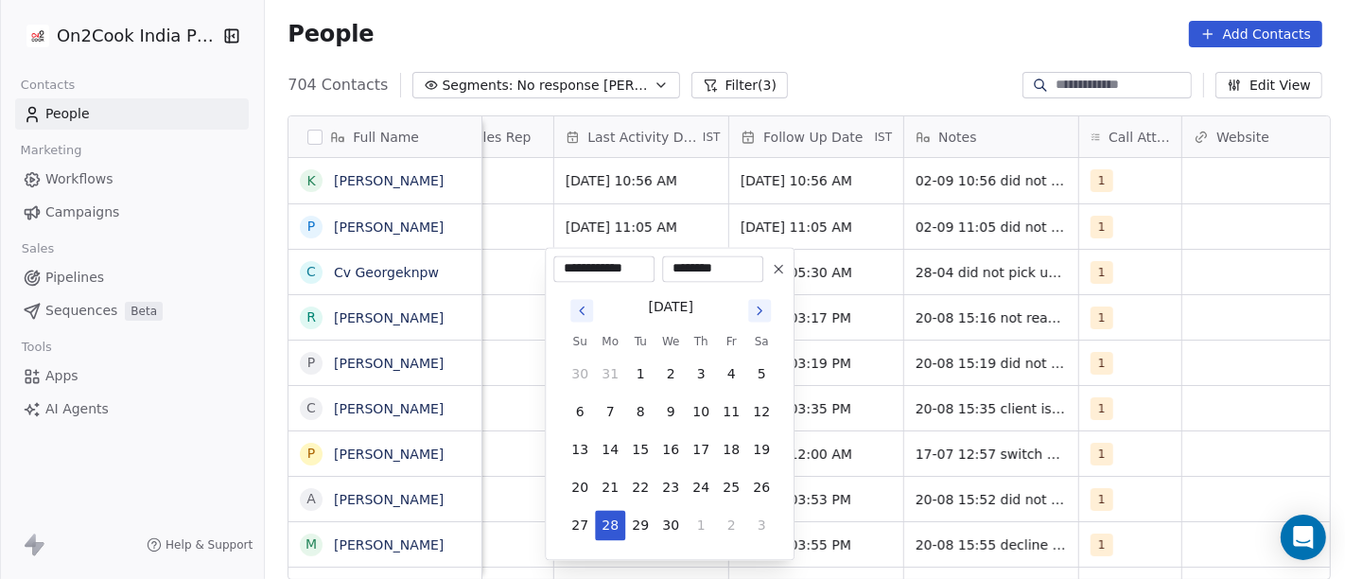
click at [761, 311] on icon "Go to next month" at bounding box center [759, 310] width 15 height 15
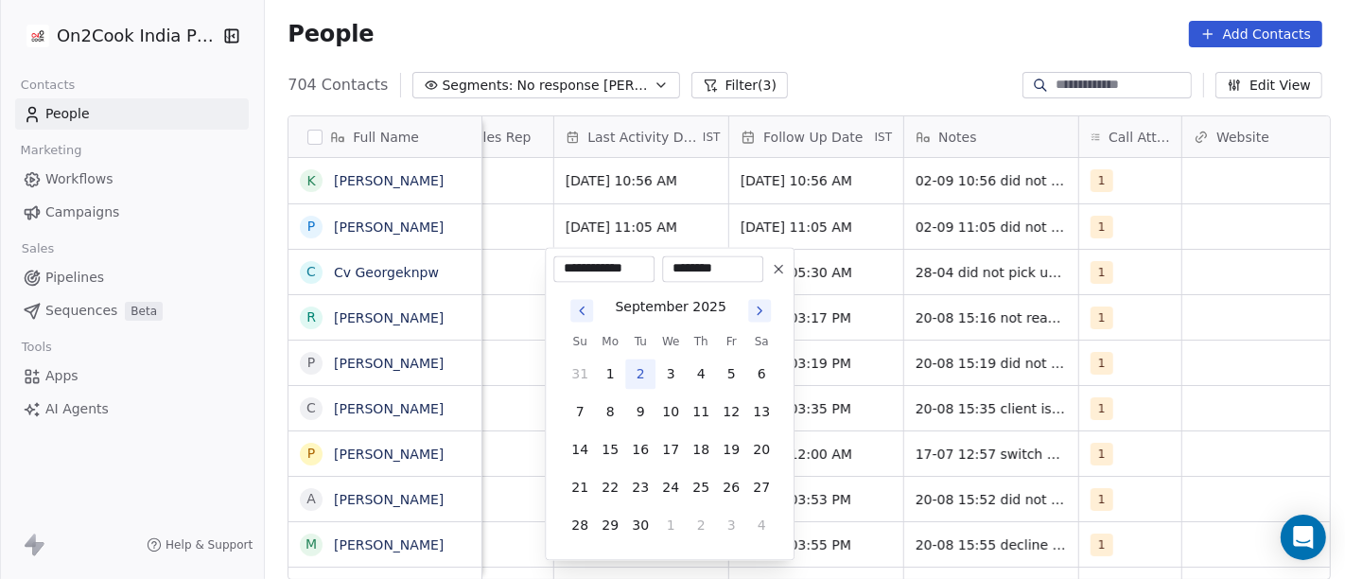
click at [625, 369] on button "2" at bounding box center [640, 374] width 30 height 30
type input "**********"
click at [821, 36] on html "On2Cook India Pvt. Ltd. Contacts People Marketing Workflows Campaigns Sales Pip…" at bounding box center [672, 289] width 1345 height 579
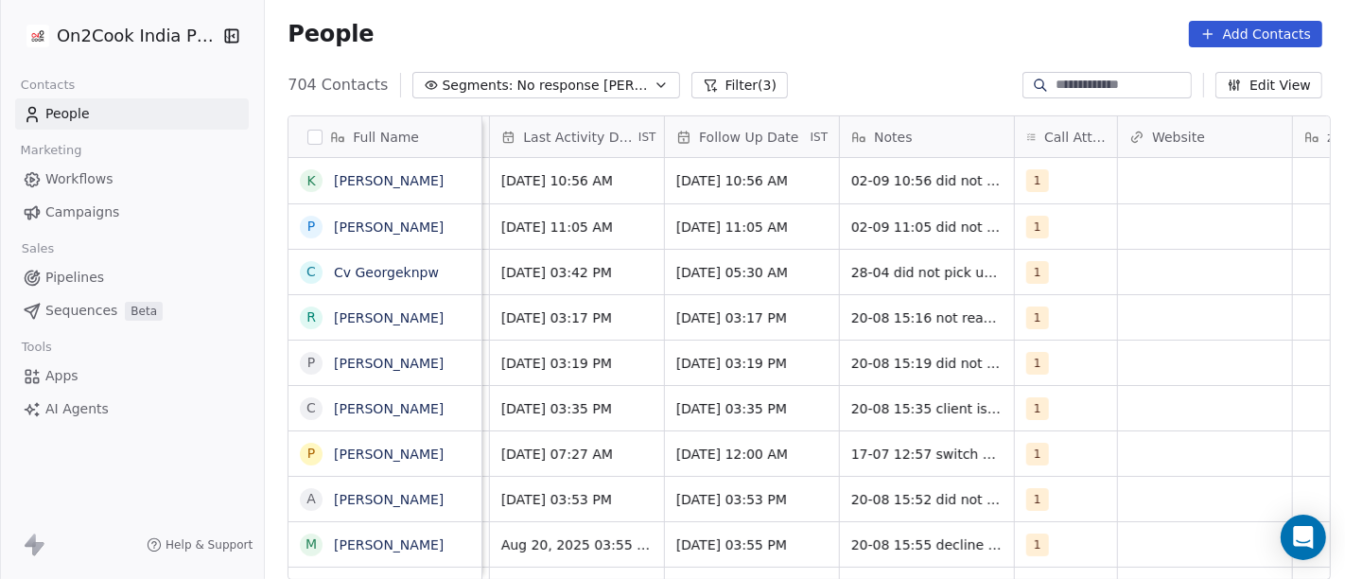
scroll to position [0, 1193]
click at [901, 269] on span "28-04 did not pick up call" at bounding box center [934, 272] width 168 height 19
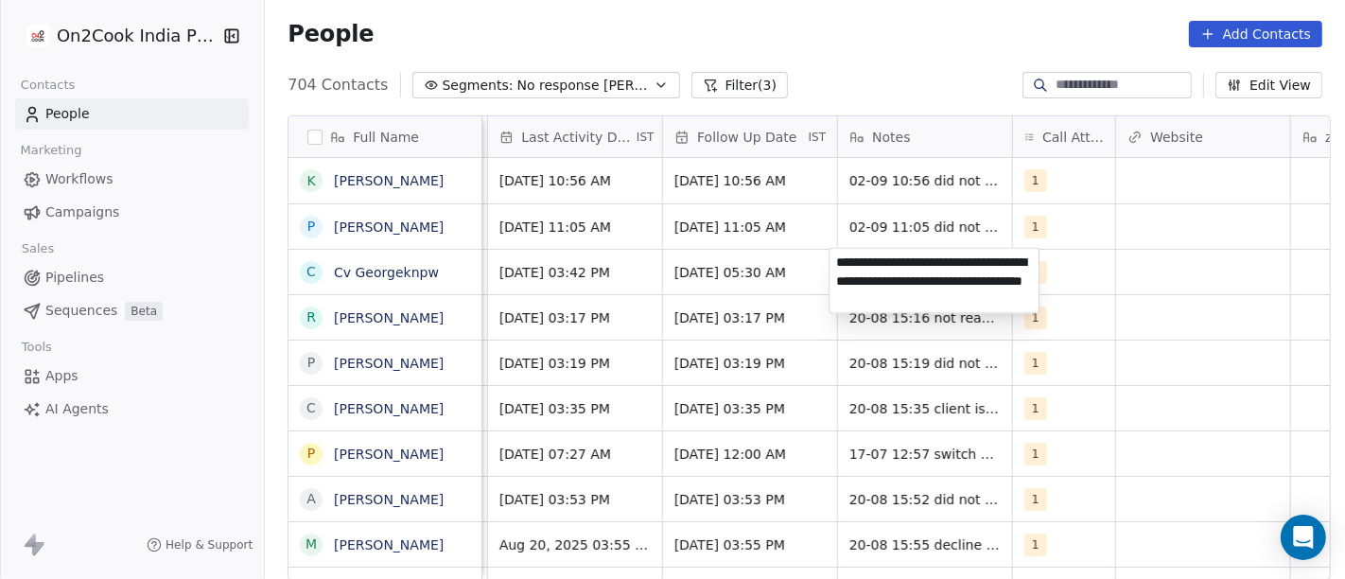
type textarea "**********"
click at [1135, 298] on html "On2Cook India Pvt. Ltd. Contacts People Marketing Workflows Campaigns Sales Pip…" at bounding box center [672, 289] width 1345 height 579
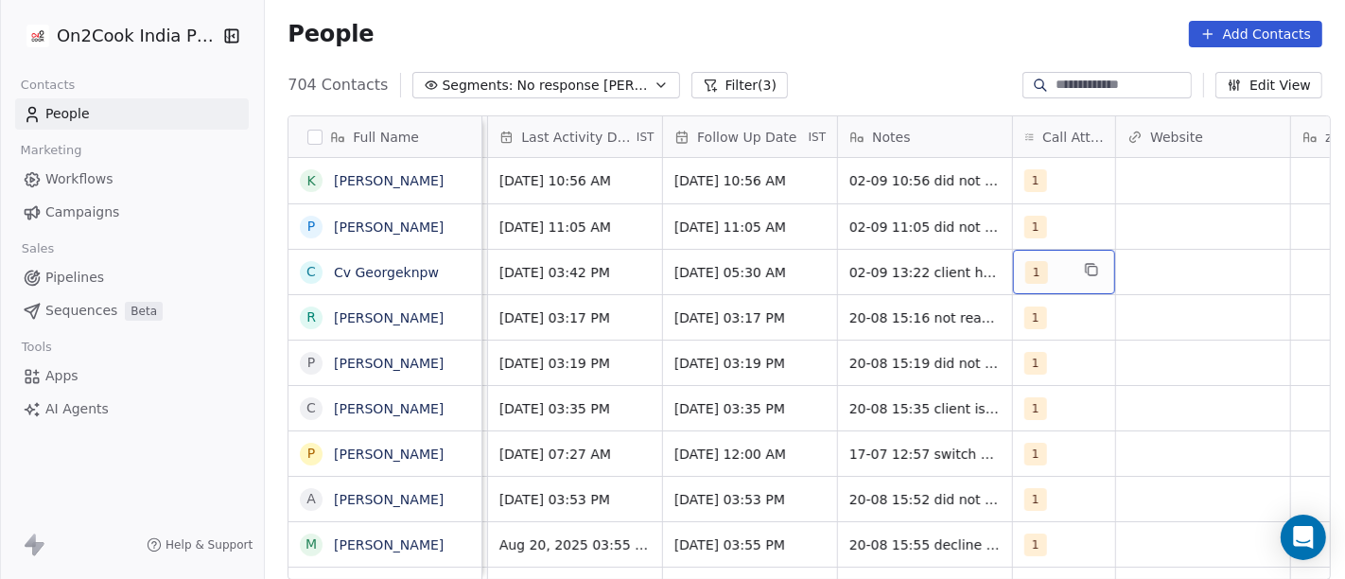
click at [1035, 270] on span "1" at bounding box center [1036, 272] width 23 height 23
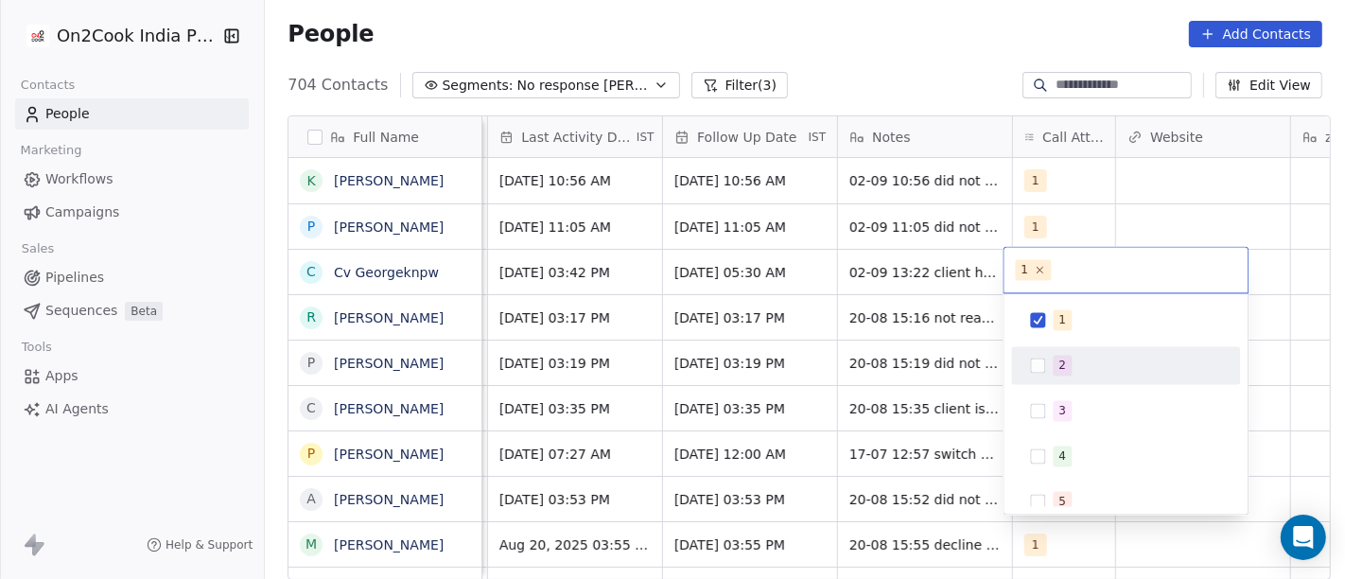
click at [1059, 355] on span "2" at bounding box center [1062, 365] width 19 height 21
click at [442, 274] on html "On2Cook India Pvt. Ltd. Contacts People Marketing Workflows Campaigns Sales Pip…" at bounding box center [672, 289] width 1345 height 579
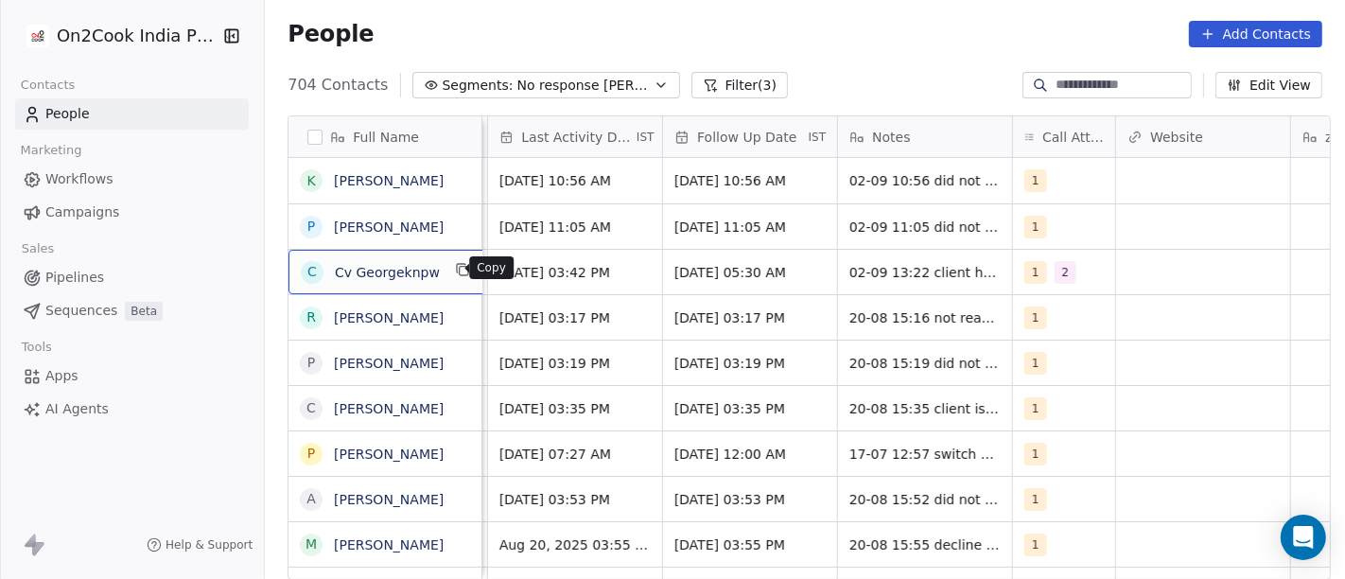
click at [455, 272] on icon "grid" at bounding box center [462, 269] width 15 height 15
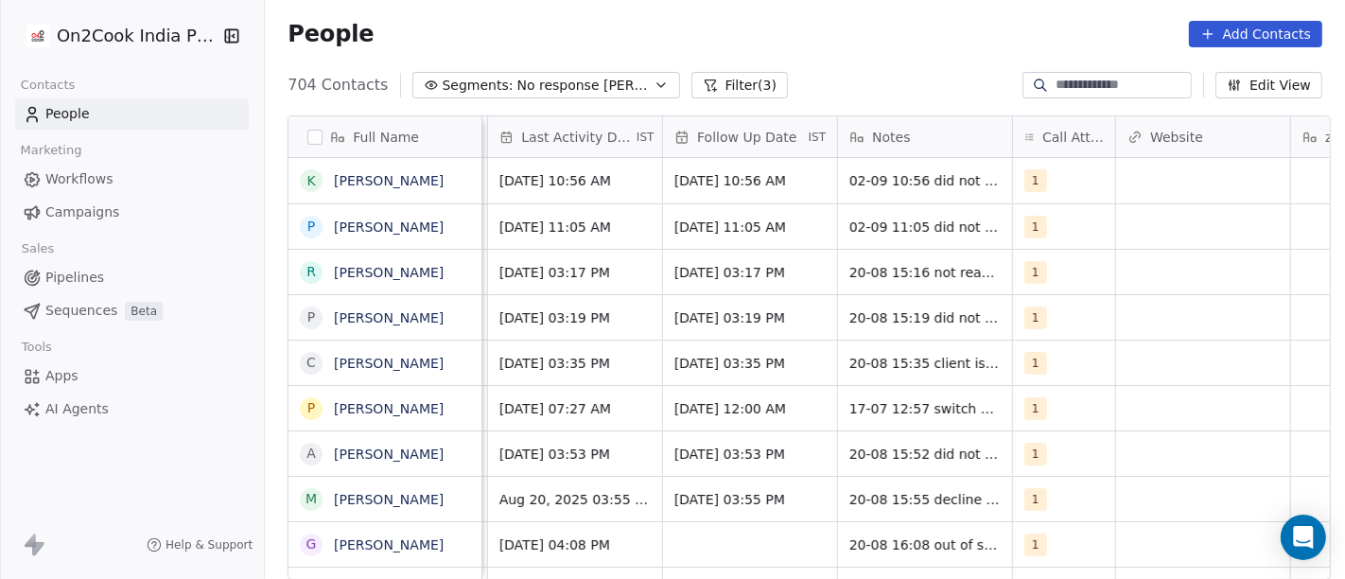
click at [715, 86] on button "Filter (3)" at bounding box center [739, 85] width 97 height 26
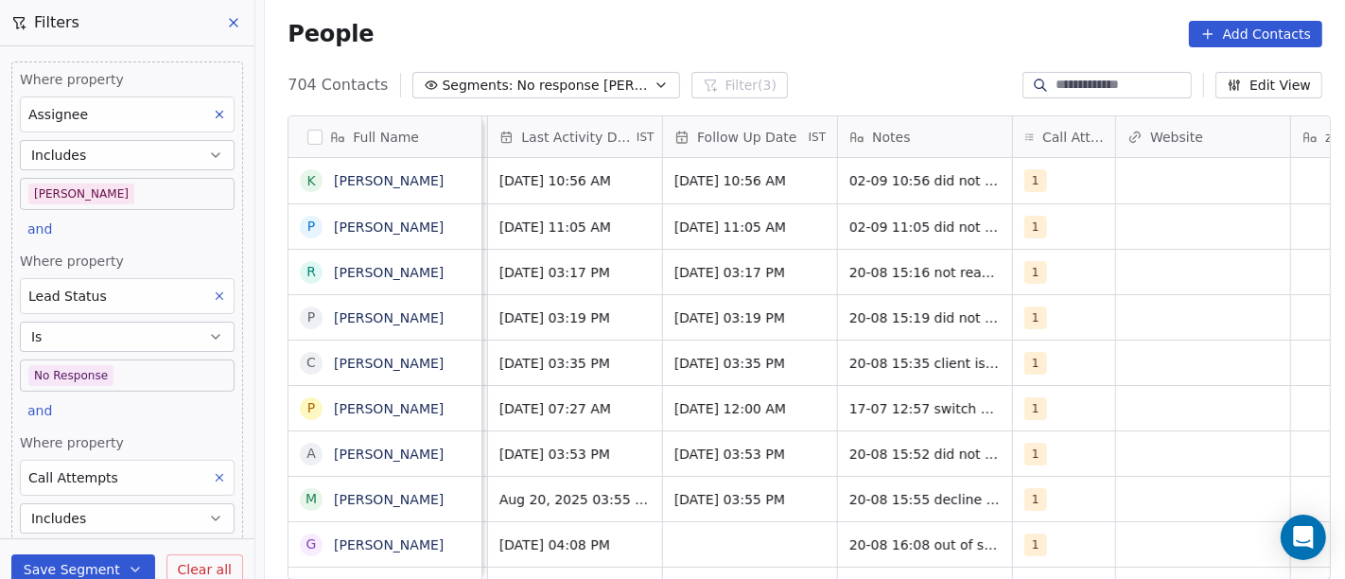
click at [209, 566] on span "Clear all" at bounding box center [205, 570] width 54 height 20
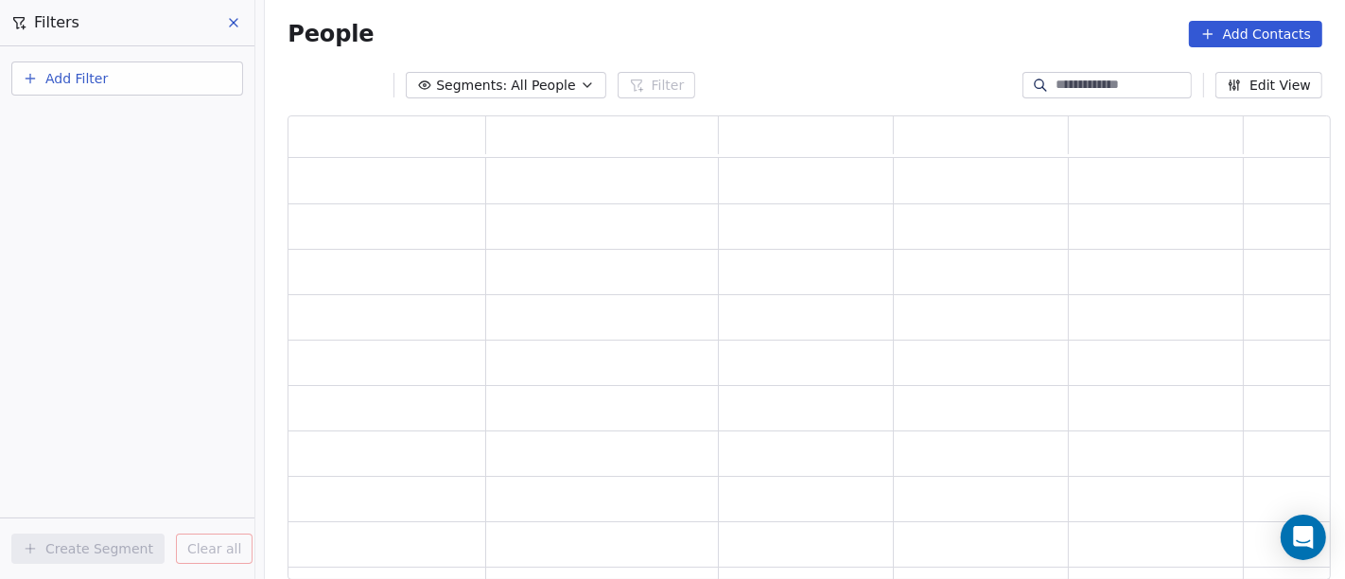
scroll to position [448, 1027]
click at [227, 16] on icon at bounding box center [233, 22] width 15 height 15
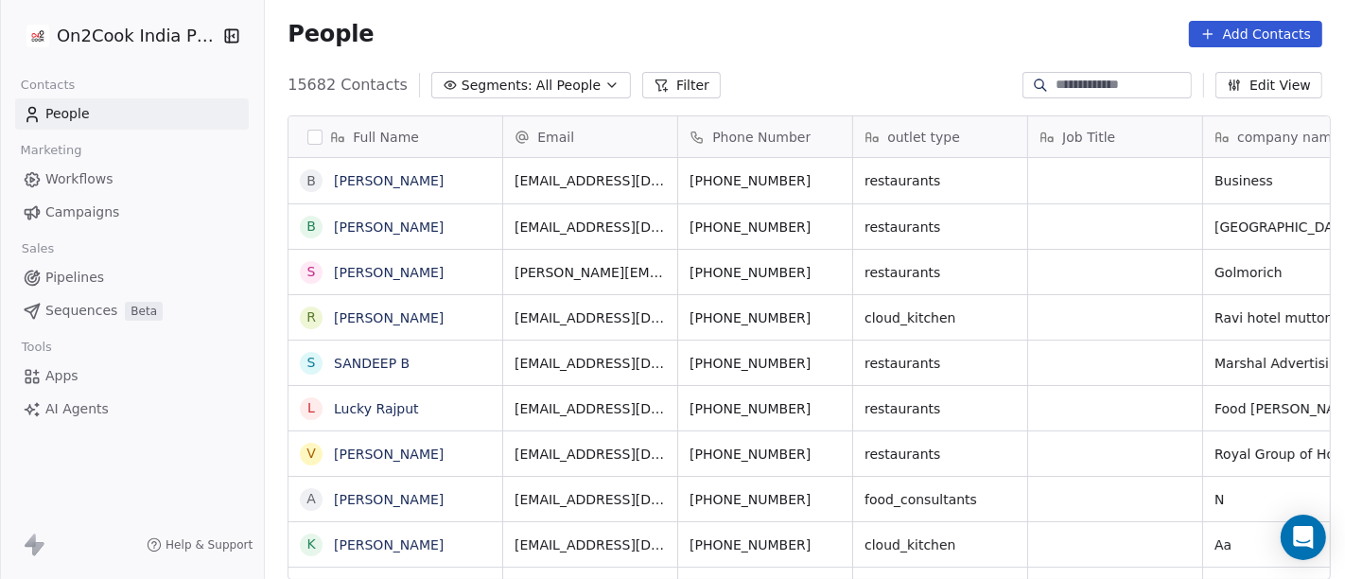
scroll to position [494, 1073]
click at [866, 18] on div "People Add Contacts" at bounding box center [805, 34] width 1080 height 72
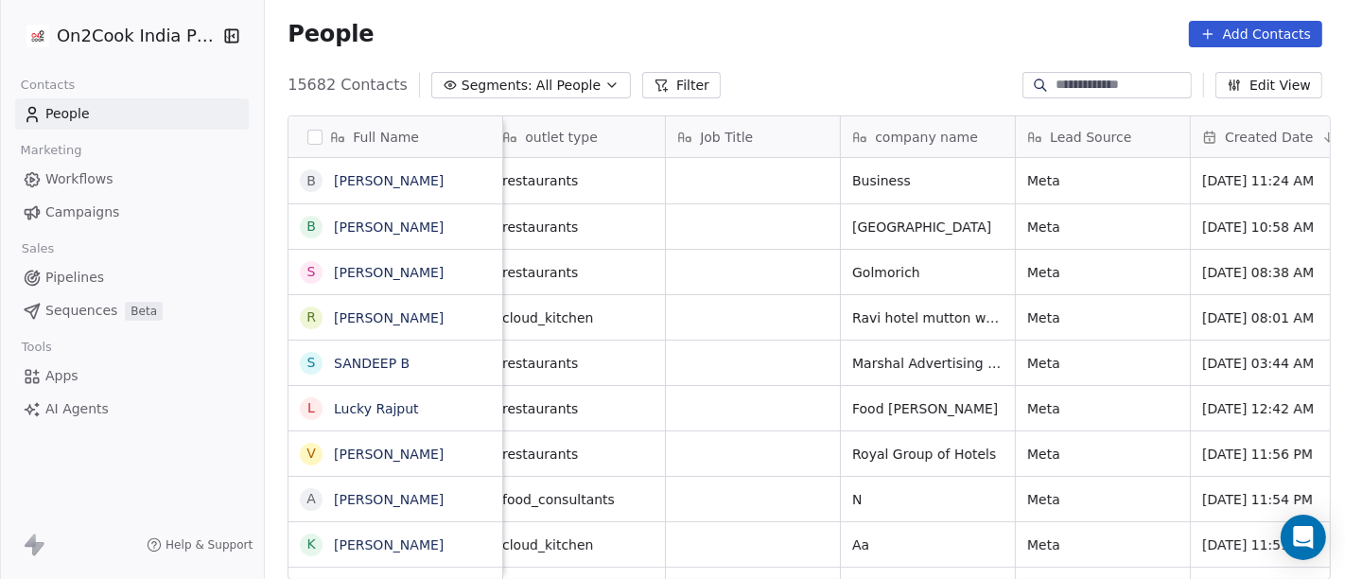
scroll to position [0, 0]
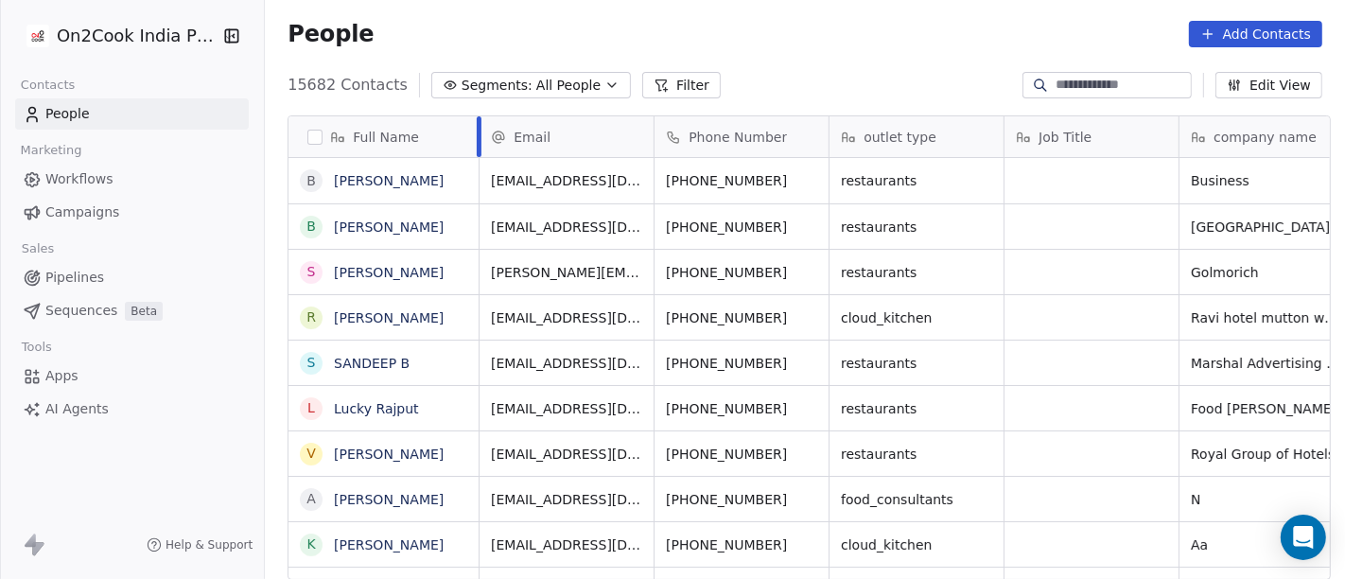
drag, startPoint x: 494, startPoint y: 120, endPoint x: 470, endPoint y: 123, distance: 23.8
click at [477, 123] on div at bounding box center [479, 136] width 5 height 41
click at [655, 132] on div "Phone Number" at bounding box center [742, 136] width 174 height 41
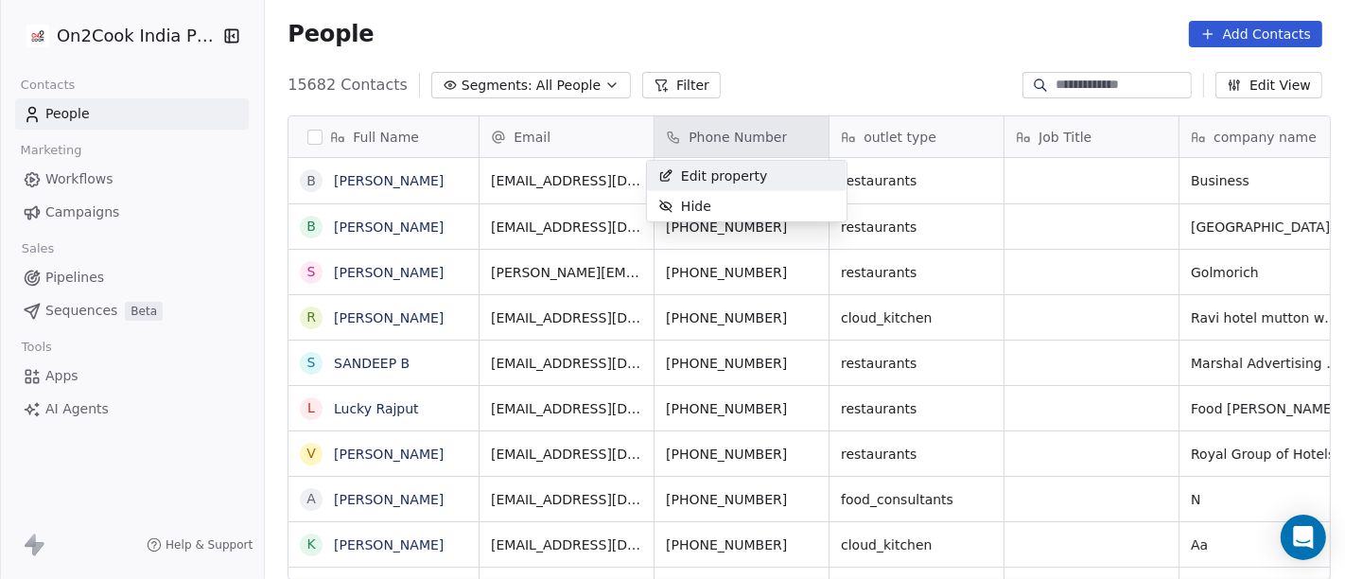
click at [766, 49] on html "On2Cook India Pvt. Ltd. Contacts People Marketing Workflows Campaigns Sales Pip…" at bounding box center [672, 289] width 1345 height 579
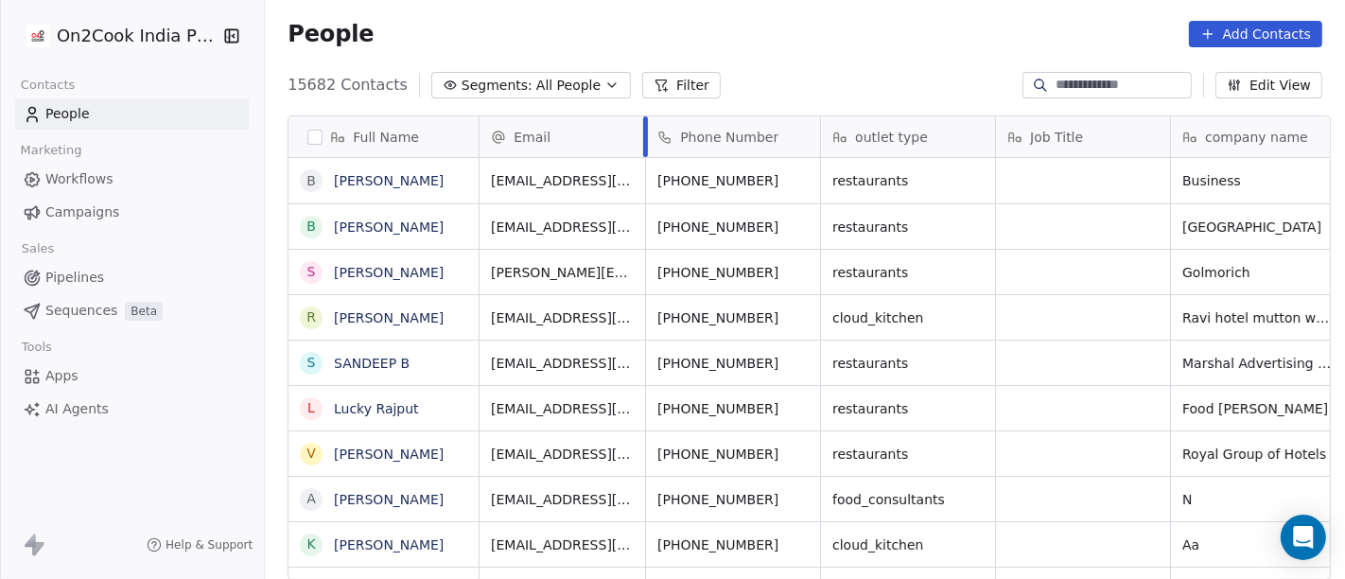
click at [643, 133] on div at bounding box center [645, 136] width 5 height 41
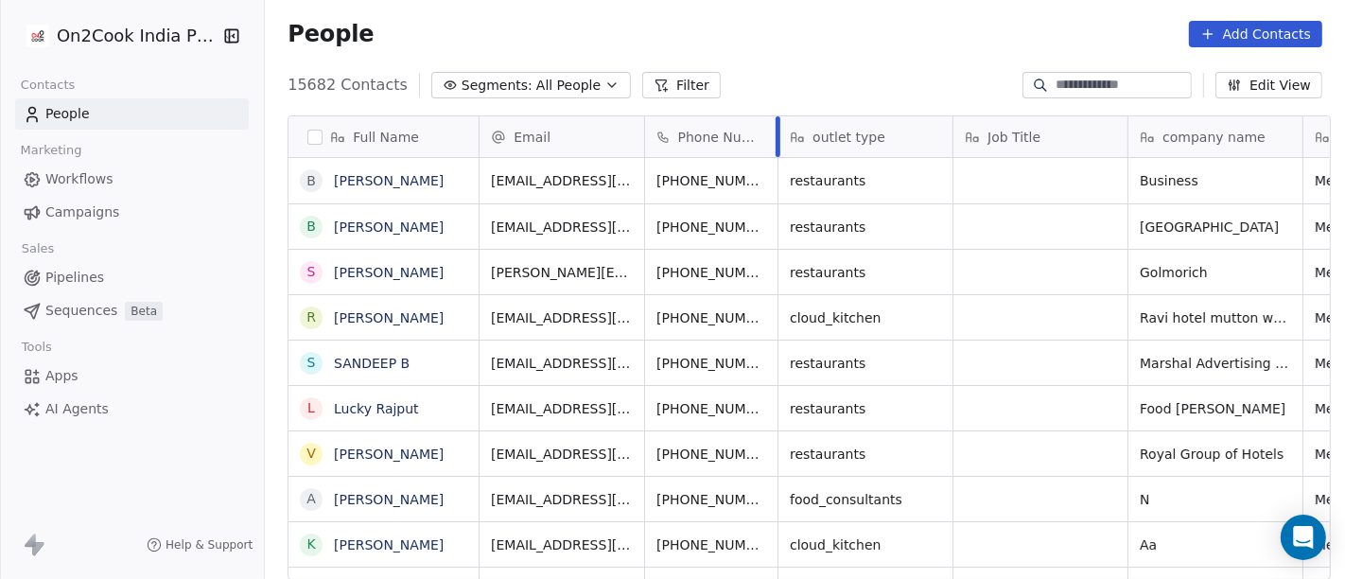
drag, startPoint x: 809, startPoint y: 131, endPoint x: 766, endPoint y: 126, distance: 42.9
click at [776, 126] on div at bounding box center [778, 136] width 5 height 41
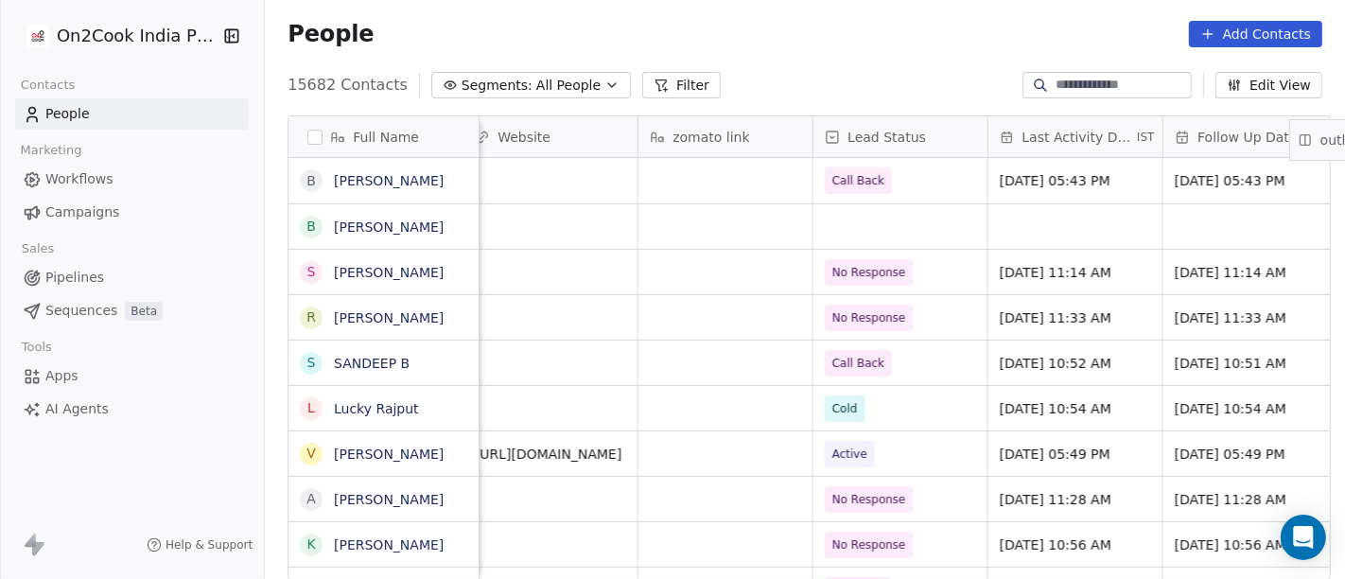
scroll to position [0, 2659]
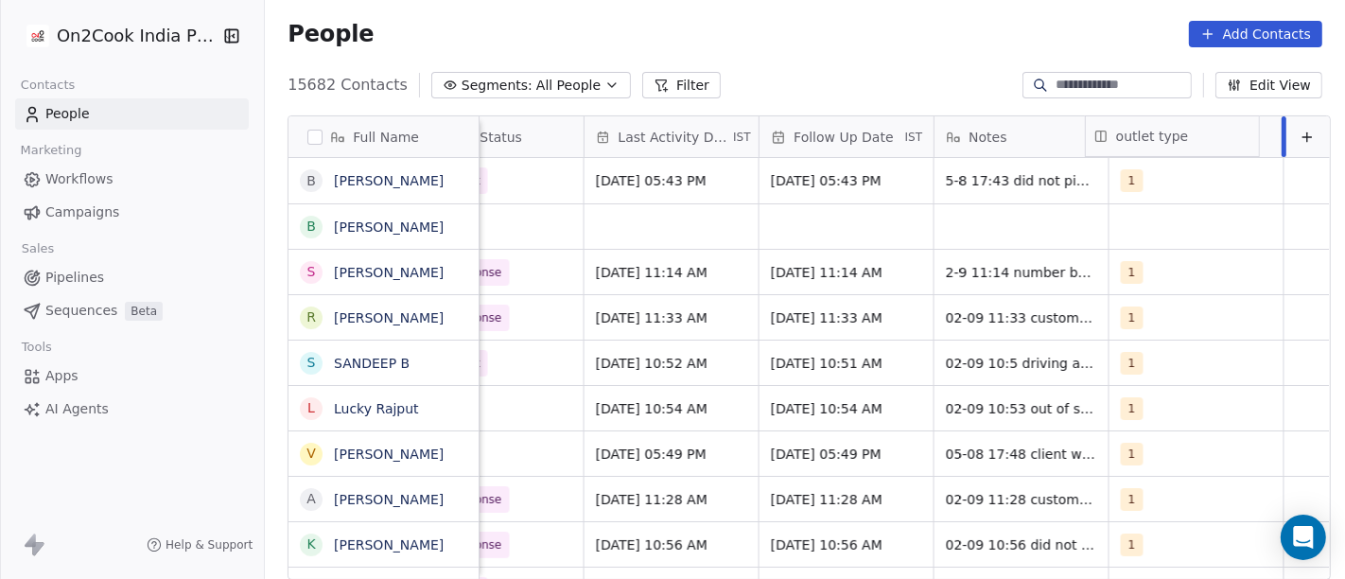
drag, startPoint x: 825, startPoint y: 133, endPoint x: 1328, endPoint y: 130, distance: 503.3
click at [1328, 130] on div "Full Name B BHANU PRAKASH Jaiswal B Baba Baba S Siddhartha Dutta R Ravi Kumar C…" at bounding box center [810, 348] width 1042 height 464
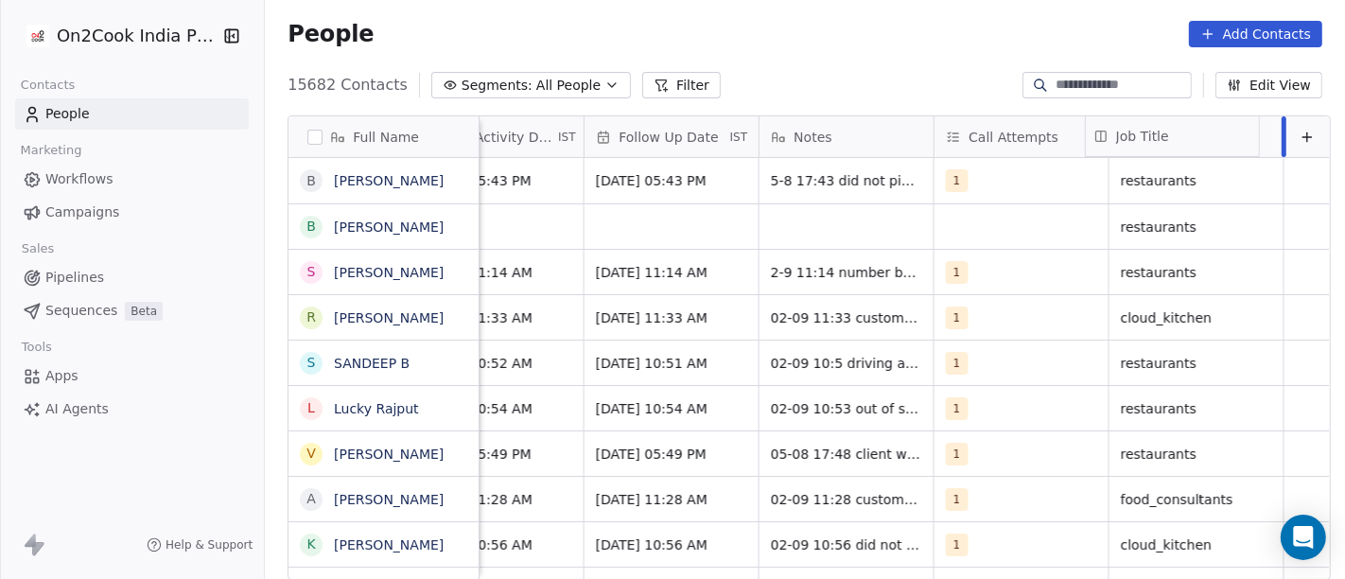
drag, startPoint x: 834, startPoint y: 139, endPoint x: 1344, endPoint y: 144, distance: 509.9
click at [1330, 144] on div "Full Name B BHANU PRAKASH Jaiswal B Baba Baba S Siddhartha Dutta R Ravi Kumar C…" at bounding box center [810, 348] width 1042 height 464
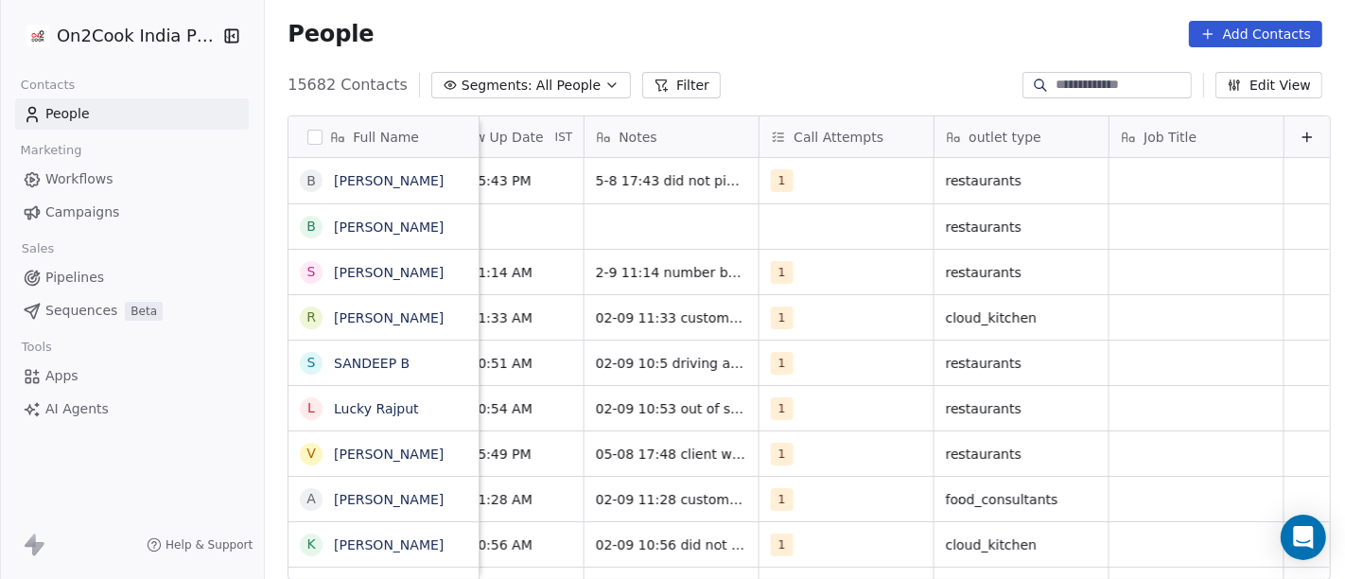
click at [833, 60] on div "People Add Contacts" at bounding box center [805, 34] width 1080 height 72
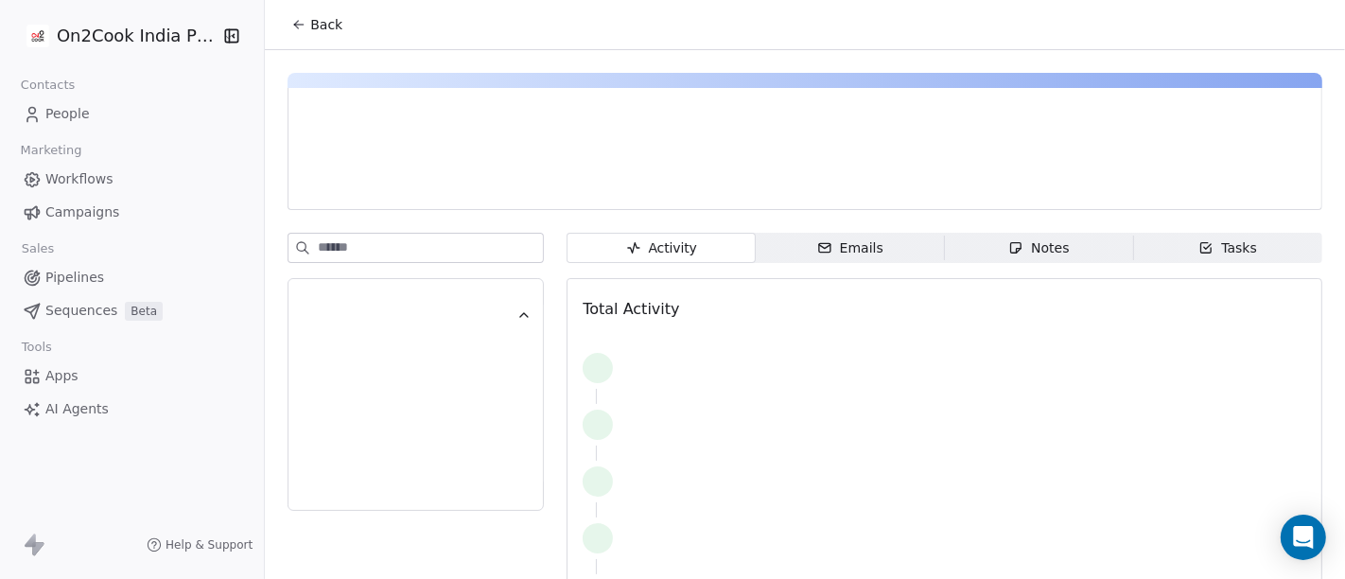
click at [296, 29] on icon at bounding box center [298, 24] width 15 height 15
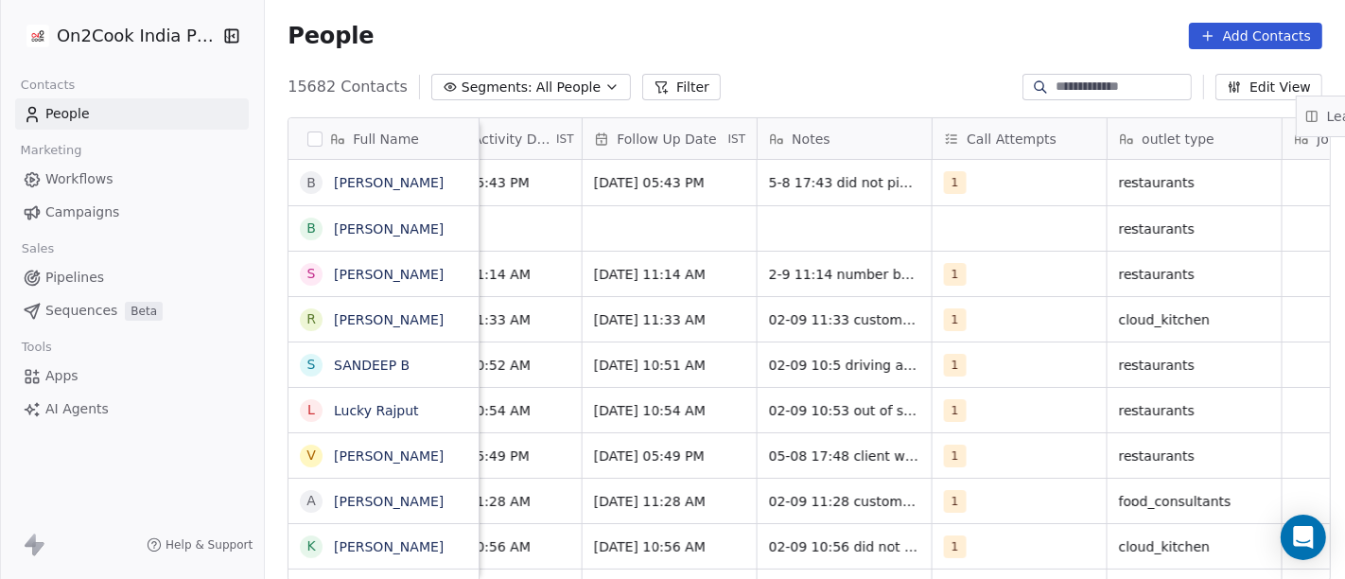
scroll to position [0, 2659]
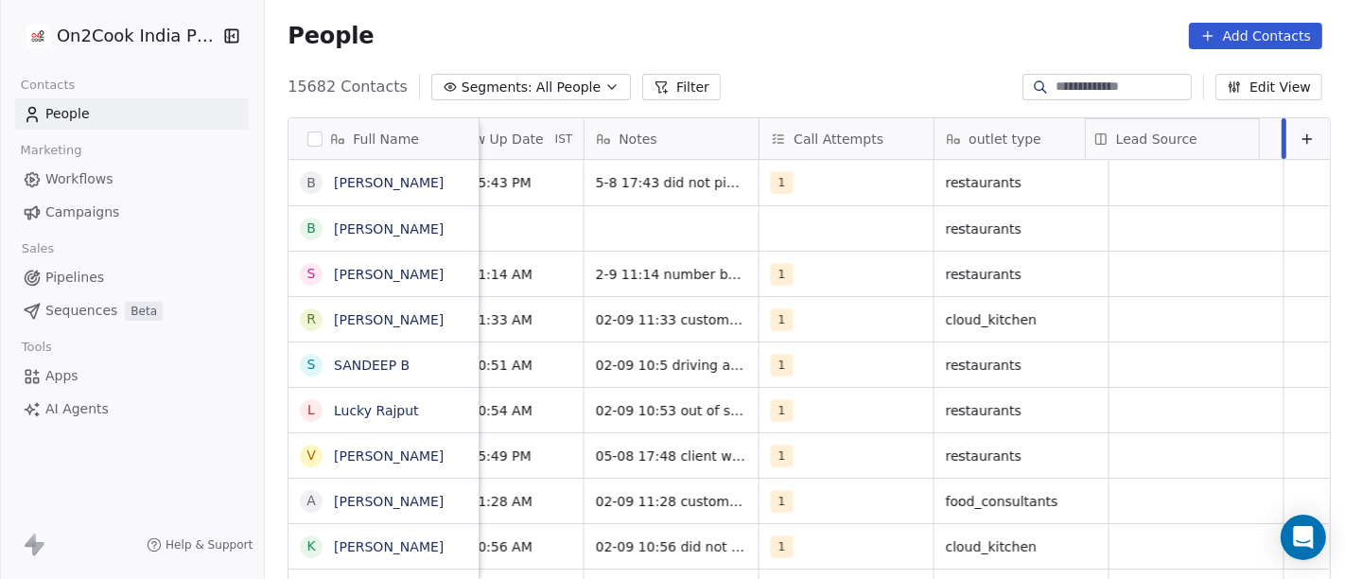
drag, startPoint x: 993, startPoint y: 138, endPoint x: 1344, endPoint y: 114, distance: 351.7
click at [1330, 118] on div "Full Name B BHANU PRAKASH Jaiswal B Baba Baba S Siddhartha Dutta R Ravi Kumar C…" at bounding box center [810, 350] width 1042 height 464
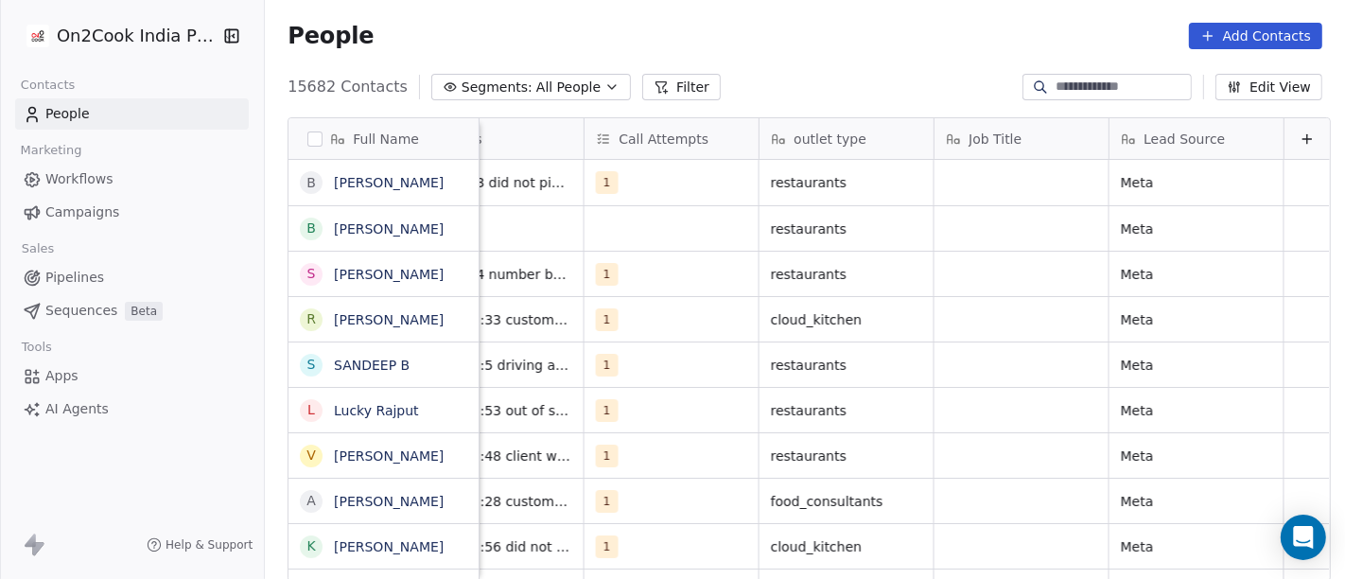
click at [889, 71] on div "People Add Contacts" at bounding box center [805, 36] width 1080 height 72
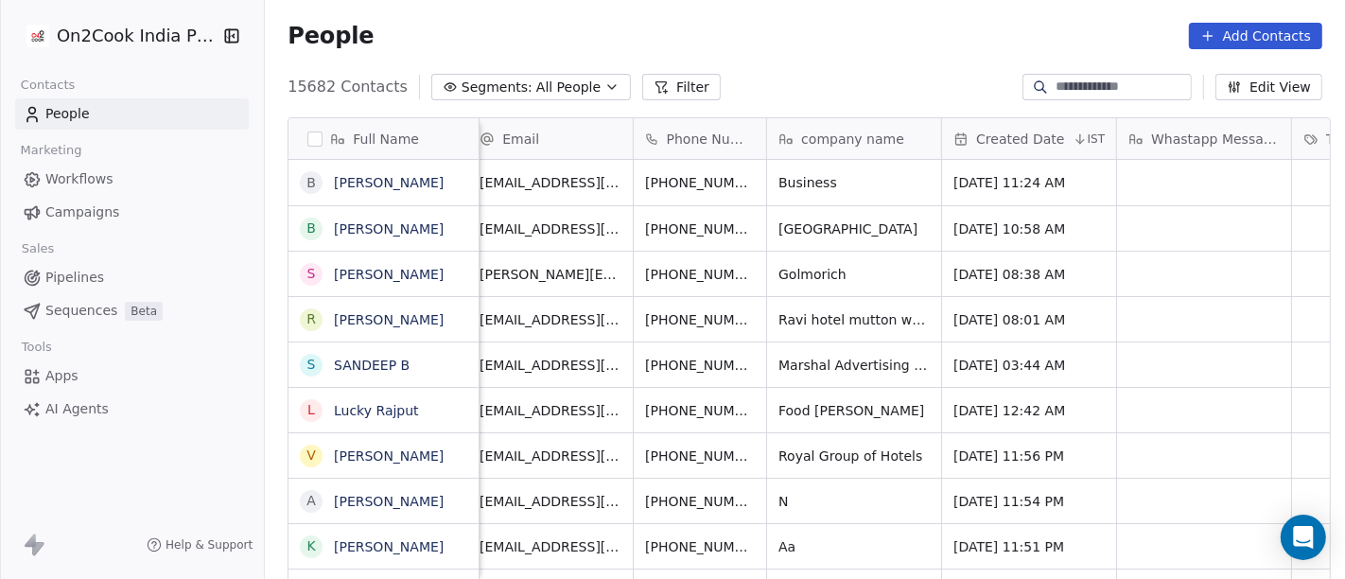
scroll to position [0, 0]
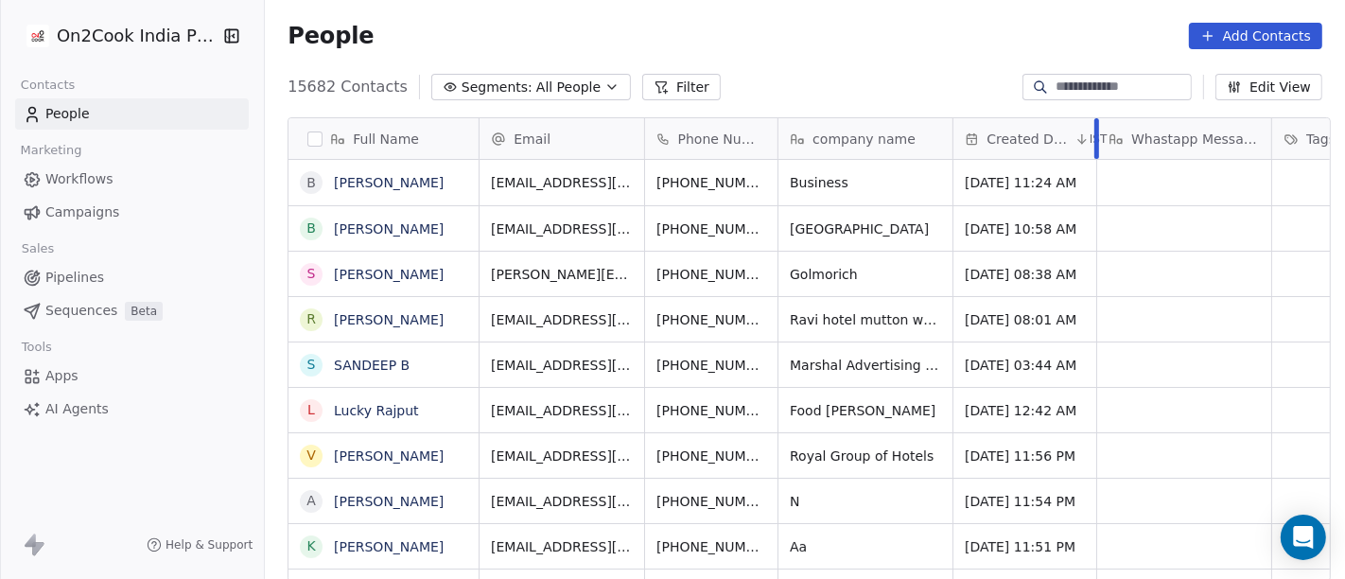
drag, startPoint x: 1117, startPoint y: 133, endPoint x: 1086, endPoint y: 133, distance: 31.2
click at [1094, 133] on div at bounding box center [1096, 138] width 5 height 41
click at [884, 36] on div "People Add Contacts" at bounding box center [805, 36] width 1035 height 26
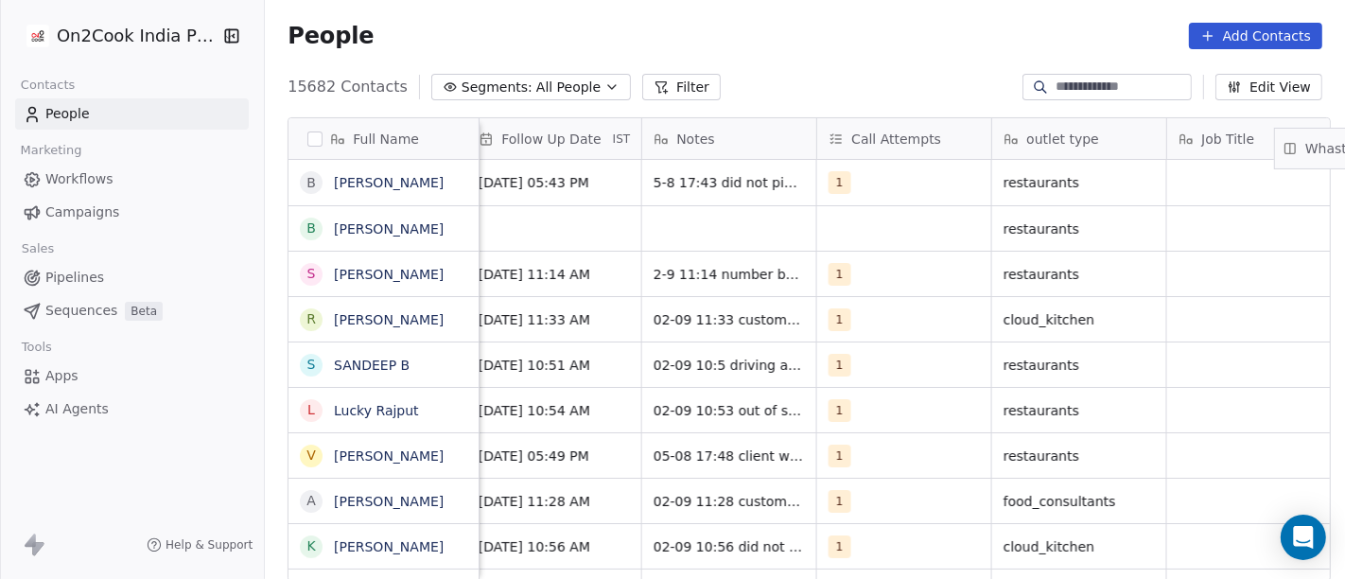
scroll to position [0, 2628]
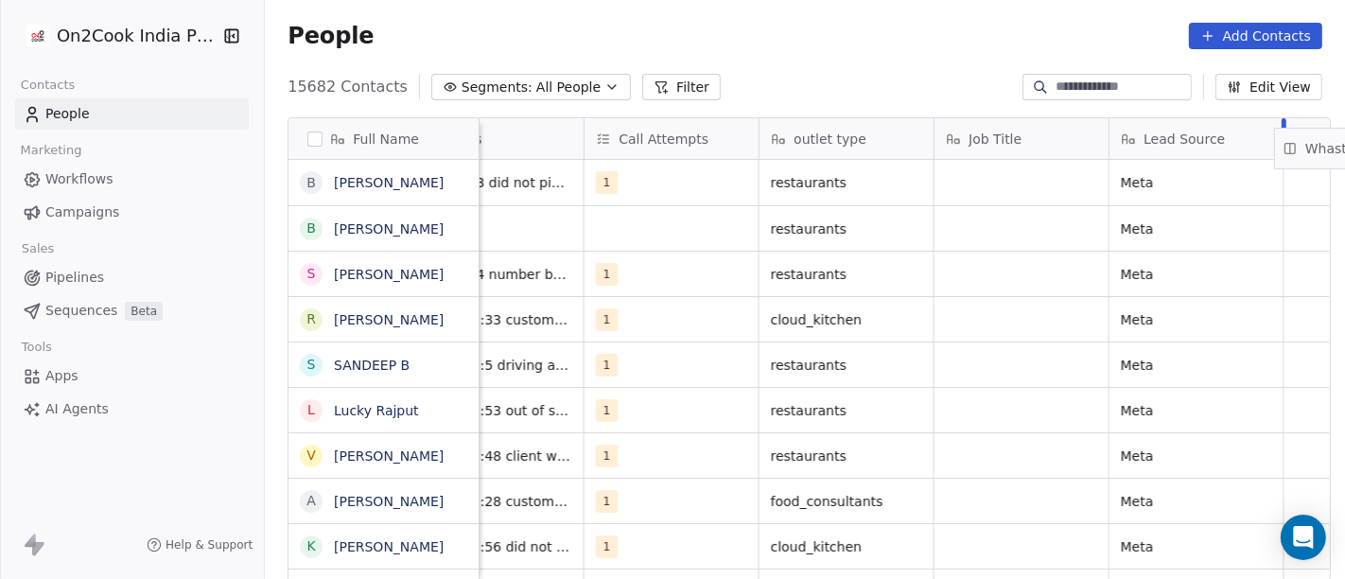
drag, startPoint x: 823, startPoint y: 143, endPoint x: 1344, endPoint y: 152, distance: 521.3
click at [1330, 152] on div "Full Name B BHANU PRAKASH Jaiswal B Baba Baba S Siddhartha Dutta R Ravi Kumar C…" at bounding box center [810, 350] width 1042 height 464
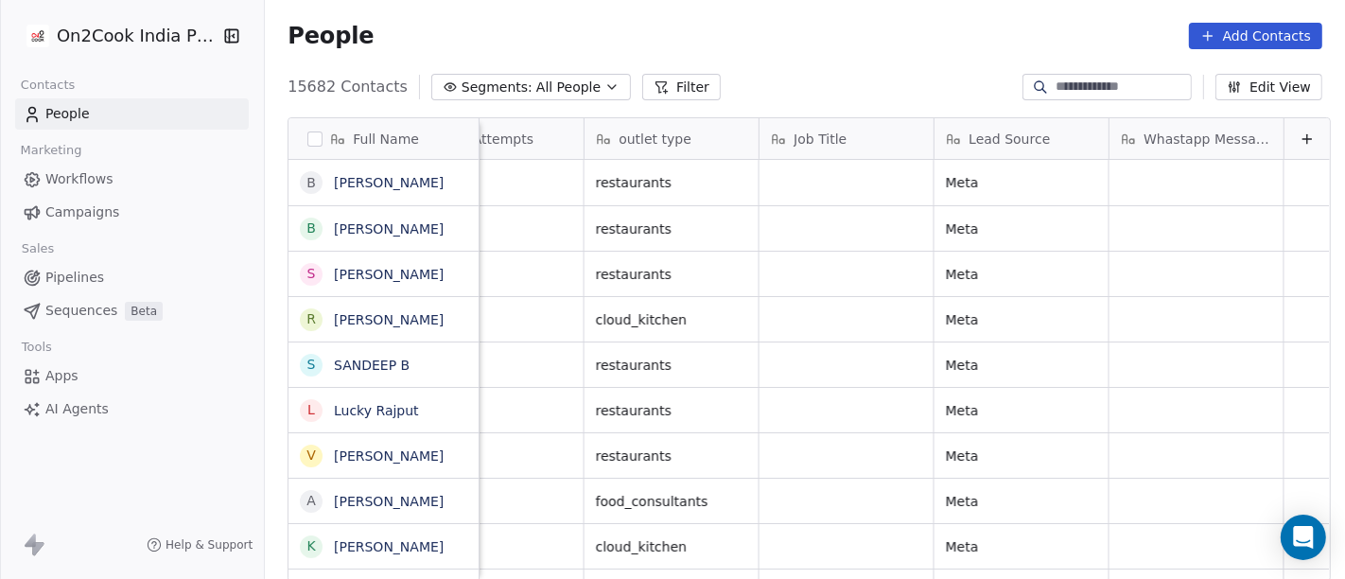
click at [862, 49] on div "People Add Contacts" at bounding box center [805, 36] width 1080 height 72
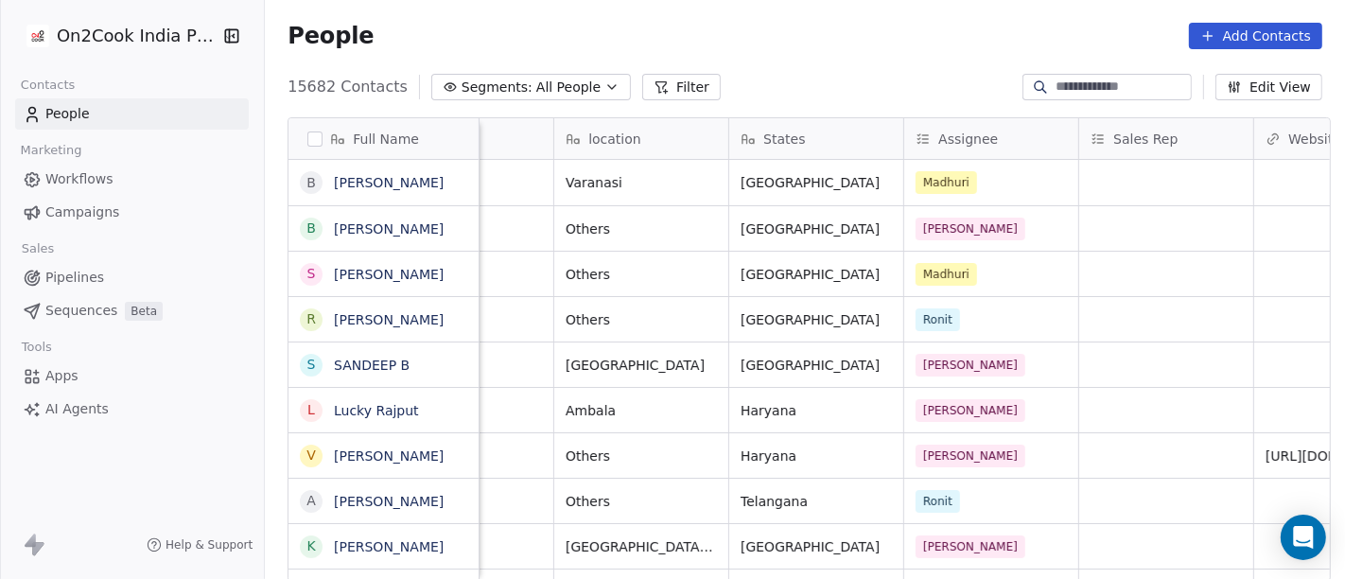
scroll to position [0, 710]
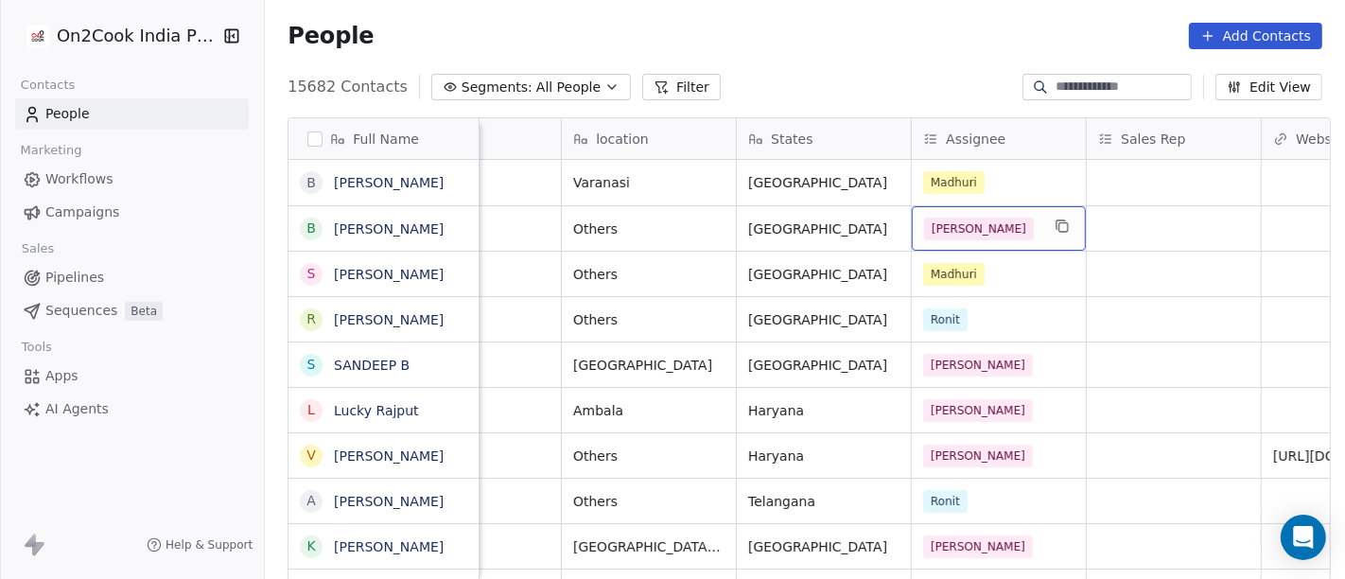
click at [983, 223] on div "[PERSON_NAME]" at bounding box center [981, 229] width 115 height 23
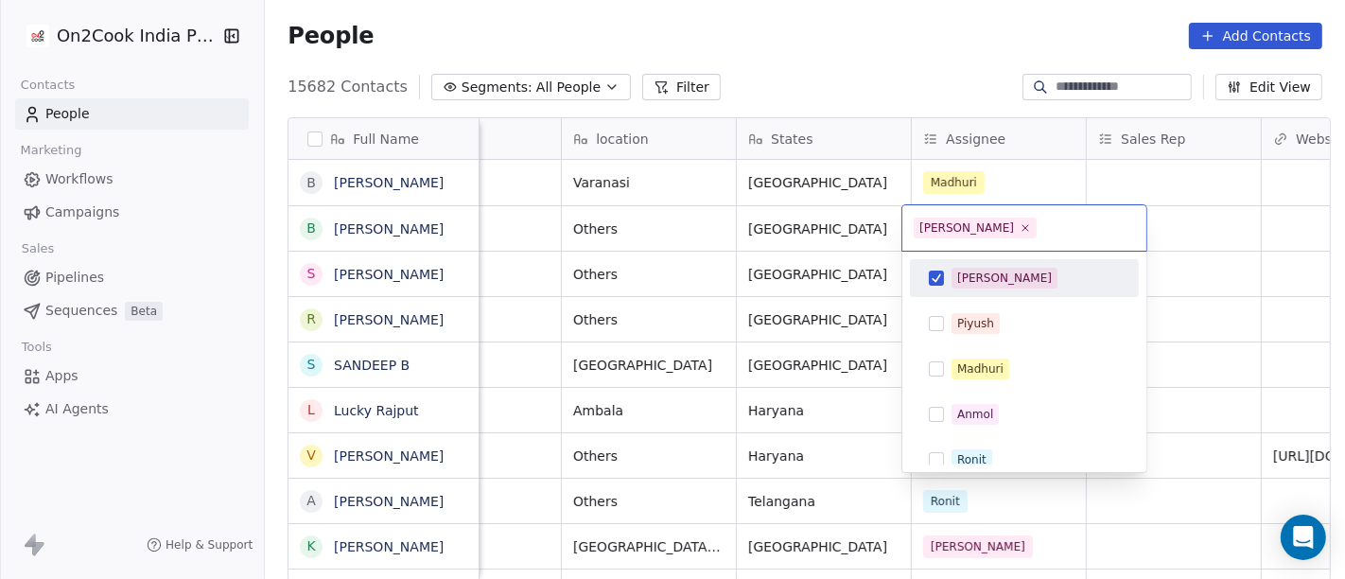
click at [910, 74] on html "On2Cook India Pvt. Ltd. Contacts People Marketing Workflows Campaigns Sales Pip…" at bounding box center [672, 289] width 1345 height 579
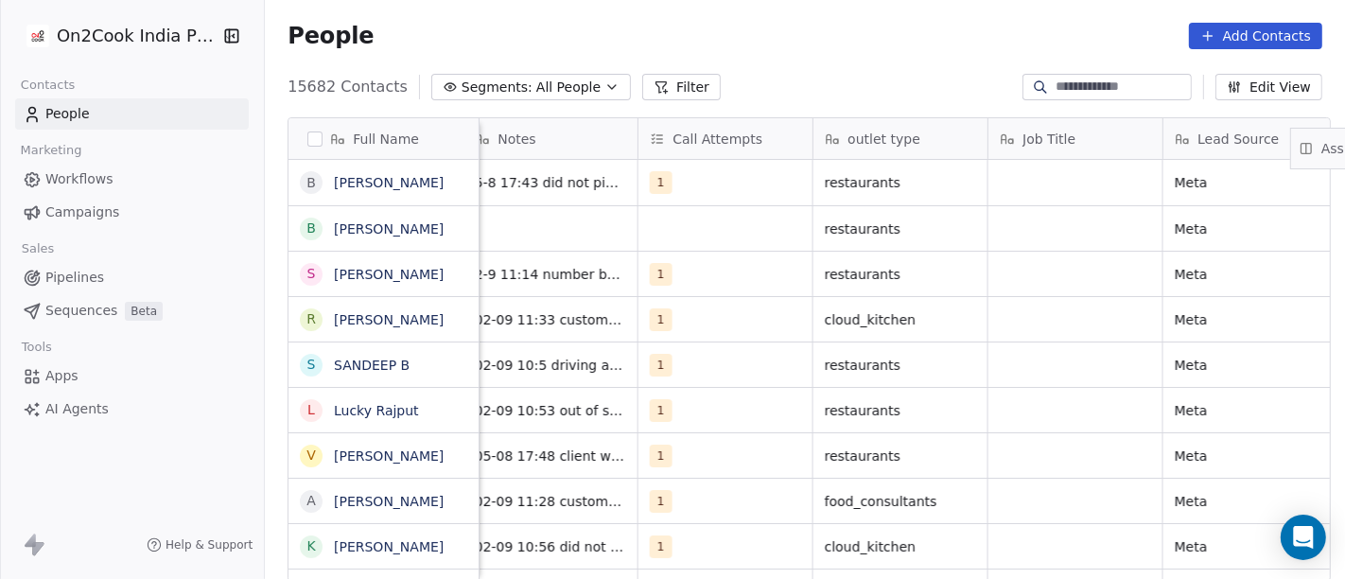
scroll to position [0, 2628]
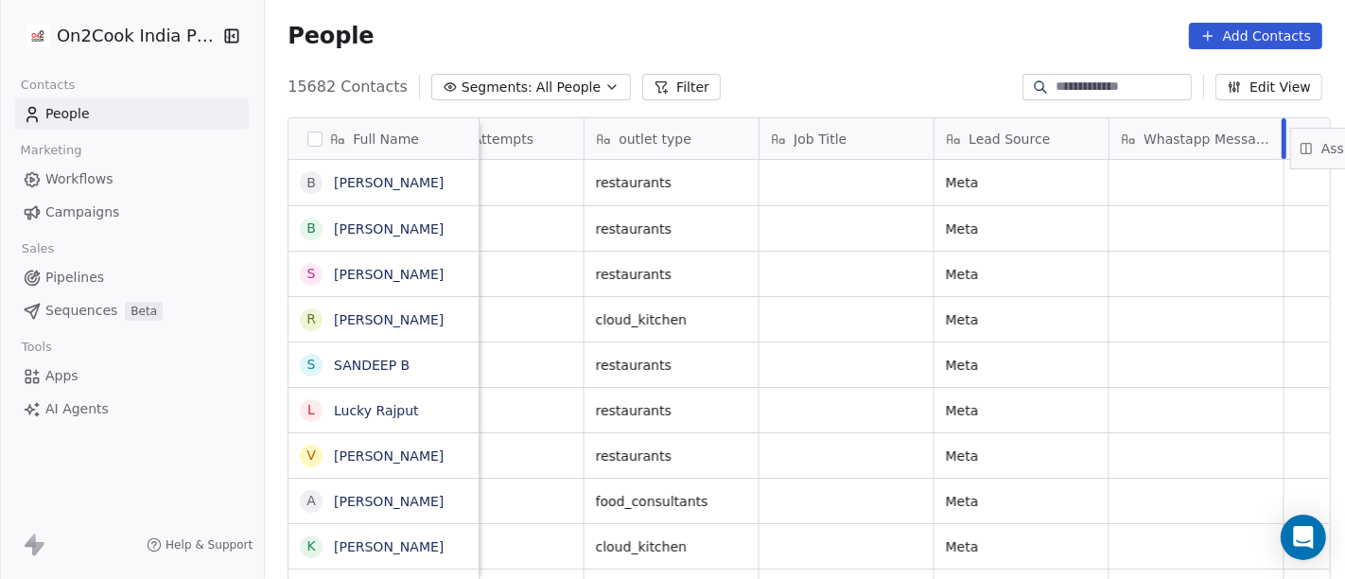
drag, startPoint x: 956, startPoint y: 136, endPoint x: 1344, endPoint y: 147, distance: 388.0
click at [1330, 147] on div "Full Name B BHANU PRAKASH Jaiswal B Baba Baba S Siddhartha Dutta R Ravi Kumar C…" at bounding box center [810, 350] width 1042 height 464
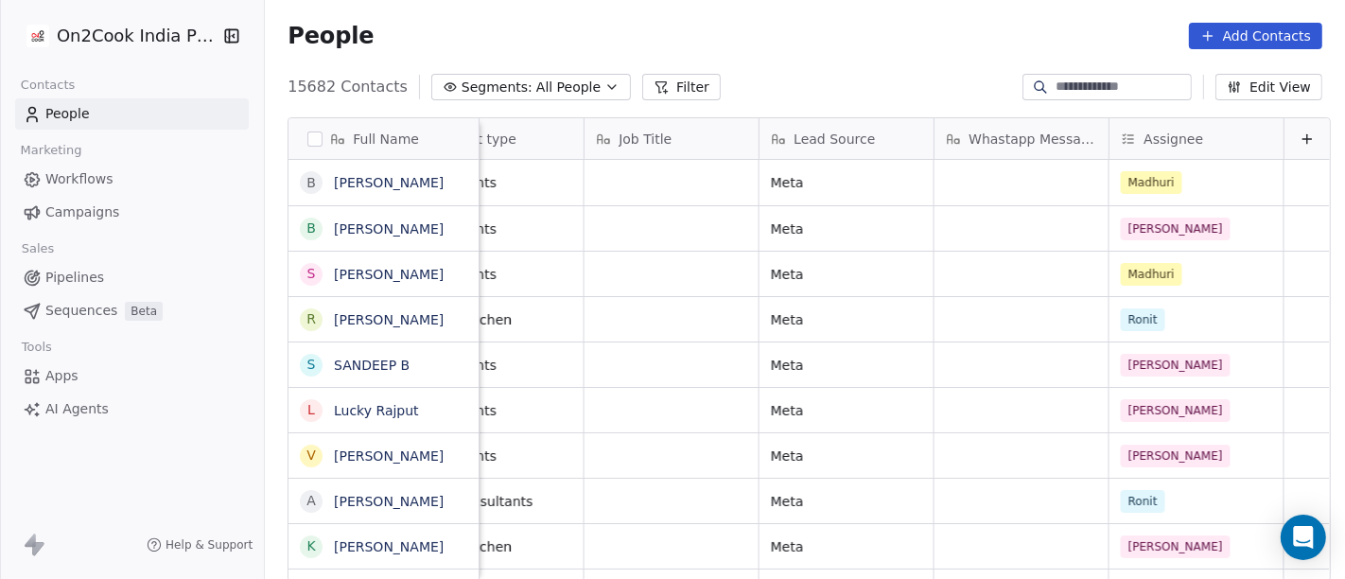
click at [777, 56] on div "People Add Contacts" at bounding box center [805, 36] width 1080 height 72
click at [1110, 243] on div "[PERSON_NAME]" at bounding box center [1197, 228] width 174 height 44
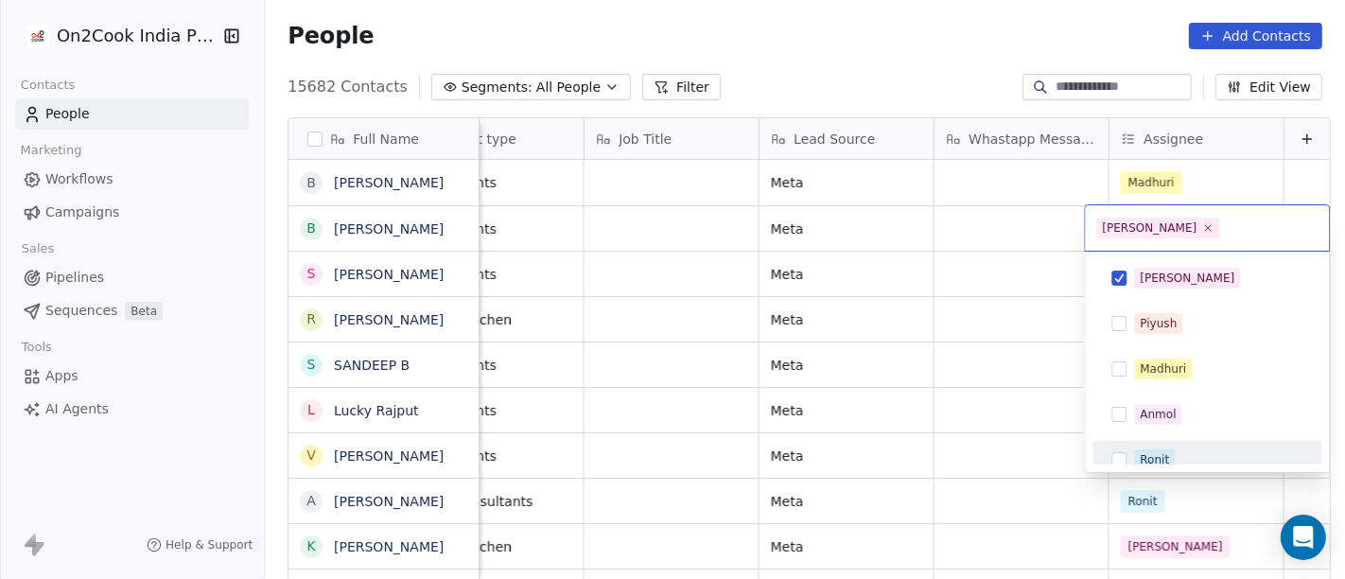
click at [1139, 449] on span "Ronit" at bounding box center [1154, 459] width 41 height 21
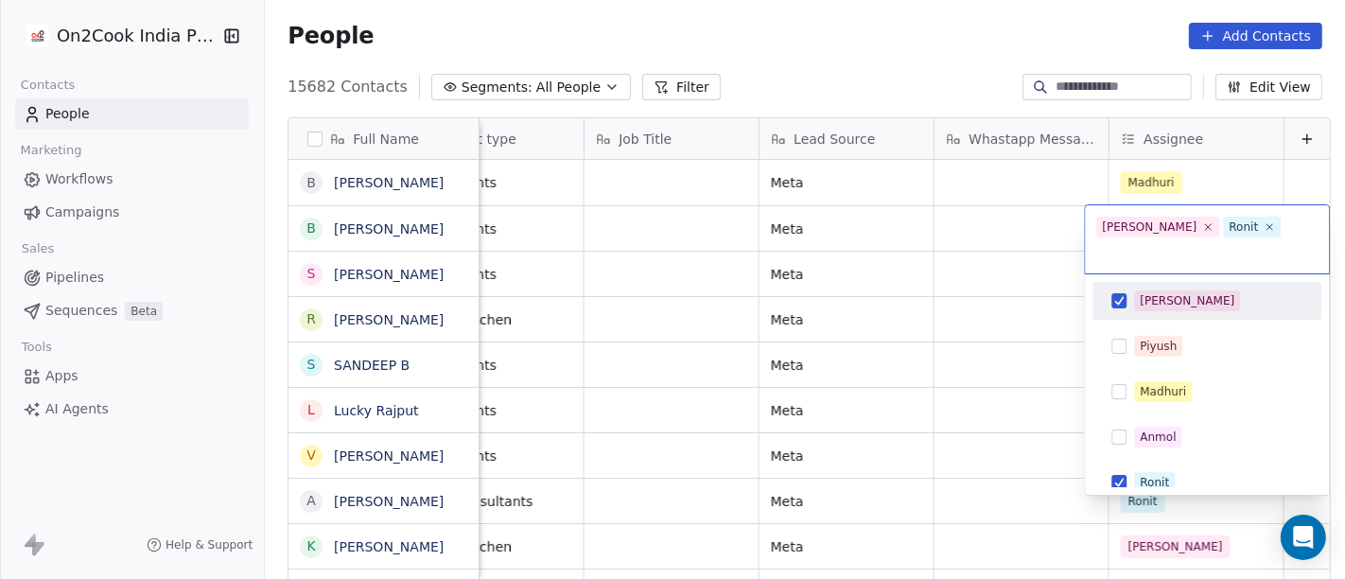
click at [1122, 293] on button "Suggestions" at bounding box center [1119, 300] width 15 height 15
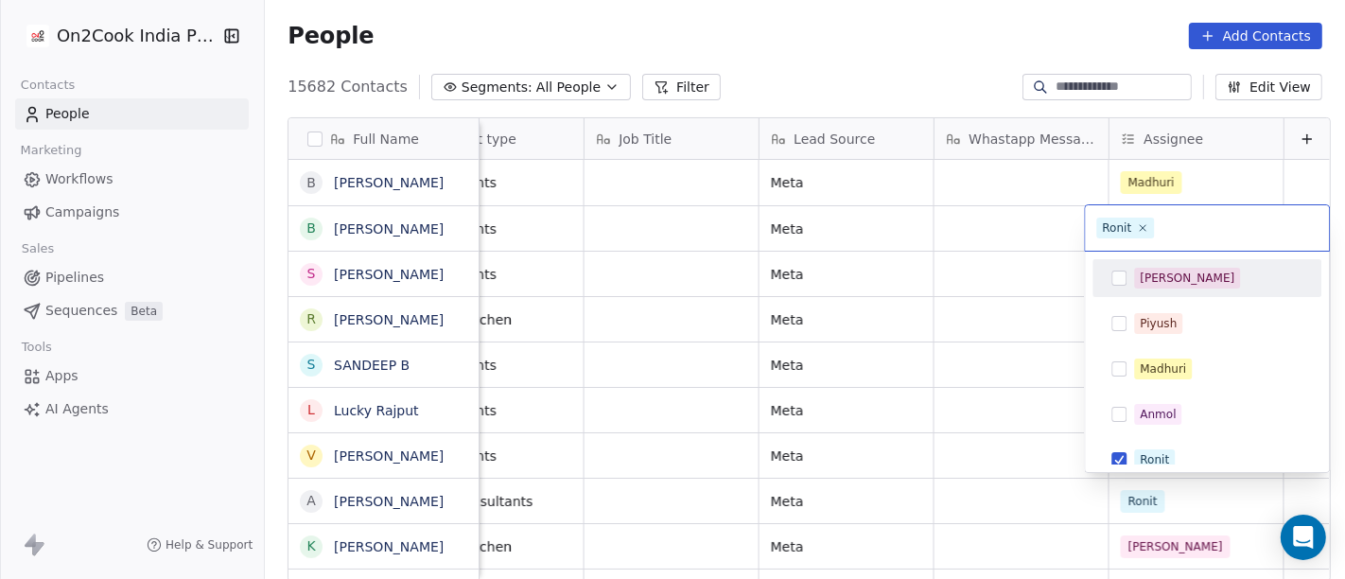
click at [935, 96] on html "On2Cook India Pvt. Ltd. Contacts People Marketing Workflows Campaigns Sales Pip…" at bounding box center [672, 289] width 1345 height 579
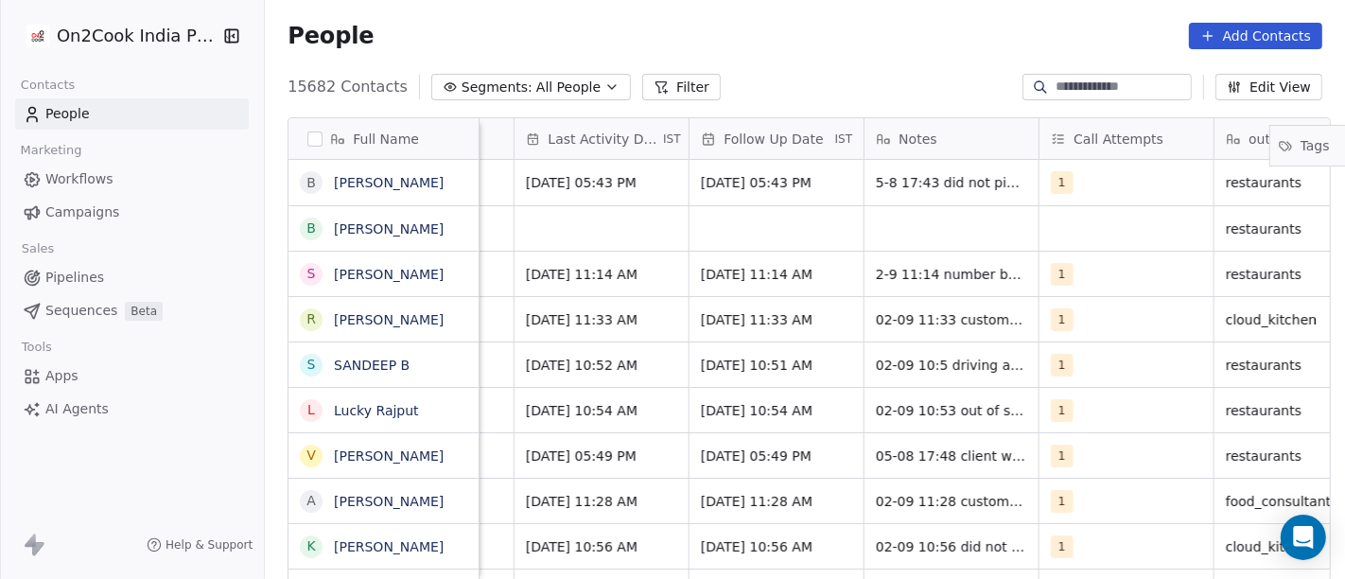
scroll to position [0, 1881]
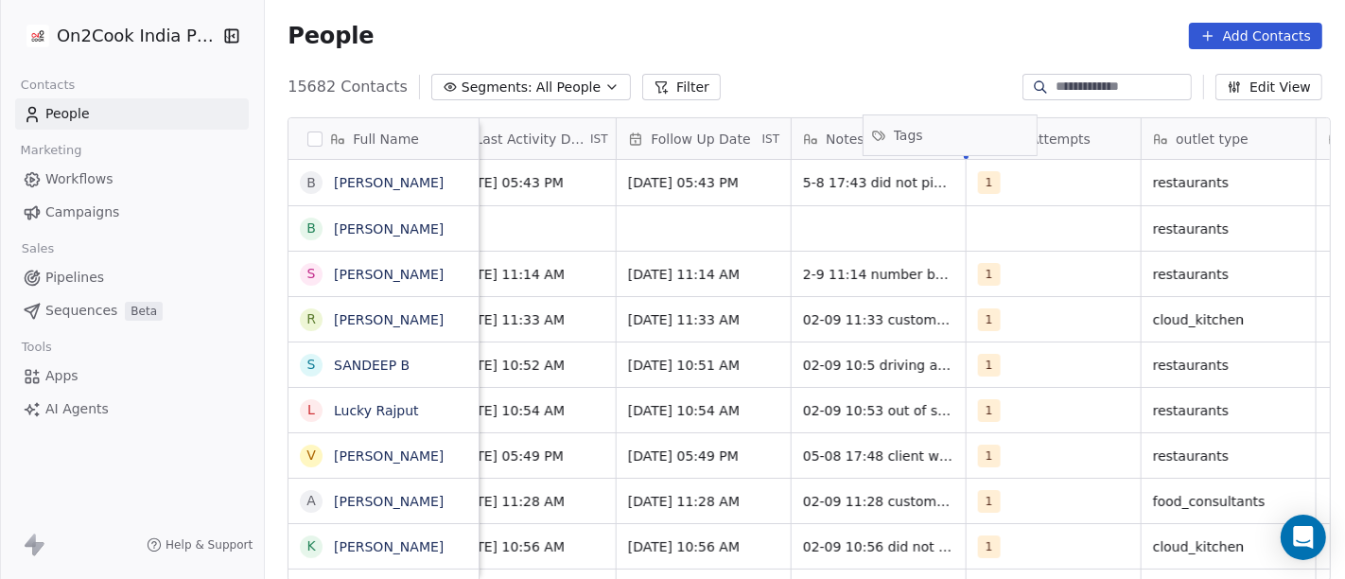
drag, startPoint x: 1164, startPoint y: 137, endPoint x: 937, endPoint y: 133, distance: 226.1
click at [937, 133] on div "Full Name B BHANU PRAKASH Jaiswal B Baba Baba S Siddhartha Dutta R Ravi Kumar C…" at bounding box center [810, 350] width 1042 height 464
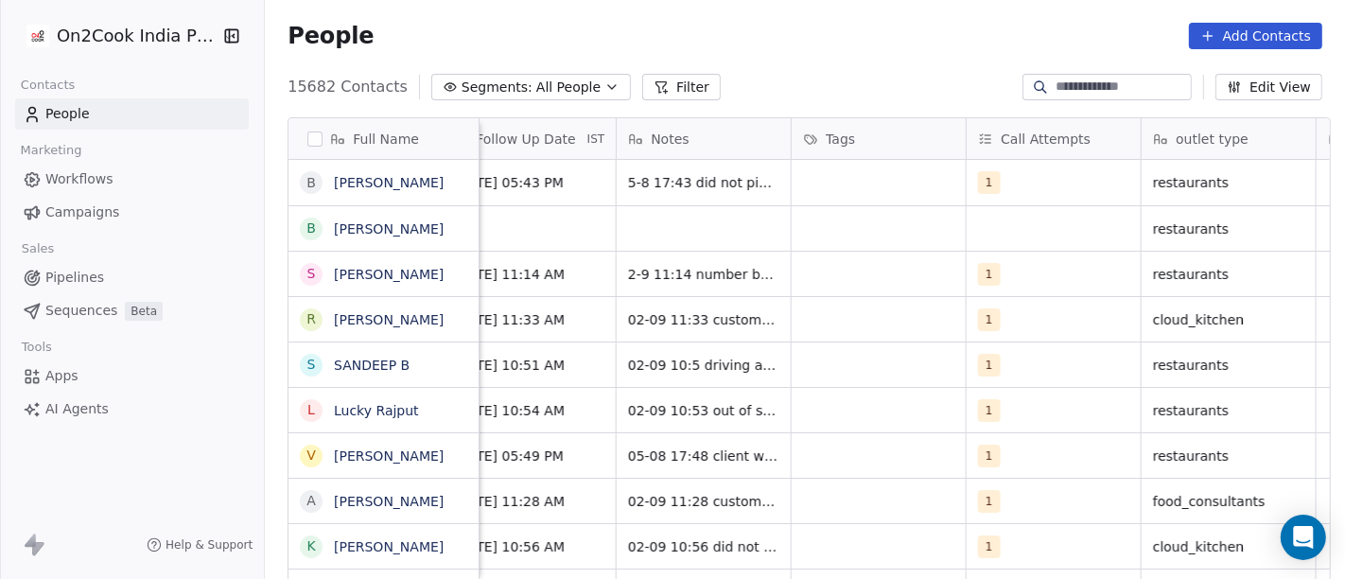
click at [872, 47] on div "People Add Contacts" at bounding box center [805, 36] width 1035 height 26
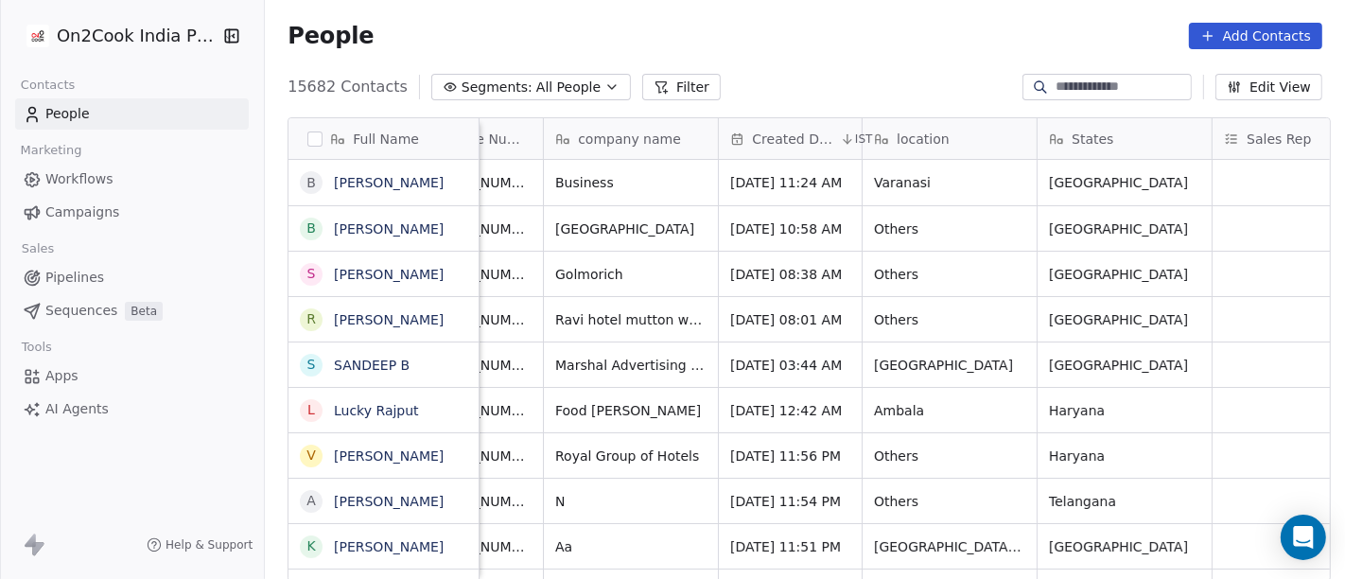
scroll to position [0, 231]
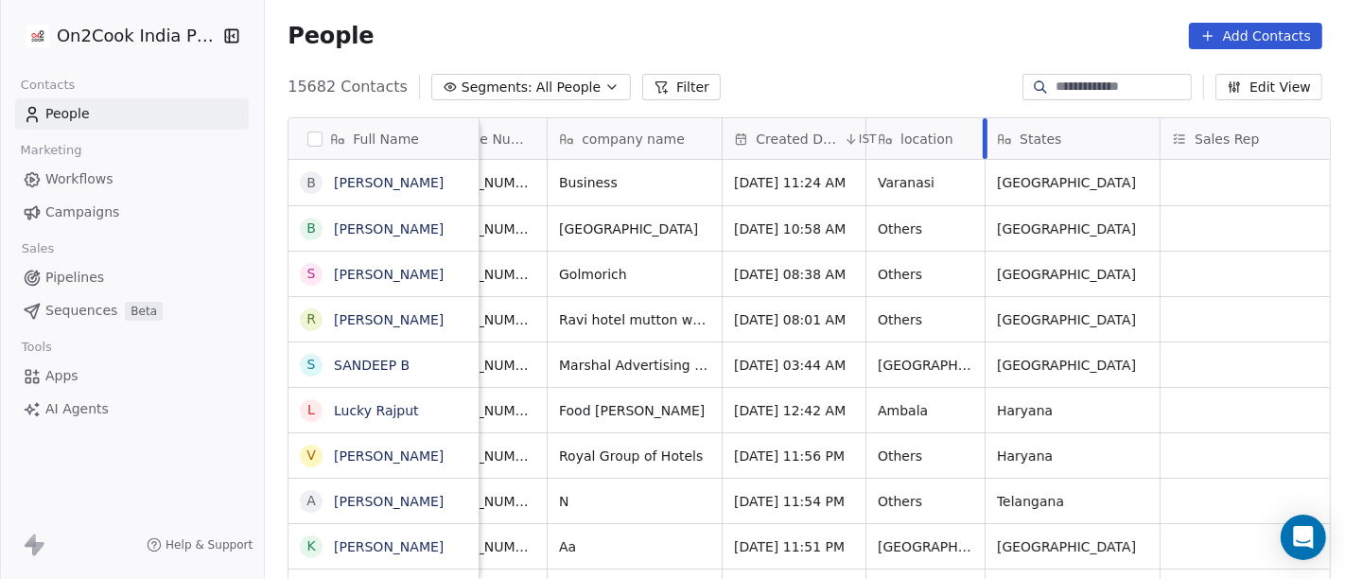
drag, startPoint x: 1031, startPoint y: 125, endPoint x: 972, endPoint y: 126, distance: 58.7
click at [881, 32] on div "People Add Contacts" at bounding box center [805, 36] width 1035 height 26
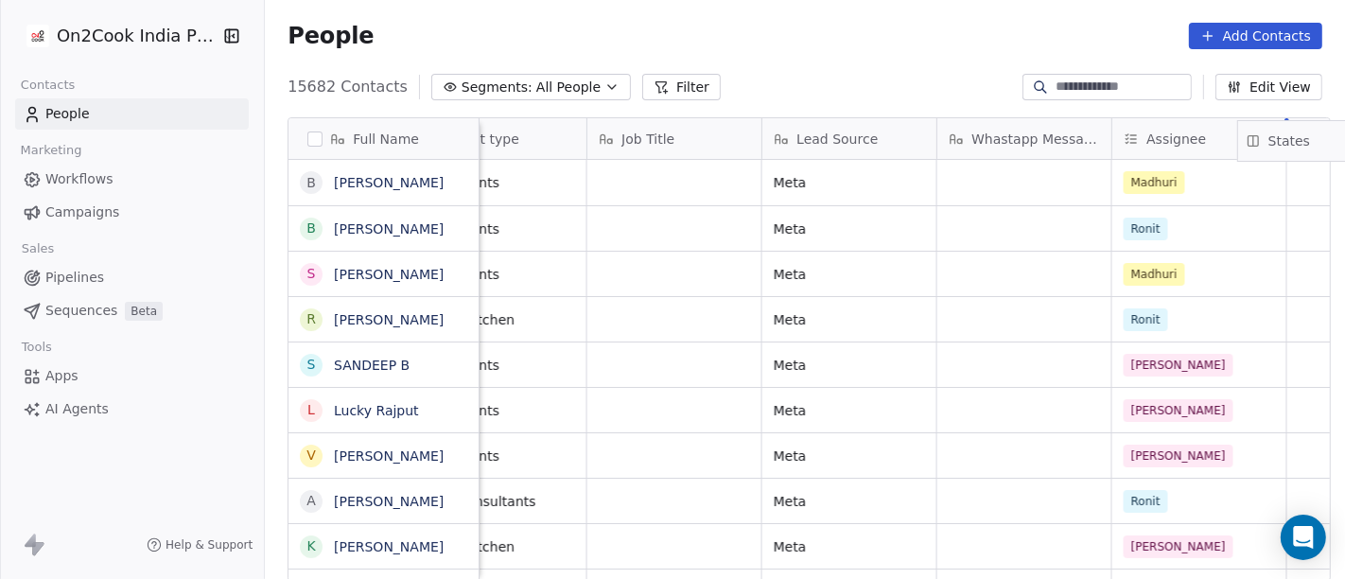
scroll to position [0, 2570]
drag, startPoint x: 839, startPoint y: 139, endPoint x: 935, endPoint y: 142, distance: 95.6
click at [935, 142] on div "Full Name B BHANU PRAKASH Jaiswal B Baba Baba S Siddhartha Dutta R Ravi Kumar C…" at bounding box center [810, 350] width 1042 height 464
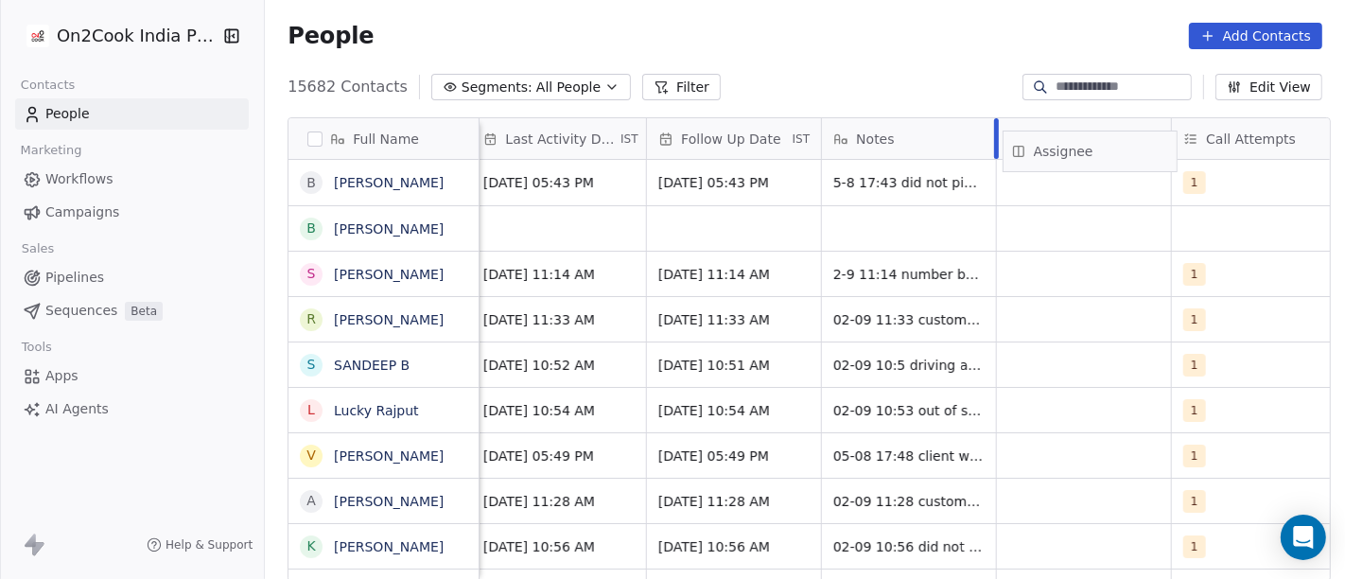
scroll to position [0, 1466]
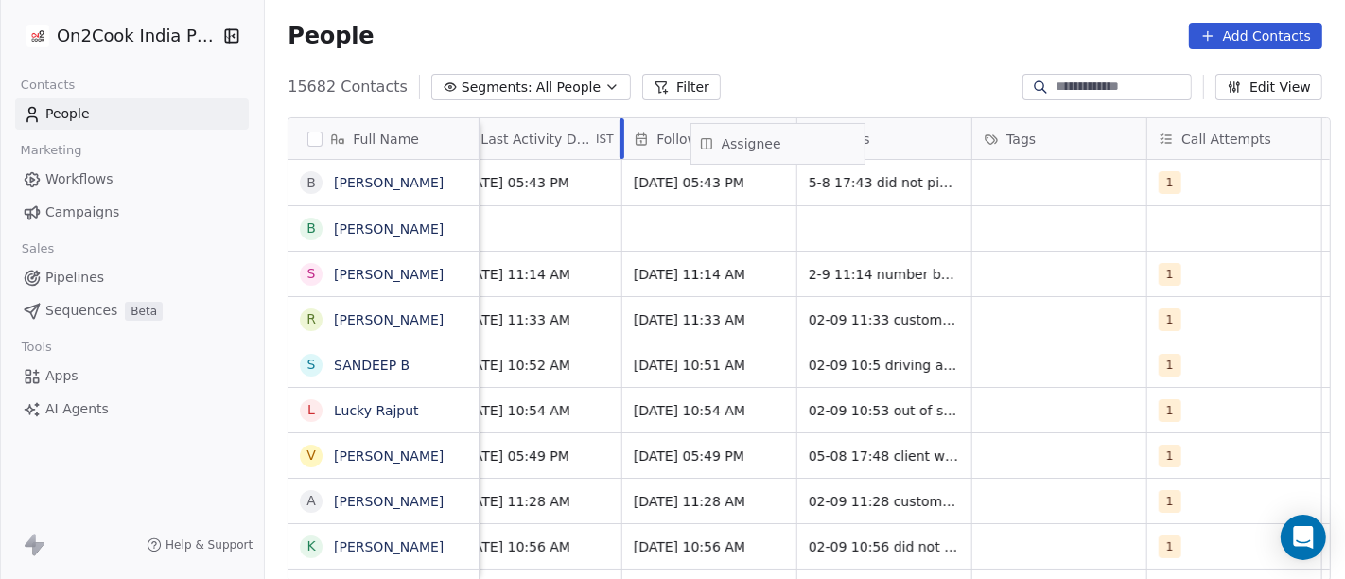
drag, startPoint x: 1214, startPoint y: 135, endPoint x: 819, endPoint y: 140, distance: 394.5
click at [819, 140] on div "Full Name B BHANU PRAKASH Jaiswal B Baba Baba S Siddhartha Dutta R Ravi Kumar C…" at bounding box center [810, 350] width 1042 height 464
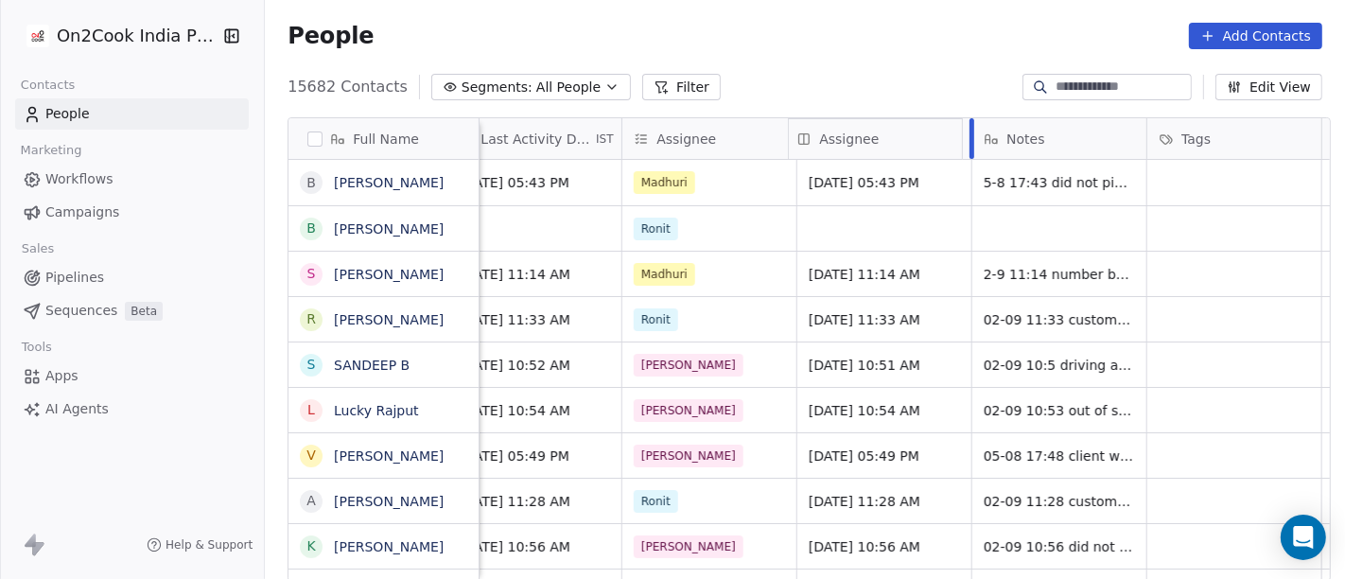
drag, startPoint x: 710, startPoint y: 142, endPoint x: 897, endPoint y: 144, distance: 186.4
click at [897, 144] on div "Full Name B BHANU PRAKASH Jaiswal B Baba Baba S Siddhartha Dutta R Ravi Kumar C…" at bounding box center [810, 350] width 1042 height 464
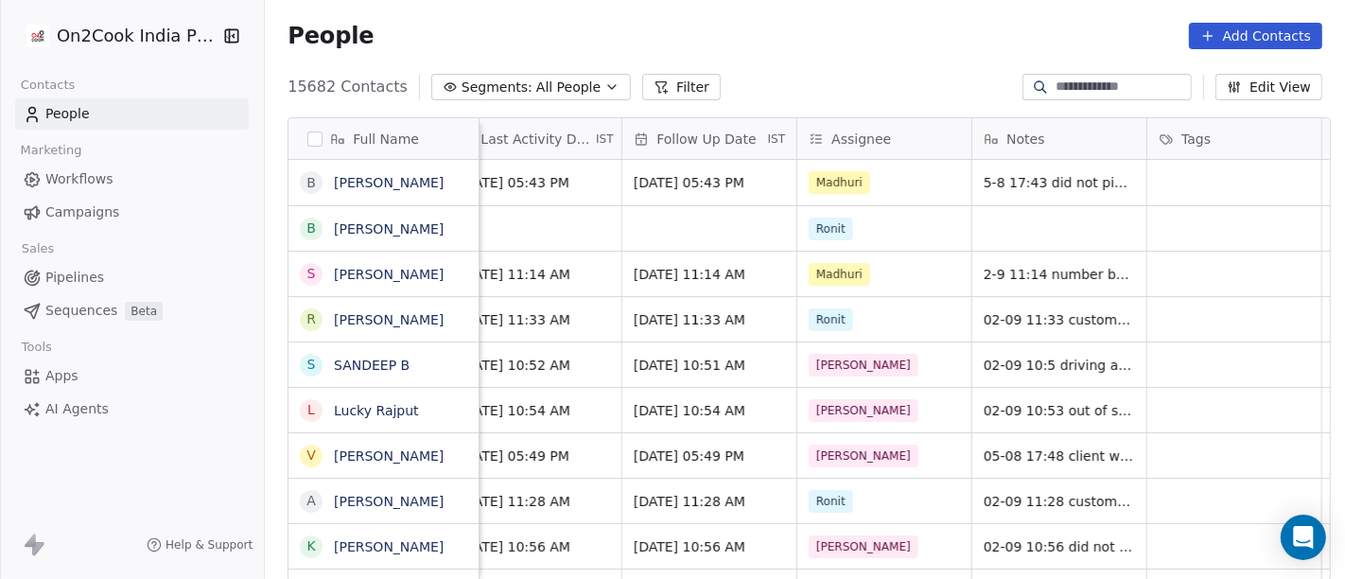
click at [825, 71] on div "People Add Contacts" at bounding box center [805, 36] width 1080 height 72
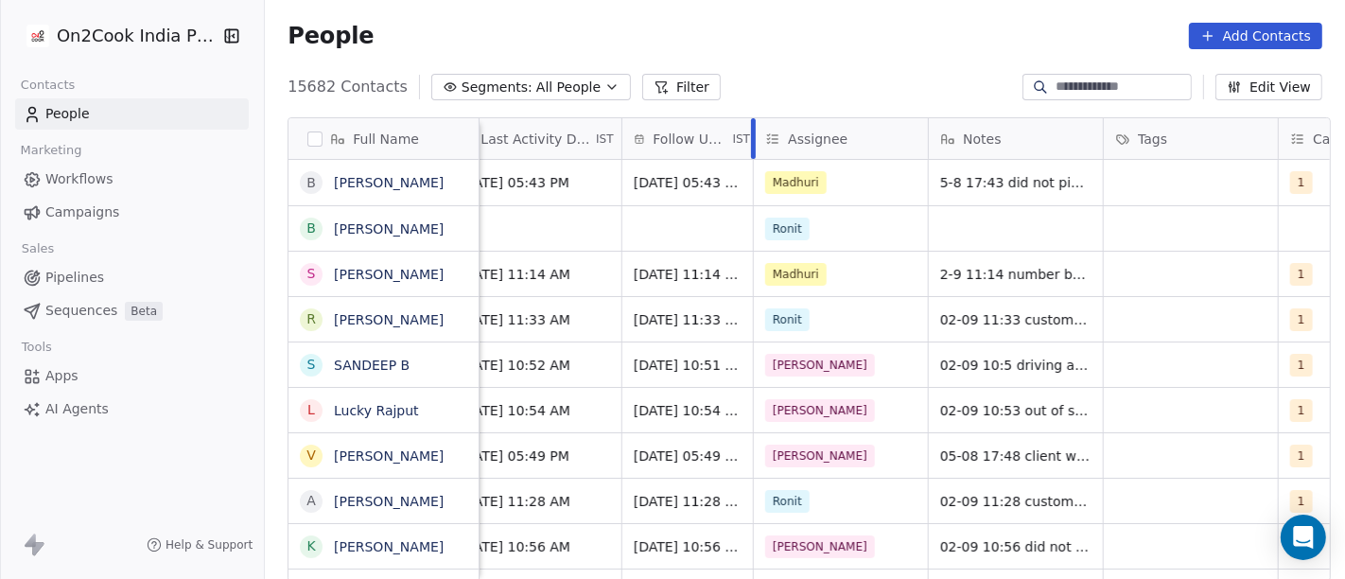
drag, startPoint x: 786, startPoint y: 135, endPoint x: 743, endPoint y: 140, distance: 43.8
click at [751, 140] on div at bounding box center [753, 138] width 5 height 41
click at [833, 30] on div "People Add Contacts" at bounding box center [805, 36] width 1035 height 26
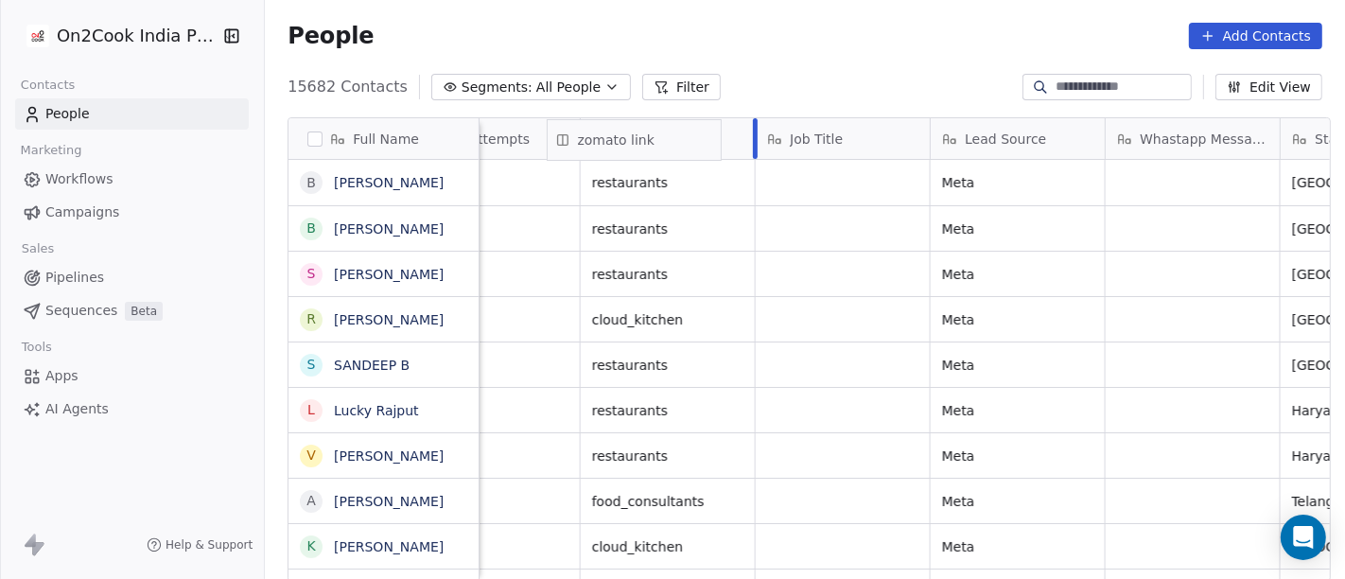
scroll to position [0, 2329]
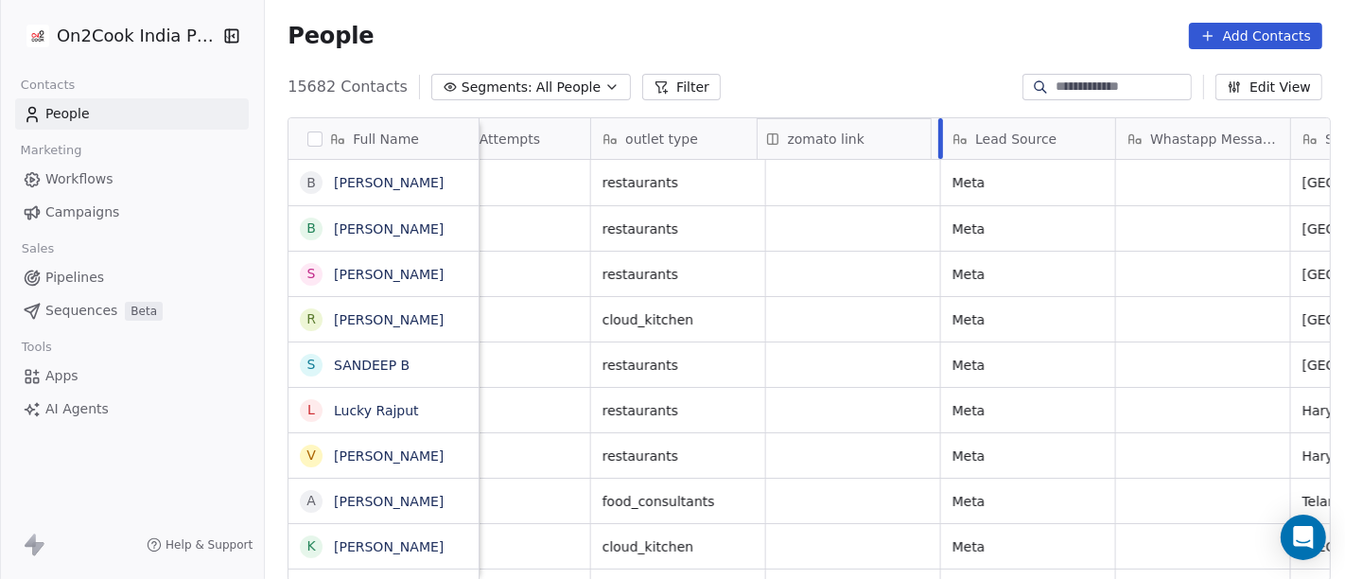
drag, startPoint x: 976, startPoint y: 128, endPoint x: 751, endPoint y: 125, distance: 225.2
click at [750, 124] on div "Full Name B BHANU PRAKASH Jaiswal B Baba Baba S Siddhartha Dutta R Ravi Kumar C…" at bounding box center [810, 350] width 1042 height 464
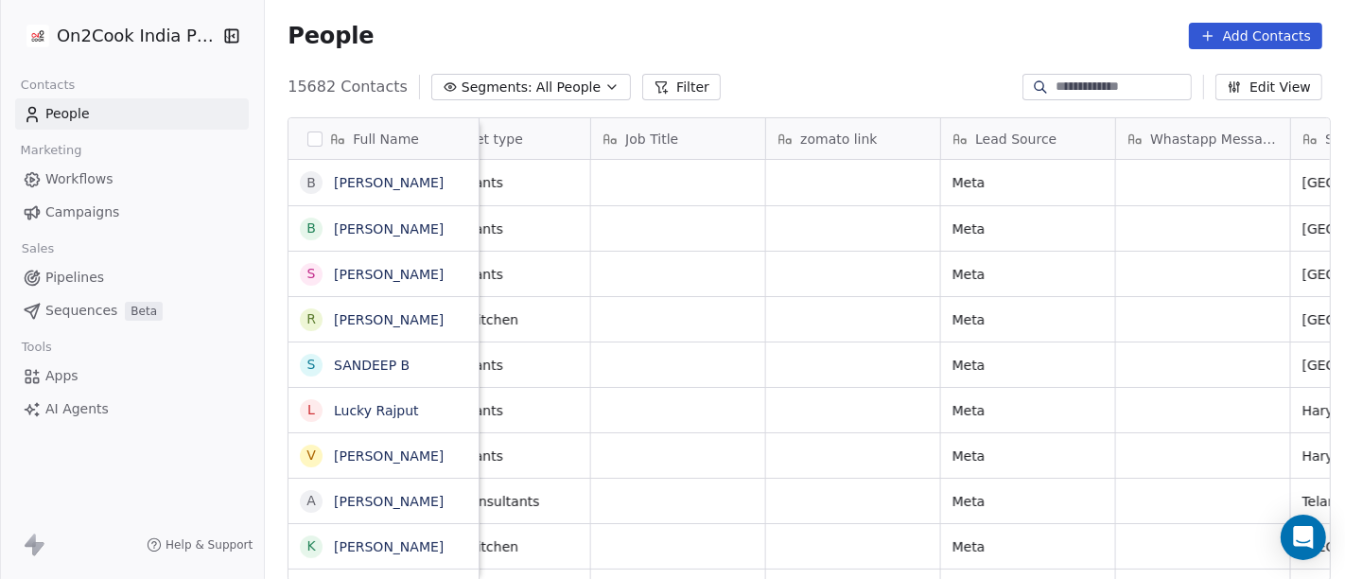
click at [860, 52] on div "People Add Contacts" at bounding box center [805, 36] width 1080 height 72
drag, startPoint x: 651, startPoint y: 144, endPoint x: 849, endPoint y: 149, distance: 197.8
click at [849, 149] on div "Full Name B BHANU PRAKASH Jaiswal B Baba Baba S Siddhartha Dutta R Ravi Kumar C…" at bounding box center [810, 350] width 1042 height 464
click at [870, 68] on div "People Add Contacts" at bounding box center [805, 36] width 1080 height 72
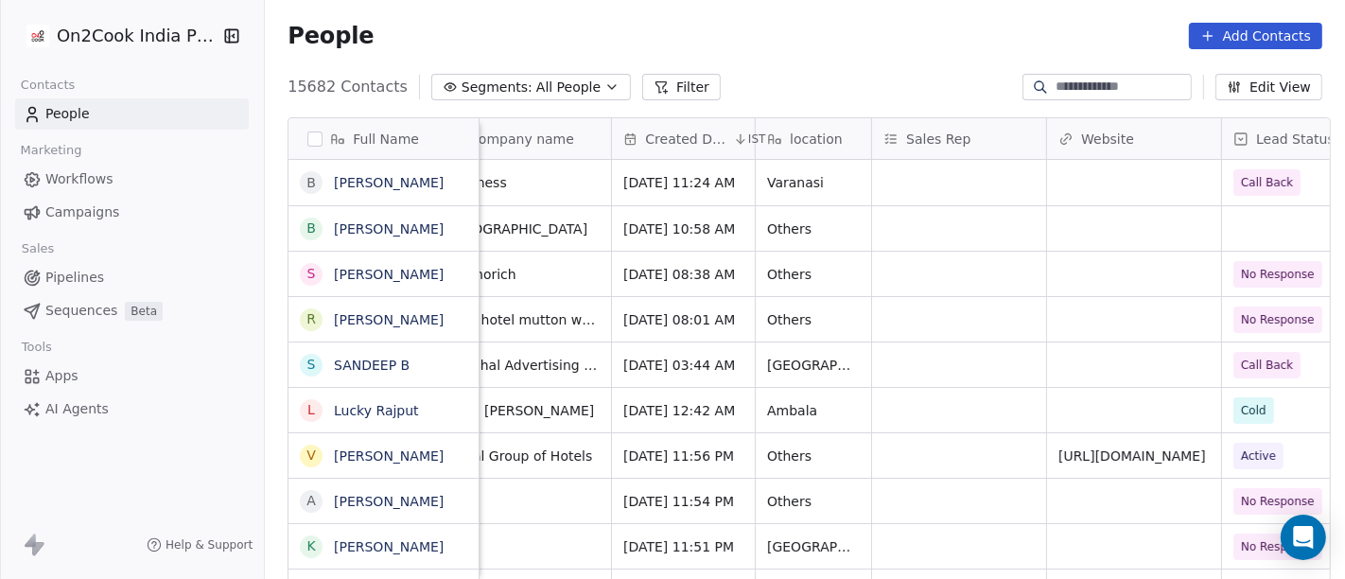
scroll to position [0, 357]
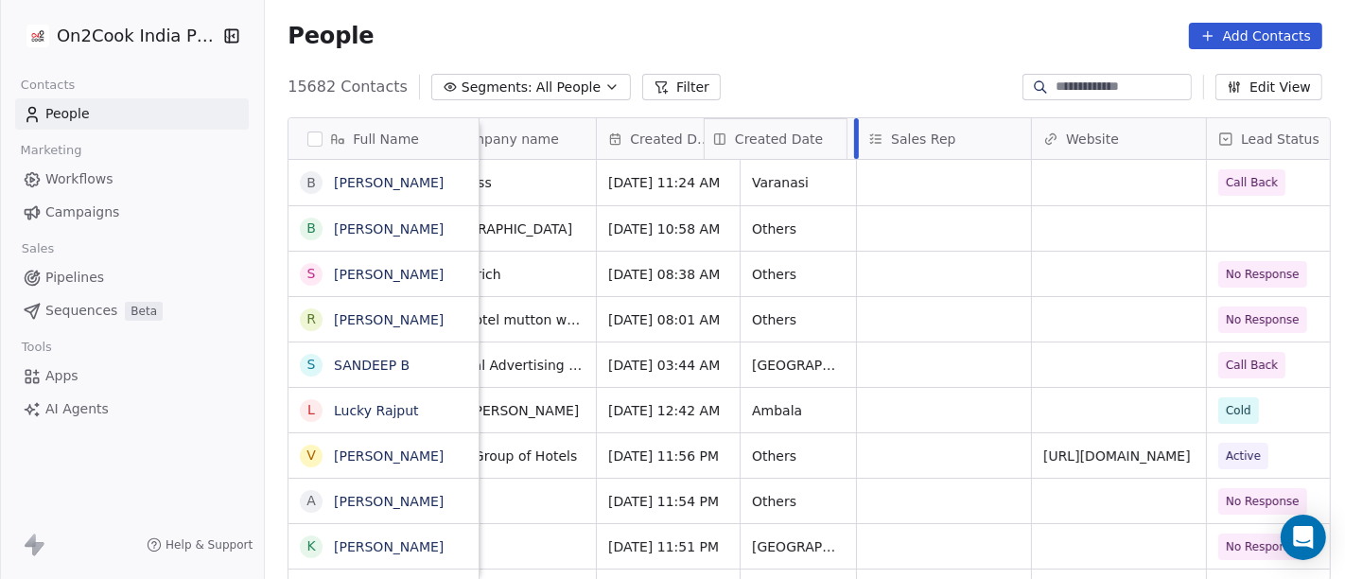
drag, startPoint x: 646, startPoint y: 142, endPoint x: 753, endPoint y: 143, distance: 106.9
click at [753, 143] on div "Full Name B BHANU PRAKASH Jaiswal B Baba Baba S Siddhartha Dutta R Ravi Kumar C…" at bounding box center [810, 350] width 1042 height 464
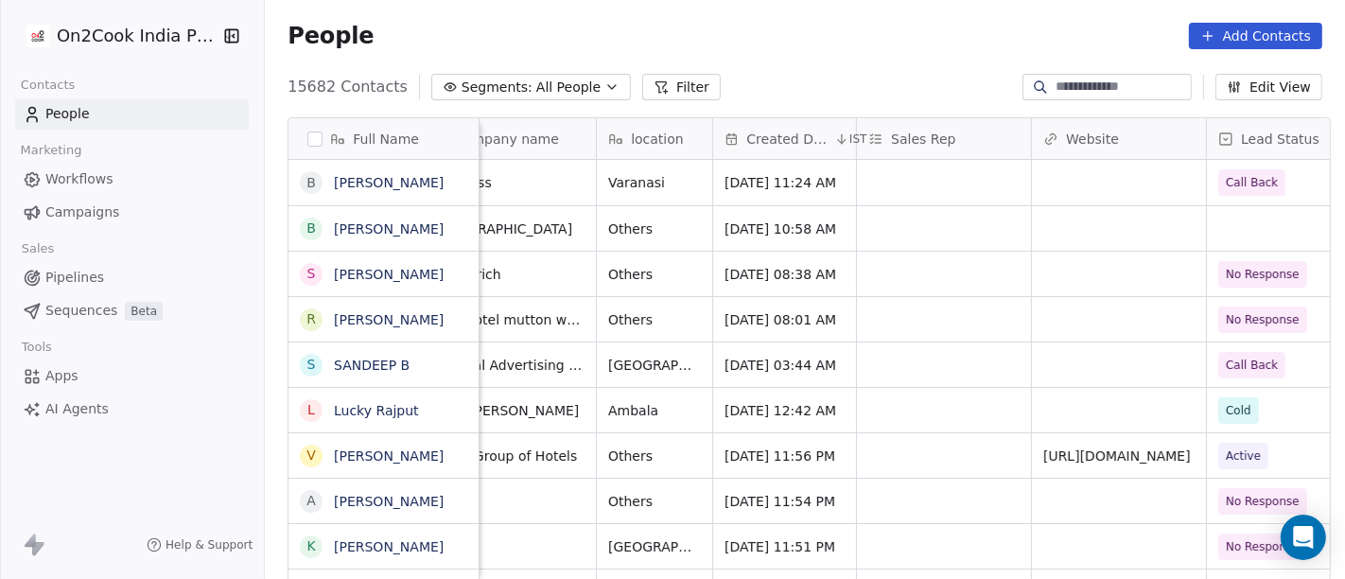
click at [845, 66] on div "People Add Contacts" at bounding box center [805, 36] width 1080 height 72
click at [836, 66] on div "People Add Contacts" at bounding box center [805, 36] width 1080 height 72
click at [857, 133] on div "Sales Rep" at bounding box center [944, 138] width 174 height 41
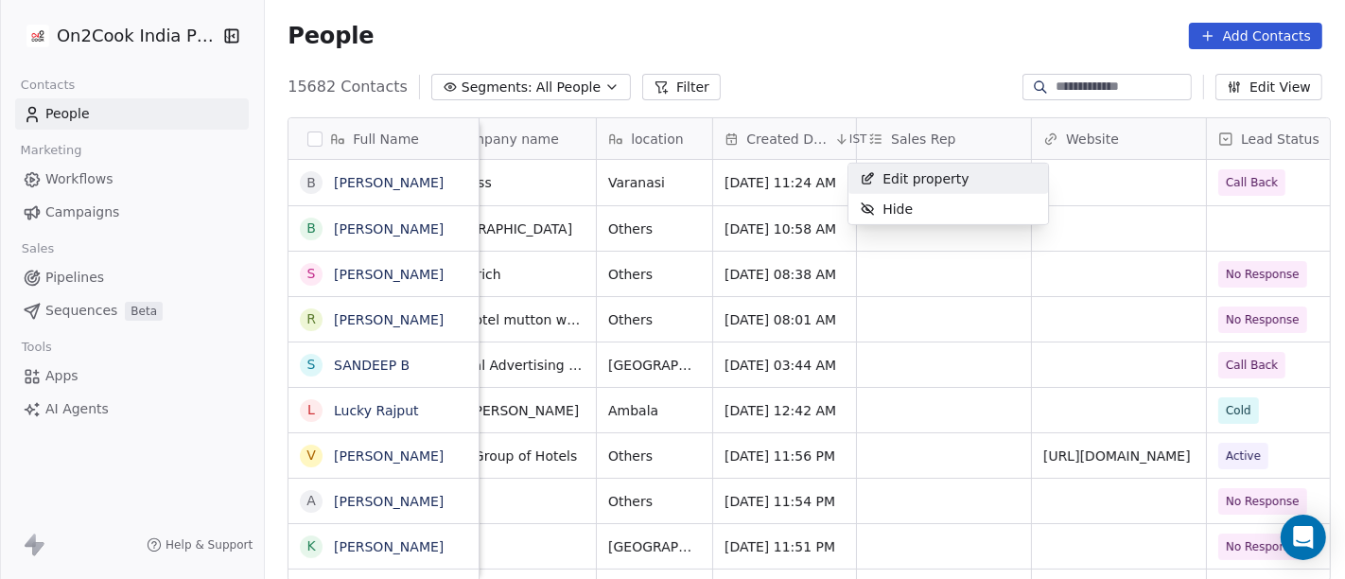
click at [838, 76] on html "On2Cook India Pvt. Ltd. Contacts People Marketing Workflows Campaigns Sales Pip…" at bounding box center [672, 289] width 1345 height 579
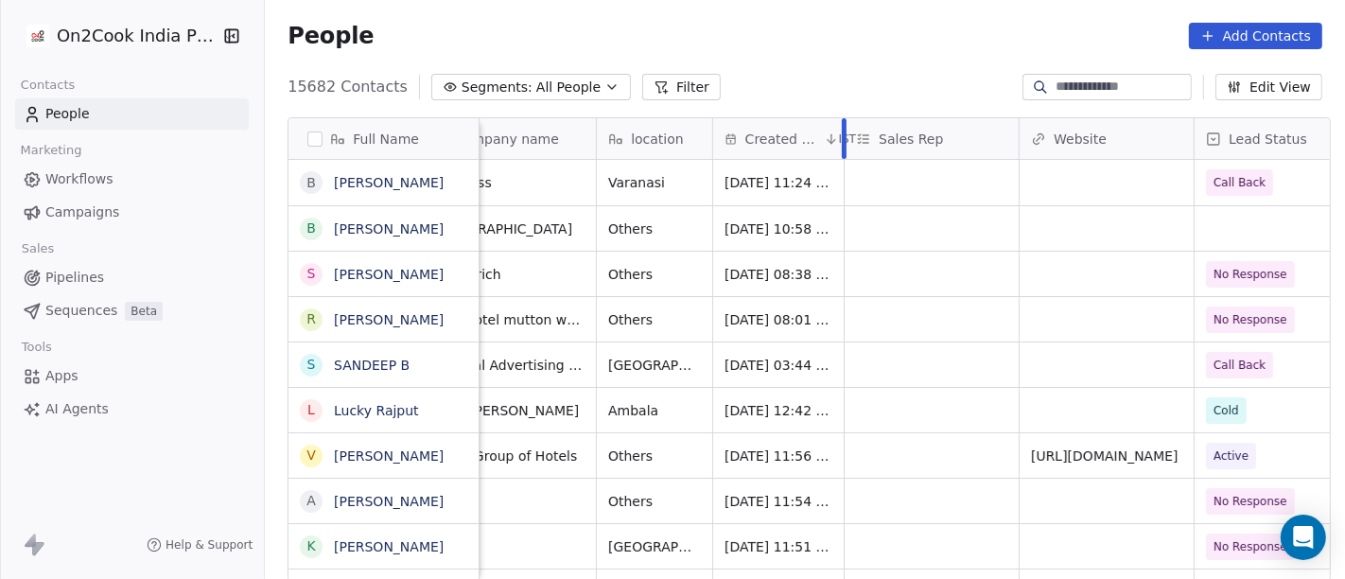
drag, startPoint x: 845, startPoint y: 136, endPoint x: 832, endPoint y: 136, distance: 12.3
click at [842, 136] on div at bounding box center [844, 138] width 5 height 41
click at [847, 53] on div "People Add Contacts" at bounding box center [805, 36] width 1080 height 72
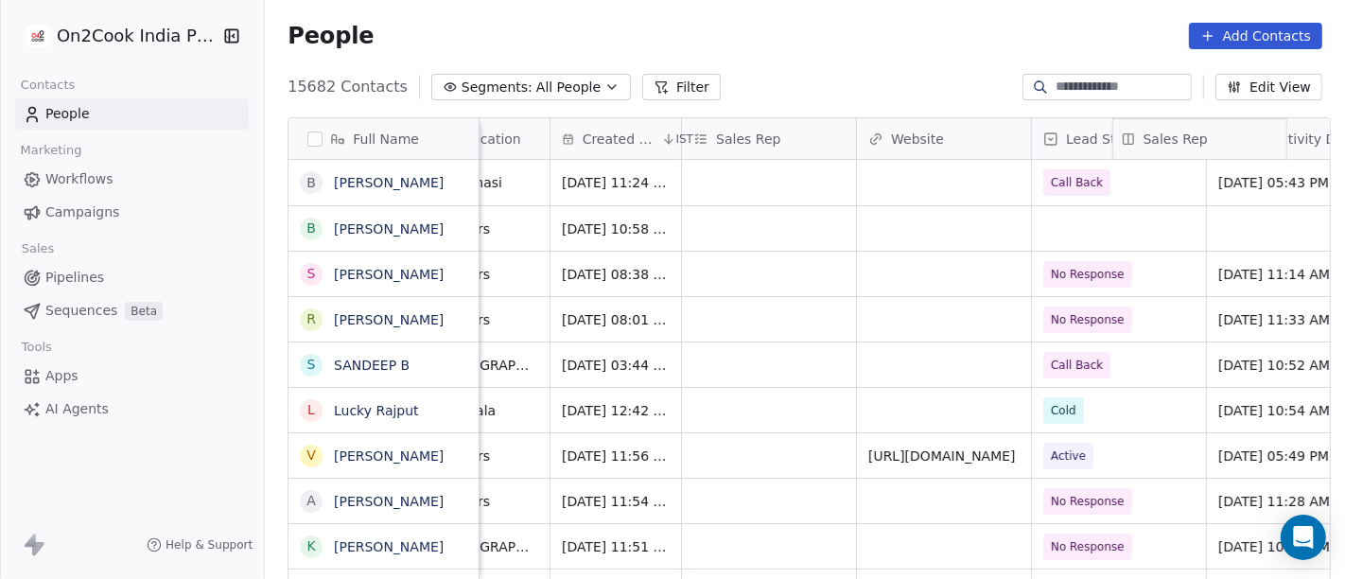
scroll to position [0, 521]
drag, startPoint x: 812, startPoint y: 135, endPoint x: 1120, endPoint y: 138, distance: 308.4
click at [1120, 138] on div "Full Name B BHANU PRAKASH Jaiswal B Baba Baba S Siddhartha Dutta R Ravi Kumar C…" at bounding box center [810, 350] width 1042 height 464
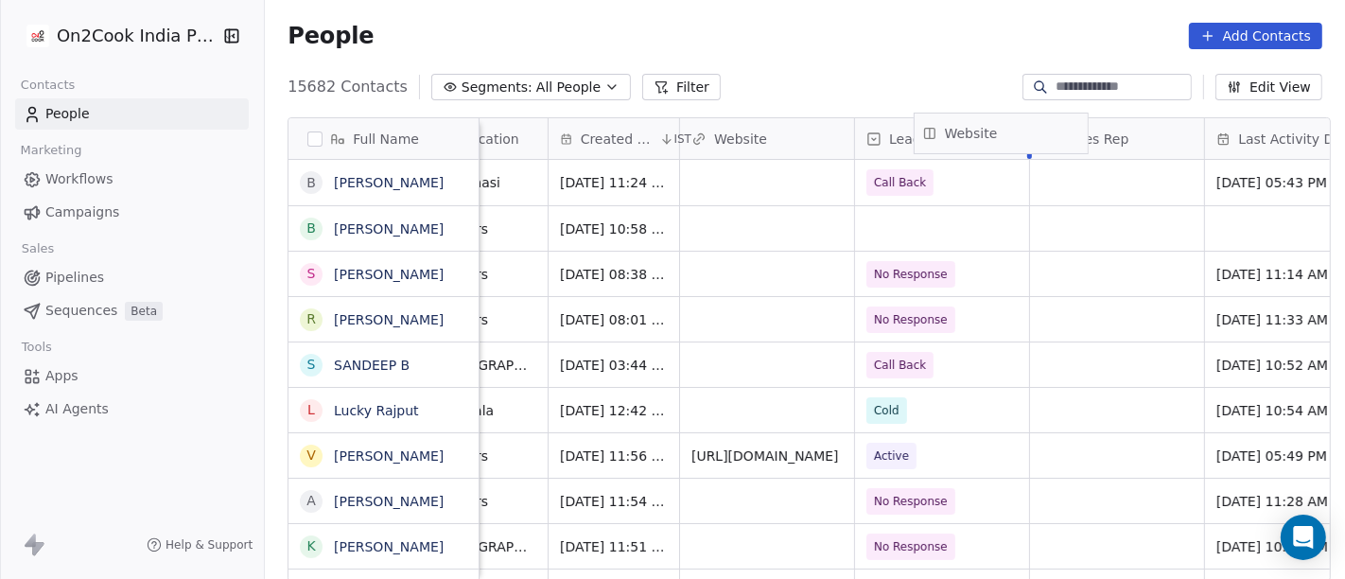
drag, startPoint x: 766, startPoint y: 138, endPoint x: 1007, endPoint y: 132, distance: 241.3
click at [1007, 132] on div "Full Name B BHANU PRAKASH Jaiswal B Baba Baba S Siddhartha Dutta R Ravi Kumar C…" at bounding box center [810, 350] width 1042 height 464
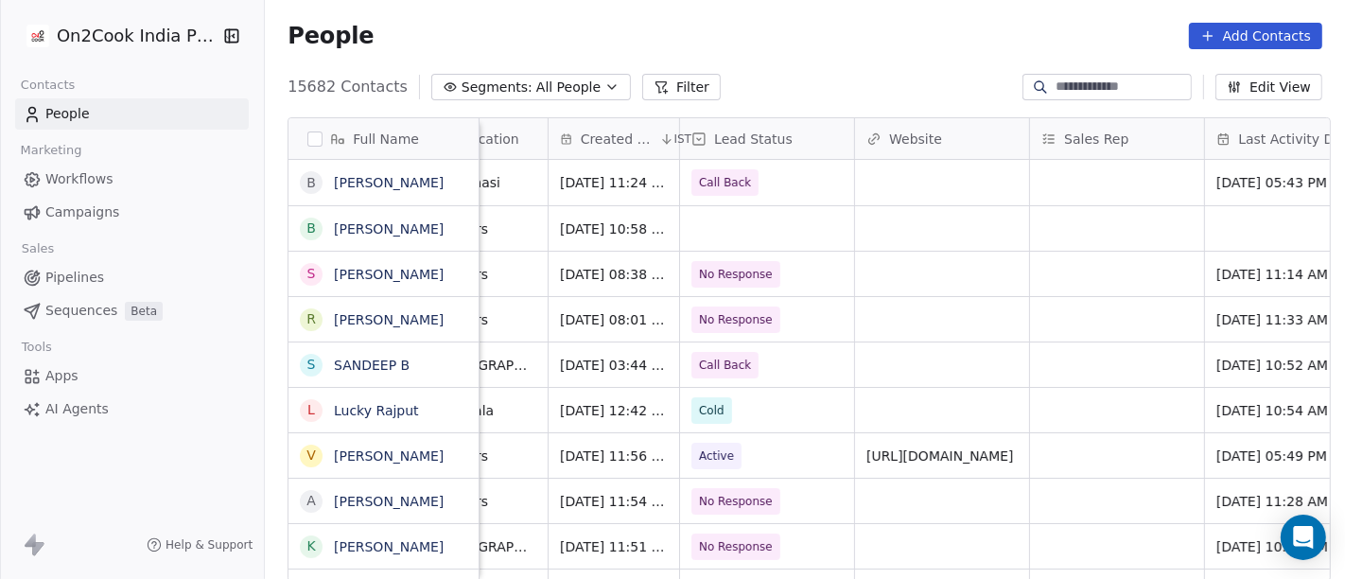
click at [894, 49] on div "People Add Contacts" at bounding box center [805, 36] width 1080 height 72
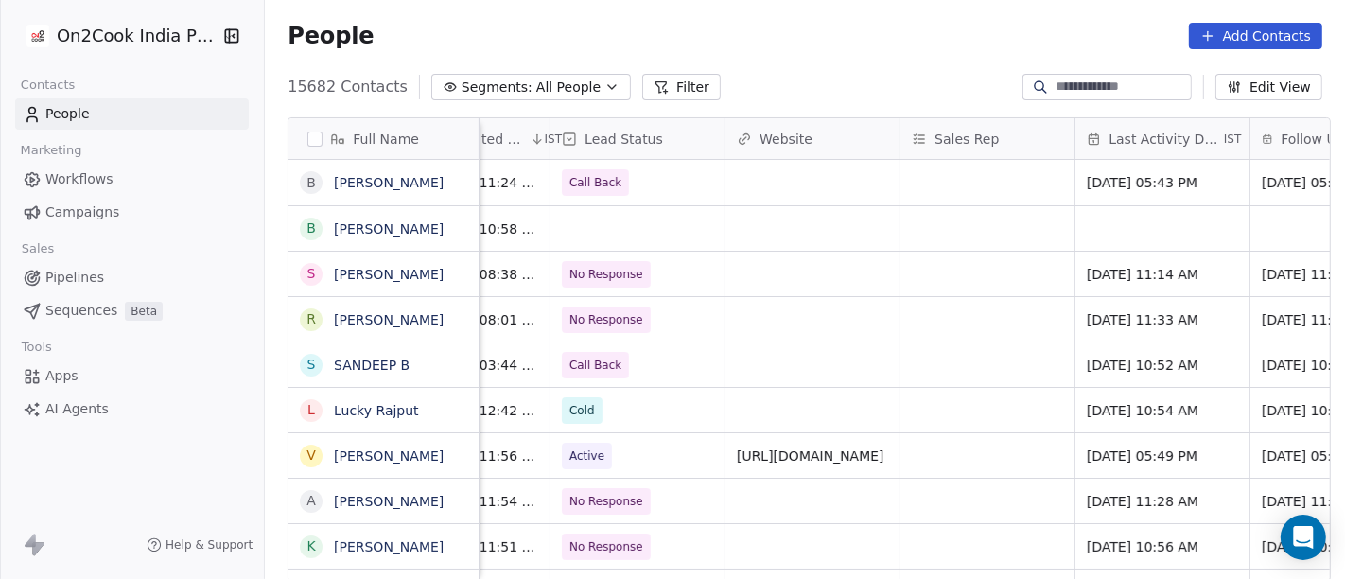
scroll to position [0, 667]
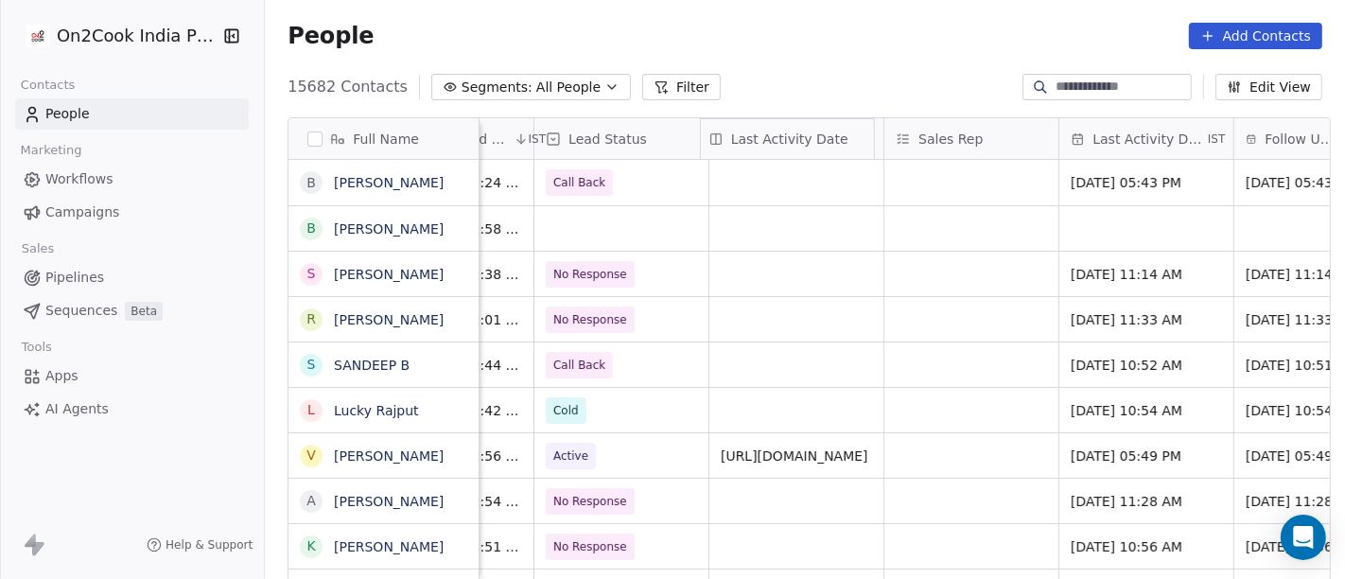
drag, startPoint x: 1116, startPoint y: 144, endPoint x: 778, endPoint y: 152, distance: 338.8
click at [778, 152] on div "Full Name B BHANU PRAKASH Jaiswal B Baba Baba S Siddhartha Dutta R Ravi Kumar C…" at bounding box center [810, 350] width 1042 height 464
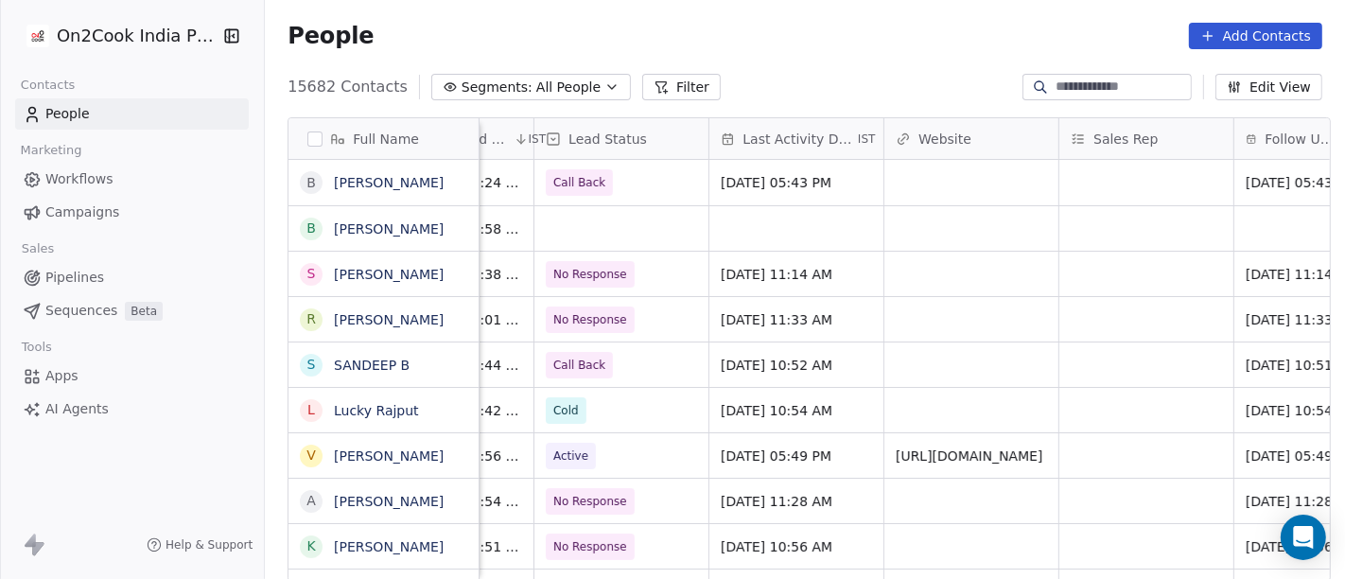
click at [819, 62] on div "People Add Contacts" at bounding box center [805, 36] width 1080 height 72
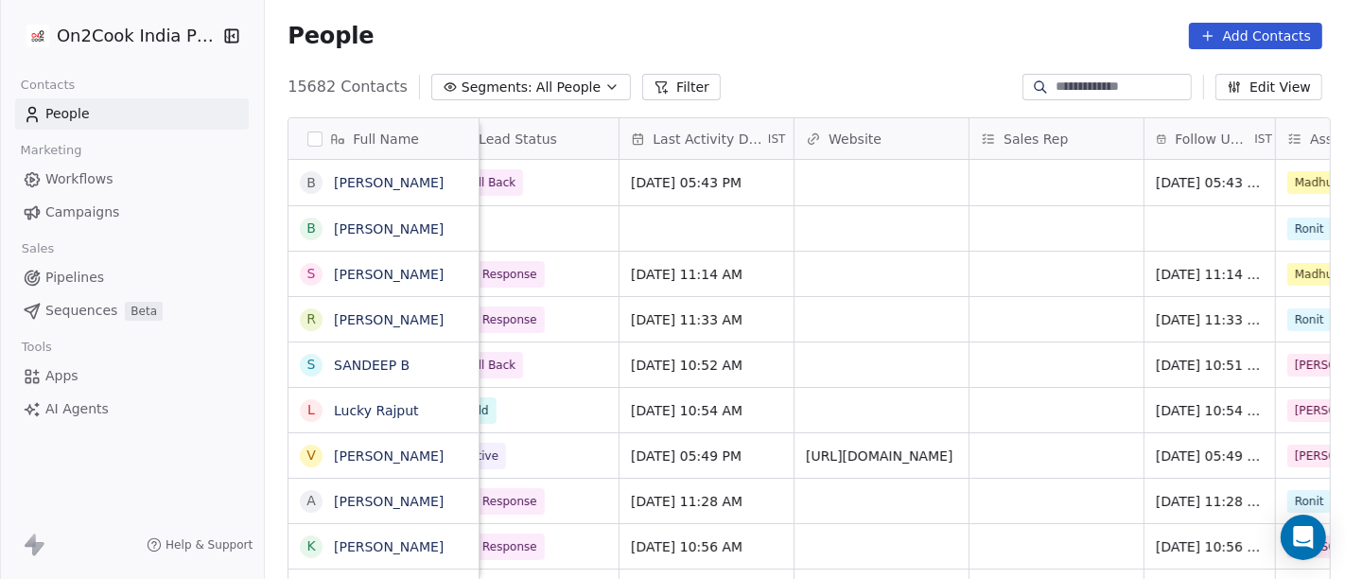
scroll to position [1, 758]
click at [808, 39] on div "People Add Contacts" at bounding box center [805, 36] width 1035 height 26
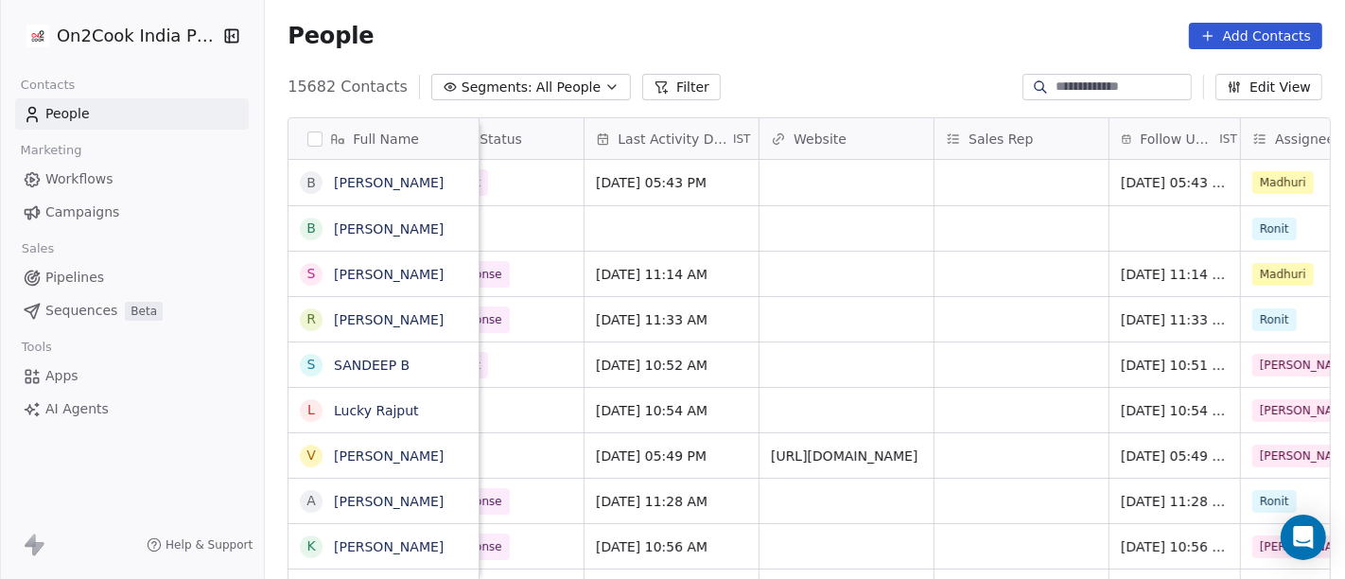
scroll to position [1, 796]
drag, startPoint x: 847, startPoint y: 132, endPoint x: 1038, endPoint y: 136, distance: 191.1
click at [1038, 136] on div "Full Name B BHANU PRAKASH Jaiswal B Baba Baba S Siddhartha Dutta R Ravi Kumar C…" at bounding box center [810, 350] width 1042 height 464
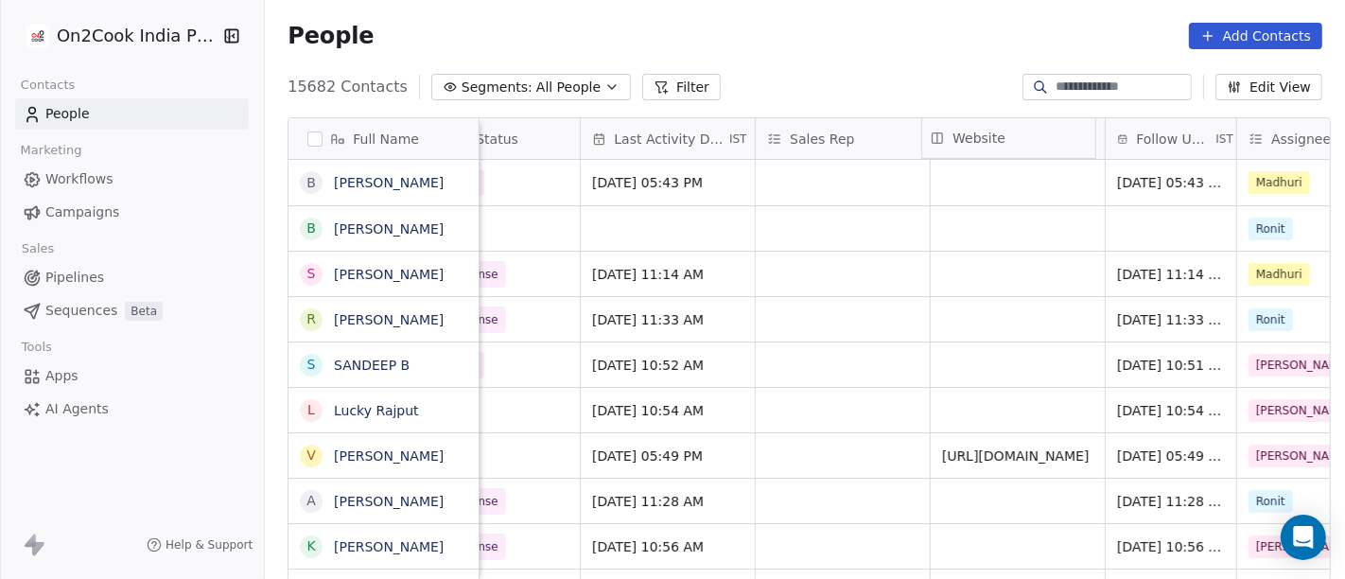
scroll to position [0, 796]
click at [889, 57] on div "People Add Contacts" at bounding box center [805, 36] width 1080 height 72
drag, startPoint x: 1185, startPoint y: 132, endPoint x: 782, endPoint y: 132, distance: 403.0
click at [782, 132] on div "Full Name B BHANU PRAKASH Jaiswal B Baba Baba S Siddhartha Dutta R Ravi Kumar C…" at bounding box center [810, 350] width 1042 height 464
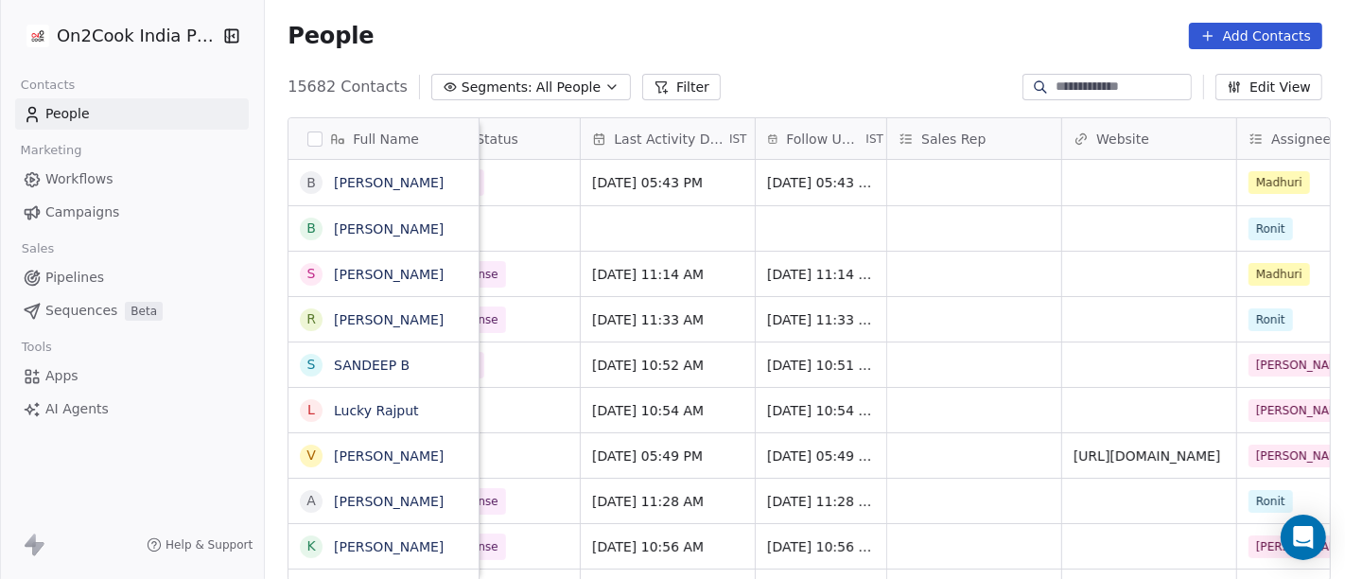
click at [821, 69] on div "People Add Contacts" at bounding box center [805, 36] width 1080 height 72
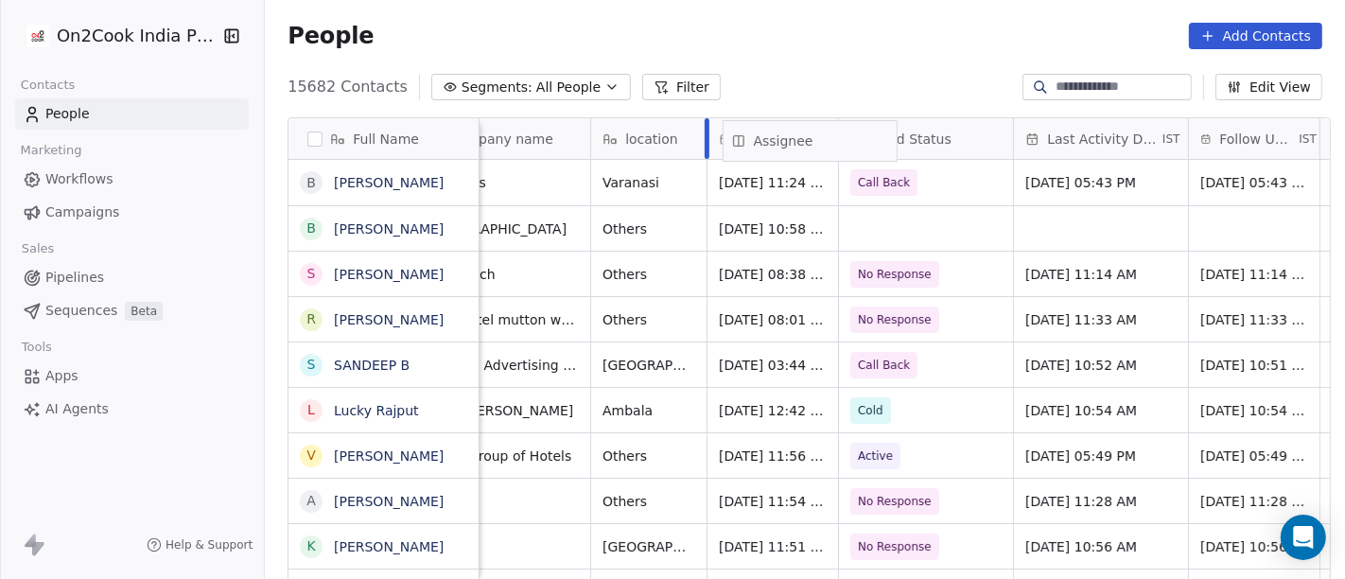
drag, startPoint x: 1146, startPoint y: 137, endPoint x: 778, endPoint y: 140, distance: 368.0
click at [778, 140] on div "Full Name B BHANU PRAKASH Jaiswal B Baba Baba S Siddhartha Dutta R Ravi Kumar C…" at bounding box center [810, 350] width 1042 height 464
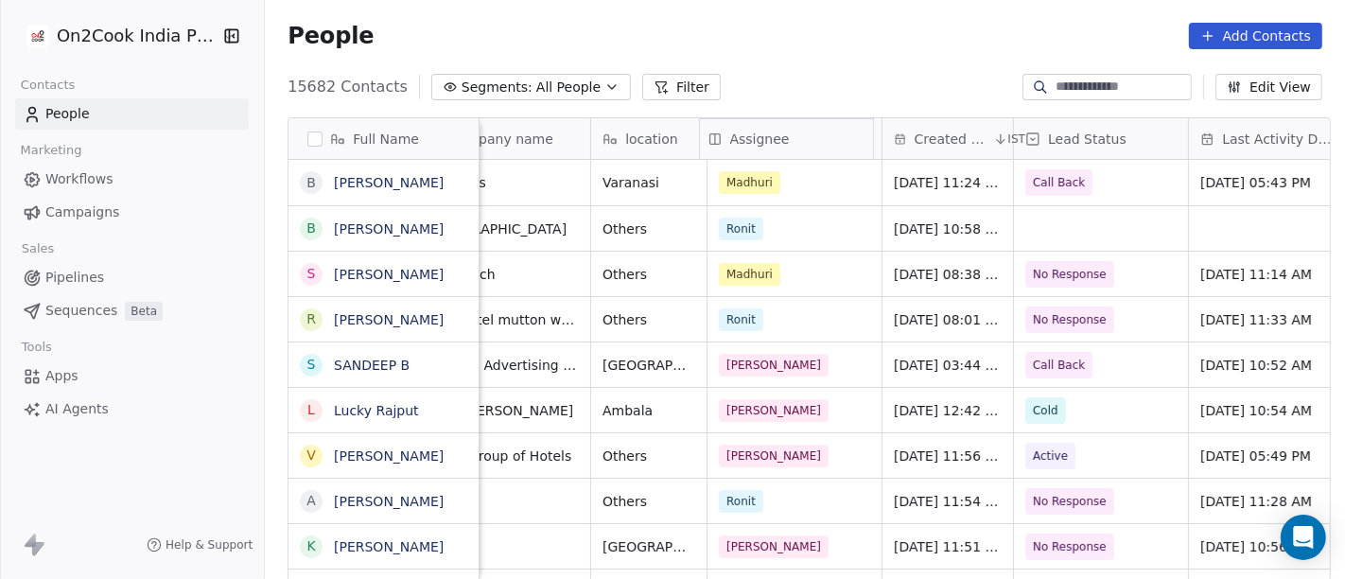
scroll to position [0, 362]
click at [826, 47] on div "People Add Contacts" at bounding box center [805, 36] width 1035 height 26
drag, startPoint x: 779, startPoint y: 133, endPoint x: 912, endPoint y: 136, distance: 132.5
click at [912, 136] on div "Full Name B BHANU PRAKASH Jaiswal B Baba Baba S Siddhartha Dutta R Ravi Kumar C…" at bounding box center [810, 350] width 1042 height 464
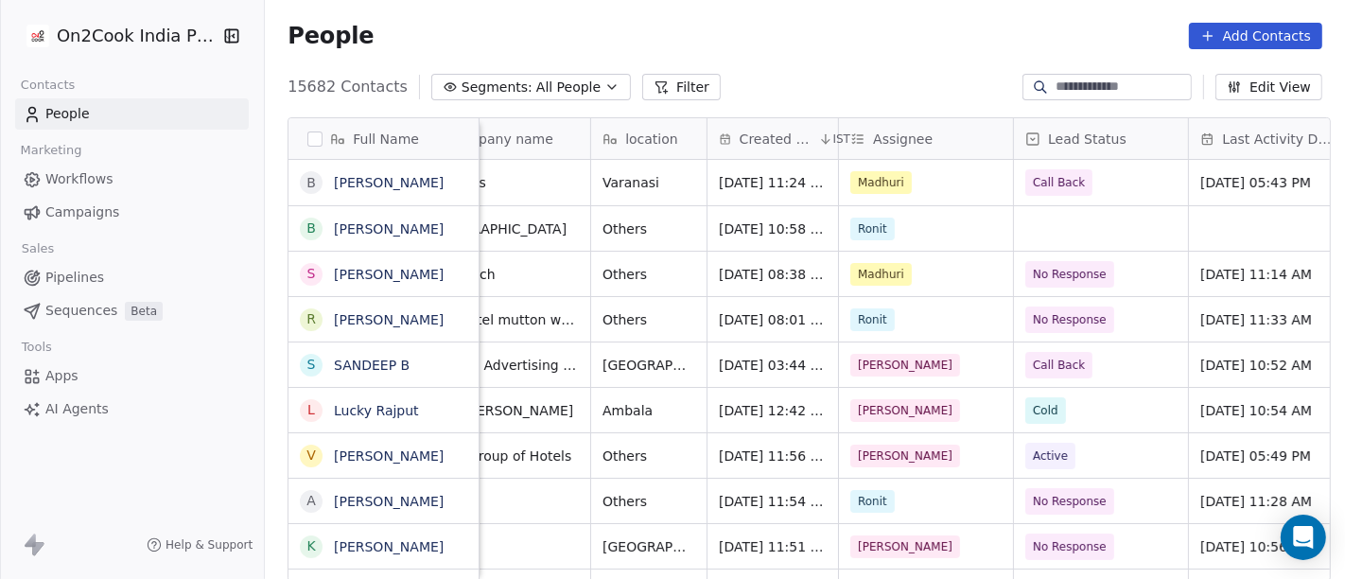
click at [899, 76] on div "15682 Contacts Segments: All People Filter Edit View" at bounding box center [805, 87] width 1080 height 30
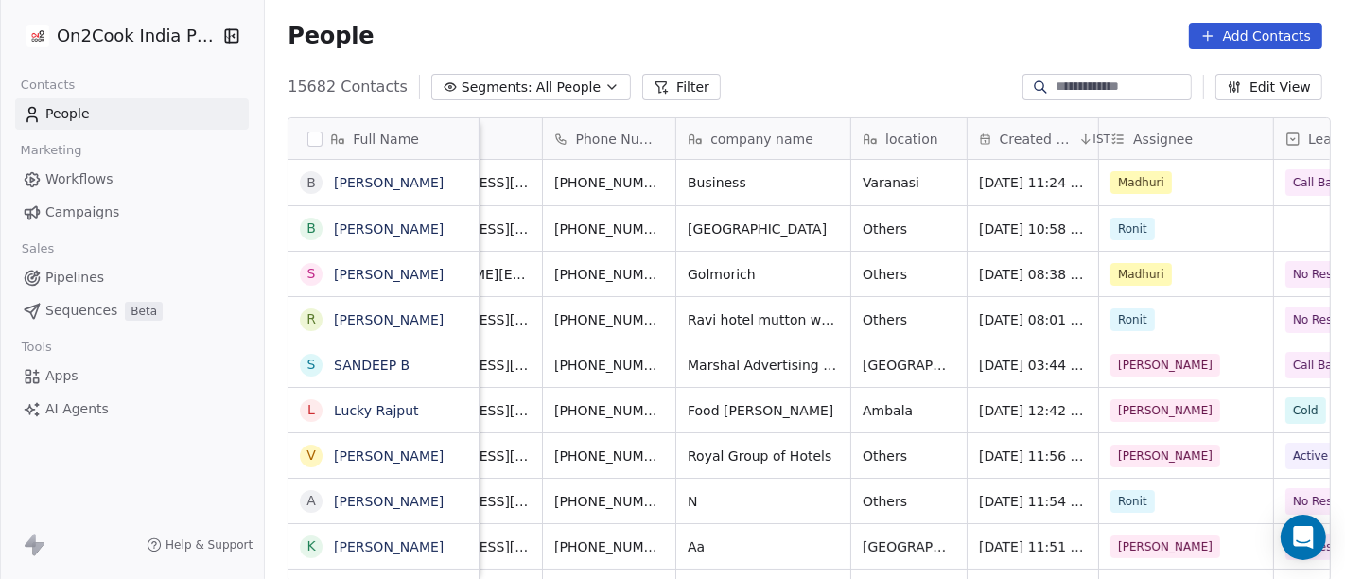
scroll to position [0, 102]
click at [889, 61] on div "People Add Contacts" at bounding box center [805, 36] width 1080 height 72
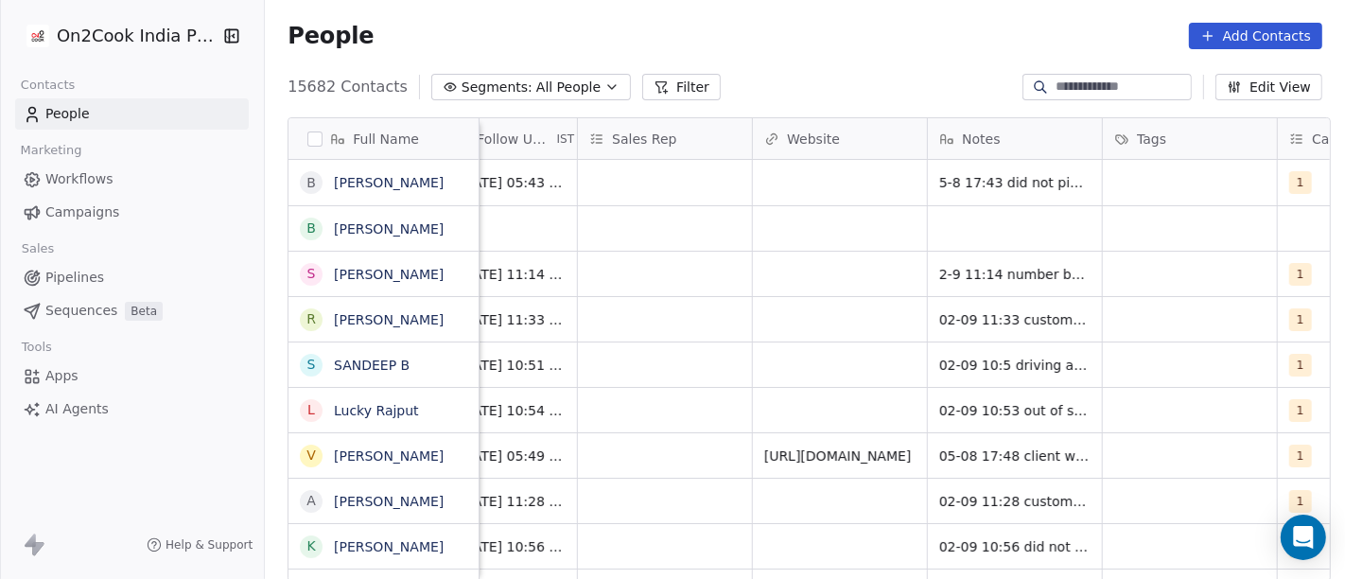
scroll to position [0, 1287]
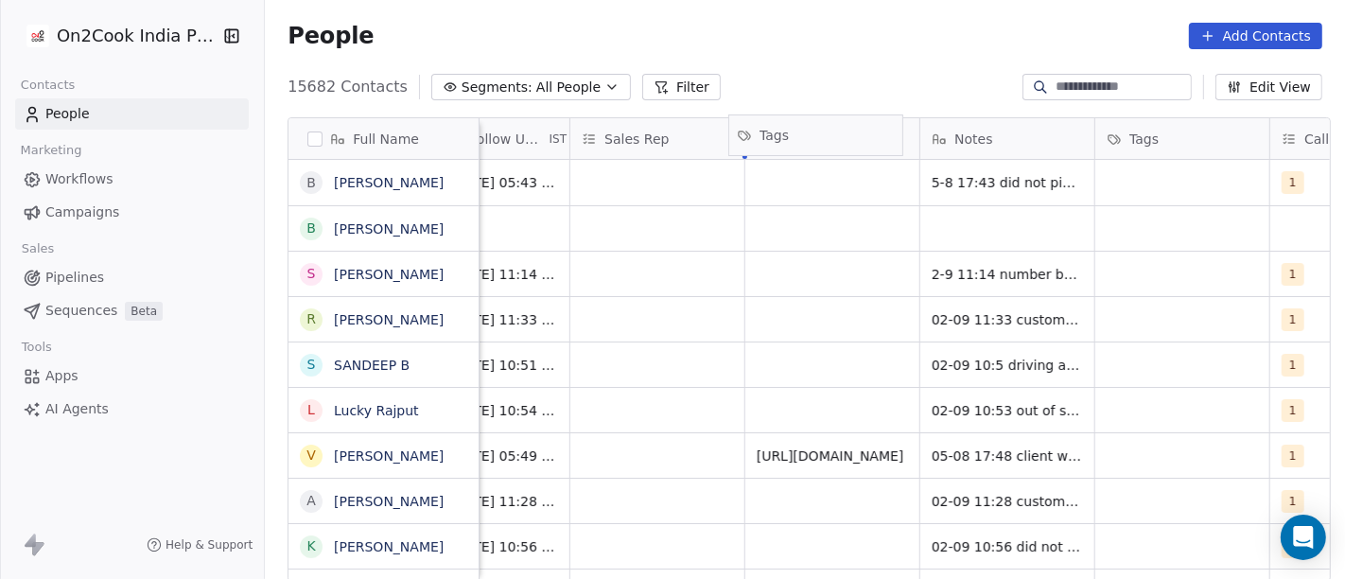
drag, startPoint x: 1180, startPoint y: 134, endPoint x: 821, endPoint y: 131, distance: 358.5
click at [821, 131] on div "Full Name B BHANU PRAKASH Jaiswal B Baba Baba S Siddhartha Dutta R Ravi Kumar C…" at bounding box center [810, 350] width 1042 height 464
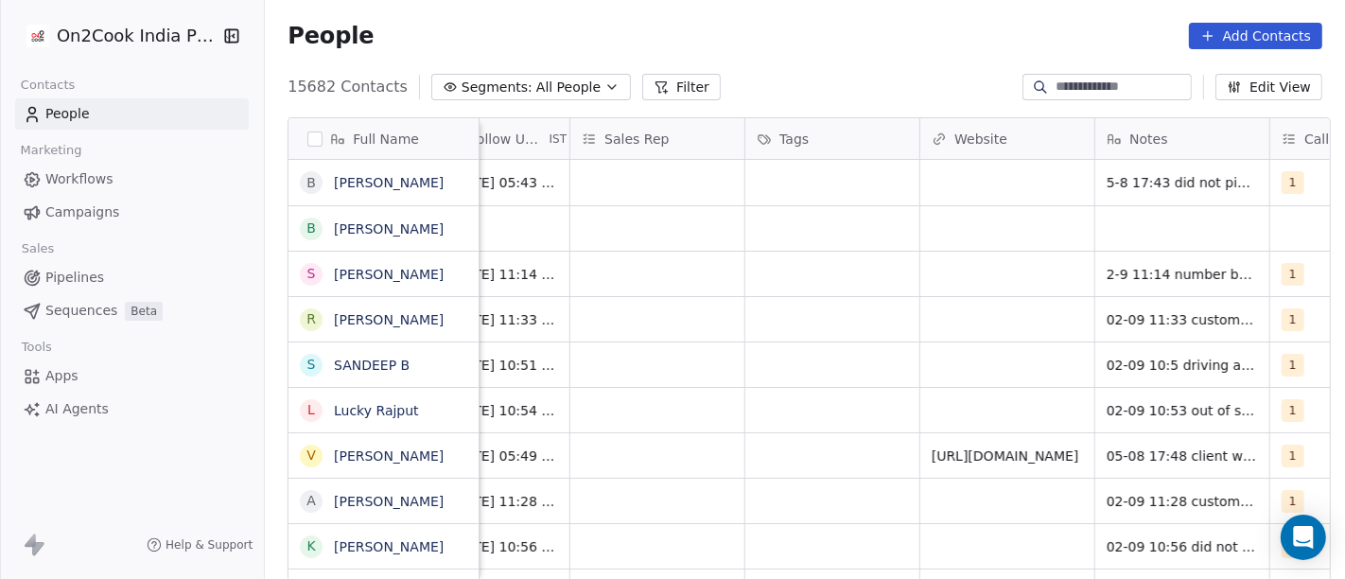
click at [856, 30] on div "People Add Contacts" at bounding box center [805, 36] width 1035 height 26
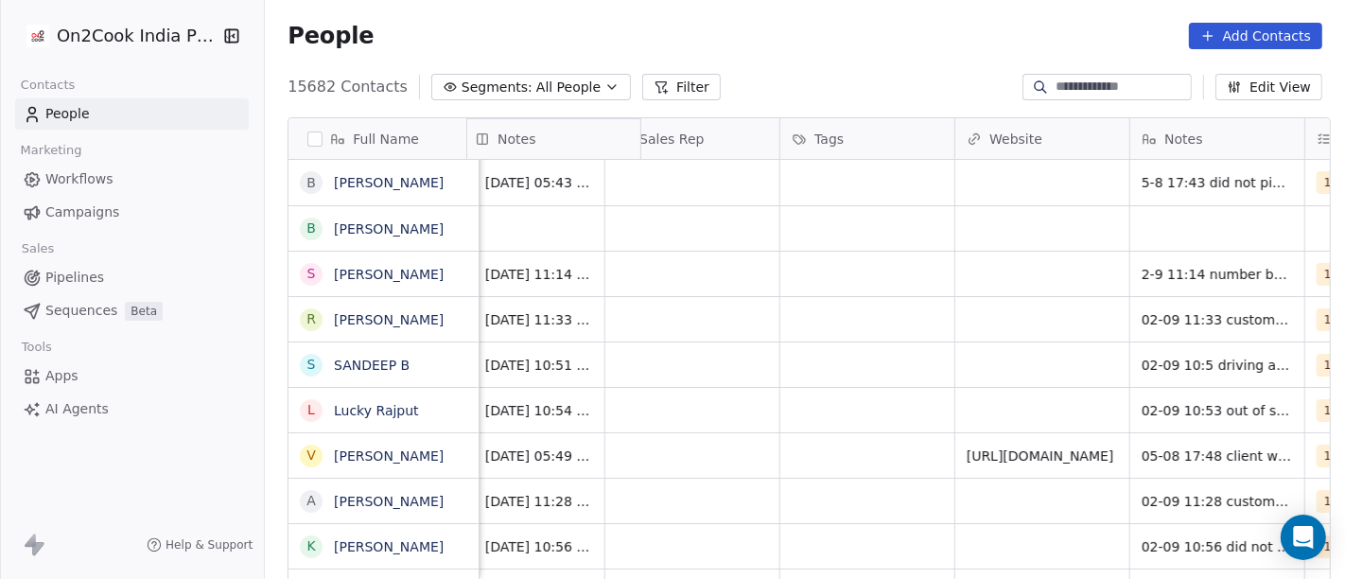
click at [617, 135] on div "Notes" at bounding box center [553, 139] width 175 height 42
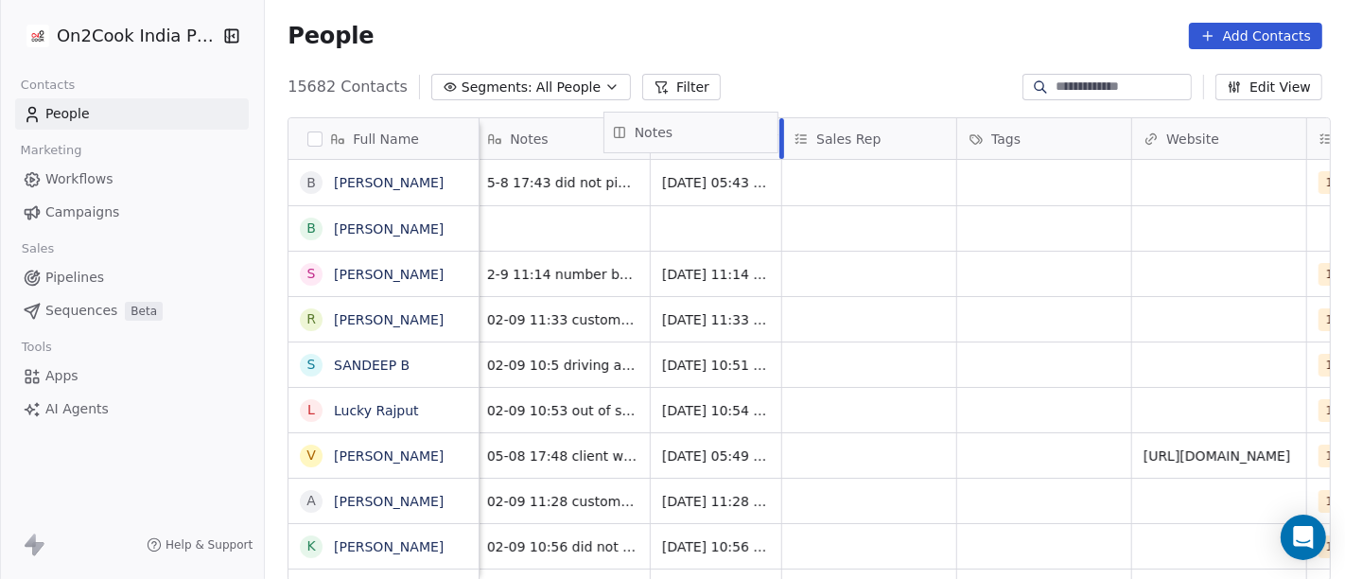
drag, startPoint x: 585, startPoint y: 138, endPoint x: 721, endPoint y: 131, distance: 136.4
click at [721, 131] on div "Full Name B BHANU PRAKASH Jaiswal B Baba Baba S Siddhartha Dutta R Ravi Kumar C…" at bounding box center [810, 350] width 1042 height 464
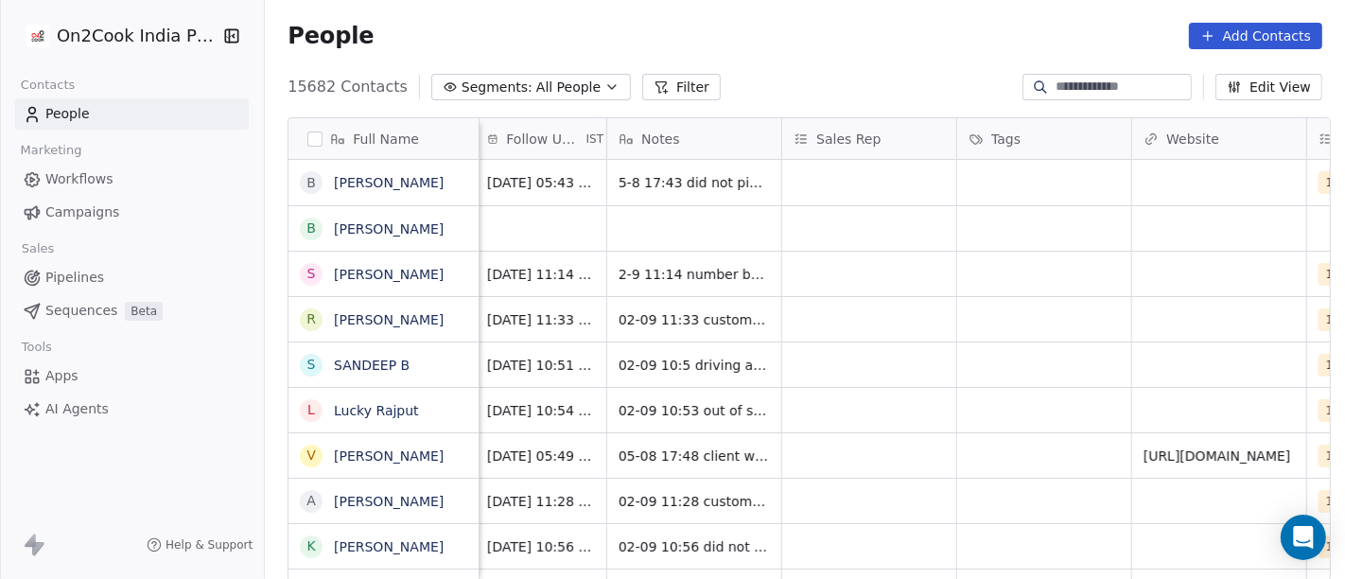
click at [849, 55] on div "People Add Contacts" at bounding box center [805, 36] width 1080 height 72
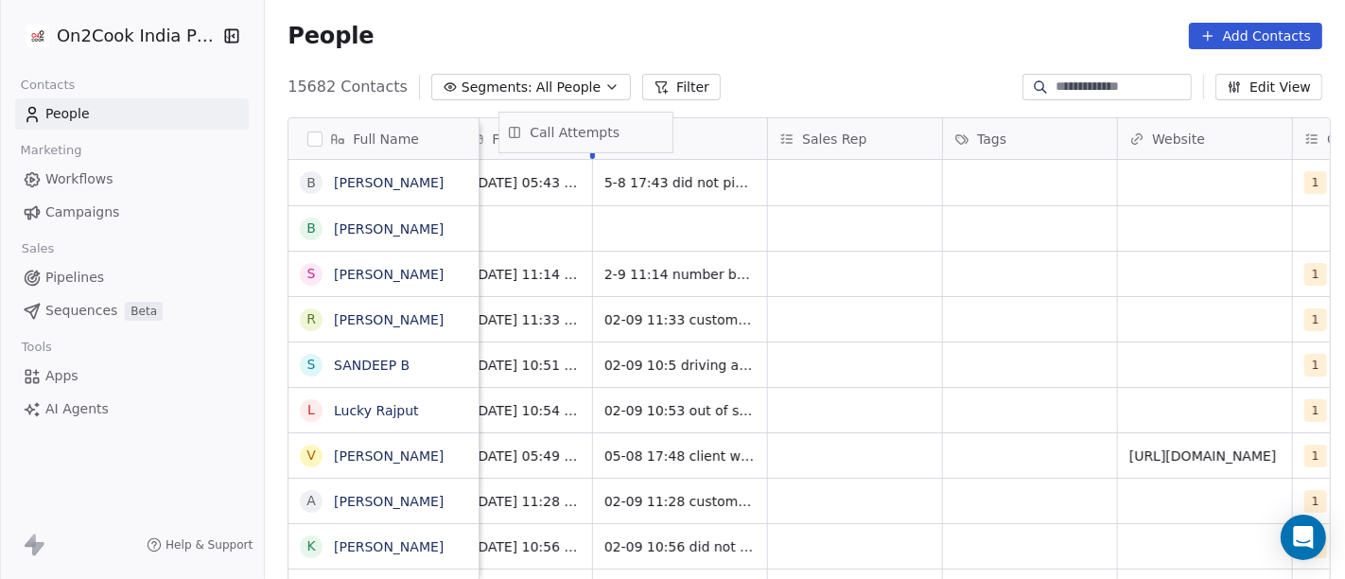
scroll to position [0, 1252]
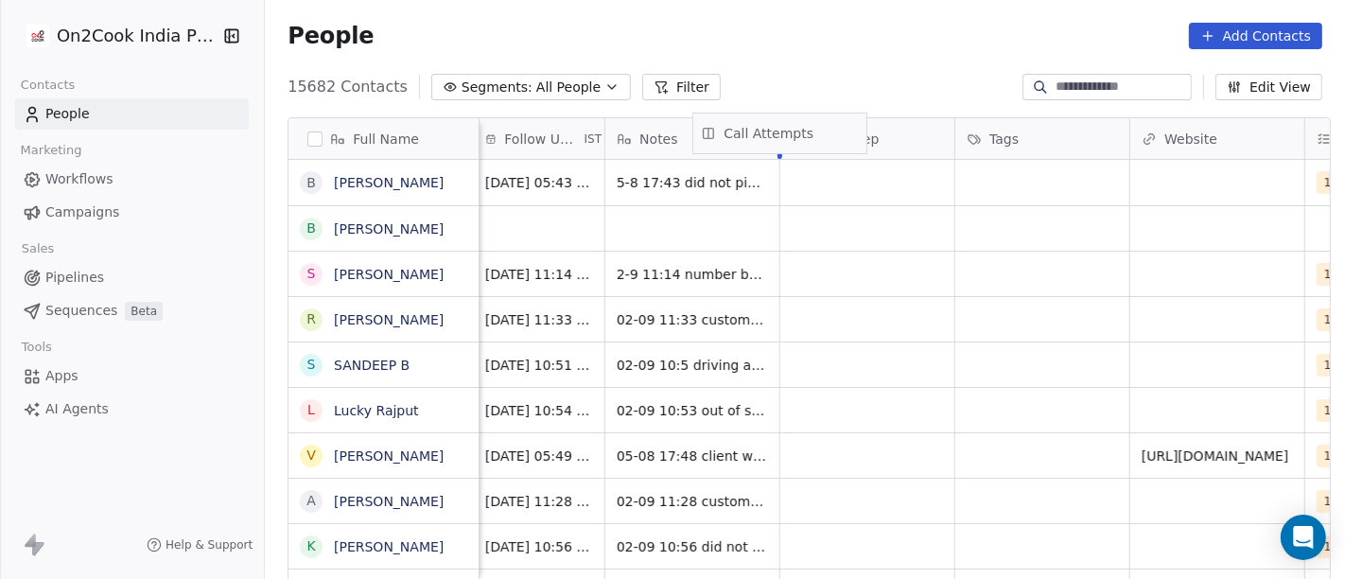
drag, startPoint x: 1082, startPoint y: 139, endPoint x: 749, endPoint y: 133, distance: 333.0
click at [749, 133] on div "Full Name B BHANU PRAKASH Jaiswal B Baba Baba S Siddhartha Dutta R Ravi Kumar C…" at bounding box center [810, 350] width 1042 height 464
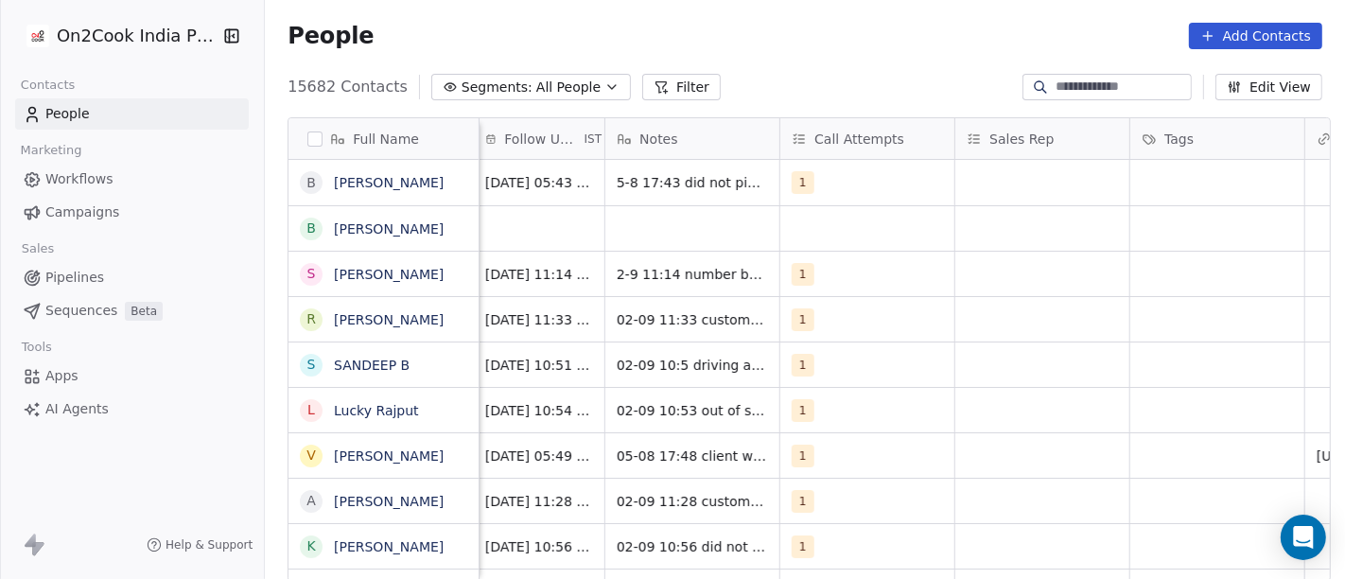
click at [824, 52] on div "People Add Contacts" at bounding box center [805, 36] width 1080 height 72
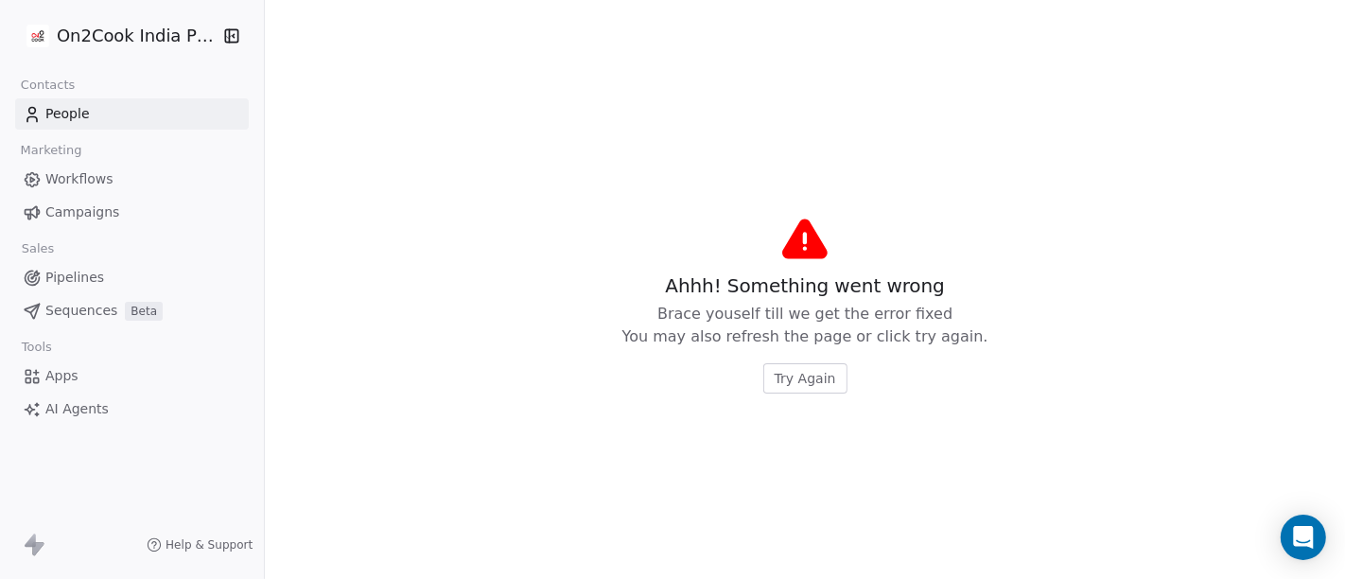
drag, startPoint x: 943, startPoint y: 135, endPoint x: 833, endPoint y: 160, distance: 112.5
click at [801, 376] on span "Try Again" at bounding box center [805, 378] width 61 height 19
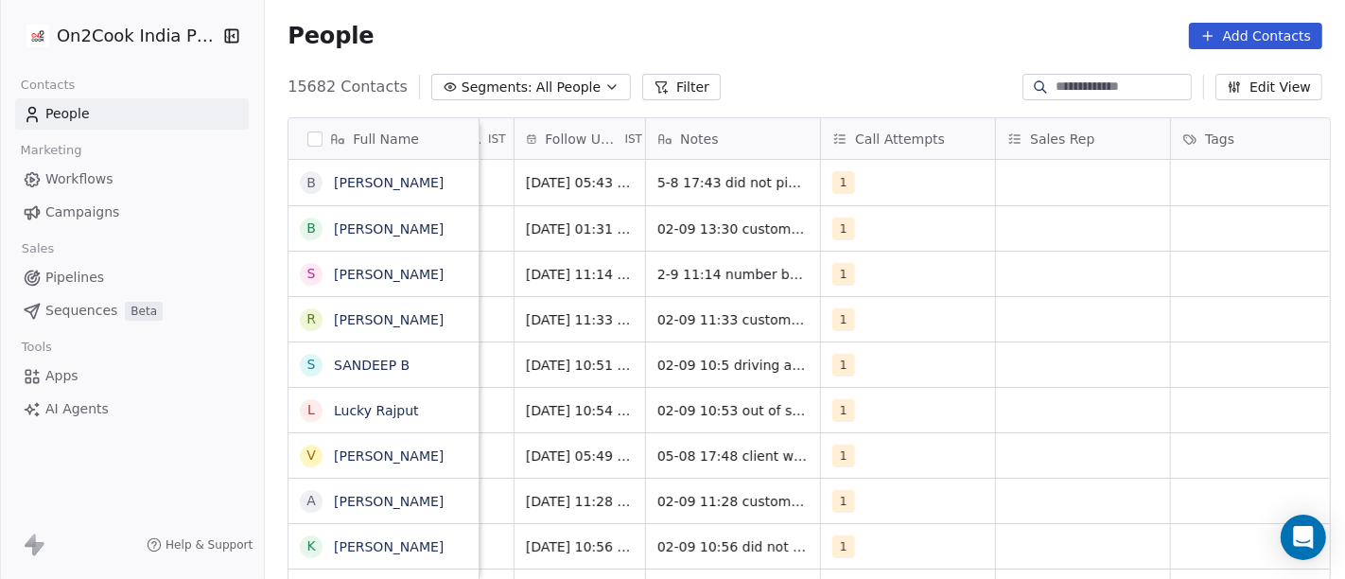
scroll to position [0, 1213]
drag, startPoint x: 984, startPoint y: 135, endPoint x: 846, endPoint y: 148, distance: 138.7
click at [846, 148] on div "Call Attempts" at bounding box center [867, 138] width 95 height 41
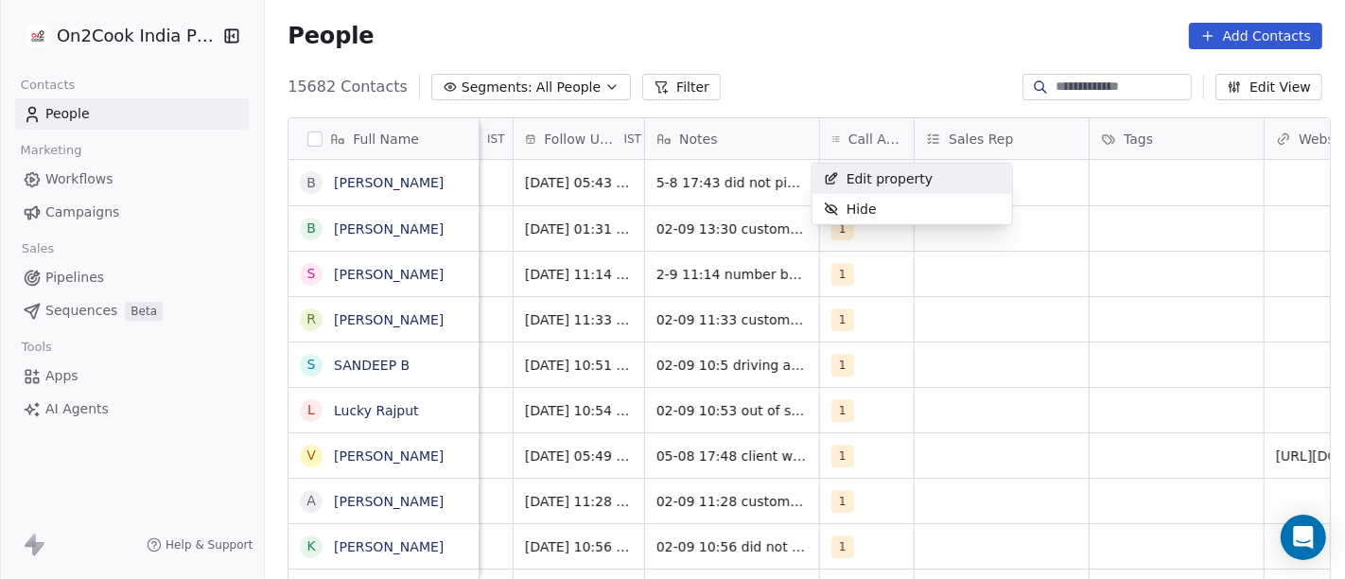
click at [868, 61] on html "On2Cook India Pvt. Ltd. Contacts People Marketing Workflows Campaigns Sales Pip…" at bounding box center [672, 289] width 1345 height 579
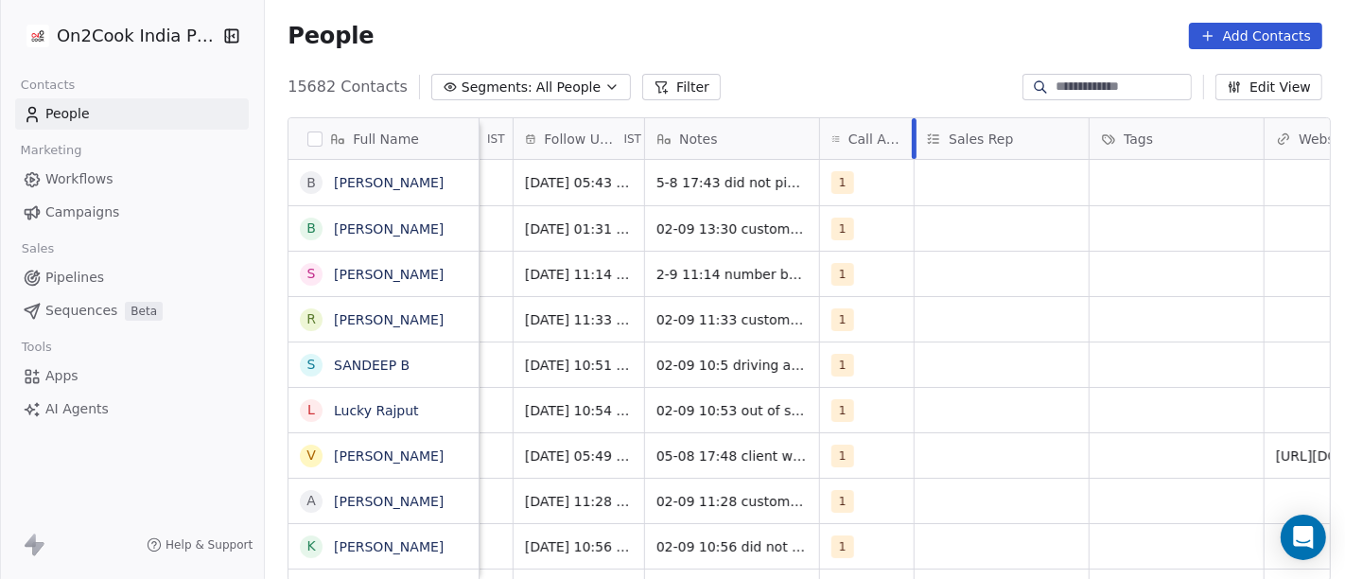
drag, startPoint x: 902, startPoint y: 133, endPoint x: 883, endPoint y: 139, distance: 20.7
click at [883, 139] on div "Call Attempts" at bounding box center [867, 138] width 95 height 41
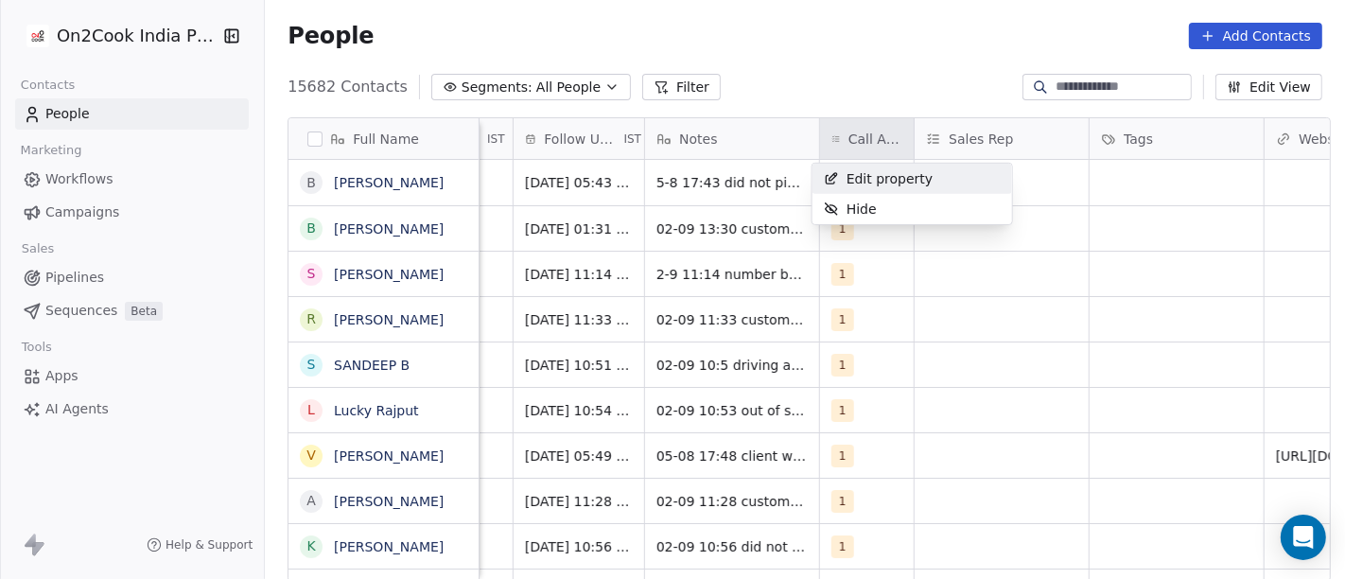
click at [880, 53] on html "On2Cook India Pvt. Ltd. Contacts People Marketing Workflows Campaigns Sales Pip…" at bounding box center [672, 289] width 1345 height 579
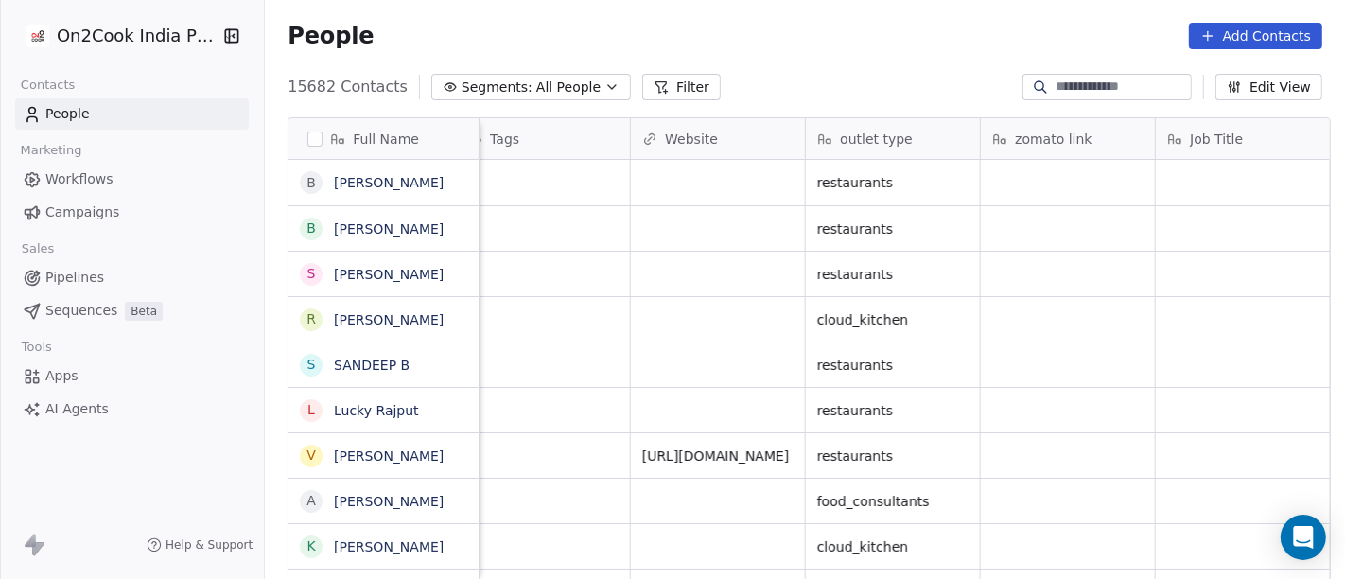
scroll to position [0, 1847]
drag, startPoint x: 1051, startPoint y: 131, endPoint x: 849, endPoint y: 131, distance: 201.5
click at [849, 131] on div "Full Name B BHANU PRAKASH Jaiswal B Baba Baba S Siddhartha Dutta R Ravi Kumar C…" at bounding box center [810, 350] width 1042 height 464
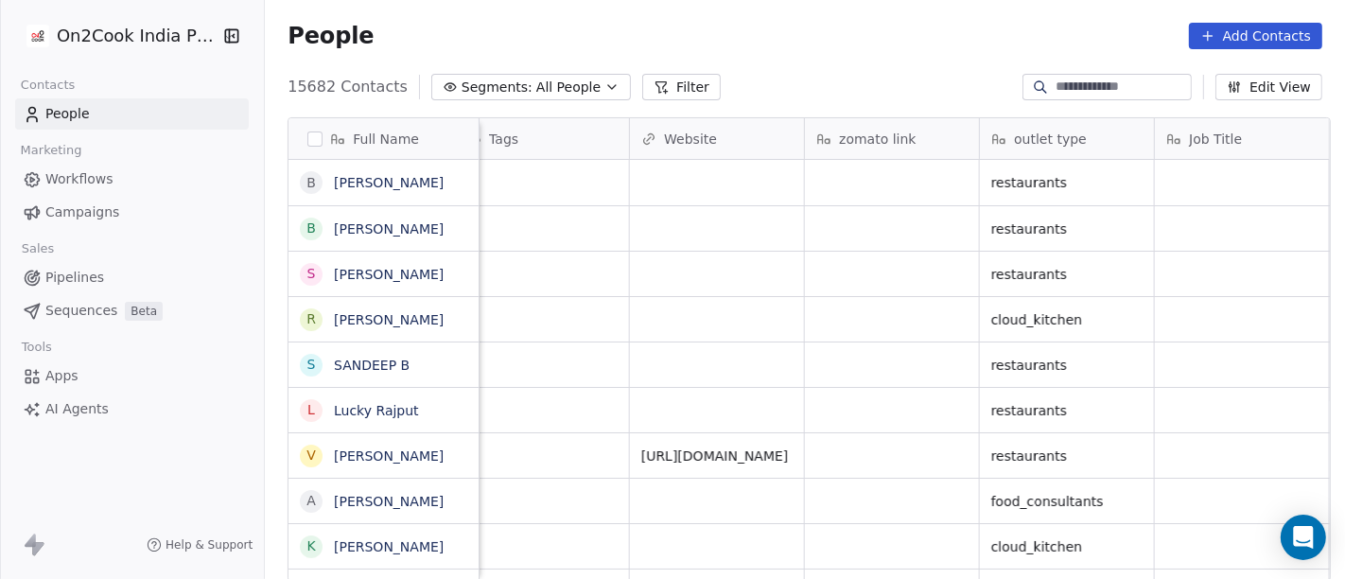
click at [851, 44] on div "People Add Contacts" at bounding box center [805, 36] width 1035 height 26
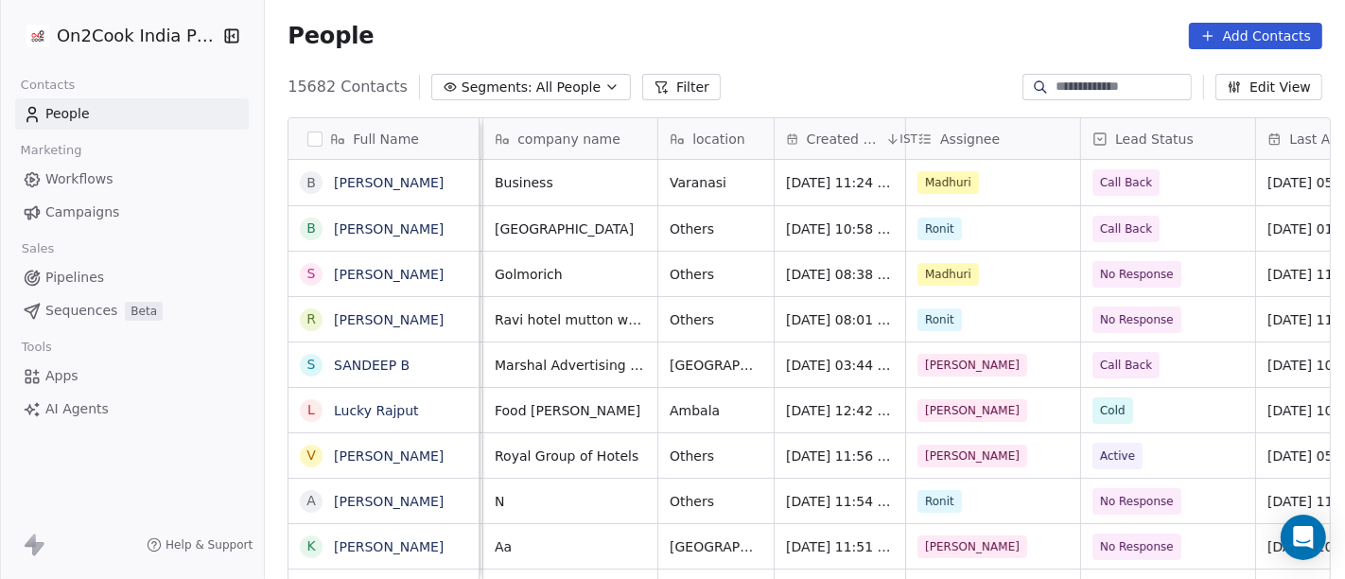
scroll to position [0, 296]
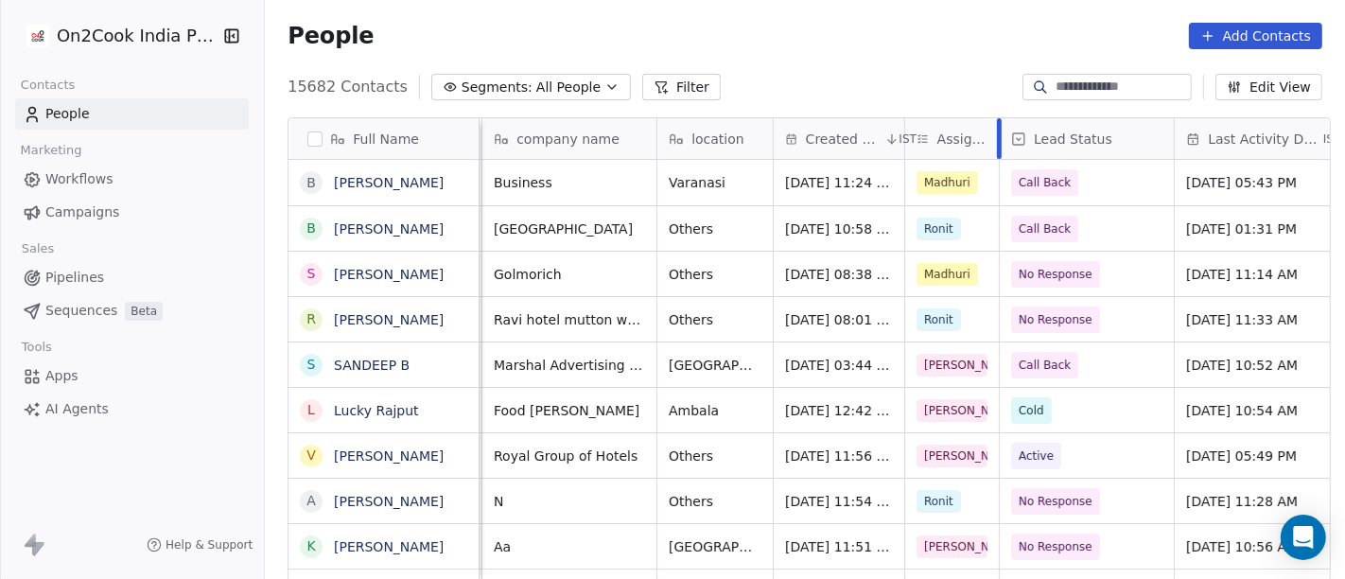
drag, startPoint x: 1069, startPoint y: 133, endPoint x: 987, endPoint y: 148, distance: 83.5
click at [987, 148] on div "Assignee" at bounding box center [952, 138] width 95 height 41
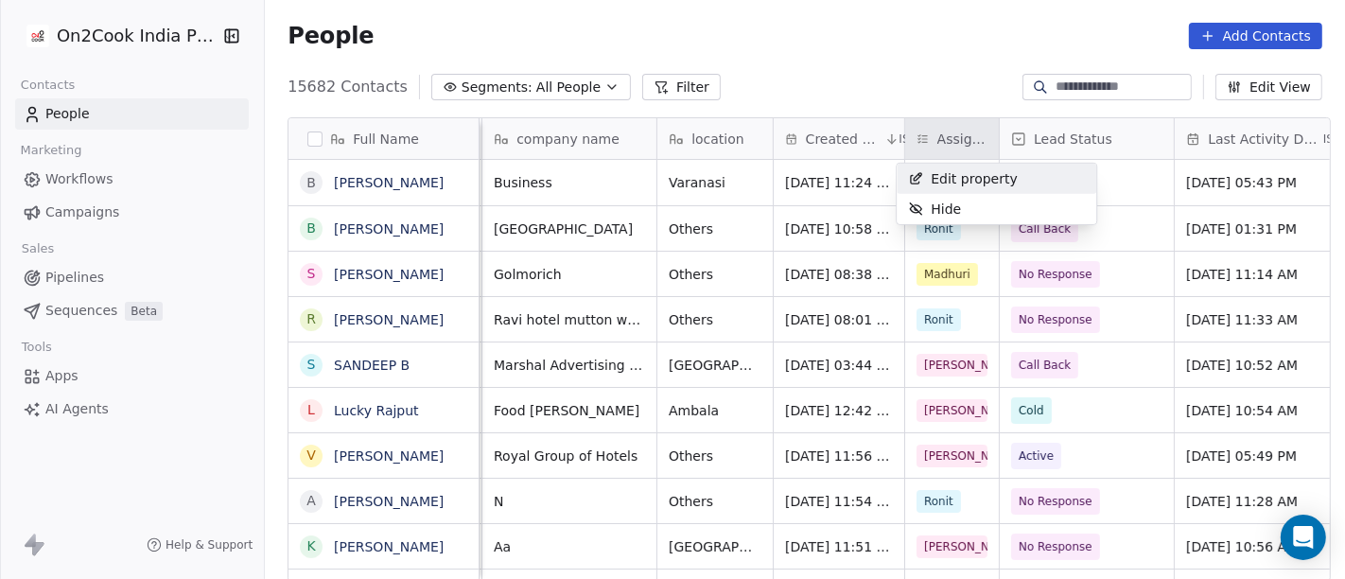
click at [848, 49] on html "On2Cook India Pvt. Ltd. Contacts People Marketing Workflows Campaigns Sales Pip…" at bounding box center [672, 289] width 1345 height 579
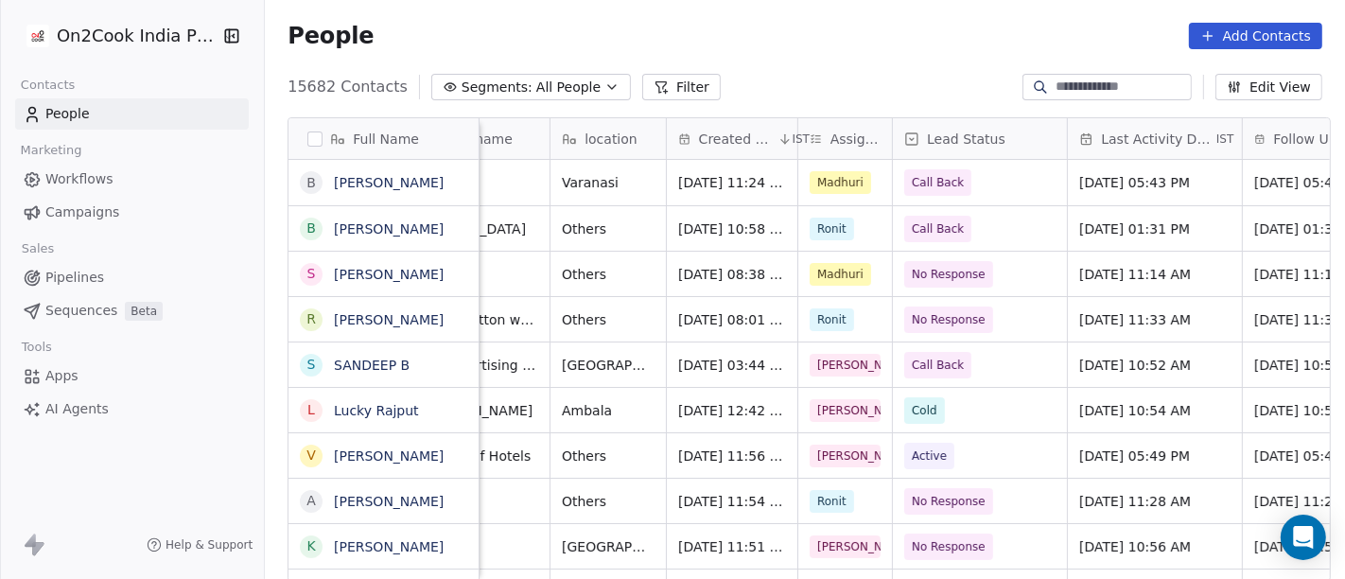
scroll to position [0, 402]
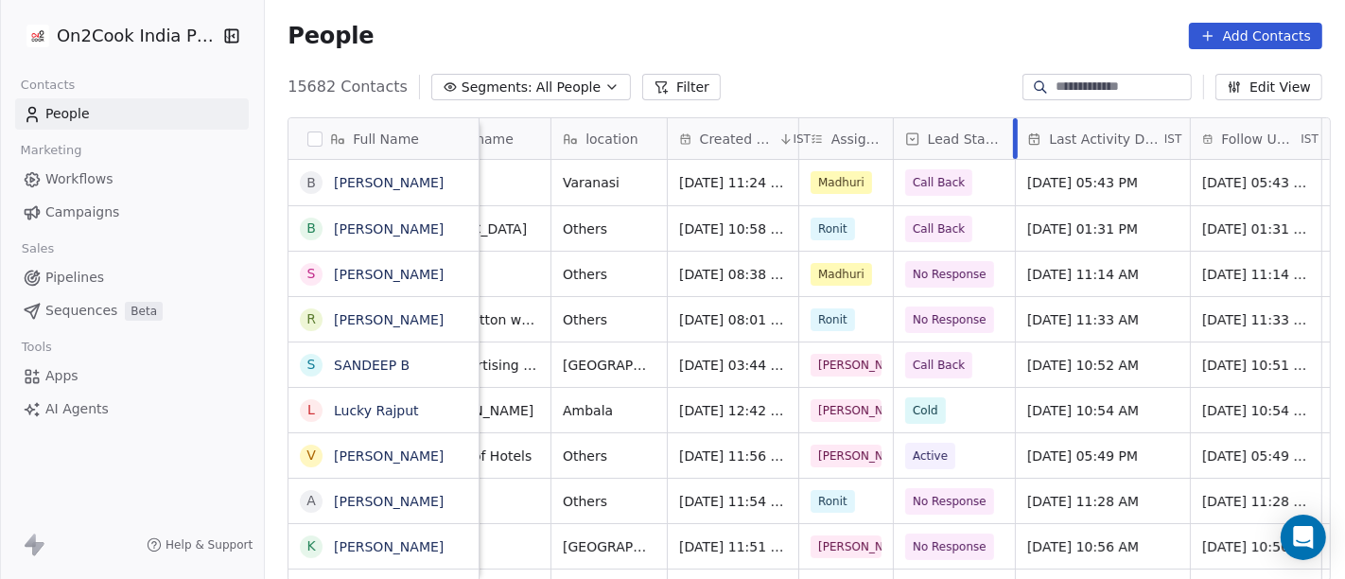
drag, startPoint x: 1058, startPoint y: 138, endPoint x: 1005, endPoint y: 144, distance: 53.3
click at [1013, 144] on div at bounding box center [1015, 138] width 5 height 41
click at [797, 24] on div "People Add Contacts" at bounding box center [805, 36] width 1035 height 26
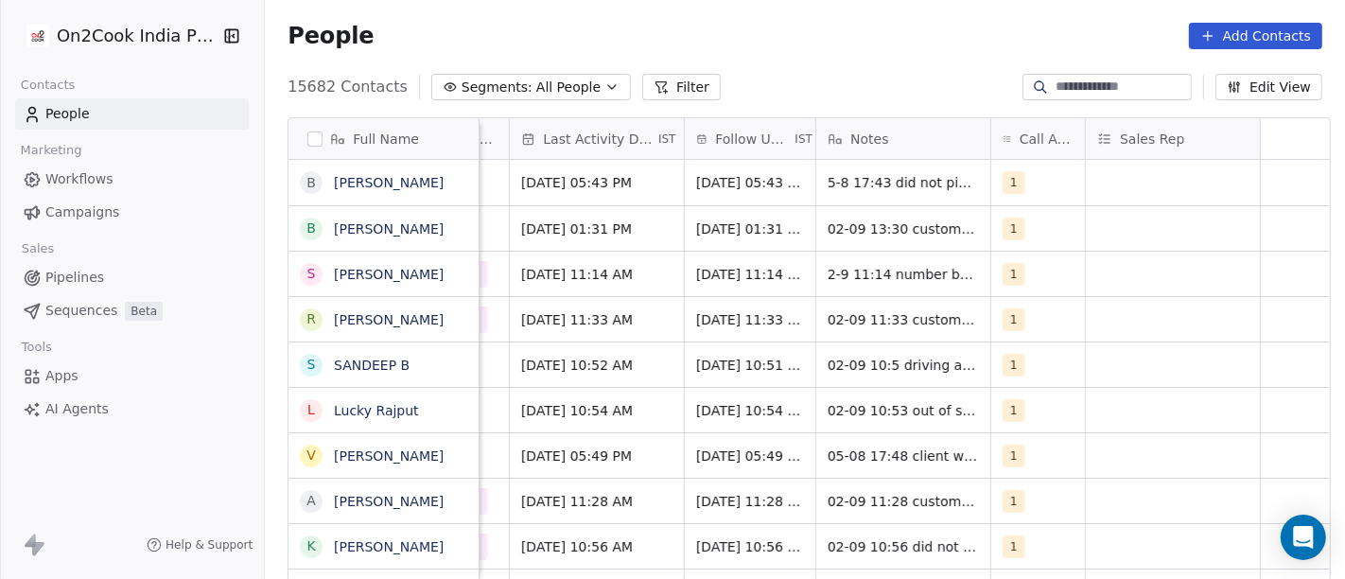
scroll to position [0, 0]
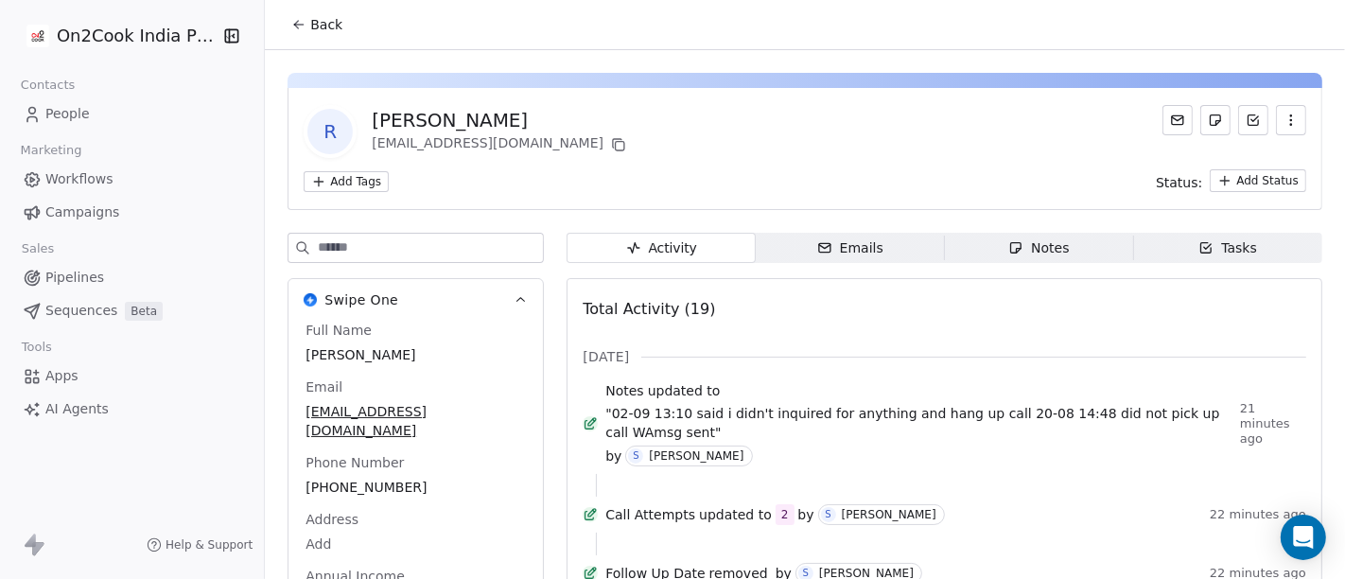
click at [318, 31] on span "Back" at bounding box center [326, 24] width 32 height 19
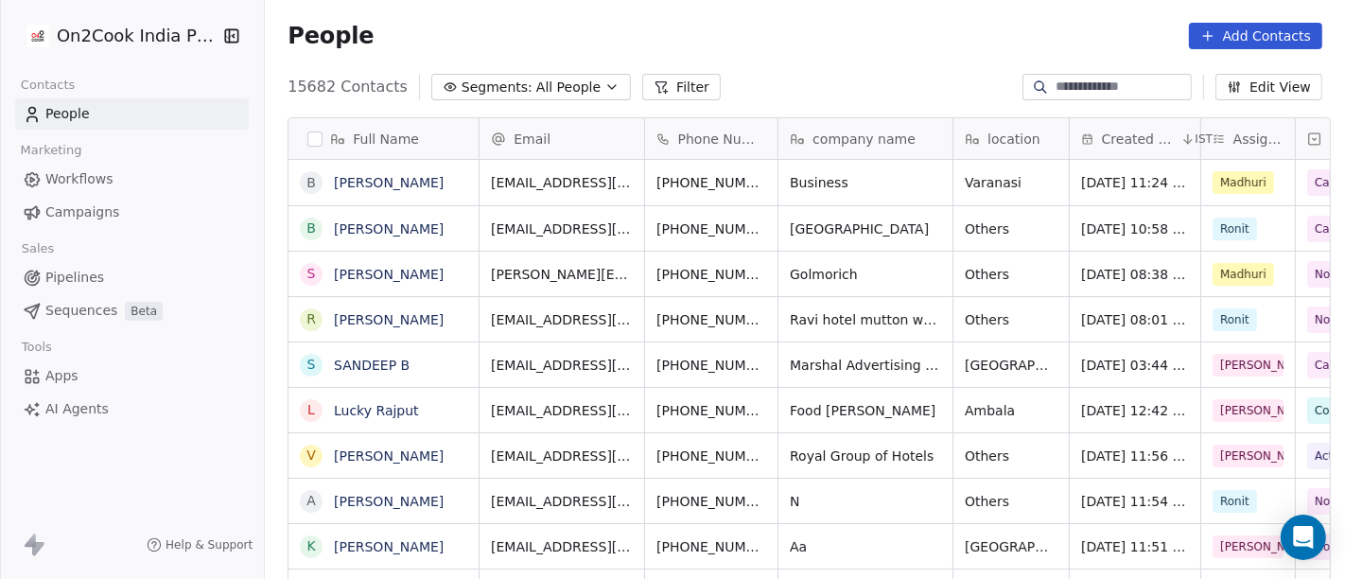
scroll to position [494, 1073]
click at [547, 96] on button "Segments: All People" at bounding box center [531, 87] width 200 height 26
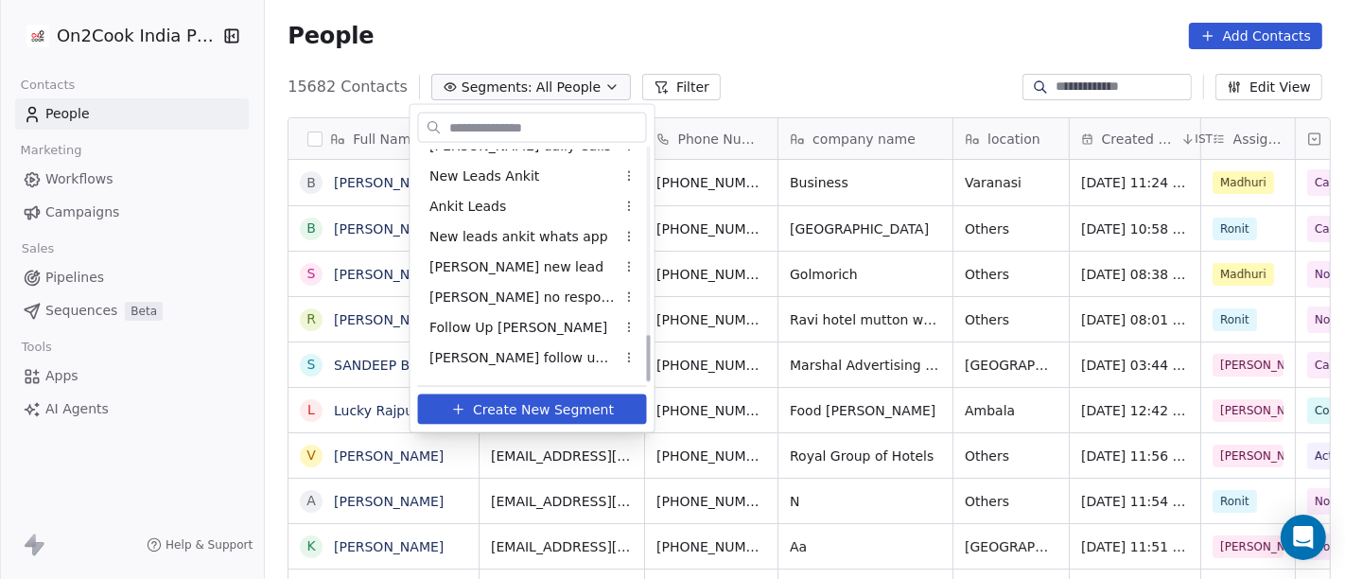
scroll to position [921, 0]
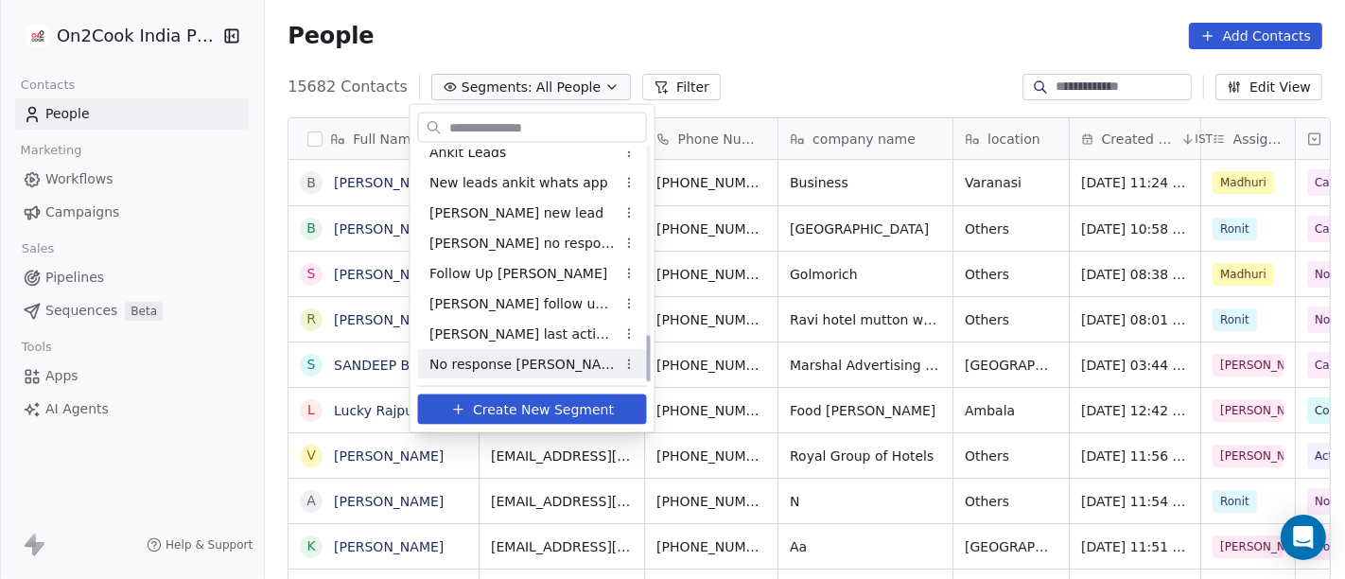
click at [523, 349] on div "No response Salim" at bounding box center [532, 364] width 229 height 30
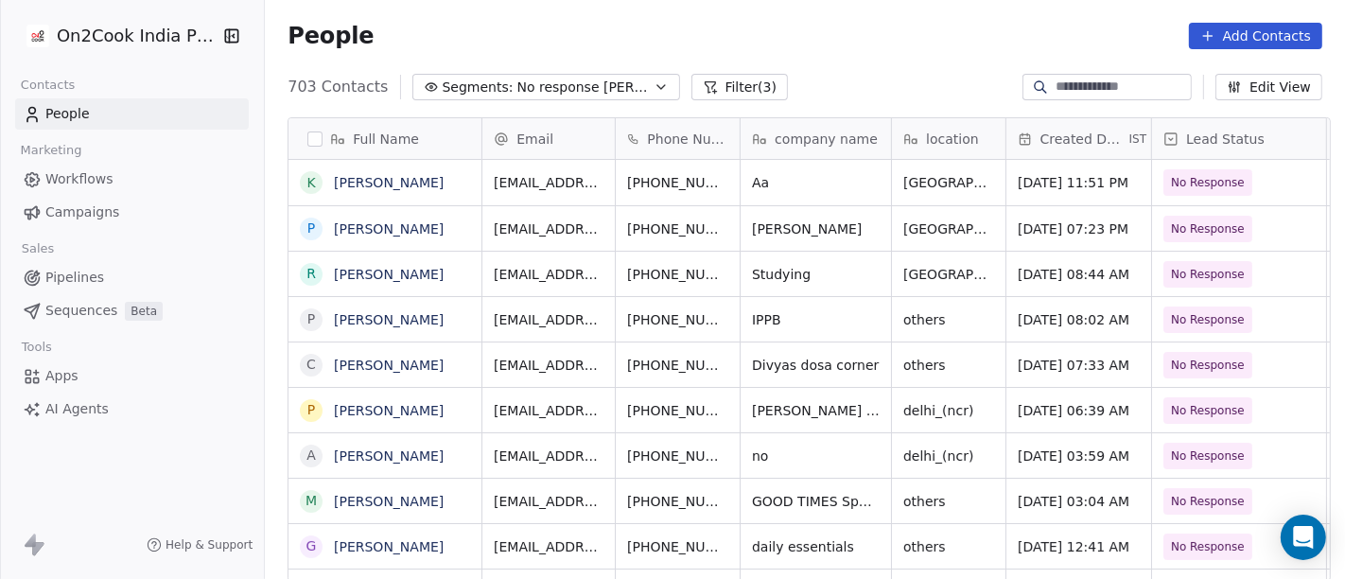
scroll to position [494, 1073]
click at [764, 274] on icon "grid" at bounding box center [771, 271] width 15 height 15
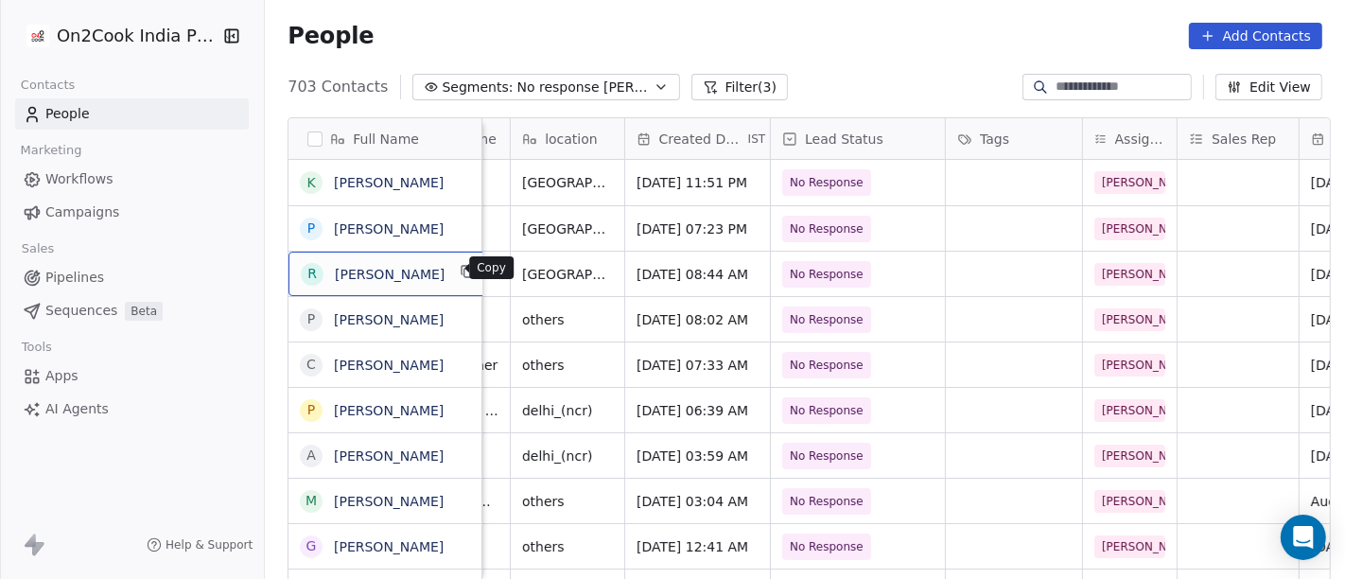
scroll to position [2, 0]
click at [461, 271] on icon "grid" at bounding box center [468, 269] width 15 height 15
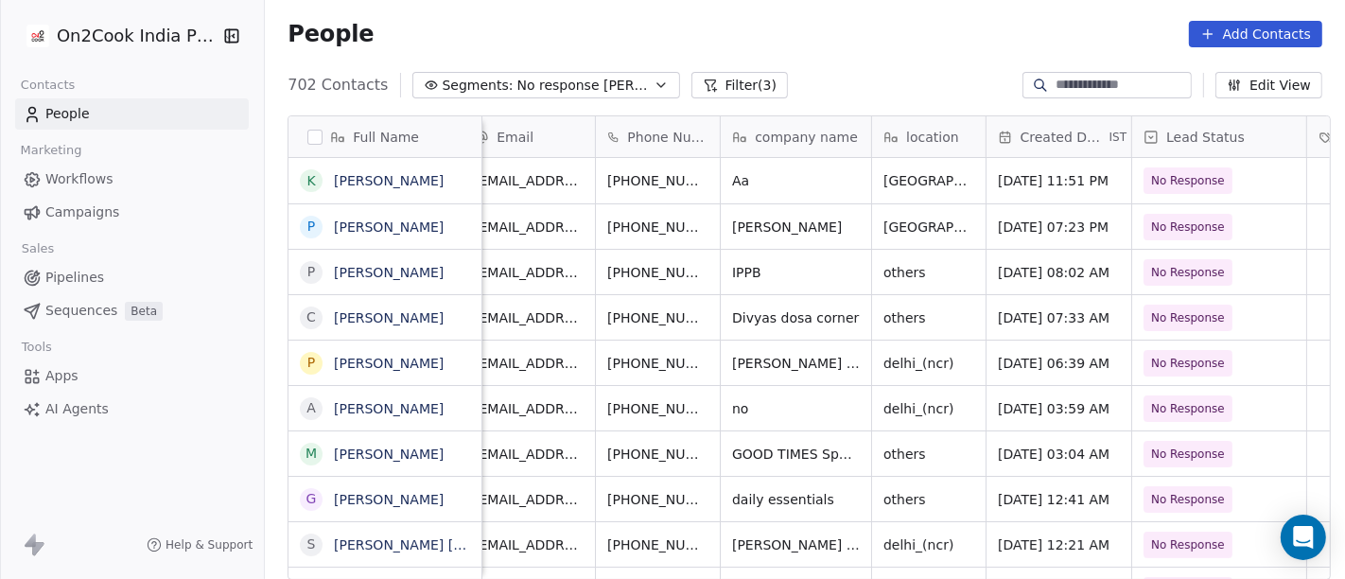
scroll to position [0, 0]
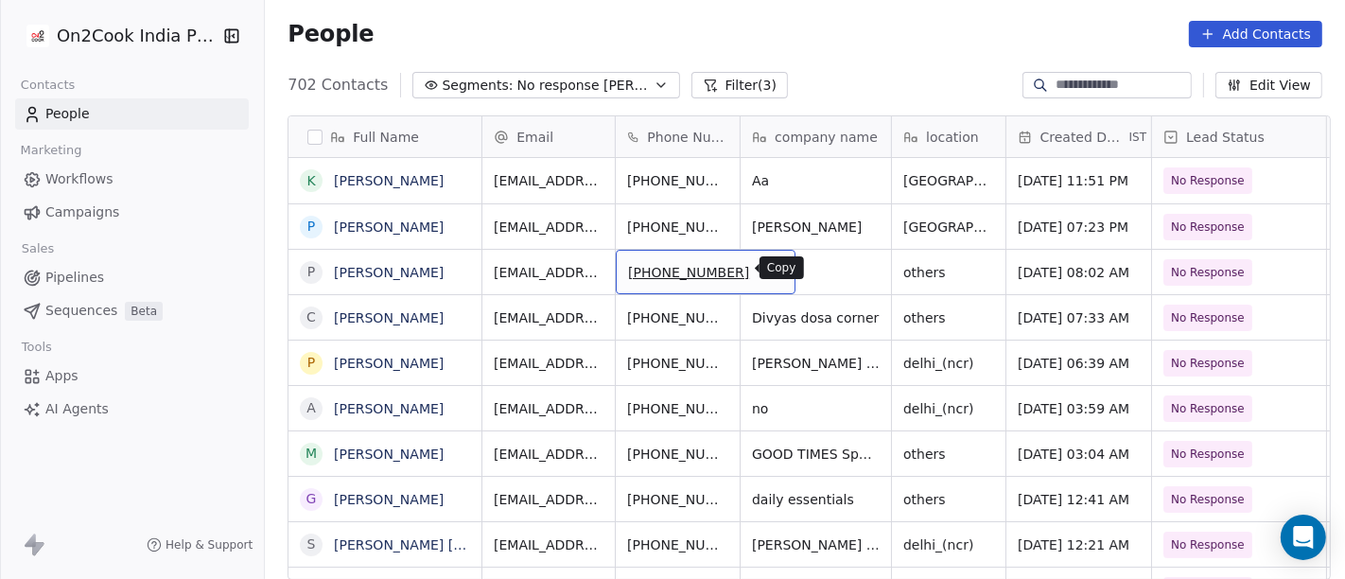
click at [764, 272] on icon "grid" at bounding box center [771, 269] width 15 height 15
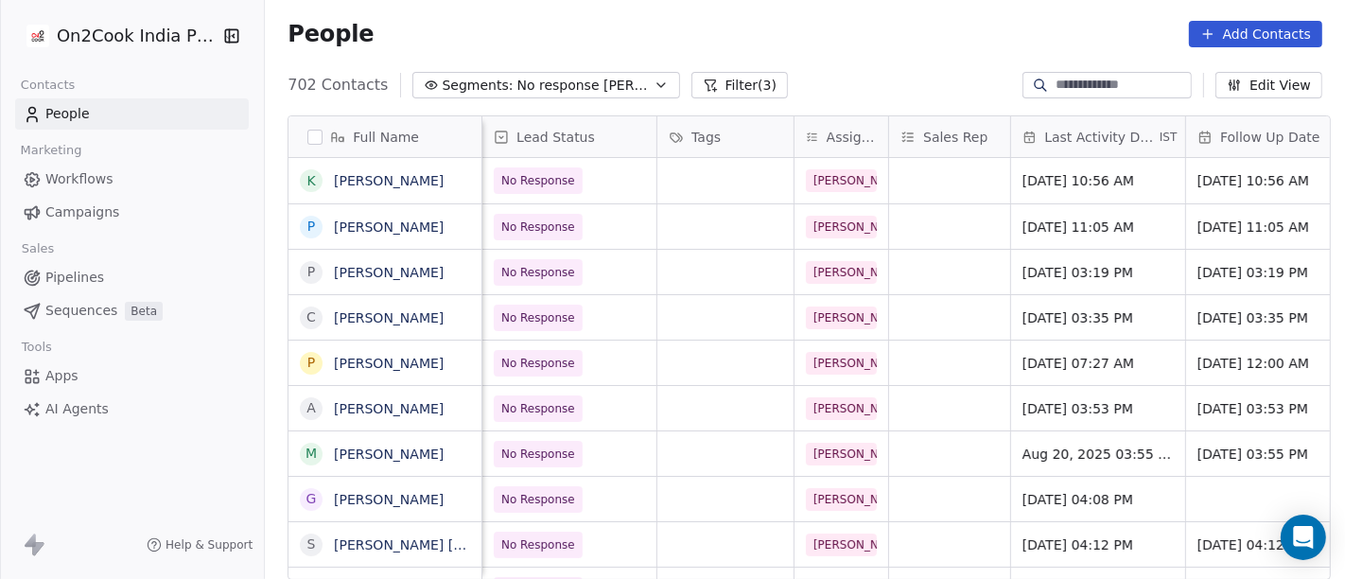
scroll to position [0, 694]
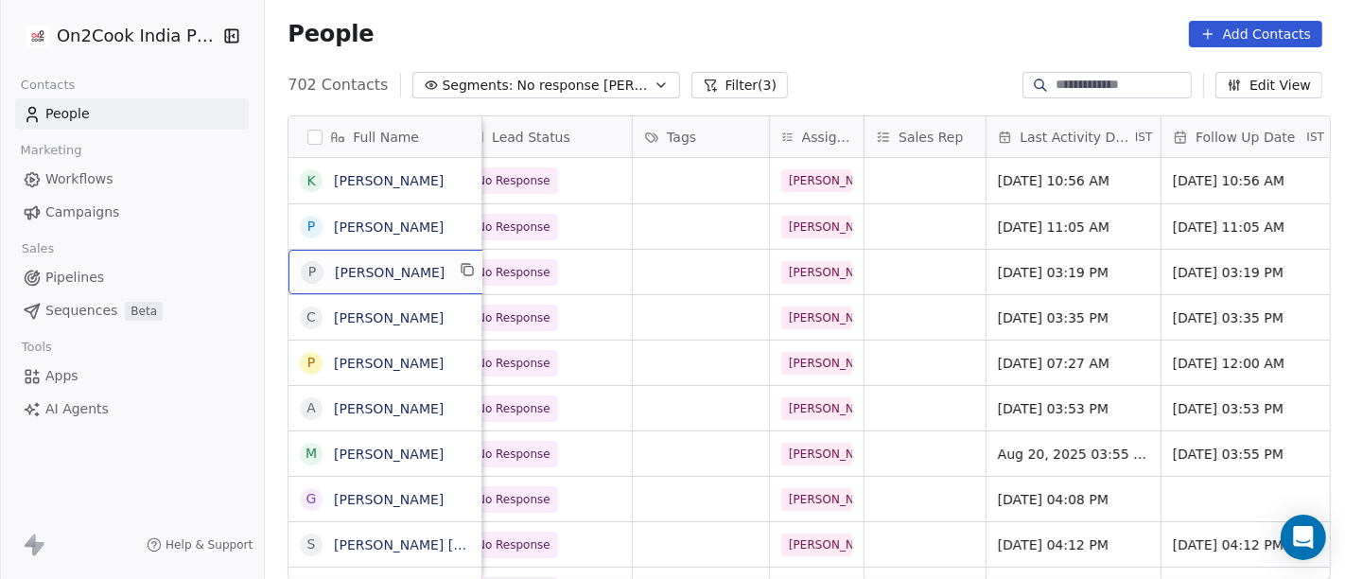
click at [439, 283] on div "P Pradeep Singh Chauhan" at bounding box center [390, 272] width 202 height 44
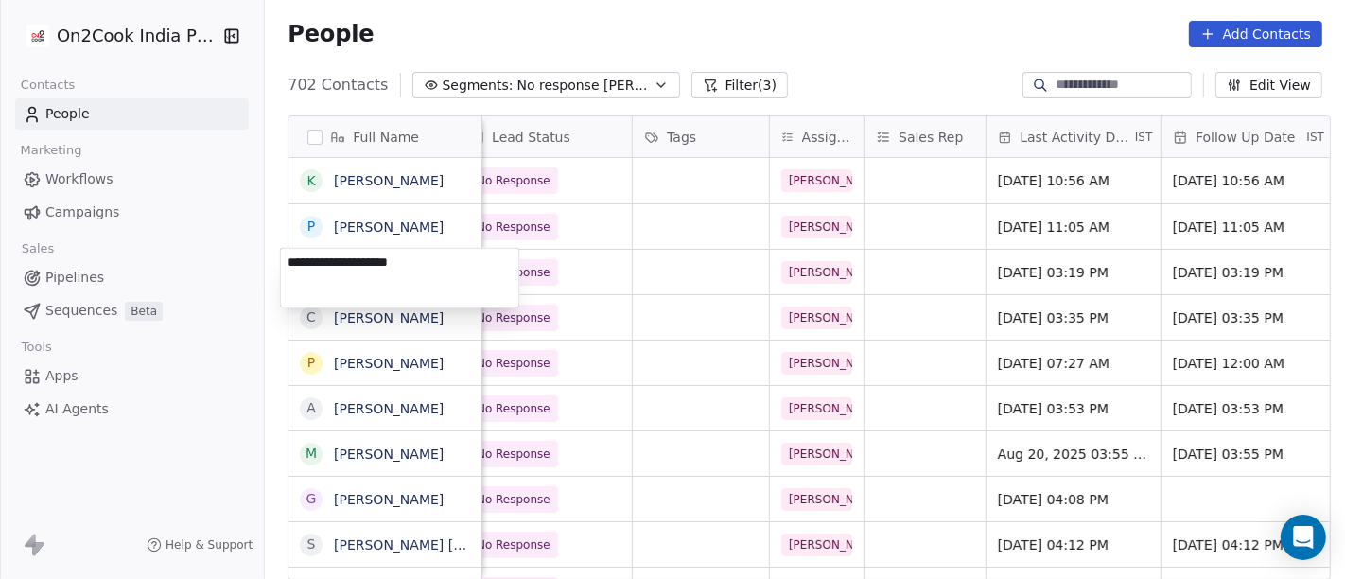
click at [439, 283] on textarea "**********" at bounding box center [400, 277] width 238 height 59
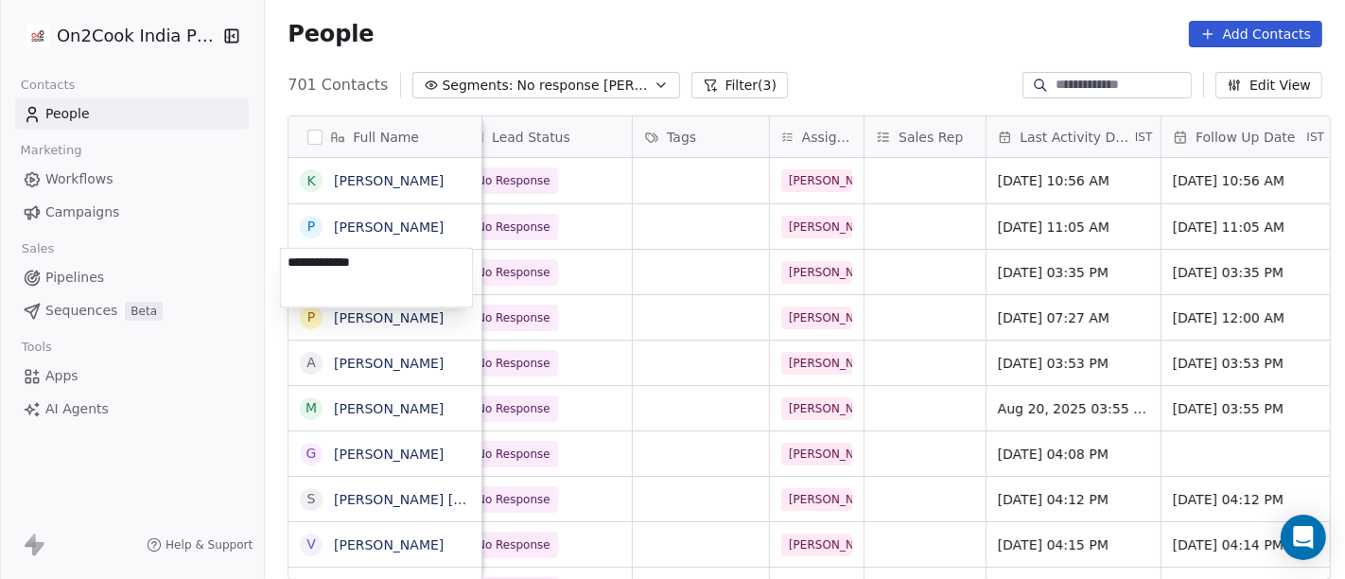
click at [687, 271] on html "On2Cook India Pvt. Ltd. Contacts People Marketing Workflows Campaigns Sales Pip…" at bounding box center [672, 289] width 1345 height 579
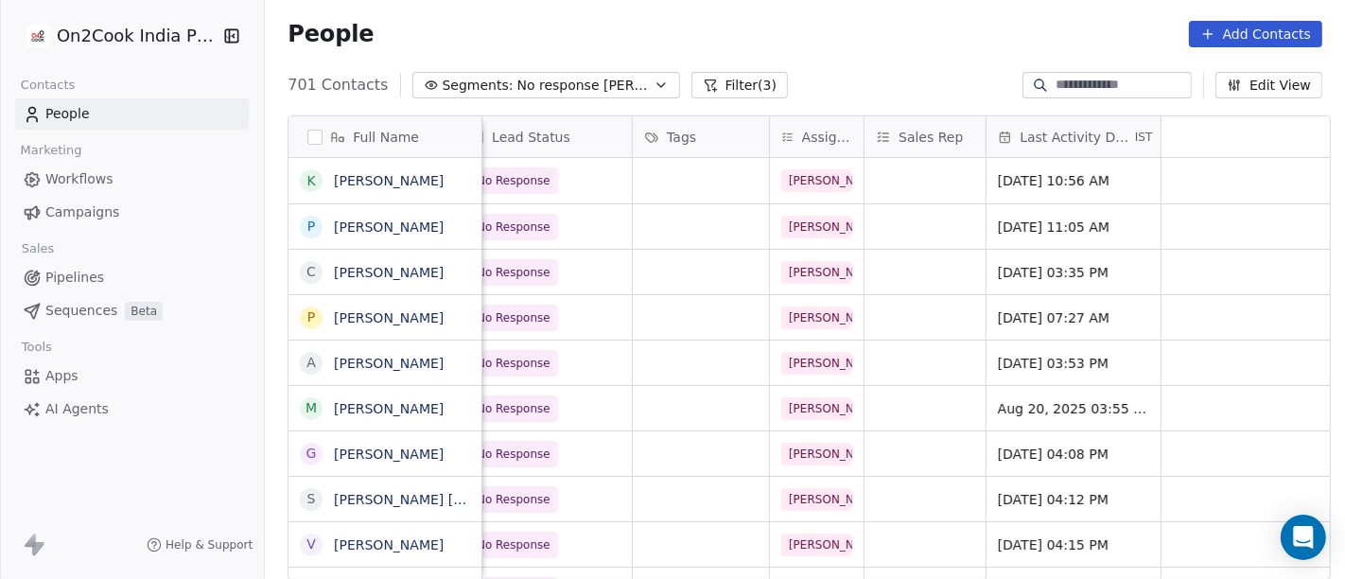
scroll to position [0, 0]
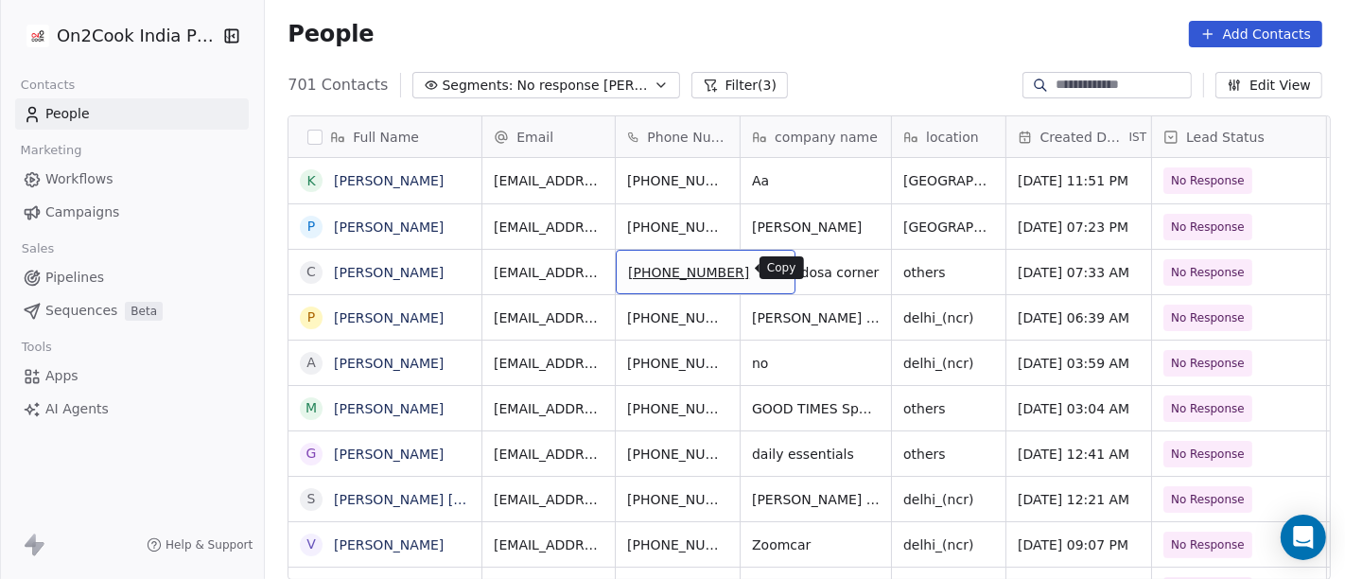
click at [761, 267] on button "grid" at bounding box center [772, 269] width 23 height 23
click at [764, 263] on icon "grid" at bounding box center [771, 269] width 15 height 15
click at [761, 275] on button "grid" at bounding box center [772, 269] width 23 height 23
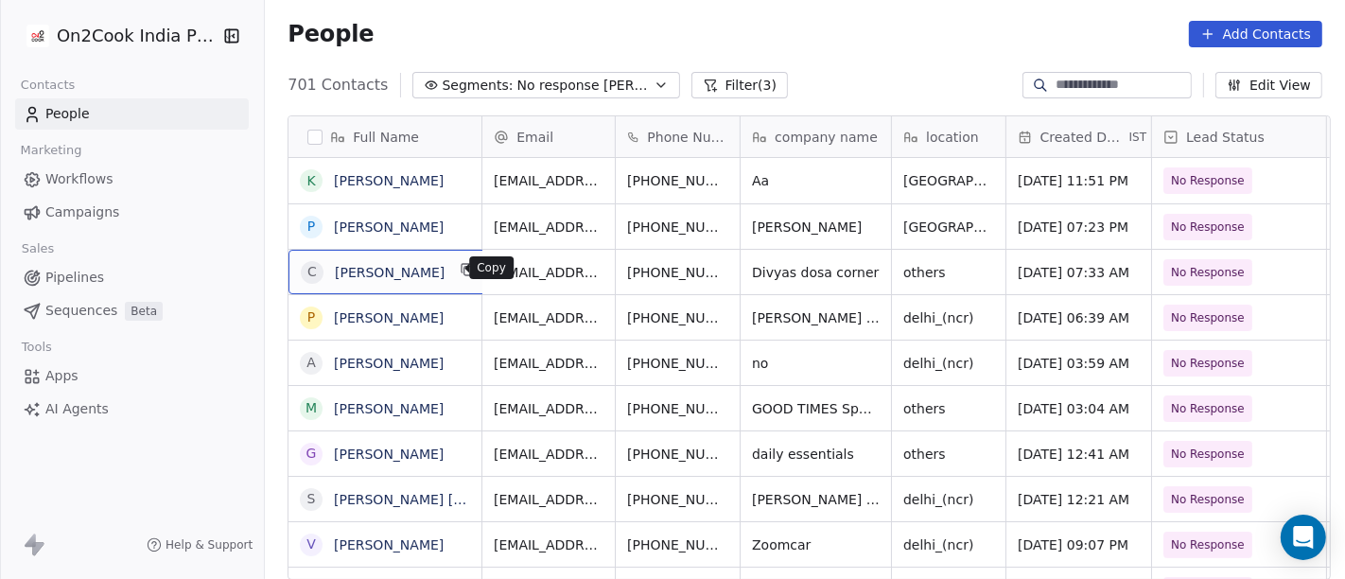
click at [461, 262] on icon "grid" at bounding box center [468, 269] width 15 height 15
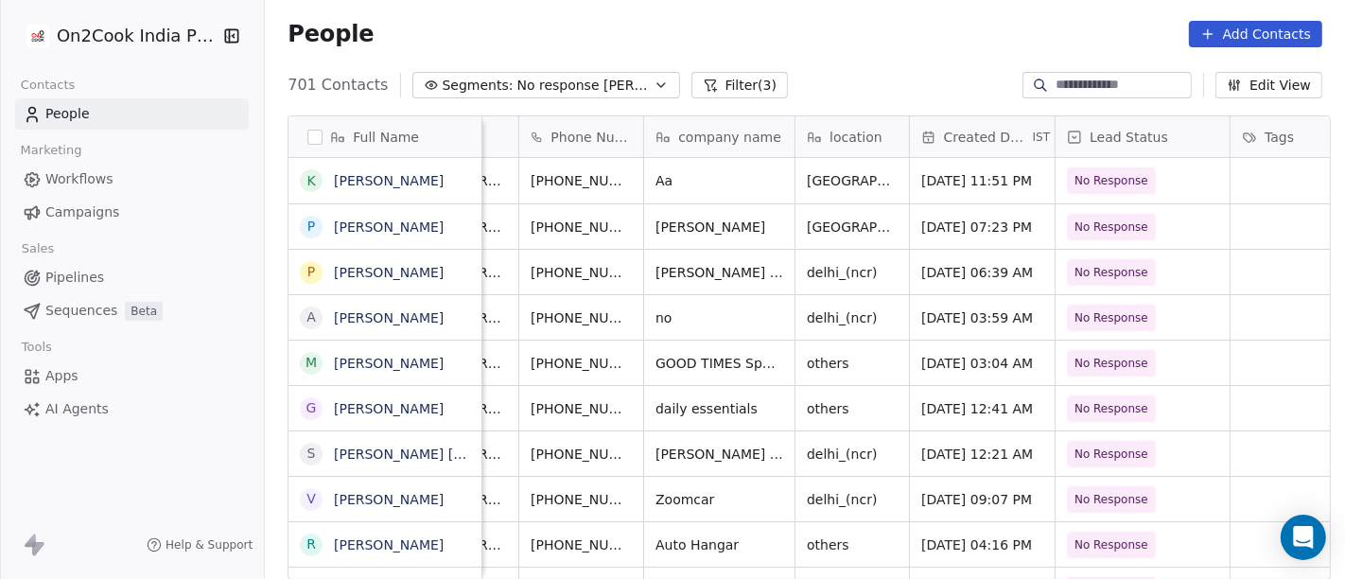
scroll to position [9, 470]
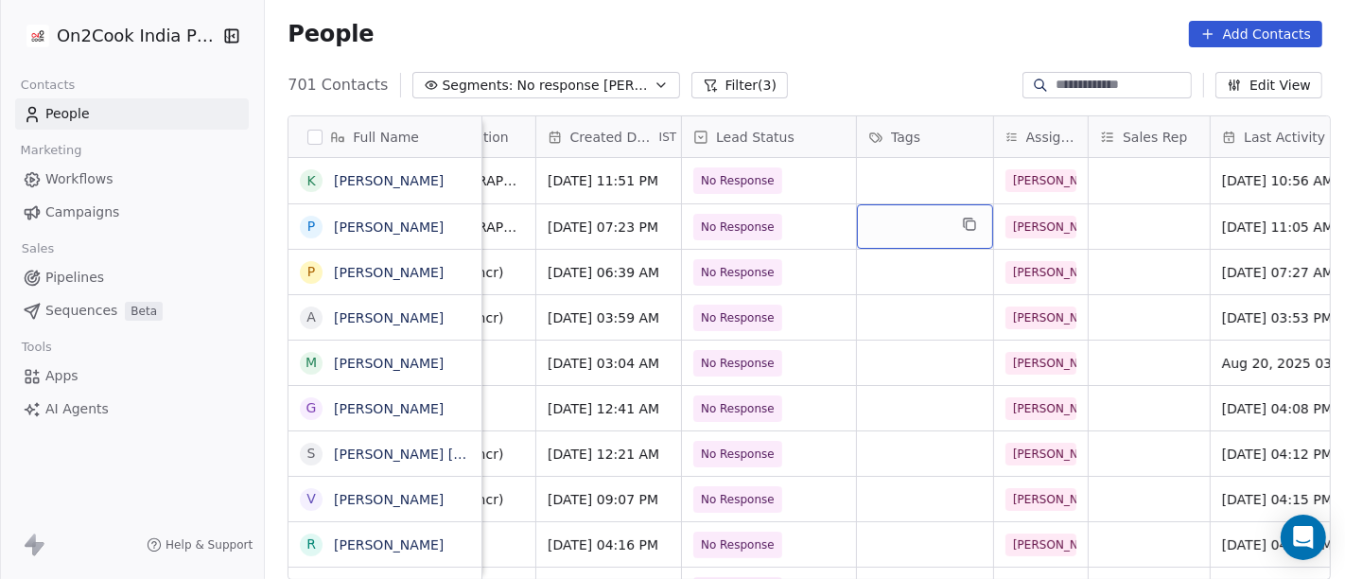
click at [913, 211] on div "grid" at bounding box center [925, 226] width 136 height 44
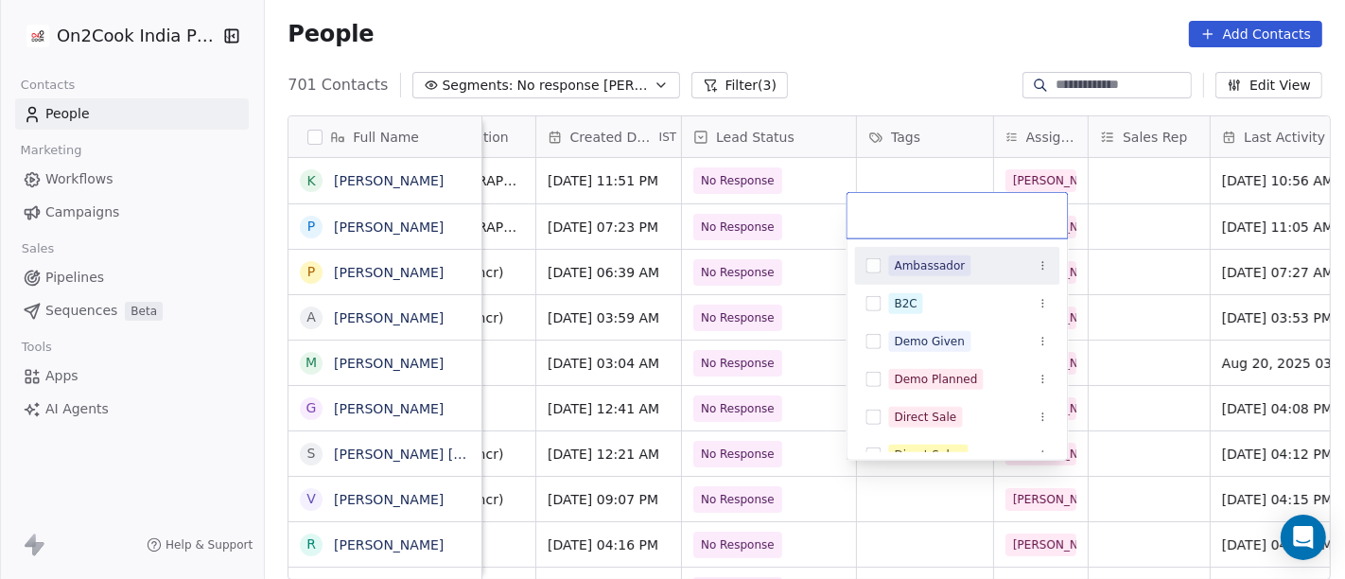
click at [916, 53] on html "On2Cook India Pvt. Ltd. Contacts People Marketing Workflows Campaigns Sales Pip…" at bounding box center [672, 289] width 1345 height 579
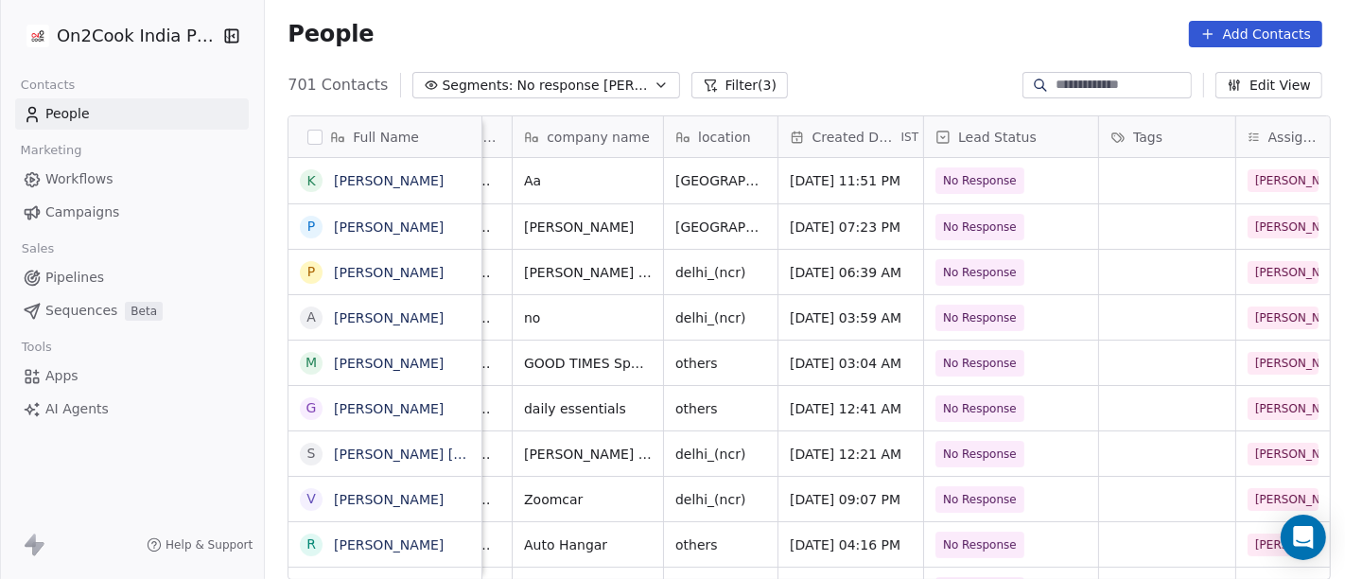
scroll to position [13, 0]
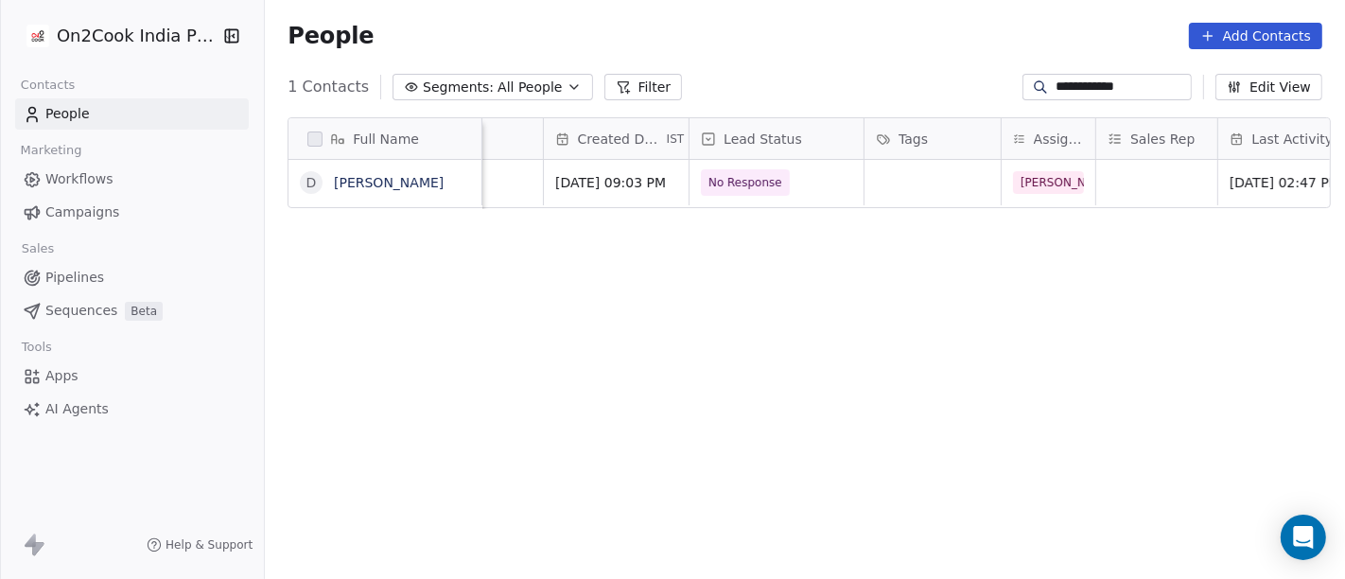
scroll to position [0, 542]
type input "**********"
click at [695, 195] on span "No Response" at bounding box center [738, 182] width 89 height 26
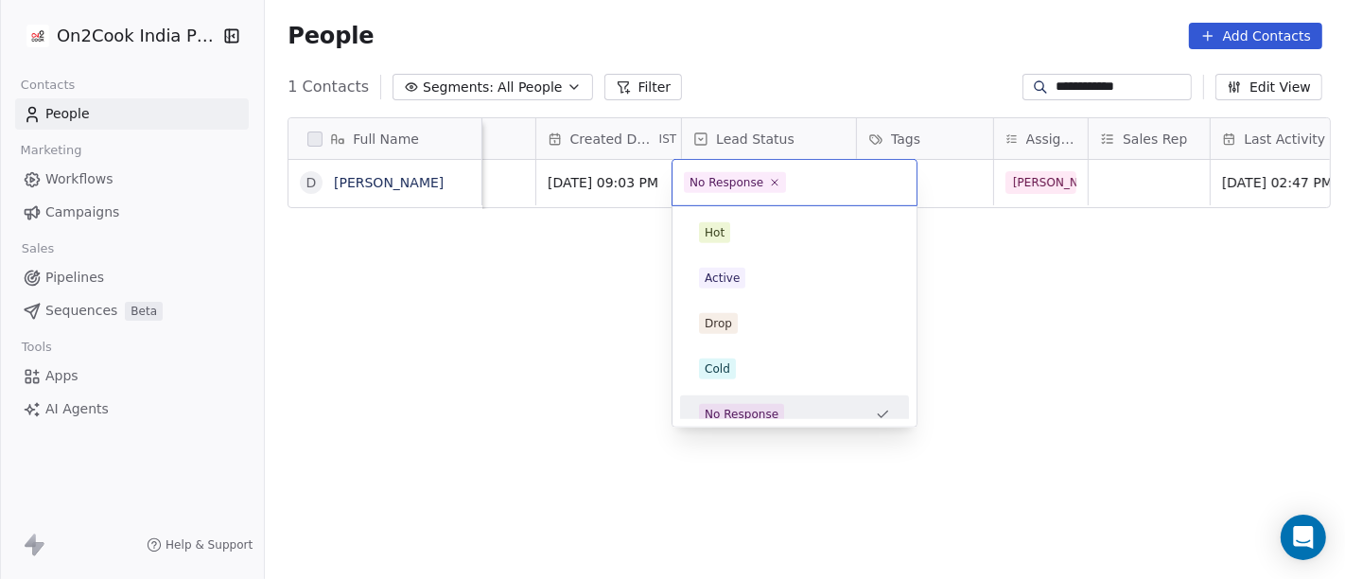
scroll to position [13, 0]
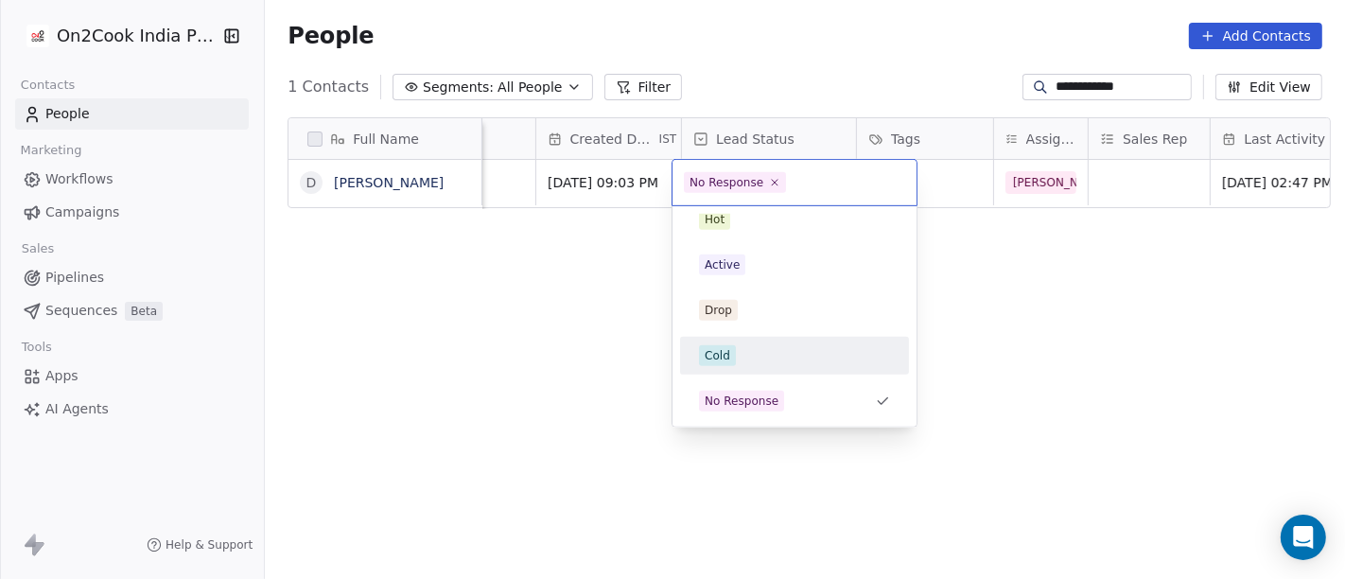
click at [759, 350] on div "Cold" at bounding box center [794, 355] width 191 height 21
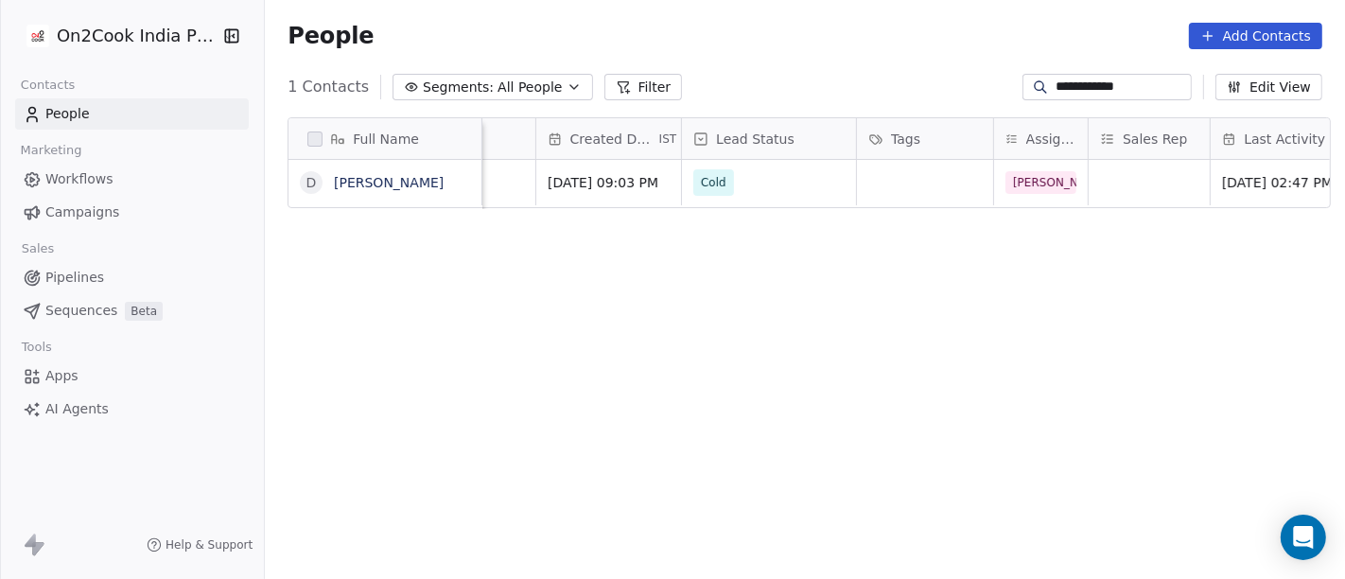
click at [1121, 292] on div "Full Name D [PERSON_NAME] Phone Number Email company name location Created Date…" at bounding box center [805, 357] width 1080 height 510
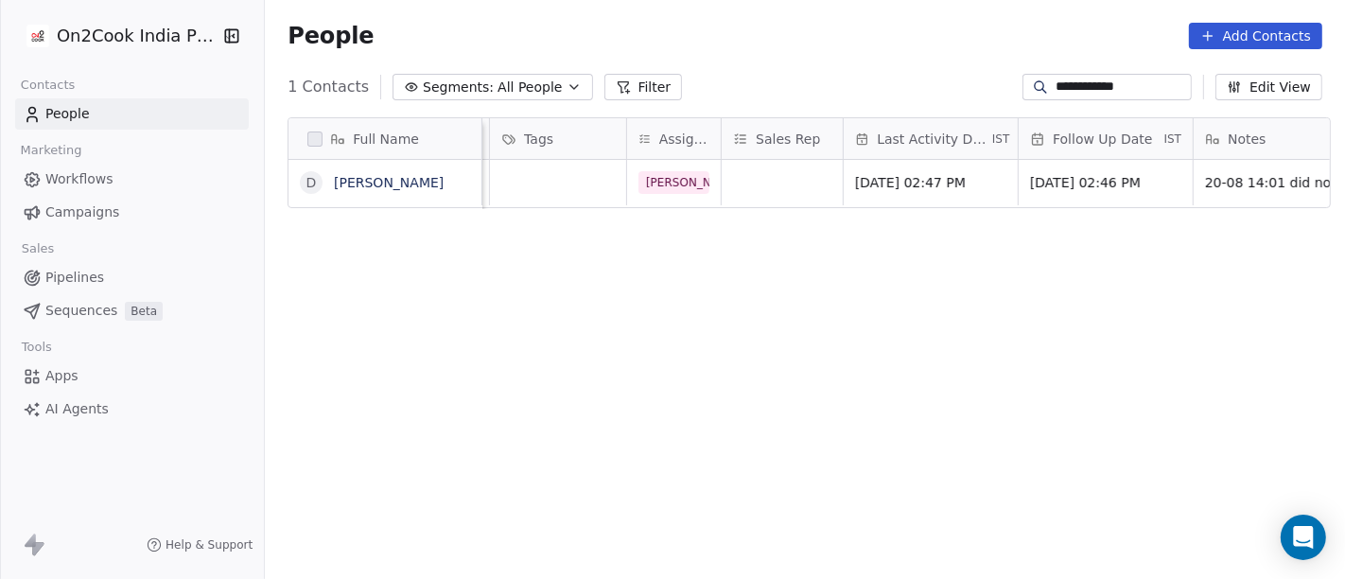
scroll to position [0, 908]
click at [907, 171] on div "[DATE] 02:47 PM" at bounding box center [932, 182] width 174 height 45
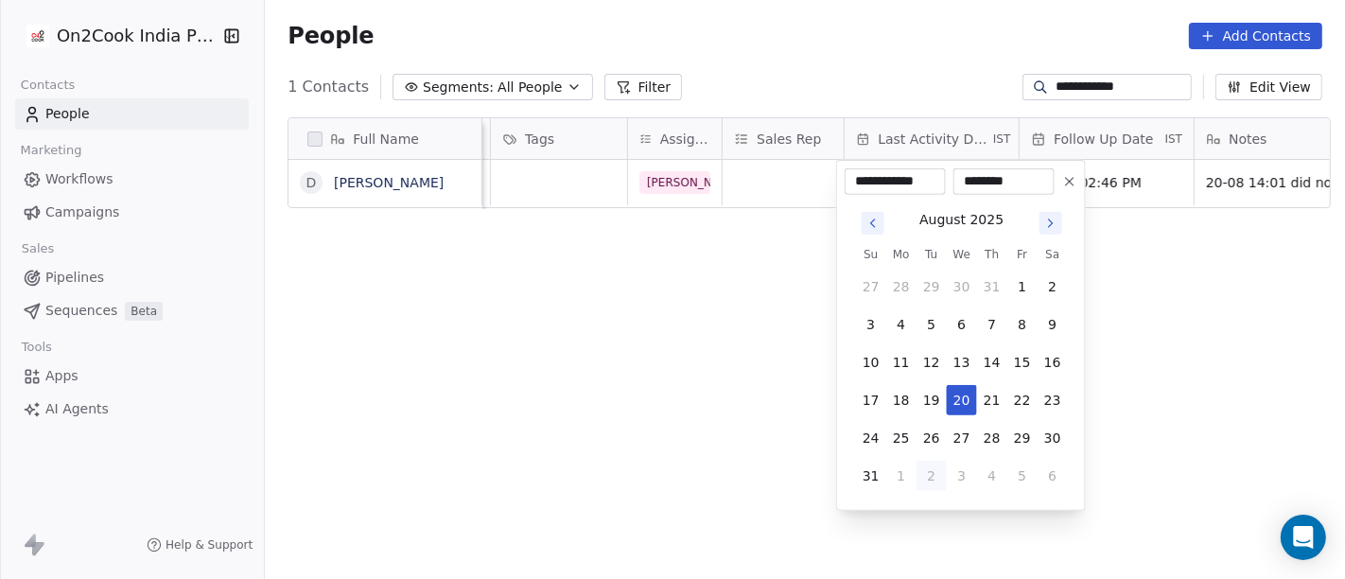
click at [1059, 218] on button "Go to next month" at bounding box center [1051, 223] width 23 height 23
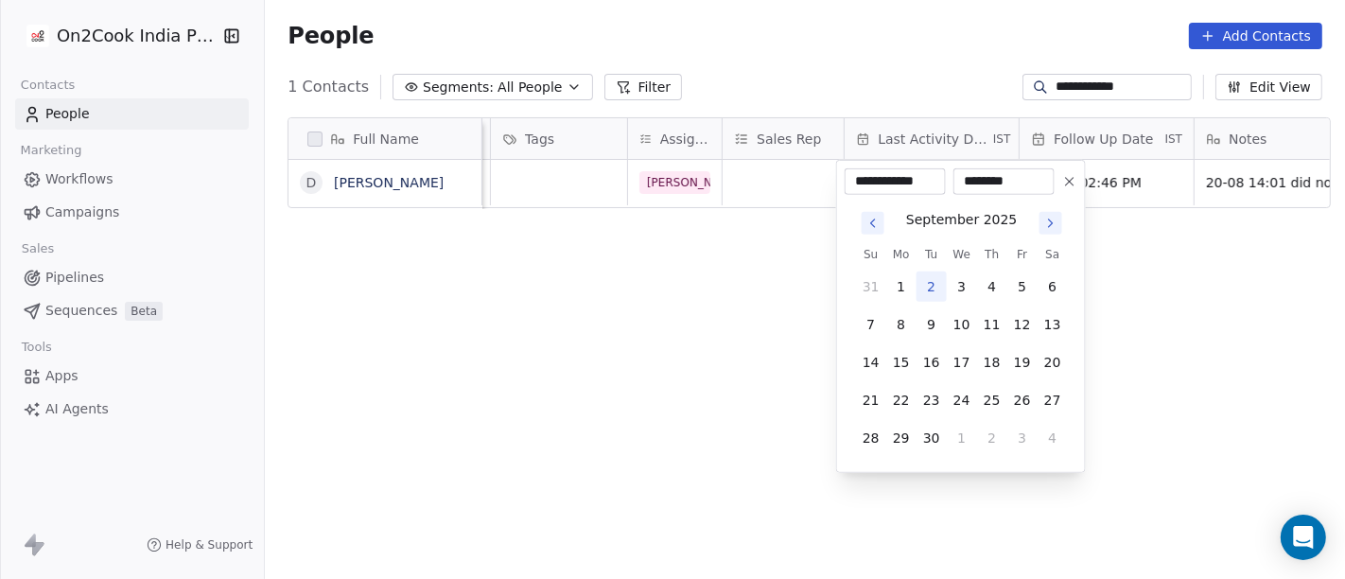
click at [1059, 218] on button "Go to next month" at bounding box center [1051, 223] width 23 height 23
click at [867, 236] on div "[DATE] Su Mo Tu We Th Fr Sa 28 29 30 1 2 3 4 5 6 7 8 9 10 11 12 13 14 15 16 17 …" at bounding box center [962, 329] width 212 height 247
click at [867, 223] on icon "Go to previous month" at bounding box center [873, 223] width 15 height 15
click at [927, 285] on button "2" at bounding box center [932, 286] width 30 height 30
type input "**********"
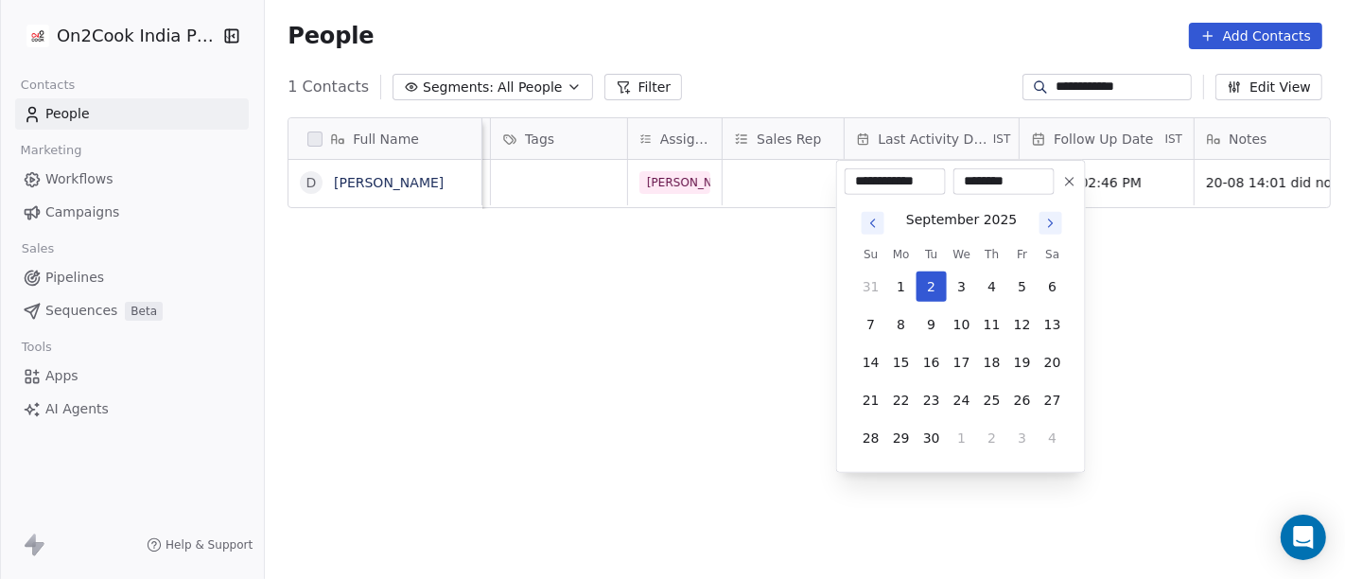
click at [1165, 313] on html "**********" at bounding box center [672, 289] width 1345 height 579
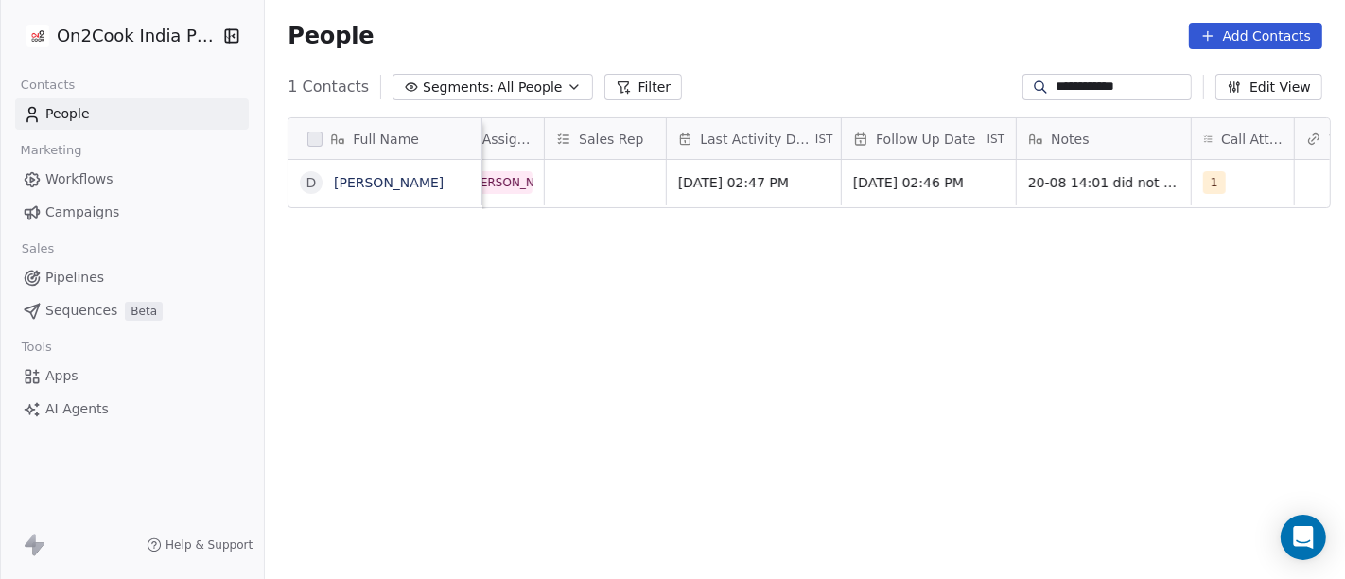
scroll to position [0, 1086]
click at [928, 184] on span "[DATE] 02:46 PM" at bounding box center [911, 182] width 115 height 19
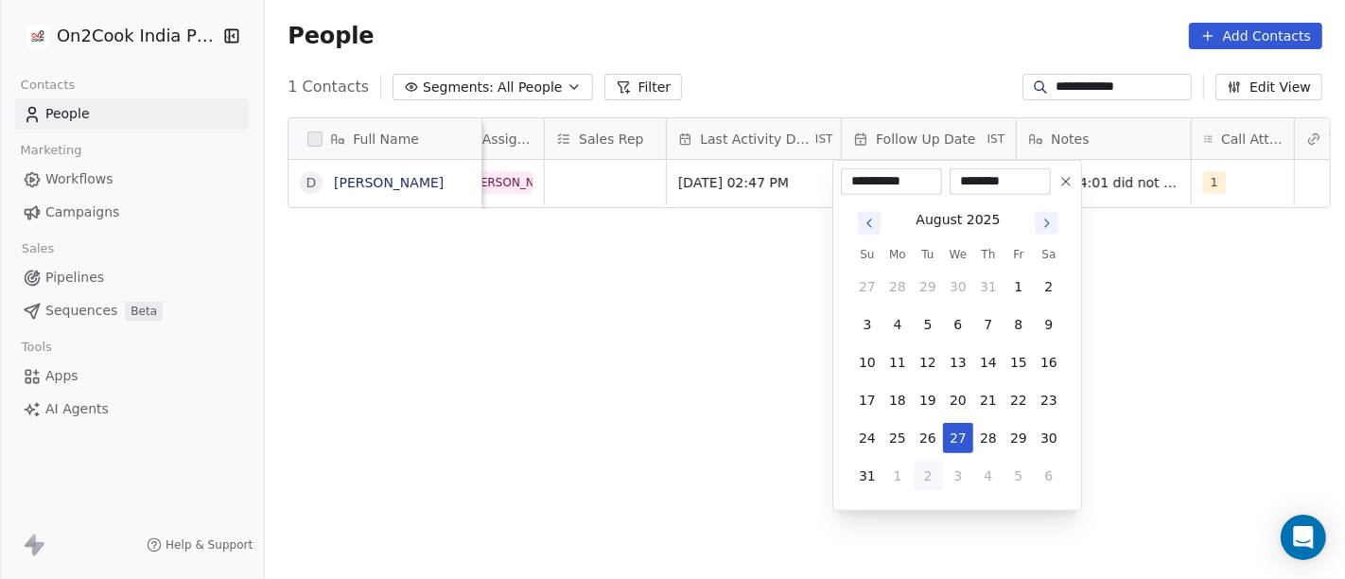
click at [1066, 186] on icon at bounding box center [1066, 181] width 15 height 15
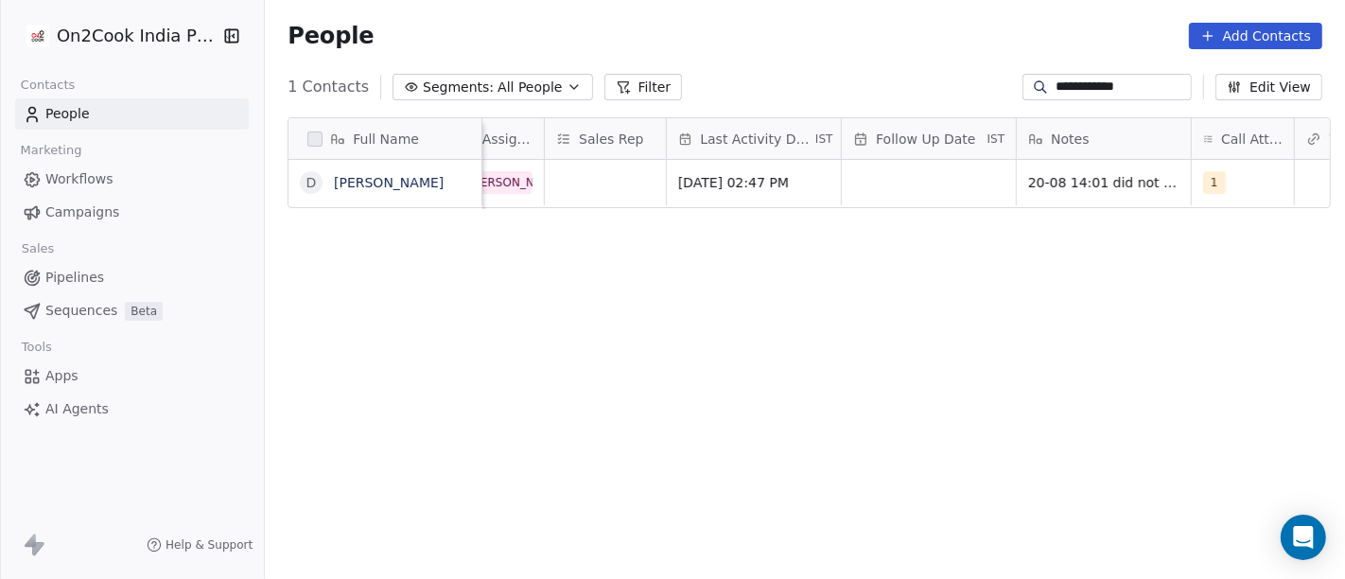
click at [1094, 310] on div "Full Name D [PERSON_NAME] Created Date IST Lead Status Tags Assignee Sales Rep …" at bounding box center [805, 357] width 1080 height 510
click at [1059, 190] on span "20-08 14:01 did not pick up call WA msg sent" at bounding box center [1141, 187] width 225 height 38
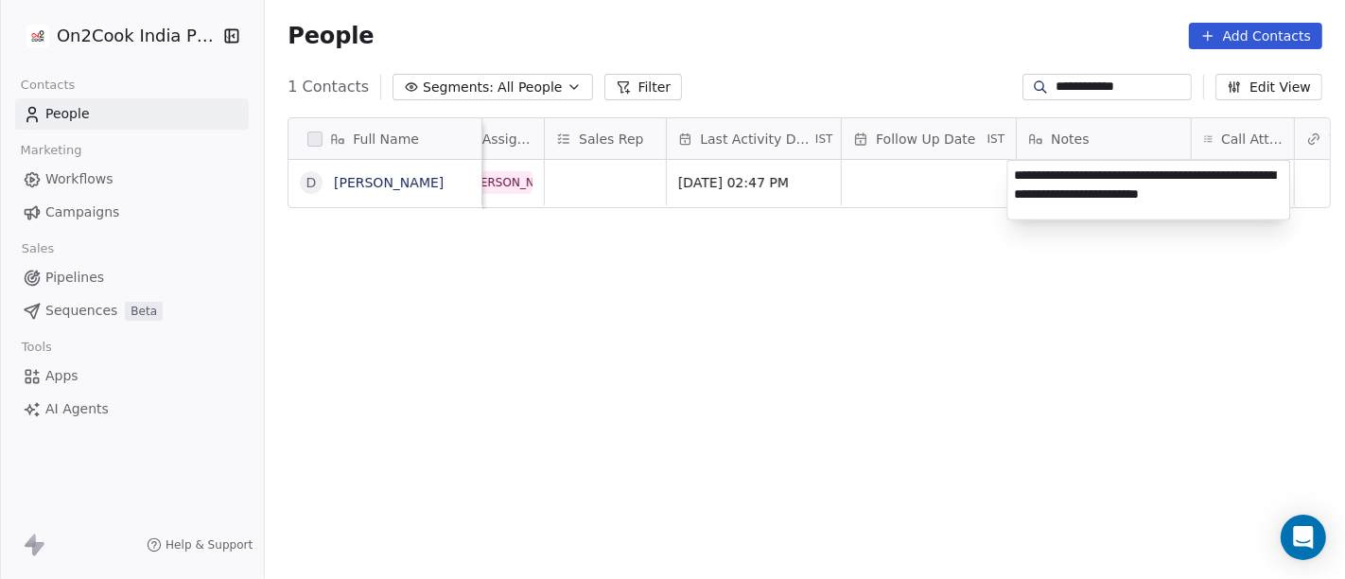
type textarea "**********"
click at [1020, 362] on html "**********" at bounding box center [672, 289] width 1345 height 579
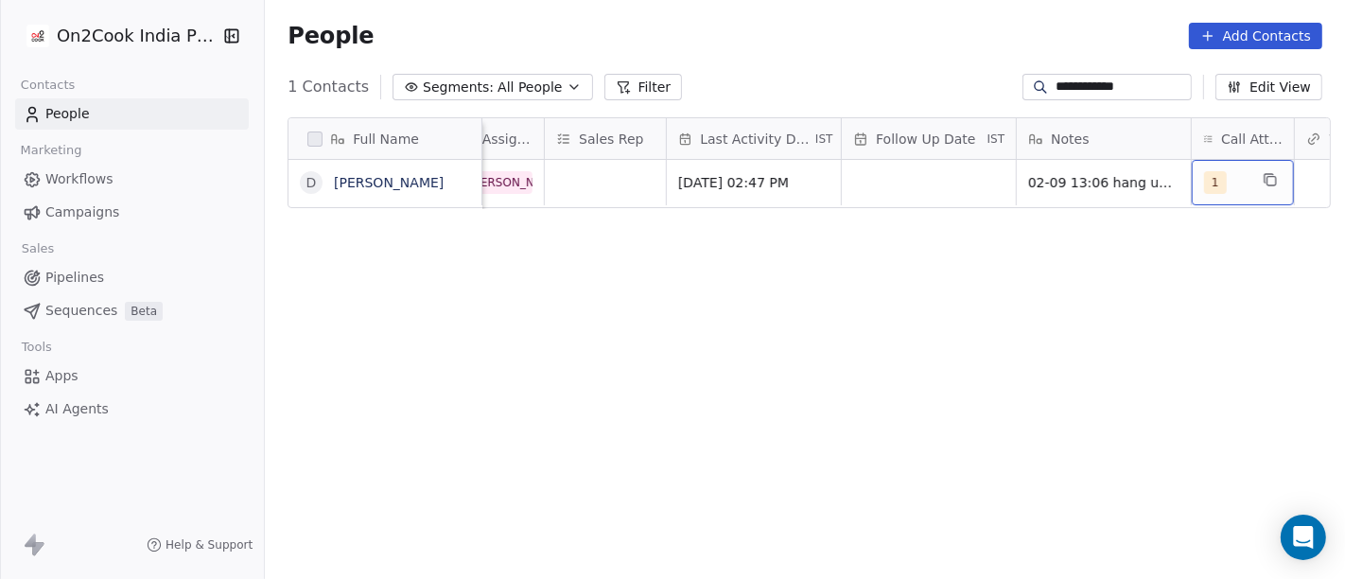
click at [1215, 193] on div "1" at bounding box center [1226, 182] width 44 height 23
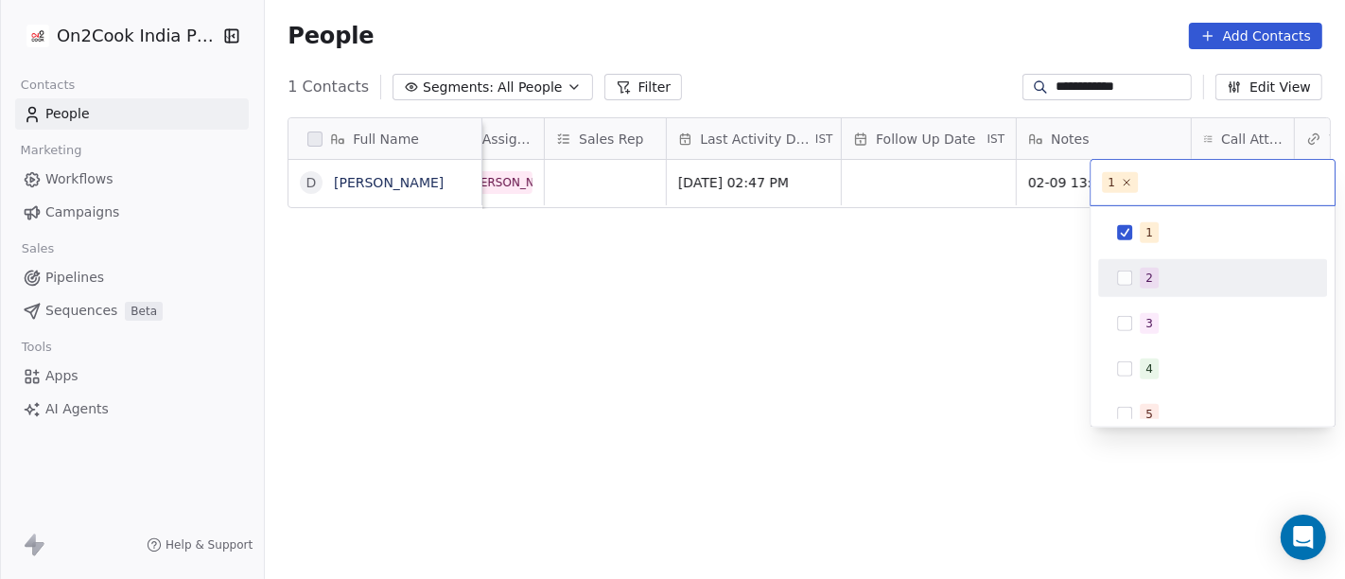
click at [1161, 281] on div "2" at bounding box center [1224, 278] width 168 height 21
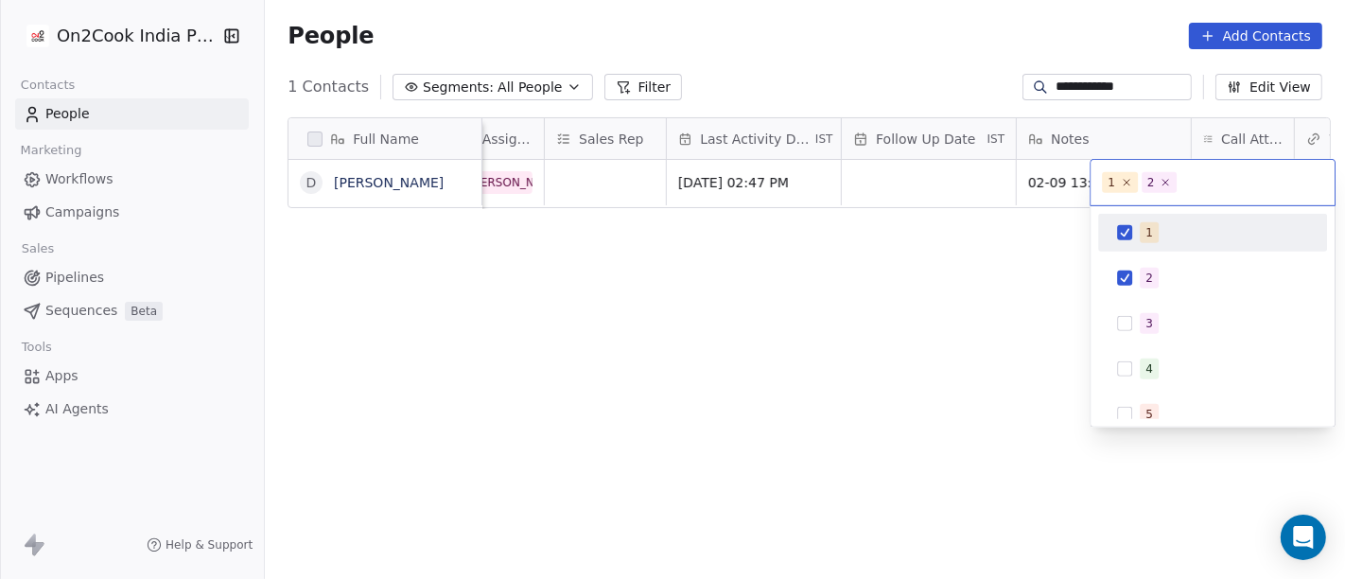
click at [1116, 212] on div "1 2 3 4 5 6 7 8 9 10" at bounding box center [1213, 316] width 244 height 220
click at [1124, 227] on button "Suggestions" at bounding box center [1124, 232] width 15 height 15
drag, startPoint x: 929, startPoint y: 238, endPoint x: 919, endPoint y: 234, distance: 11.4
click at [926, 238] on html "**********" at bounding box center [672, 289] width 1345 height 579
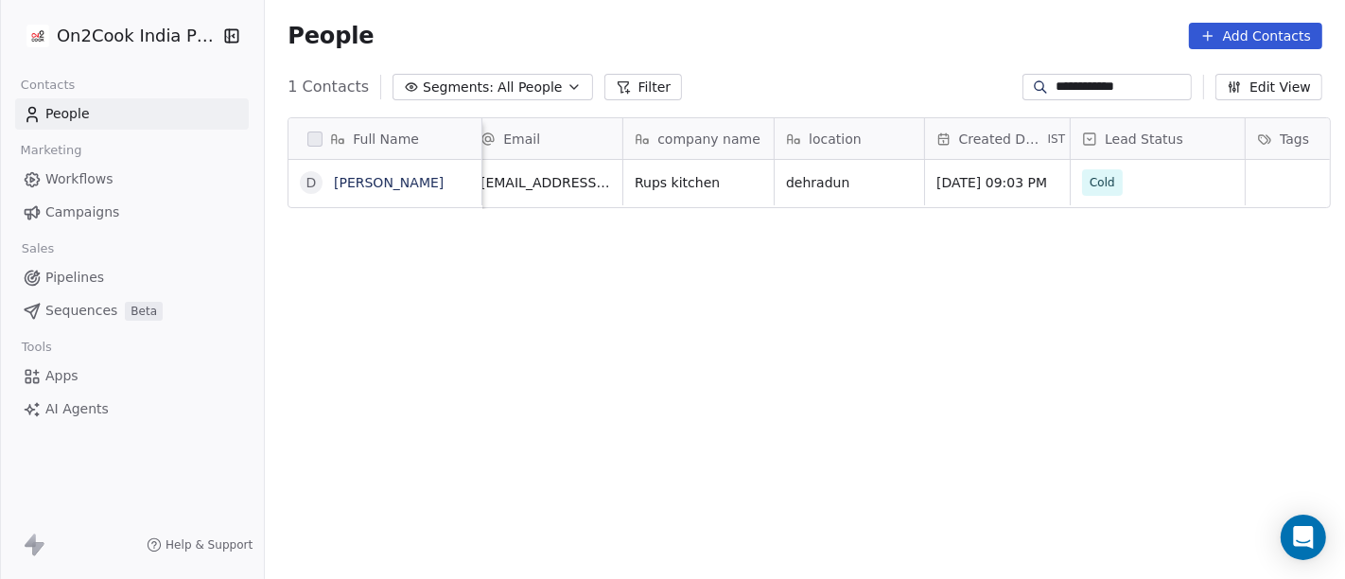
scroll to position [0, 132]
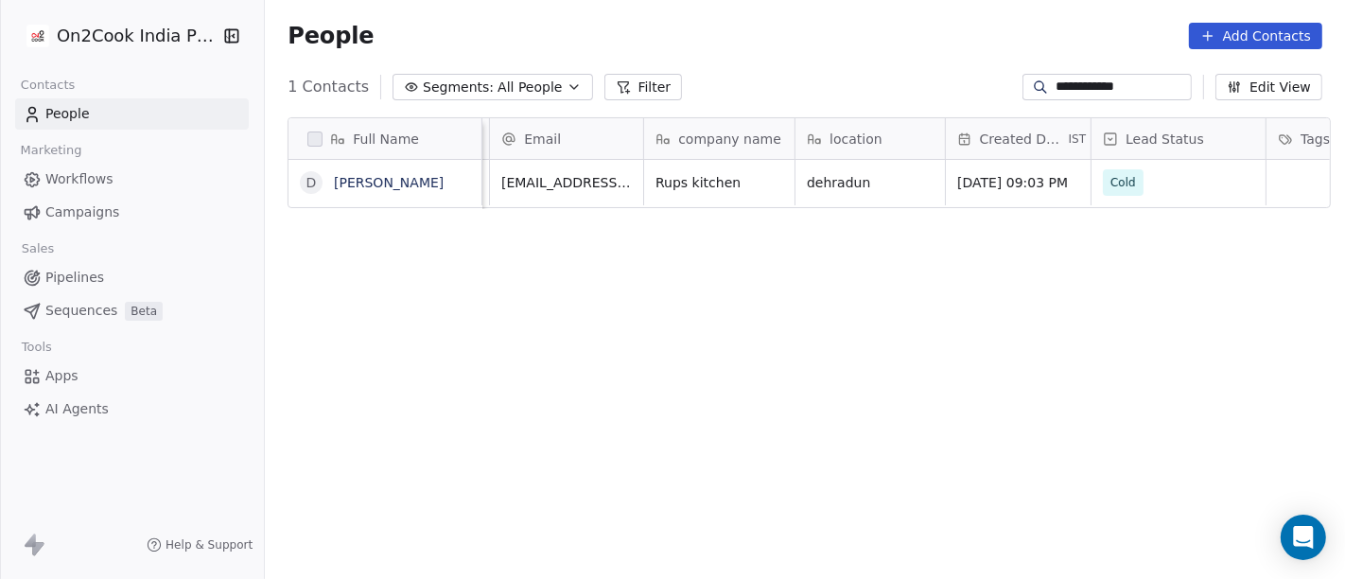
click at [1087, 85] on input "**********" at bounding box center [1122, 87] width 132 height 19
paste input "*********"
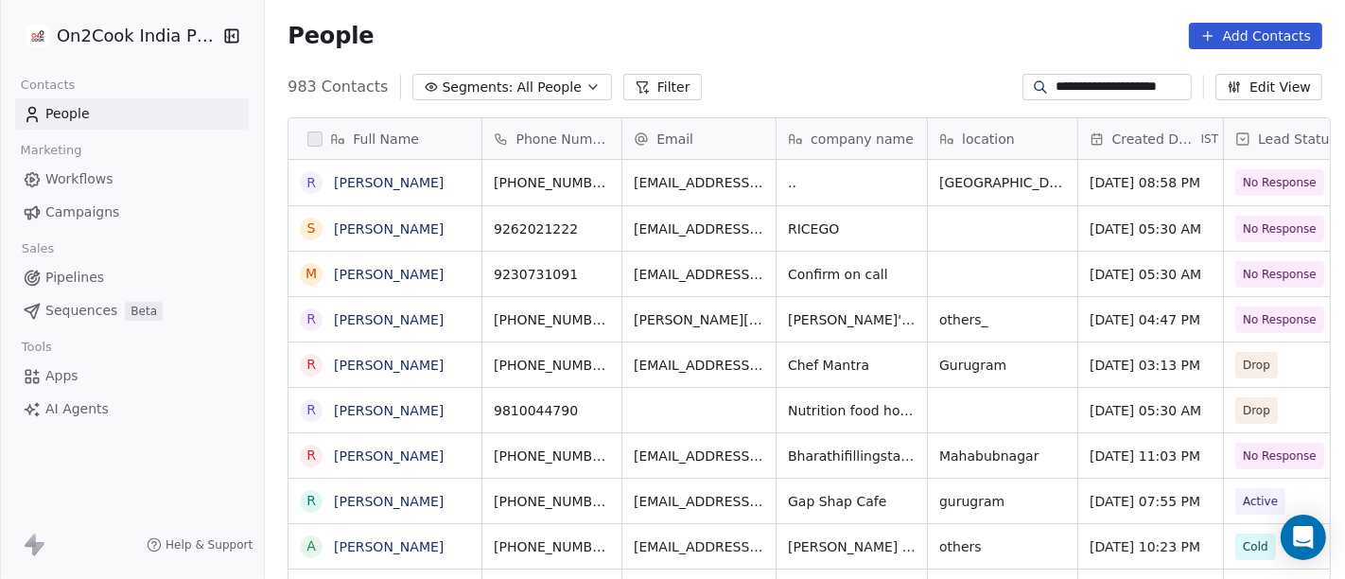
scroll to position [494, 1073]
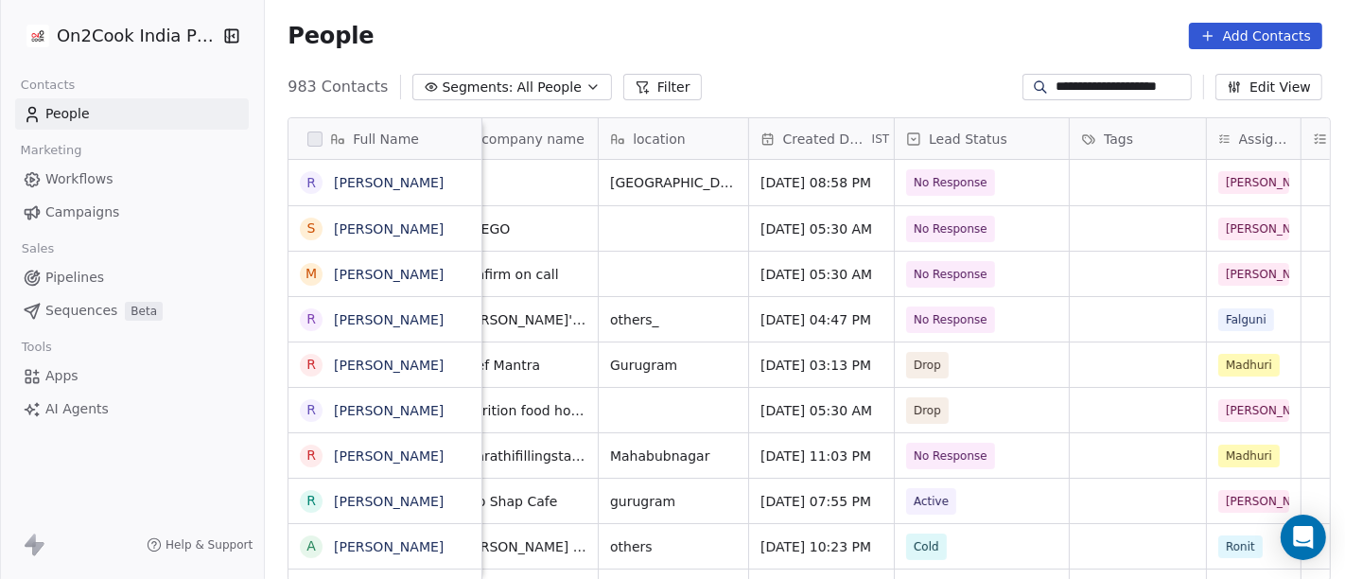
type input "**********"
click at [928, 178] on span "No Response" at bounding box center [952, 182] width 74 height 19
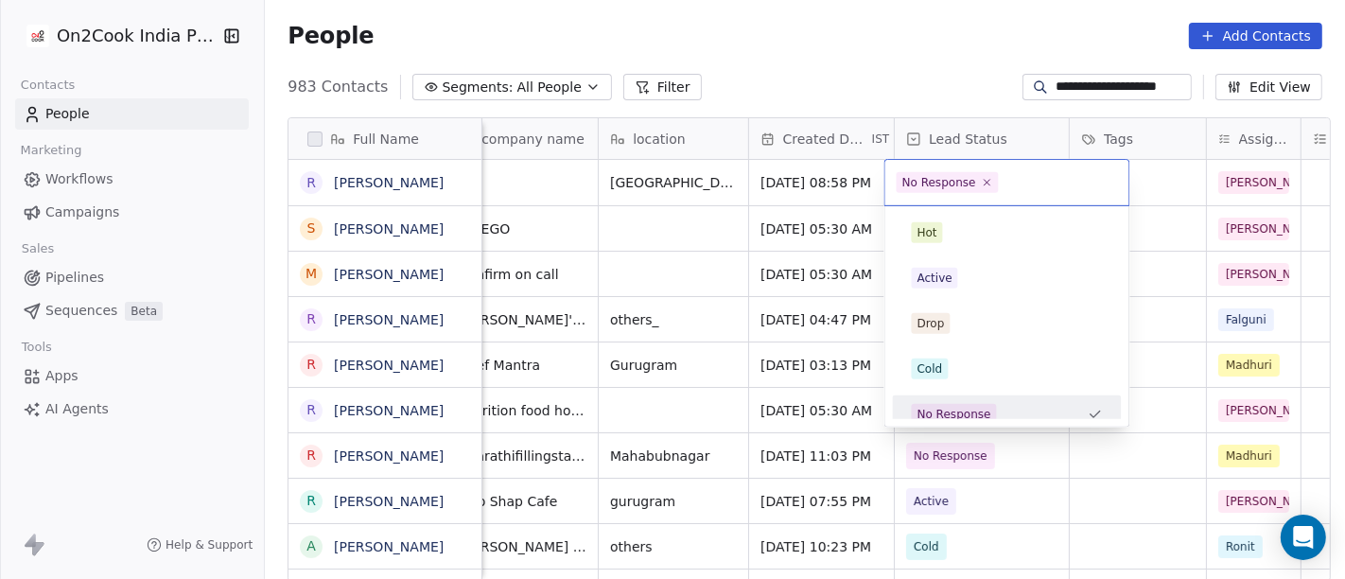
scroll to position [13, 0]
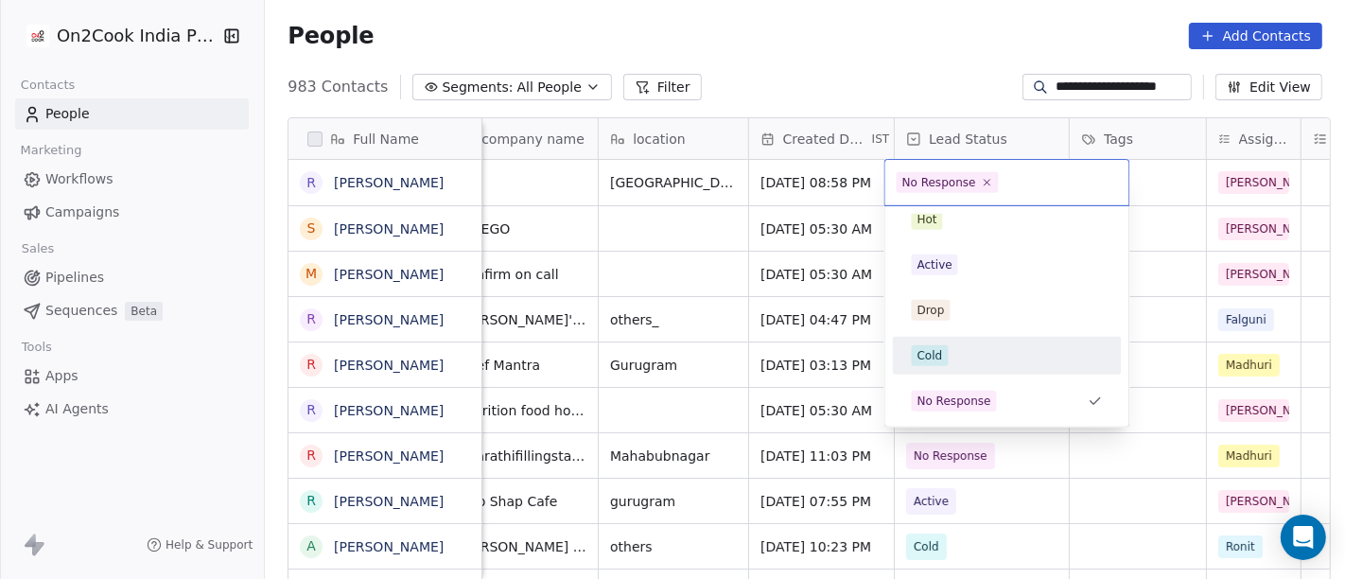
click at [947, 355] on div "Cold" at bounding box center [1007, 355] width 191 height 21
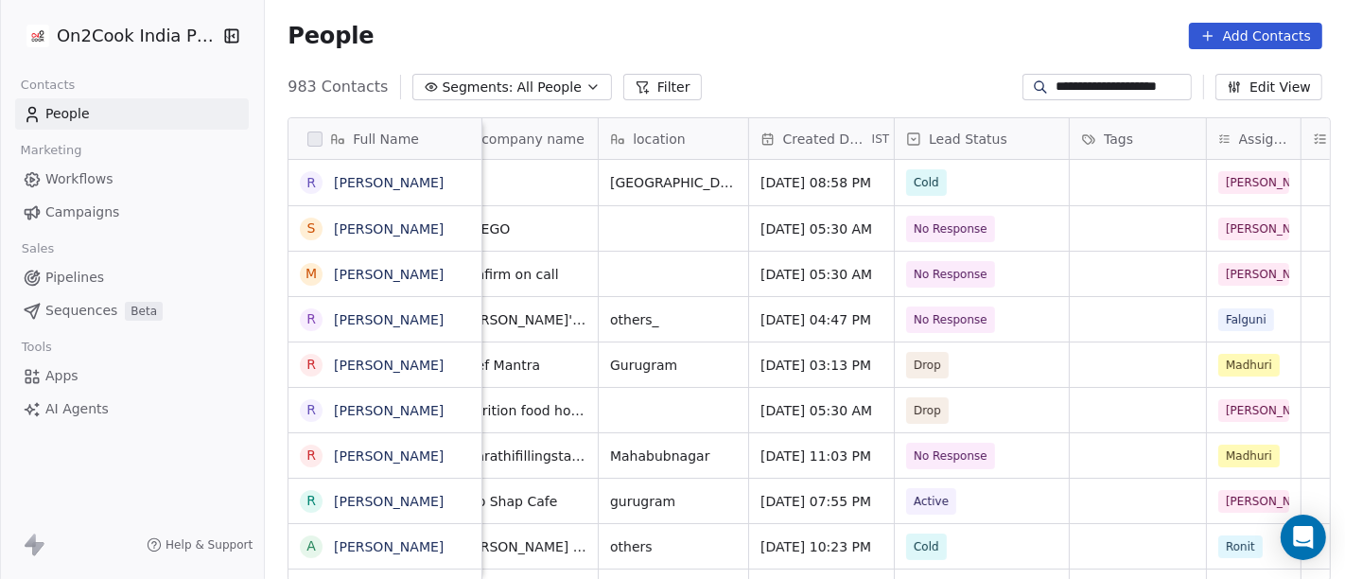
click at [893, 20] on div "People Add Contacts" at bounding box center [805, 36] width 1080 height 72
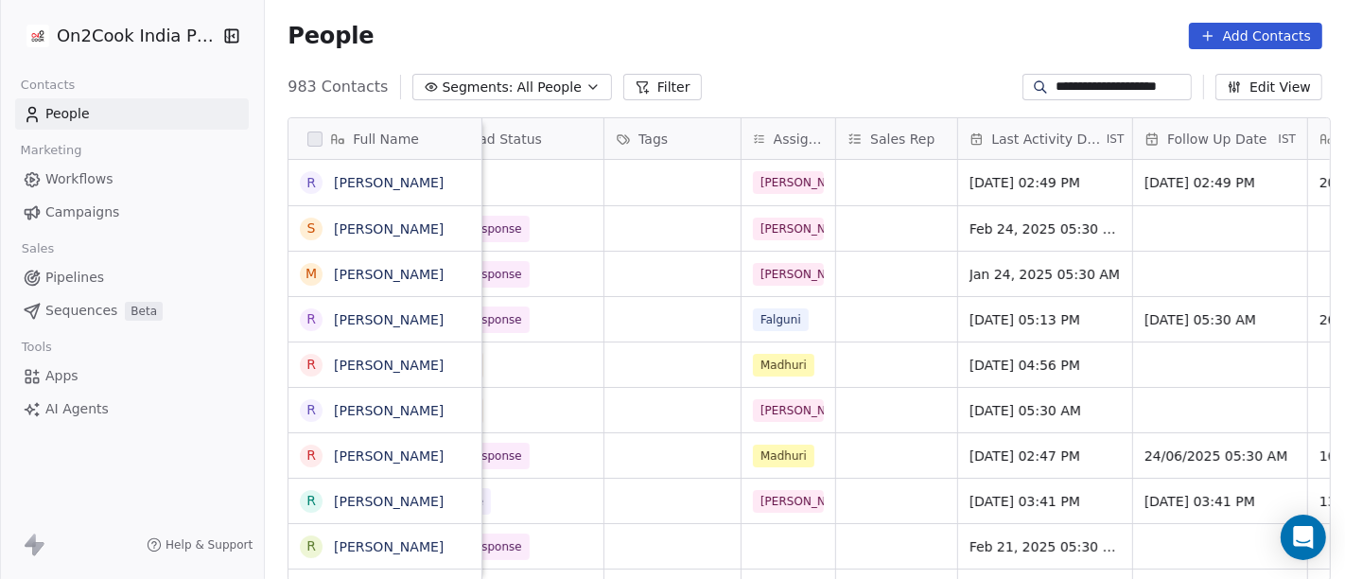
scroll to position [0, 796]
click at [1022, 186] on span "[DATE] 02:49 PM" at bounding box center [1027, 182] width 115 height 19
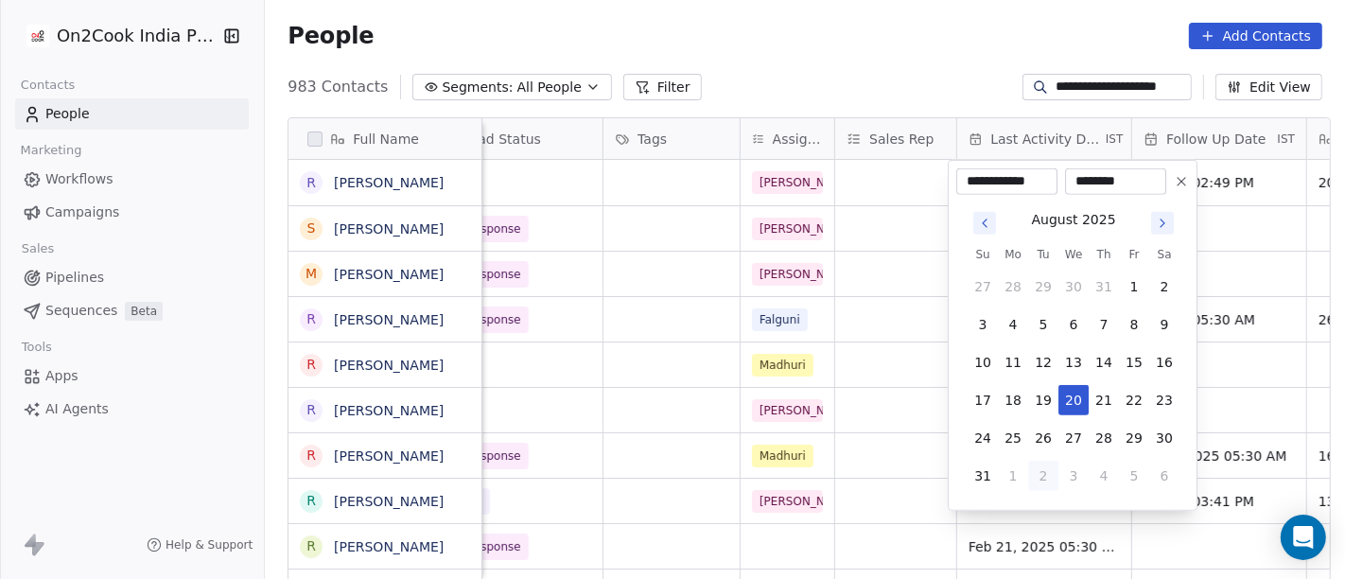
click at [1048, 476] on button "2" at bounding box center [1043, 476] width 30 height 30
type input "**********"
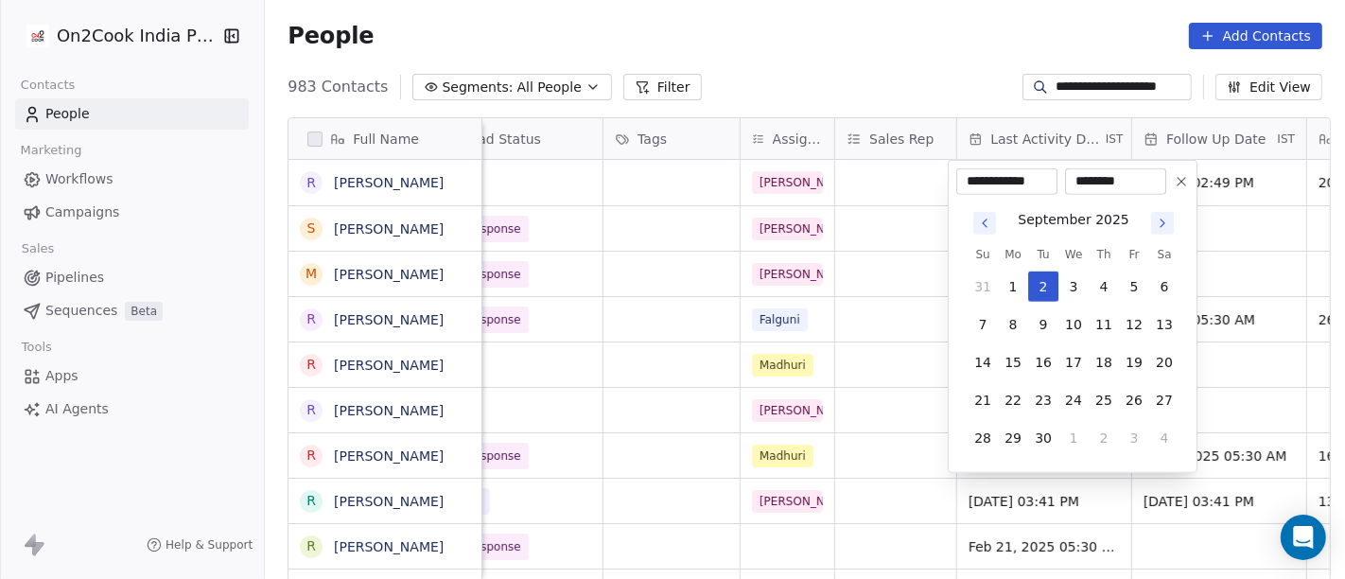
click at [867, 18] on html "**********" at bounding box center [672, 289] width 1345 height 579
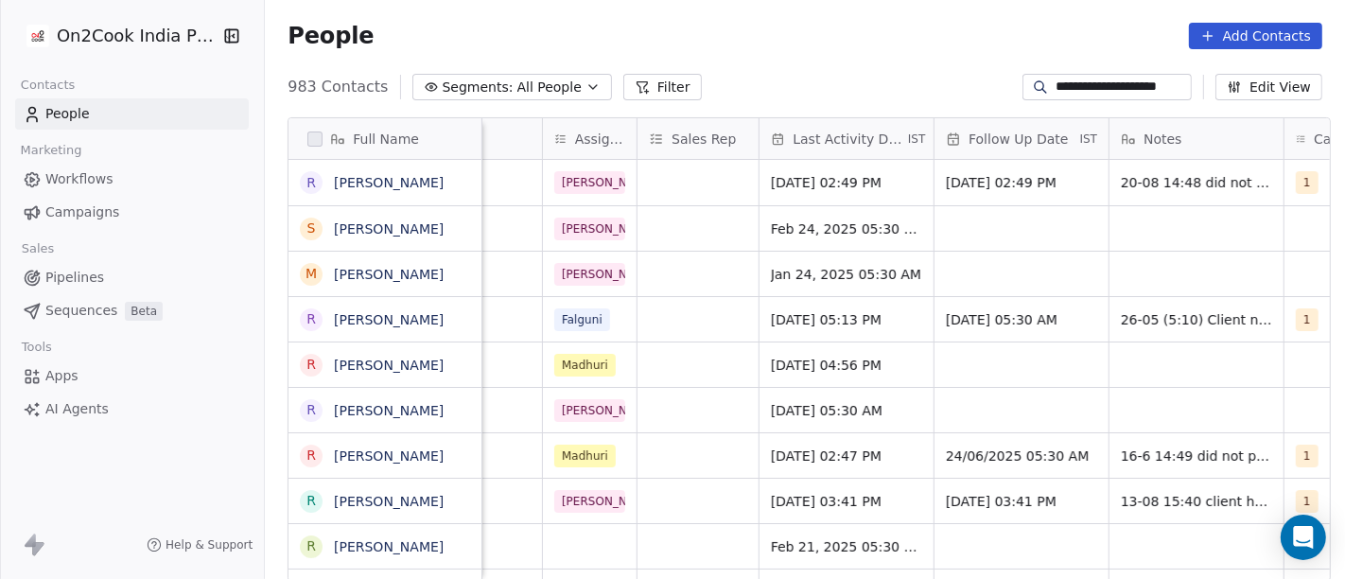
scroll to position [0, 1005]
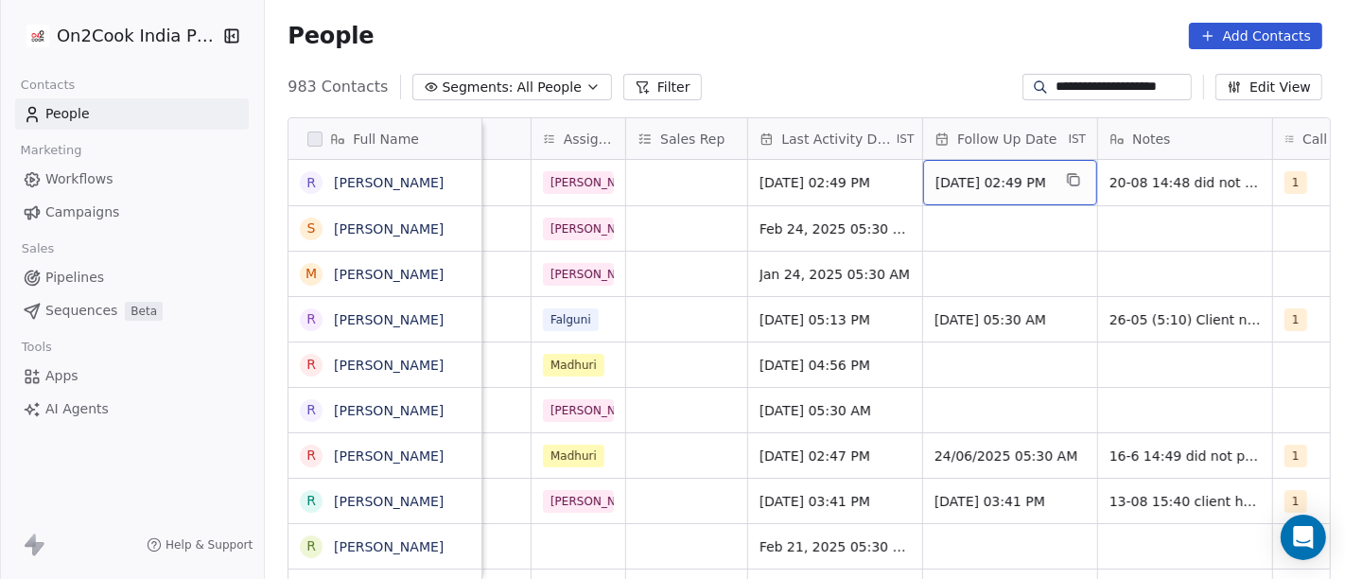
click at [981, 190] on span "[DATE] 02:49 PM" at bounding box center [993, 182] width 115 height 19
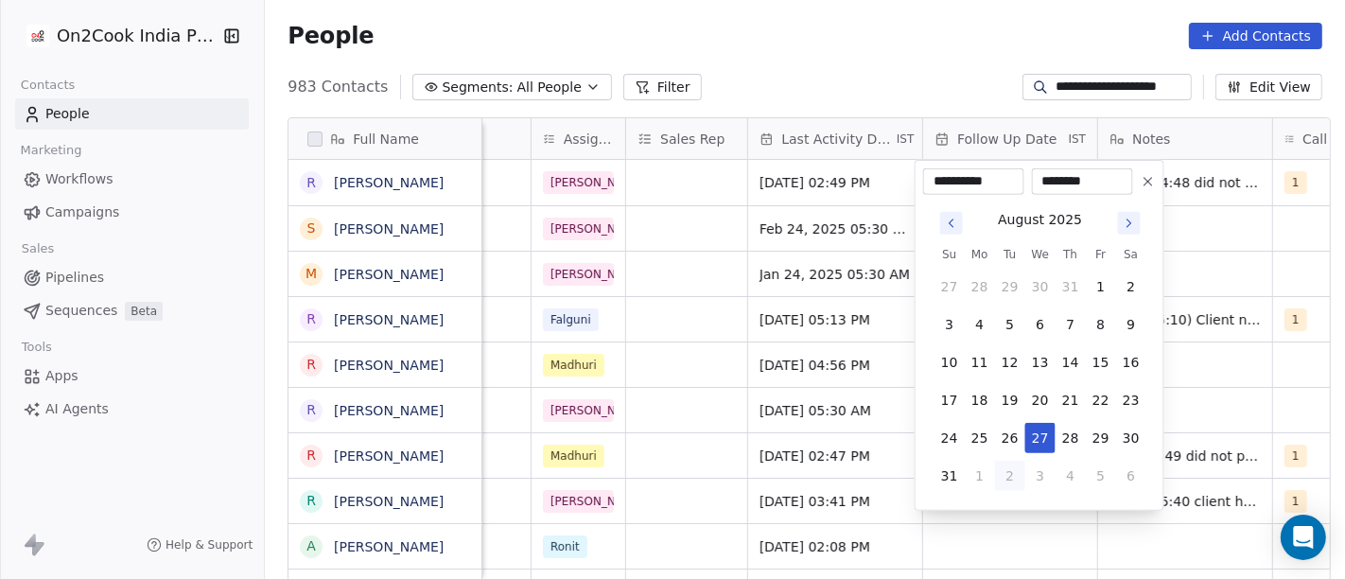
click at [1161, 180] on div "**********" at bounding box center [1040, 335] width 250 height 351
click at [1154, 180] on icon at bounding box center [1148, 181] width 15 height 15
type input "**********"
type input "********"
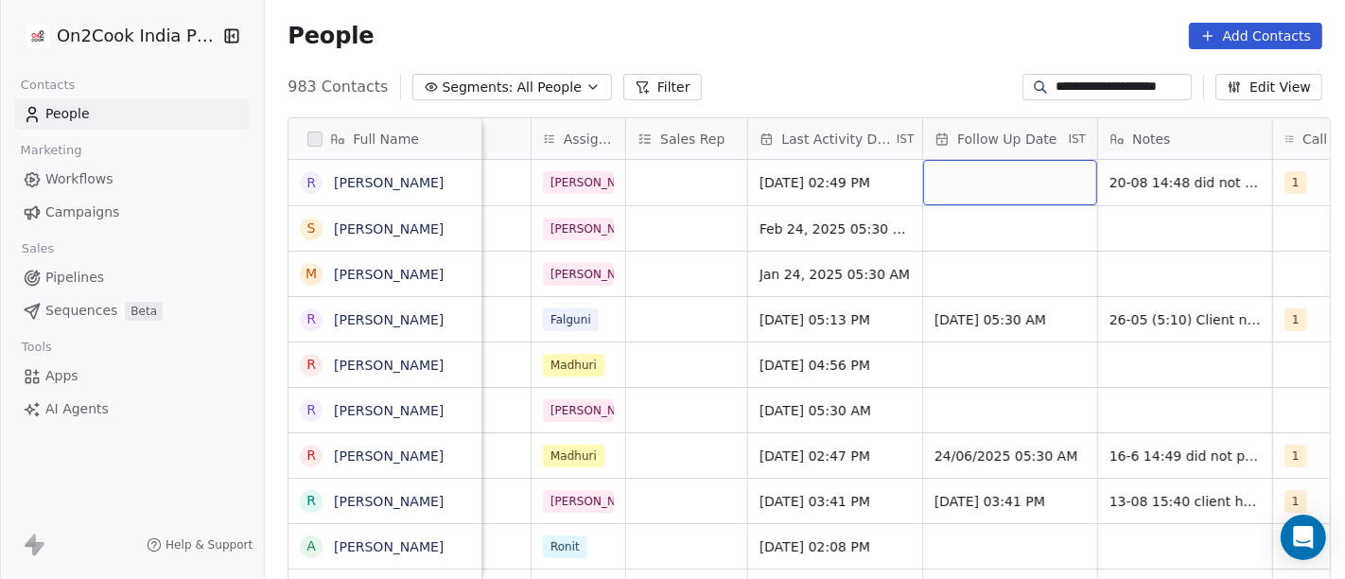
click at [864, 35] on div "People Add Contacts" at bounding box center [805, 36] width 1035 height 26
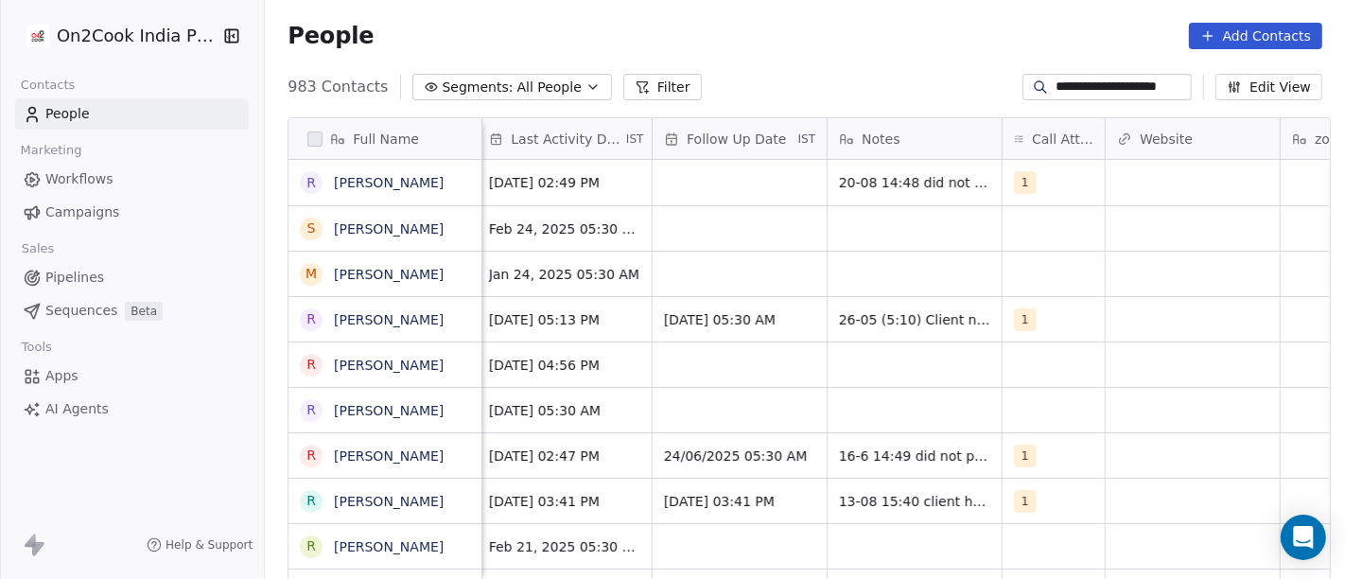
scroll to position [0, 1284]
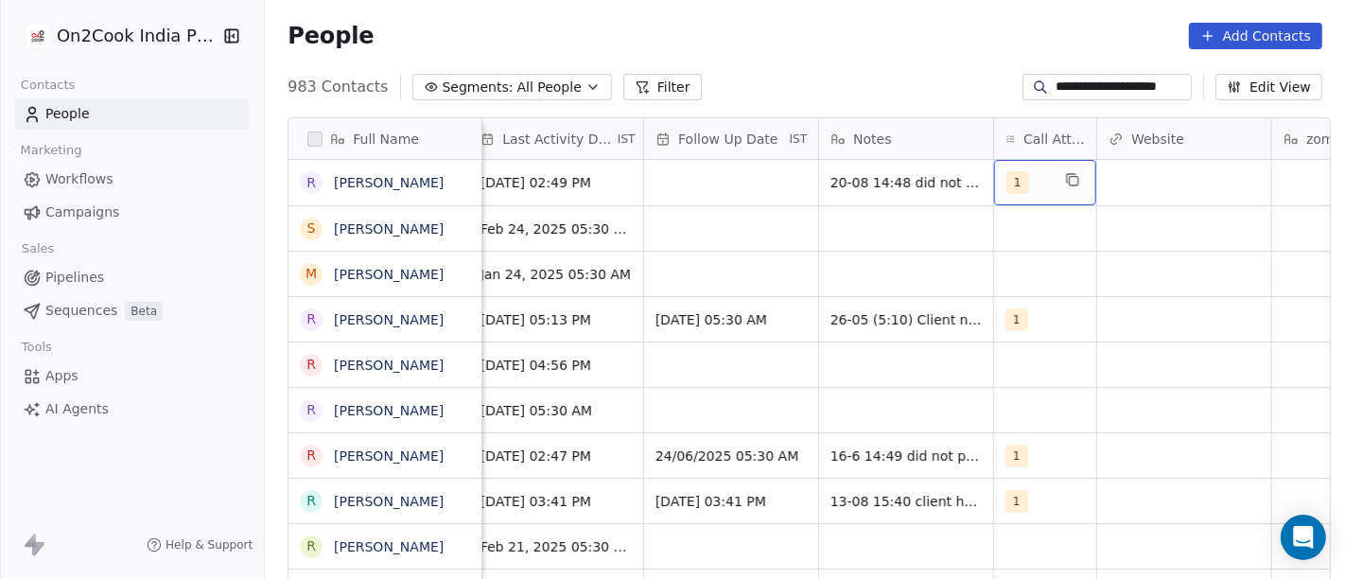
click at [1007, 183] on span "1" at bounding box center [1018, 182] width 23 height 23
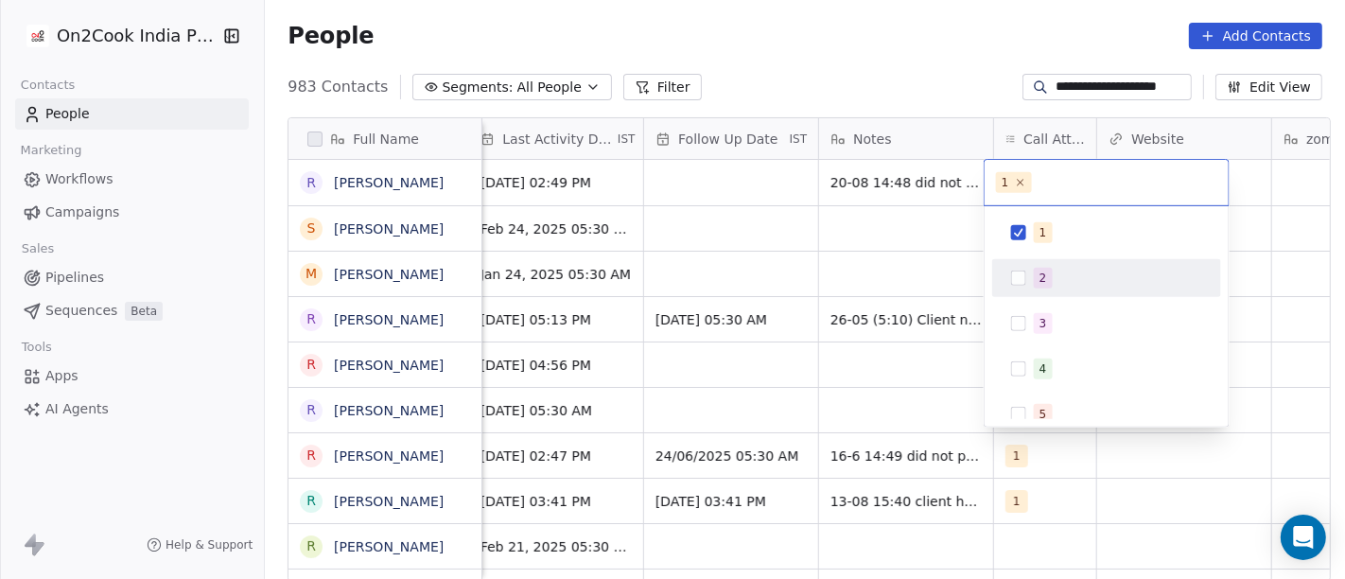
click at [1022, 285] on button "Suggestions" at bounding box center [1018, 278] width 15 height 15
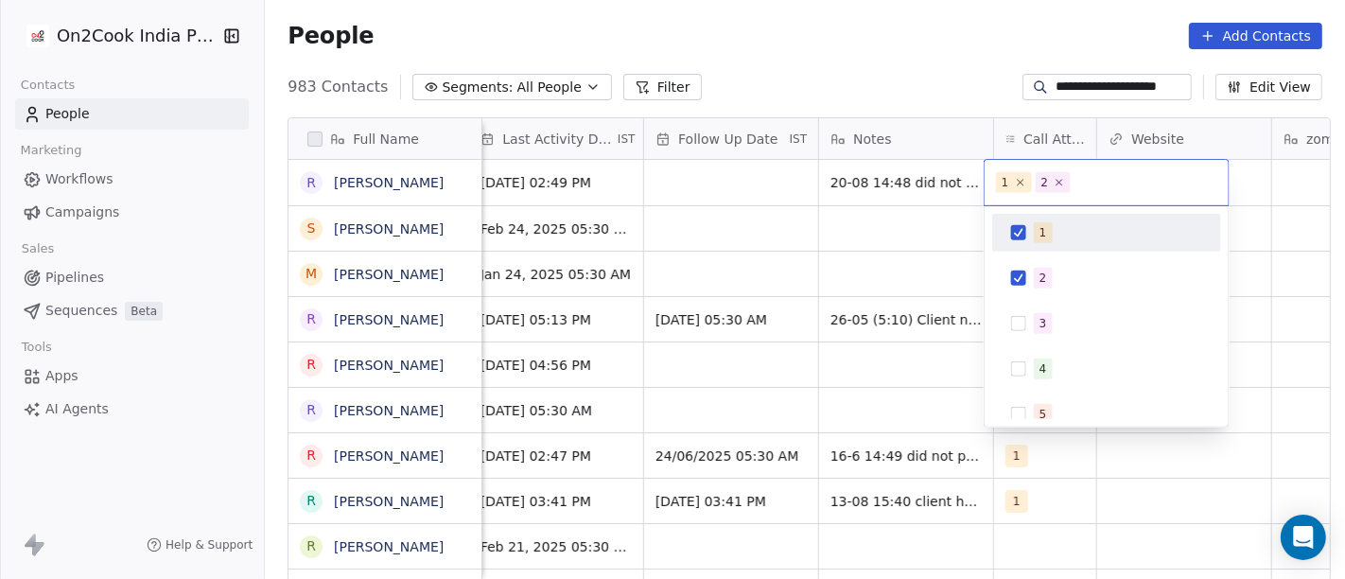
click at [1068, 248] on div "1" at bounding box center [1106, 233] width 229 height 38
click at [905, 88] on html "**********" at bounding box center [672, 289] width 1345 height 579
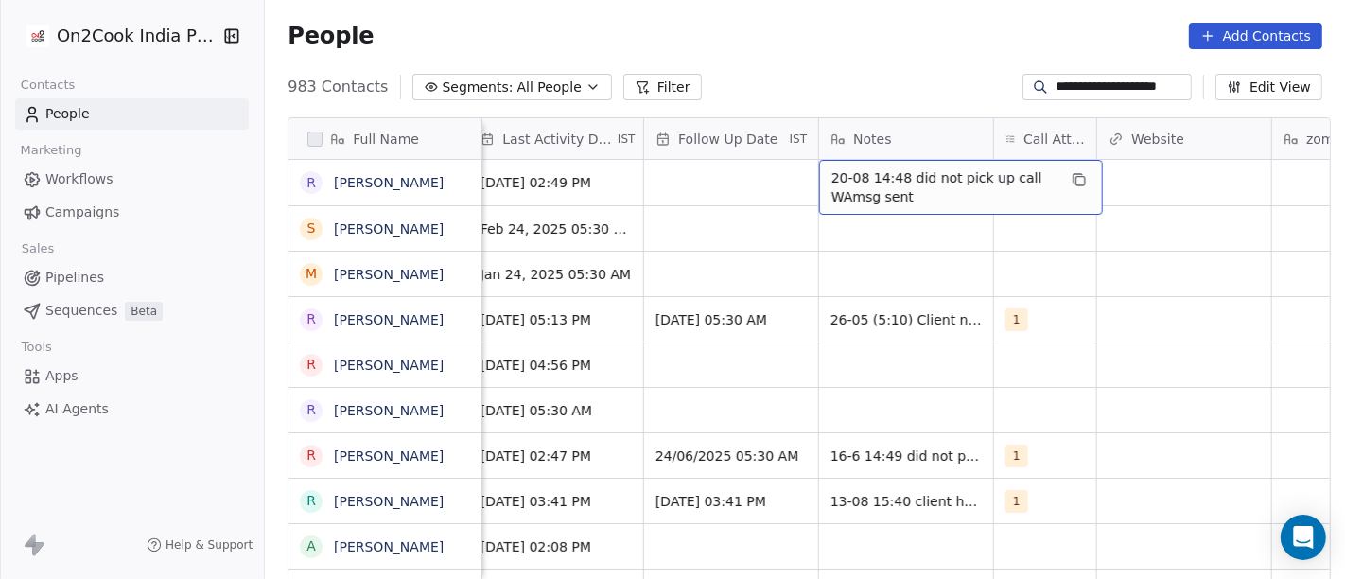
click at [886, 174] on span "20-08 14:48 did not pick up call WAmsg sent" at bounding box center [943, 187] width 225 height 38
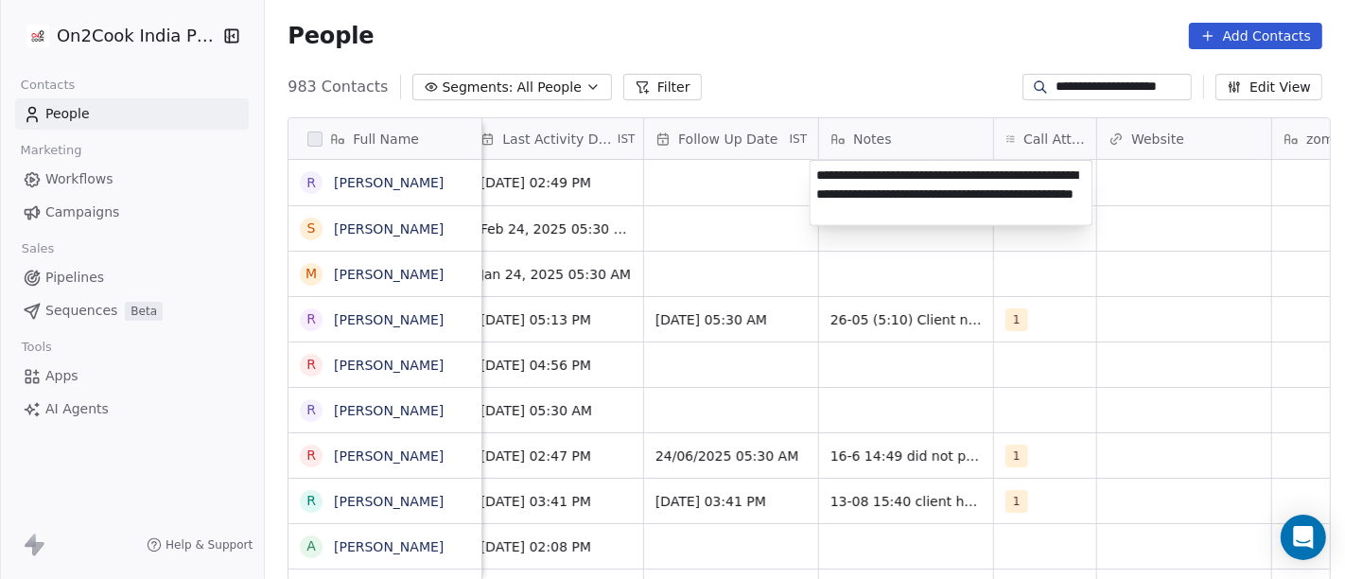
click at [956, 180] on textarea "**********" at bounding box center [952, 193] width 282 height 64
type textarea "**********"
drag, startPoint x: 1000, startPoint y: 168, endPoint x: 965, endPoint y: 155, distance: 37.4
click at [852, 71] on html "**********" at bounding box center [672, 289] width 1345 height 579
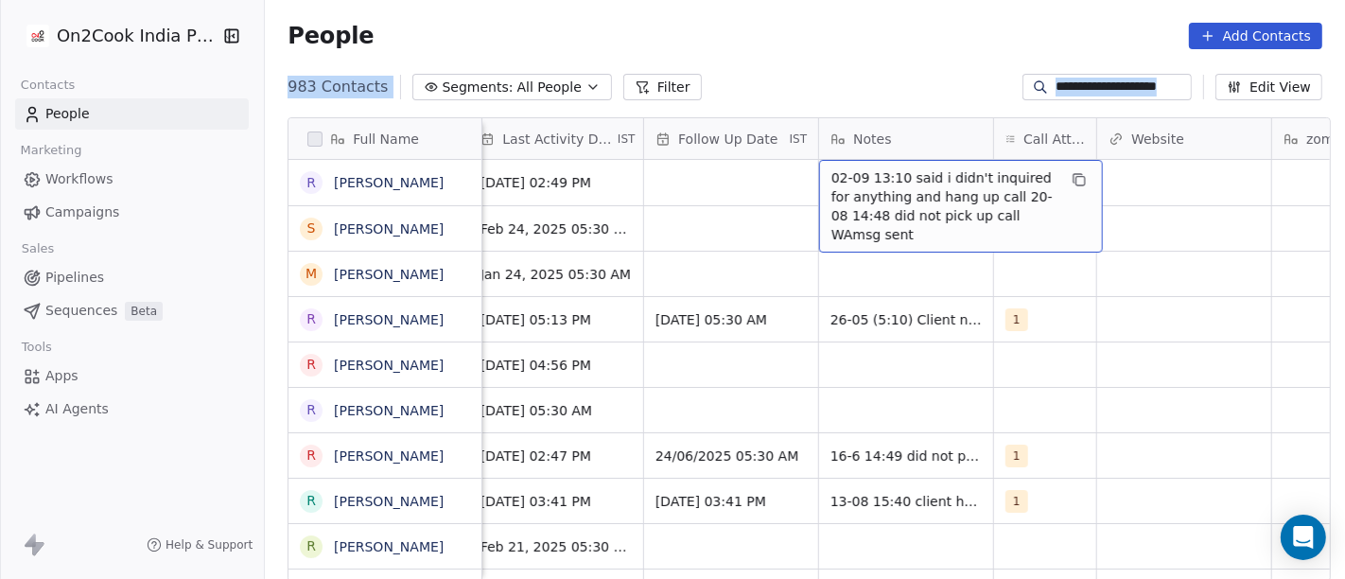
click at [870, 93] on div "**********" at bounding box center [805, 87] width 1080 height 30
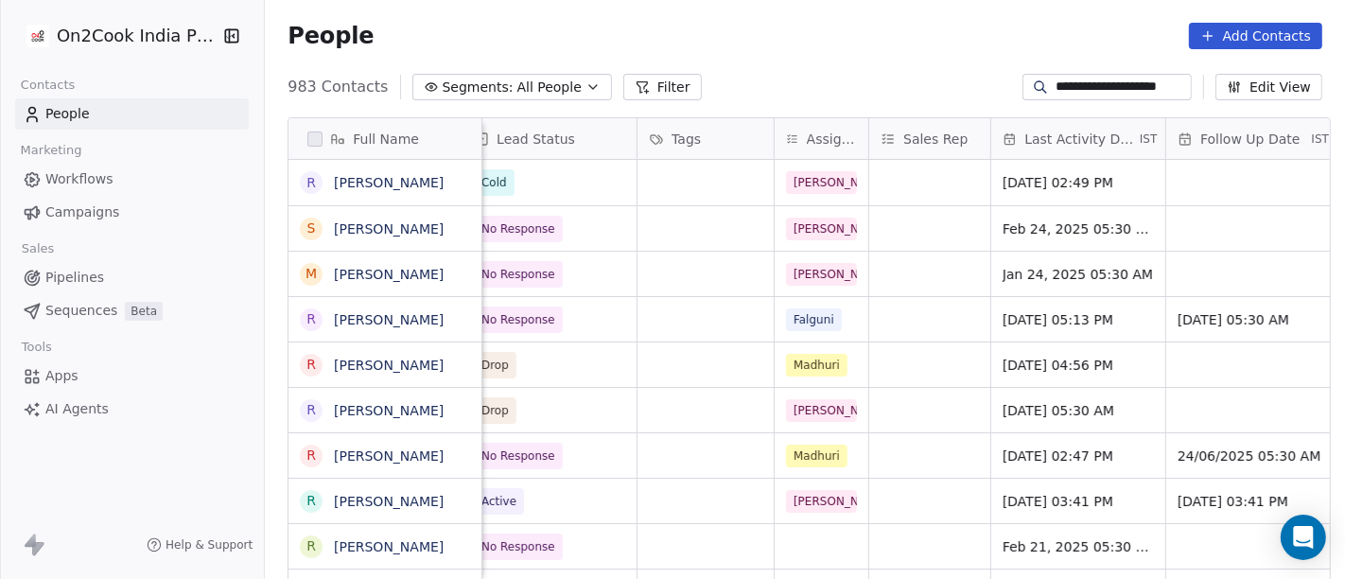
scroll to position [0, 762]
click at [788, 36] on div "People Add Contacts" at bounding box center [805, 36] width 1035 height 26
click at [1062, 96] on input "**********" at bounding box center [1122, 87] width 132 height 19
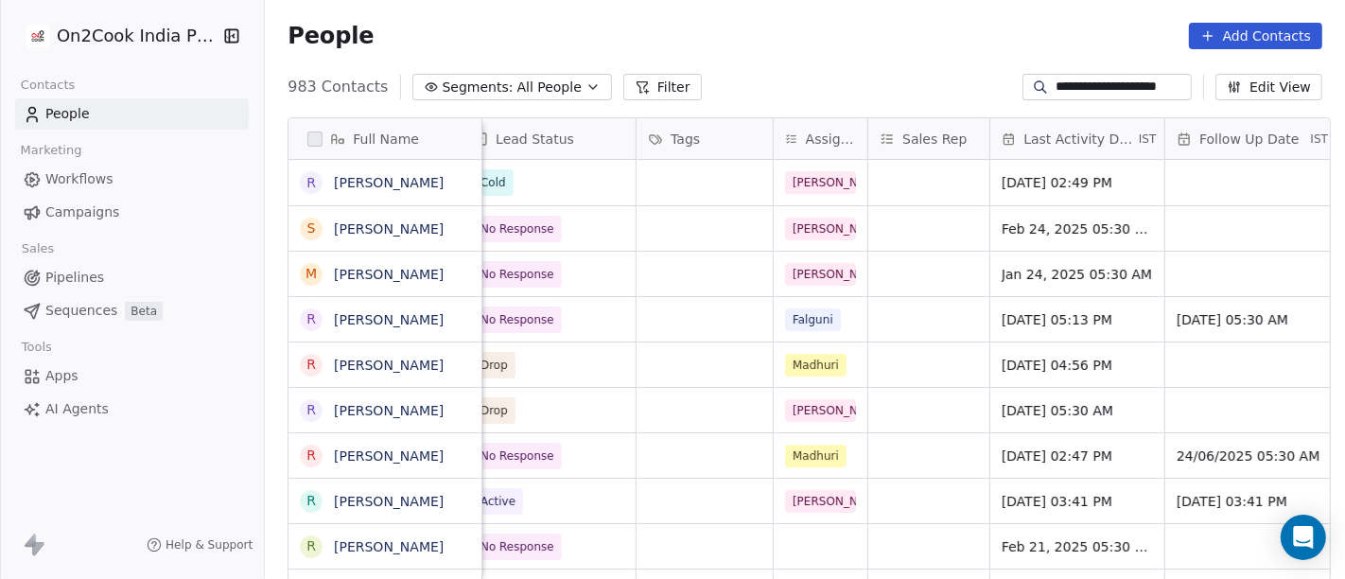
paste input
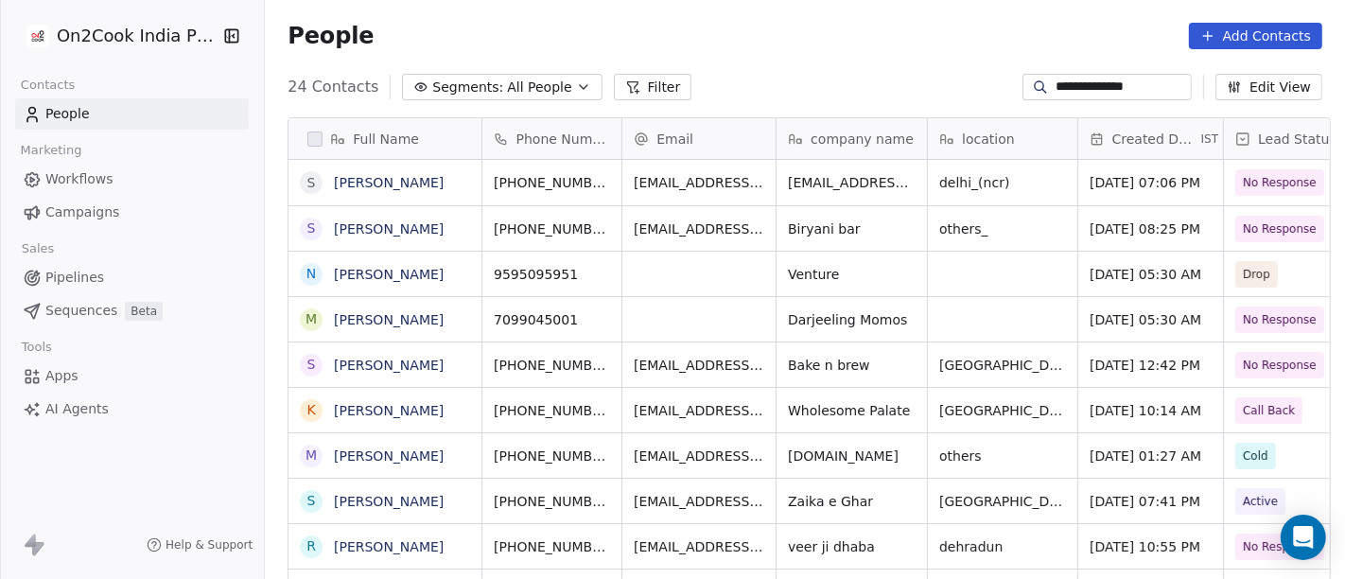
scroll to position [494, 1073]
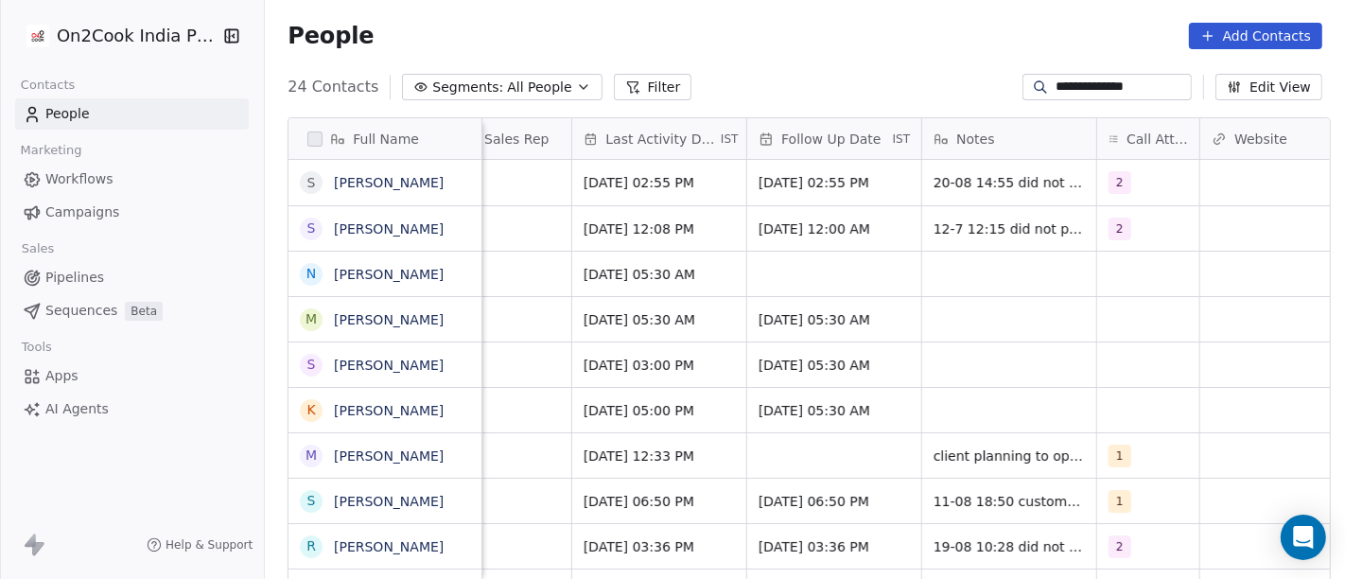
type input "**********"
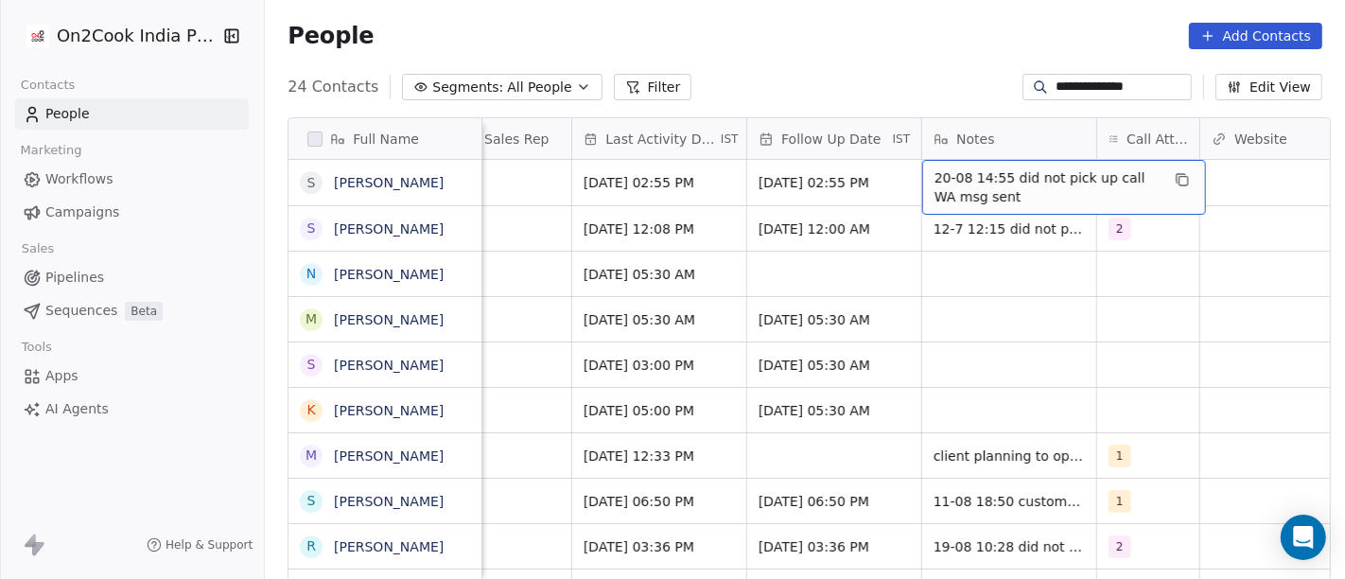
scroll to position [0, 1181]
click at [1039, 195] on span "20-08 14:55 did not pick up call WA msg sent" at bounding box center [1047, 187] width 225 height 38
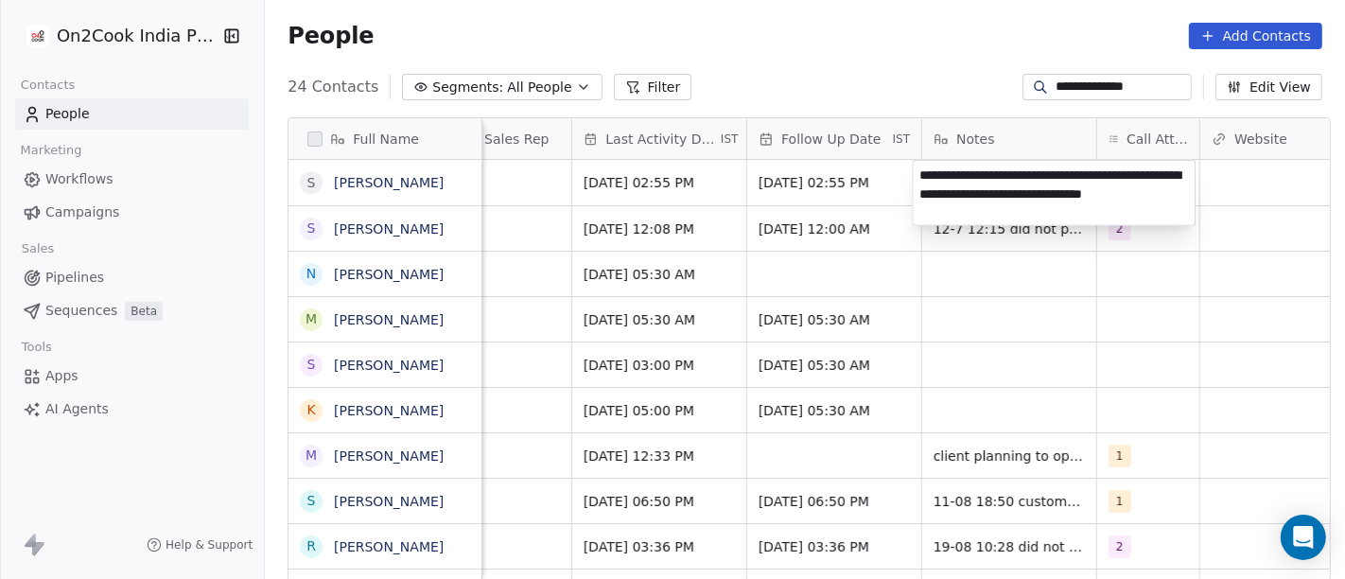
type textarea "**********"
click at [890, 28] on html "**********" at bounding box center [672, 289] width 1345 height 579
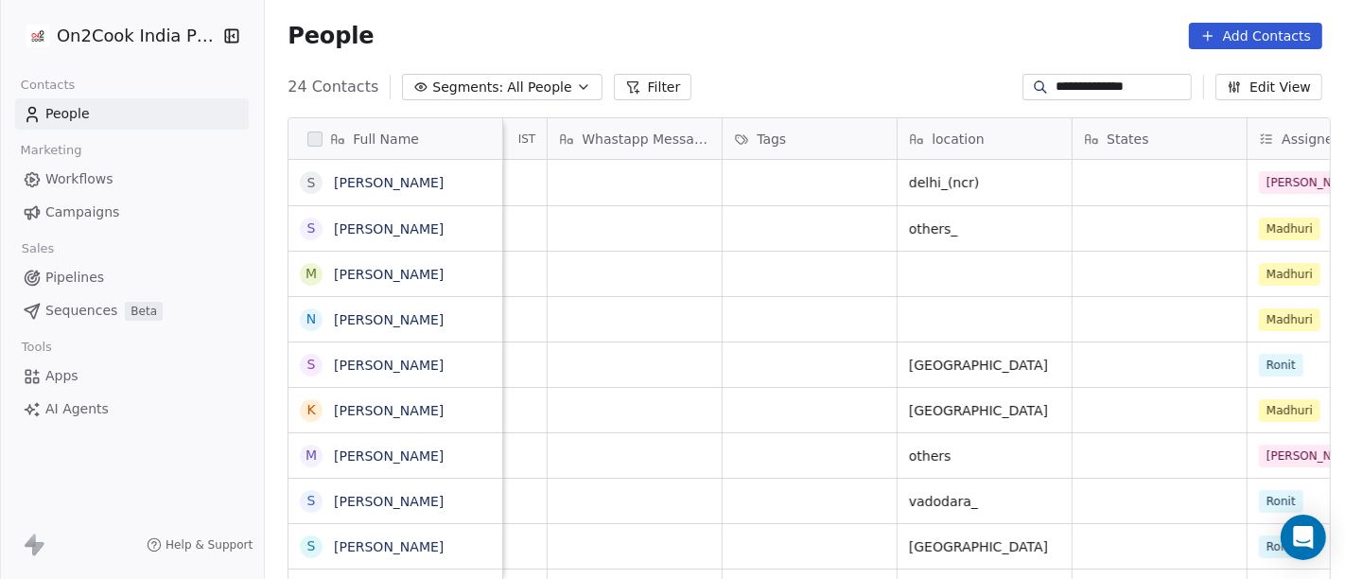
click at [1061, 86] on input "**********" at bounding box center [1122, 87] width 132 height 19
paste input
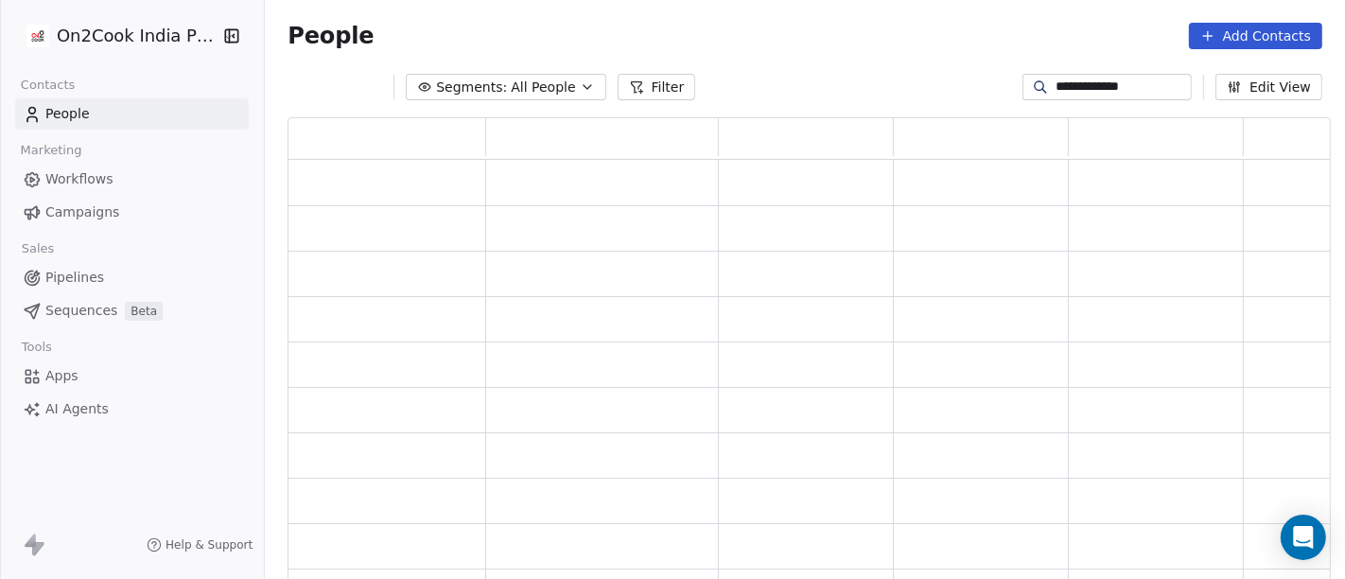
scroll to position [448, 1027]
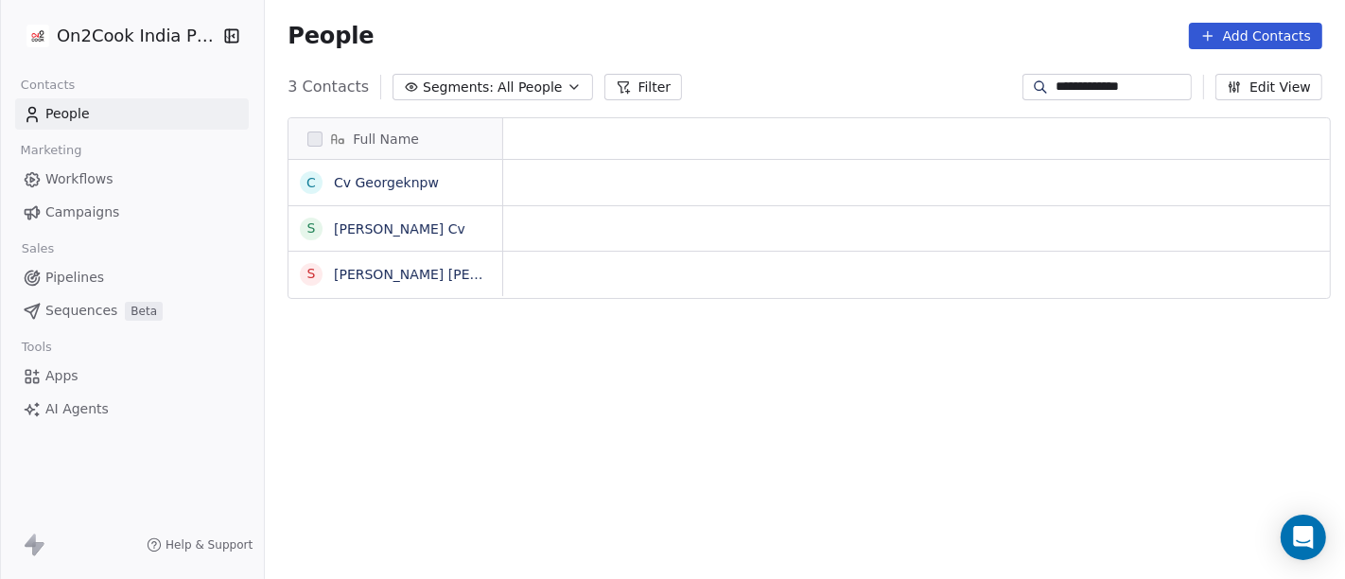
type input "**********"
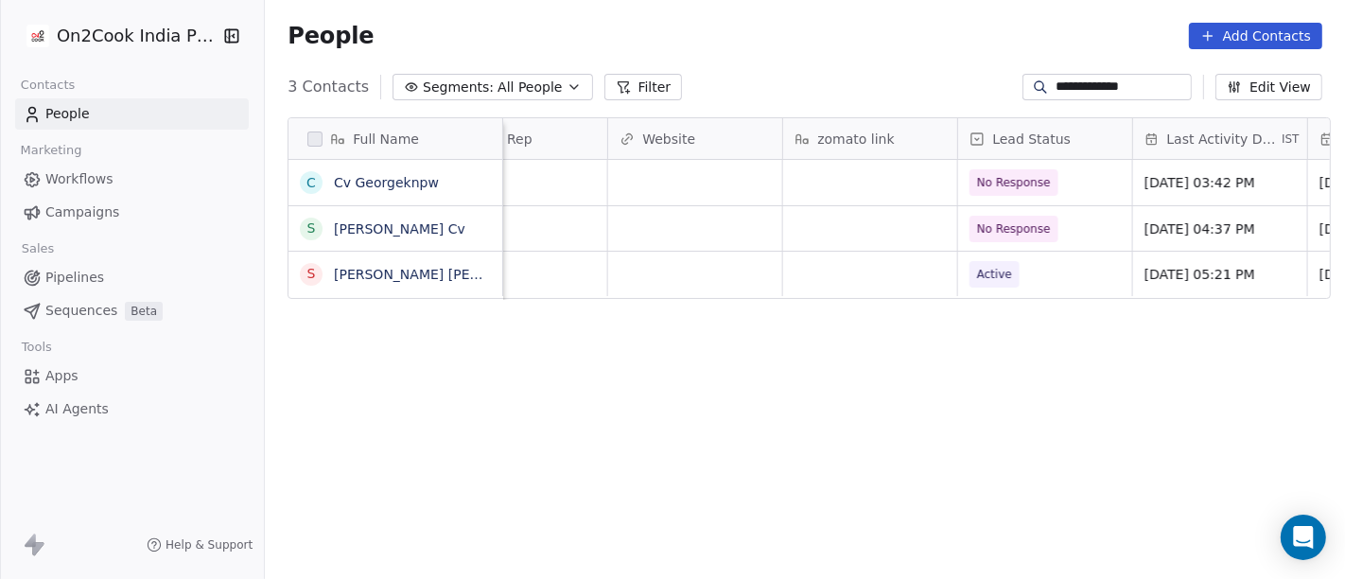
scroll to position [0, 2170]
click at [1026, 191] on span "No Response" at bounding box center [1015, 182] width 74 height 19
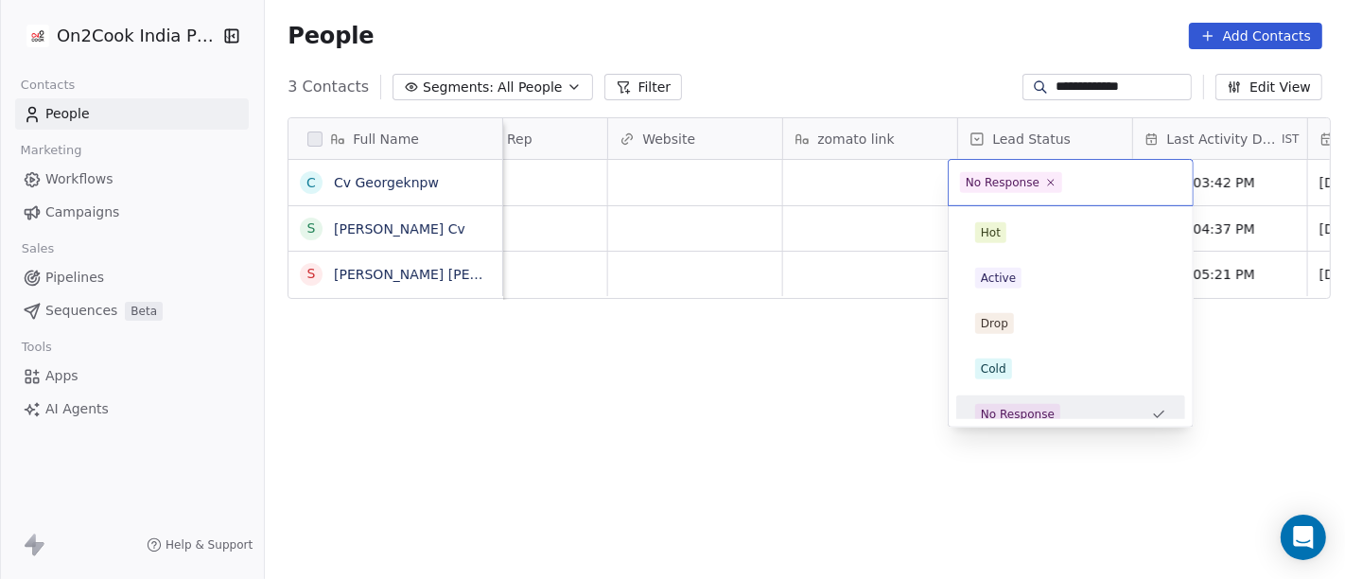
scroll to position [13, 0]
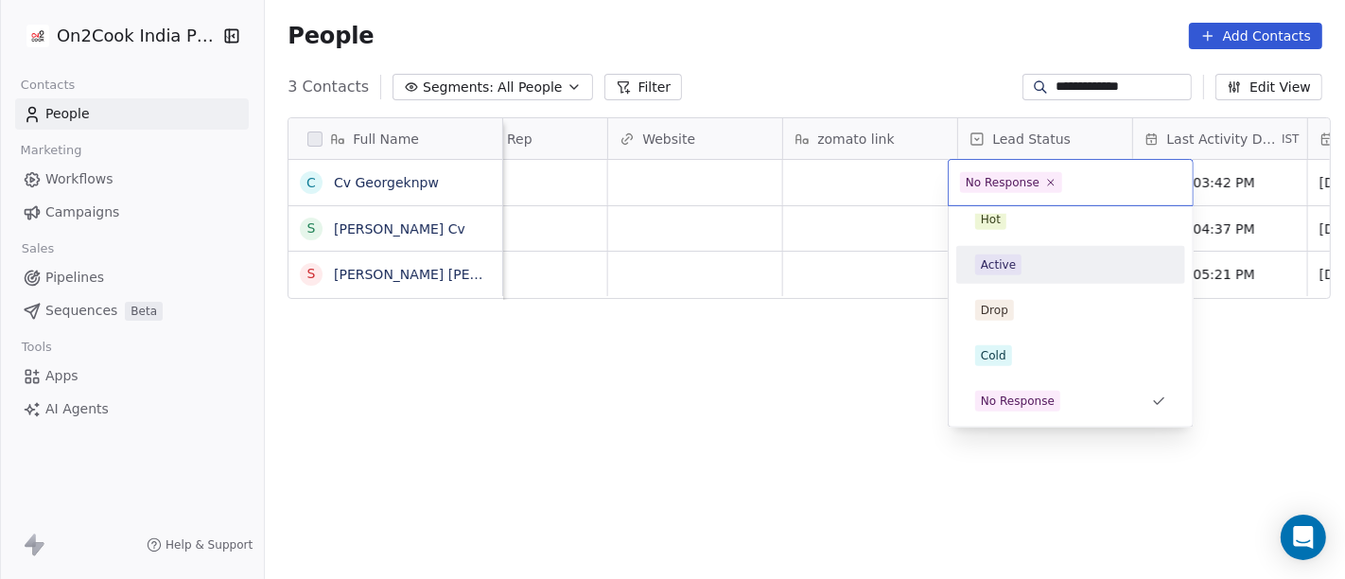
click at [1064, 273] on div "Active" at bounding box center [1070, 264] width 191 height 21
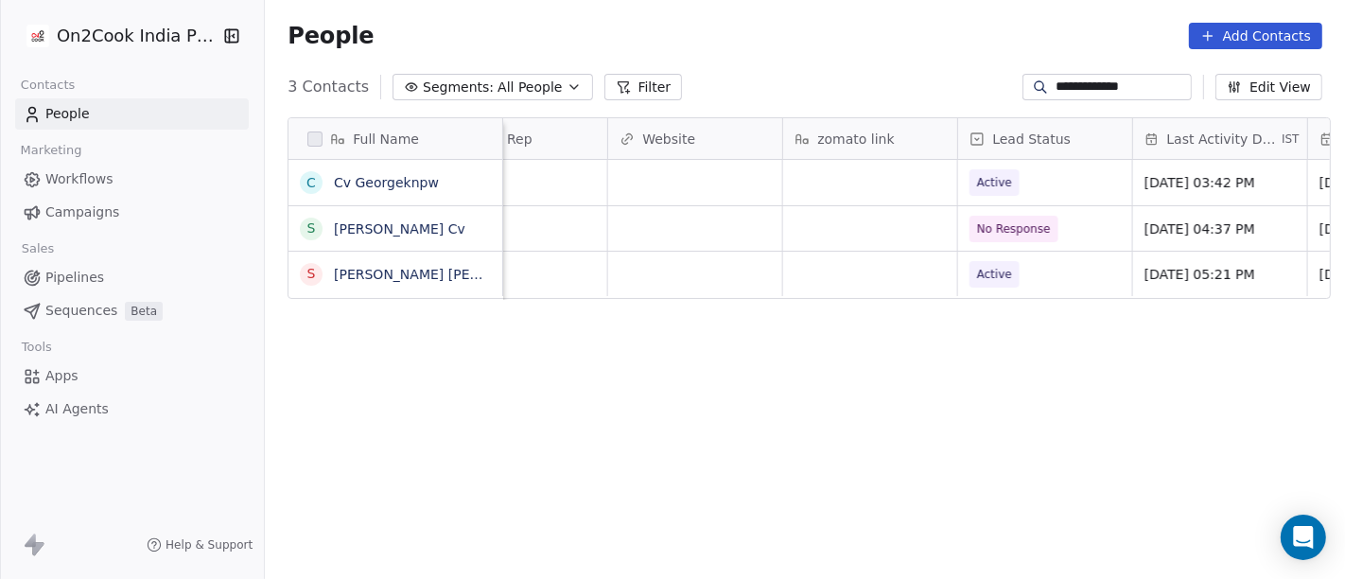
click at [767, 374] on div "Full Name C Cv Georgeknpw S [PERSON_NAME] [PERSON_NAME] [PERSON_NAME] location …" at bounding box center [805, 357] width 1080 height 510
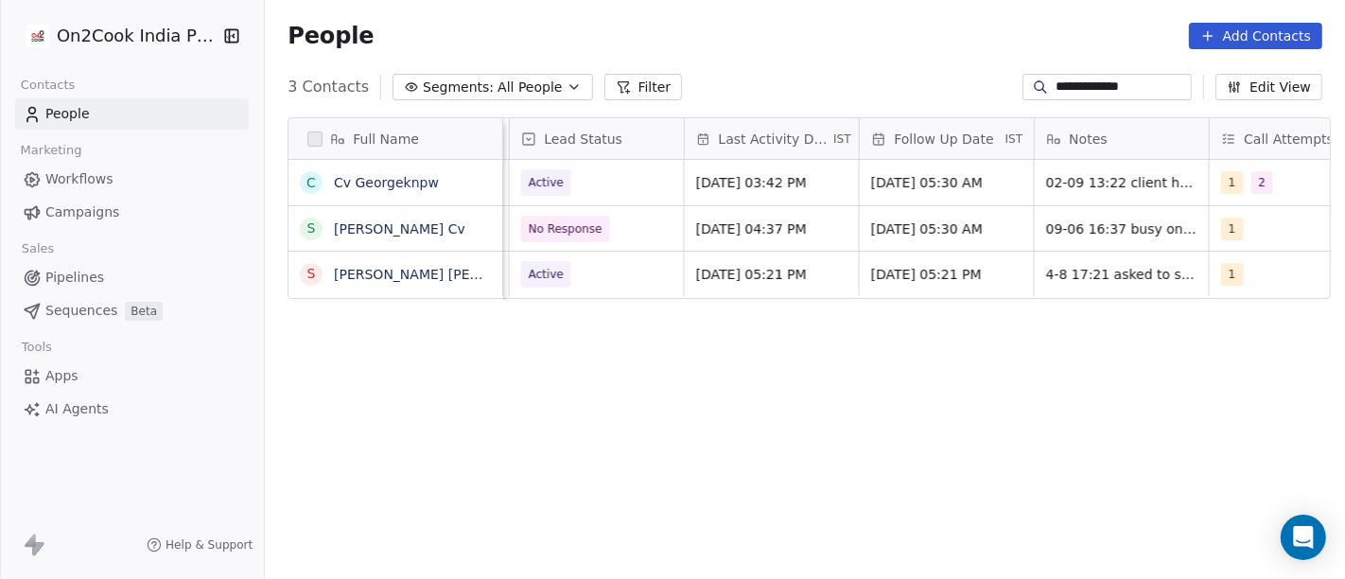
scroll to position [0, 2618]
click at [946, 182] on span "[DATE] 05:30 AM" at bounding box center [929, 182] width 115 height 19
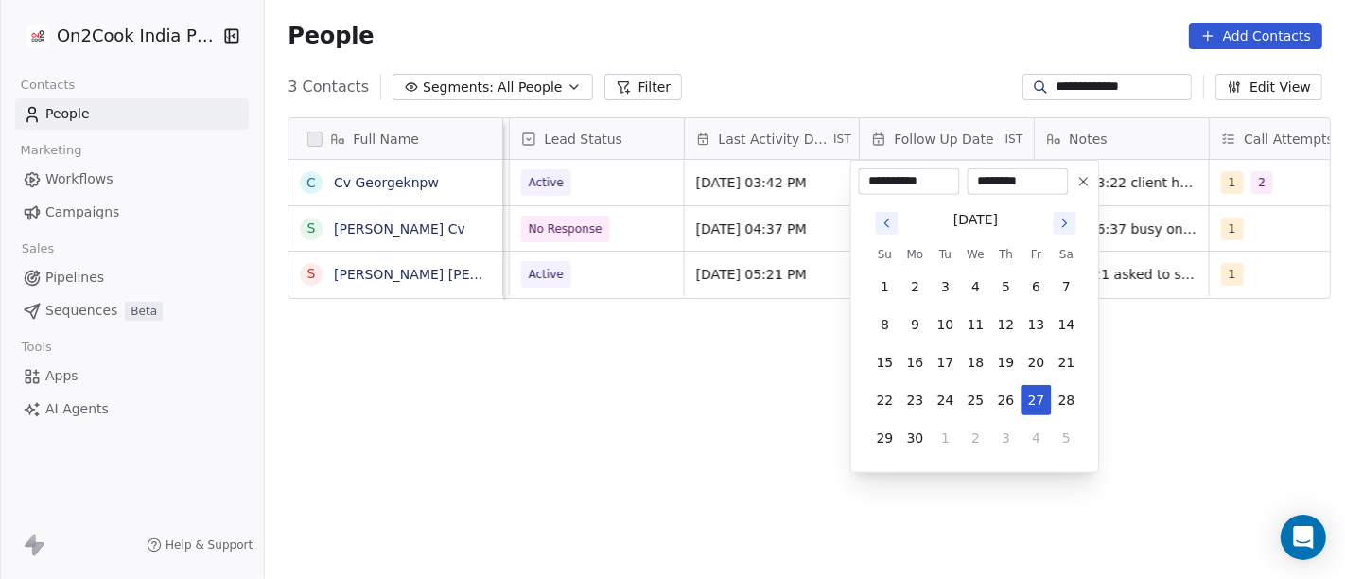
click at [1059, 222] on icon "Go to next month" at bounding box center [1065, 223] width 15 height 15
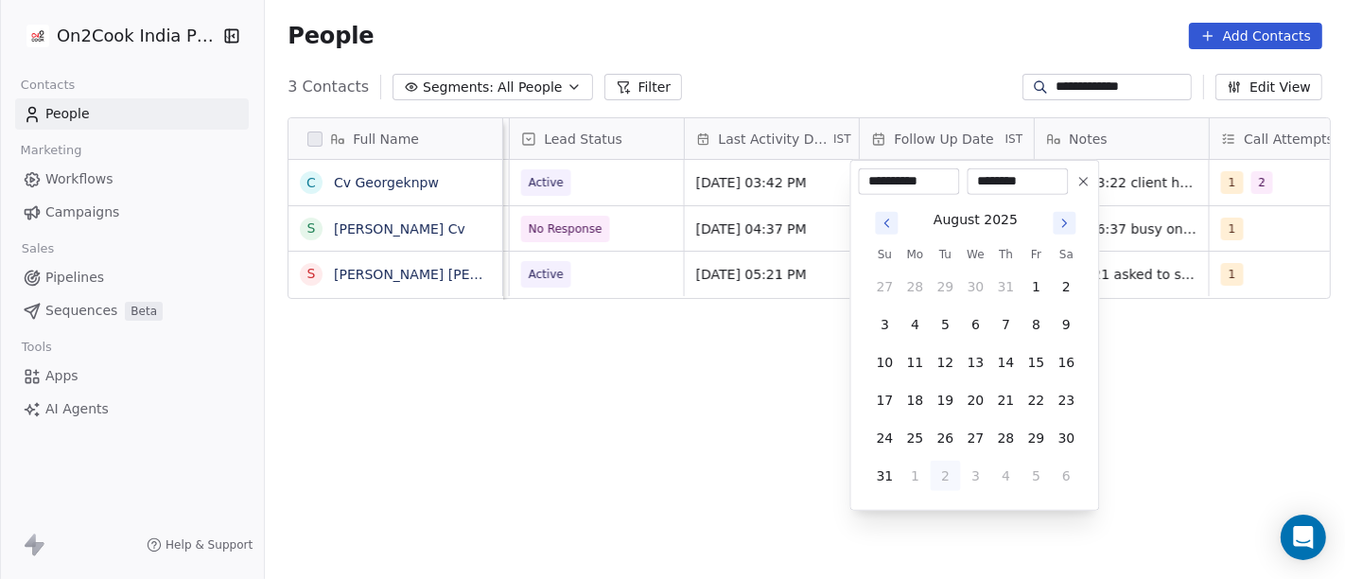
click at [1059, 222] on icon "Go to next month" at bounding box center [1065, 223] width 15 height 15
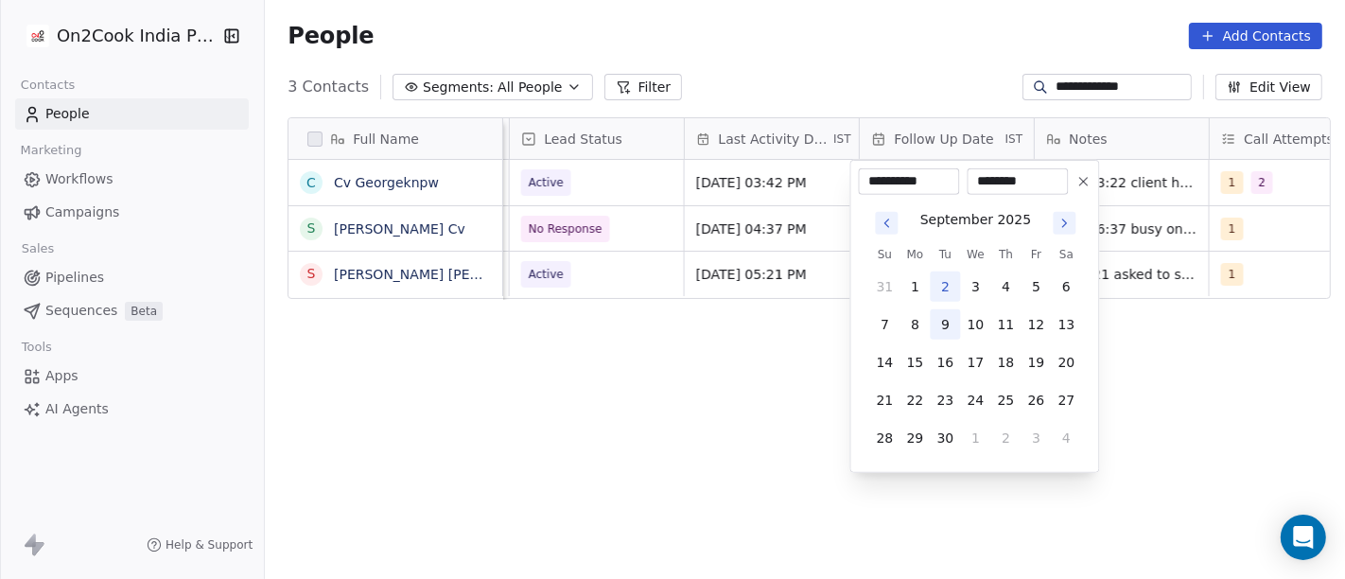
click at [948, 321] on button "9" at bounding box center [946, 324] width 30 height 30
type input "**********"
click at [745, 370] on html "**********" at bounding box center [672, 289] width 1345 height 579
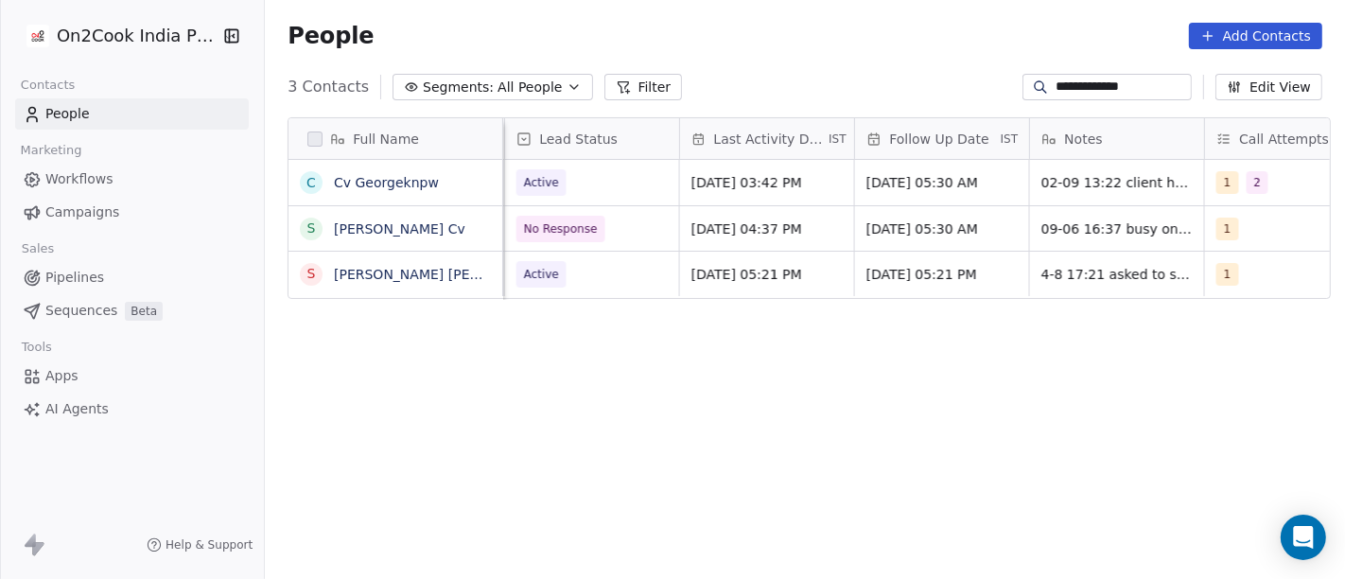
scroll to position [0, 2696]
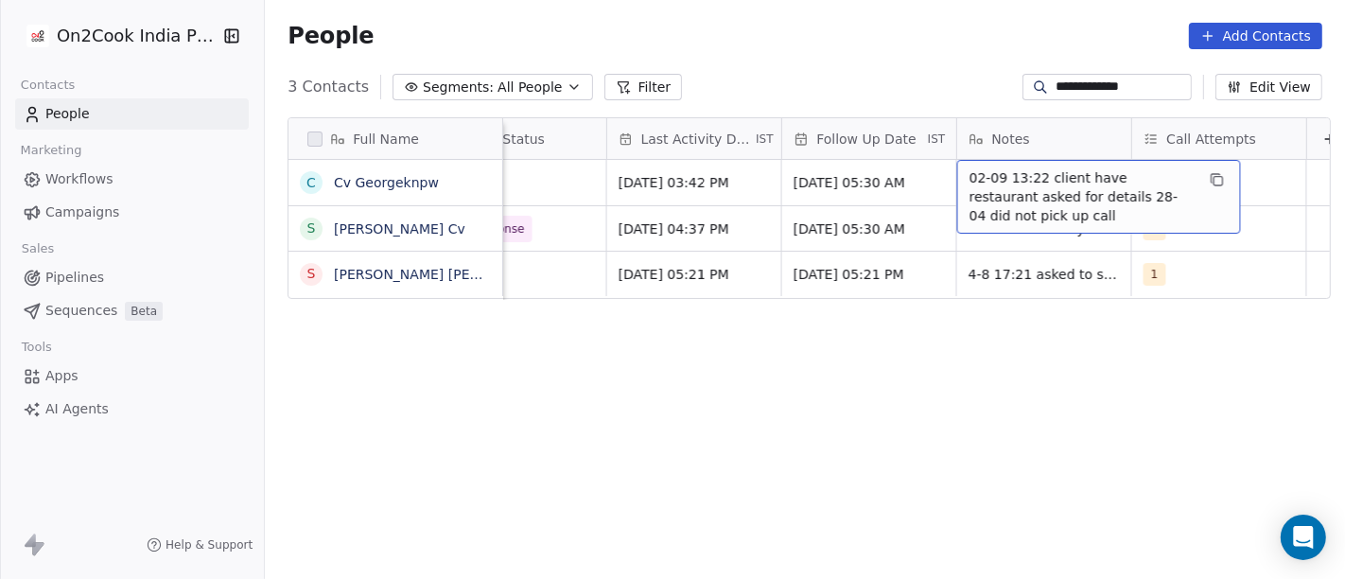
click at [996, 184] on span "02-09 13:22 client have restaurant asked for details 28-04 did not pick up call" at bounding box center [1082, 196] width 225 height 57
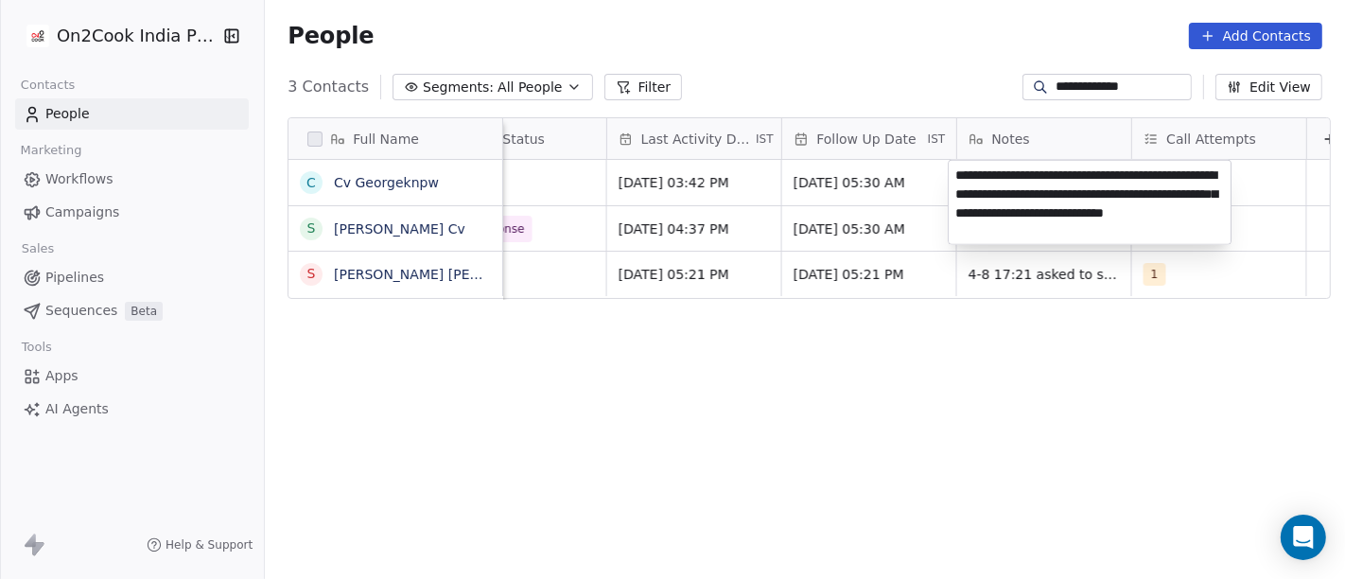
type textarea "**********"
click at [963, 445] on html "**********" at bounding box center [672, 289] width 1345 height 579
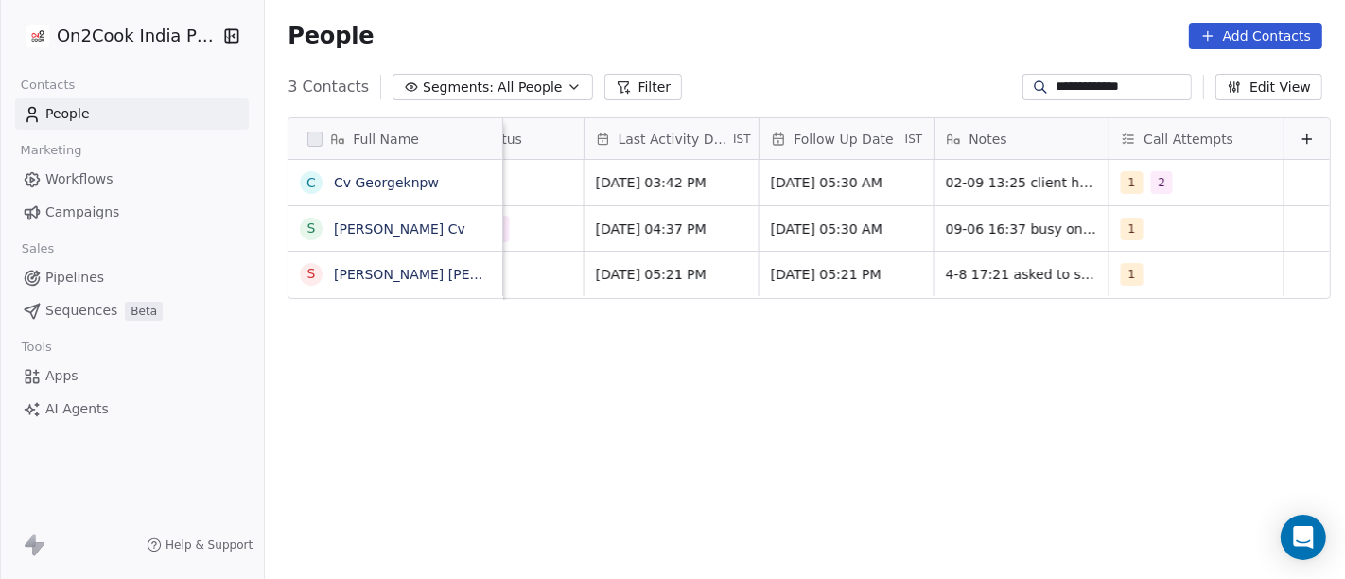
scroll to position [0, 2732]
click at [1152, 184] on span "2" at bounding box center [1163, 182] width 23 height 23
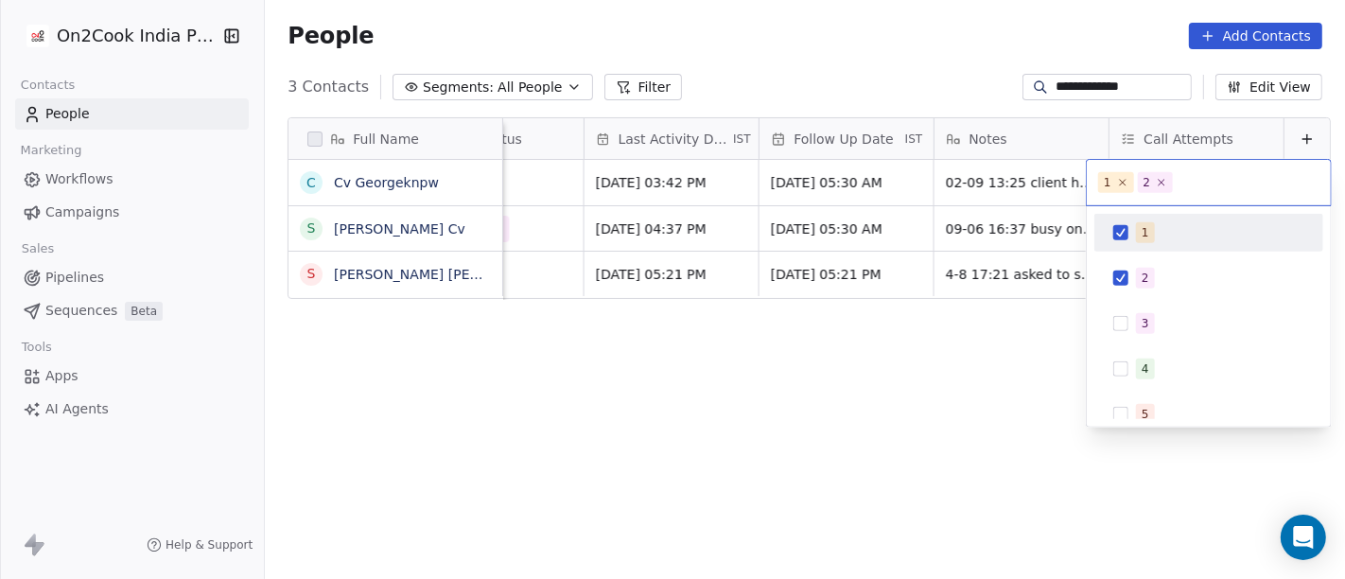
click at [1132, 230] on div "1" at bounding box center [1209, 233] width 214 height 30
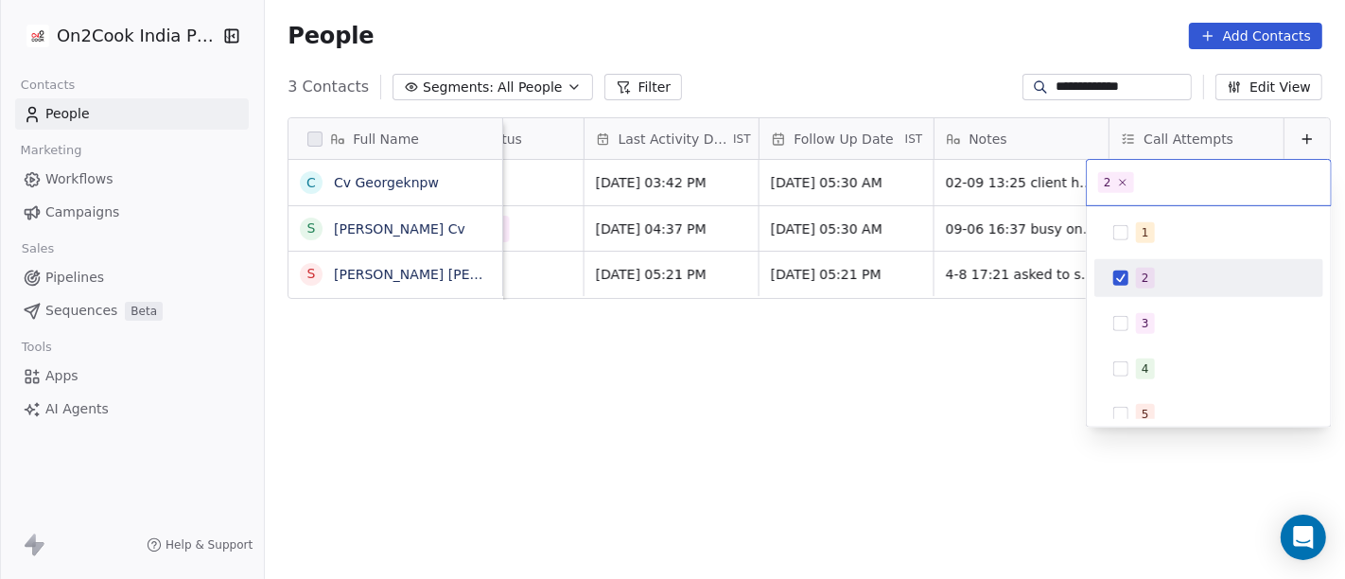
click at [924, 397] on html "**********" at bounding box center [672, 289] width 1345 height 579
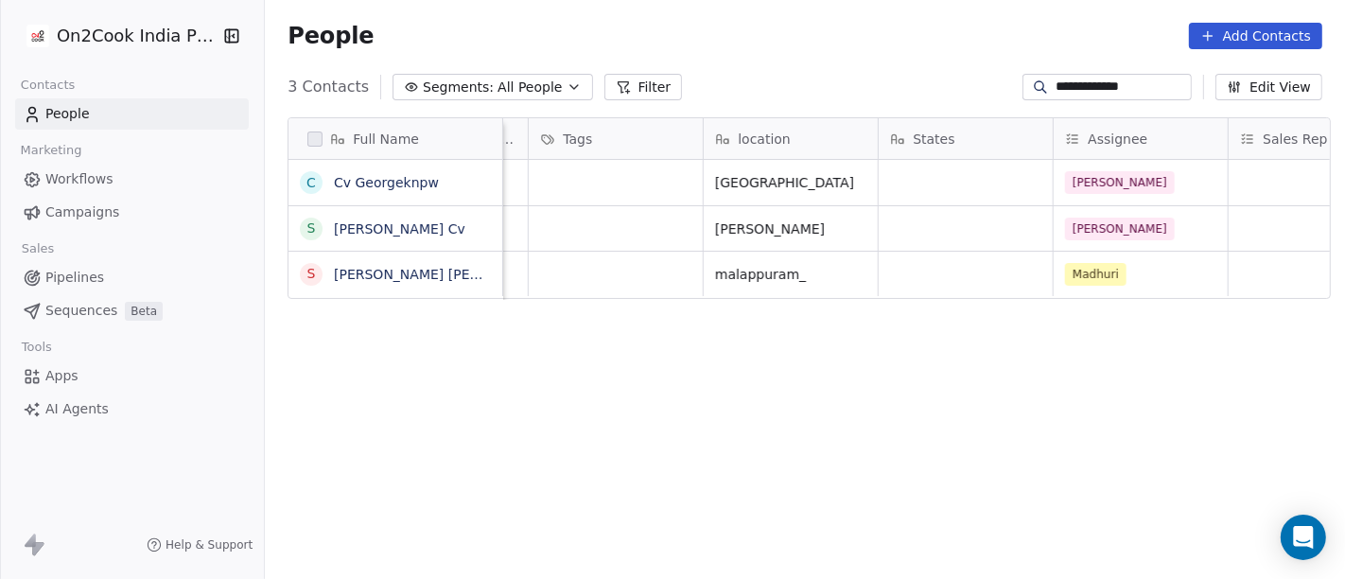
scroll to position [0, 1194]
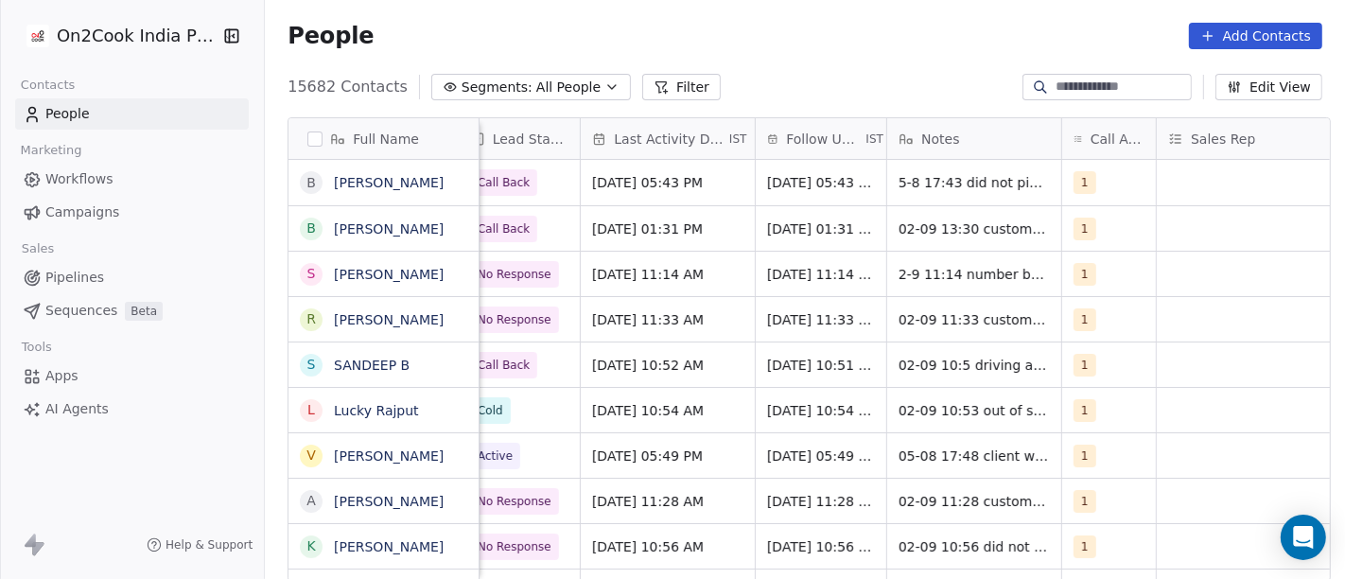
scroll to position [0, 1017]
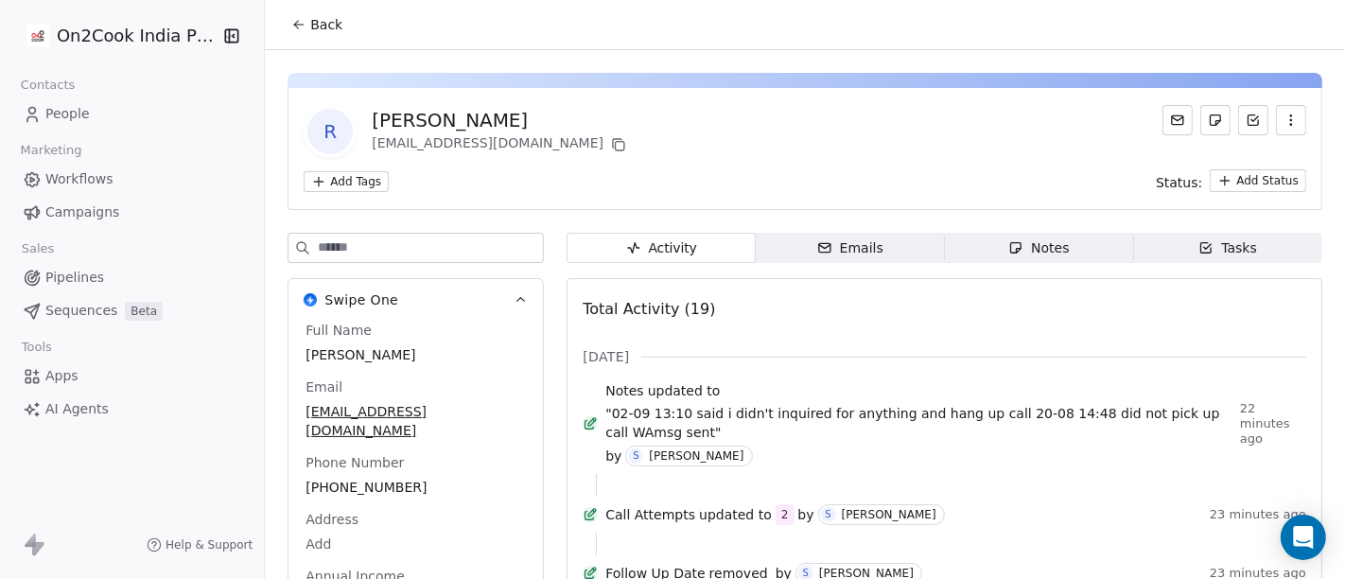
click at [286, 33] on button "Back" at bounding box center [317, 25] width 74 height 34
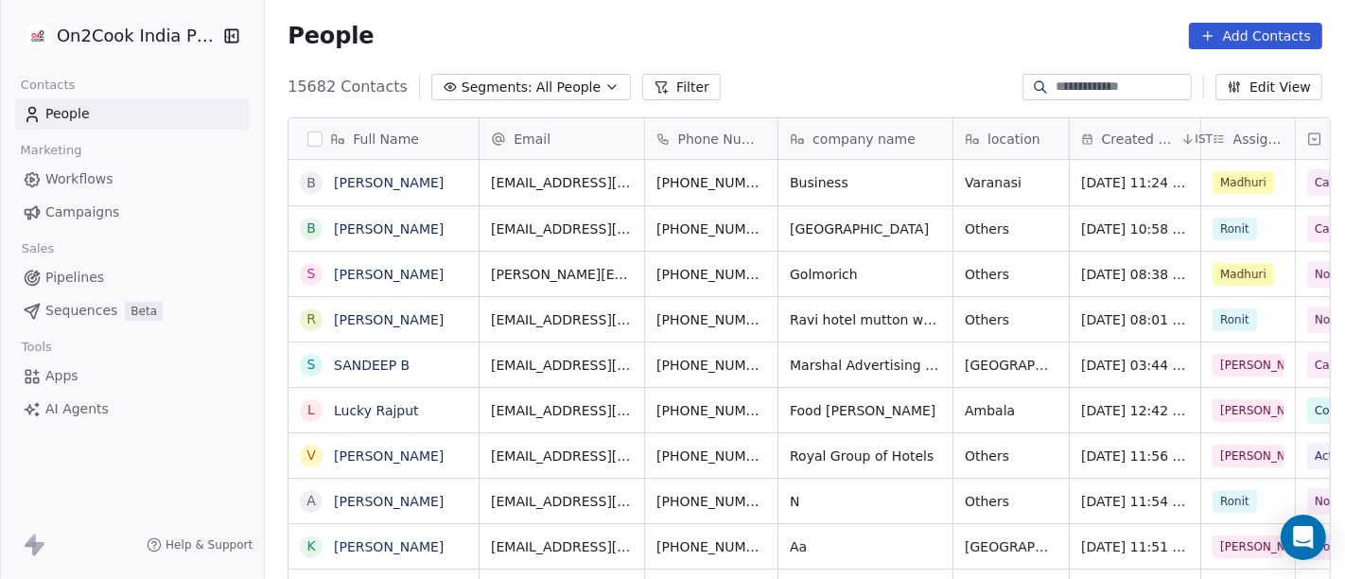
scroll to position [494, 1073]
click at [604, 86] on icon "button" at bounding box center [611, 86] width 15 height 15
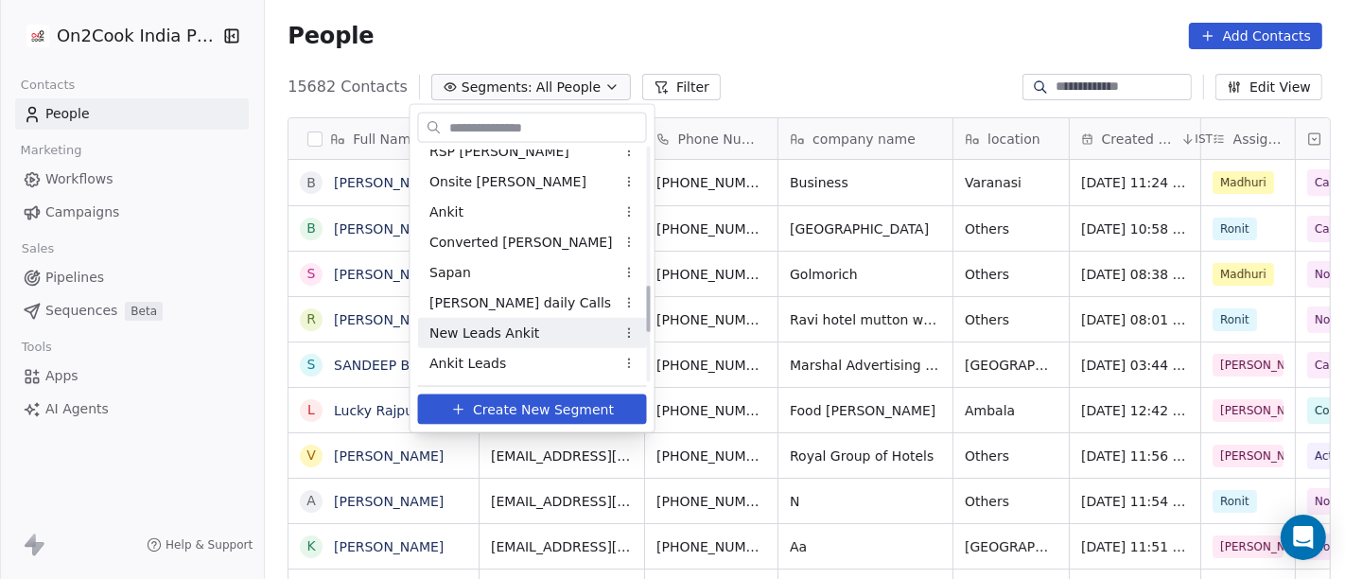
scroll to position [605, 0]
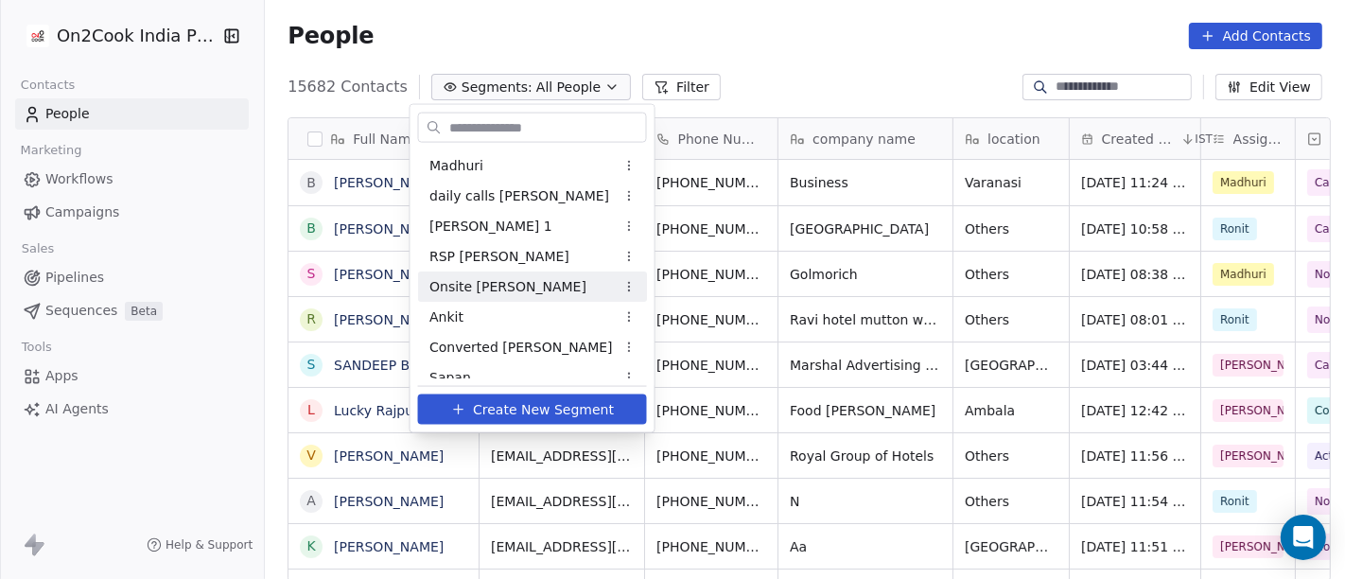
click at [630, 281] on html "On2Cook India Pvt. Ltd. Contacts People Marketing Workflows Campaigns Sales Pip…" at bounding box center [672, 289] width 1345 height 579
click at [754, 13] on html "On2Cook India Pvt. Ltd. Contacts People Marketing Workflows Campaigns Sales Pip…" at bounding box center [672, 289] width 1345 height 579
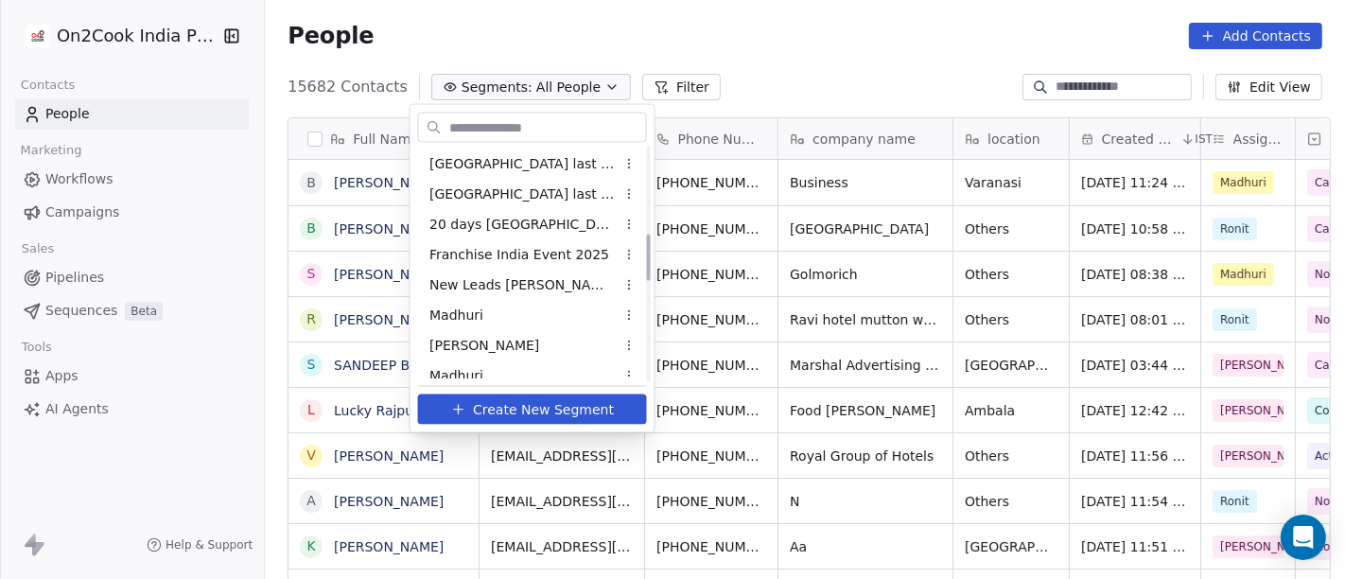
scroll to position [500, 0]
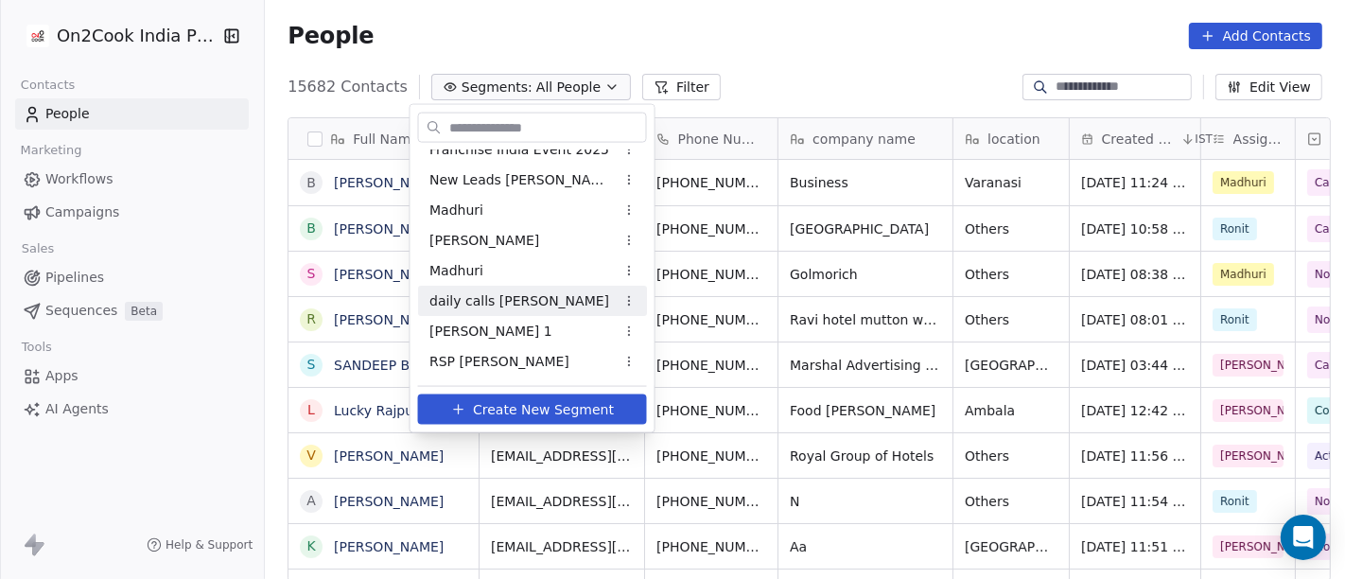
click at [488, 301] on span "daily calls [PERSON_NAME]" at bounding box center [519, 300] width 180 height 20
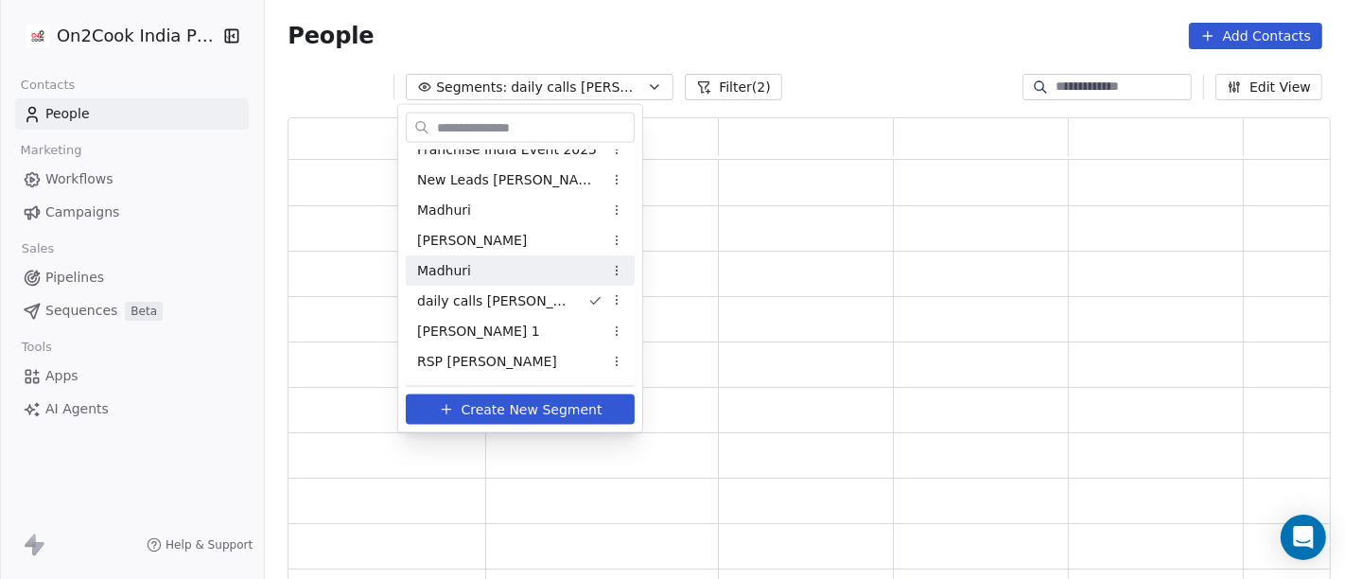
scroll to position [448, 1027]
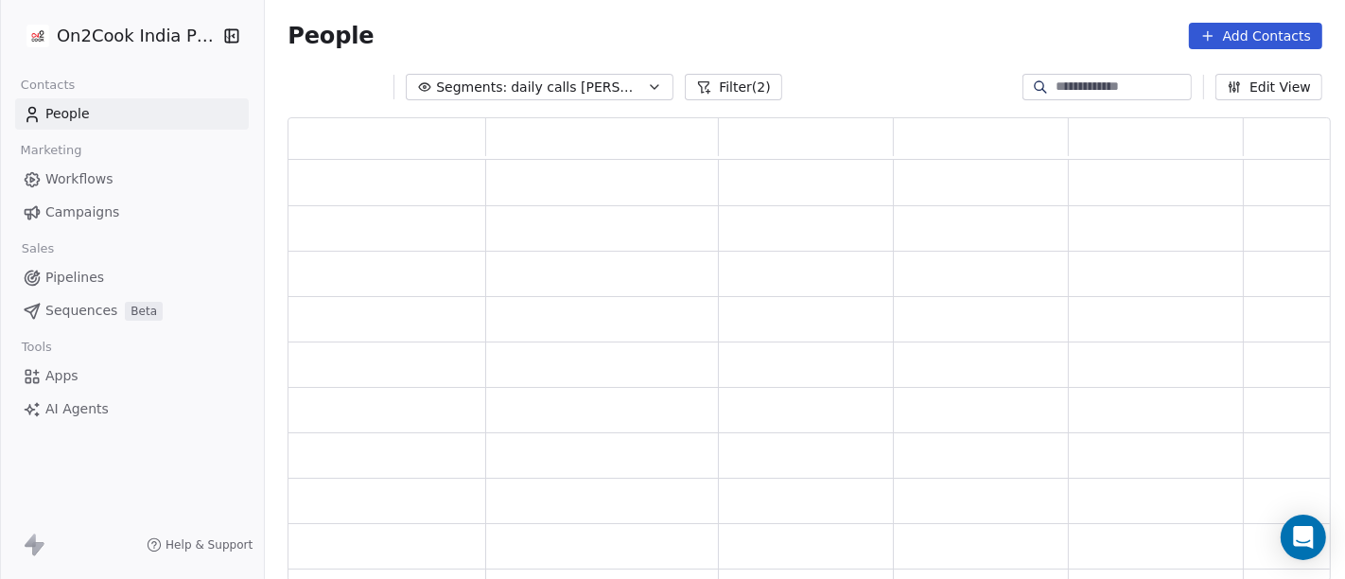
click at [903, 36] on div "People Add Contacts" at bounding box center [805, 36] width 1035 height 26
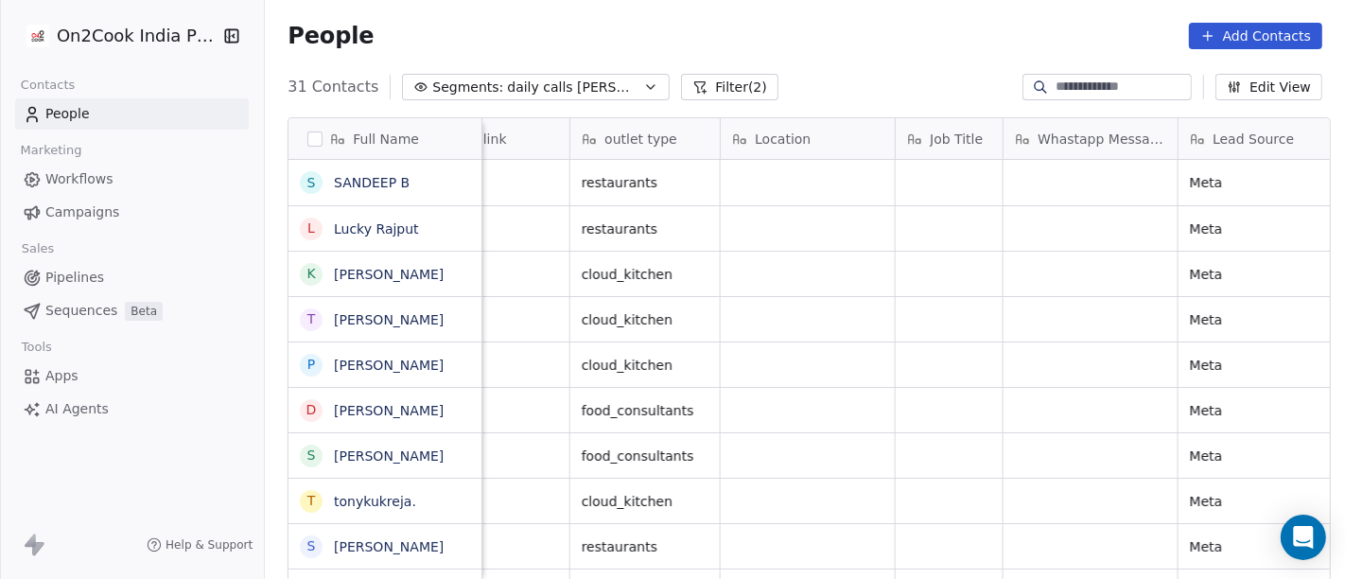
scroll to position [0, 2164]
drag, startPoint x: 1123, startPoint y: 140, endPoint x: 694, endPoint y: 131, distance: 428.6
click at [694, 131] on div "Full Name S [PERSON_NAME] [PERSON_NAME] Lucky Rajput K [PERSON_NAME] t [PERSON_…" at bounding box center [810, 350] width 1042 height 464
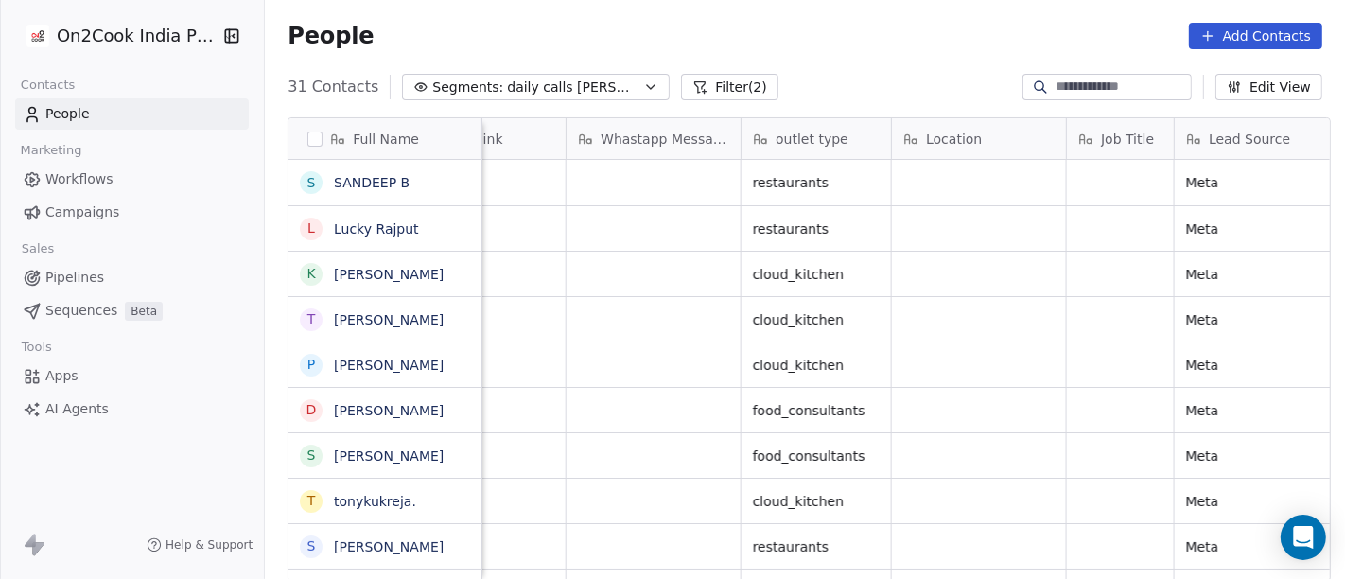
click at [880, 60] on div "People Add Contacts" at bounding box center [805, 36] width 1080 height 72
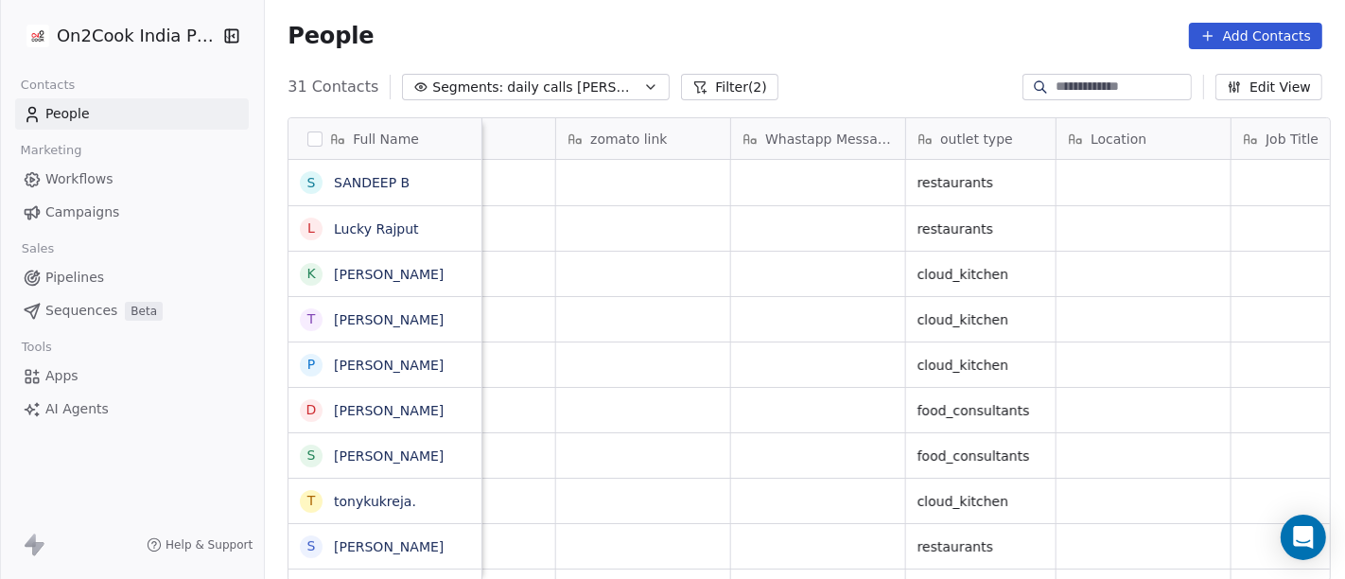
scroll to position [0, 2245]
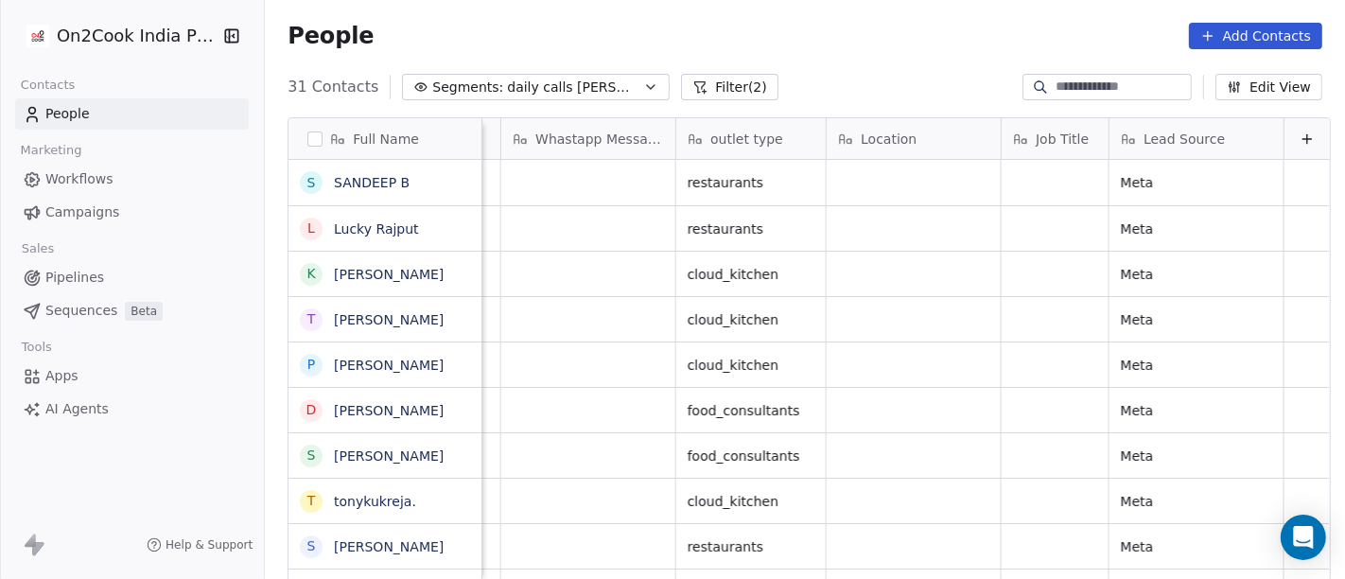
click at [805, 30] on div "People Add Contacts" at bounding box center [805, 36] width 1035 height 26
click at [527, 92] on span "daily calls [PERSON_NAME]" at bounding box center [573, 88] width 132 height 20
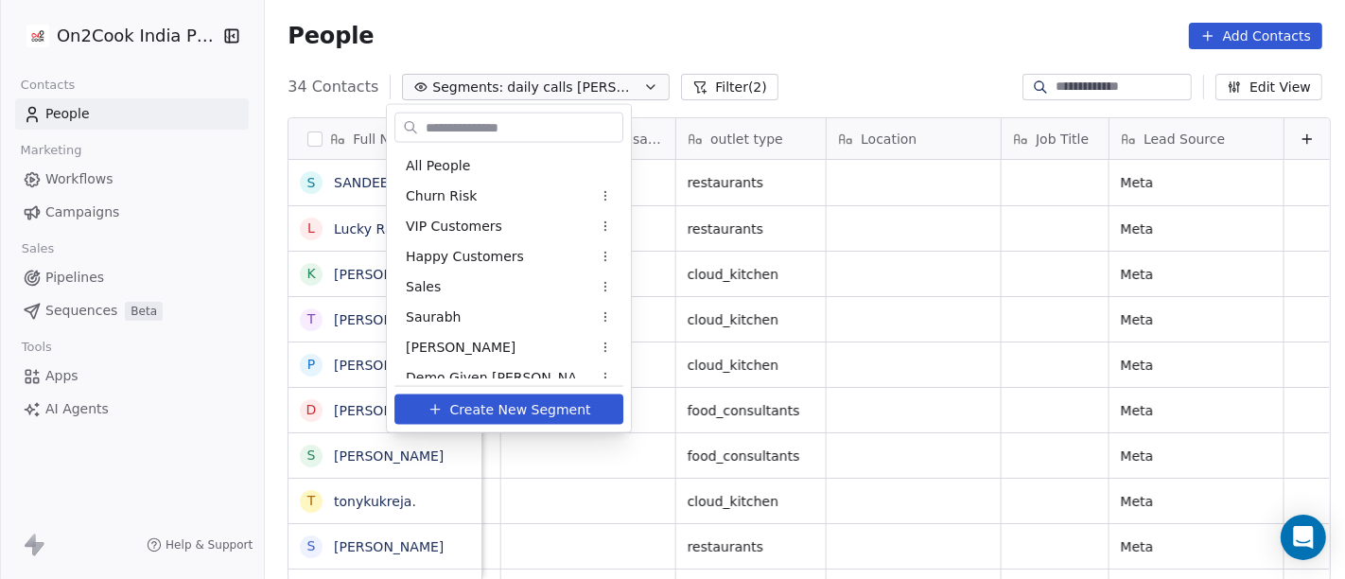
scroll to position [437, 0]
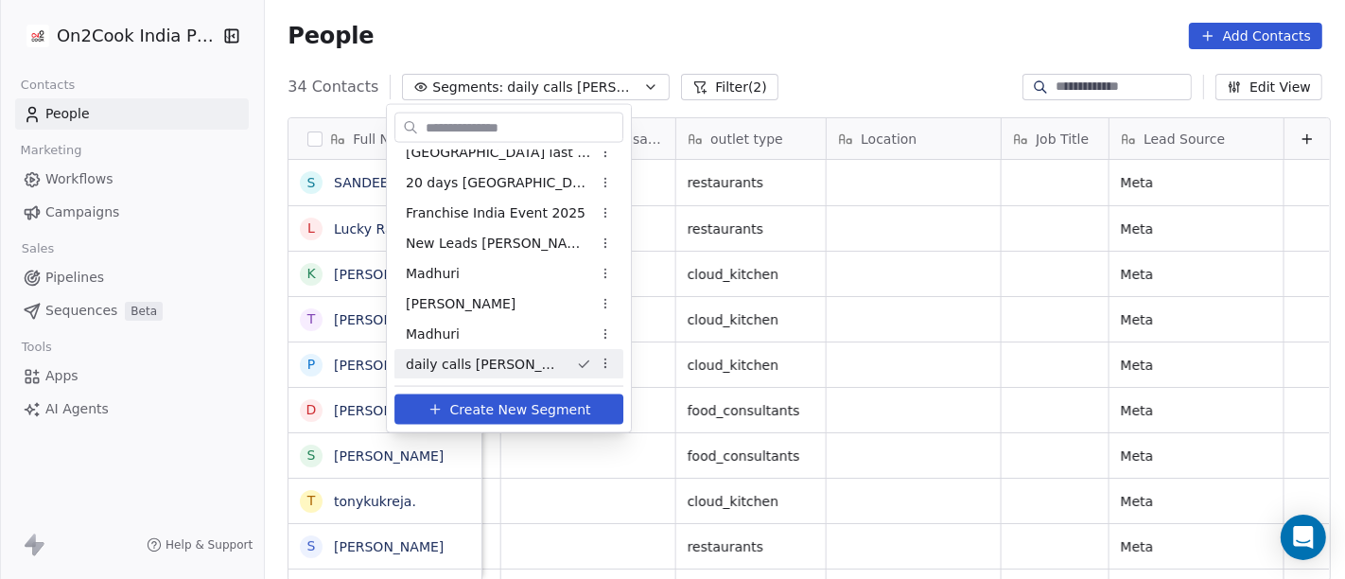
click at [753, 47] on html "On2Cook India Pvt. Ltd. Contacts People Marketing Workflows Campaigns Sales Pip…" at bounding box center [672, 289] width 1345 height 579
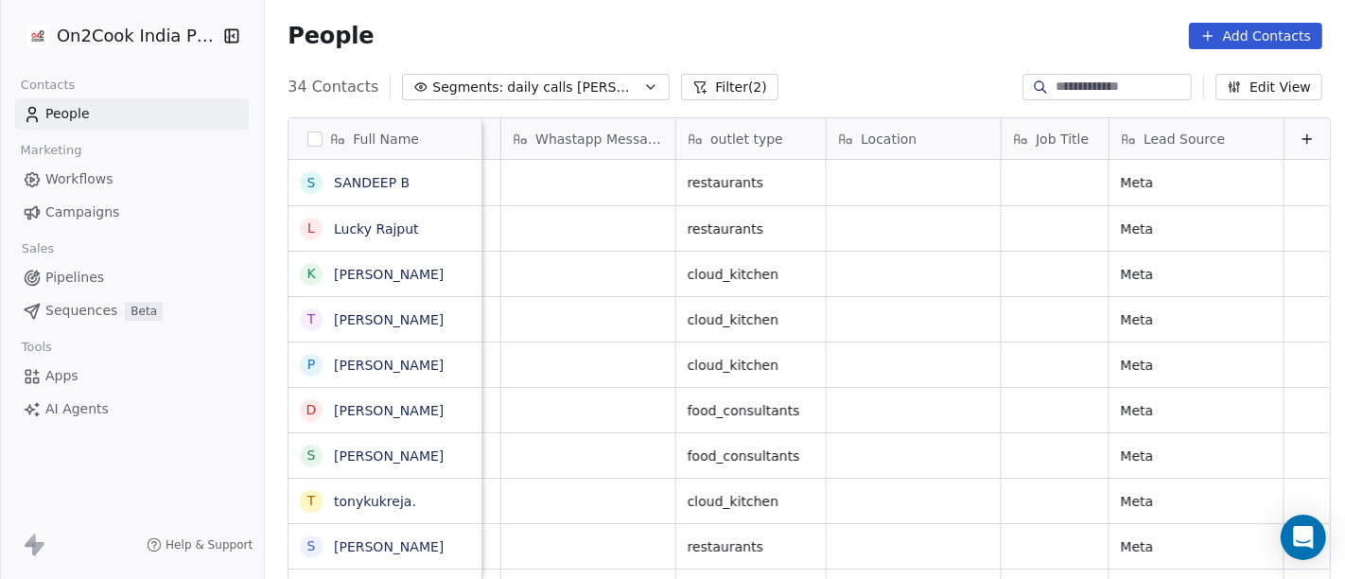
click at [681, 85] on button "Filter (2)" at bounding box center [729, 87] width 97 height 26
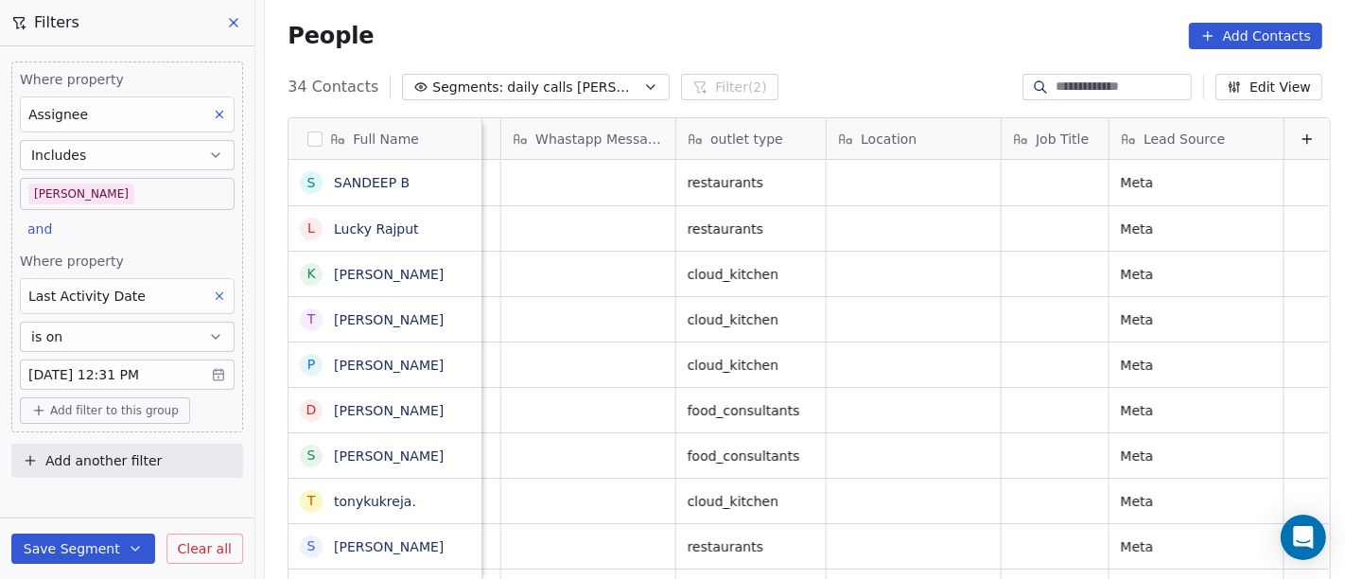
click at [62, 187] on body "On2Cook India Pvt. Ltd. Contacts People Marketing Workflows Campaigns Sales Pip…" at bounding box center [672, 289] width 1345 height 579
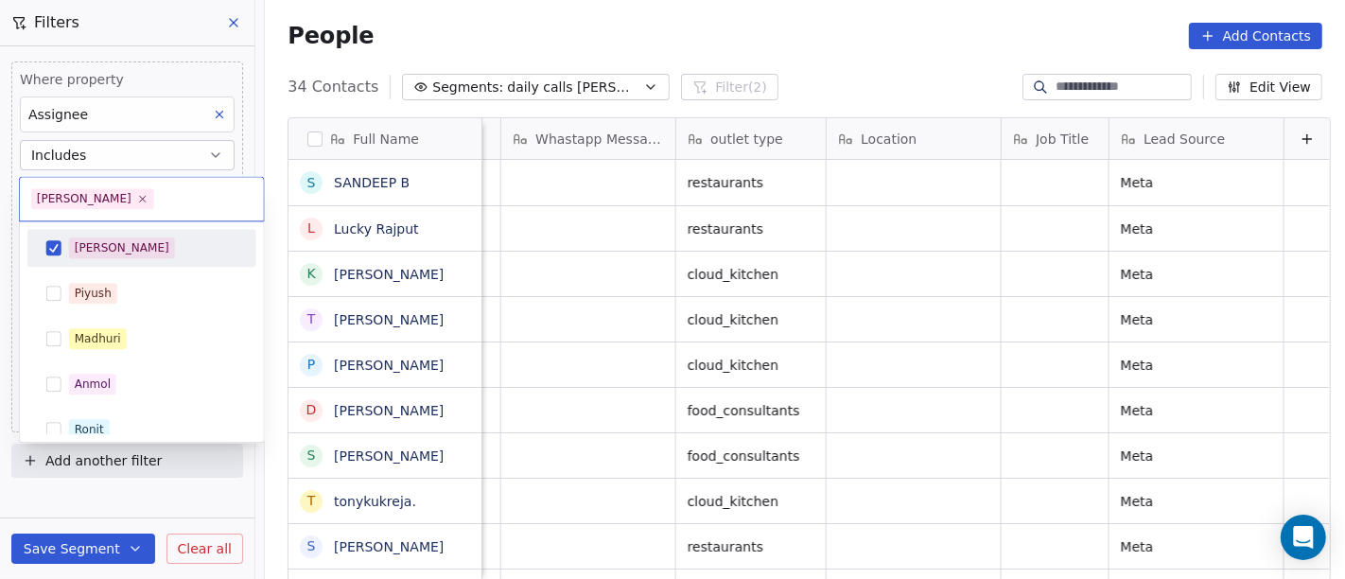
click at [119, 248] on div "[PERSON_NAME]" at bounding box center [153, 247] width 168 height 21
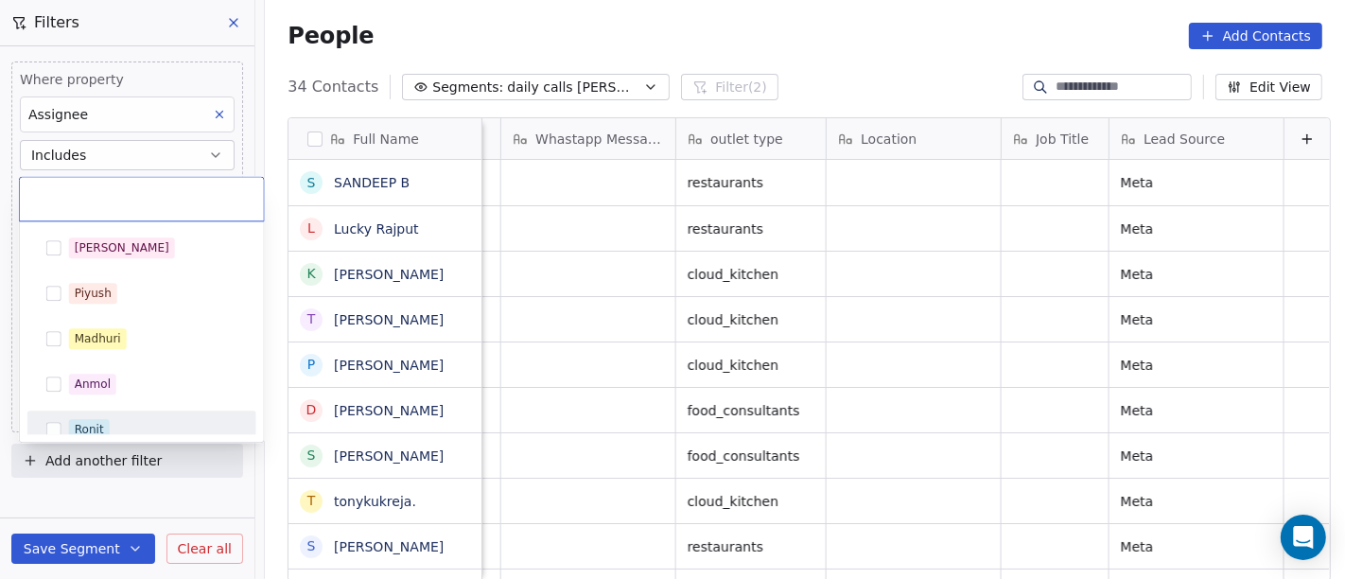
click at [78, 430] on div "Ronit" at bounding box center [89, 429] width 29 height 17
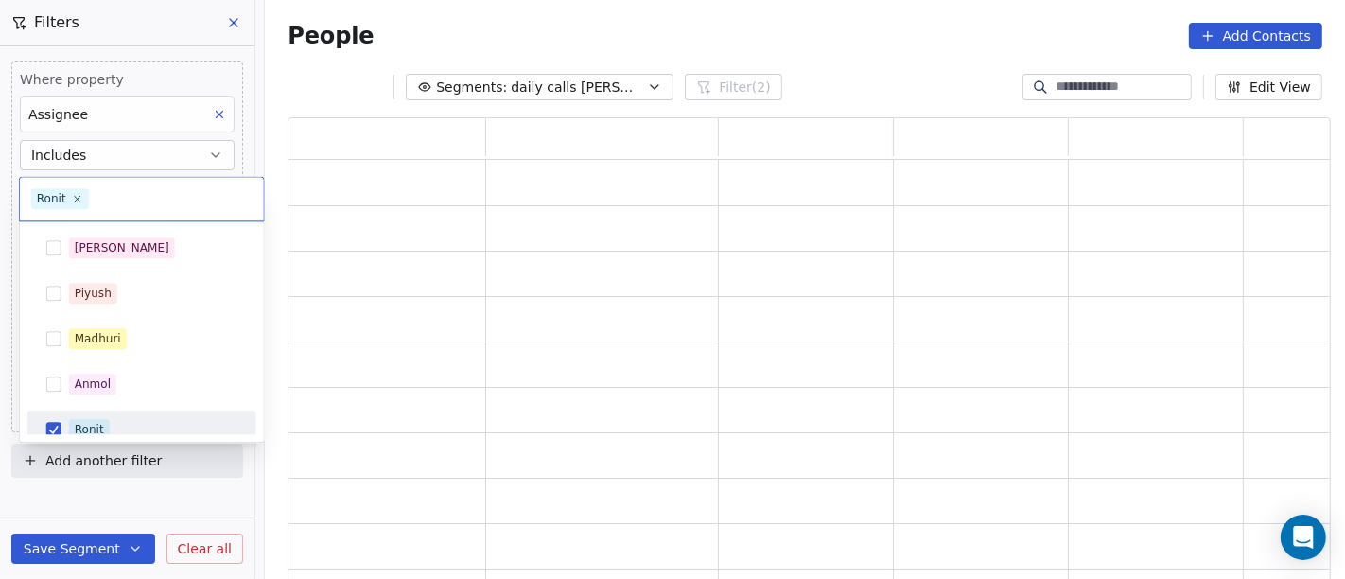
click at [837, 20] on html "On2Cook India Pvt. Ltd. Contacts People Marketing Workflows Campaigns Sales Pip…" at bounding box center [672, 289] width 1345 height 579
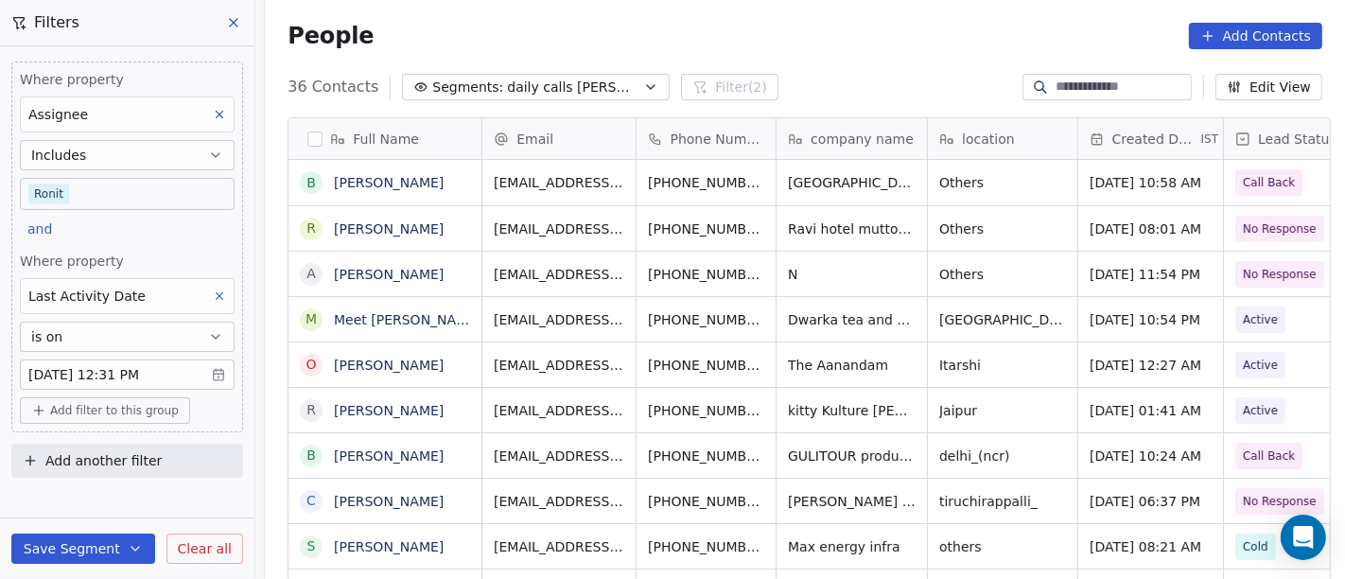
scroll to position [494, 1073]
click at [58, 187] on body "On2Cook India Pvt. Ltd. Contacts People Marketing Workflows Campaigns Sales Pip…" at bounding box center [672, 289] width 1345 height 579
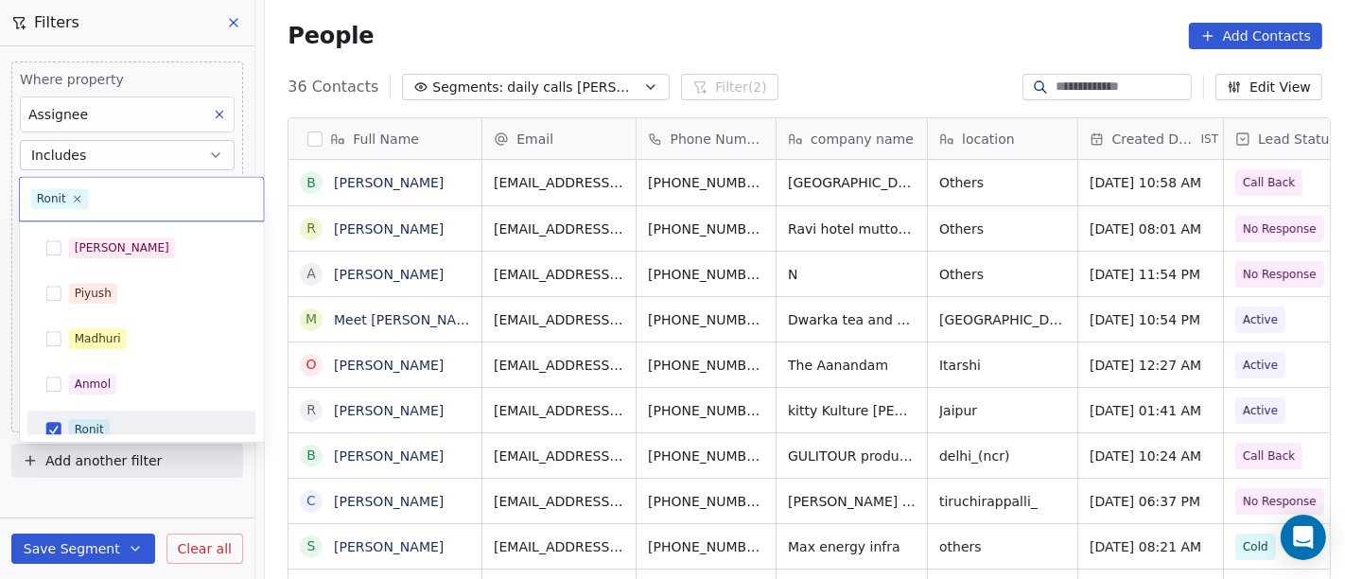
scroll to position [13, 0]
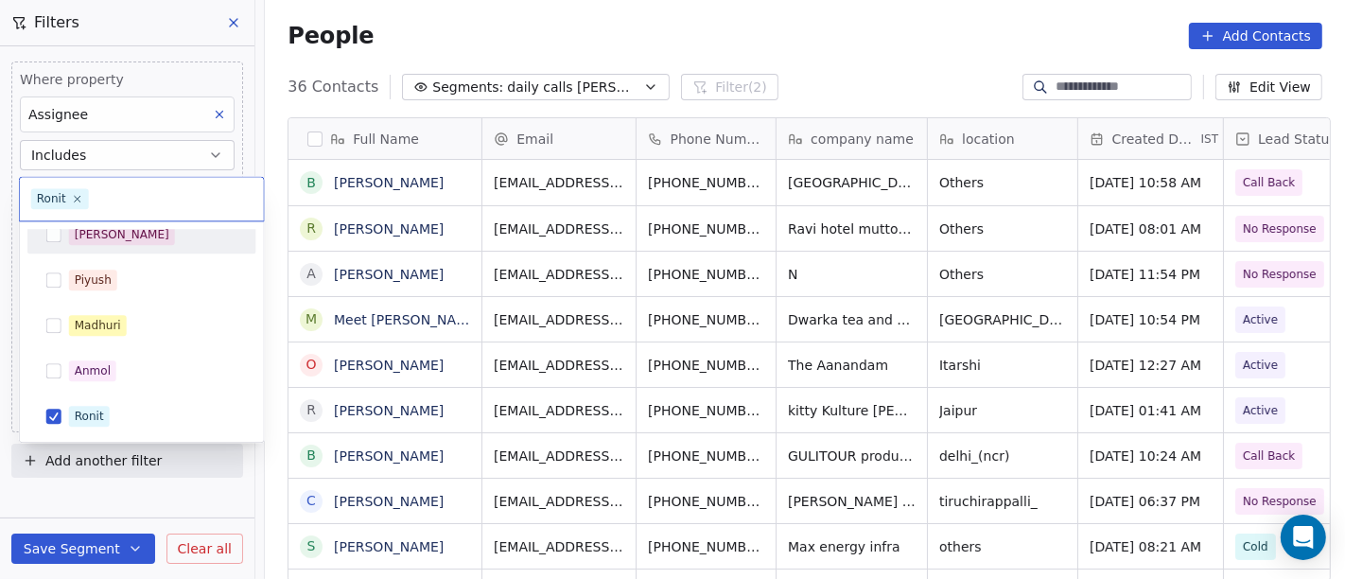
click at [121, 243] on div "[PERSON_NAME]" at bounding box center [153, 234] width 168 height 21
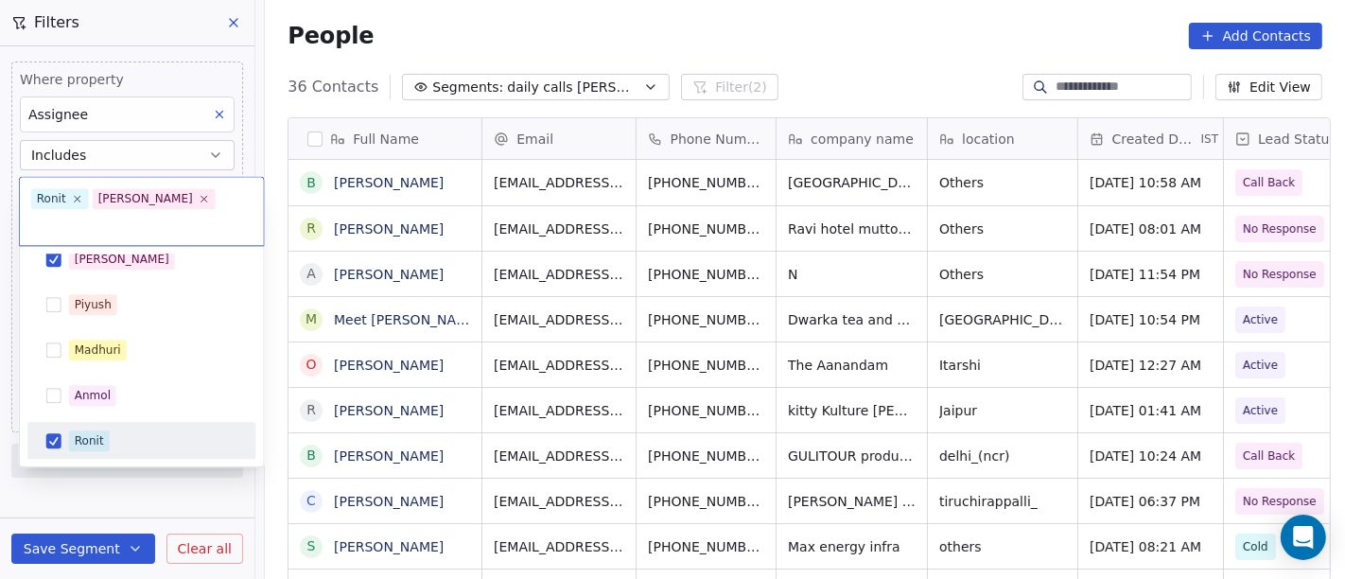
click at [139, 430] on div "Ronit" at bounding box center [153, 440] width 168 height 21
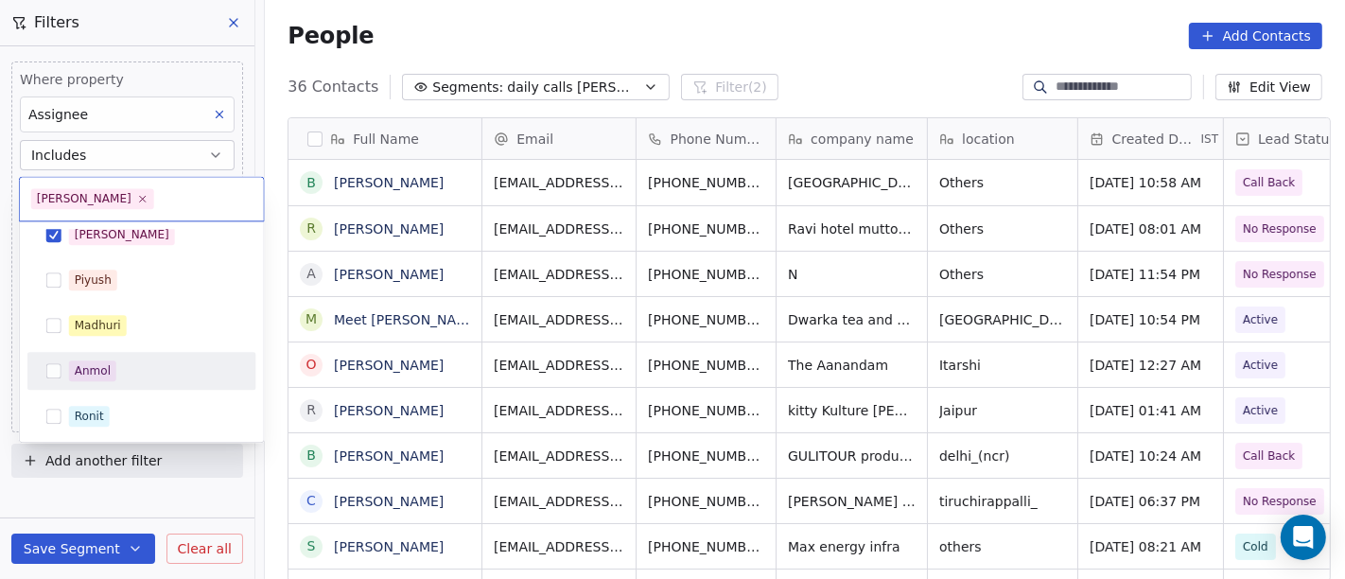
click at [745, 30] on html "On2Cook India Pvt. Ltd. Contacts People Marketing Workflows Campaigns Sales Pip…" at bounding box center [672, 289] width 1345 height 579
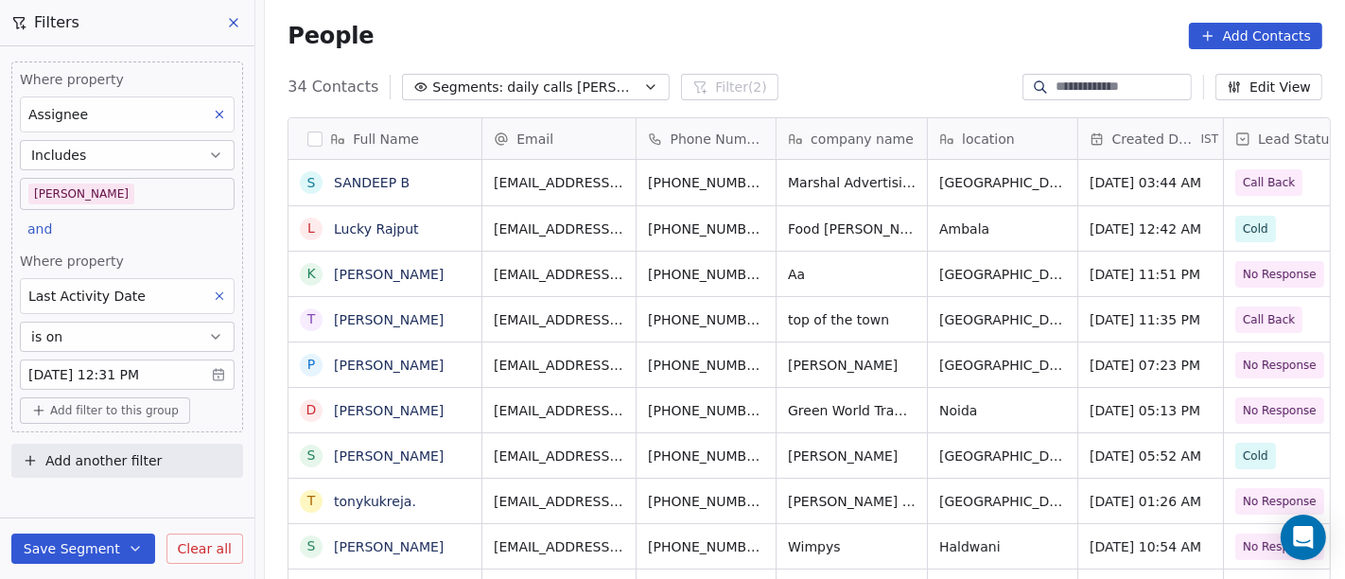
click at [132, 187] on body "On2Cook India Pvt. Ltd. Contacts People Marketing Workflows Campaigns Sales Pip…" at bounding box center [672, 289] width 1345 height 579
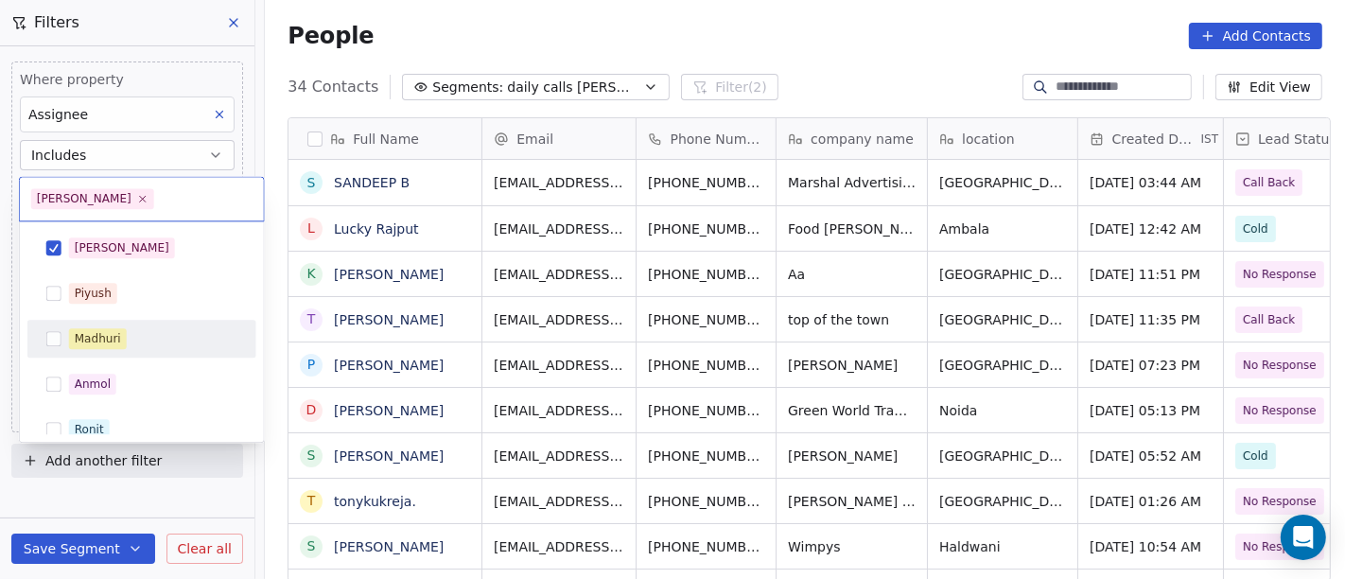
click at [175, 344] on div "Madhuri" at bounding box center [153, 338] width 168 height 21
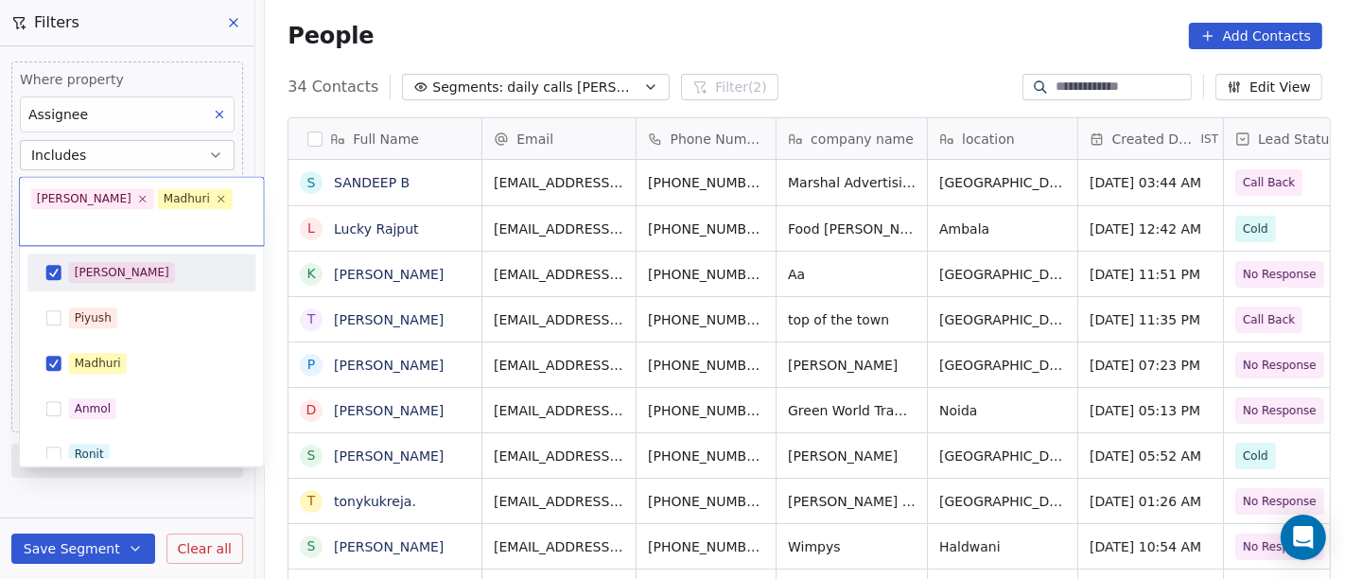
click at [147, 261] on div "[PERSON_NAME]" at bounding box center [142, 272] width 214 height 30
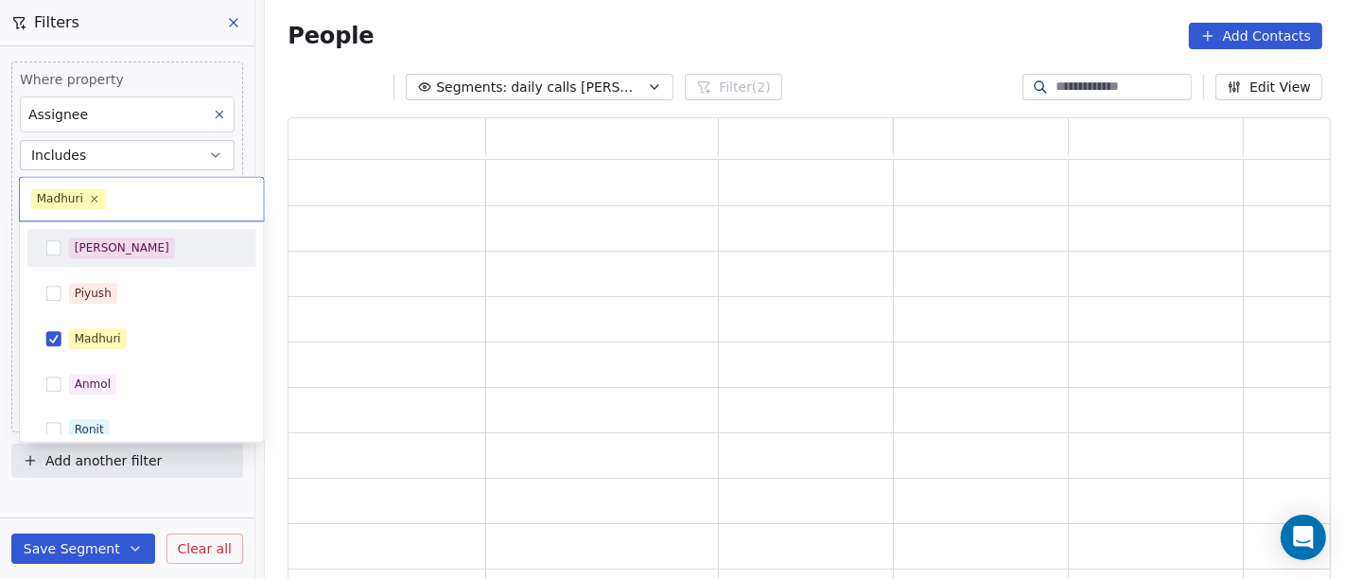
click at [916, 52] on html "On2Cook India Pvt. Ltd. Contacts People Marketing Workflows Campaigns Sales Pip…" at bounding box center [672, 289] width 1345 height 579
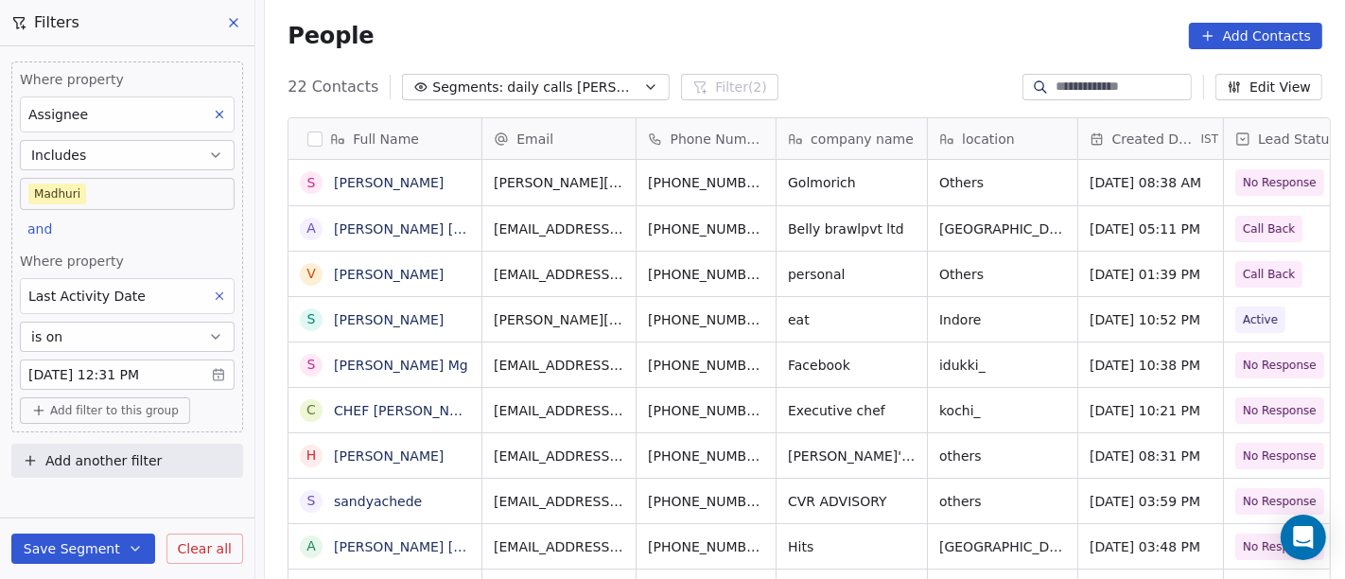
scroll to position [494, 1073]
click at [98, 192] on body "On2Cook India Pvt. Ltd. Contacts People Marketing Workflows Campaigns Sales Pip…" at bounding box center [672, 289] width 1345 height 579
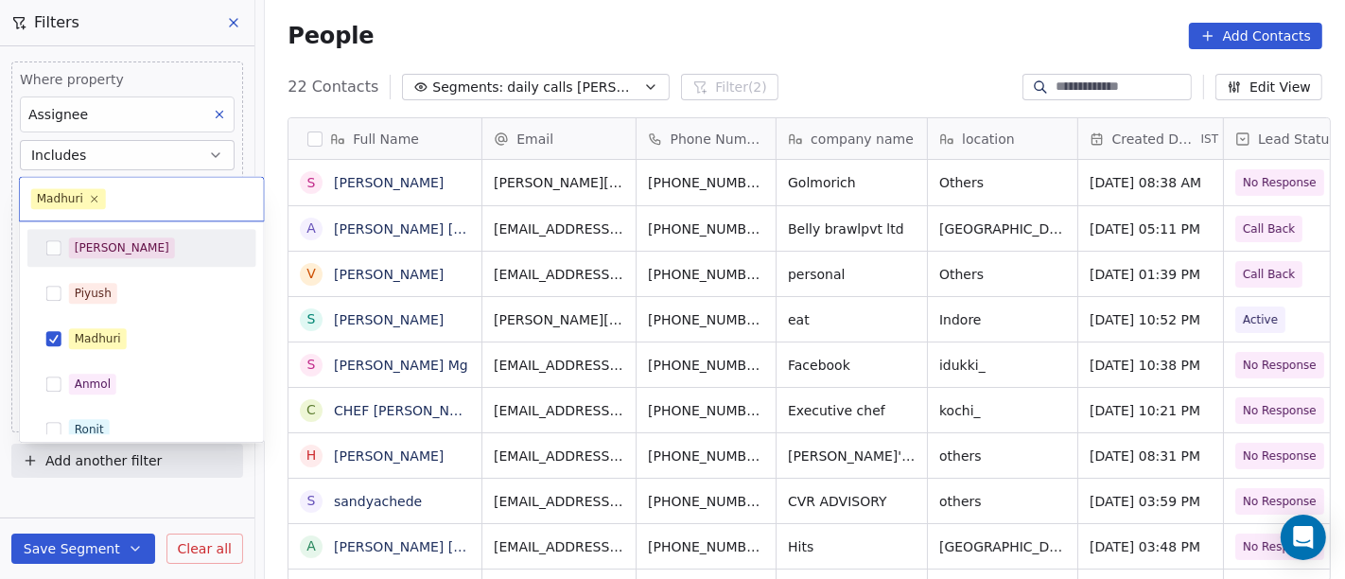
click at [110, 242] on div "[PERSON_NAME]" at bounding box center [153, 247] width 168 height 21
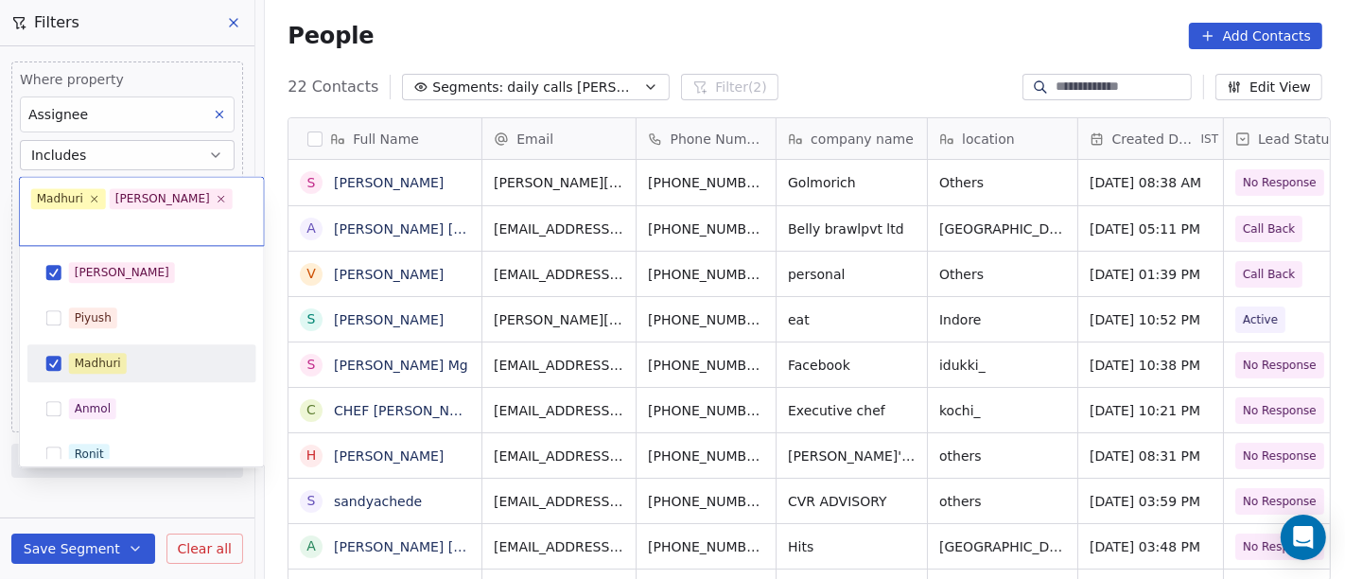
click at [137, 348] on div "Madhuri" at bounding box center [142, 363] width 214 height 30
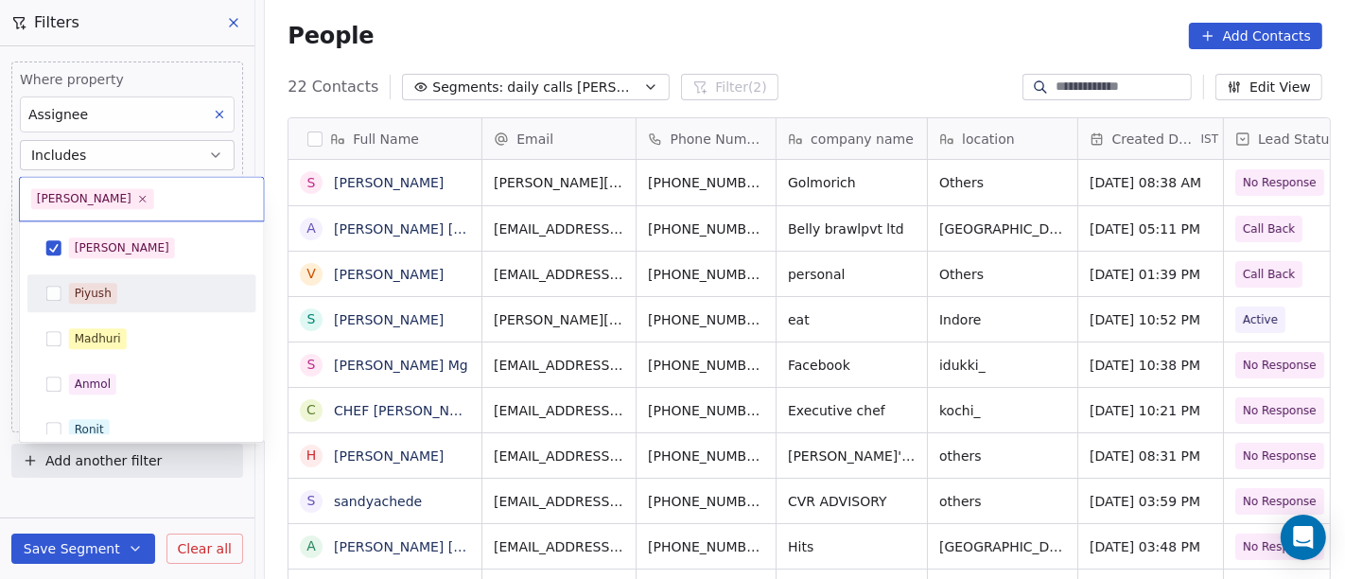
click at [941, 95] on html "On2Cook India Pvt. Ltd. Contacts People Marketing Workflows Campaigns Sales Pip…" at bounding box center [672, 289] width 1345 height 579
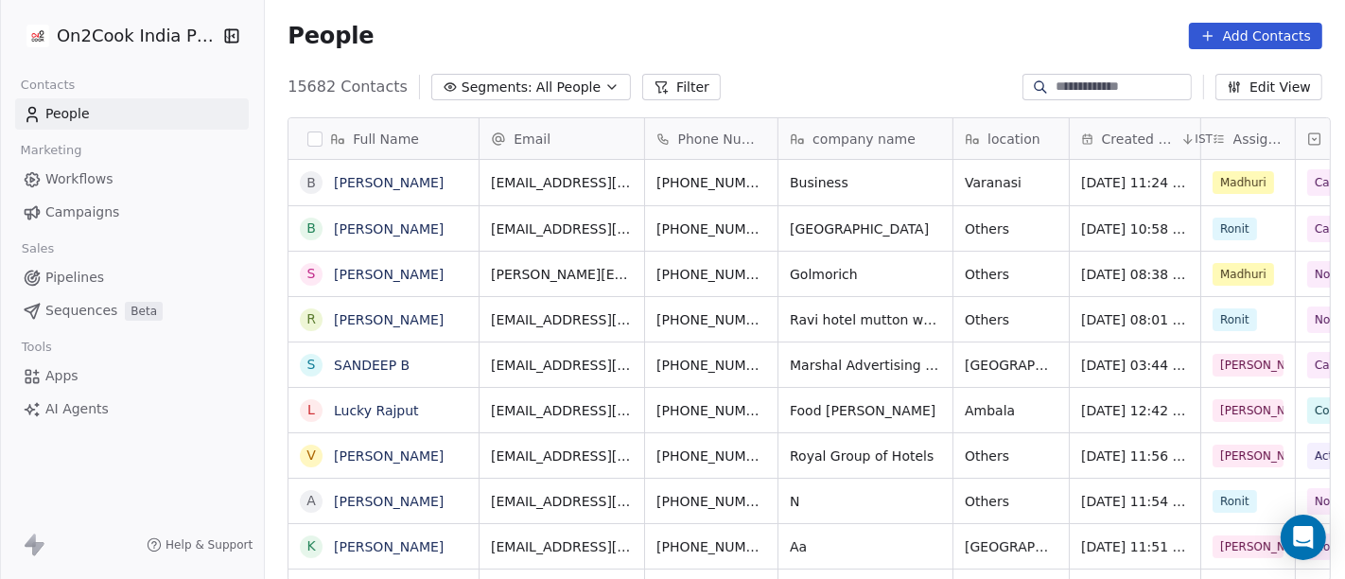
scroll to position [16, 16]
click at [1056, 90] on input at bounding box center [1122, 87] width 132 height 19
paste input "*********"
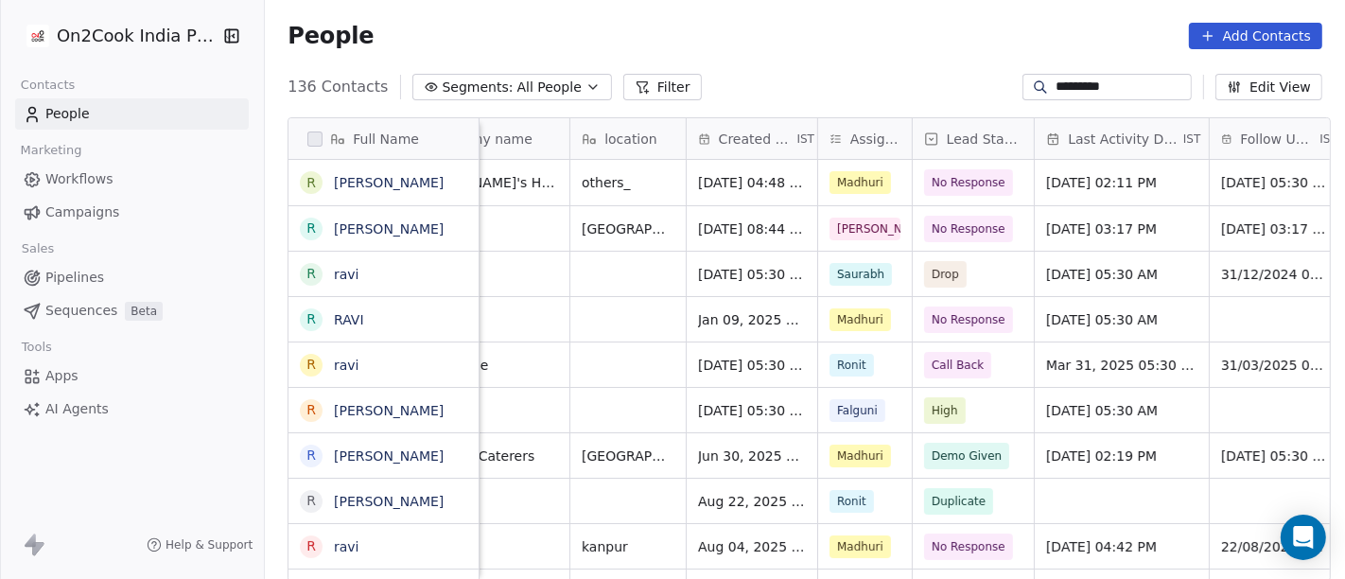
scroll to position [0, 384]
type input "*********"
click at [953, 223] on span "No Response" at bounding box center [969, 228] width 74 height 19
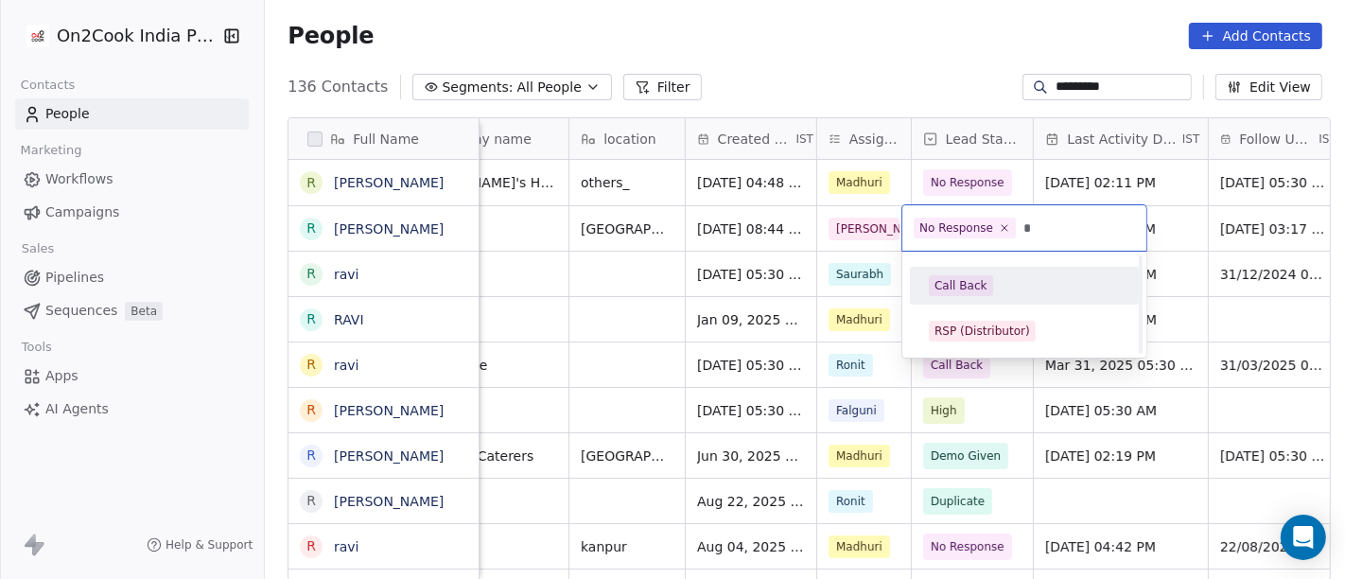
scroll to position [0, 0]
type input "*"
click at [971, 299] on div "Call Back" at bounding box center [1025, 286] width 214 height 30
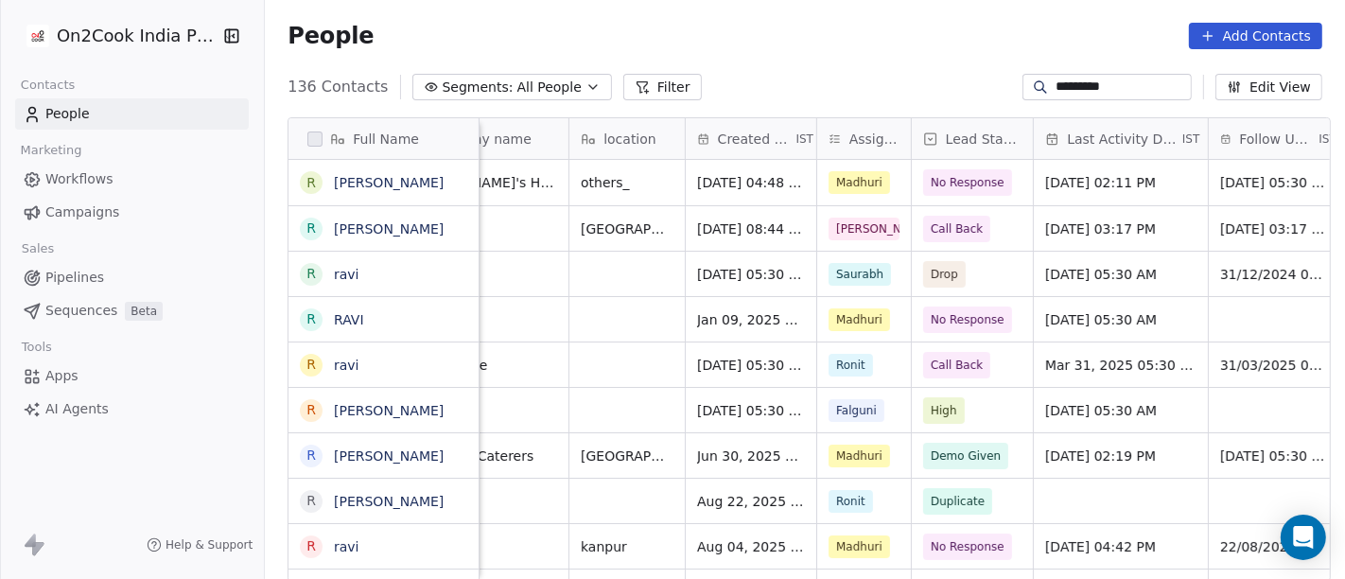
click at [873, 65] on div "People Add Contacts" at bounding box center [805, 36] width 1080 height 72
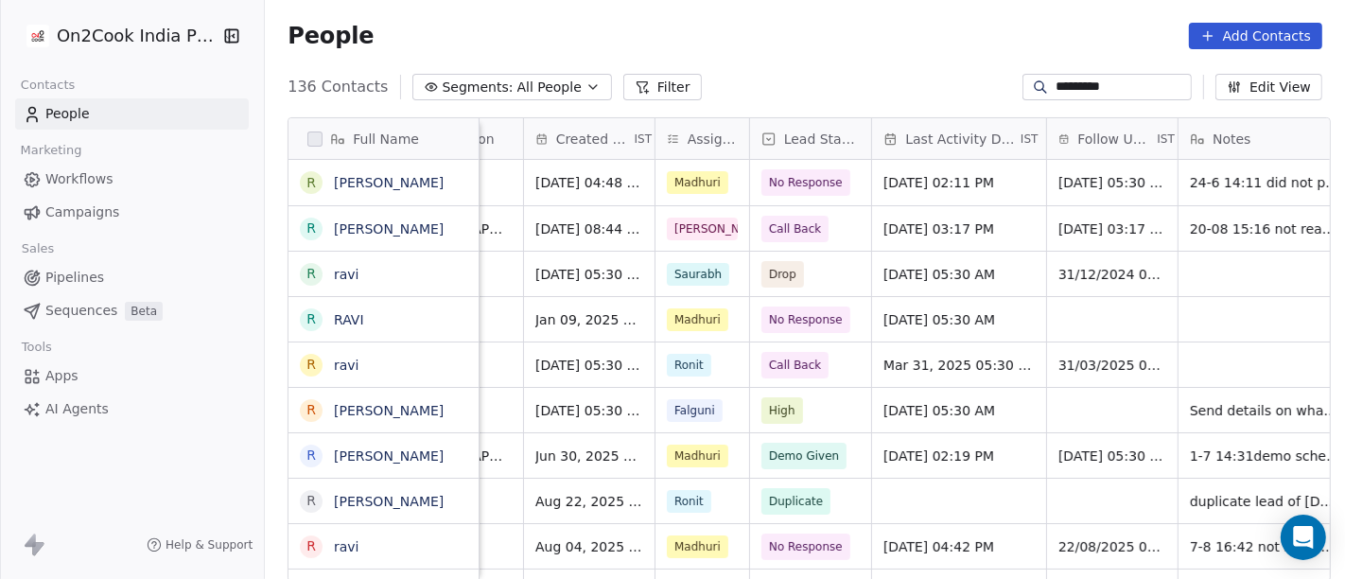
scroll to position [0, 549]
click at [978, 228] on span "[DATE] 03:17 PM" at bounding box center [939, 228] width 115 height 19
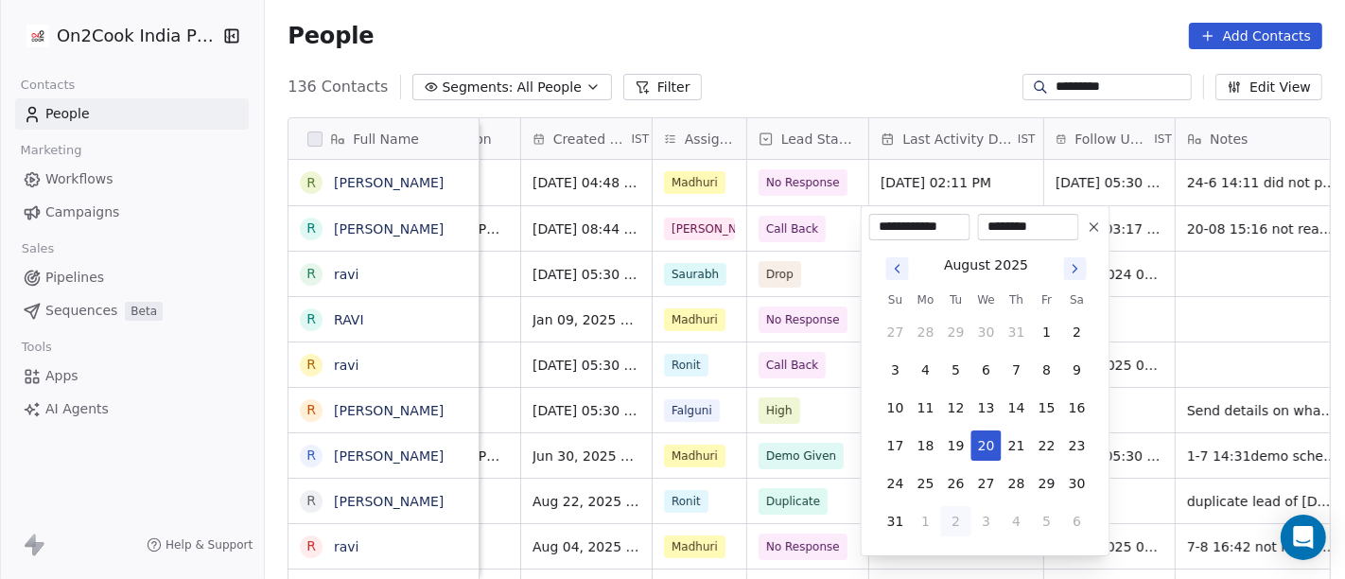
click at [1077, 266] on icon "Go to next month" at bounding box center [1075, 268] width 15 height 15
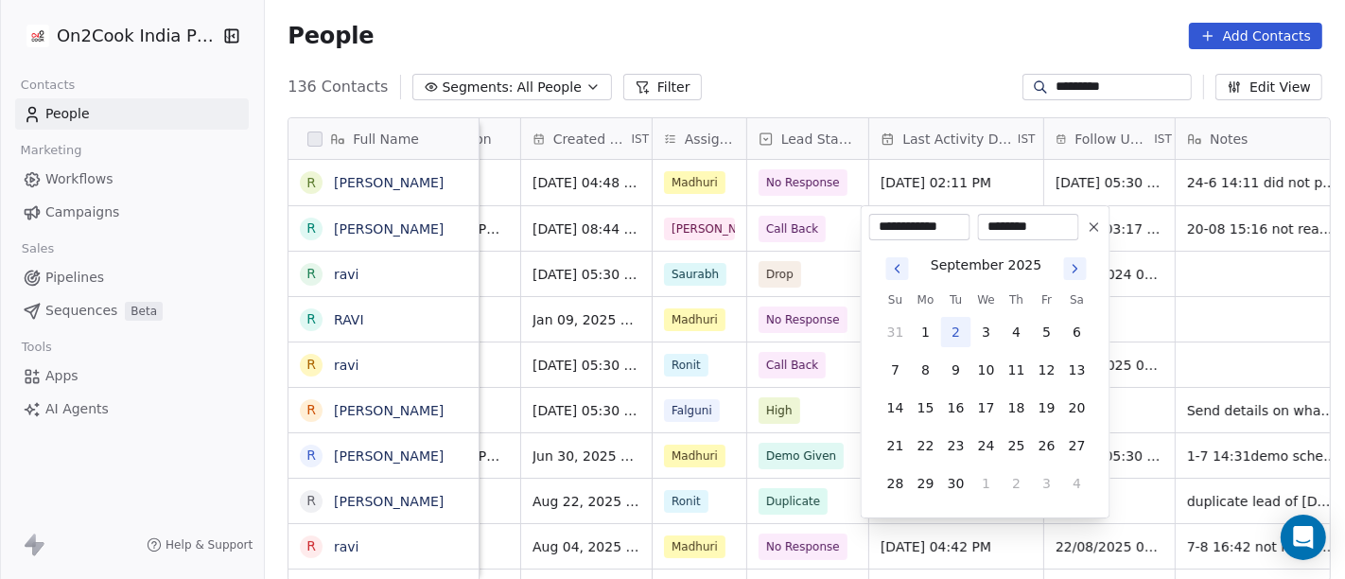
click at [954, 338] on button "2" at bounding box center [956, 332] width 30 height 30
type input "**********"
click at [878, 39] on html "On2Cook India Pvt. Ltd. Contacts People Marketing Workflows Campaigns Sales Pip…" at bounding box center [672, 289] width 1345 height 579
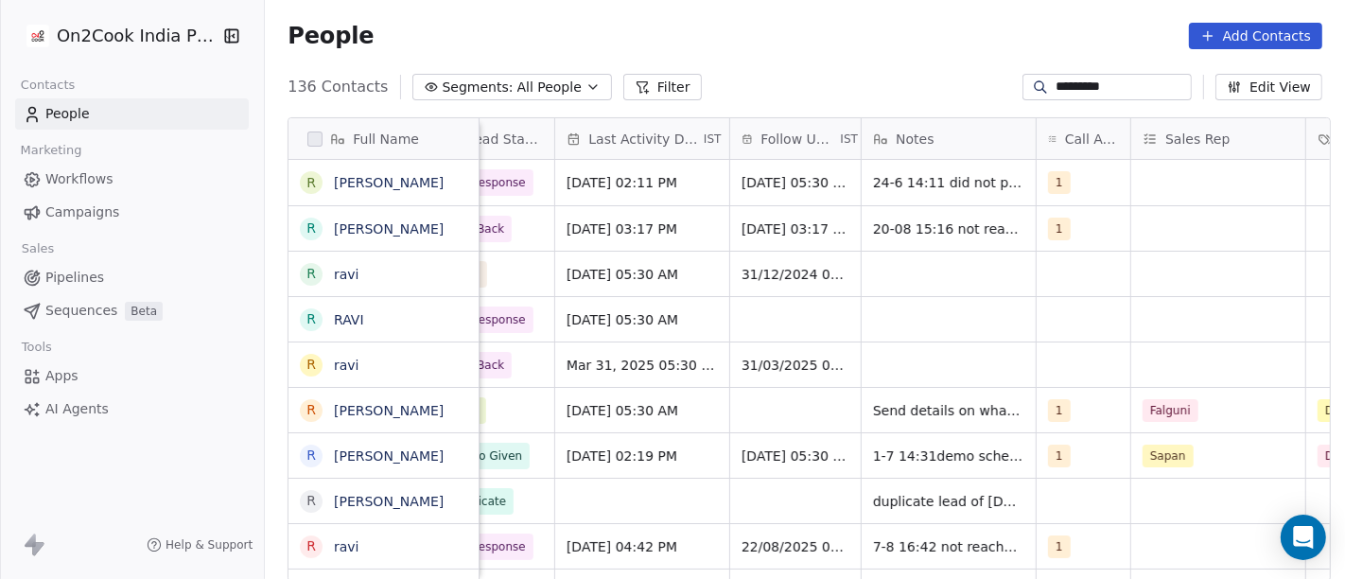
scroll to position [0, 864]
click at [796, 230] on span "[DATE] 03:17 PM" at bounding box center [797, 228] width 111 height 19
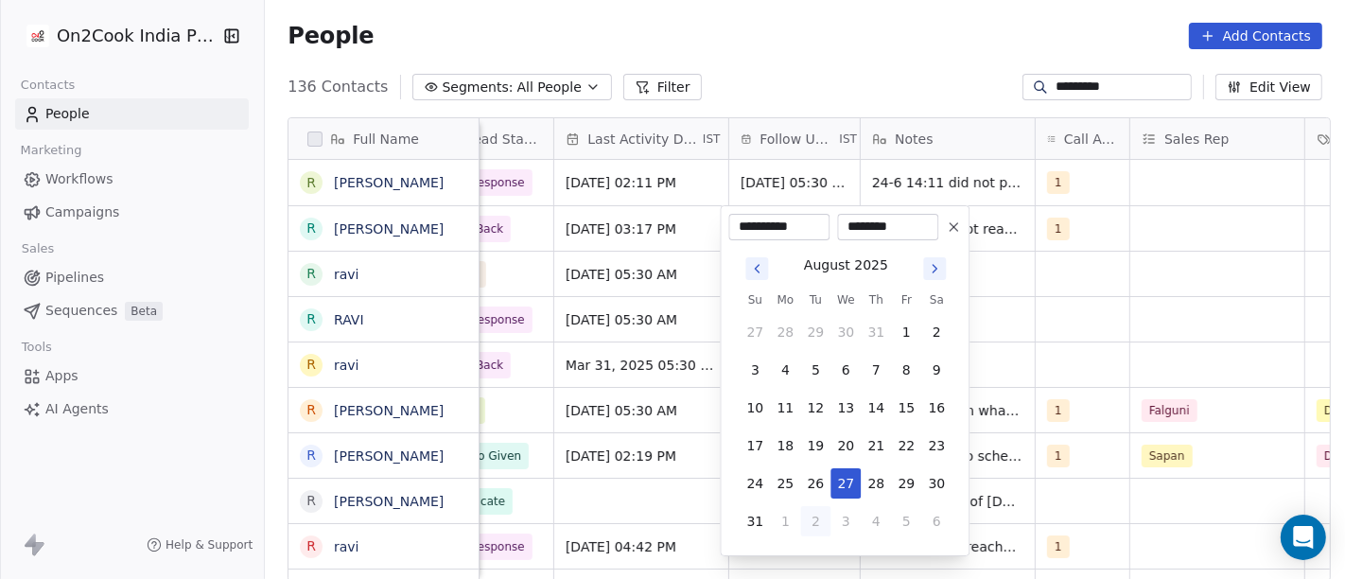
click at [935, 268] on icon "Go to next month" at bounding box center [934, 268] width 15 height 15
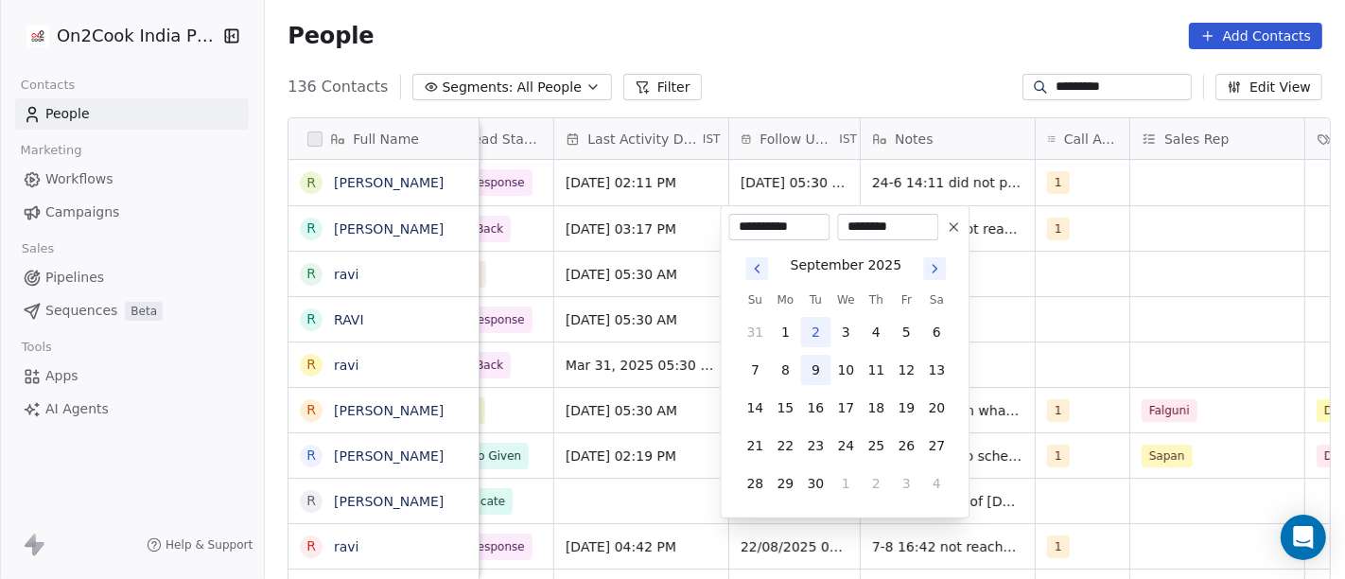
click at [810, 366] on button "9" at bounding box center [815, 370] width 30 height 30
type input "**********"
click at [886, 67] on html "On2Cook India Pvt. Ltd. Contacts People Marketing Workflows Campaigns Sales Pip…" at bounding box center [672, 289] width 1345 height 579
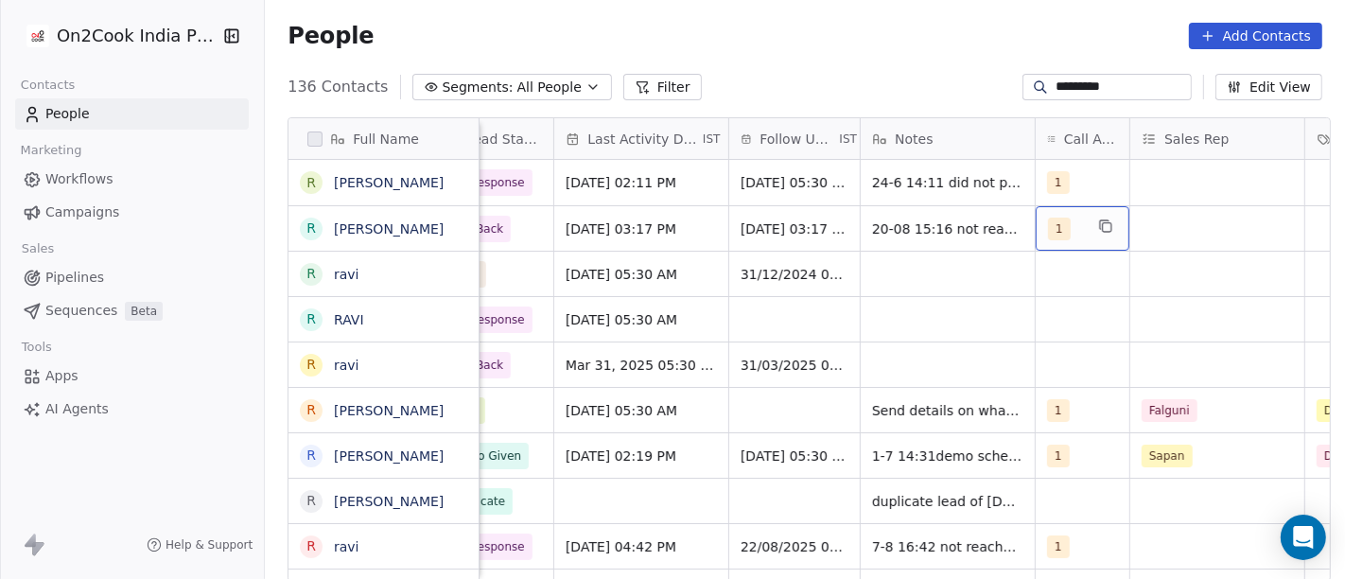
click at [1048, 236] on span "1" at bounding box center [1059, 229] width 23 height 23
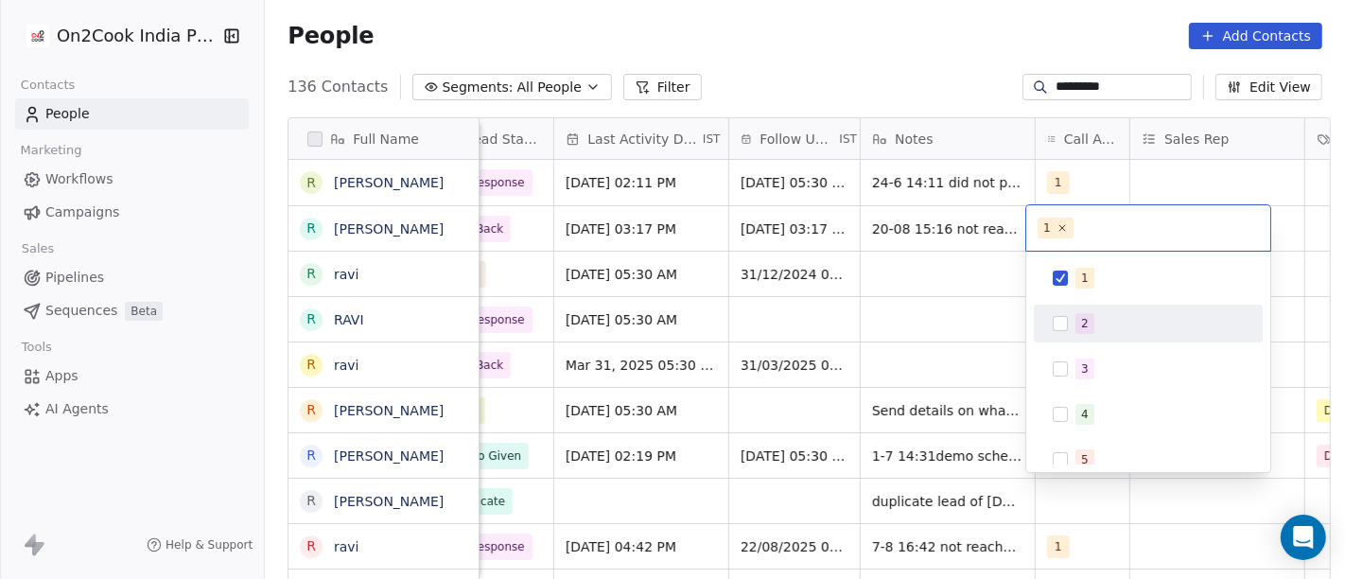
click at [1085, 324] on div "2" at bounding box center [1085, 323] width 8 height 17
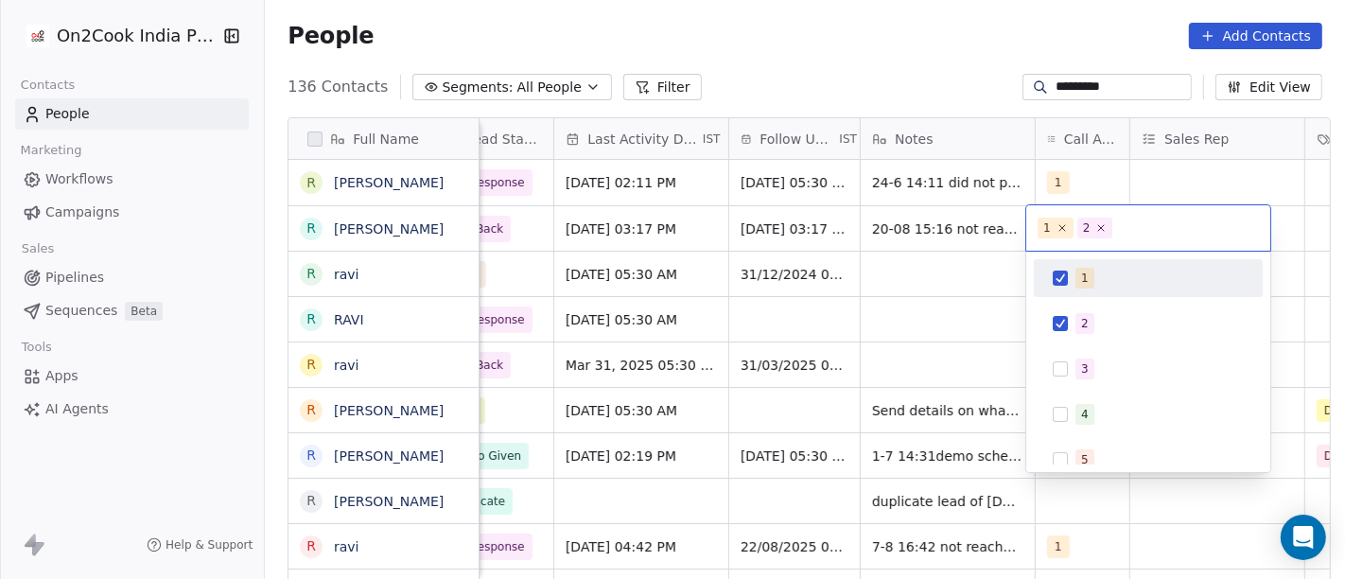
click at [1085, 288] on span "1" at bounding box center [1085, 278] width 19 height 21
click at [922, 59] on html "On2Cook India Pvt. Ltd. Contacts People Marketing Workflows Campaigns Sales Pip…" at bounding box center [672, 289] width 1345 height 579
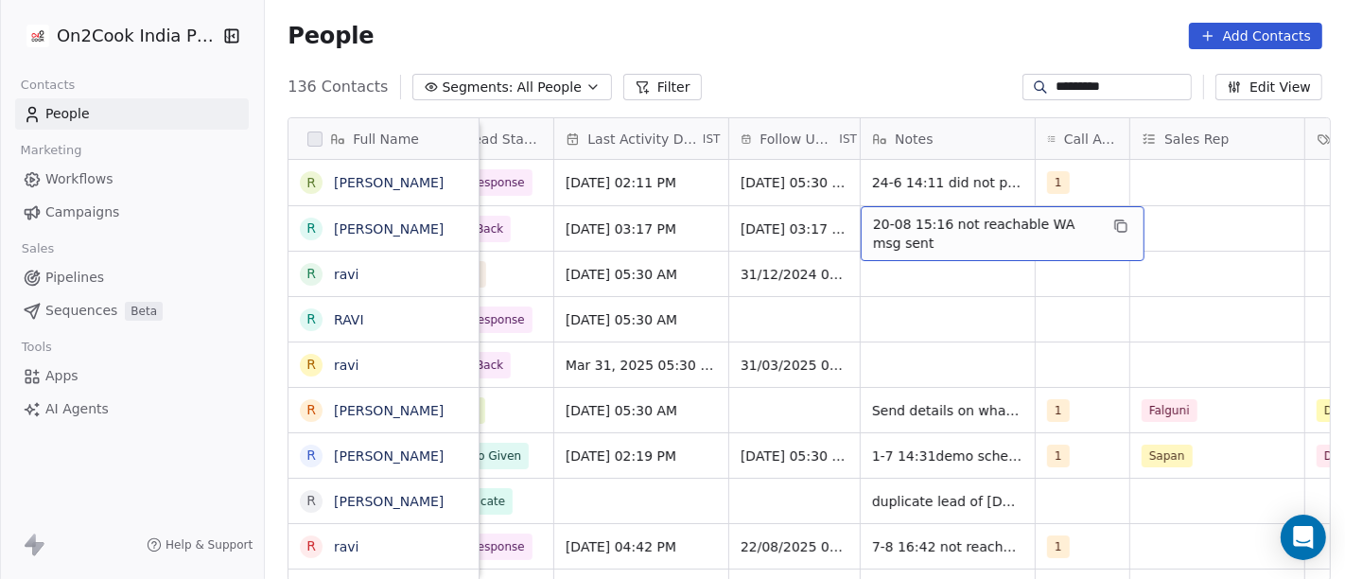
click at [918, 219] on span "20-08 15:16 not reachable WA msg sent" at bounding box center [985, 234] width 225 height 38
type textarea "**********"
click at [880, 35] on html "On2Cook India Pvt. Ltd. Contacts People Marketing Workflows Campaigns Sales Pip…" at bounding box center [672, 289] width 1345 height 579
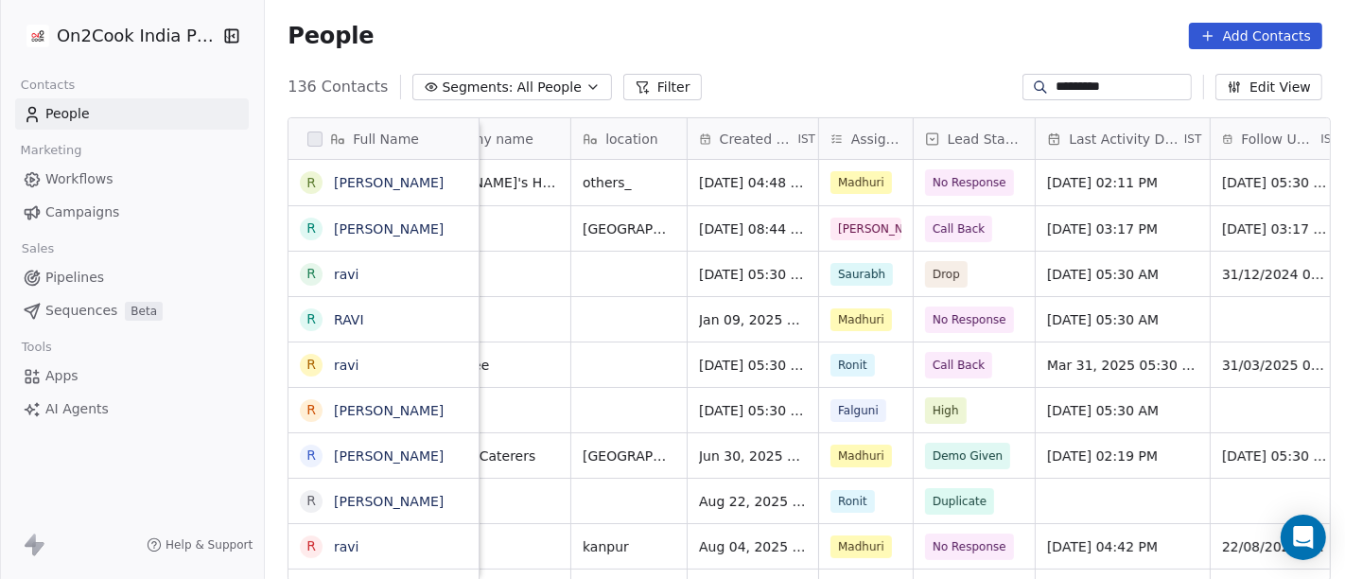
scroll to position [0, 354]
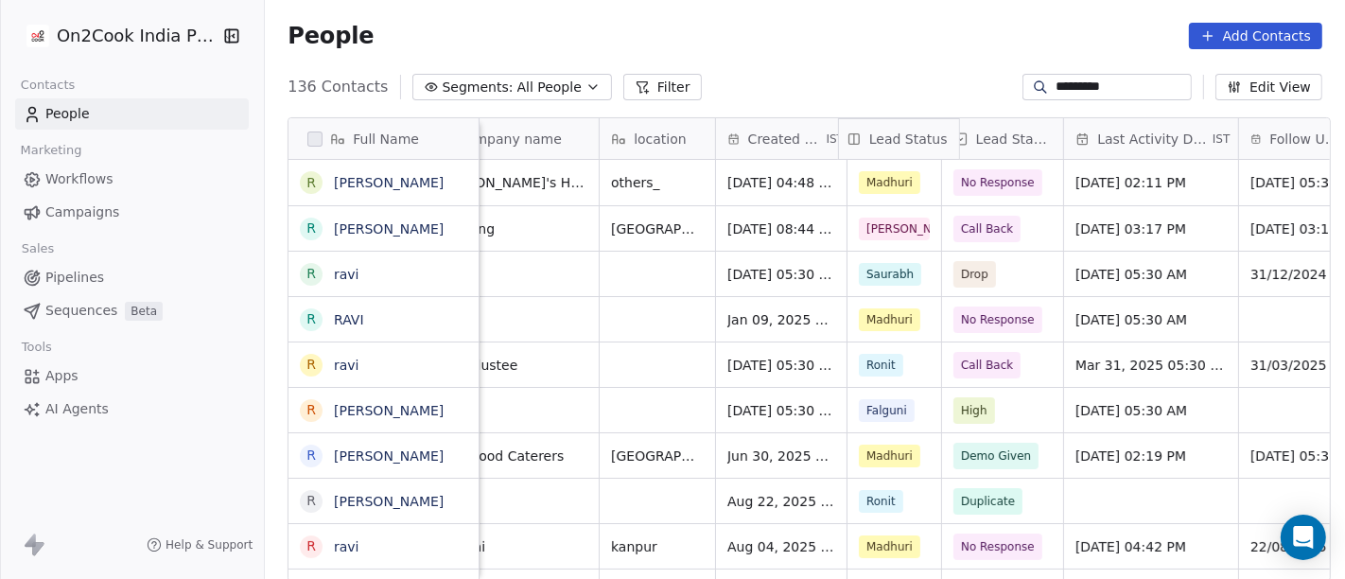
drag, startPoint x: 978, startPoint y: 139, endPoint x: 891, endPoint y: 135, distance: 87.1
click at [891, 135] on div "Full Name R [PERSON_NAME] R [PERSON_NAME] r [PERSON_NAME] R [PERSON_NAME] r [PE…" at bounding box center [810, 350] width 1042 height 464
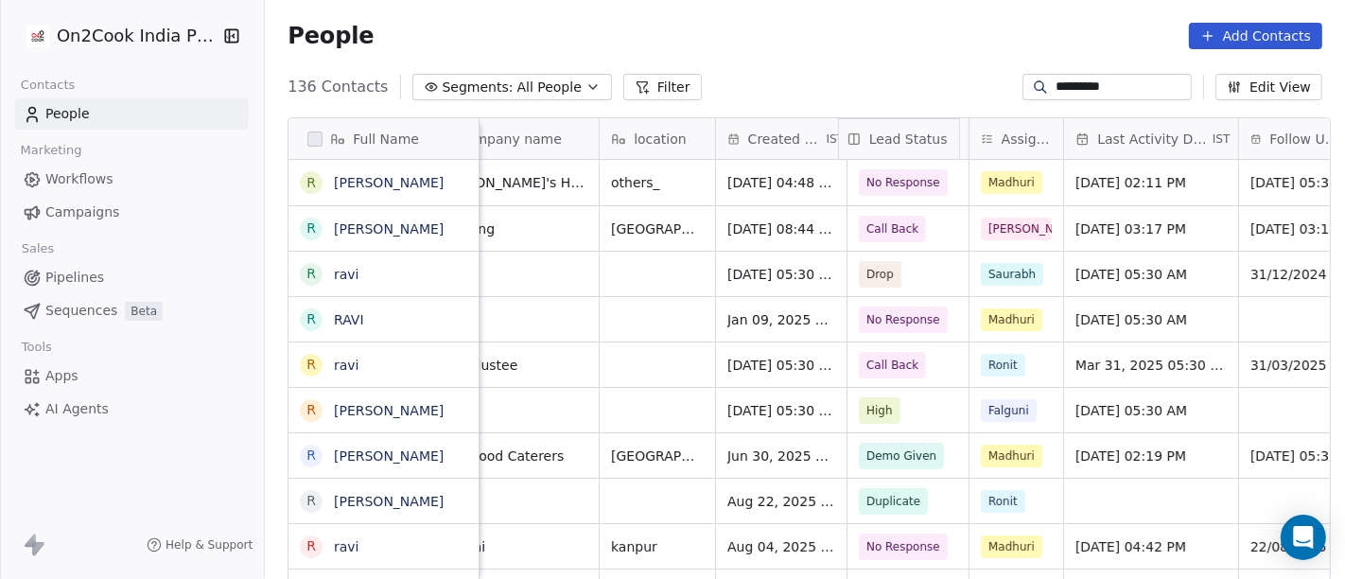
click at [878, 44] on div "People Add Contacts" at bounding box center [805, 36] width 1035 height 26
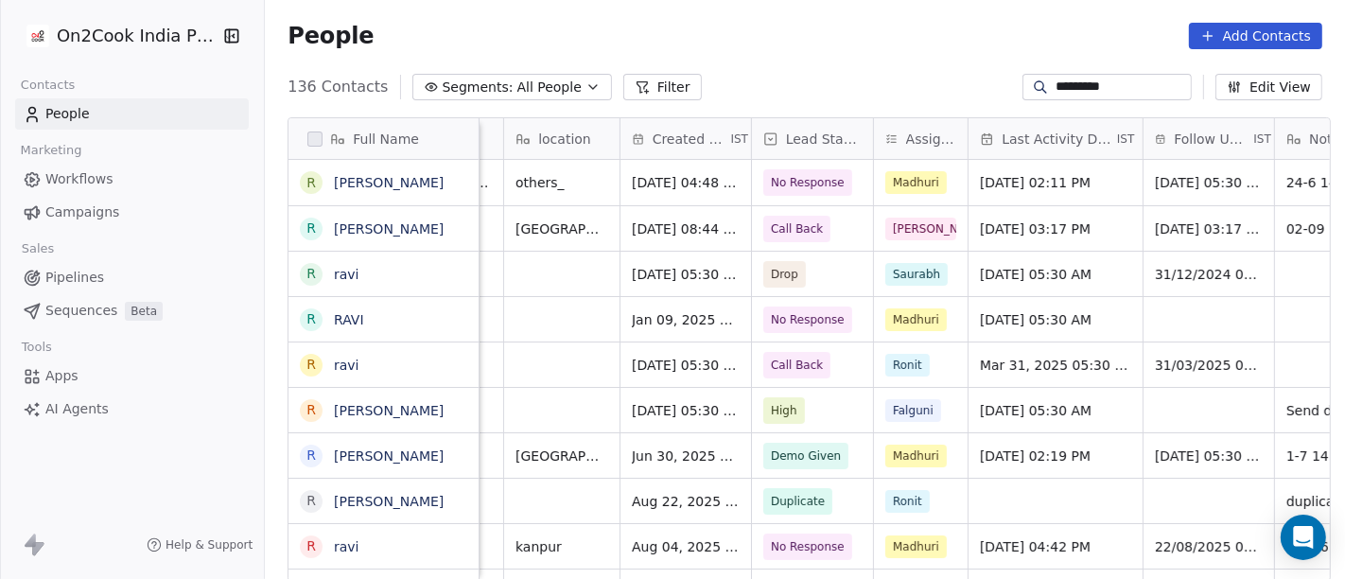
scroll to position [0, 451]
drag, startPoint x: 954, startPoint y: 149, endPoint x: 981, endPoint y: 148, distance: 26.5
click at [975, 148] on div "Assignee" at bounding box center [923, 138] width 103 height 41
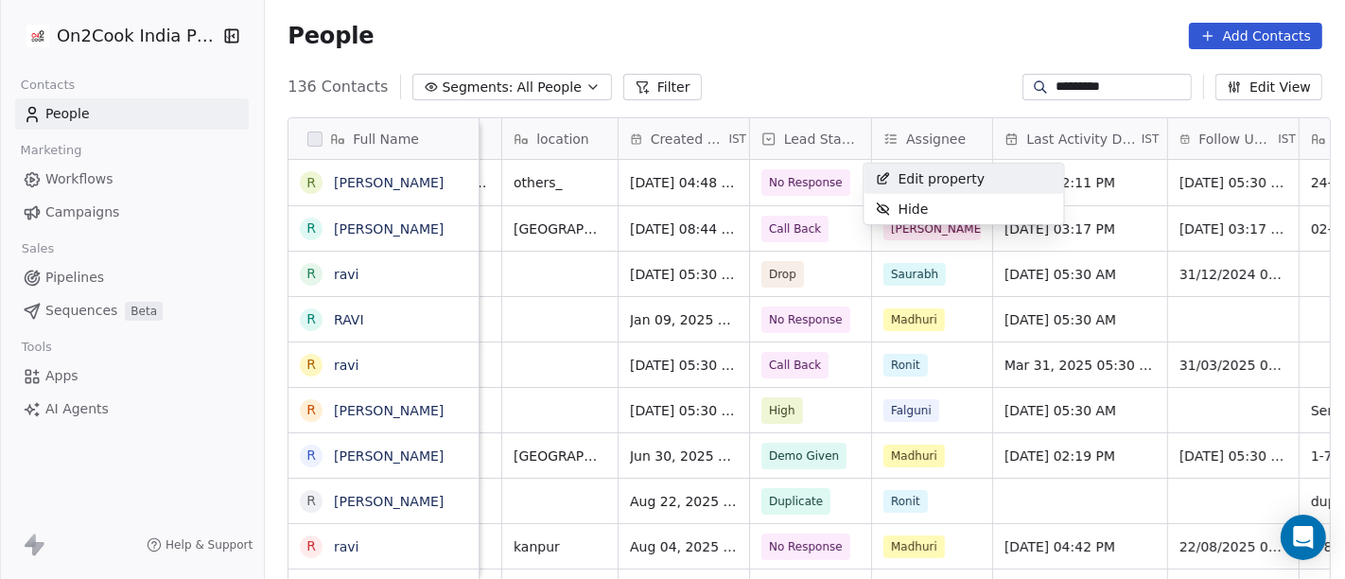
click at [852, 52] on html "On2Cook India Pvt. Ltd. Contacts People Marketing Workflows Campaigns Sales Pip…" at bounding box center [672, 289] width 1345 height 579
click at [873, 139] on div "Full Name R [PERSON_NAME] R [PERSON_NAME] r [PERSON_NAME] R [PERSON_NAME] r [PE…" at bounding box center [810, 350] width 1042 height 464
click at [874, 40] on div "People Add Contacts" at bounding box center [805, 36] width 1035 height 26
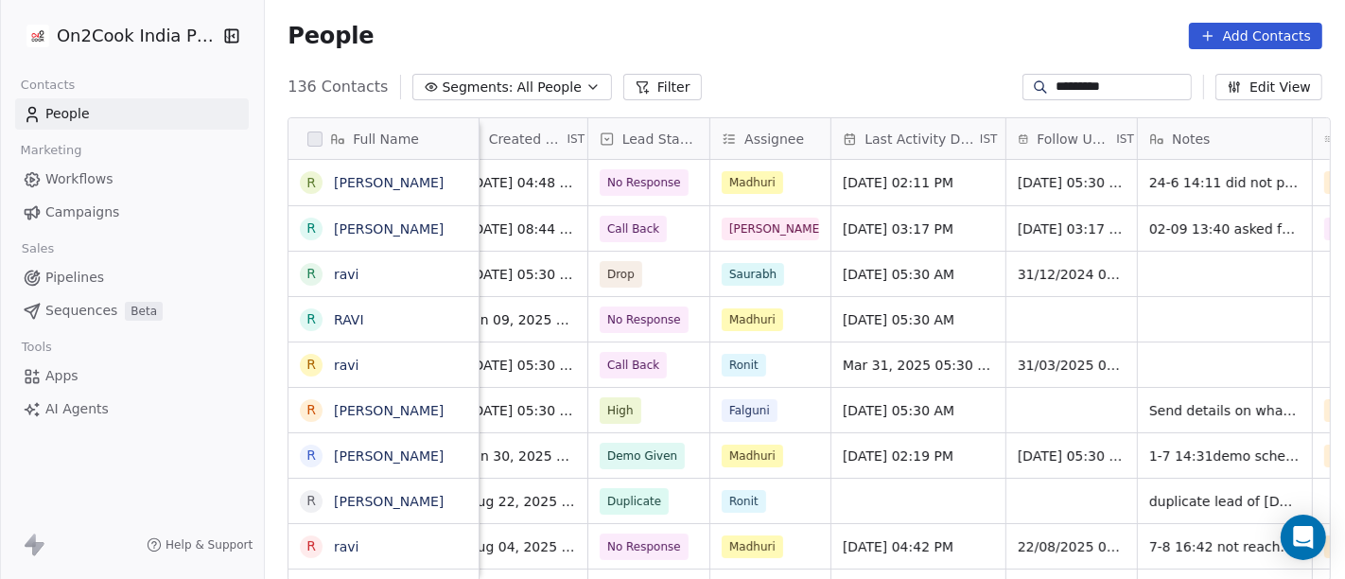
scroll to position [0, 605]
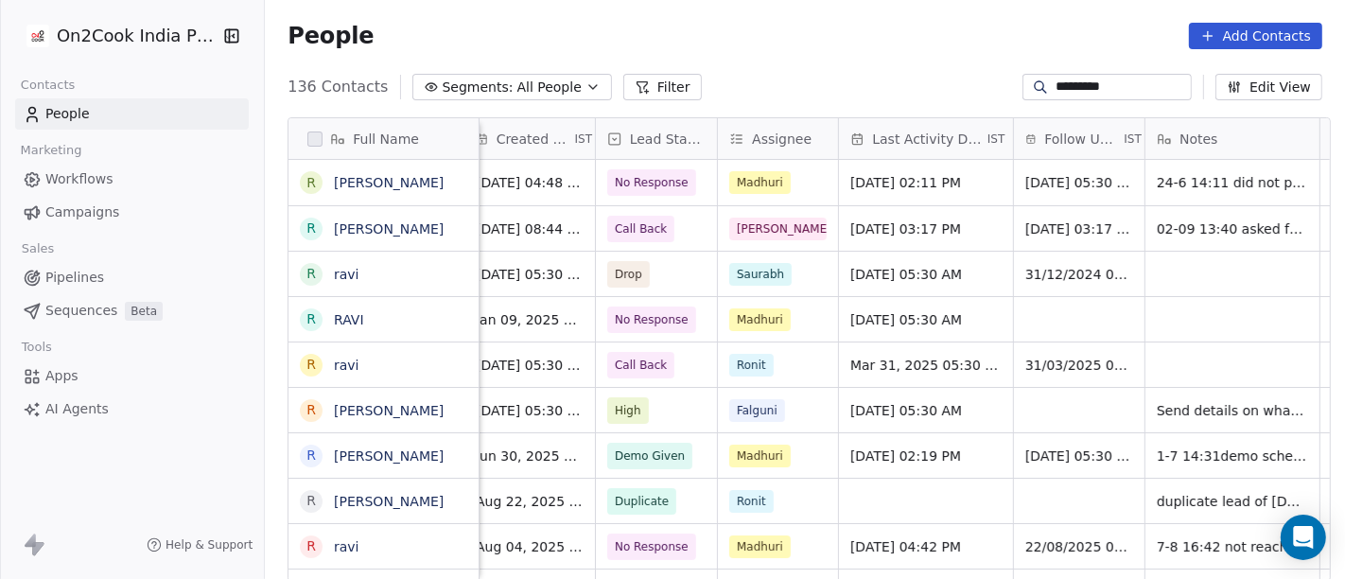
click at [1114, 78] on input "*********" at bounding box center [1122, 87] width 132 height 19
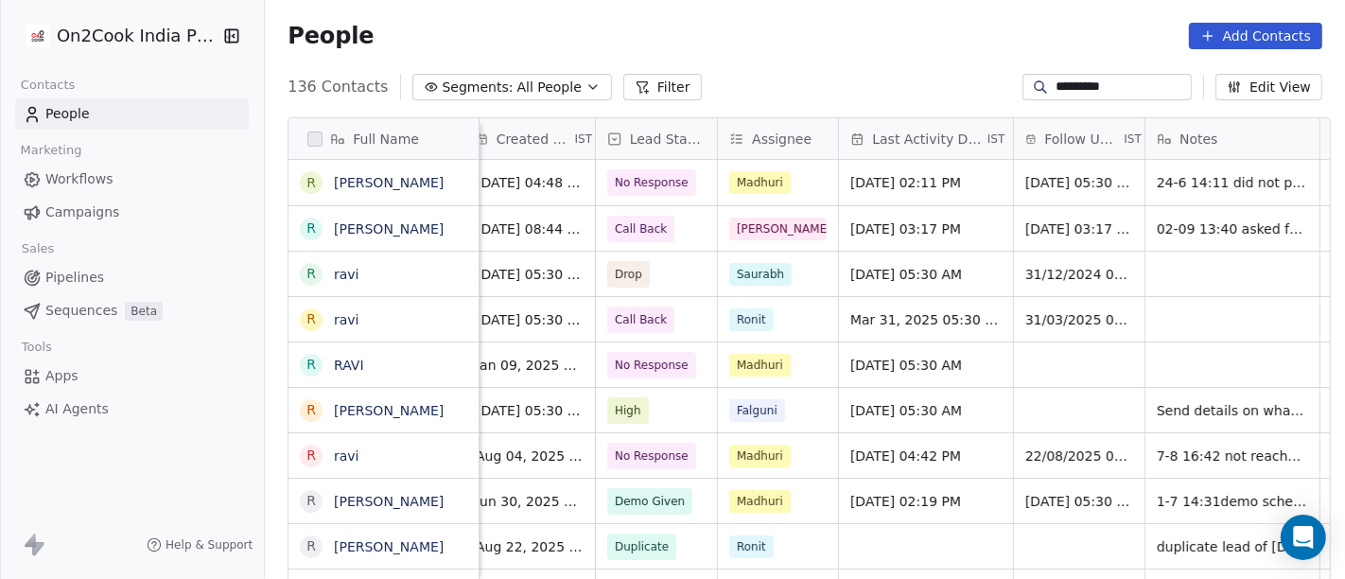
paste input "**********"
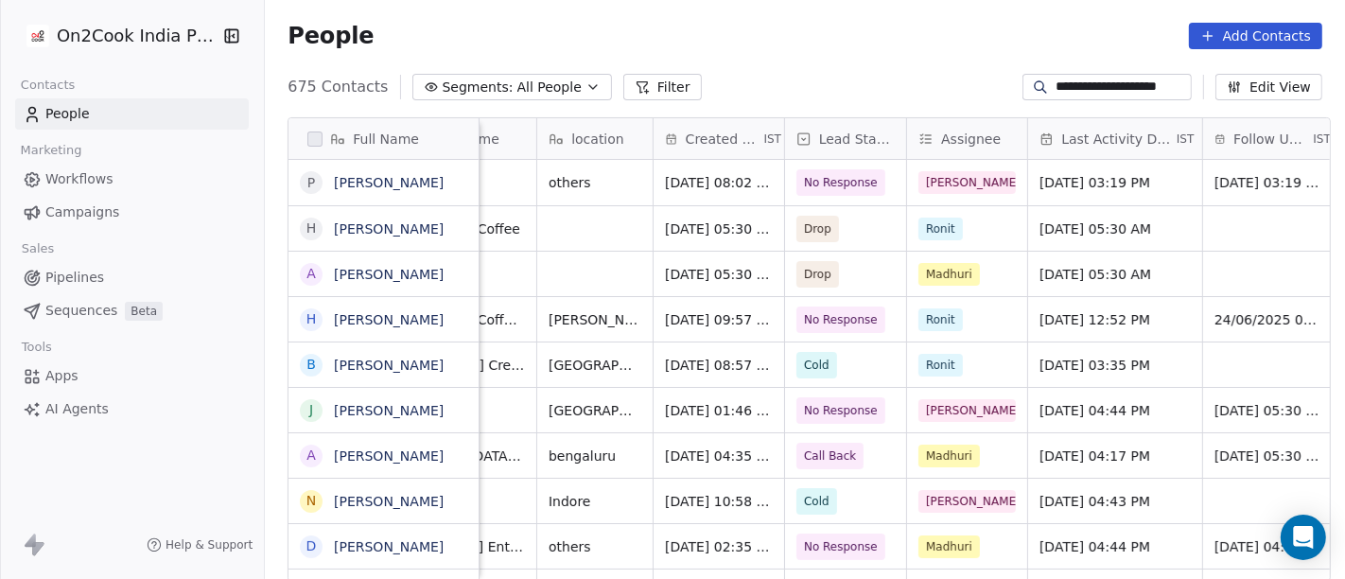
scroll to position [0, 462]
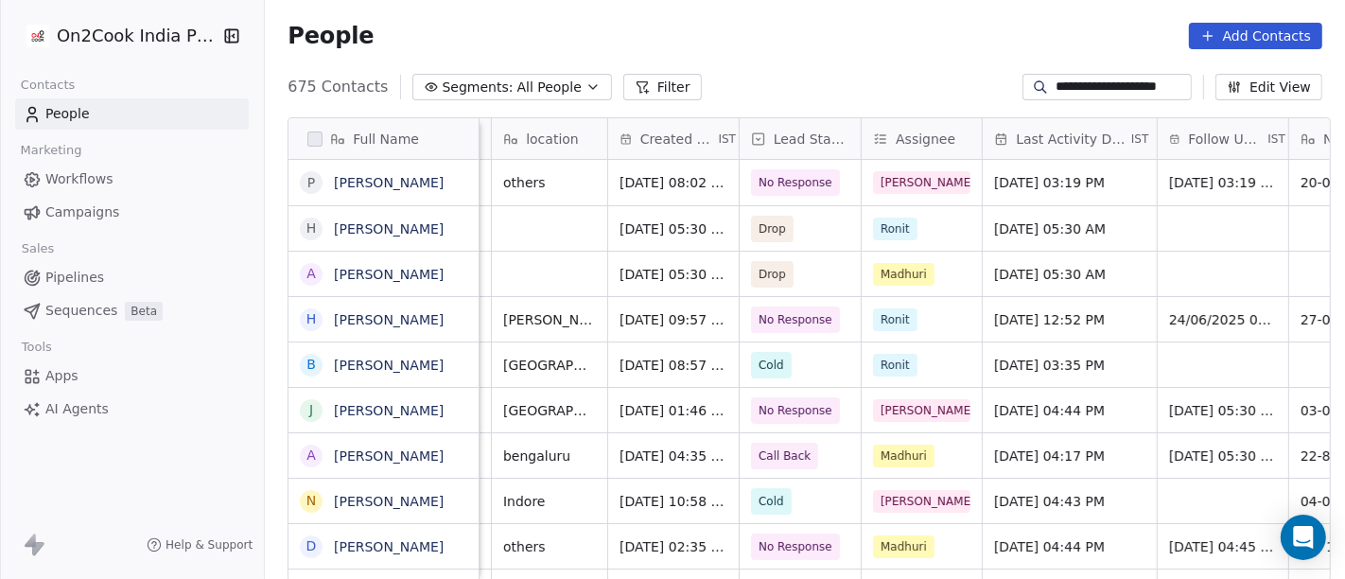
type input "**********"
click at [817, 184] on span "No Response" at bounding box center [797, 182] width 74 height 19
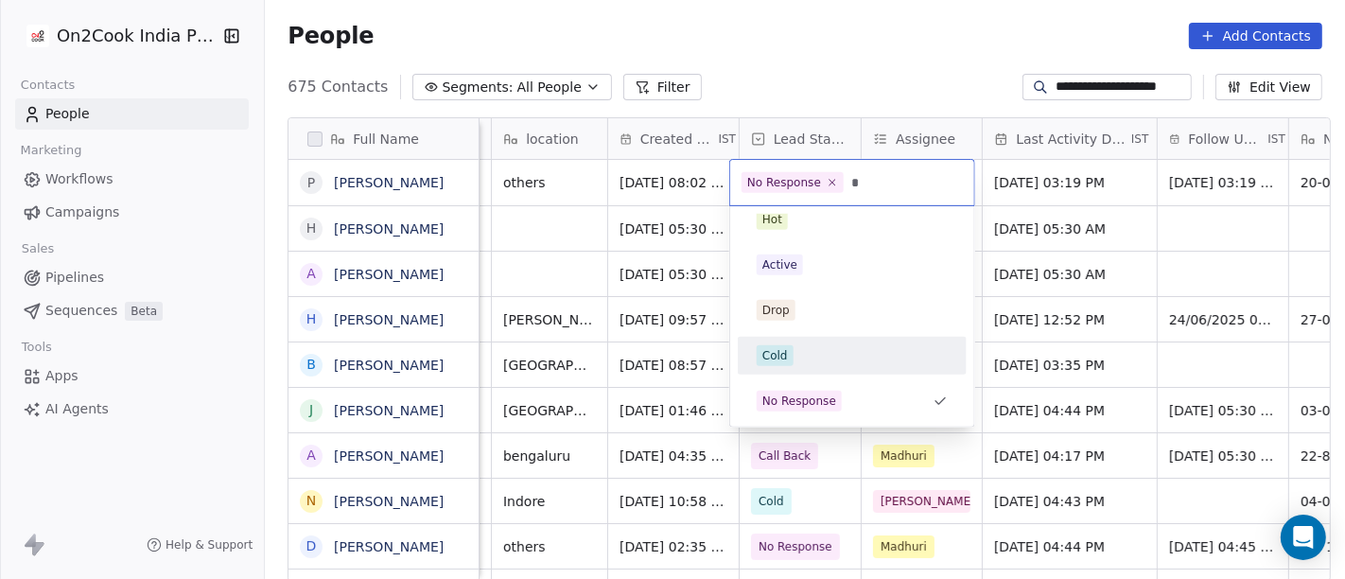
scroll to position [0, 0]
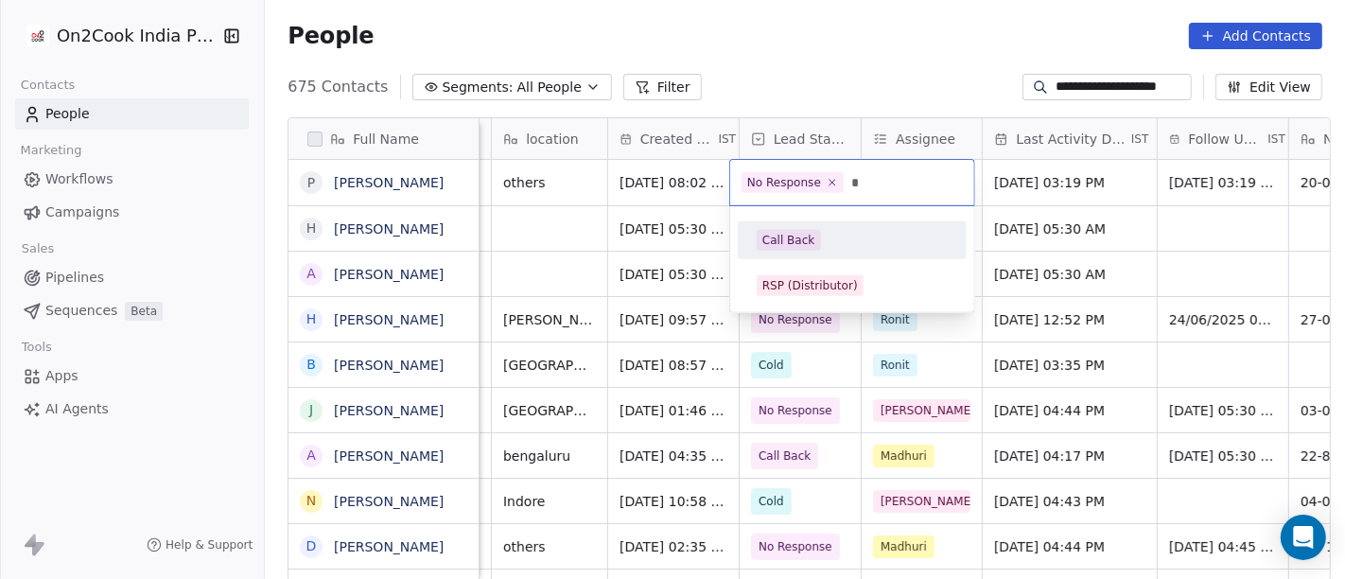
type input "*"
click at [877, 246] on div "Call Back" at bounding box center [852, 240] width 191 height 21
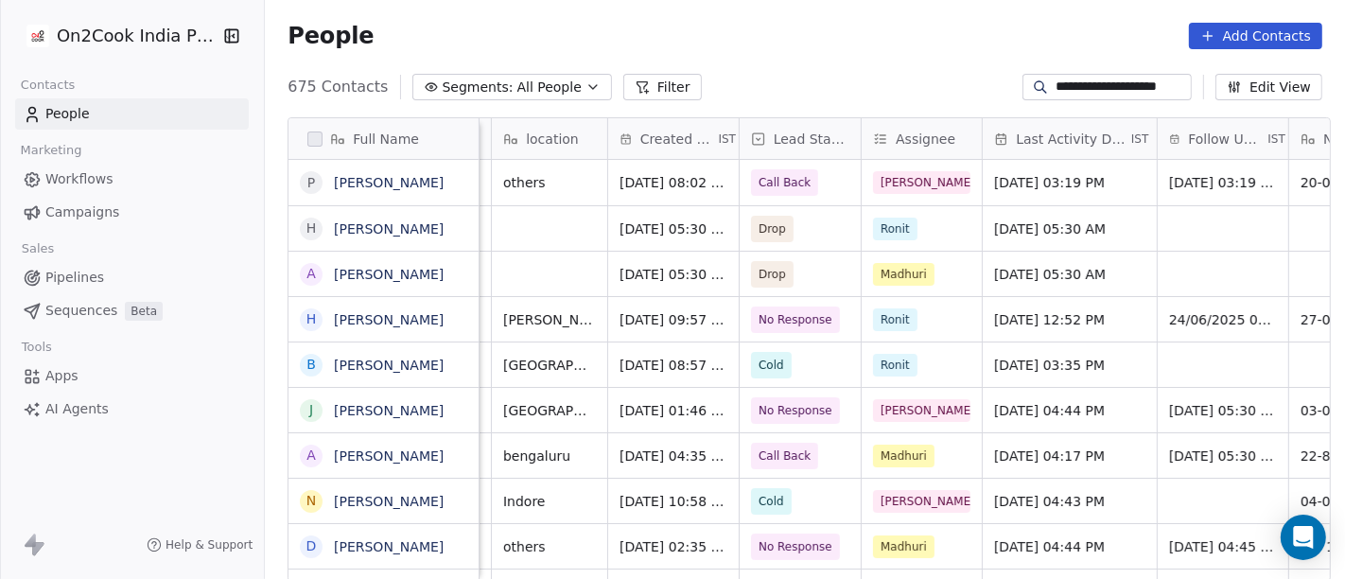
click at [819, 73] on div "**********" at bounding box center [805, 87] width 1080 height 30
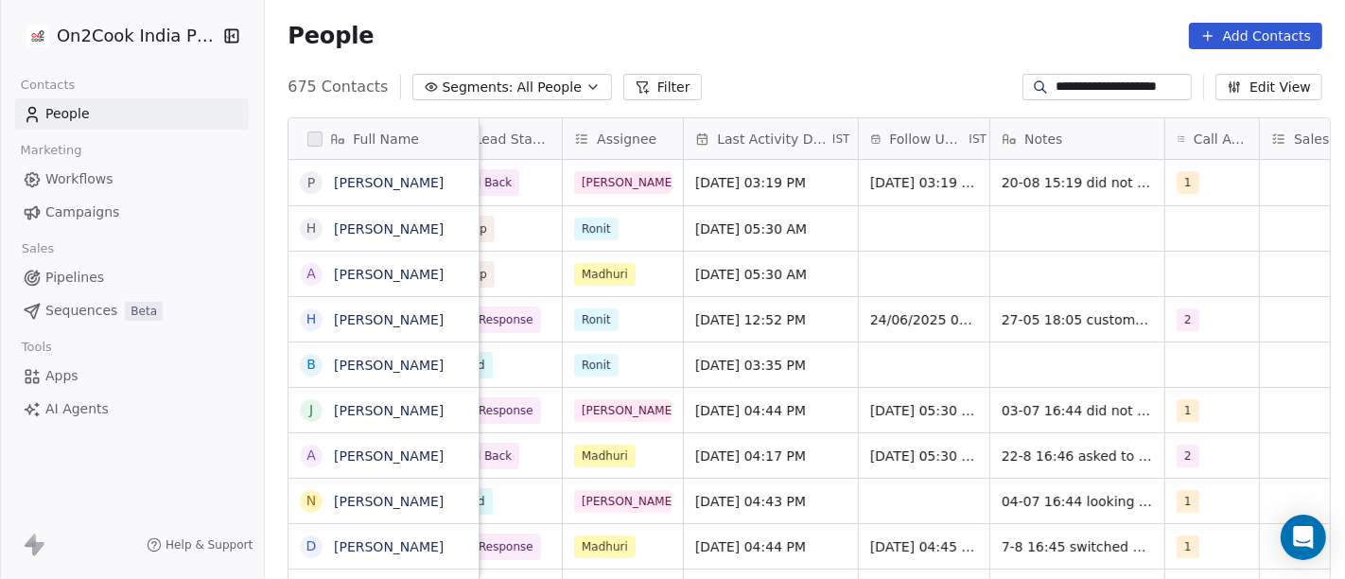
scroll to position [0, 764]
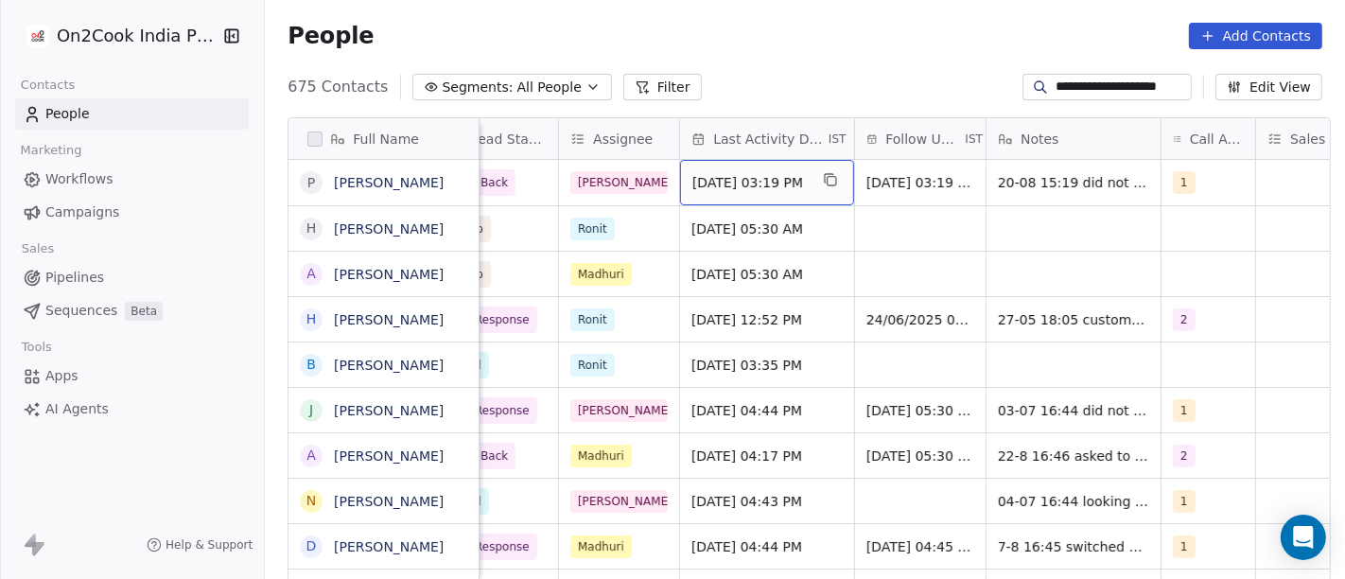
click at [750, 188] on span "[DATE] 03:19 PM" at bounding box center [749, 182] width 115 height 19
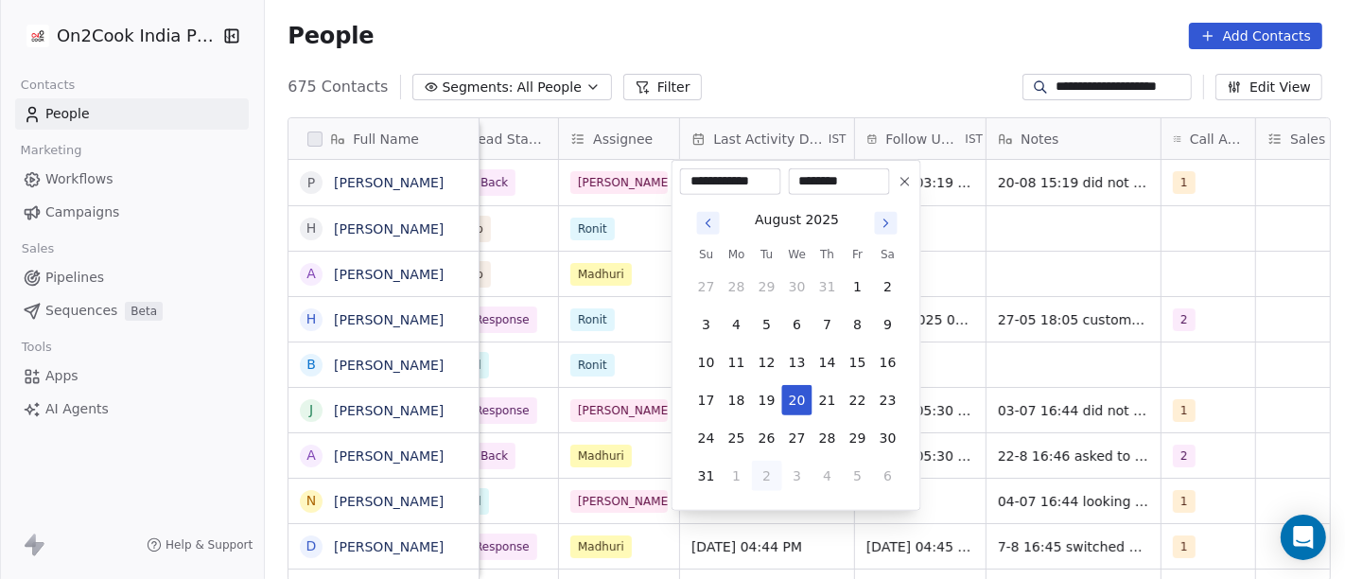
click at [757, 482] on button "2" at bounding box center [767, 476] width 30 height 30
type input "**********"
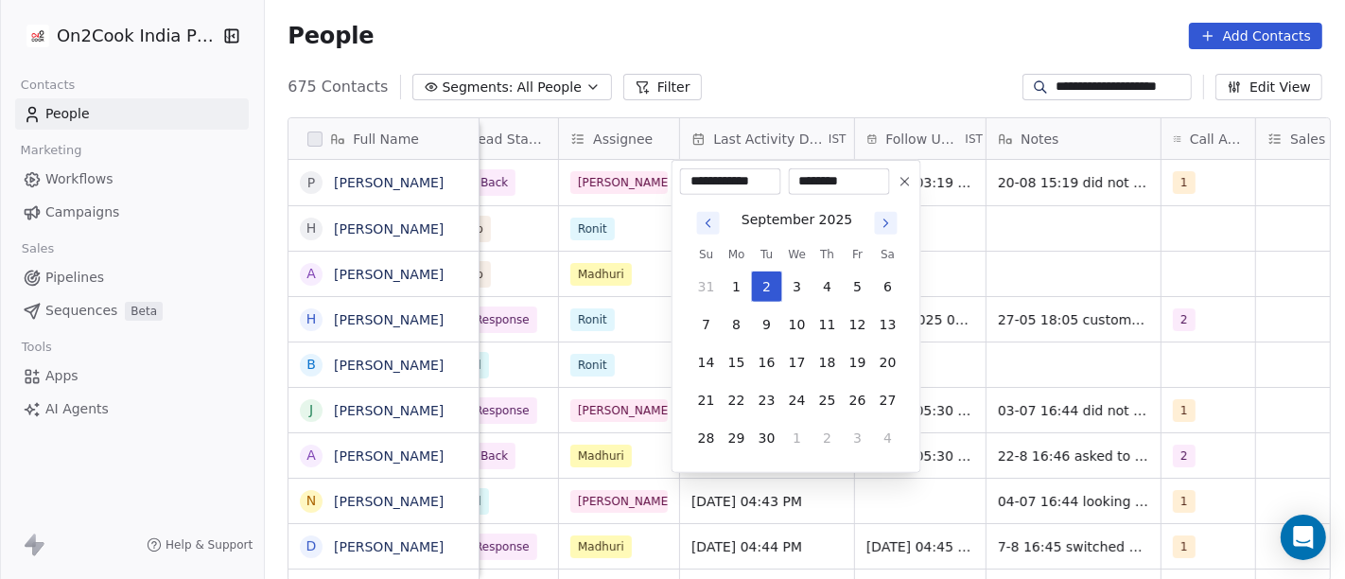
click at [802, 9] on html "**********" at bounding box center [672, 289] width 1345 height 579
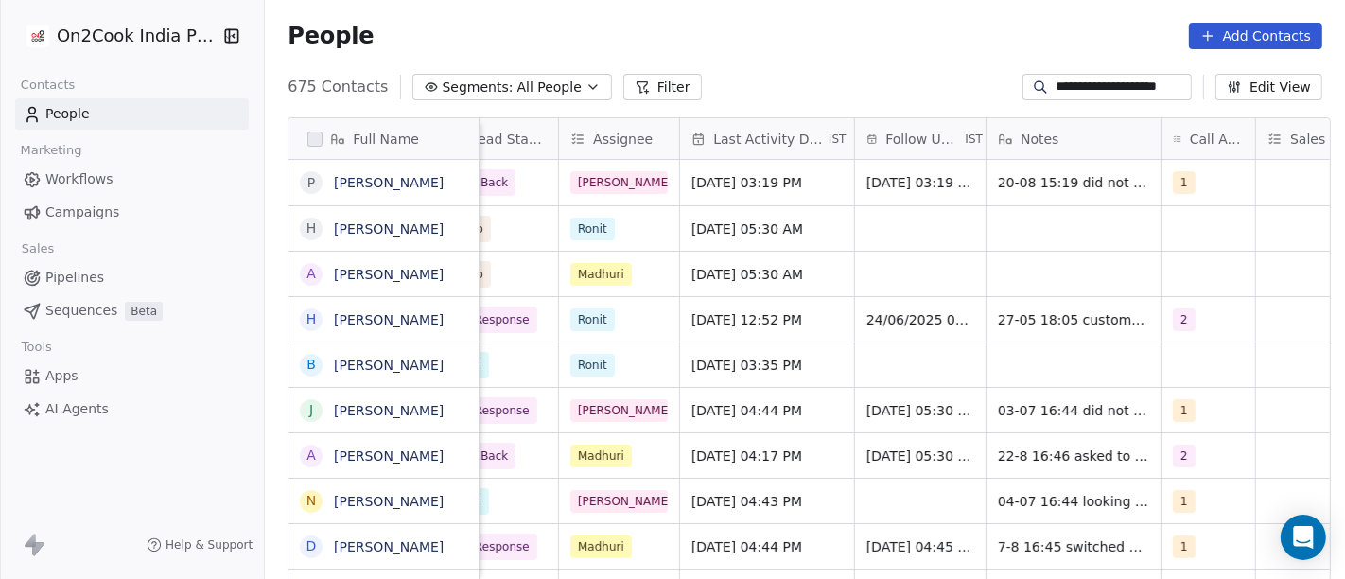
scroll to position [0, 789]
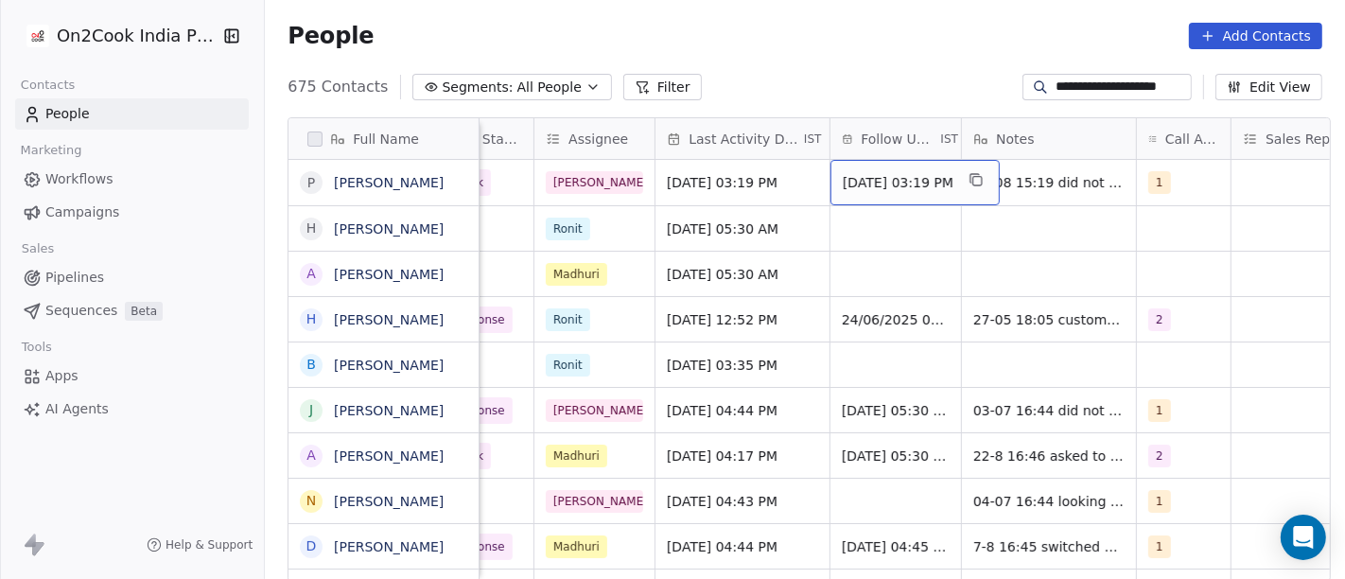
click at [877, 188] on span "[DATE] 03:19 PM" at bounding box center [898, 182] width 111 height 19
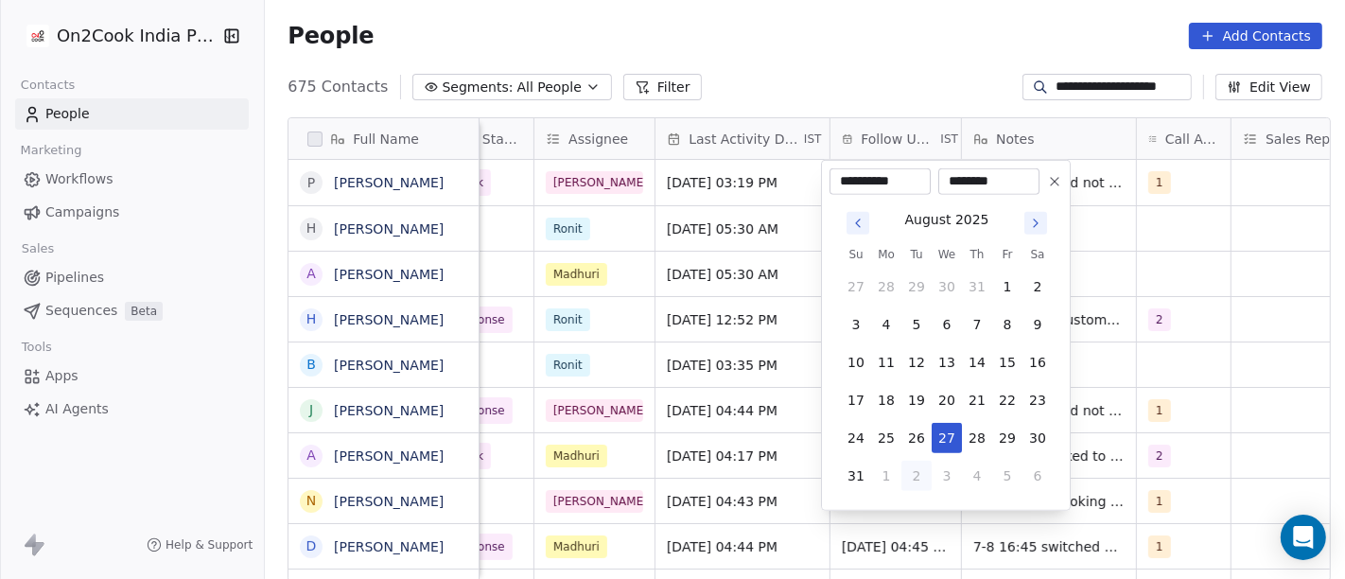
click at [1038, 210] on button "Go to next month" at bounding box center [1036, 223] width 26 height 26
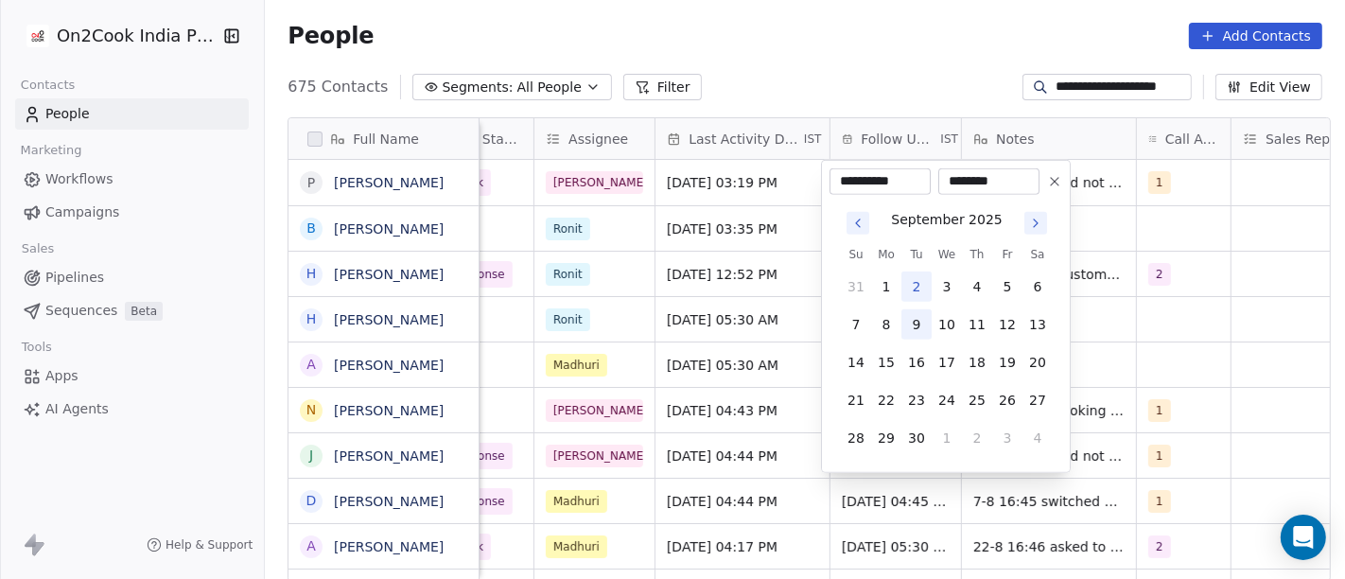
click at [921, 325] on button "9" at bounding box center [916, 324] width 30 height 30
type input "**********"
click at [857, 45] on html "**********" at bounding box center [672, 289] width 1345 height 579
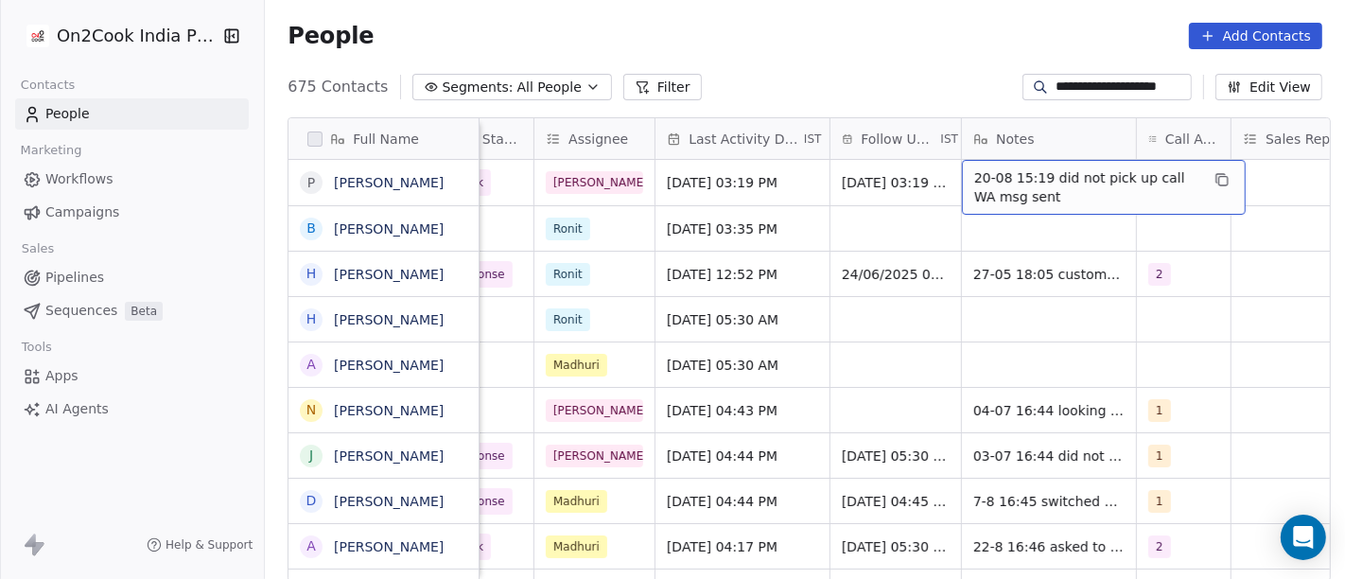
click at [1026, 182] on span "20-08 15:19 did not pick up call WA msg sent" at bounding box center [1086, 187] width 225 height 38
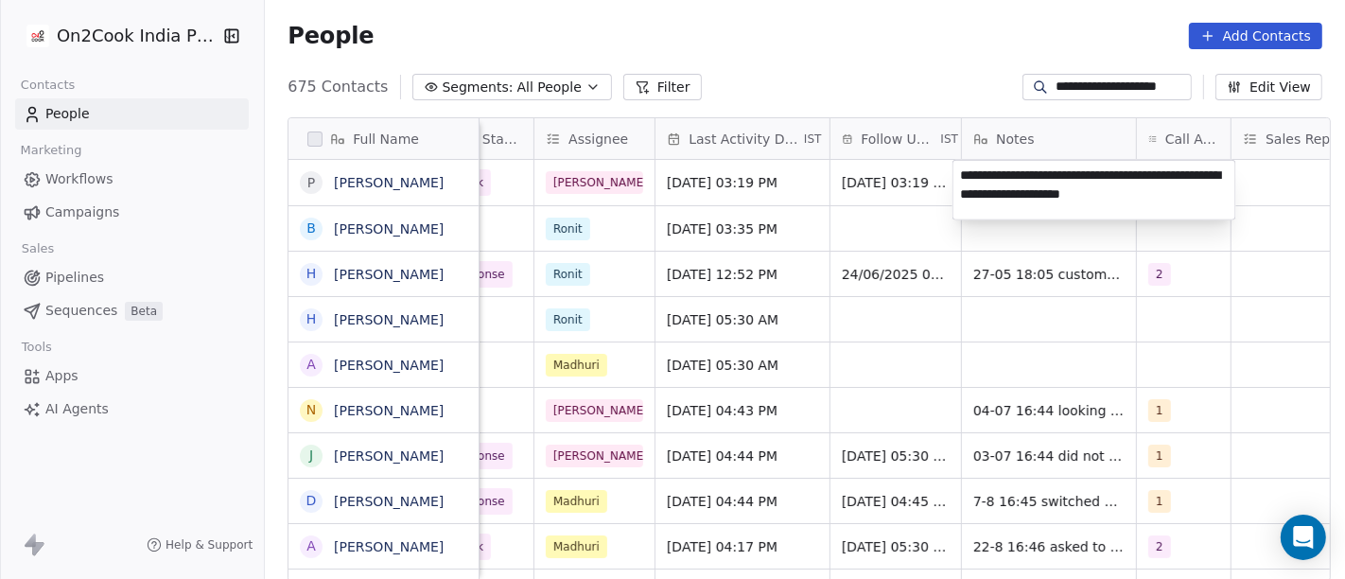
type textarea "**********"
click at [1007, 61] on html "**********" at bounding box center [672, 289] width 1345 height 579
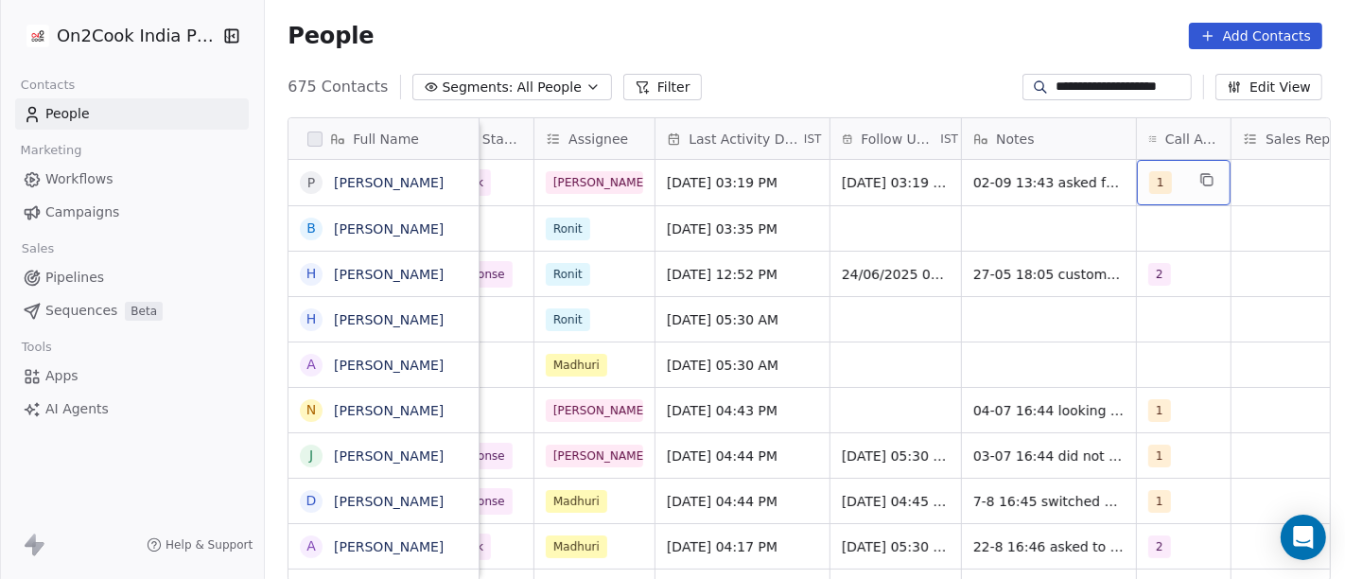
click at [1154, 180] on span "1" at bounding box center [1160, 182] width 23 height 23
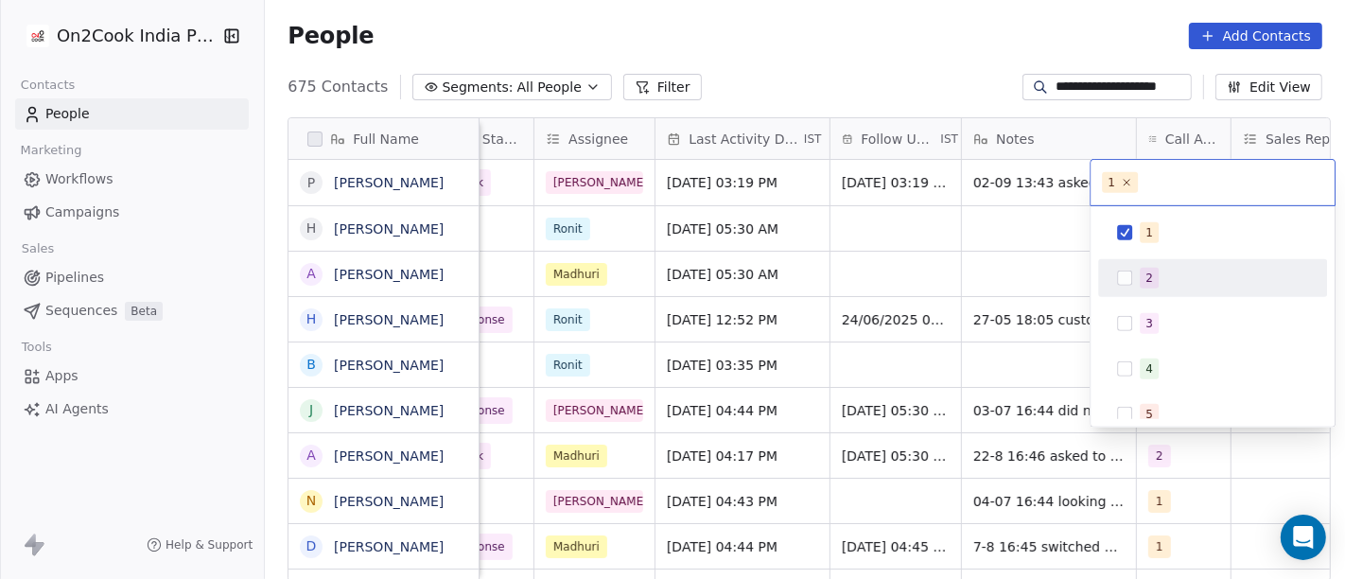
click at [1162, 271] on div "2" at bounding box center [1224, 278] width 168 height 21
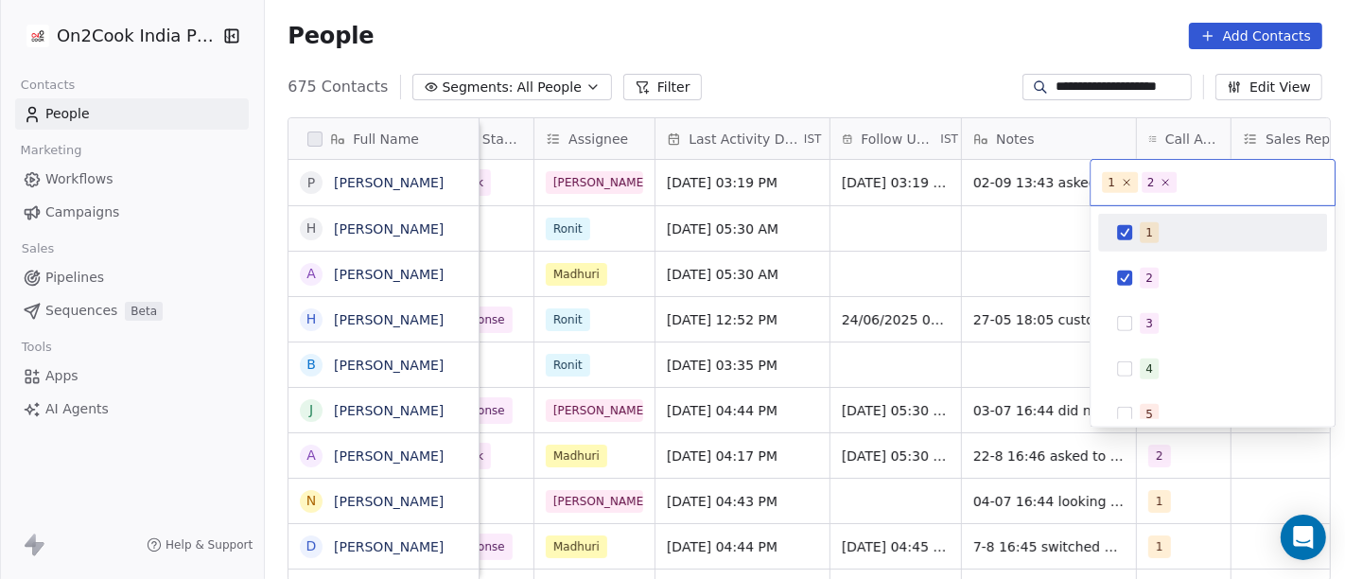
click at [1154, 241] on span "1" at bounding box center [1149, 232] width 19 height 21
click at [960, 48] on html "**********" at bounding box center [672, 289] width 1345 height 579
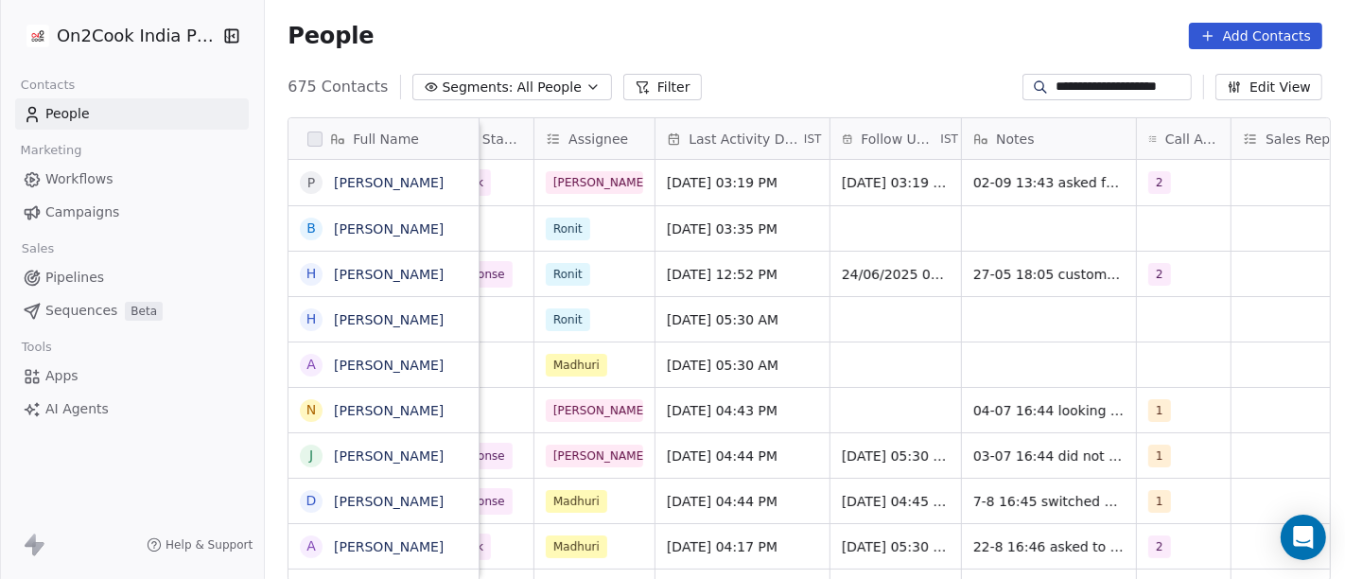
click at [1105, 96] on input "**********" at bounding box center [1122, 87] width 132 height 19
paste input
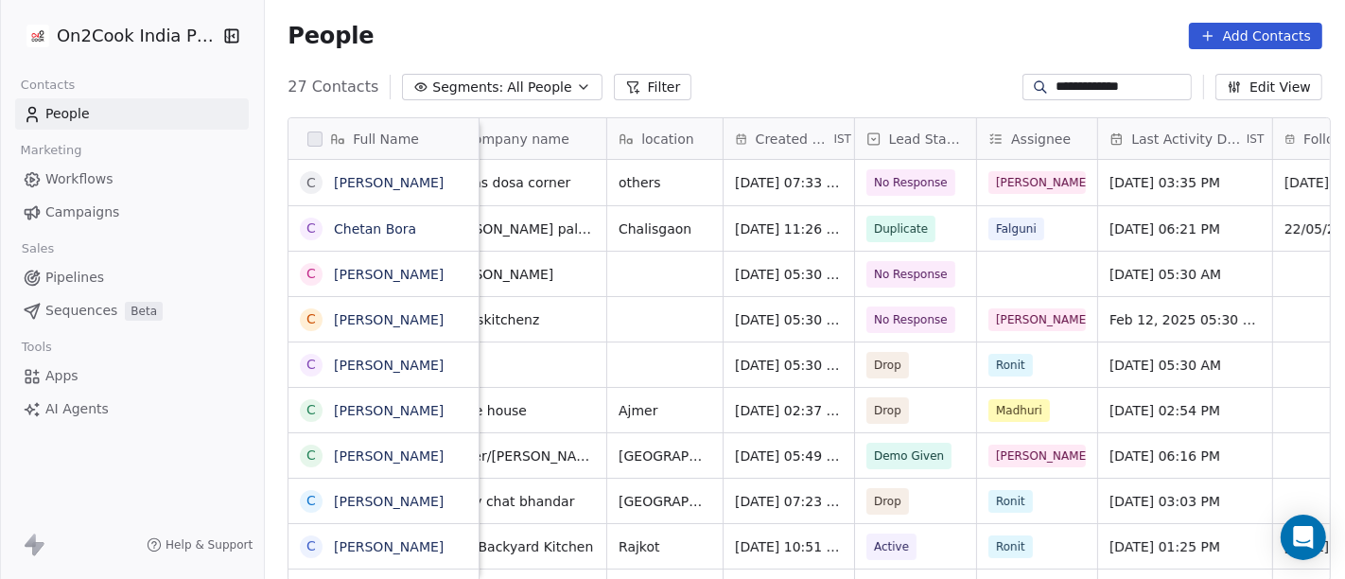
scroll to position [0, 346]
type input "**********"
click at [917, 175] on span "No Response" at bounding box center [912, 182] width 74 height 19
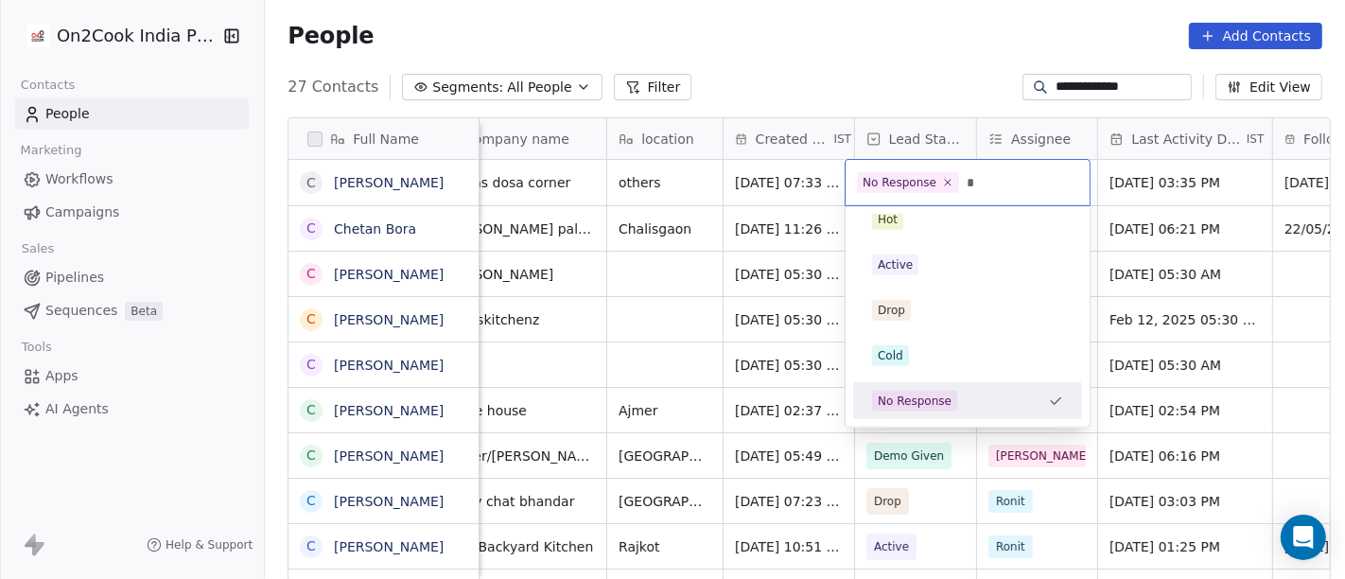
scroll to position [0, 0]
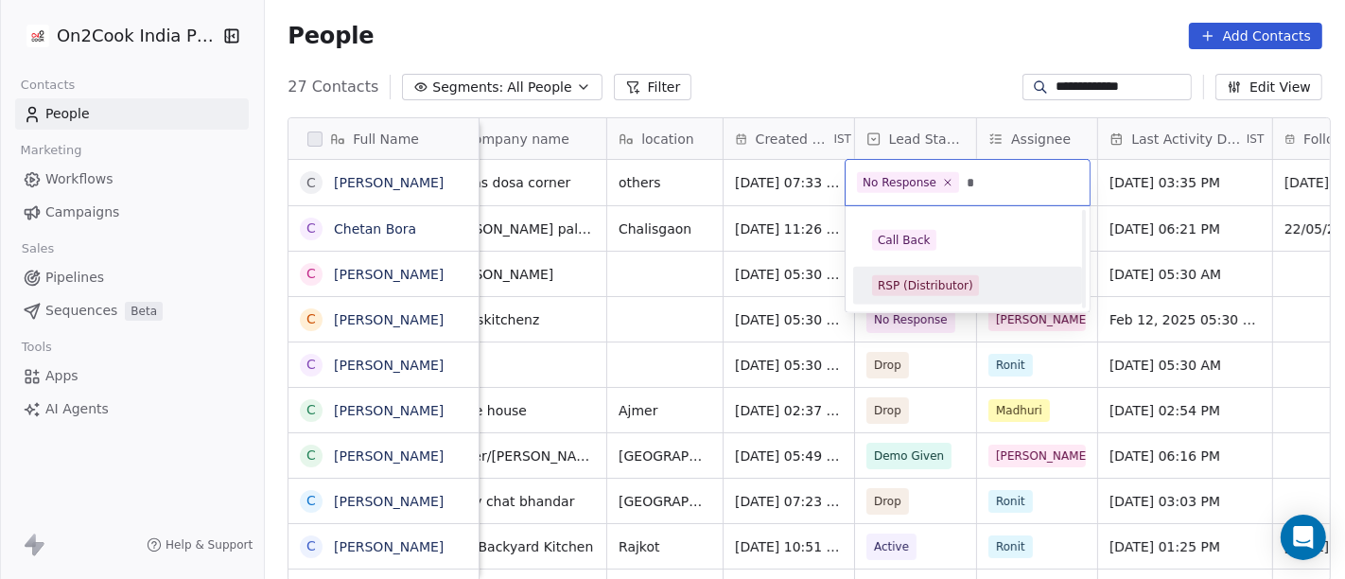
type input "*"
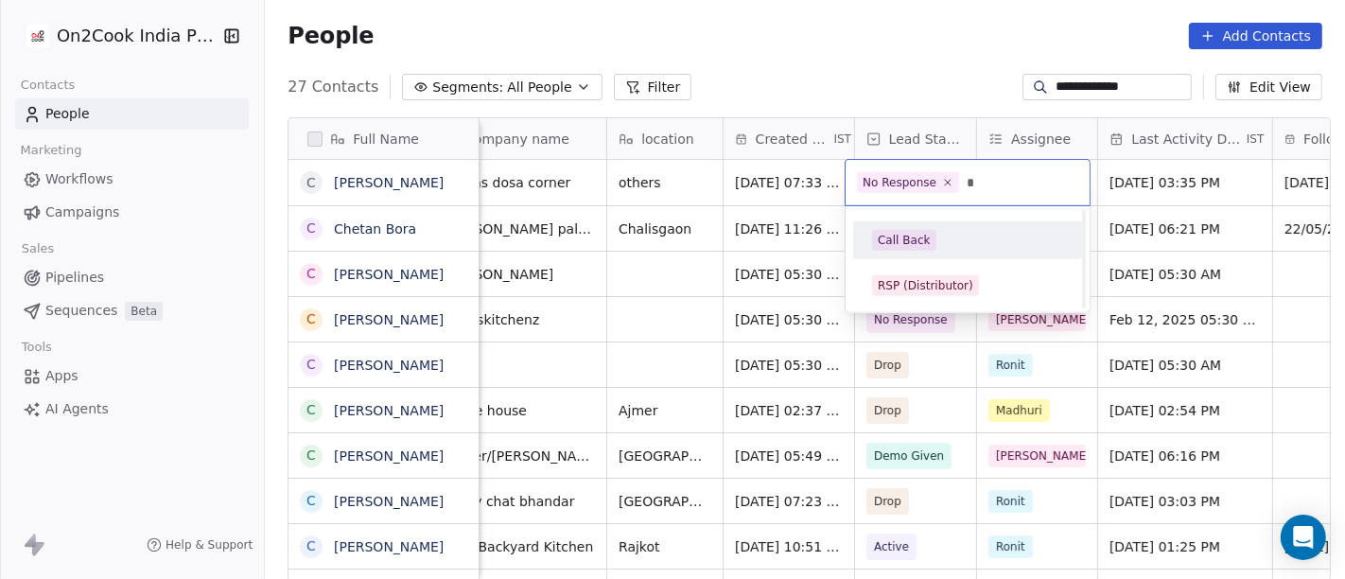
click at [940, 249] on div "Call Back" at bounding box center [967, 240] width 191 height 21
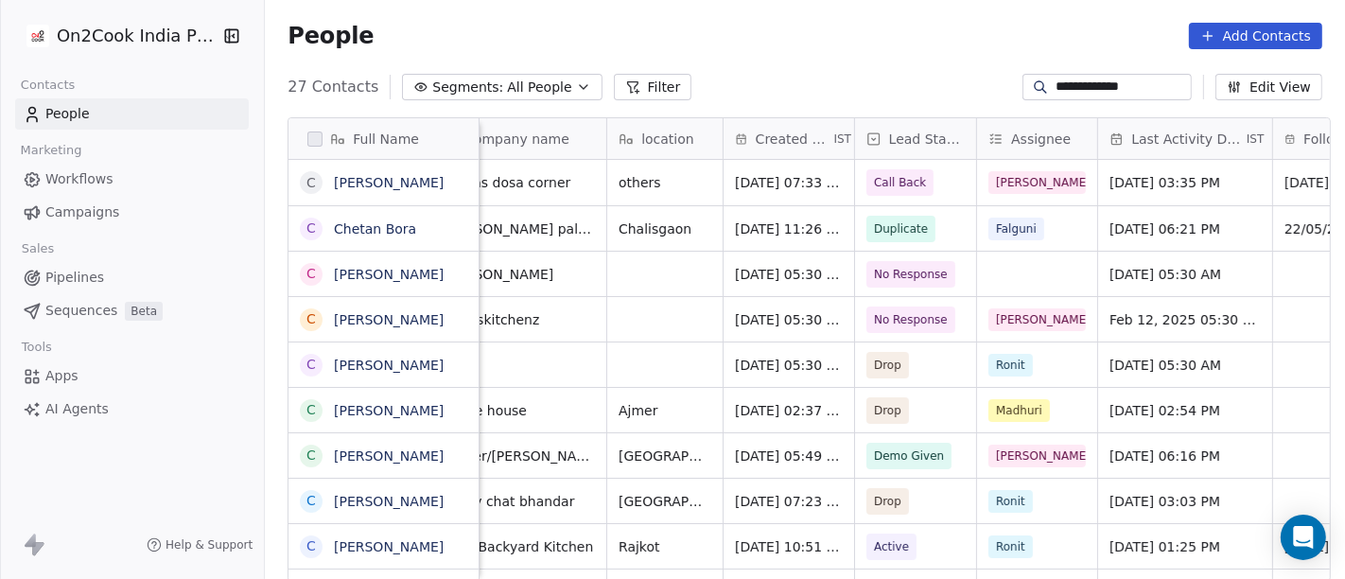
scroll to position [0, 504]
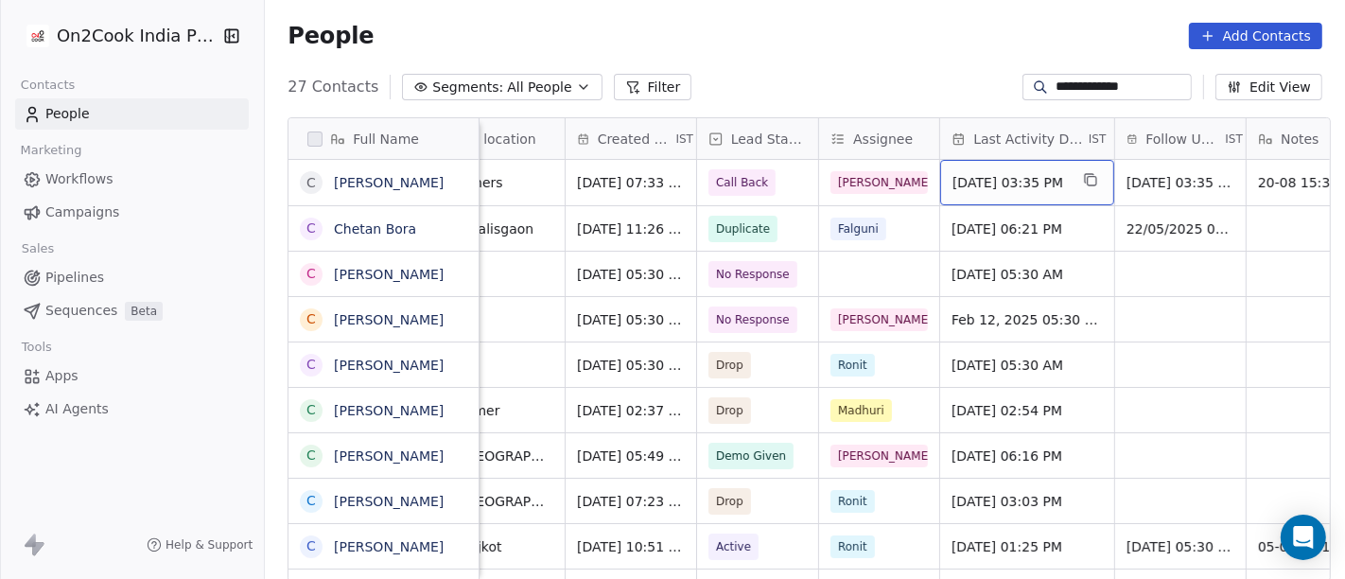
click at [1013, 188] on span "[DATE] 03:35 PM" at bounding box center [1010, 182] width 115 height 19
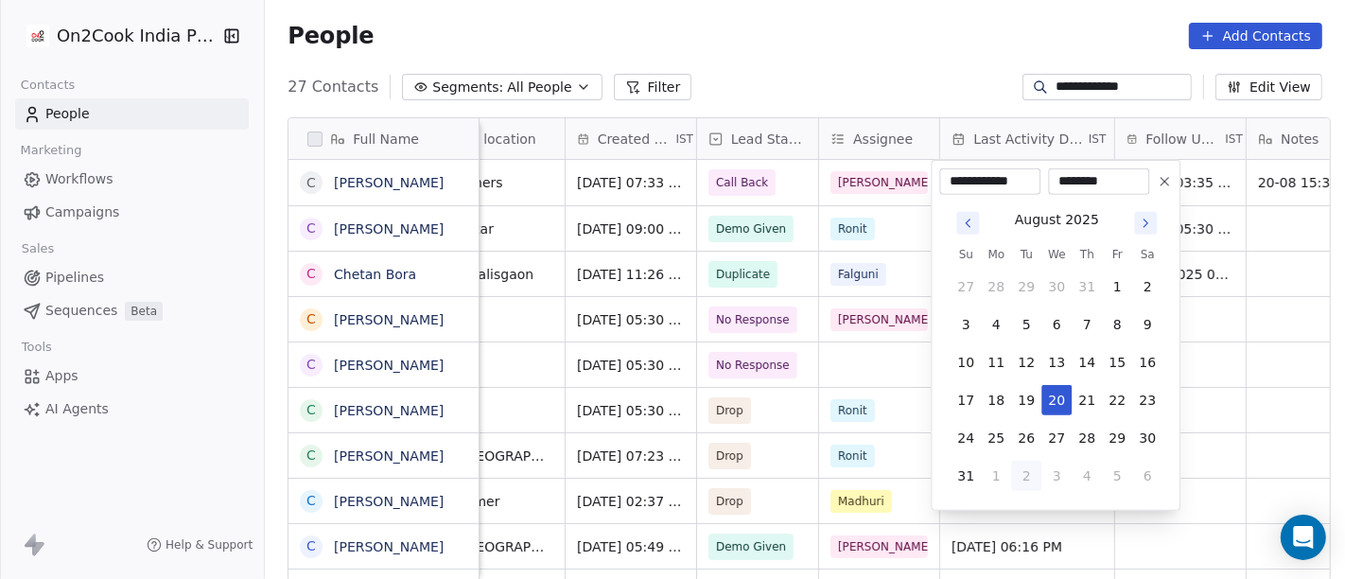
click at [1037, 484] on button "2" at bounding box center [1026, 476] width 30 height 30
type input "**********"
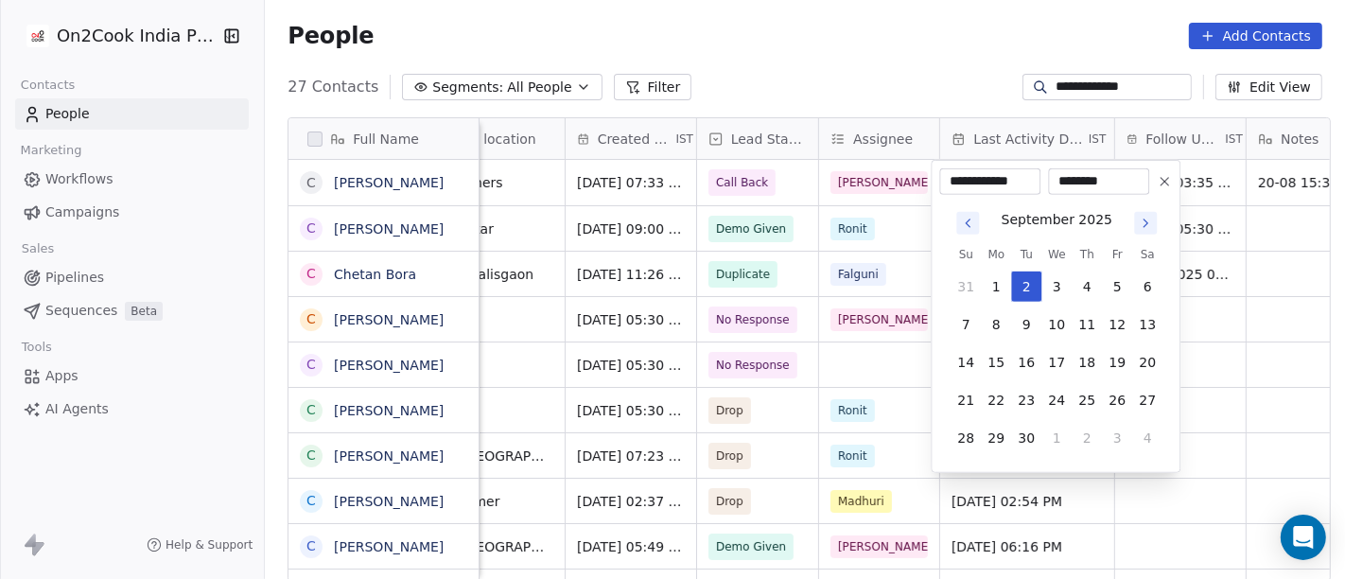
click at [873, 39] on html "**********" at bounding box center [672, 289] width 1345 height 579
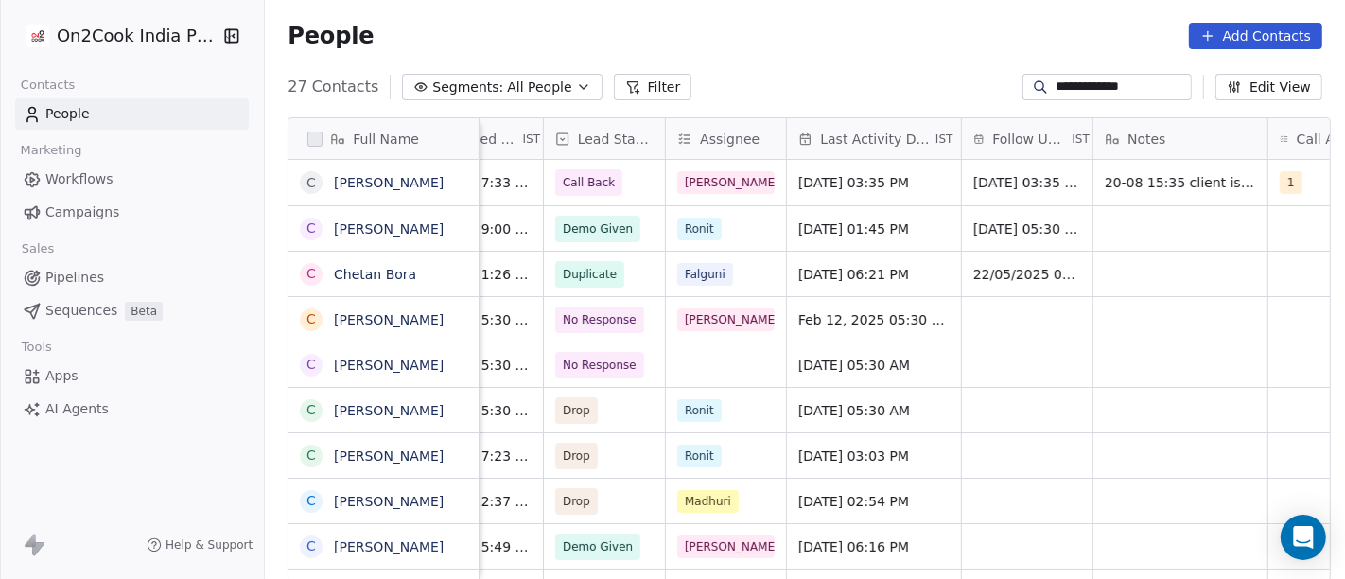
scroll to position [0, 657]
click at [1032, 186] on span "[DATE] 03:35 PM" at bounding box center [1029, 182] width 111 height 19
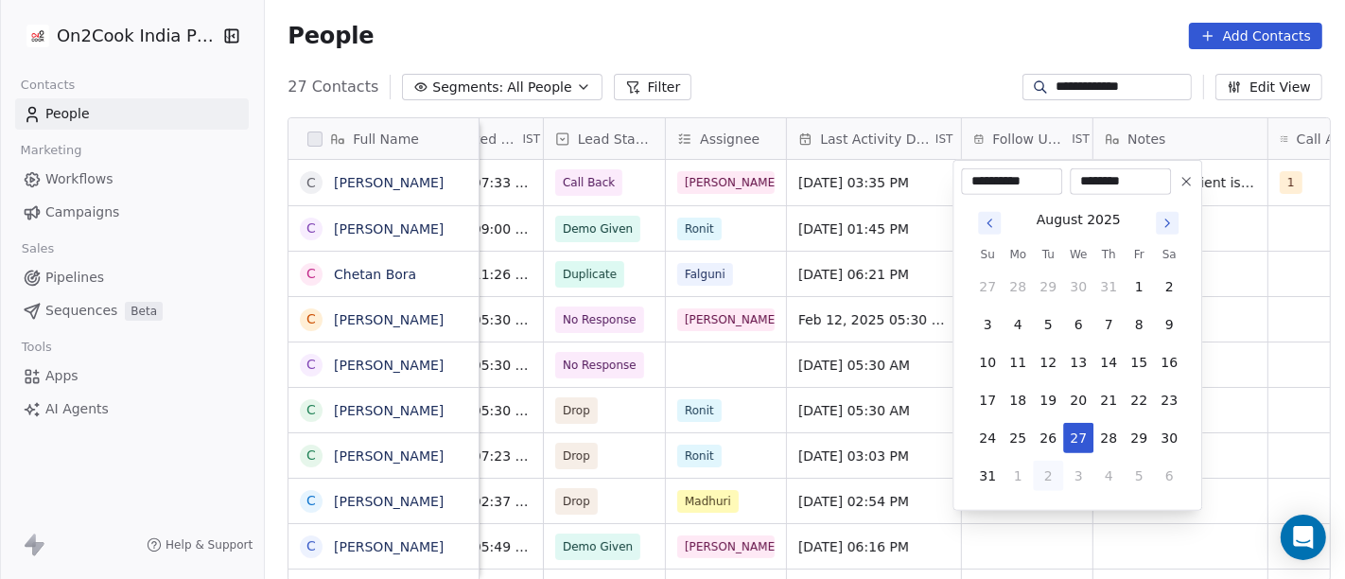
click at [1162, 226] on icon "Go to next month" at bounding box center [1167, 223] width 15 height 15
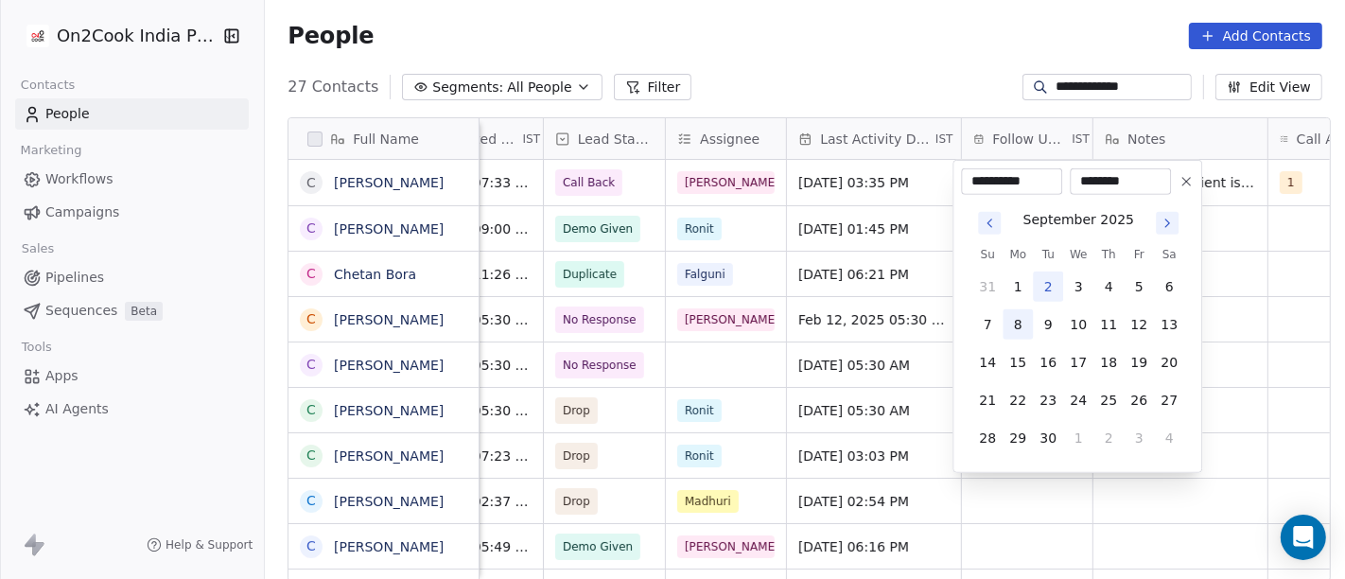
click at [1029, 324] on button "8" at bounding box center [1018, 324] width 30 height 30
click at [1045, 324] on button "9" at bounding box center [1048, 324] width 30 height 30
type input "**********"
click at [866, 1] on html "**********" at bounding box center [672, 289] width 1345 height 579
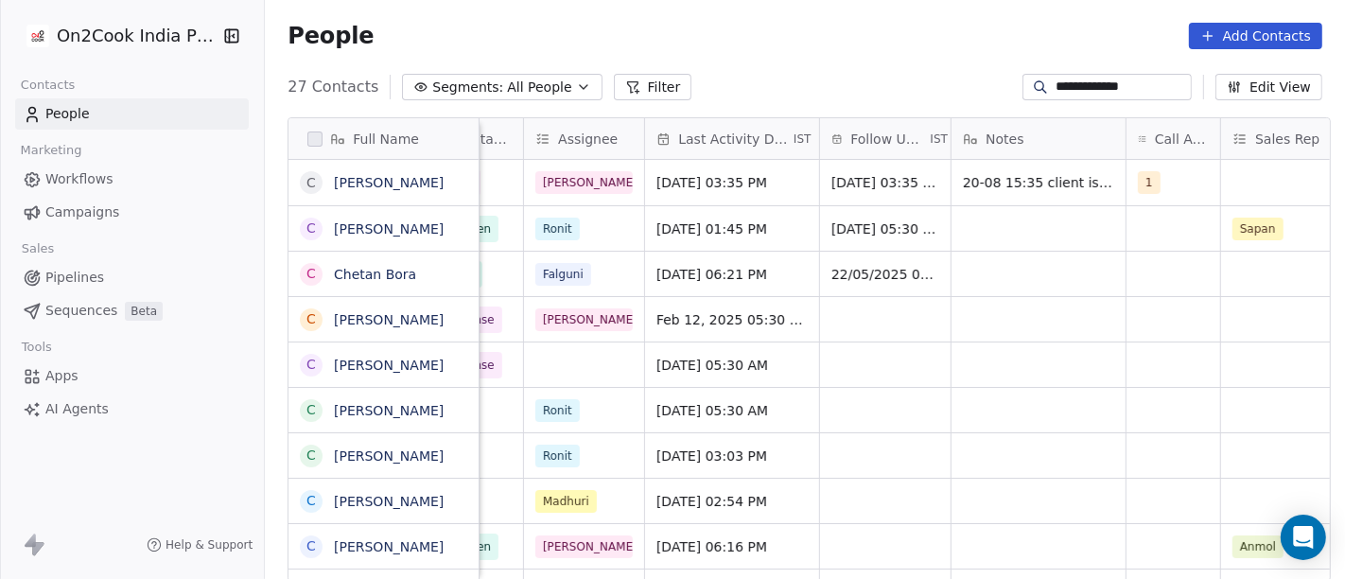
scroll to position [0, 800]
click at [1148, 193] on div "1" at bounding box center [1155, 182] width 35 height 23
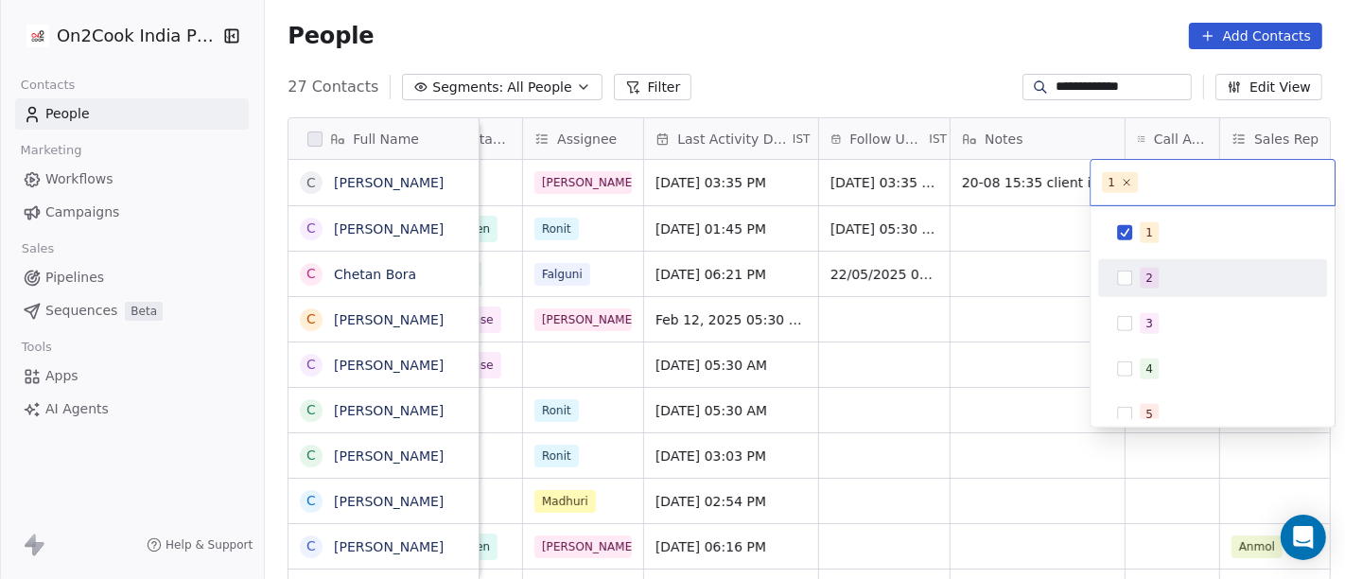
click at [1151, 277] on div "2" at bounding box center [1150, 278] width 8 height 17
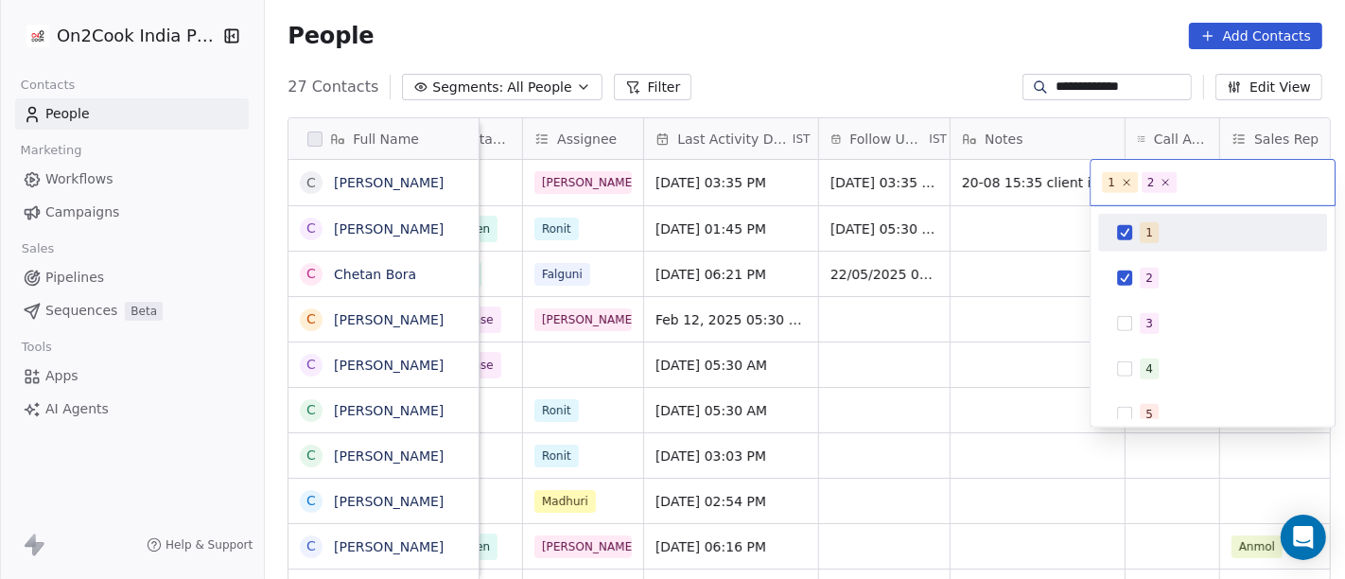
click at [1149, 239] on div "1" at bounding box center [1150, 232] width 8 height 17
click at [895, 64] on html "**********" at bounding box center [672, 289] width 1345 height 579
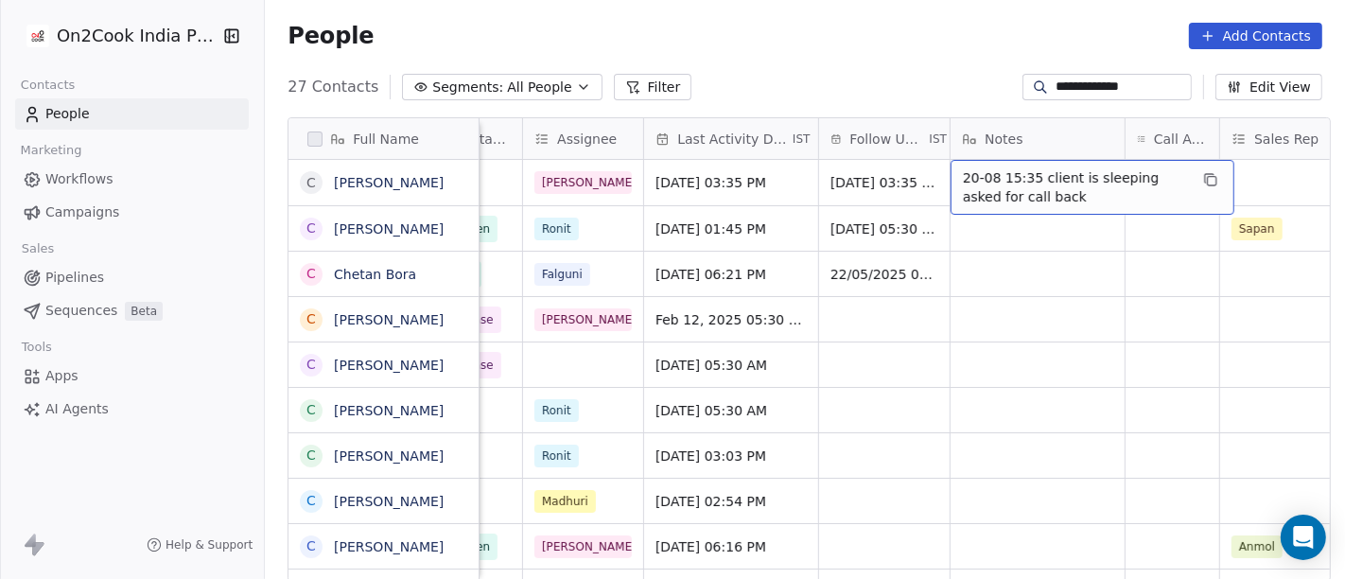
click at [980, 166] on div "20-08 15:35 client is sleeping asked for call back" at bounding box center [1093, 187] width 284 height 55
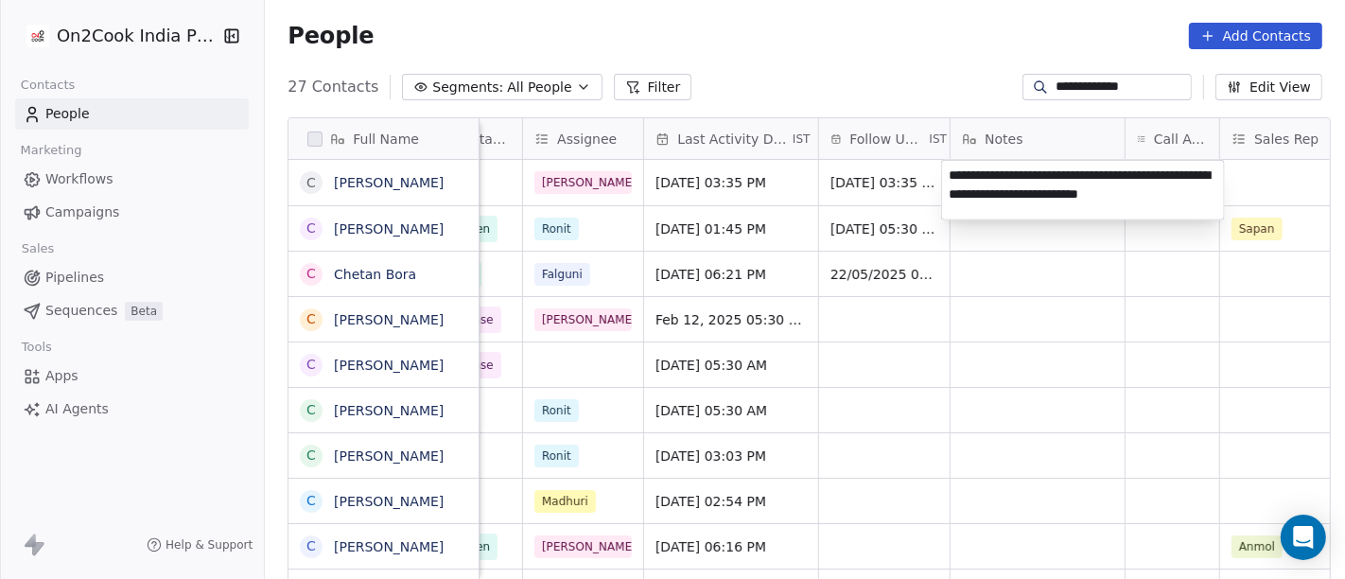
type textarea "**********"
click at [921, 60] on html "**********" at bounding box center [672, 289] width 1345 height 579
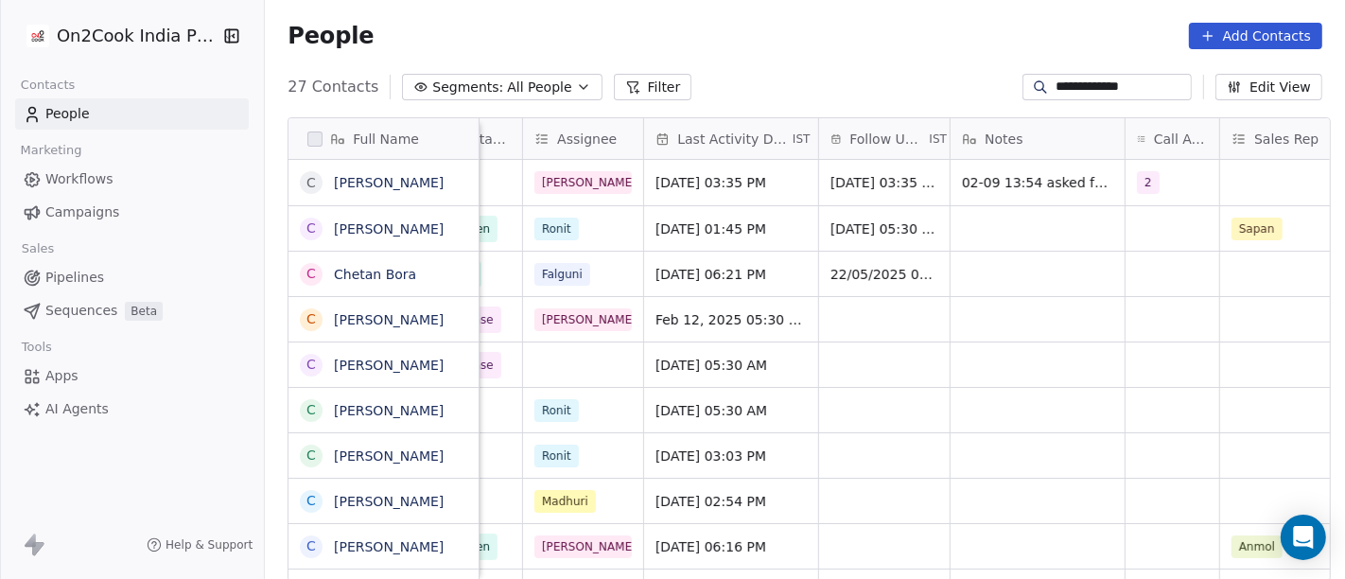
click at [920, 62] on div "People Add Contacts" at bounding box center [805, 36] width 1080 height 72
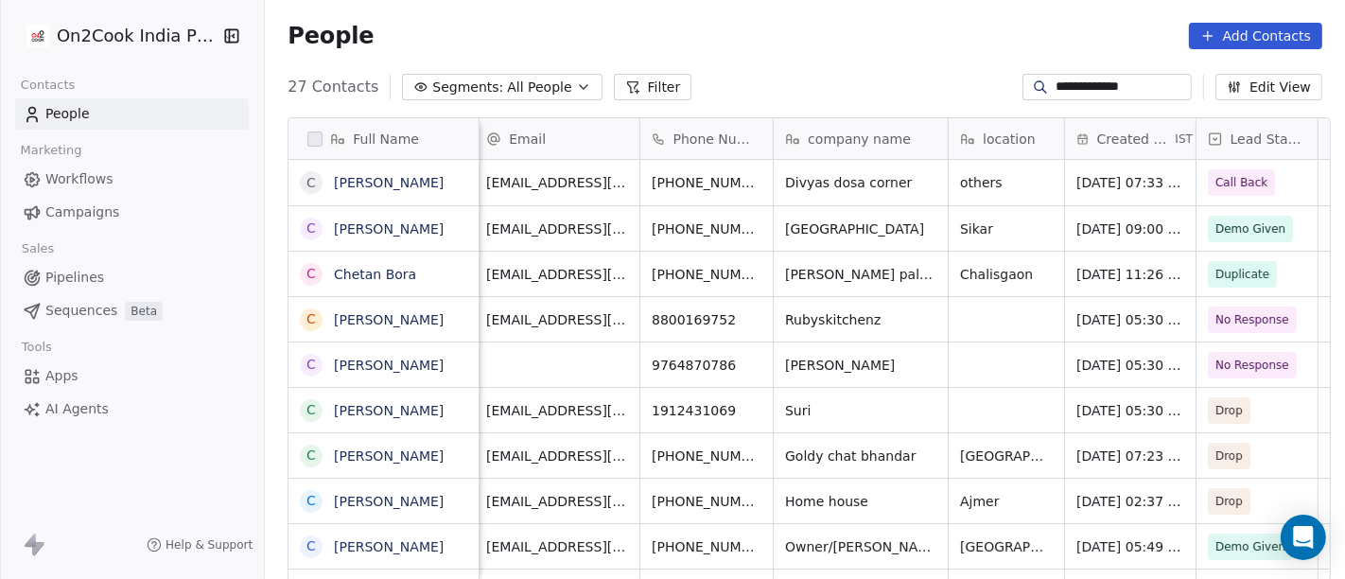
scroll to position [0, 0]
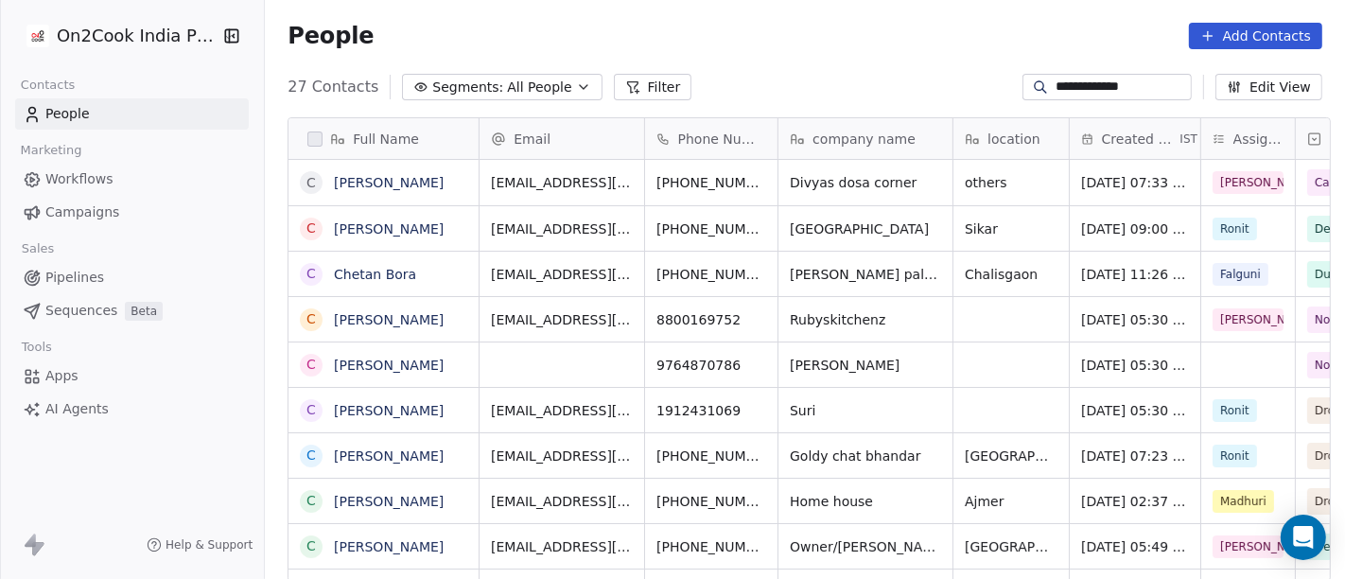
scroll to position [494, 1073]
